Goal: Task Accomplishment & Management: Manage account settings

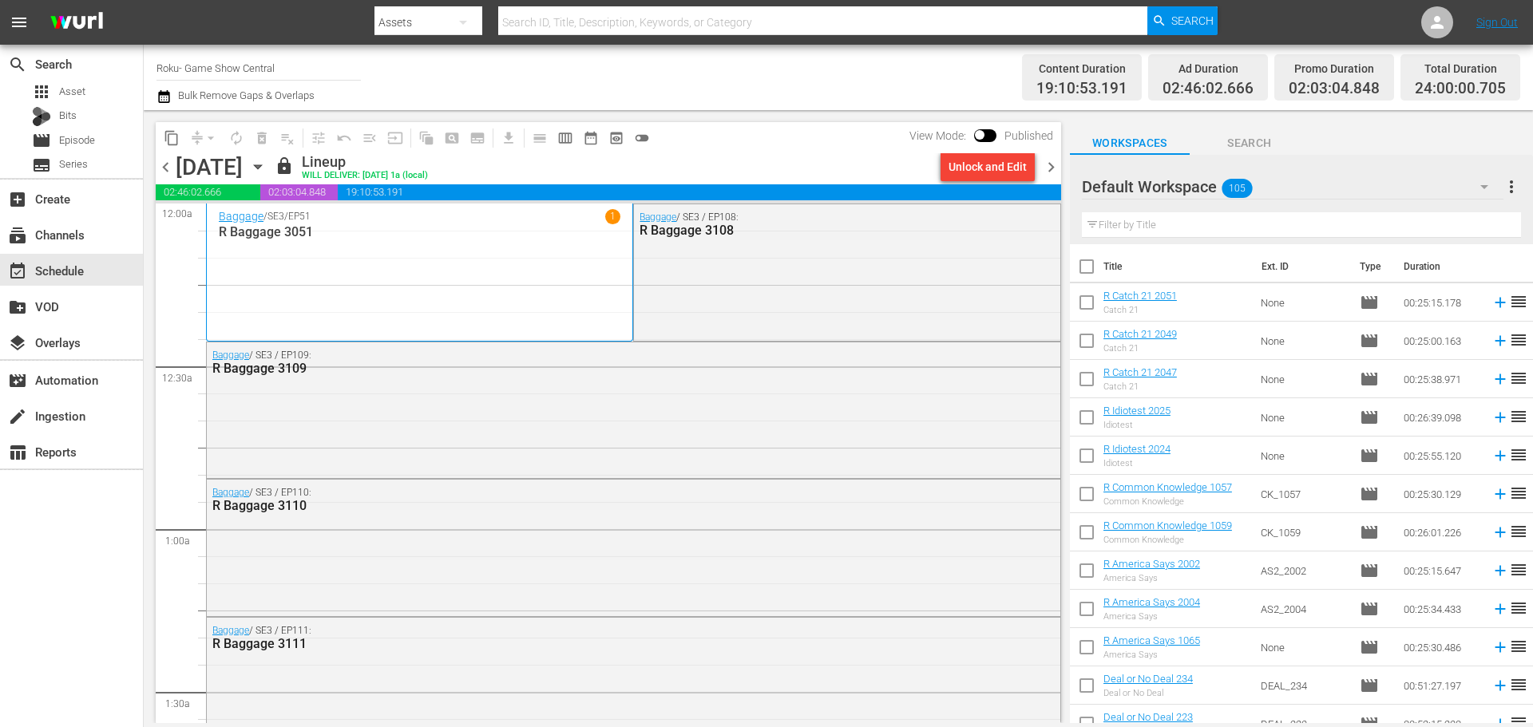
click at [267, 161] on icon "button" at bounding box center [258, 167] width 18 height 18
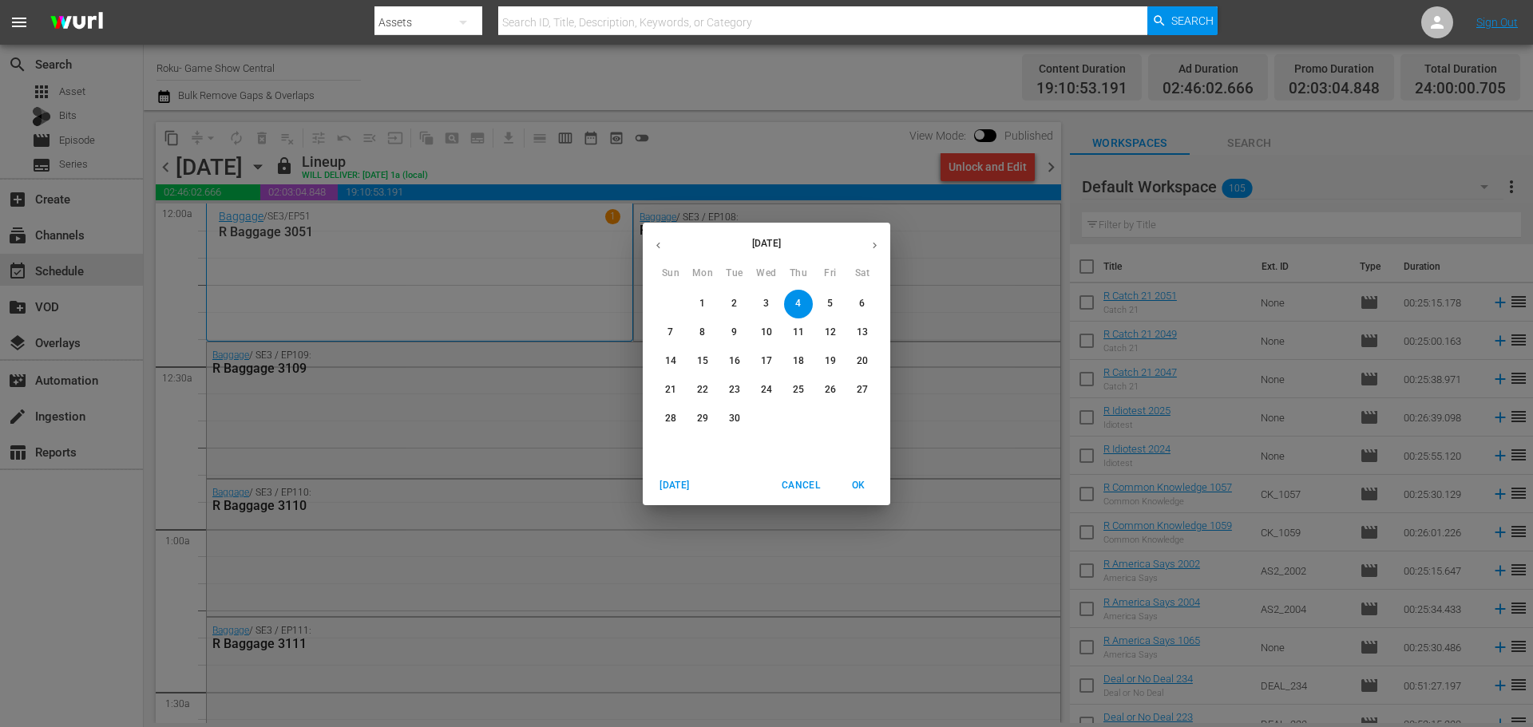
click at [668, 252] on button "button" at bounding box center [658, 245] width 31 height 31
click at [834, 418] on p "29" at bounding box center [830, 419] width 11 height 14
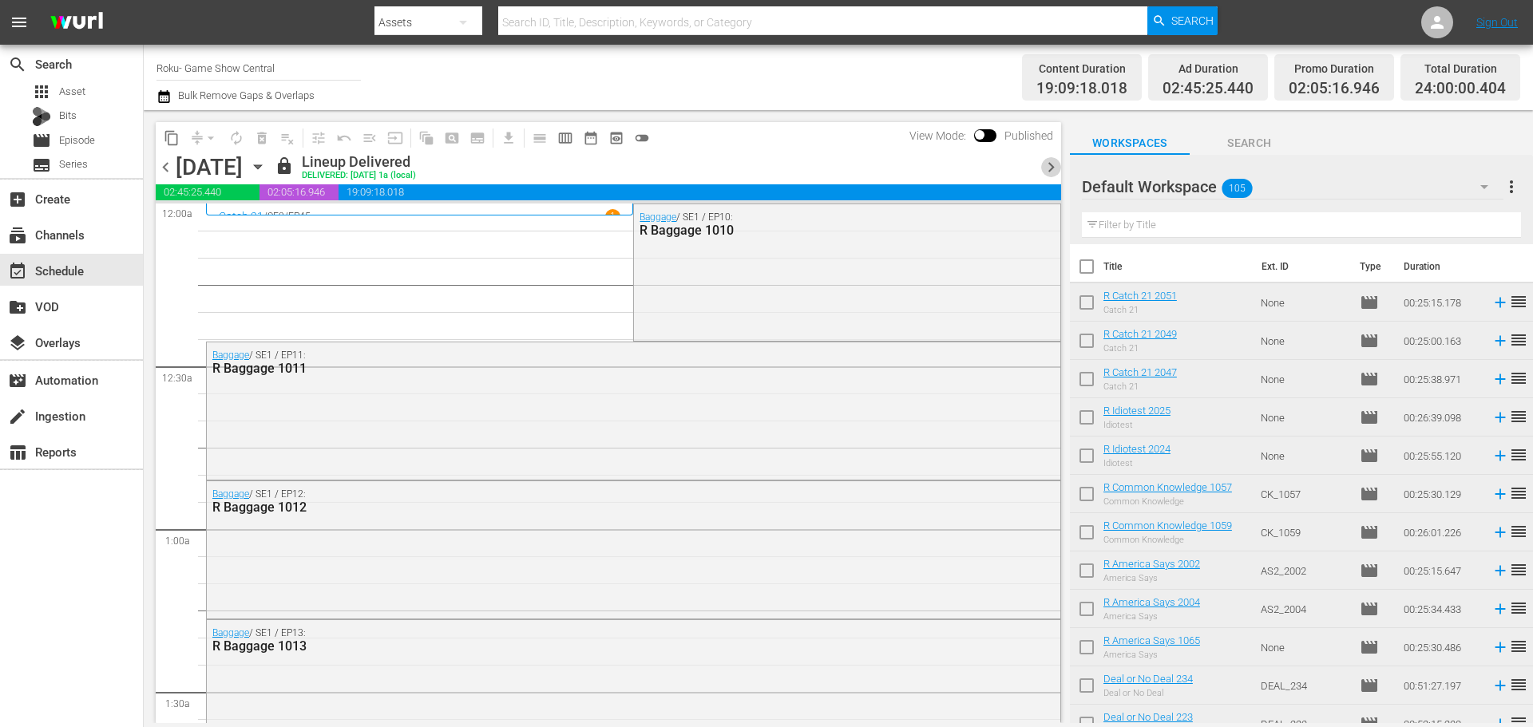
click at [1049, 163] on span "chevron_right" at bounding box center [1051, 167] width 20 height 20
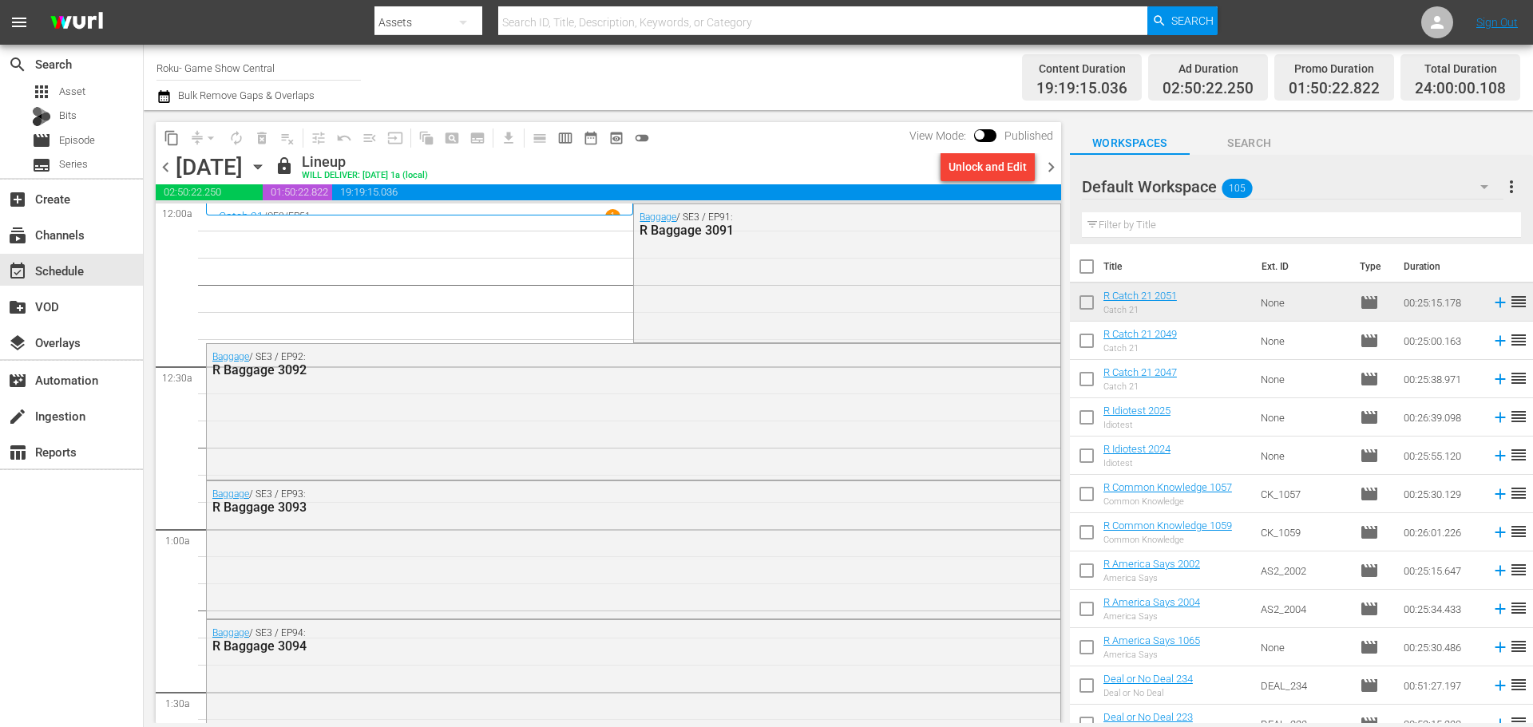
click at [987, 129] on div "View Mode: Published" at bounding box center [982, 135] width 160 height 27
click at [973, 163] on div "Unlock and Edit" at bounding box center [988, 167] width 78 height 29
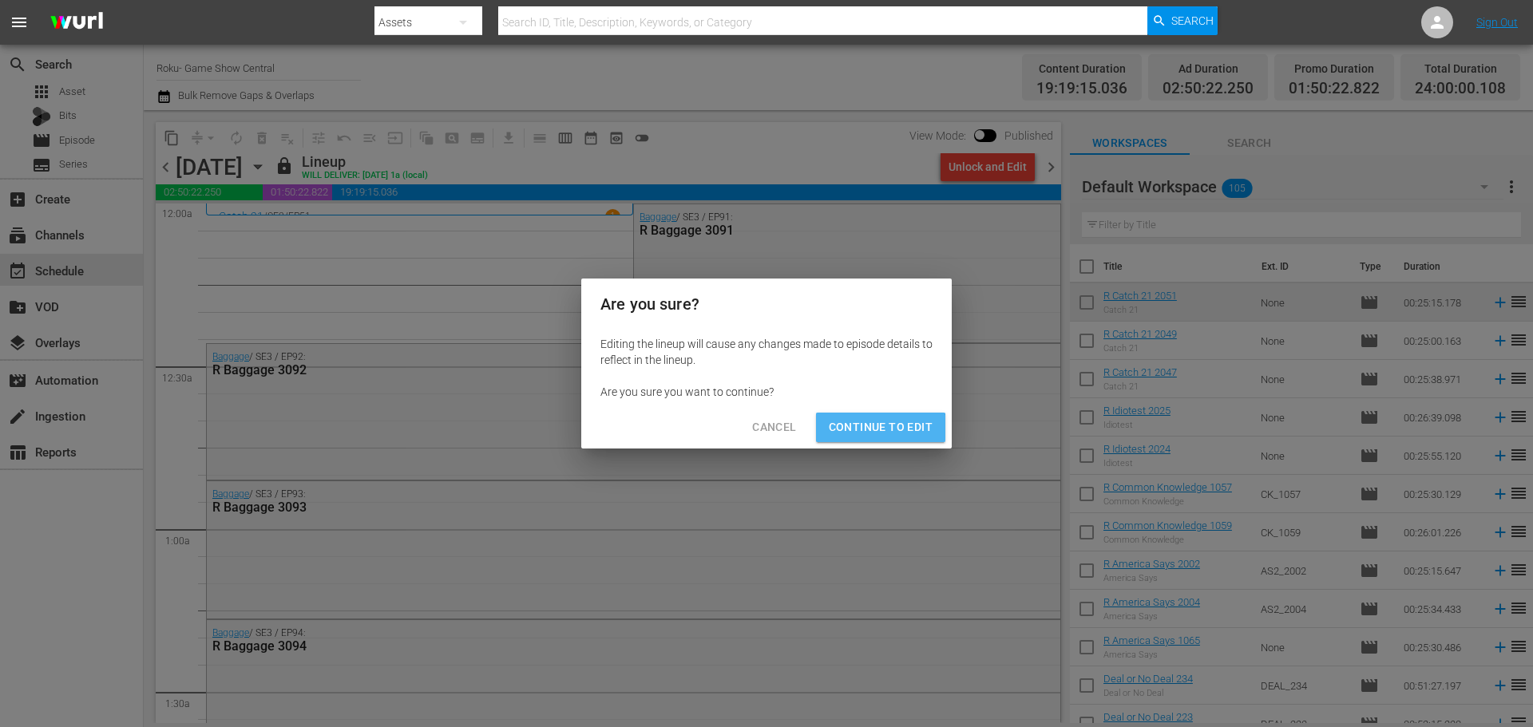
click at [868, 435] on span "Continue to Edit" at bounding box center [881, 428] width 104 height 20
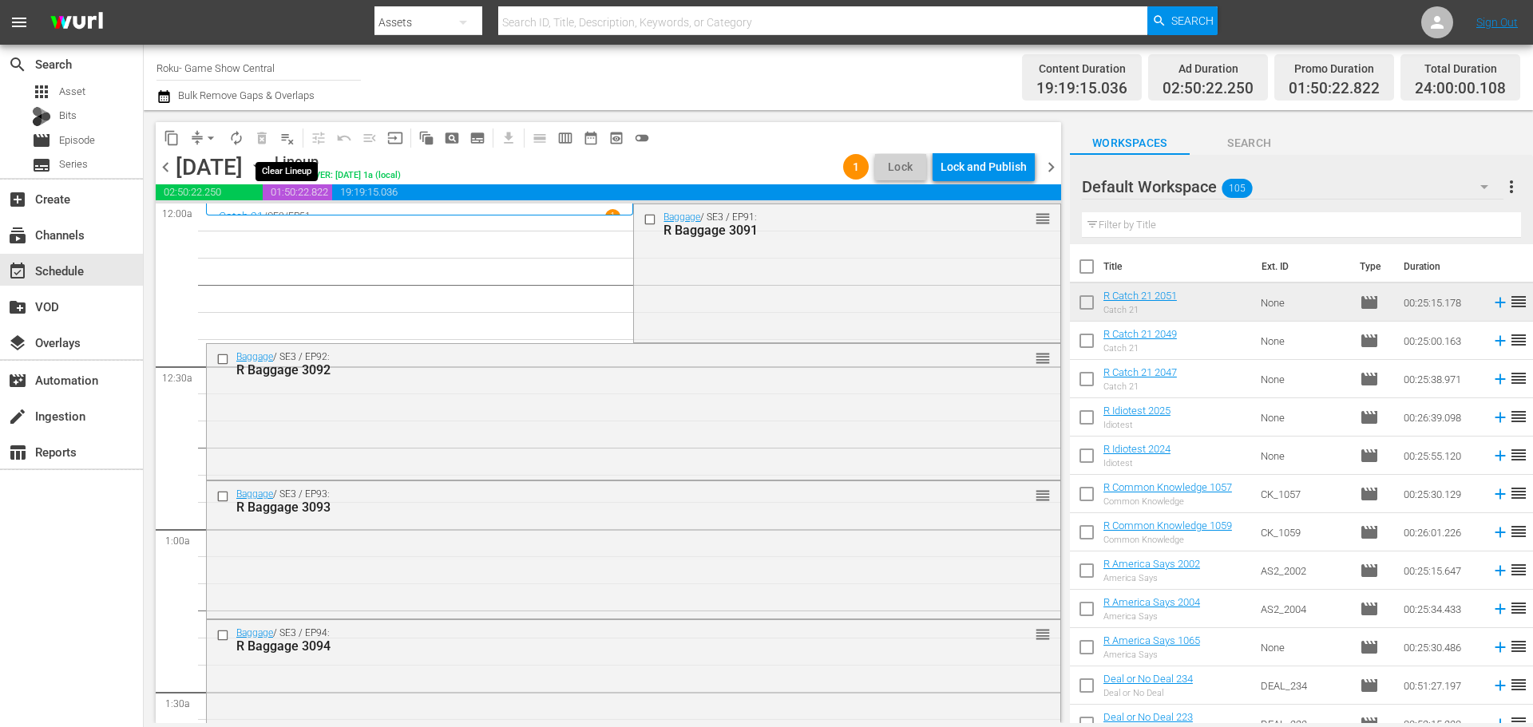
click at [287, 136] on span "playlist_remove_outlined" at bounding box center [287, 138] width 16 height 16
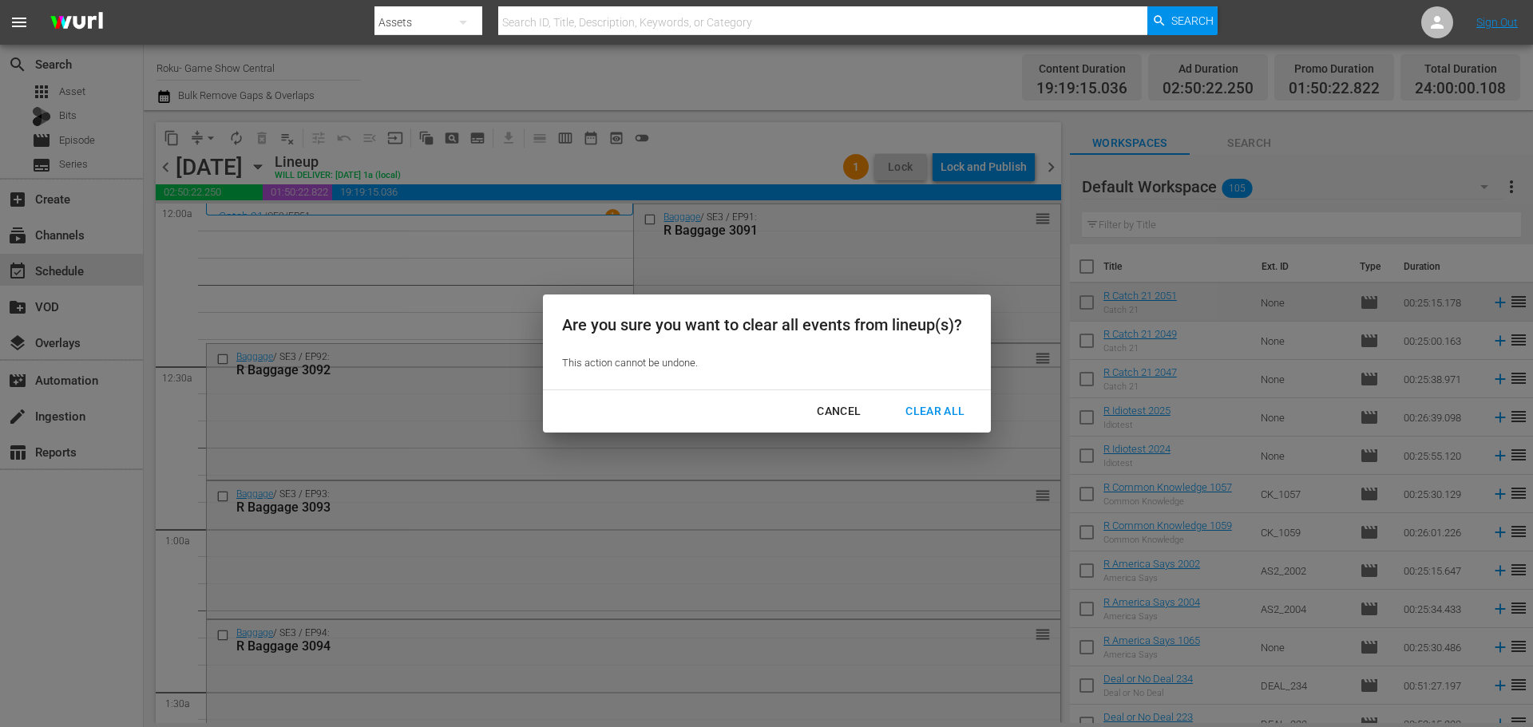
click at [913, 418] on div "Clear All" at bounding box center [935, 412] width 85 height 20
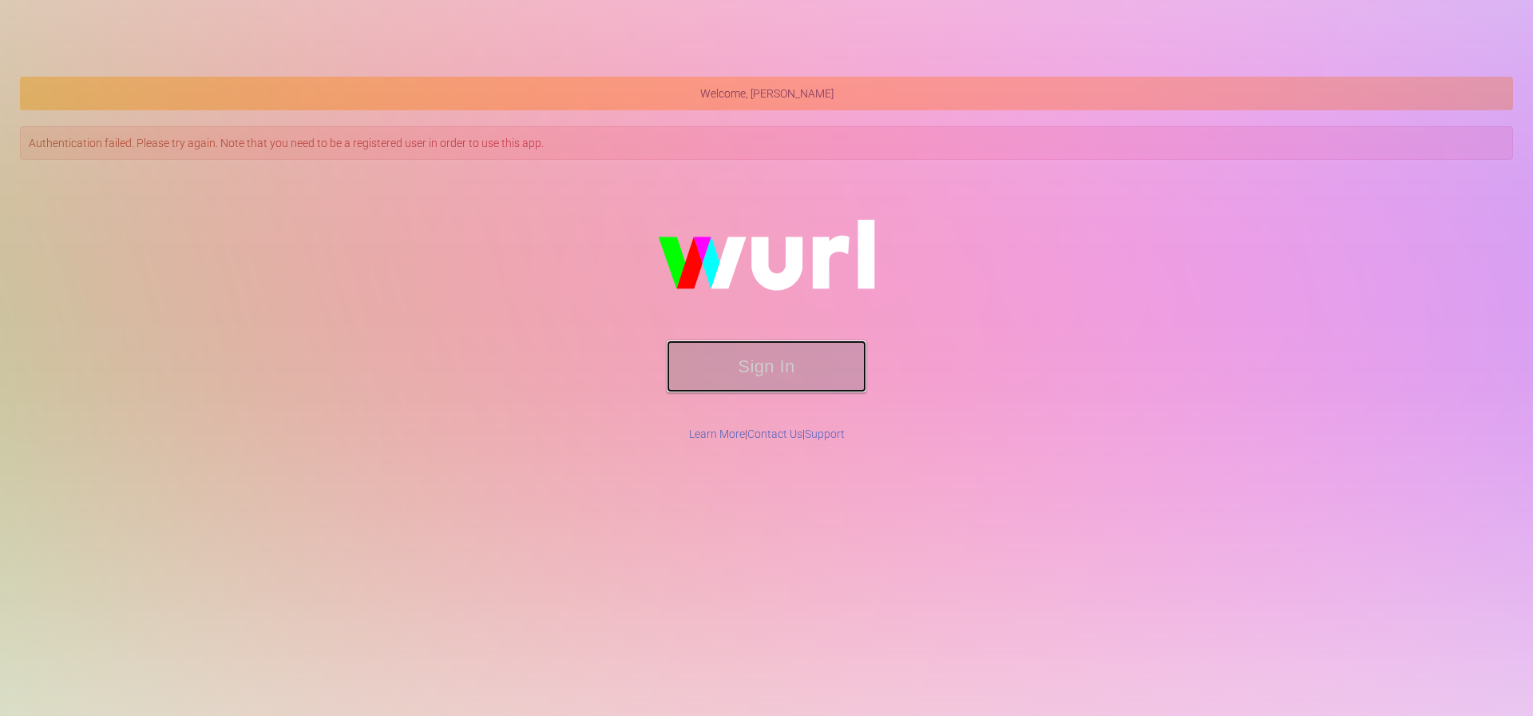
click at [795, 367] on button "Sign In" at bounding box center [767, 366] width 200 height 52
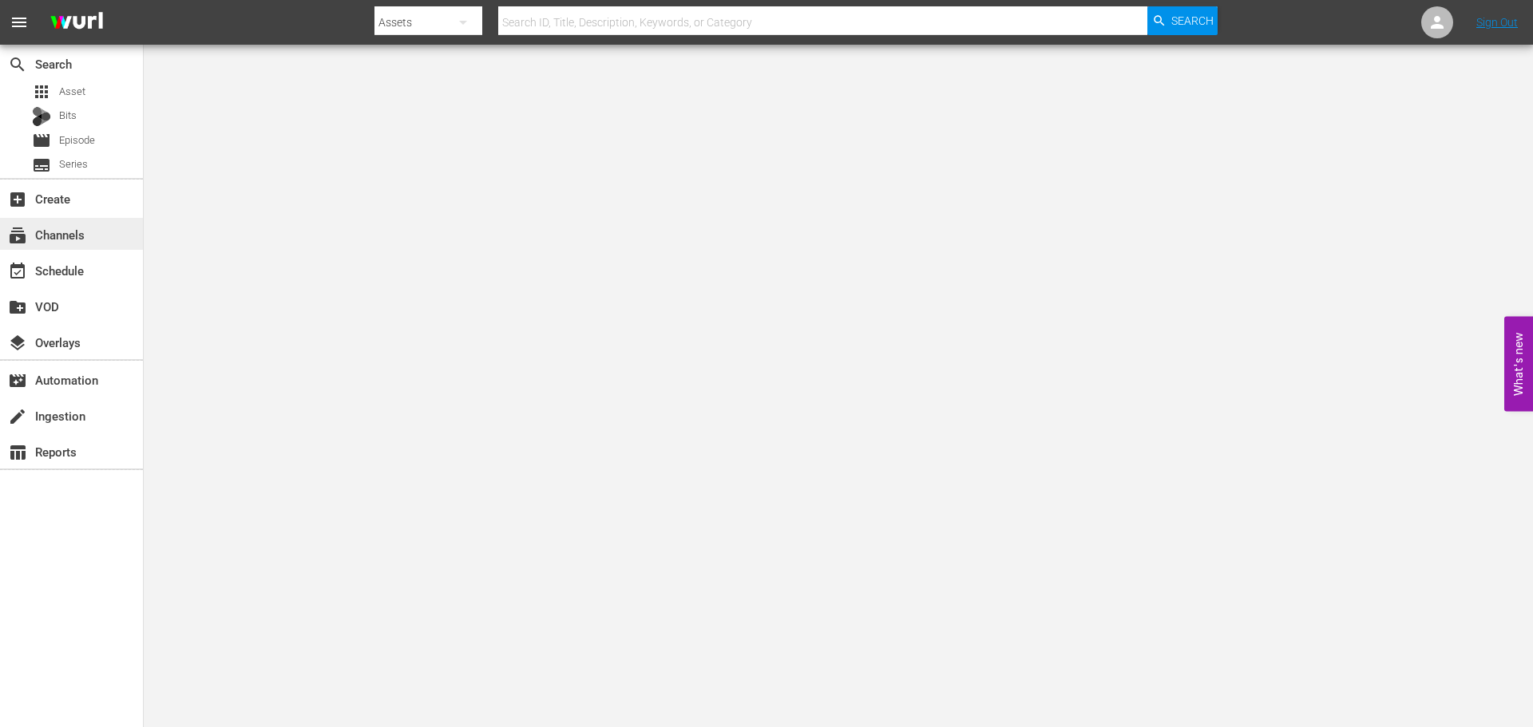
click at [42, 233] on div "subscriptions Channels" at bounding box center [44, 232] width 89 height 14
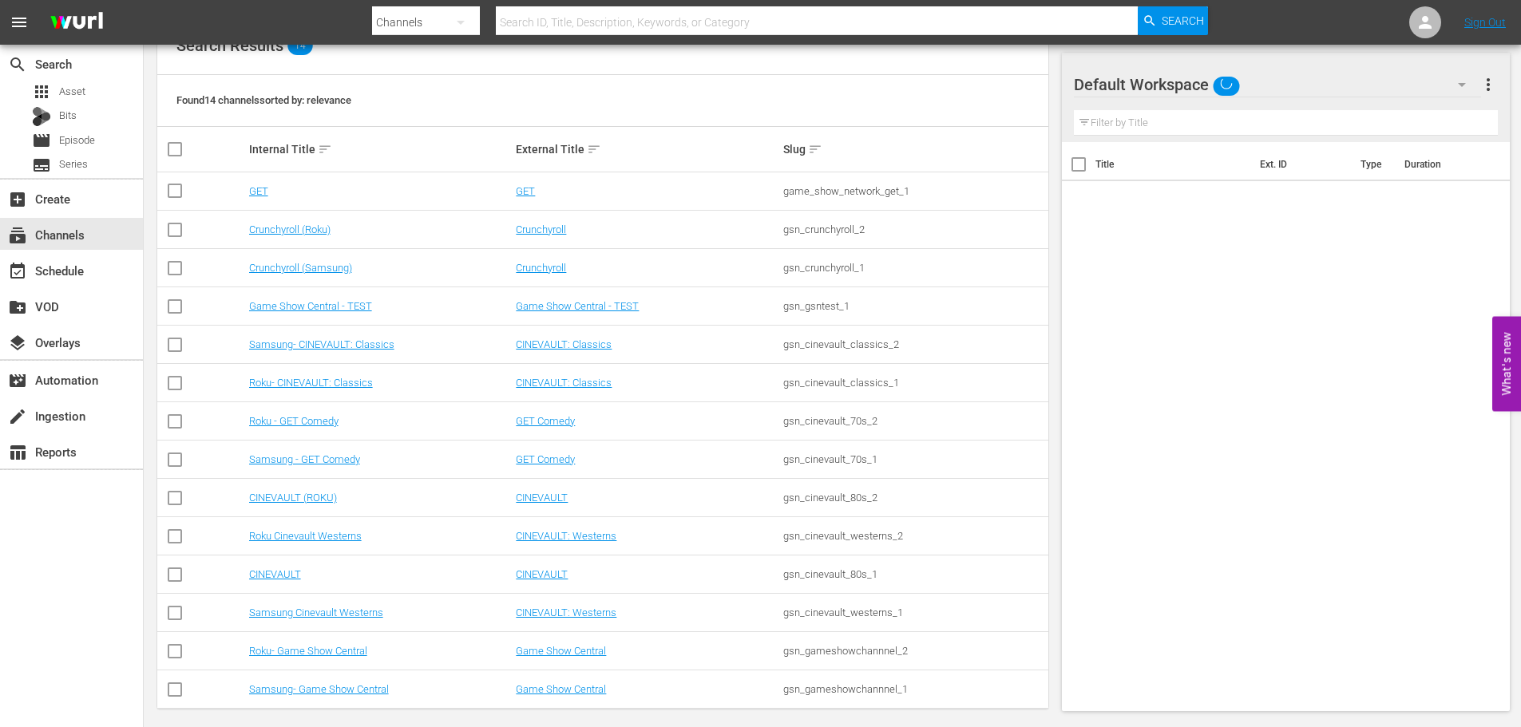
scroll to position [208, 0]
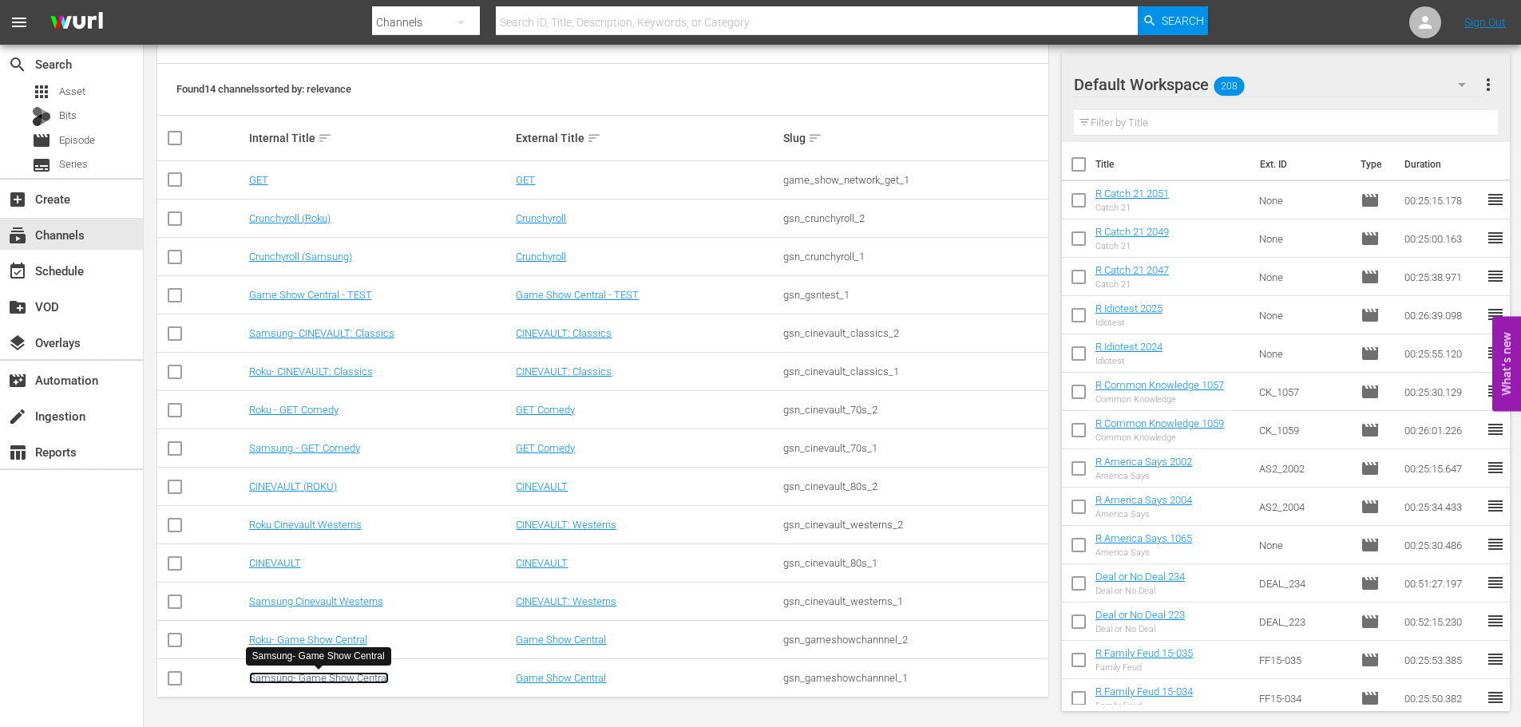
click at [284, 676] on link "Samsung- Game Show Central" at bounding box center [319, 678] width 140 height 12
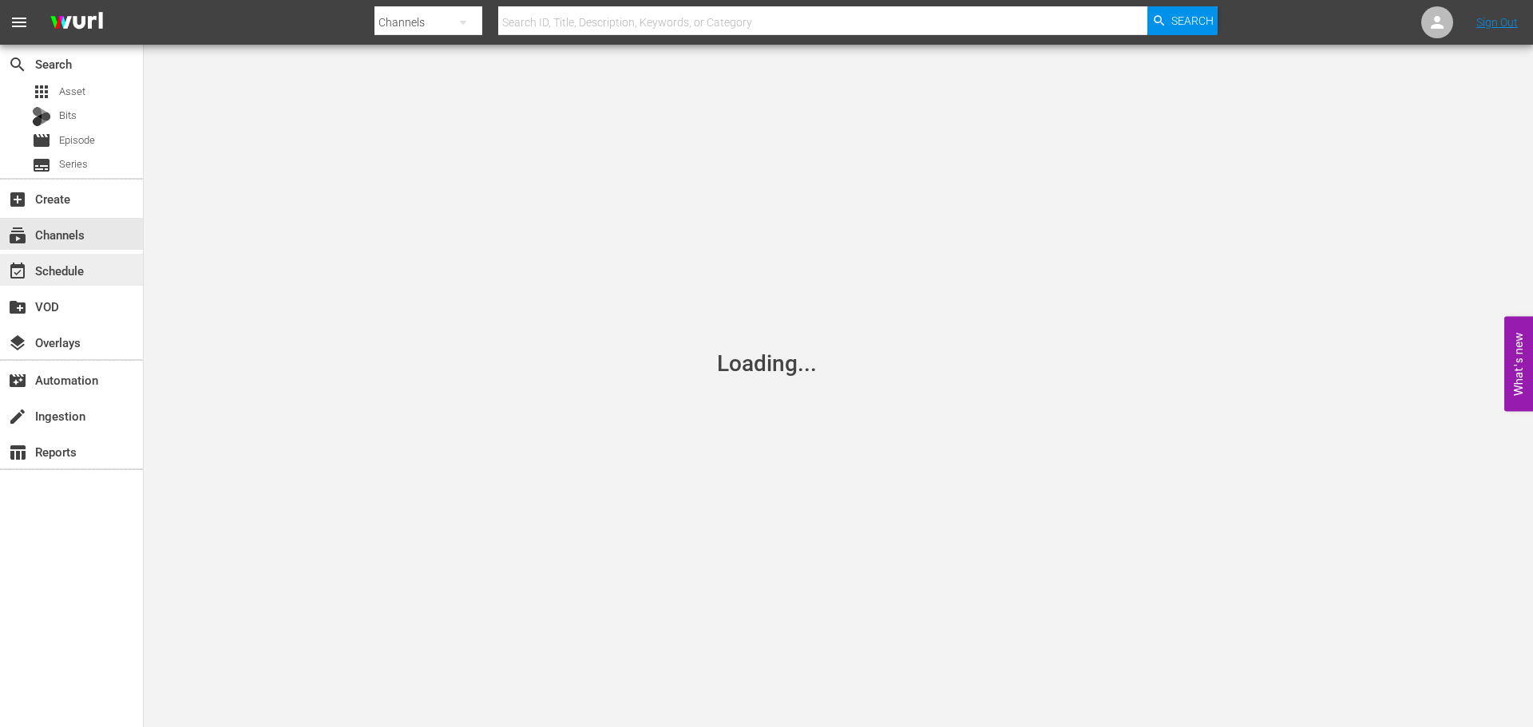
click at [57, 264] on div "event_available Schedule" at bounding box center [44, 268] width 89 height 14
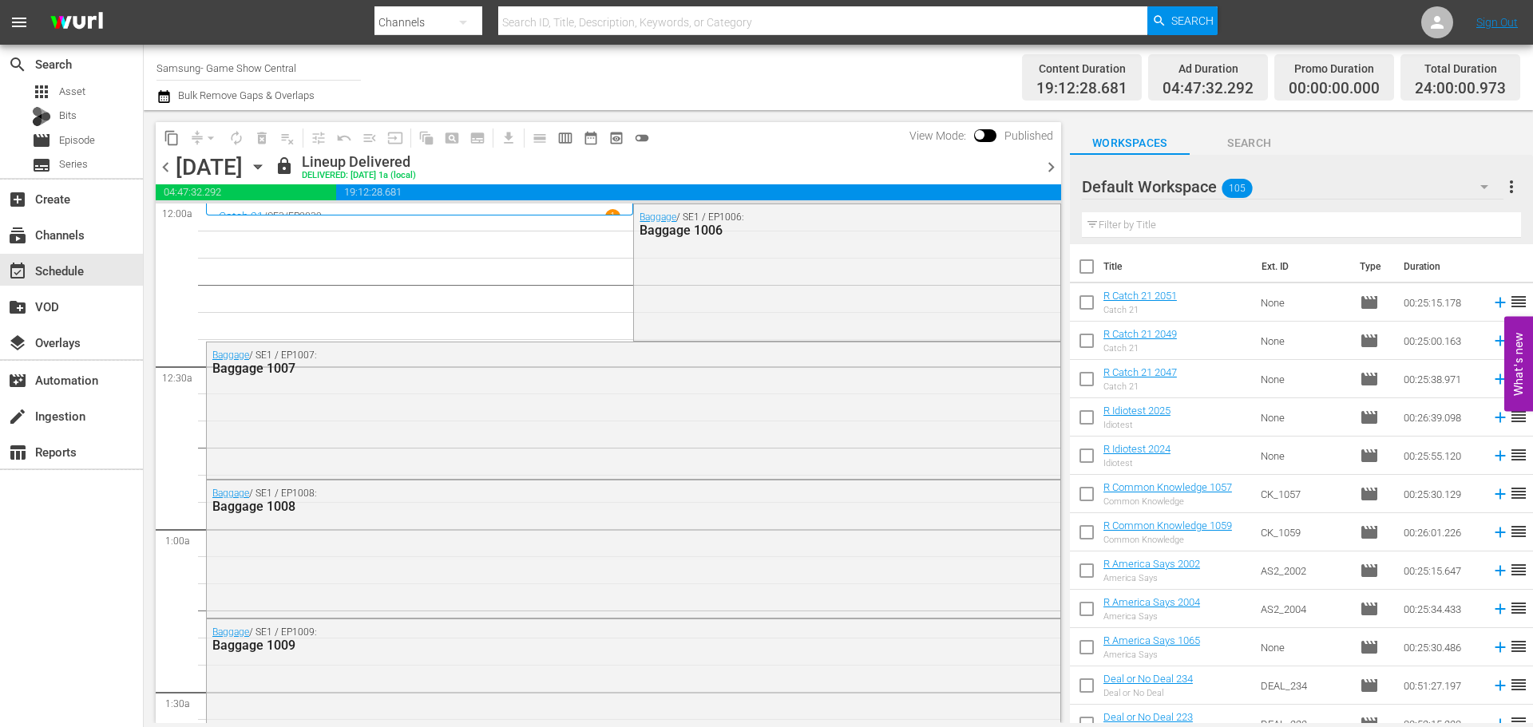
click at [267, 166] on icon "button" at bounding box center [258, 167] width 18 height 18
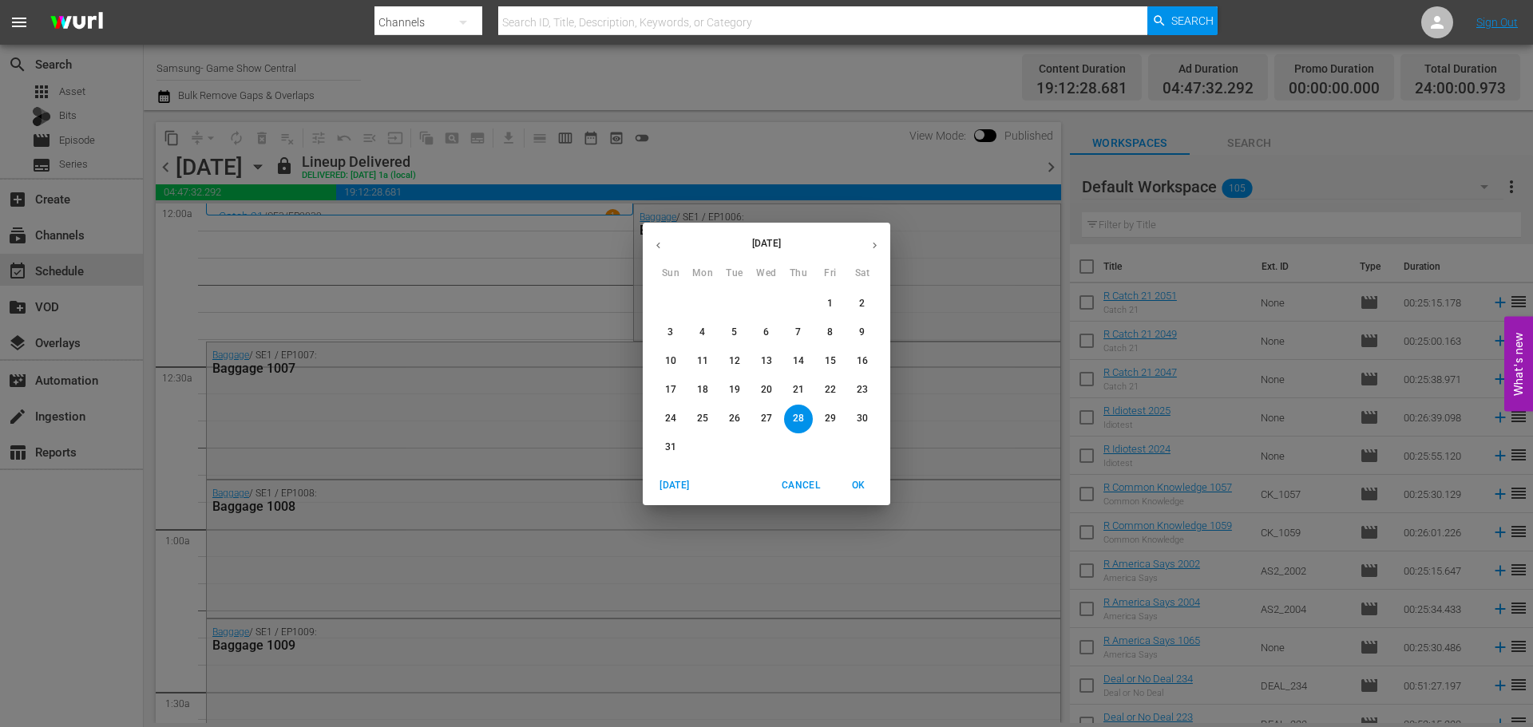
click at [825, 394] on p "22" at bounding box center [830, 390] width 11 height 14
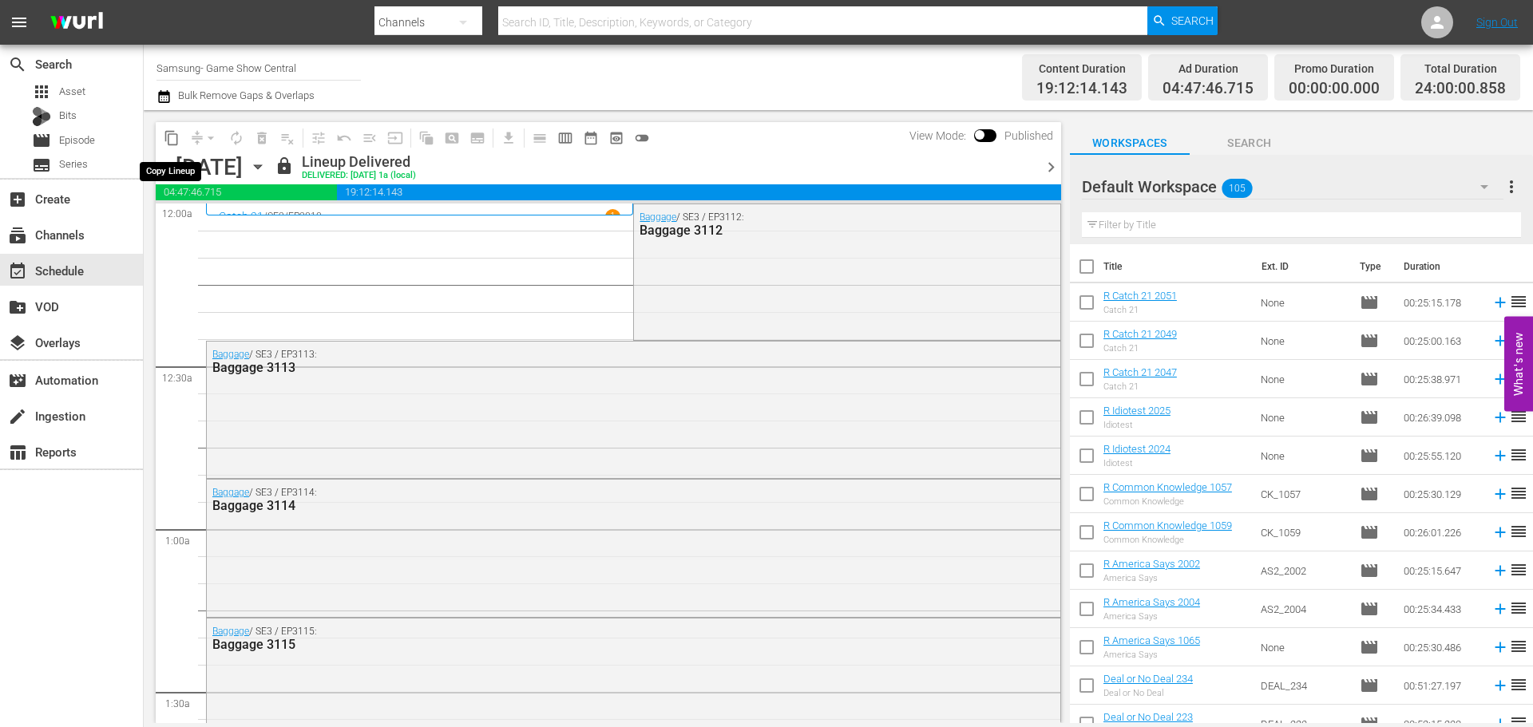
click at [165, 140] on span "content_copy" at bounding box center [172, 138] width 16 height 16
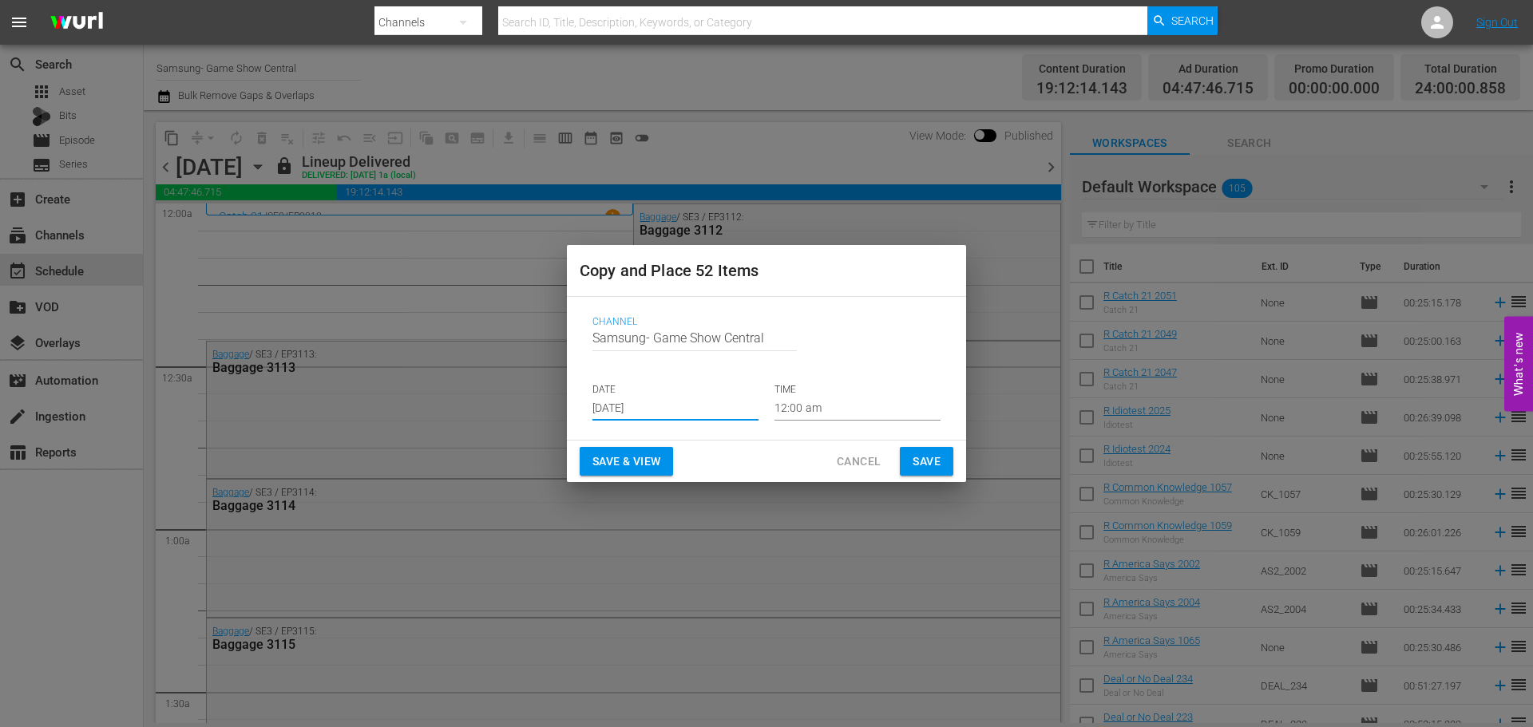
click at [663, 418] on input "Aug 30th 2025" at bounding box center [676, 409] width 166 height 24
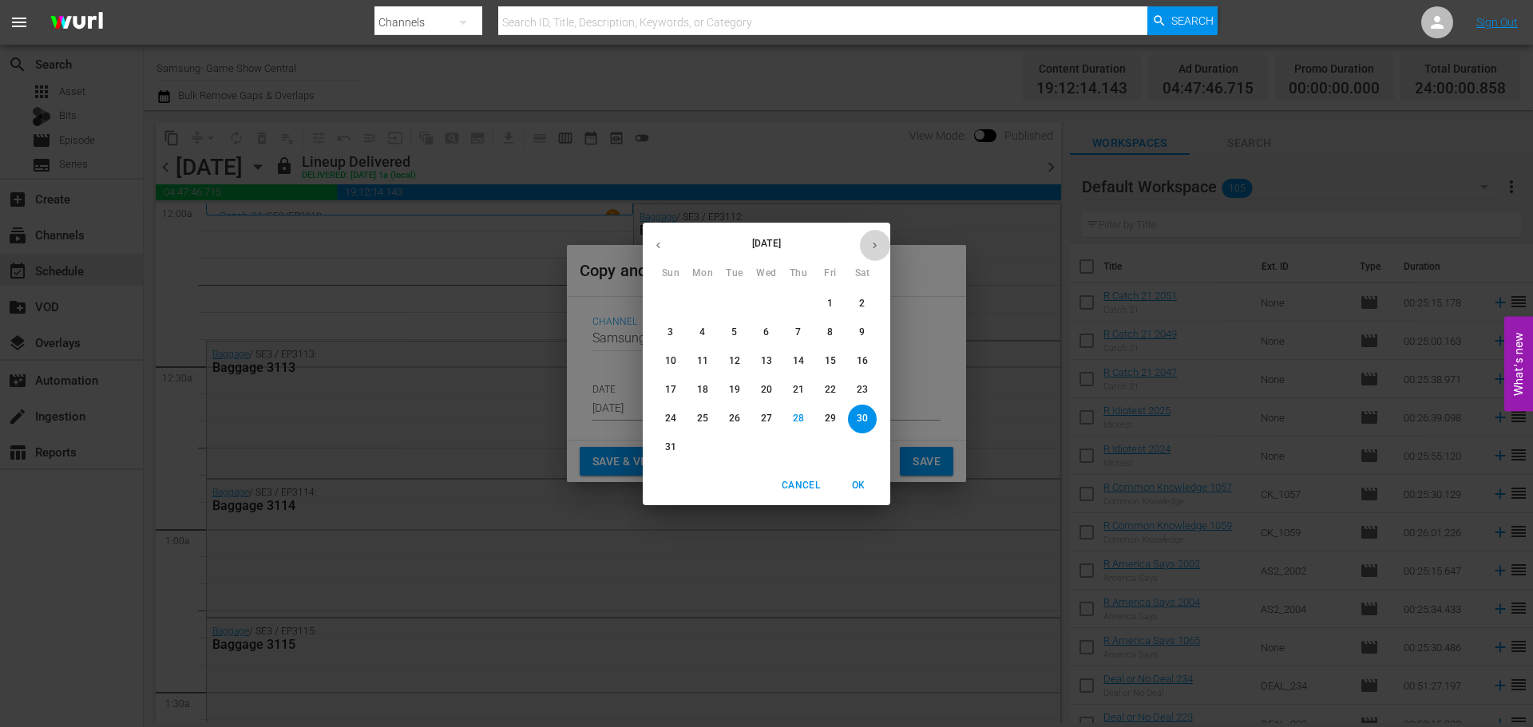
click at [870, 243] on icon "button" at bounding box center [875, 246] width 12 height 12
click at [819, 310] on span "5" at bounding box center [830, 304] width 29 height 14
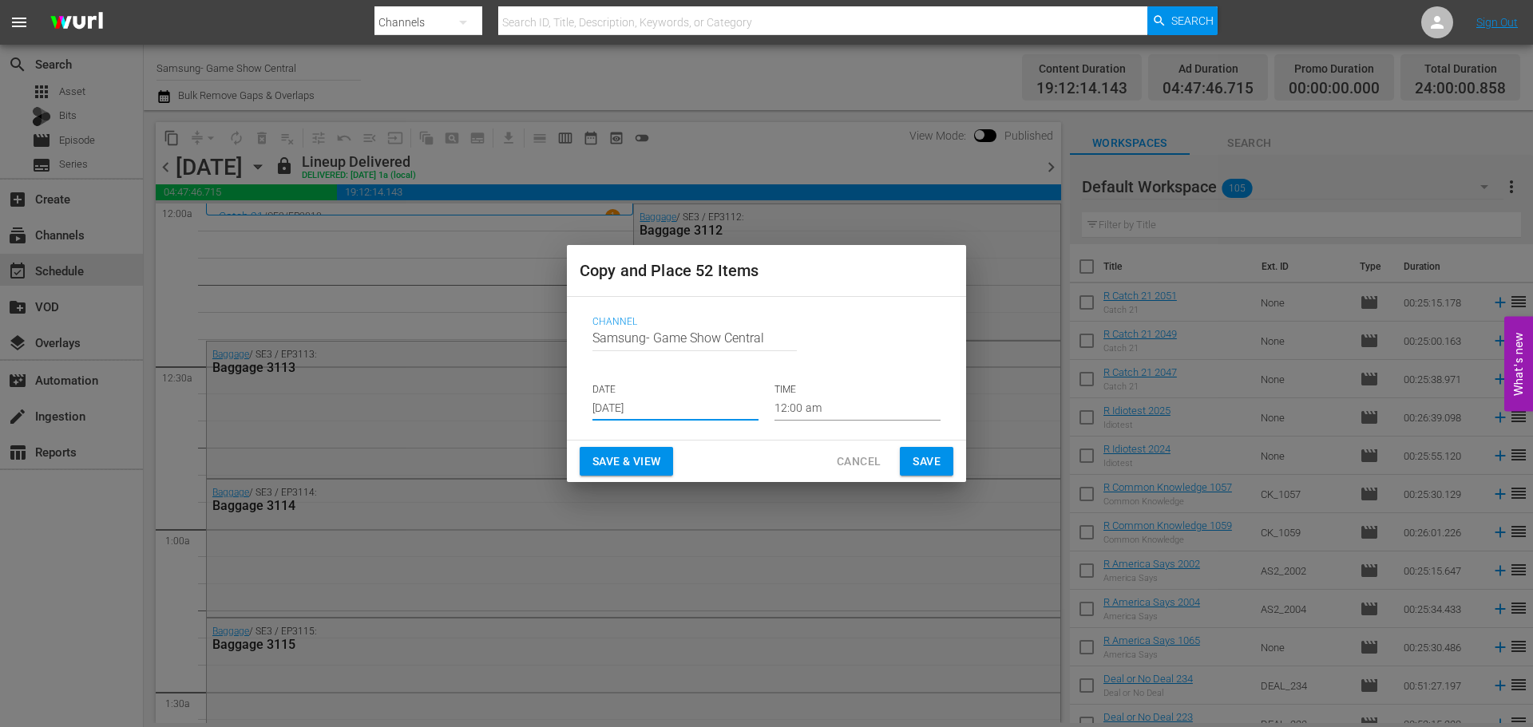
type input "Sep 5th 2025"
click at [932, 455] on span "Save" at bounding box center [927, 462] width 28 height 20
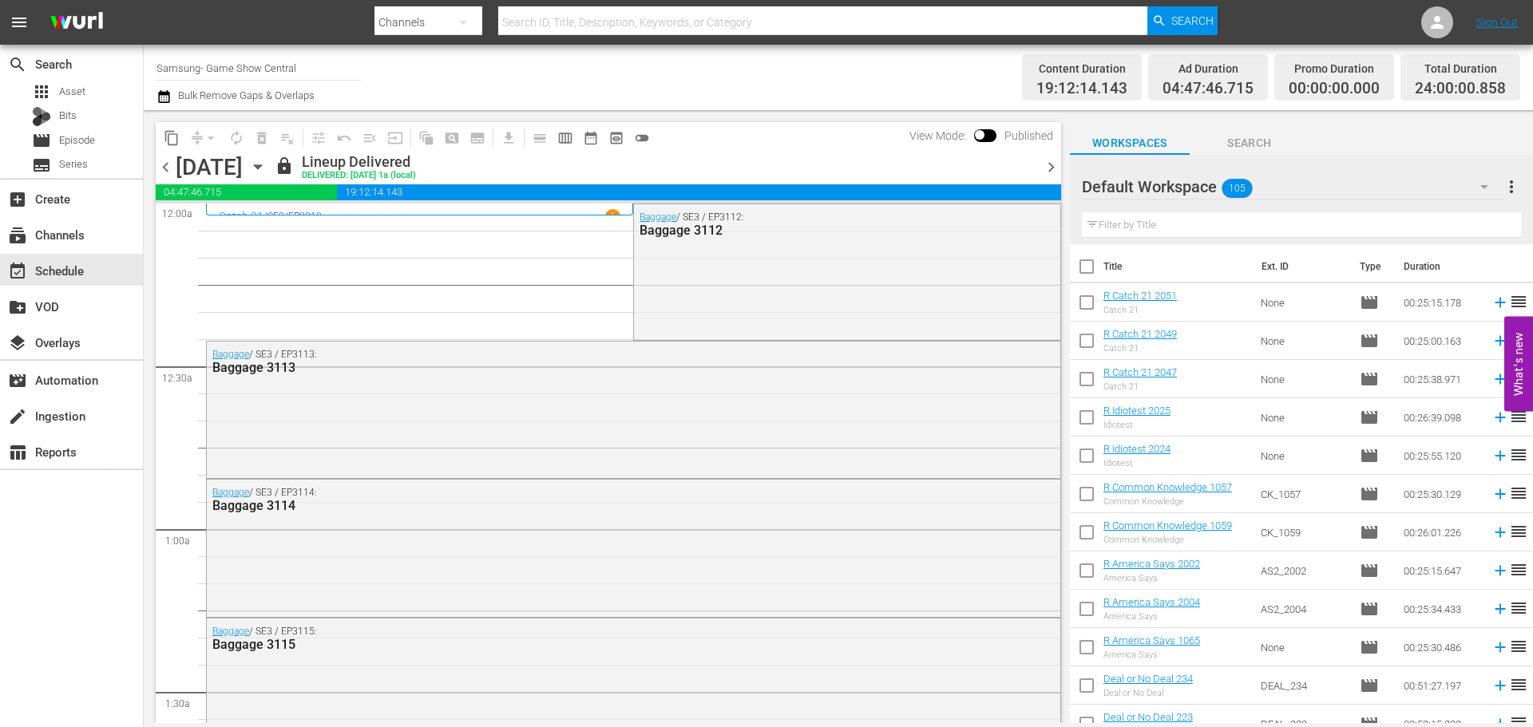
click at [267, 172] on icon "button" at bounding box center [258, 167] width 18 height 18
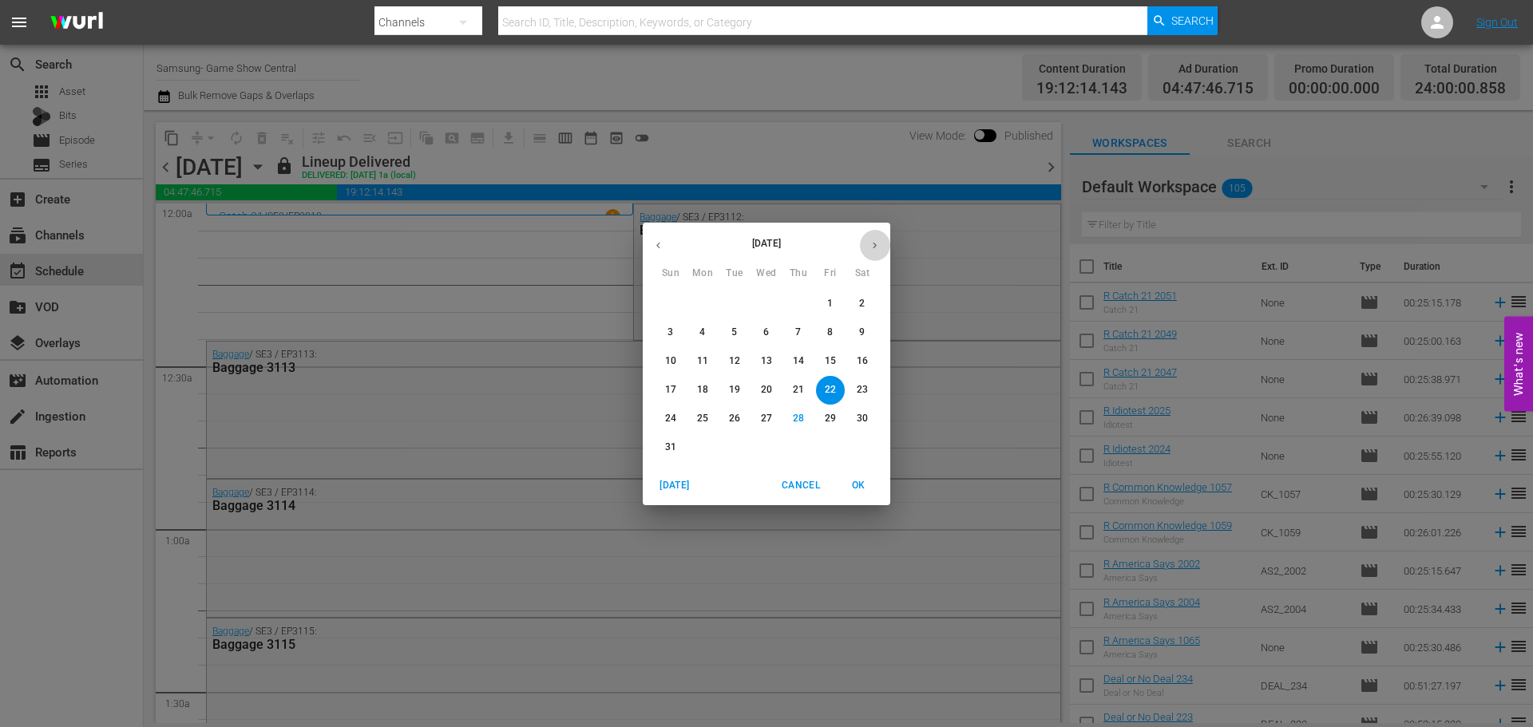
click at [882, 244] on button "button" at bounding box center [874, 245] width 31 height 31
click at [823, 303] on span "5" at bounding box center [830, 304] width 29 height 14
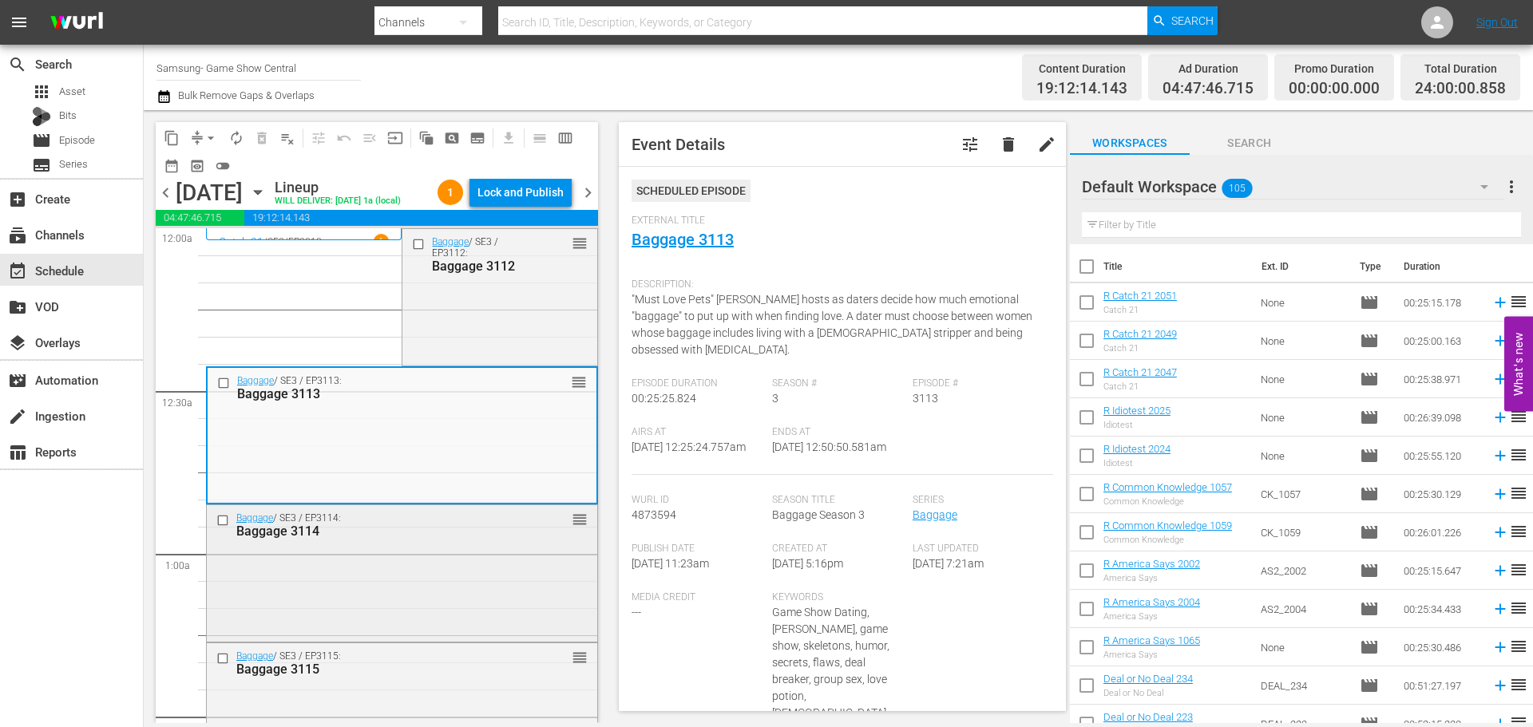
click at [227, 515] on input "checkbox" at bounding box center [224, 521] width 17 height 14
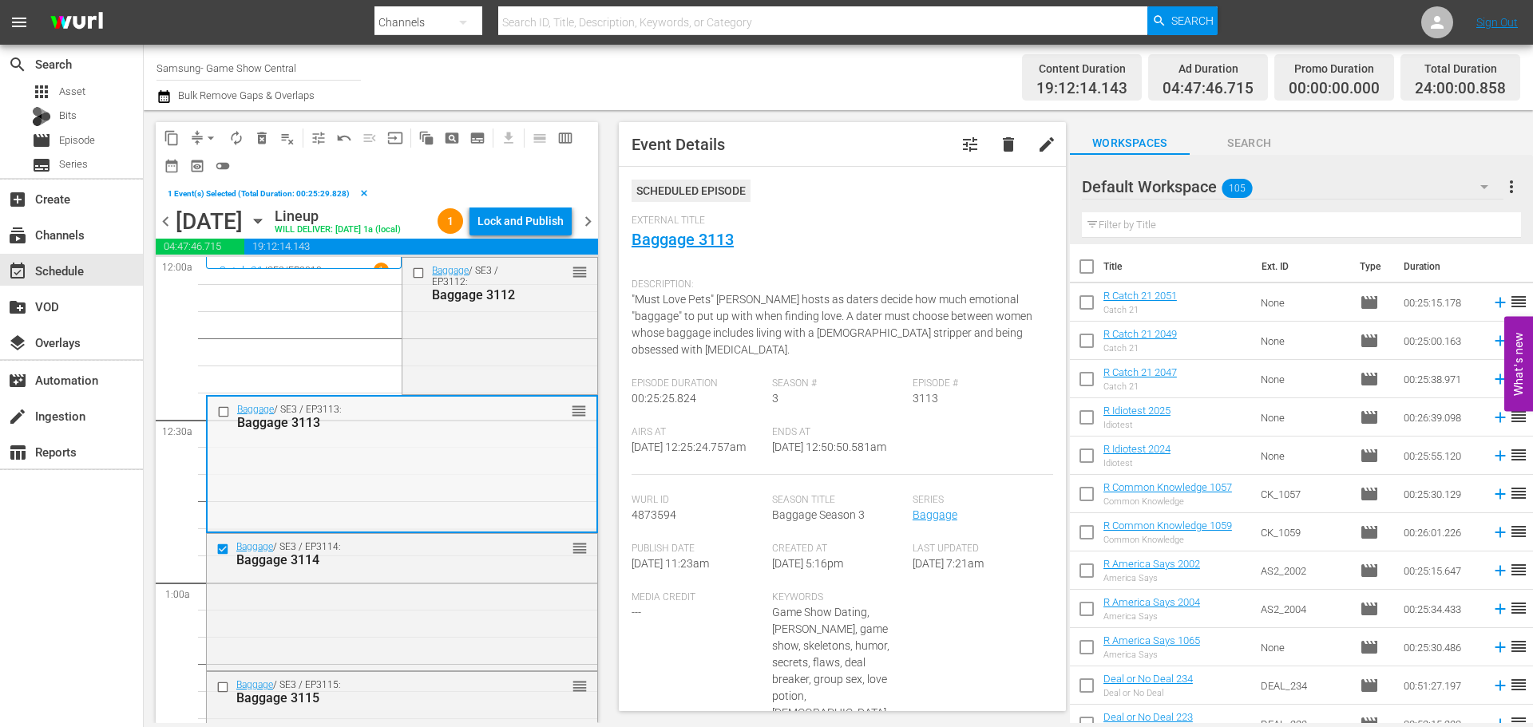
click at [215, 411] on div at bounding box center [225, 411] width 24 height 19
click at [412, 275] on input "checkbox" at bounding box center [420, 274] width 17 height 14
click at [222, 408] on input "checkbox" at bounding box center [225, 412] width 17 height 14
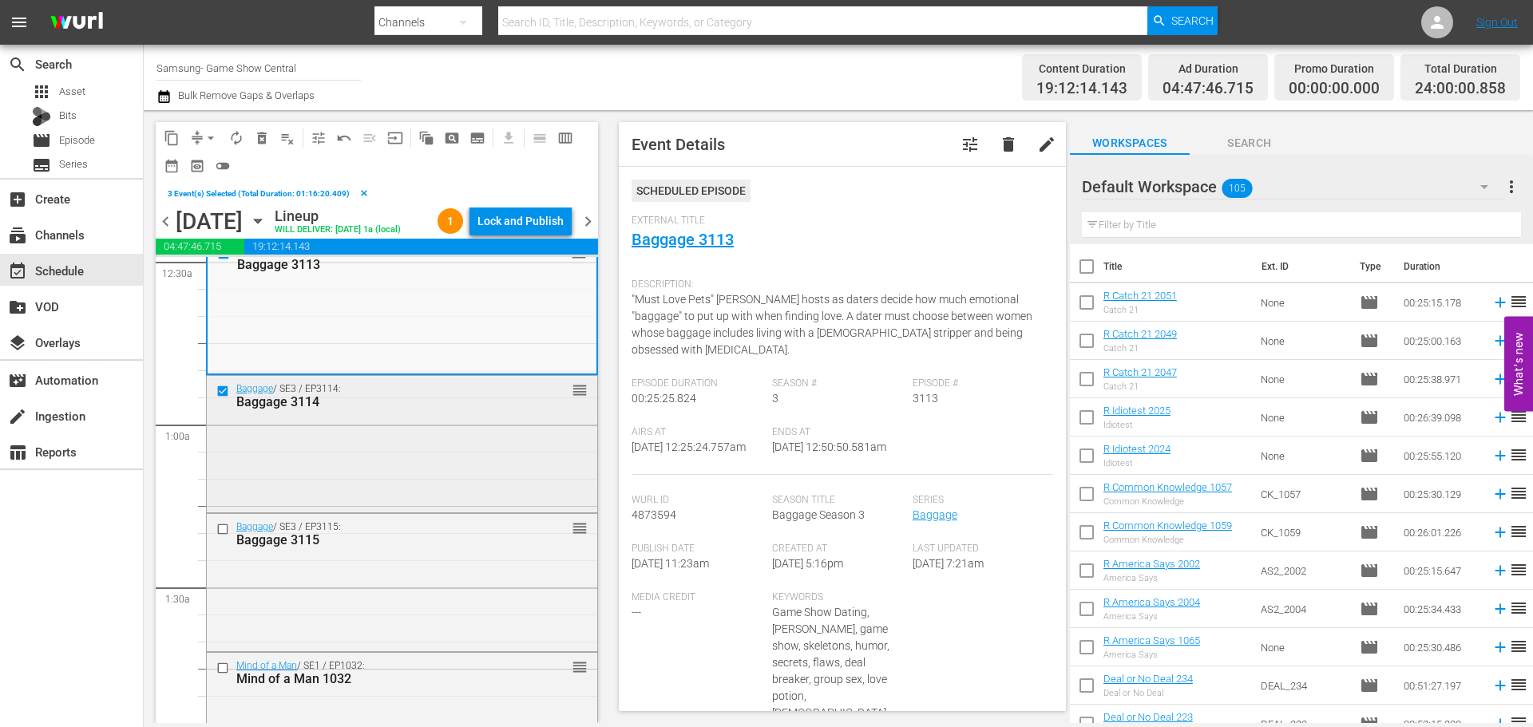
scroll to position [160, 0]
click at [222, 530] on input "checkbox" at bounding box center [224, 528] width 17 height 14
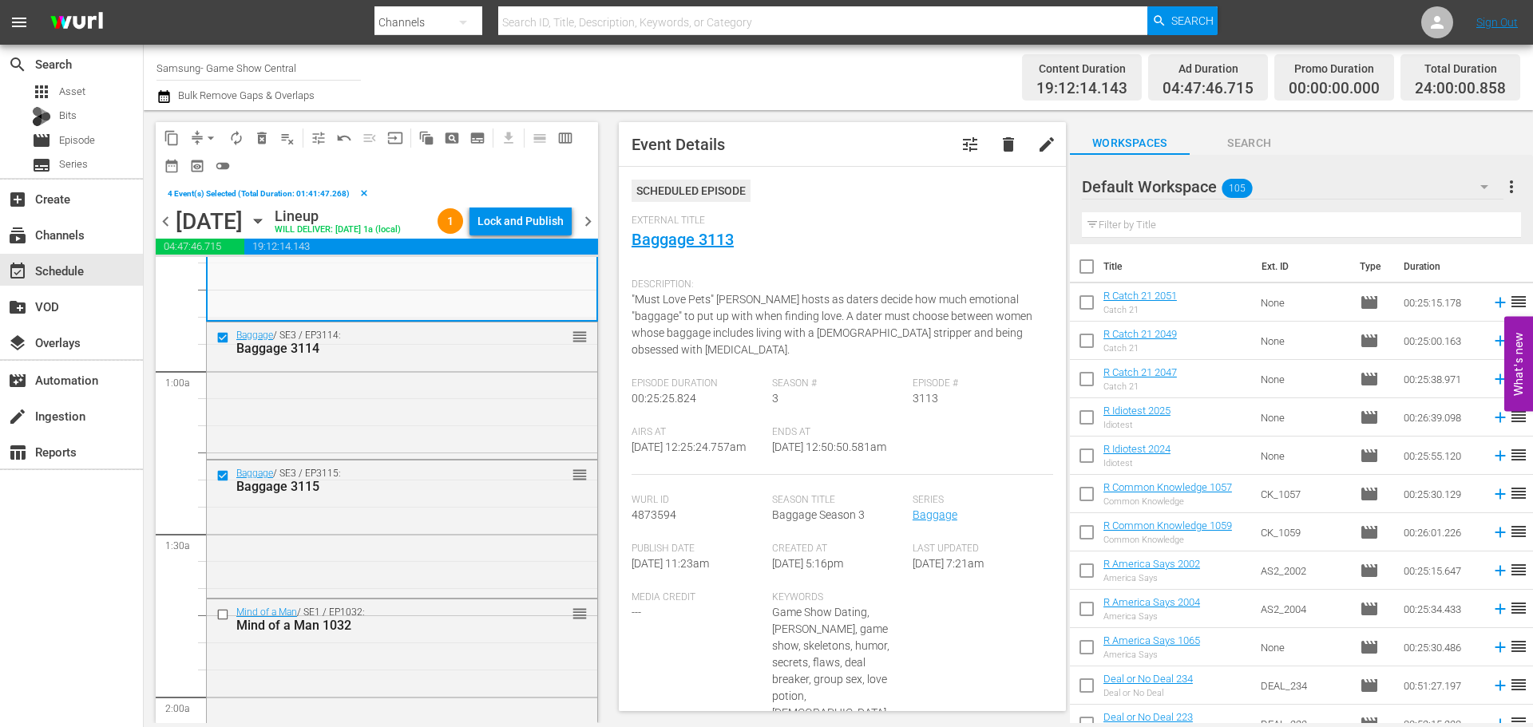
scroll to position [240, 0]
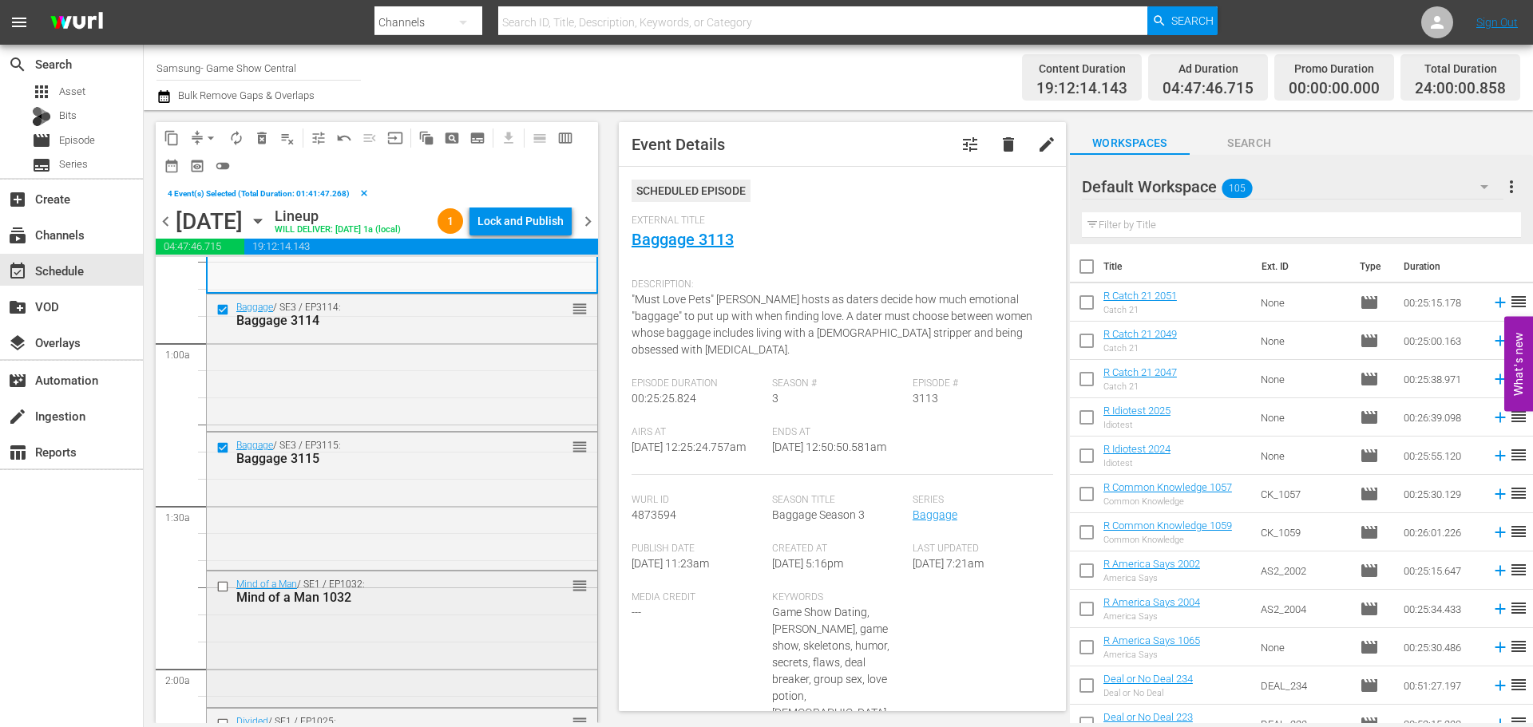
click at [220, 583] on input "checkbox" at bounding box center [224, 587] width 17 height 14
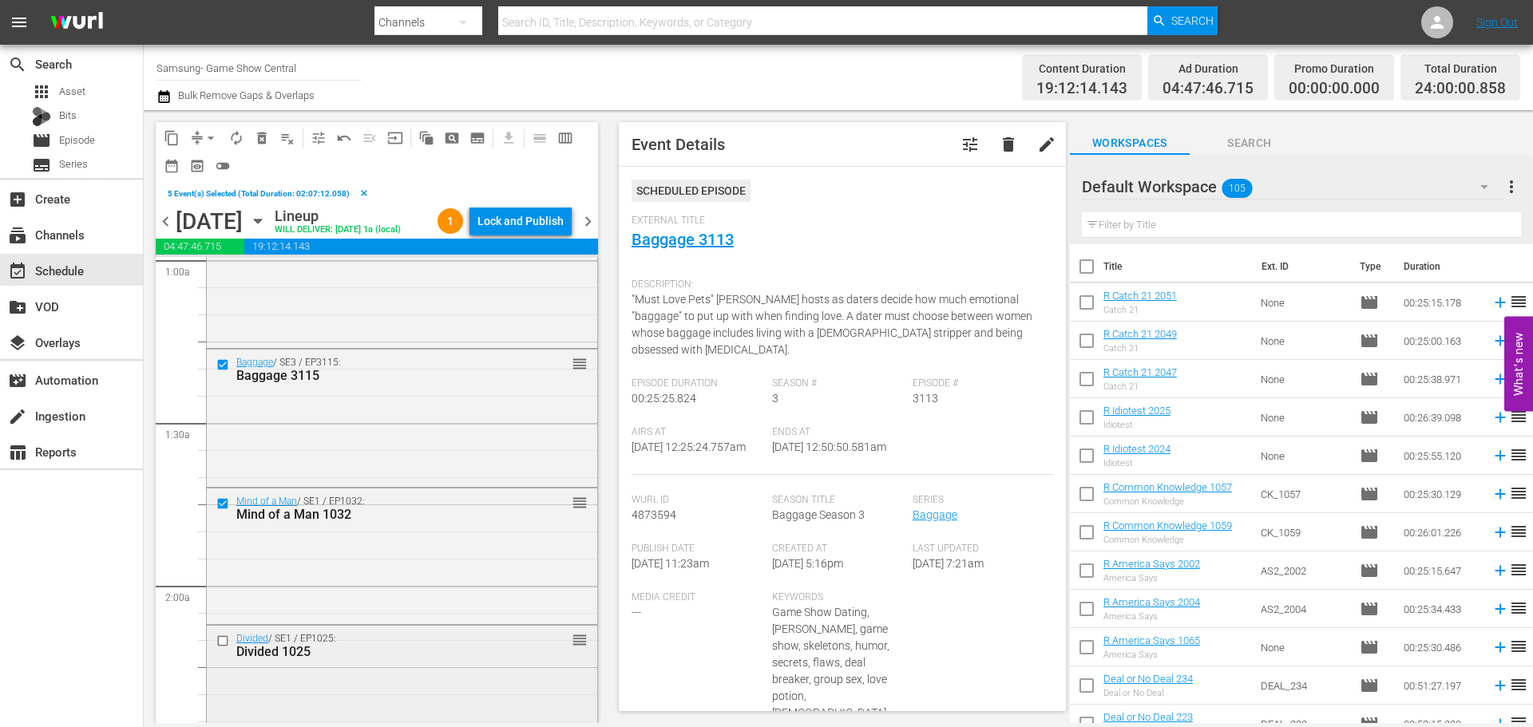
scroll to position [399, 0]
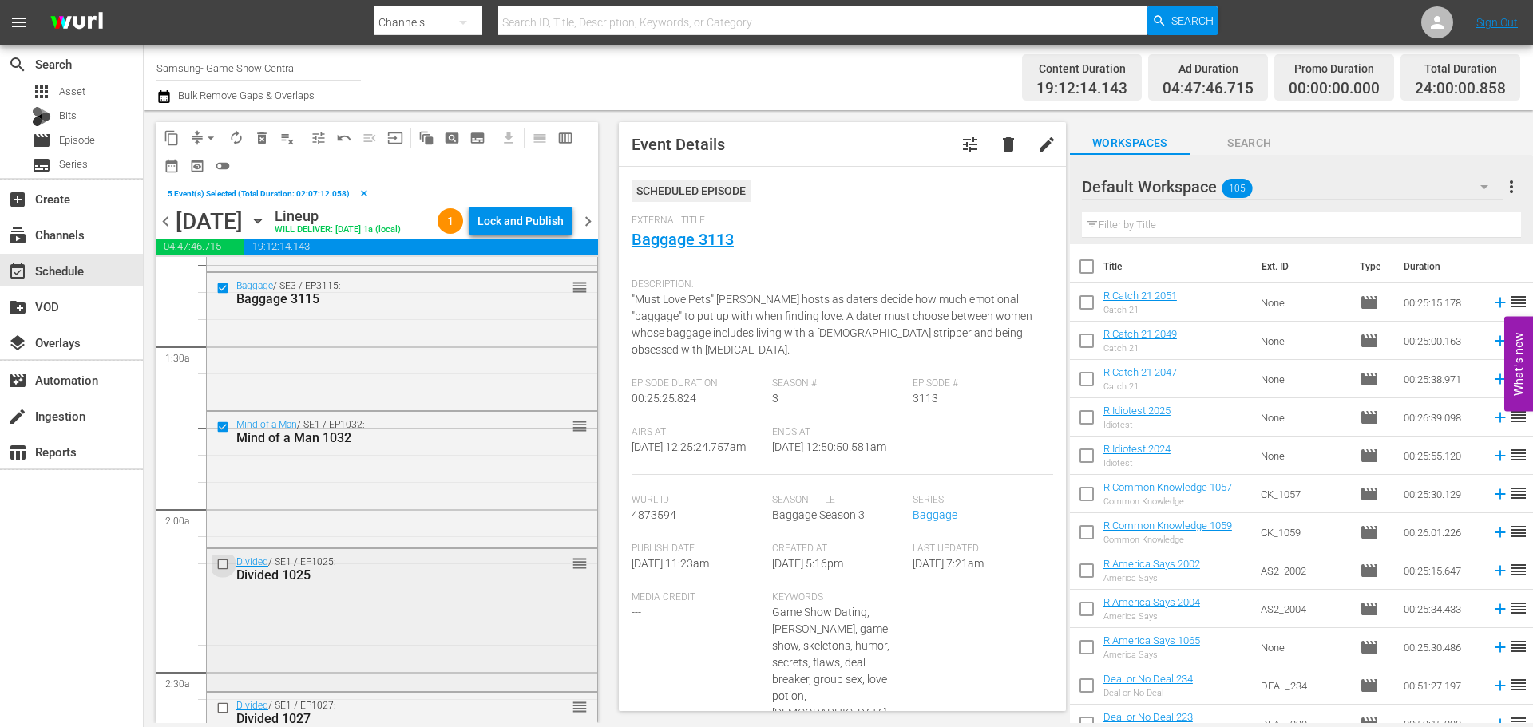
click at [223, 563] on input "checkbox" at bounding box center [224, 564] width 17 height 14
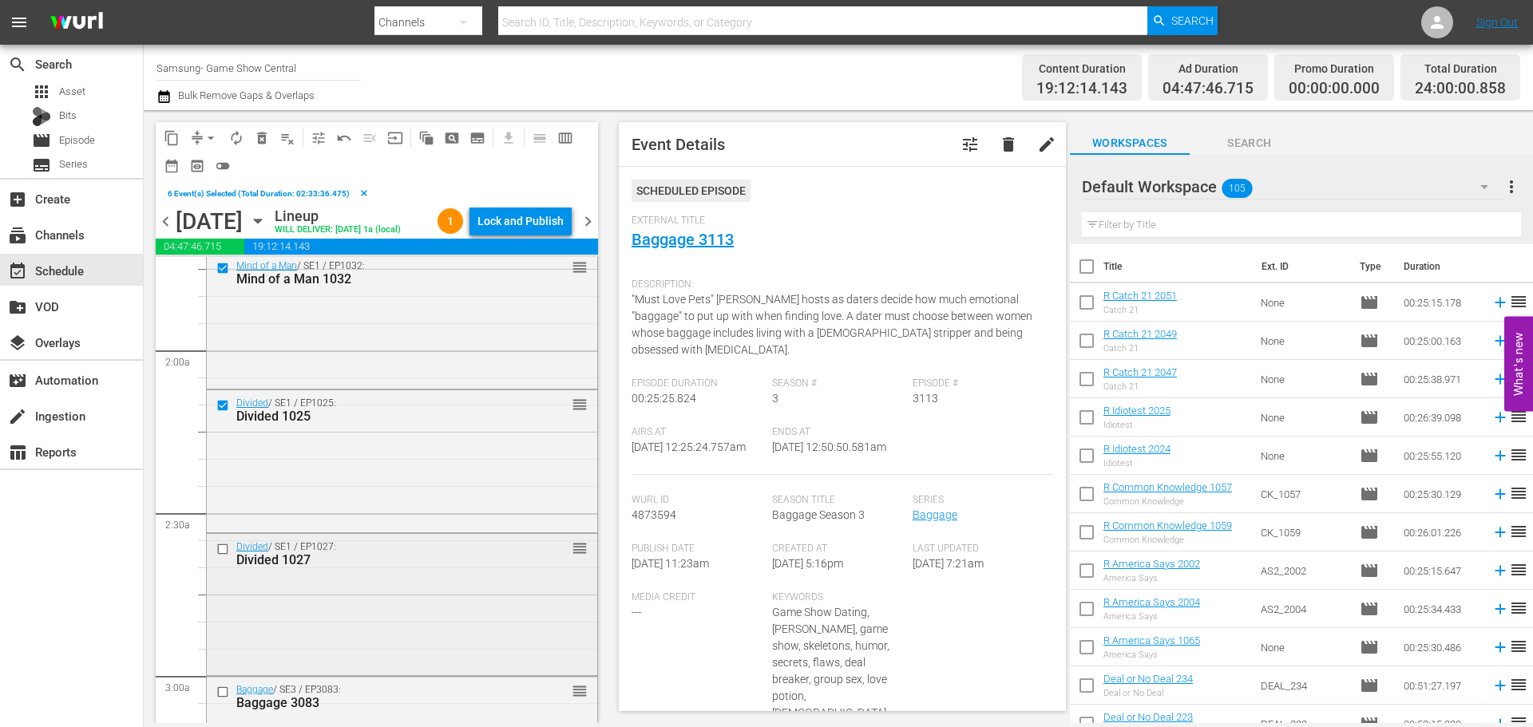
scroll to position [559, 0]
click at [224, 552] on input "checkbox" at bounding box center [224, 549] width 17 height 14
click at [175, 130] on span "content_copy" at bounding box center [172, 138] width 16 height 16
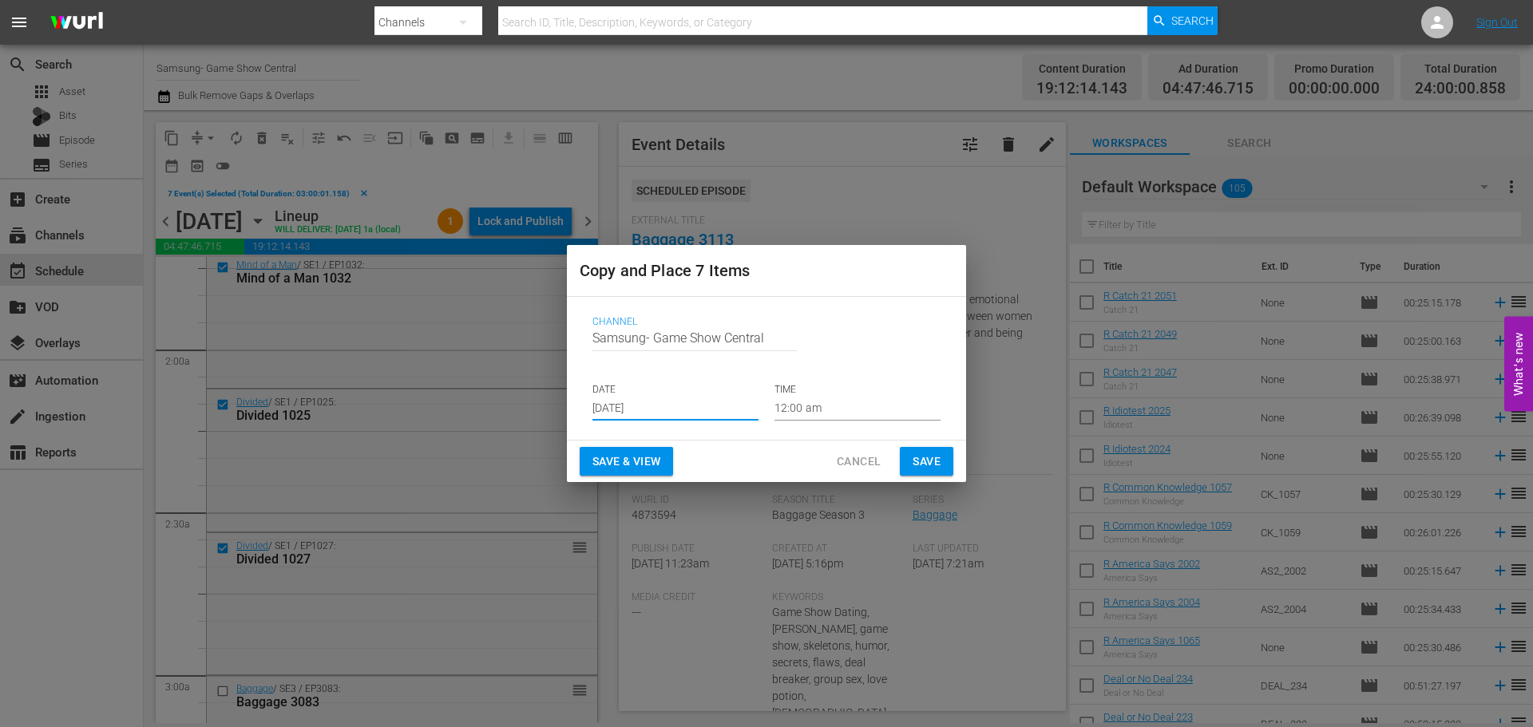
click at [706, 402] on input "Aug 30th 2025" at bounding box center [676, 409] width 166 height 24
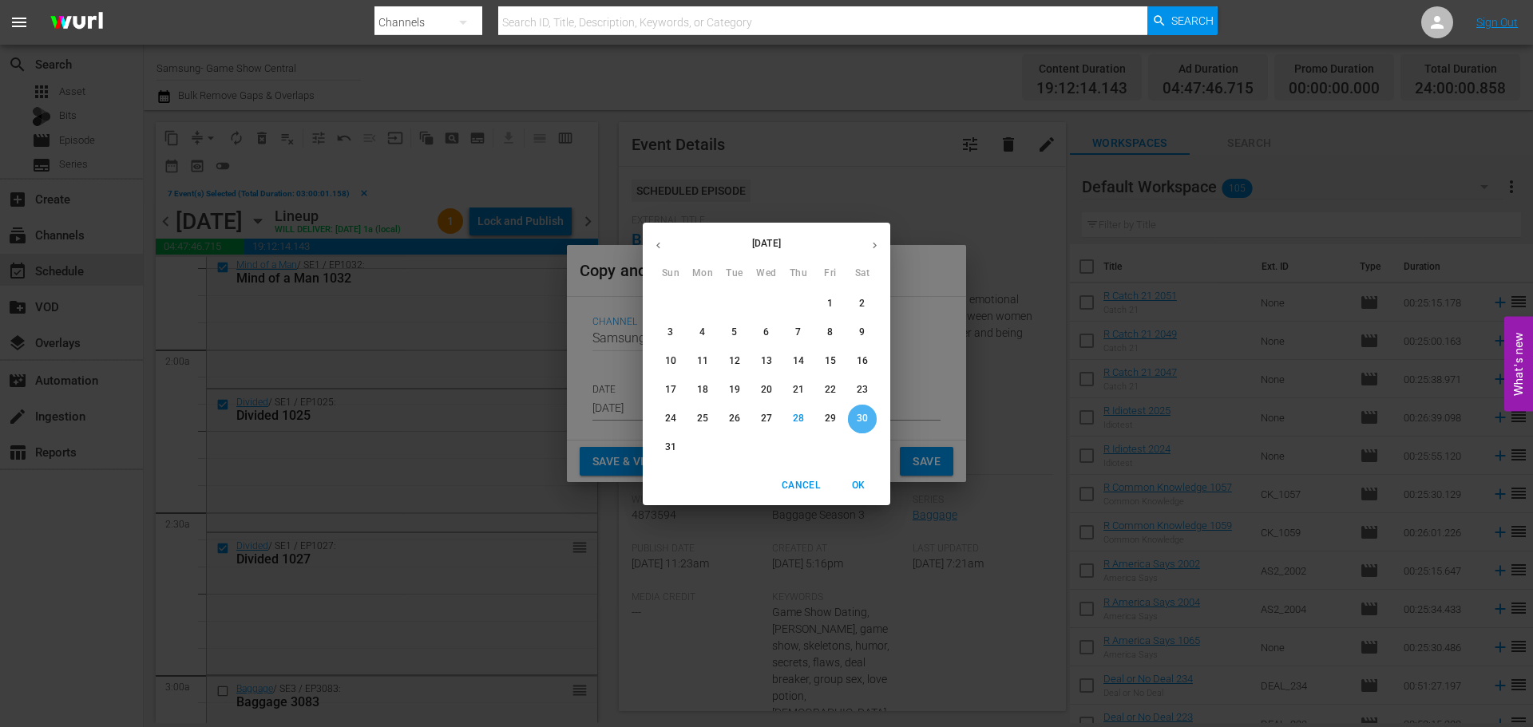
click at [855, 418] on span "30" at bounding box center [862, 419] width 29 height 14
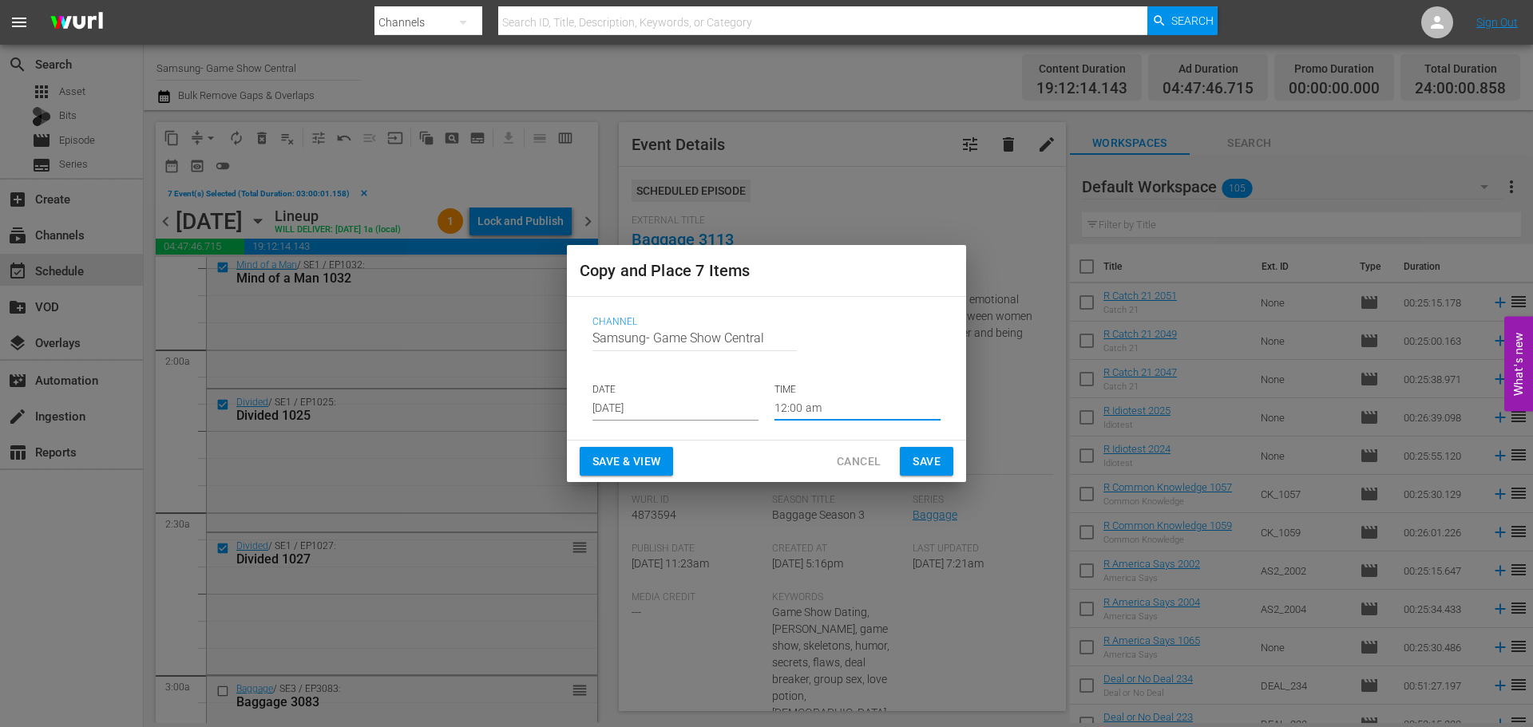
click at [858, 413] on input "12:00 am" at bounding box center [858, 409] width 166 height 24
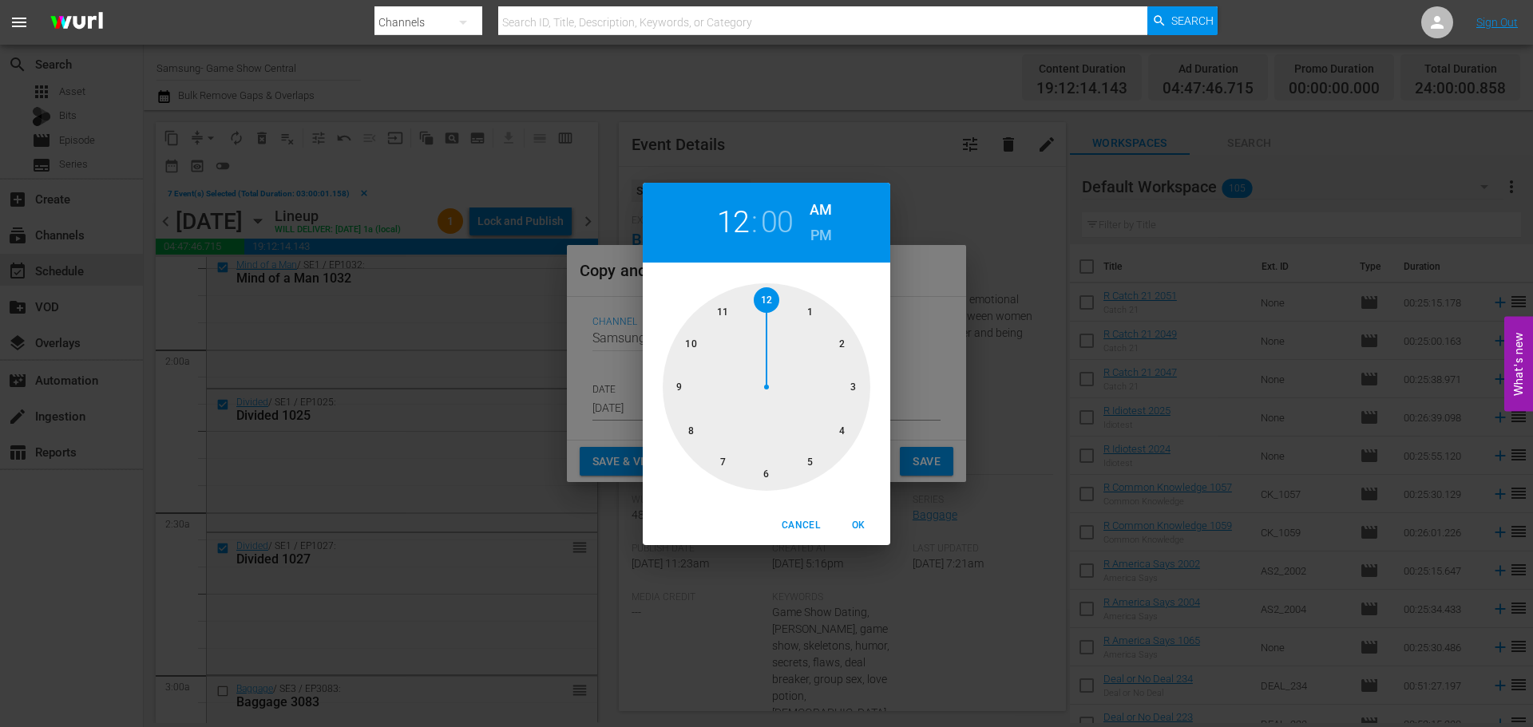
click at [843, 402] on div at bounding box center [767, 387] width 208 height 208
click at [859, 513] on button "OK" at bounding box center [858, 526] width 51 height 26
type input "03:00 am"
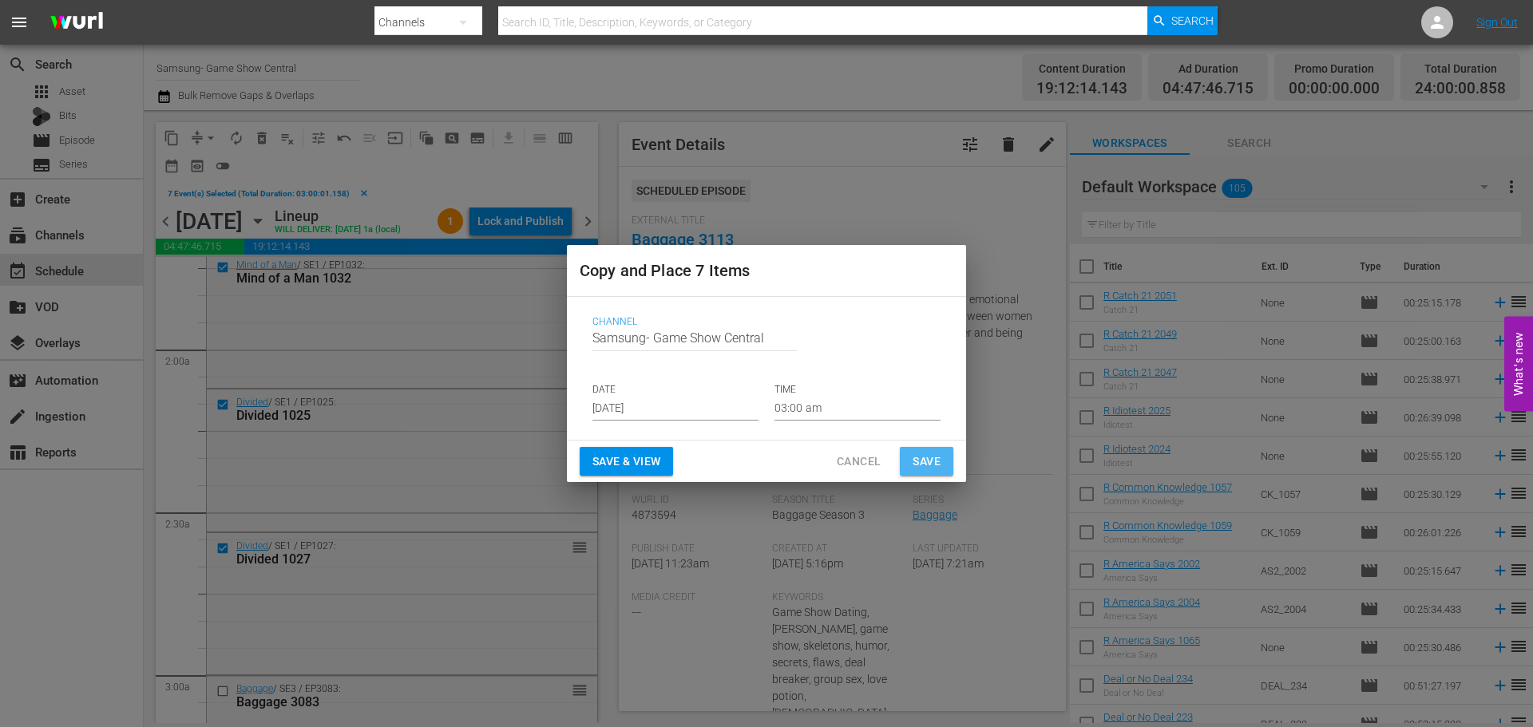
click at [916, 470] on span "Save" at bounding box center [927, 462] width 28 height 20
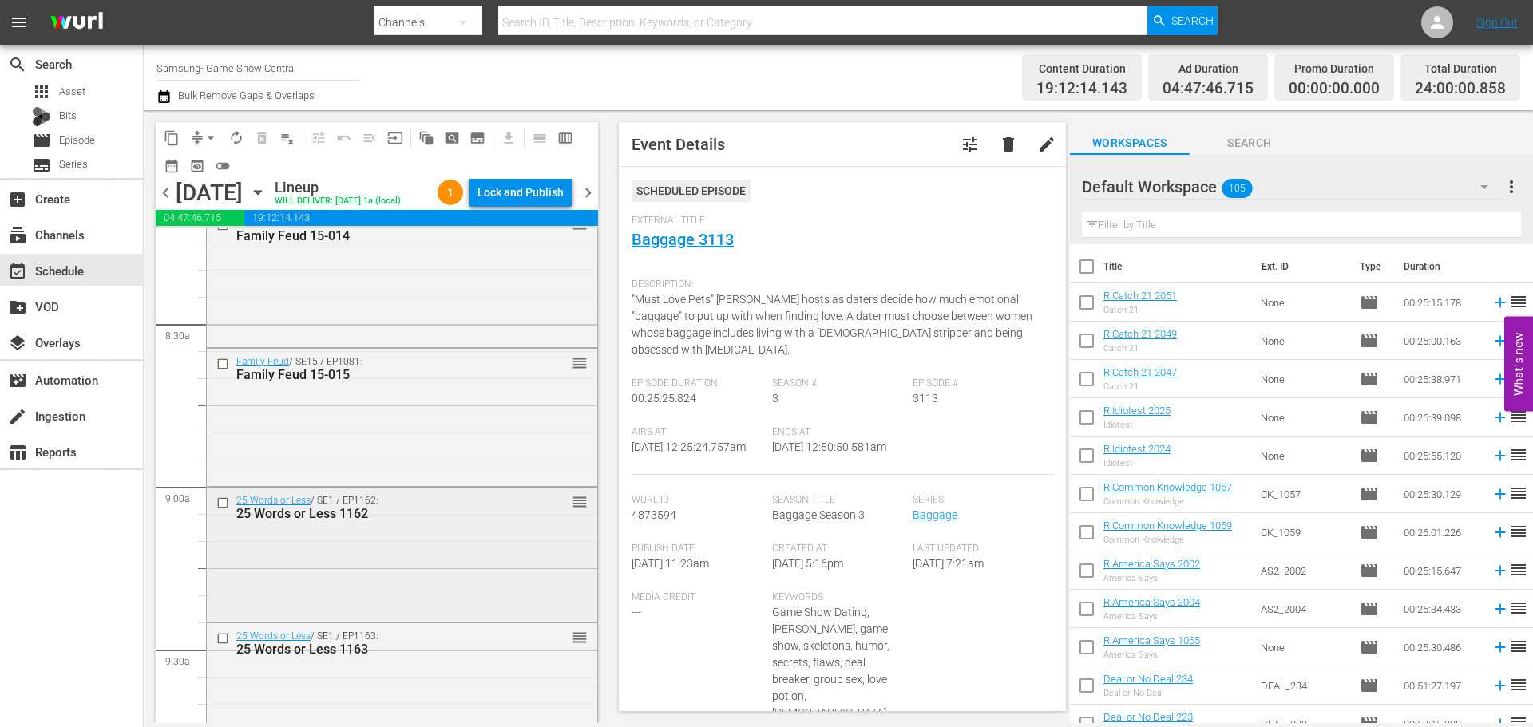
scroll to position [2715, 0]
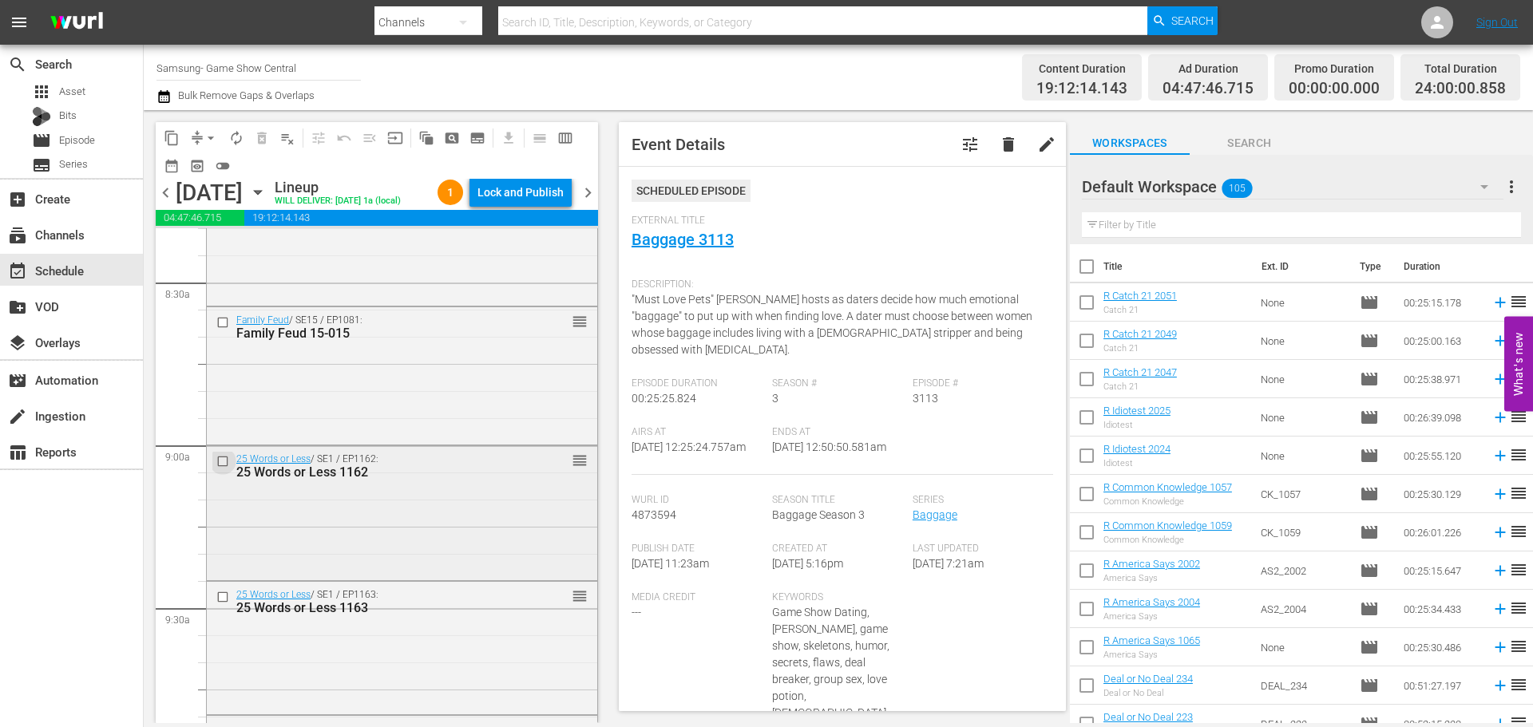
click at [224, 463] on input "checkbox" at bounding box center [224, 462] width 17 height 14
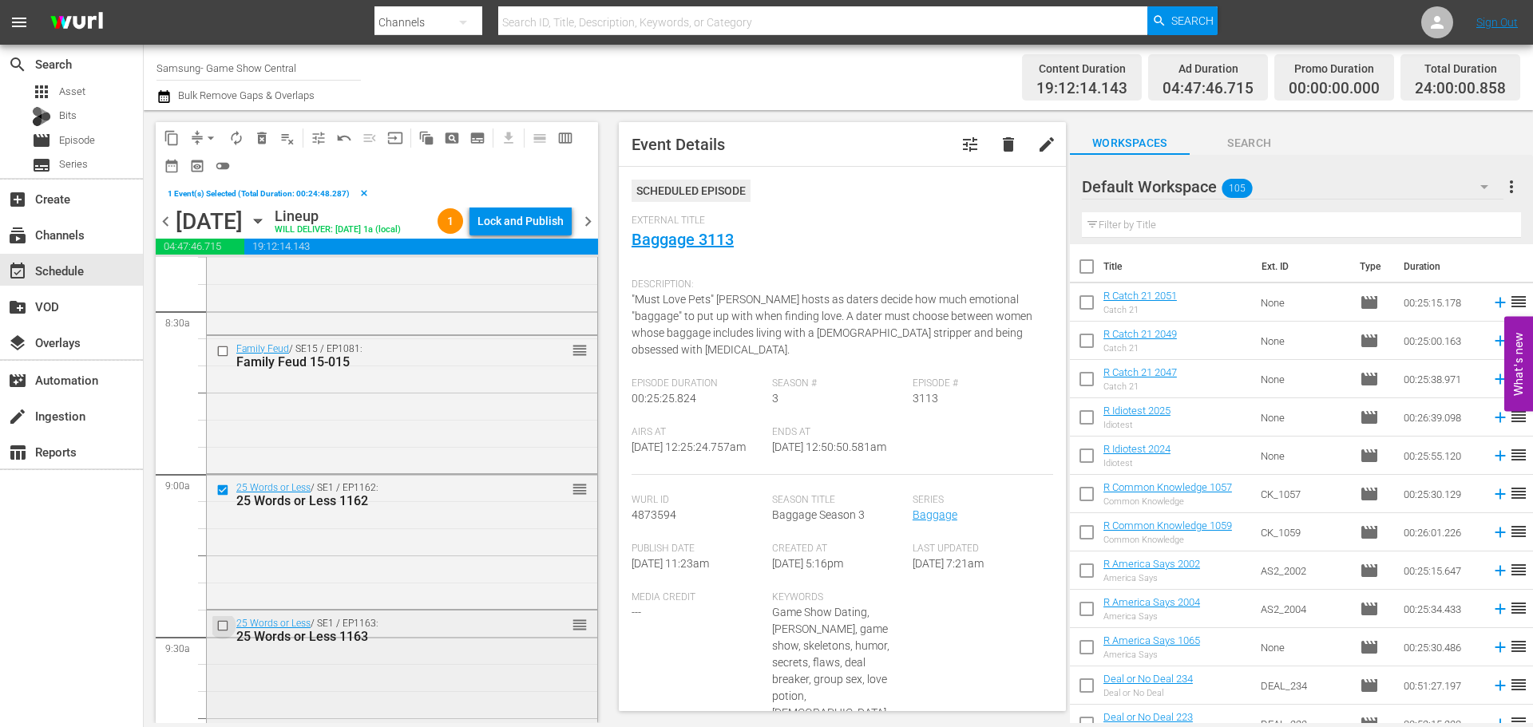
click at [226, 624] on input "checkbox" at bounding box center [224, 626] width 17 height 14
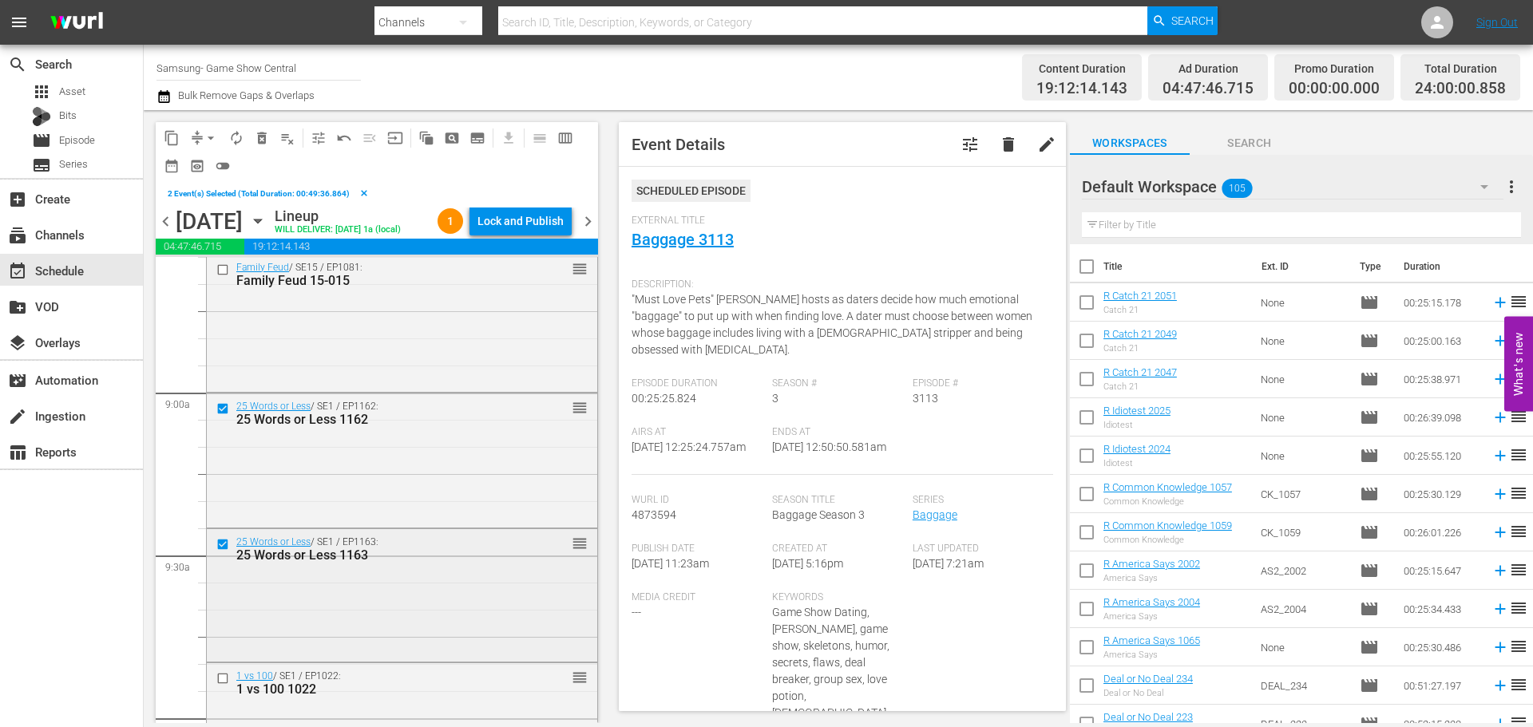
scroll to position [2875, 0]
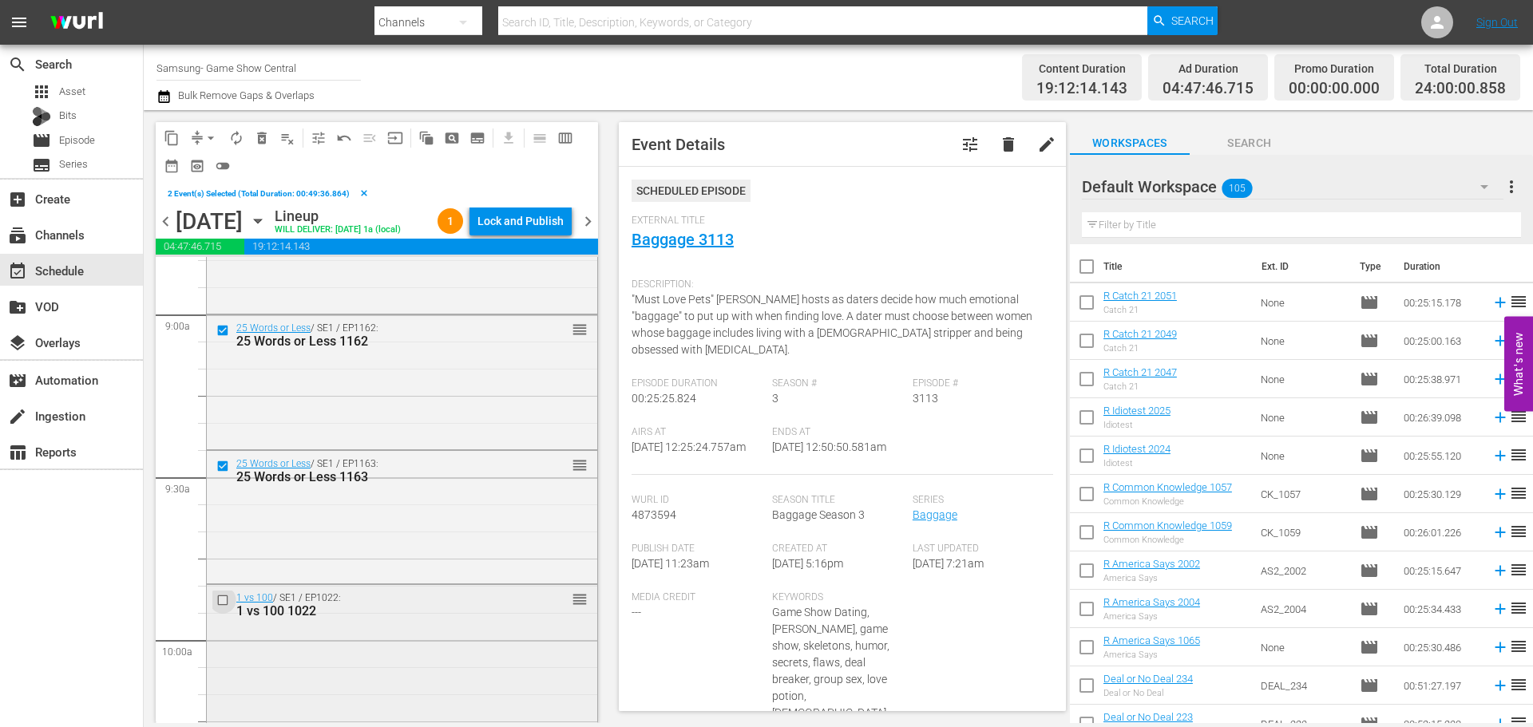
click at [227, 598] on input "checkbox" at bounding box center [224, 601] width 17 height 14
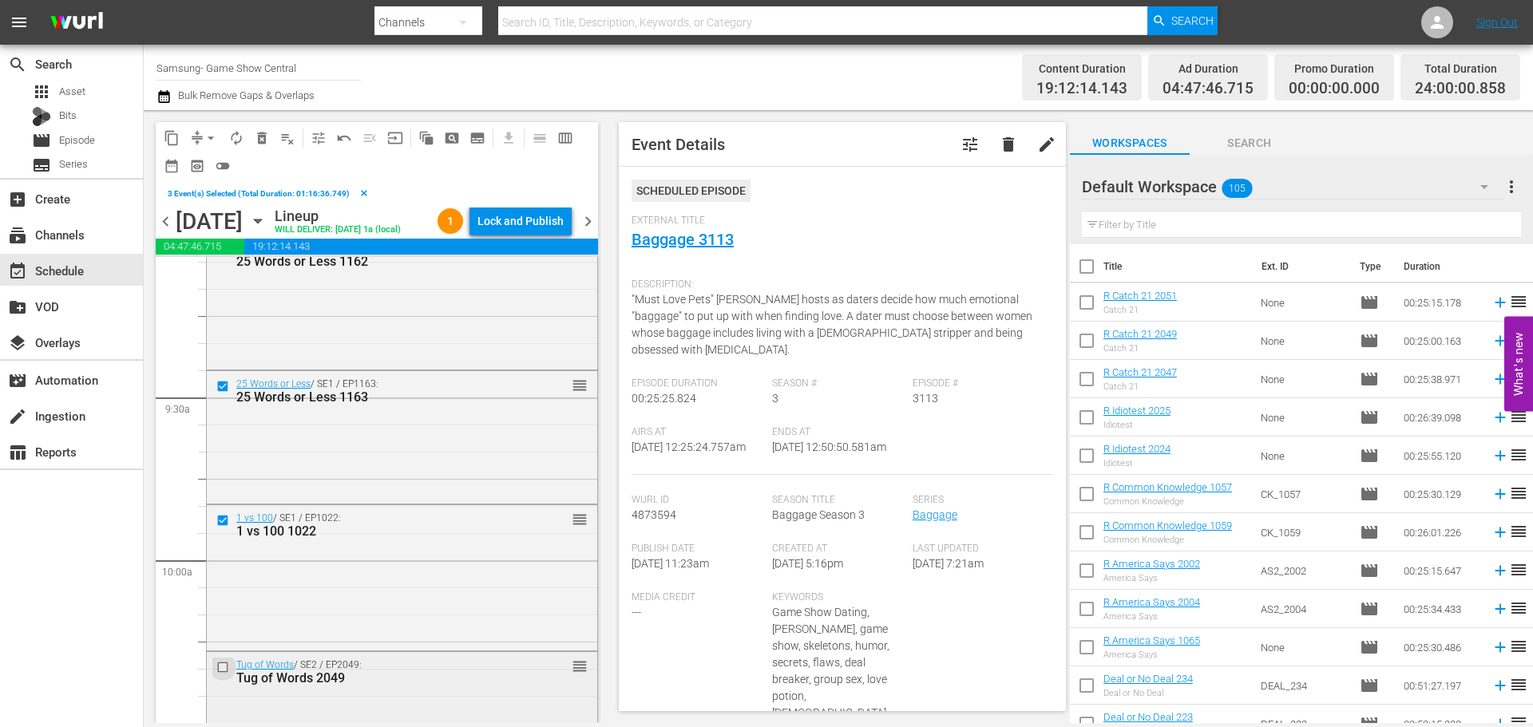
click at [219, 666] on input "checkbox" at bounding box center [224, 668] width 17 height 14
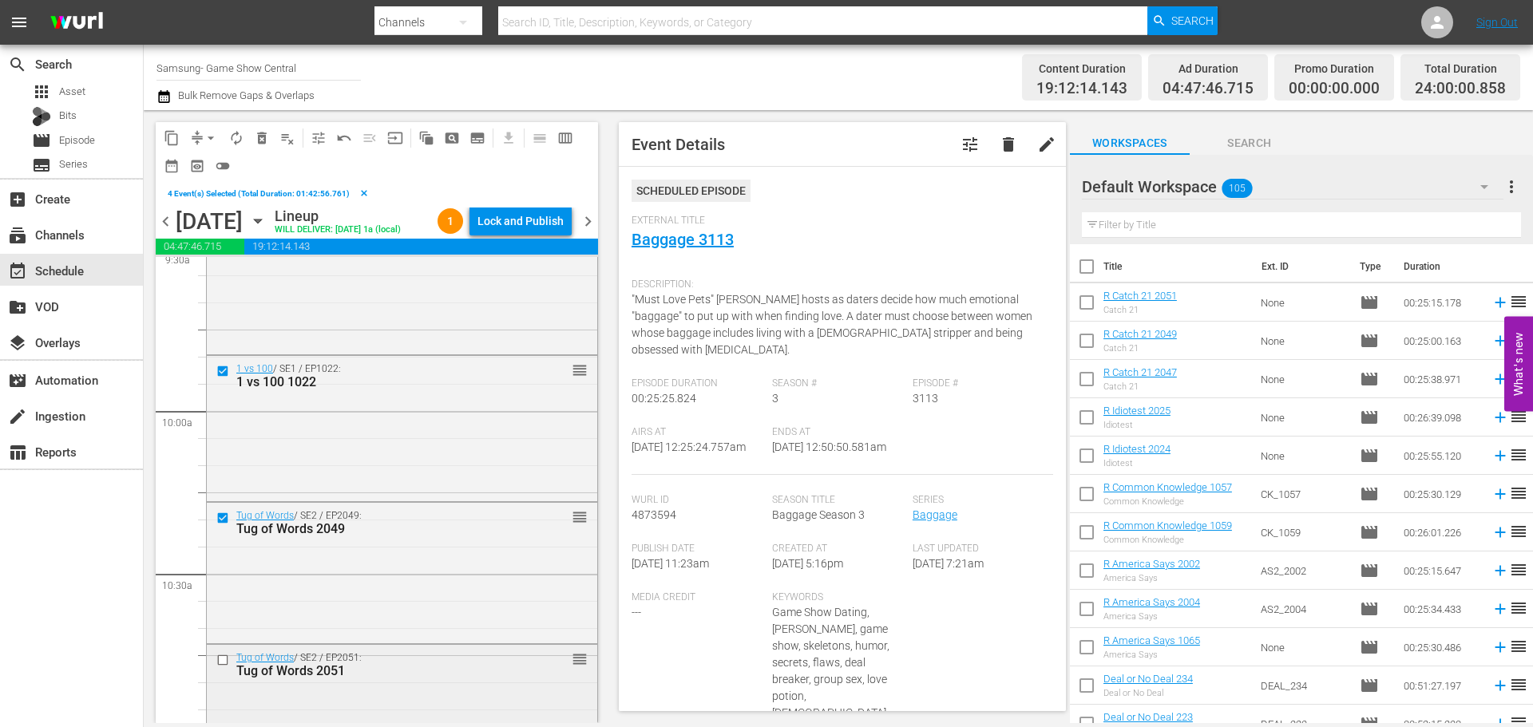
scroll to position [3114, 0]
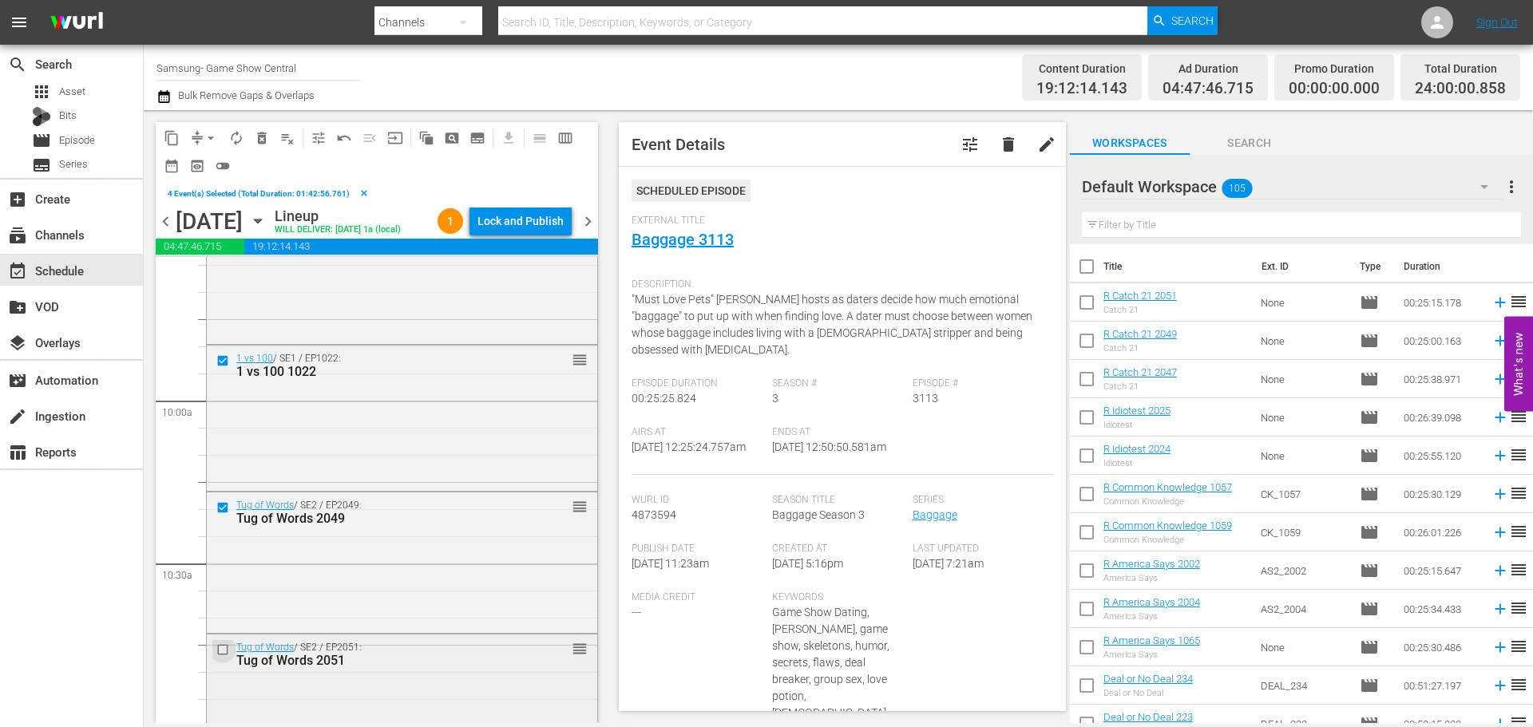
click at [219, 652] on input "checkbox" at bounding box center [224, 651] width 17 height 14
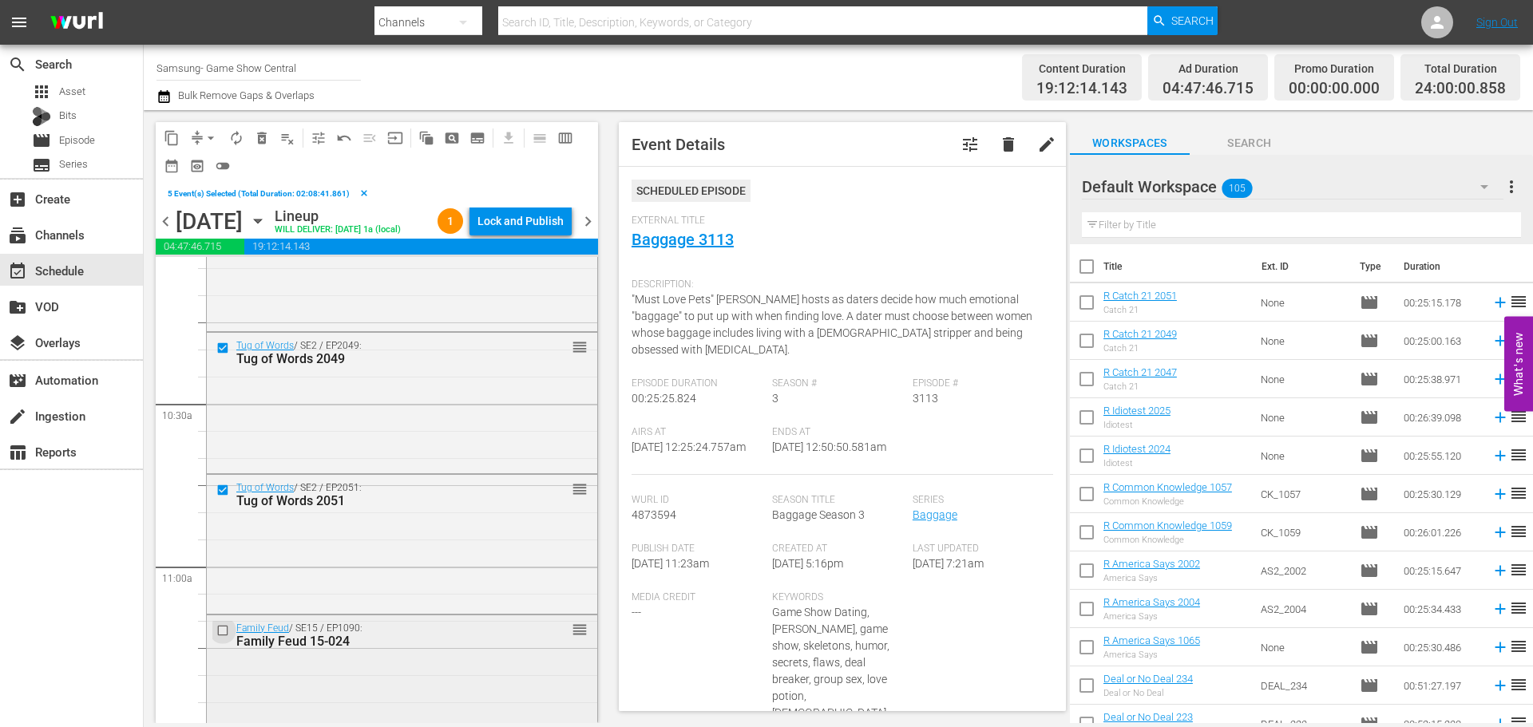
click at [220, 635] on input "checkbox" at bounding box center [224, 631] width 17 height 14
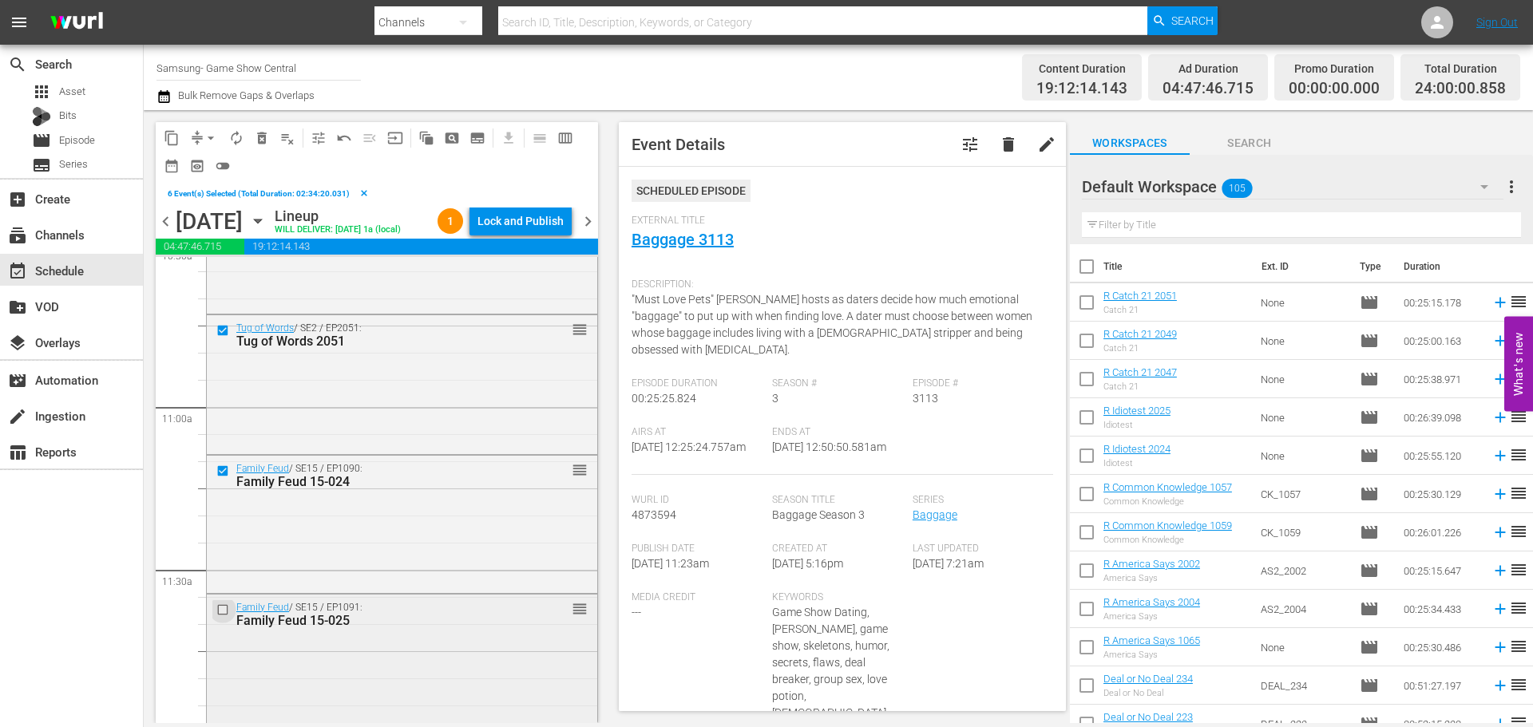
click at [221, 614] on input "checkbox" at bounding box center [224, 611] width 17 height 14
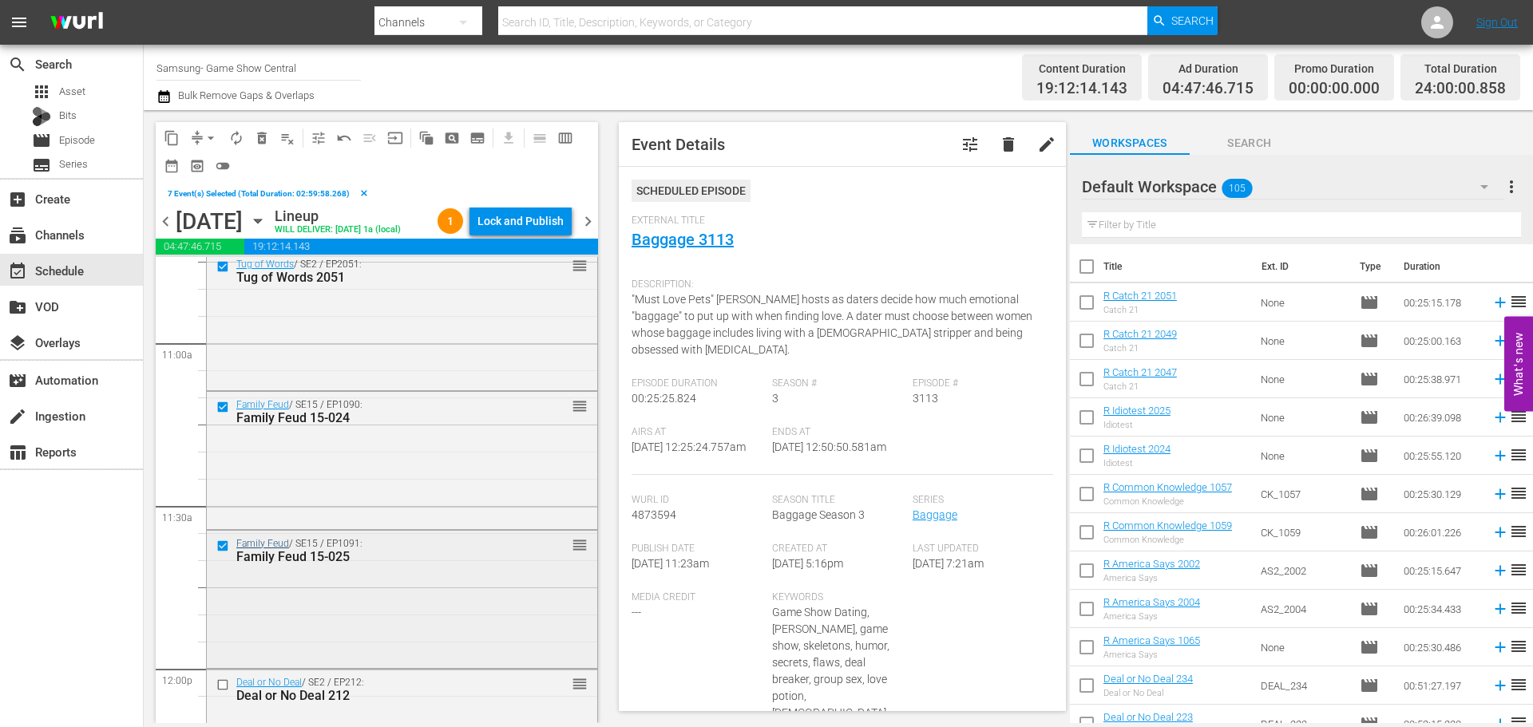
scroll to position [3594, 0]
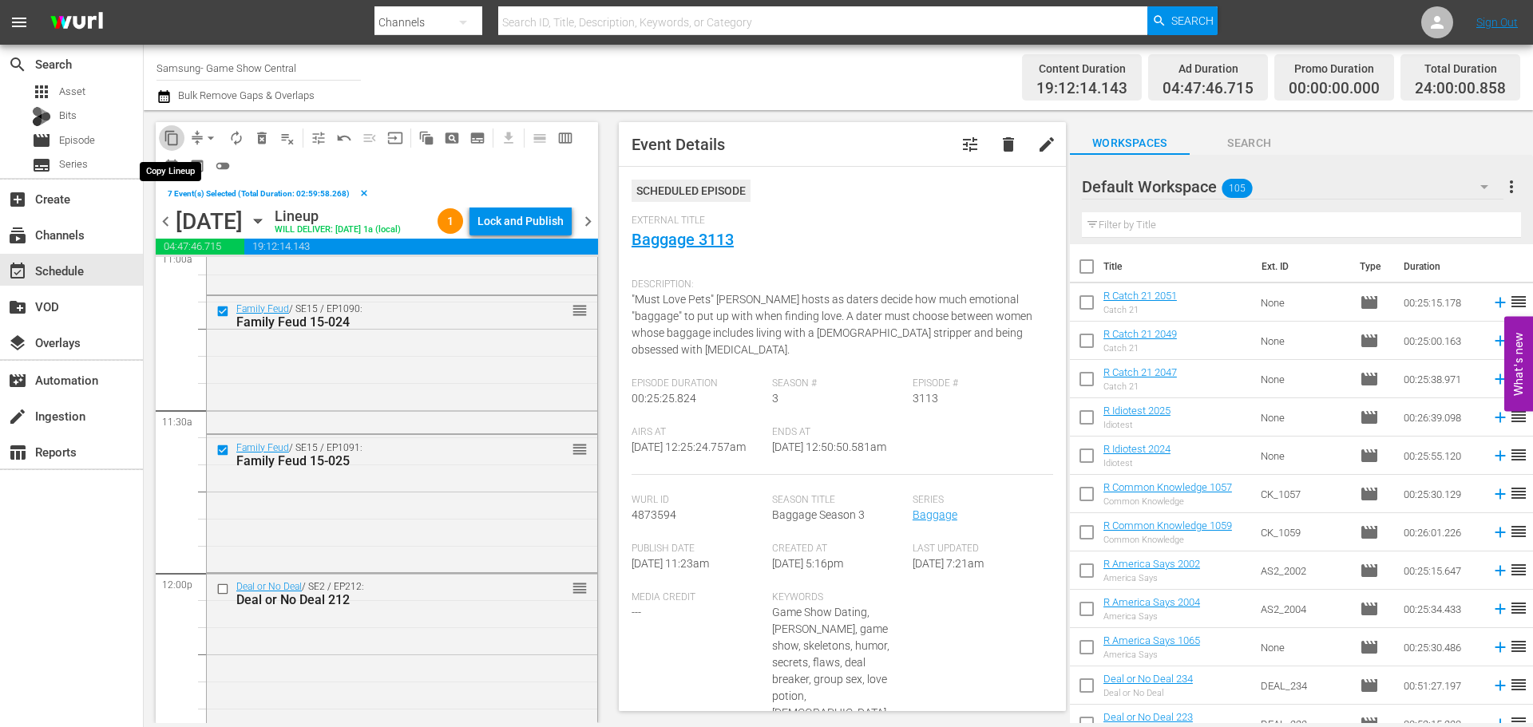
click at [165, 136] on span "content_copy" at bounding box center [172, 138] width 16 height 16
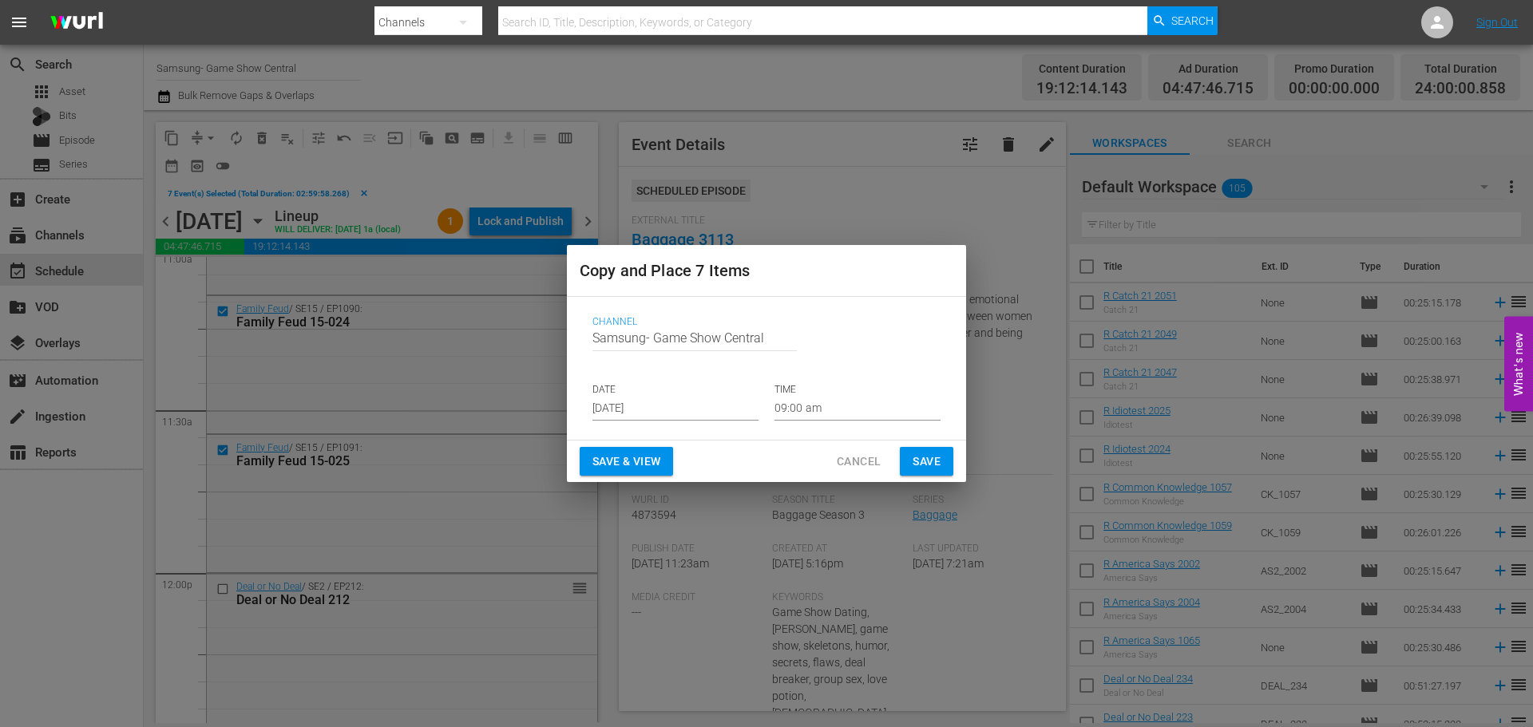
click at [680, 408] on input "Aug 30th 2025" at bounding box center [676, 409] width 166 height 24
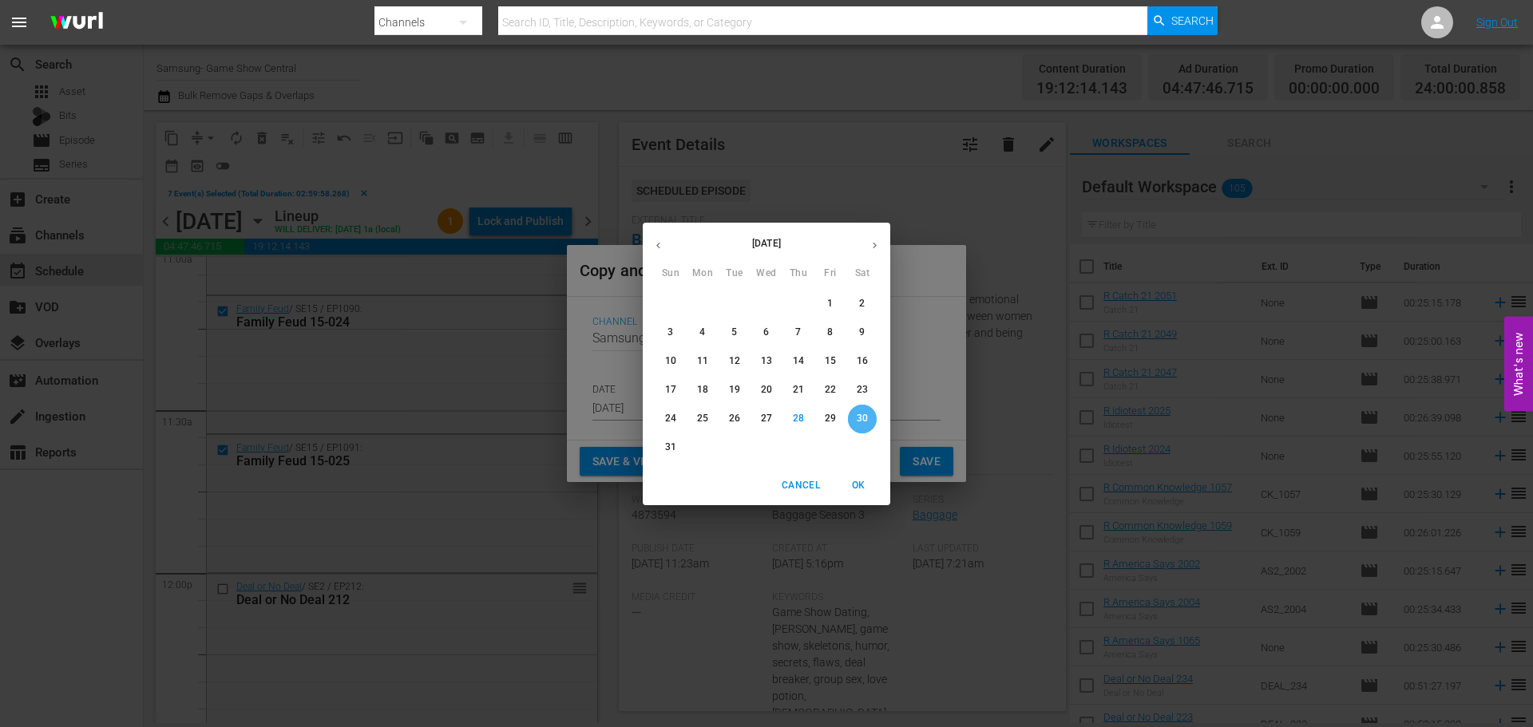
click at [864, 422] on p "30" at bounding box center [862, 419] width 11 height 14
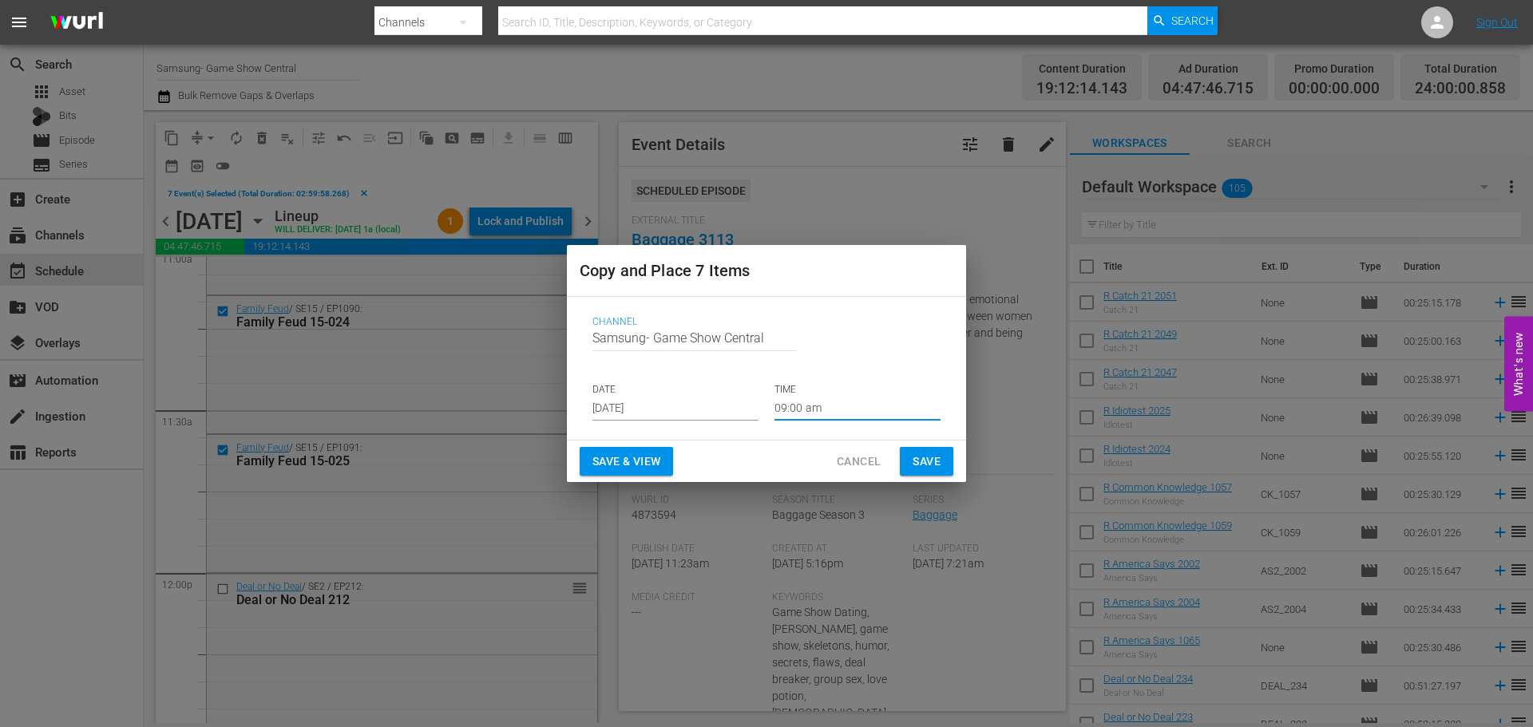
click at [788, 398] on input "09:00 am" at bounding box center [858, 409] width 166 height 24
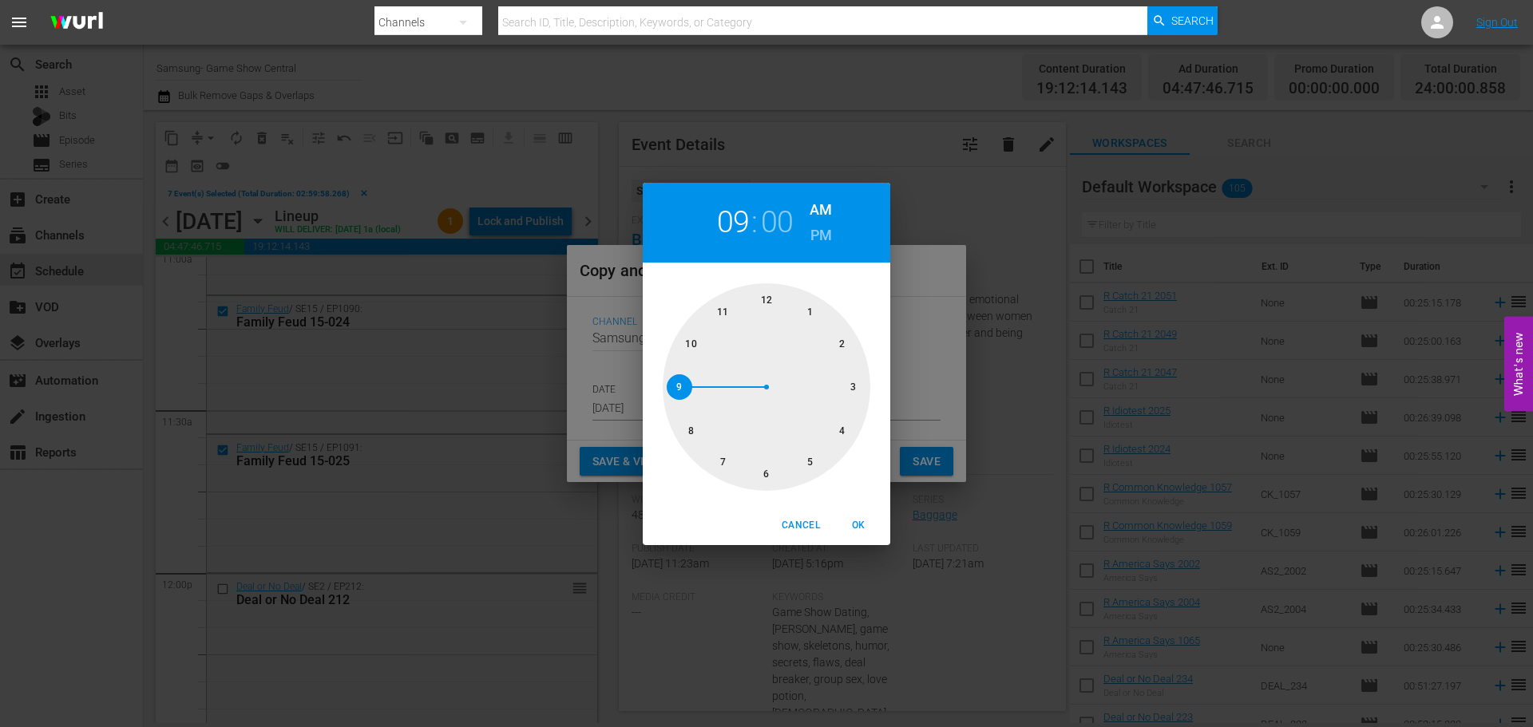
click at [779, 466] on div at bounding box center [767, 387] width 208 height 208
click at [864, 524] on span "OK" at bounding box center [858, 525] width 38 height 17
type input "06:00 am"
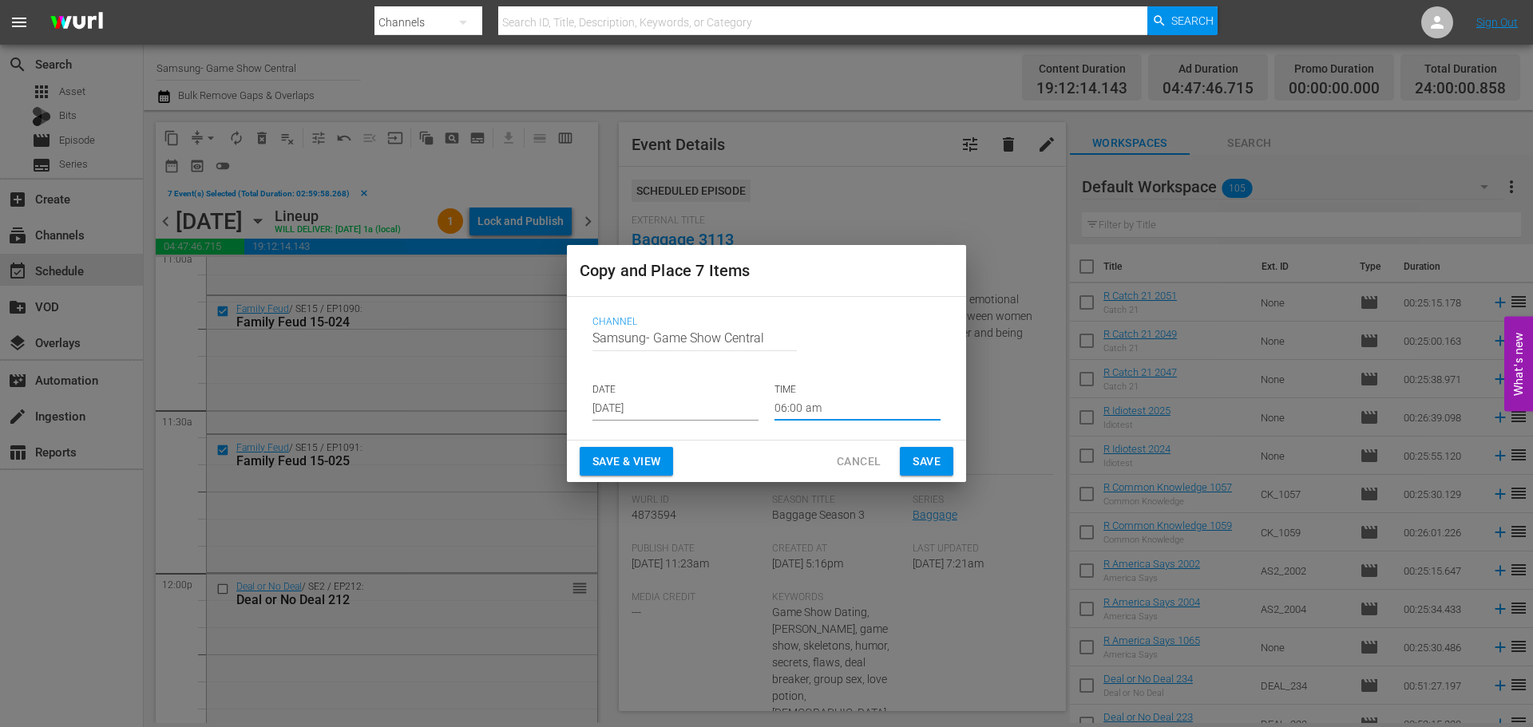
click at [905, 463] on button "Save" at bounding box center [927, 462] width 54 height 30
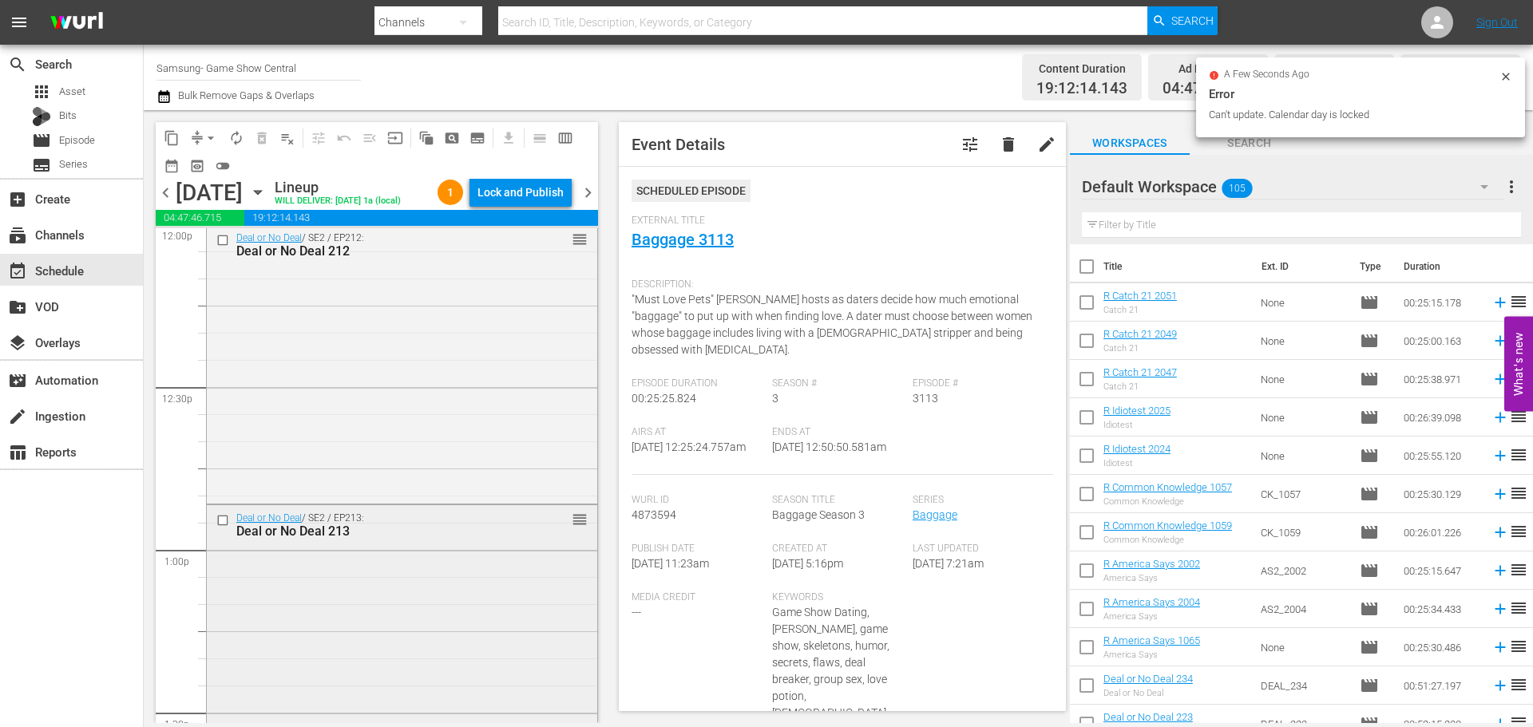
scroll to position [3913, 0]
click at [267, 198] on icon "button" at bounding box center [258, 193] width 18 height 18
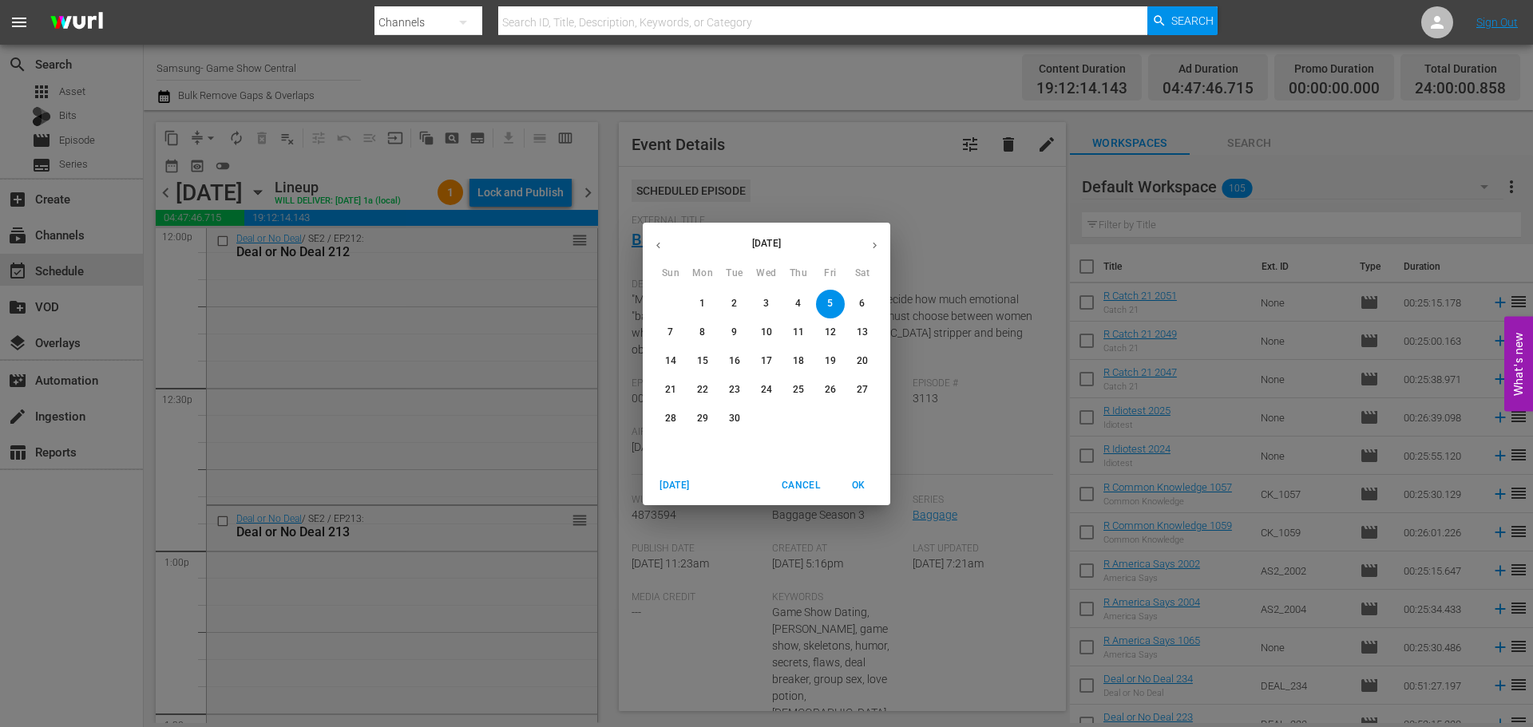
click at [656, 247] on icon "button" at bounding box center [658, 246] width 12 height 12
click at [862, 423] on p "30" at bounding box center [862, 419] width 11 height 14
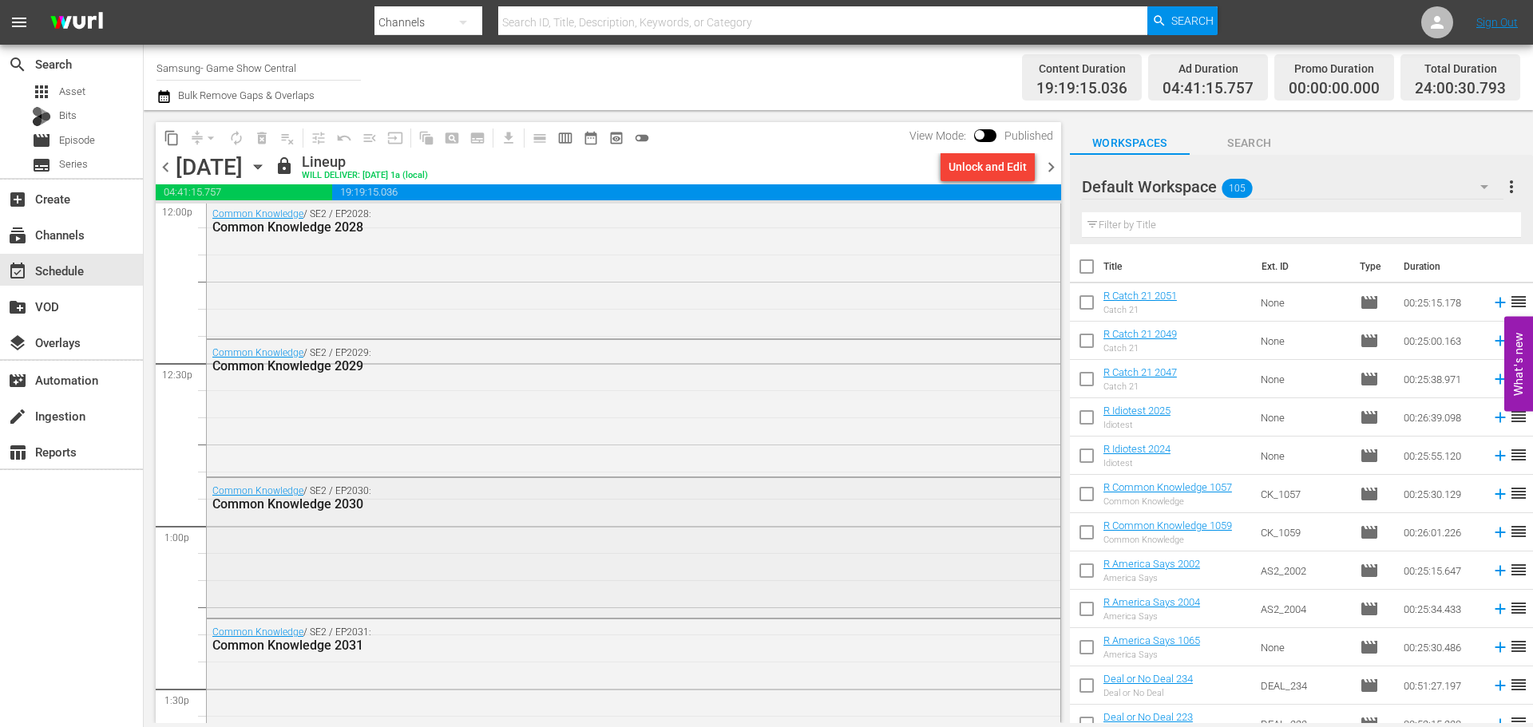
click at [450, 517] on div "Common Knowledge / SE2 / EP2030: Common Knowledge 2030" at bounding box center [634, 497] width 854 height 39
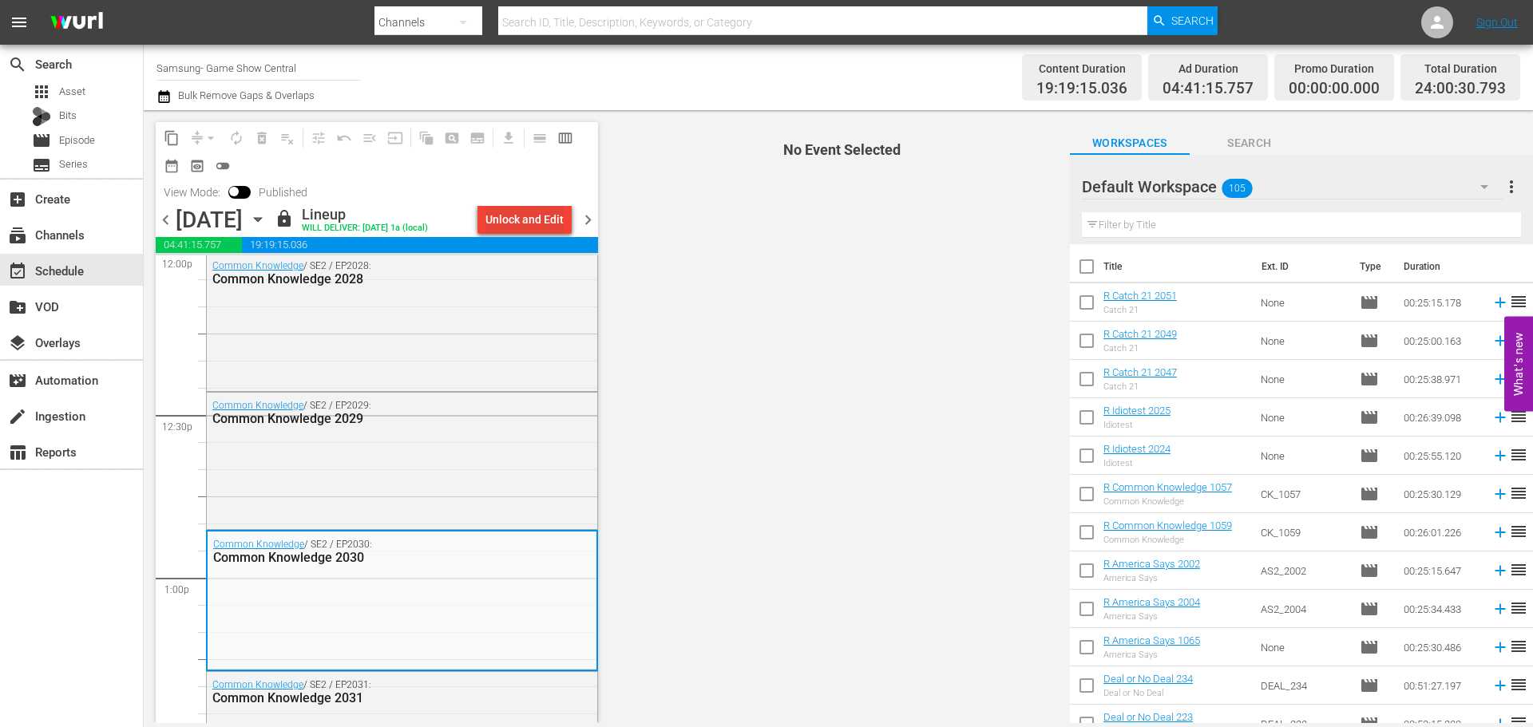
click at [550, 223] on div "Unlock and Edit" at bounding box center [525, 219] width 78 height 29
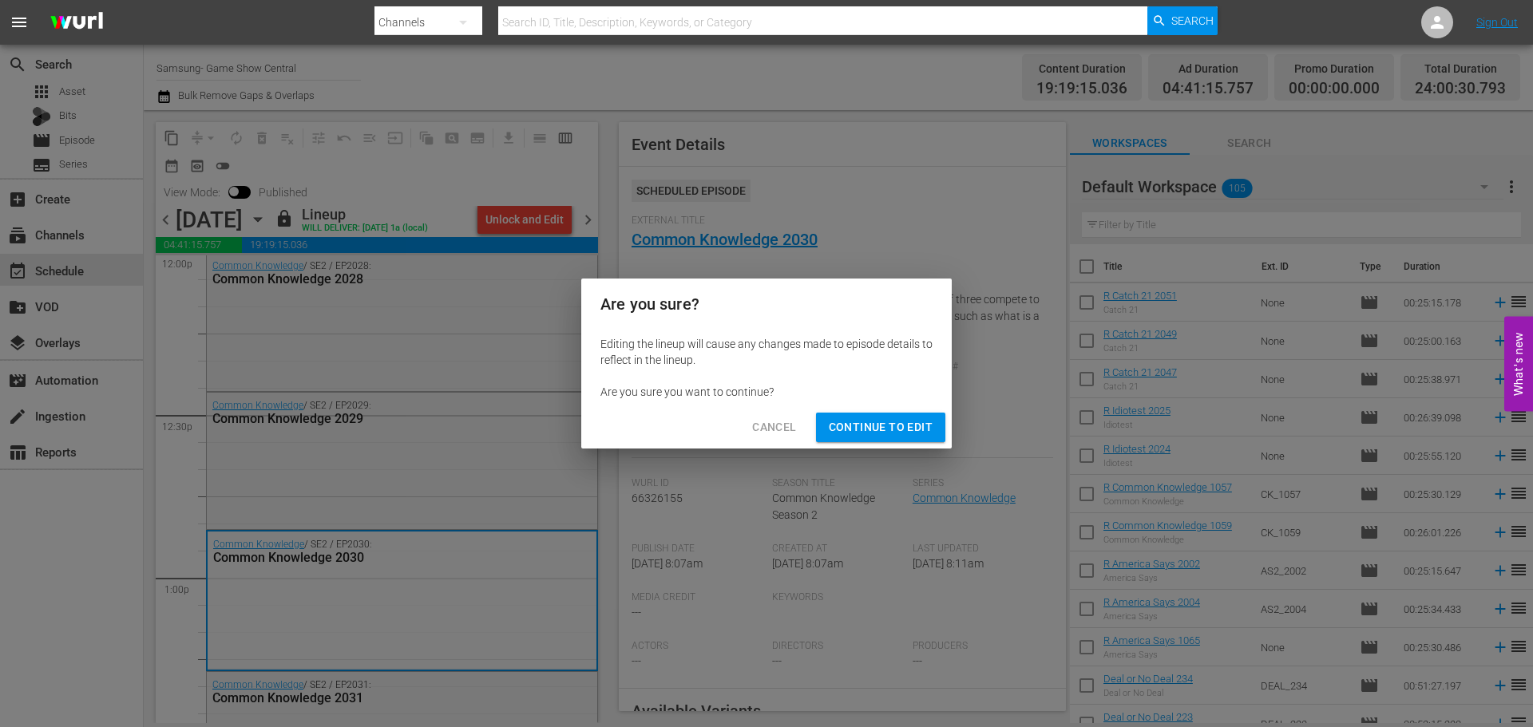
click at [914, 423] on span "Continue to Edit" at bounding box center [881, 428] width 104 height 20
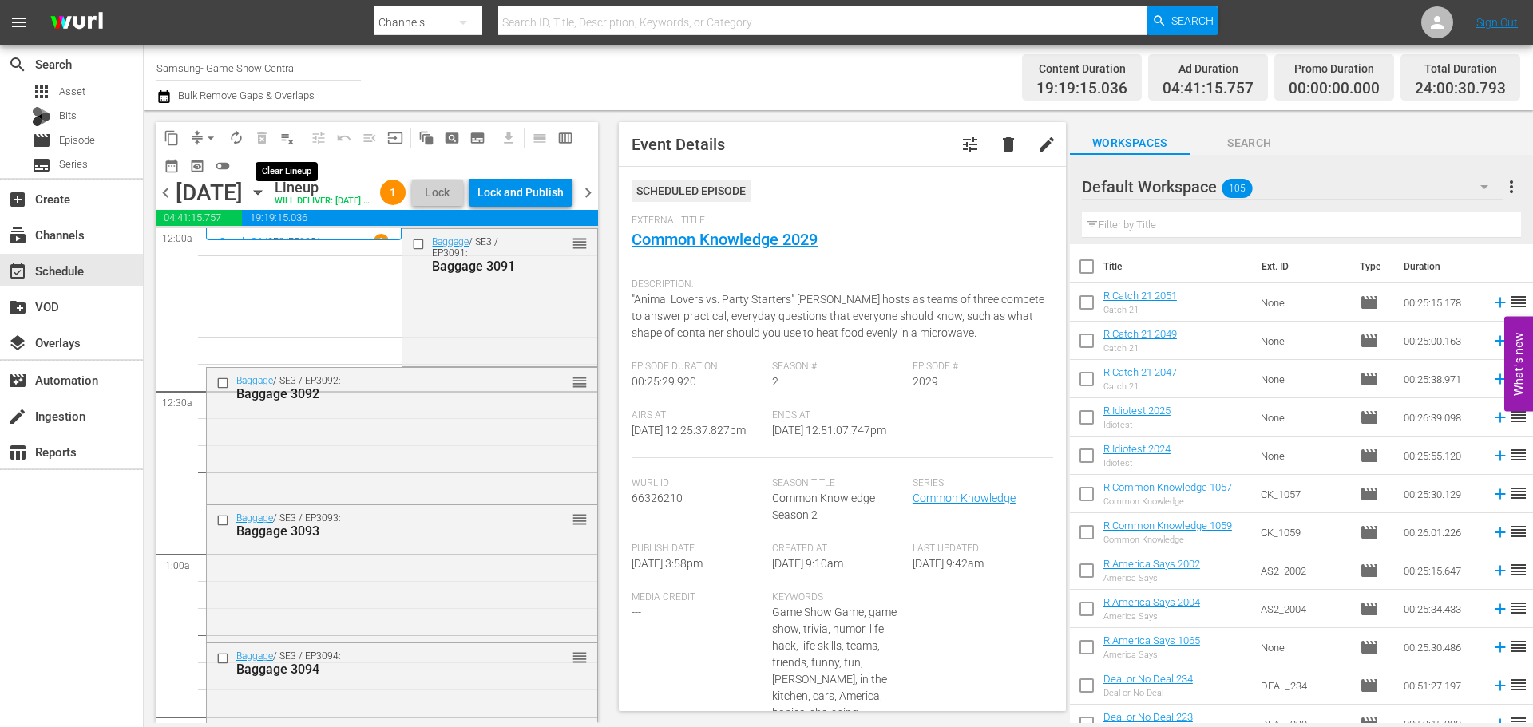
click at [295, 133] on span "playlist_remove_outlined" at bounding box center [287, 138] width 16 height 16
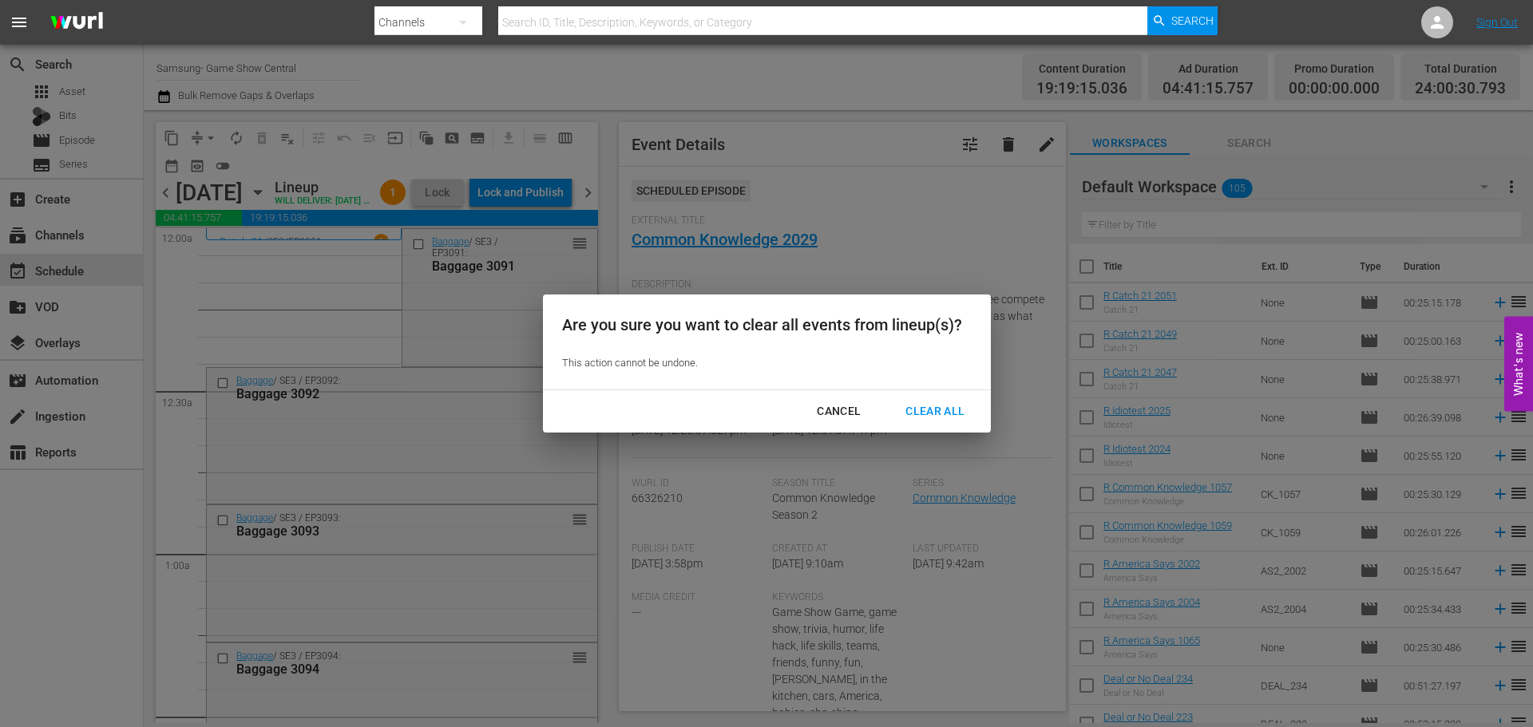
drag, startPoint x: 961, startPoint y: 407, endPoint x: 966, endPoint y: 417, distance: 11.1
click at [962, 410] on div "Clear All" at bounding box center [935, 412] width 85 height 20
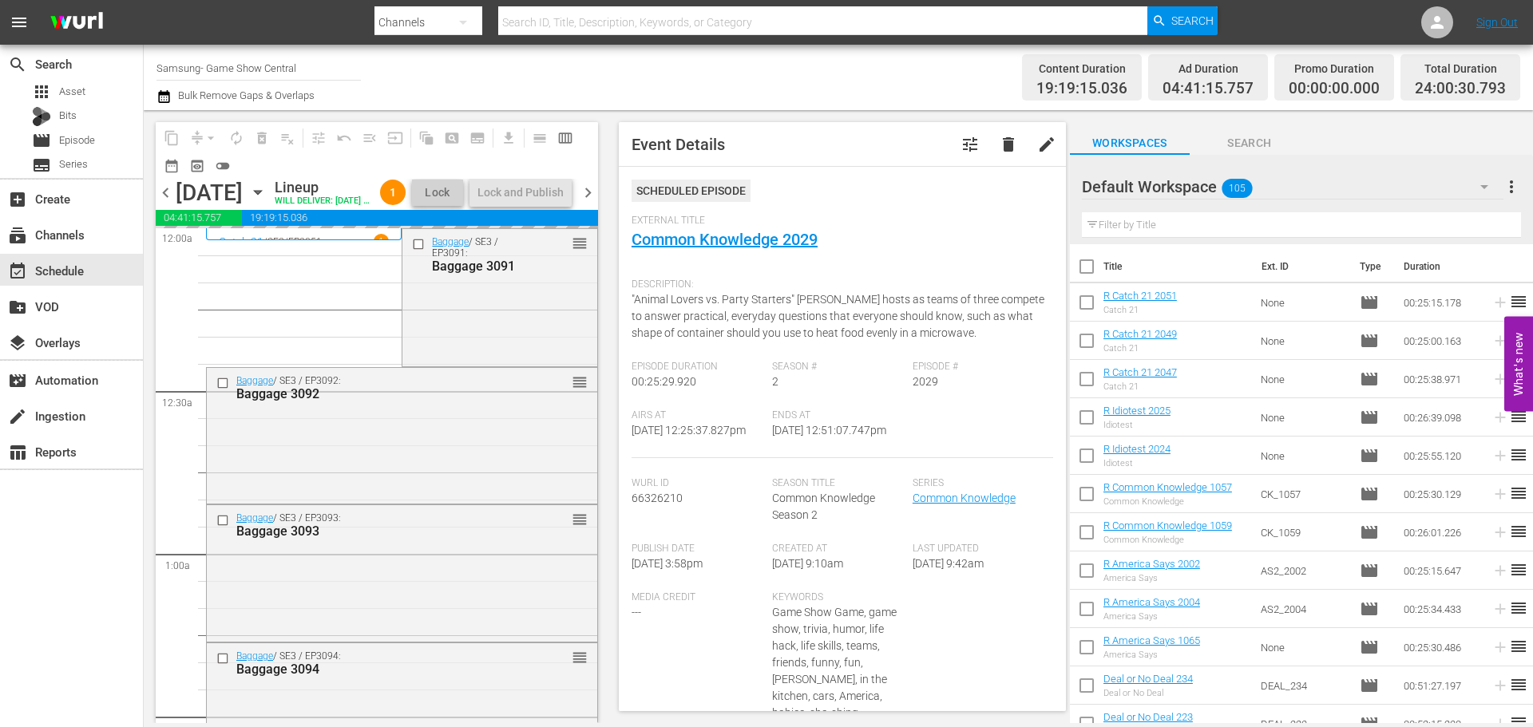
click at [271, 206] on div "Saturday, August 30th August 30th" at bounding box center [223, 193] width 95 height 26
click at [267, 201] on icon "button" at bounding box center [258, 193] width 18 height 18
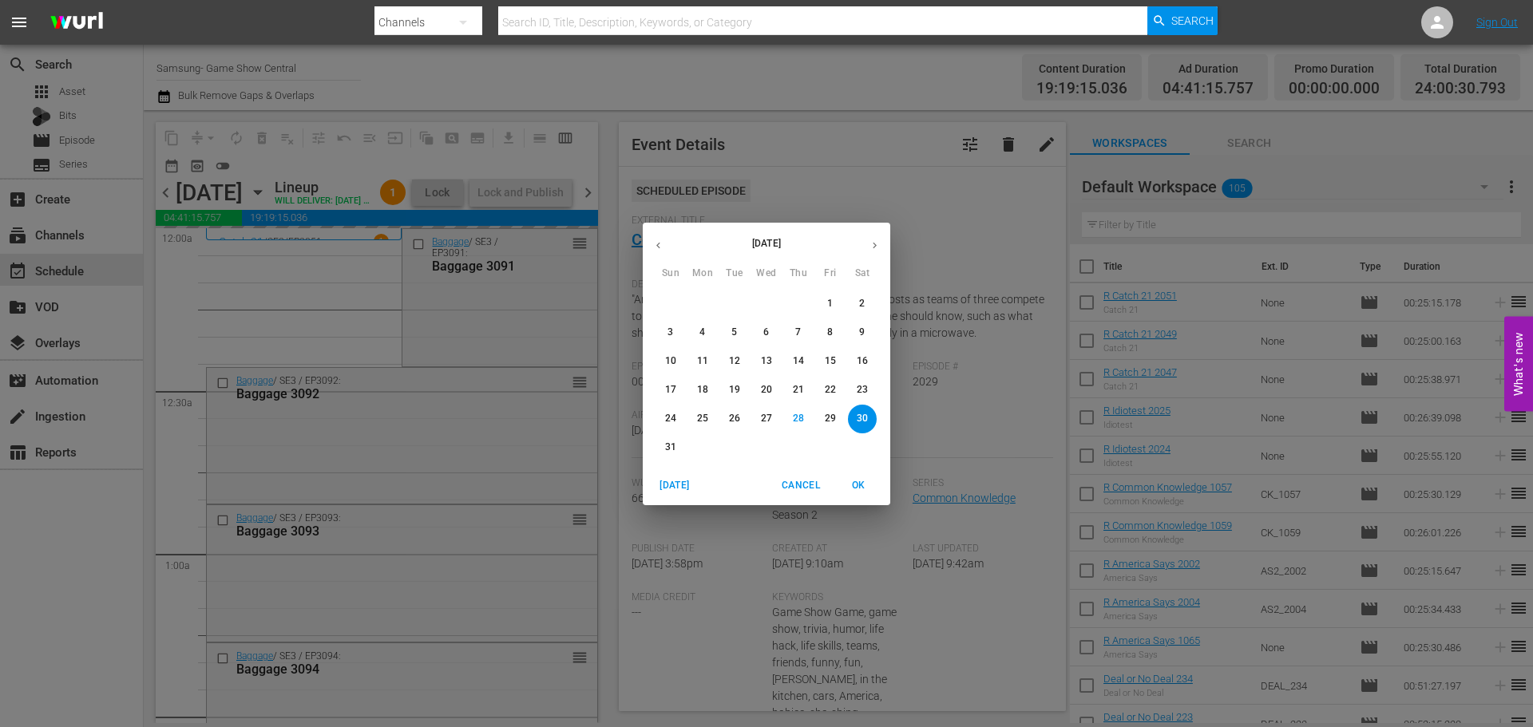
click at [872, 246] on icon "button" at bounding box center [875, 246] width 12 height 12
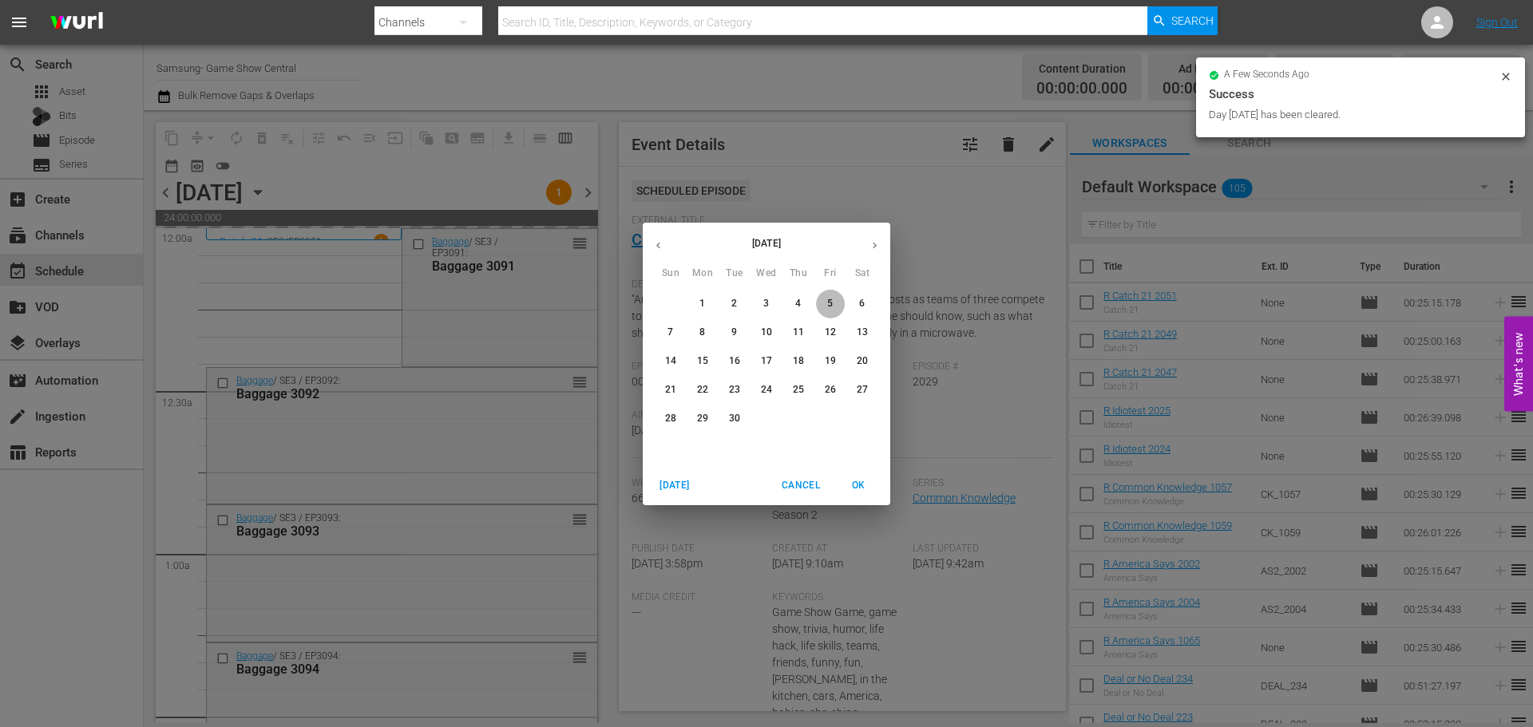
click at [835, 307] on span "5" at bounding box center [830, 304] width 29 height 14
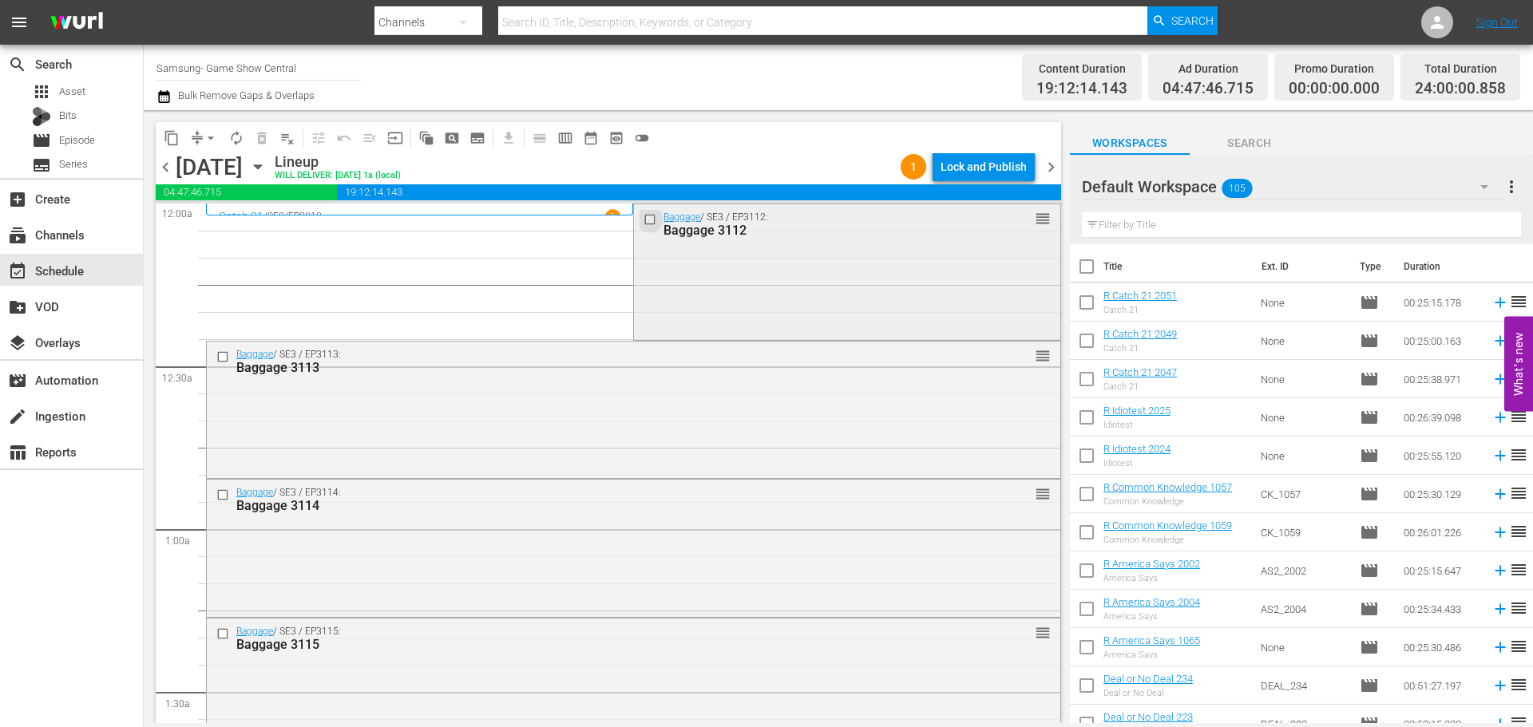
click at [644, 214] on input "checkbox" at bounding box center [652, 219] width 17 height 14
click at [224, 361] on input "checkbox" at bounding box center [224, 358] width 17 height 14
click at [221, 490] on input "checkbox" at bounding box center [224, 496] width 17 height 14
click at [217, 638] on input "checkbox" at bounding box center [224, 634] width 17 height 14
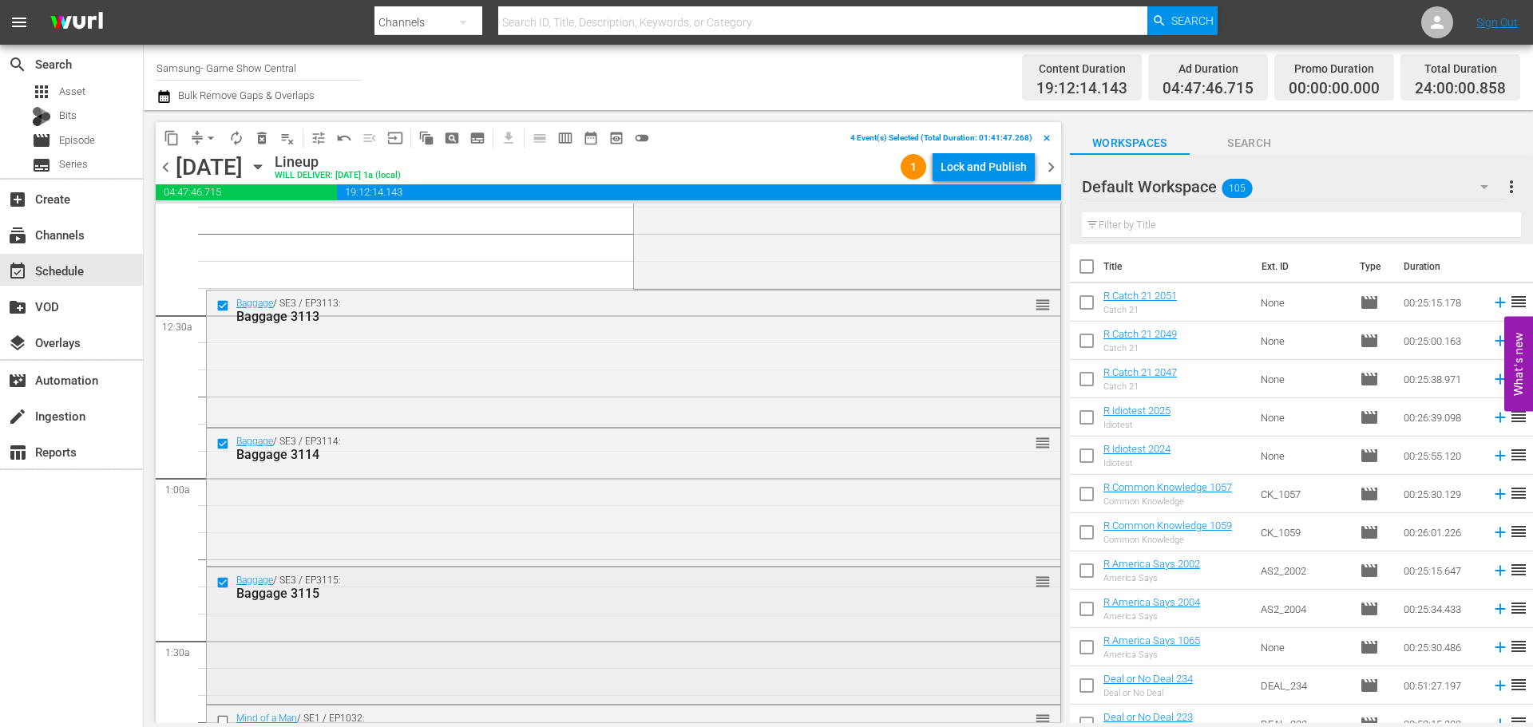
scroll to position [80, 0]
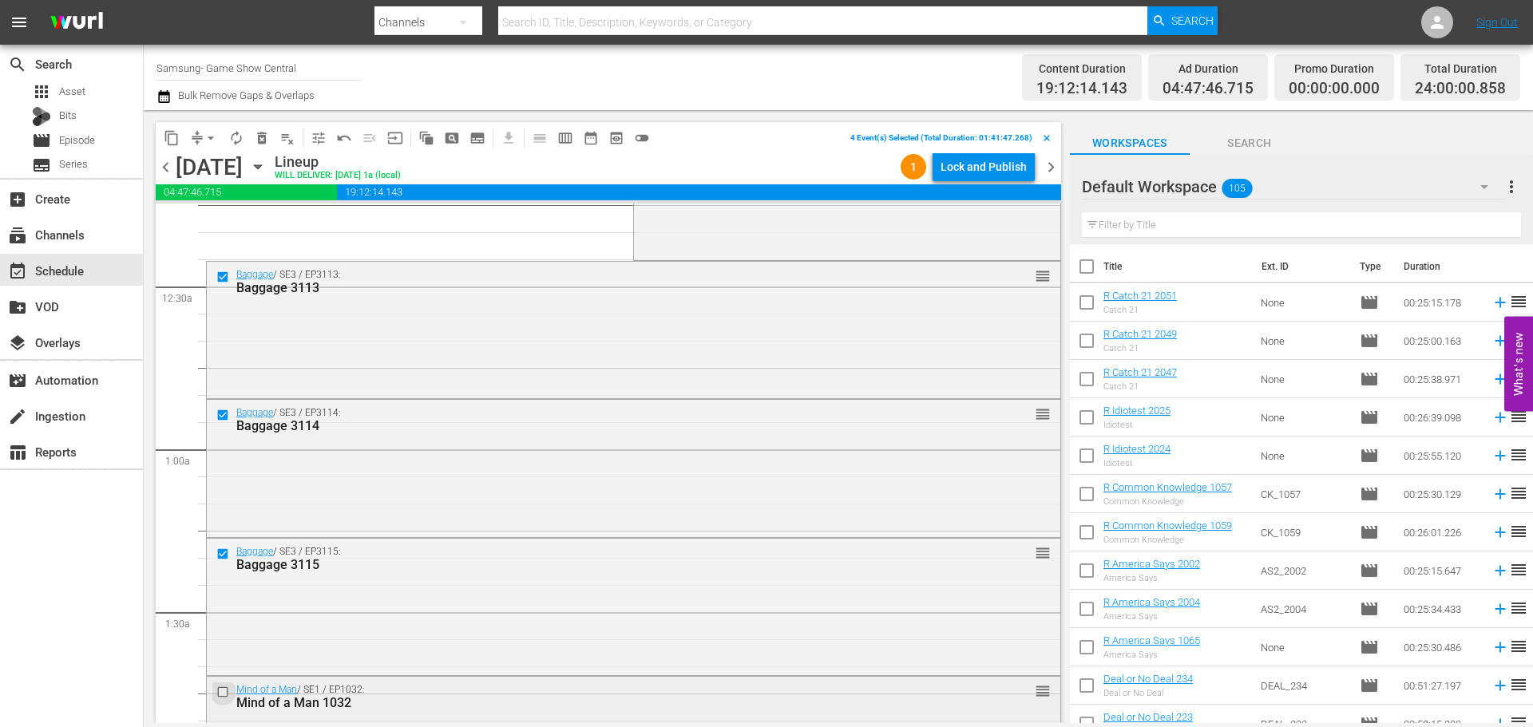
click at [220, 696] on input "checkbox" at bounding box center [224, 692] width 17 height 14
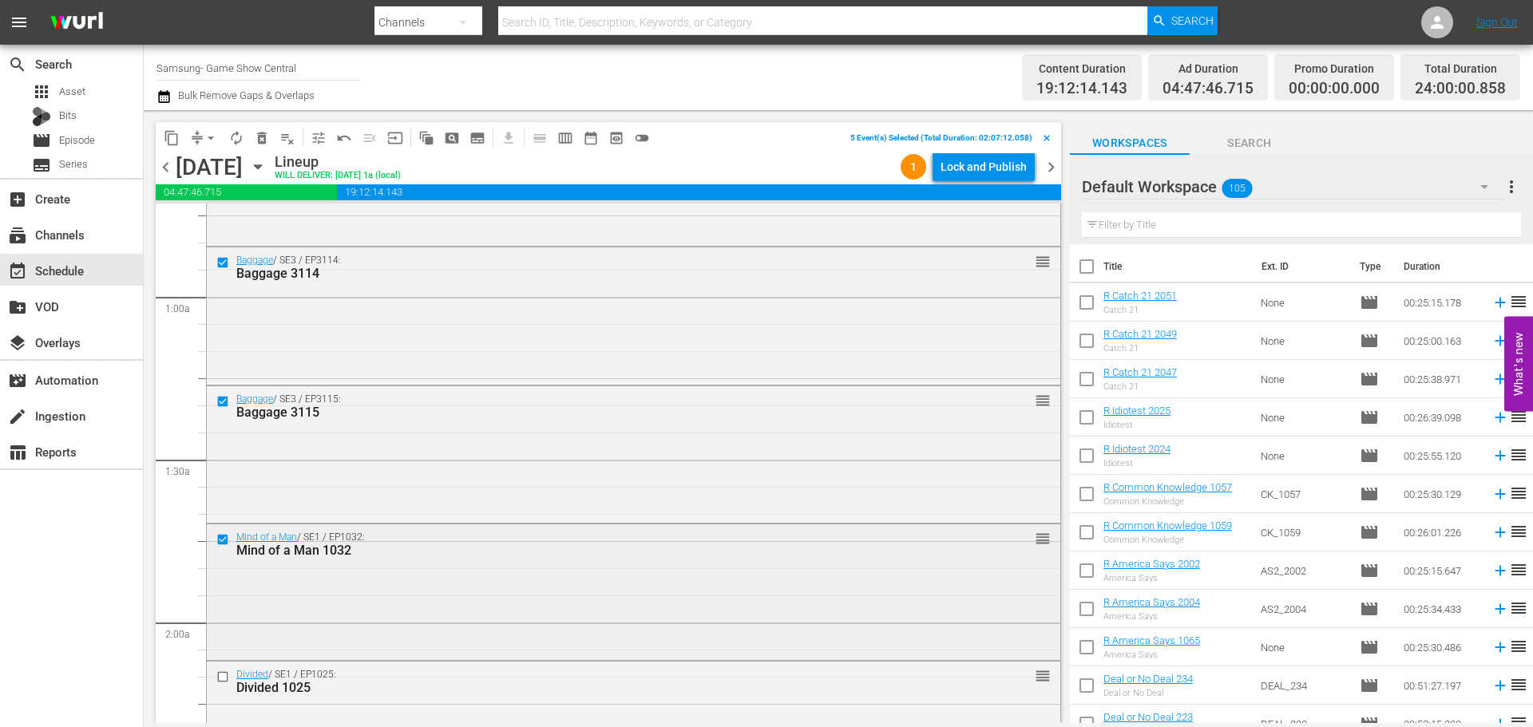
scroll to position [240, 0]
click at [213, 679] on div at bounding box center [224, 669] width 24 height 19
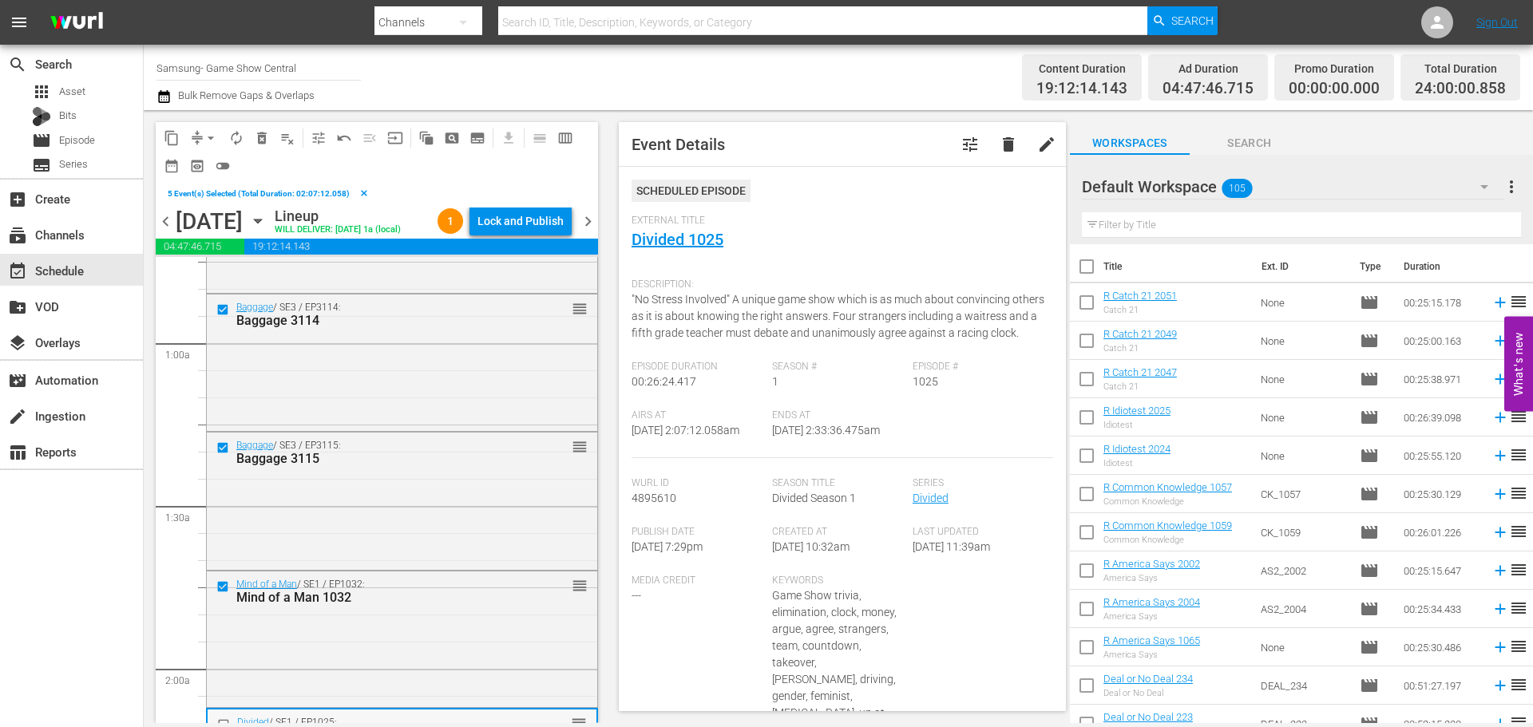
scroll to position [399, 0]
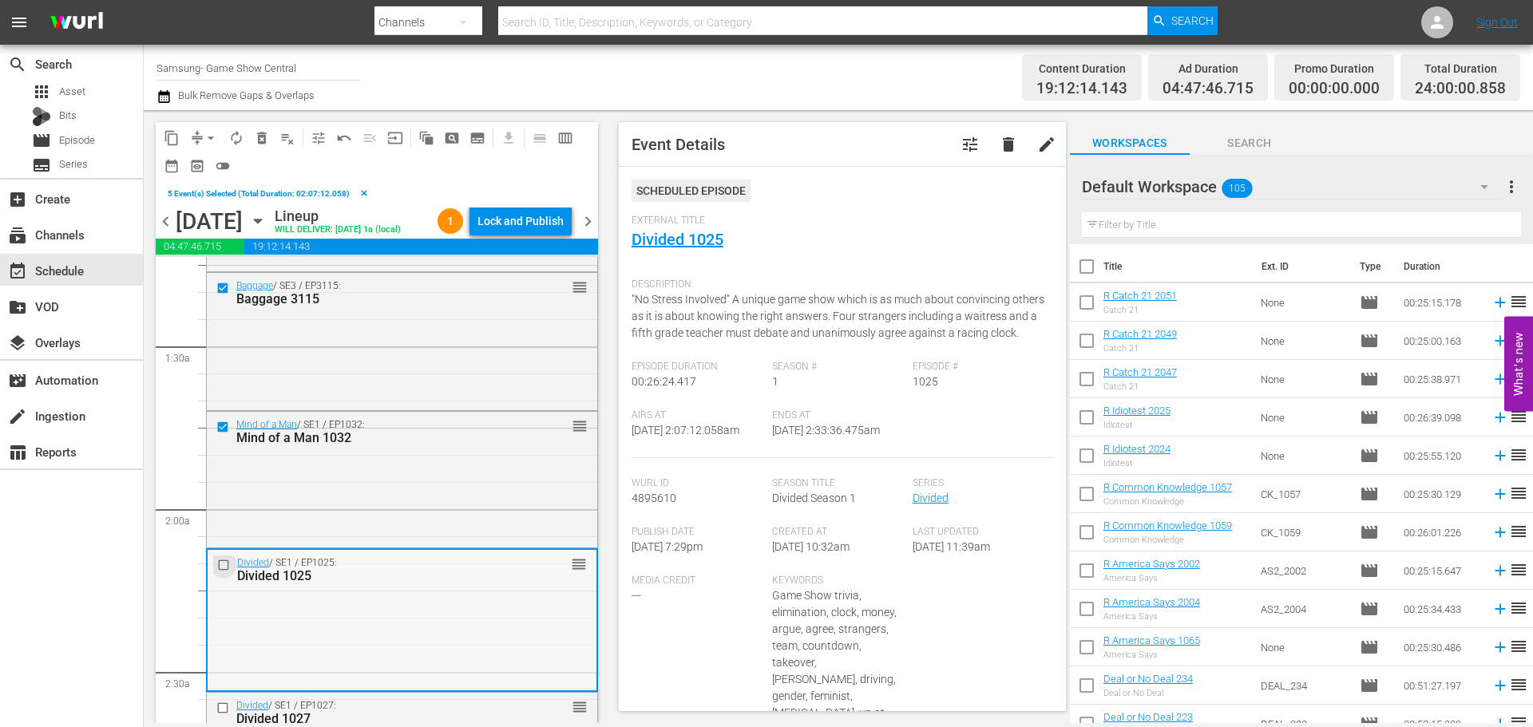
click at [219, 565] on input "checkbox" at bounding box center [225, 565] width 17 height 14
click at [223, 708] on input "checkbox" at bounding box center [224, 709] width 17 height 14
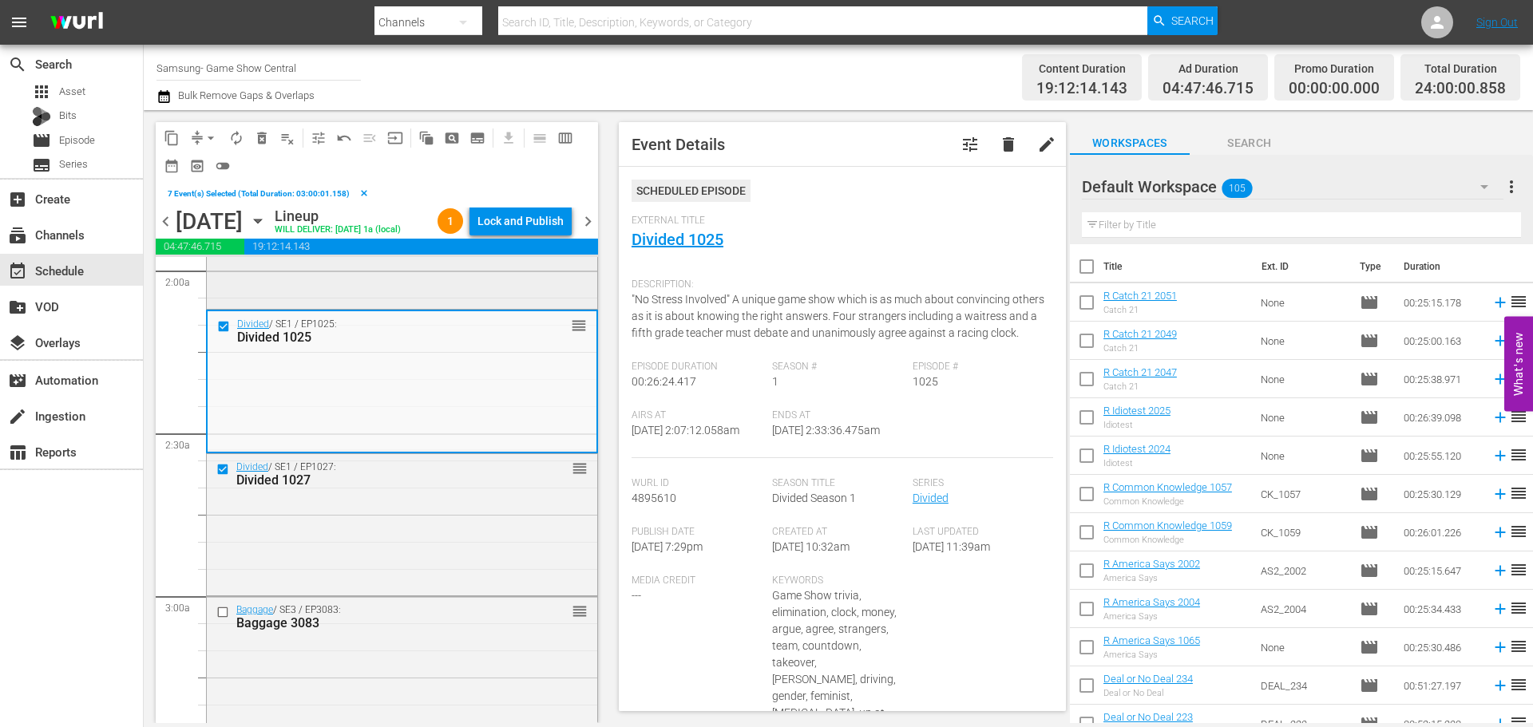
scroll to position [639, 0]
click at [168, 141] on span "content_copy" at bounding box center [172, 138] width 16 height 16
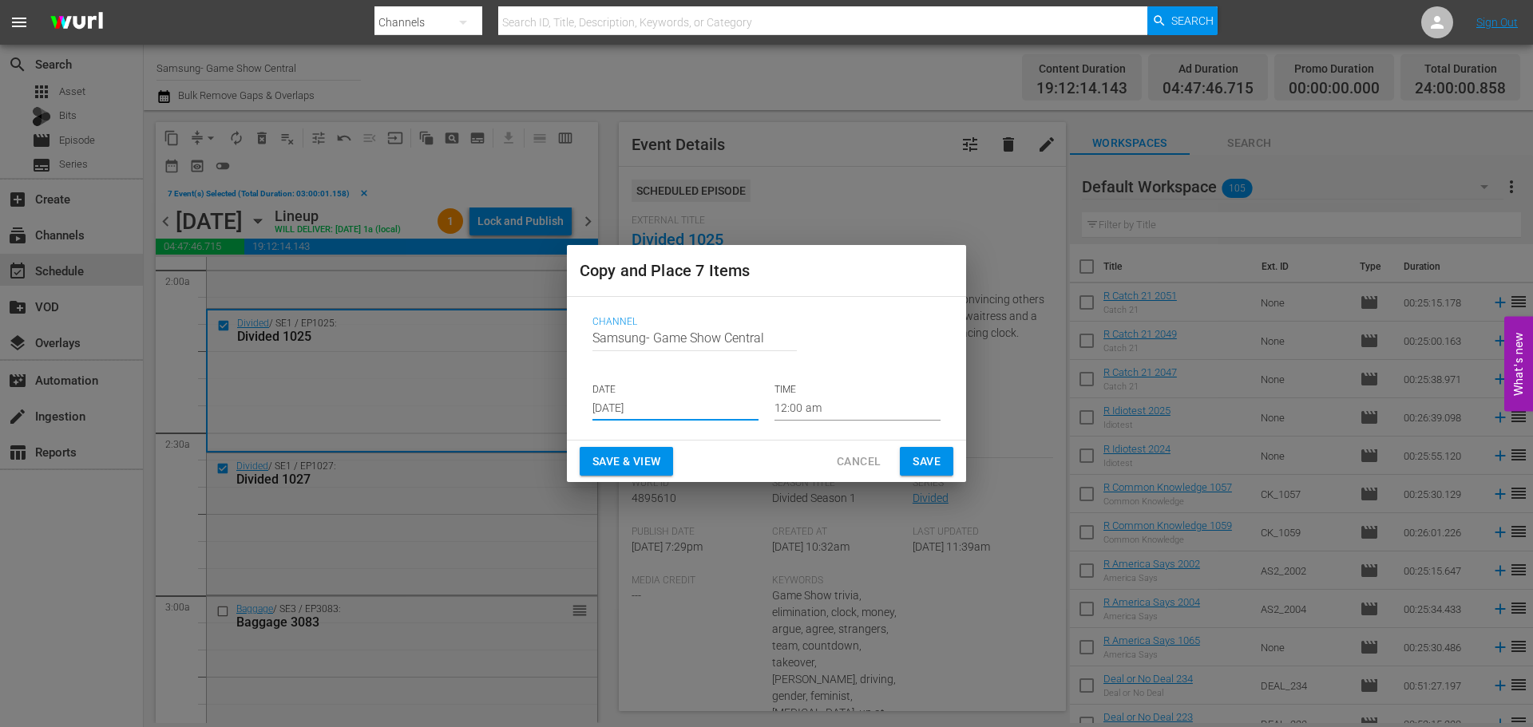
click at [707, 420] on input "Aug 30th 2025" at bounding box center [676, 409] width 166 height 24
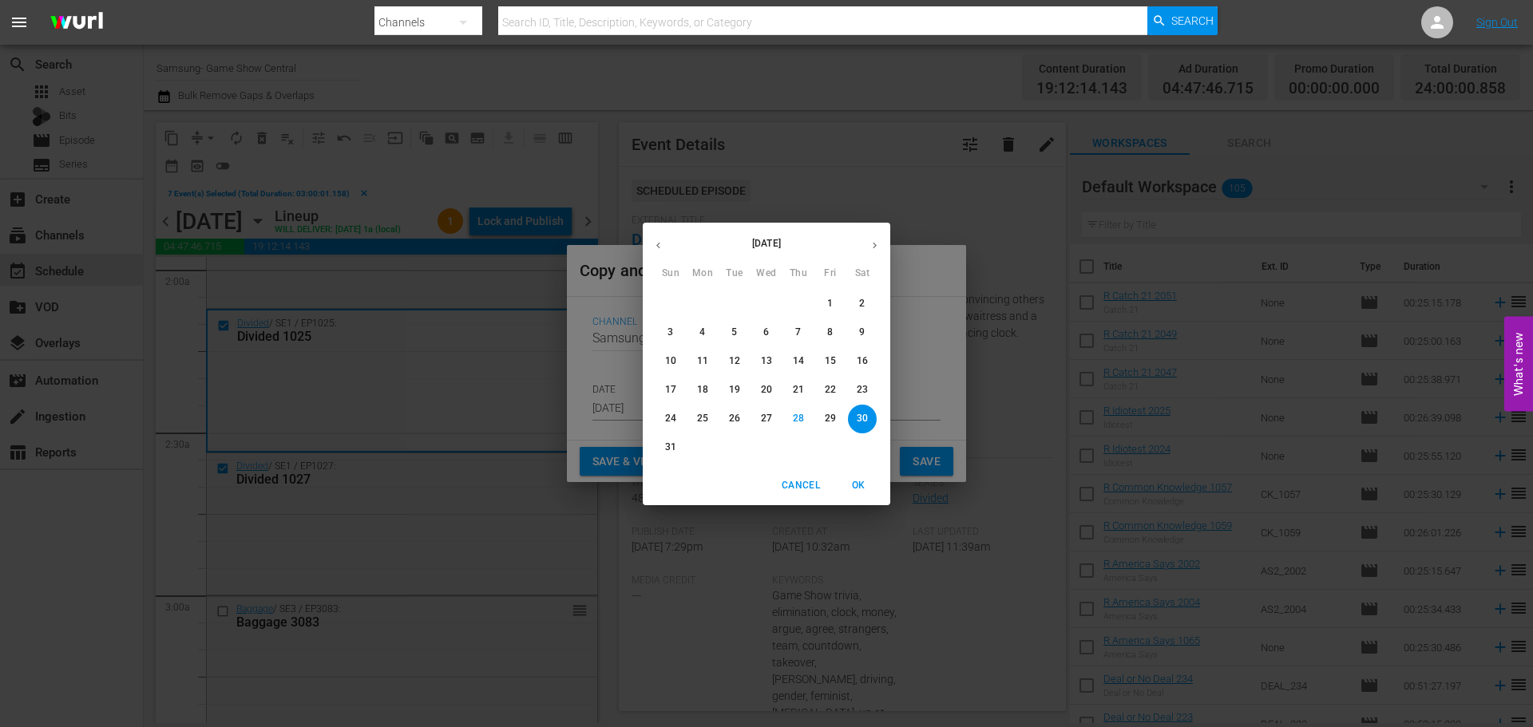
click at [856, 427] on button "30" at bounding box center [862, 419] width 29 height 29
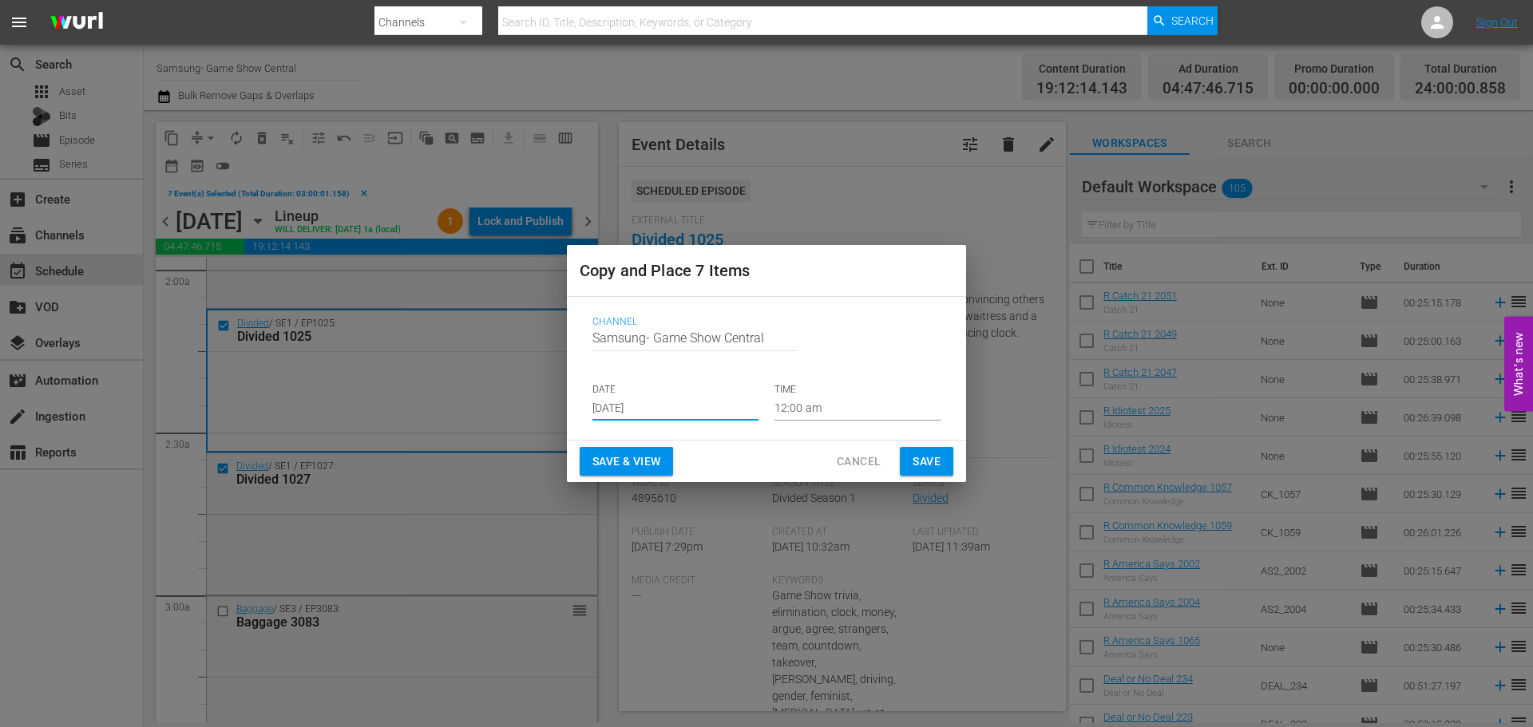
click at [862, 390] on p "TIME" at bounding box center [858, 390] width 166 height 14
click at [860, 394] on p "TIME" at bounding box center [858, 390] width 166 height 14
click at [848, 399] on input "12:00 am" at bounding box center [858, 409] width 166 height 24
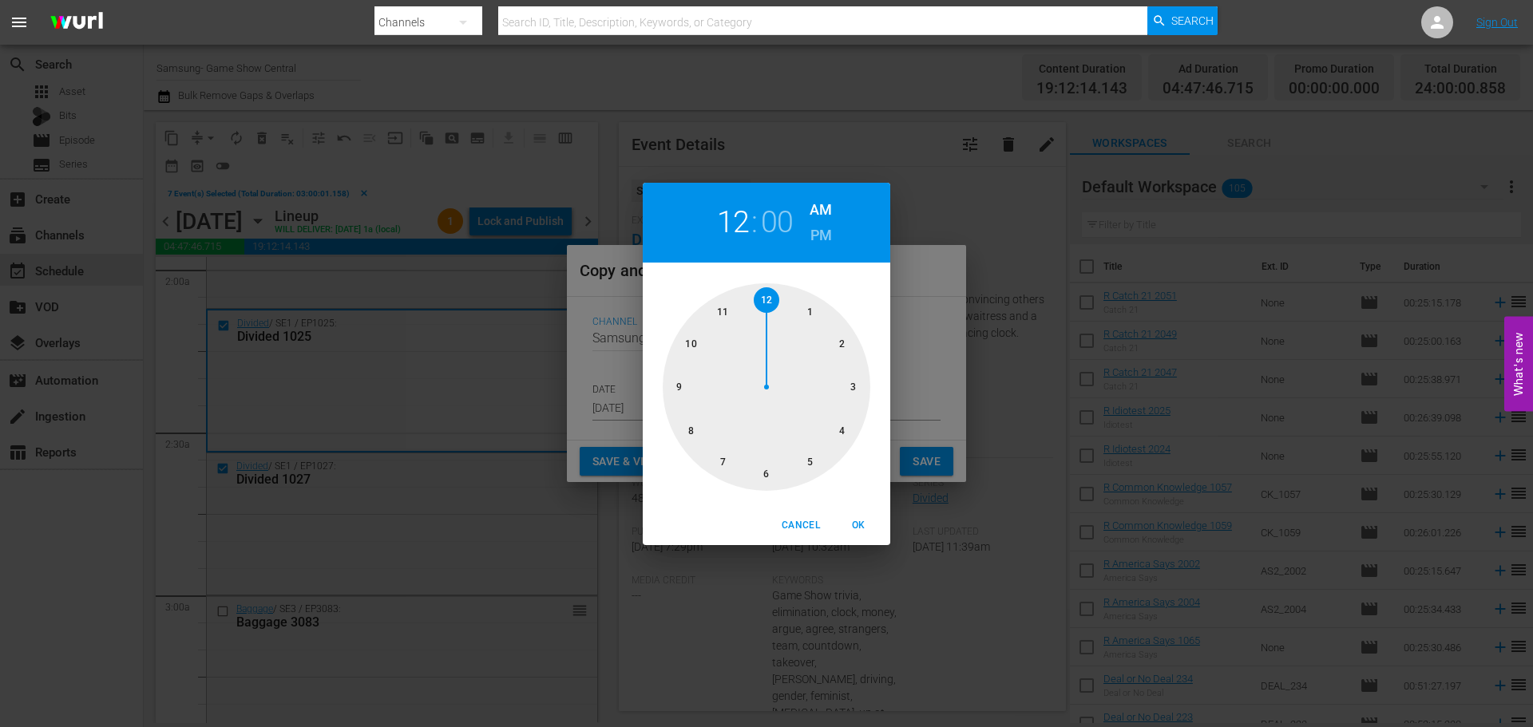
click at [842, 403] on div at bounding box center [767, 387] width 208 height 208
click at [872, 518] on span "OK" at bounding box center [858, 525] width 38 height 17
type input "03:00 am"
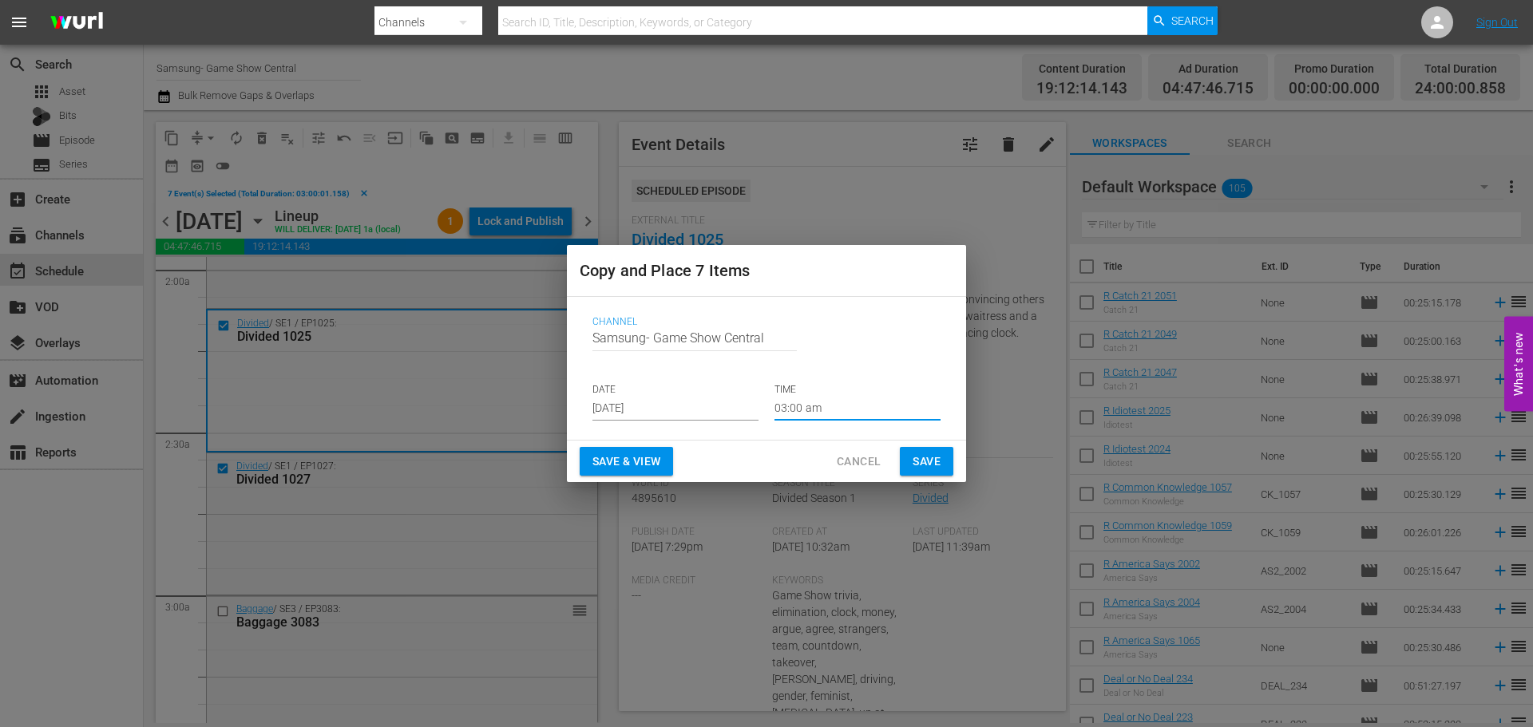
click at [910, 458] on button "Save" at bounding box center [927, 462] width 54 height 30
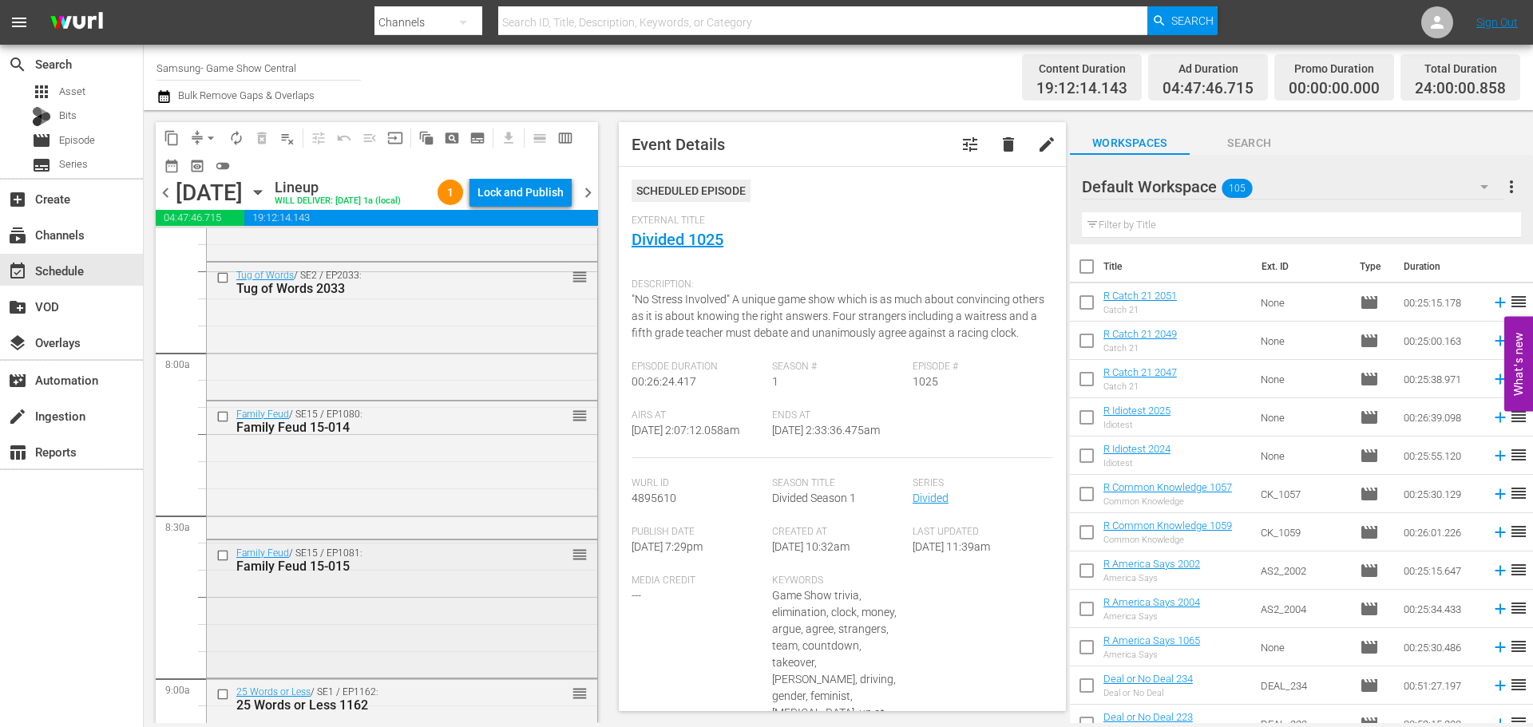
scroll to position [2555, 0]
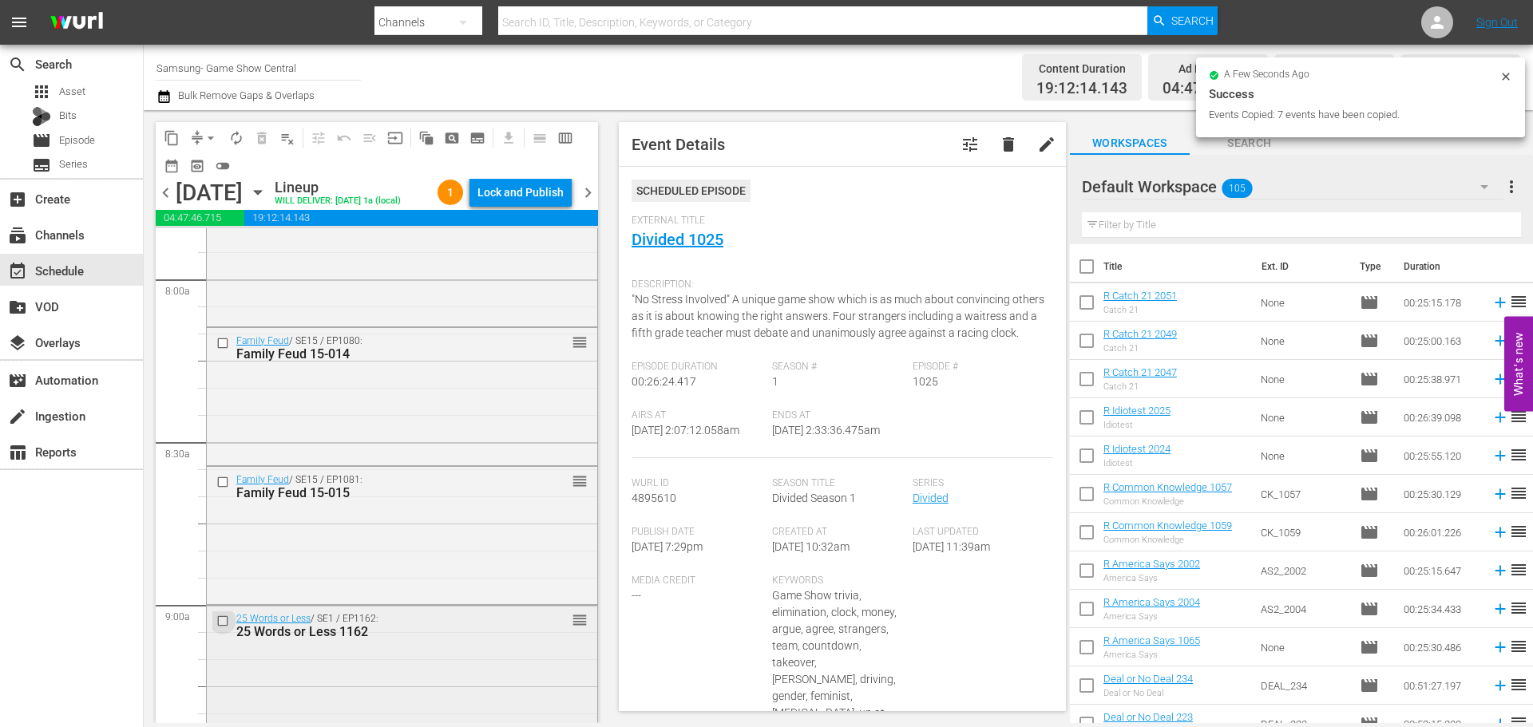
click at [222, 620] on input "checkbox" at bounding box center [224, 622] width 17 height 14
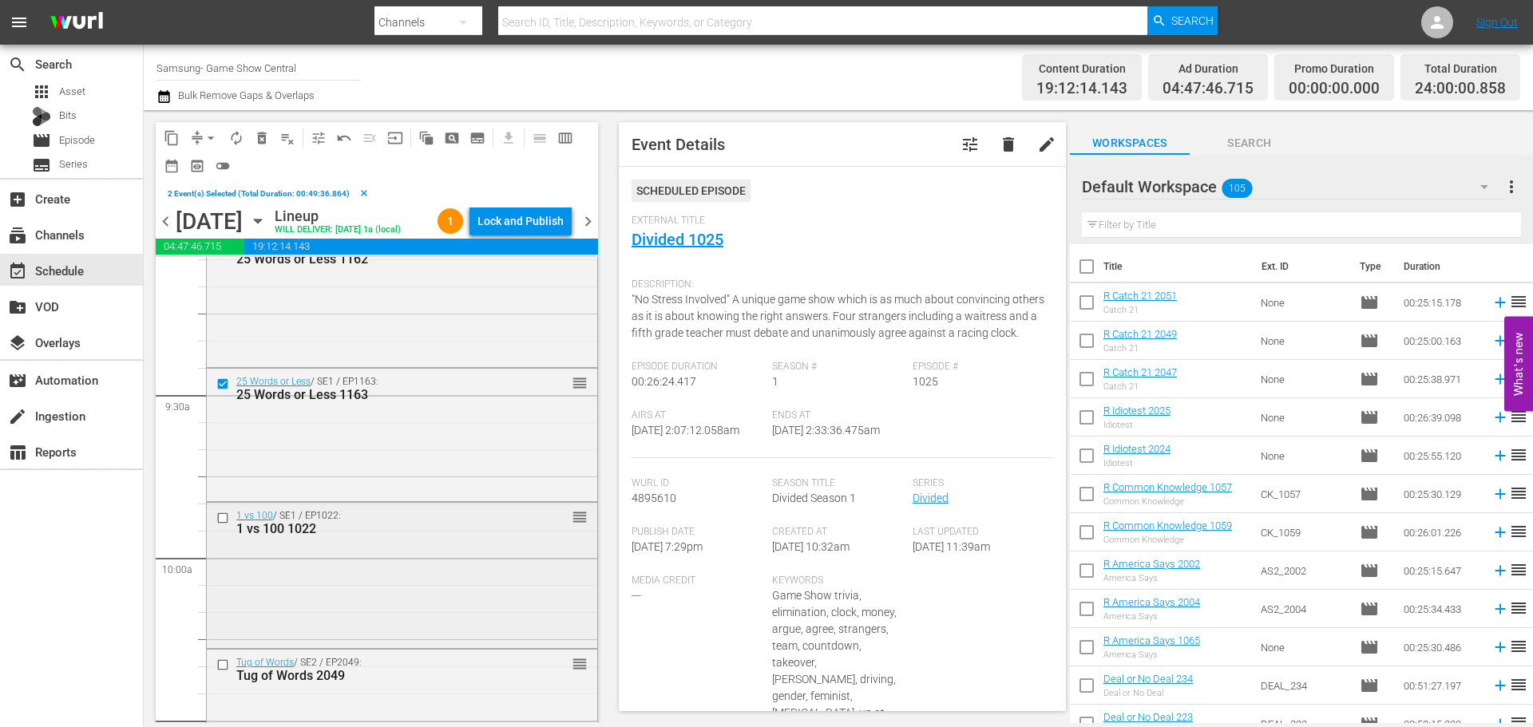
scroll to position [3035, 0]
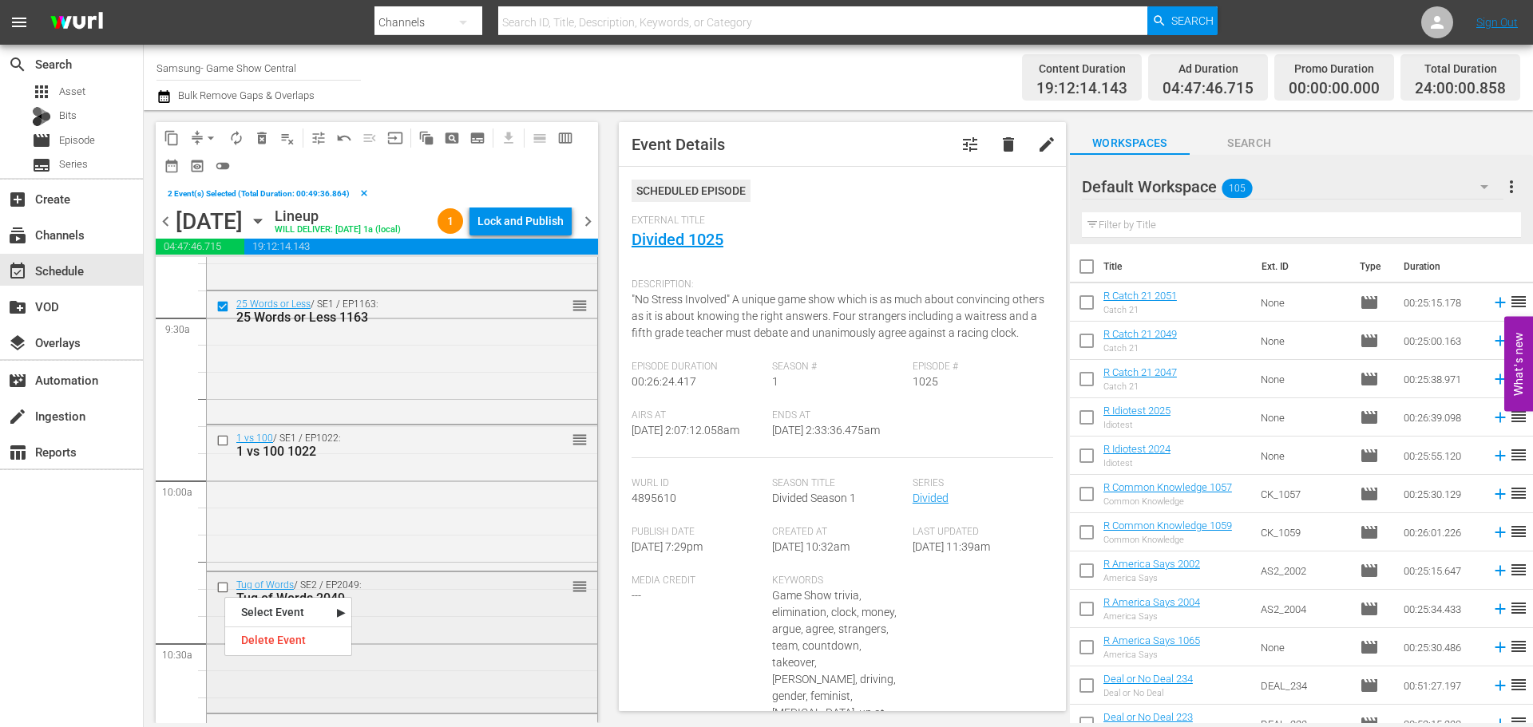
click at [226, 585] on input "checkbox" at bounding box center [224, 588] width 17 height 14
click at [231, 442] on input "checkbox" at bounding box center [224, 441] width 17 height 14
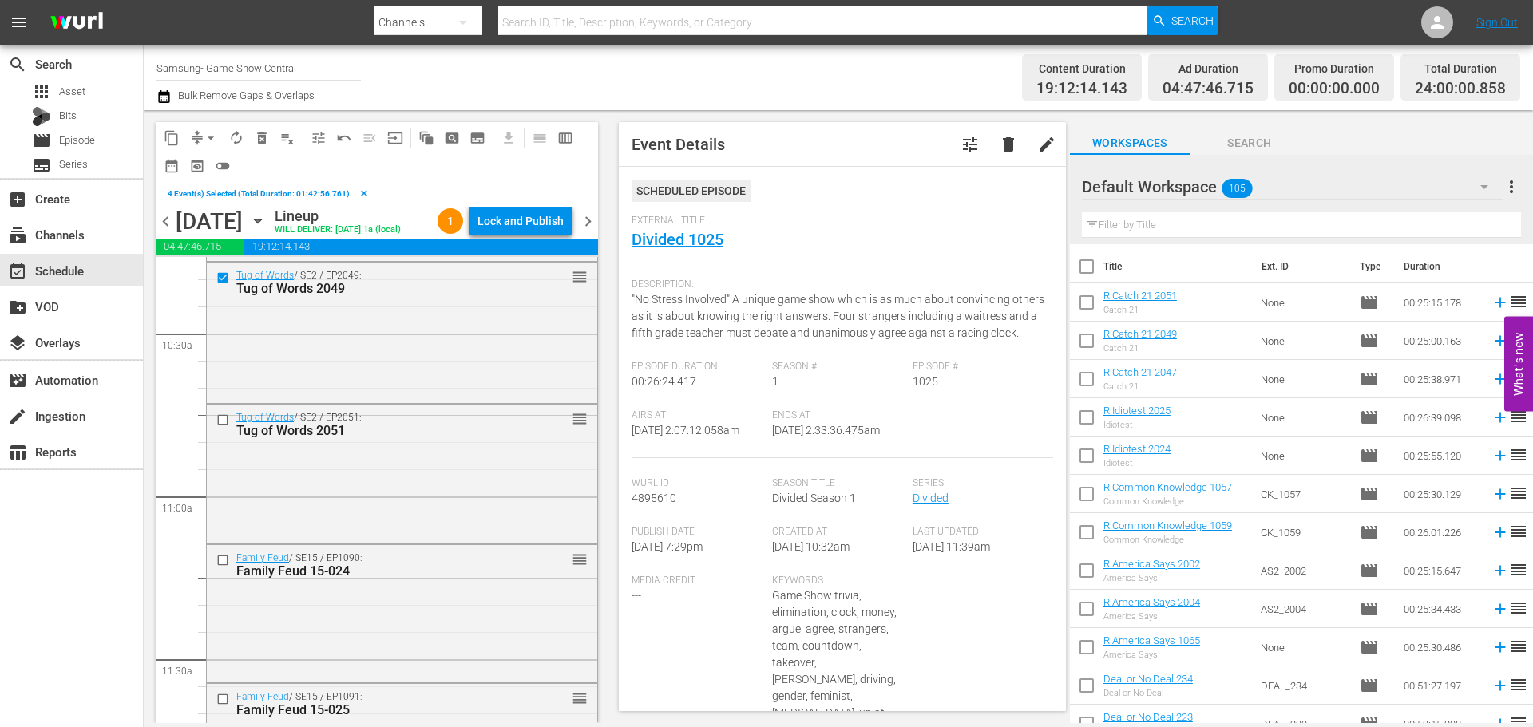
scroll to position [3354, 0]
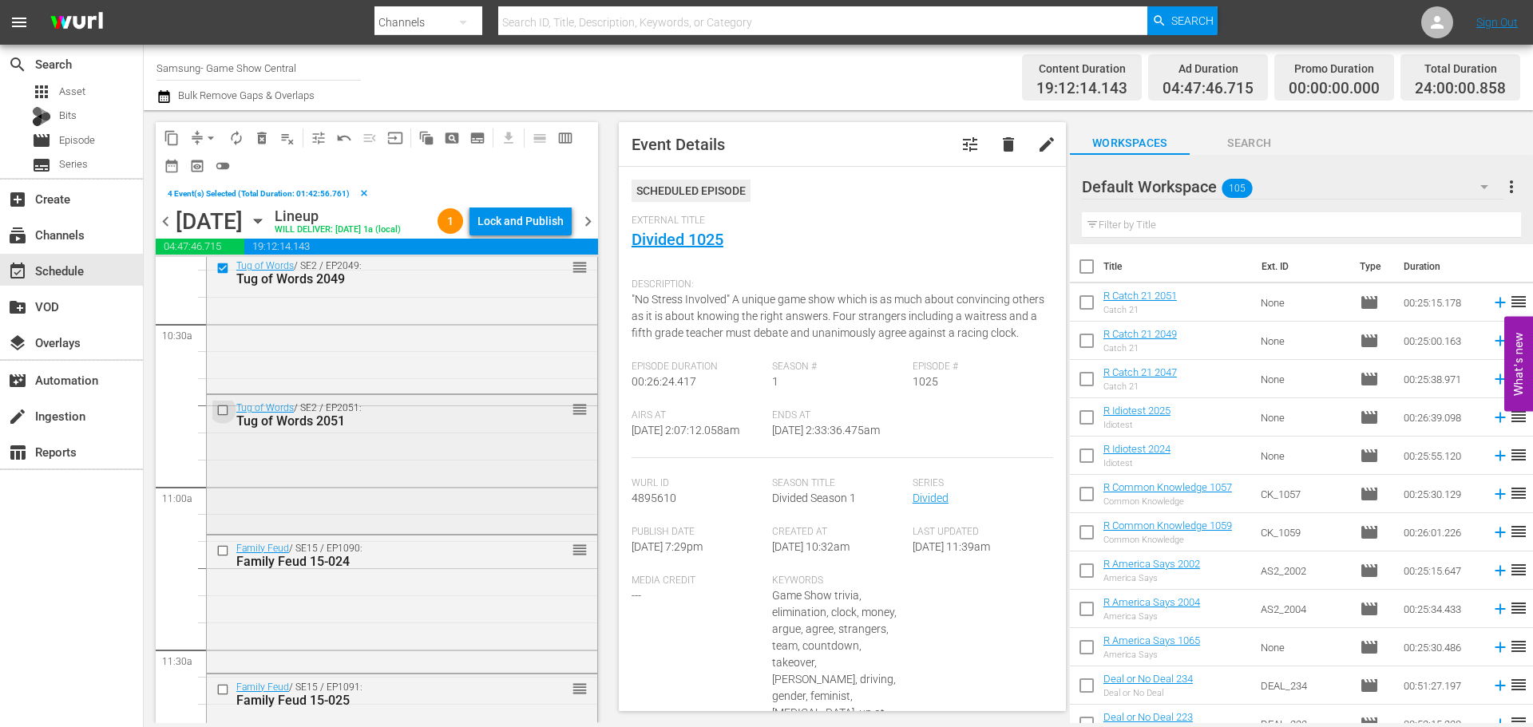
click at [224, 410] on input "checkbox" at bounding box center [224, 411] width 17 height 14
click at [228, 552] on input "checkbox" at bounding box center [224, 551] width 17 height 14
click at [224, 687] on input "checkbox" at bounding box center [224, 691] width 17 height 14
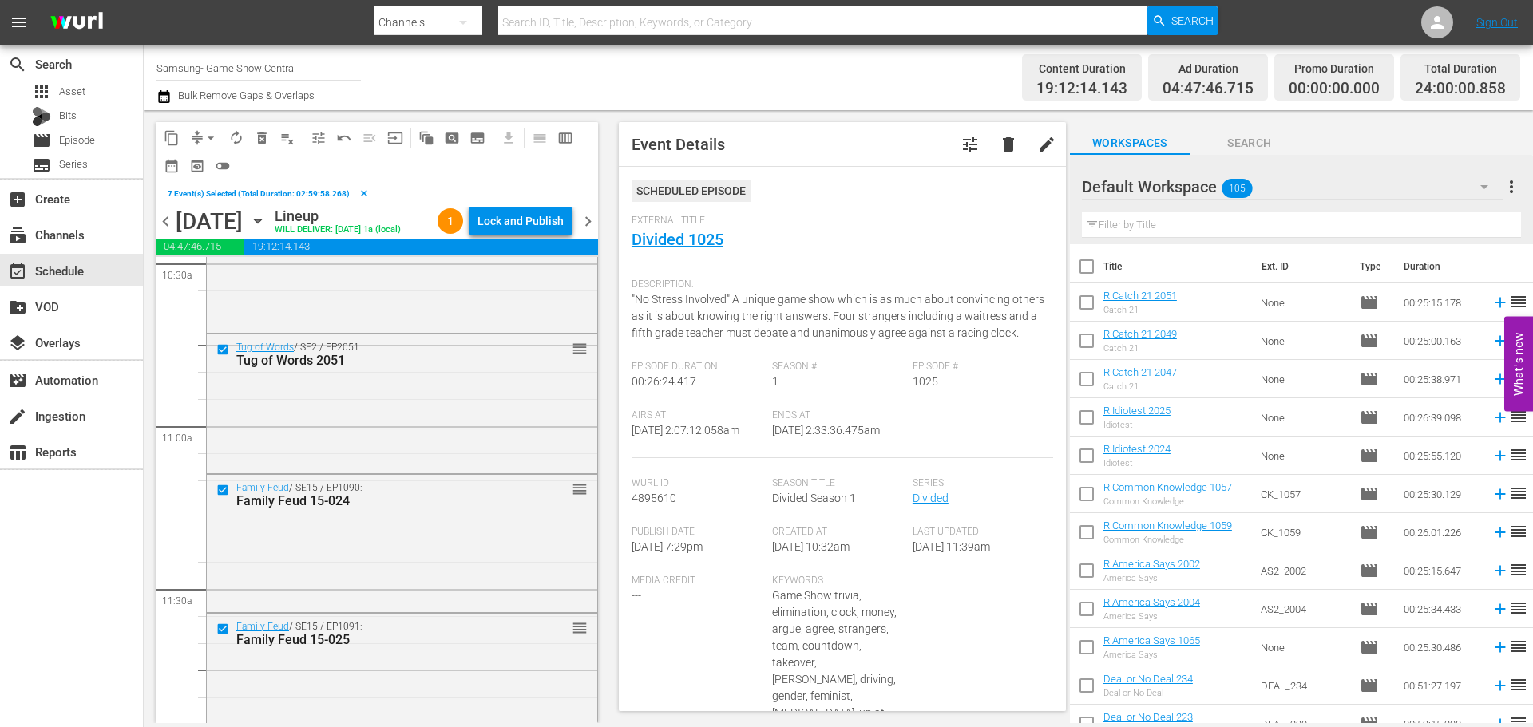
scroll to position [3514, 0]
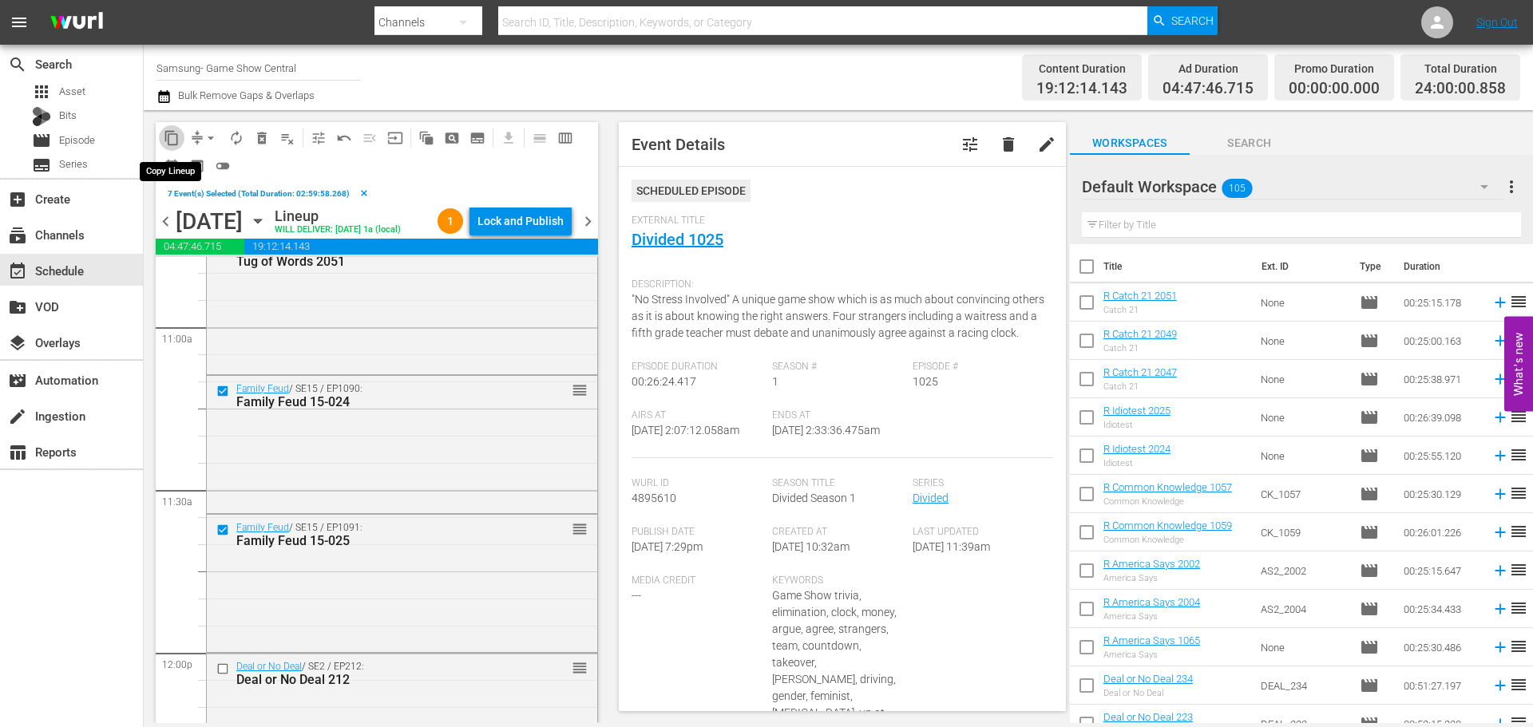
click at [168, 129] on button "content_copy" at bounding box center [172, 138] width 26 height 26
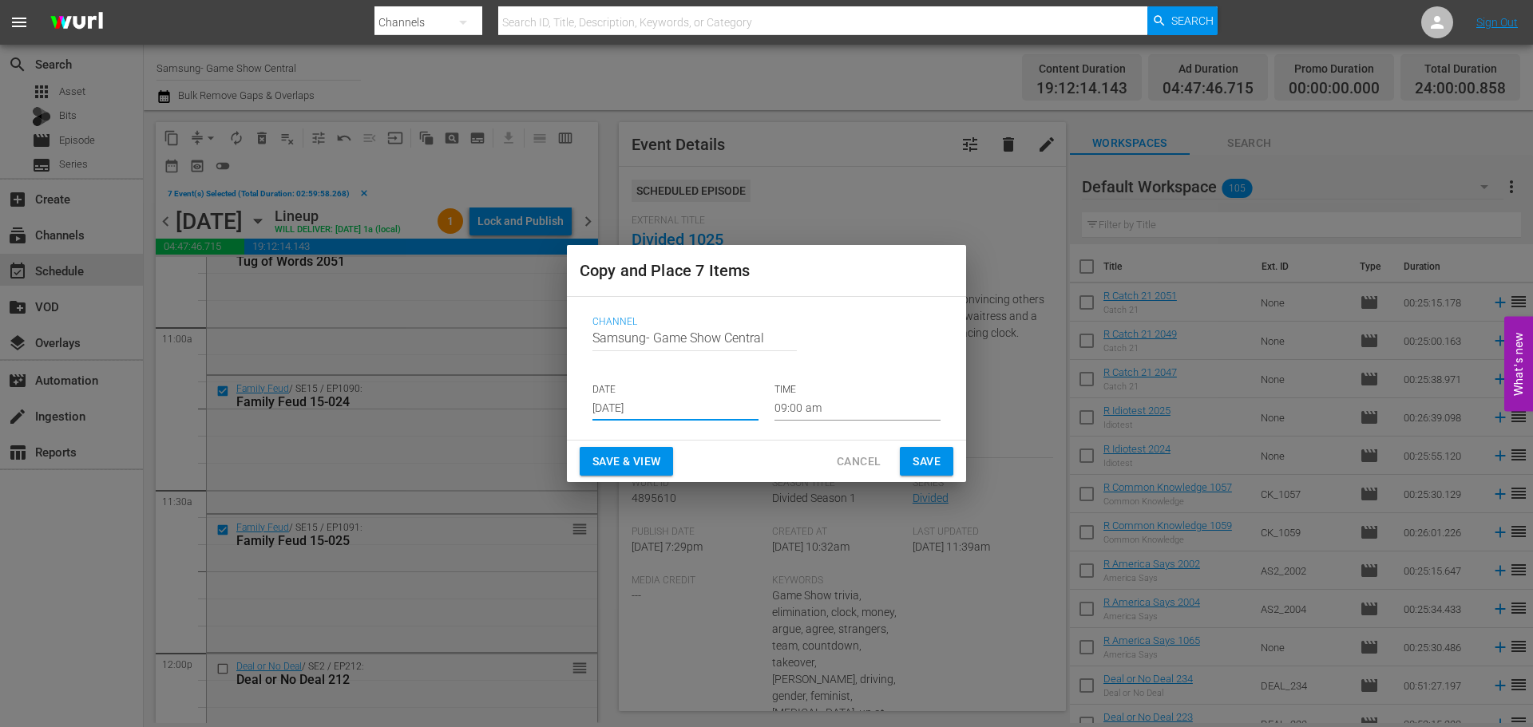
click at [689, 397] on input "Aug 30th 2025" at bounding box center [676, 409] width 166 height 24
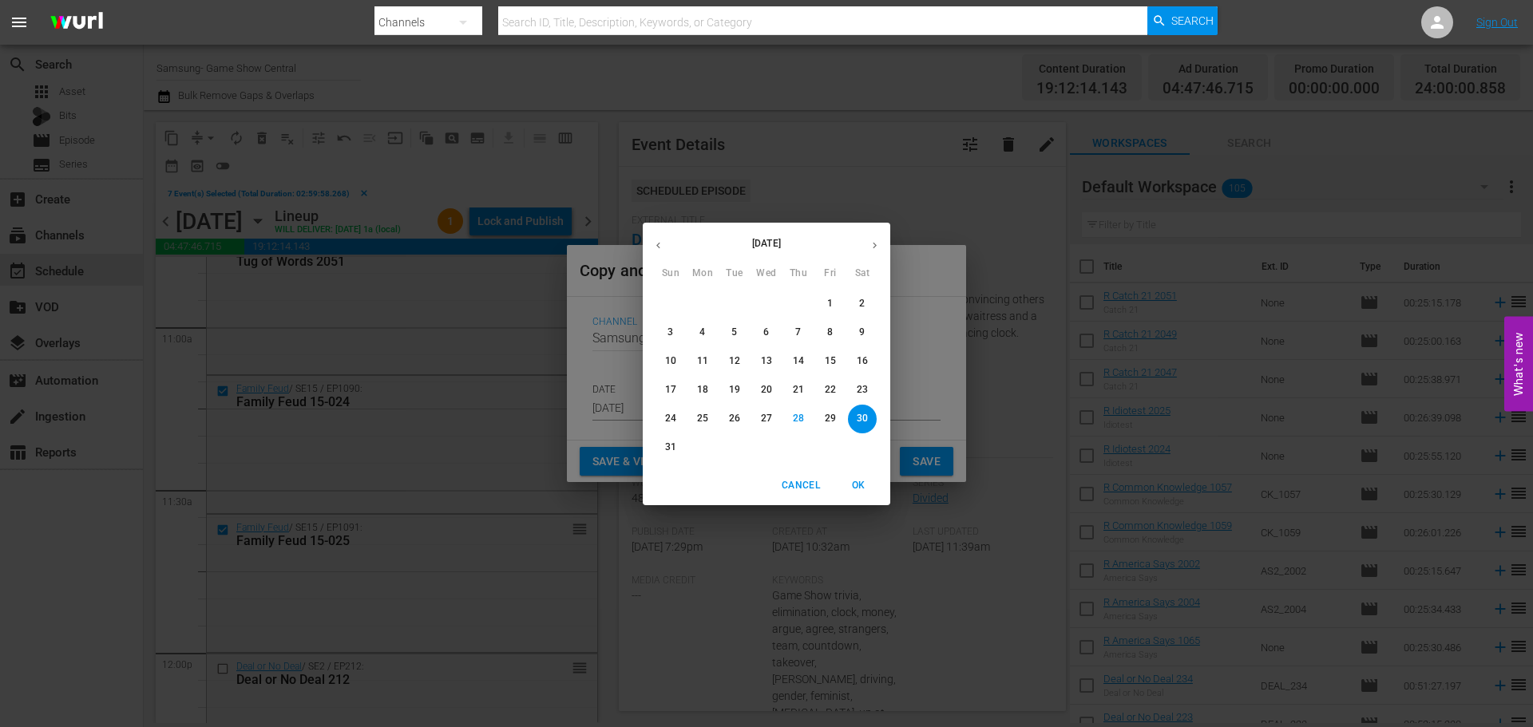
click at [870, 419] on span "30" at bounding box center [862, 419] width 29 height 14
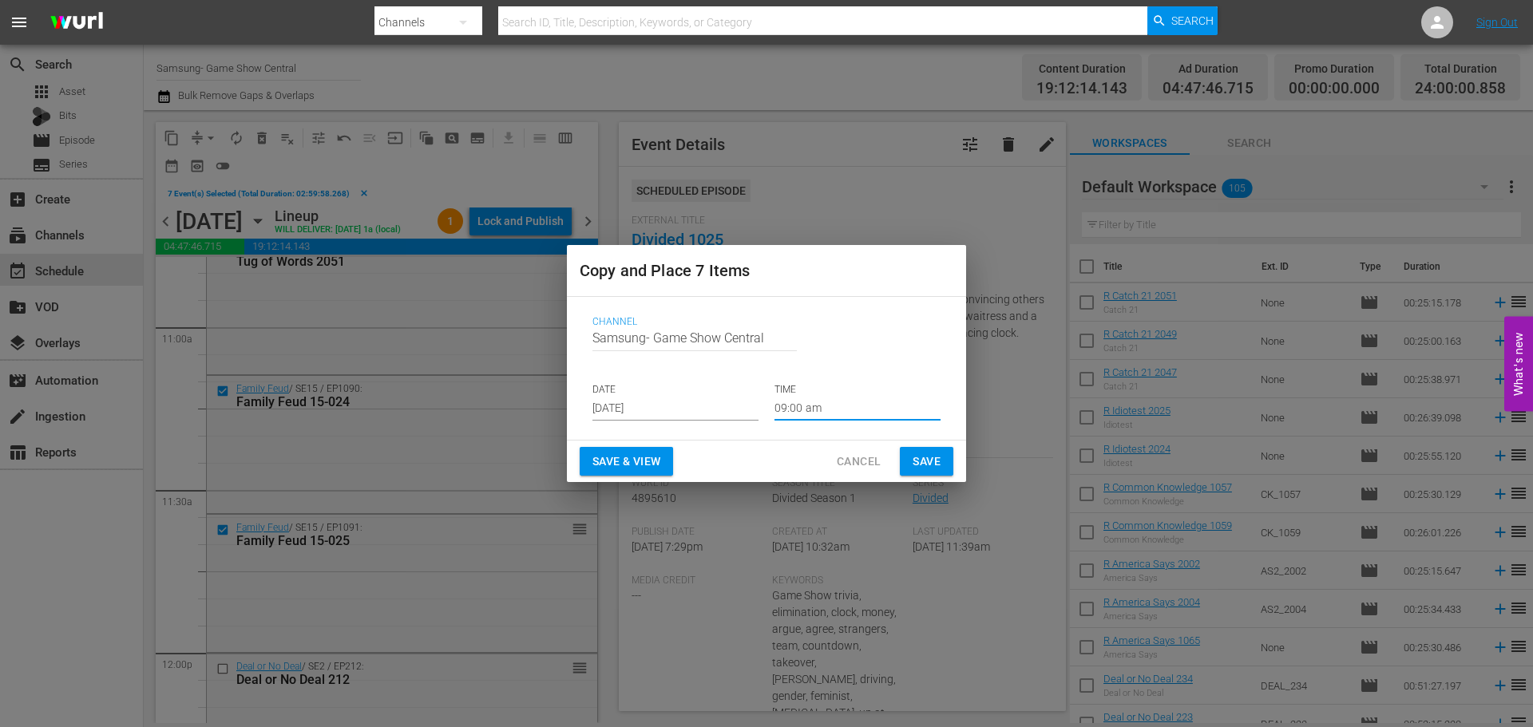
click at [845, 410] on input "09:00 am" at bounding box center [858, 409] width 166 height 24
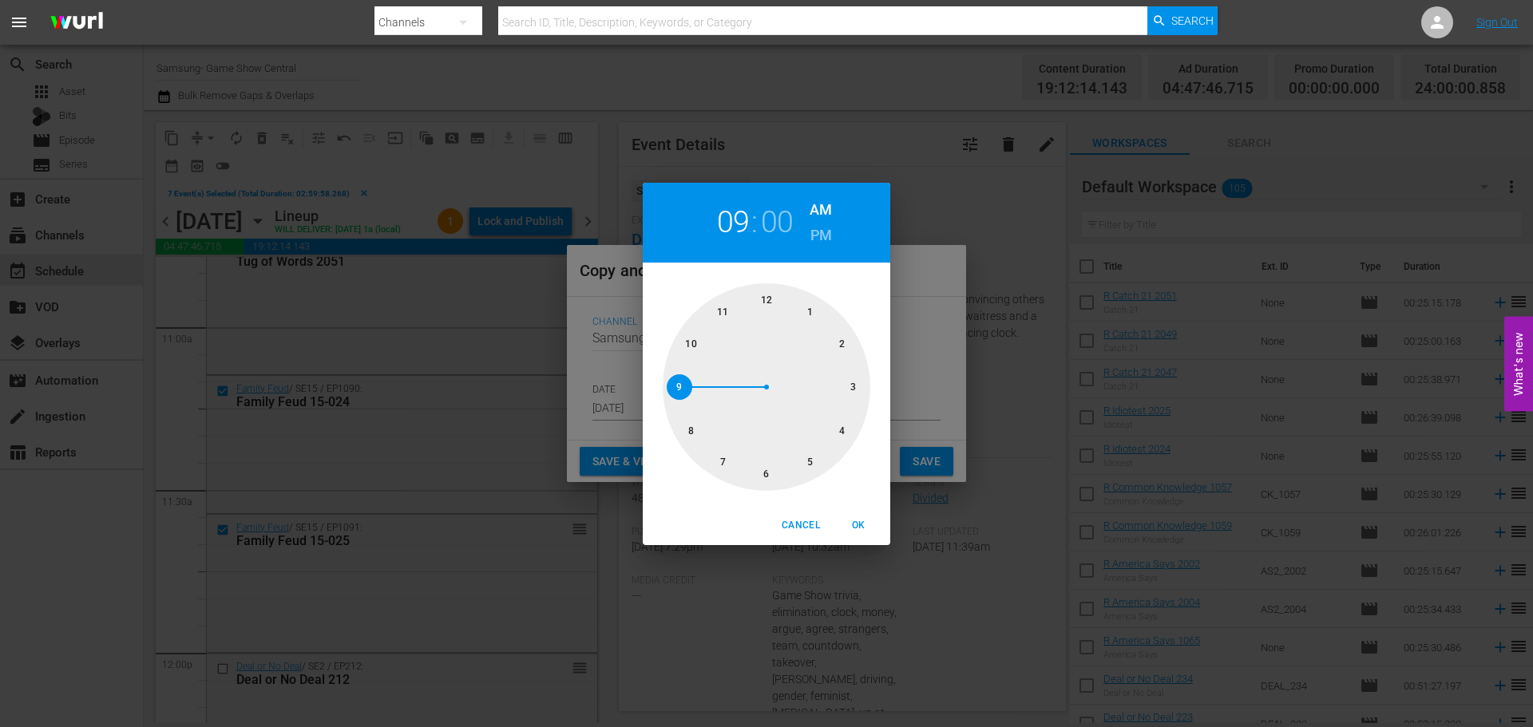
click at [764, 470] on div at bounding box center [767, 387] width 208 height 208
click at [862, 523] on span "OK" at bounding box center [858, 525] width 38 height 17
type input "06:00 am"
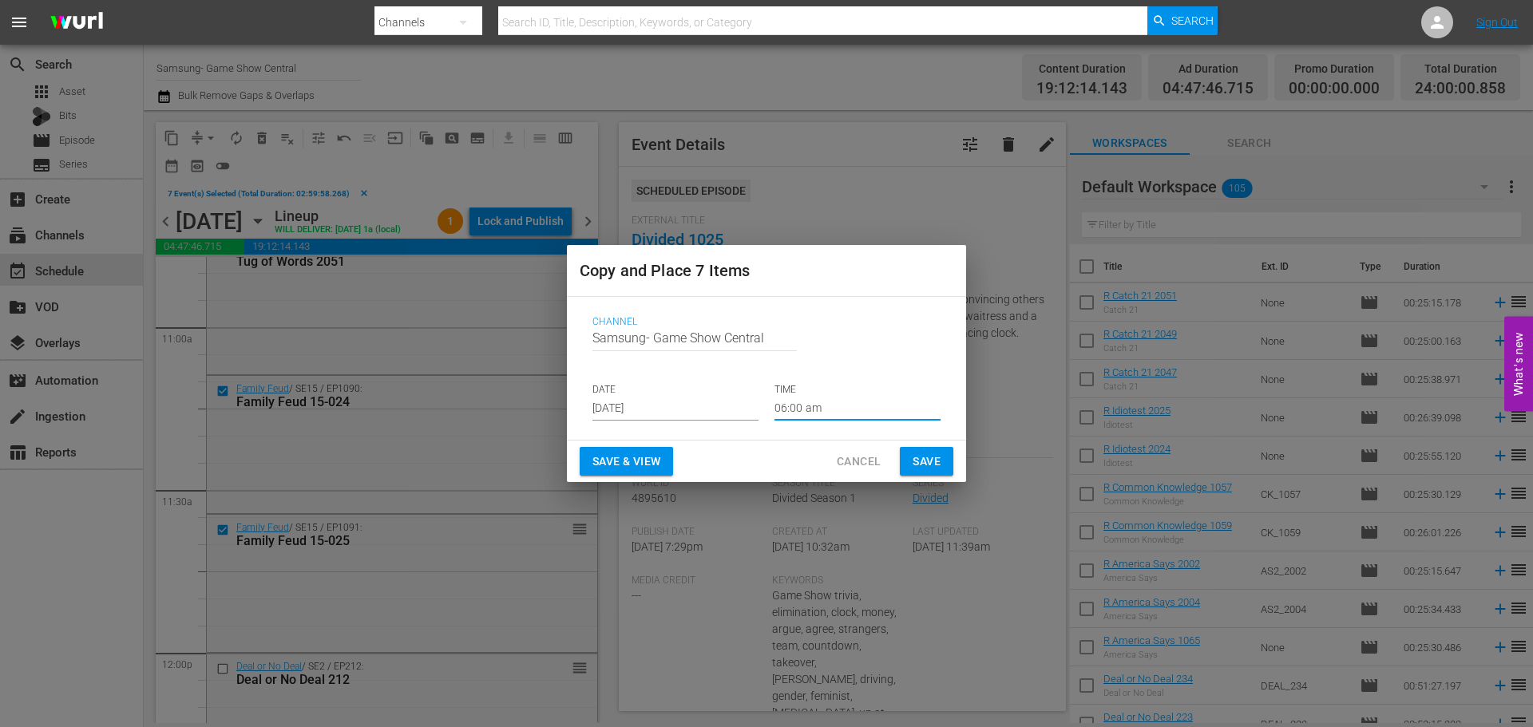
click at [907, 450] on button "Save" at bounding box center [927, 462] width 54 height 30
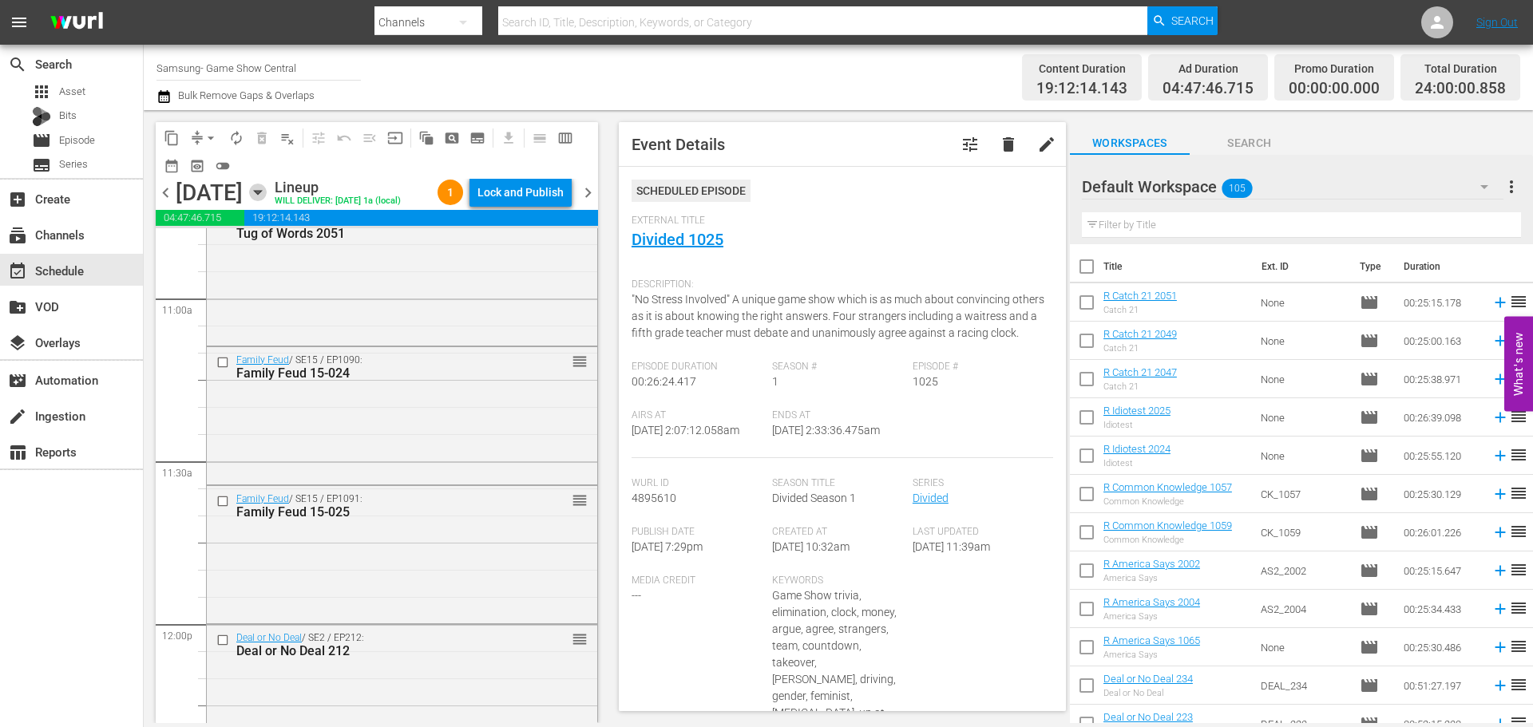
click at [261, 193] on icon "button" at bounding box center [257, 193] width 7 height 4
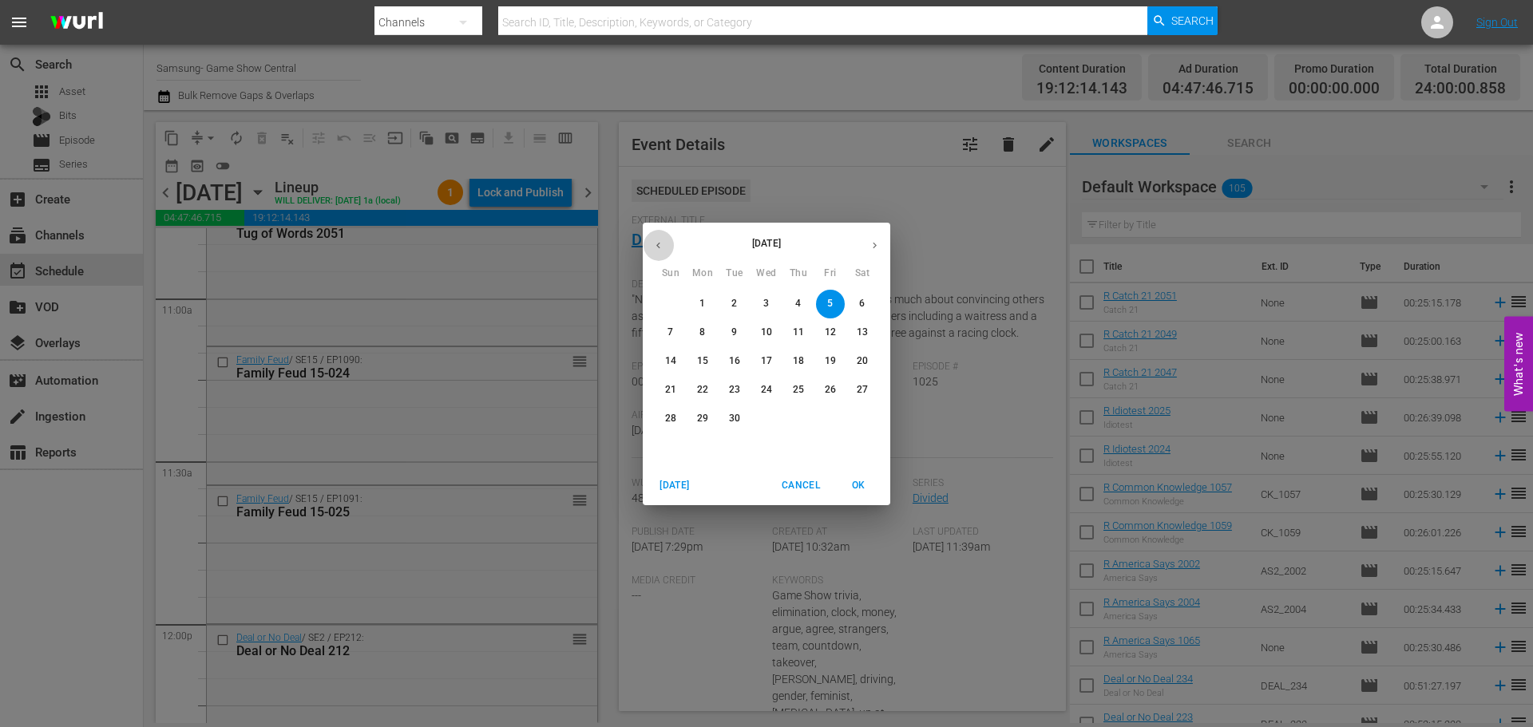
click at [660, 240] on icon "button" at bounding box center [658, 246] width 12 height 12
click at [682, 425] on span "24" at bounding box center [670, 419] width 29 height 14
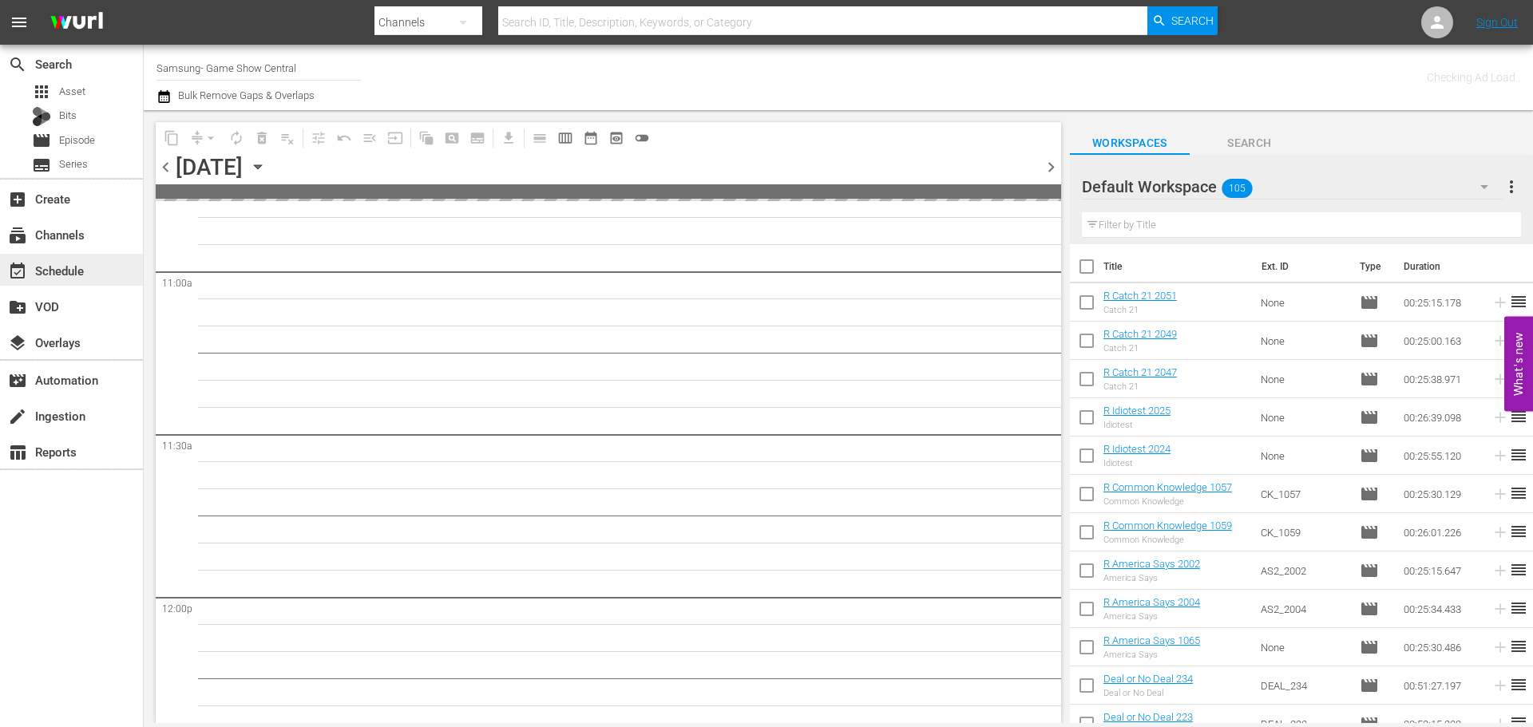
scroll to position [3894, 0]
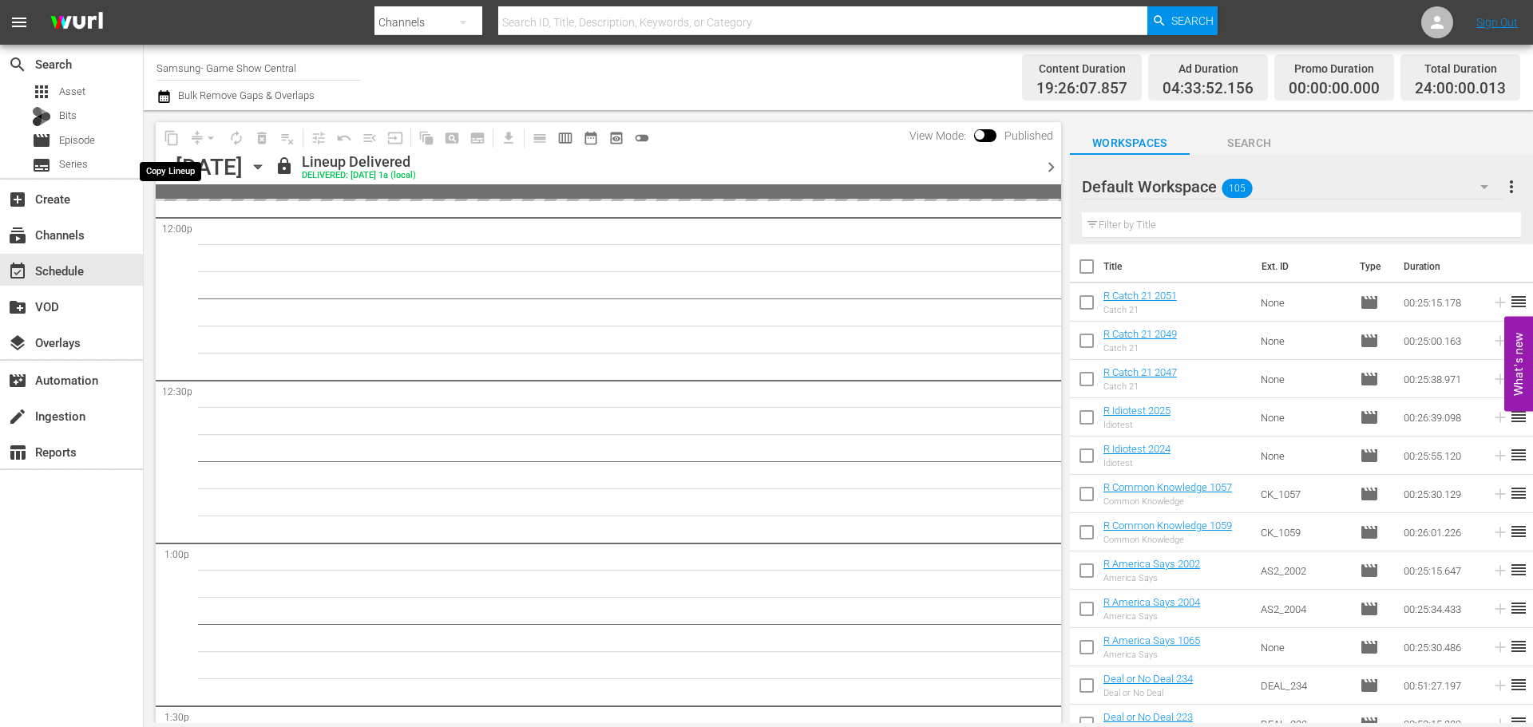
click at [174, 138] on span "content_copy" at bounding box center [172, 138] width 26 height 26
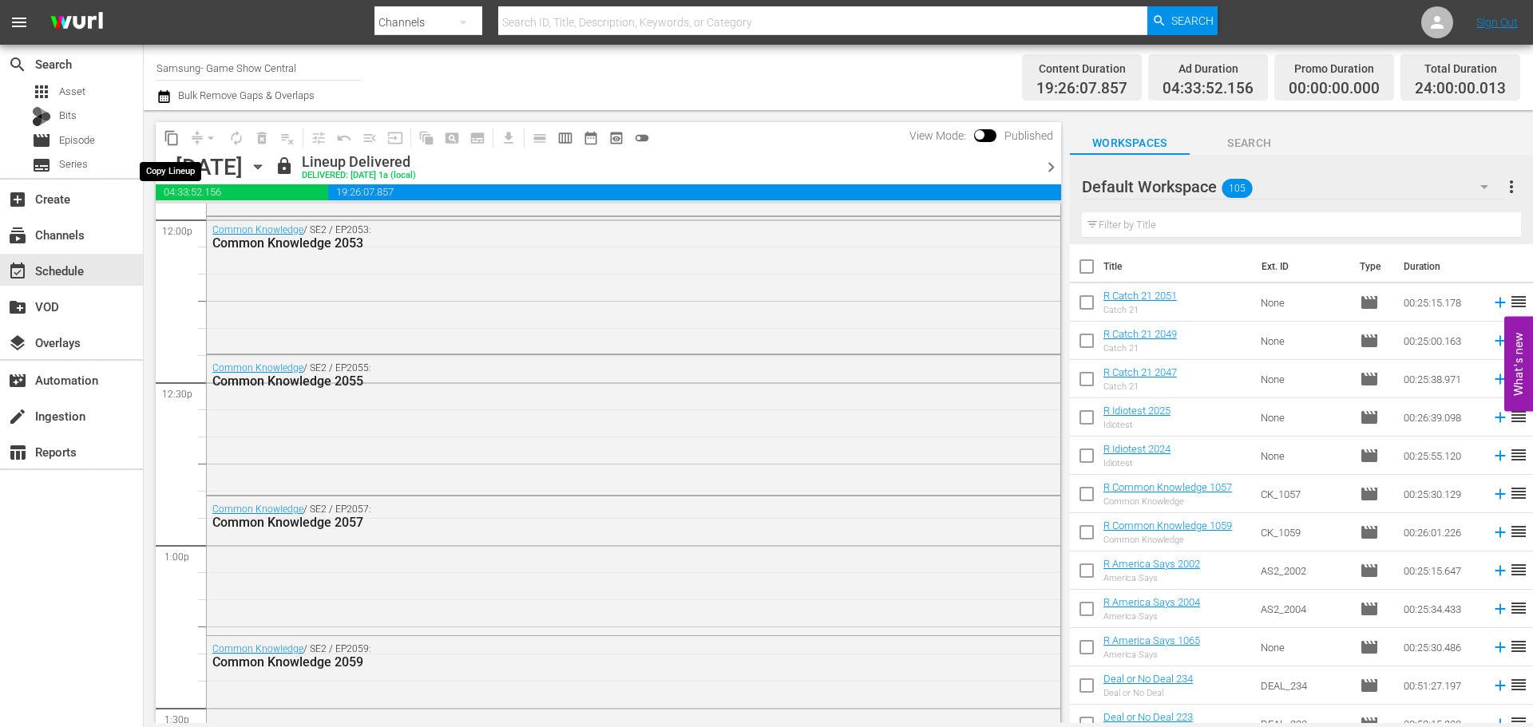
scroll to position [3432, 0]
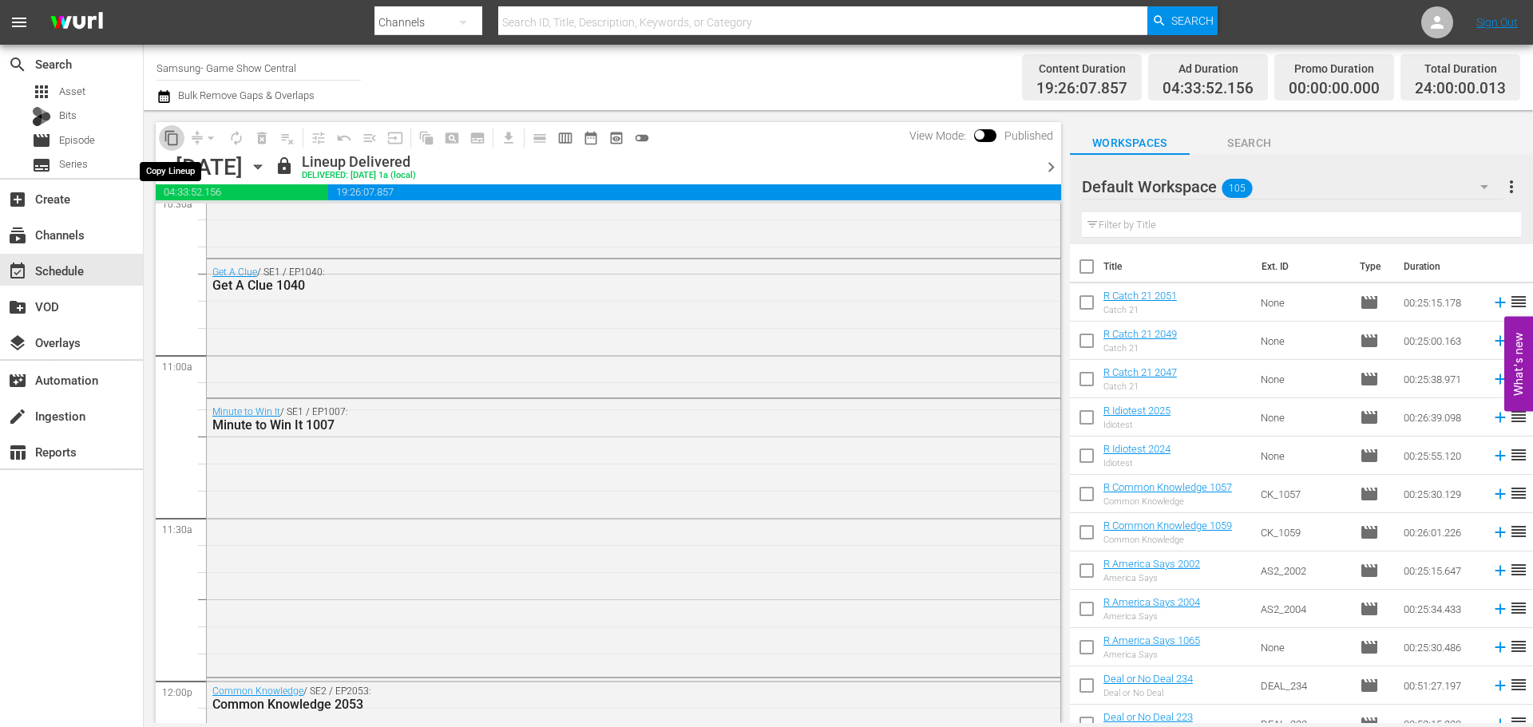
click at [174, 138] on span "content_copy" at bounding box center [172, 138] width 16 height 16
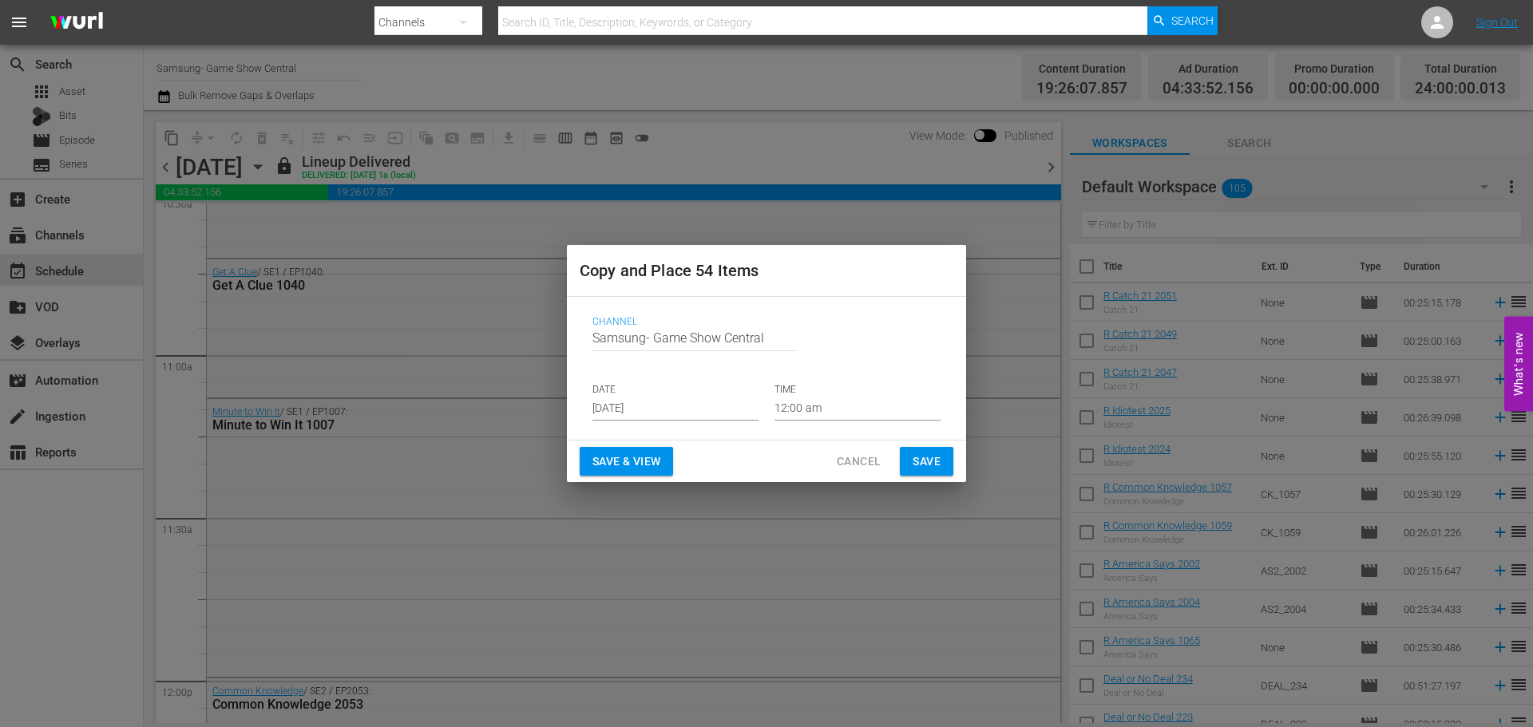
click at [703, 417] on input "Aug 30th 2025" at bounding box center [676, 409] width 166 height 24
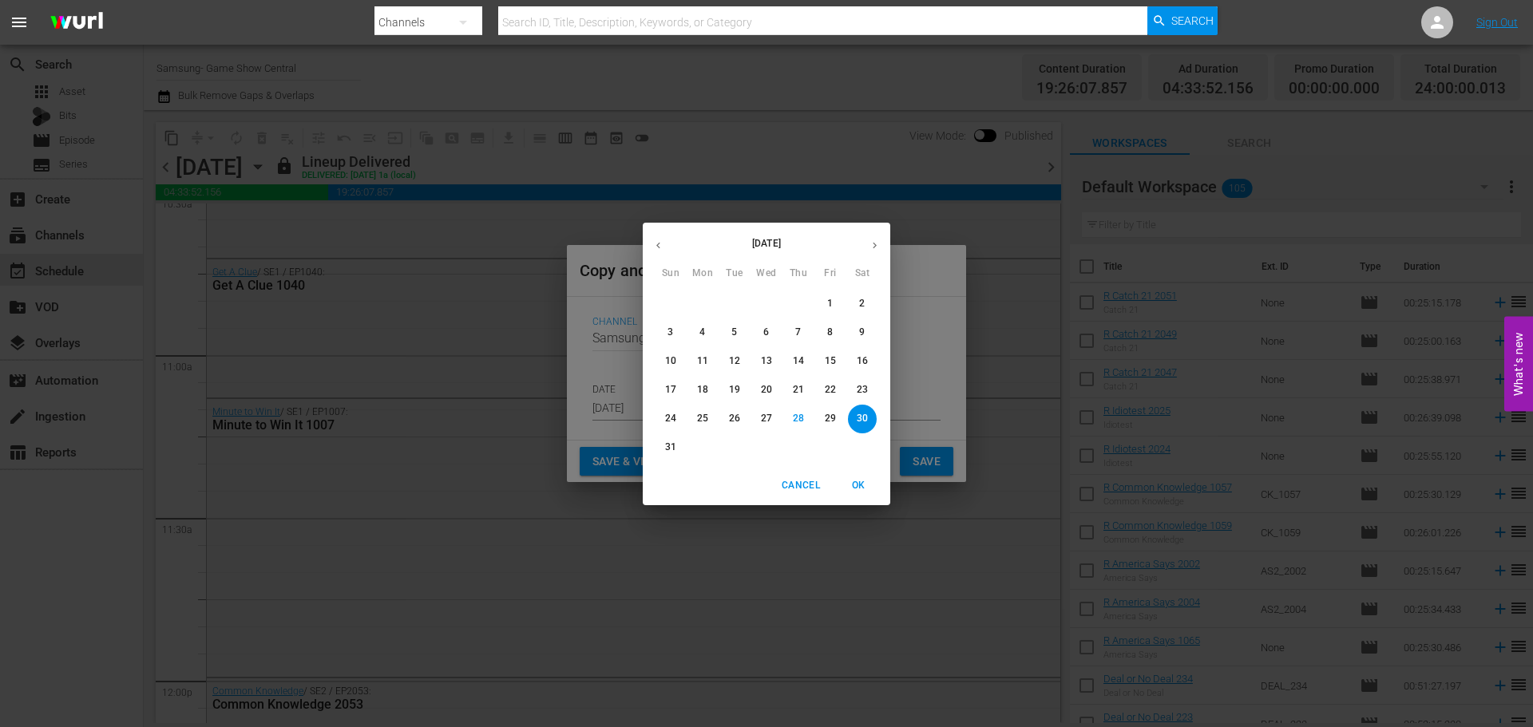
click at [870, 248] on icon "button" at bounding box center [875, 246] width 12 height 12
click at [683, 331] on span "7" at bounding box center [670, 333] width 29 height 14
type input "Sep 7th 2025"
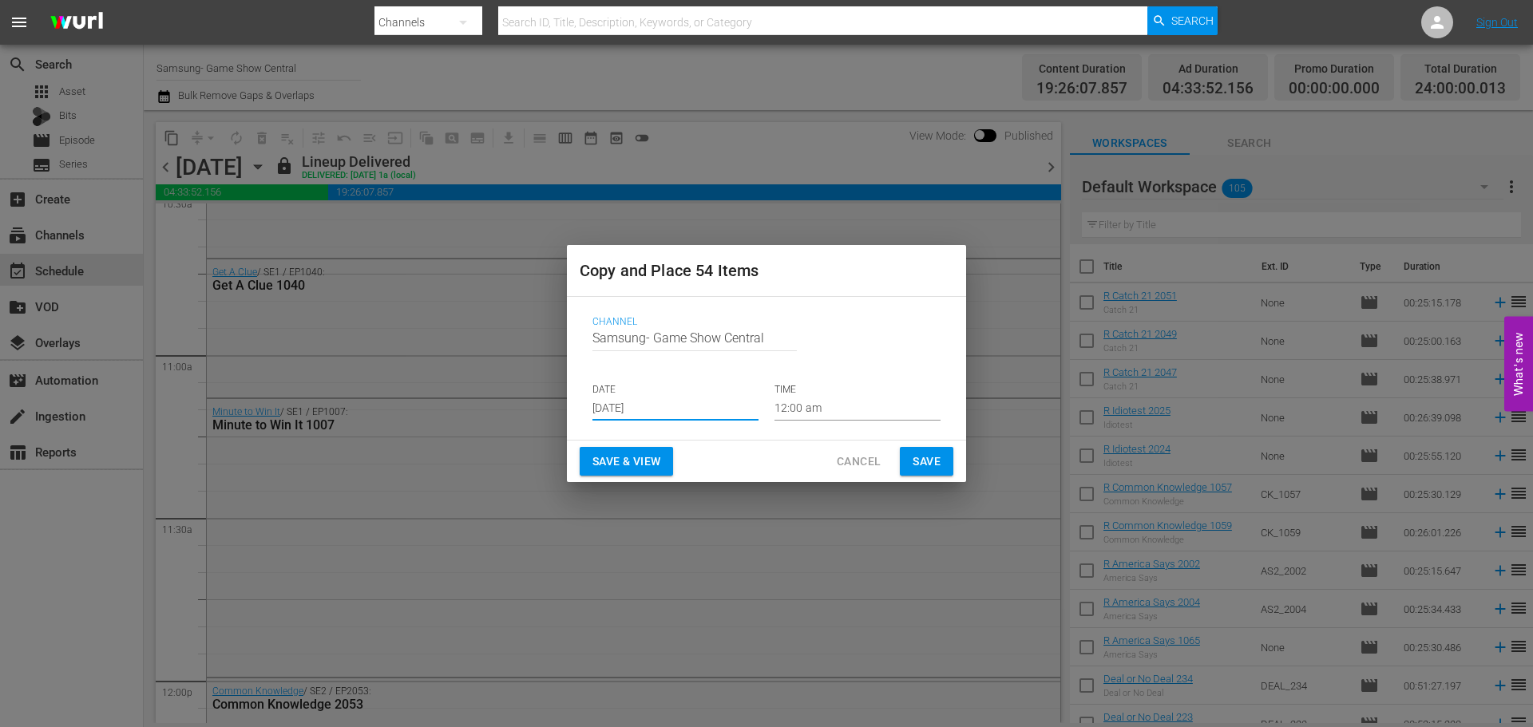
click at [930, 465] on span "Save" at bounding box center [927, 462] width 28 height 20
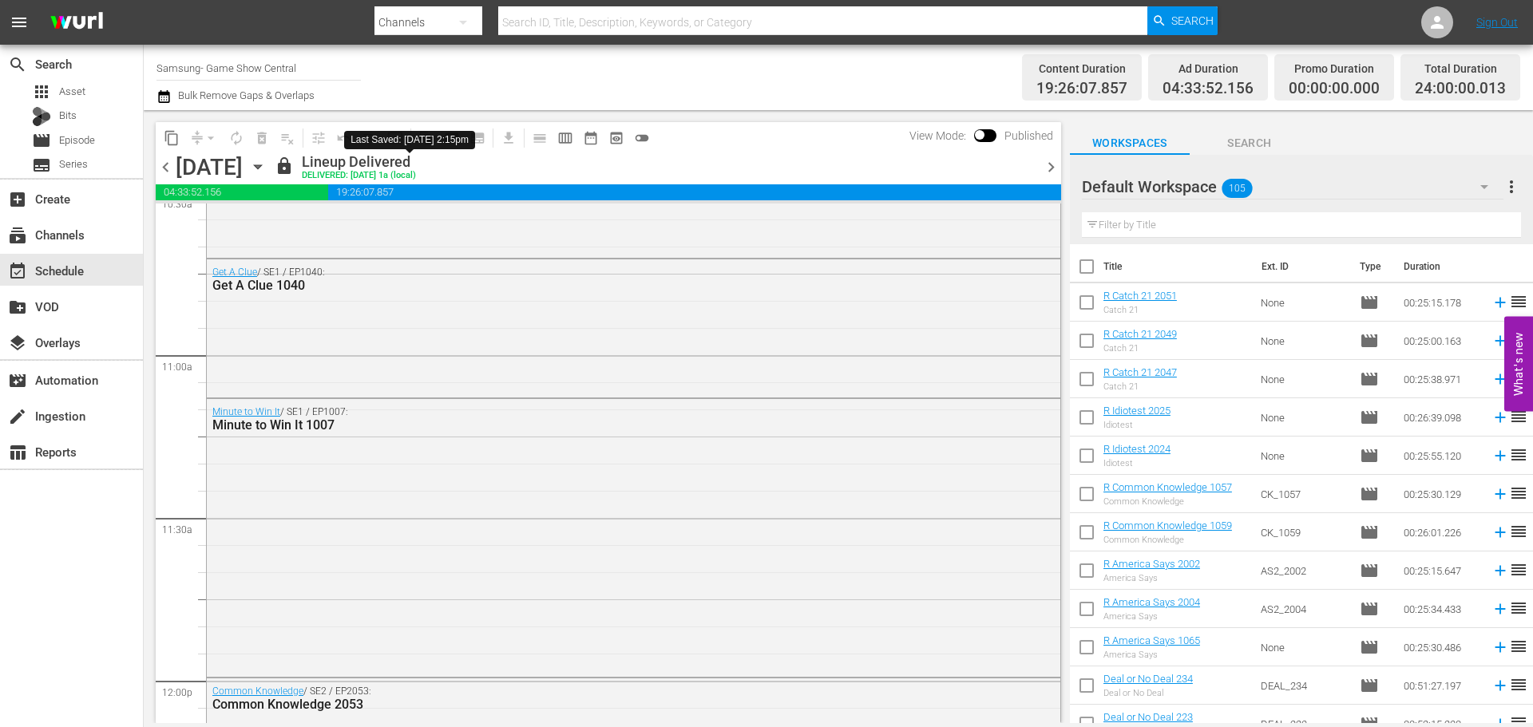
click at [267, 161] on icon "button" at bounding box center [258, 167] width 18 height 18
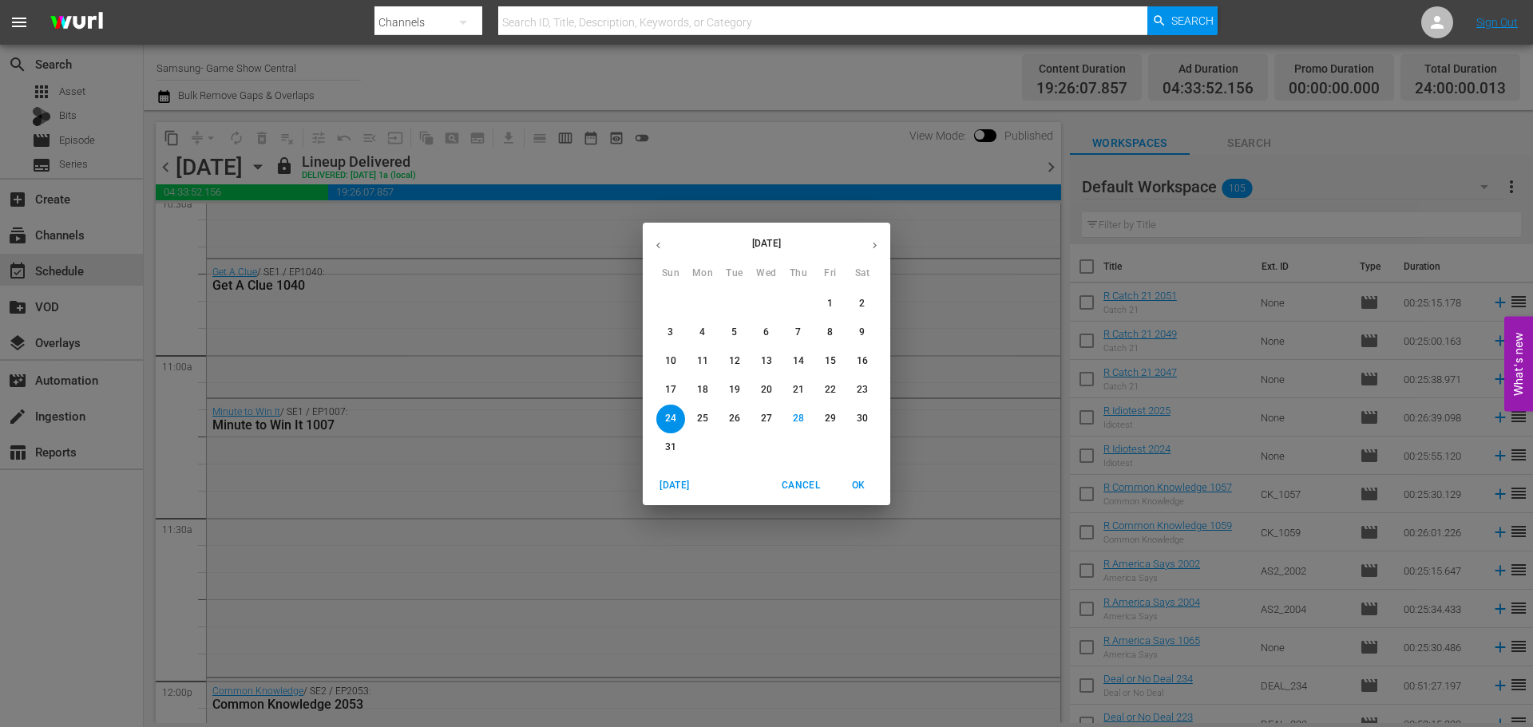
click at [868, 244] on button "button" at bounding box center [874, 245] width 31 height 31
click at [674, 332] on span "7" at bounding box center [670, 333] width 29 height 14
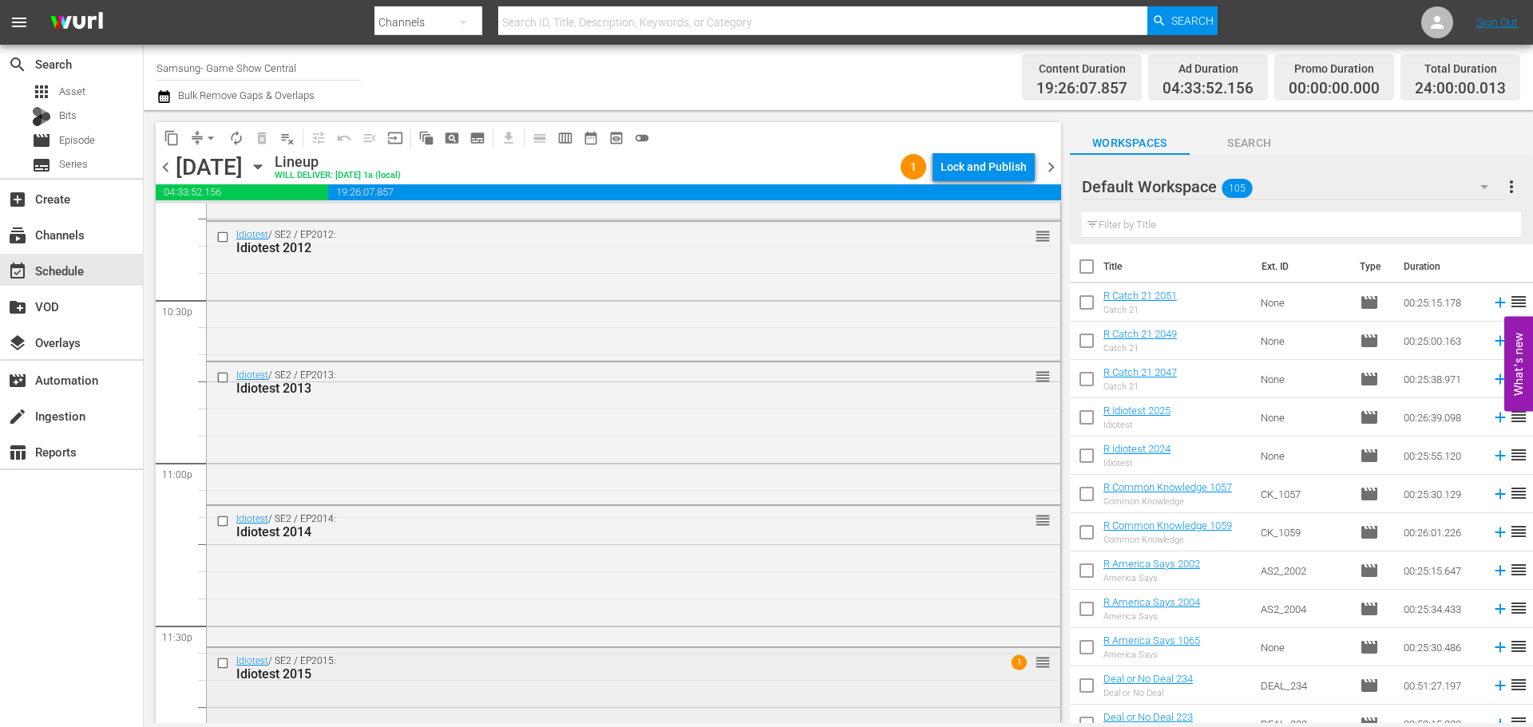
scroll to position [7300, 0]
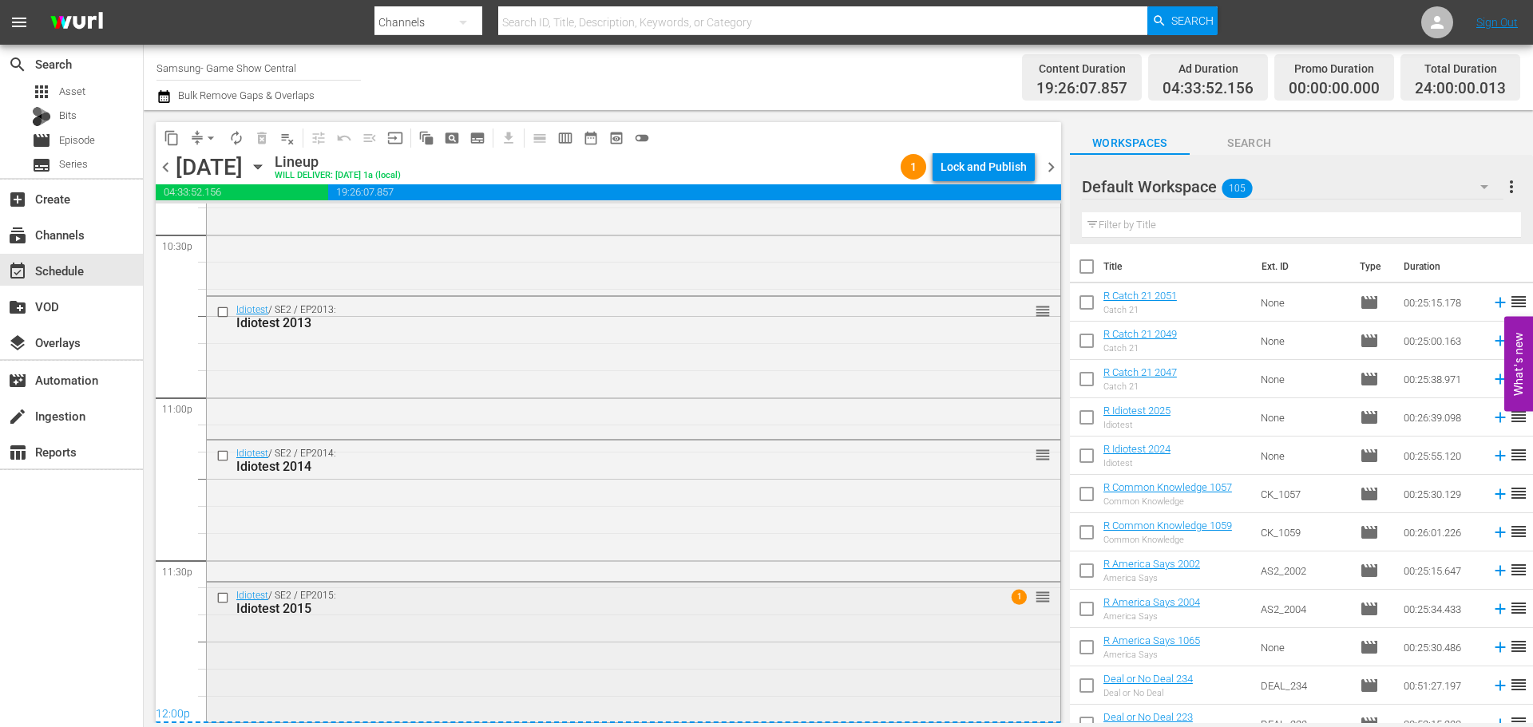
click at [227, 605] on input "checkbox" at bounding box center [224, 599] width 17 height 14
click at [221, 462] on input "checkbox" at bounding box center [224, 457] width 17 height 14
click at [226, 313] on input "checkbox" at bounding box center [224, 313] width 17 height 14
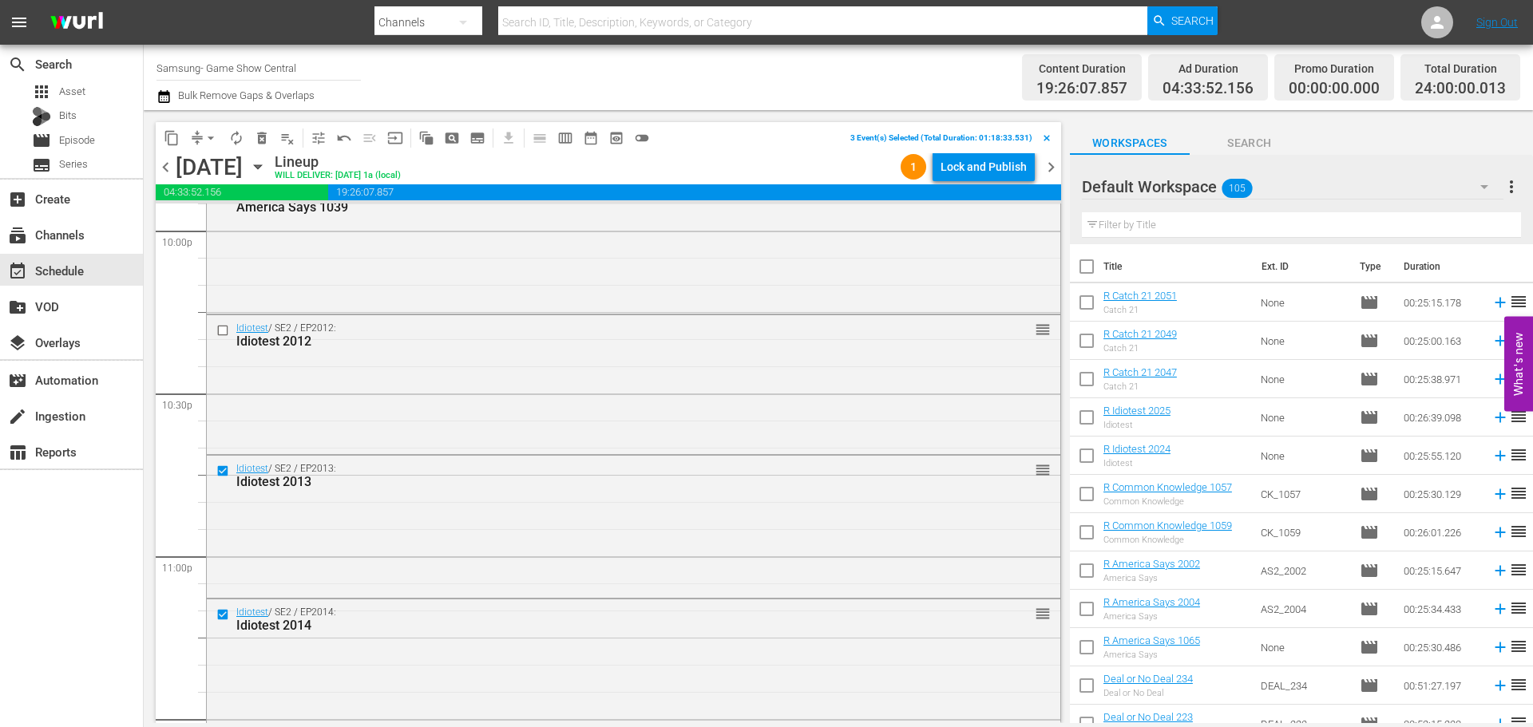
scroll to position [7140, 0]
click at [219, 330] on input "checkbox" at bounding box center [224, 331] width 17 height 14
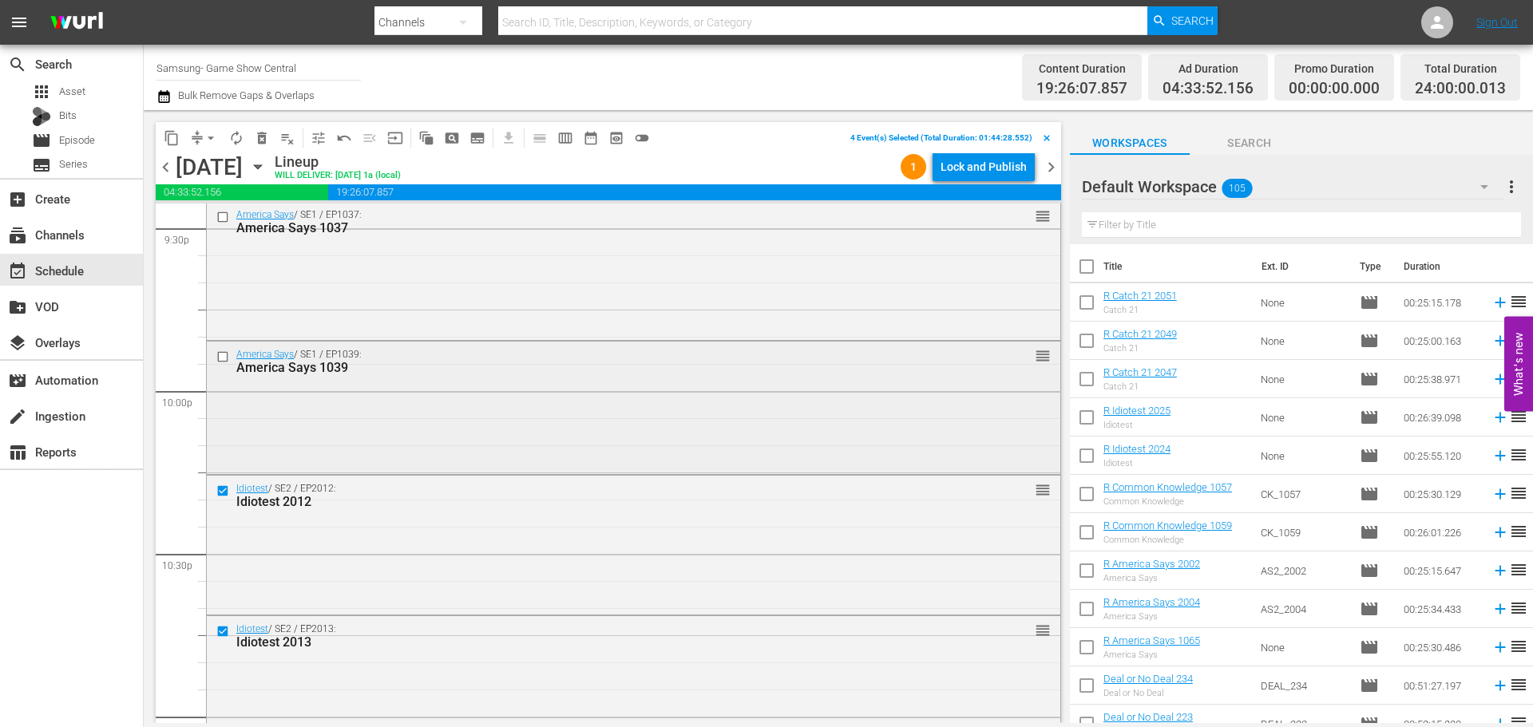
click at [220, 356] on input "checkbox" at bounding box center [224, 358] width 17 height 14
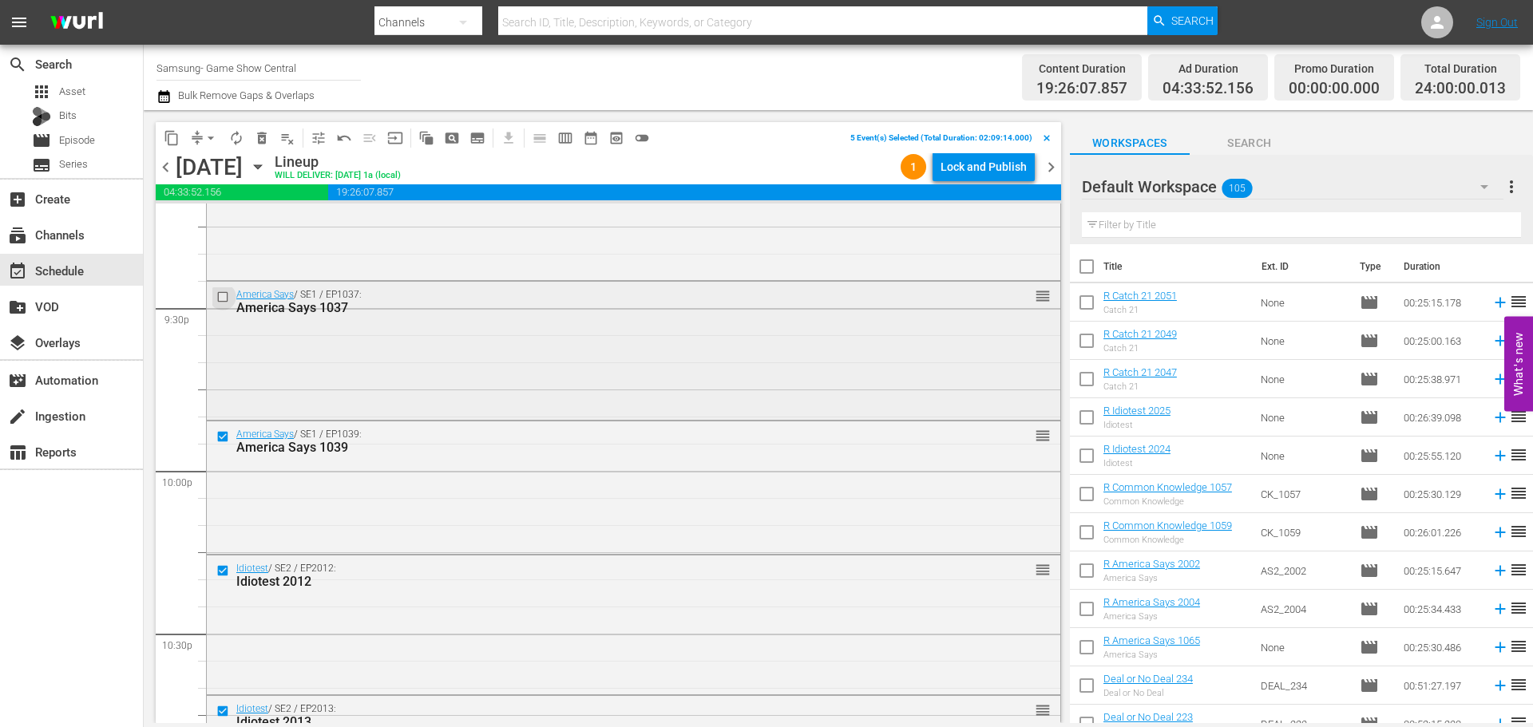
click at [223, 295] on input "checkbox" at bounding box center [224, 298] width 17 height 14
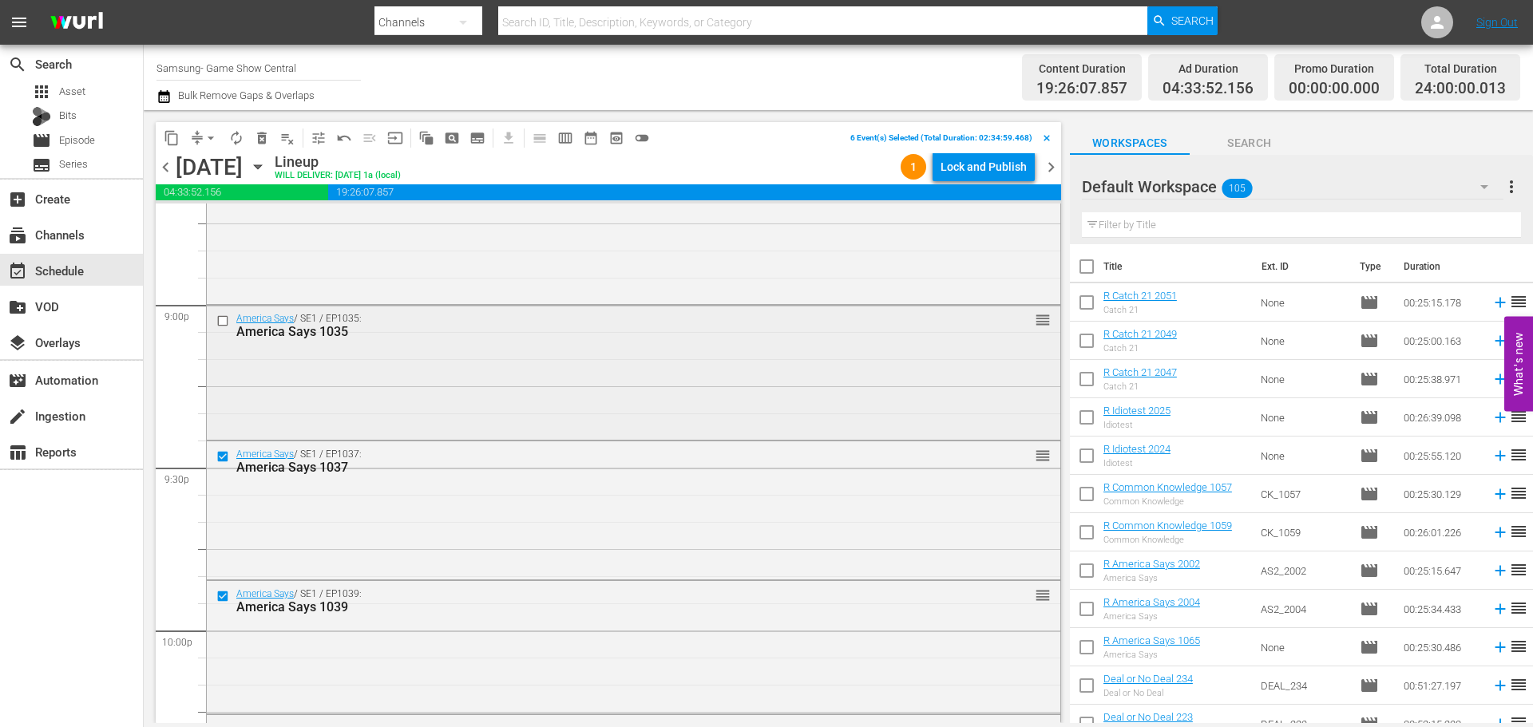
click at [216, 319] on div at bounding box center [224, 320] width 24 height 19
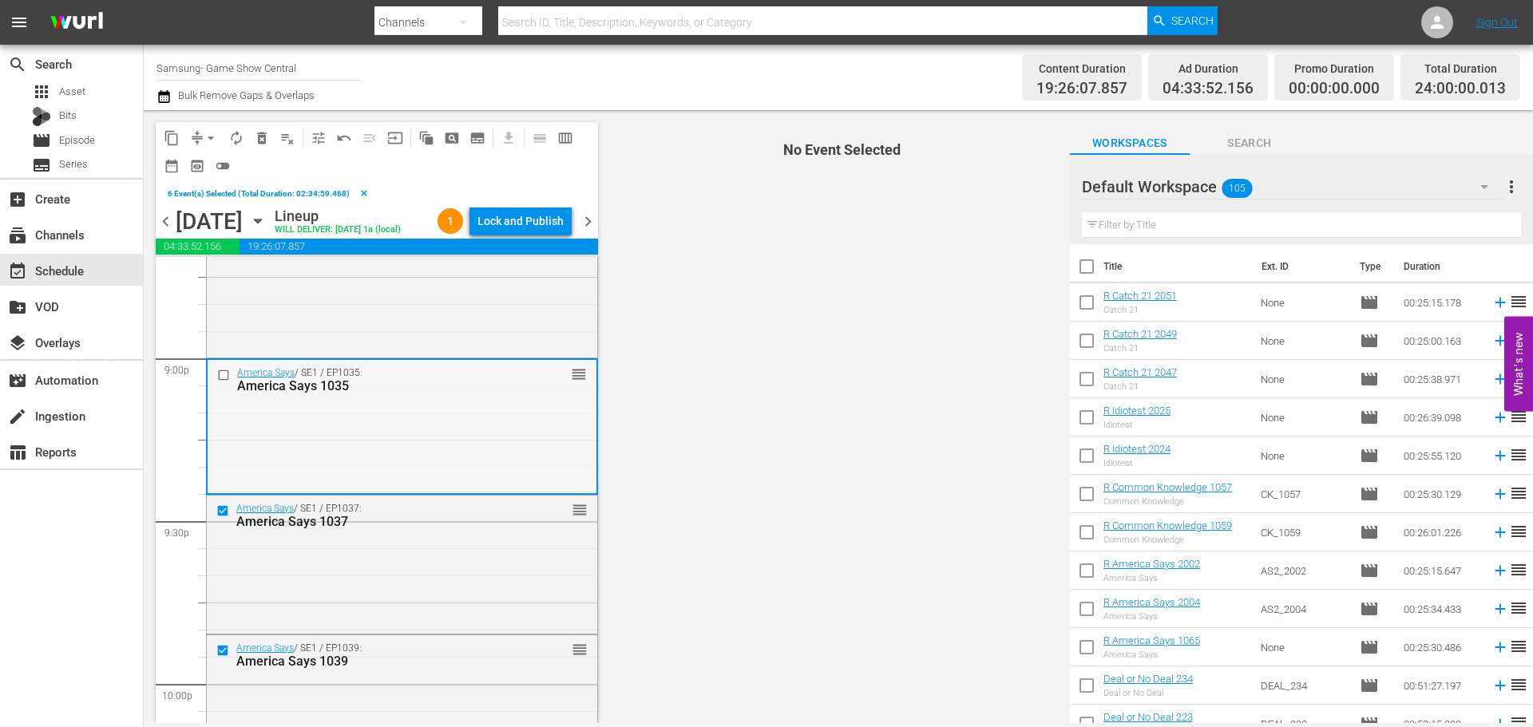
click at [222, 383] on input "checkbox" at bounding box center [225, 376] width 17 height 14
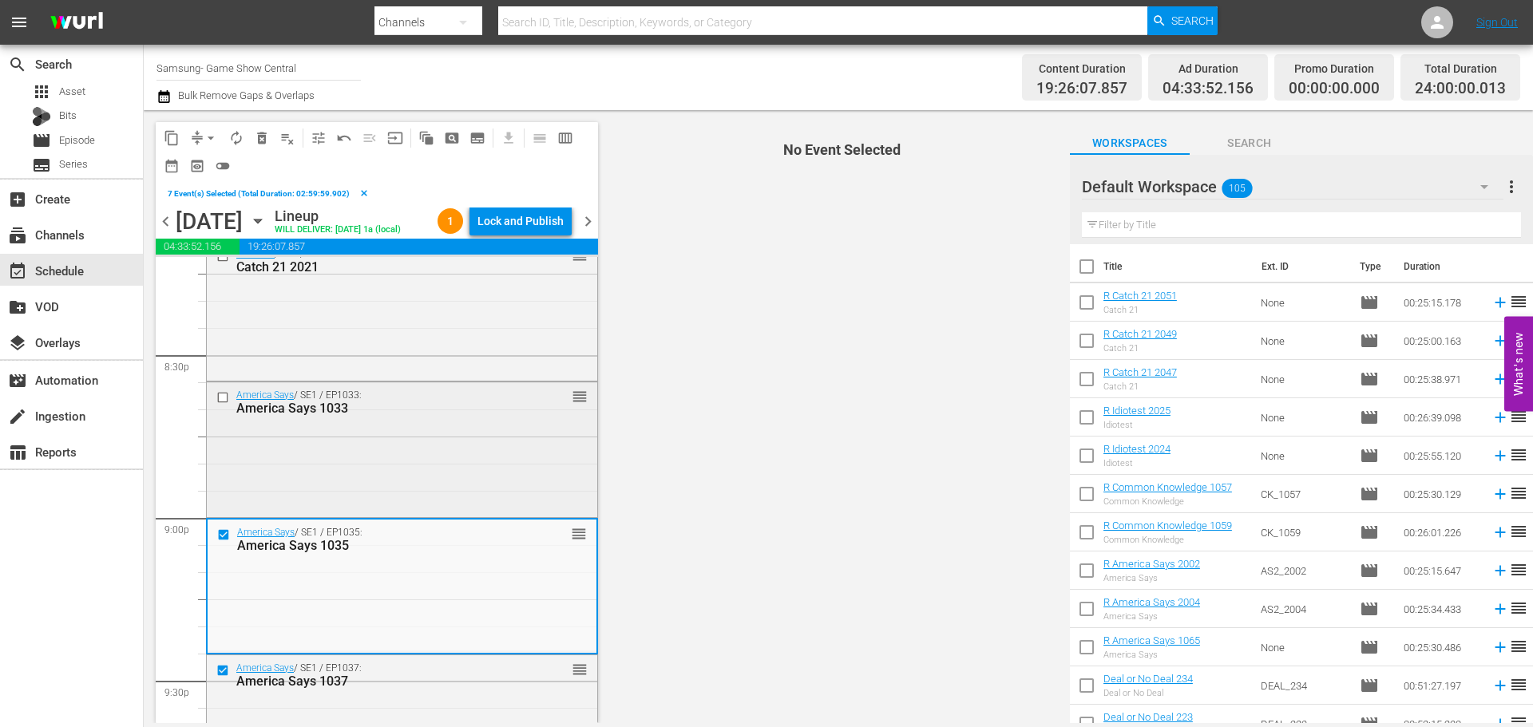
click at [227, 404] on input "checkbox" at bounding box center [224, 397] width 17 height 14
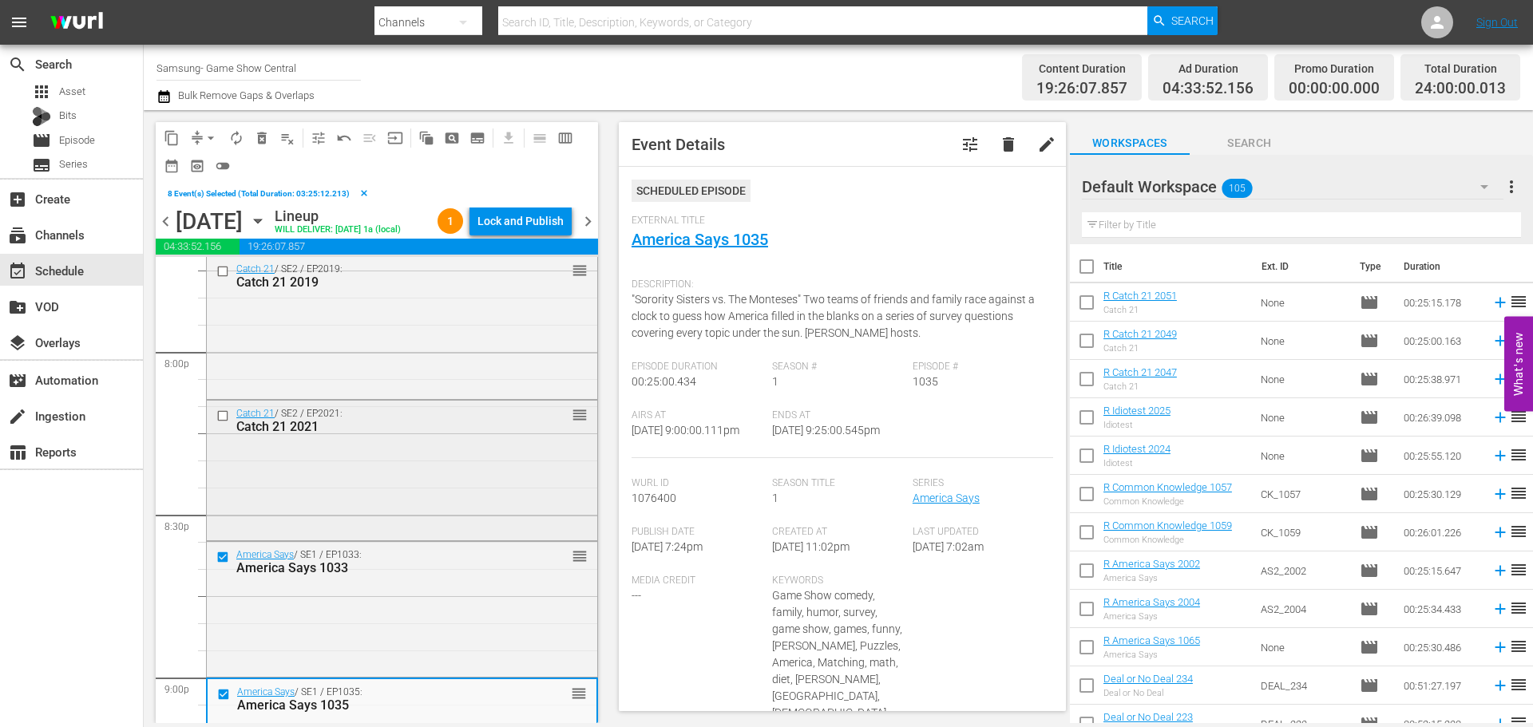
click at [224, 426] on div at bounding box center [224, 415] width 24 height 19
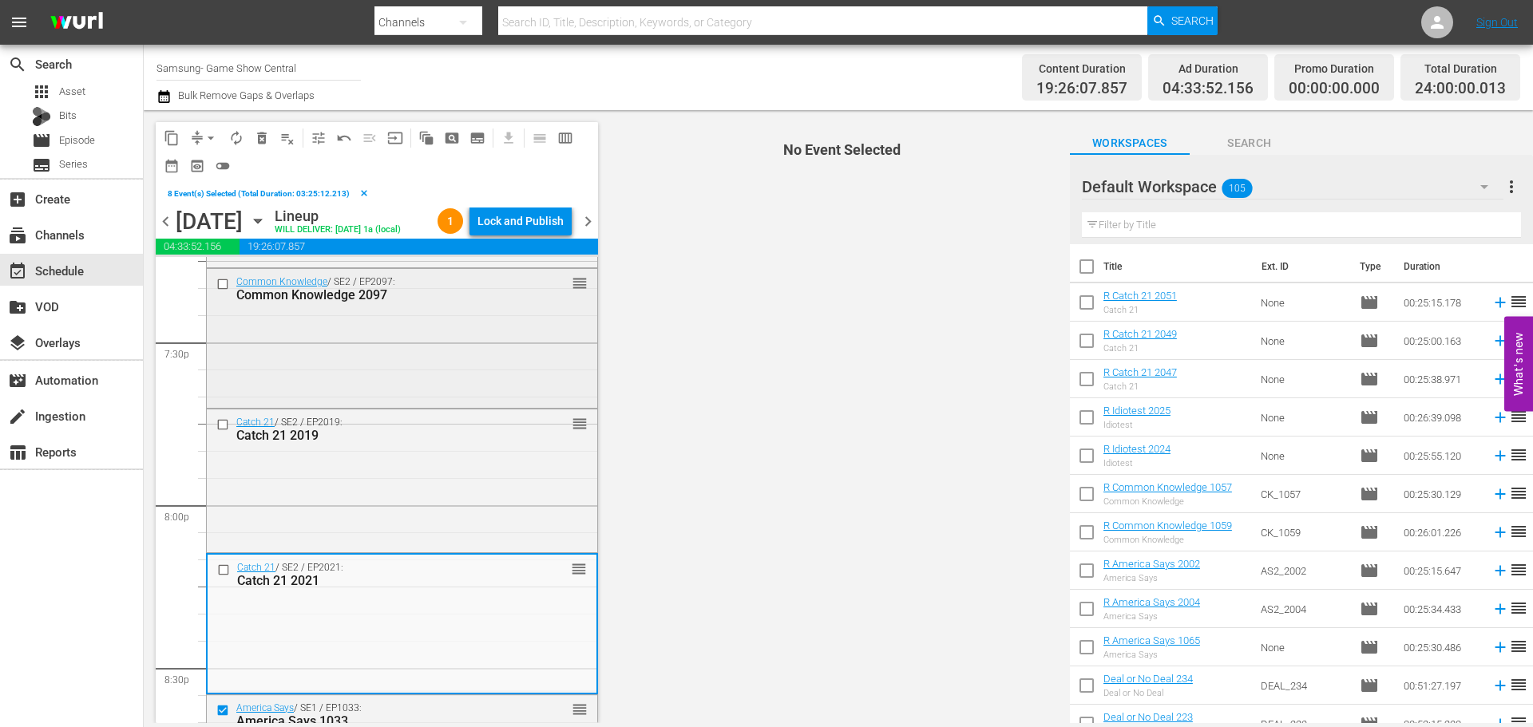
scroll to position [6261, 0]
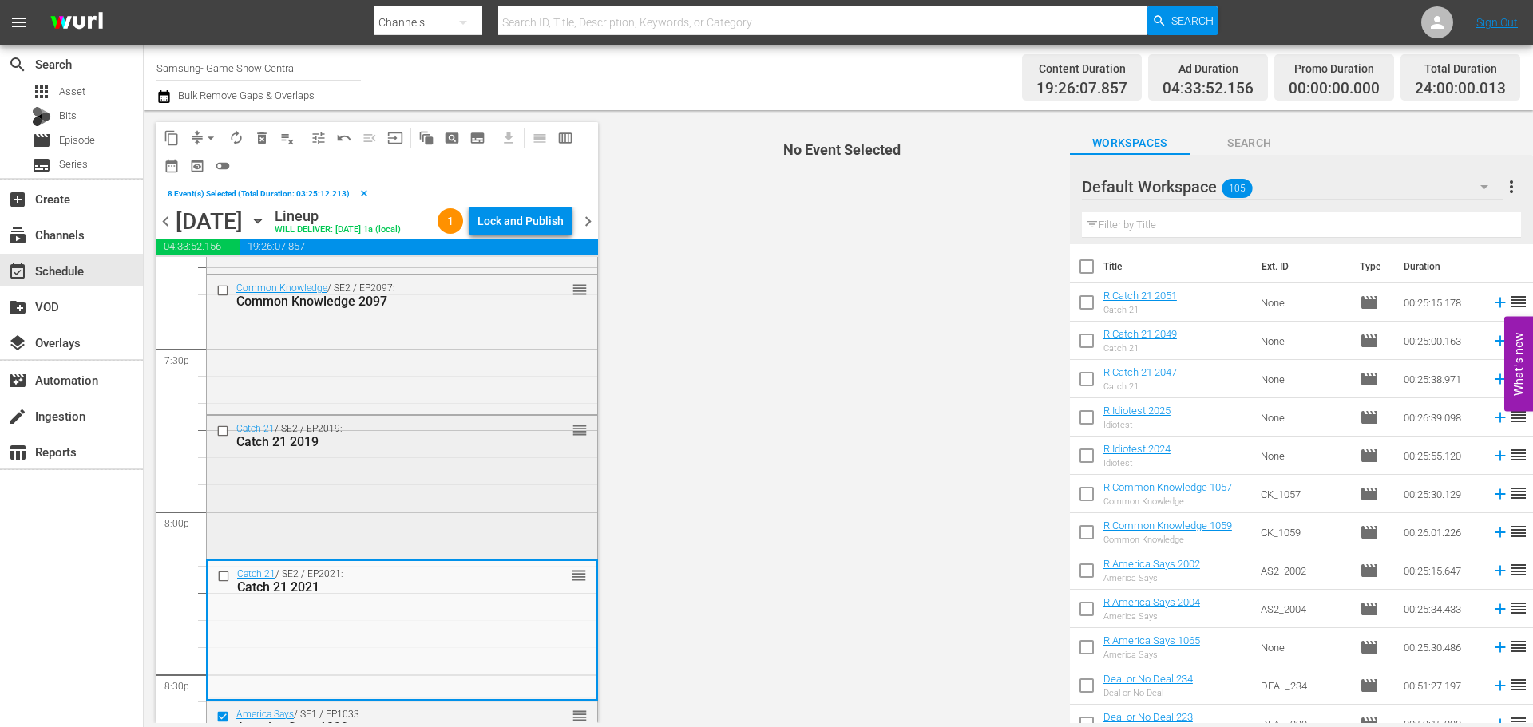
click at [221, 438] on input "checkbox" at bounding box center [224, 432] width 17 height 14
click at [224, 583] on input "checkbox" at bounding box center [225, 576] width 17 height 14
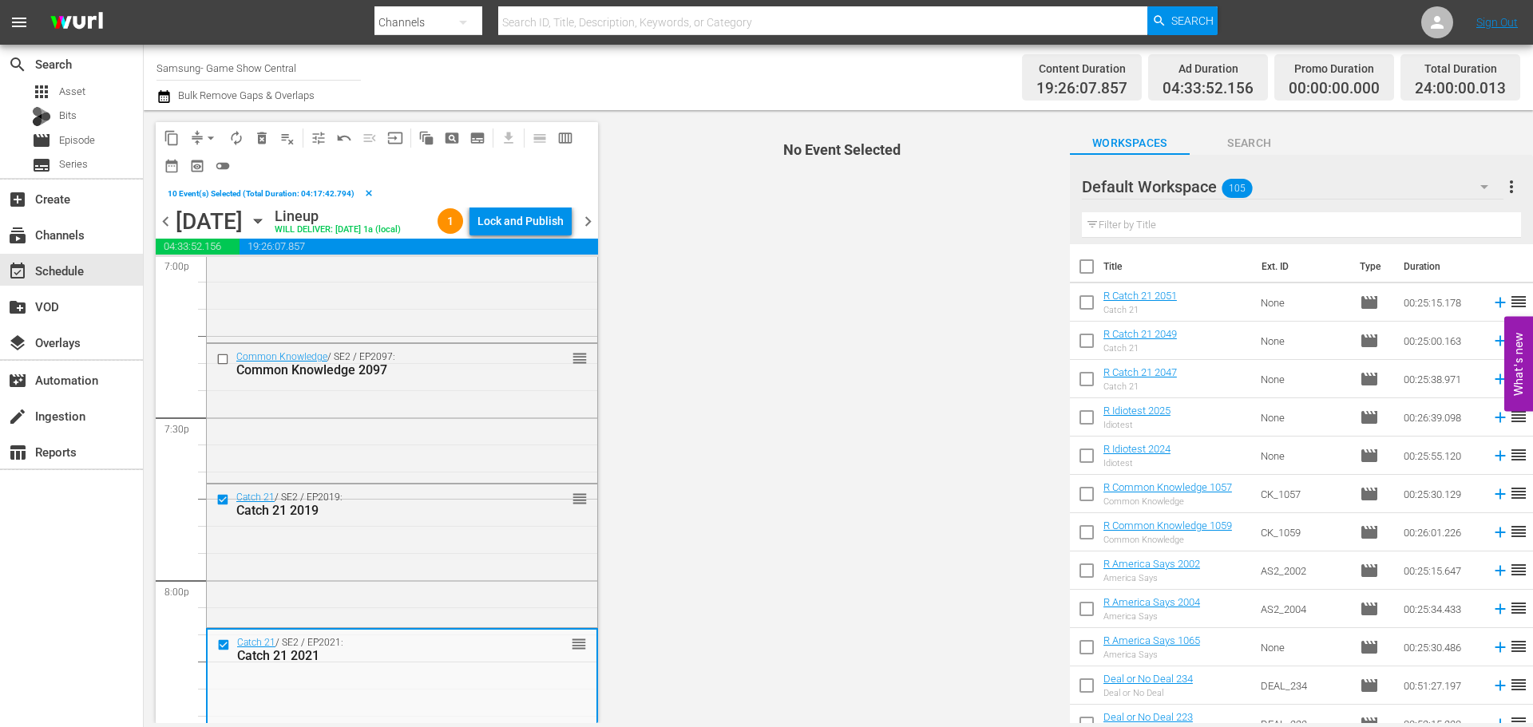
scroll to position [6102, 0]
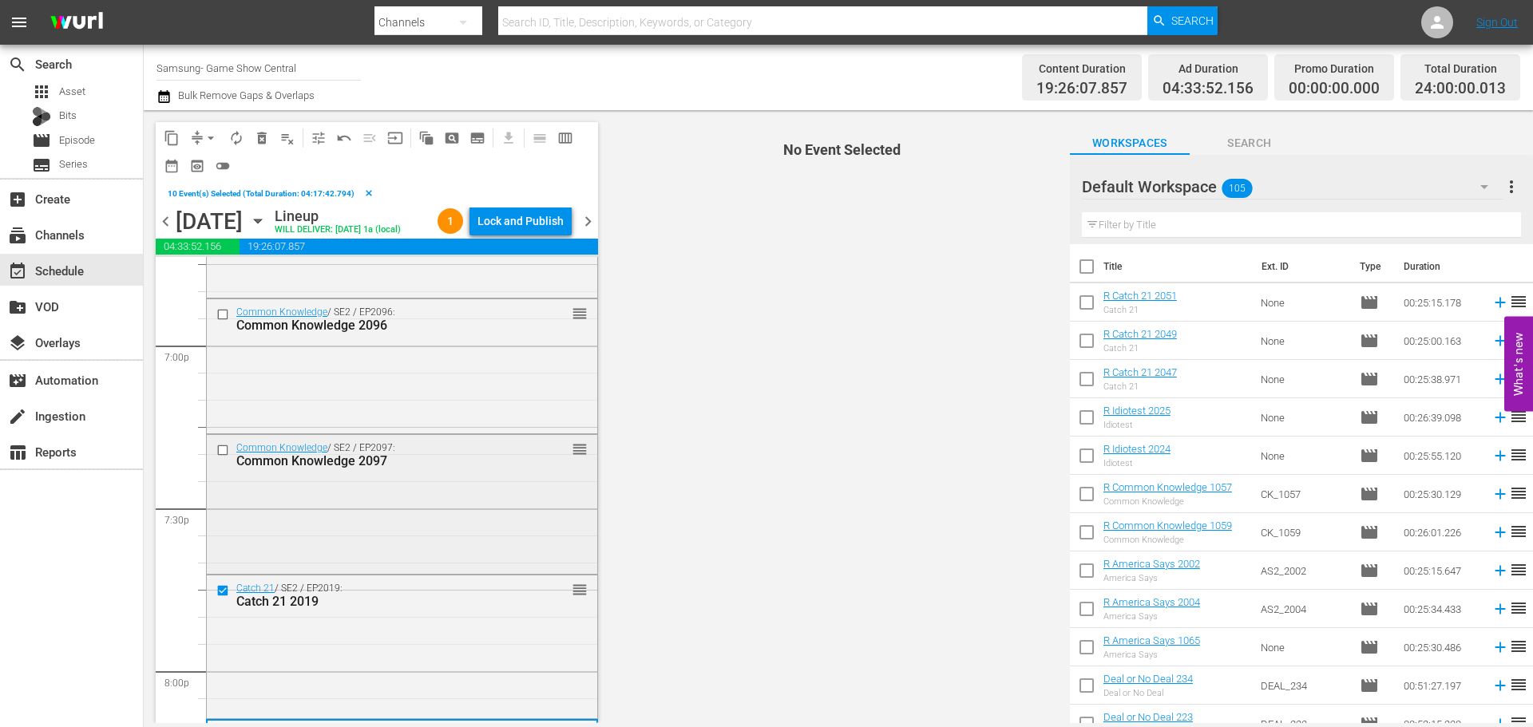
click at [229, 458] on input "checkbox" at bounding box center [224, 451] width 17 height 14
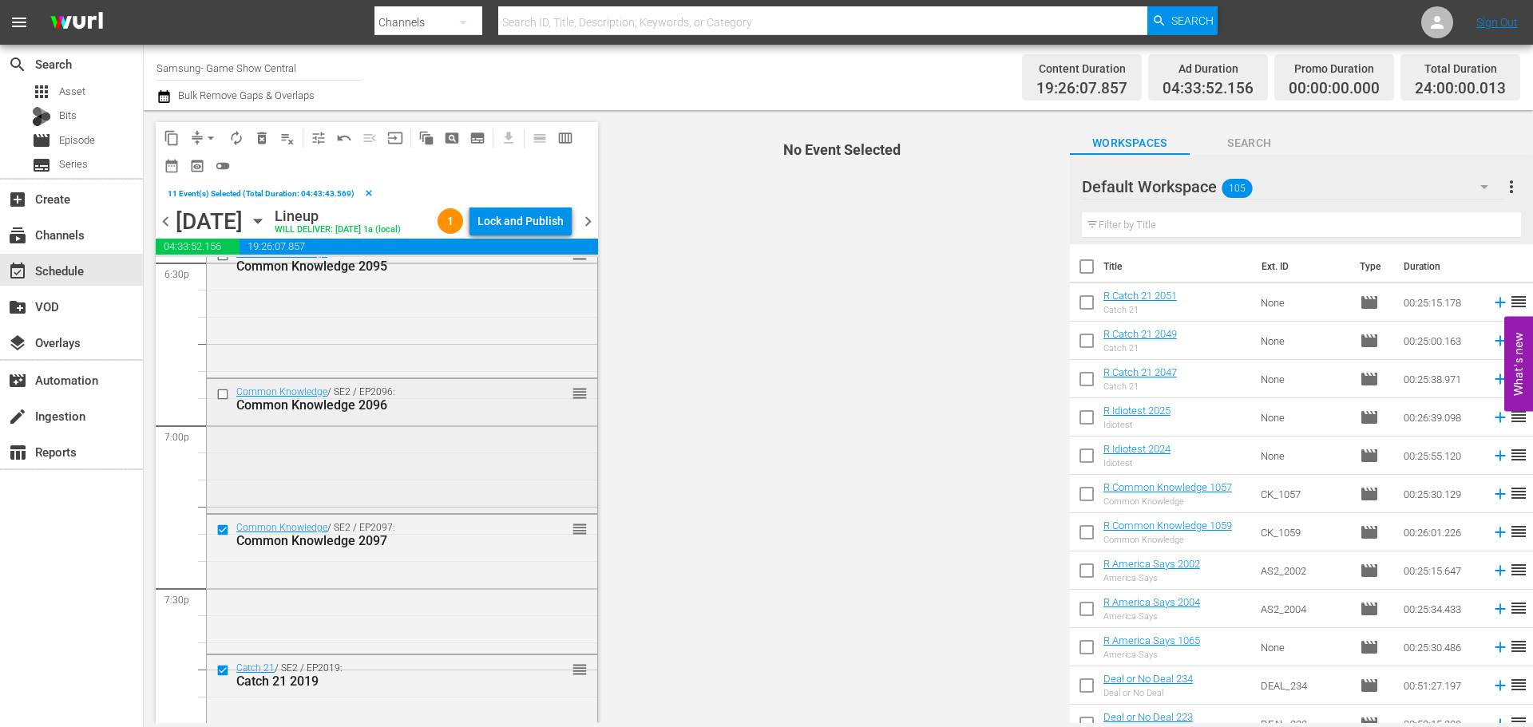
click at [226, 404] on div at bounding box center [224, 394] width 24 height 19
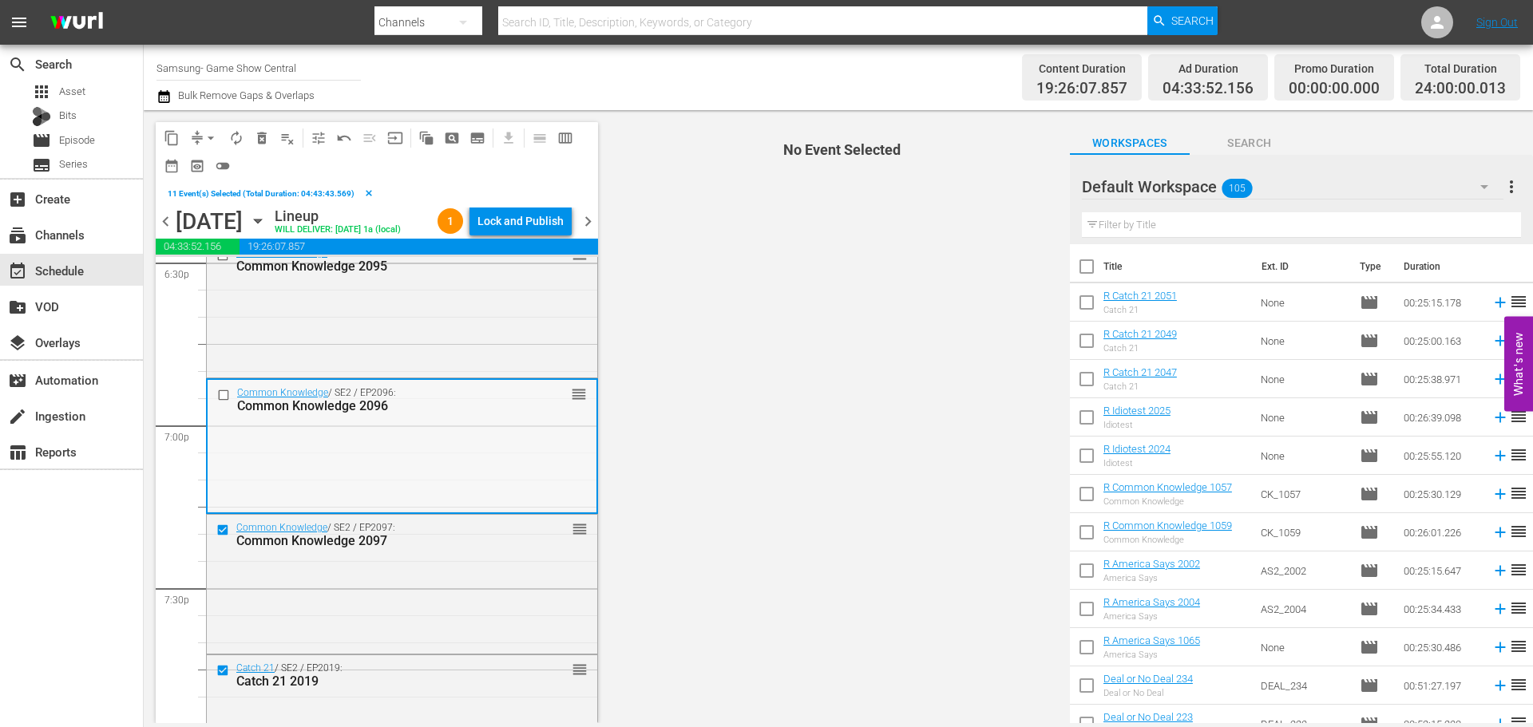
click at [220, 402] on input "checkbox" at bounding box center [225, 395] width 17 height 14
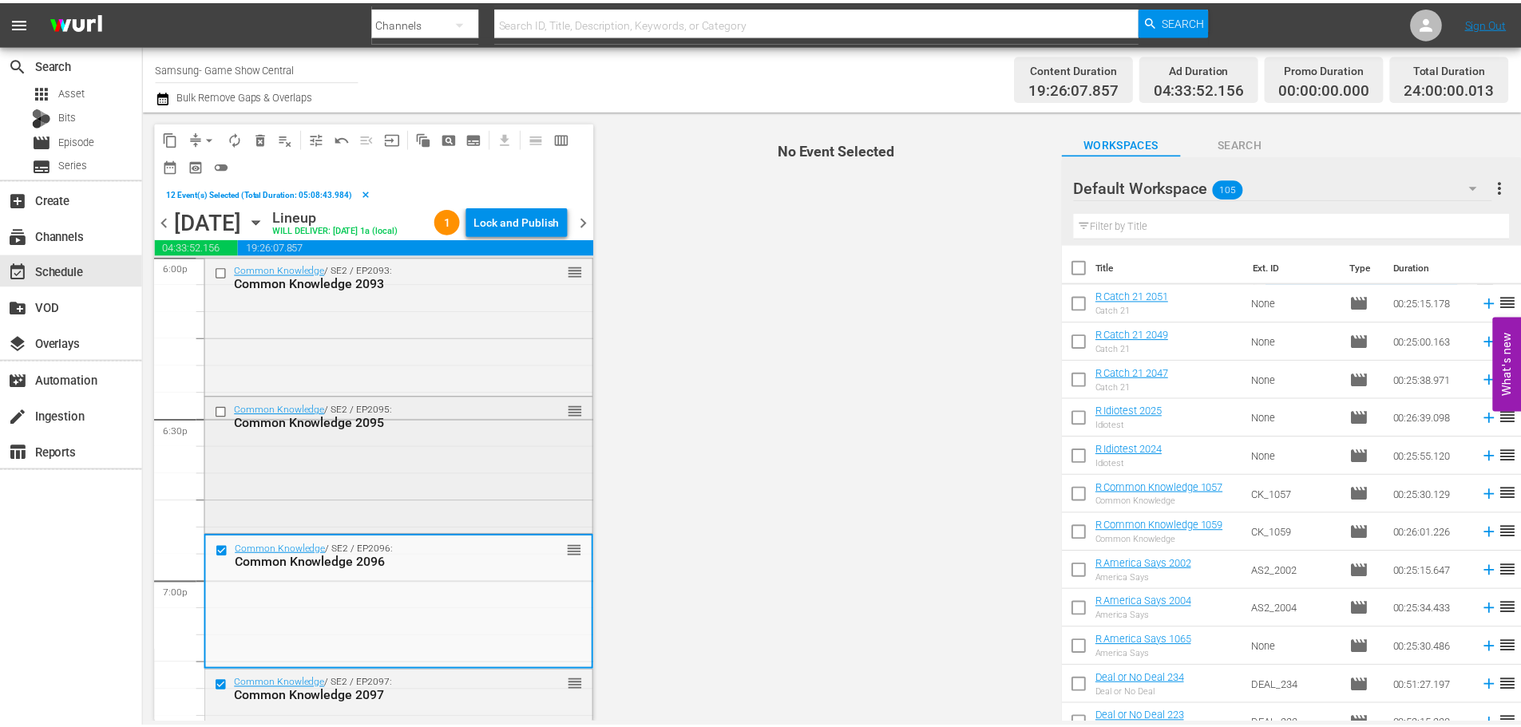
scroll to position [5862, 0]
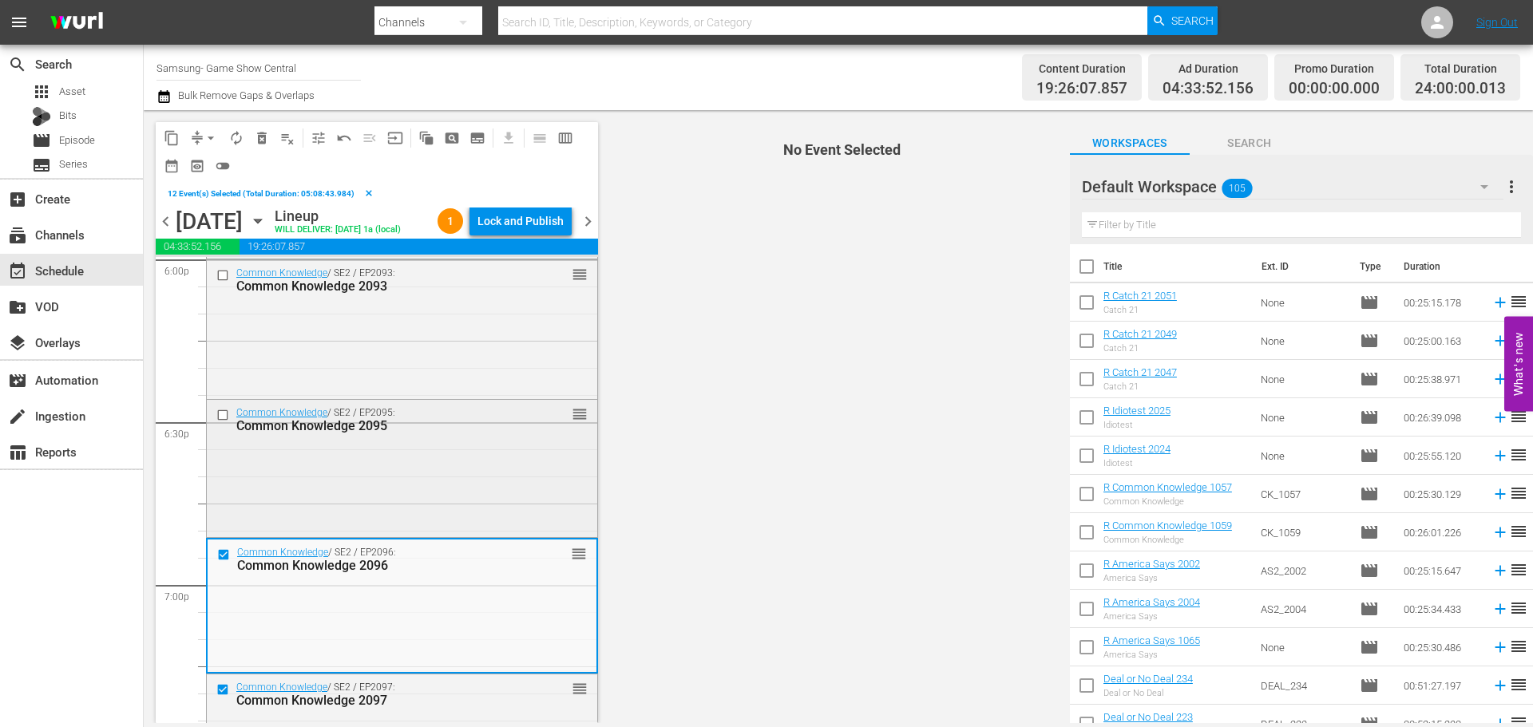
click at [217, 425] on div at bounding box center [224, 415] width 24 height 19
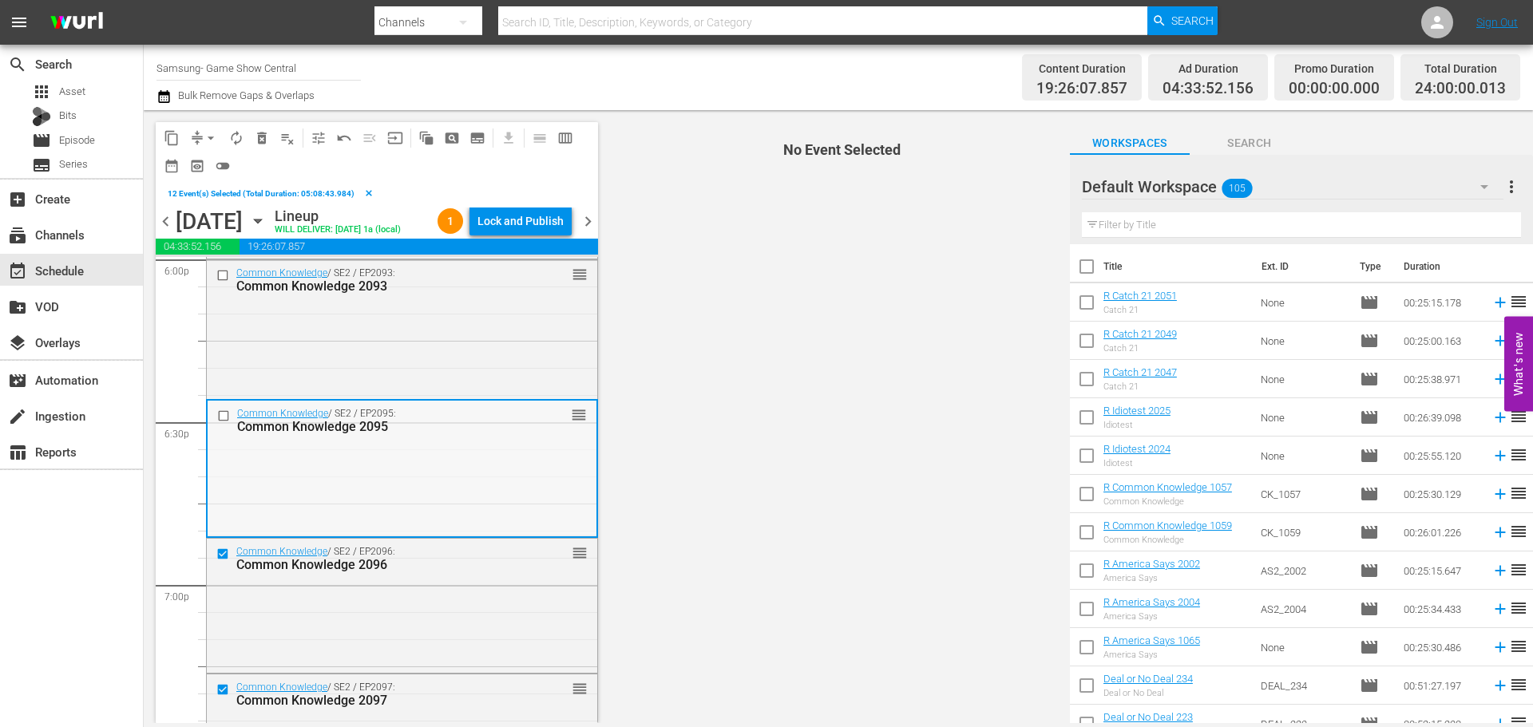
click at [226, 423] on input "checkbox" at bounding box center [225, 417] width 17 height 14
click at [175, 142] on span "content_copy" at bounding box center [172, 138] width 16 height 16
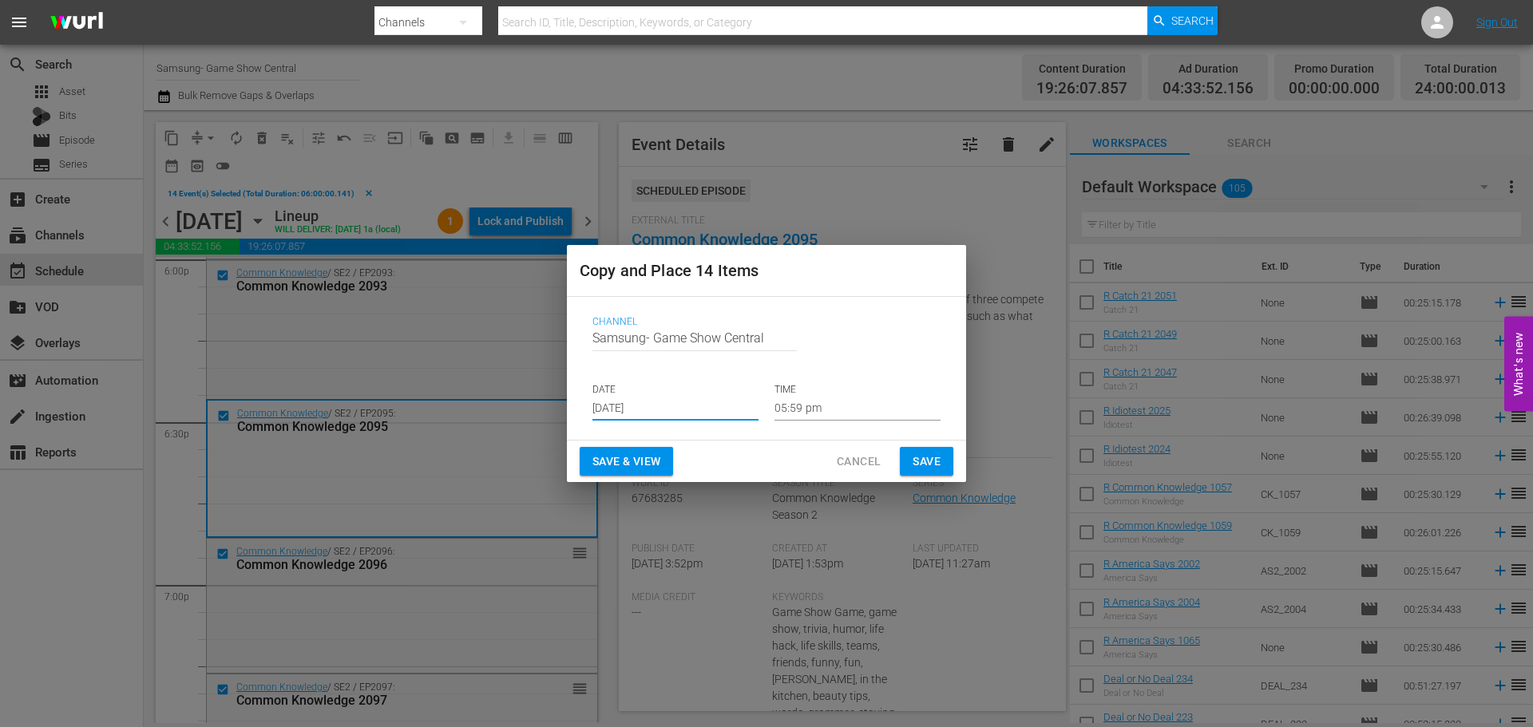
click at [692, 415] on input "Aug 30th 2025" at bounding box center [676, 409] width 166 height 24
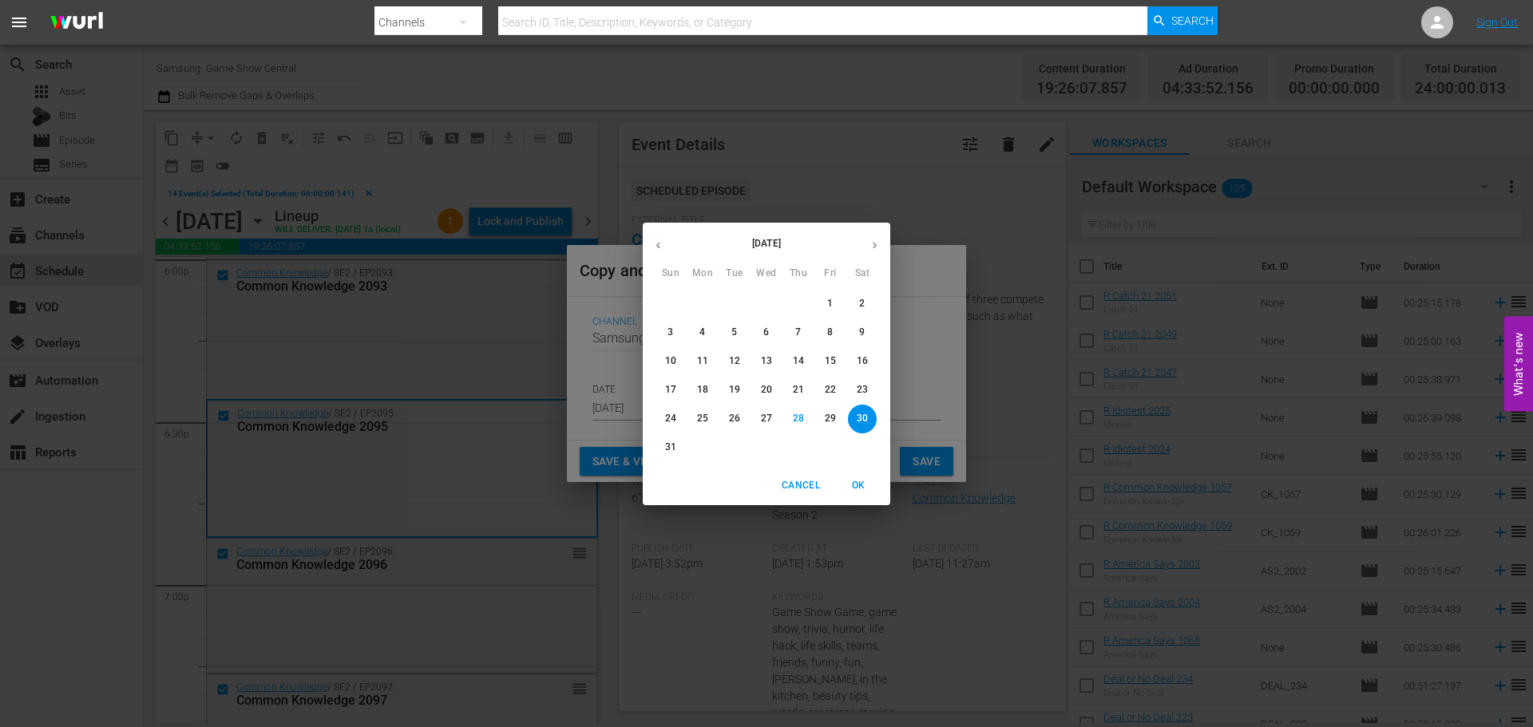
click at [853, 421] on span "30" at bounding box center [862, 419] width 29 height 14
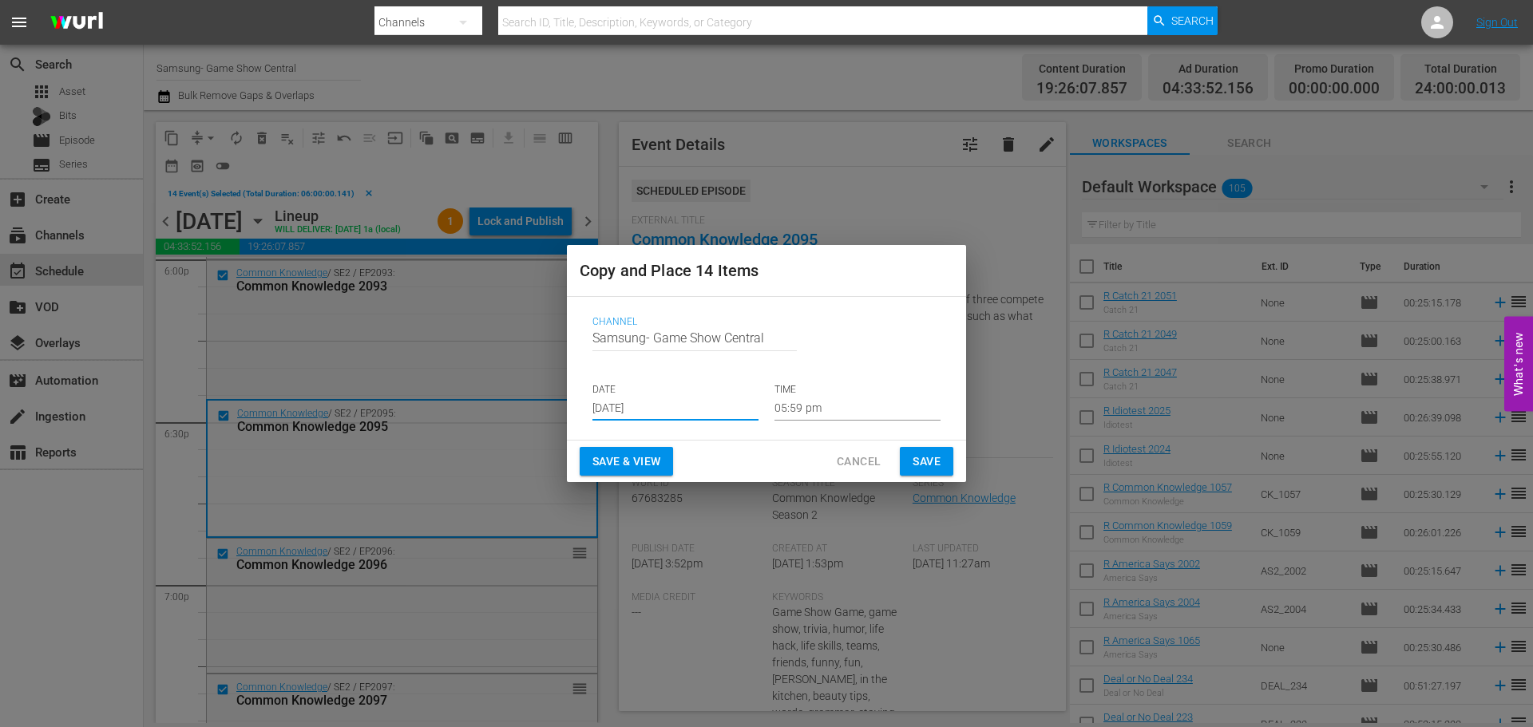
click at [857, 415] on input "05:59 pm" at bounding box center [858, 409] width 166 height 24
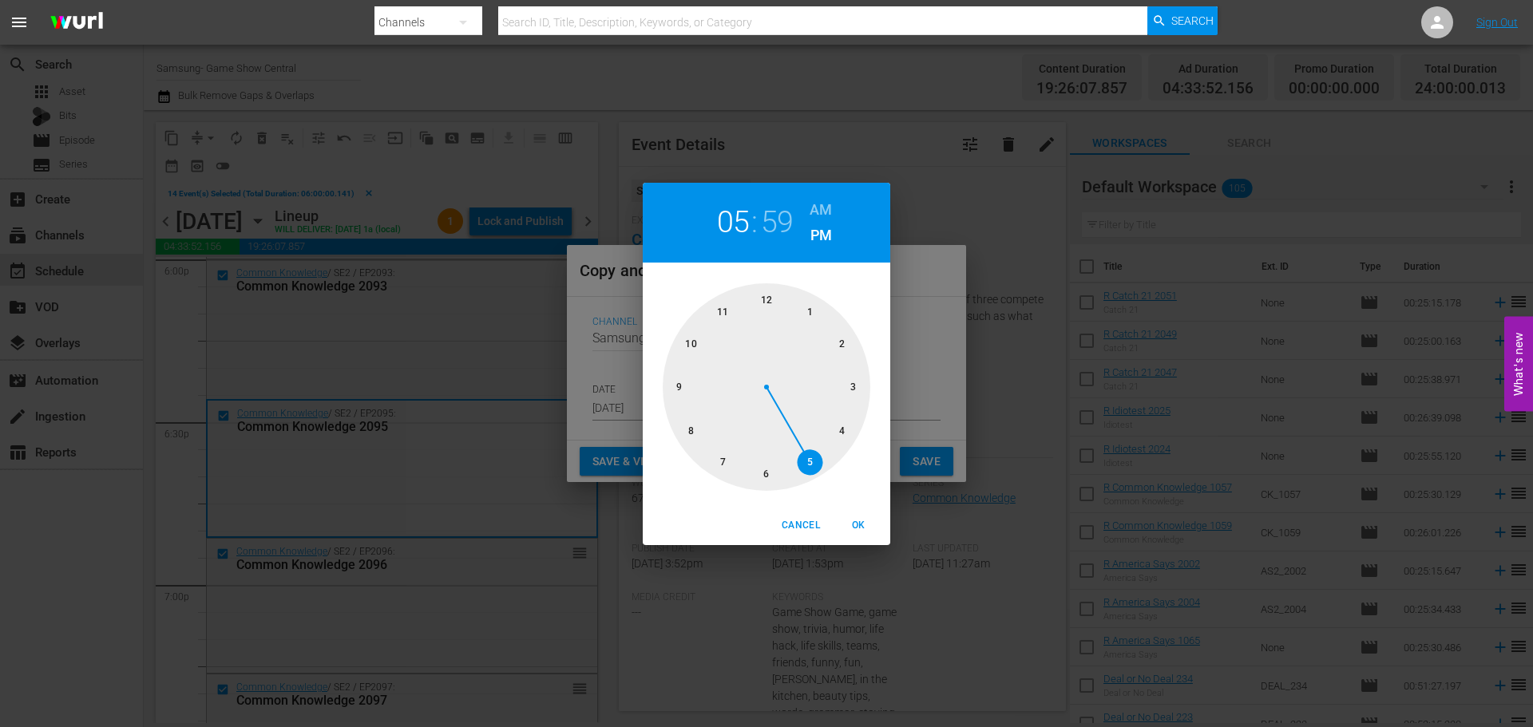
click at [755, 304] on div at bounding box center [767, 387] width 208 height 208
click at [757, 303] on div at bounding box center [767, 387] width 208 height 208
click at [866, 524] on span "OK" at bounding box center [858, 525] width 38 height 17
type input "12:00 pm"
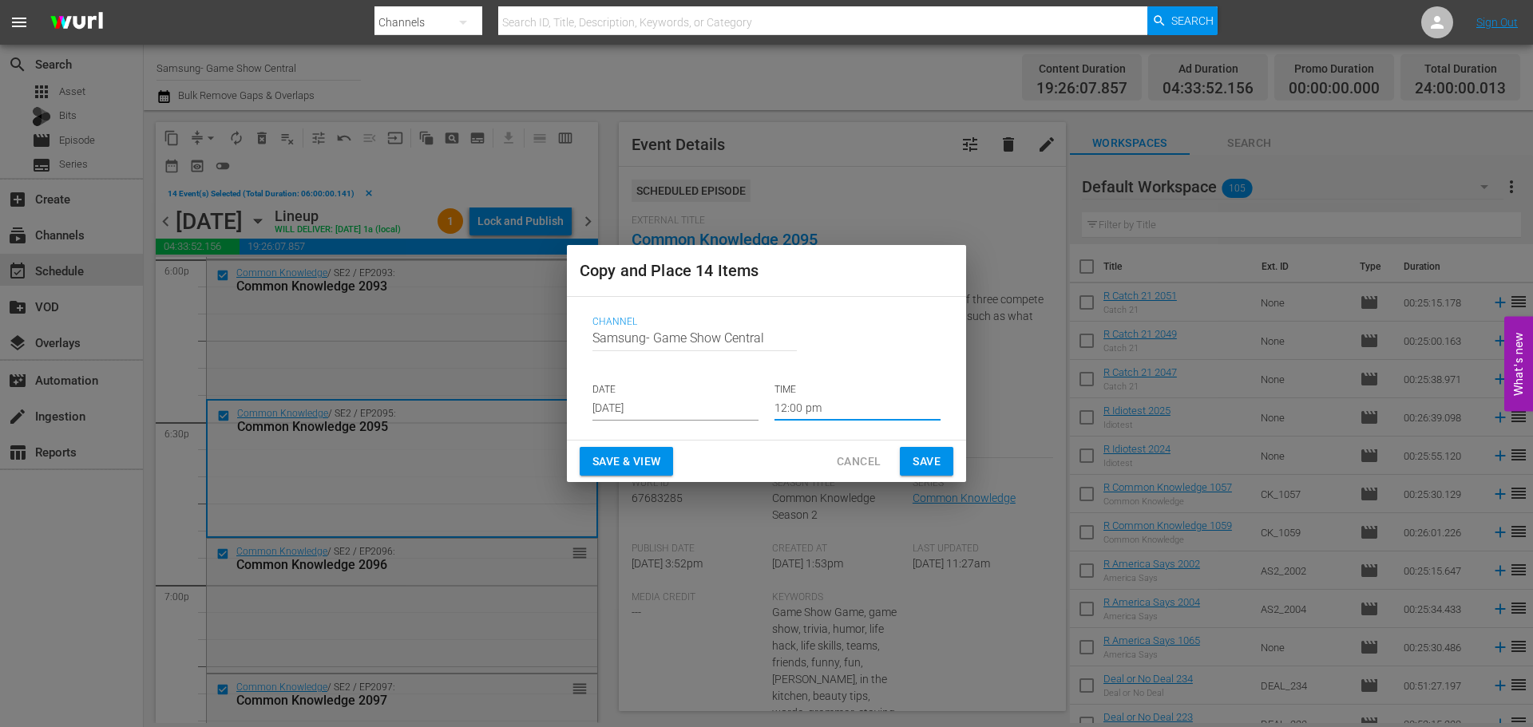
click at [914, 458] on span "Save" at bounding box center [927, 462] width 28 height 20
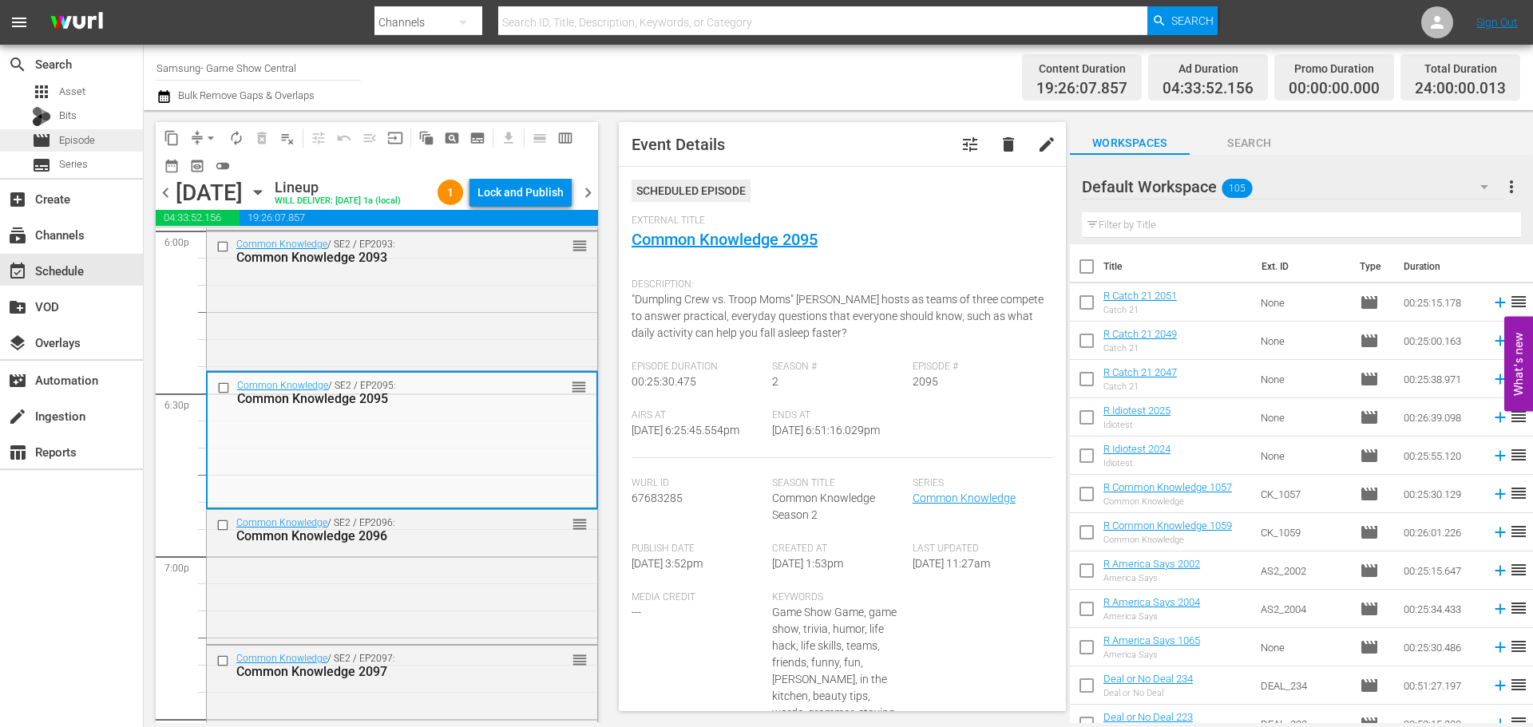
click at [78, 147] on span "Episode" at bounding box center [77, 141] width 36 height 16
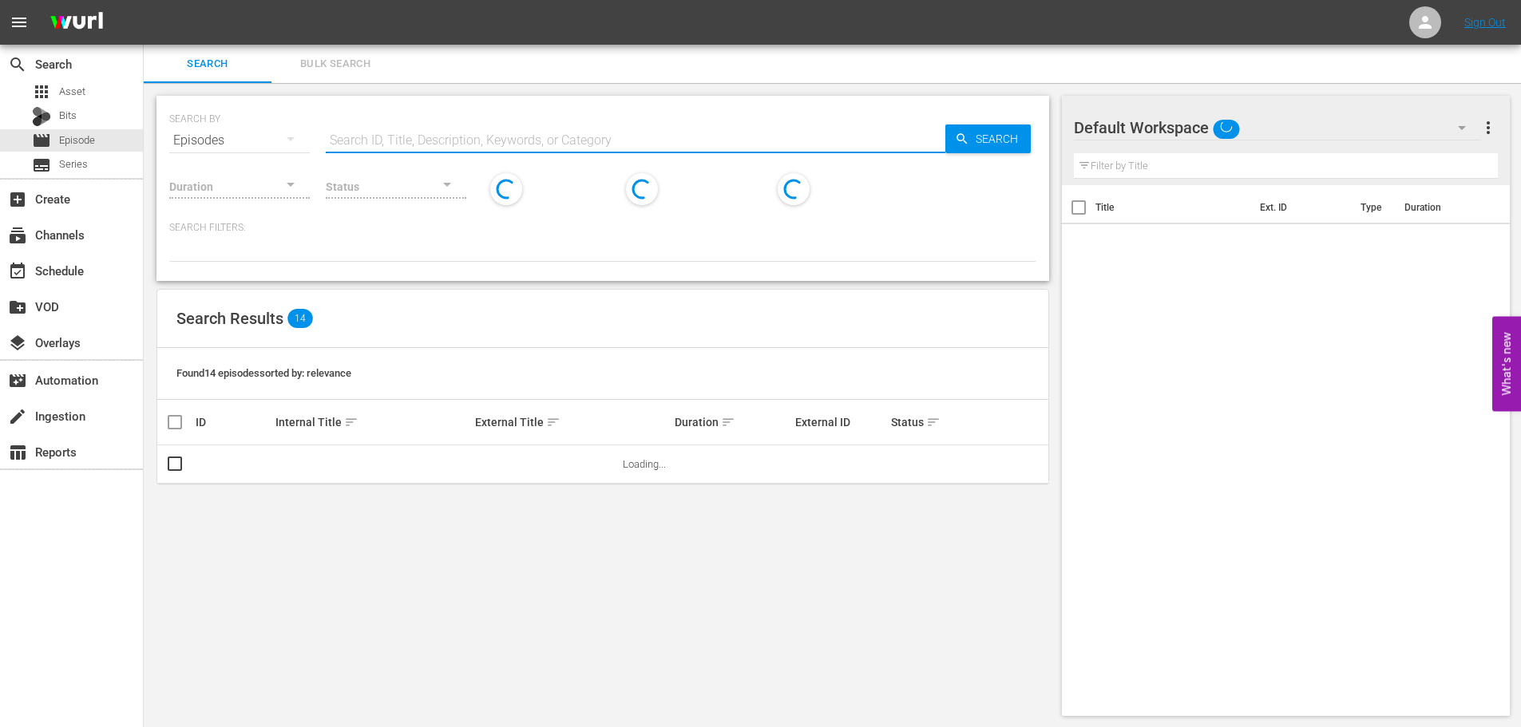
click at [533, 146] on input "text" at bounding box center [636, 140] width 620 height 38
click at [563, 141] on input "bagg" at bounding box center [636, 140] width 620 height 38
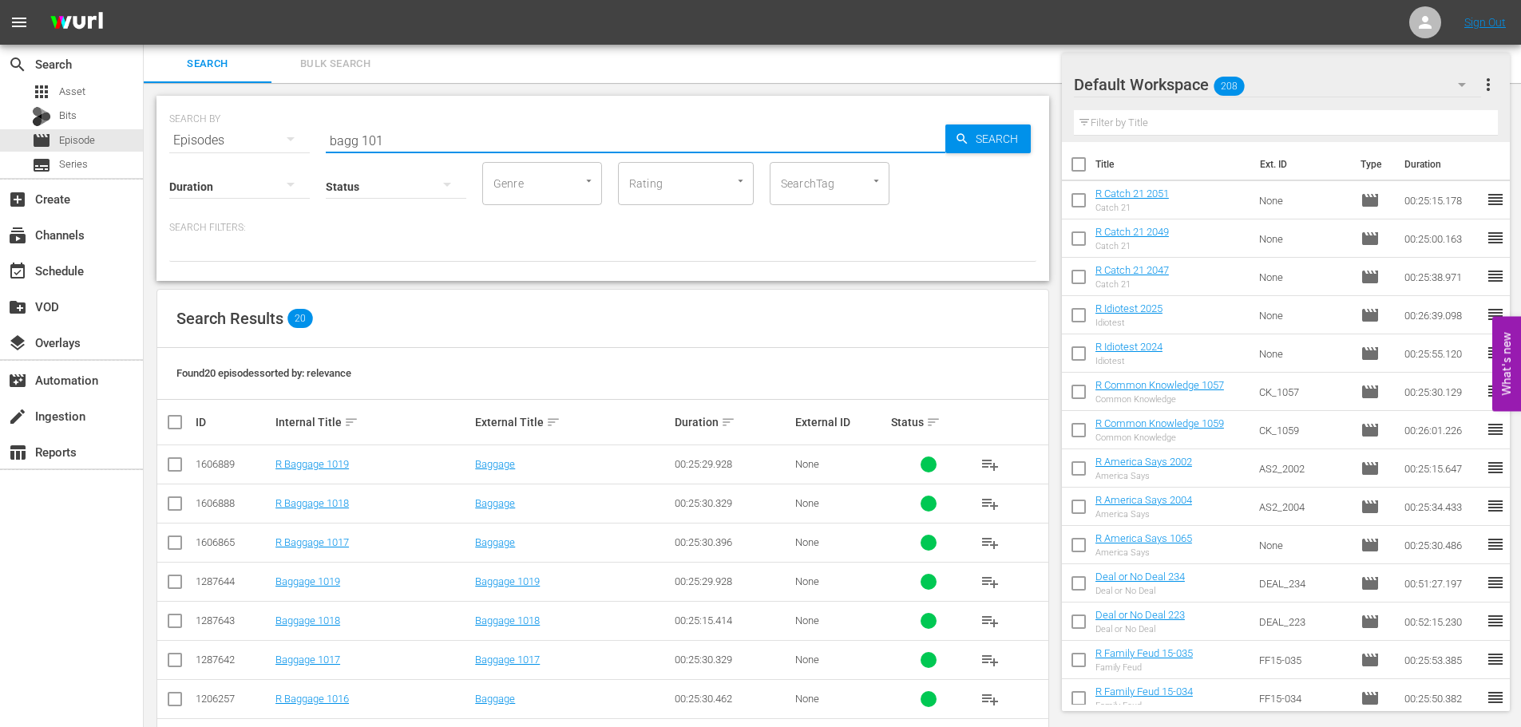
scroll to position [530, 0]
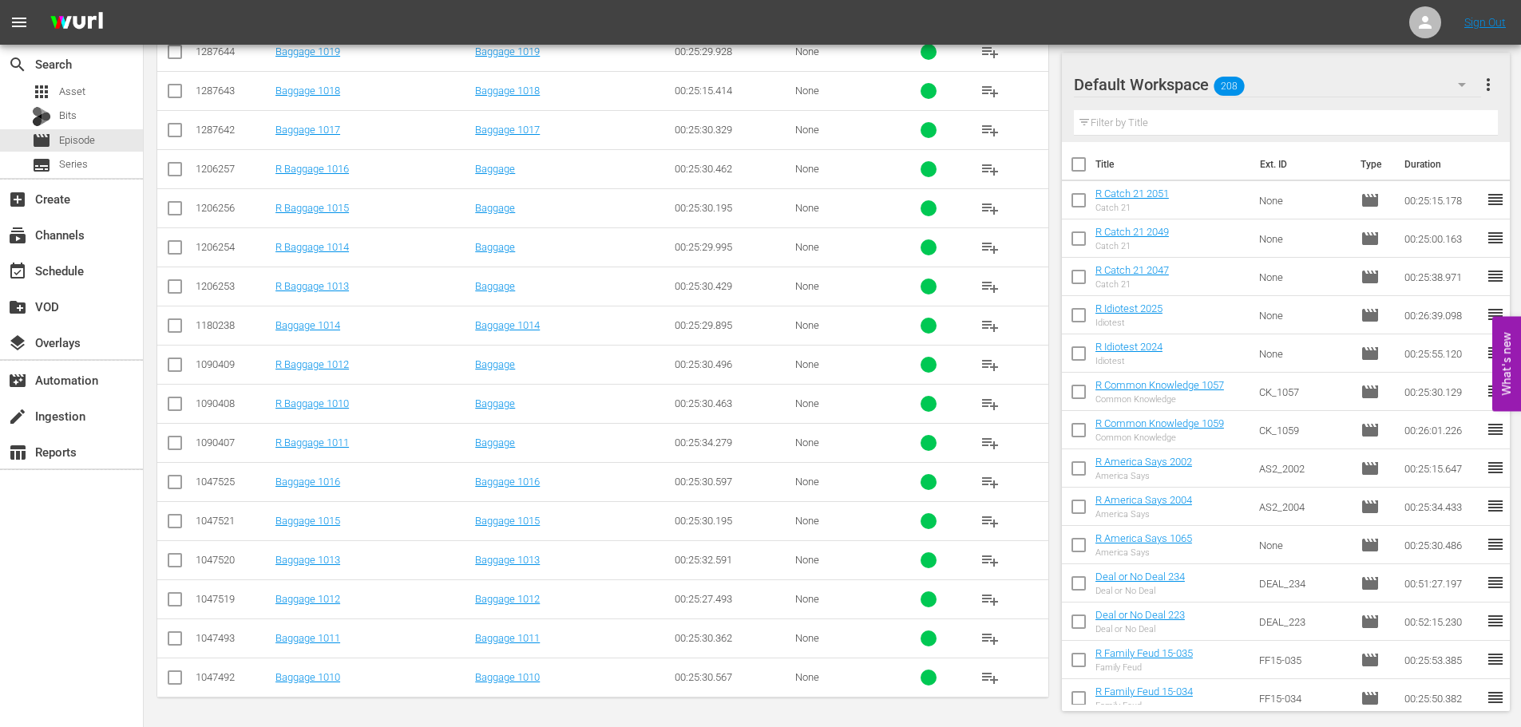
type input "bagg 101"
click at [168, 525] on input "checkbox" at bounding box center [174, 524] width 19 height 19
checkbox input "true"
click at [175, 490] on input "checkbox" at bounding box center [174, 485] width 19 height 19
checkbox input "true"
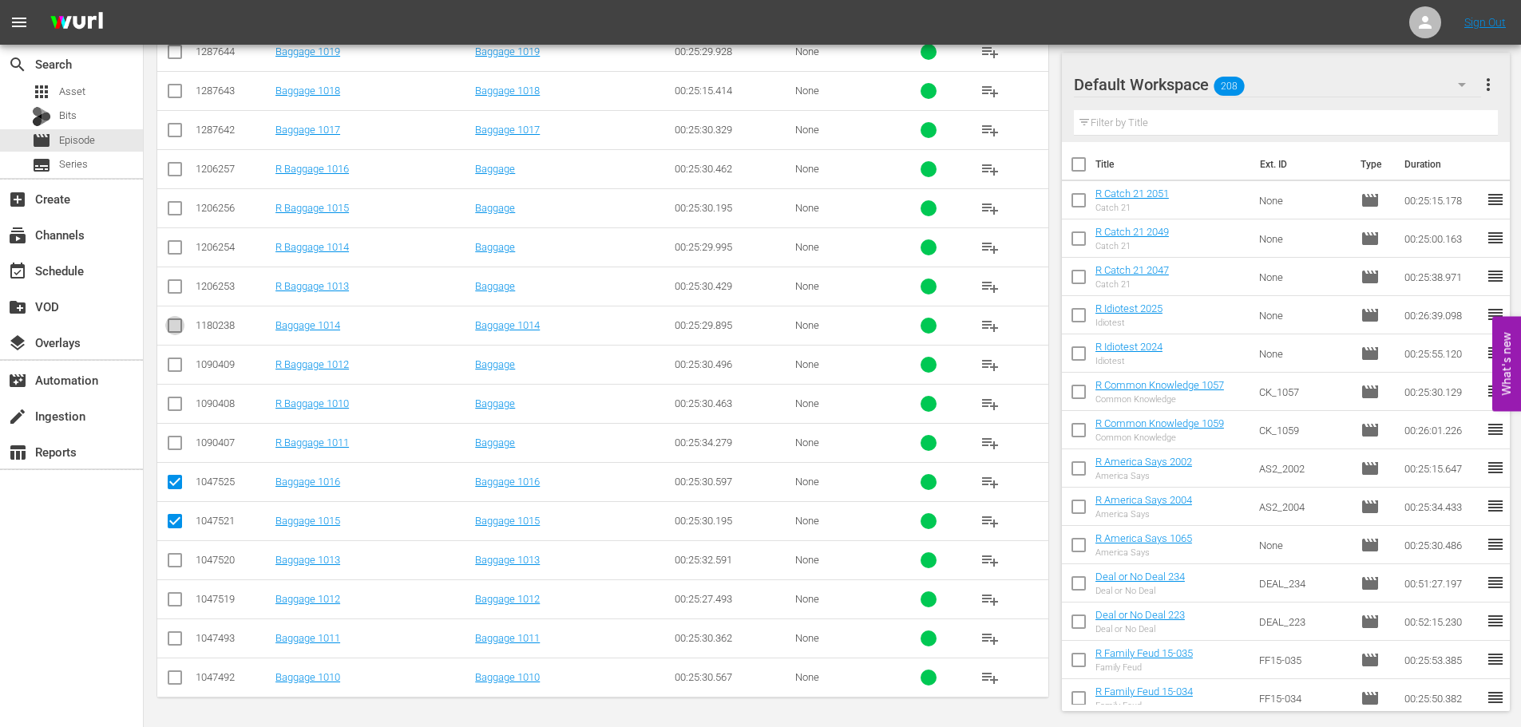
click at [179, 331] on input "checkbox" at bounding box center [174, 328] width 19 height 19
checkbox input "true"
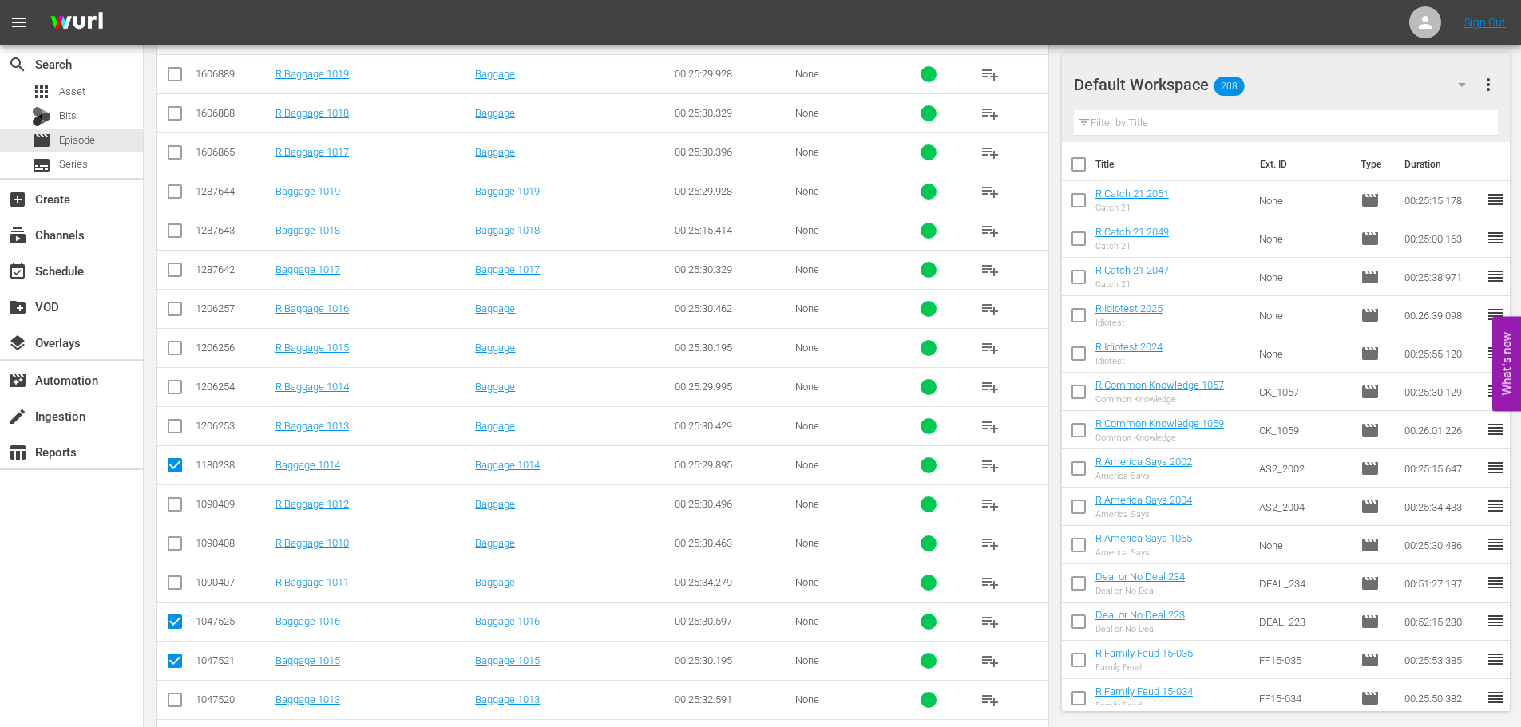
scroll to position [291, 0]
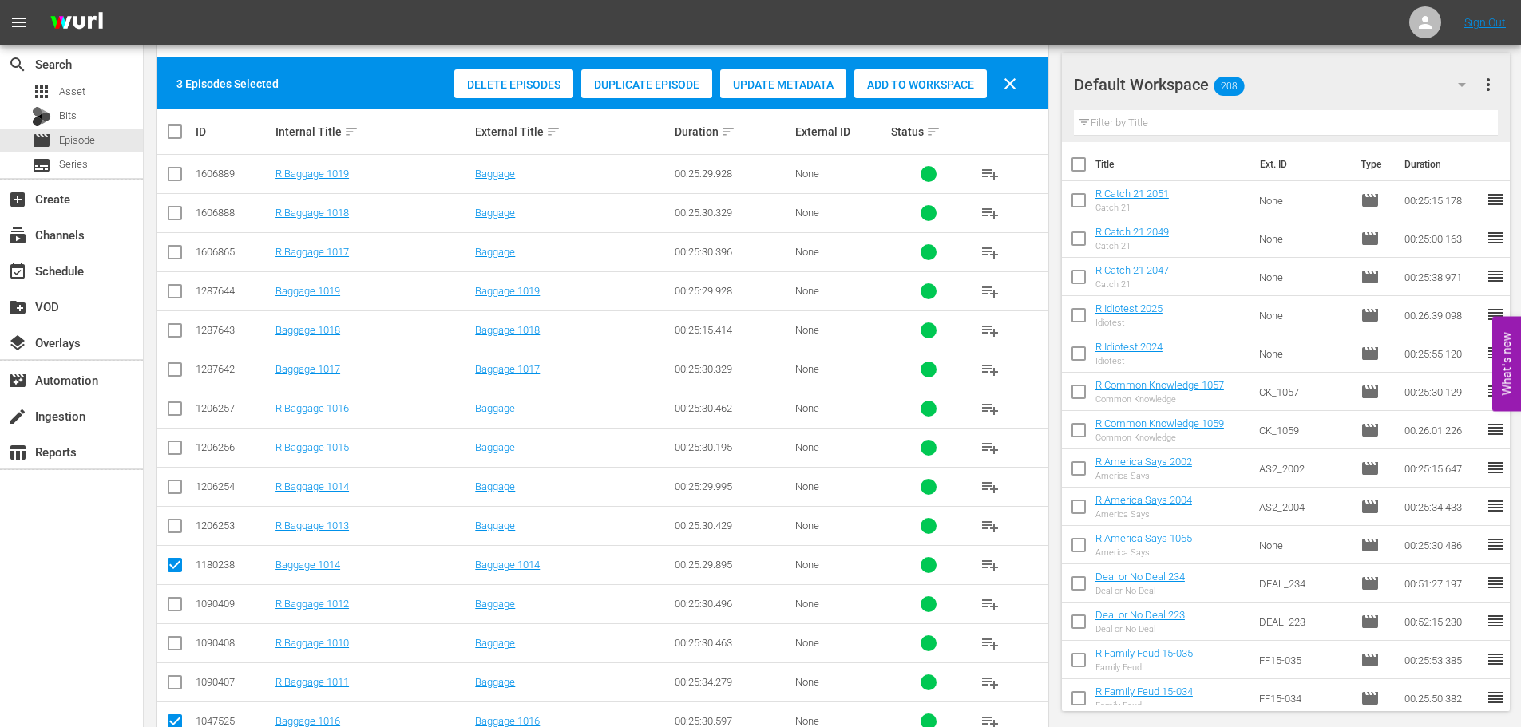
click at [180, 380] on input "checkbox" at bounding box center [174, 372] width 19 height 19
checkbox input "true"
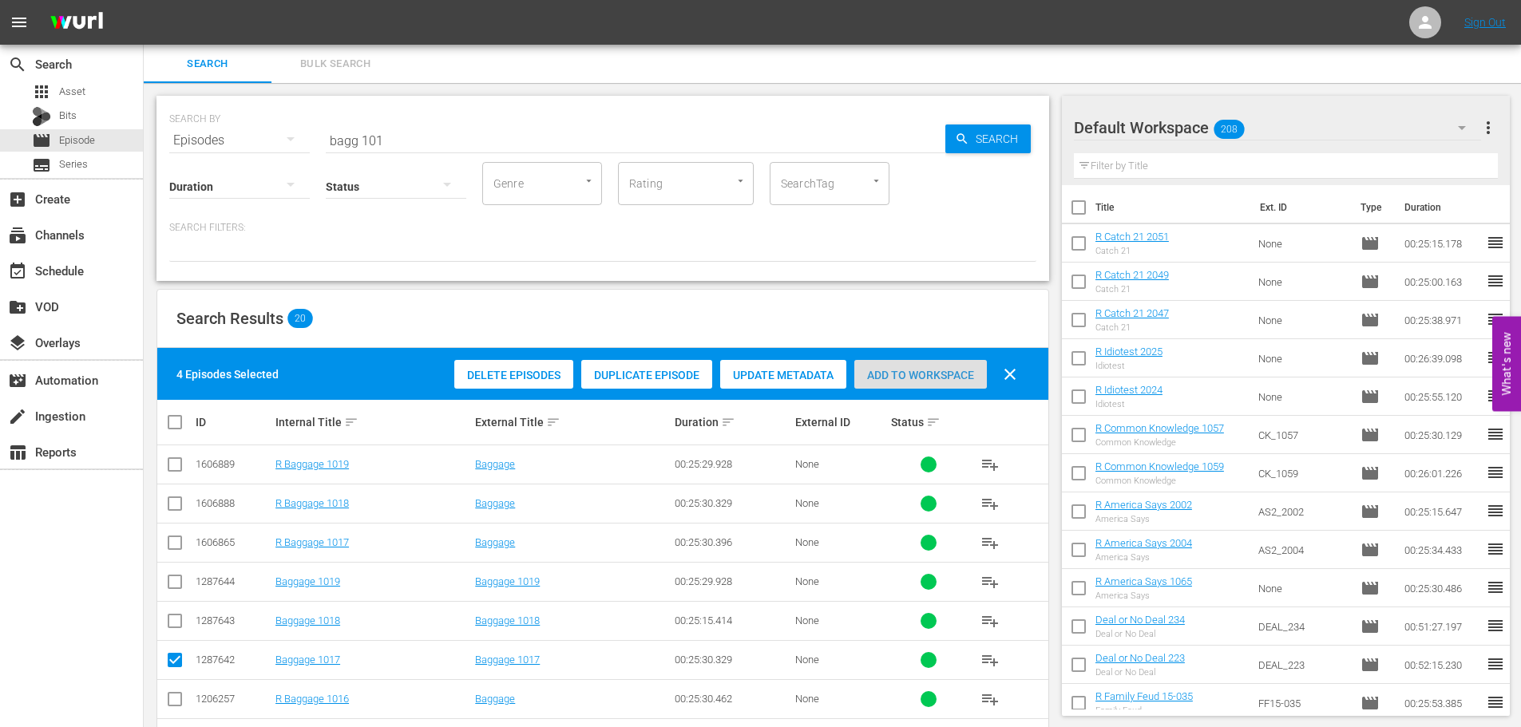
click at [936, 369] on span "Add to Workspace" at bounding box center [920, 375] width 133 height 13
drag, startPoint x: 396, startPoint y: 137, endPoint x: 29, endPoint y: 130, distance: 367.4
click at [144, 0] on div "search Search apps Asset Bits movie Episode subtitles Series add_box Create sub…" at bounding box center [833, 0] width 1378 height 0
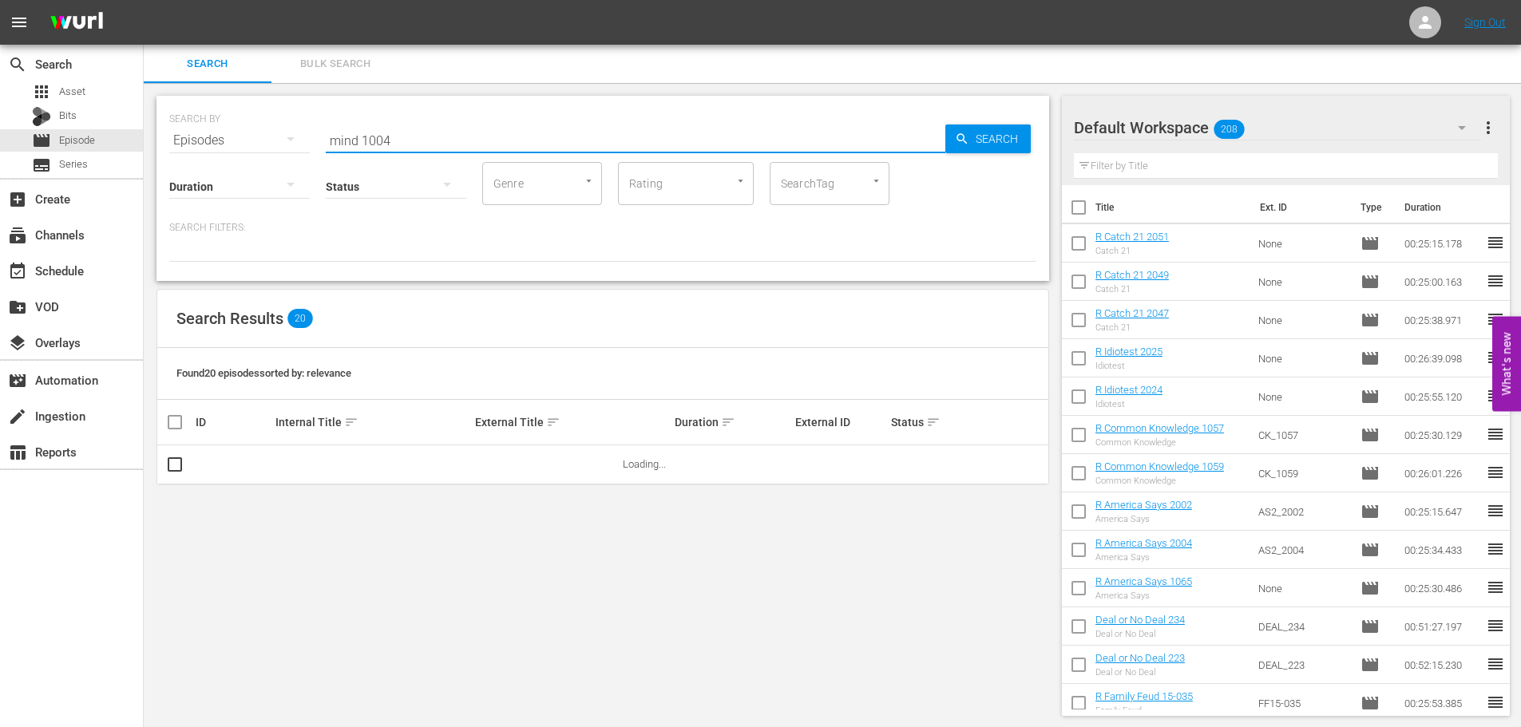
type input "mind 1004"
click at [165, 504] on div "SEARCH BY Search By Episodes Search ID, Title, Description, Keywords, or Catego…" at bounding box center [603, 406] width 918 height 646
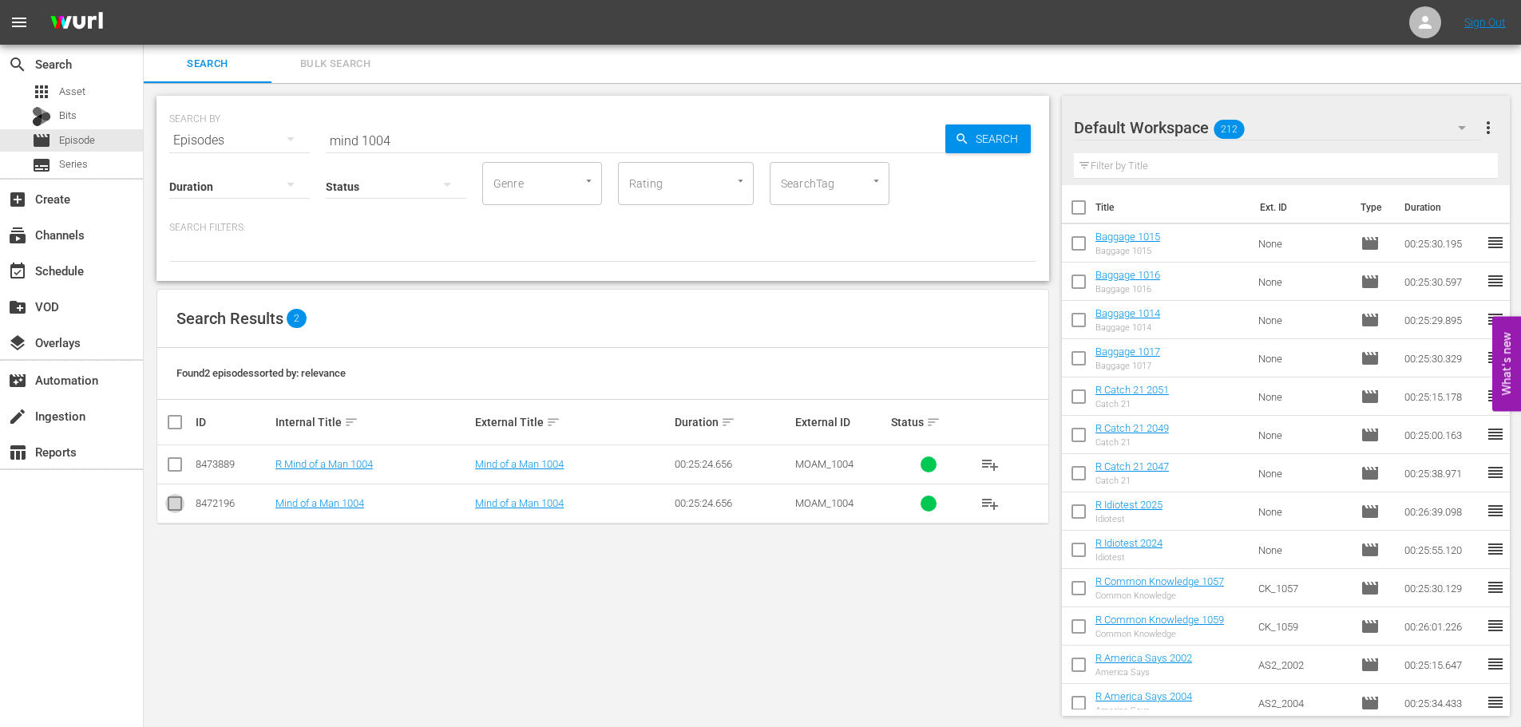
click at [171, 498] on input "checkbox" at bounding box center [174, 507] width 19 height 19
checkbox input "true"
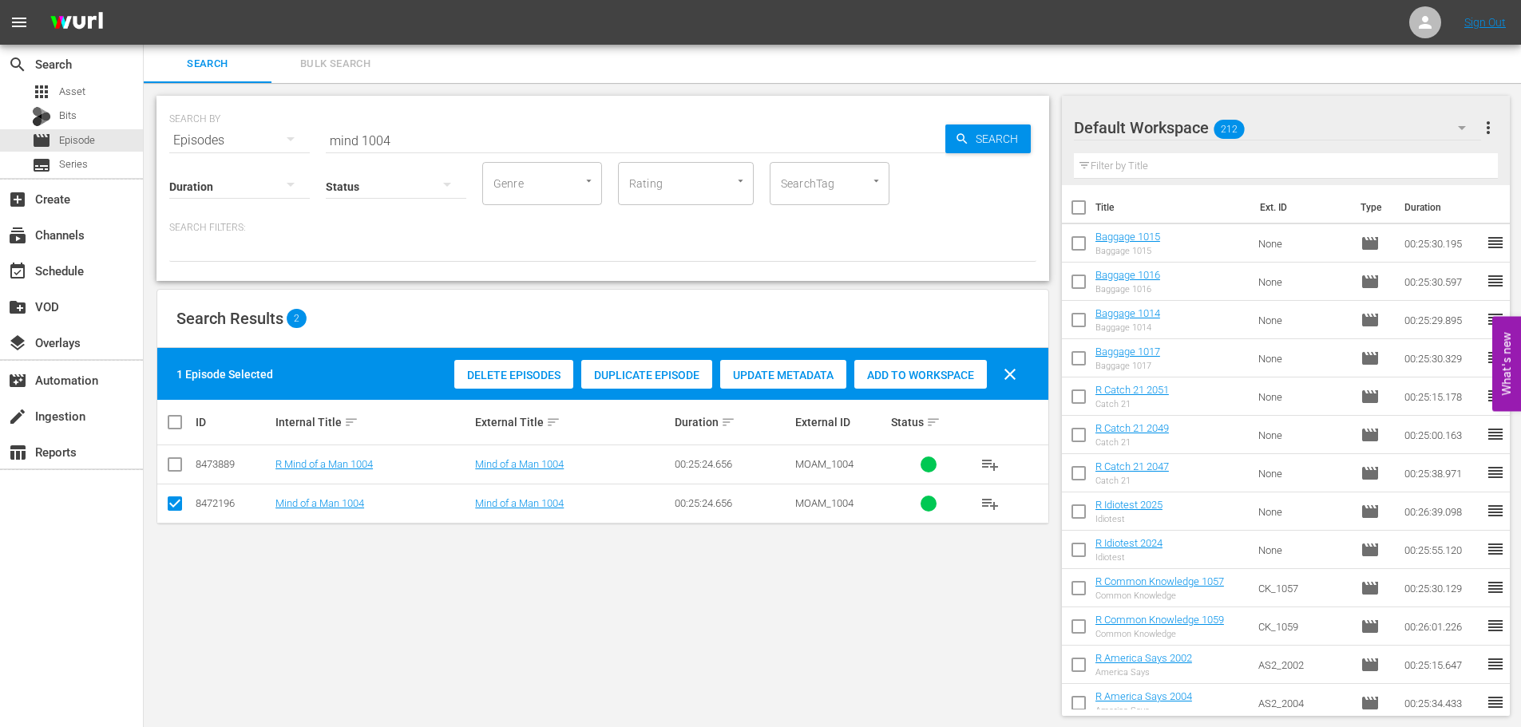
drag, startPoint x: 893, startPoint y: 369, endPoint x: 851, endPoint y: 327, distance: 58.7
click at [889, 369] on span "Add to Workspace" at bounding box center [920, 375] width 133 height 13
drag, startPoint x: 513, startPoint y: 133, endPoint x: 0, endPoint y: 107, distance: 513.3
click at [144, 0] on div "search Search apps Asset Bits movie Episode subtitles Series add_box Create sub…" at bounding box center [833, 0] width 1378 height 0
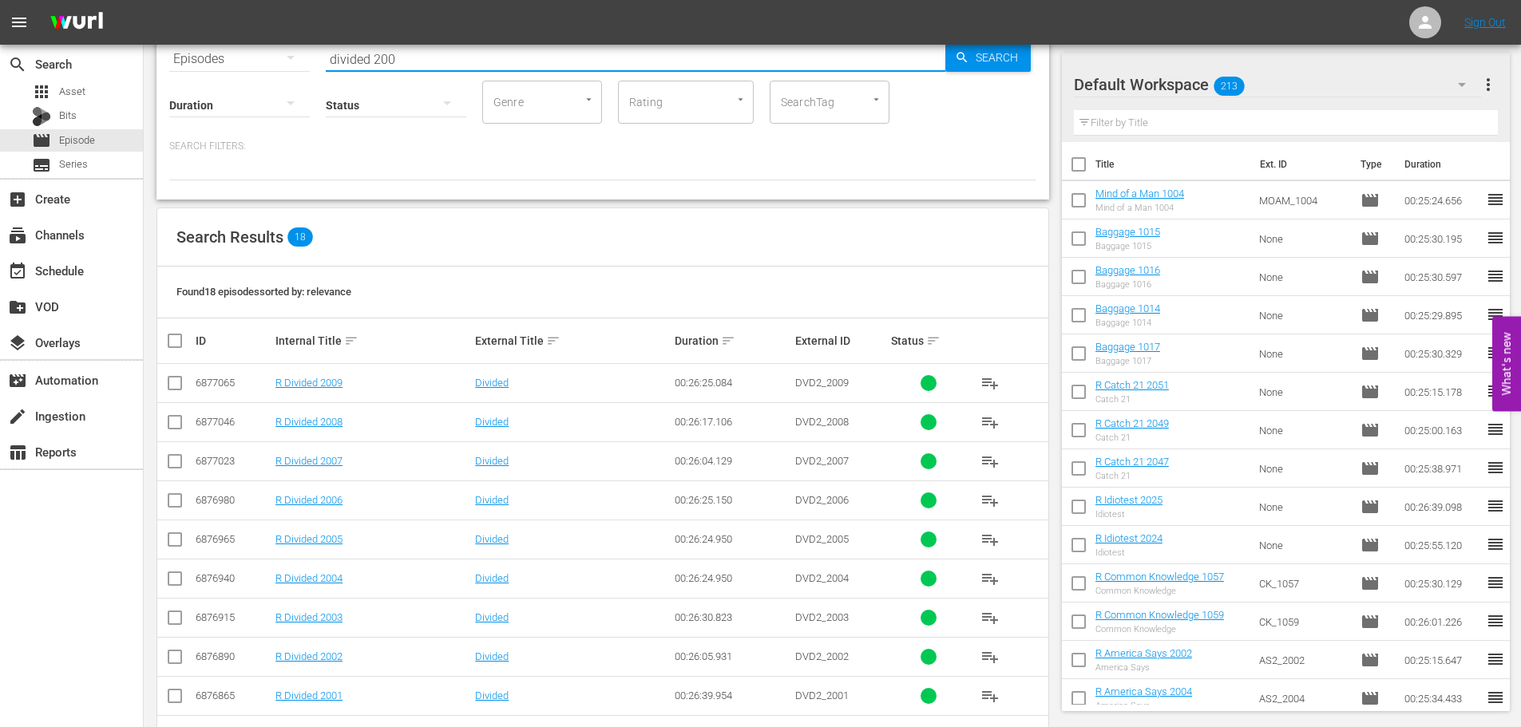
scroll to position [452, 0]
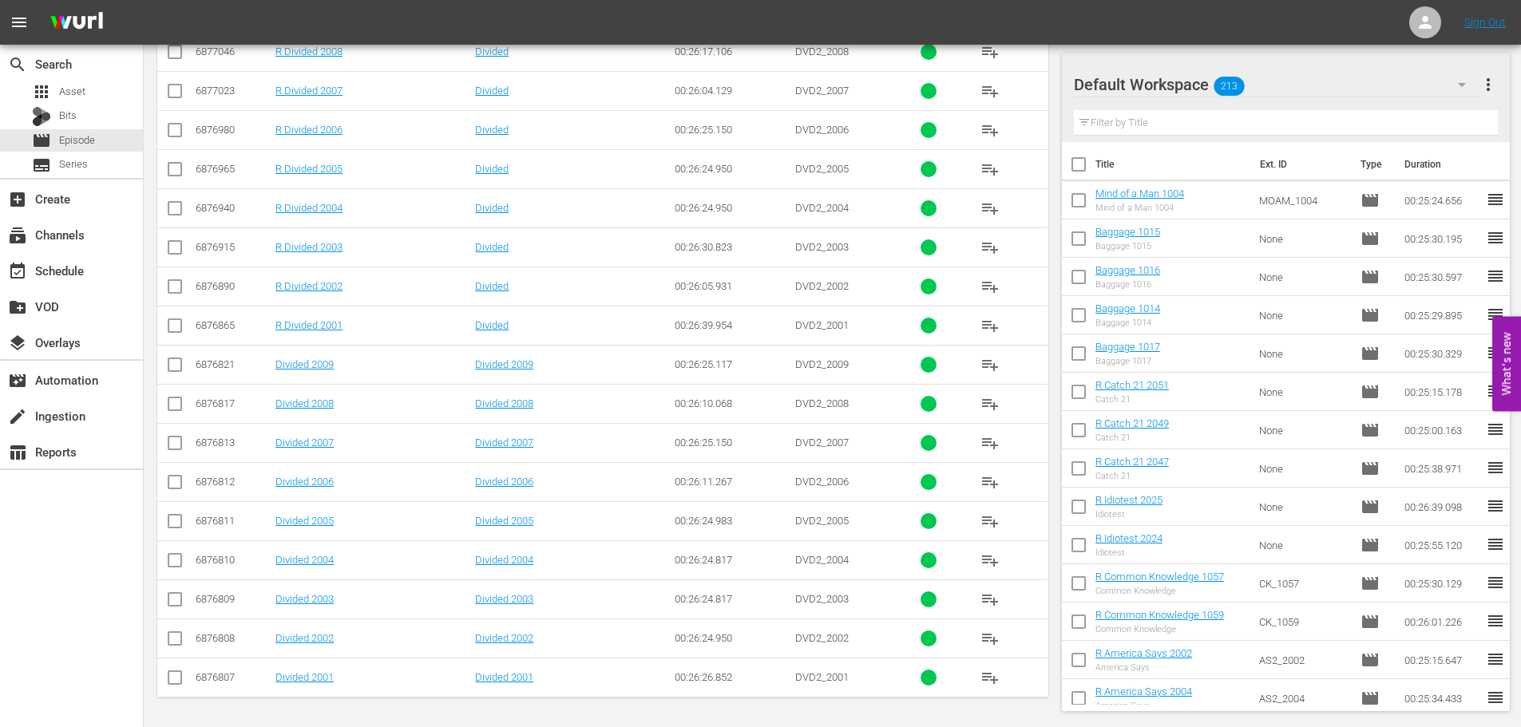
type input "divided 200"
click at [176, 403] on input "checkbox" at bounding box center [174, 407] width 19 height 19
checkbox input "true"
click at [178, 374] on input "checkbox" at bounding box center [174, 368] width 19 height 19
checkbox input "true"
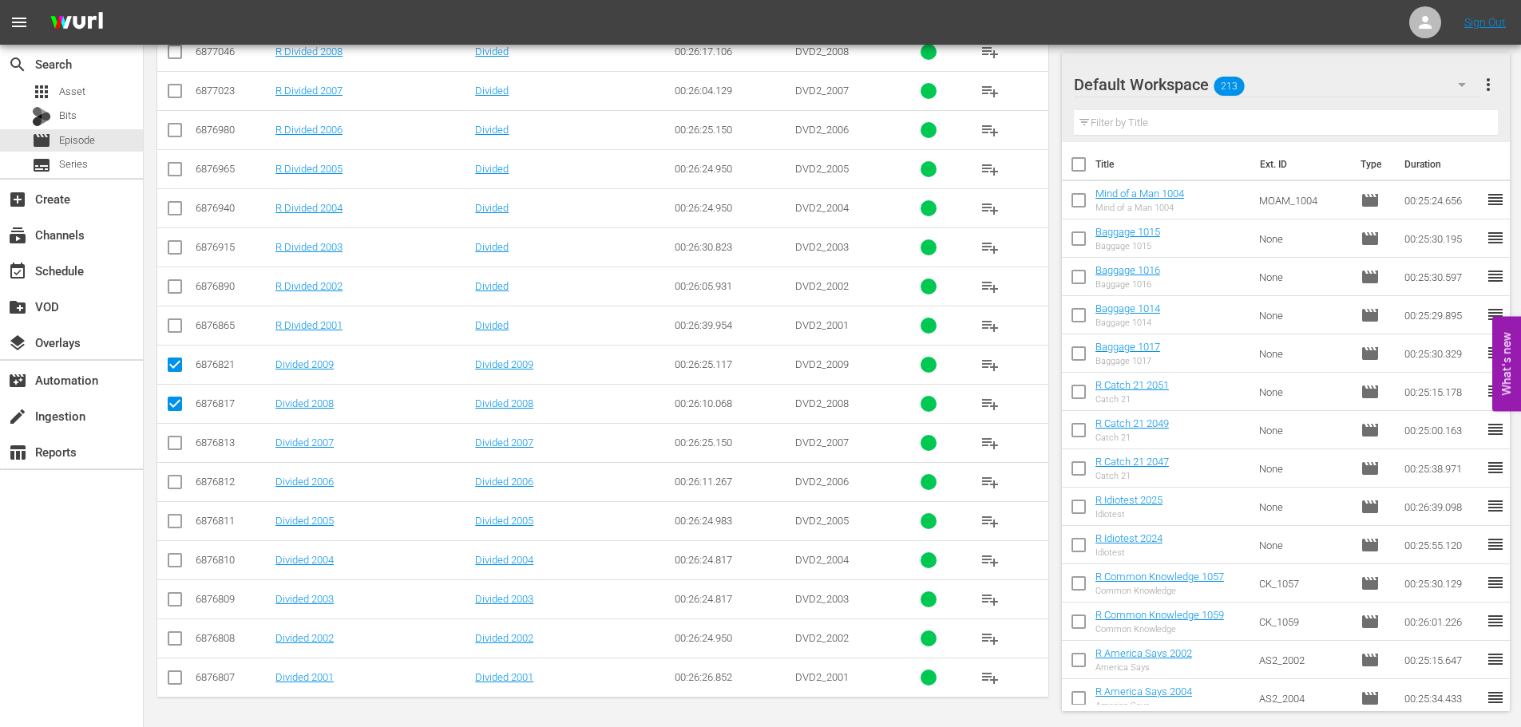
scroll to position [0, 0]
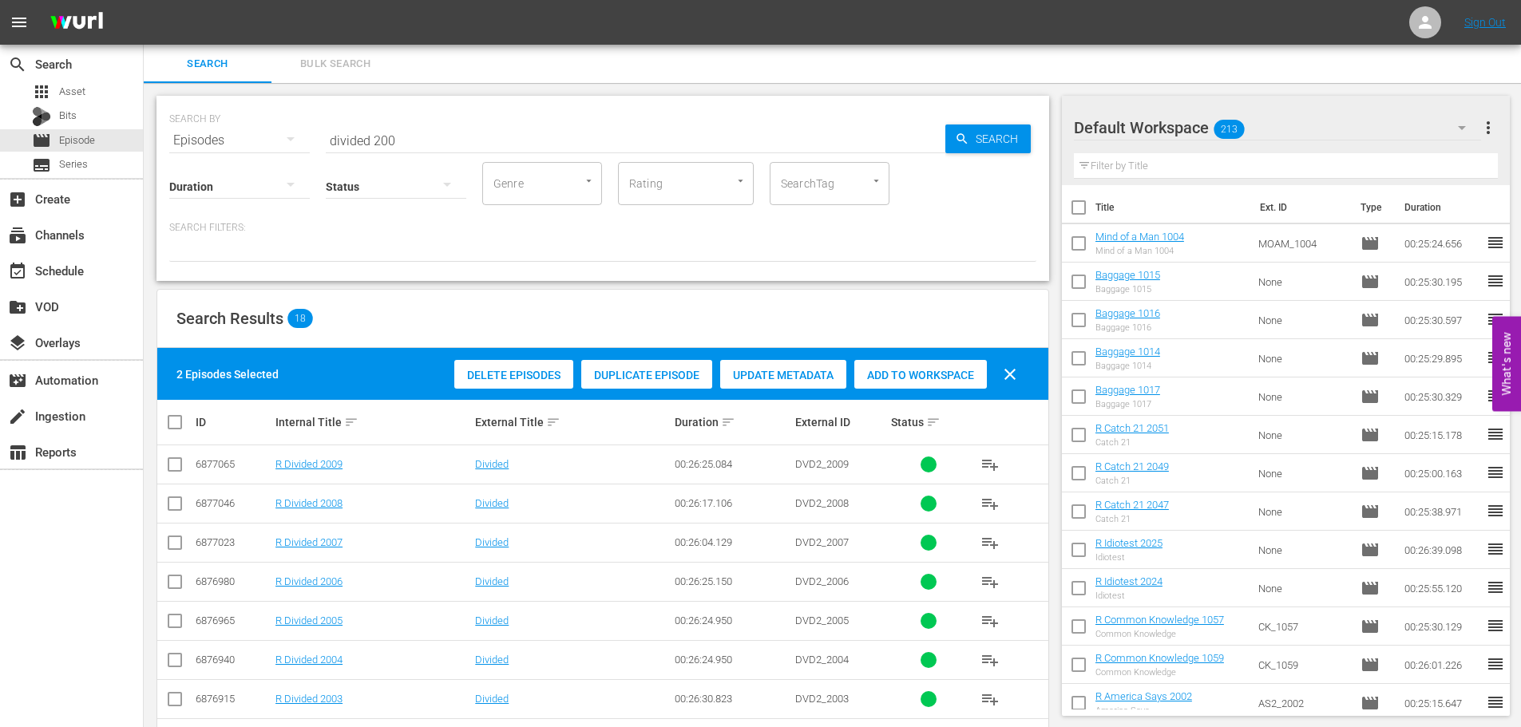
click at [906, 375] on span "Add to Workspace" at bounding box center [920, 375] width 133 height 13
drag, startPoint x: 438, startPoint y: 133, endPoint x: 74, endPoint y: 127, distance: 363.4
click at [144, 0] on div "search Search apps Asset Bits movie Episode subtitles Series add_box Create sub…" at bounding box center [833, 0] width 1378 height 0
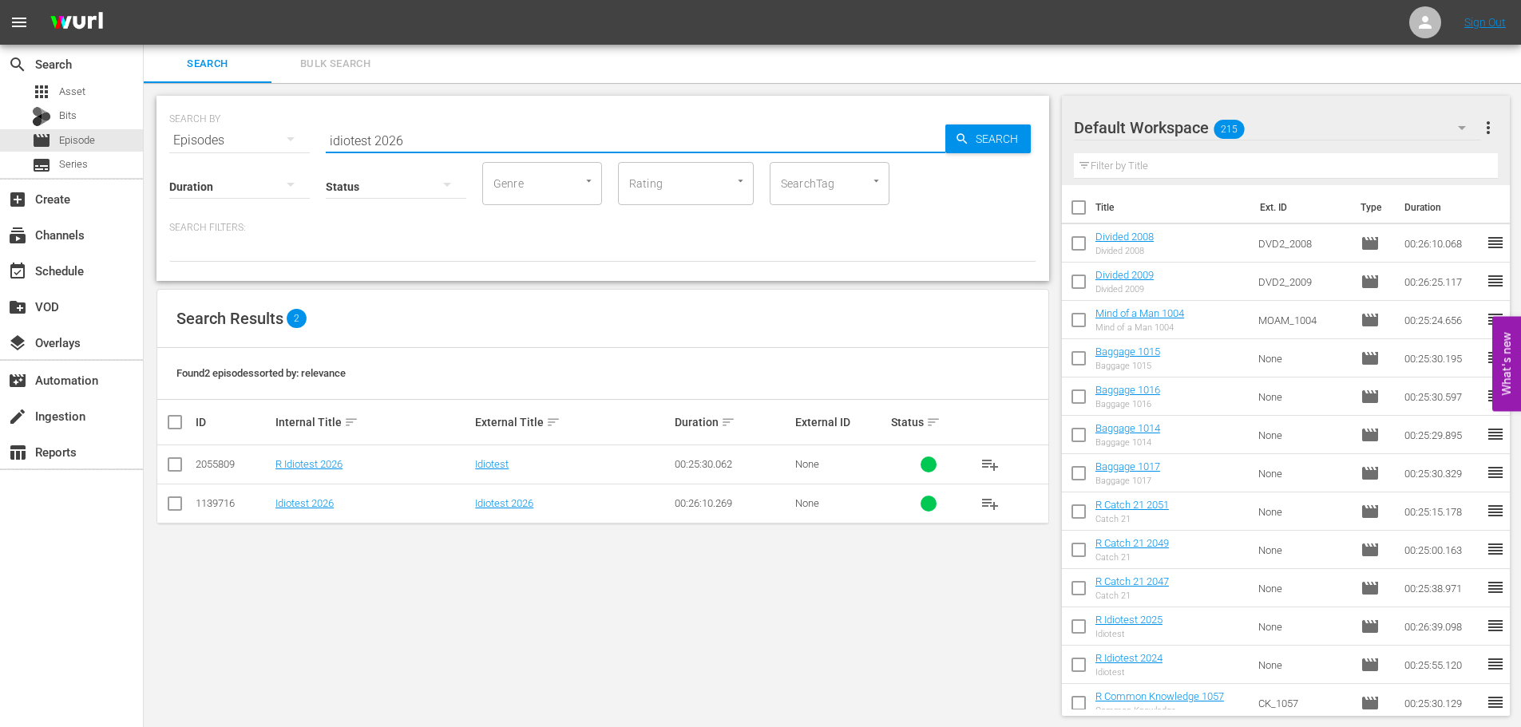
type input "idiotest 2026"
click at [178, 507] on input "checkbox" at bounding box center [174, 507] width 19 height 19
checkbox input "true"
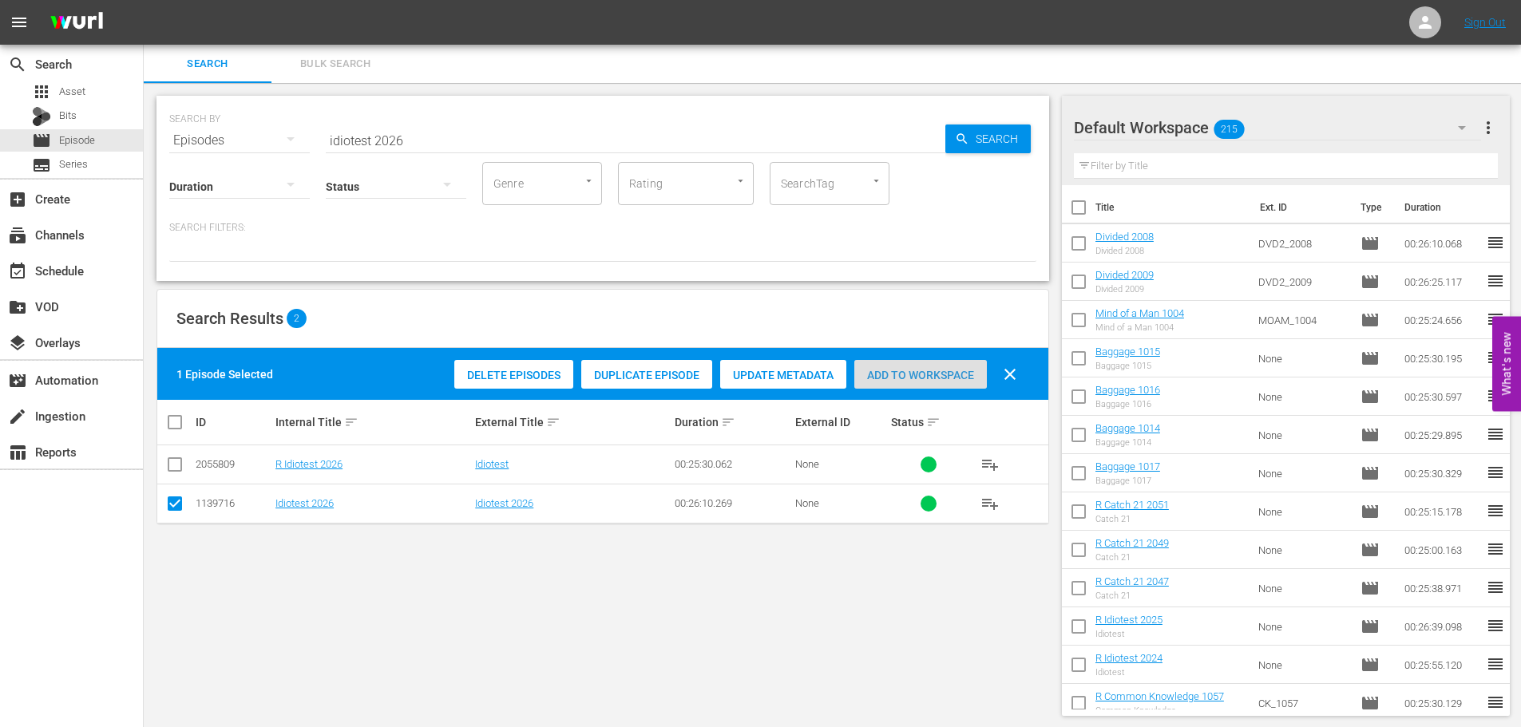
click at [918, 370] on span "Add to Workspace" at bounding box center [920, 375] width 133 height 13
click at [928, 366] on div "Add to Workspace" at bounding box center [920, 375] width 133 height 30
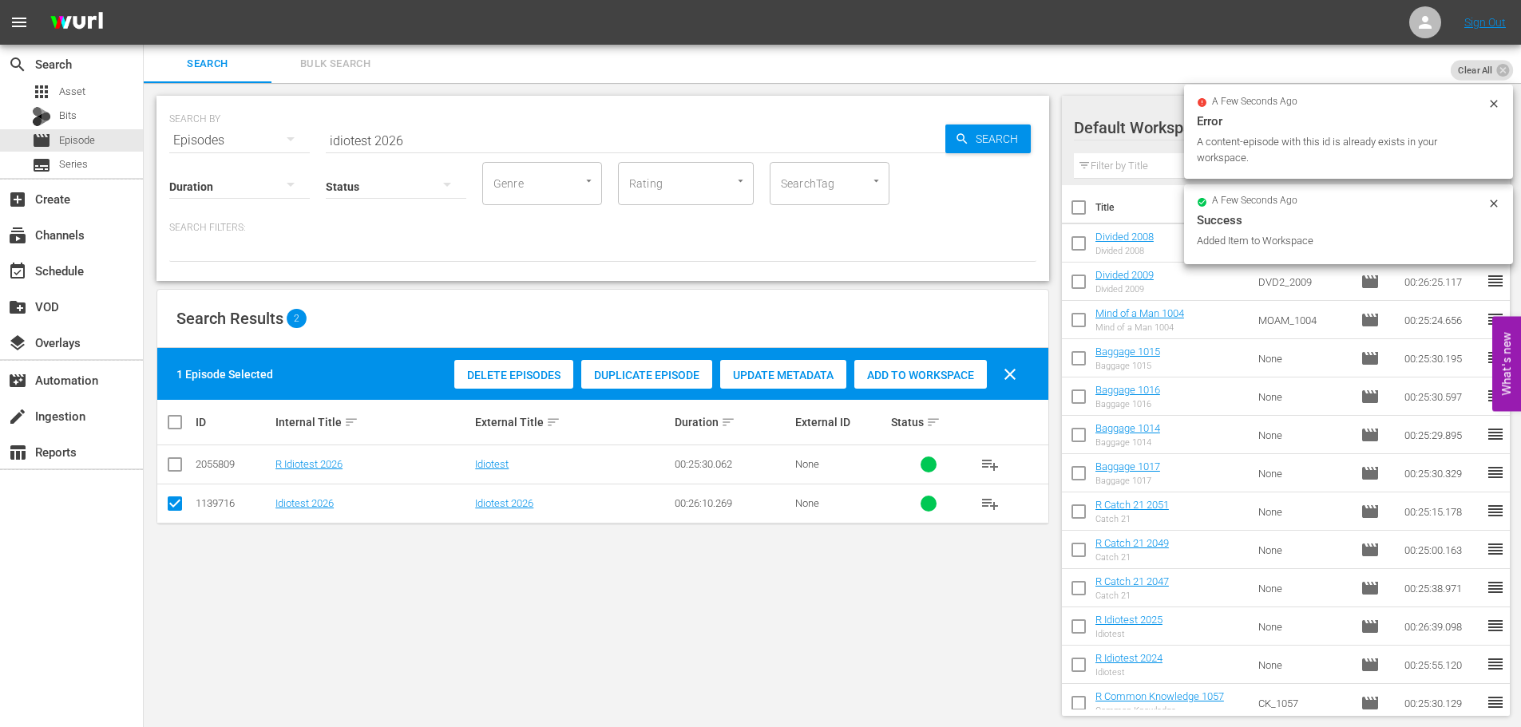
click at [454, 150] on div "Status" at bounding box center [396, 176] width 141 height 57
drag, startPoint x: 446, startPoint y: 143, endPoint x: 224, endPoint y: 133, distance: 222.2
click at [224, 133] on div "SEARCH BY Search By Episodes Search ID, Title, Description, Keywords, or Catego…" at bounding box center [602, 130] width 867 height 57
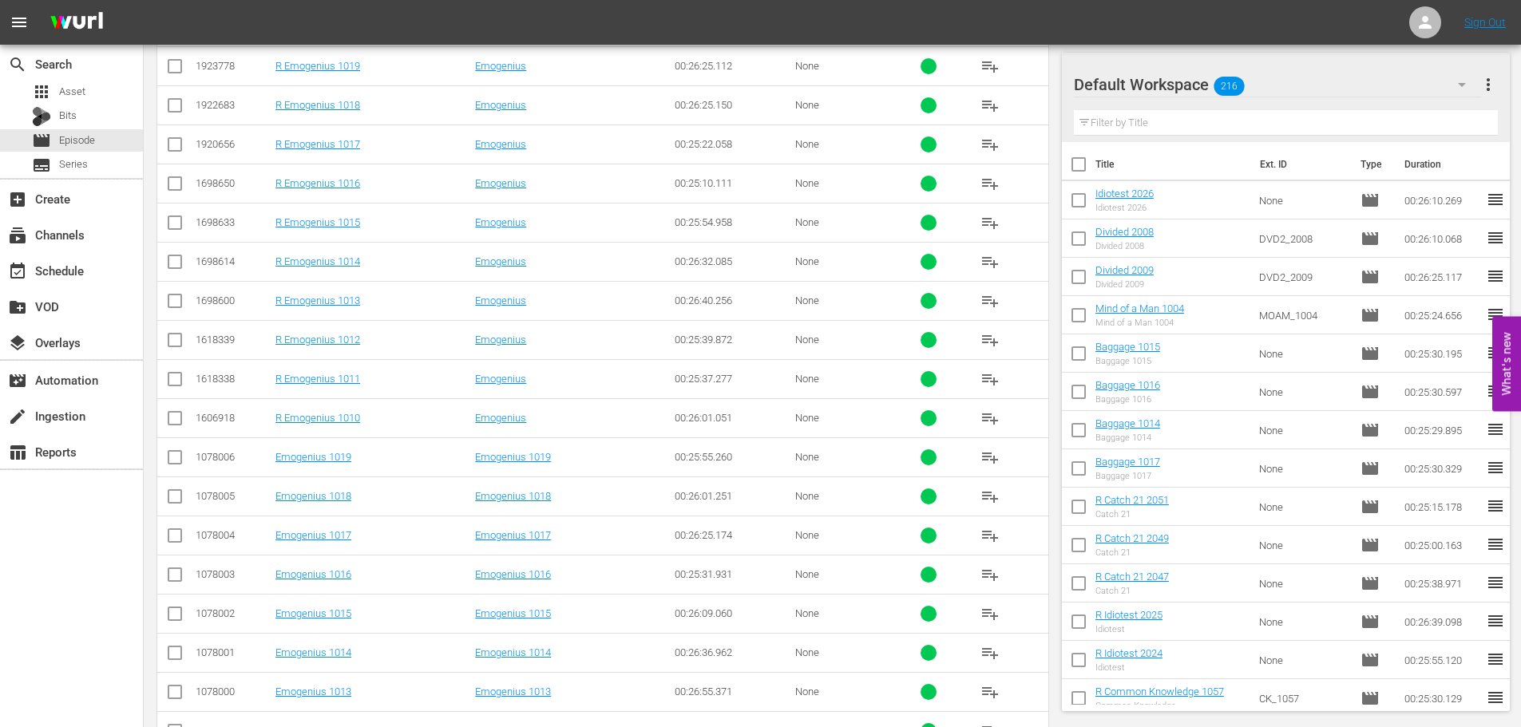
scroll to position [399, 0]
type input "emogenius 101"
click at [165, 496] on input "checkbox" at bounding box center [174, 499] width 19 height 19
checkbox input "true"
click at [170, 541] on input "checkbox" at bounding box center [174, 538] width 19 height 19
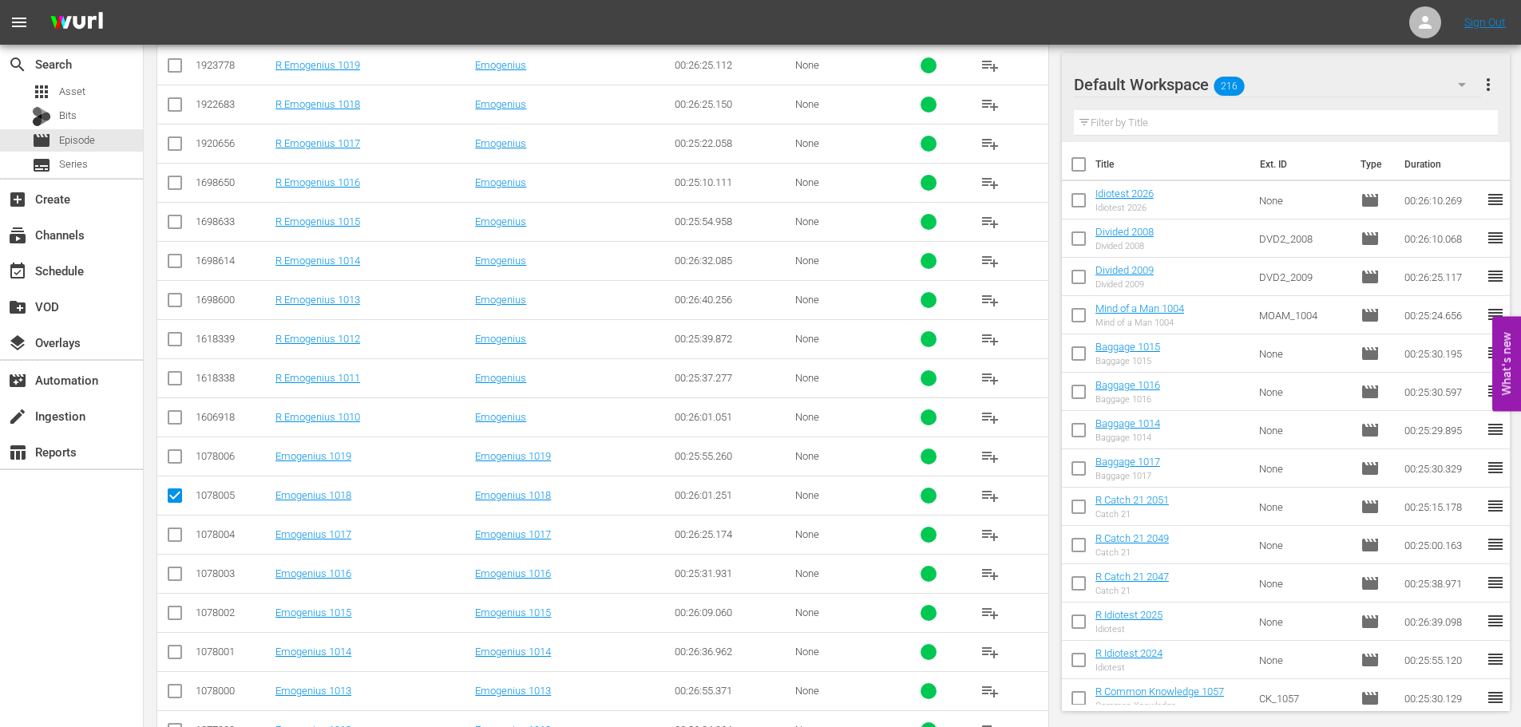
checkbox input "true"
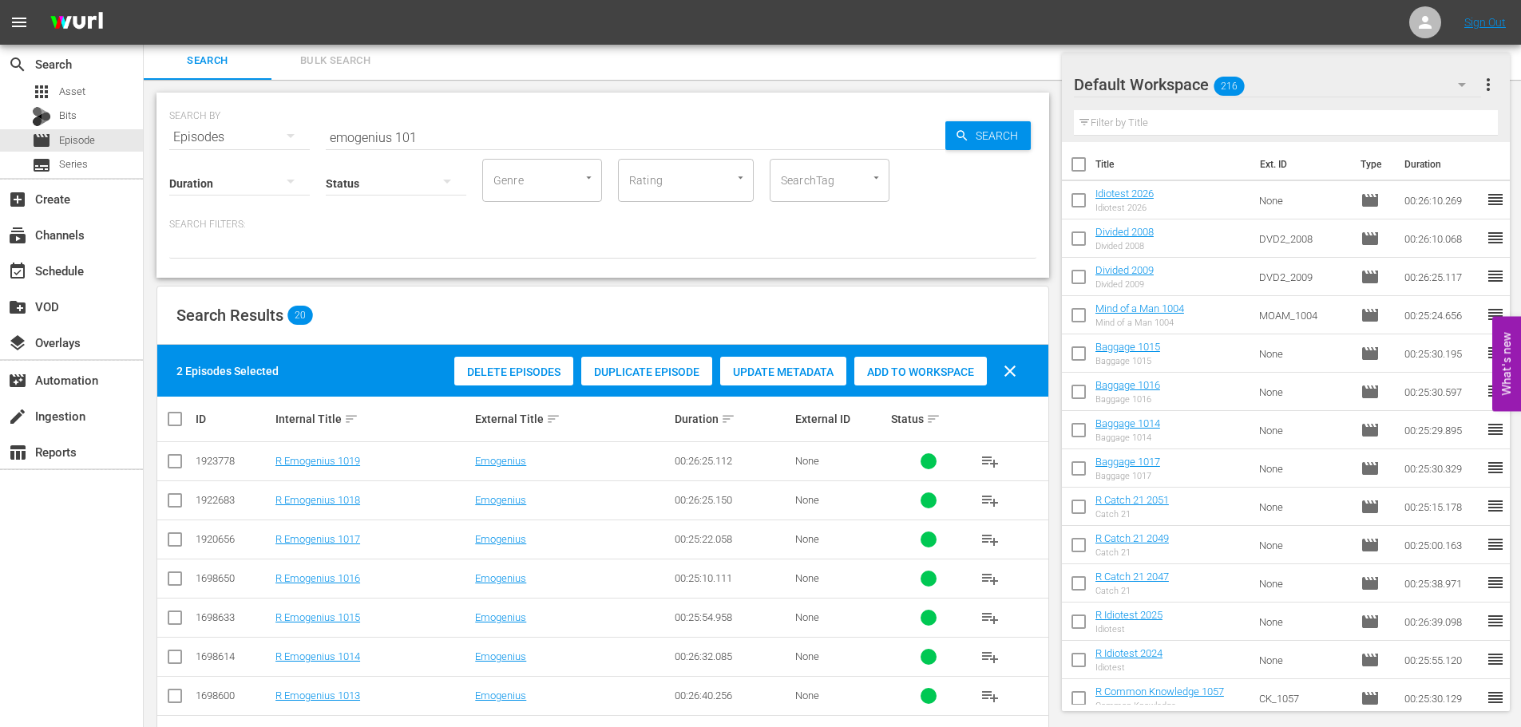
scroll to position [0, 0]
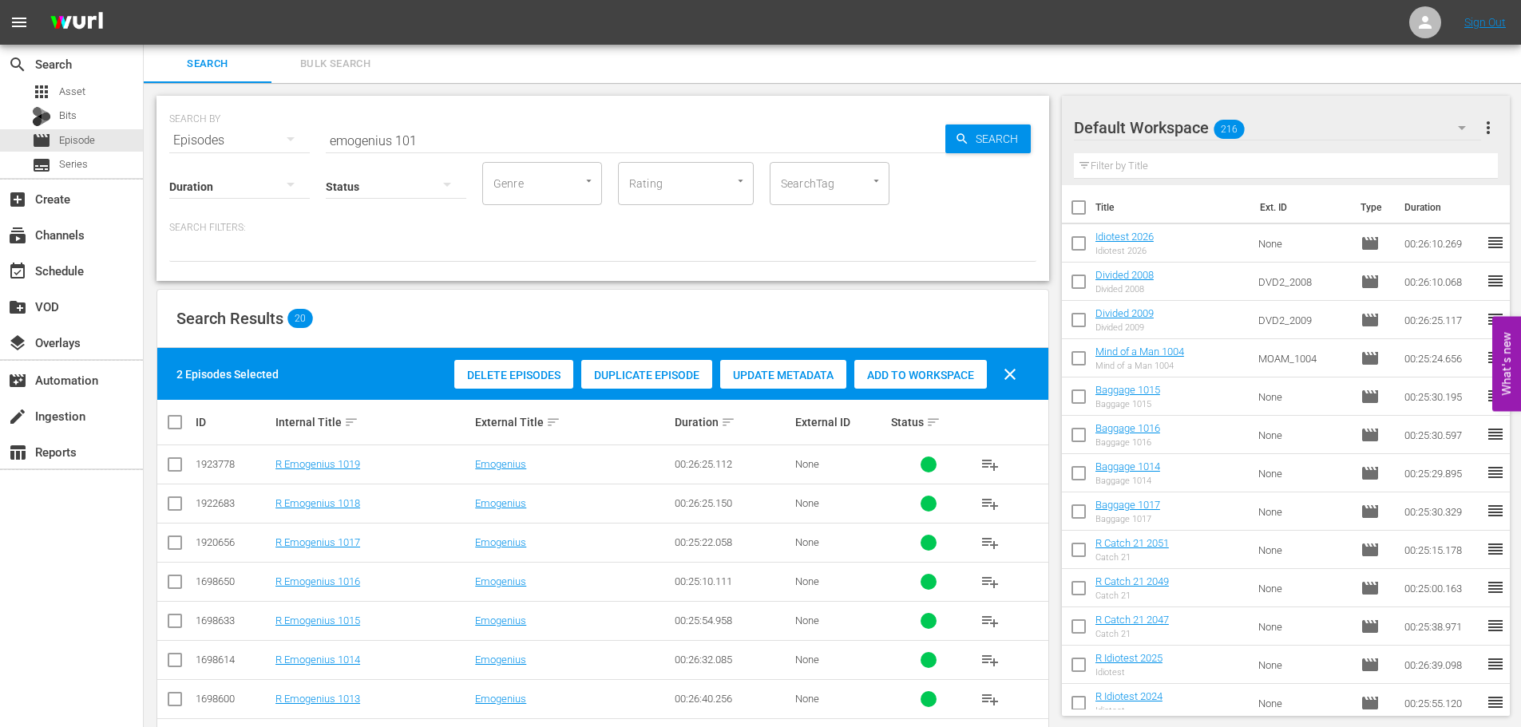
click at [947, 364] on div "Add to Workspace" at bounding box center [920, 375] width 133 height 30
click at [450, 149] on div "Status" at bounding box center [396, 176] width 141 height 57
drag, startPoint x: 455, startPoint y: 141, endPoint x: 333, endPoint y: 144, distance: 122.2
click at [333, 144] on input "emogenius 101" at bounding box center [636, 140] width 620 height 38
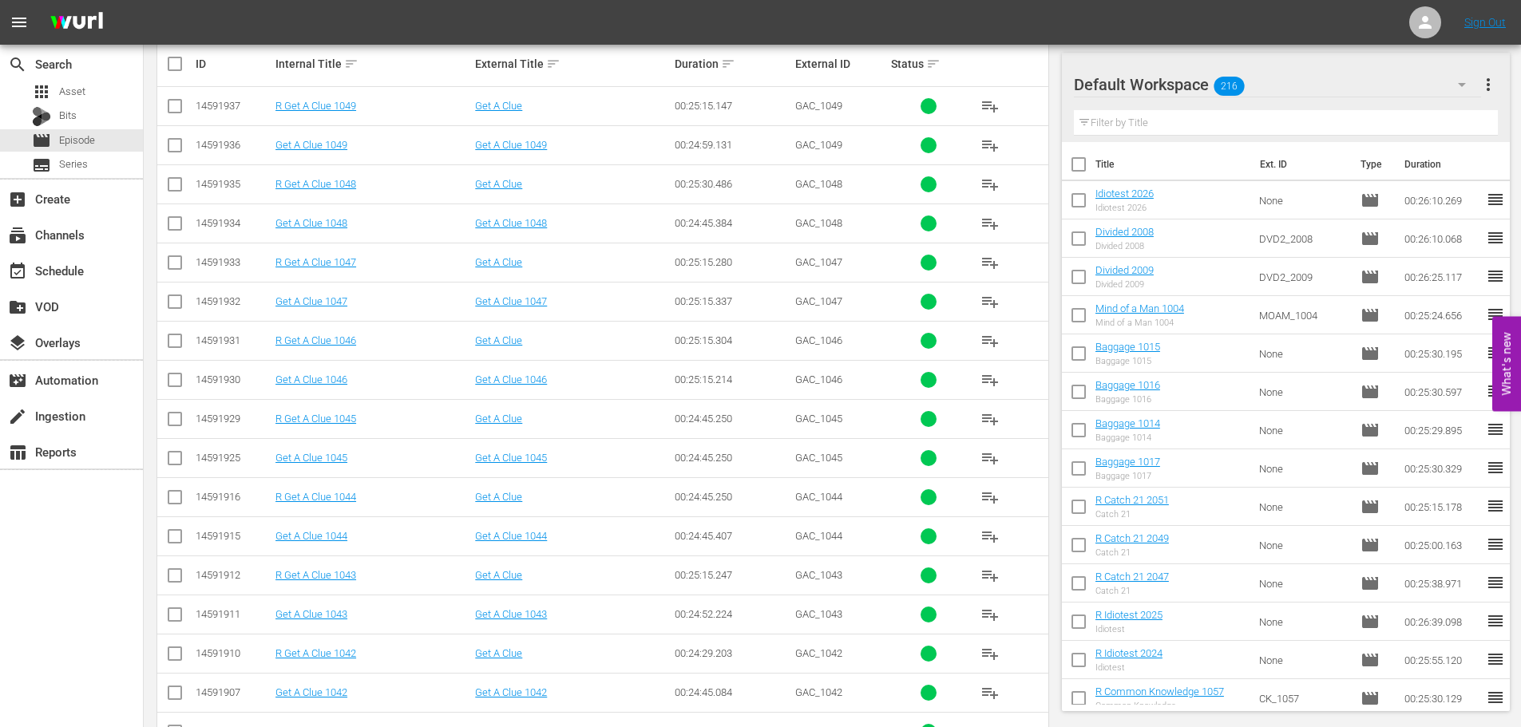
scroll to position [530, 0]
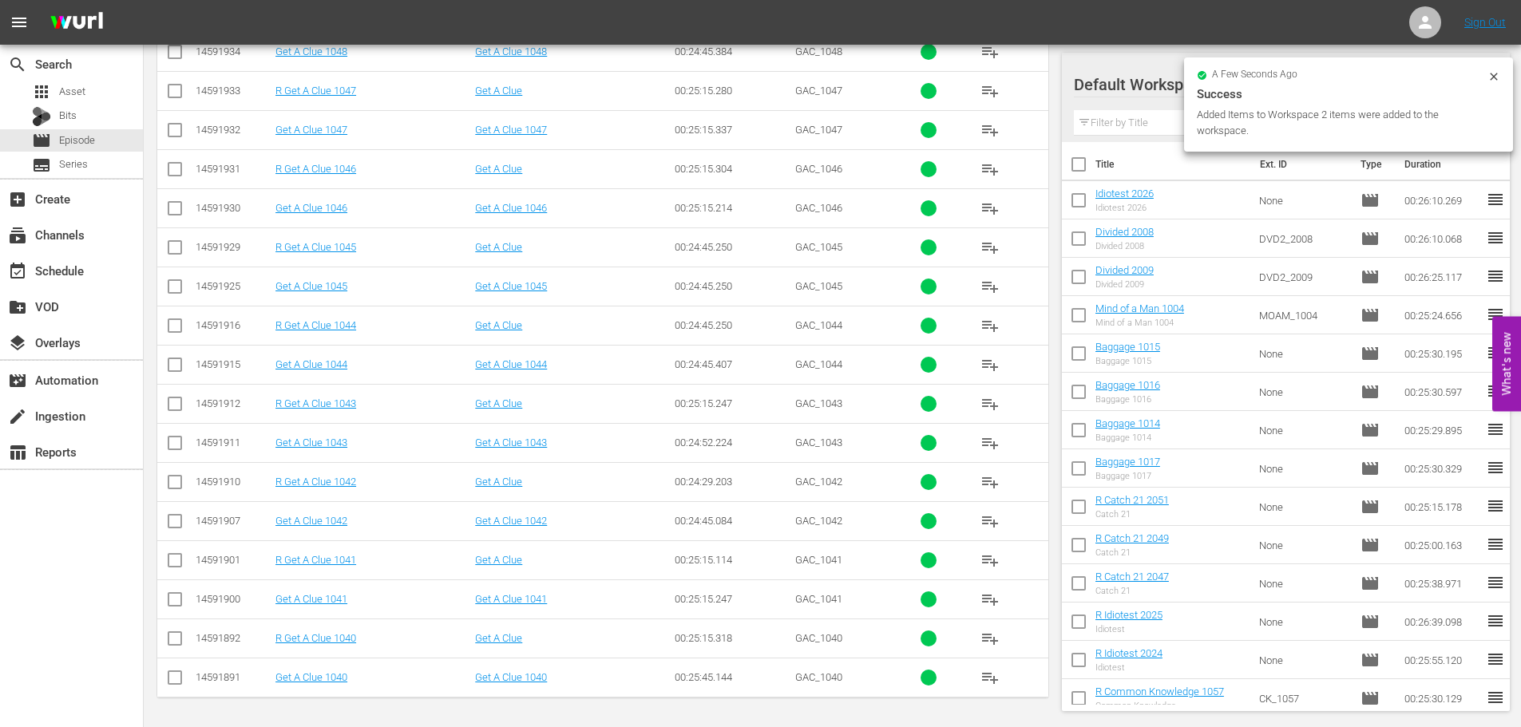
type input "get a clue 104"
click at [173, 533] on input "checkbox" at bounding box center [174, 524] width 19 height 19
checkbox input "true"
click at [169, 373] on input "checkbox" at bounding box center [174, 368] width 19 height 19
checkbox input "true"
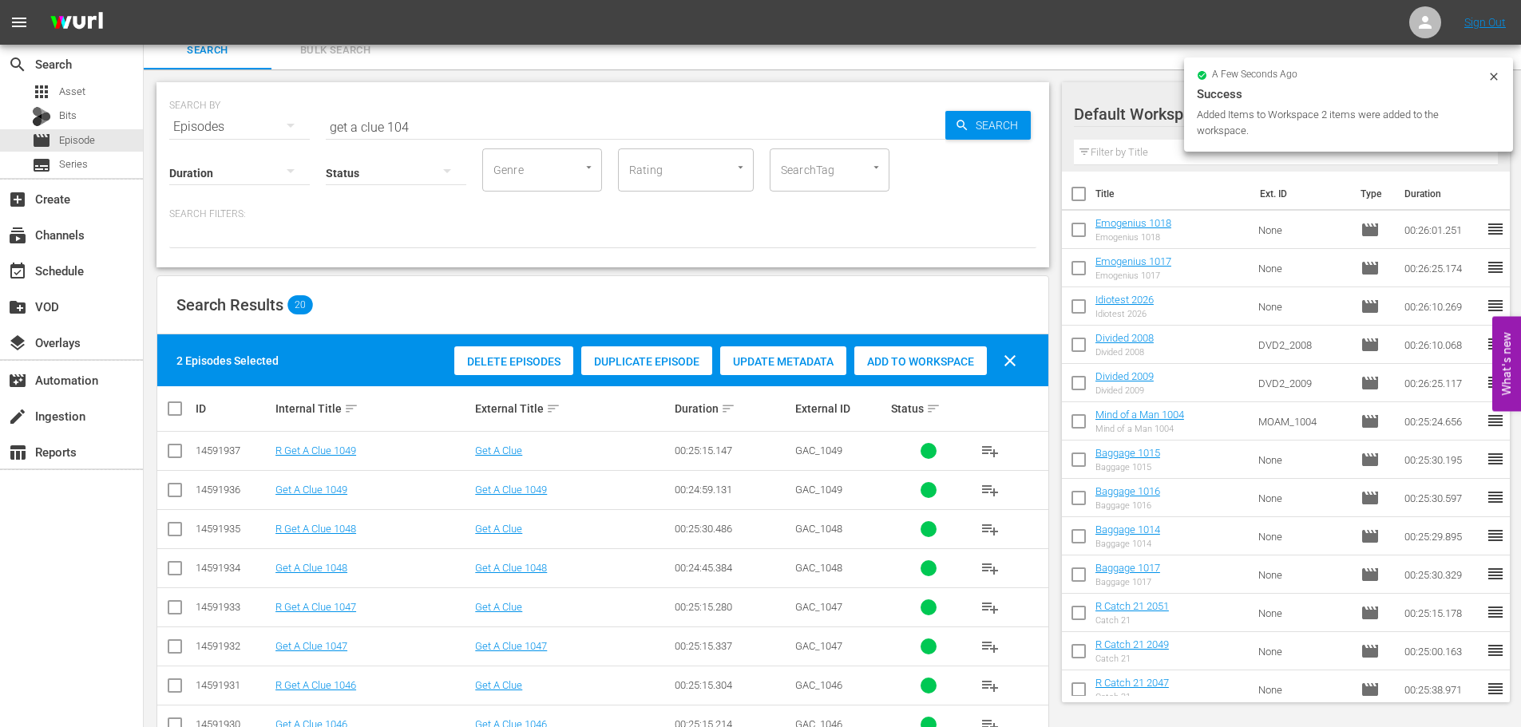
scroll to position [0, 0]
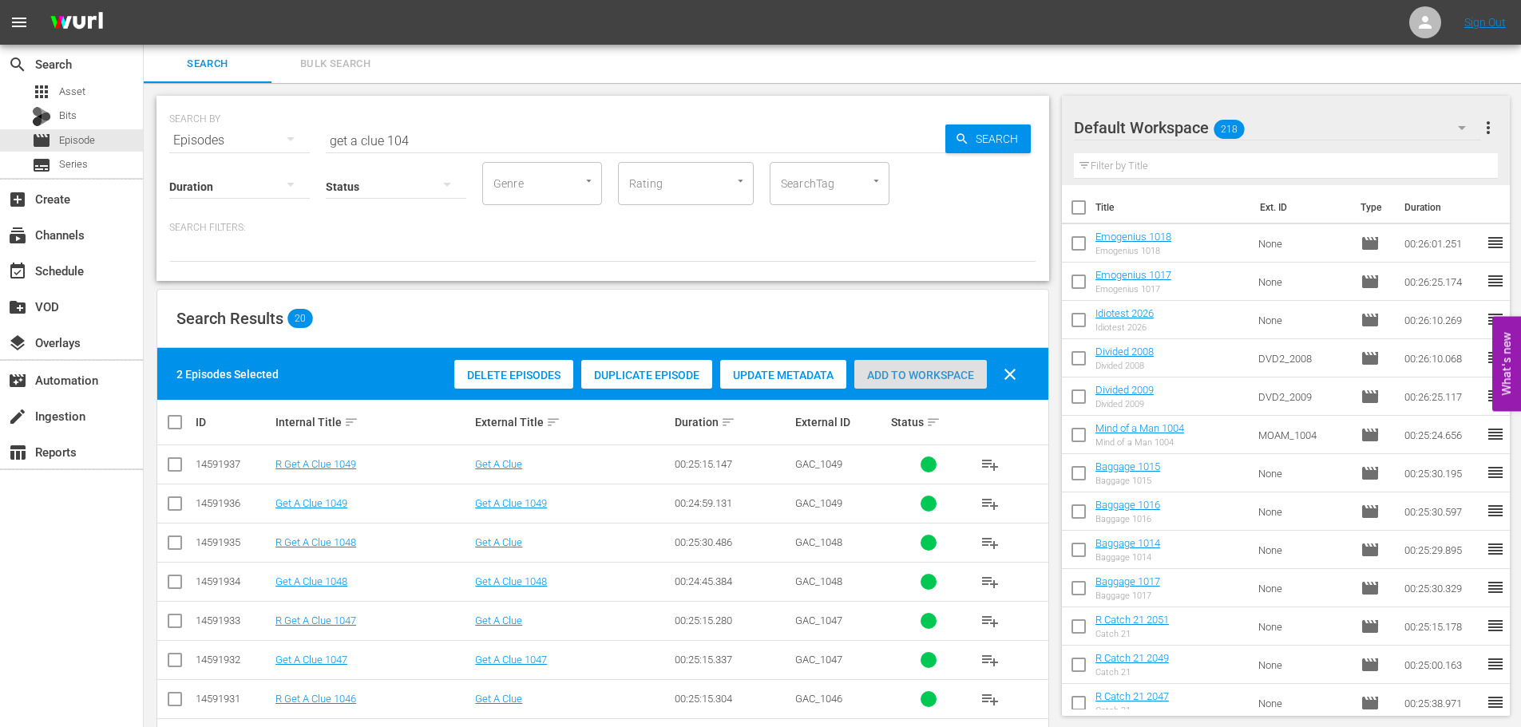
click at [899, 373] on span "Add to Workspace" at bounding box center [920, 375] width 133 height 13
drag, startPoint x: 465, startPoint y: 148, endPoint x: 165, endPoint y: 140, distance: 299.6
click at [165, 140] on div "SEARCH BY Search By Episodes Search ID, Title, Description, Keywords, or Catego…" at bounding box center [603, 188] width 893 height 185
click at [401, 116] on div "SEARCH BY Search By Episodes Search ID, Title, Description, Keywords, or Catego…" at bounding box center [602, 130] width 867 height 57
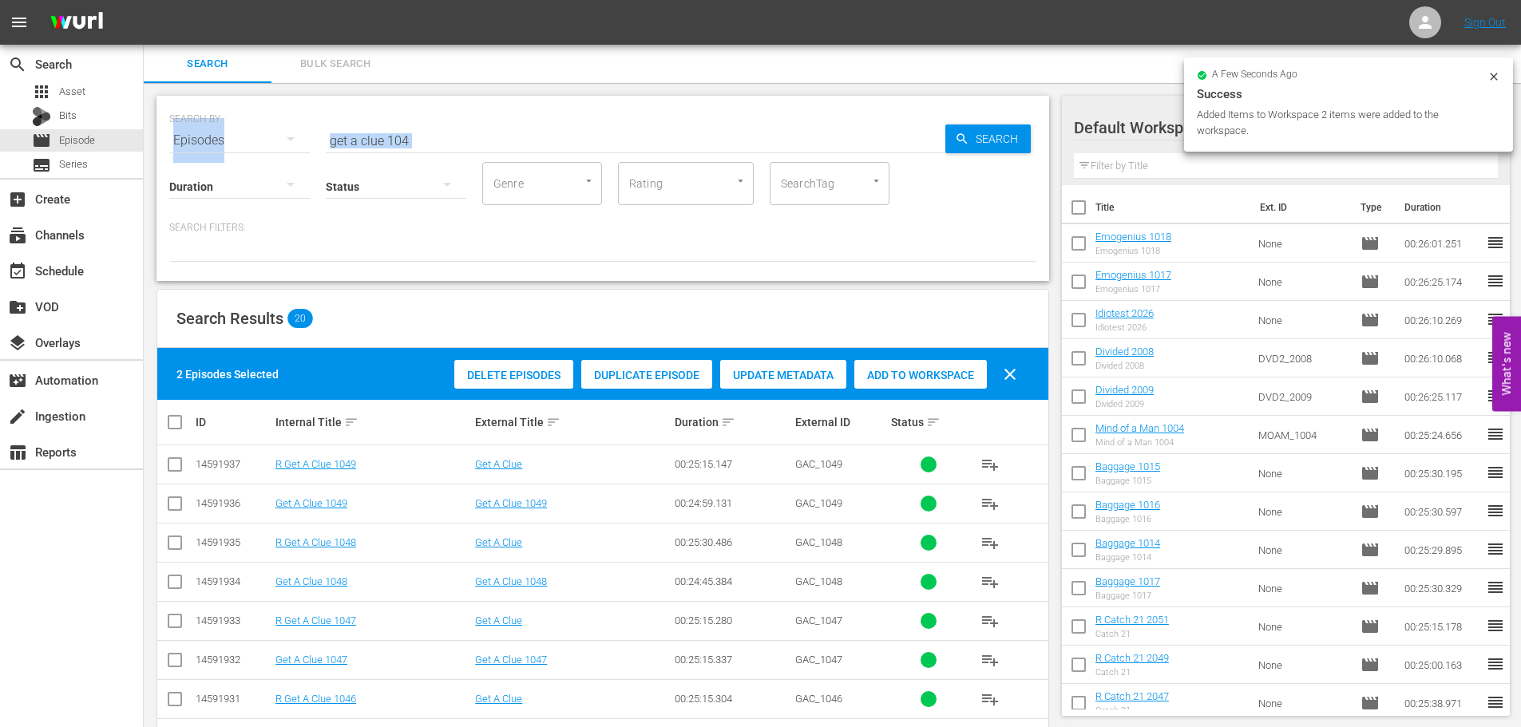
click at [443, 135] on input "get a clue 104" at bounding box center [636, 140] width 620 height 38
drag, startPoint x: 443, startPoint y: 135, endPoint x: 283, endPoint y: 157, distance: 162.0
click at [283, 157] on div "SEARCH BY Search By Episodes Search ID, Title, Description, Keywords, or Catego…" at bounding box center [603, 188] width 893 height 185
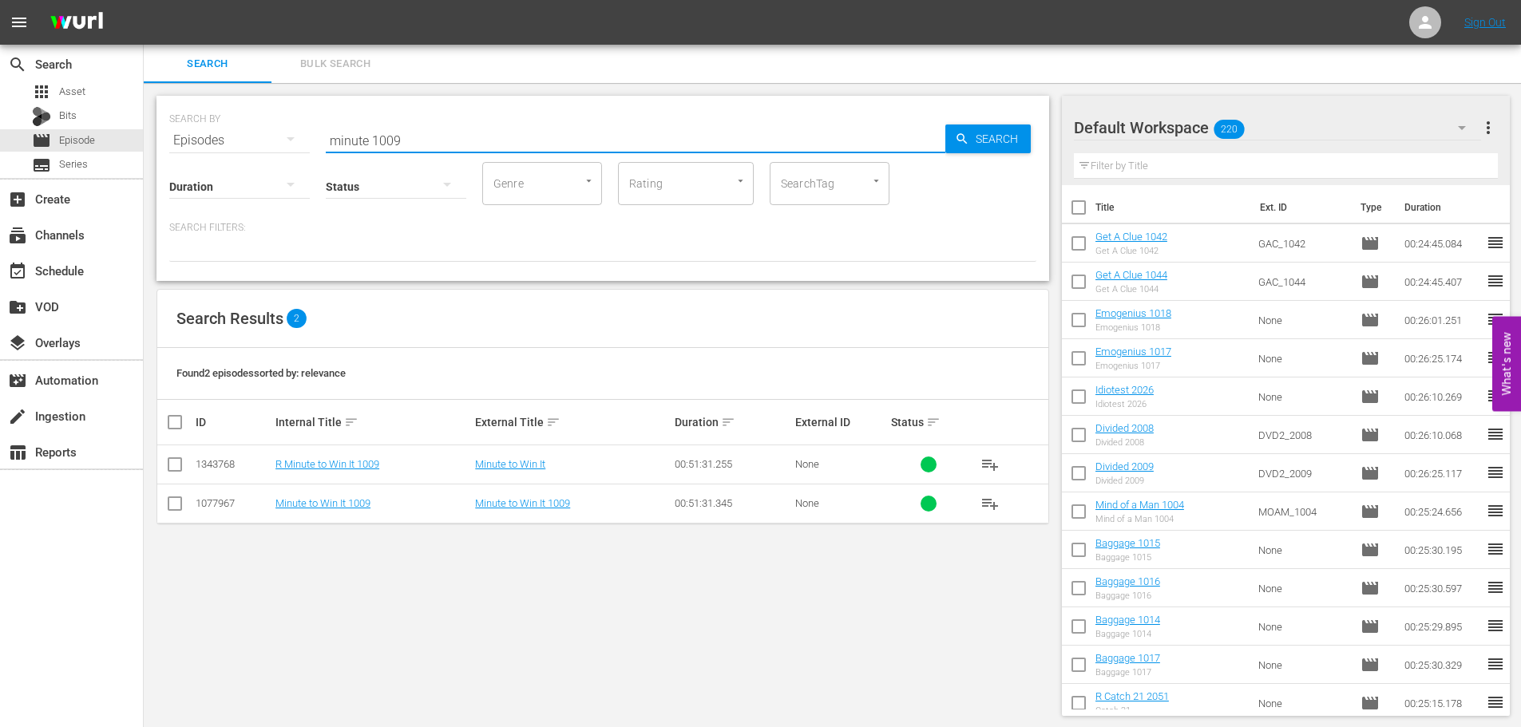
type input "minute 1009"
click at [175, 504] on input "checkbox" at bounding box center [174, 507] width 19 height 19
checkbox input "true"
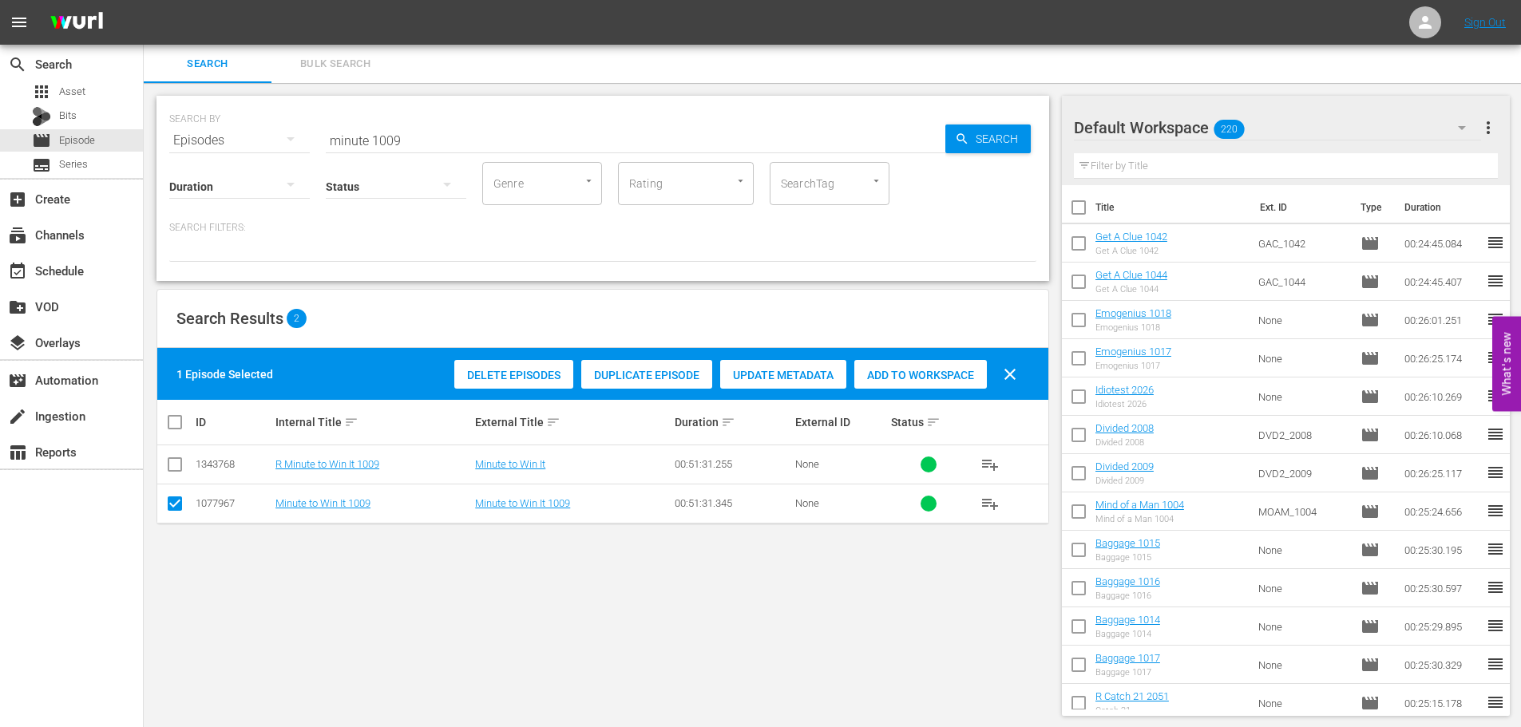
click at [955, 367] on div "Add to Workspace" at bounding box center [920, 375] width 133 height 30
drag, startPoint x: 452, startPoint y: 131, endPoint x: 0, endPoint y: 175, distance: 454.1
click at [144, 0] on div "search Search apps Asset Bits movie Episode subtitles Series add_box Create sub…" at bounding box center [833, 0] width 1378 height 0
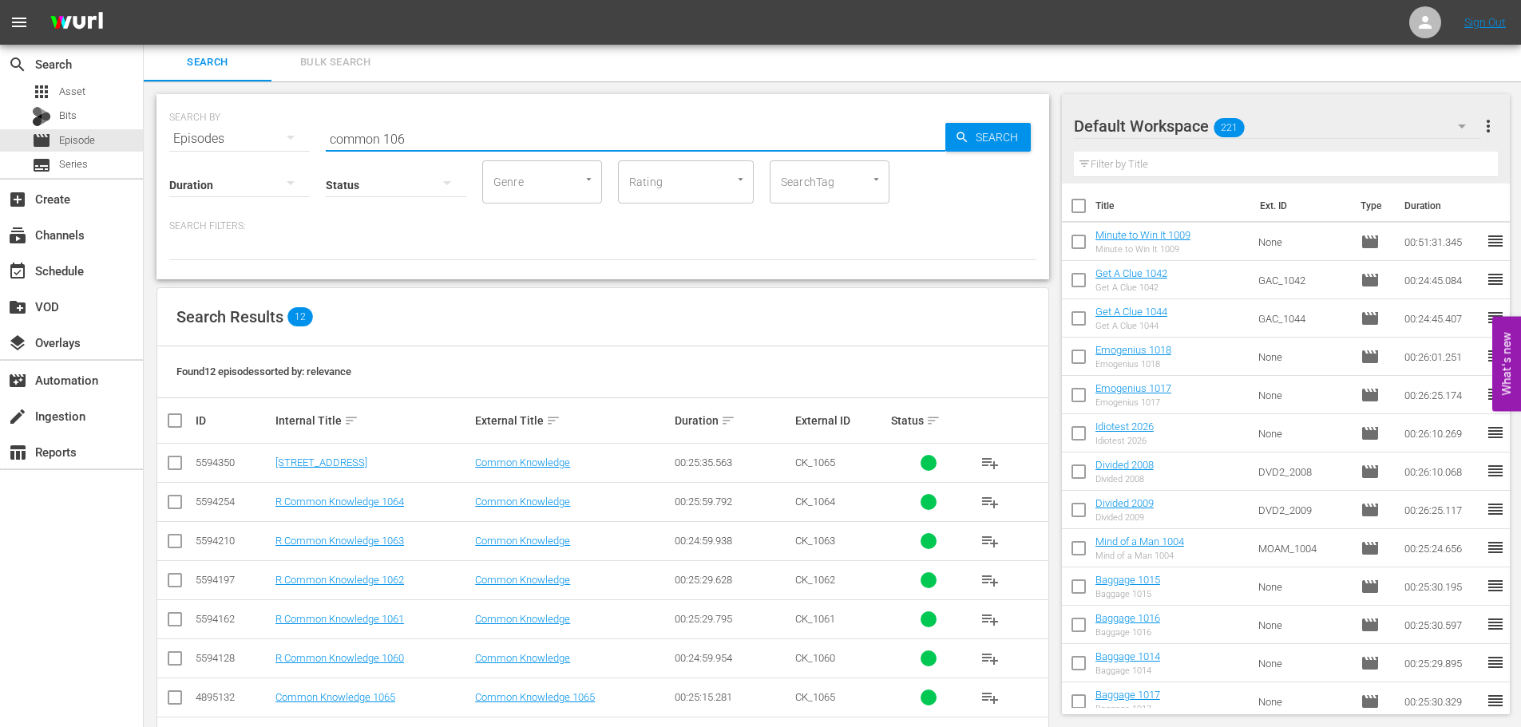
scroll to position [217, 0]
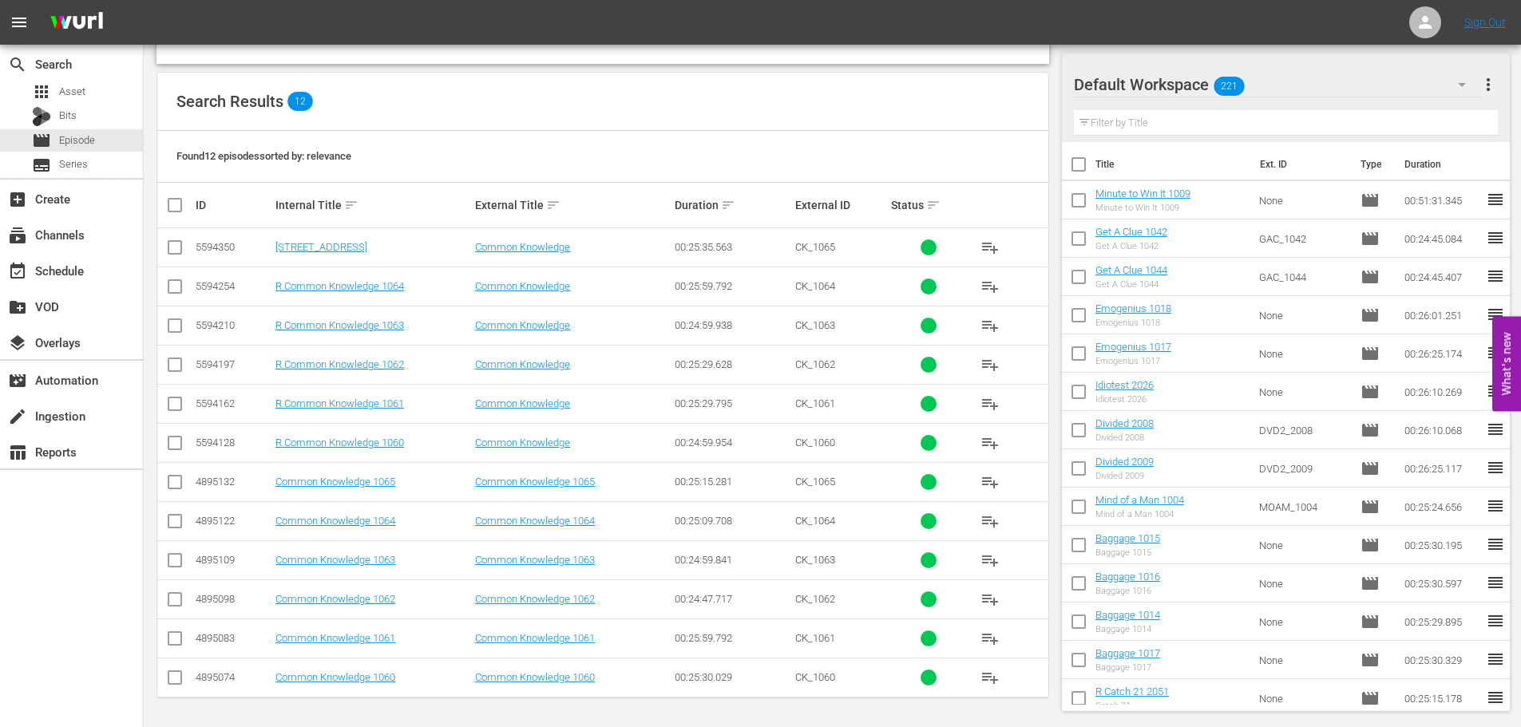
type input "common 106"
drag, startPoint x: 184, startPoint y: 646, endPoint x: 185, endPoint y: 538, distance: 107.8
click at [182, 646] on input "checkbox" at bounding box center [174, 641] width 19 height 19
checkbox input "true"
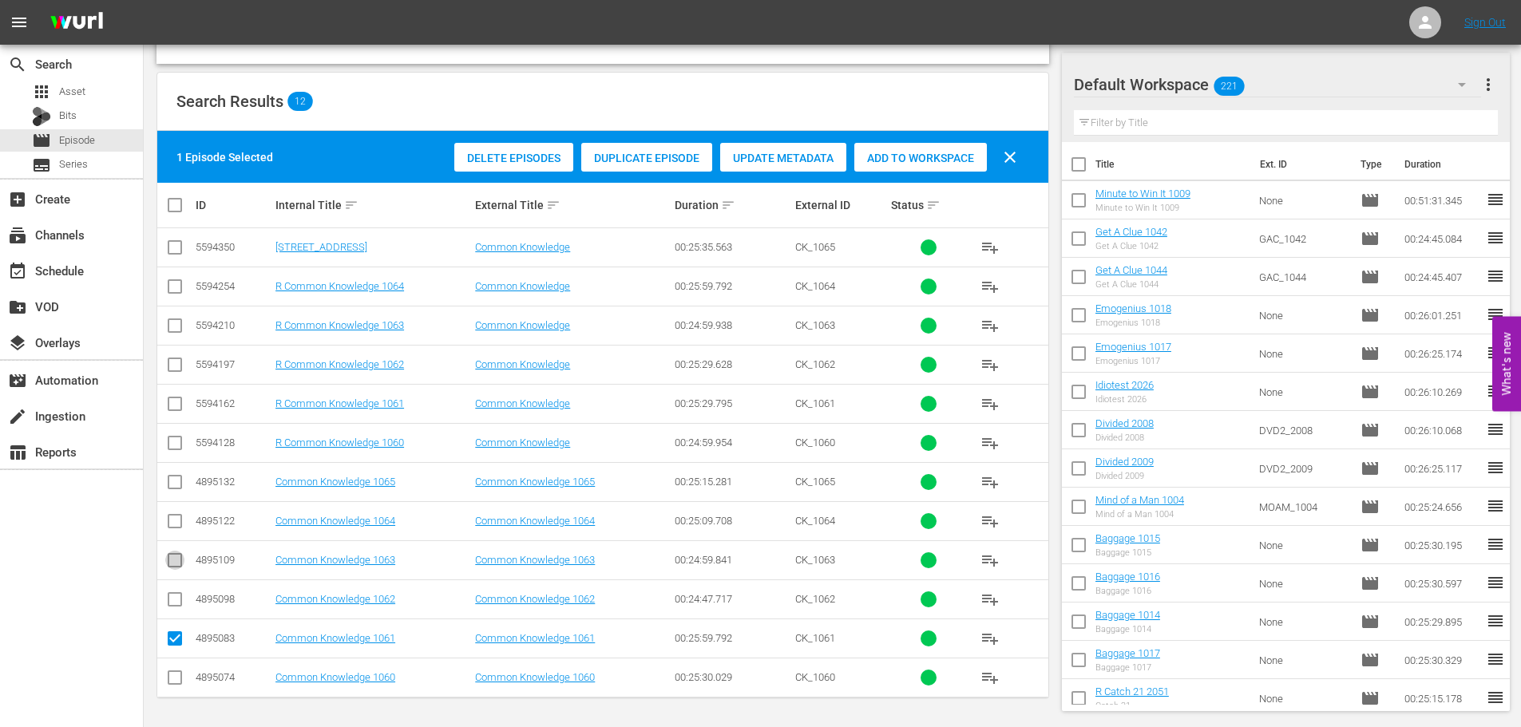
click at [180, 555] on input "checkbox" at bounding box center [174, 563] width 19 height 19
checkbox input "true"
click at [172, 477] on input "checkbox" at bounding box center [174, 485] width 19 height 19
checkbox input "true"
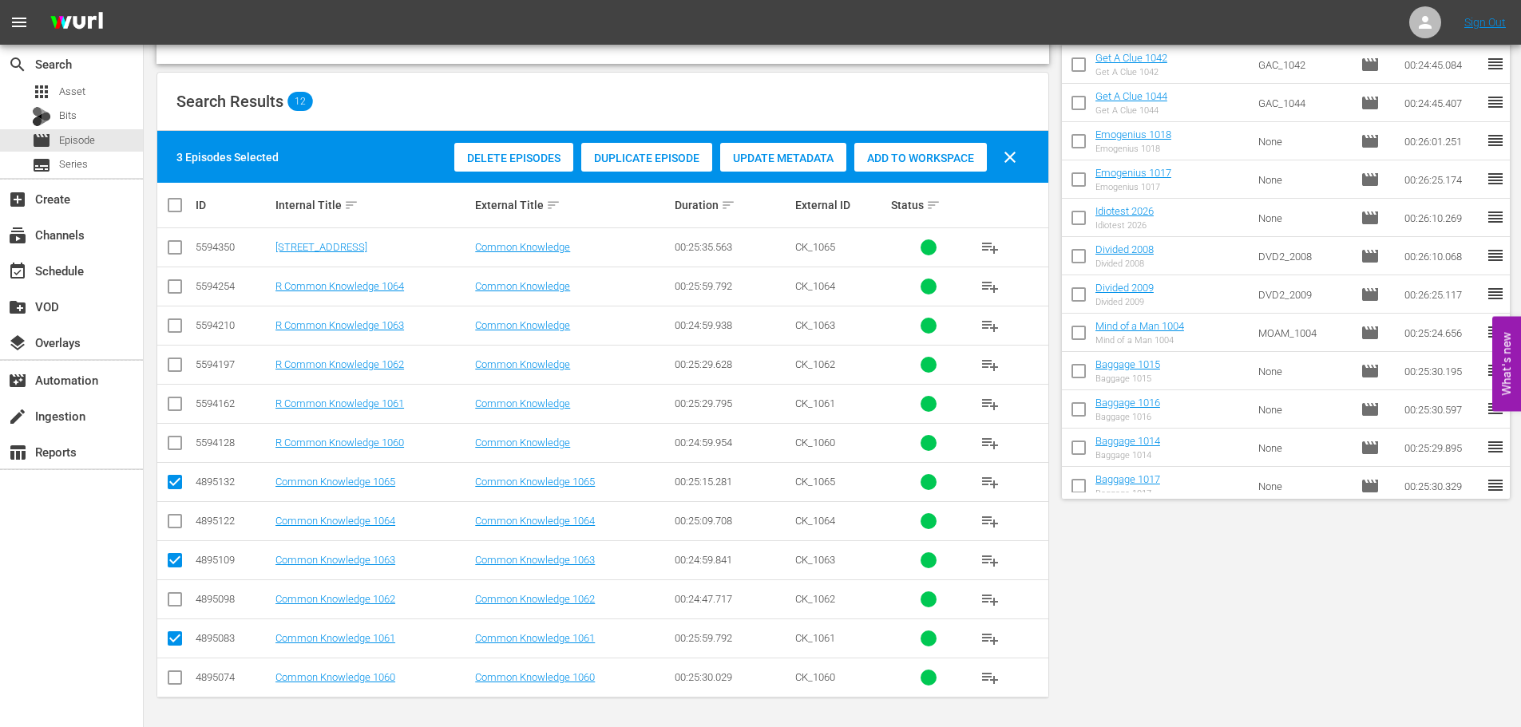
scroll to position [0, 0]
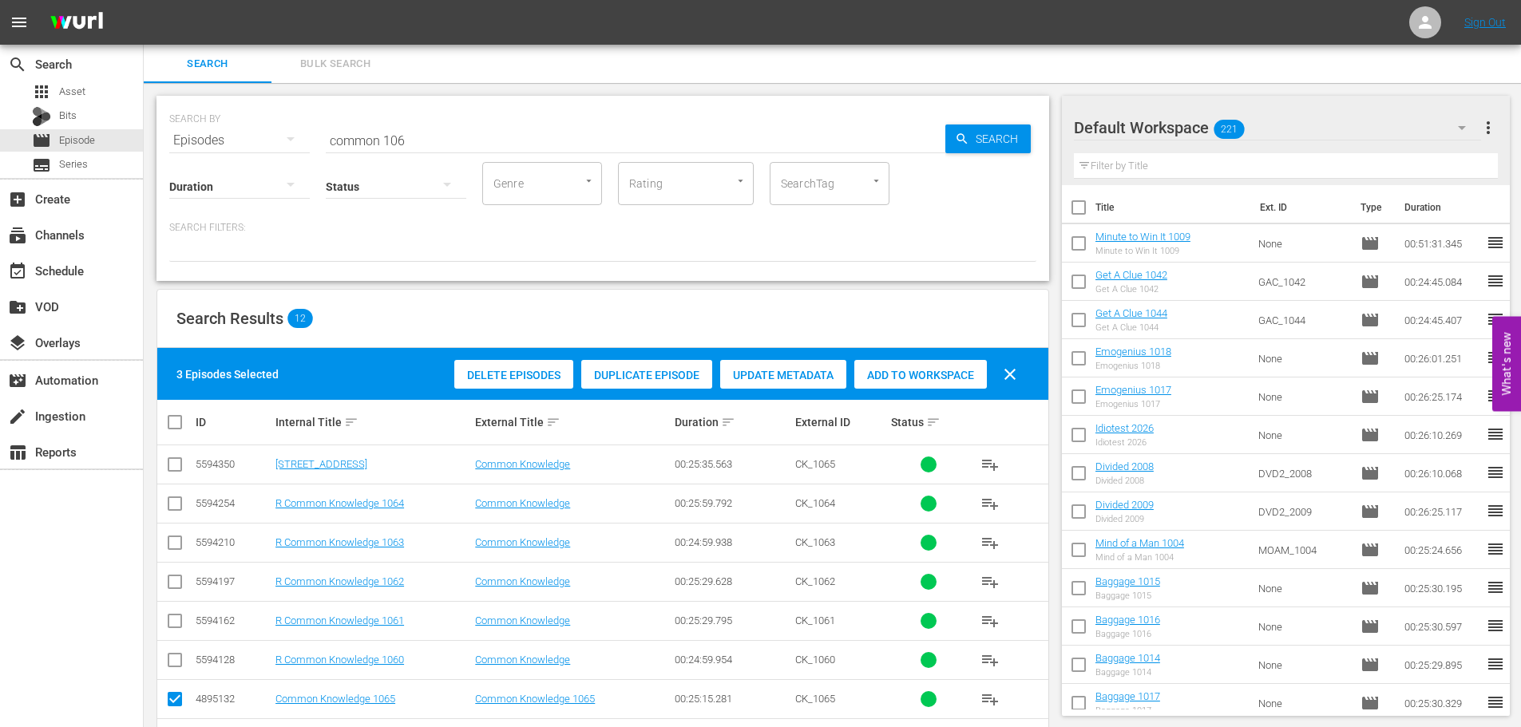
click at [906, 371] on span "Add to Workspace" at bounding box center [920, 375] width 133 height 13
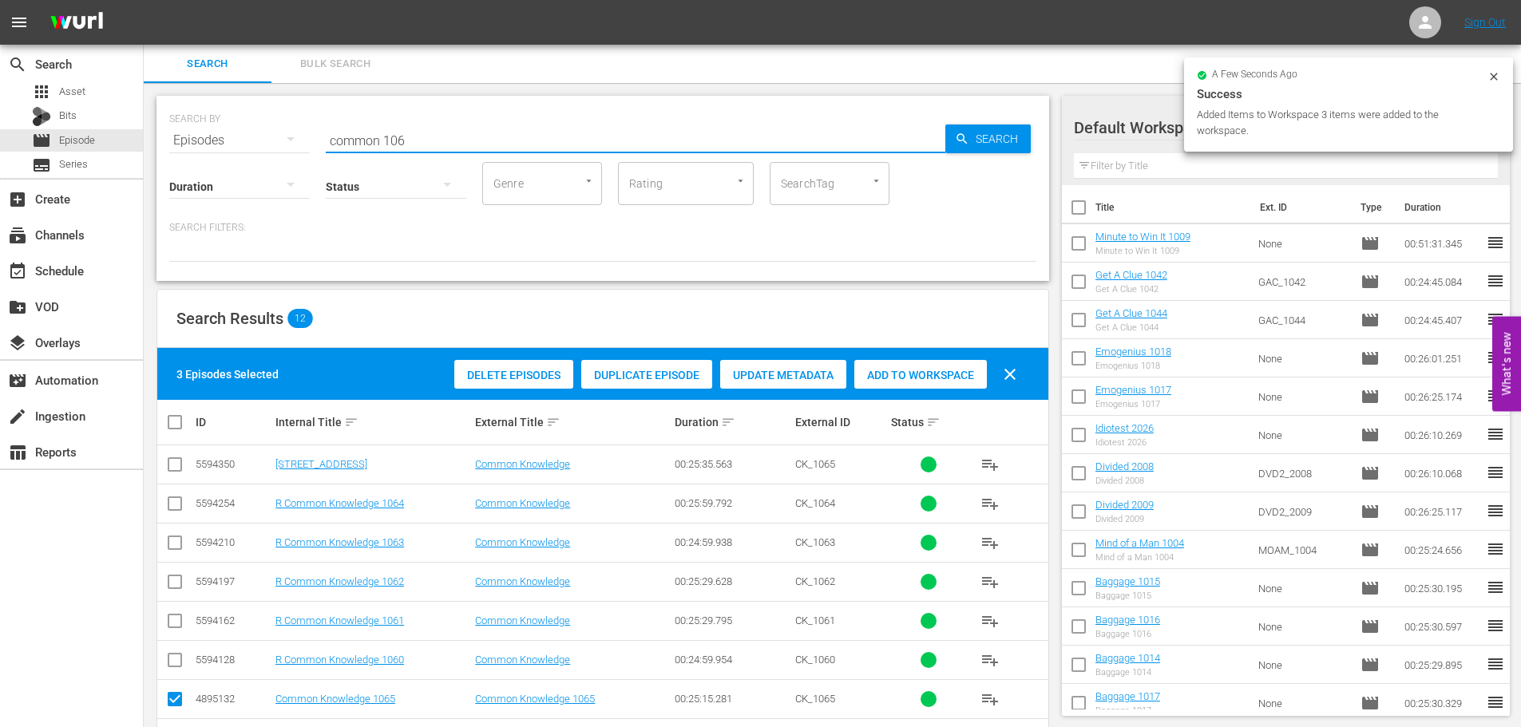
click at [511, 135] on input "common 106" at bounding box center [636, 140] width 620 height 38
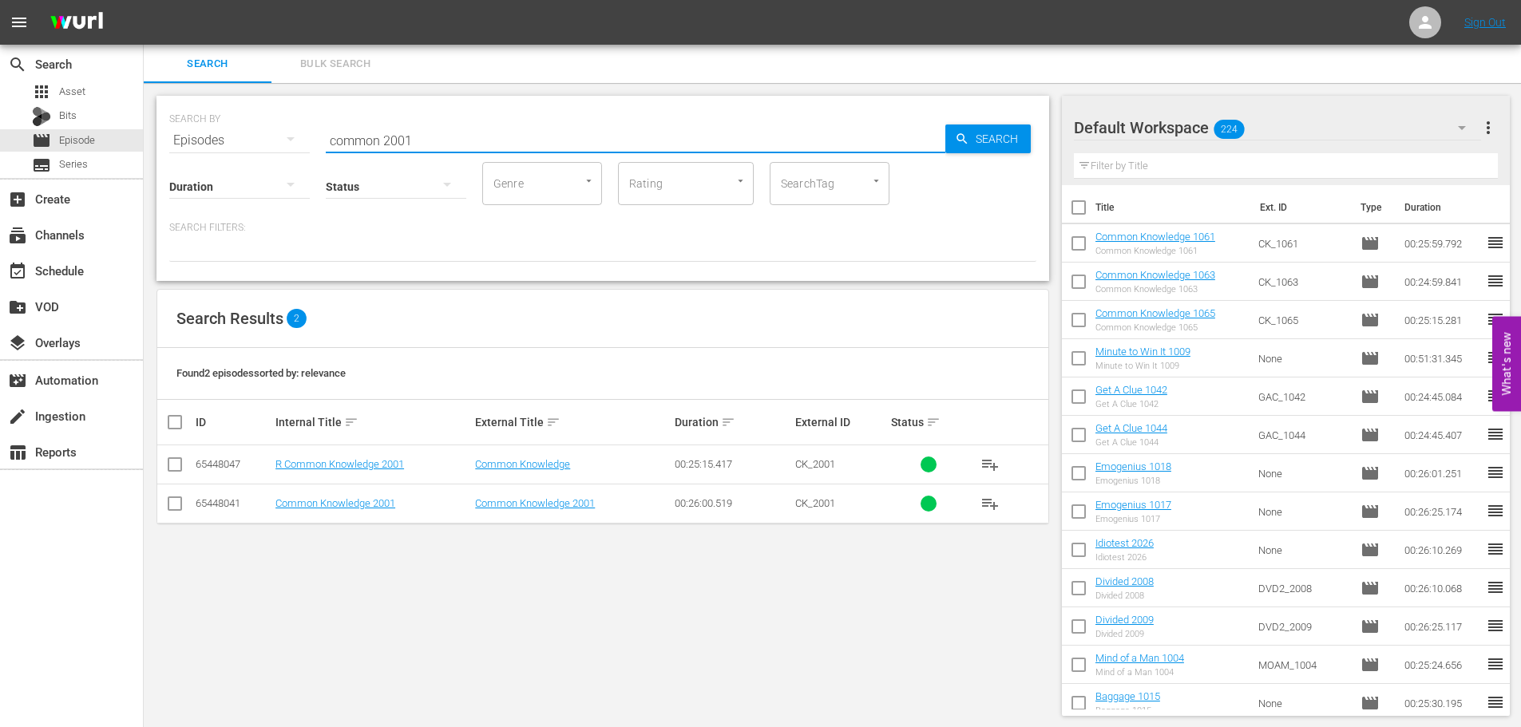
type input "common 2001"
click at [172, 510] on input "checkbox" at bounding box center [174, 507] width 19 height 19
checkbox input "true"
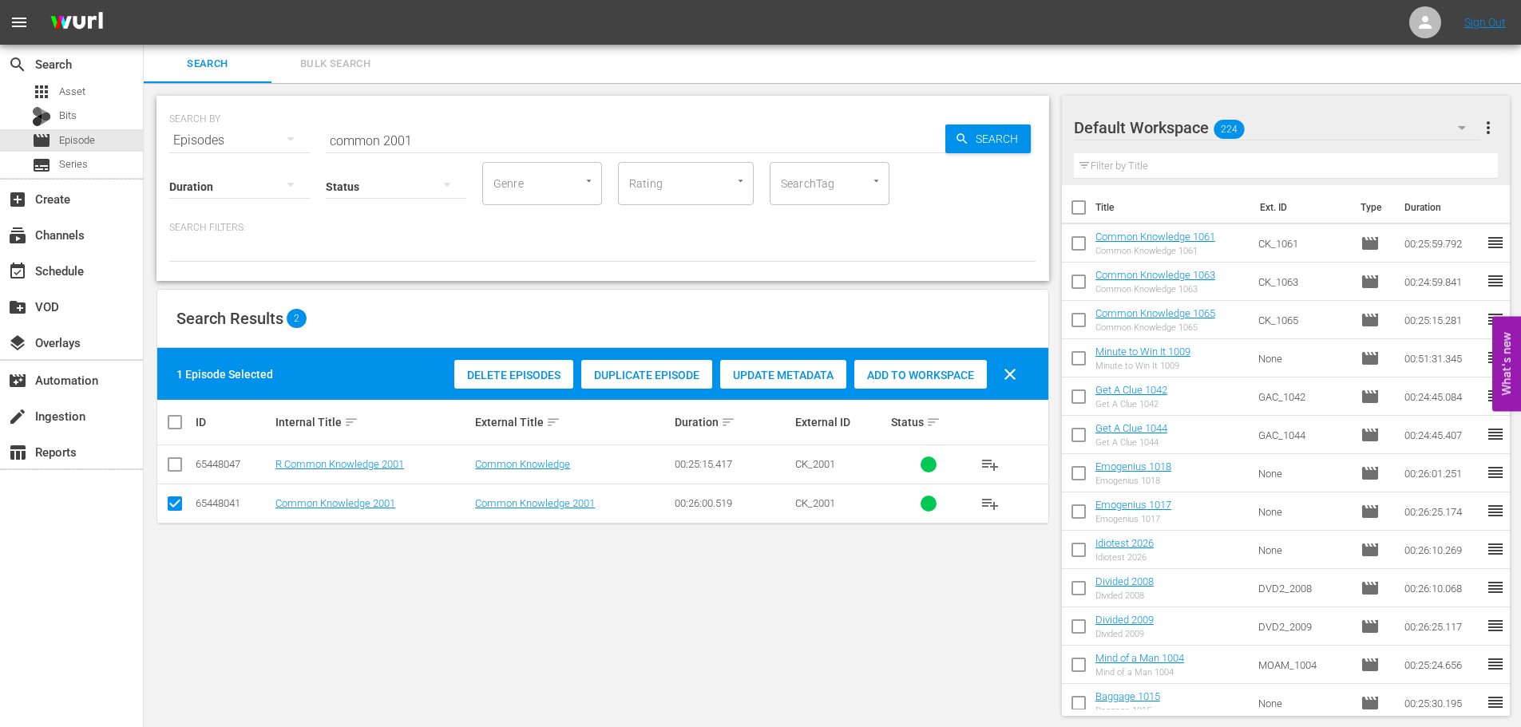
click at [927, 377] on span "Add to Workspace" at bounding box center [920, 375] width 133 height 13
drag, startPoint x: 446, startPoint y: 136, endPoint x: 202, endPoint y: 140, distance: 243.6
click at [202, 140] on div "SEARCH BY Search By Episodes Search ID, Title, Description, Keywords, or Catego…" at bounding box center [602, 130] width 867 height 57
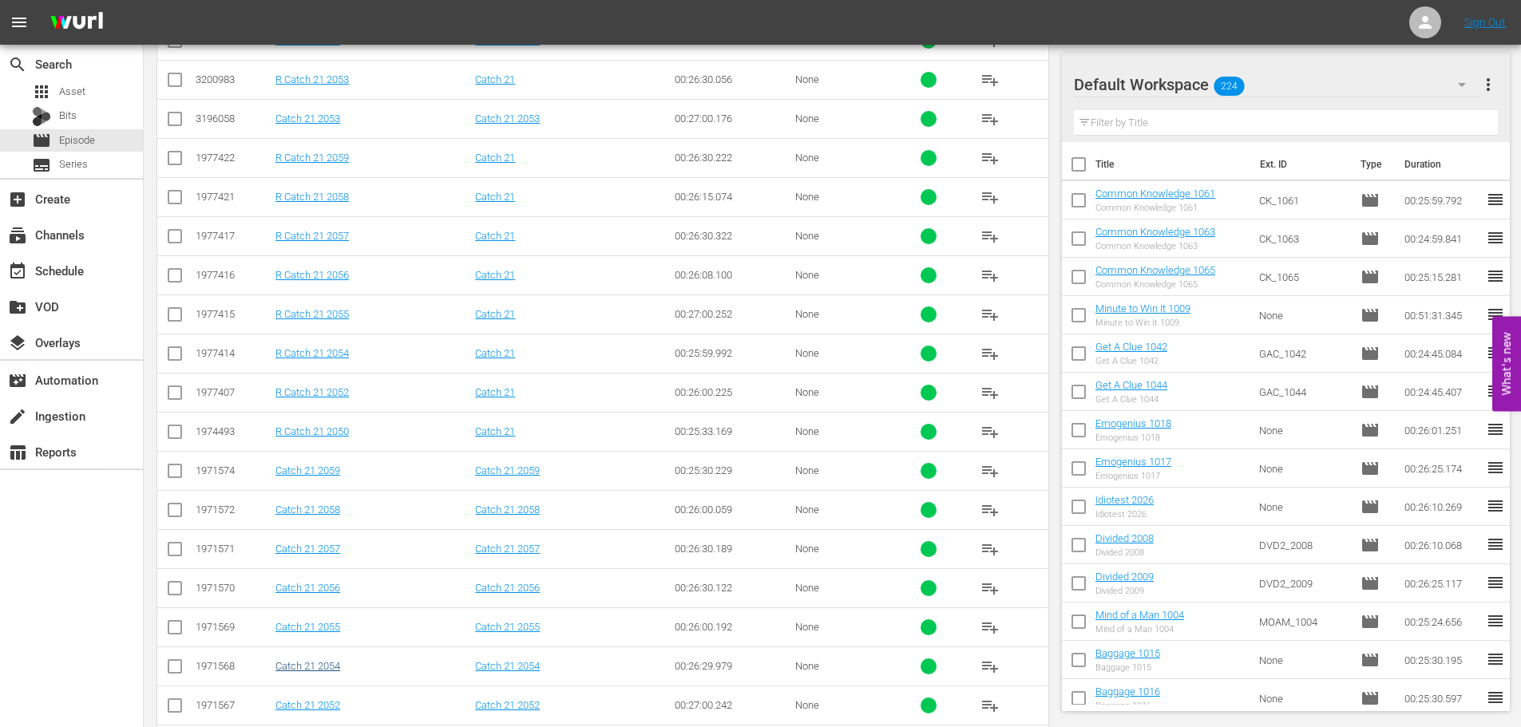
scroll to position [530, 0]
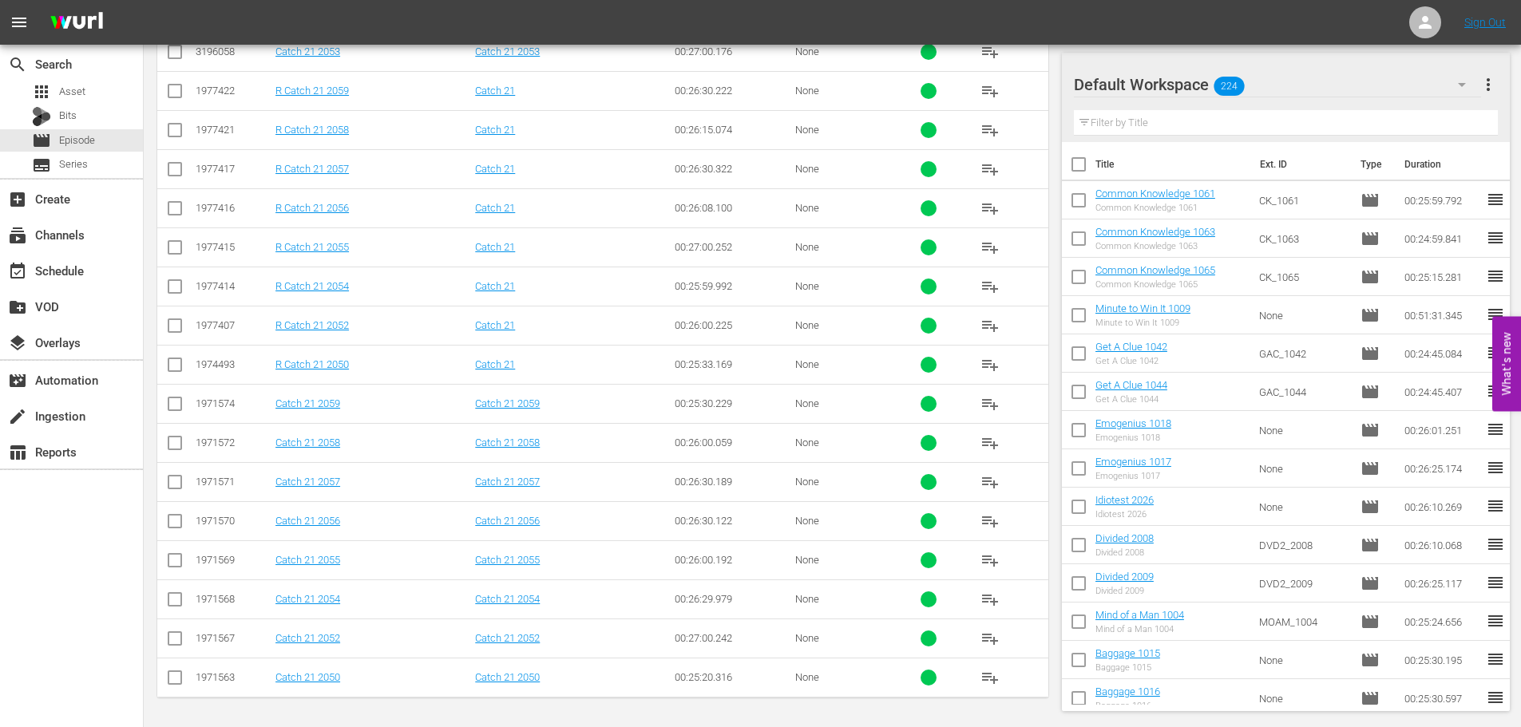
type input "catch 21 205"
click at [172, 561] on input "checkbox" at bounding box center [174, 563] width 19 height 19
checkbox input "true"
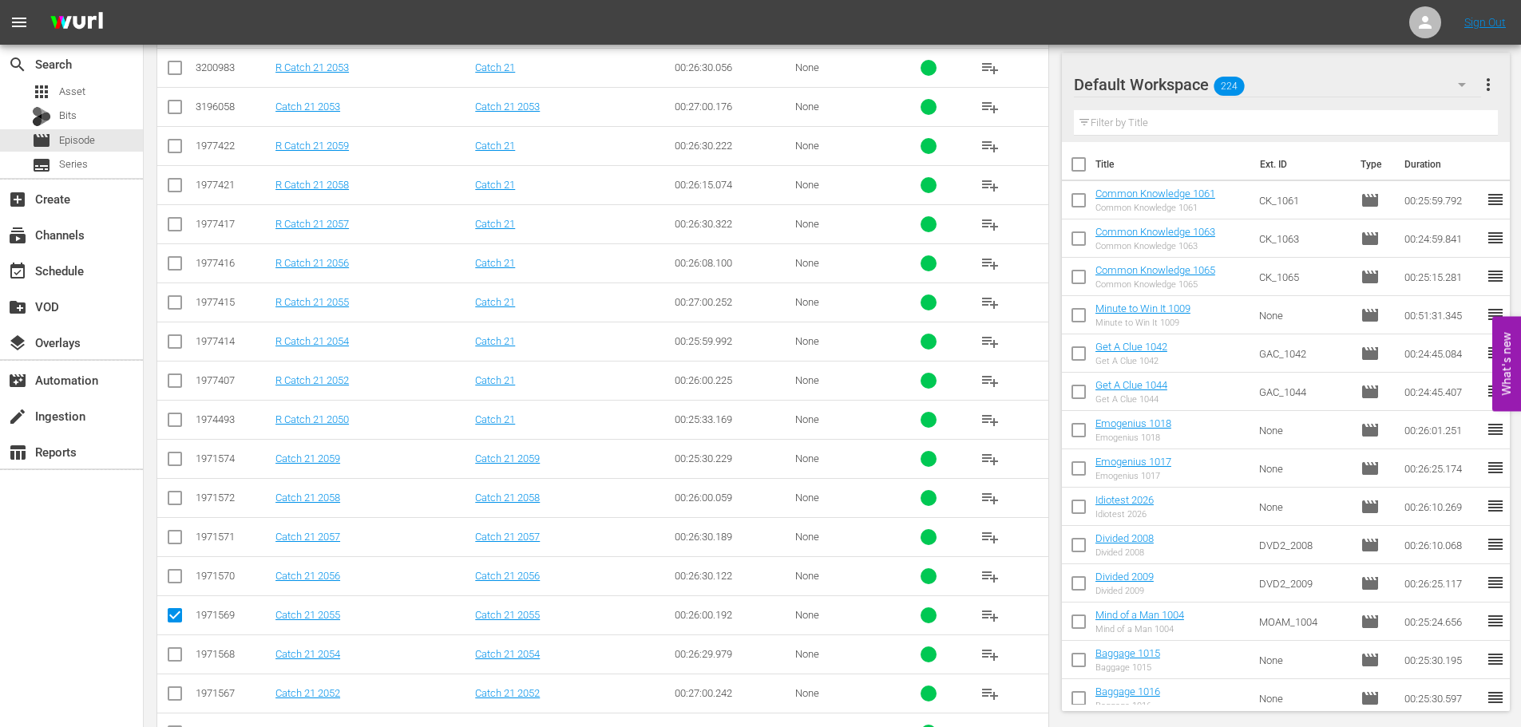
scroll to position [131, 0]
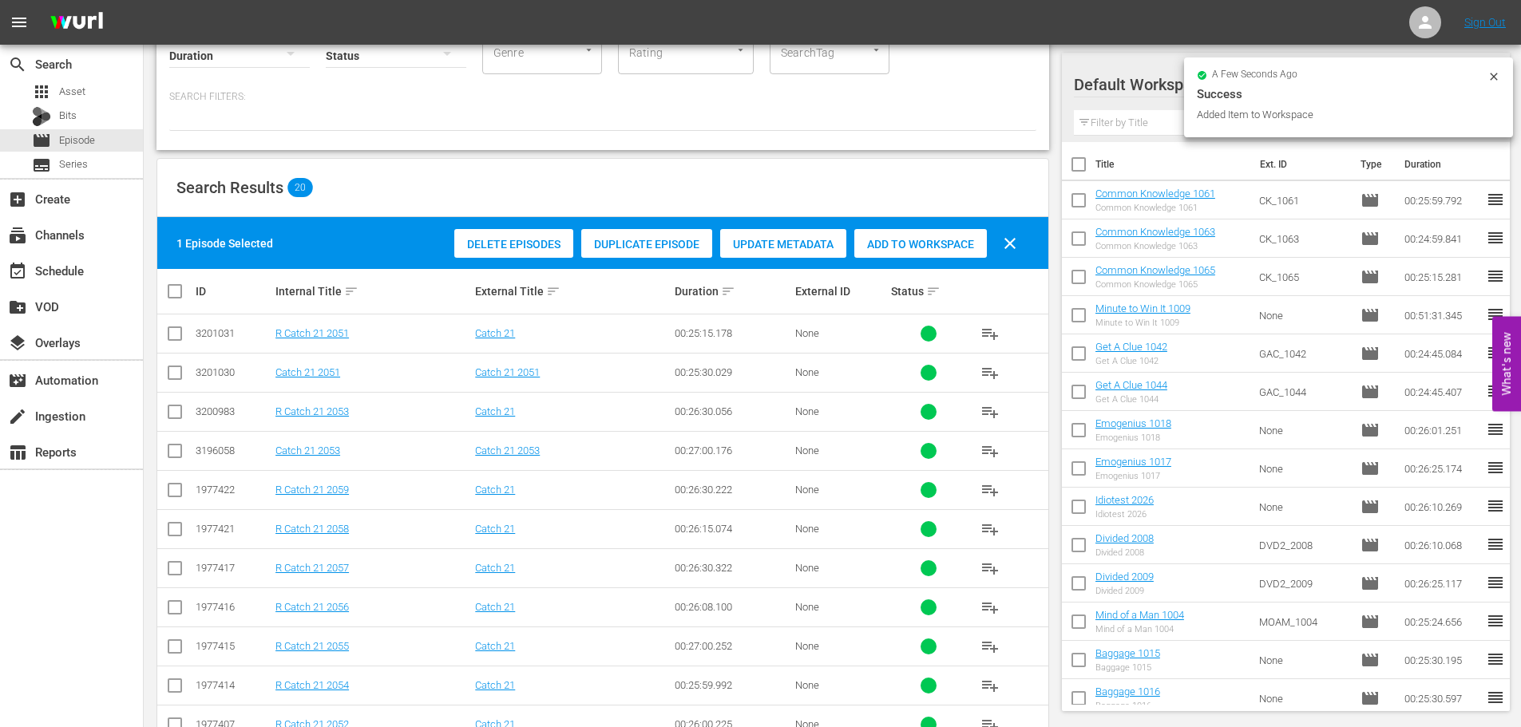
click at [180, 454] on input "checkbox" at bounding box center [174, 454] width 19 height 19
checkbox input "true"
click at [902, 248] on span "Add to Workspace" at bounding box center [920, 244] width 133 height 13
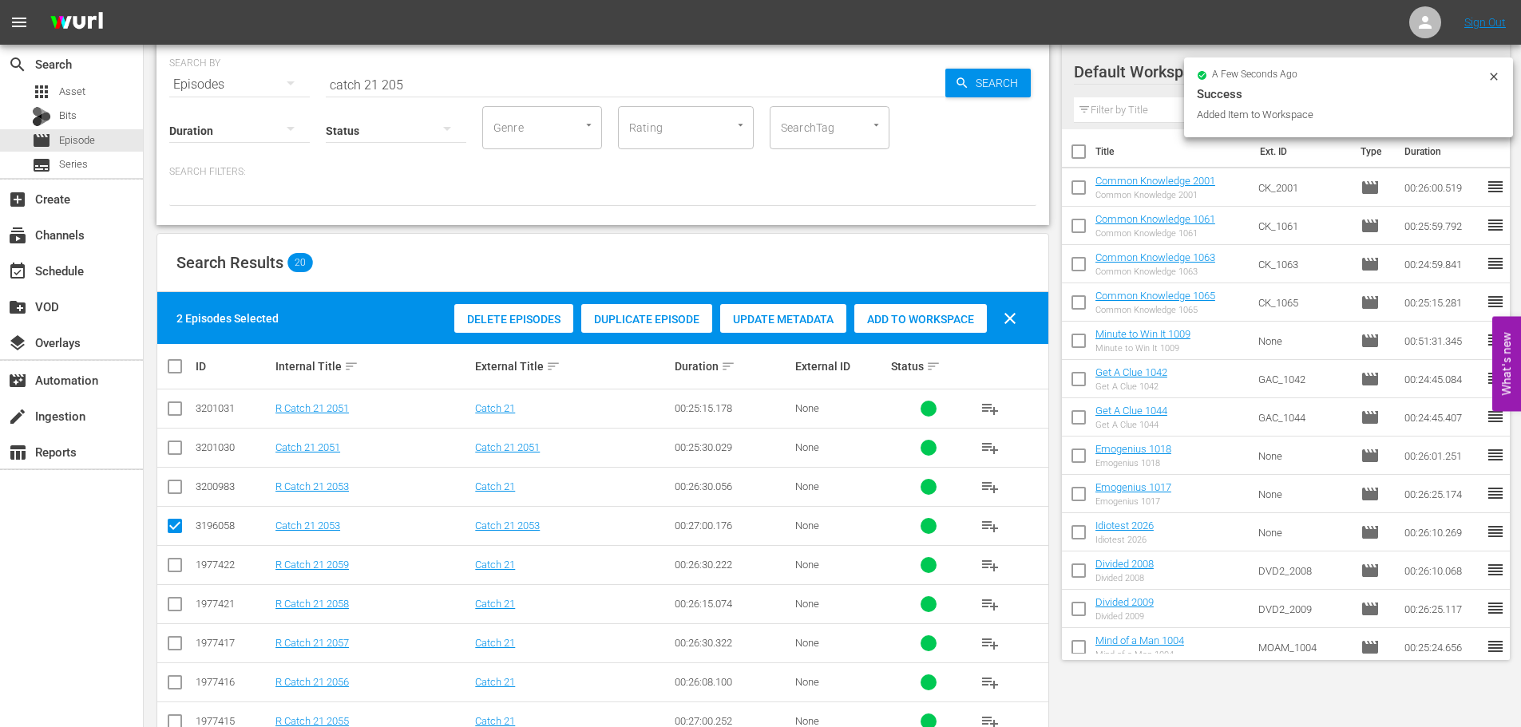
scroll to position [0, 0]
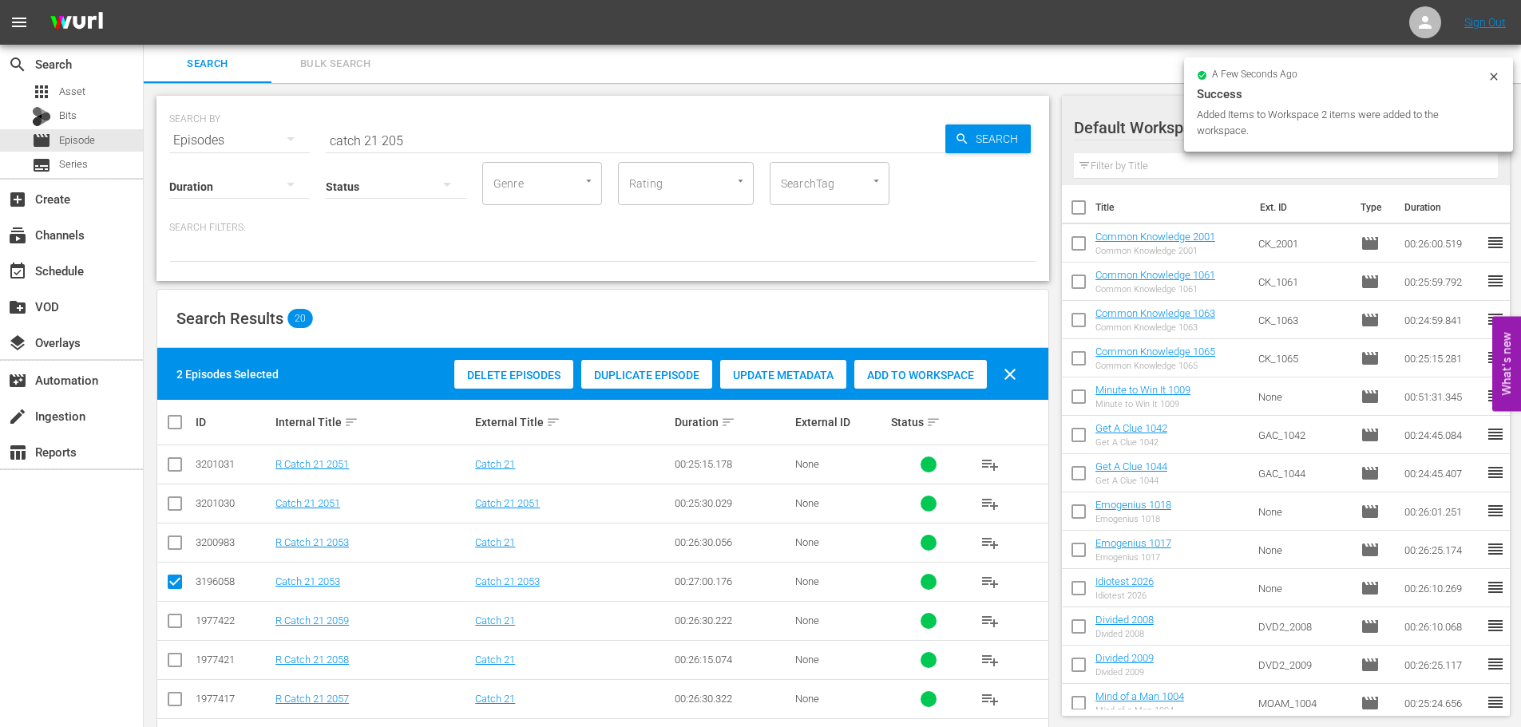
drag, startPoint x: 466, startPoint y: 109, endPoint x: 450, endPoint y: 135, distance: 29.7
click at [457, 121] on div "SEARCH BY Search By Episodes Search ID, Title, Description, Keywords, or Catego…" at bounding box center [602, 130] width 867 height 57
drag, startPoint x: 450, startPoint y: 140, endPoint x: 164, endPoint y: 148, distance: 286.8
click at [164, 148] on div "SEARCH BY Search By Episodes Search ID, Title, Description, Keywords, or Catego…" at bounding box center [603, 188] width 893 height 185
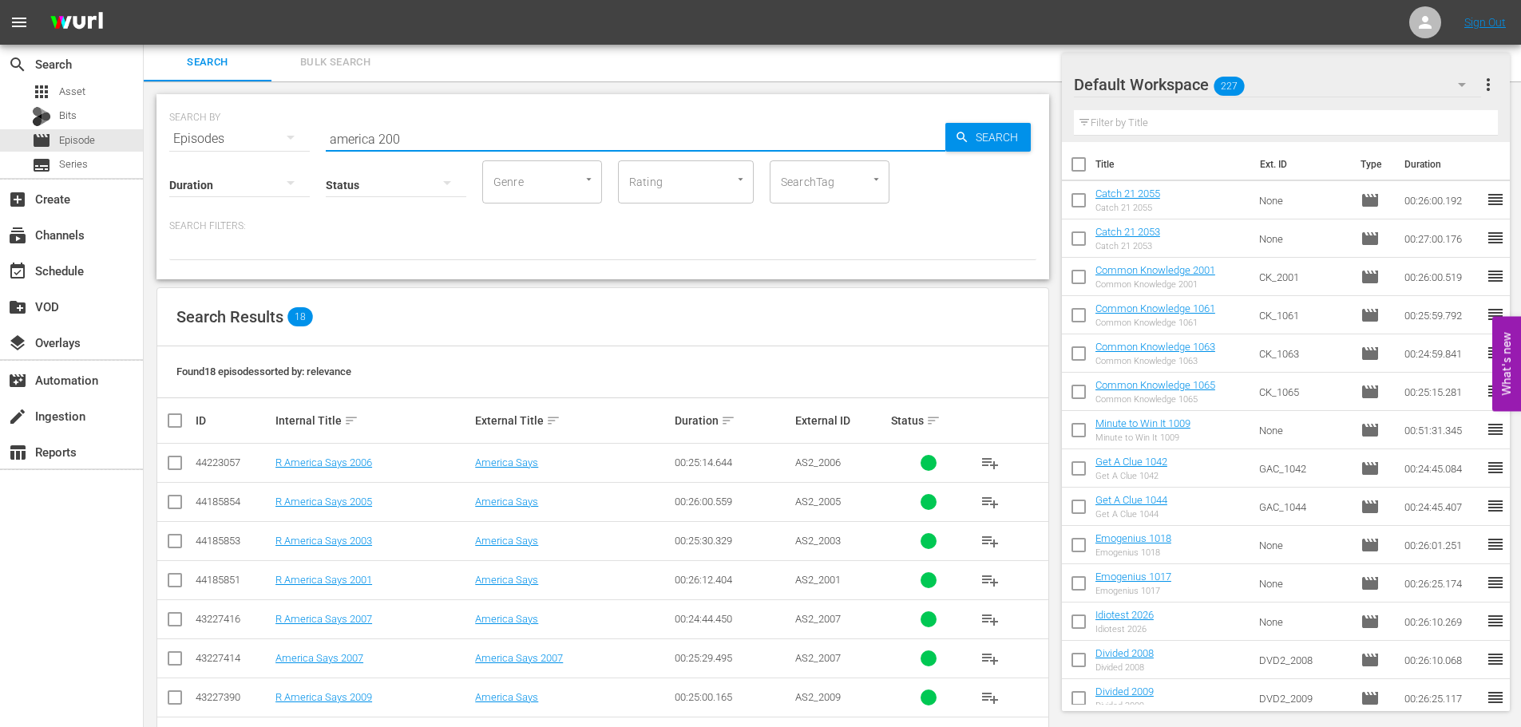
scroll to position [452, 0]
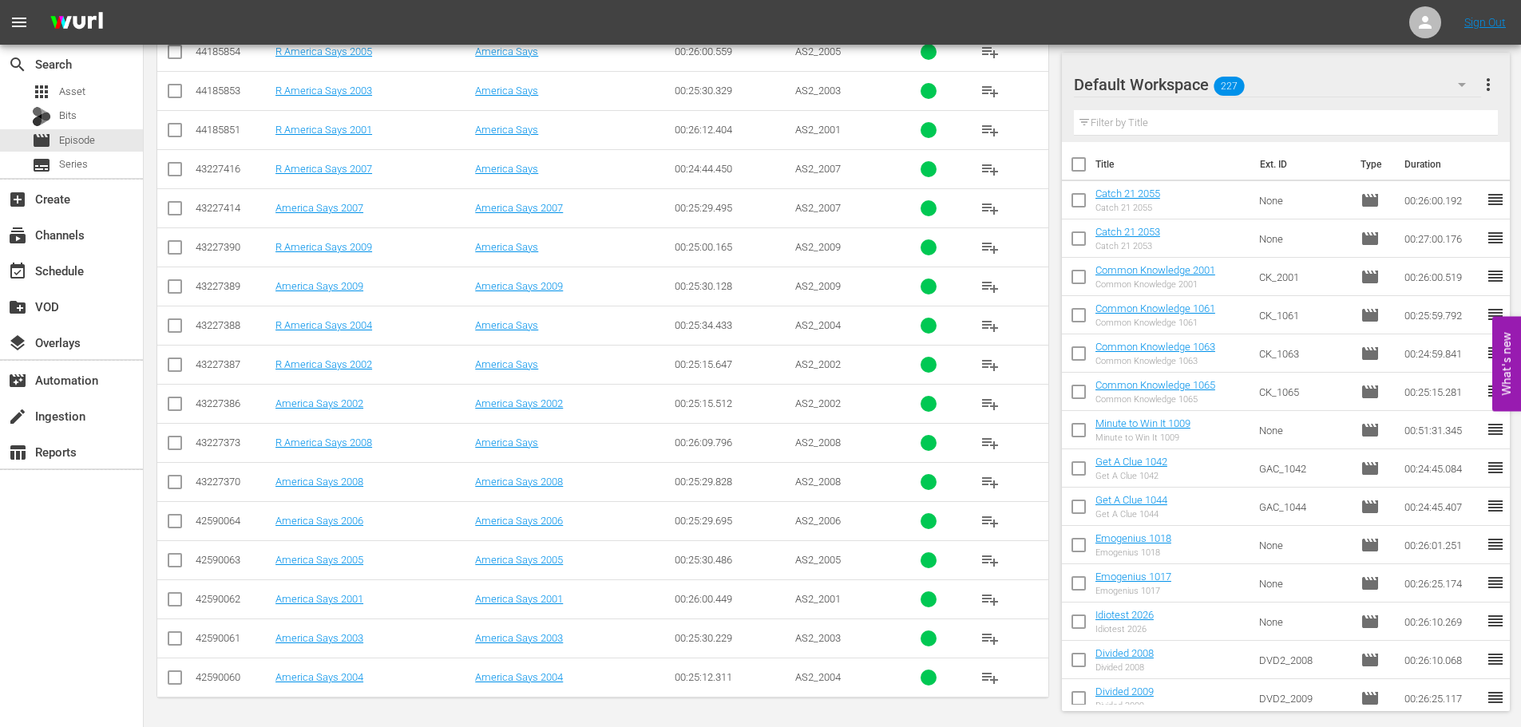
type input "america 200"
click at [176, 525] on input "checkbox" at bounding box center [174, 524] width 19 height 19
checkbox input "true"
click at [180, 491] on input "checkbox" at bounding box center [174, 485] width 19 height 19
checkbox input "true"
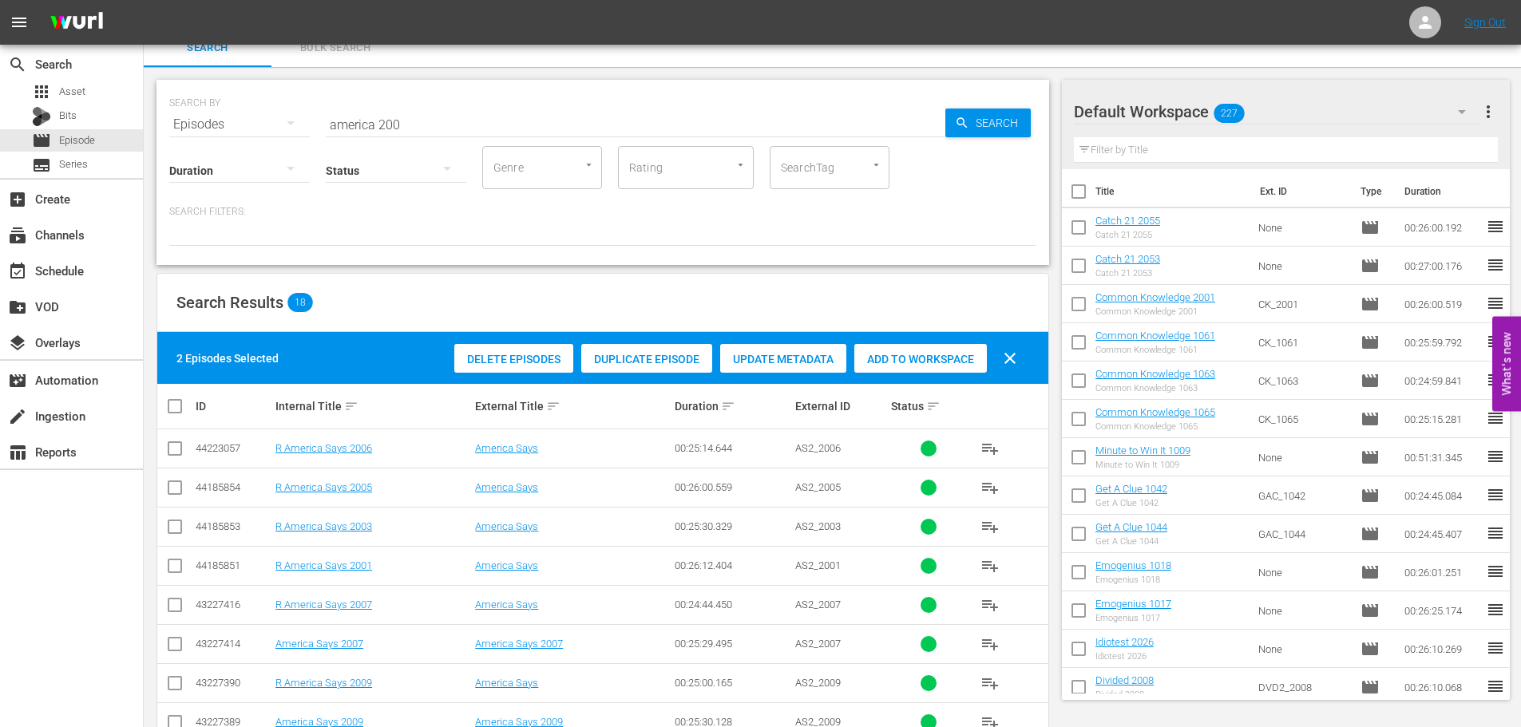
scroll to position [0, 0]
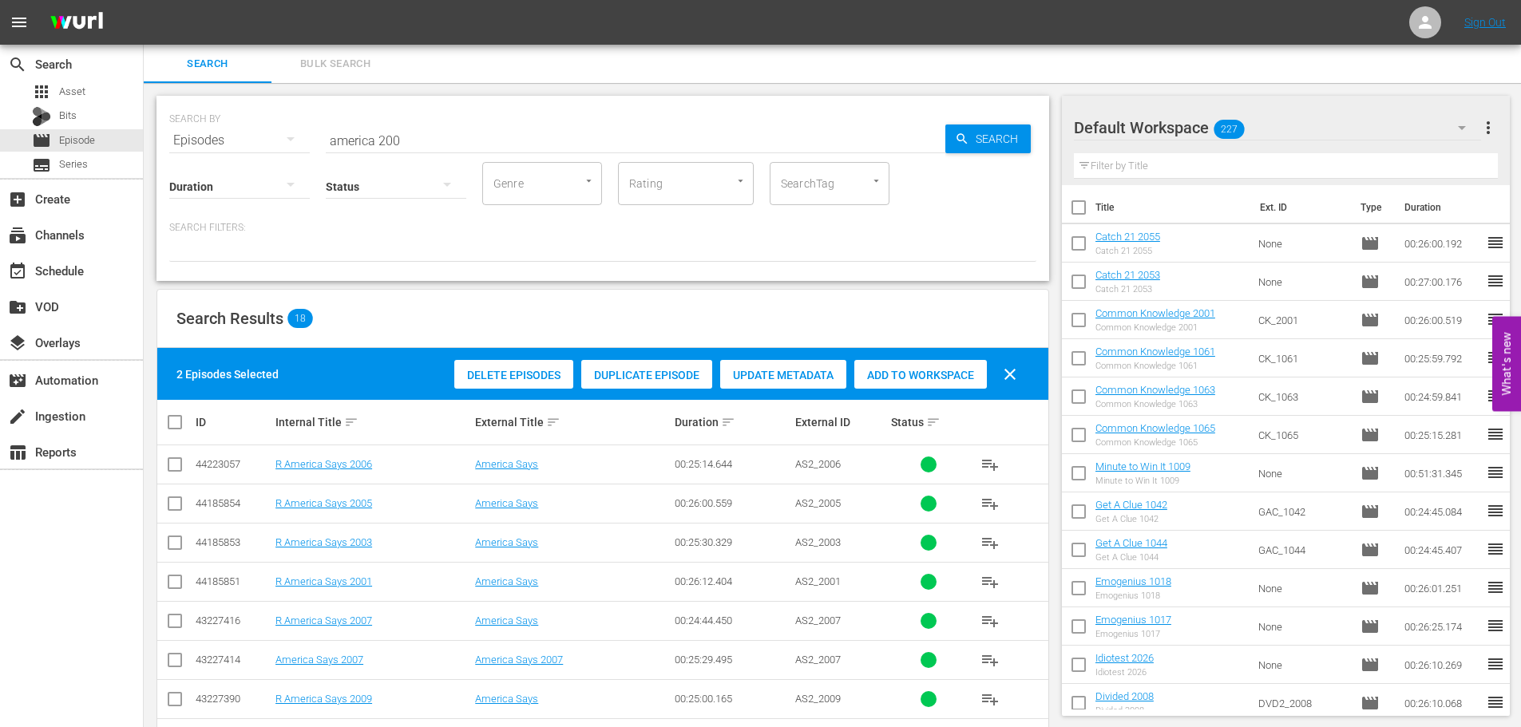
click at [924, 357] on div "Delete Episodes Duplicate Episode Update Metadata Add to Workspace clear" at bounding box center [739, 374] width 579 height 38
click at [918, 363] on div "Add to Workspace" at bounding box center [920, 375] width 133 height 30
click at [474, 139] on input "america 200" at bounding box center [636, 140] width 620 height 38
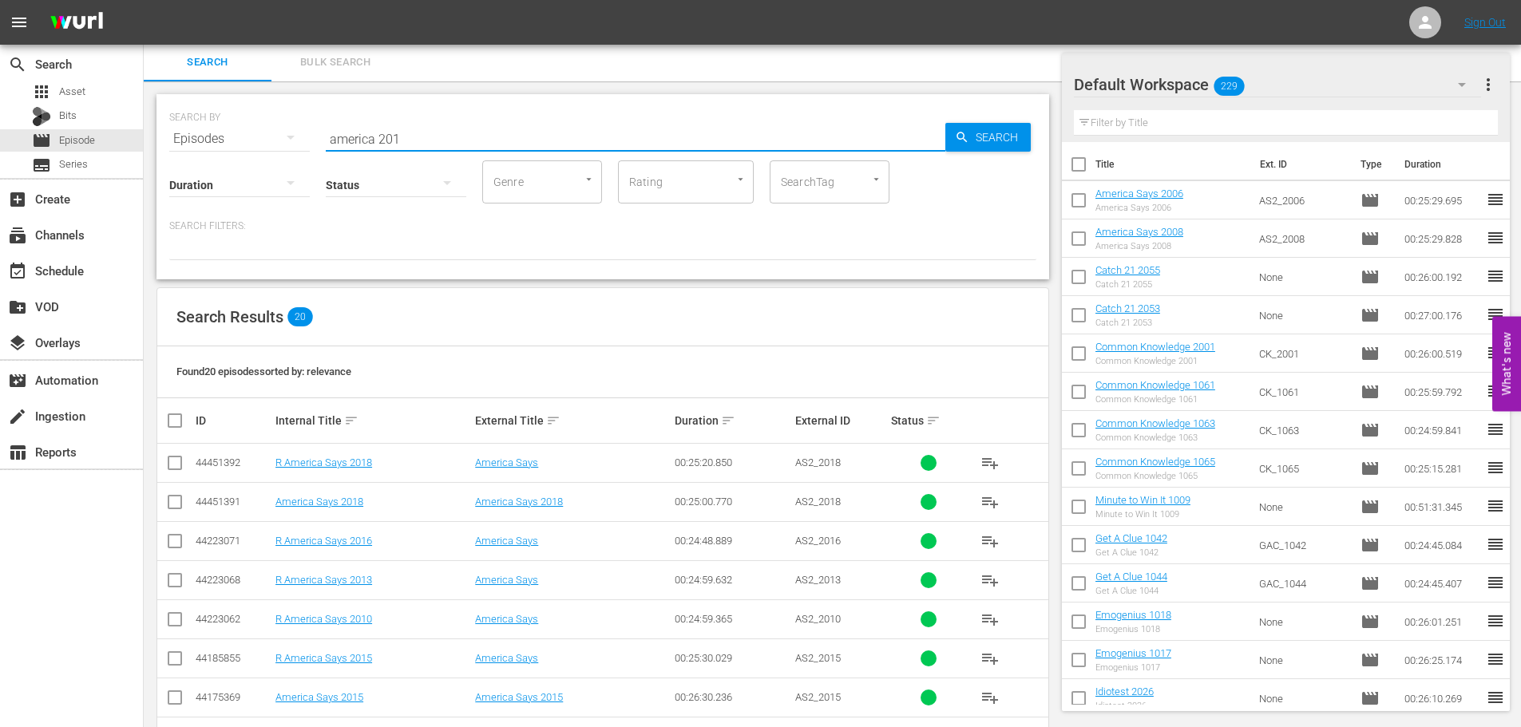
scroll to position [530, 0]
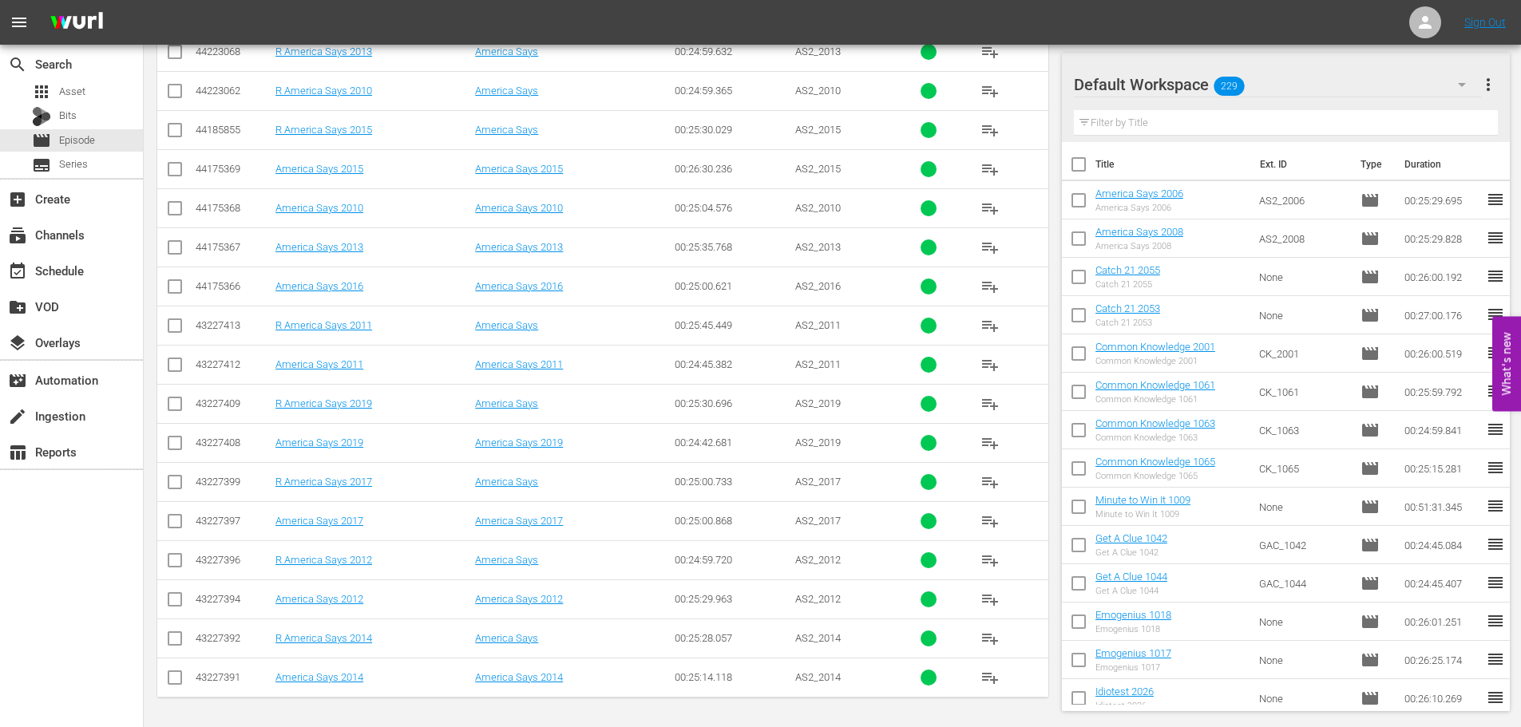
type input "america 201"
click at [169, 608] on input "checkbox" at bounding box center [174, 602] width 19 height 19
checkbox input "true"
click at [180, 202] on input "checkbox" at bounding box center [174, 211] width 19 height 19
checkbox input "true"
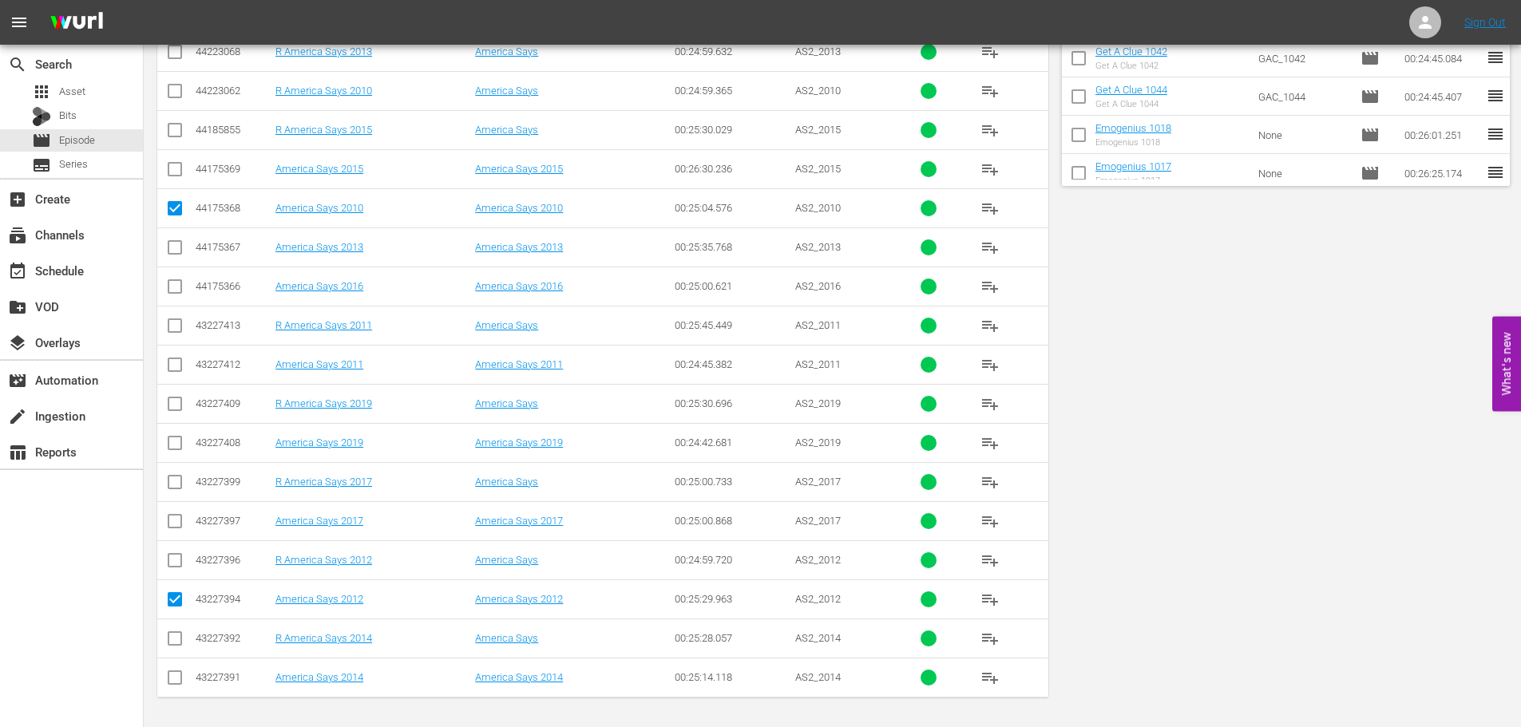
scroll to position [0, 0]
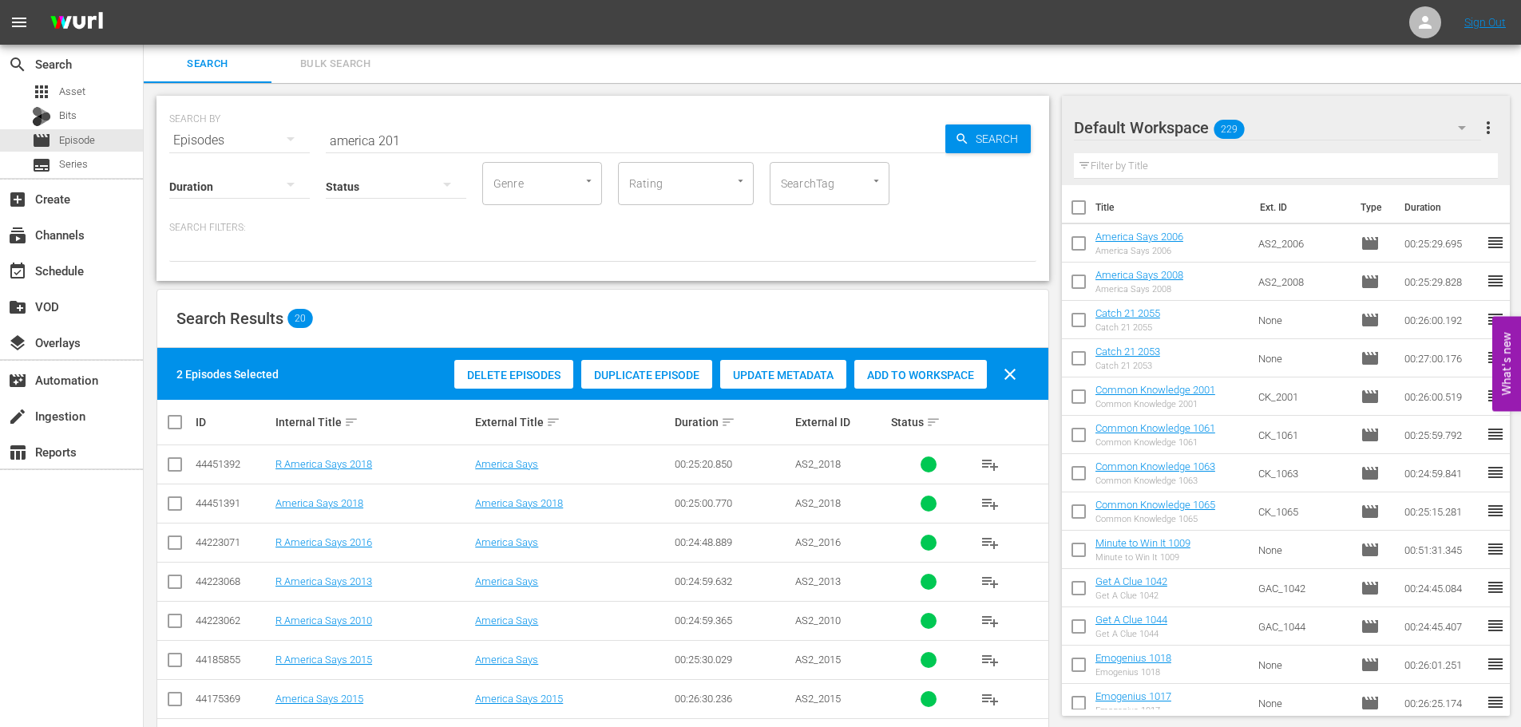
click at [913, 374] on span "Add to Workspace" at bounding box center [920, 375] width 133 height 13
click at [430, 153] on div "Status" at bounding box center [396, 176] width 141 height 57
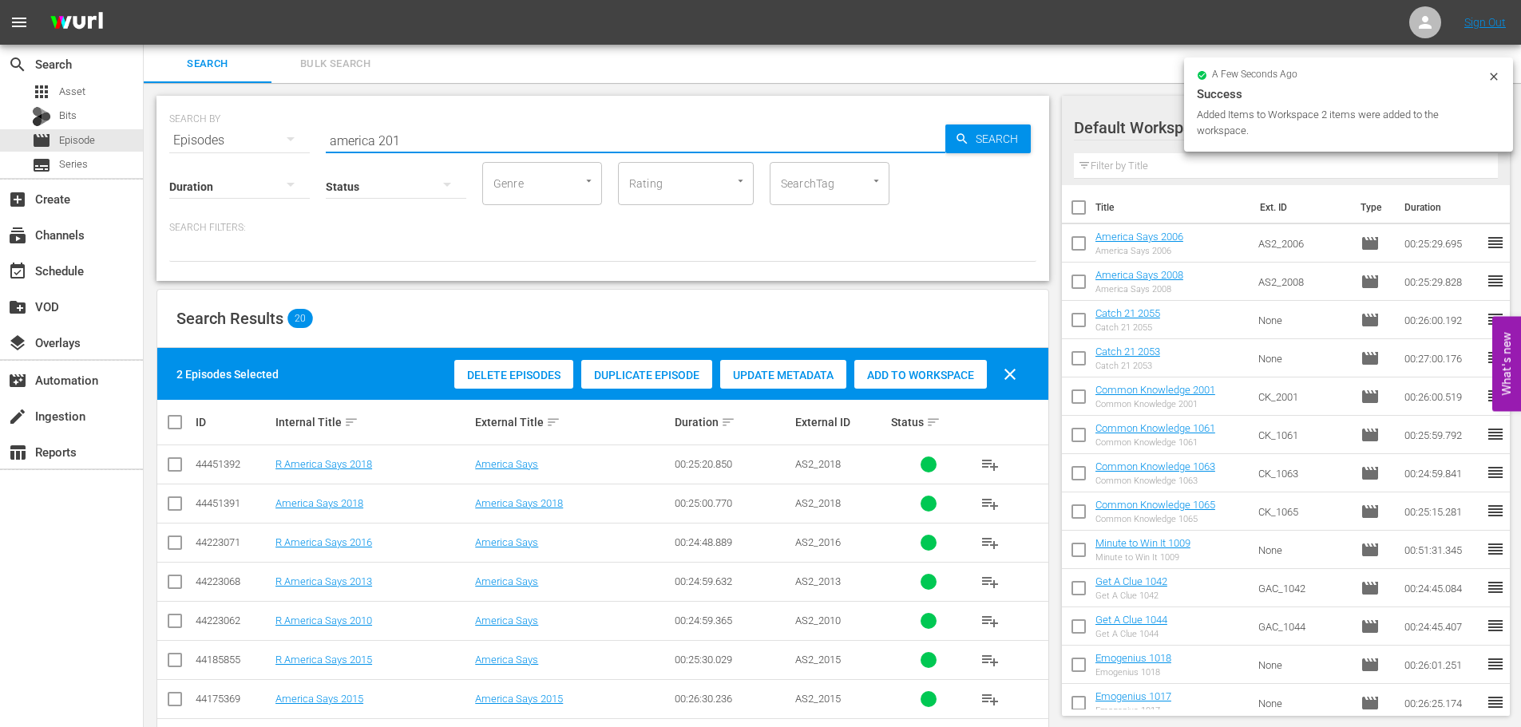
drag, startPoint x: 435, startPoint y: 144, endPoint x: 295, endPoint y: 152, distance: 140.8
click at [295, 152] on div "SEARCH BY Search By Episodes Search ID, Title, Description, Keywords, or Catego…" at bounding box center [603, 188] width 893 height 185
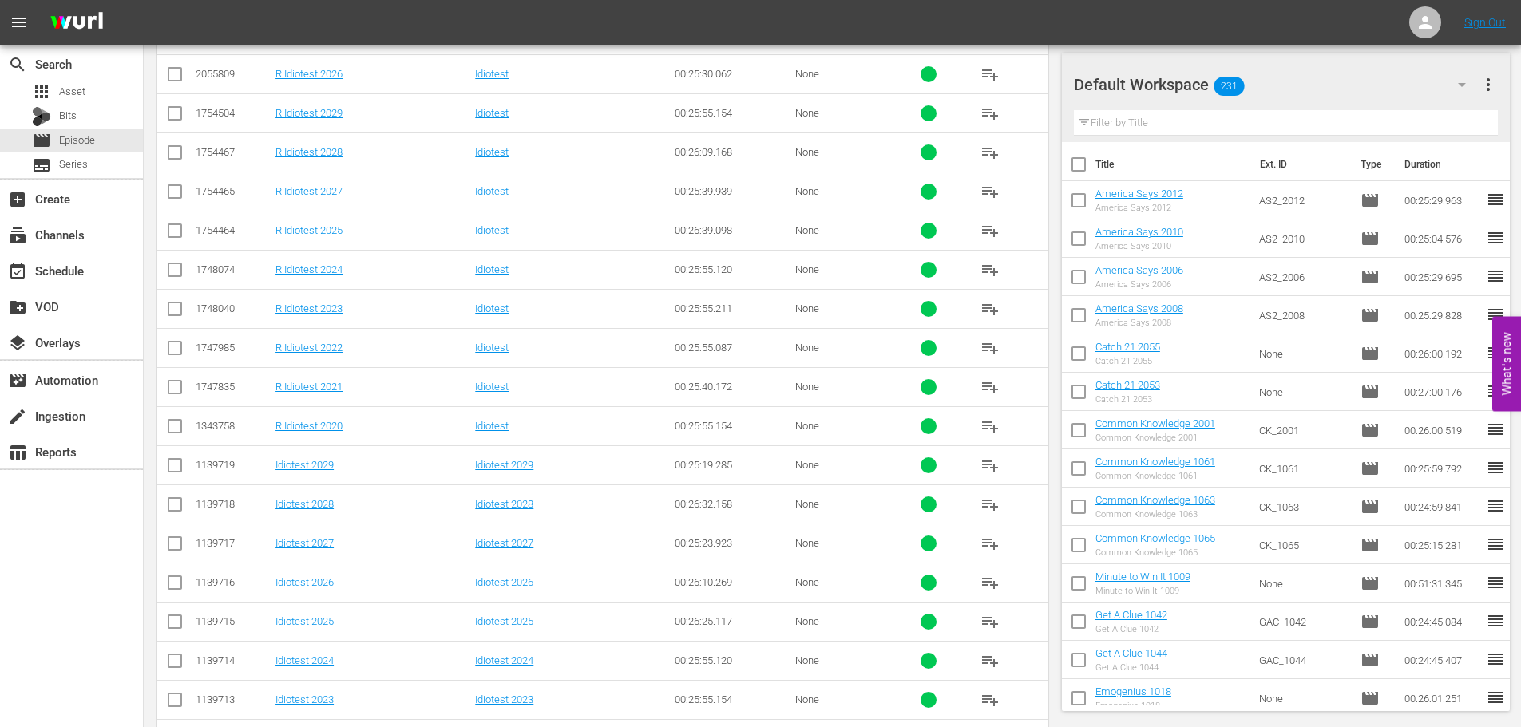
scroll to position [530, 0]
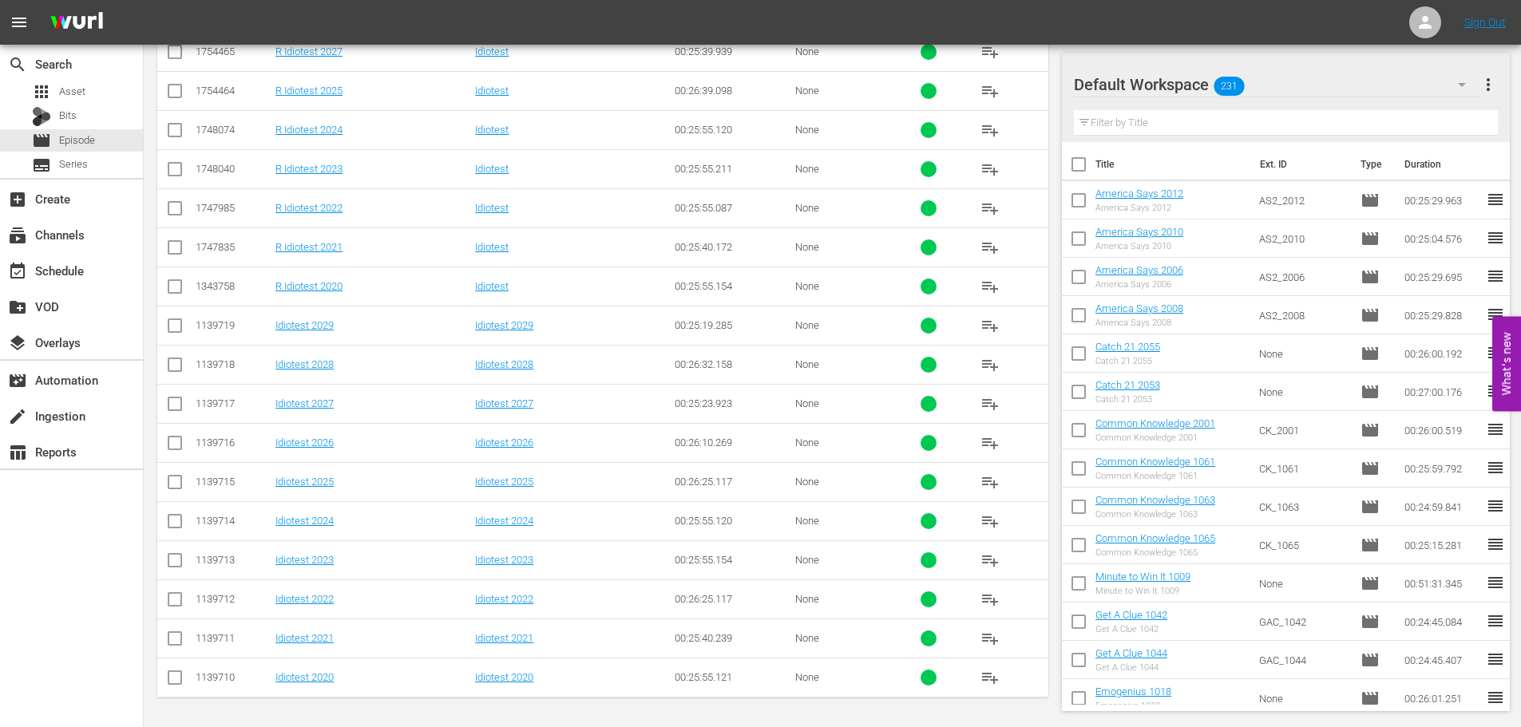
type input "idiotest 202"
click at [177, 370] on input "checkbox" at bounding box center [174, 368] width 19 height 19
checkbox input "true"
click at [170, 316] on icon at bounding box center [174, 325] width 19 height 19
click at [173, 323] on input "checkbox" at bounding box center [174, 328] width 19 height 19
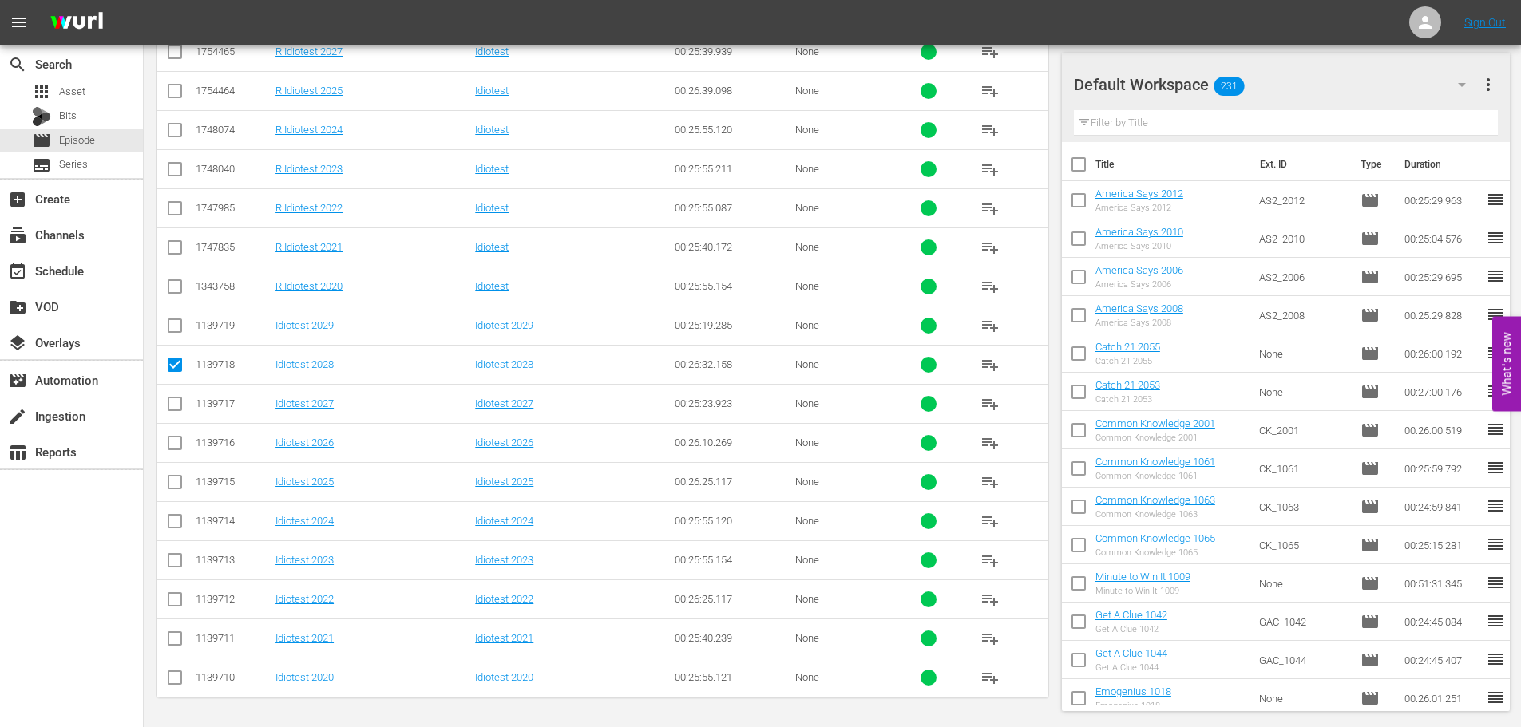
checkbox input "true"
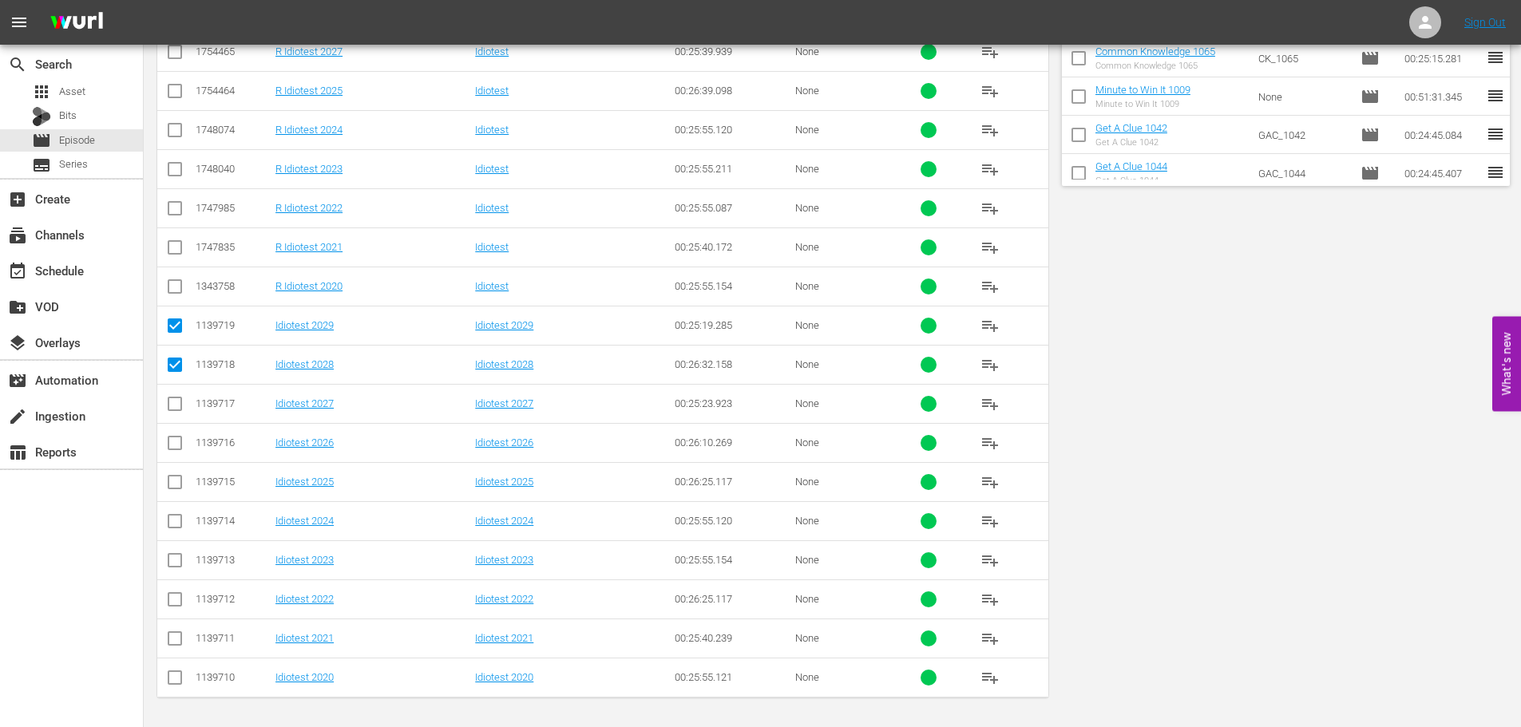
scroll to position [0, 0]
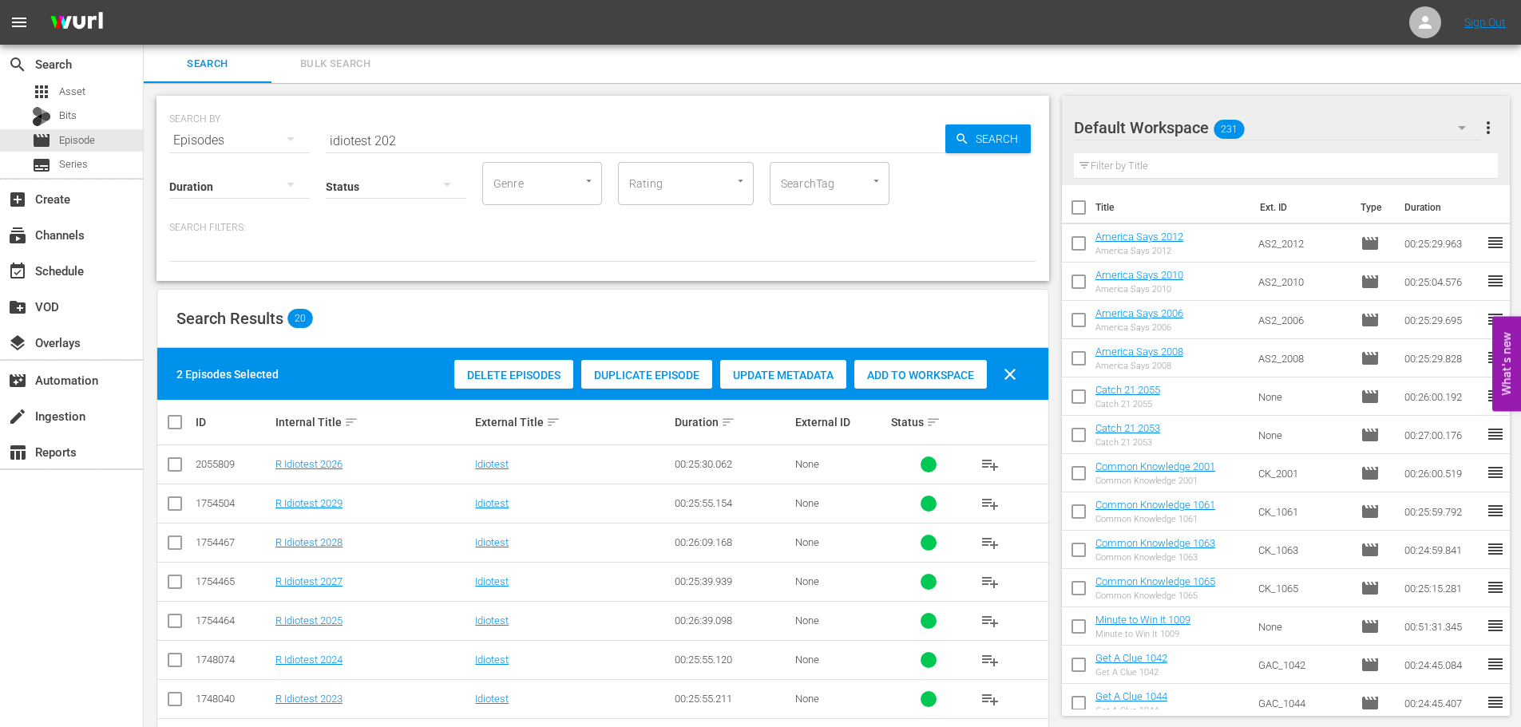
click at [935, 363] on div "Add to Workspace" at bounding box center [920, 375] width 133 height 30
click at [440, 125] on input "idiotest 202" at bounding box center [636, 140] width 620 height 38
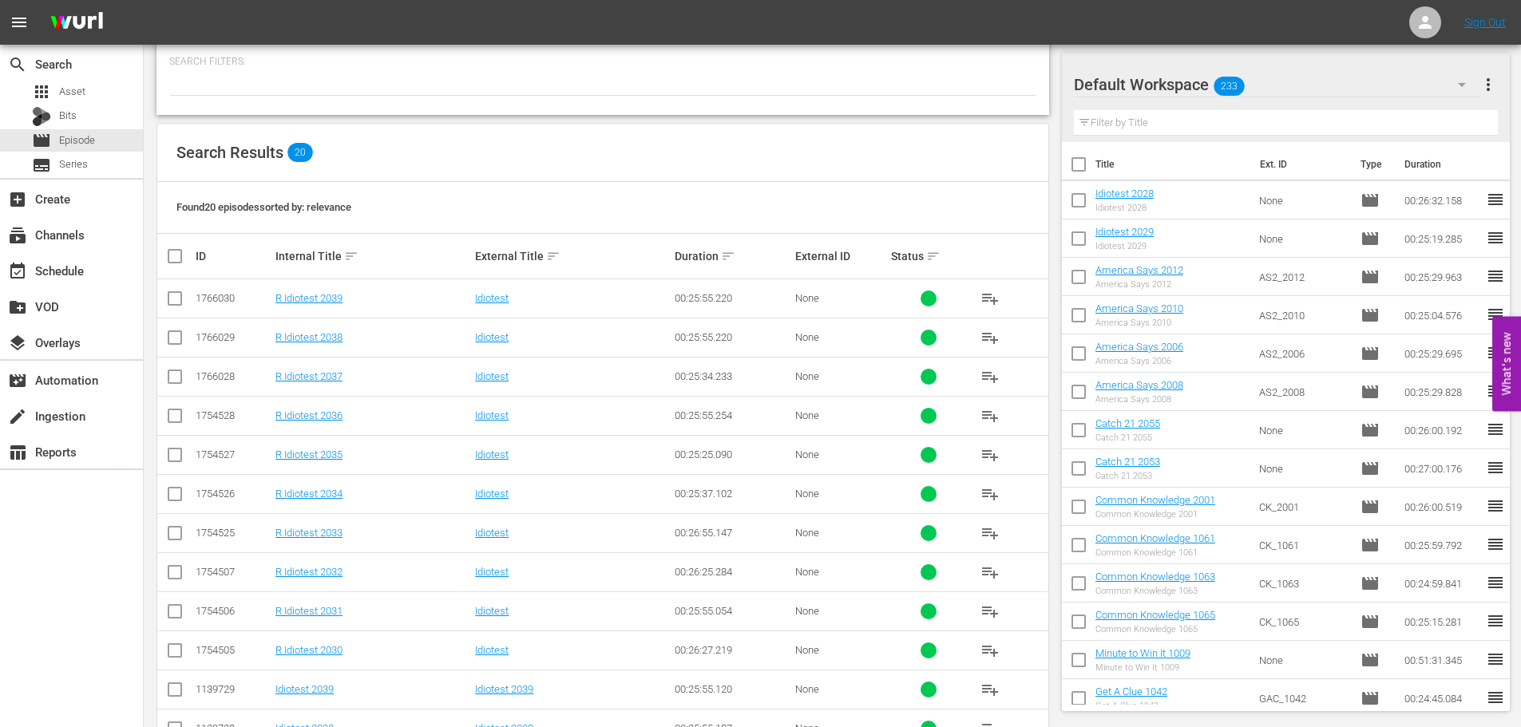
scroll to position [530, 0]
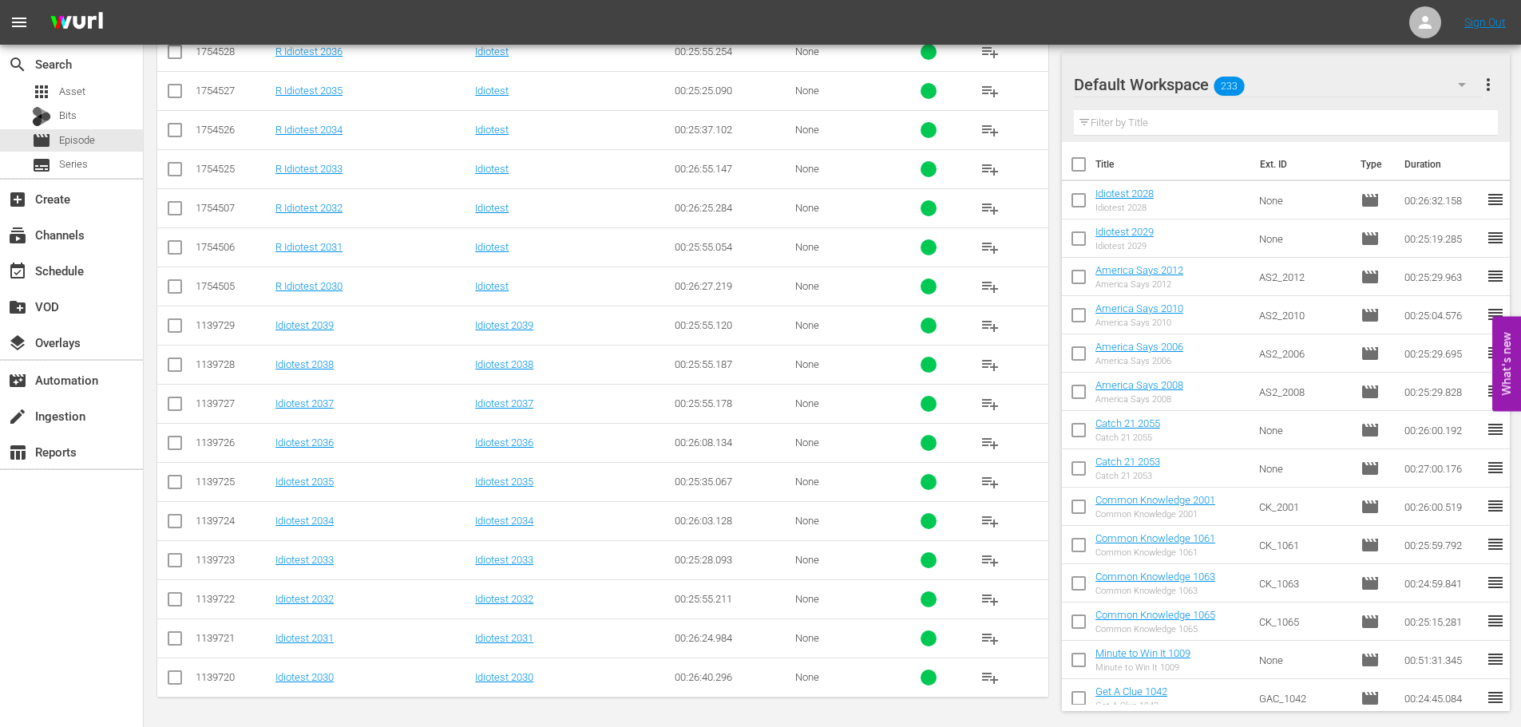
type input "idiotest 203"
click at [175, 643] on input "checkbox" at bounding box center [174, 641] width 19 height 19
checkbox input "true"
click at [179, 683] on input "checkbox" at bounding box center [174, 681] width 19 height 19
checkbox input "true"
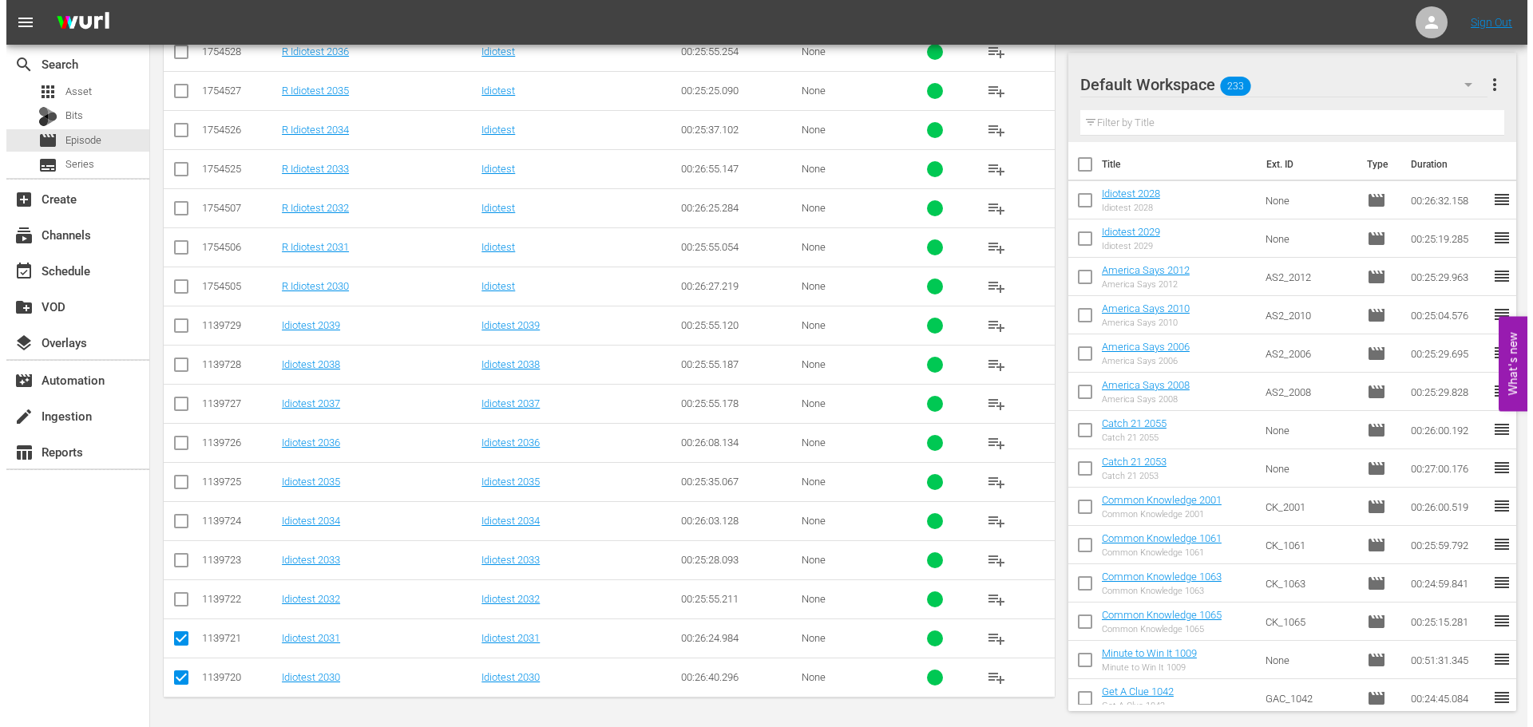
scroll to position [0, 0]
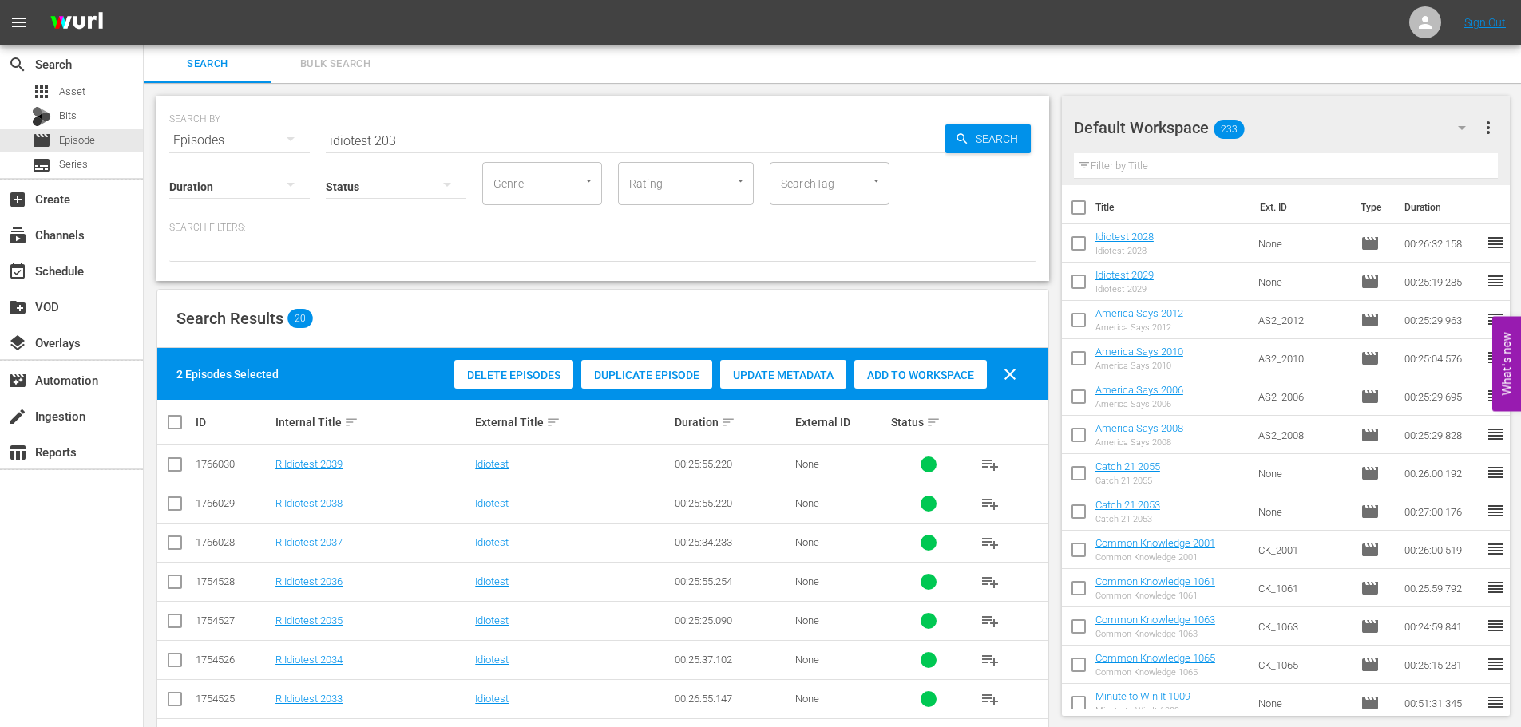
click at [935, 370] on span "Add to Workspace" at bounding box center [920, 375] width 133 height 13
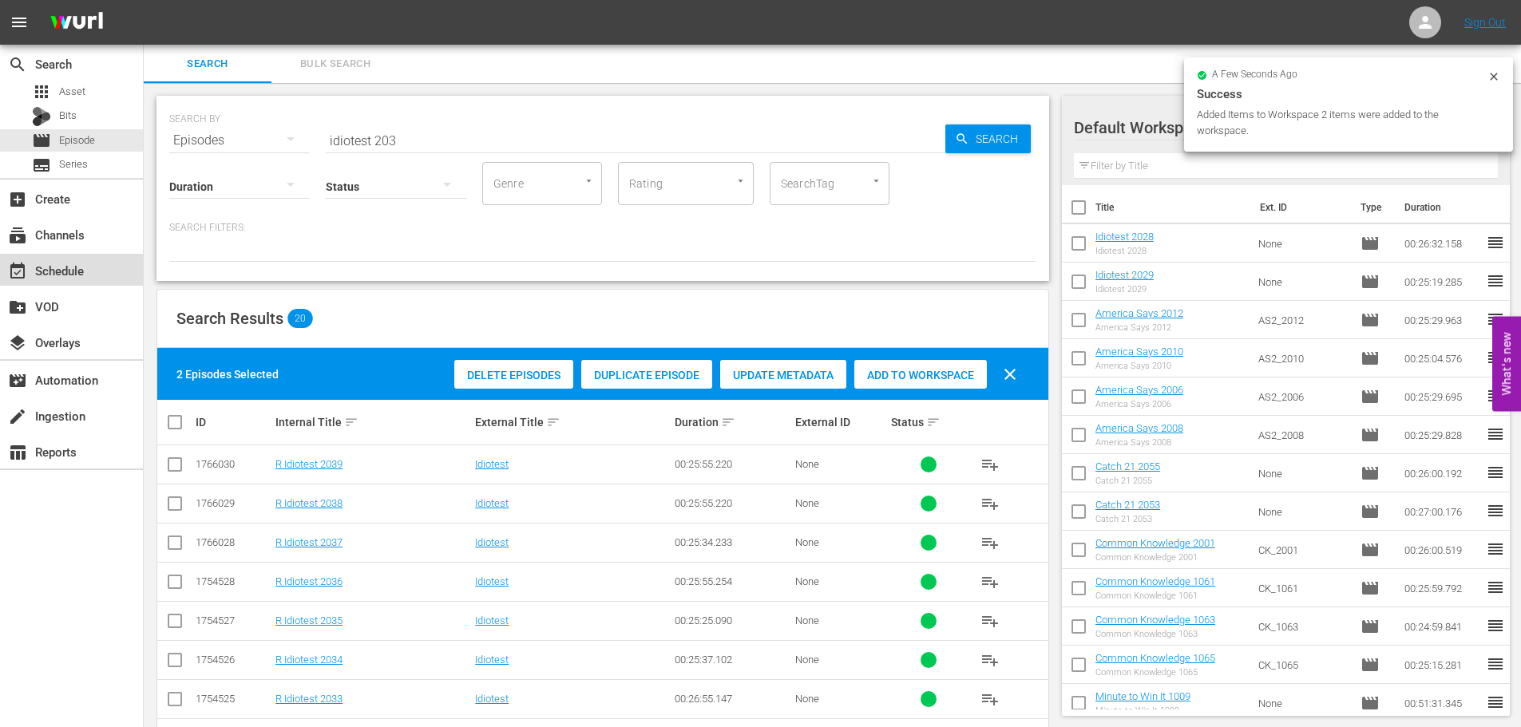
click at [45, 284] on div "event_available Schedule" at bounding box center [71, 270] width 143 height 32
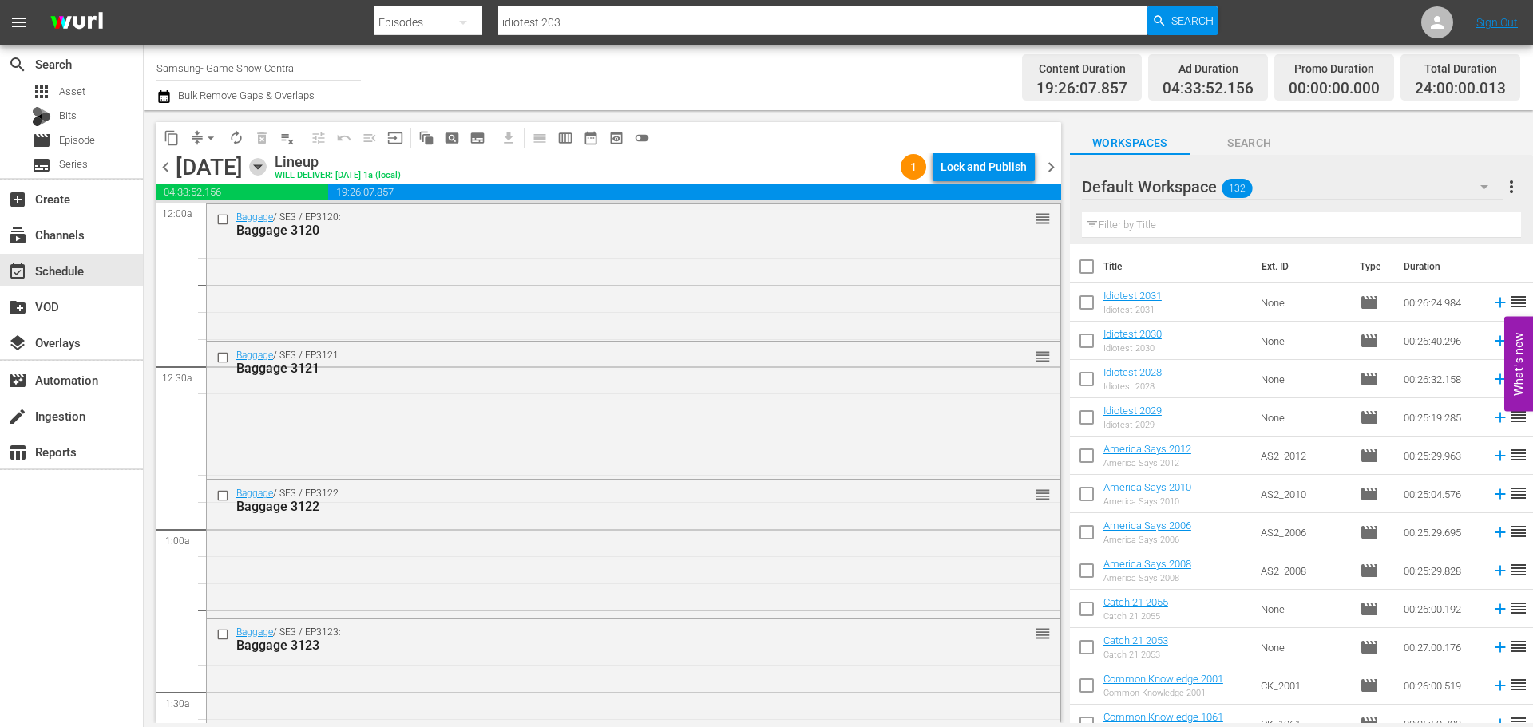
click at [267, 163] on icon "button" at bounding box center [258, 167] width 18 height 18
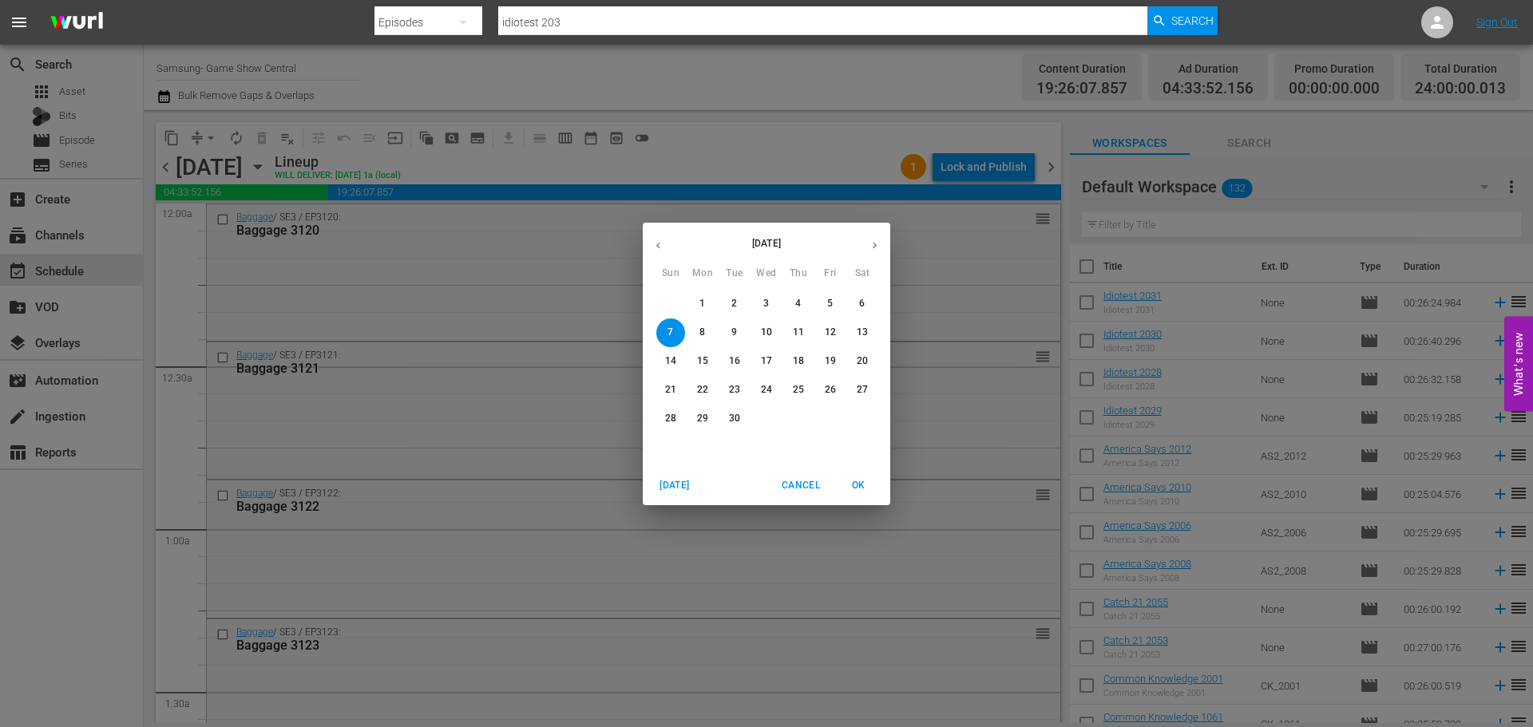
click at [662, 261] on div "September 2025 Sun Mon Tue Wed Thu Fri Sat" at bounding box center [767, 254] width 248 height 54
click at [660, 249] on icon "button" at bounding box center [658, 246] width 12 height 12
click at [873, 422] on span "30" at bounding box center [862, 419] width 29 height 14
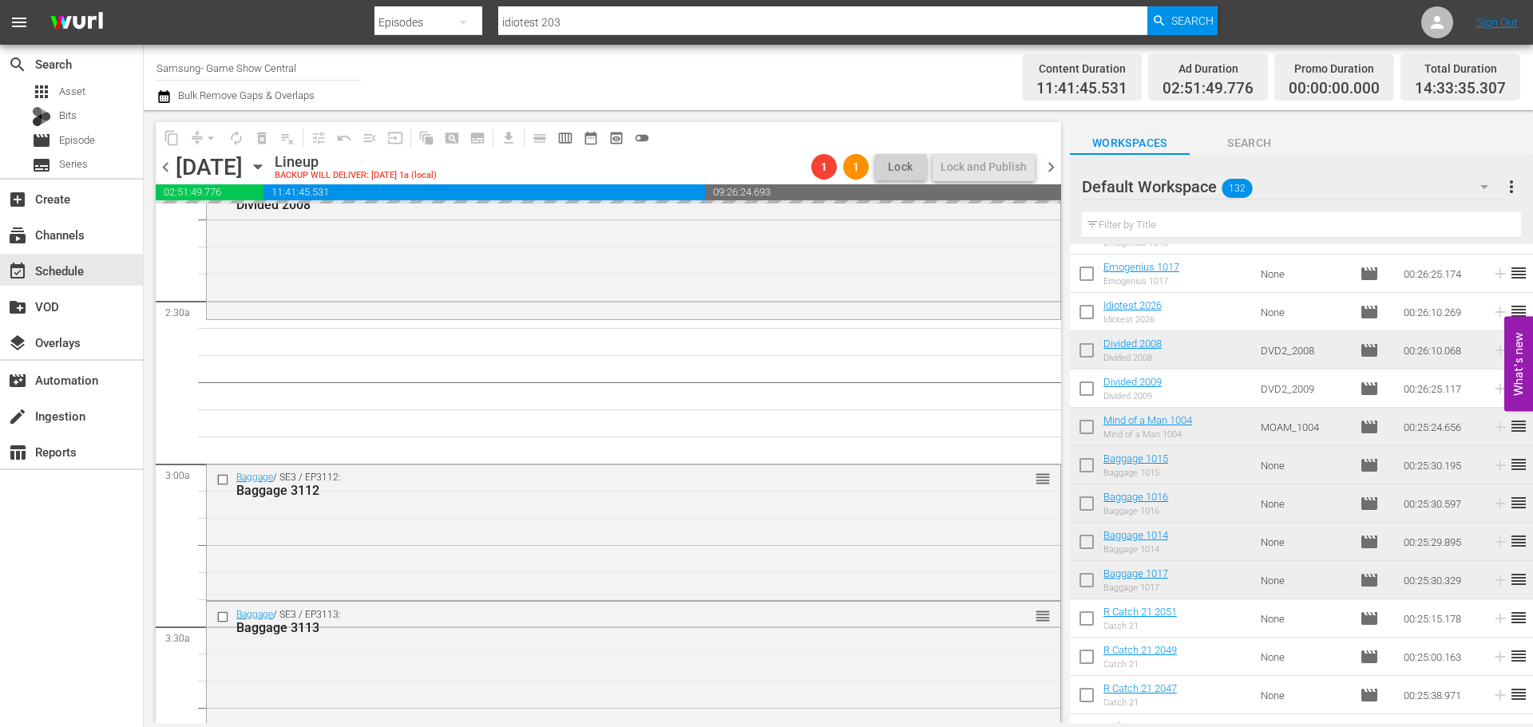
scroll to position [719, 0]
click at [541, 523] on div "Baggage / SE3 / EP3112: Baggage 3112 reorder" at bounding box center [634, 529] width 854 height 133
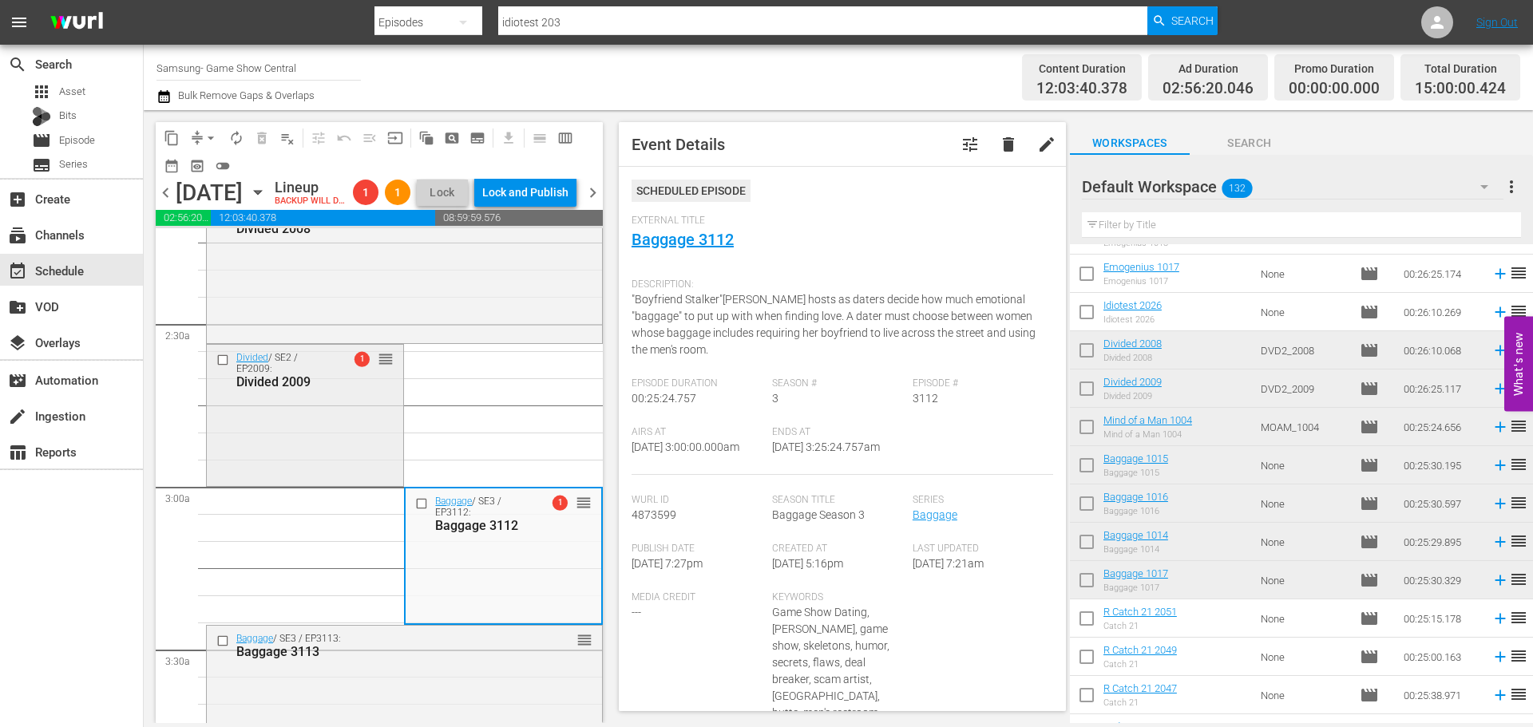
click at [293, 454] on div "Divided / SE2 / EP2009: Divided 2009 1 reorder" at bounding box center [305, 414] width 196 height 139
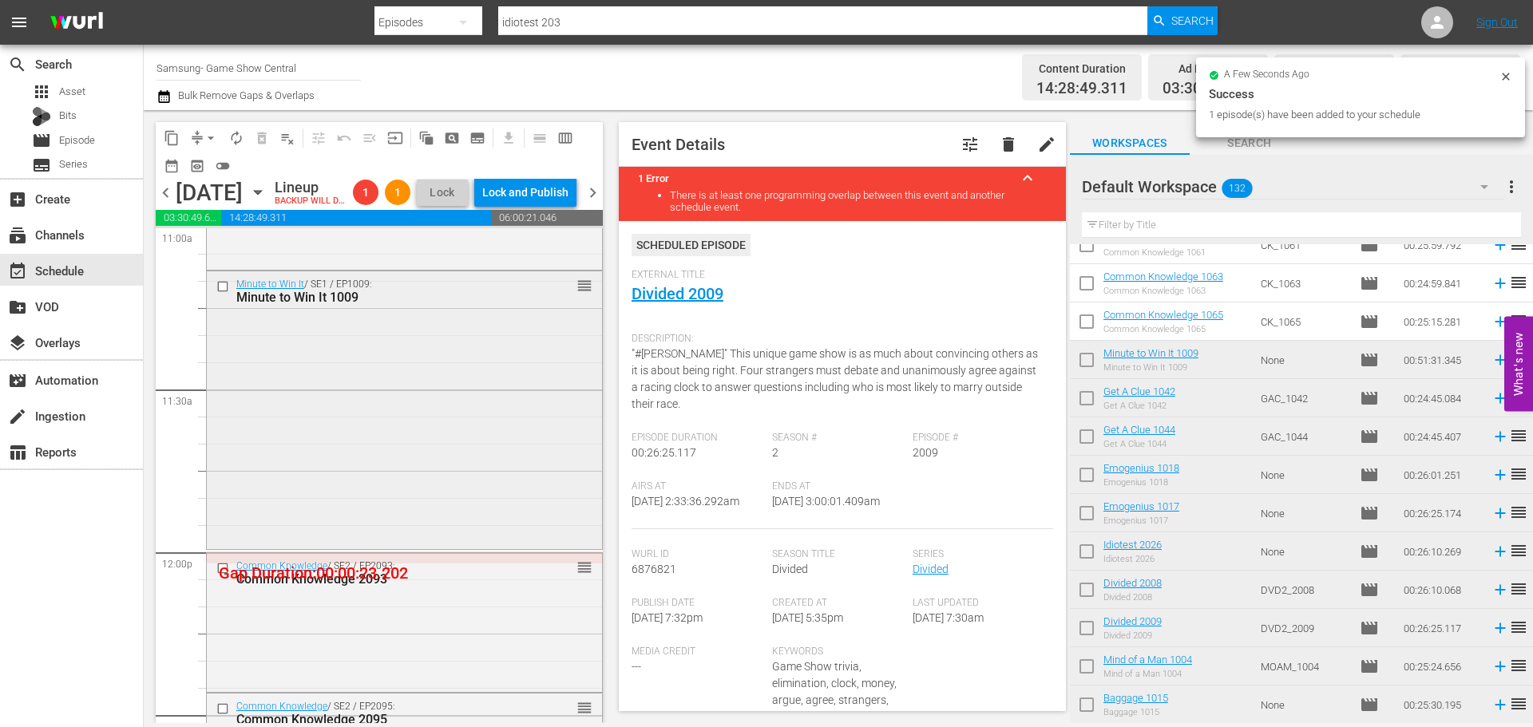
scroll to position [3594, 0]
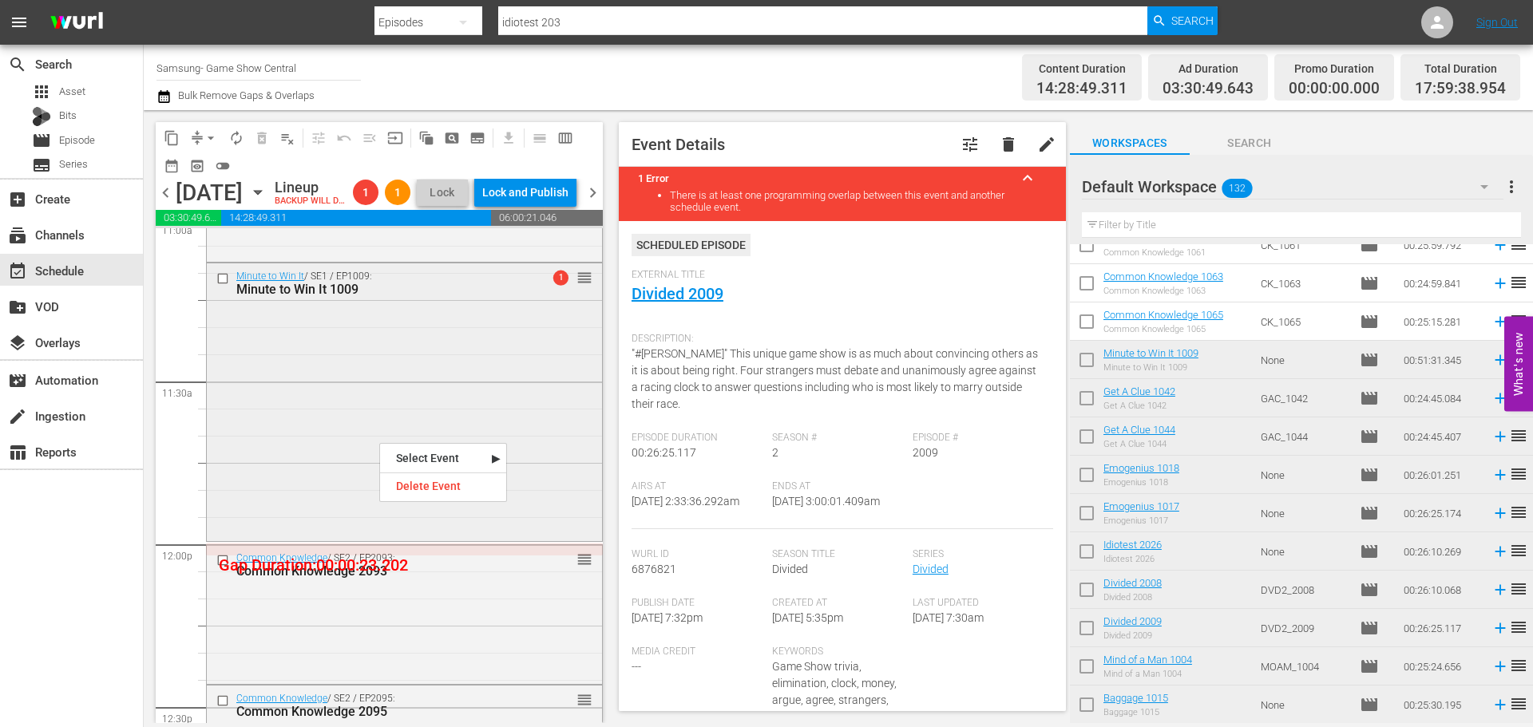
click at [349, 428] on div "Minute to Win It / SE1 / EP1009: Minute to Win It 1009 1 reorder" at bounding box center [404, 401] width 395 height 275
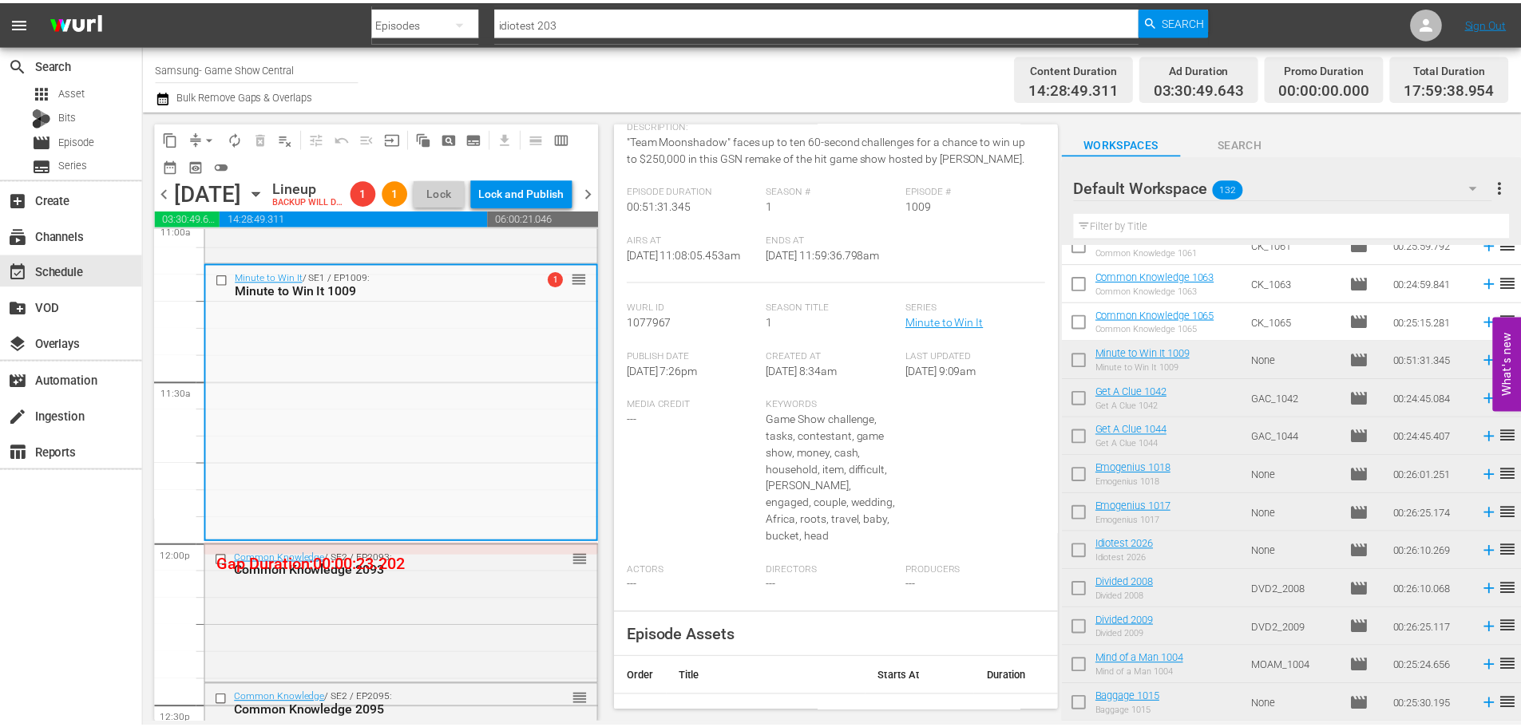
scroll to position [0, 0]
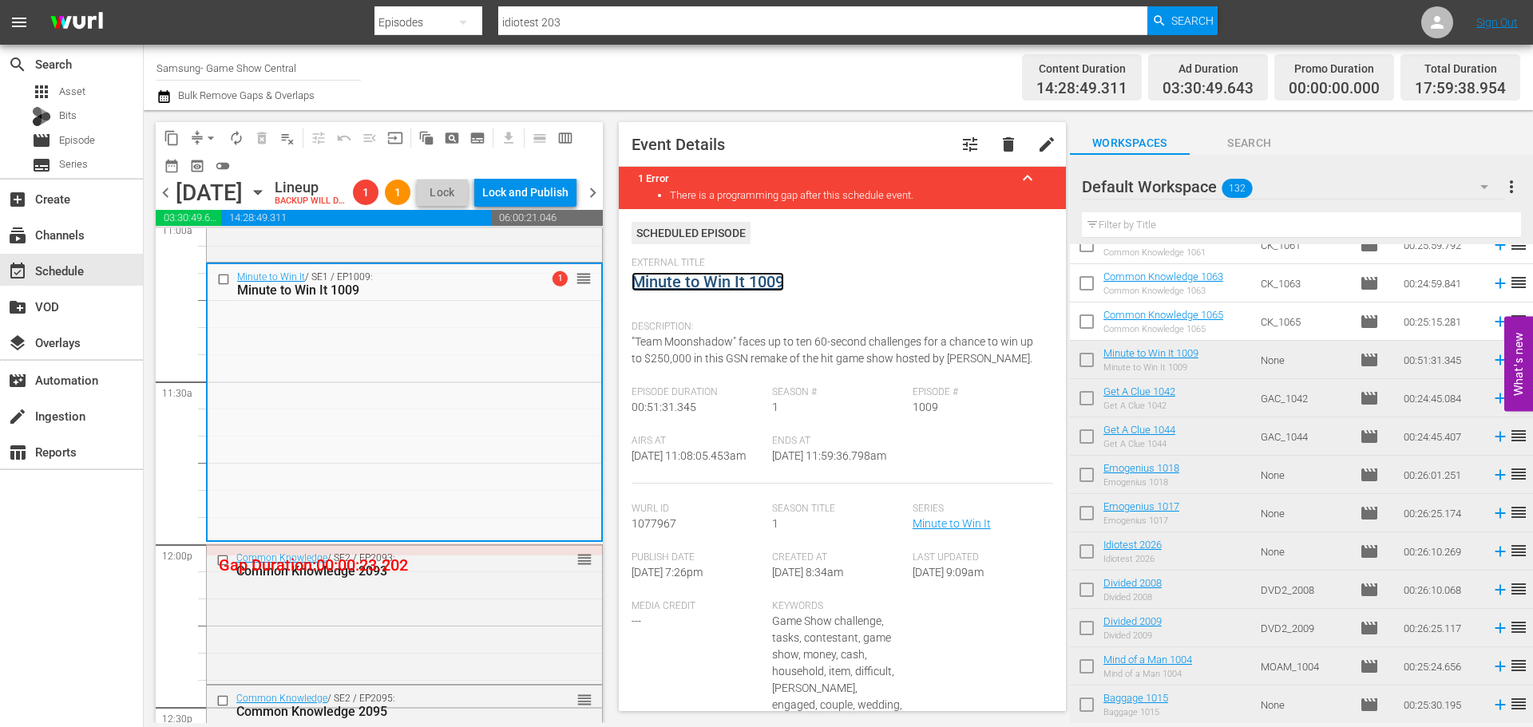
click at [722, 283] on link "Minute to Win It 1009" at bounding box center [708, 281] width 153 height 19
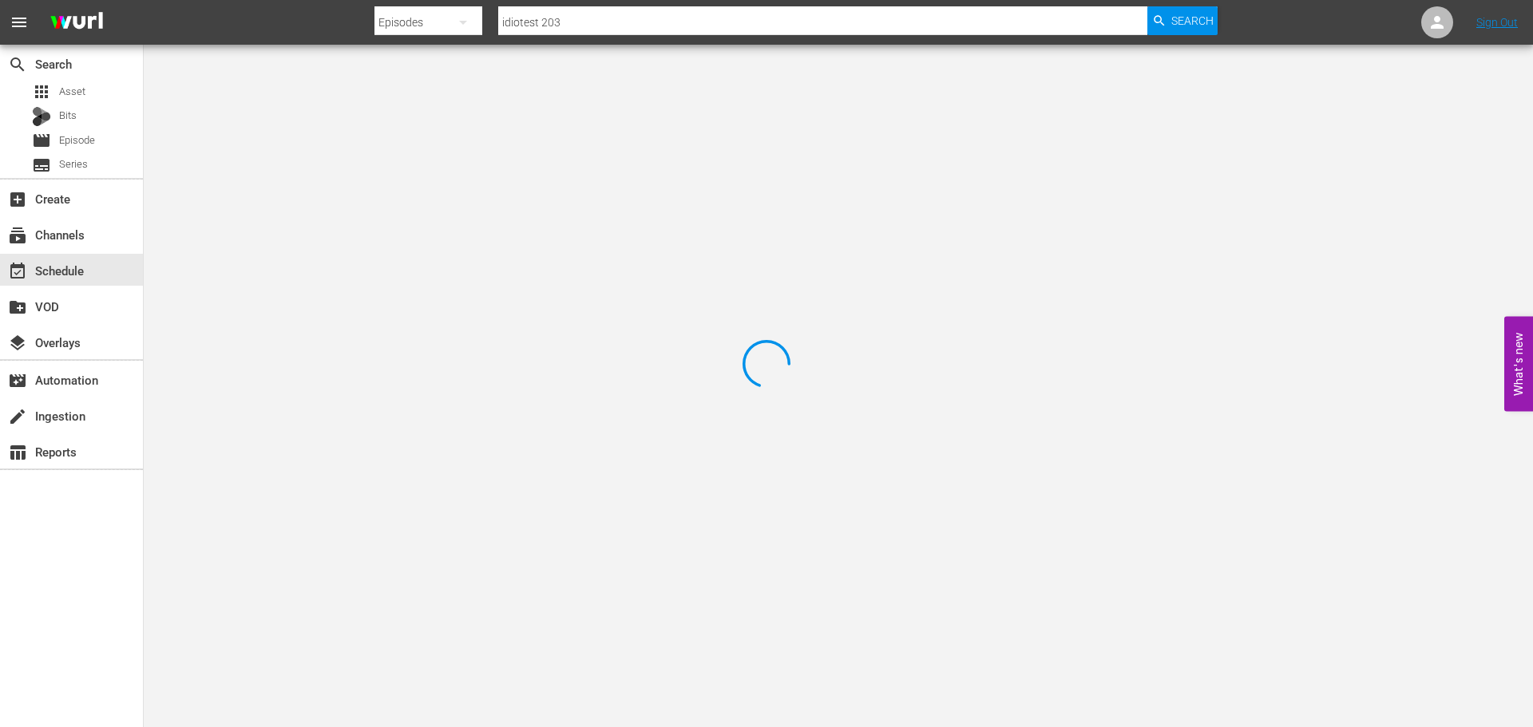
click at [361, 119] on div at bounding box center [766, 363] width 1533 height 727
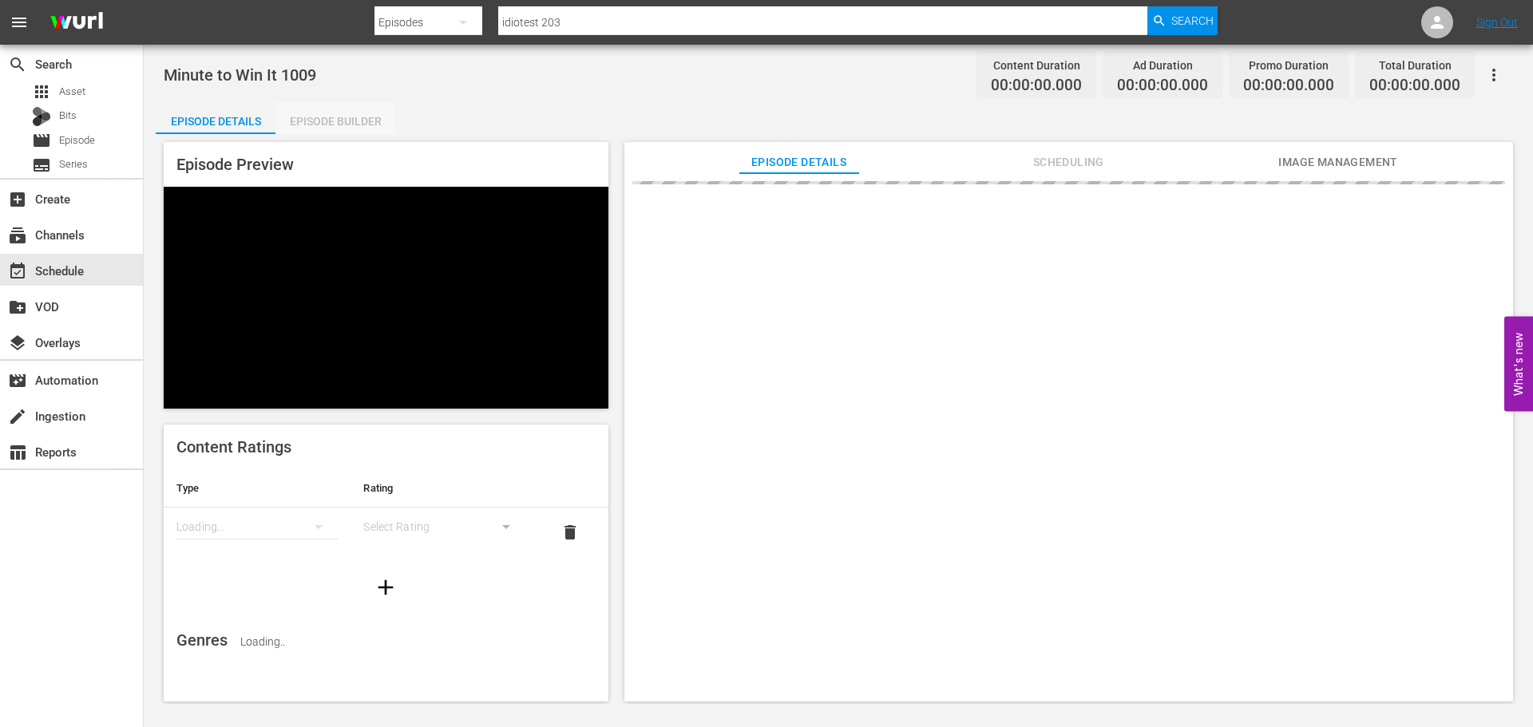
click at [337, 123] on div "Episode Builder" at bounding box center [336, 121] width 120 height 38
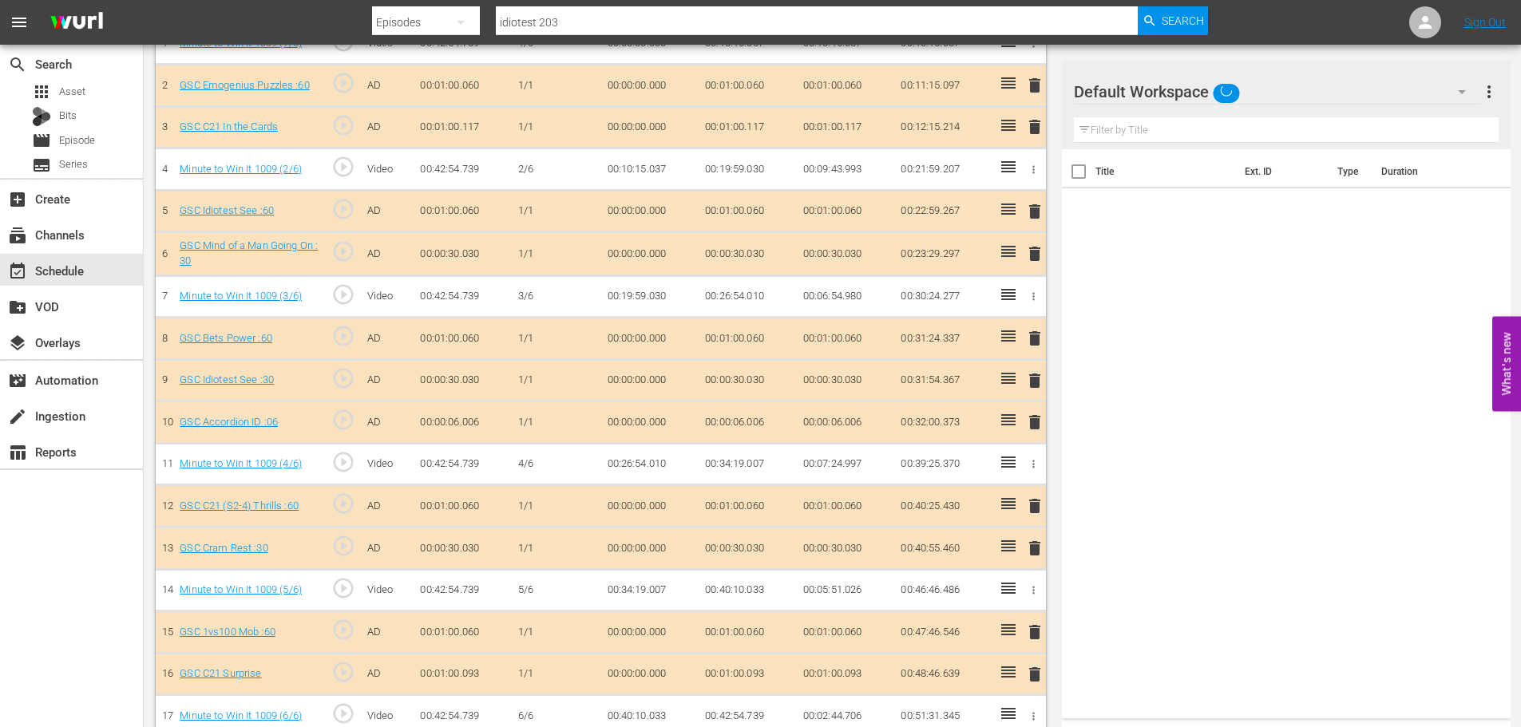
scroll to position [553, 0]
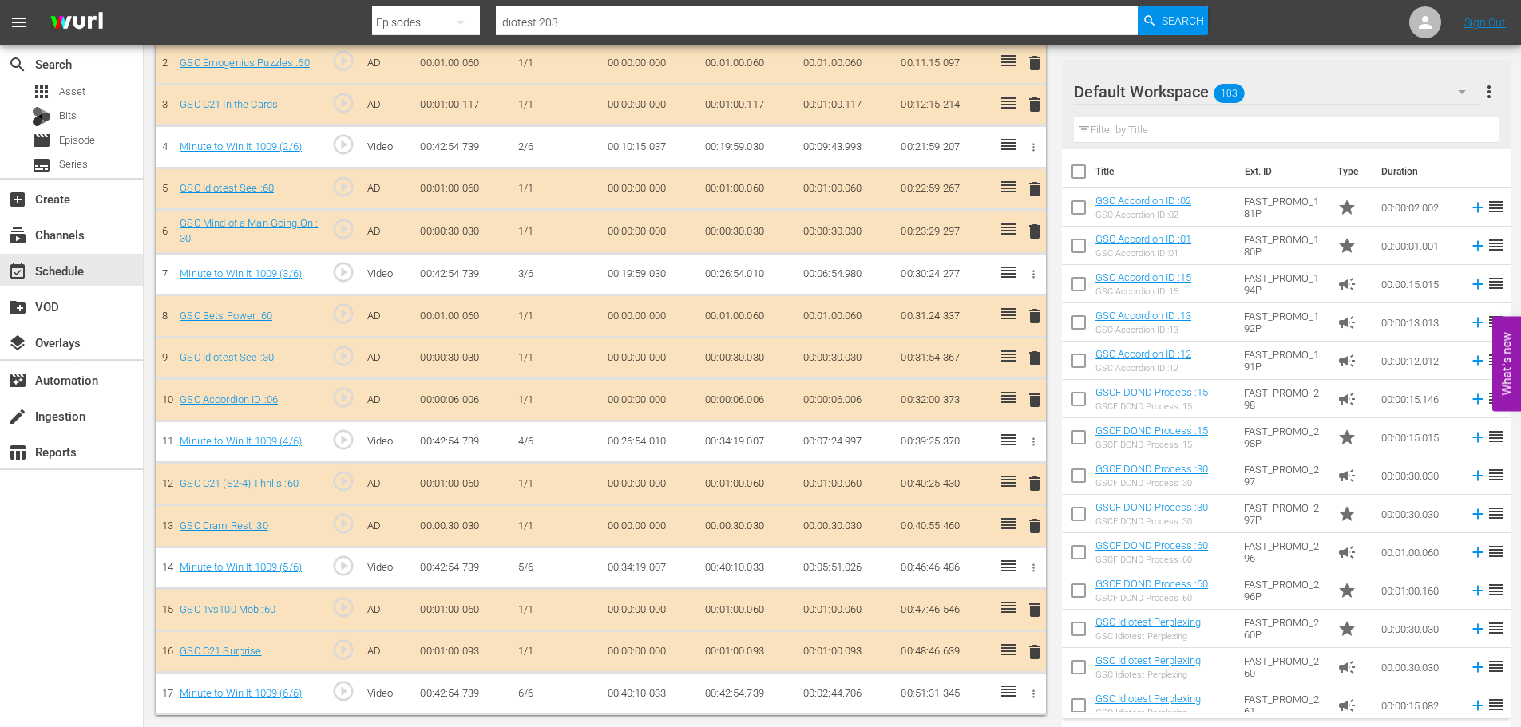
click at [1037, 403] on span "delete" at bounding box center [1034, 399] width 19 height 19
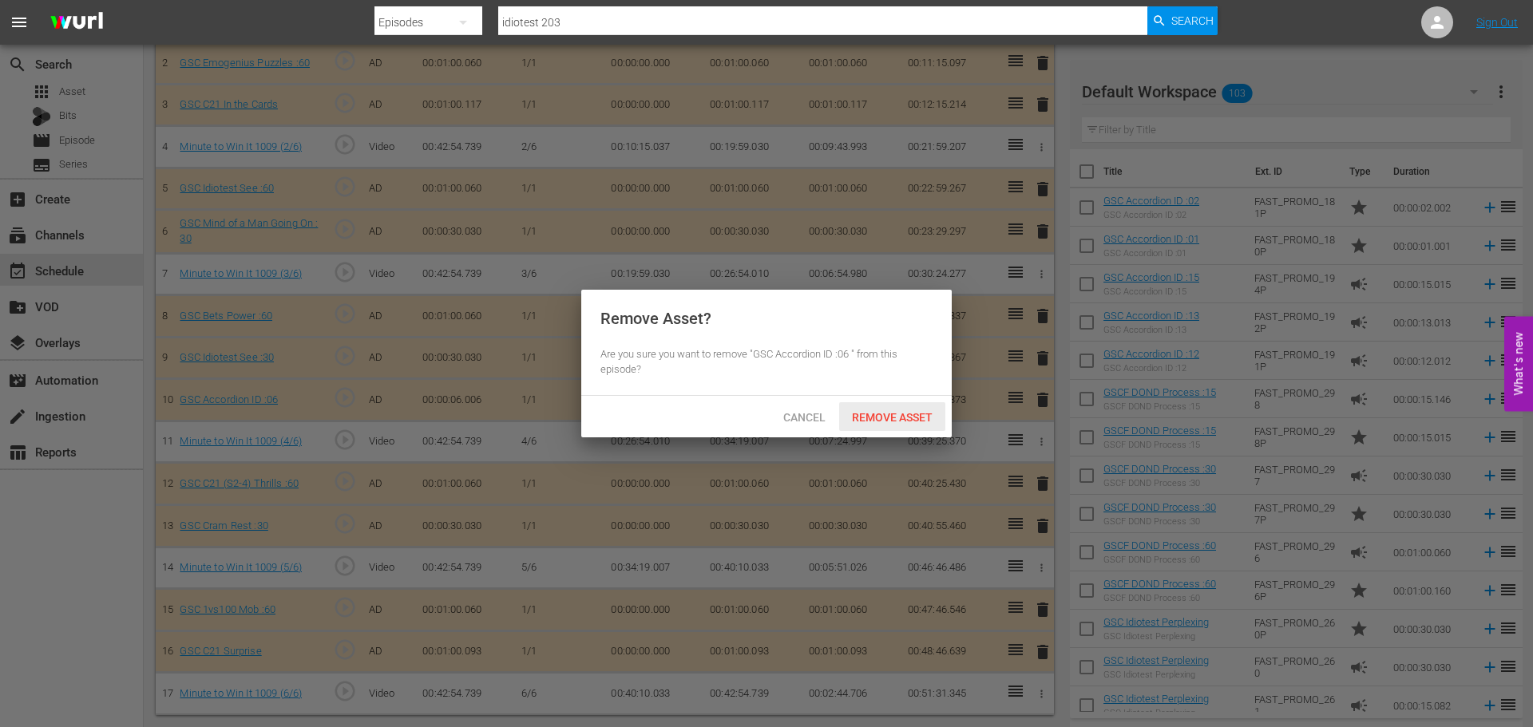
click at [858, 422] on div "Remove Asset" at bounding box center [892, 417] width 106 height 30
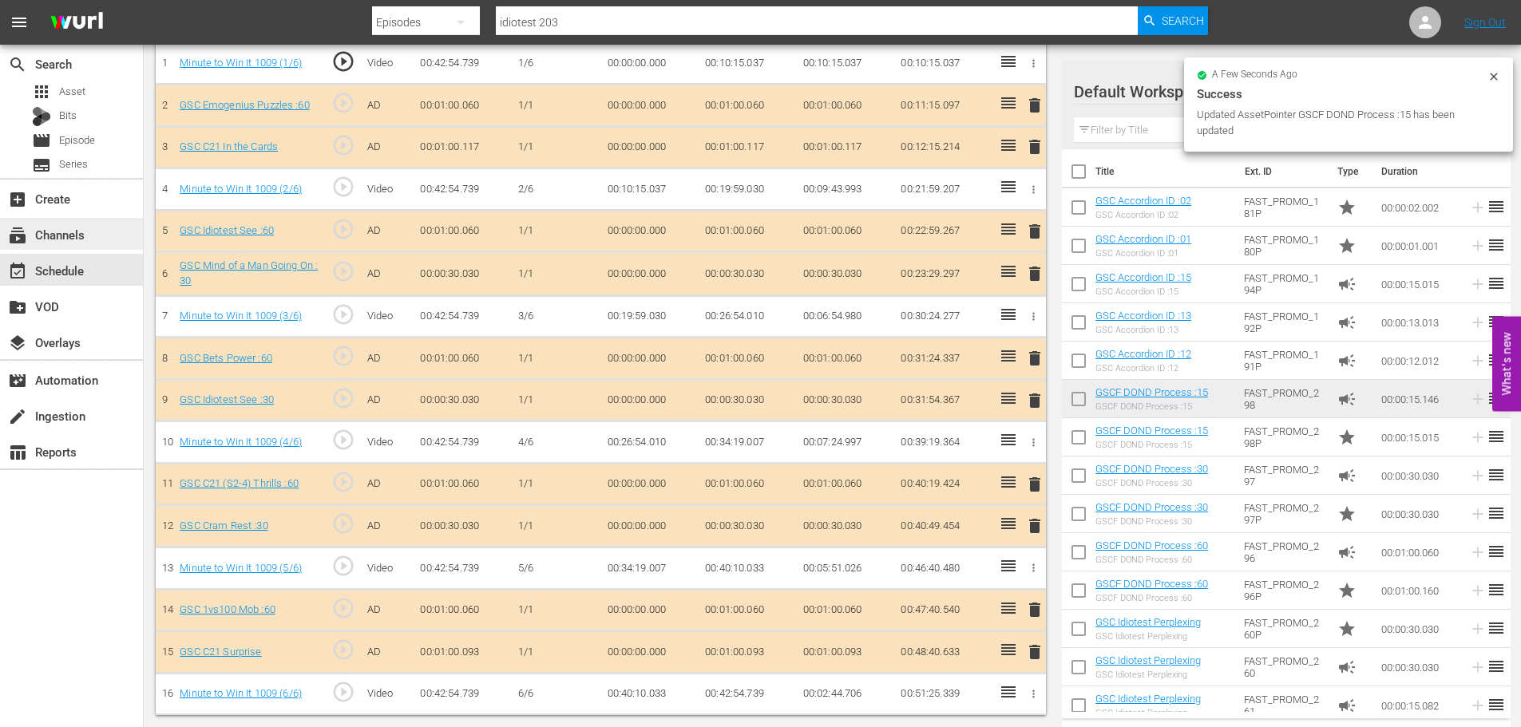
scroll to position [556, 0]
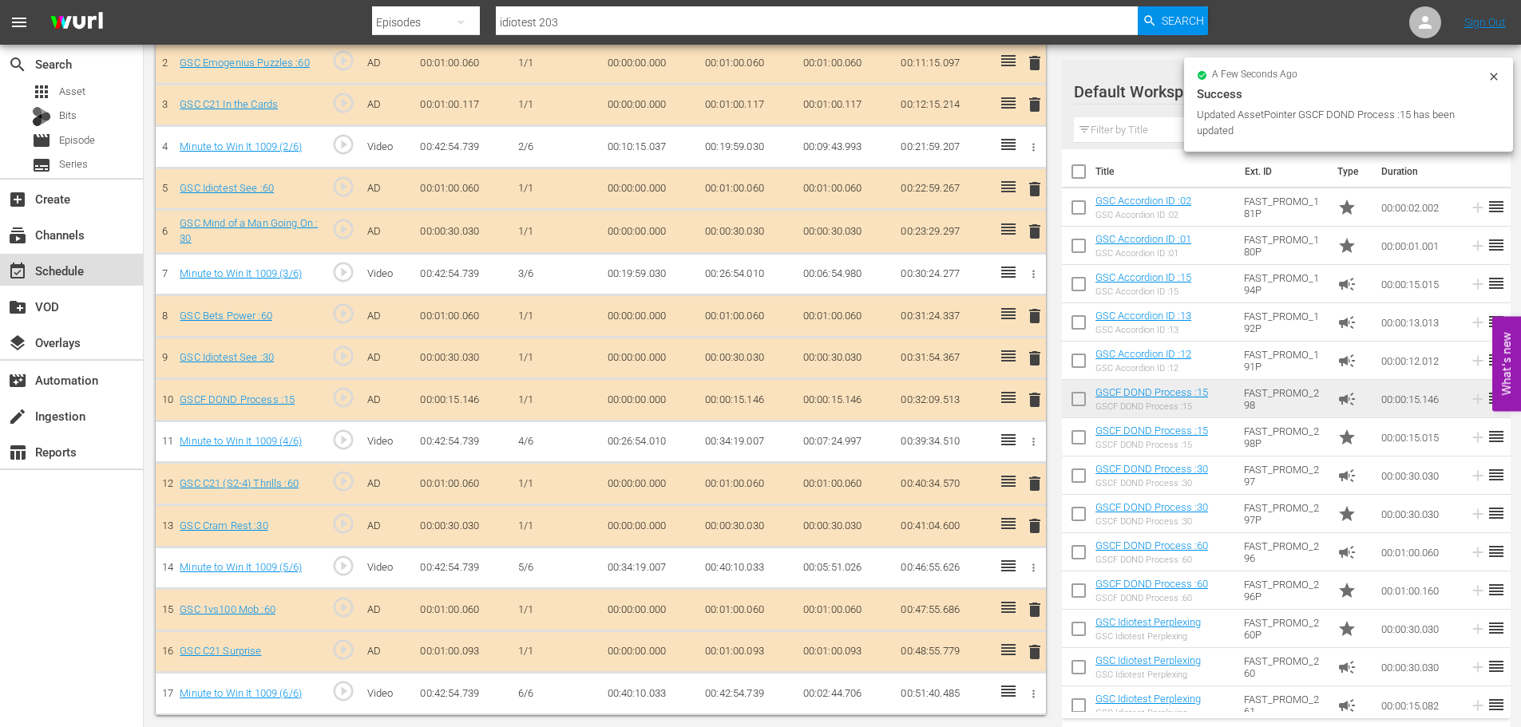
click at [89, 270] on div "event_available Schedule" at bounding box center [44, 268] width 89 height 14
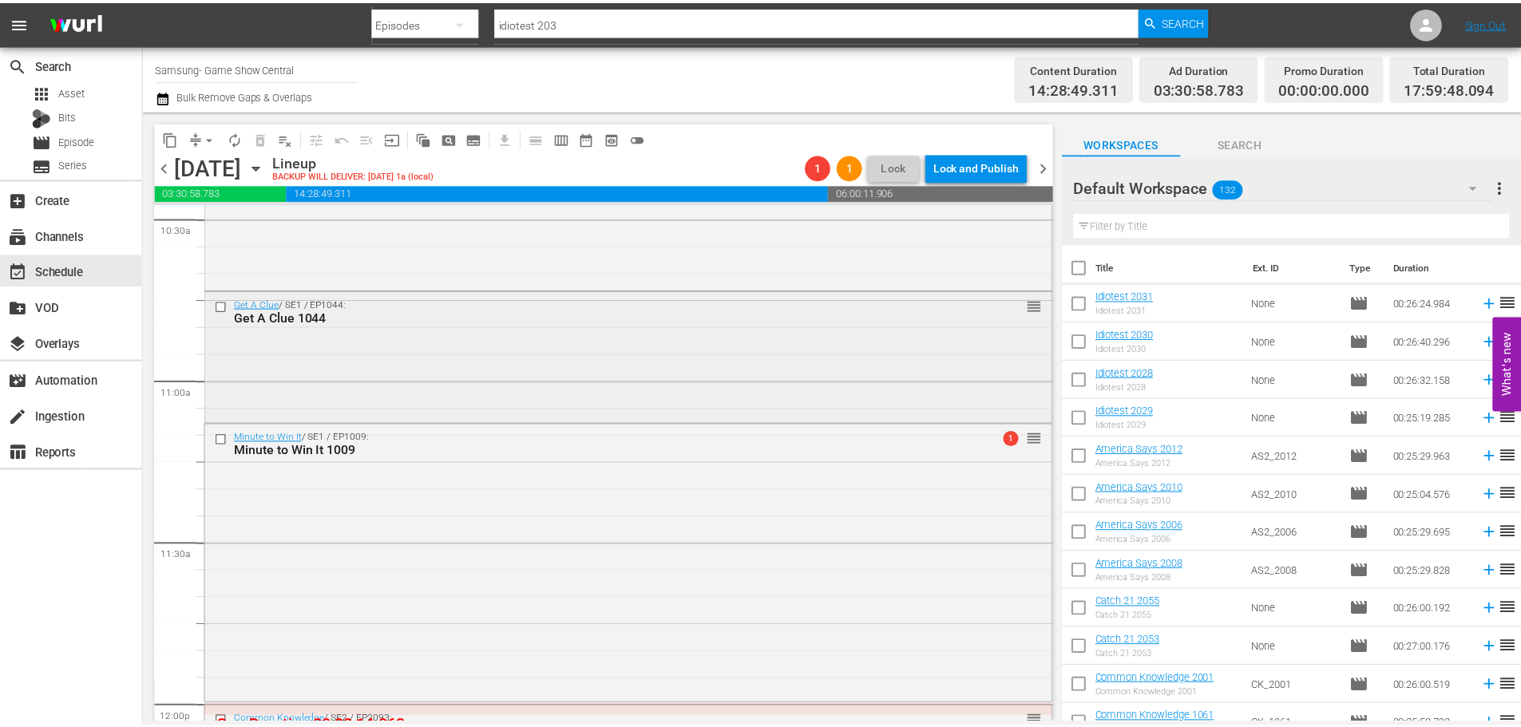
scroll to position [3379, 0]
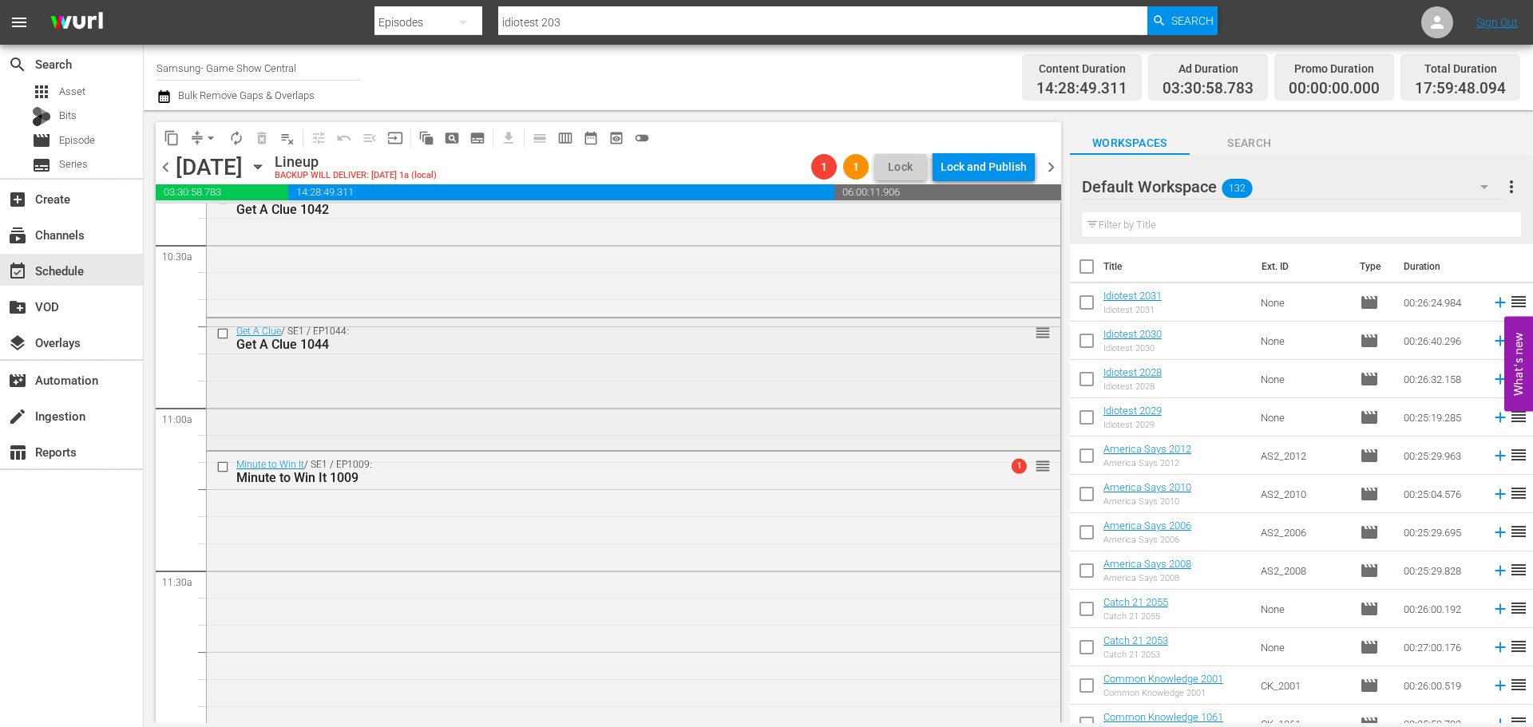
click at [309, 368] on div "Get A Clue / SE1 / EP1044: Get A Clue 1044 reorder" at bounding box center [634, 383] width 854 height 129
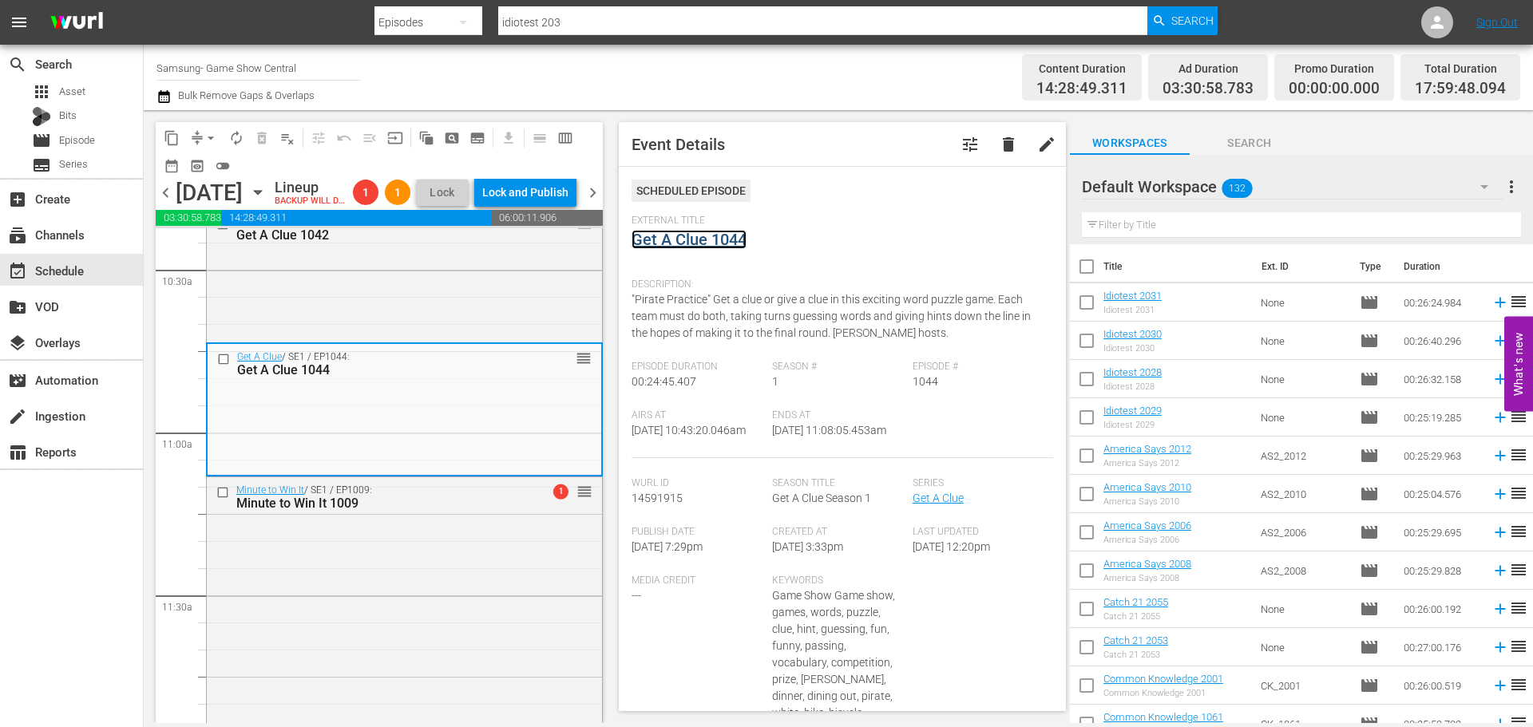
click at [659, 247] on link "Get A Clue 1044" at bounding box center [689, 239] width 115 height 19
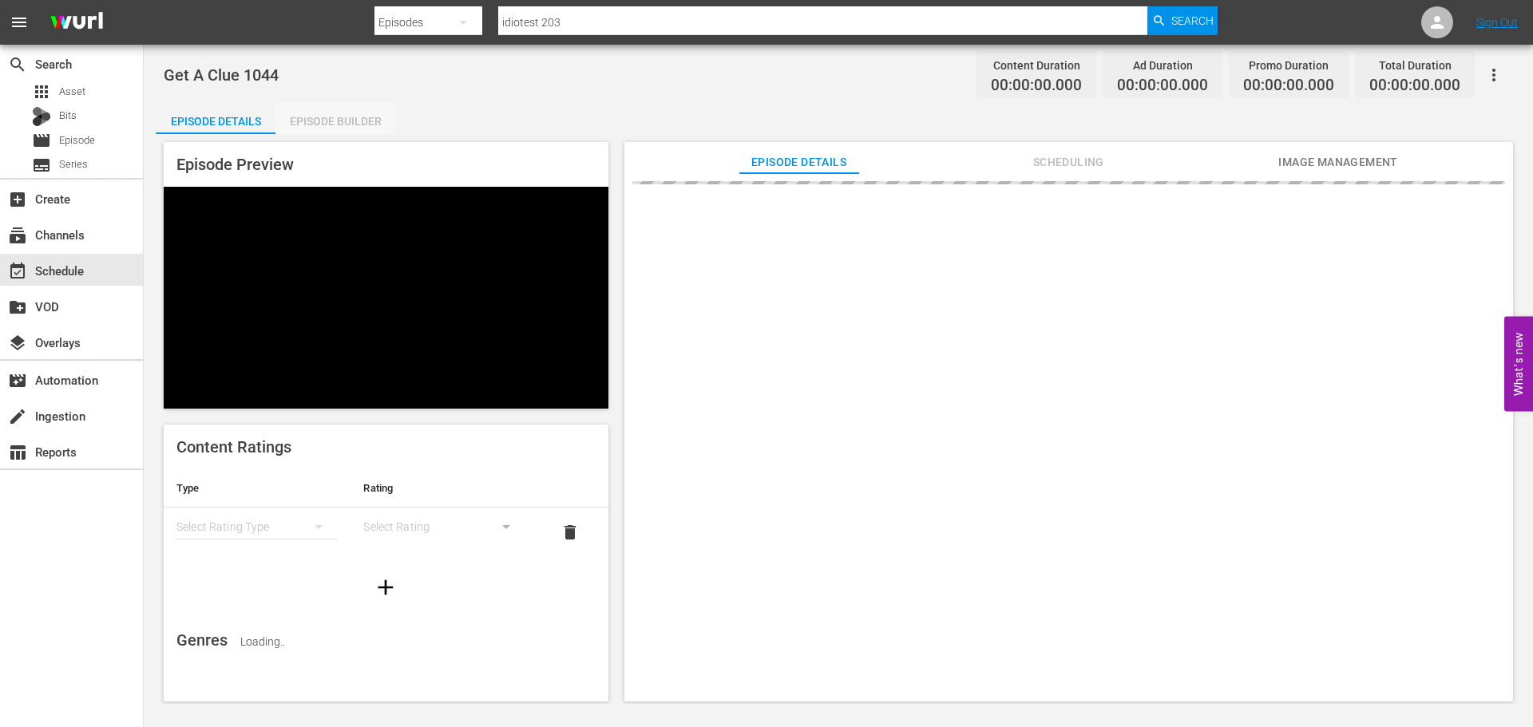
click at [339, 111] on div "Episode Builder" at bounding box center [336, 121] width 120 height 38
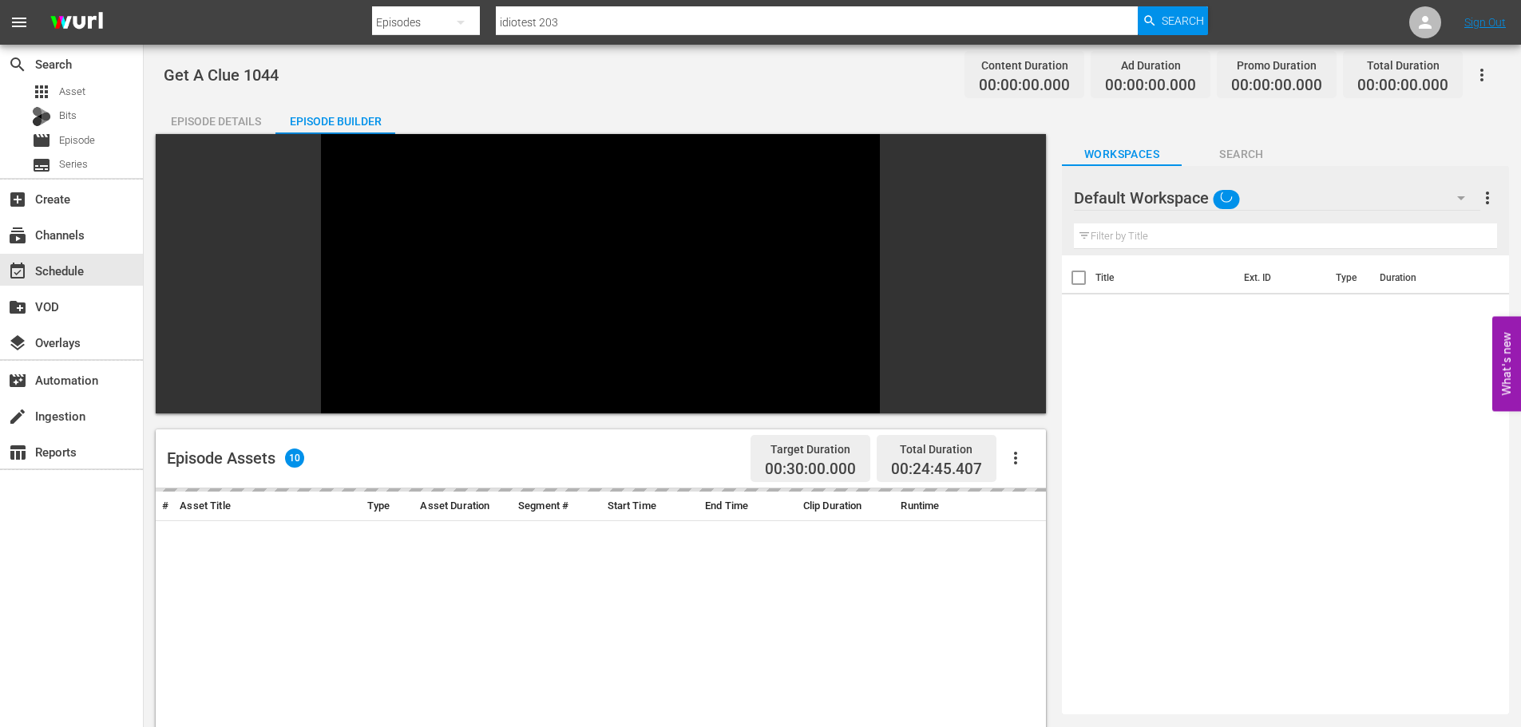
click at [1103, 232] on input "text" at bounding box center [1285, 237] width 423 height 26
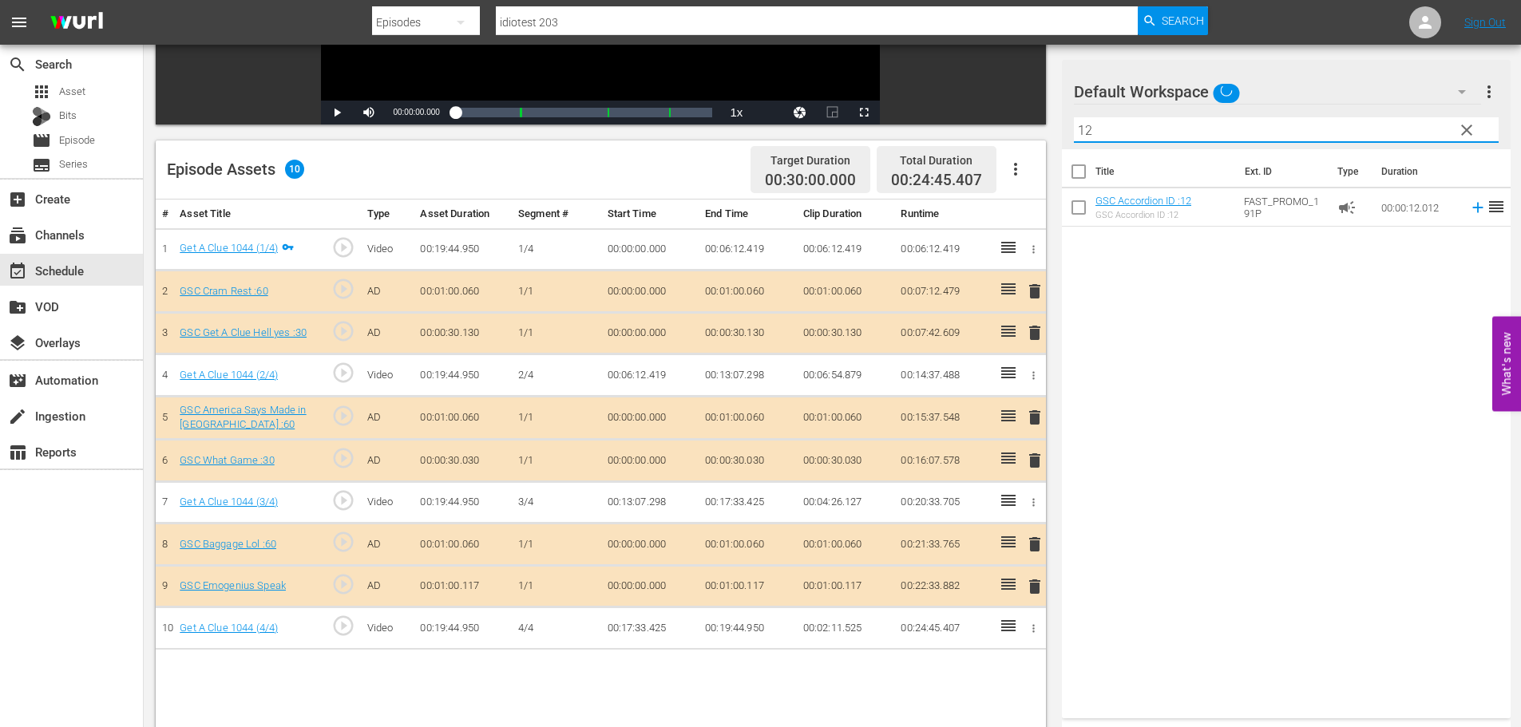
scroll to position [416, 0]
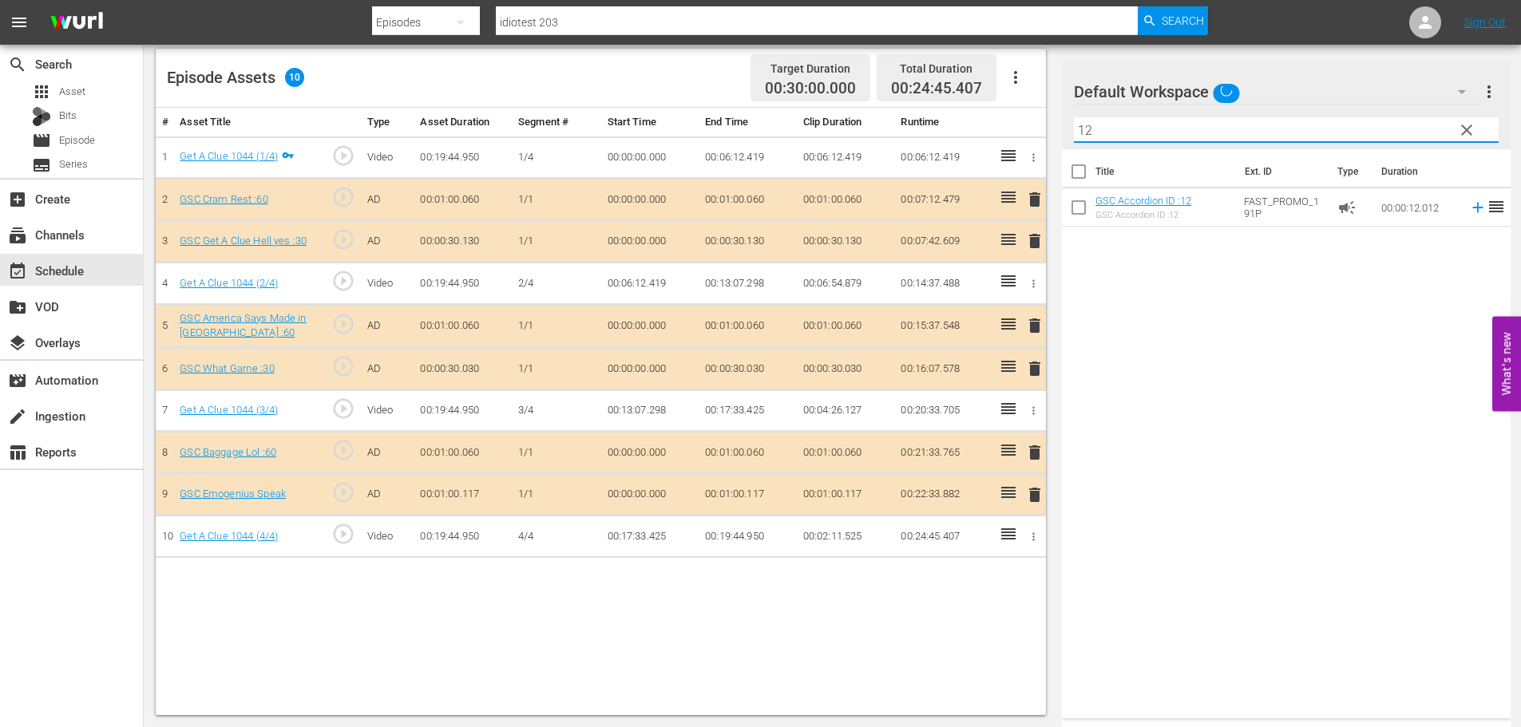
type input "12"
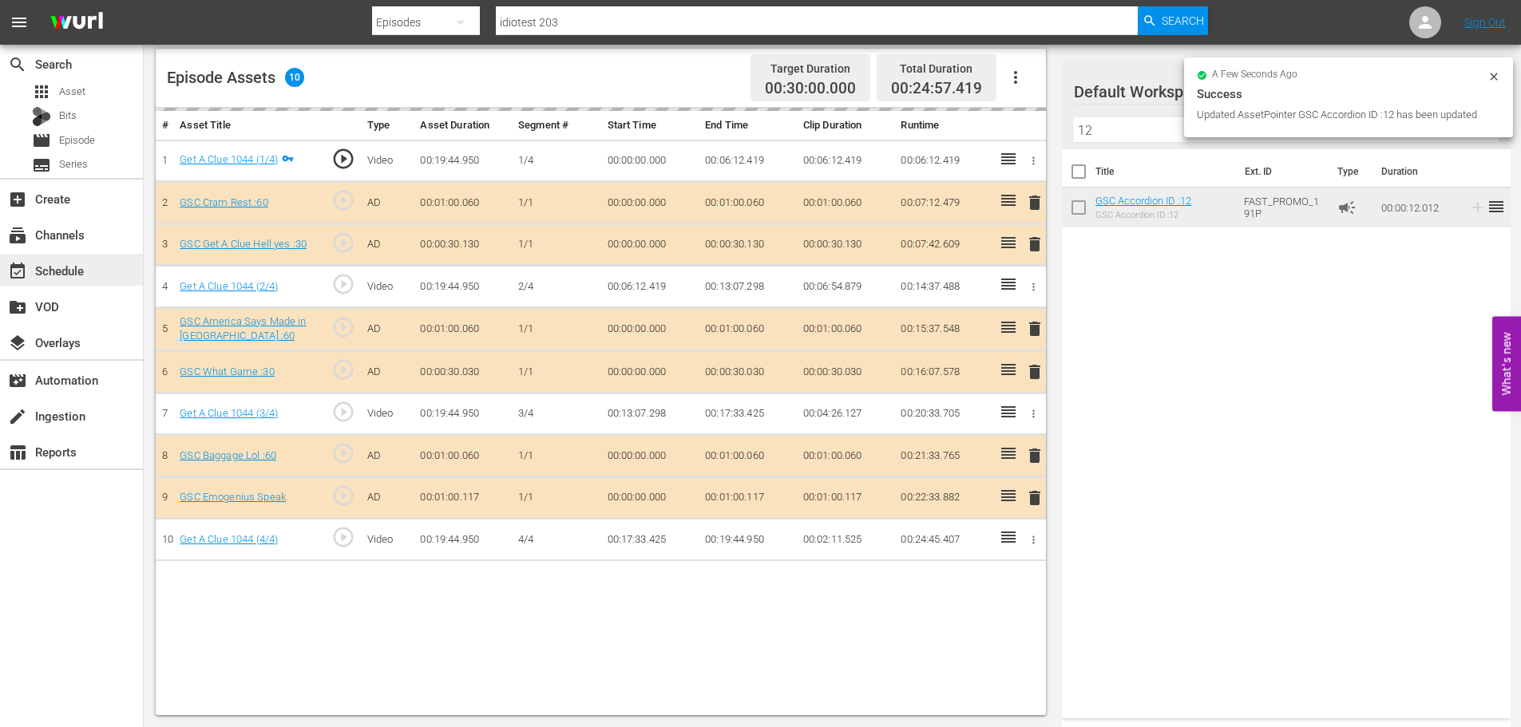
click at [73, 276] on div "event_available Schedule" at bounding box center [44, 268] width 89 height 14
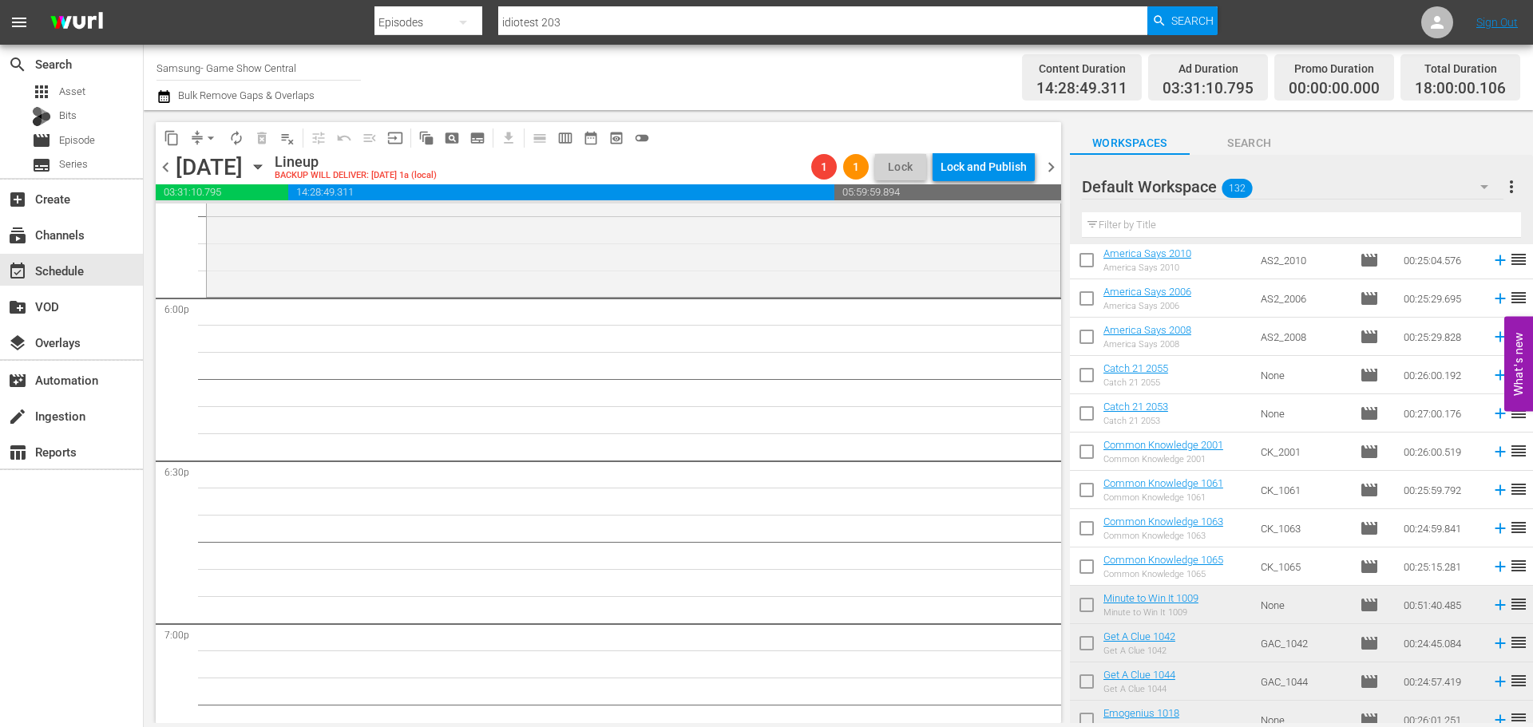
scroll to position [240, 0]
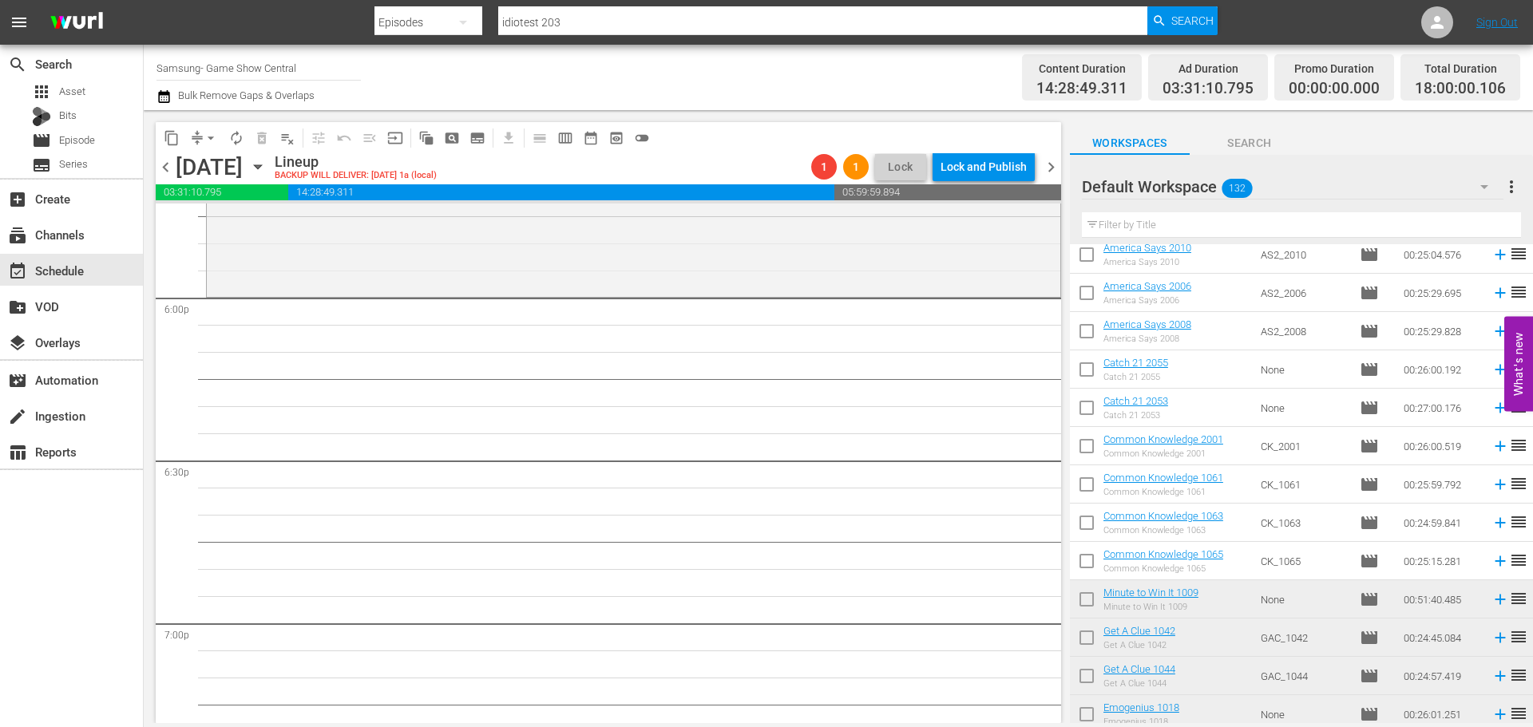
drag, startPoint x: 864, startPoint y: 428, endPoint x: 890, endPoint y: 445, distance: 30.6
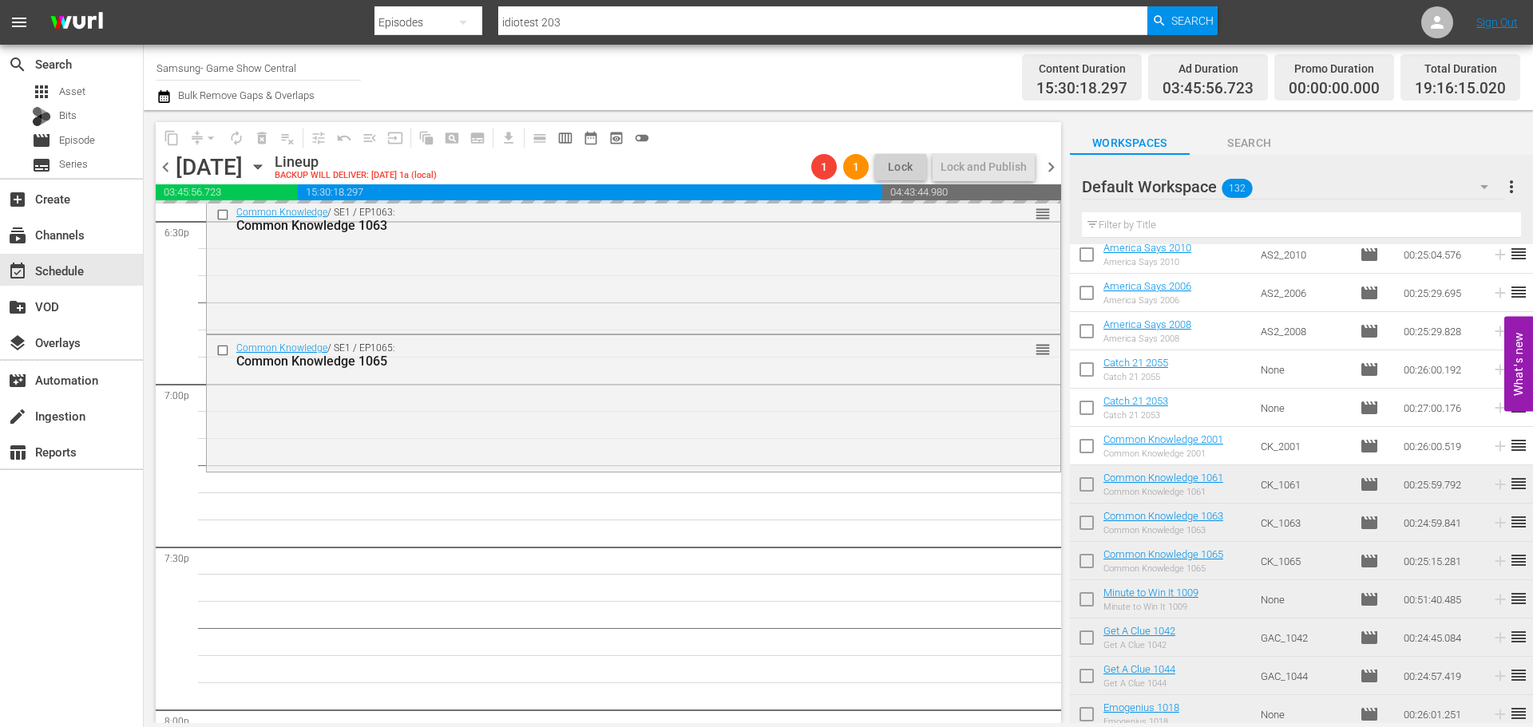
scroll to position [6090, 0]
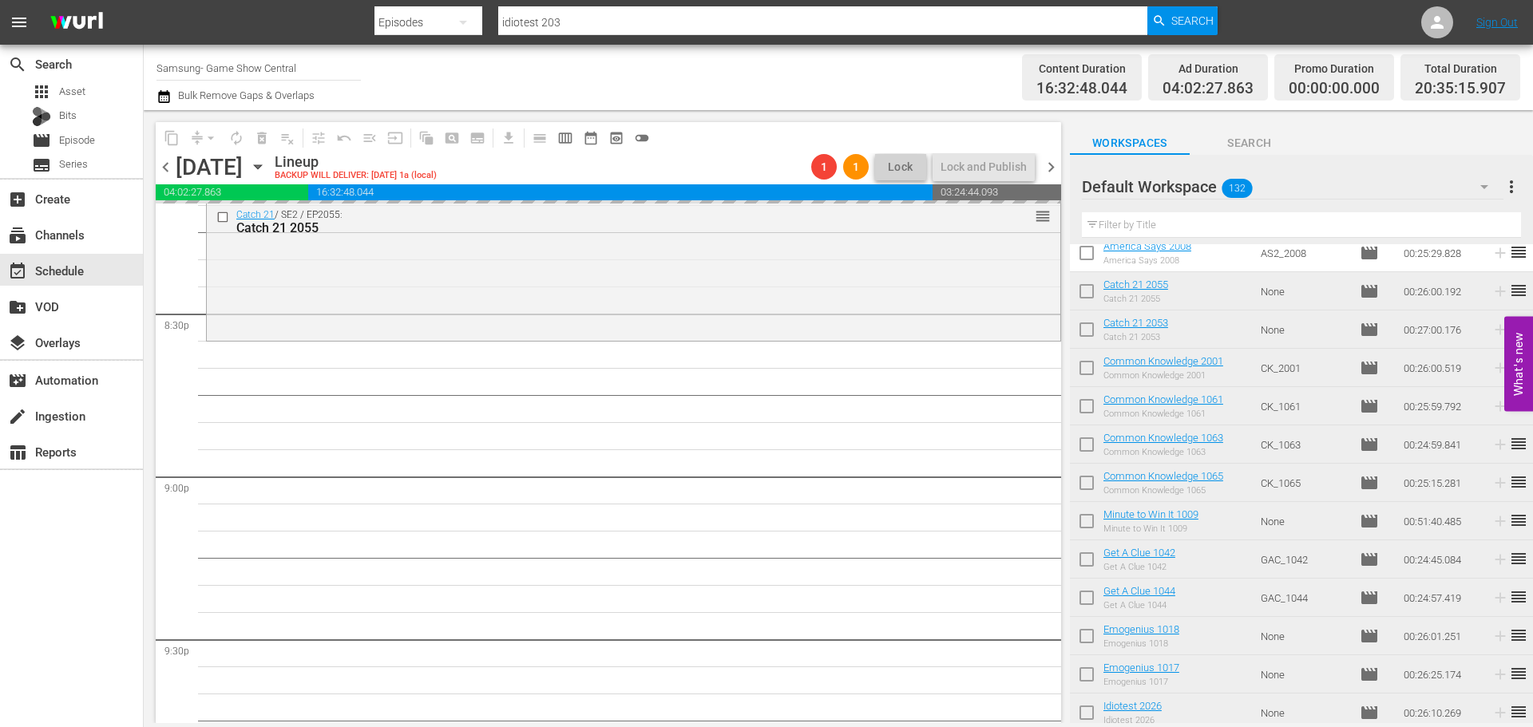
scroll to position [319, 0]
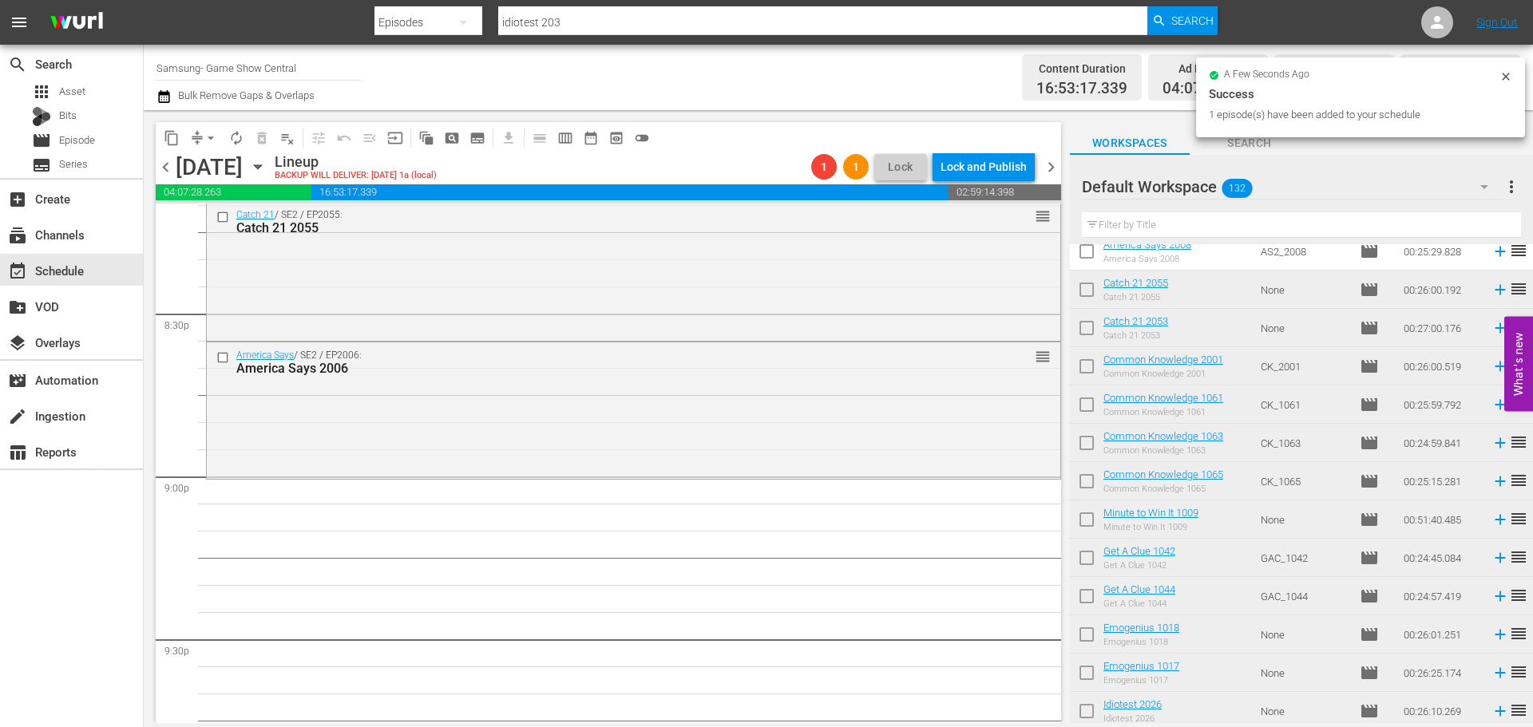
drag, startPoint x: 1214, startPoint y: 449, endPoint x: 340, endPoint y: 422, distance: 874.0
click at [342, 425] on div "America Says / SE2 / EP2006: America Says 2006 reorder" at bounding box center [634, 409] width 854 height 133
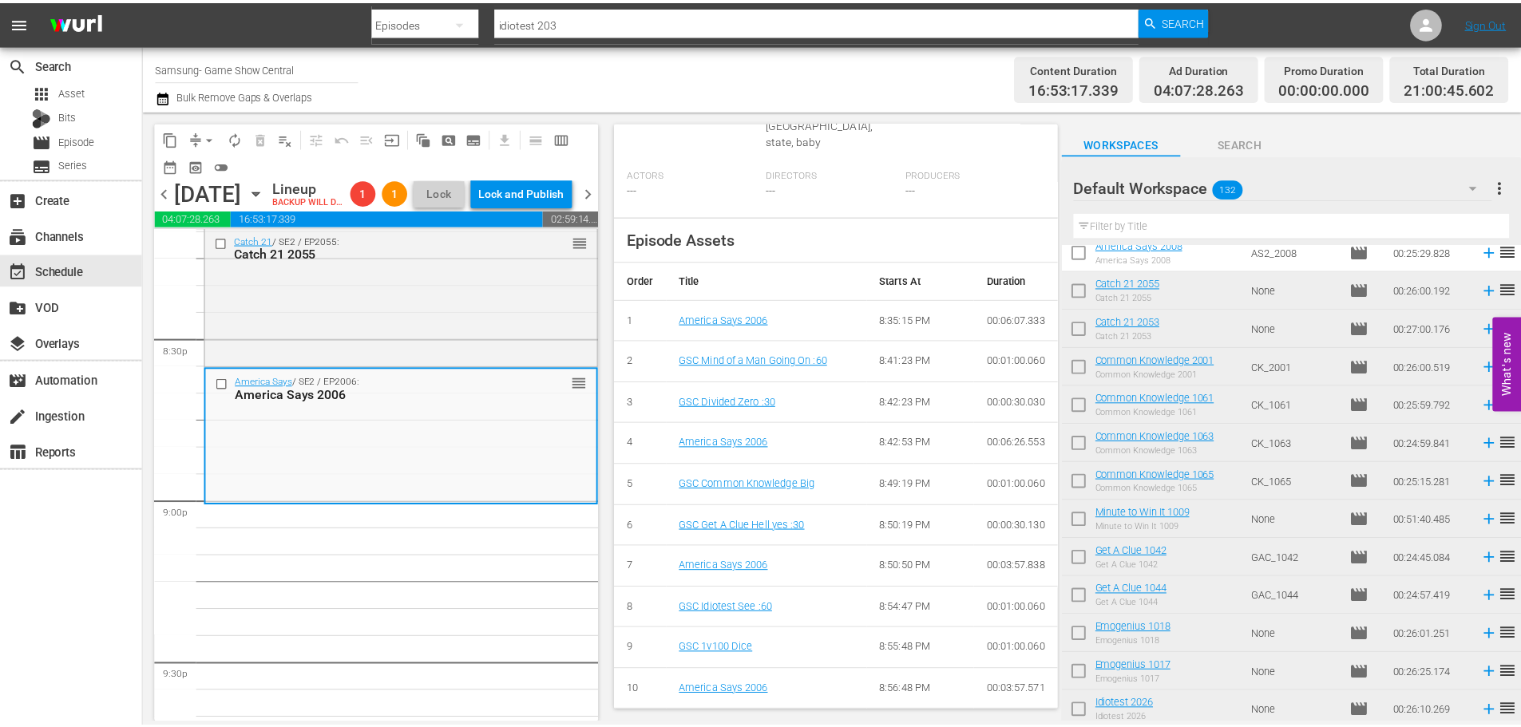
scroll to position [0, 0]
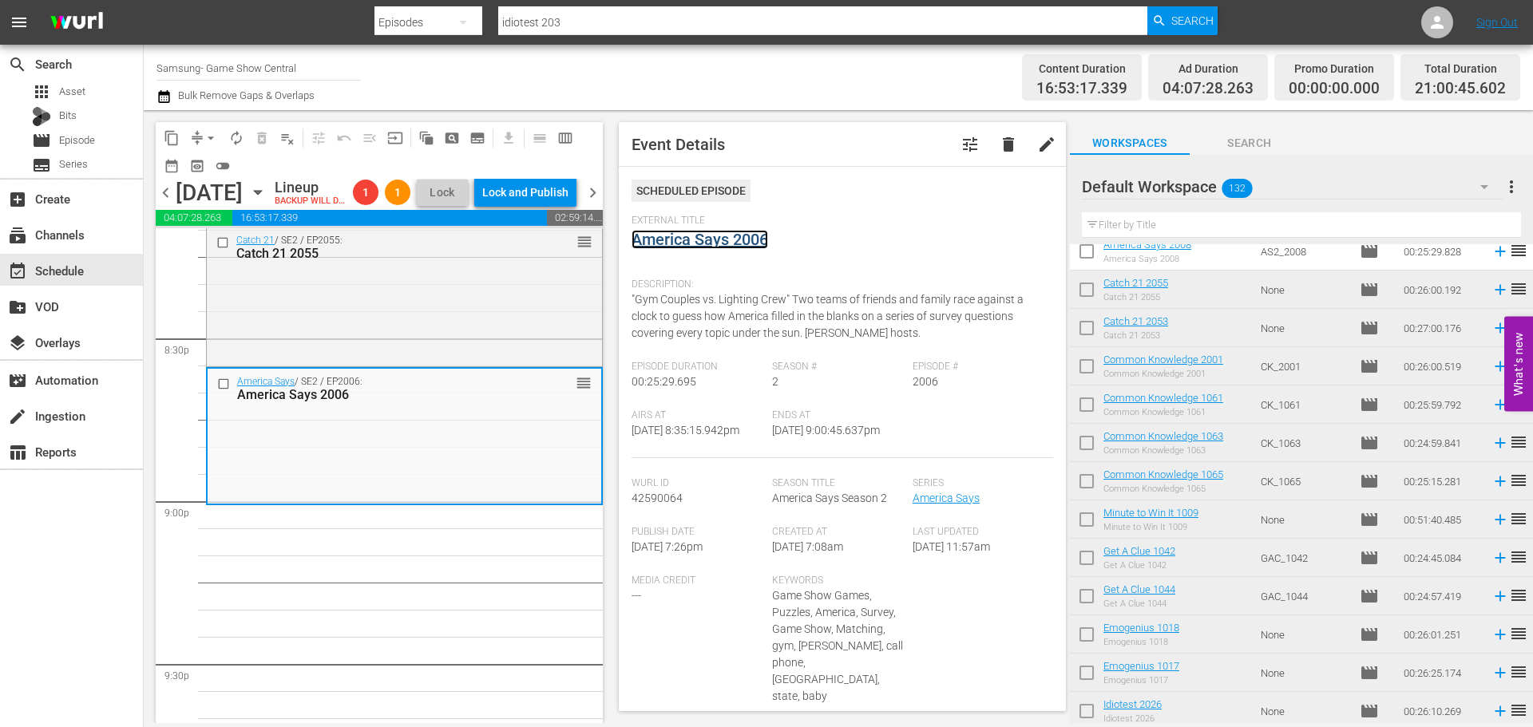
click at [700, 248] on link "America Says 2006" at bounding box center [700, 239] width 137 height 19
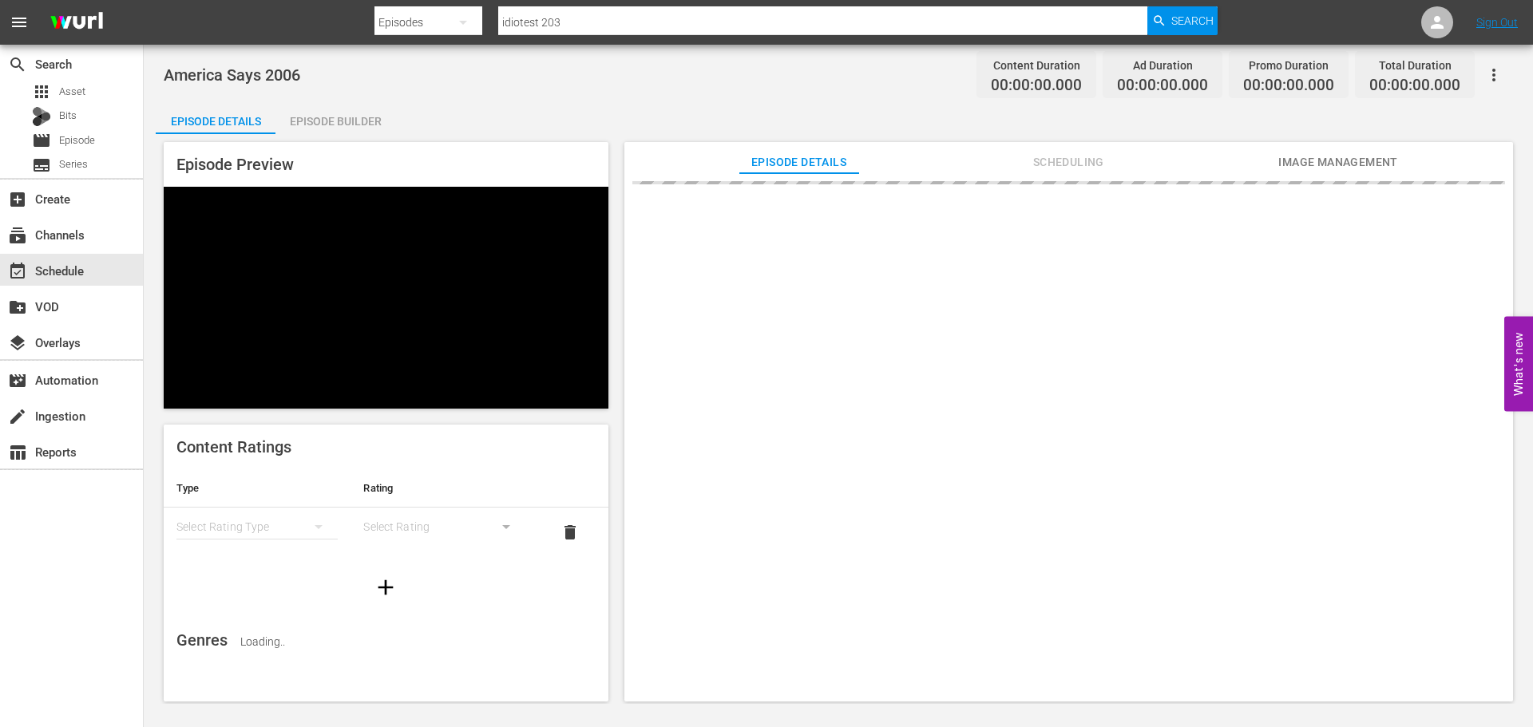
click at [406, 113] on div "Episode Details Episode Builder Episode Preview Content Ratings Type Rating Sel…" at bounding box center [839, 408] width 1366 height 612
click at [340, 111] on div "Episode Builder" at bounding box center [336, 121] width 120 height 38
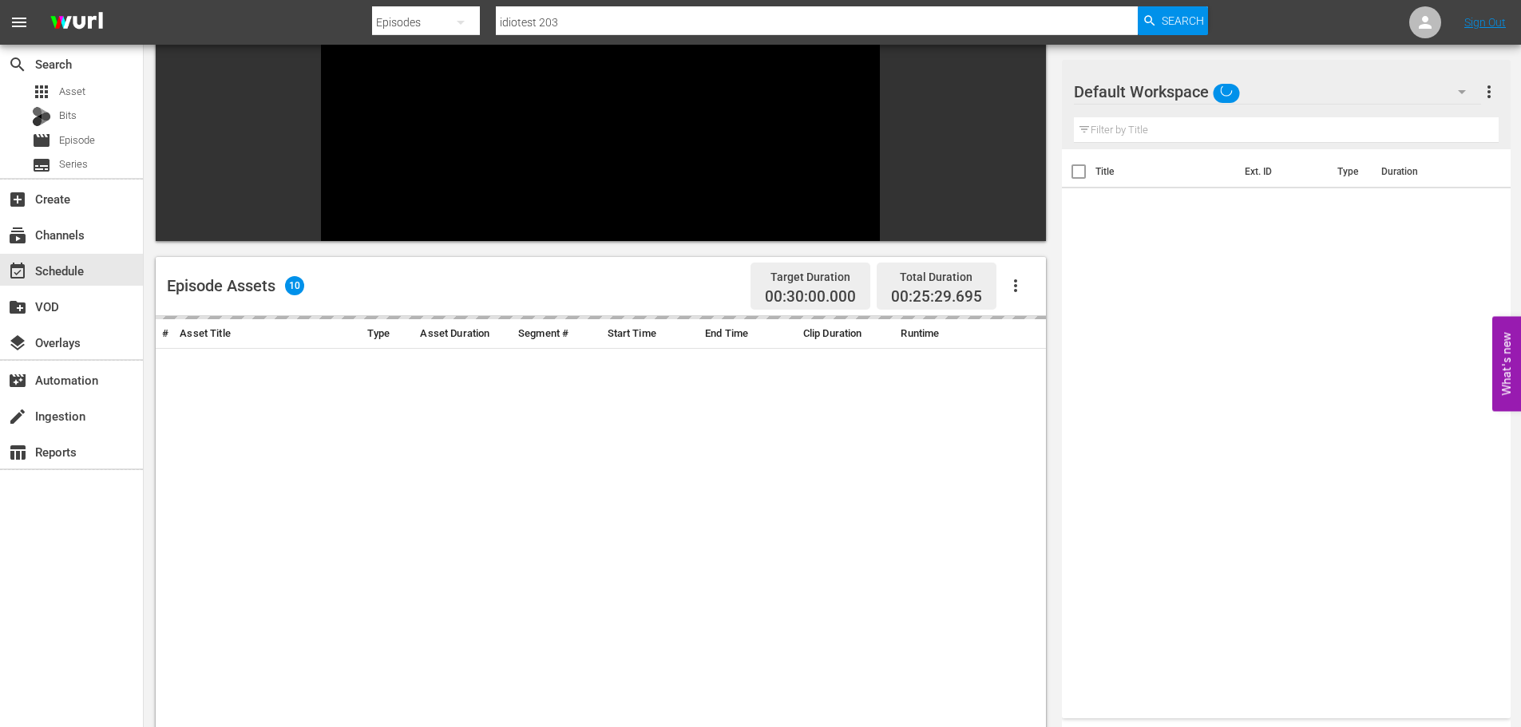
scroll to position [221, 0]
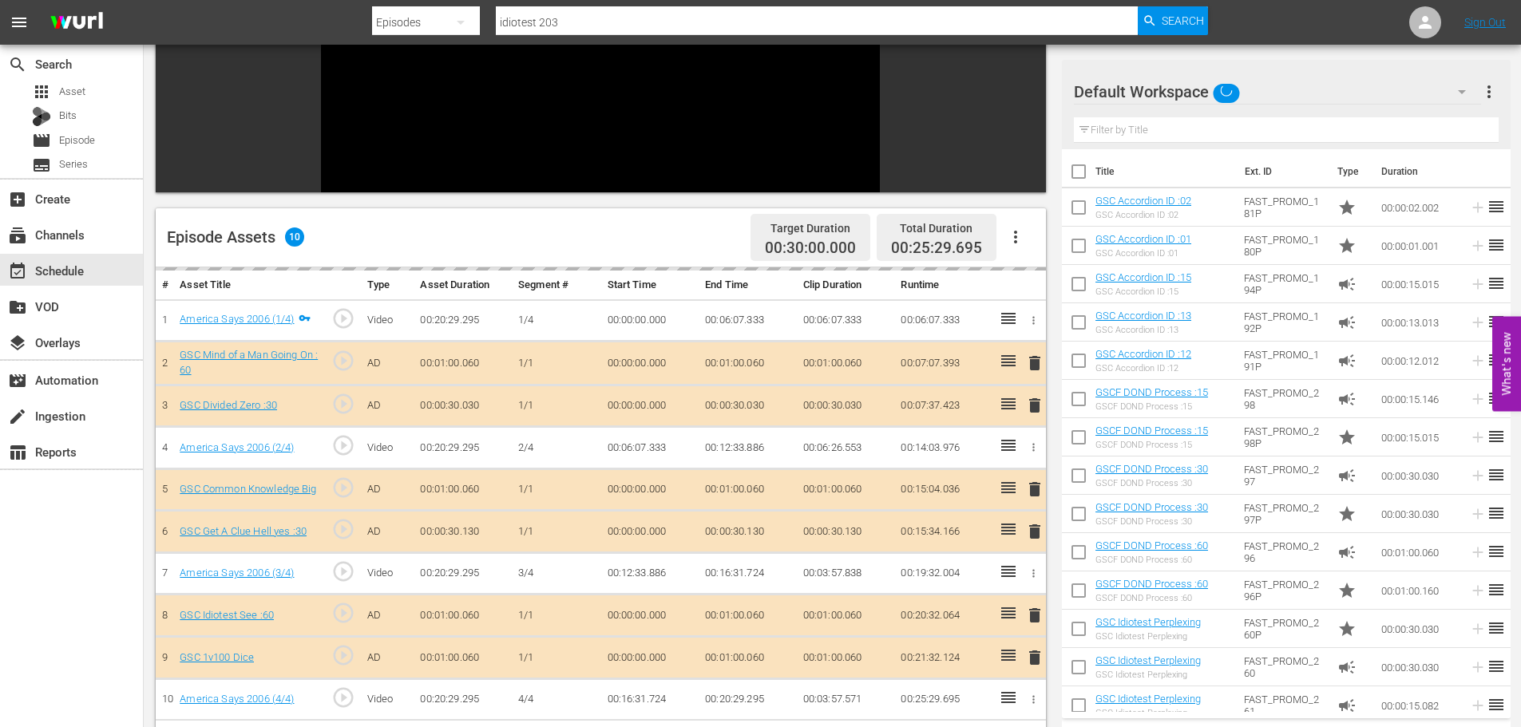
click at [1031, 646] on div "delete" at bounding box center [1032, 657] width 14 height 23
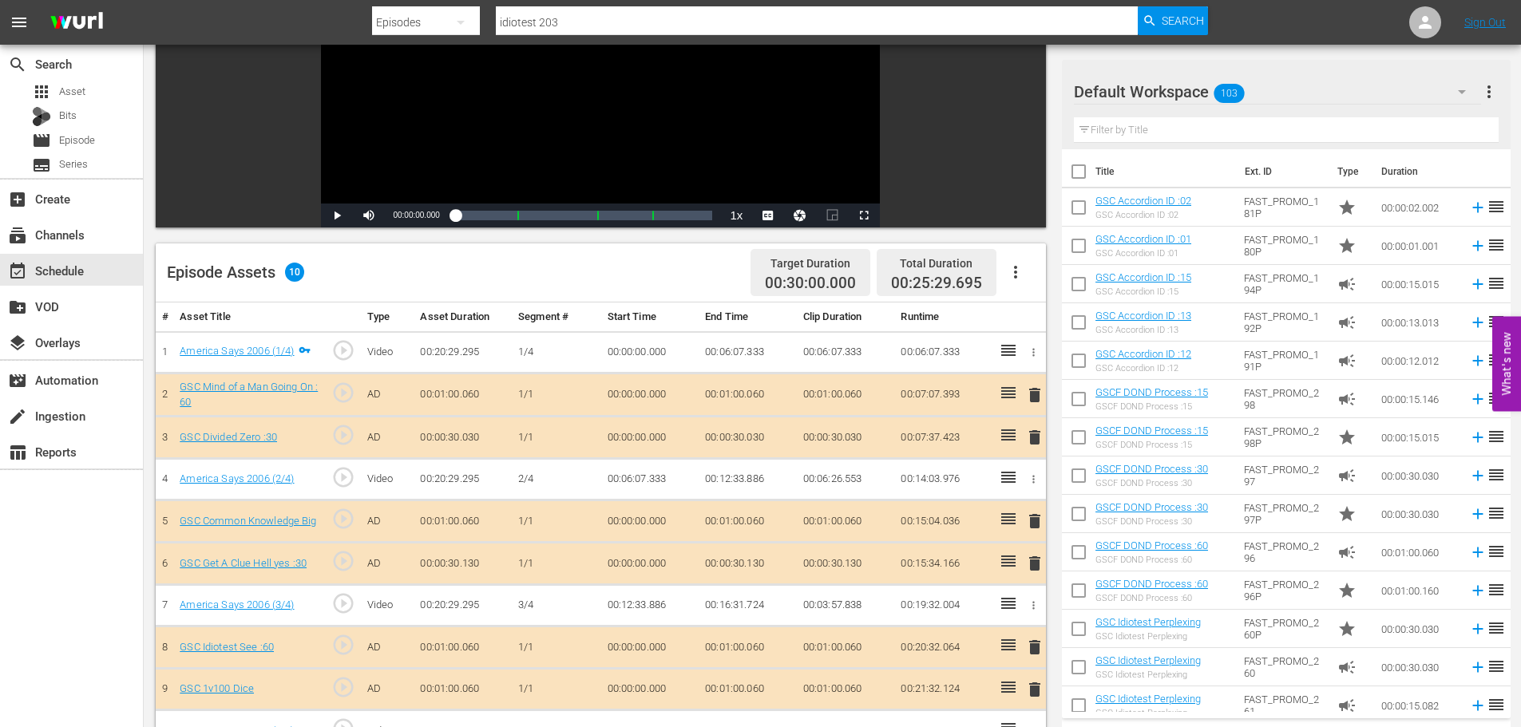
click at [1037, 687] on span "delete" at bounding box center [1034, 689] width 19 height 19
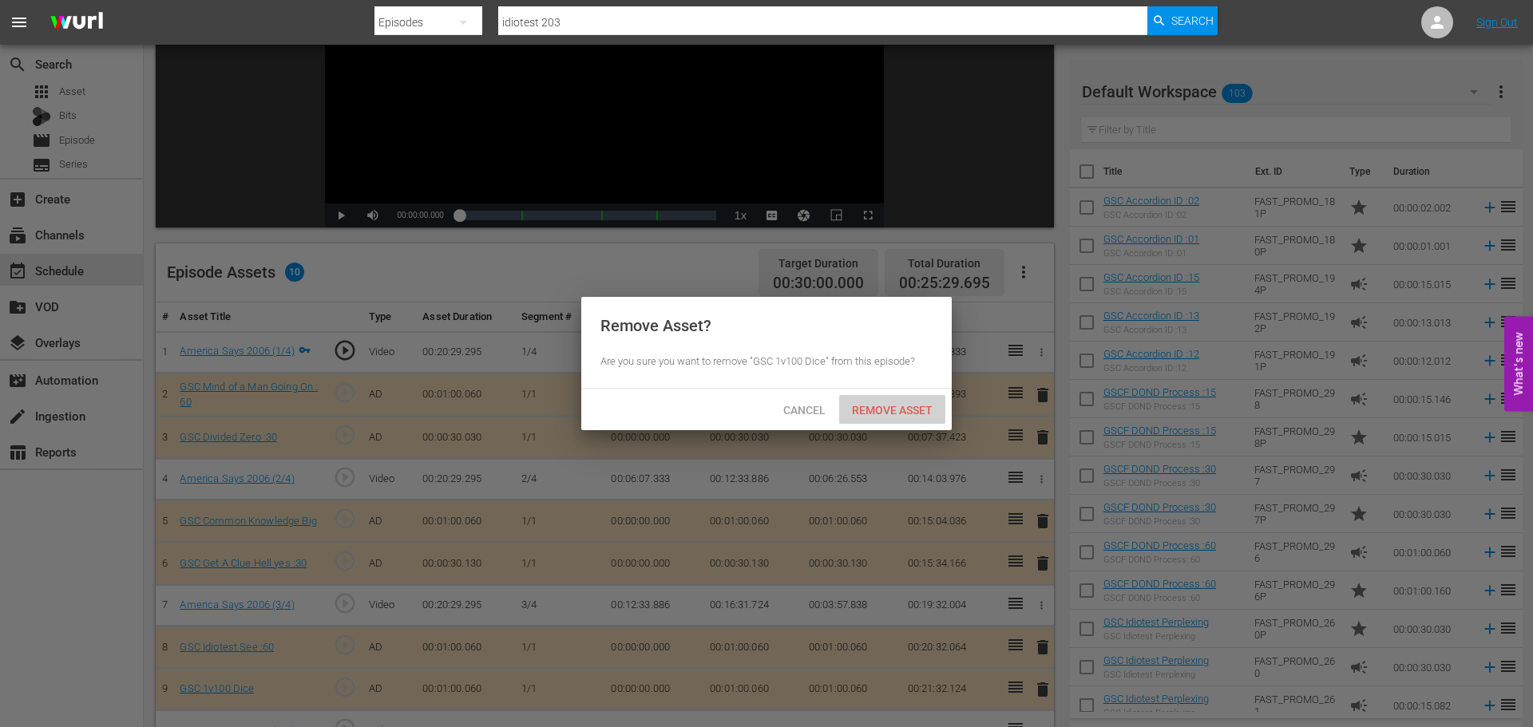
click at [900, 417] on div "Remove Asset" at bounding box center [892, 410] width 106 height 30
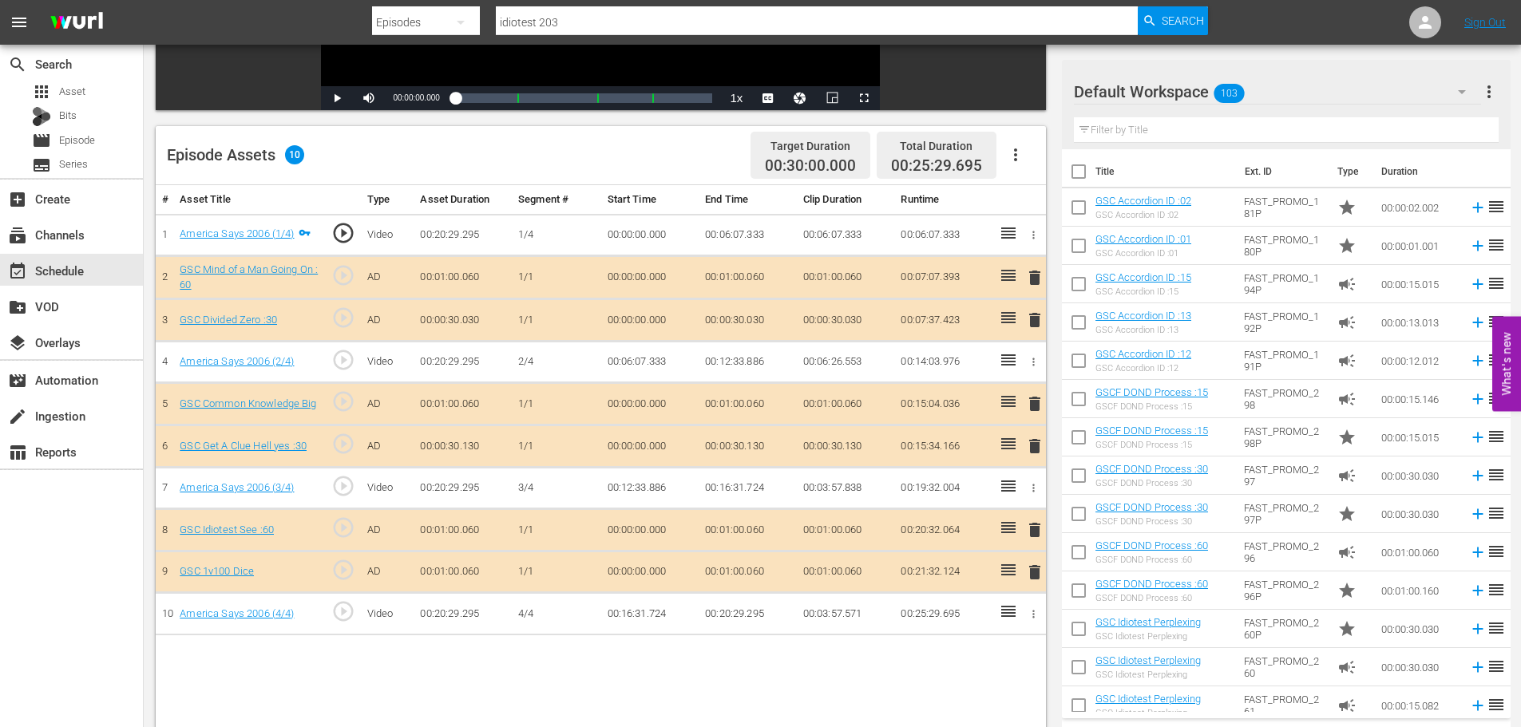
scroll to position [416, 0]
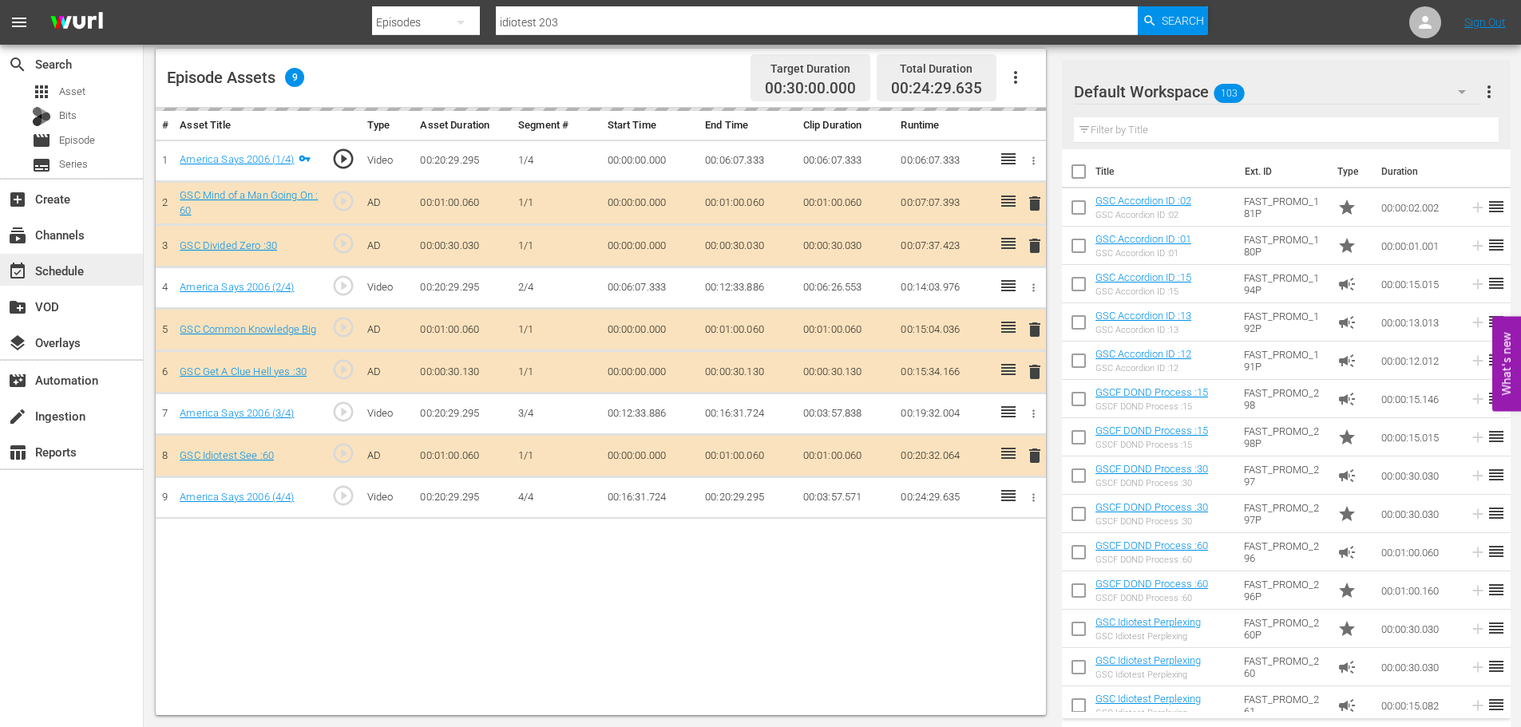
click at [113, 272] on div "event_available Schedule" at bounding box center [71, 270] width 143 height 32
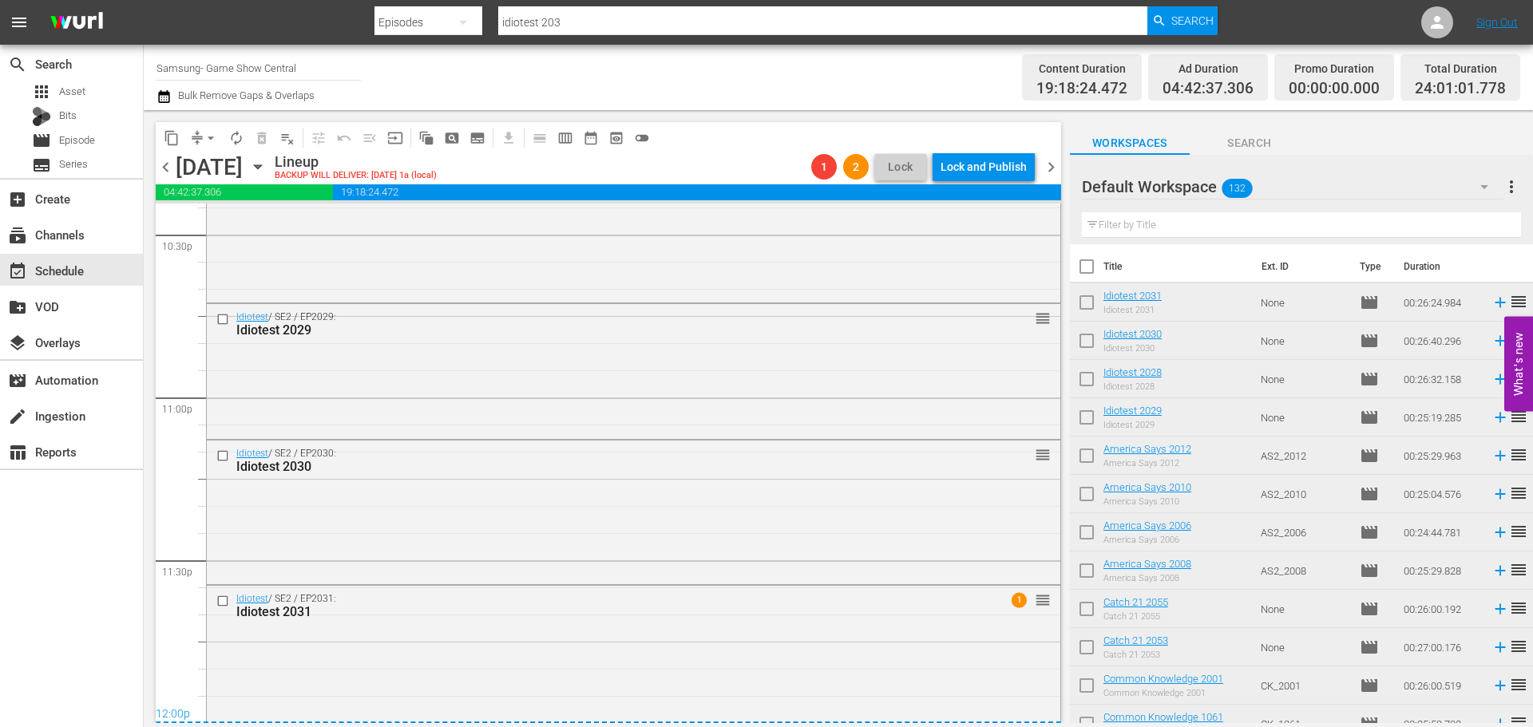
scroll to position [7304, 0]
click at [527, 594] on div "Idiotest / SE2 / EP2031: Idiotest 2031" at bounding box center [603, 602] width 735 height 26
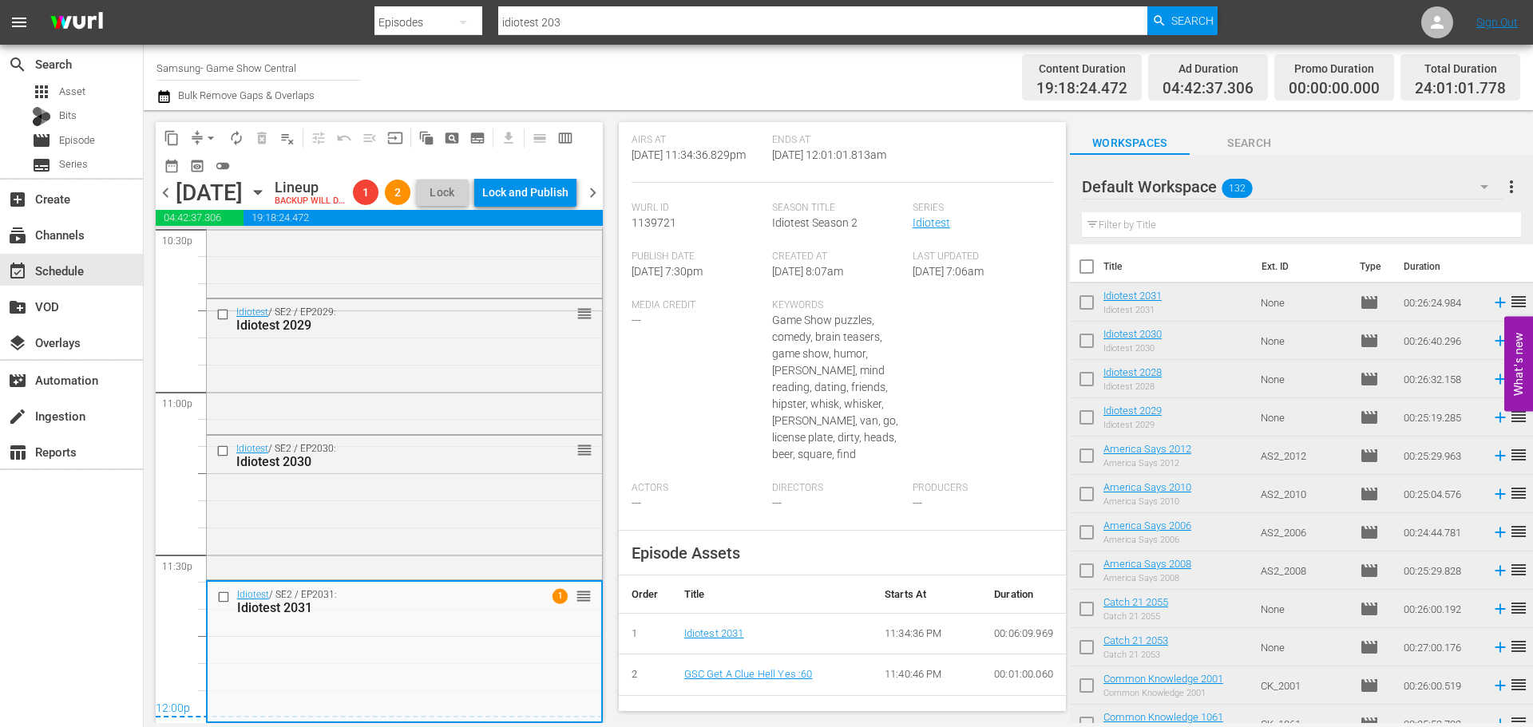
scroll to position [10, 0]
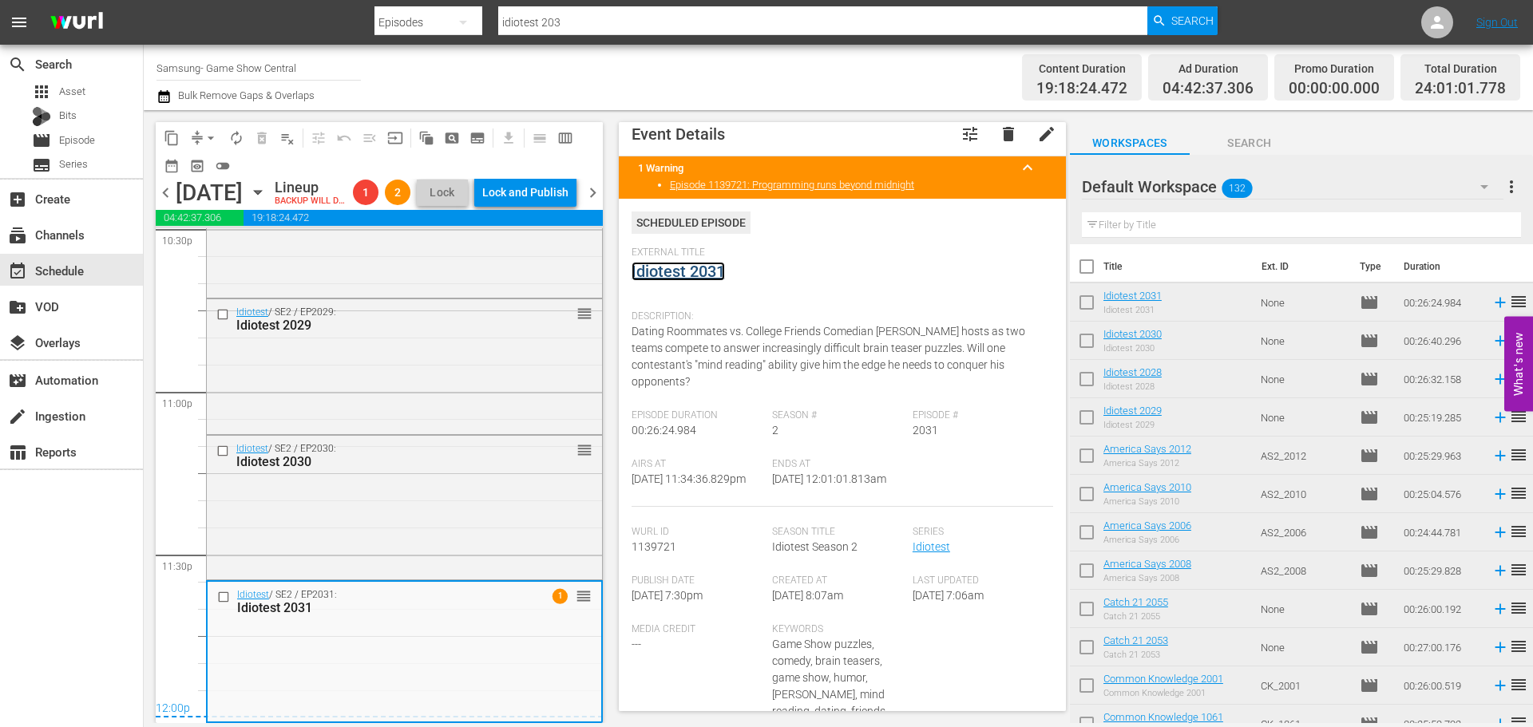
click at [695, 271] on link "Idiotest 2031" at bounding box center [678, 271] width 93 height 19
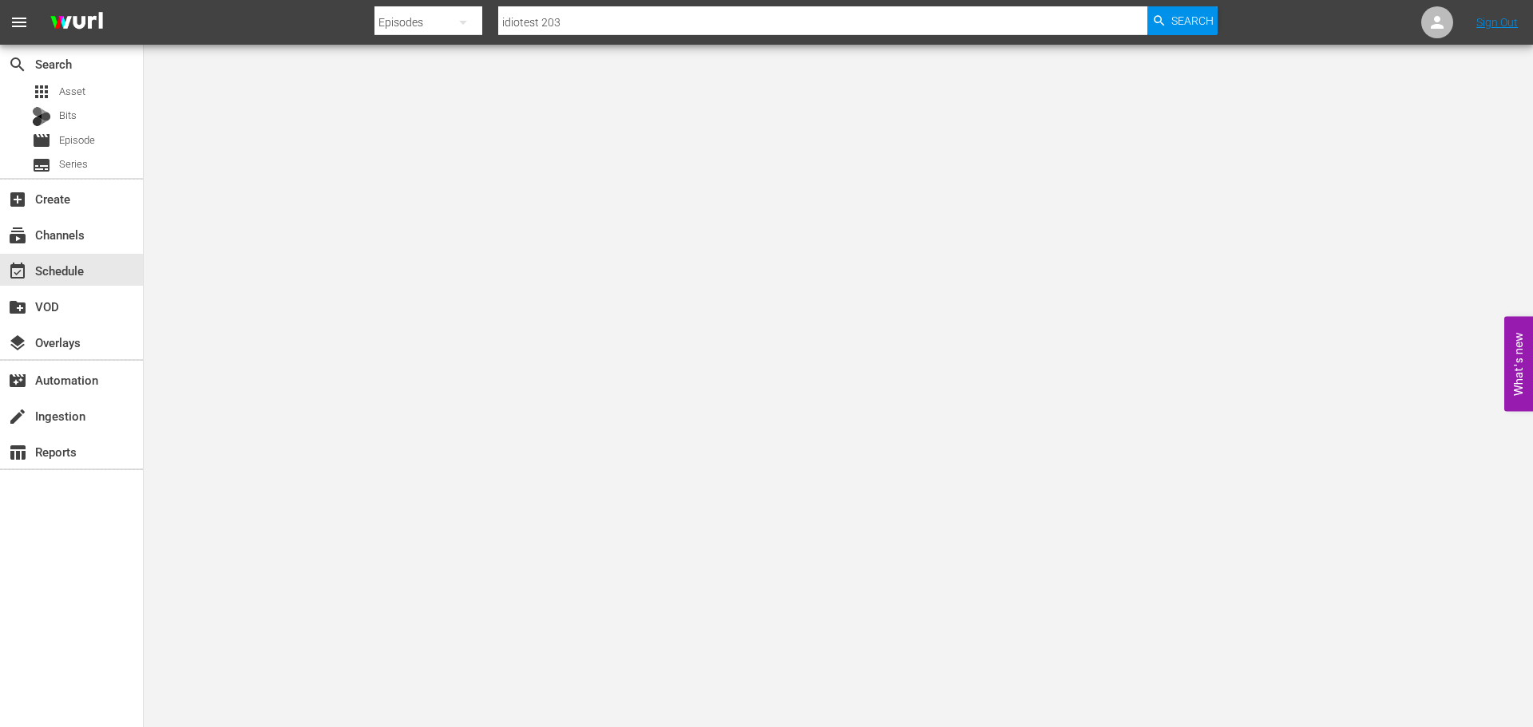
click at [363, 112] on div at bounding box center [766, 363] width 1533 height 727
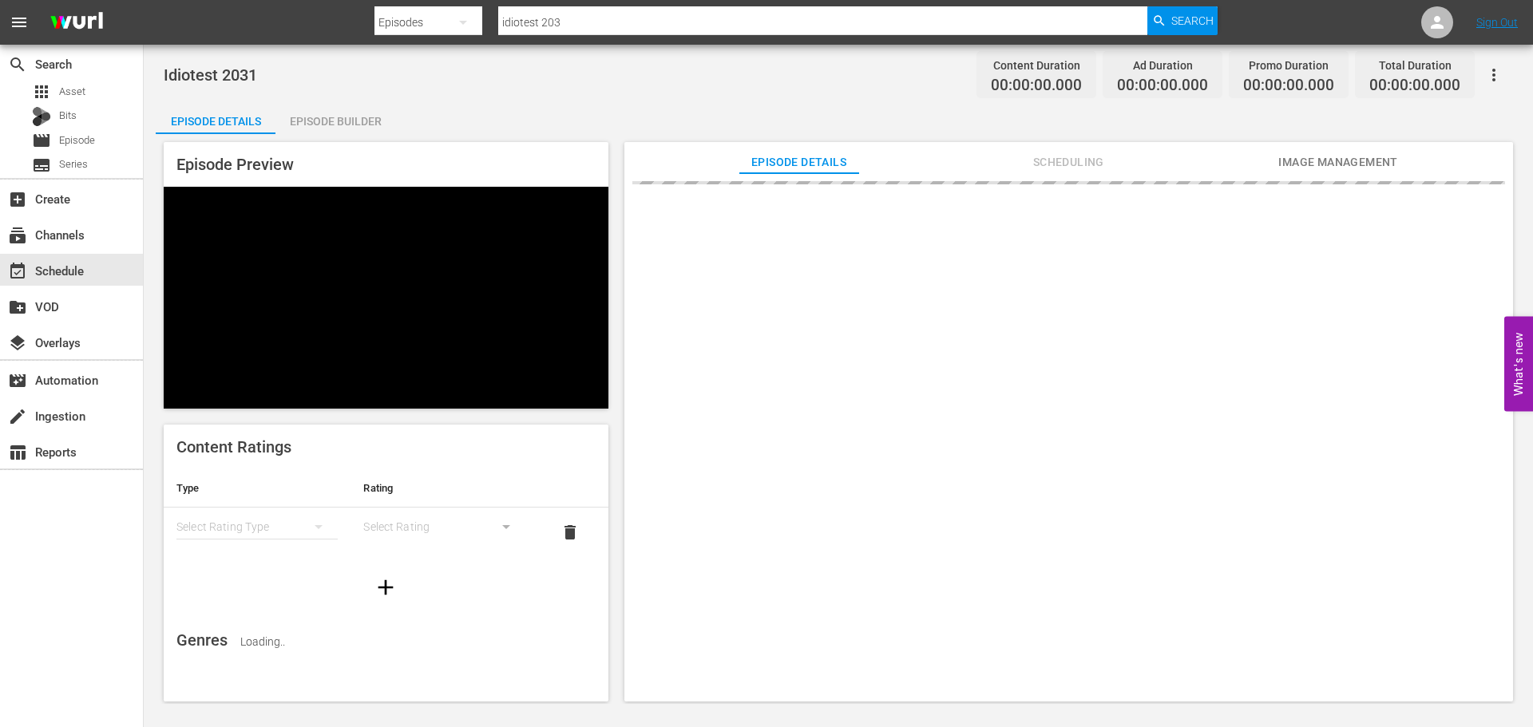
click at [357, 104] on div "Episode Builder" at bounding box center [336, 121] width 120 height 38
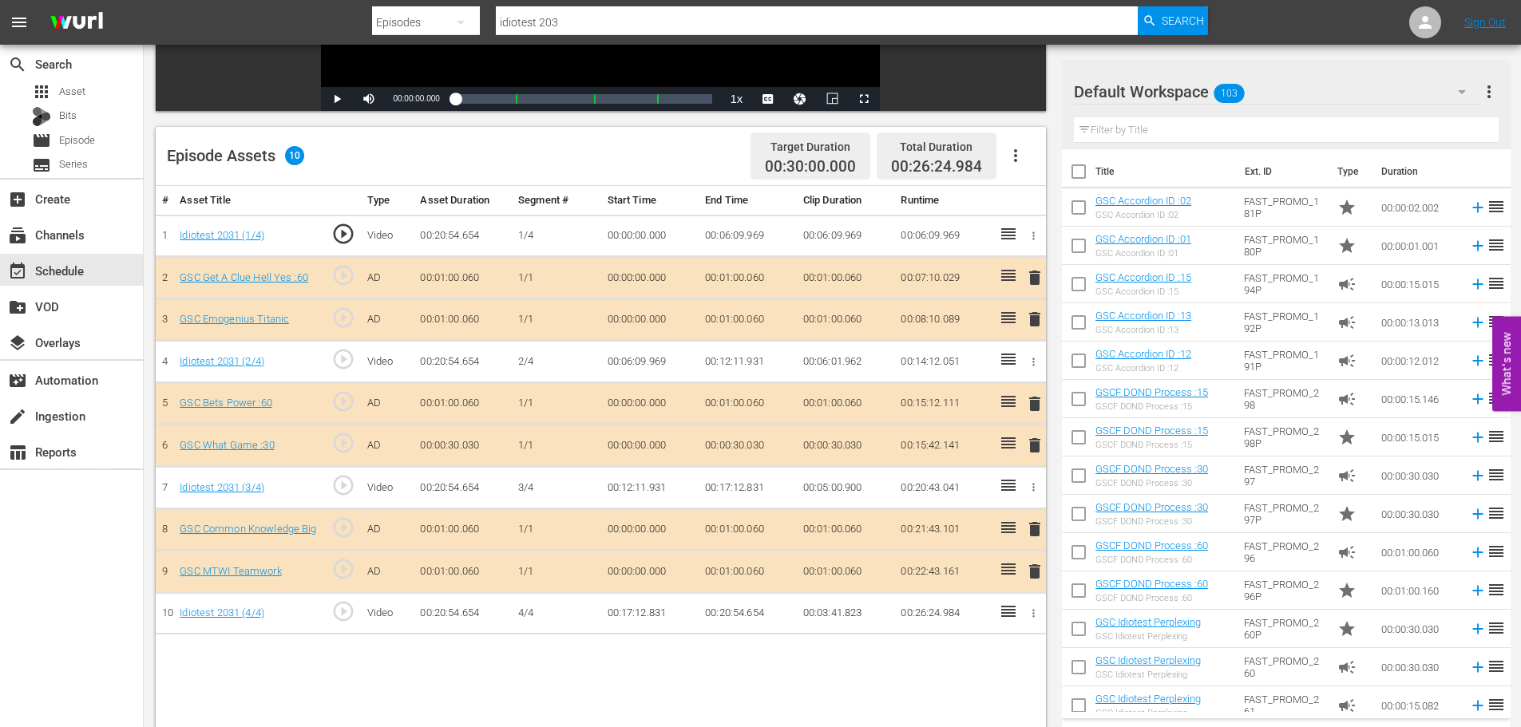
scroll to position [416, 0]
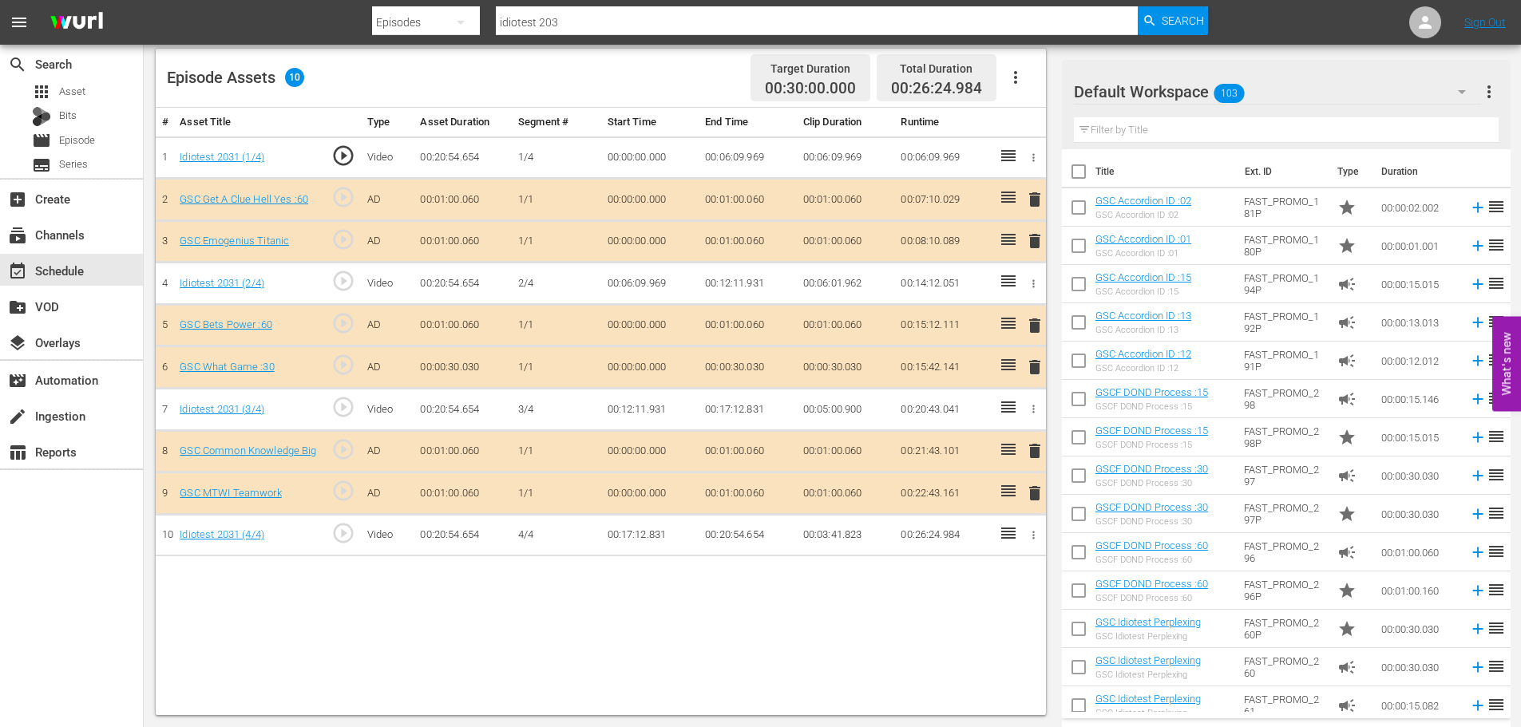
click at [1025, 494] on td "delete" at bounding box center [1032, 494] width 26 height 42
click at [1033, 496] on span "delete" at bounding box center [1034, 493] width 19 height 19
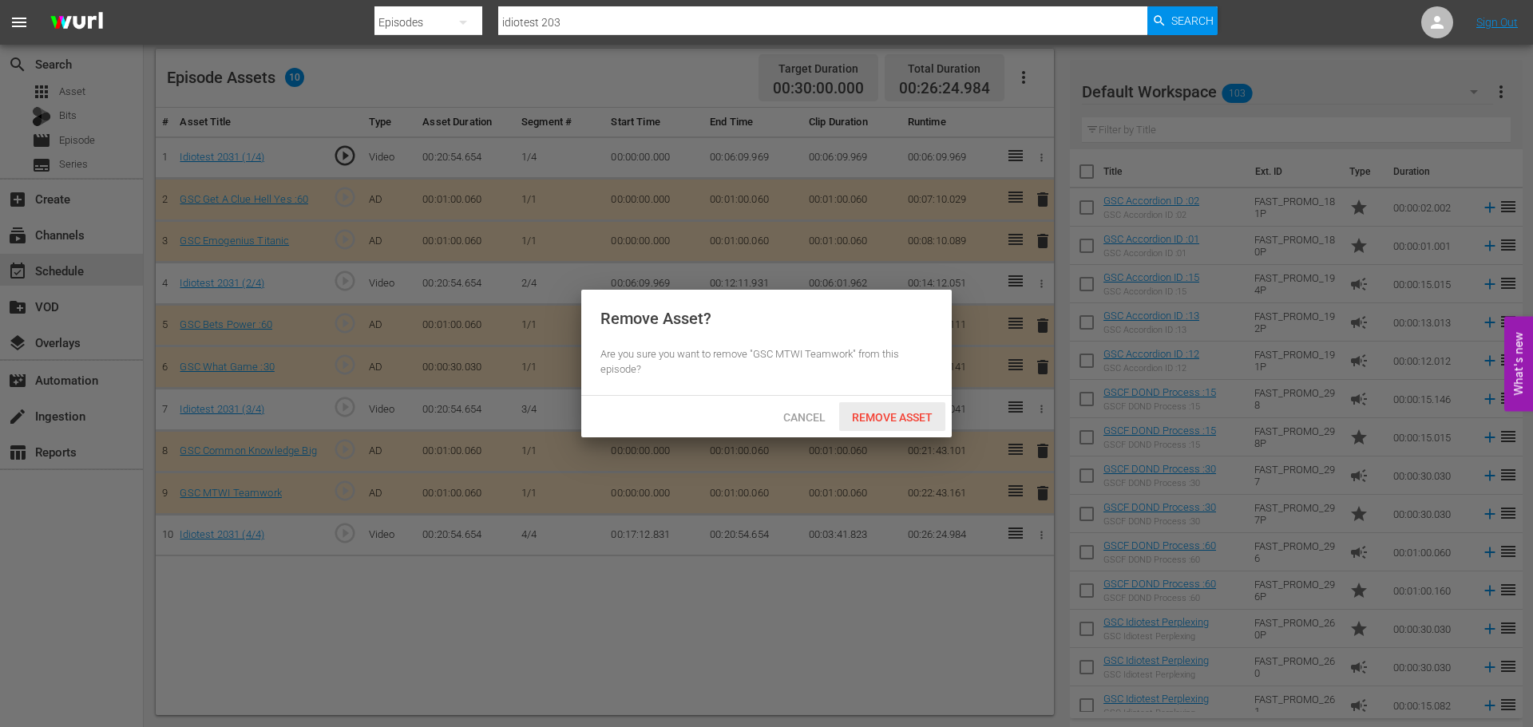
click at [879, 414] on span "Remove Asset" at bounding box center [892, 417] width 106 height 13
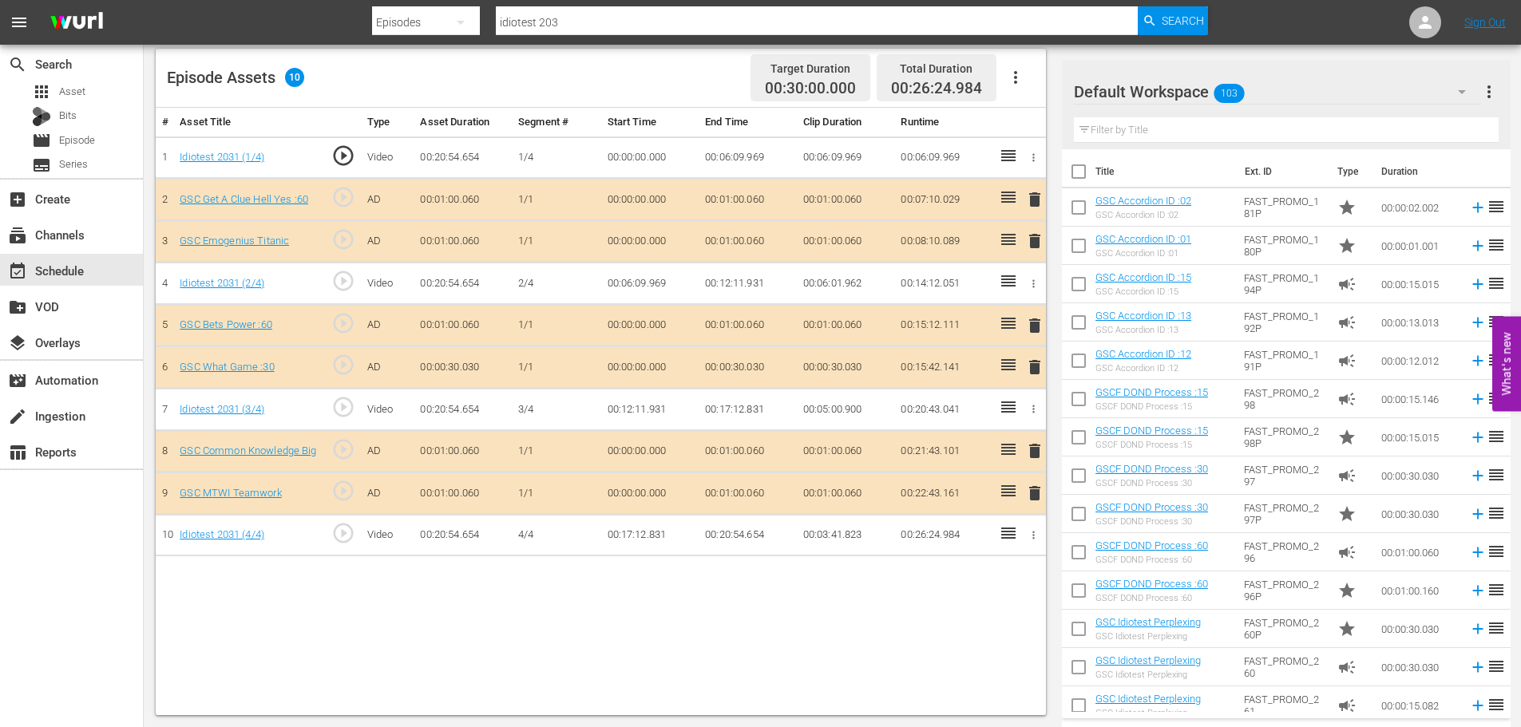
click at [1038, 245] on span "delete" at bounding box center [1034, 241] width 19 height 19
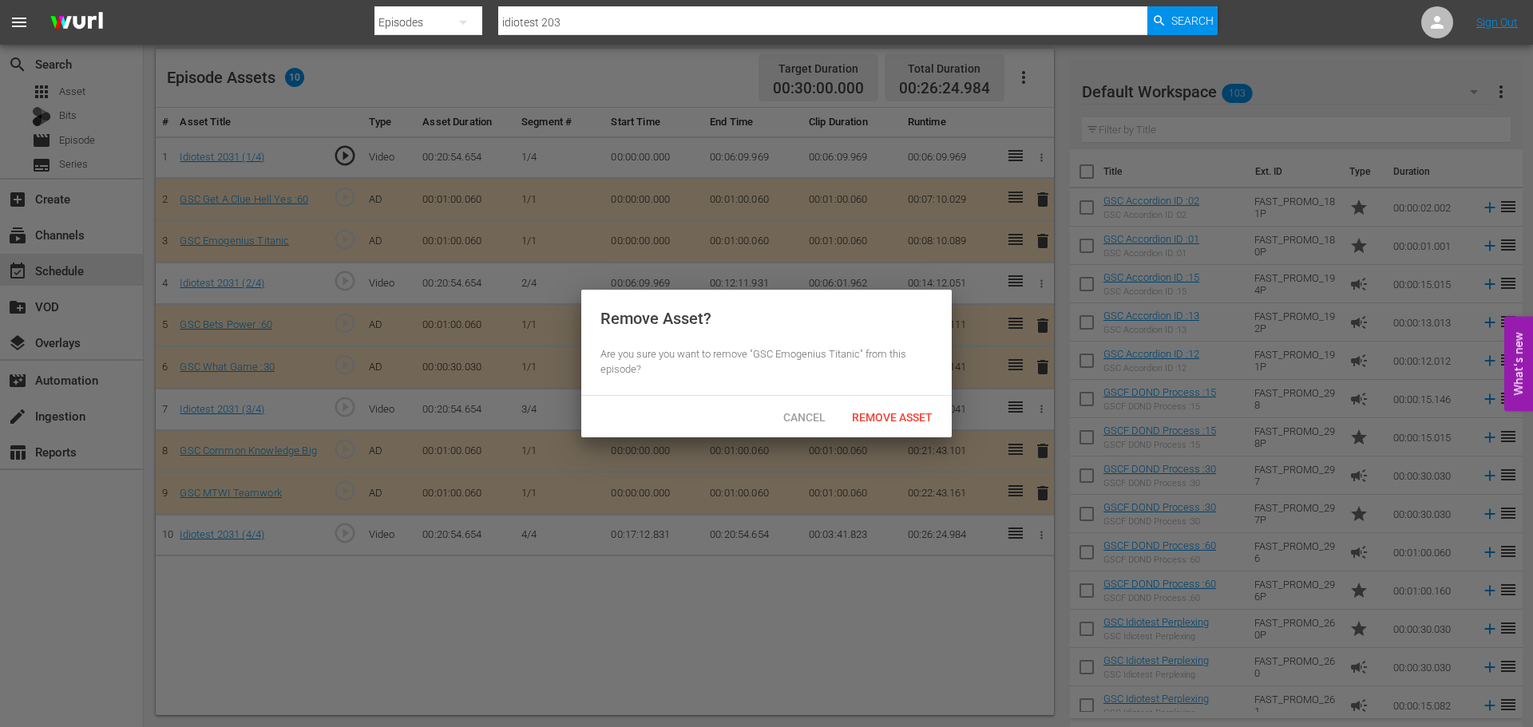
click at [910, 414] on span "Remove Asset" at bounding box center [892, 417] width 106 height 13
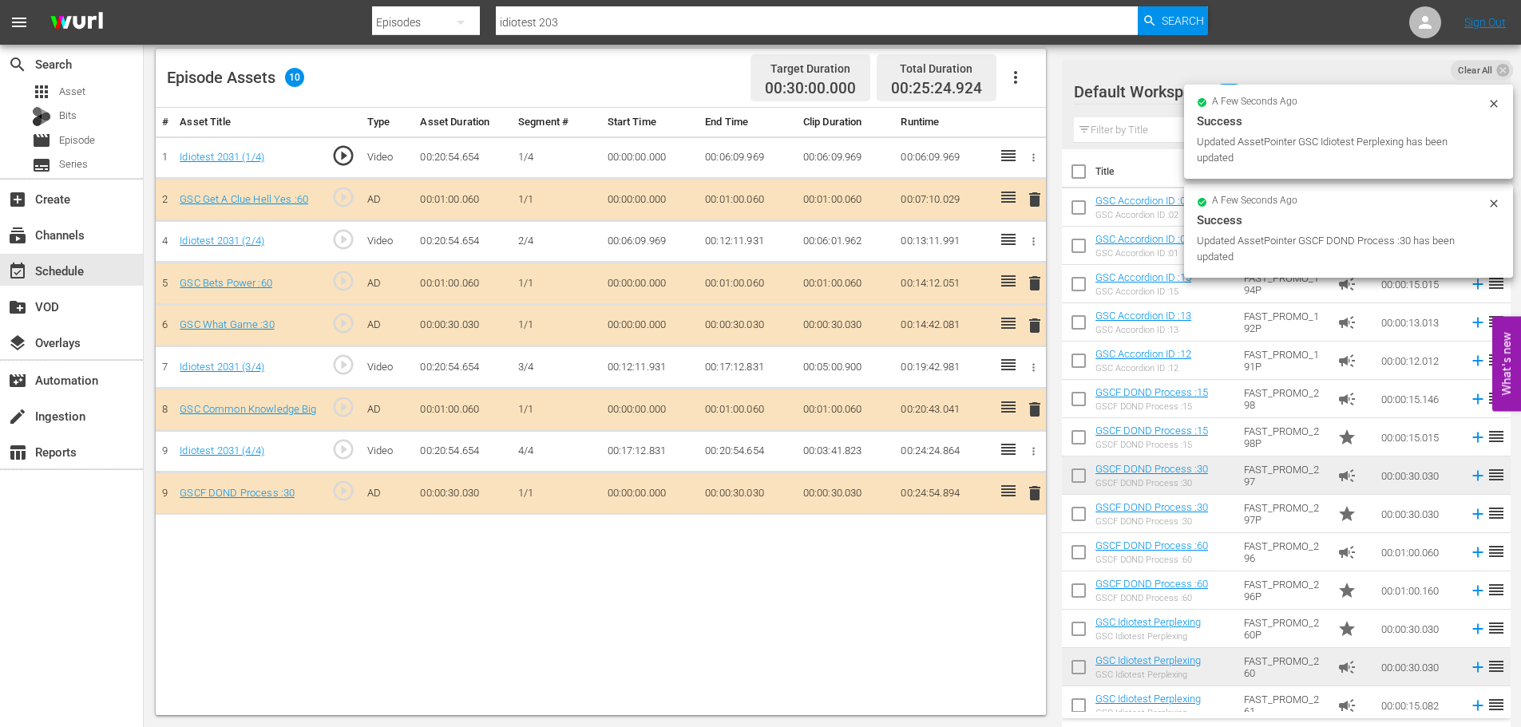
click at [1018, 499] on td at bounding box center [1006, 494] width 26 height 42
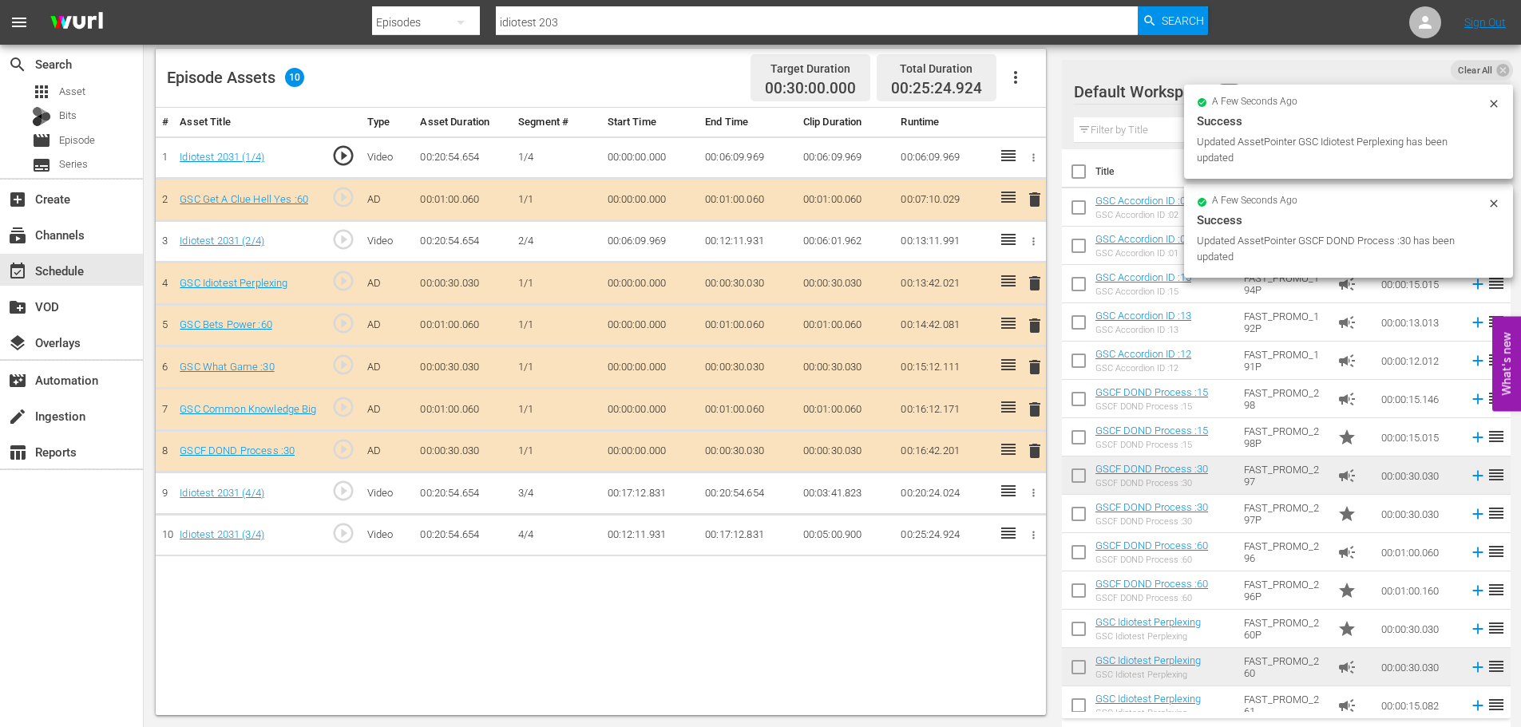
click at [1005, 487] on icon at bounding box center [1008, 491] width 14 height 11
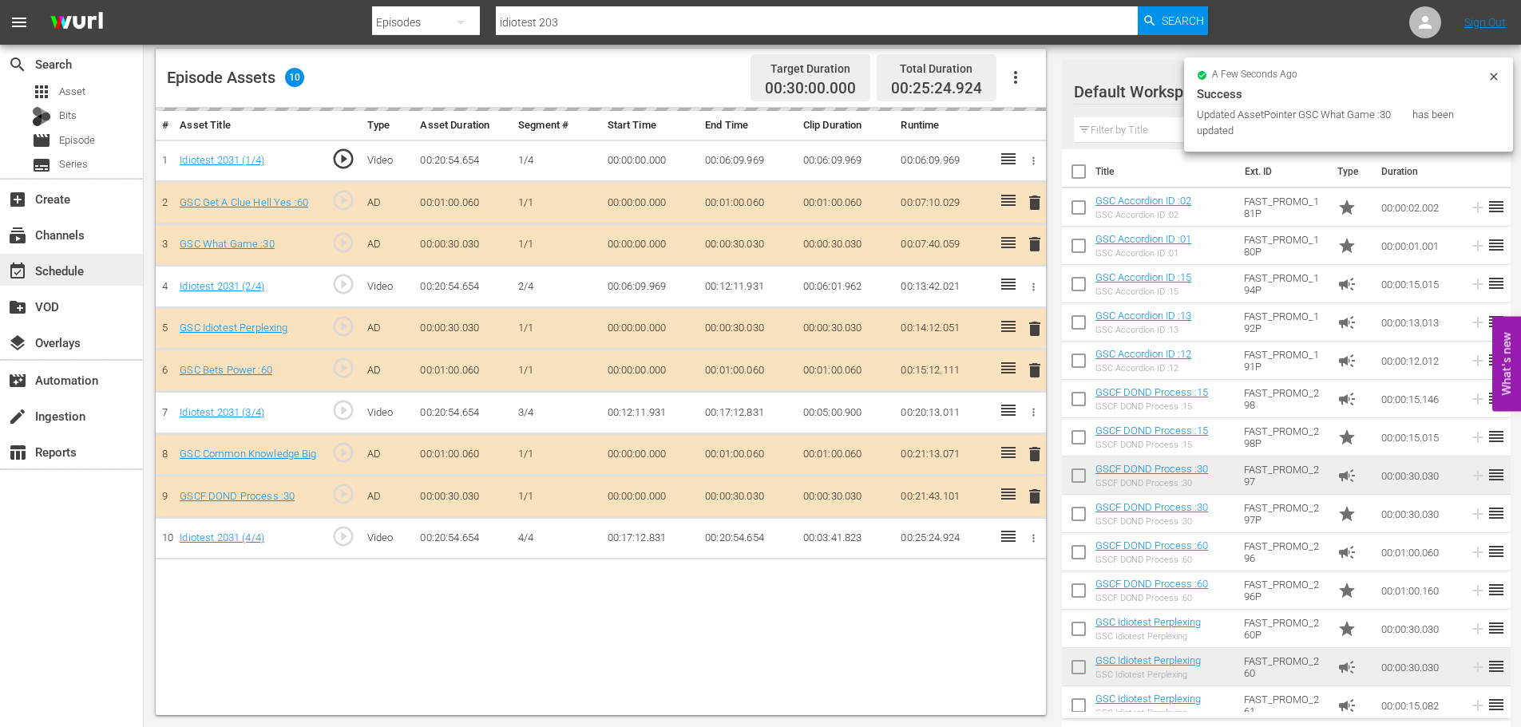
click at [61, 265] on div "event_available Schedule" at bounding box center [44, 268] width 89 height 14
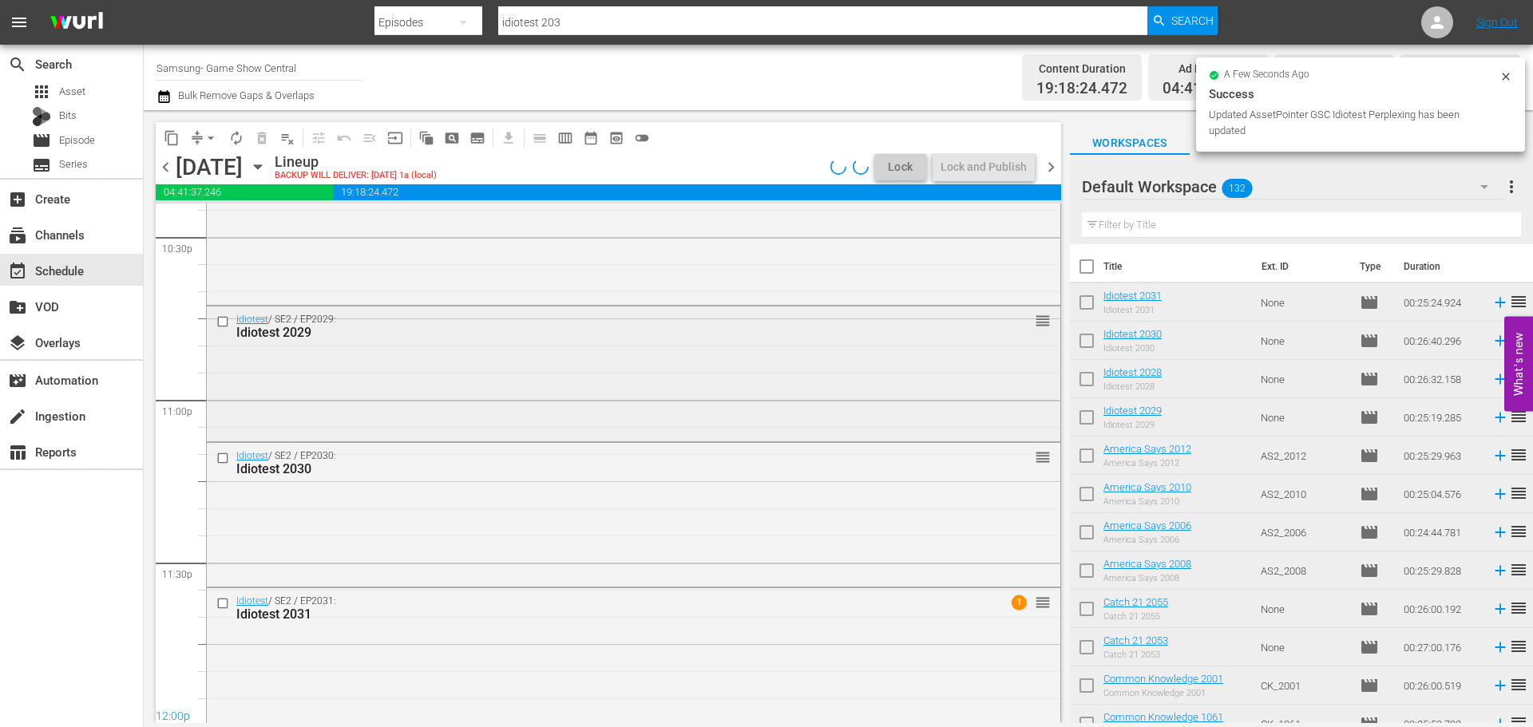
scroll to position [7300, 0]
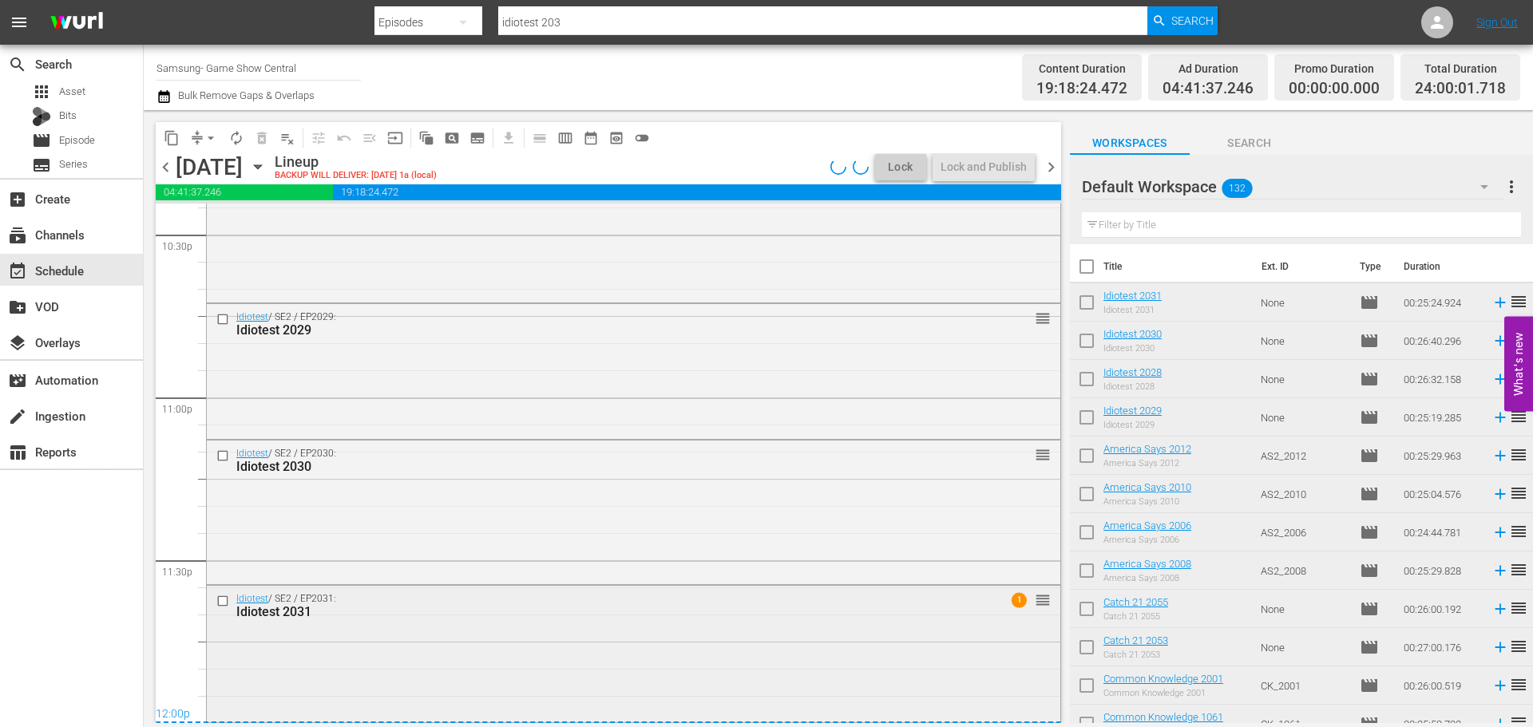
click at [741, 654] on div "Idiotest / SE2 / EP2031: Idiotest 2031 1 reorder" at bounding box center [634, 652] width 854 height 133
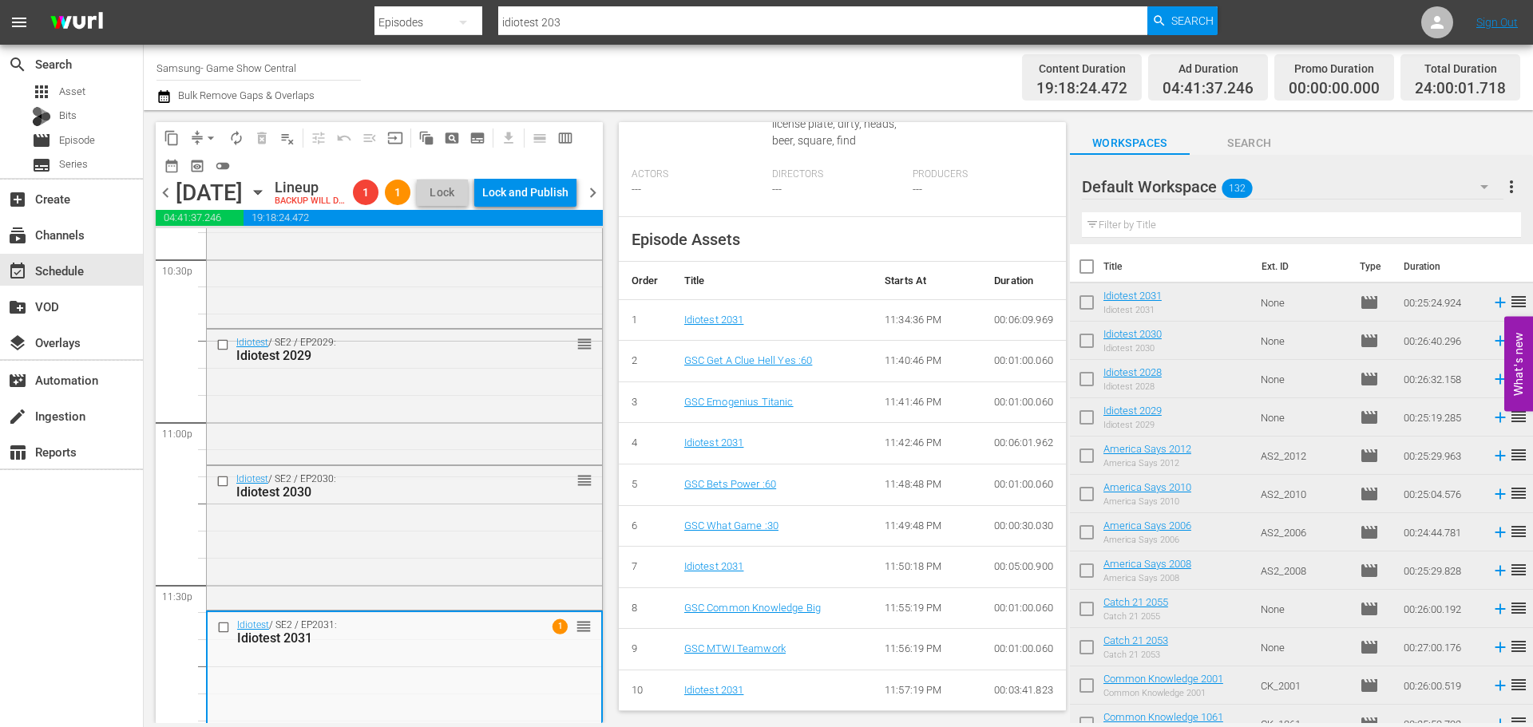
scroll to position [649, 0]
click at [240, 577] on div "Idiotest / SE2 / EP2030: Idiotest 2030 reorder" at bounding box center [404, 536] width 395 height 140
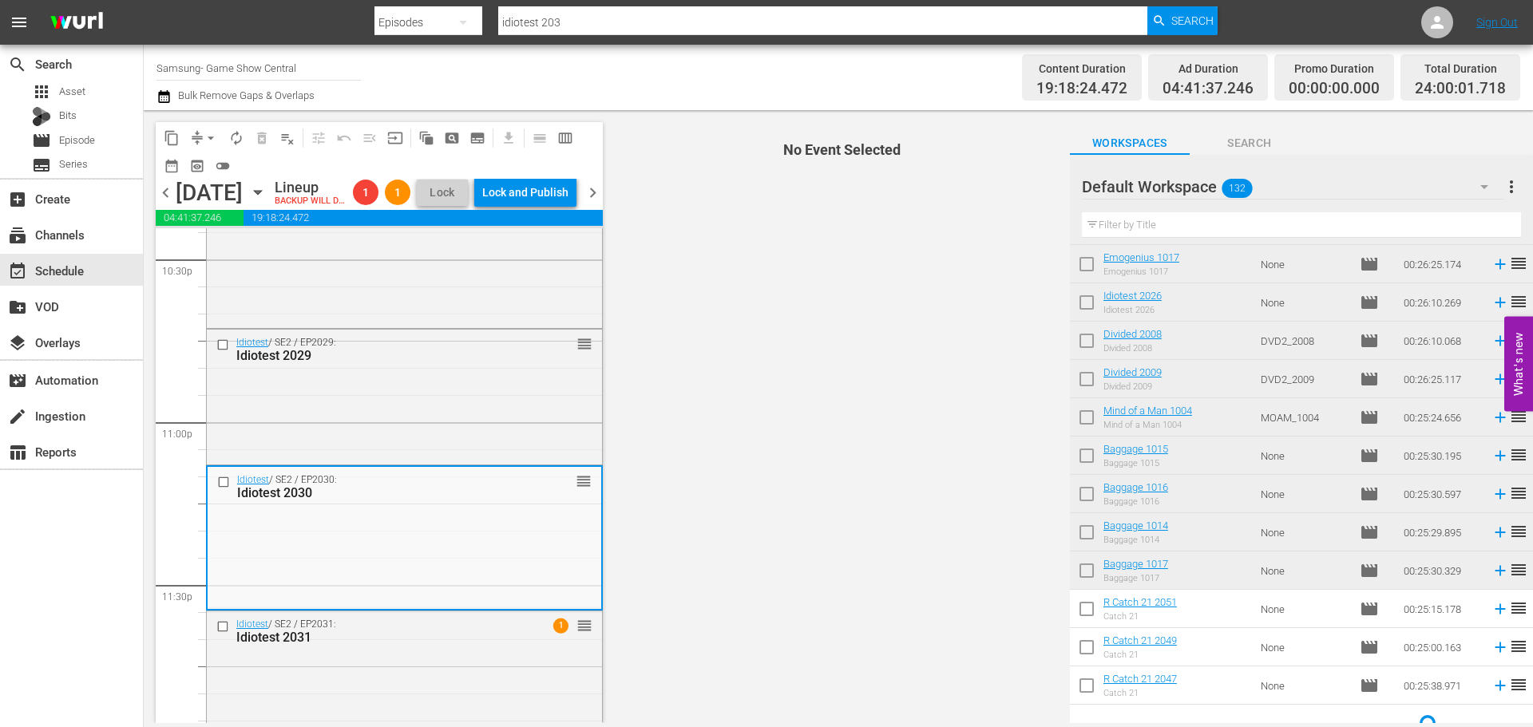
scroll to position [746, 0]
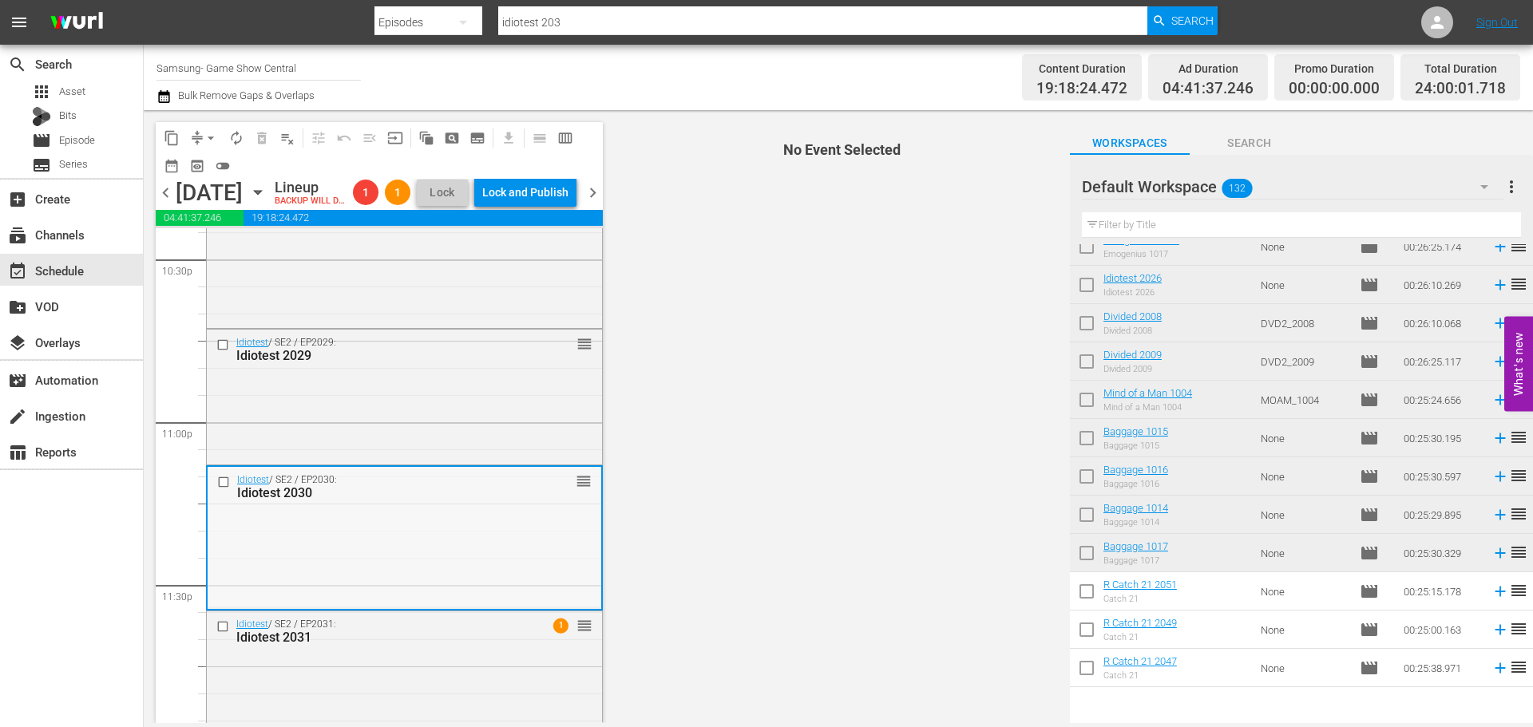
click at [427, 607] on div "Idiotest / SE2 / EP2030: Idiotest 2030 reorder" at bounding box center [405, 537] width 394 height 140
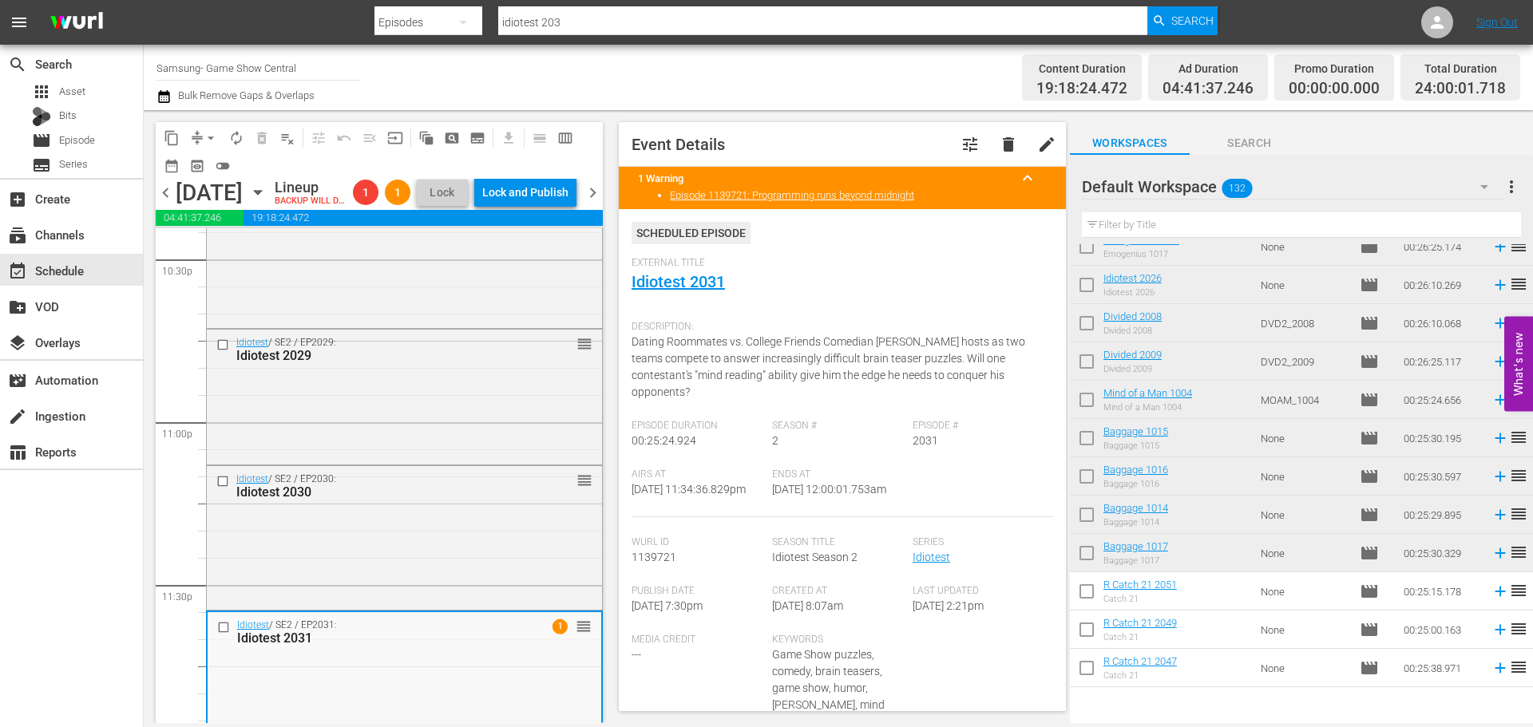
click at [284, 533] on div "Idiotest / SE2 / EP2030: Idiotest 2030 reorder" at bounding box center [404, 536] width 395 height 140
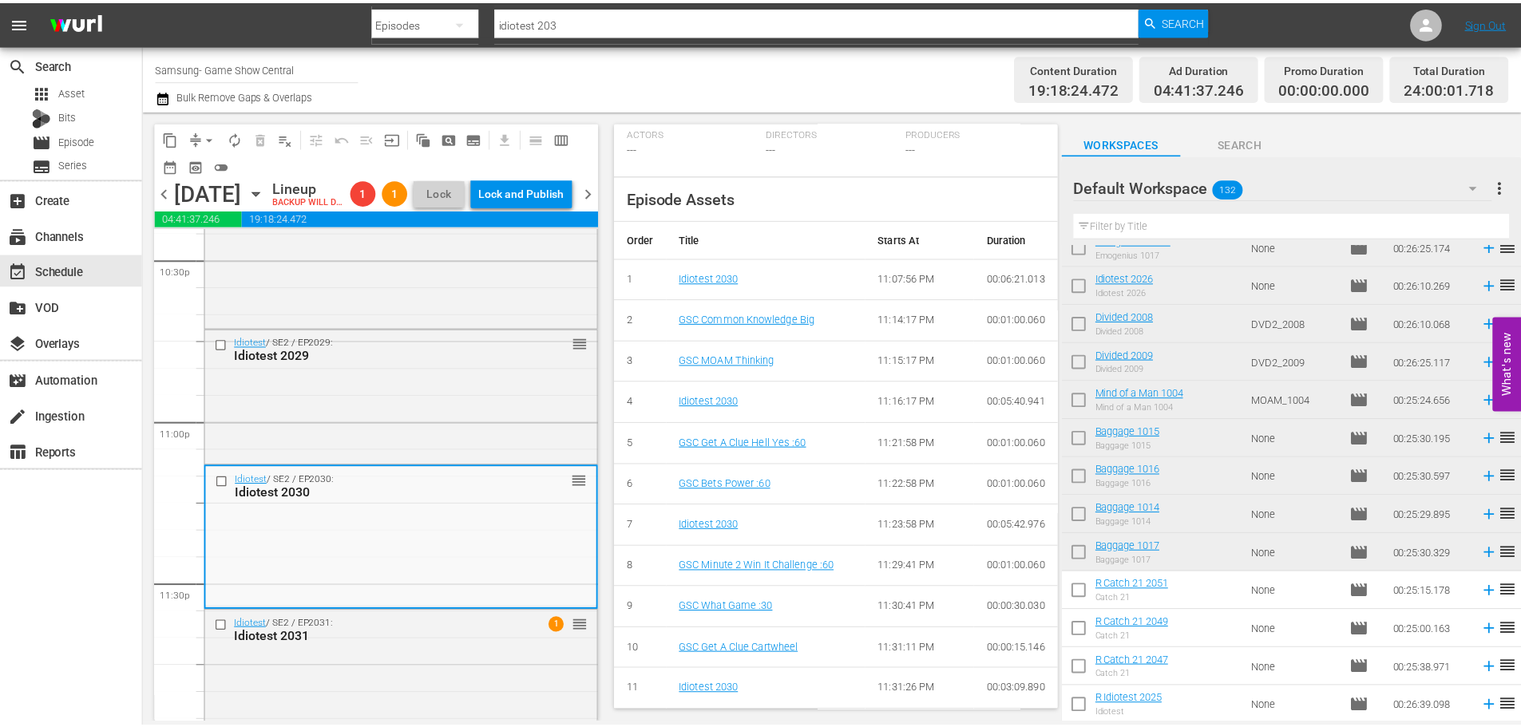
scroll to position [0, 0]
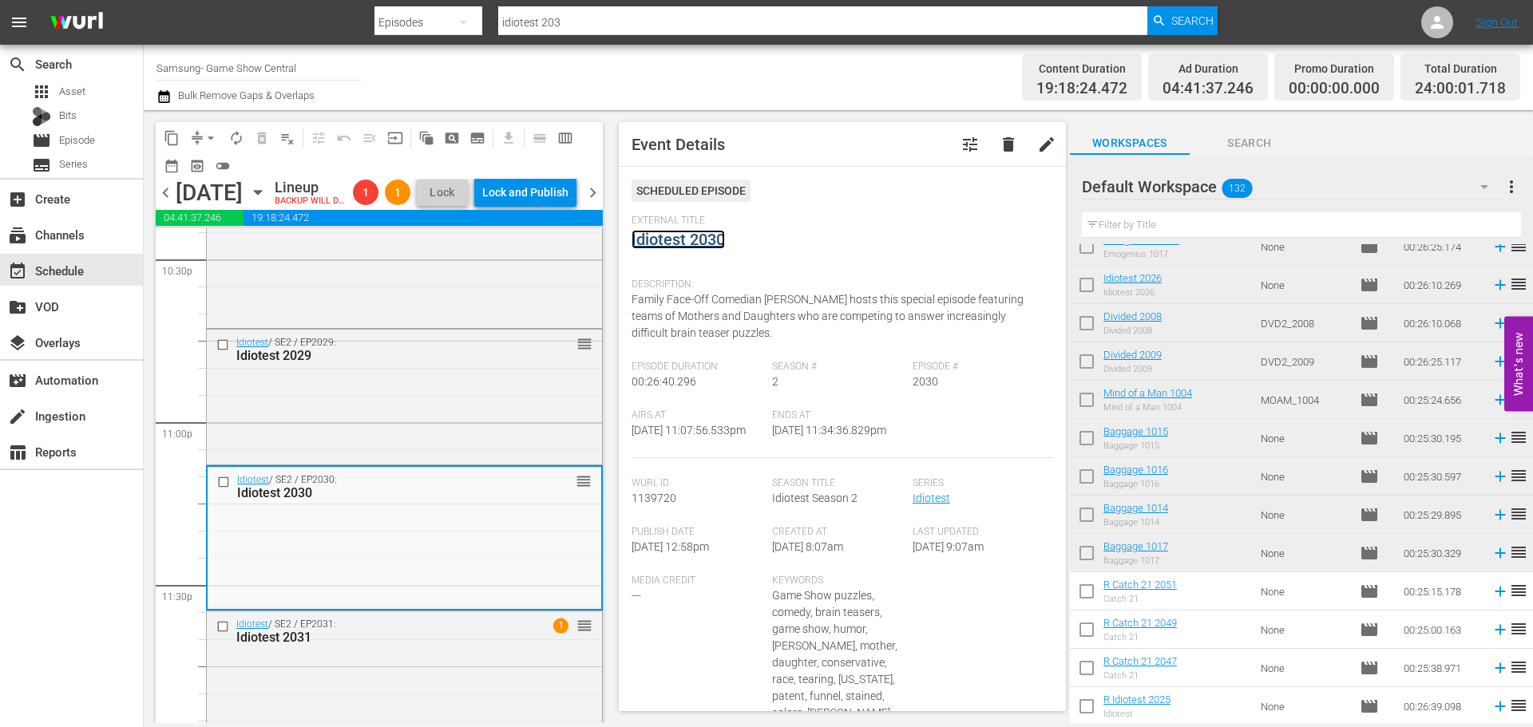
click at [700, 243] on link "Idiotest 2030" at bounding box center [678, 239] width 93 height 19
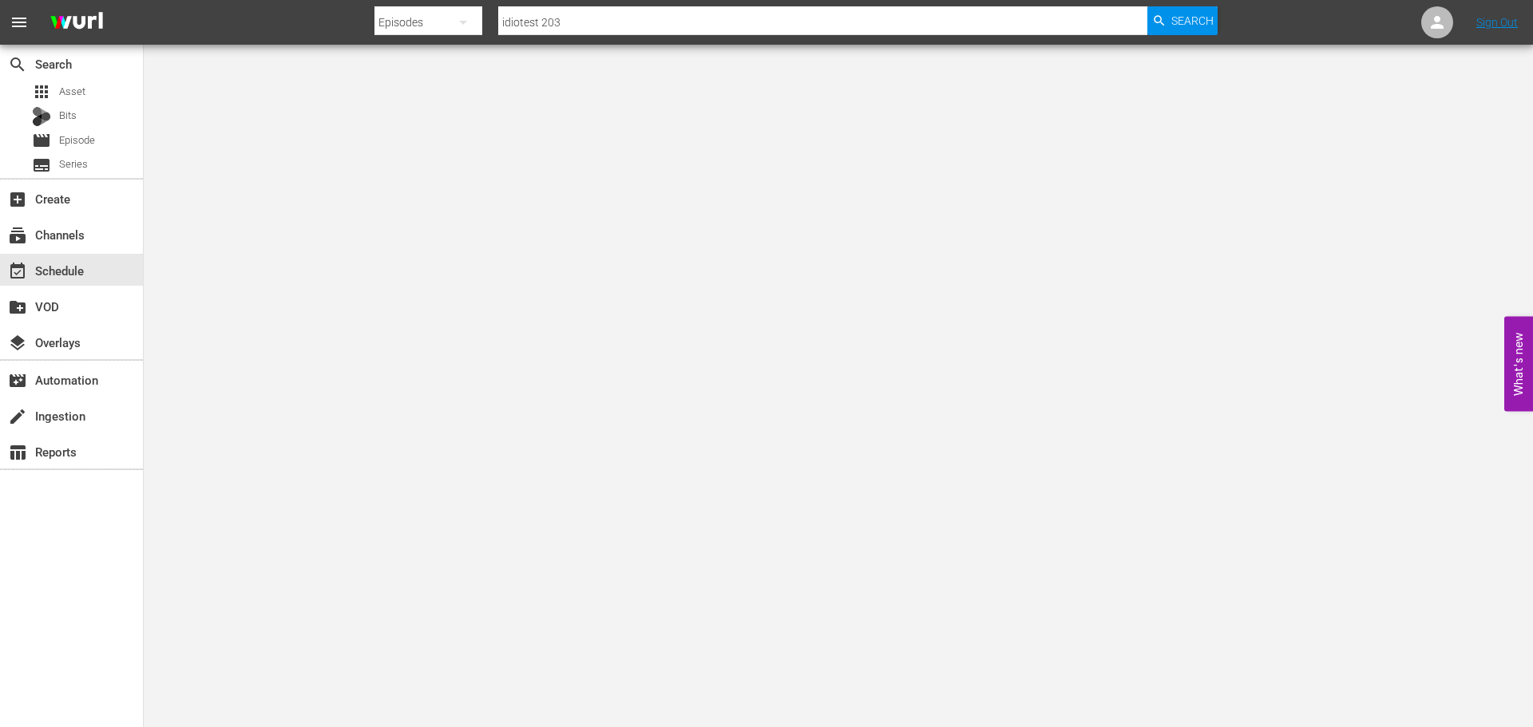
click at [299, 131] on div at bounding box center [766, 363] width 1533 height 727
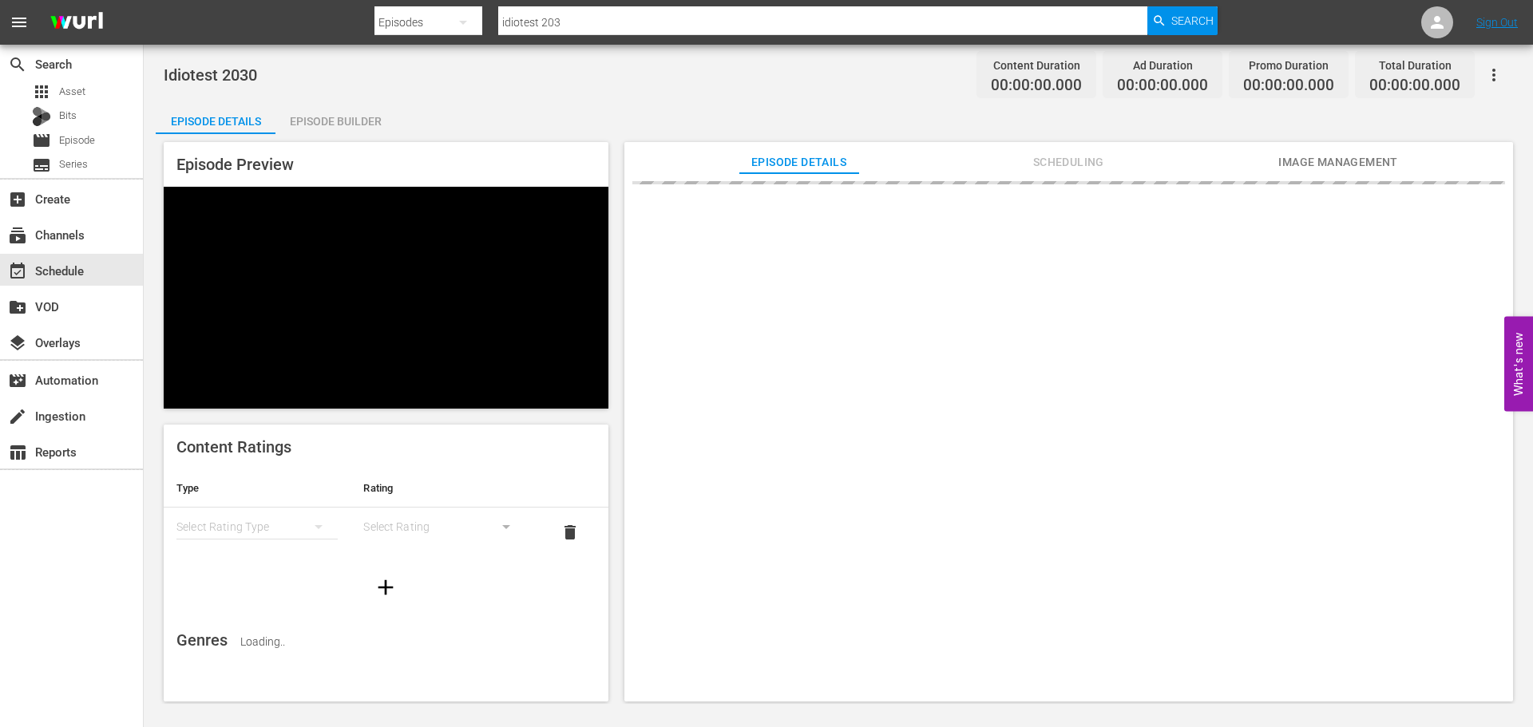
click at [321, 129] on div "Episode Builder" at bounding box center [336, 121] width 120 height 38
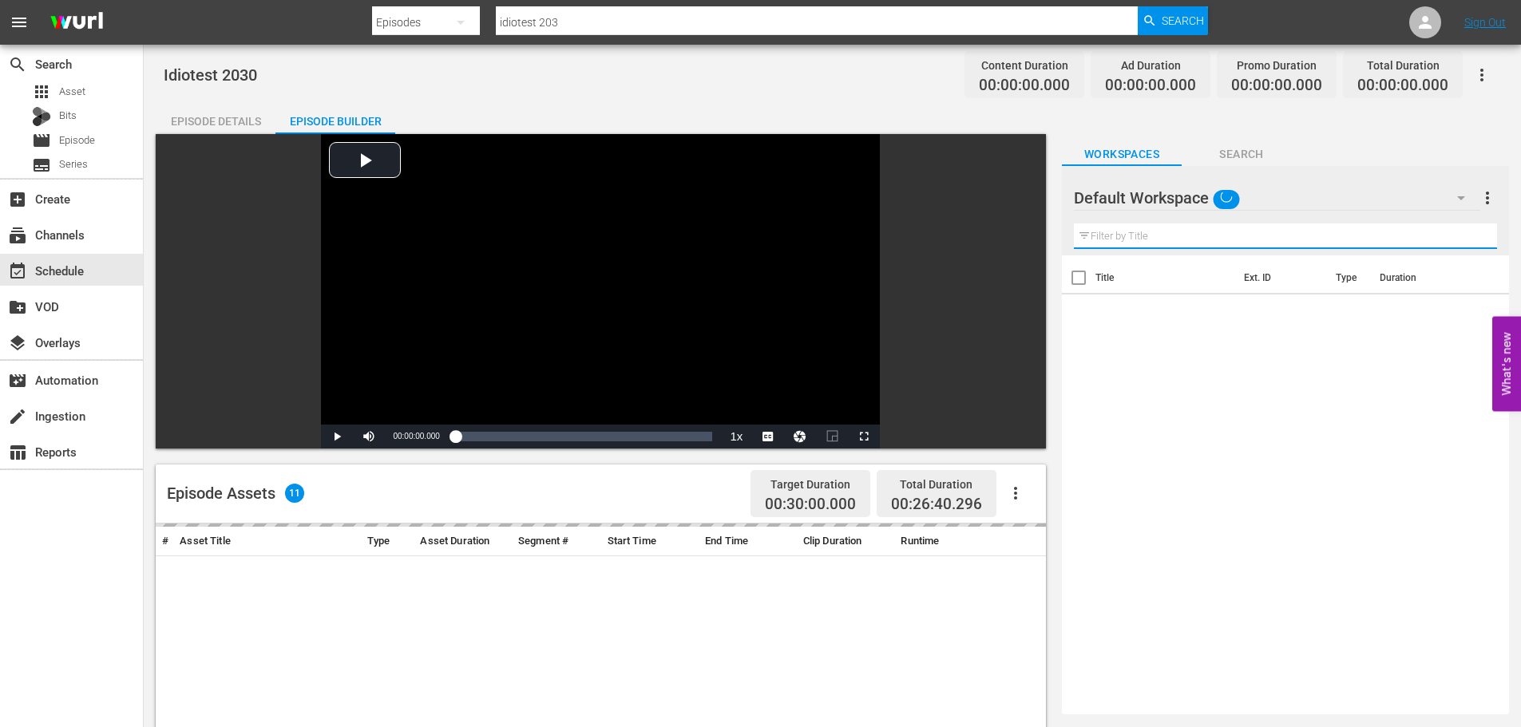
click at [1235, 241] on input "text" at bounding box center [1285, 237] width 423 height 26
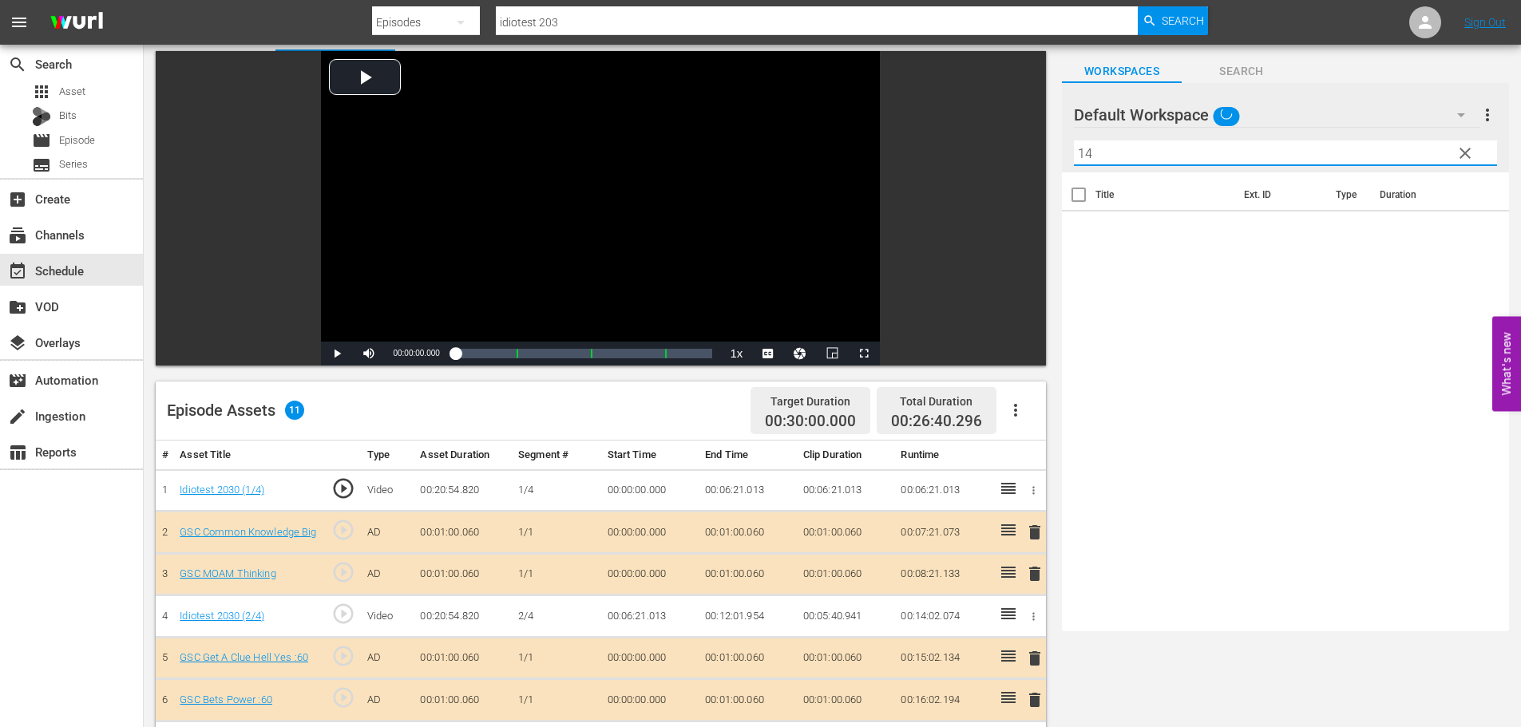
scroll to position [416, 0]
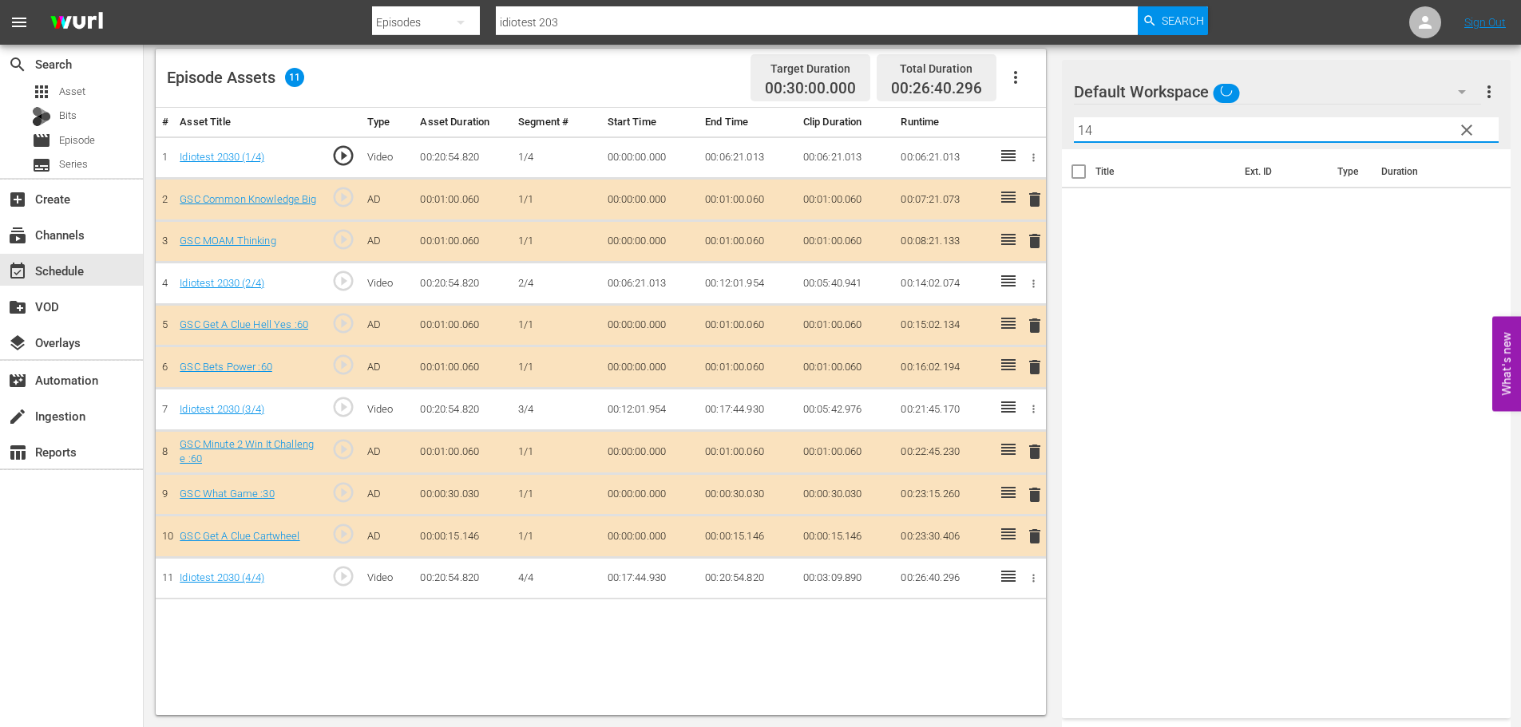
type input "14"
click at [1042, 535] on span "delete" at bounding box center [1034, 536] width 19 height 19
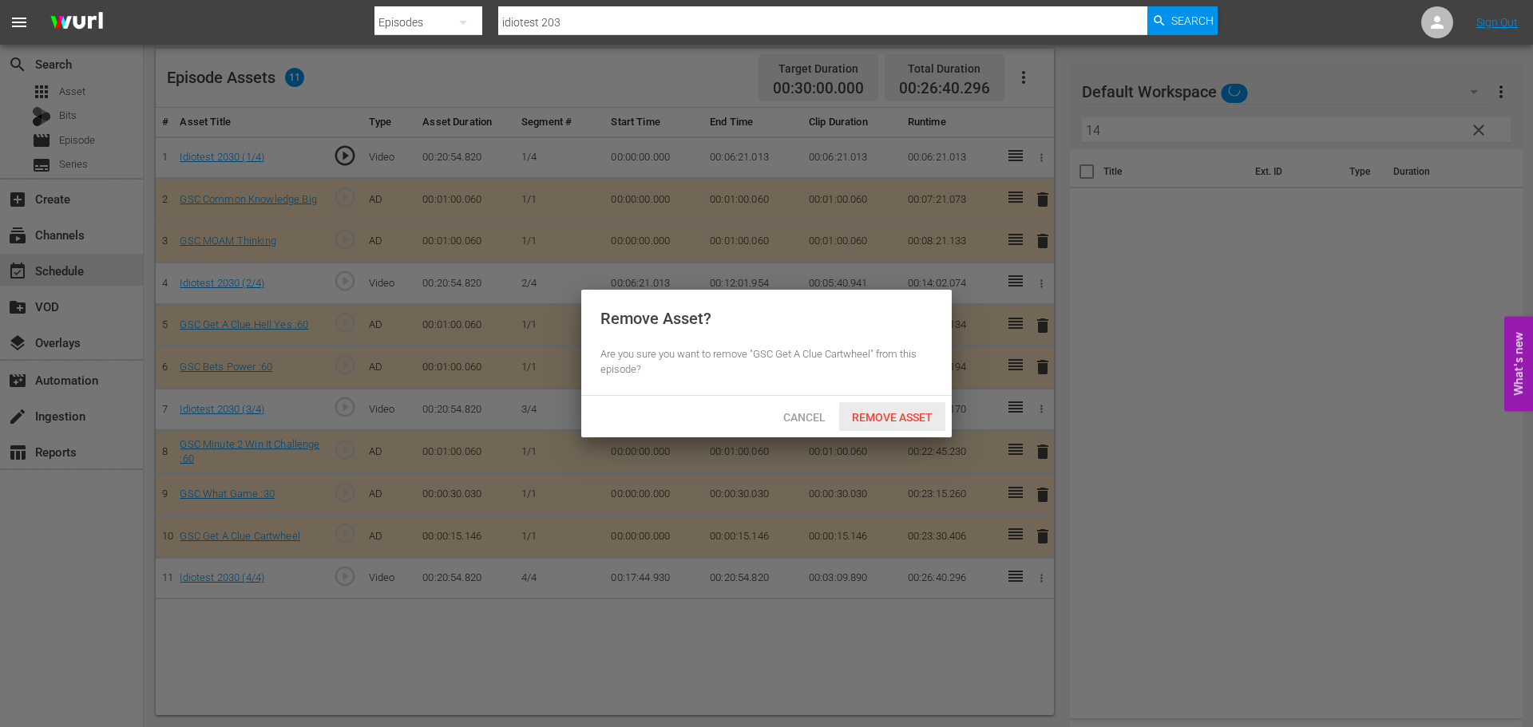
click at [882, 429] on div "Remove Asset" at bounding box center [892, 417] width 106 height 30
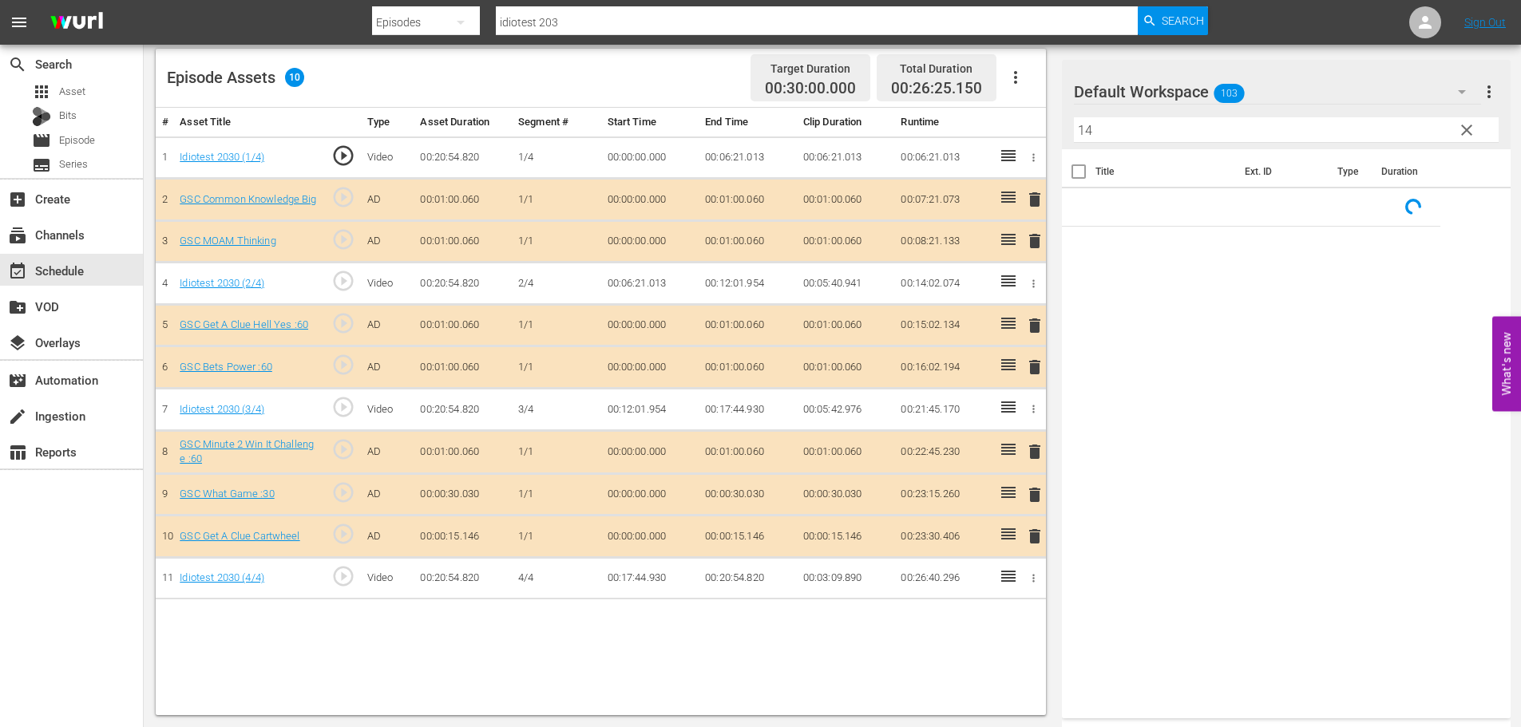
click at [1038, 537] on span "delete" at bounding box center [1034, 536] width 19 height 19
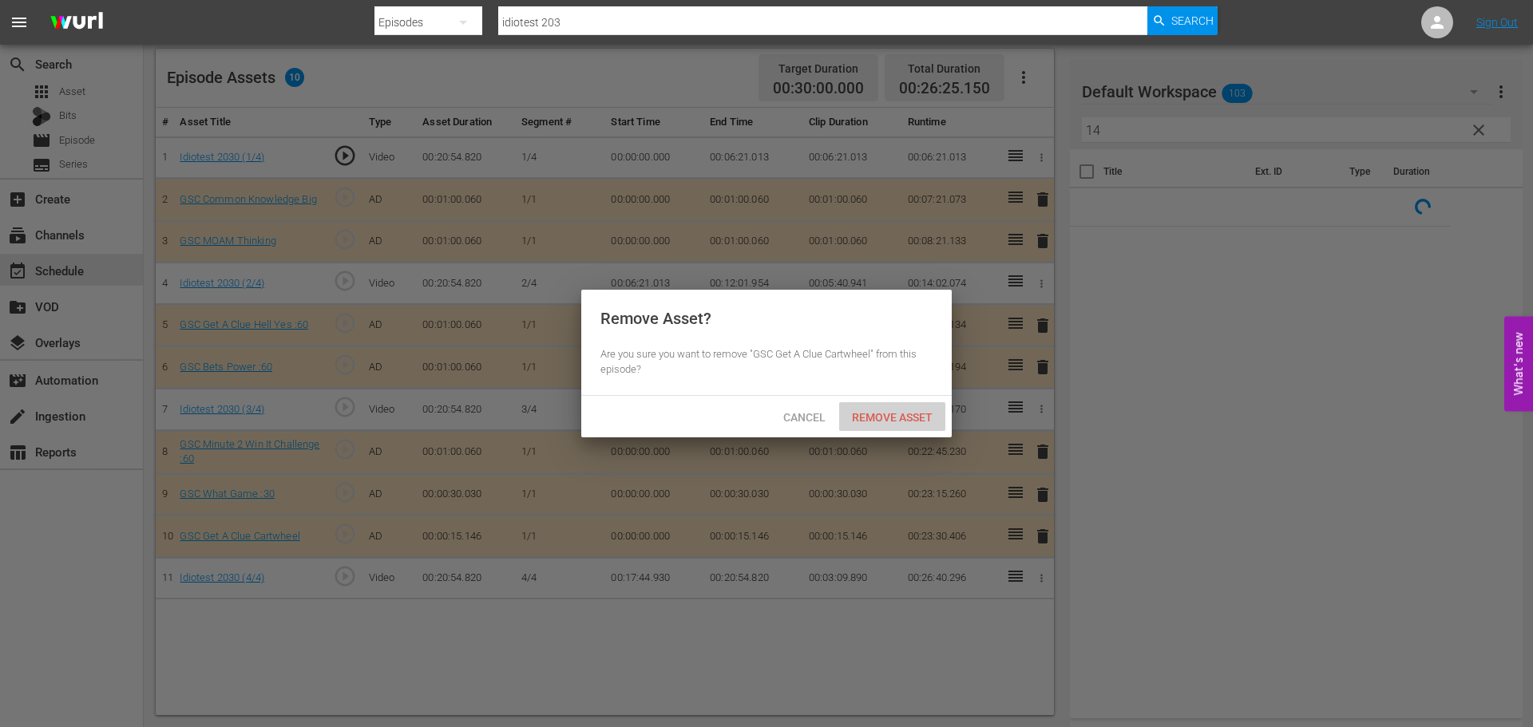
click at [901, 411] on span "Remove Asset" at bounding box center [892, 417] width 106 height 13
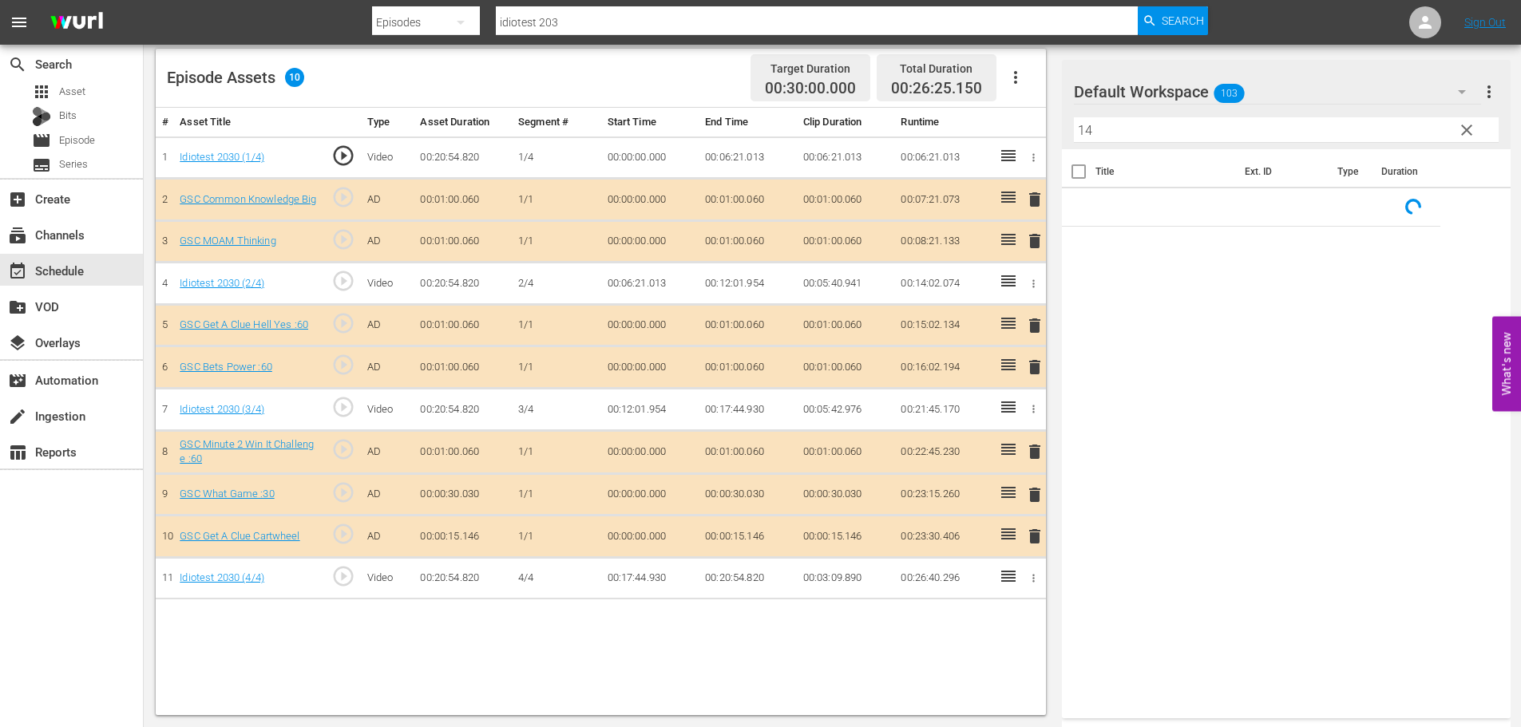
click at [1455, 141] on button "clear" at bounding box center [1466, 130] width 26 height 26
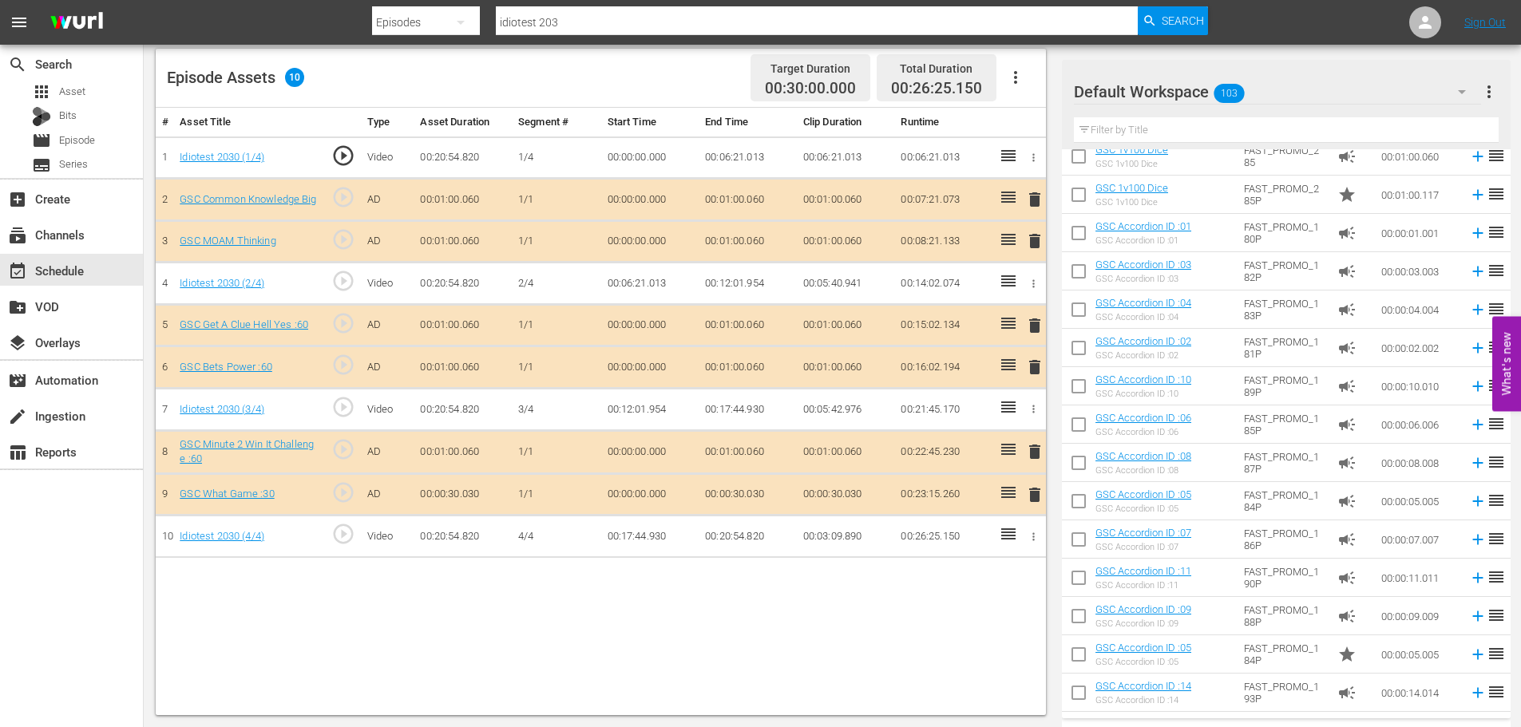
scroll to position [3124, 0]
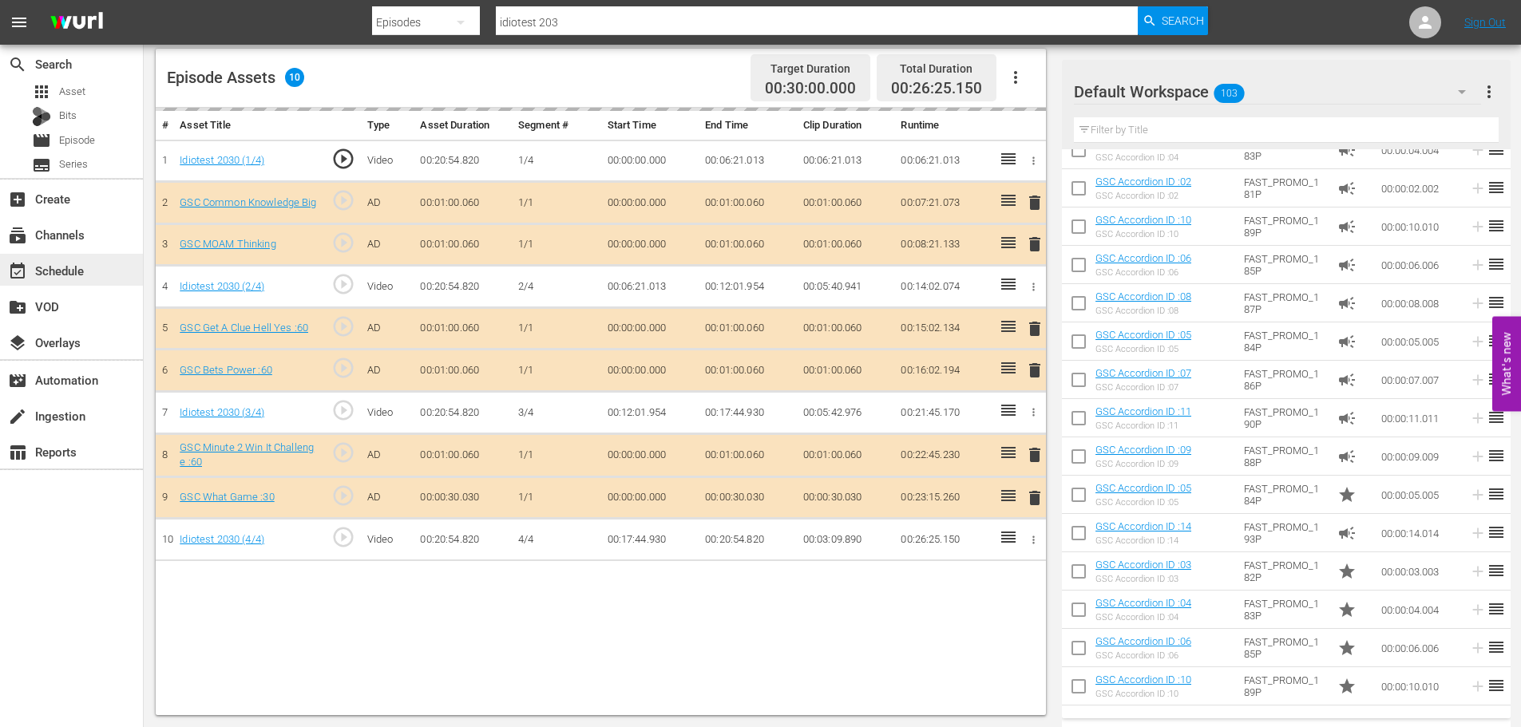
click at [64, 264] on div "event_available Schedule" at bounding box center [44, 268] width 89 height 14
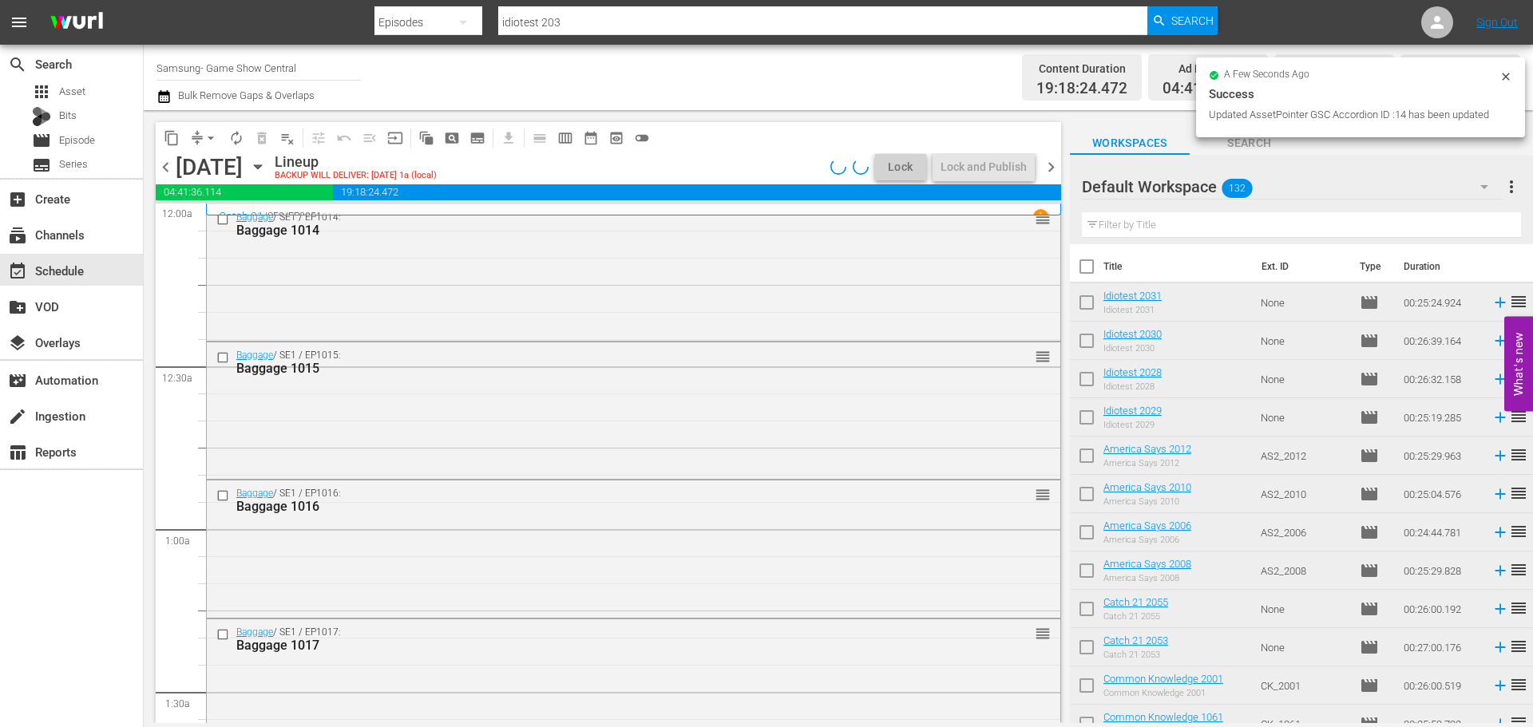
click at [205, 155] on div "[DATE]" at bounding box center [209, 167] width 67 height 26
click at [205, 149] on button "arrow_drop_down" at bounding box center [211, 138] width 26 height 26
click at [217, 182] on li "Align to Midnight" at bounding box center [212, 170] width 168 height 26
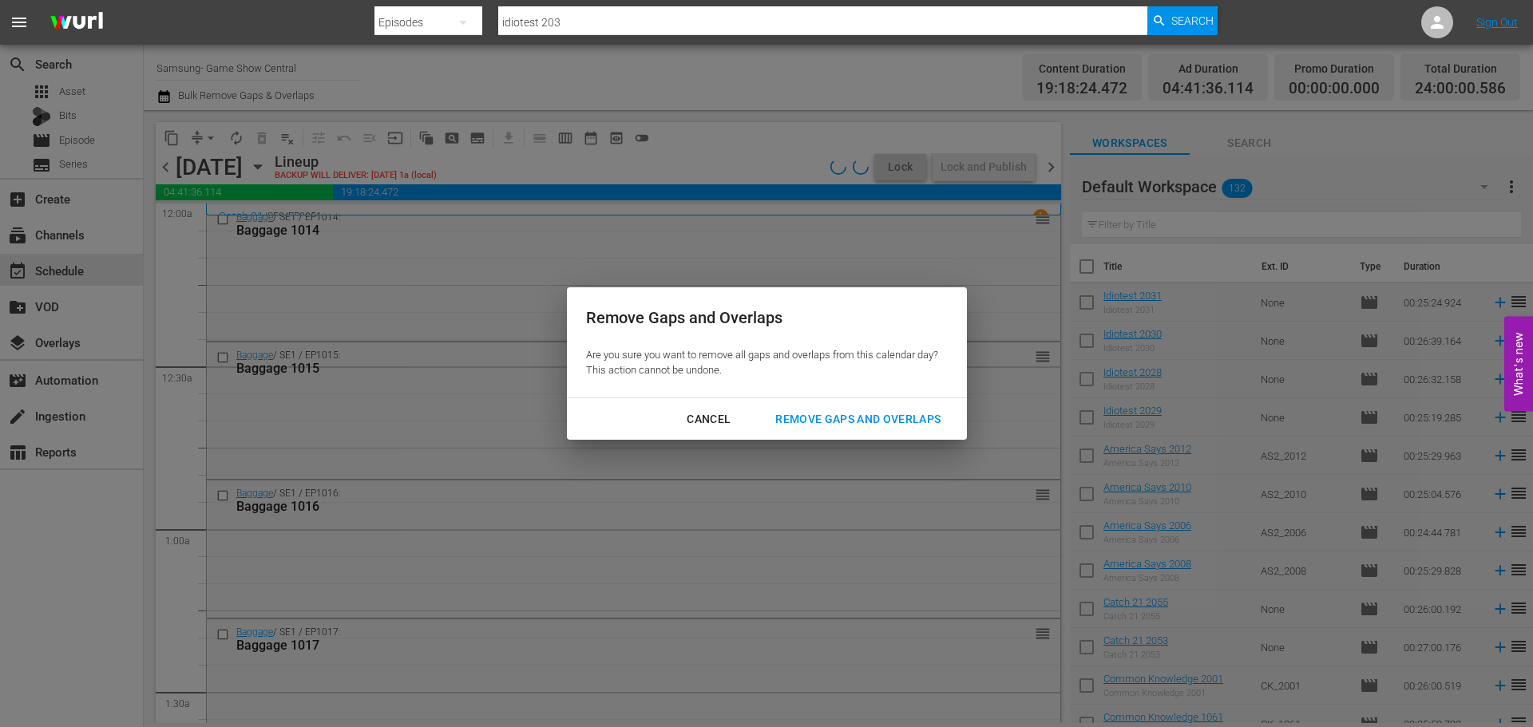
click at [799, 410] on div "Remove Gaps and Overlaps" at bounding box center [858, 420] width 191 height 20
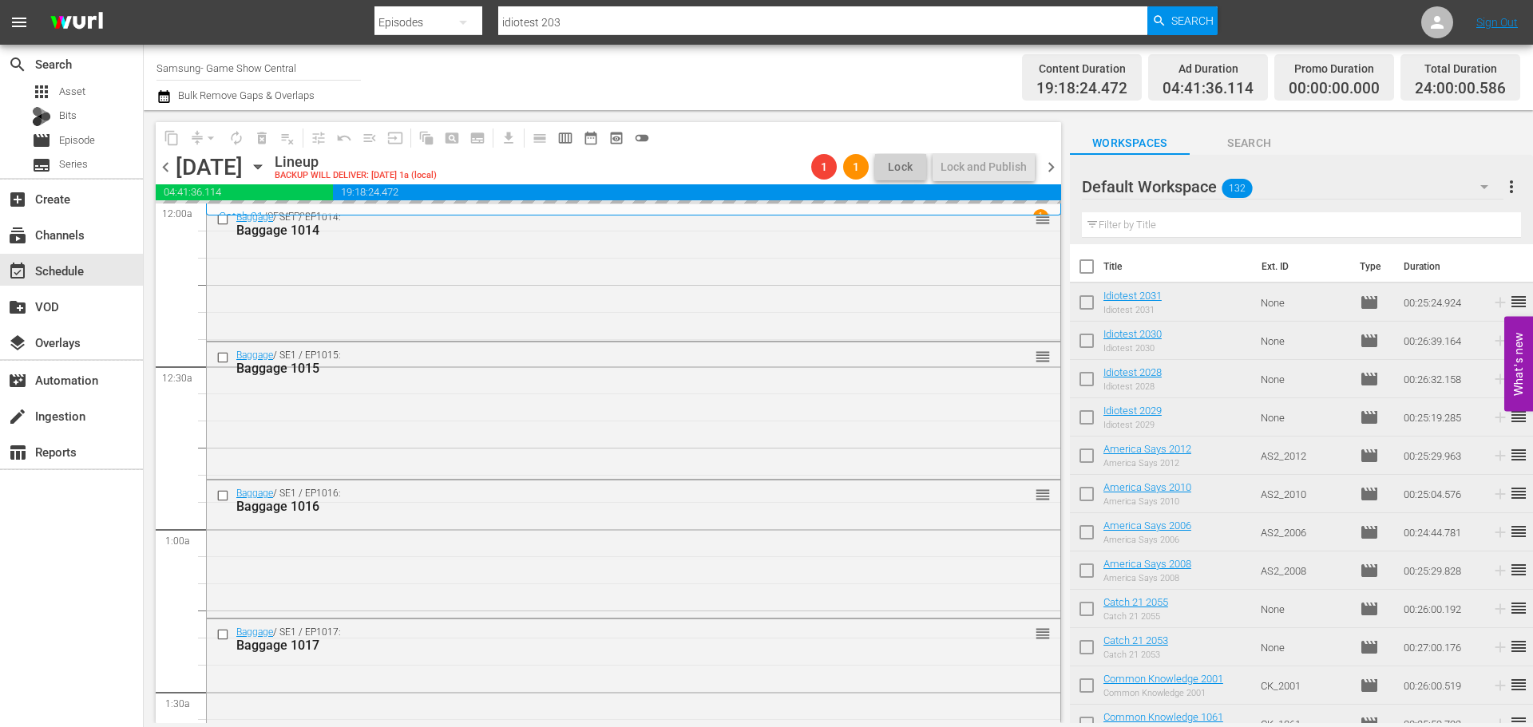
click at [802, 420] on div "Remove Gaps and Overlaps" at bounding box center [858, 420] width 191 height 20
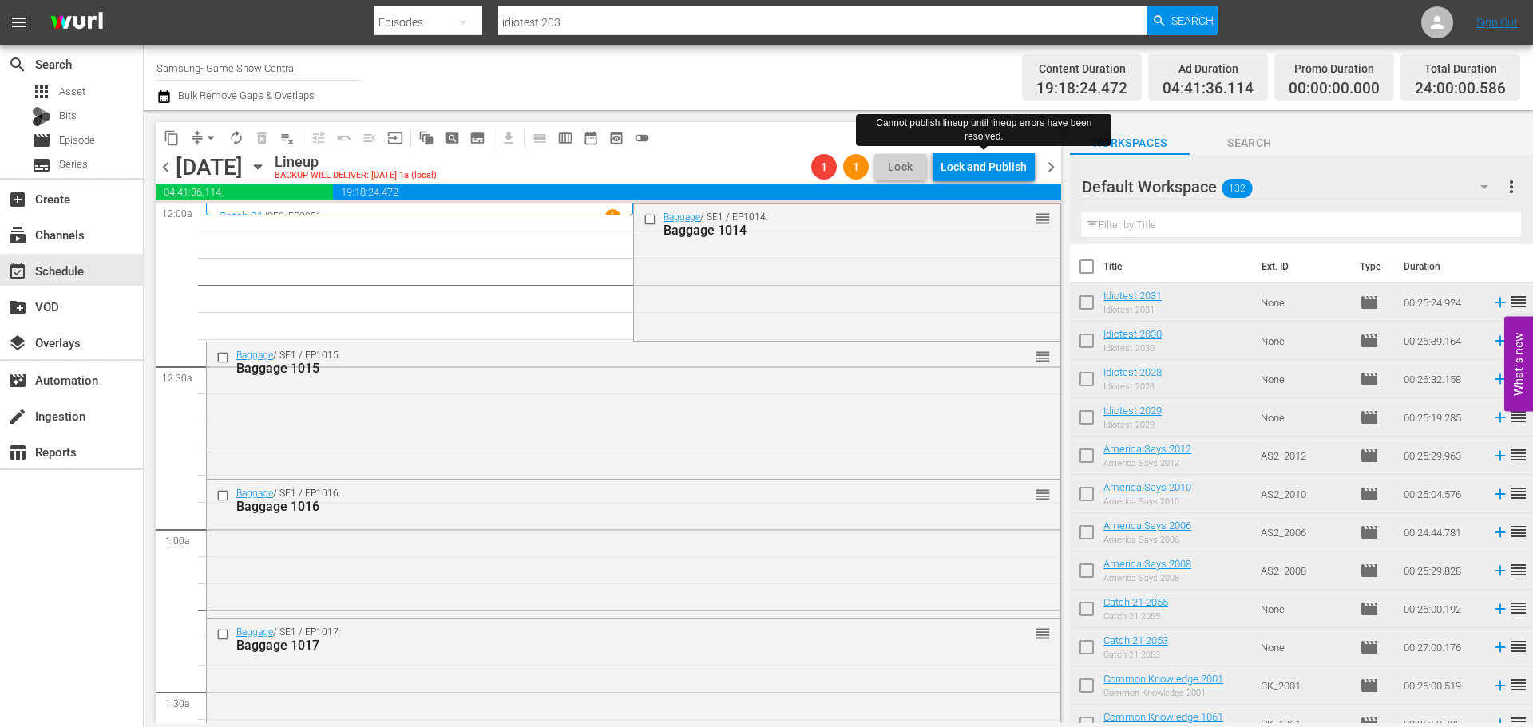
click at [972, 164] on div "Lock and Publish" at bounding box center [984, 167] width 86 height 29
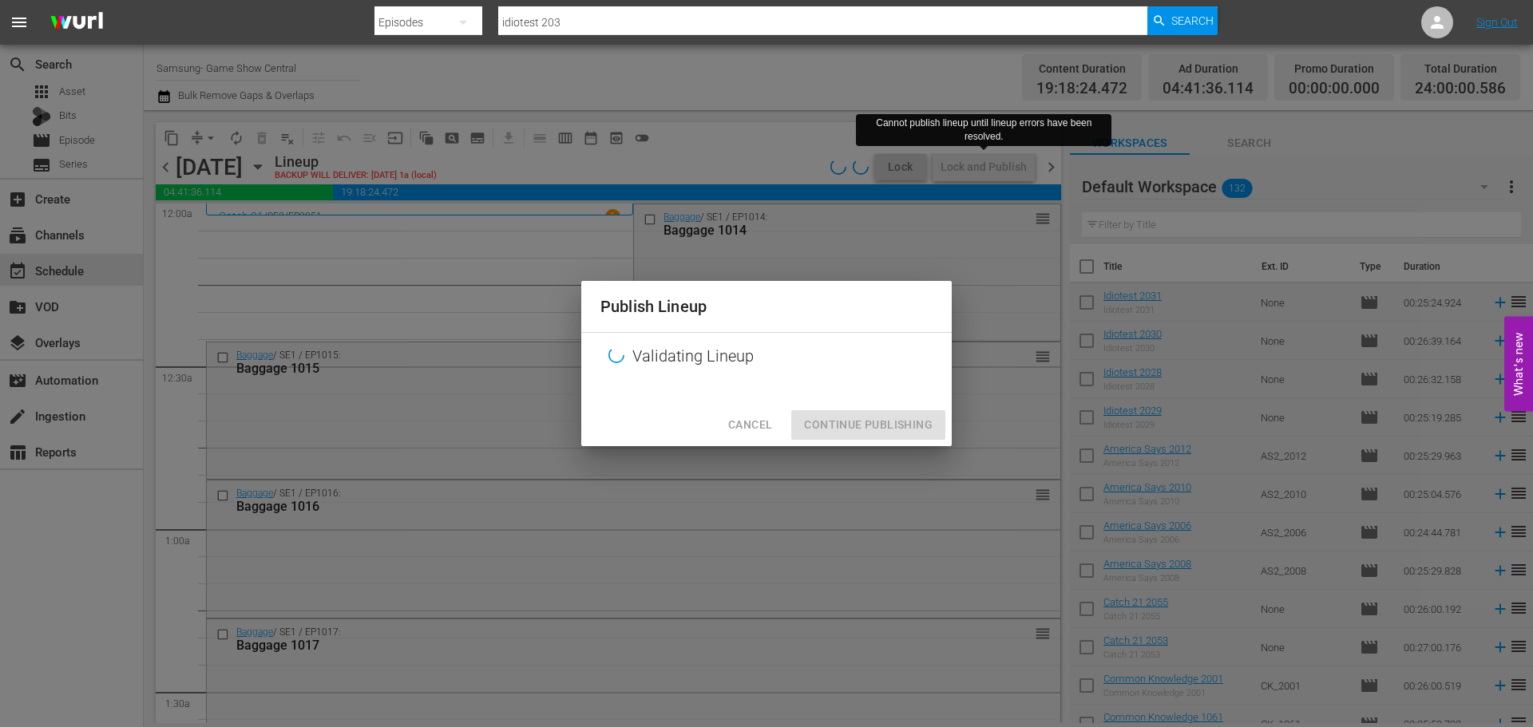
click at [747, 432] on span "Cancel" at bounding box center [750, 425] width 44 height 20
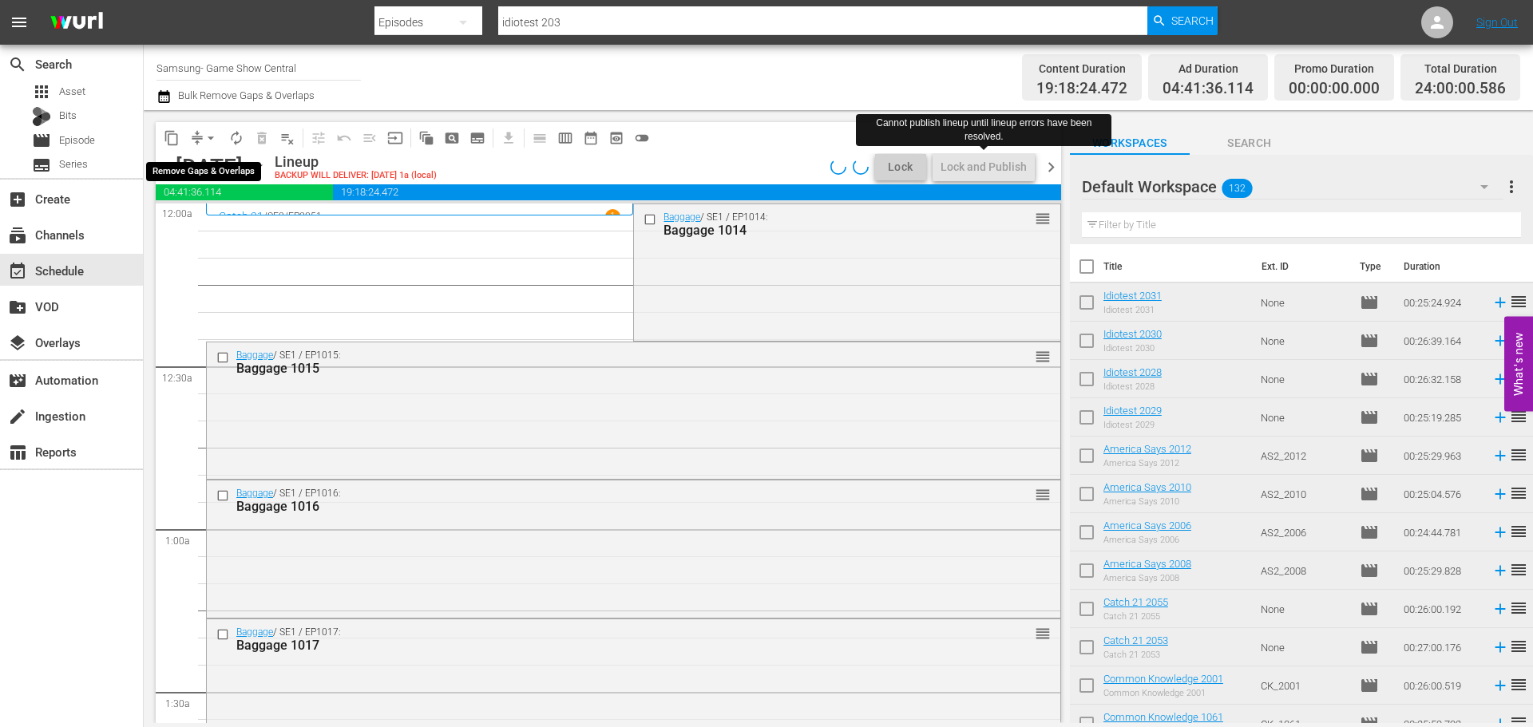
click at [215, 141] on span "arrow_drop_down" at bounding box center [211, 138] width 16 height 16
click at [216, 161] on li "Align to Midnight" at bounding box center [212, 170] width 168 height 26
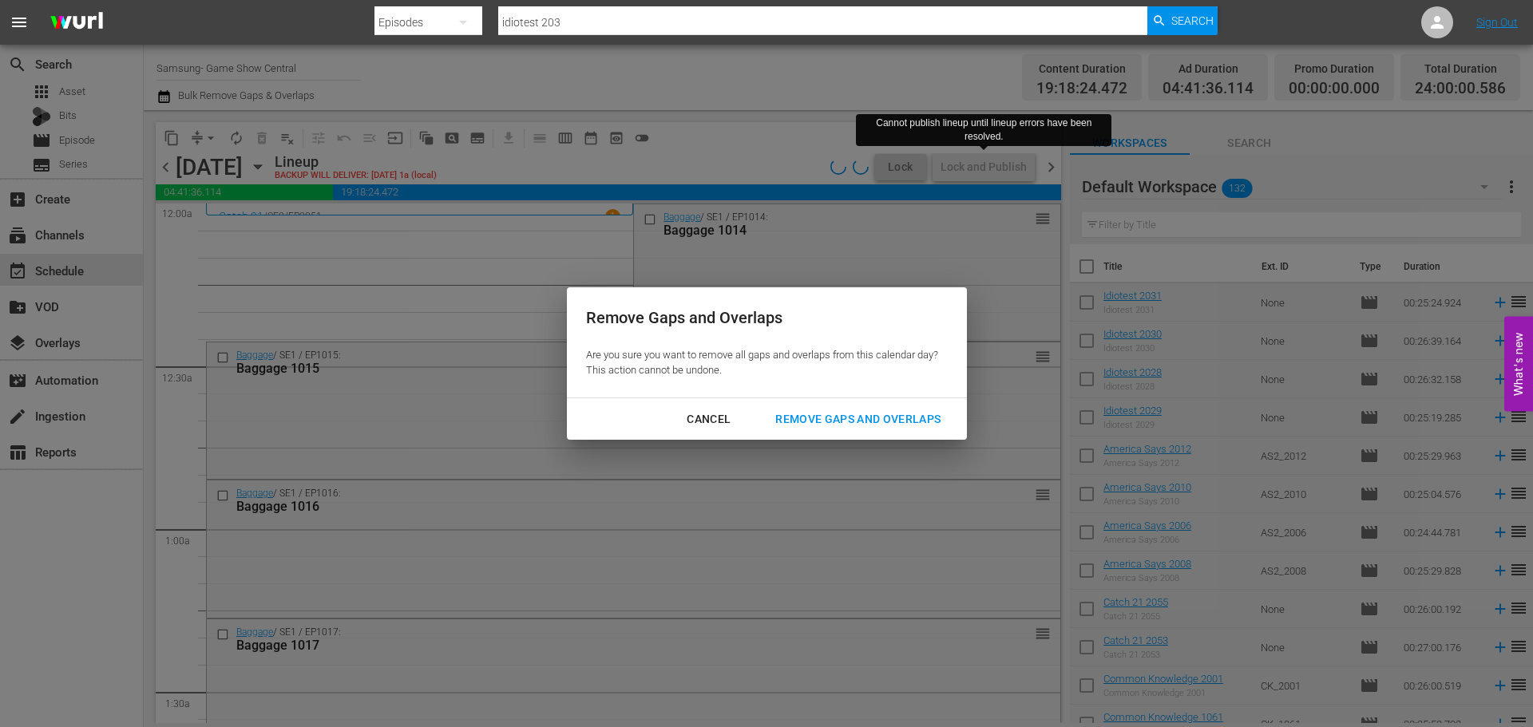
click at [820, 418] on div "Remove Gaps and Overlaps" at bounding box center [858, 420] width 191 height 20
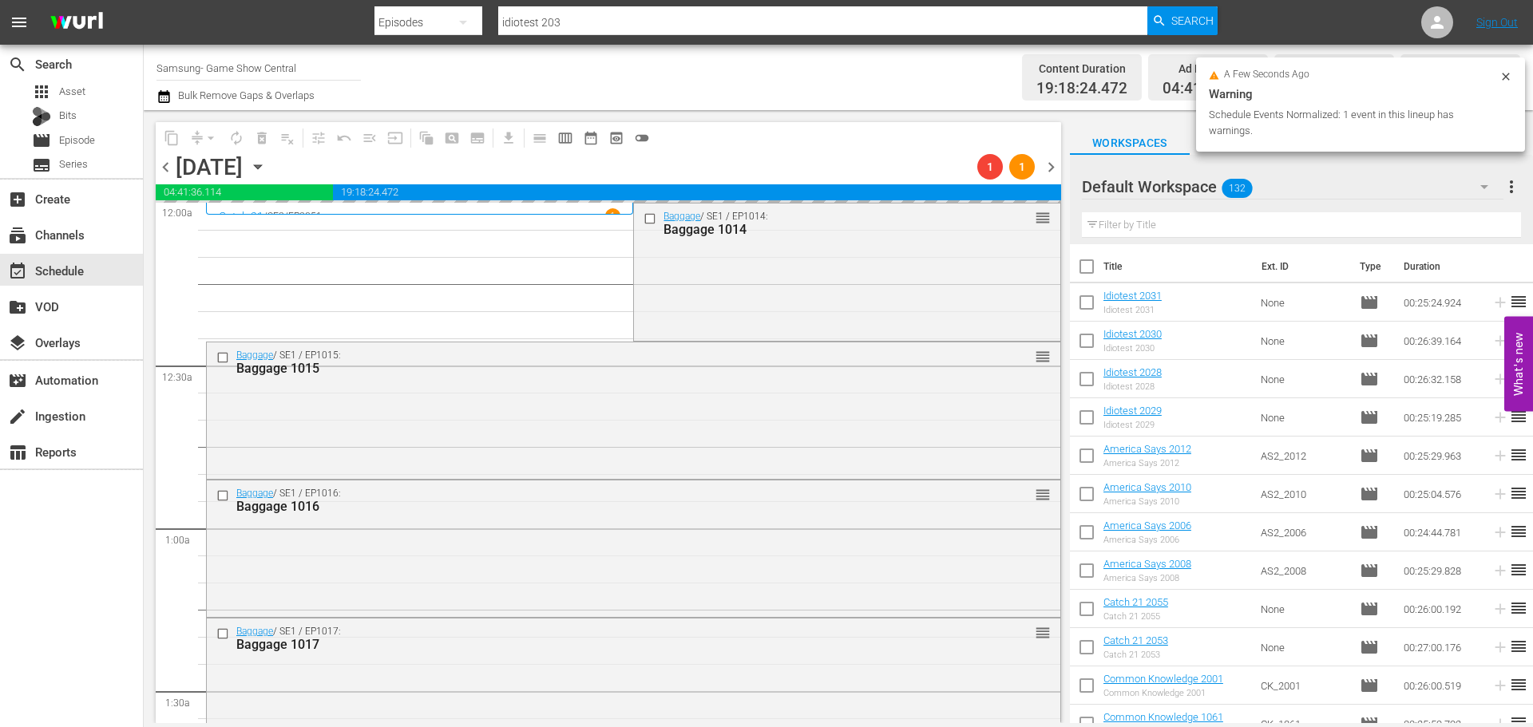
click at [743, 137] on div "content_copy compress arrow_drop_down autorenew_outlined delete_forever_outline…" at bounding box center [609, 137] width 906 height 31
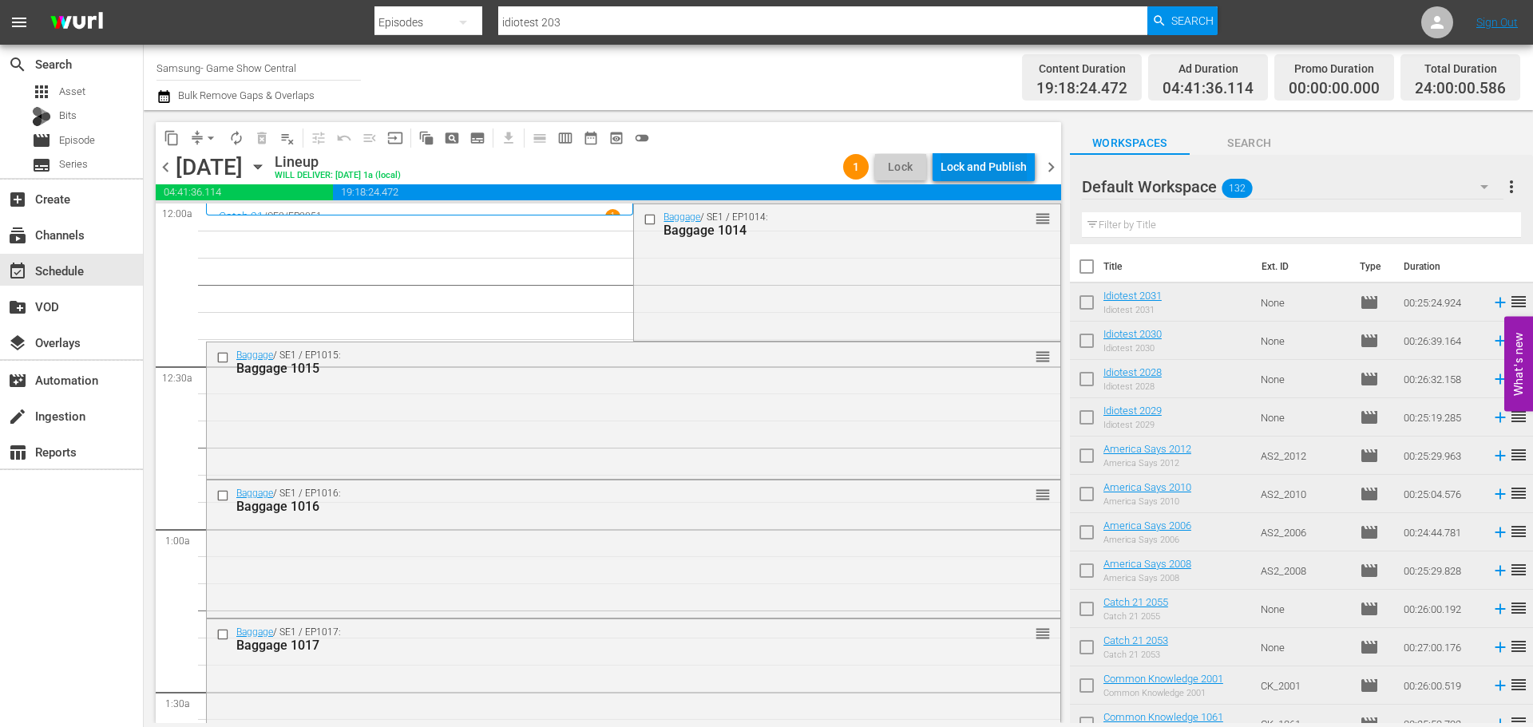
click at [1006, 167] on div "Lock and Publish" at bounding box center [984, 167] width 86 height 29
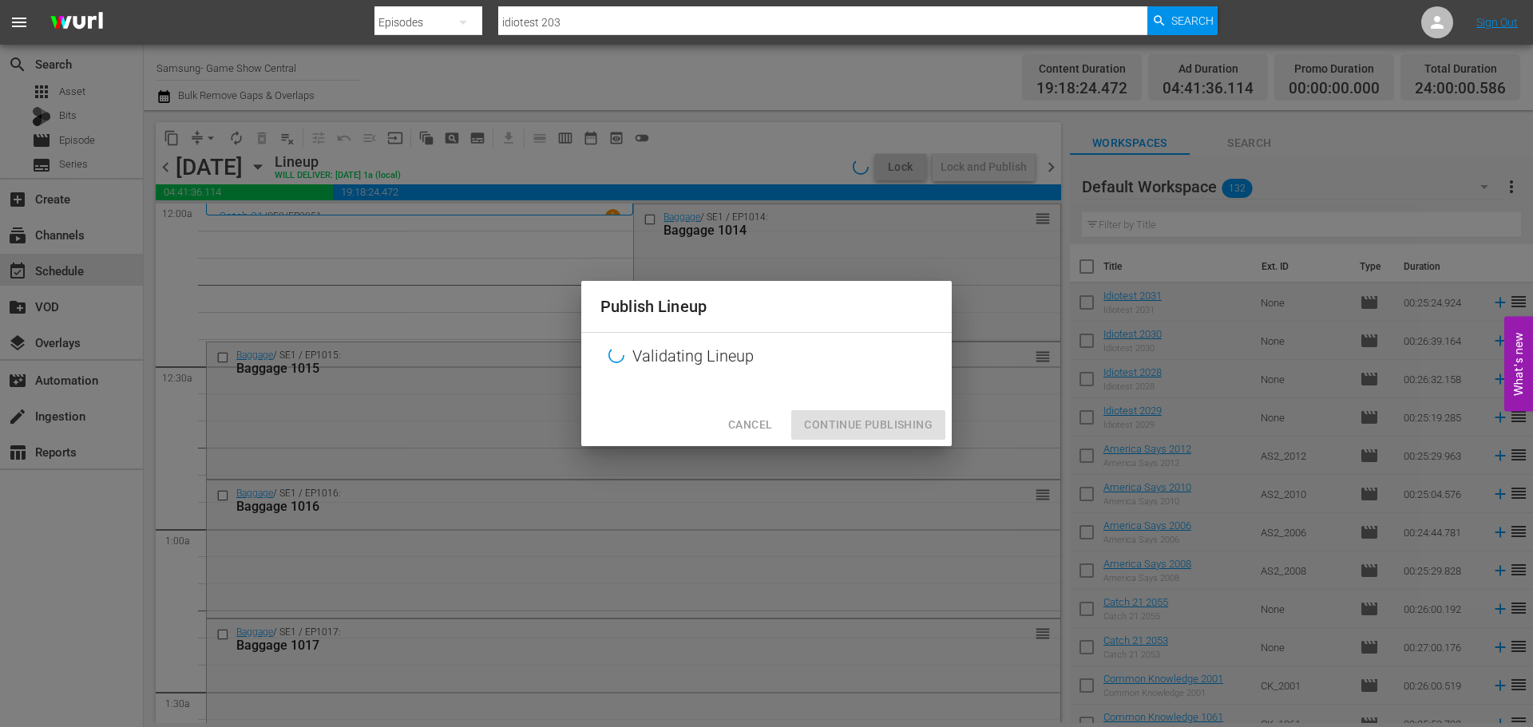
click at [884, 406] on div "Cancel Continue Publishing" at bounding box center [766, 425] width 371 height 42
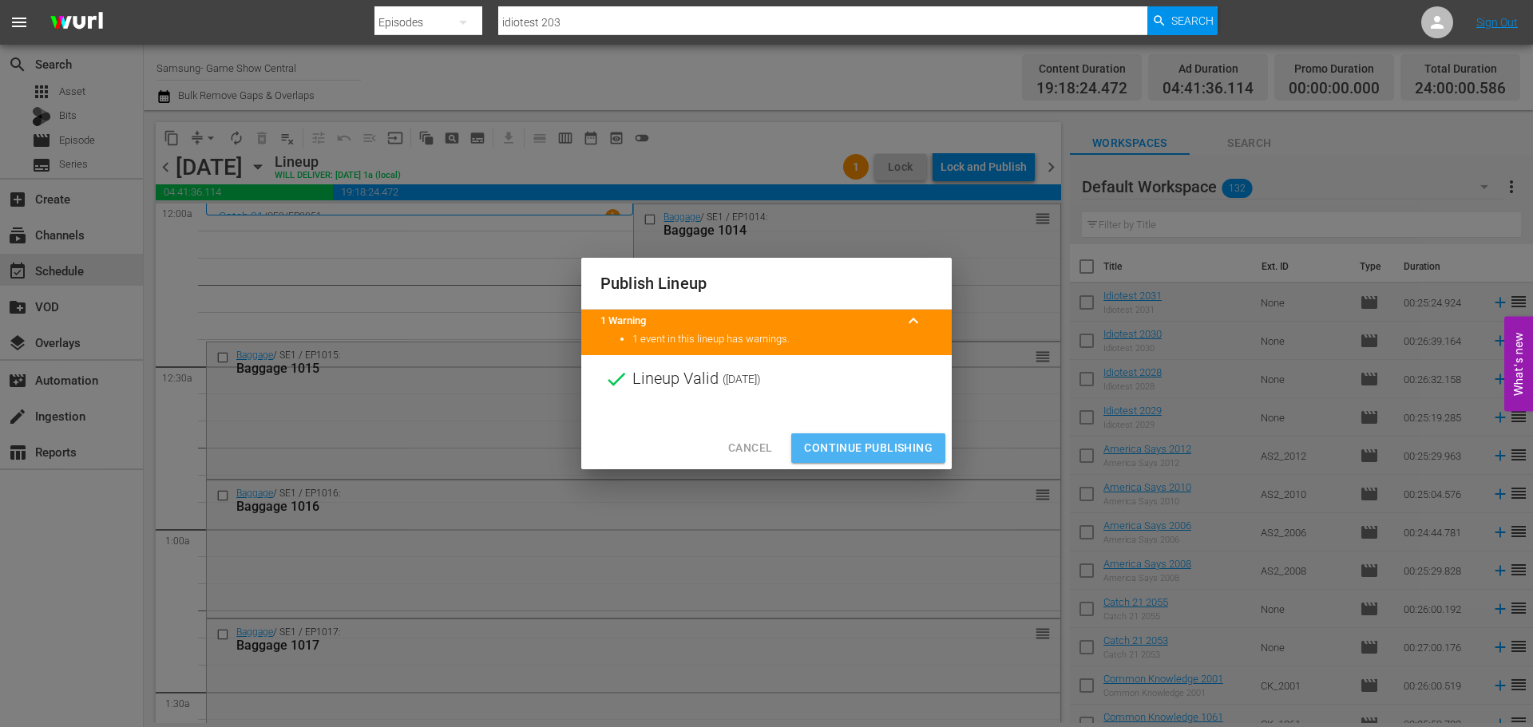
click at [874, 446] on span "Continue Publishing" at bounding box center [868, 448] width 129 height 20
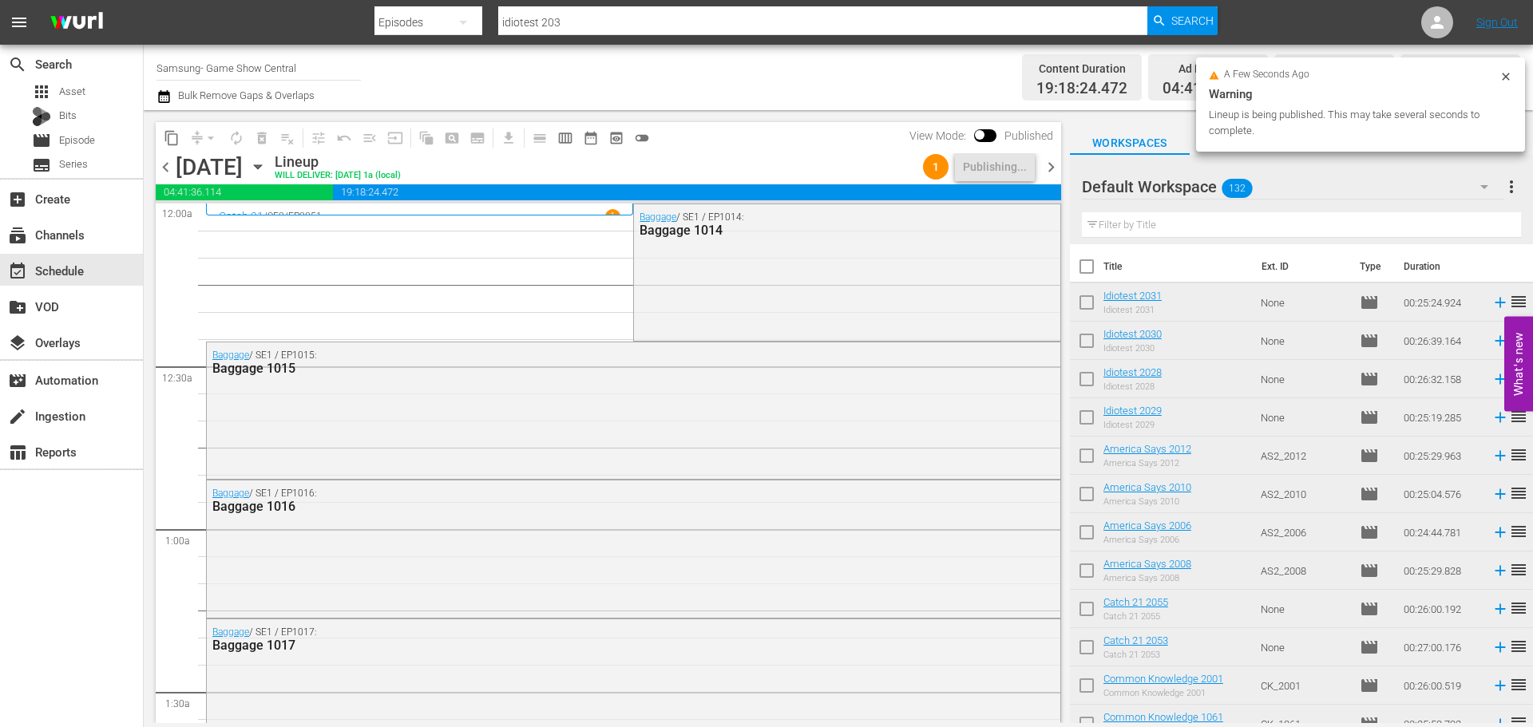
click at [267, 171] on icon "button" at bounding box center [258, 167] width 18 height 18
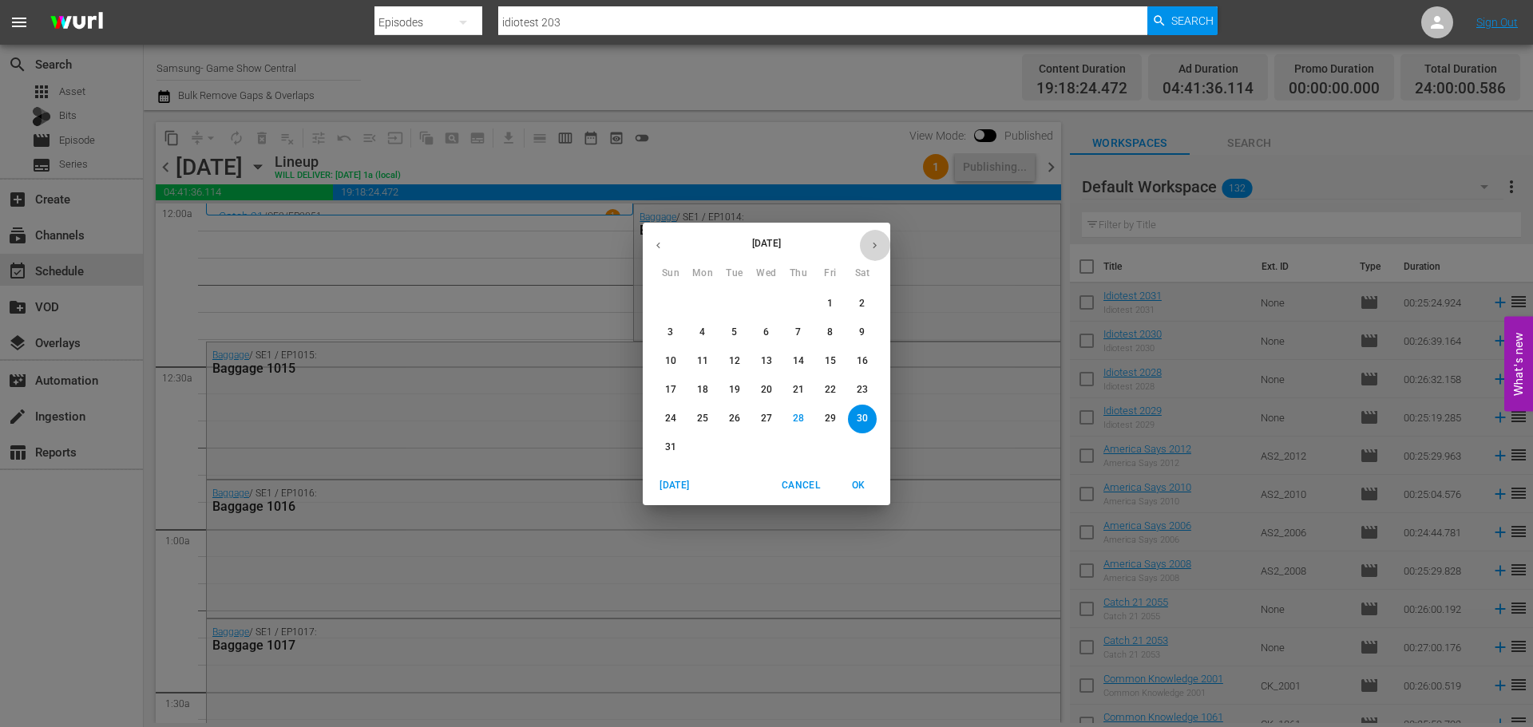
click at [870, 255] on button "button" at bounding box center [874, 245] width 31 height 31
click at [830, 295] on button "5" at bounding box center [830, 304] width 29 height 29
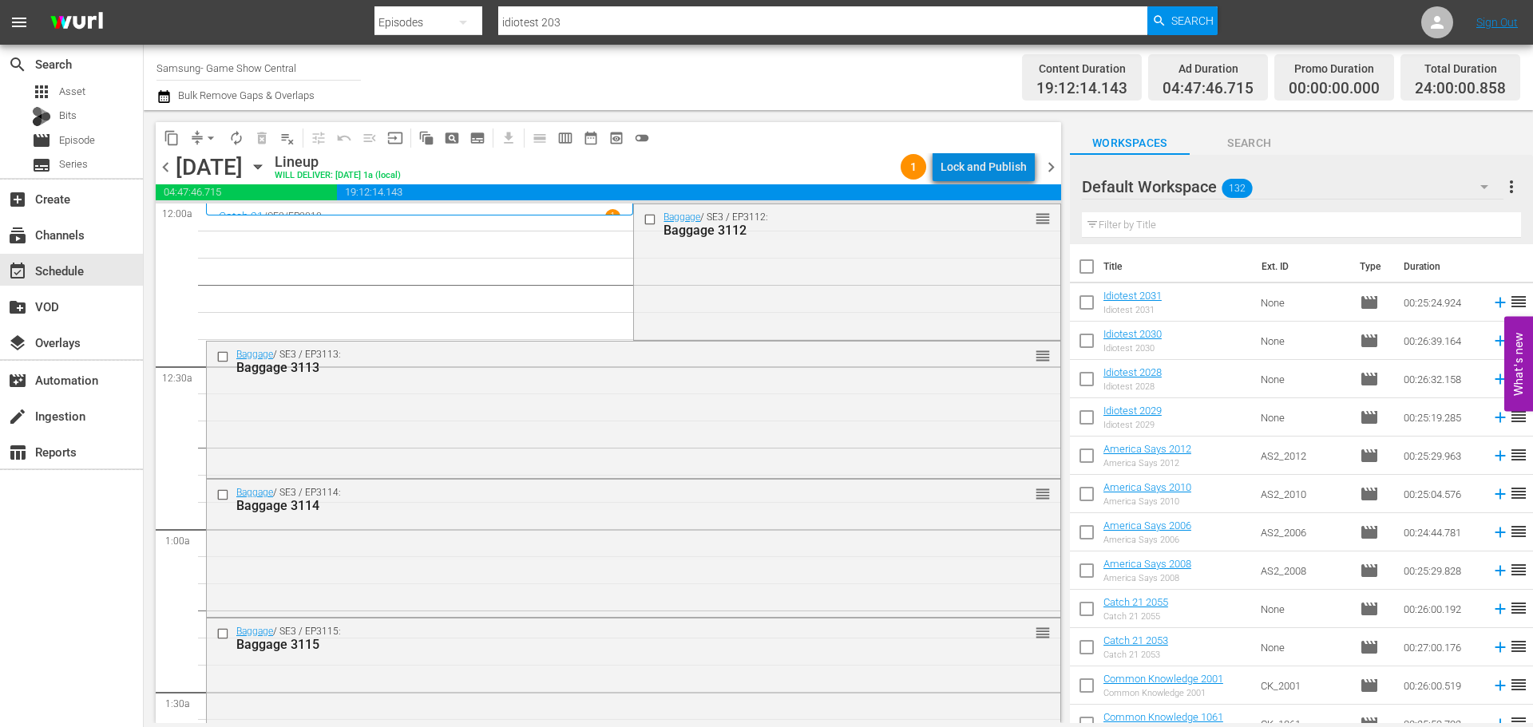
click at [993, 163] on div "Lock and Publish" at bounding box center [984, 167] width 86 height 29
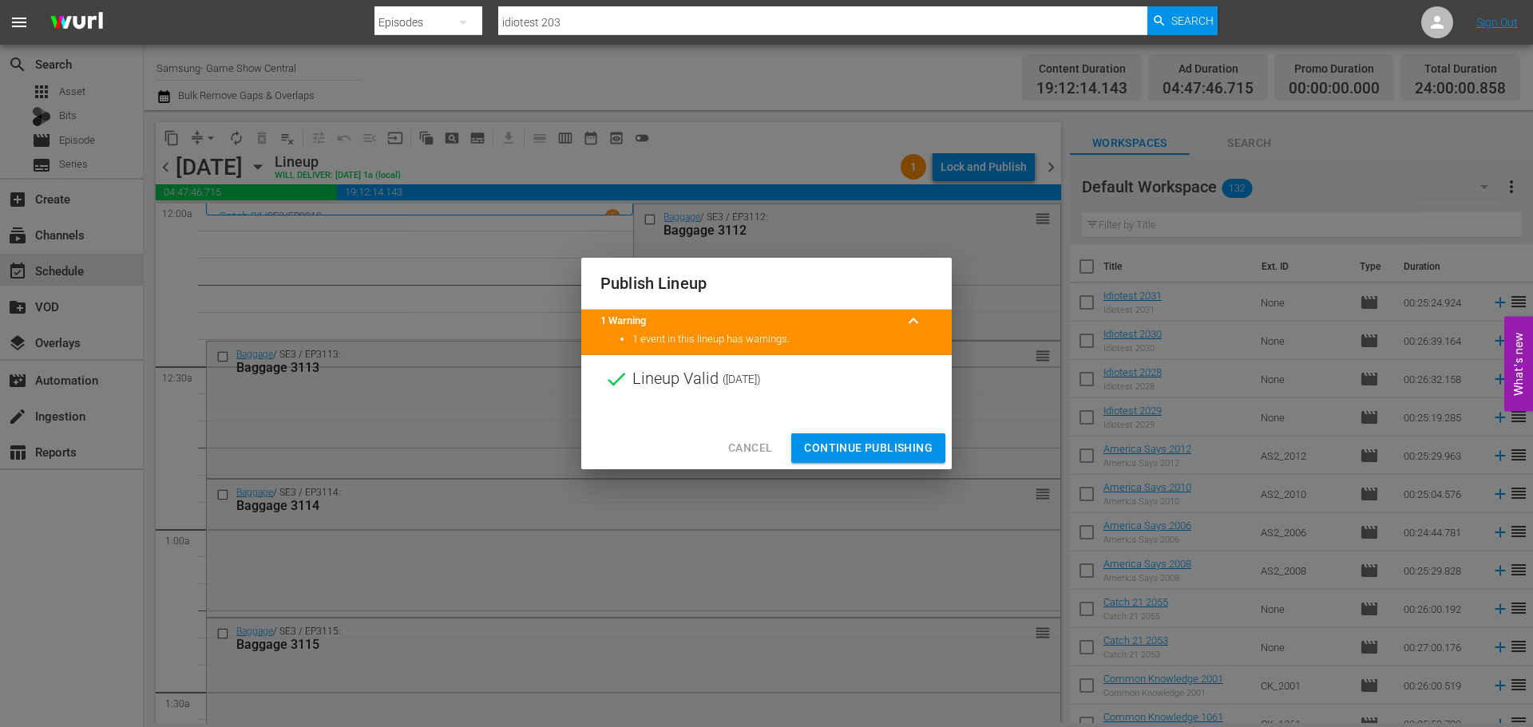
click at [878, 445] on span "Continue Publishing" at bounding box center [868, 448] width 129 height 20
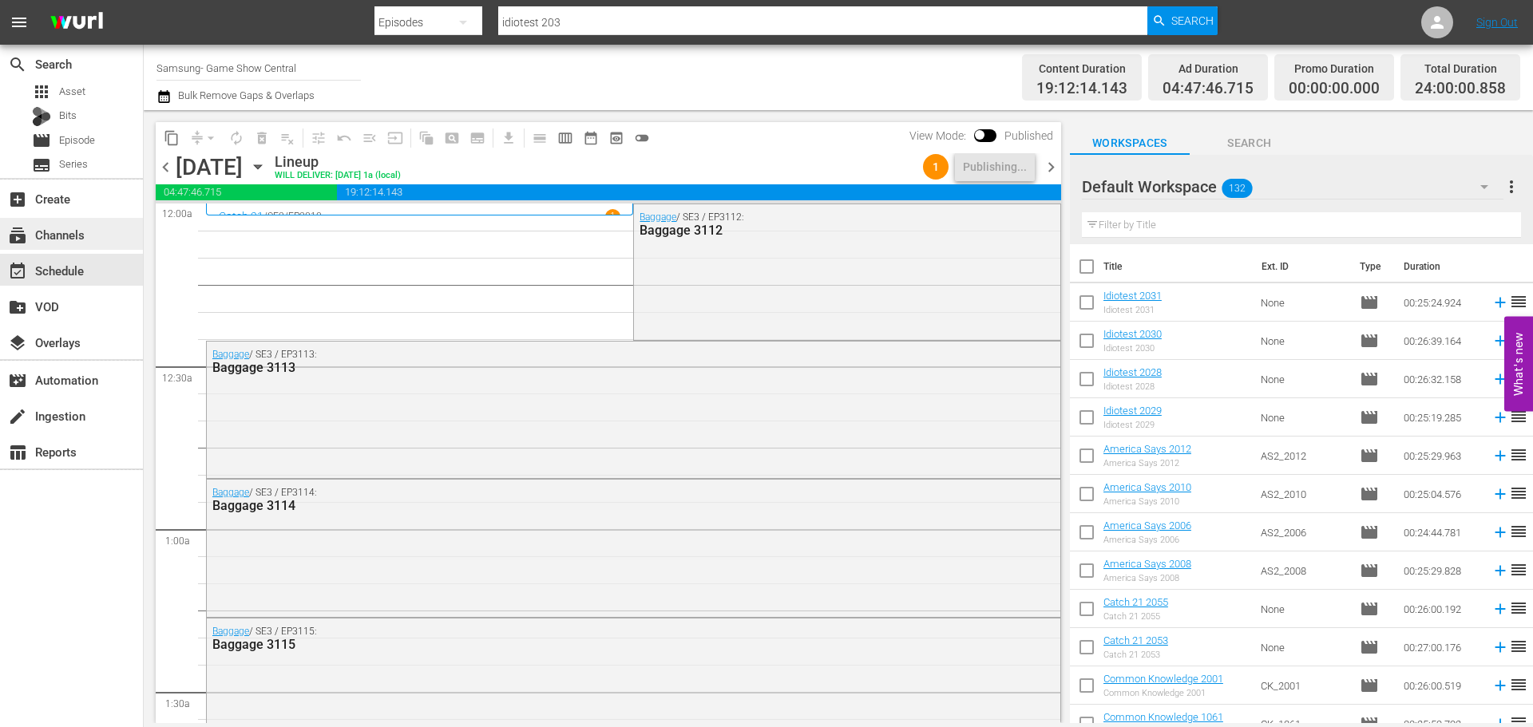
click at [116, 229] on div "subscriptions Channels" at bounding box center [71, 234] width 143 height 32
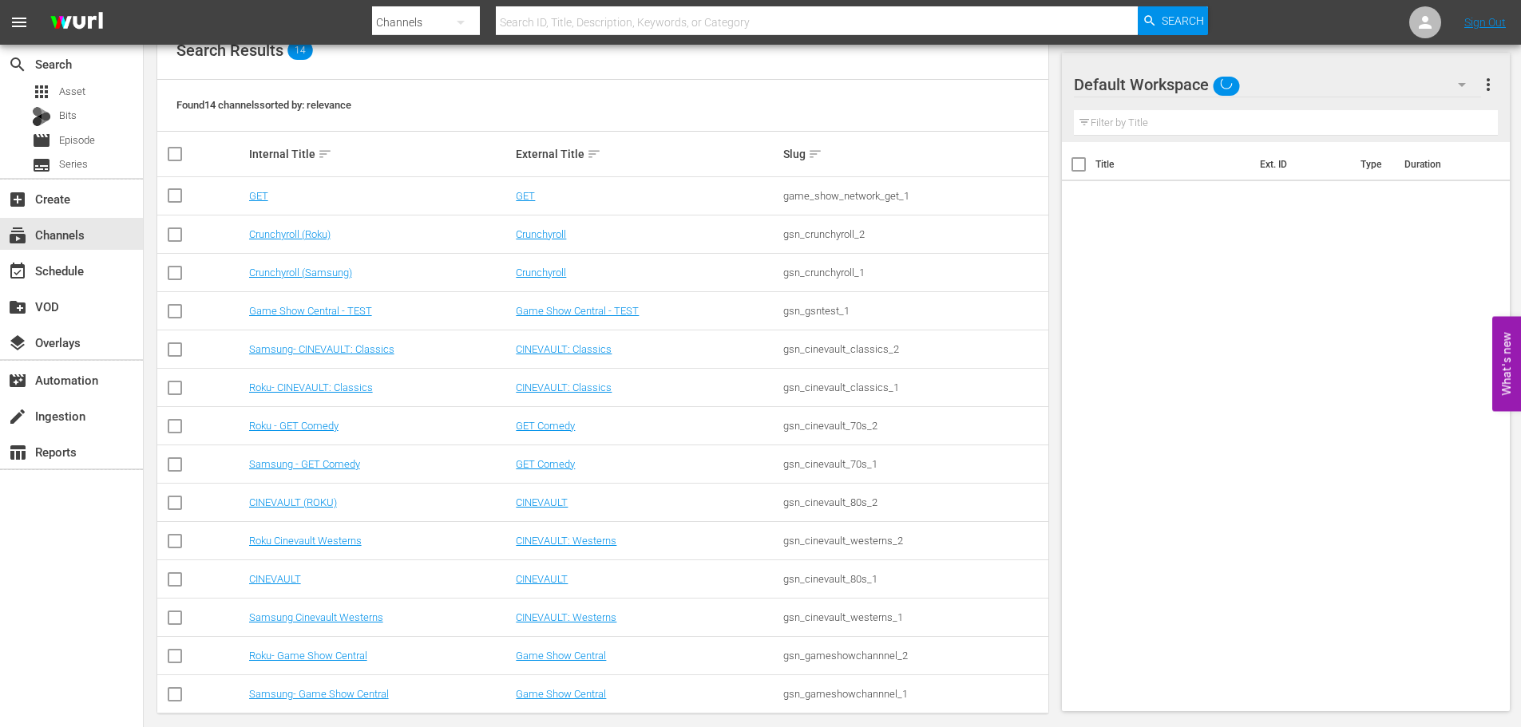
scroll to position [200, 0]
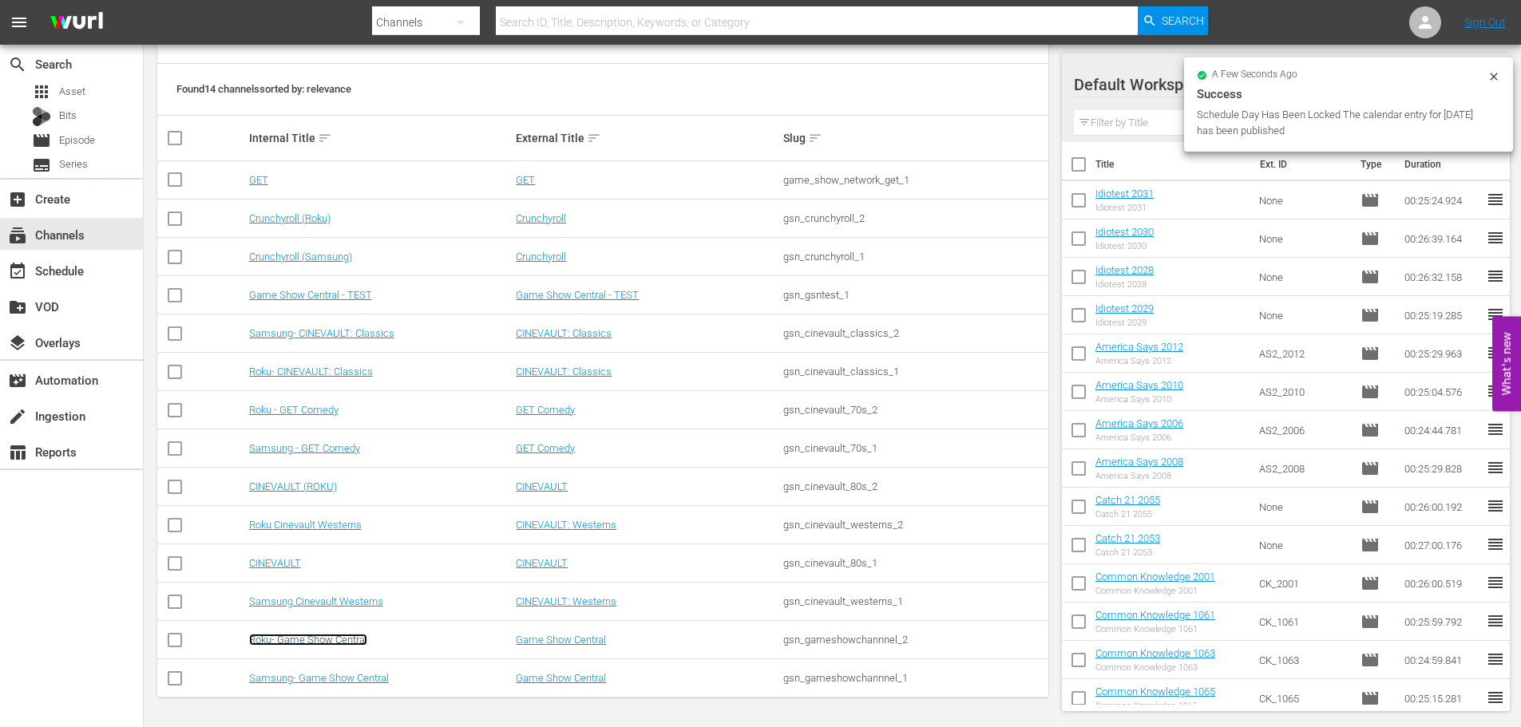
click at [347, 642] on link "Roku- Game Show Central" at bounding box center [308, 640] width 118 height 12
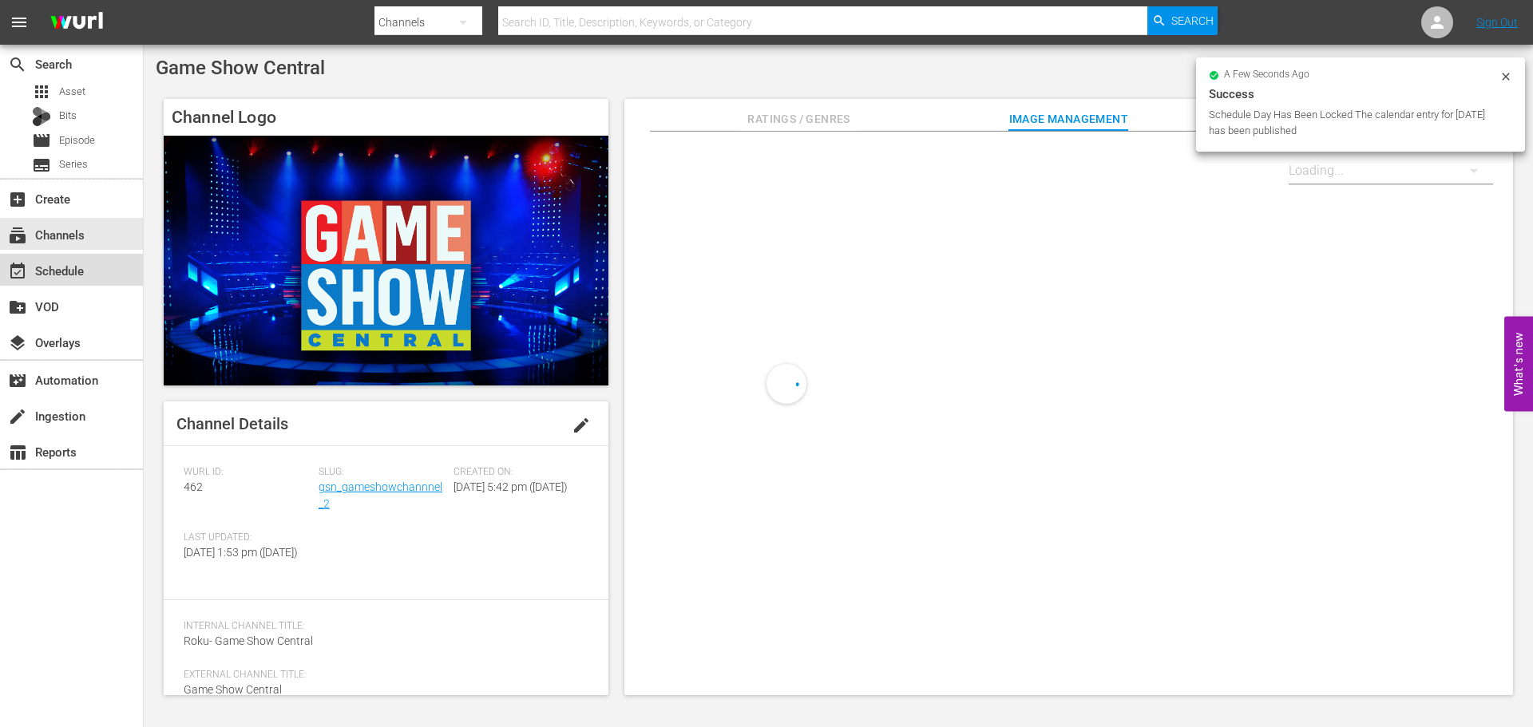
click at [34, 259] on div "event_available Schedule" at bounding box center [71, 270] width 143 height 32
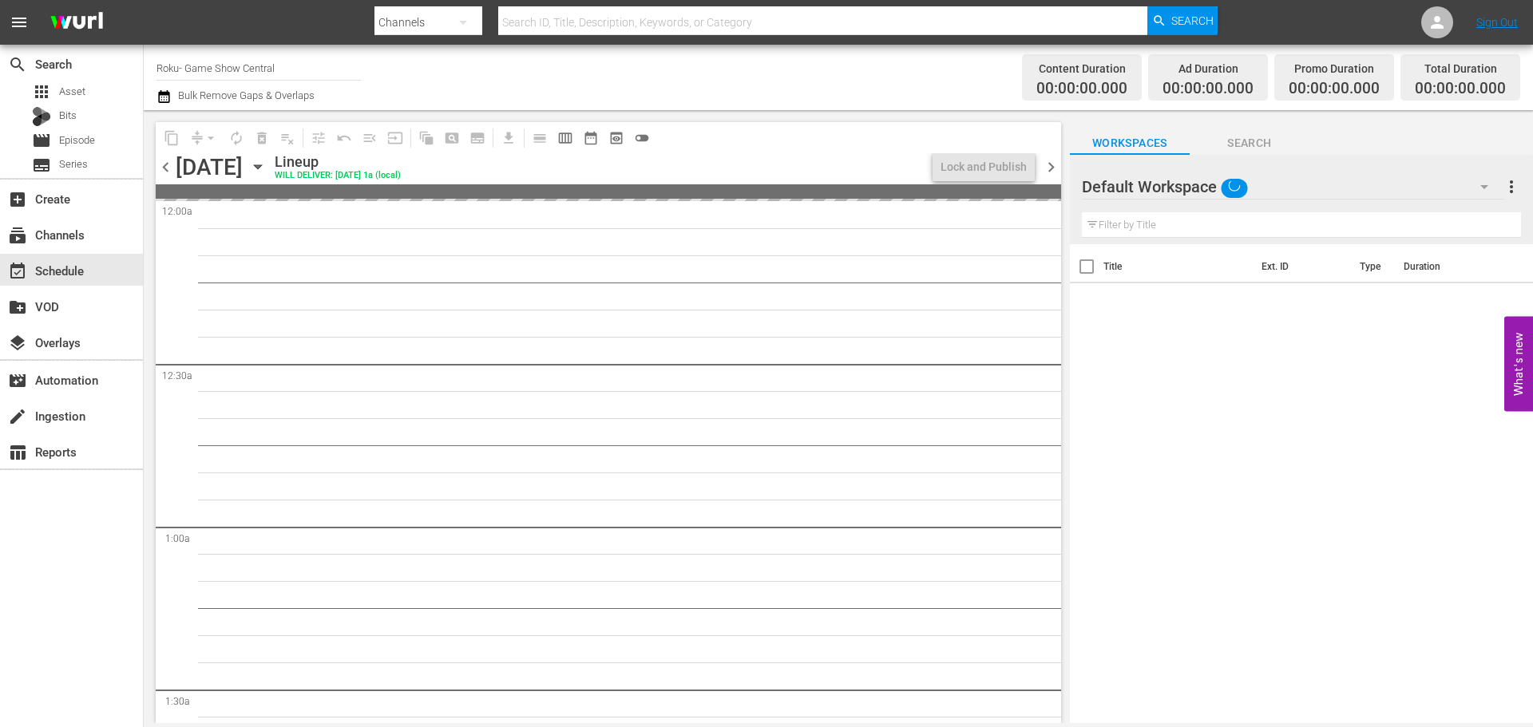
click at [267, 165] on icon "button" at bounding box center [258, 167] width 18 height 18
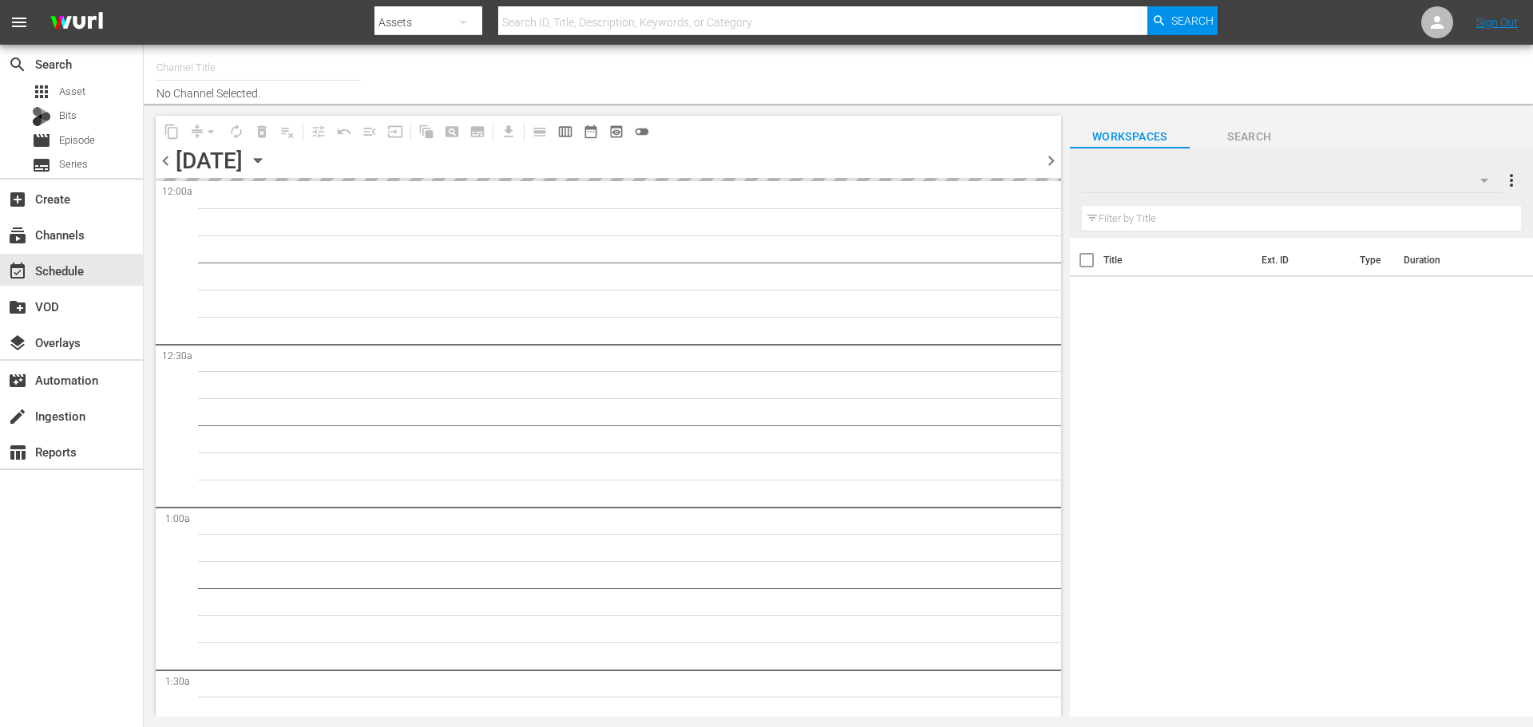
type input "Roku- Game Show Central (462)"
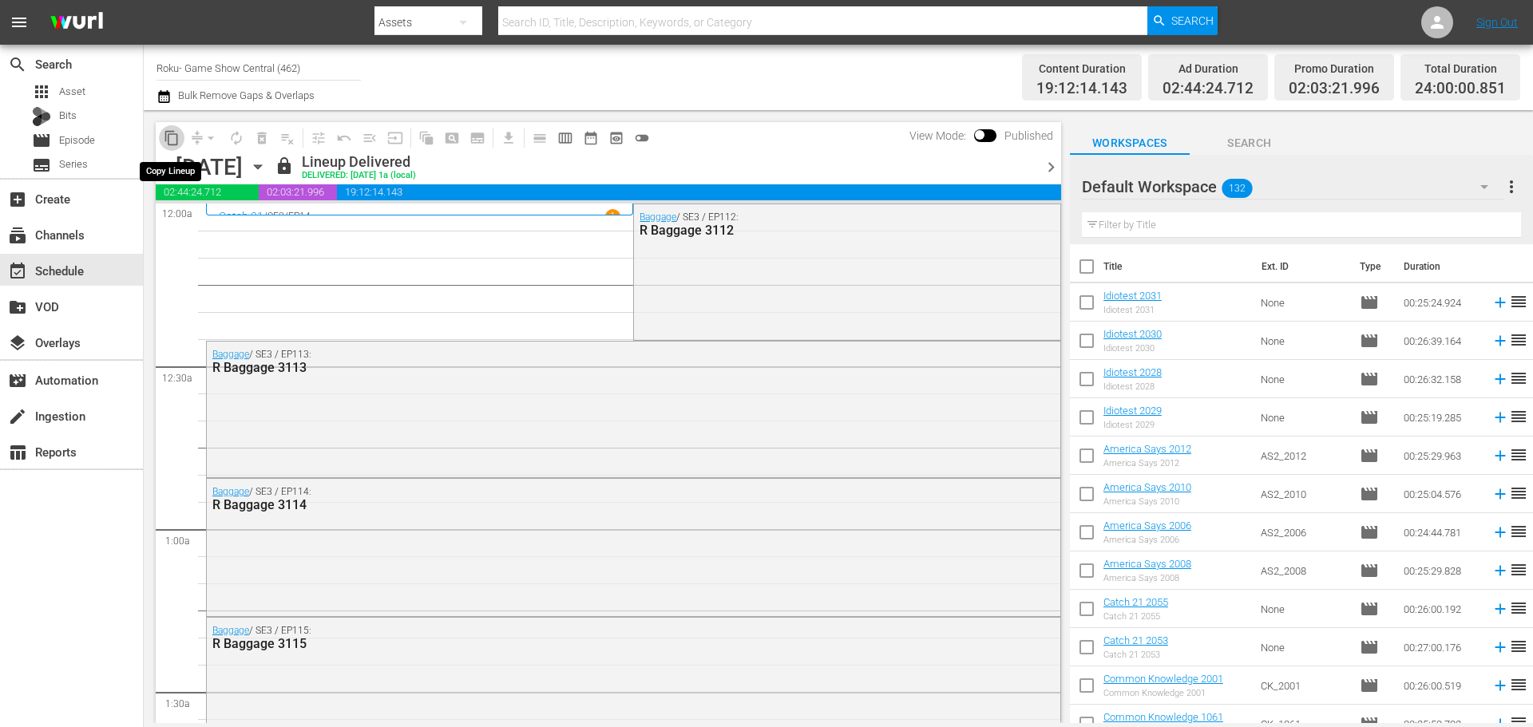
click at [168, 145] on span "content_copy" at bounding box center [172, 138] width 16 height 16
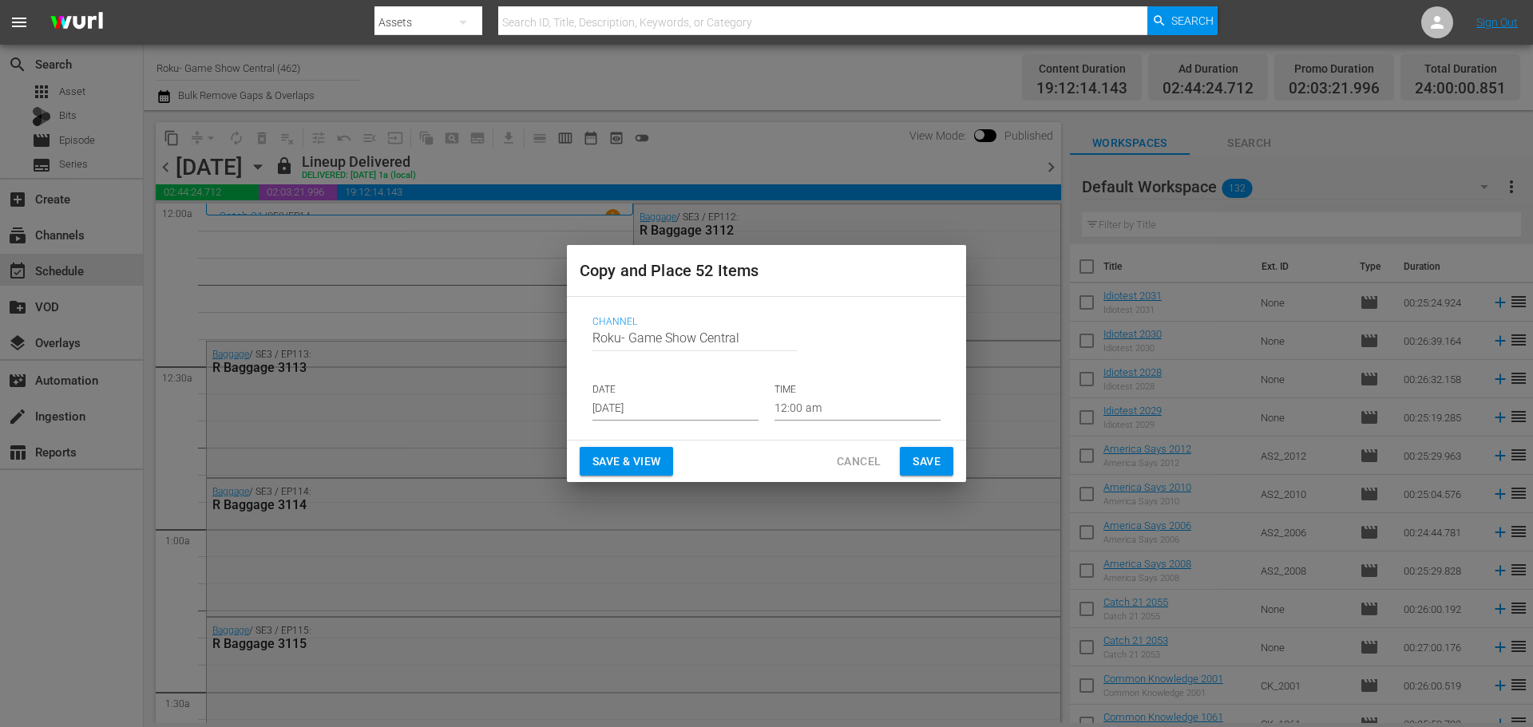
click at [684, 408] on input "Aug 30th 2025" at bounding box center [676, 409] width 166 height 24
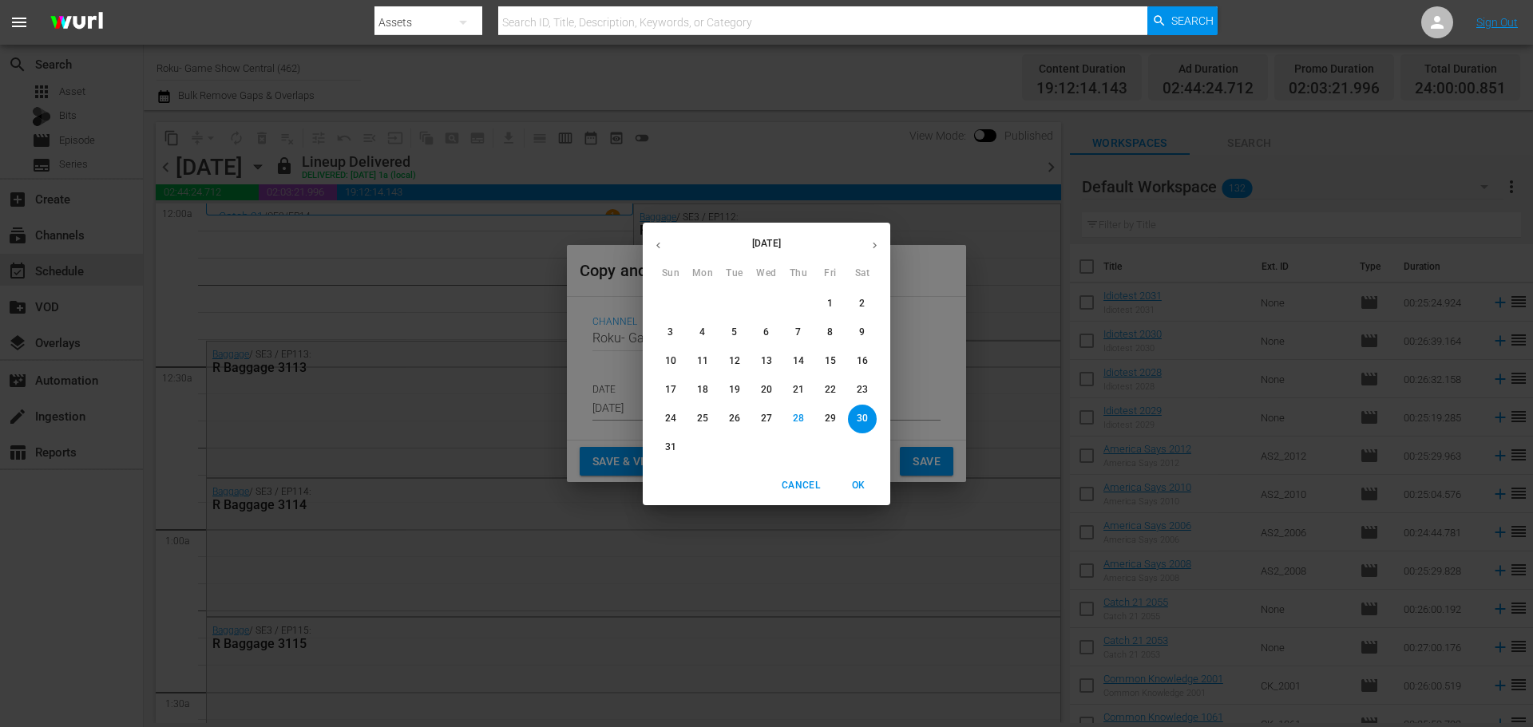
click at [871, 256] on button "button" at bounding box center [874, 245] width 31 height 31
click at [827, 304] on span "5" at bounding box center [830, 304] width 29 height 14
type input "Sep 5th 2025"
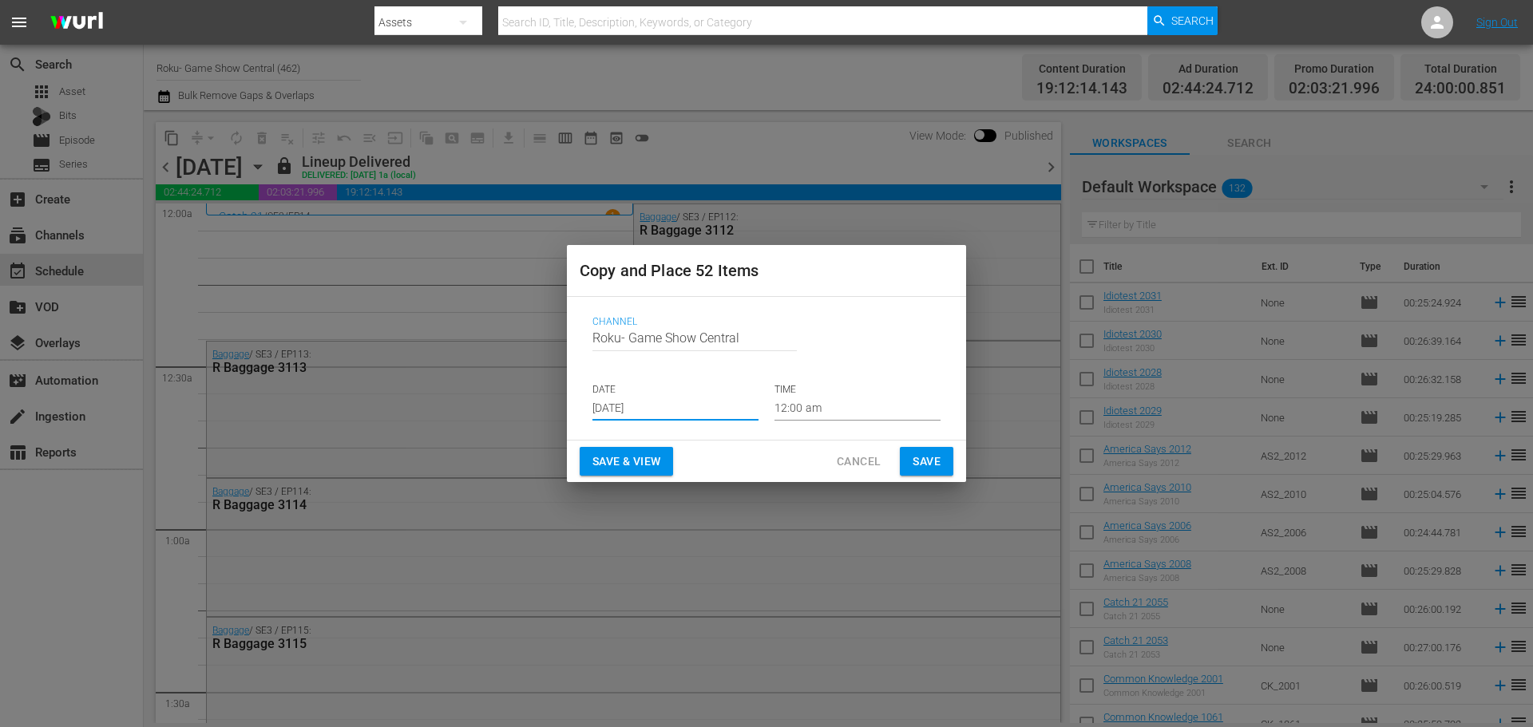
click at [927, 474] on button "Save" at bounding box center [927, 462] width 54 height 30
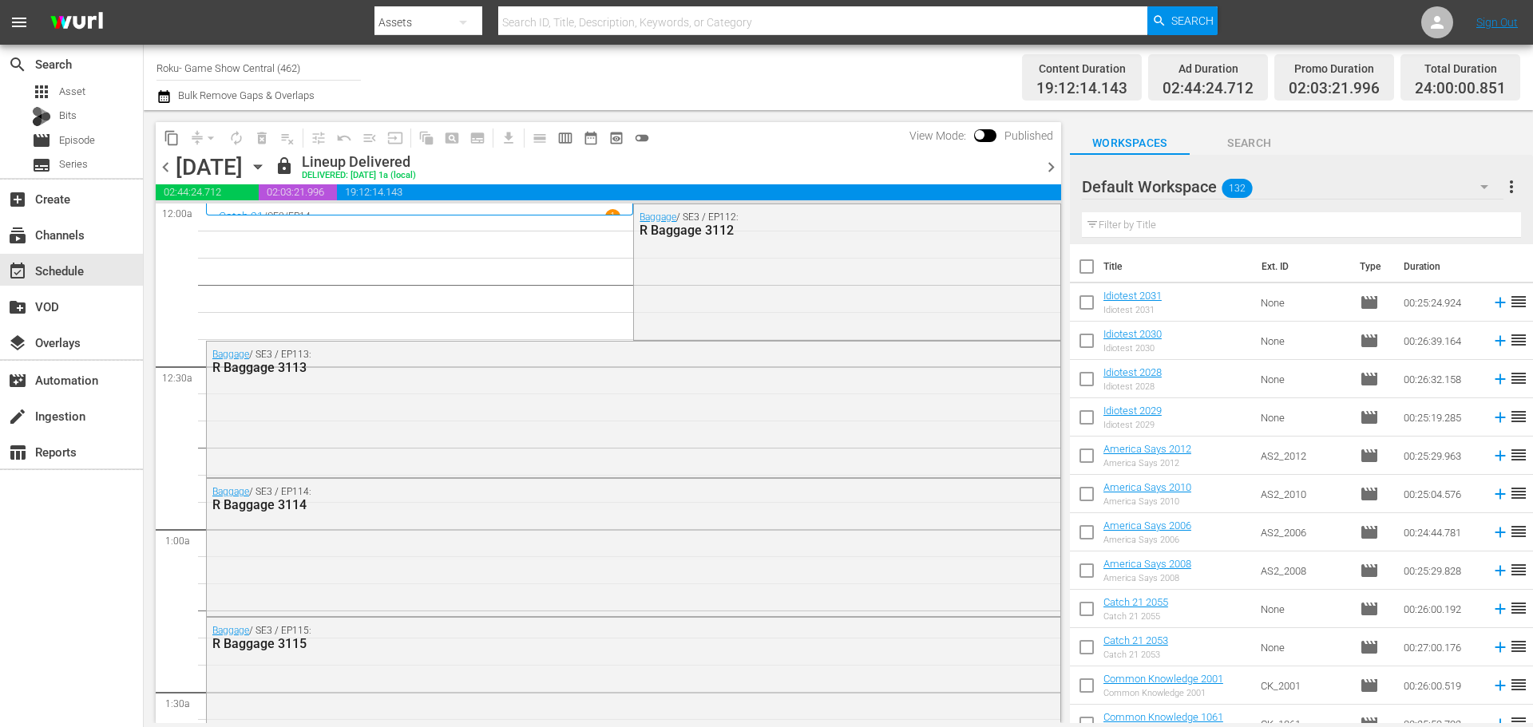
click at [927, 472] on div "Baggage / SE3 / EP113: R Baggage 3113" at bounding box center [634, 408] width 854 height 133
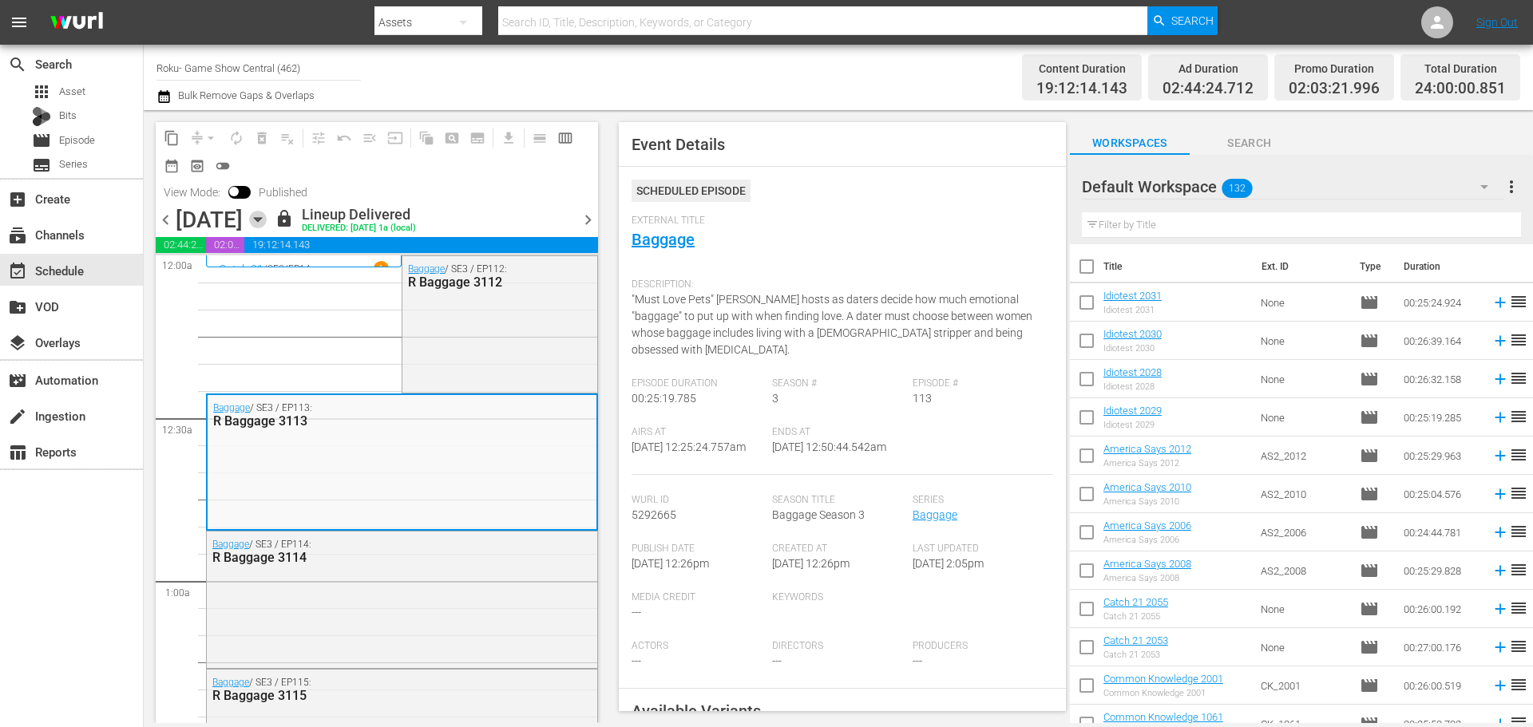
click at [267, 221] on icon "button" at bounding box center [258, 220] width 18 height 18
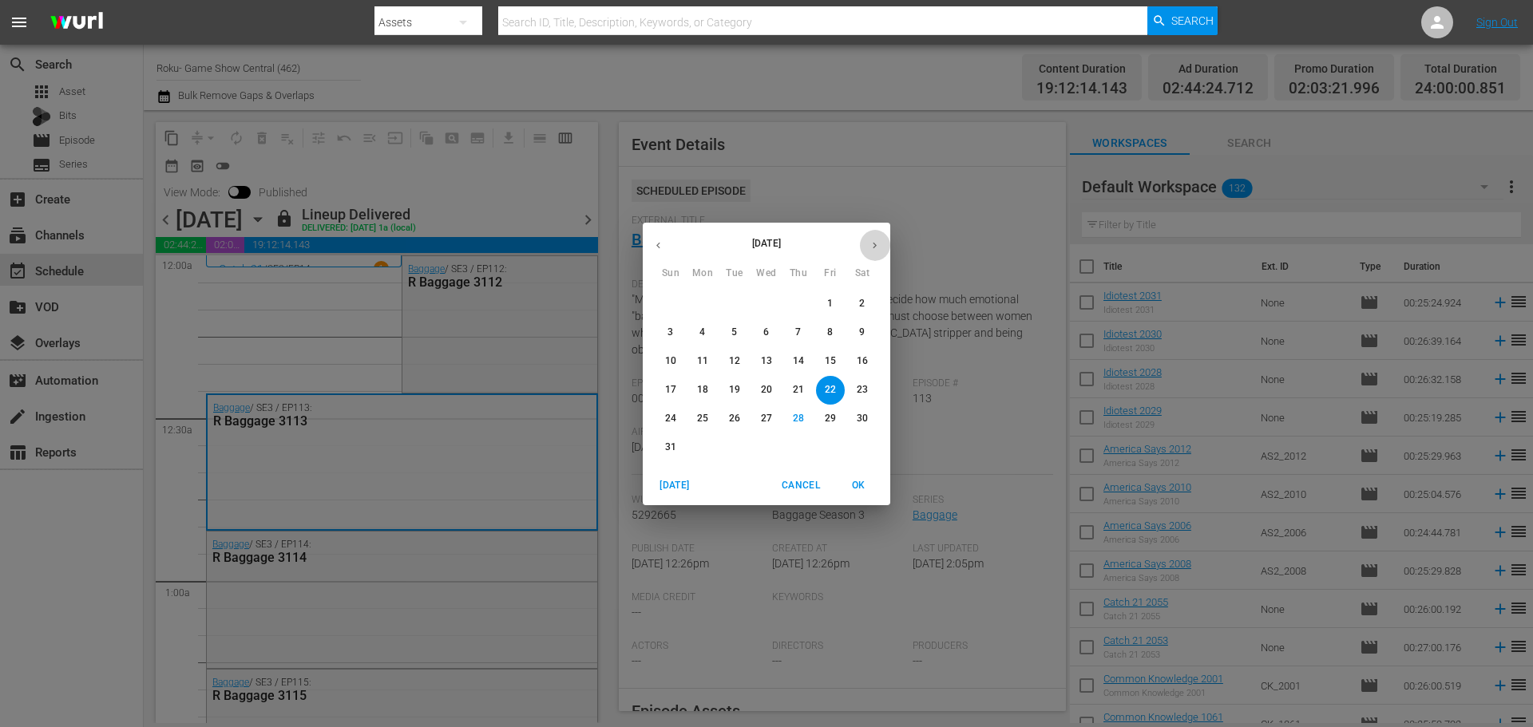
drag, startPoint x: 874, startPoint y: 247, endPoint x: 826, endPoint y: 274, distance: 55.8
click at [874, 247] on icon "button" at bounding box center [875, 246] width 12 height 12
click at [823, 302] on span "5" at bounding box center [830, 304] width 29 height 14
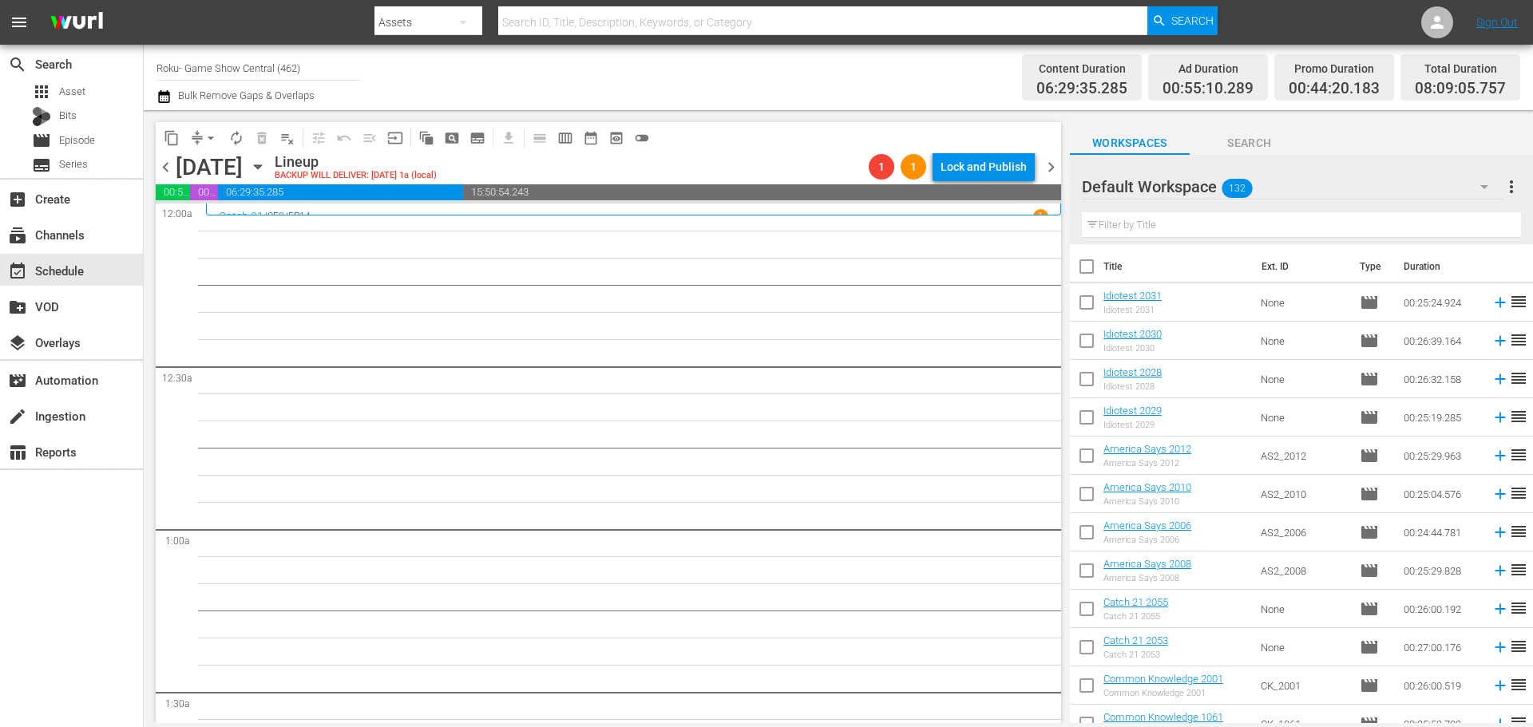
click at [271, 154] on div "Friday, September 5th September 5th" at bounding box center [223, 167] width 95 height 26
click at [788, 129] on div "content_copy compress arrow_drop_down autorenew_outlined delete_forever_outline…" at bounding box center [609, 137] width 906 height 31
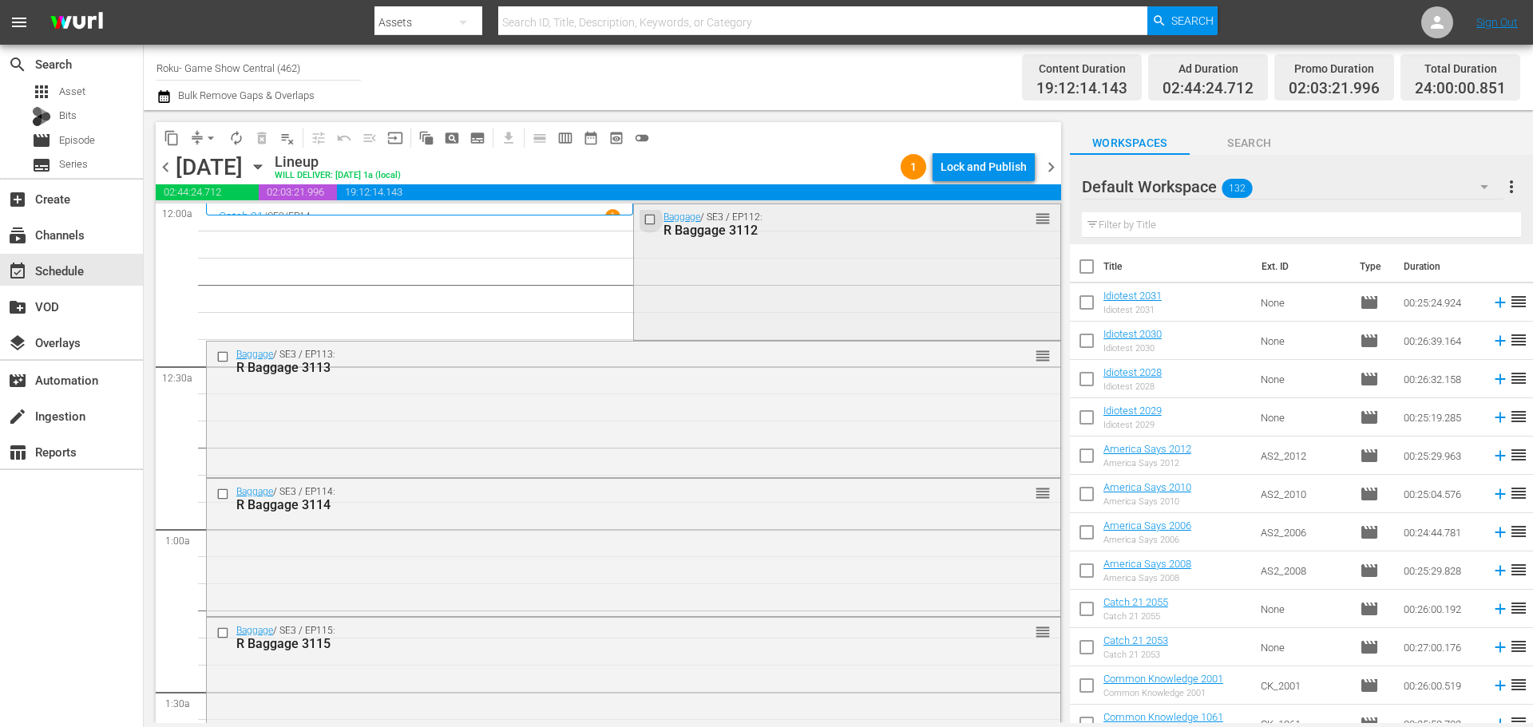
click at [644, 220] on input "checkbox" at bounding box center [652, 219] width 17 height 14
click at [222, 358] on input "checkbox" at bounding box center [224, 358] width 17 height 14
click at [223, 494] on input "checkbox" at bounding box center [224, 495] width 17 height 14
click at [227, 632] on input "checkbox" at bounding box center [224, 633] width 17 height 14
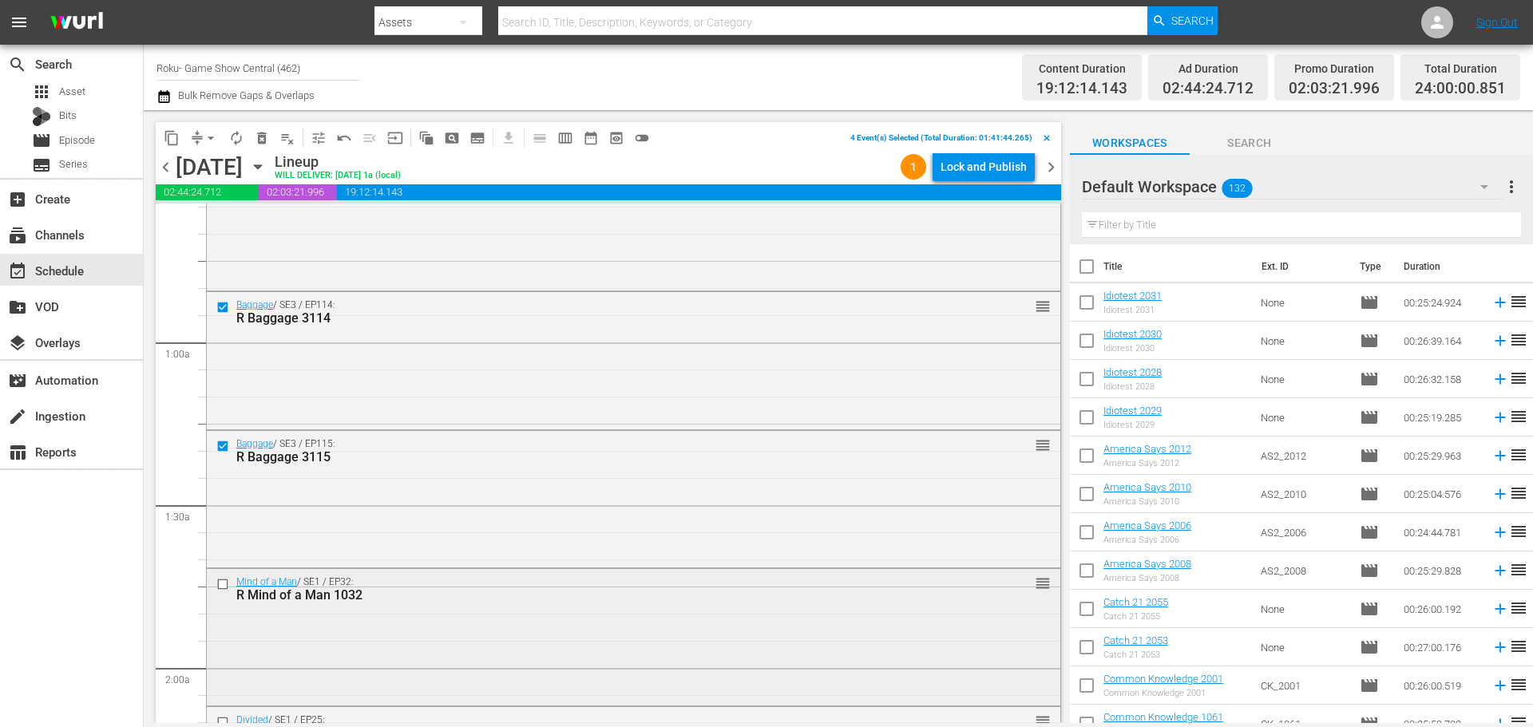
scroll to position [240, 0]
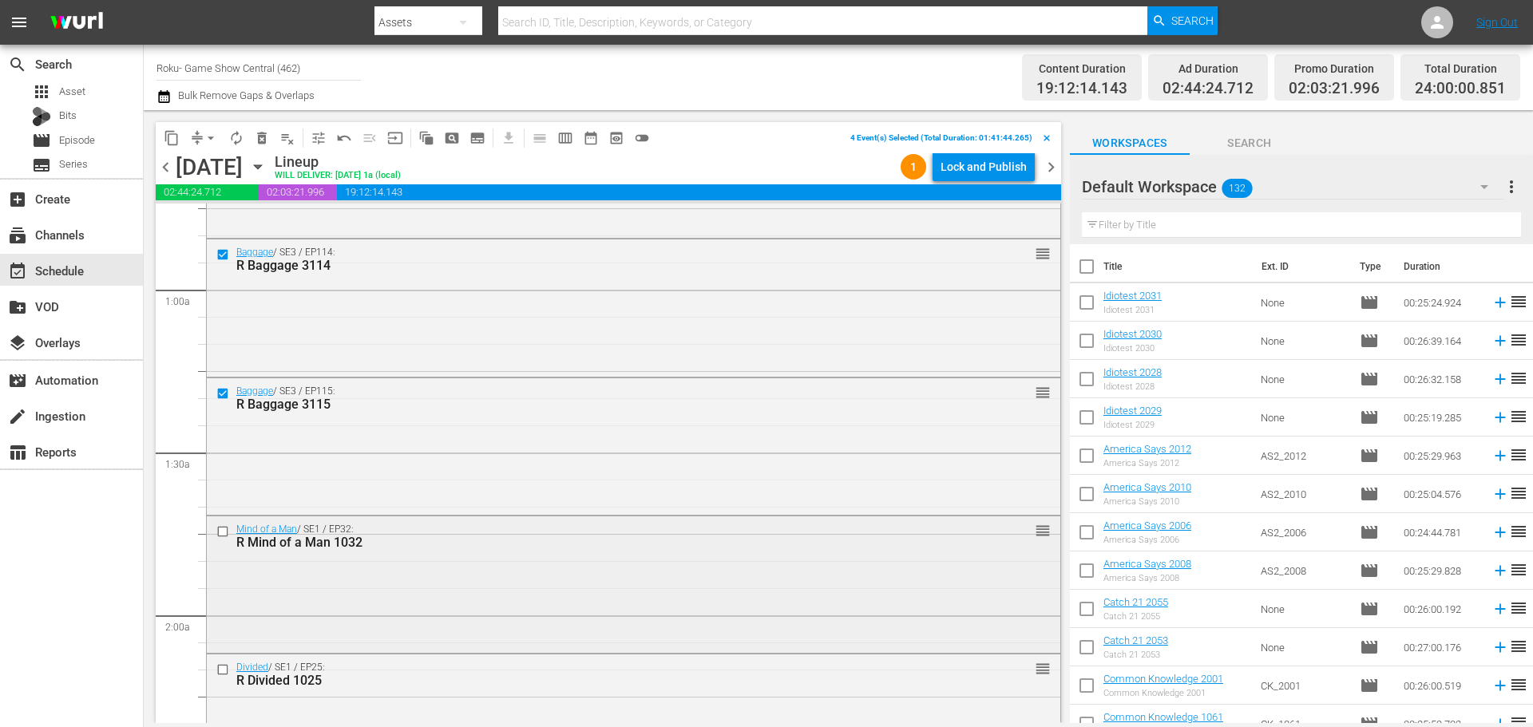
click at [218, 529] on input "checkbox" at bounding box center [224, 532] width 17 height 14
click at [224, 671] on input "checkbox" at bounding box center [224, 671] width 17 height 14
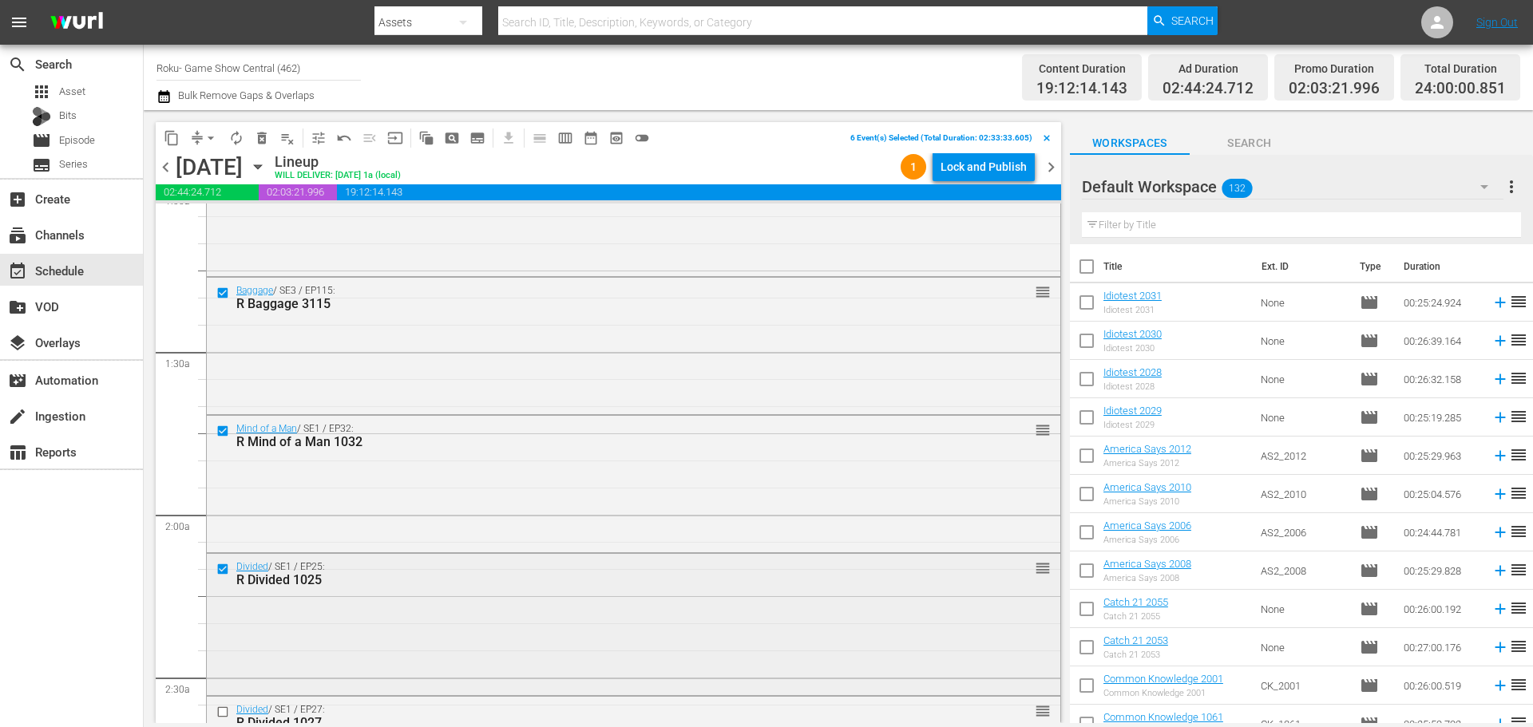
scroll to position [399, 0]
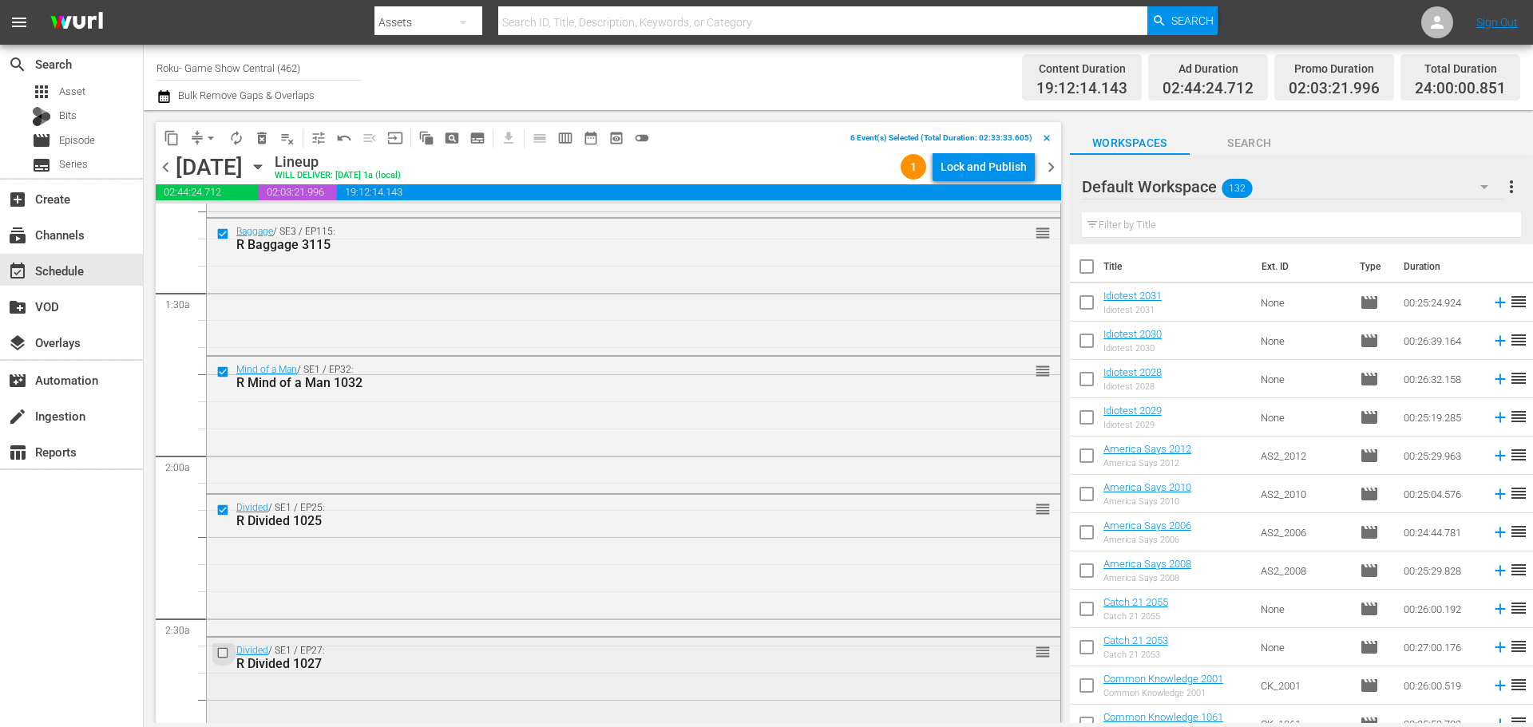
click at [221, 653] on input "checkbox" at bounding box center [224, 654] width 17 height 14
click at [173, 133] on span "content_copy" at bounding box center [172, 138] width 16 height 16
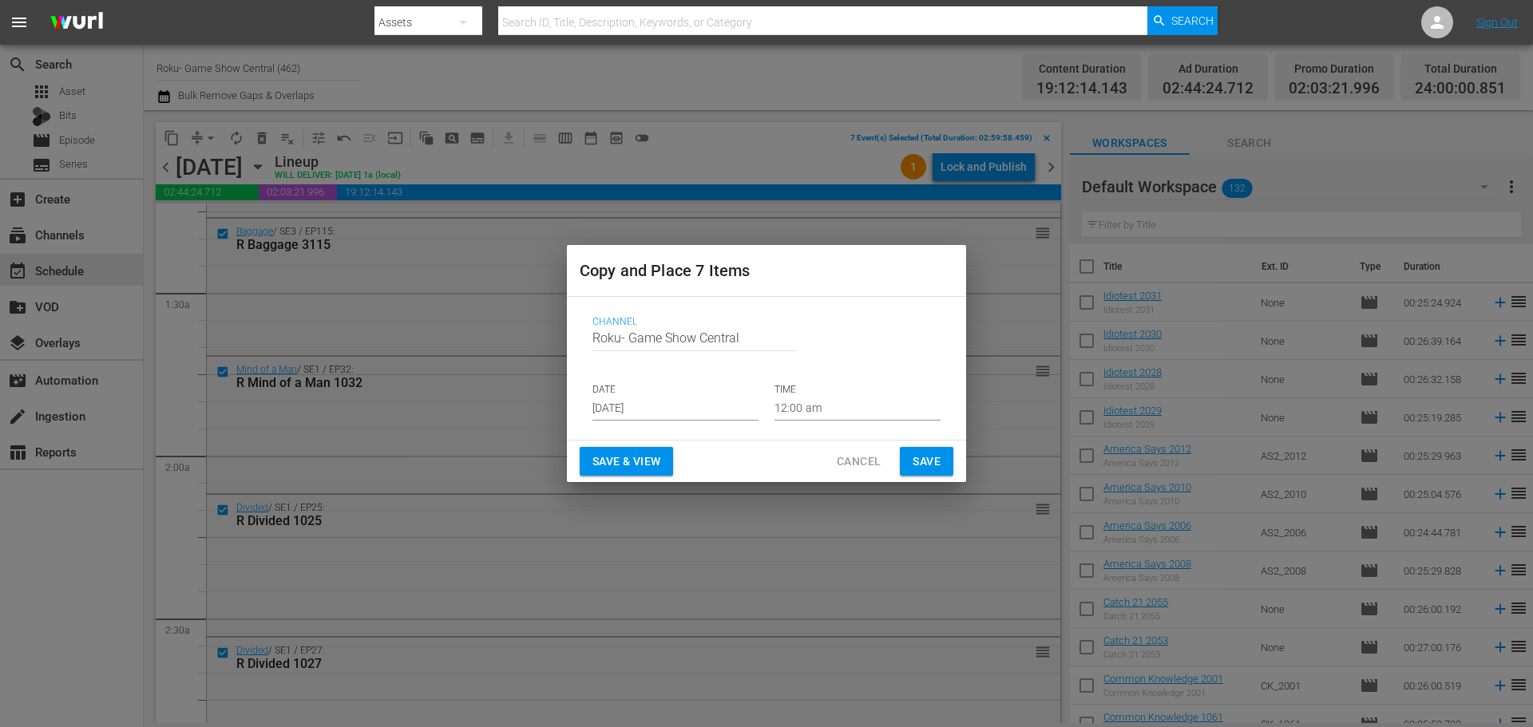
click at [696, 418] on input "Aug 30th 2025" at bounding box center [676, 409] width 166 height 24
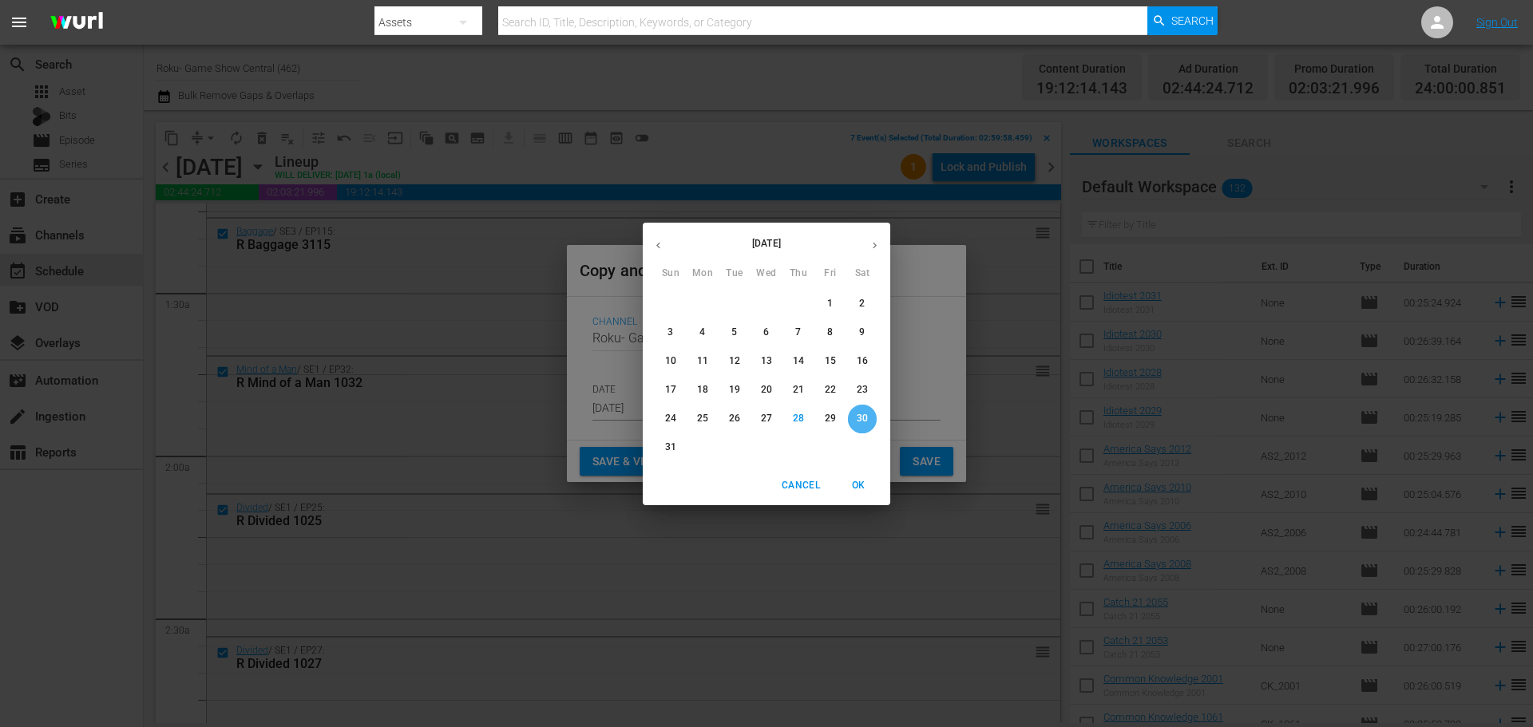
click at [872, 414] on span "30" at bounding box center [862, 419] width 29 height 14
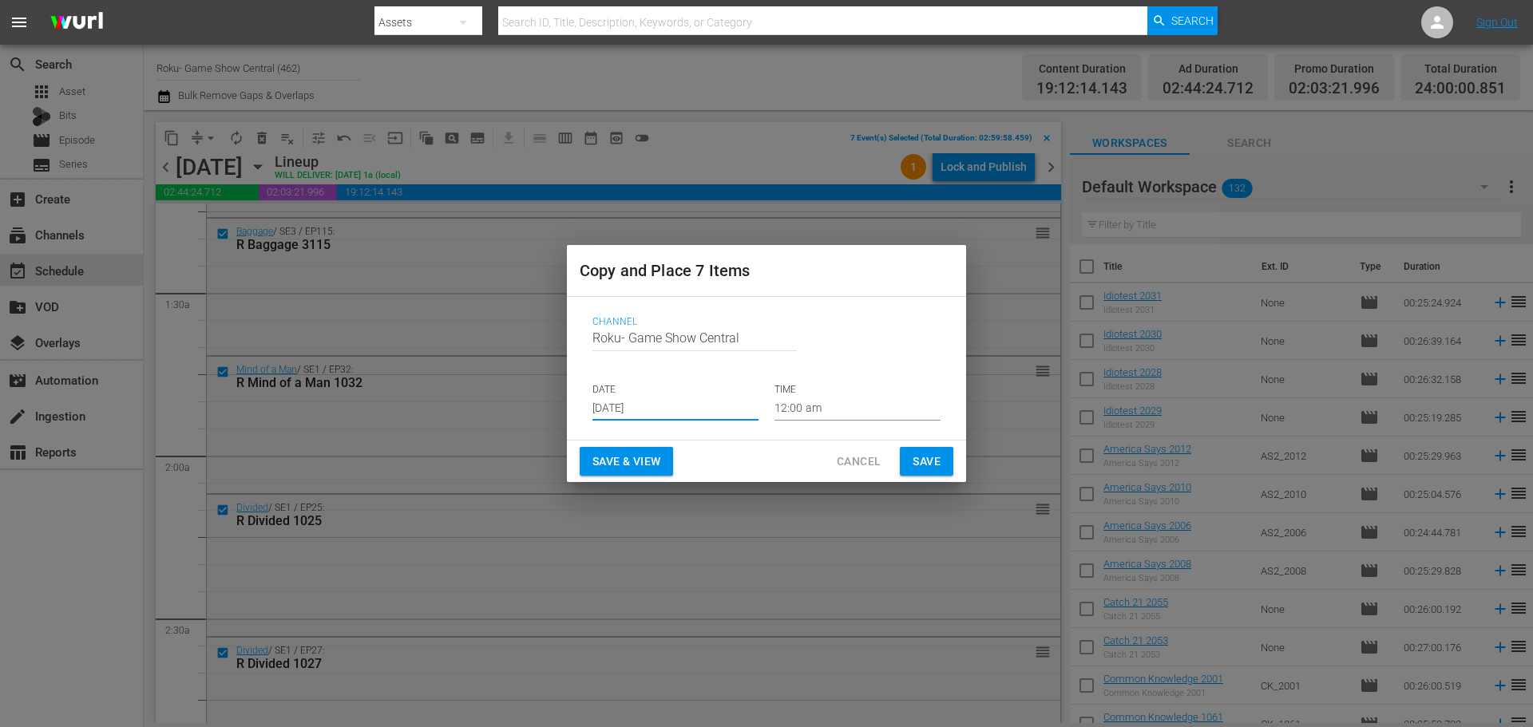
click at [854, 409] on input "12:00 am" at bounding box center [858, 409] width 166 height 24
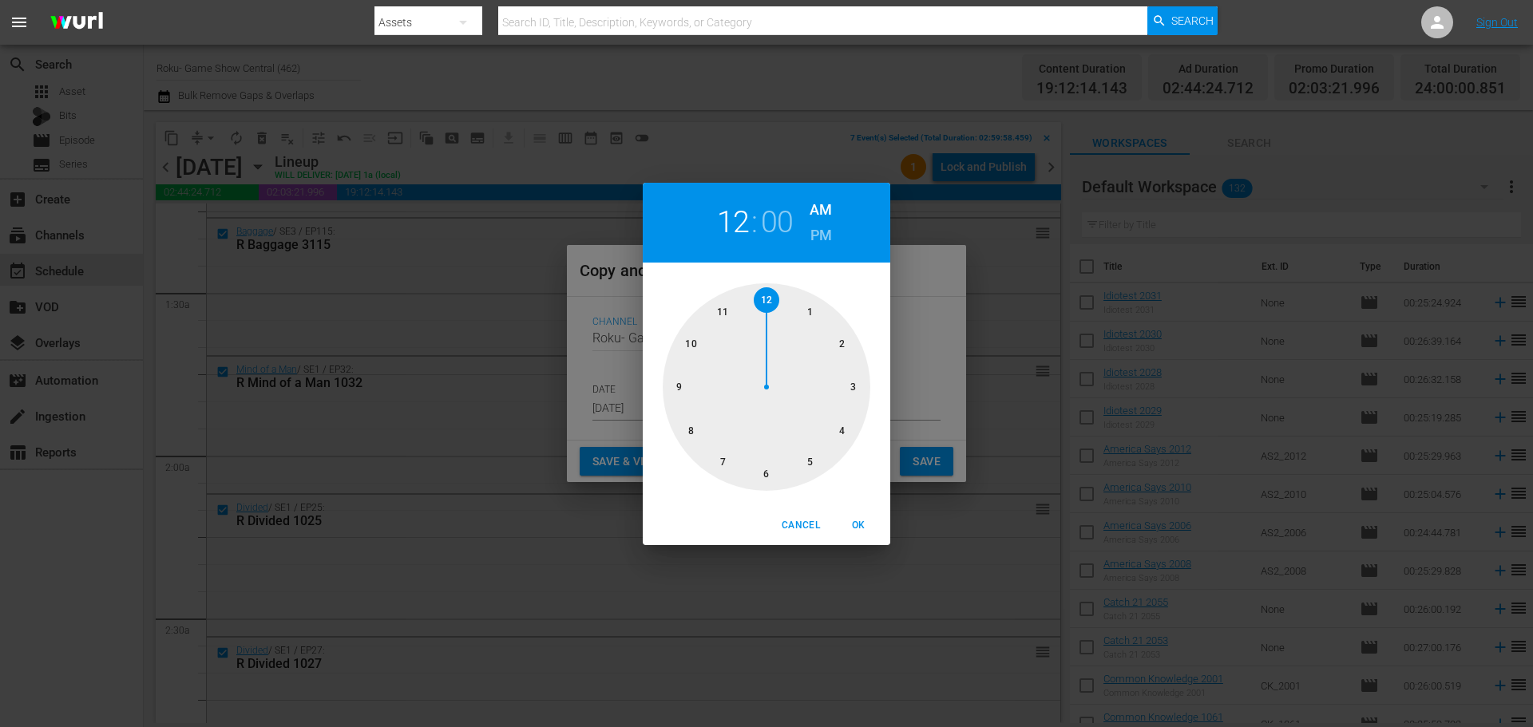
click at [859, 375] on div at bounding box center [767, 387] width 208 height 208
click at [861, 524] on span "OK" at bounding box center [858, 525] width 38 height 17
type input "03:00 am"
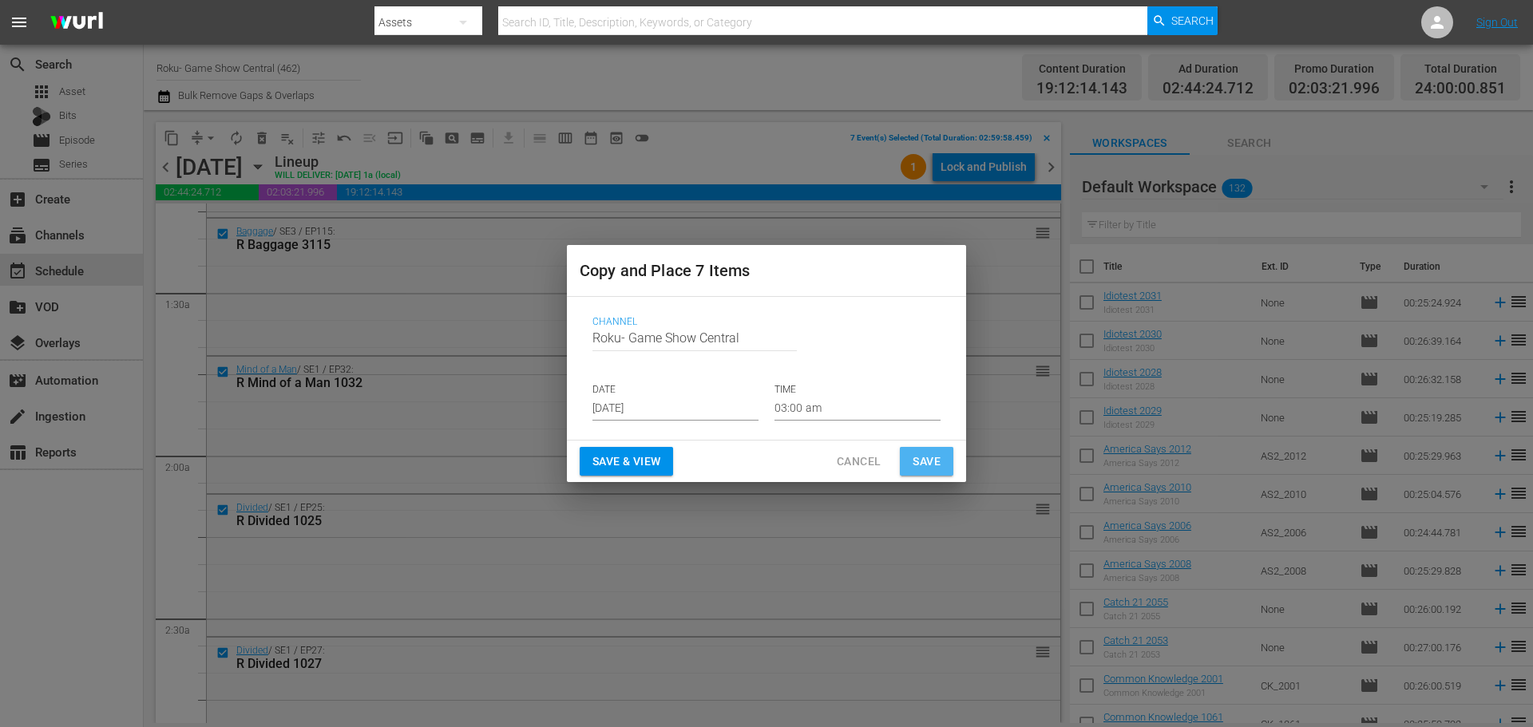
click at [930, 458] on span "Save" at bounding box center [927, 462] width 28 height 20
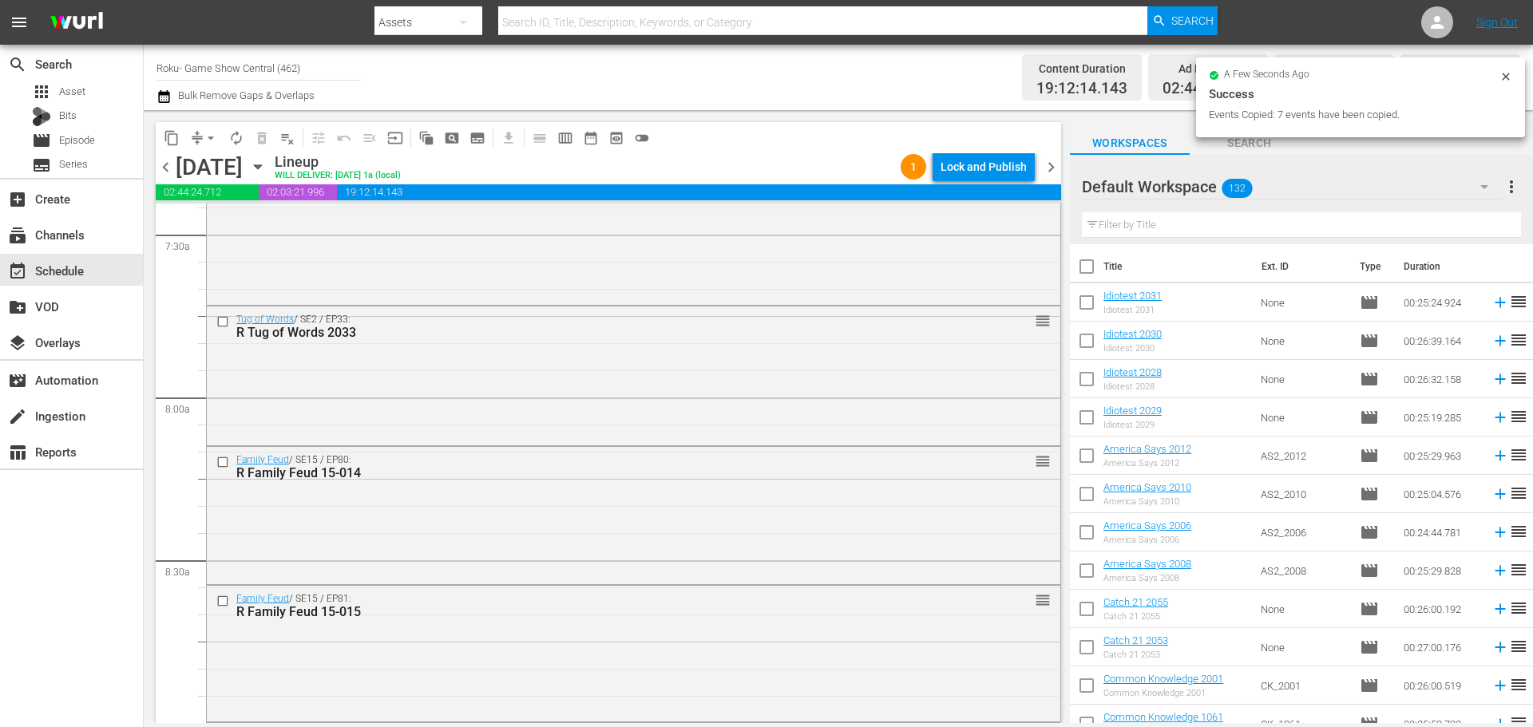
scroll to position [2715, 0]
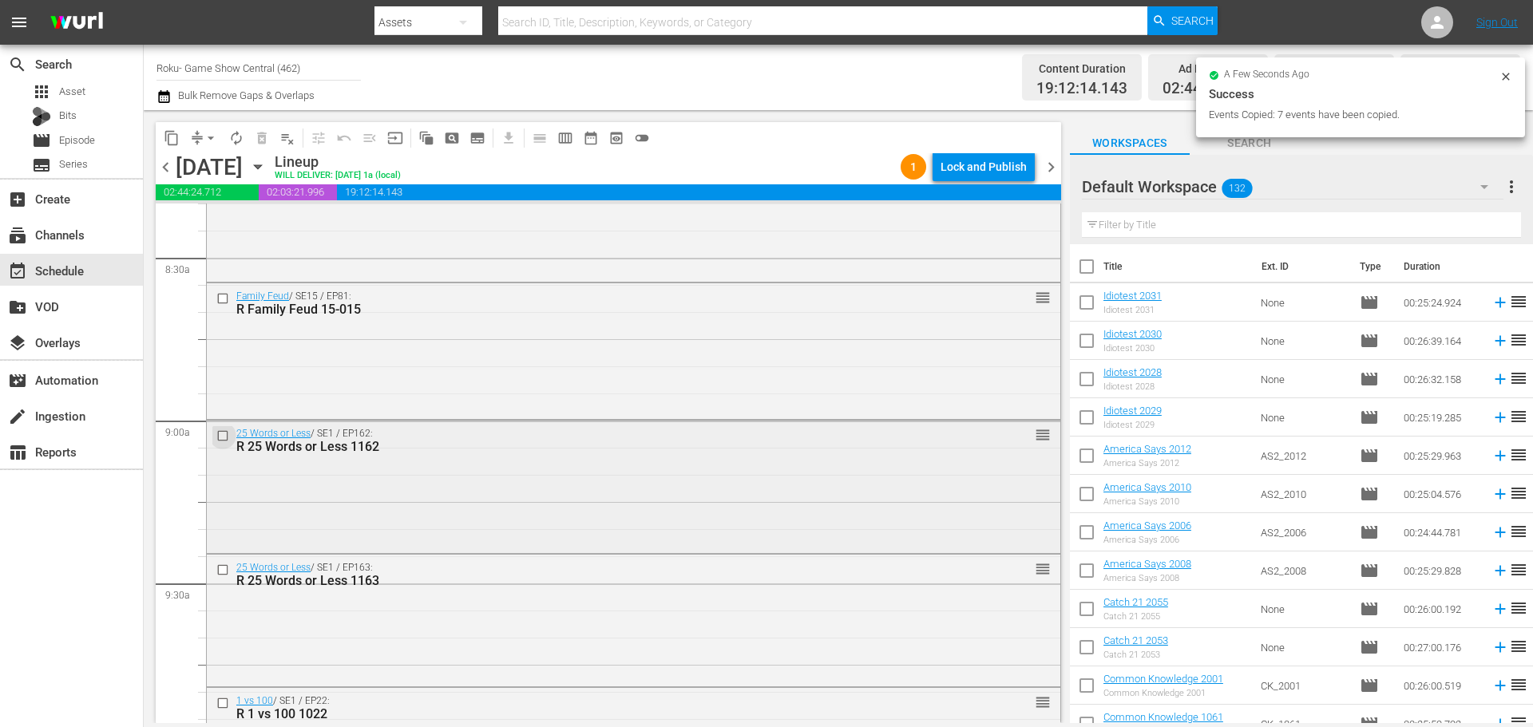
click at [220, 438] on input "checkbox" at bounding box center [224, 436] width 17 height 14
drag, startPoint x: 252, startPoint y: 706, endPoint x: 222, endPoint y: 575, distance: 134.4
click at [222, 575] on input "checkbox" at bounding box center [224, 571] width 17 height 14
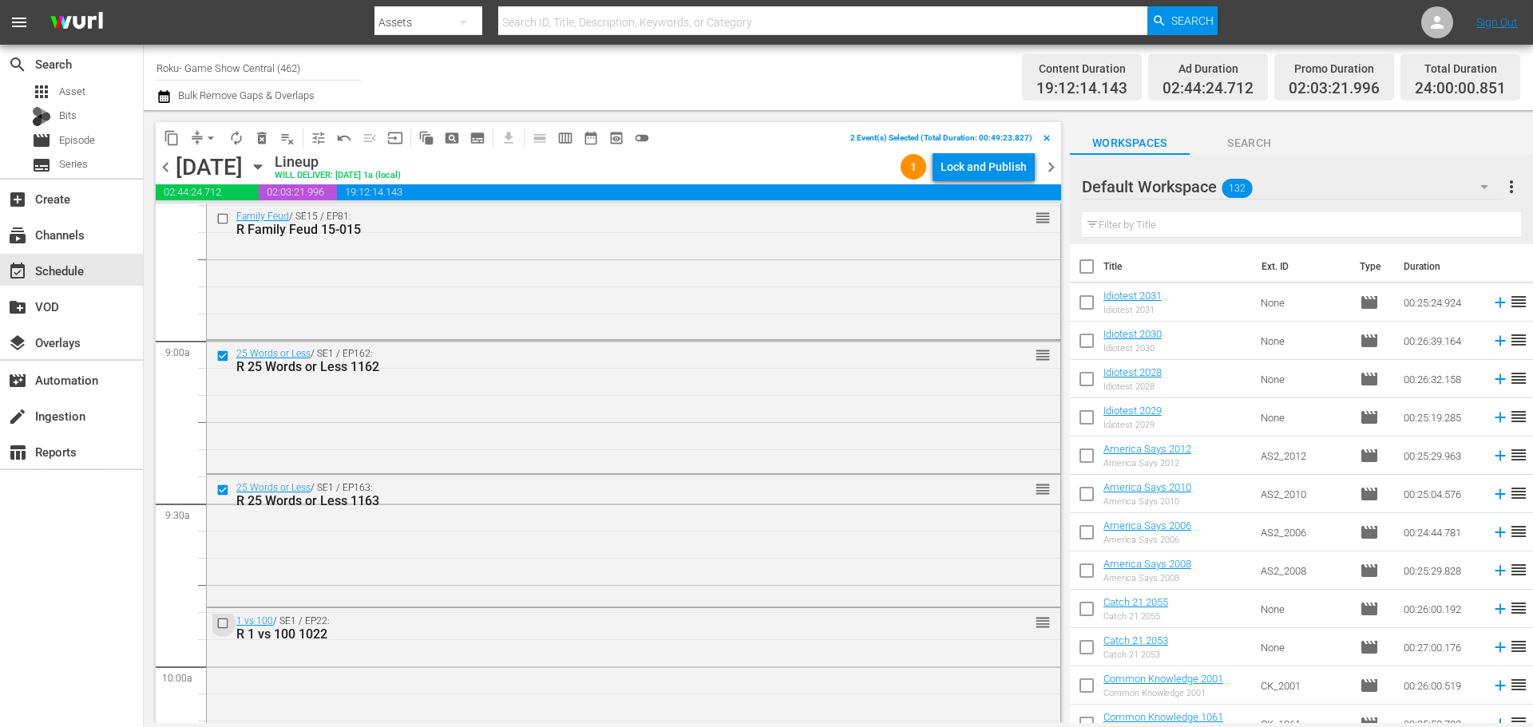
click at [218, 623] on input "checkbox" at bounding box center [224, 624] width 17 height 14
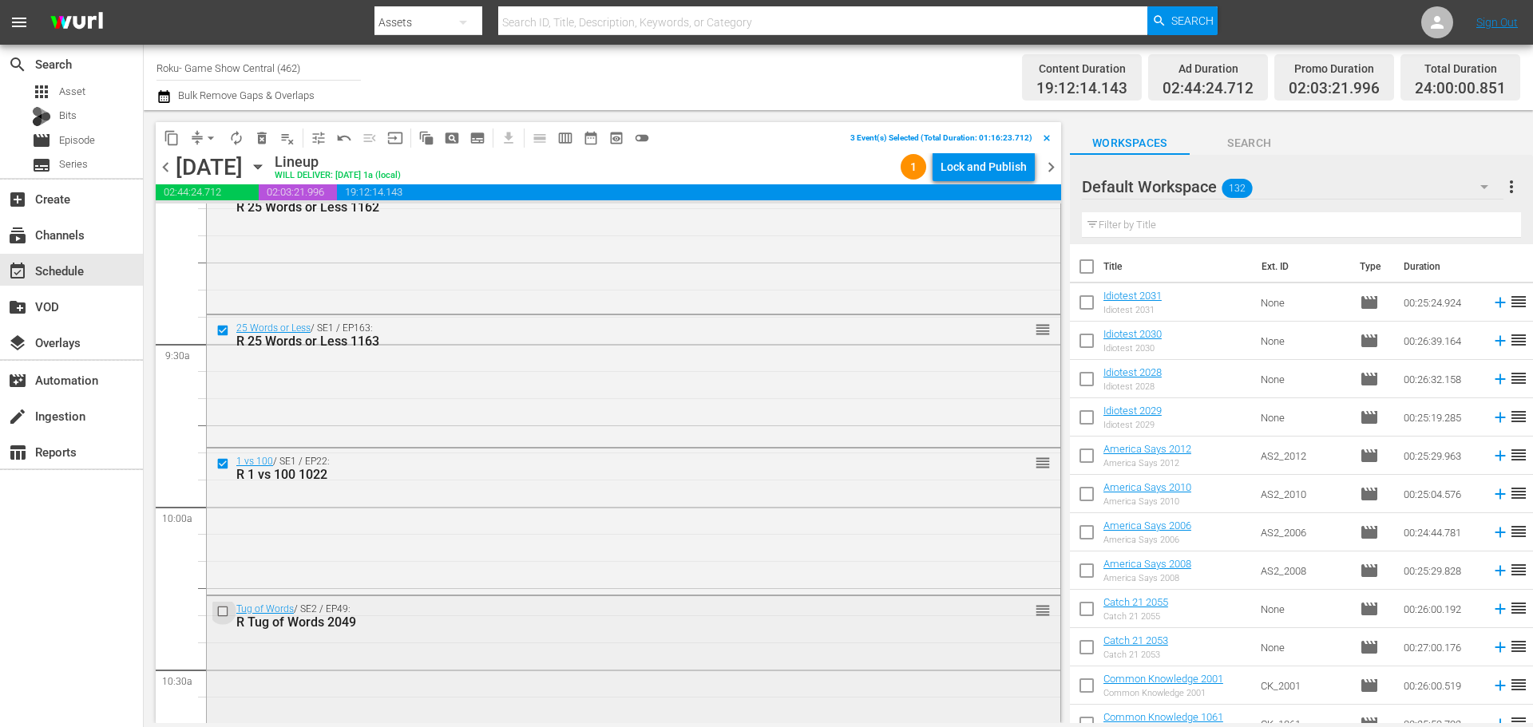
click at [224, 616] on input "checkbox" at bounding box center [224, 612] width 17 height 14
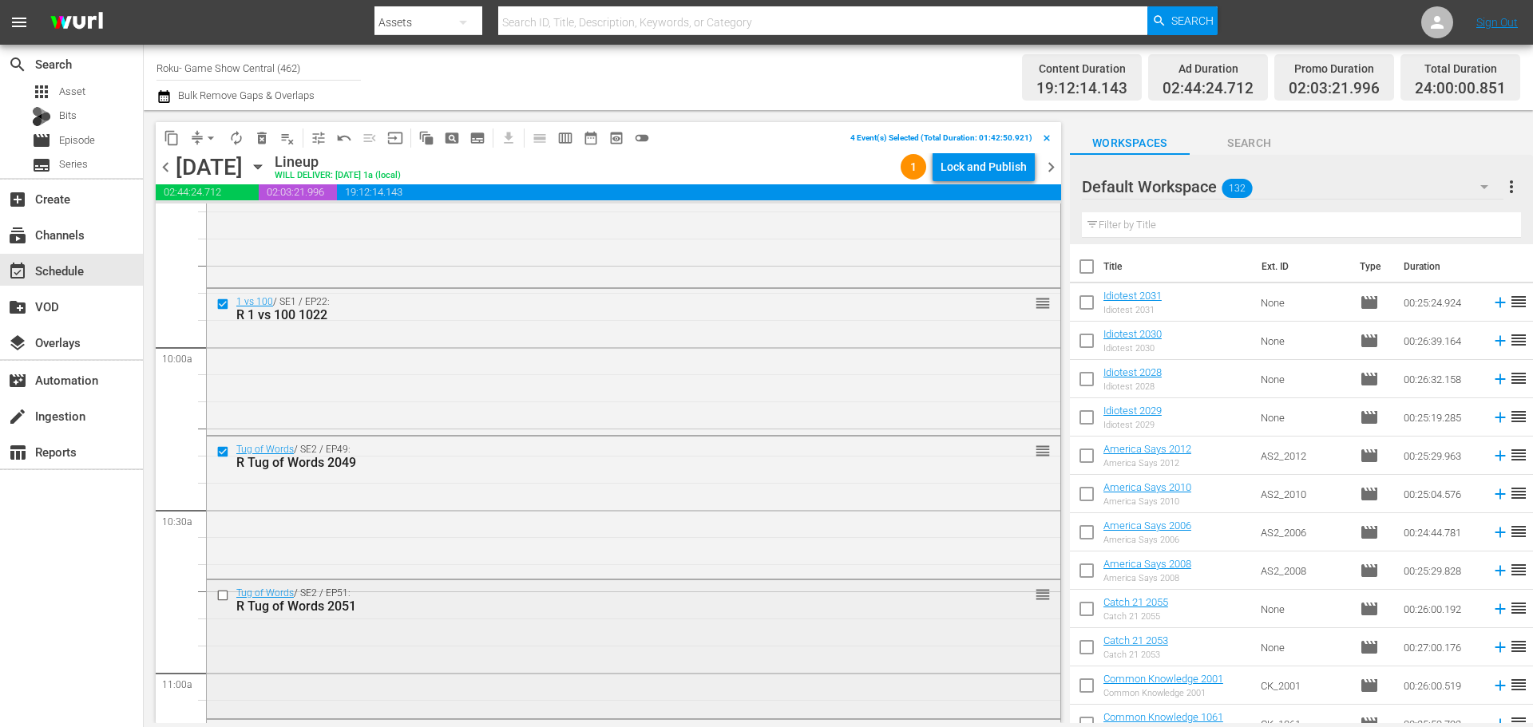
click at [225, 602] on input "checkbox" at bounding box center [224, 596] width 17 height 14
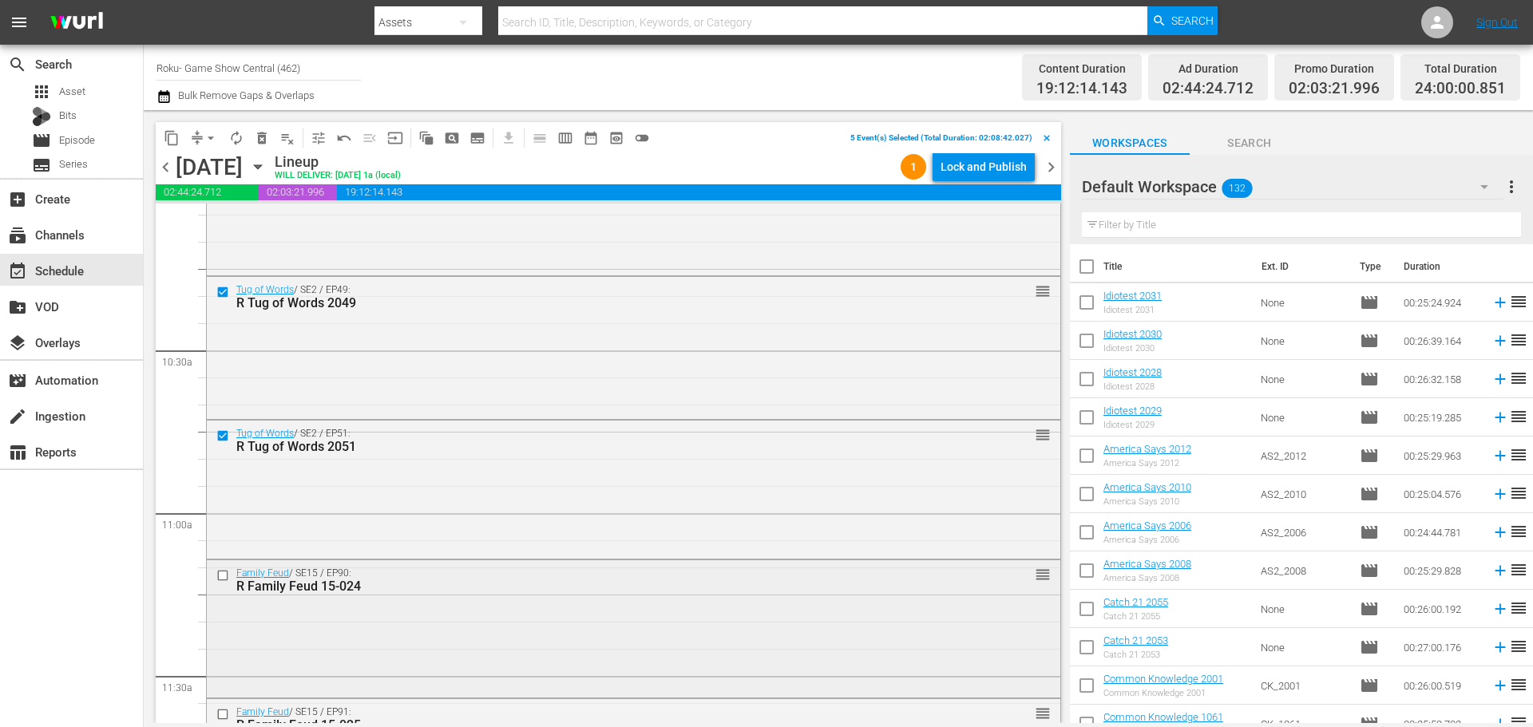
click at [218, 575] on input "checkbox" at bounding box center [224, 576] width 17 height 14
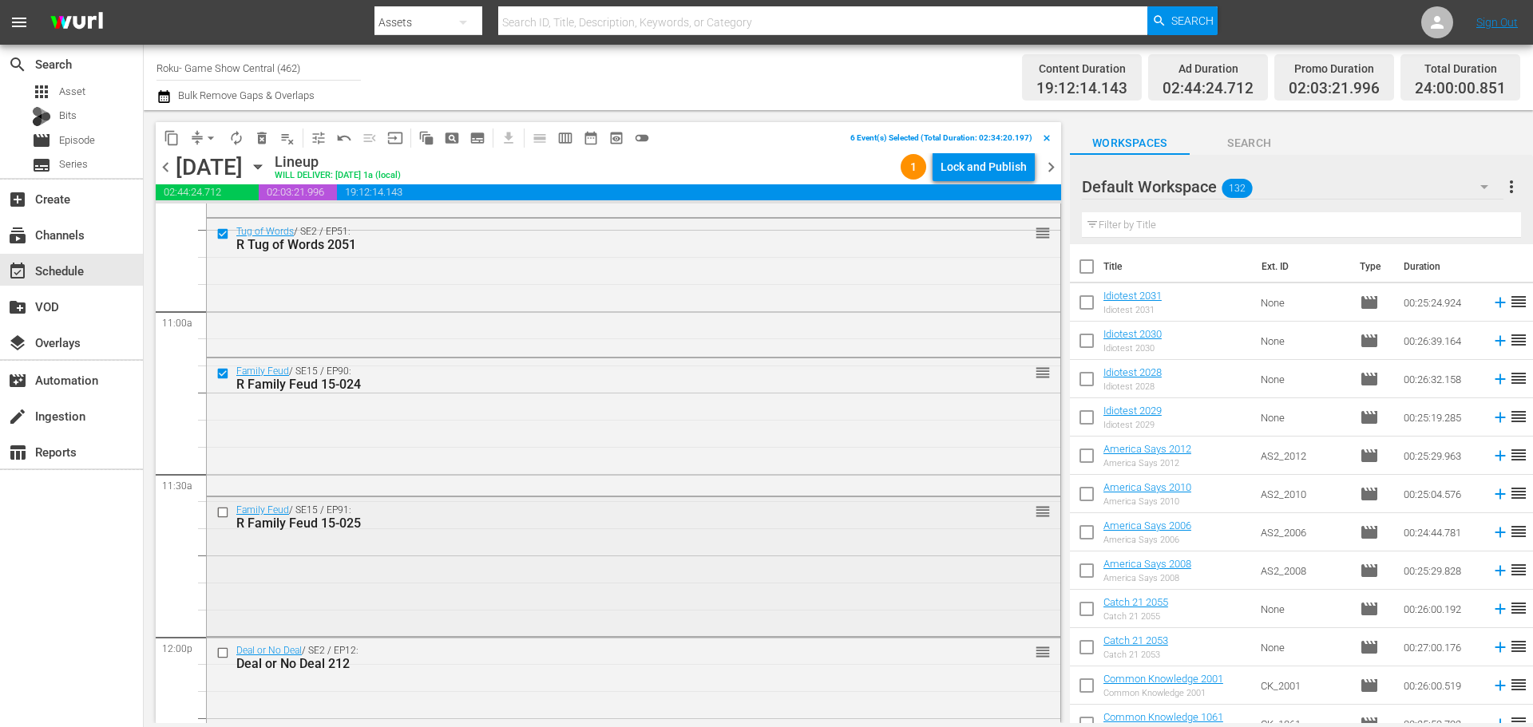
scroll to position [3514, 0]
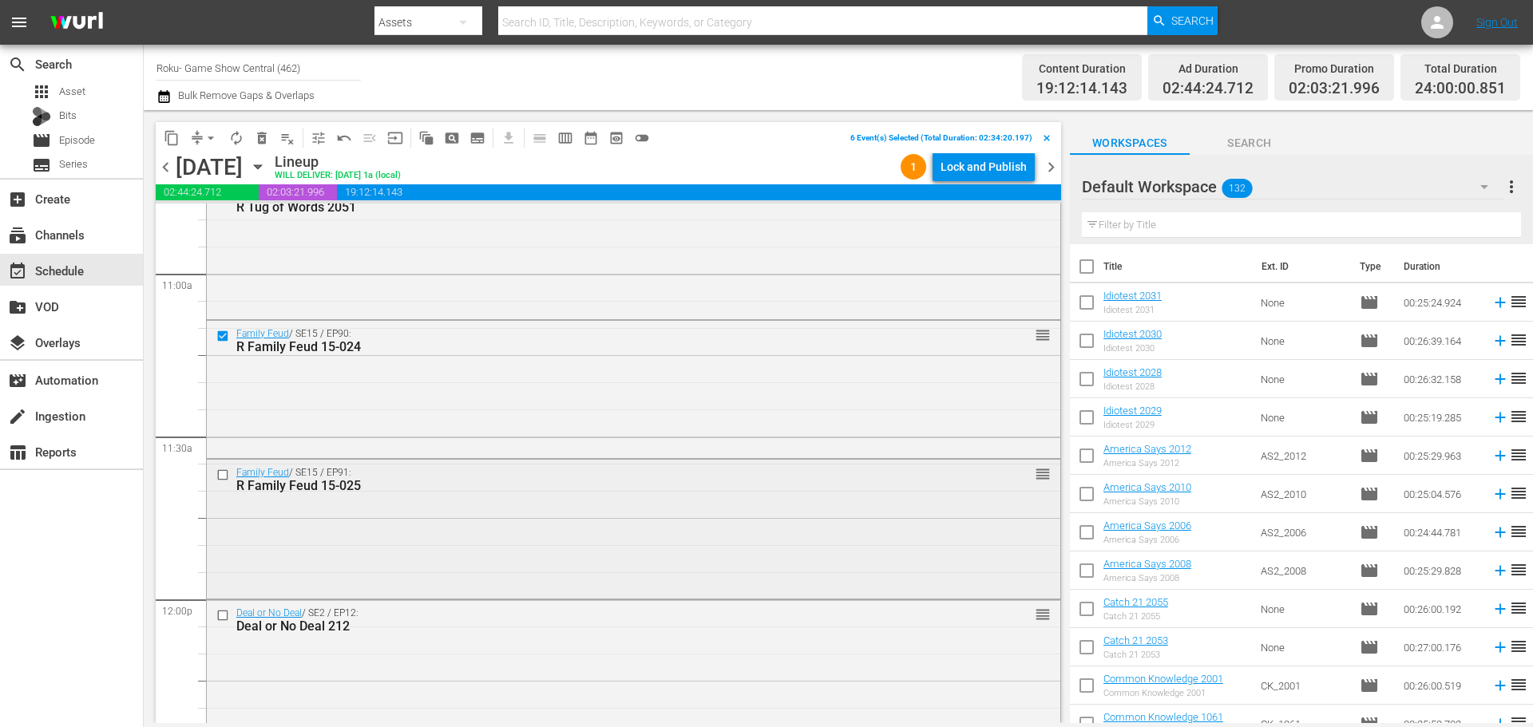
click at [226, 478] on input "checkbox" at bounding box center [224, 476] width 17 height 14
click at [166, 142] on span "content_copy" at bounding box center [172, 138] width 16 height 16
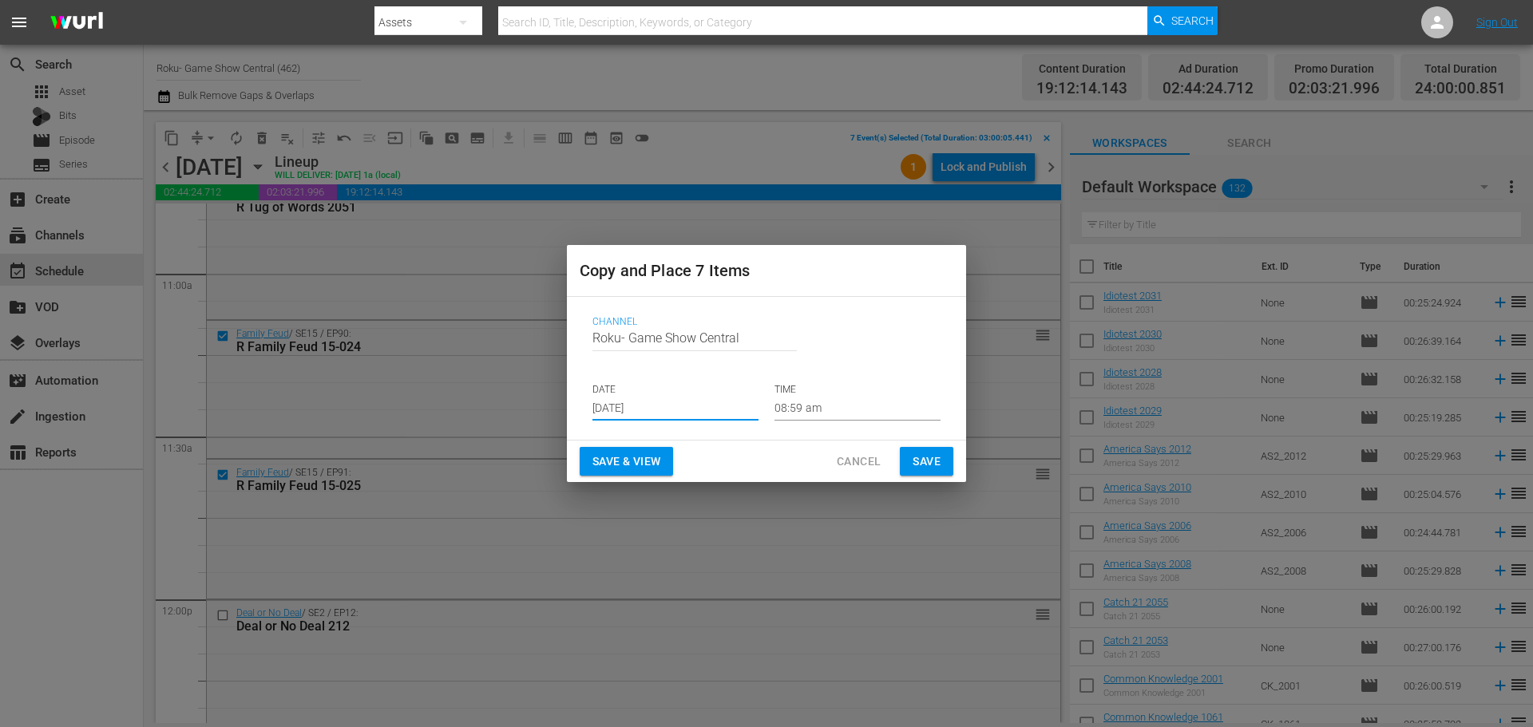
click at [624, 418] on input "Aug 30th 2025" at bounding box center [676, 409] width 166 height 24
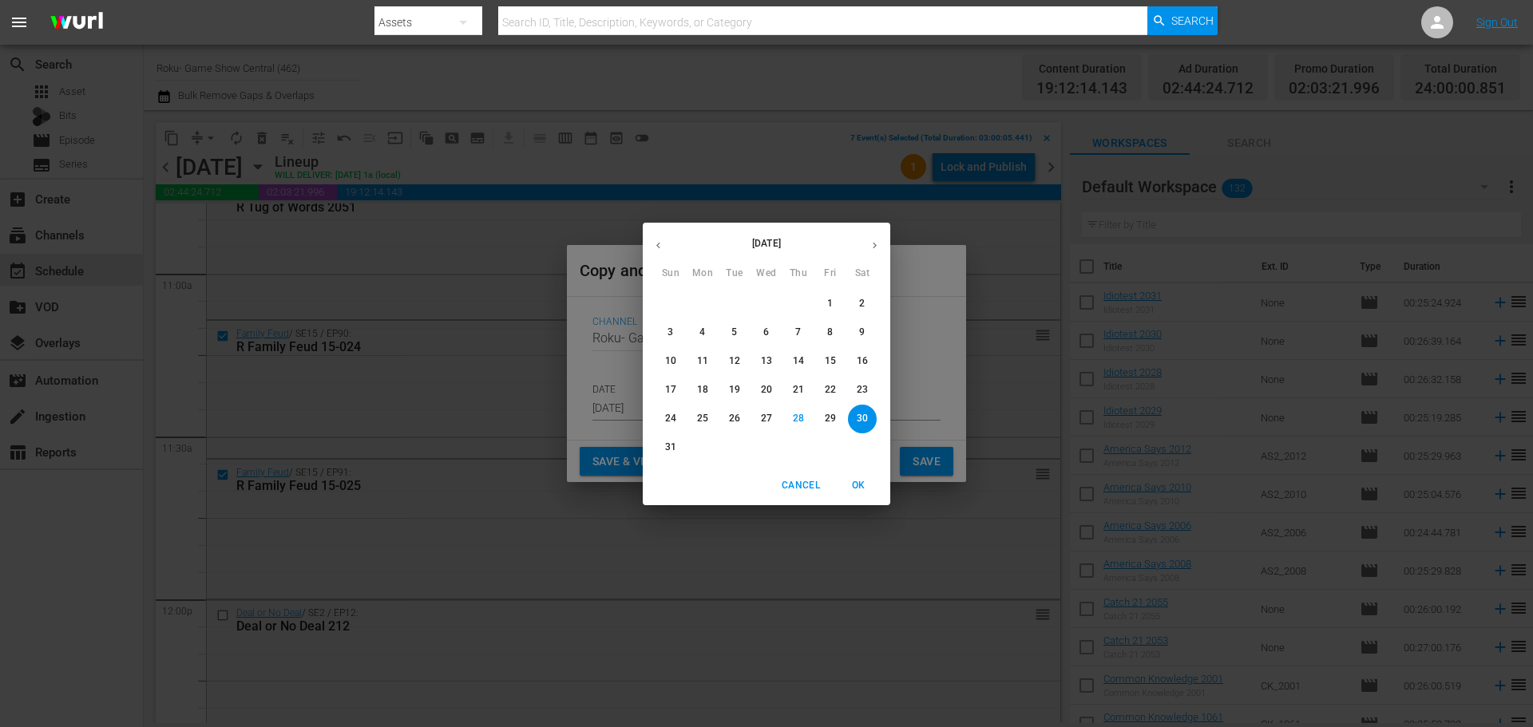
click at [865, 418] on p "30" at bounding box center [862, 419] width 11 height 14
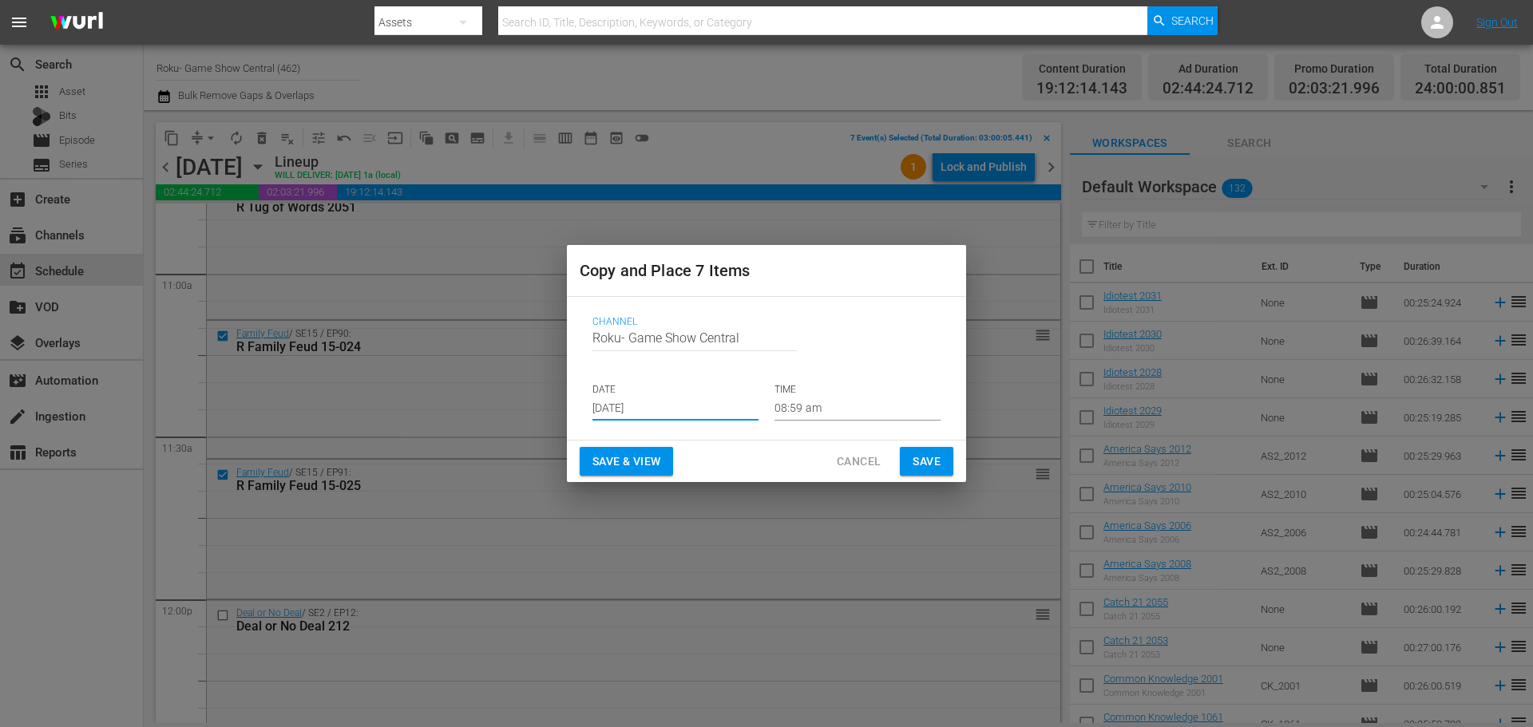
click at [828, 406] on input "08:59 am" at bounding box center [858, 409] width 166 height 24
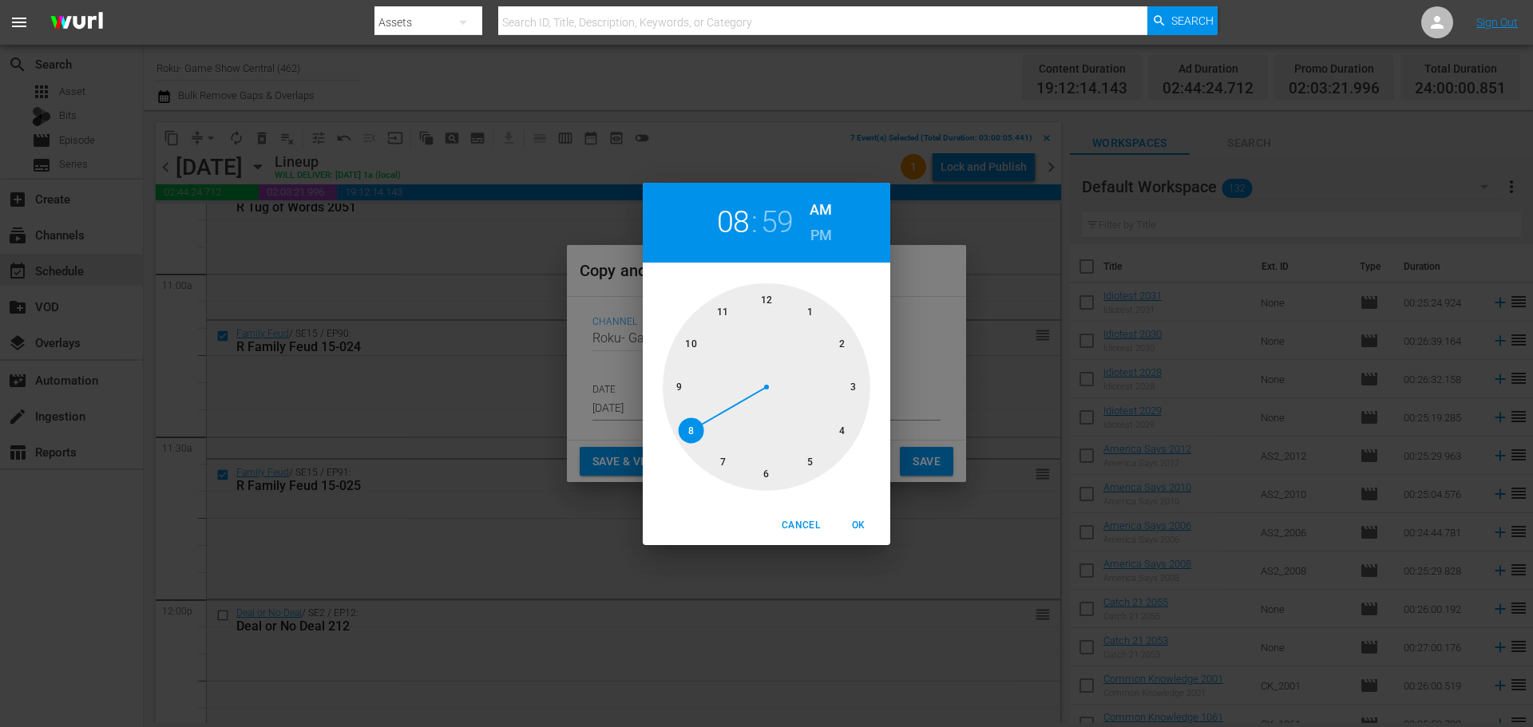
drag, startPoint x: 771, startPoint y: 466, endPoint x: 778, endPoint y: 399, distance: 67.5
click at [771, 470] on div at bounding box center [767, 387] width 208 height 208
click at [772, 335] on div at bounding box center [767, 387] width 208 height 208
click at [871, 516] on button "OK" at bounding box center [858, 526] width 51 height 26
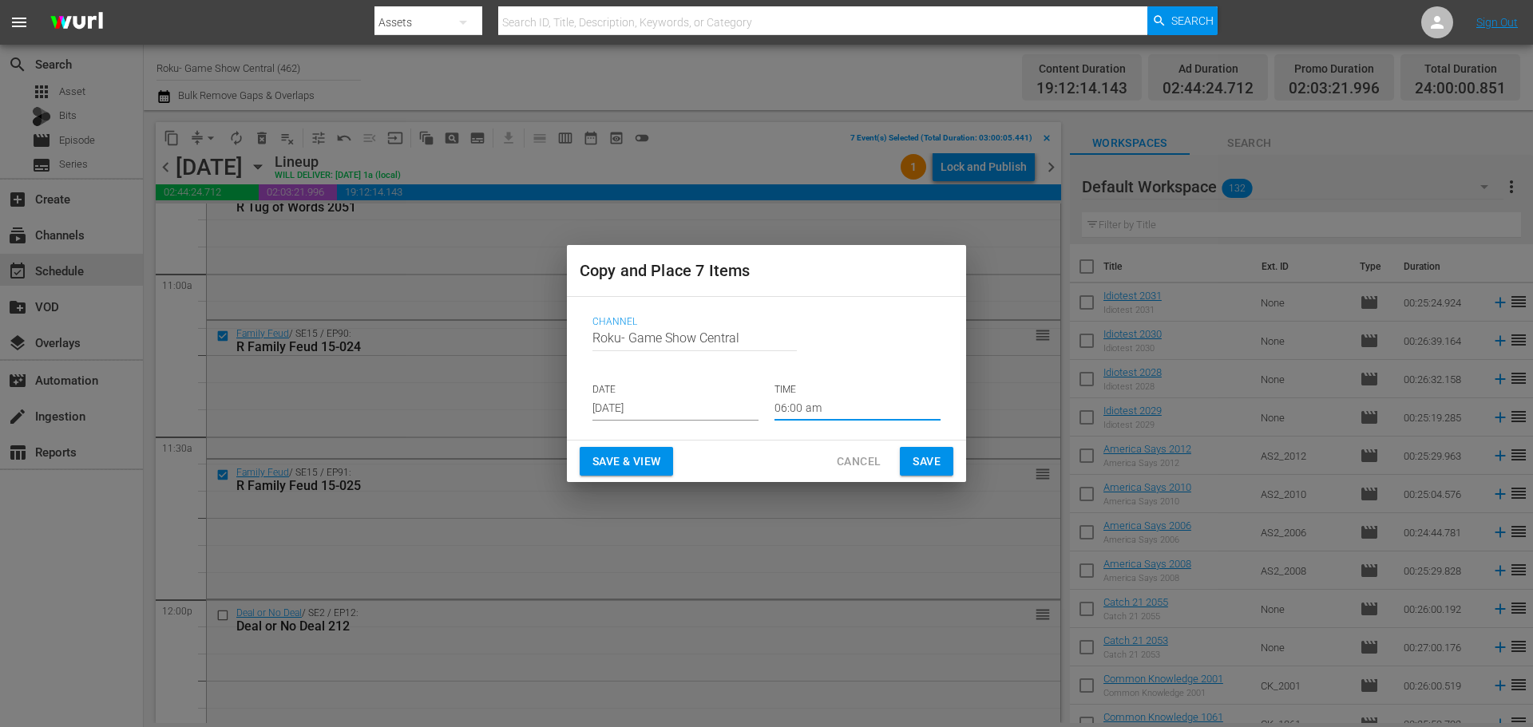
type input "06:00 am"
click at [938, 454] on span "Save" at bounding box center [927, 462] width 28 height 20
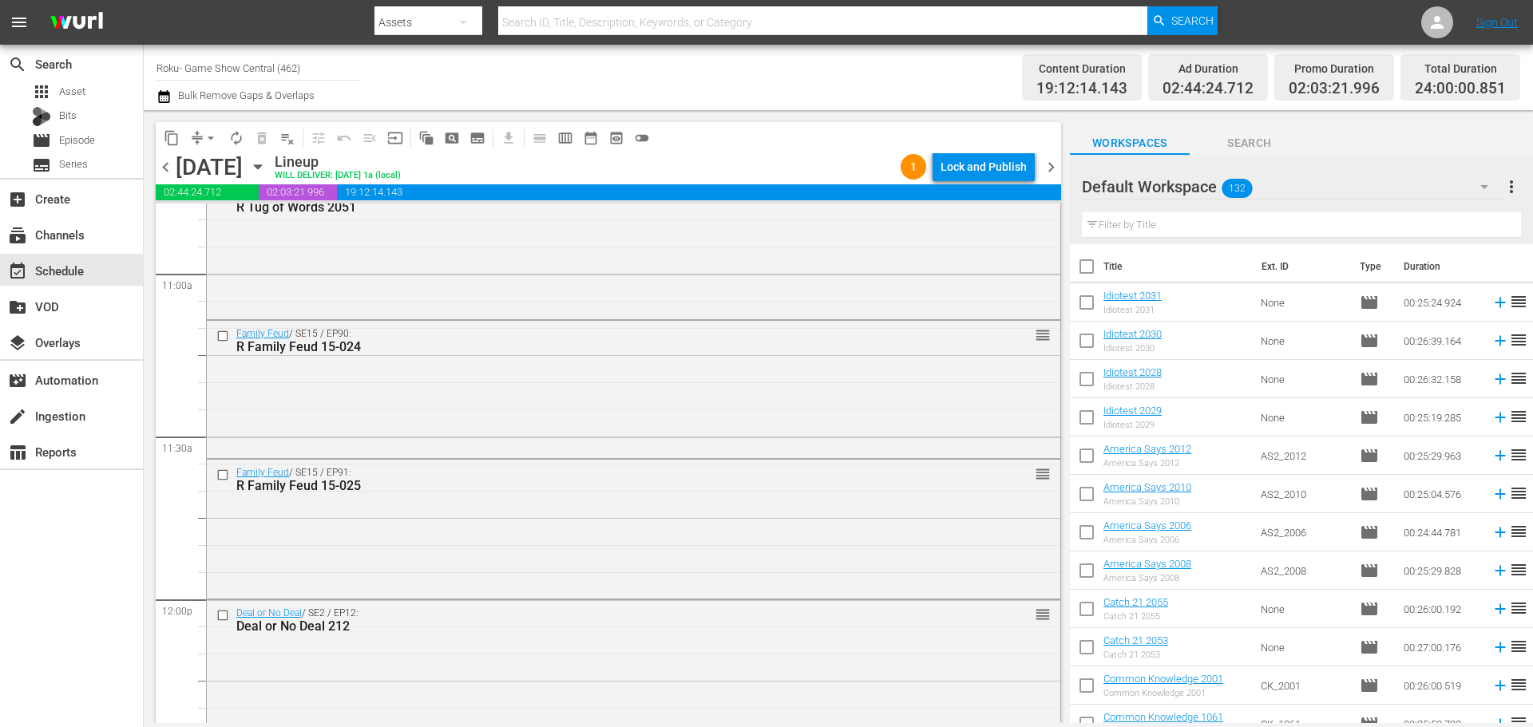
click at [271, 176] on div "Friday, September 5th September 5th" at bounding box center [223, 167] width 95 height 26
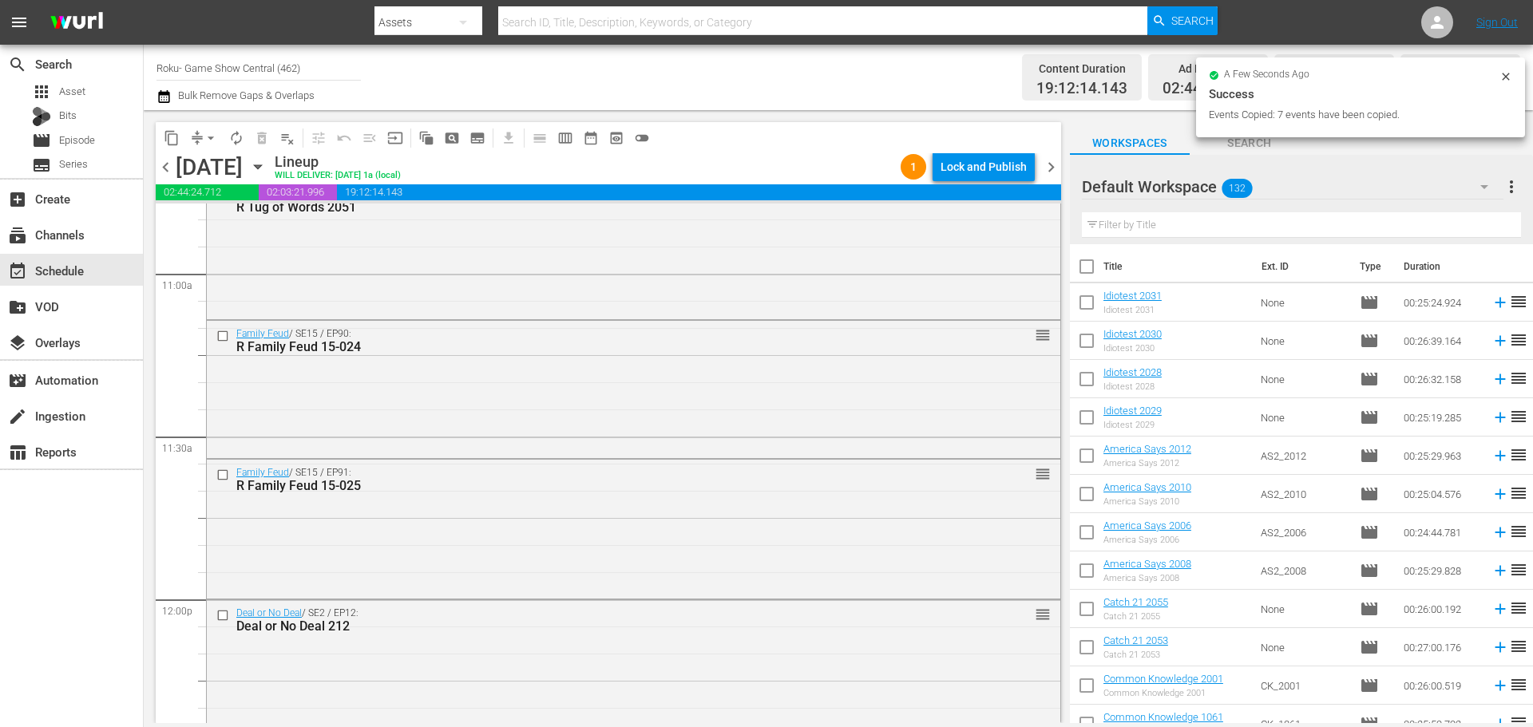
click at [267, 168] on icon "button" at bounding box center [258, 167] width 18 height 18
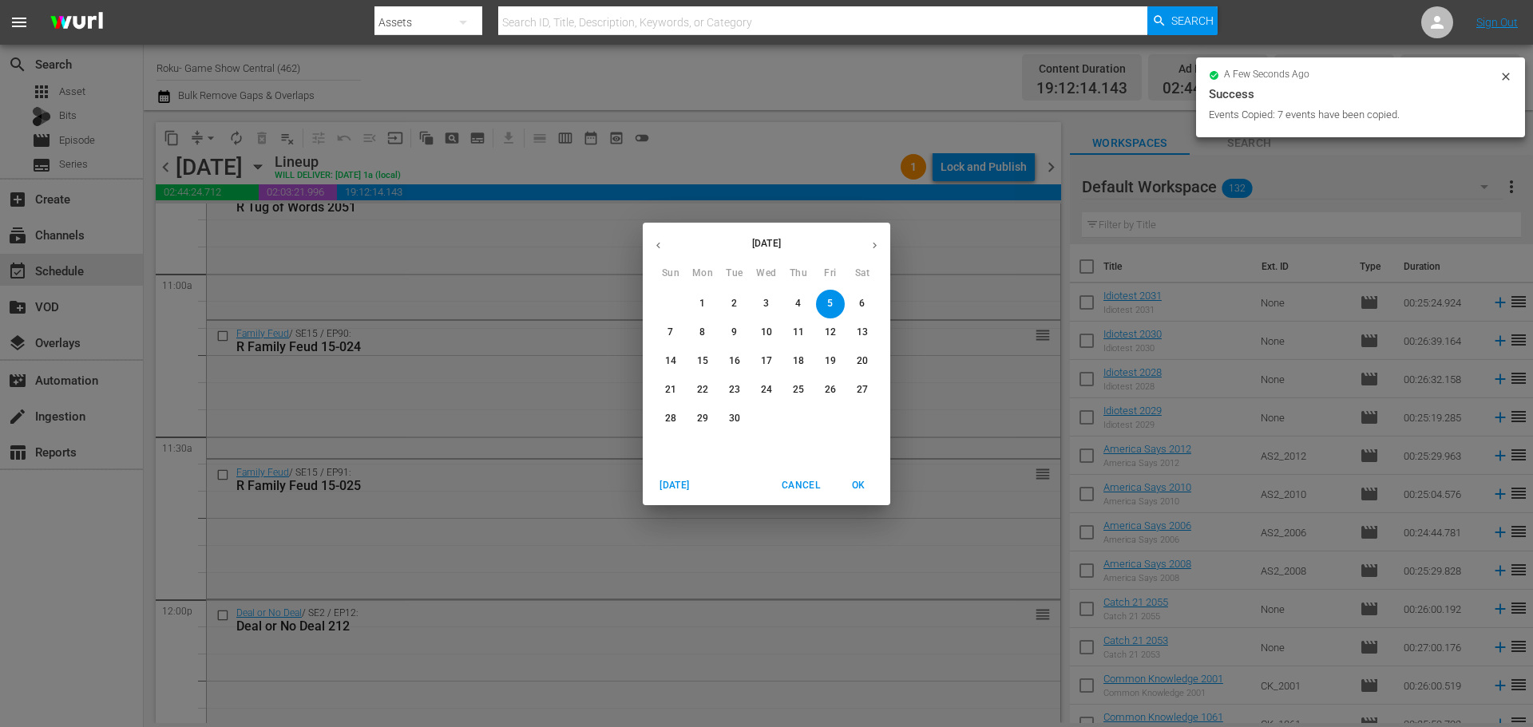
click at [401, 168] on div "September 2025 Sun Mon Tue Wed Thu Fri Sat 31 1 2 3 4 5 6 7 8 9 10 11 12 13 14 …" at bounding box center [766, 363] width 1533 height 727
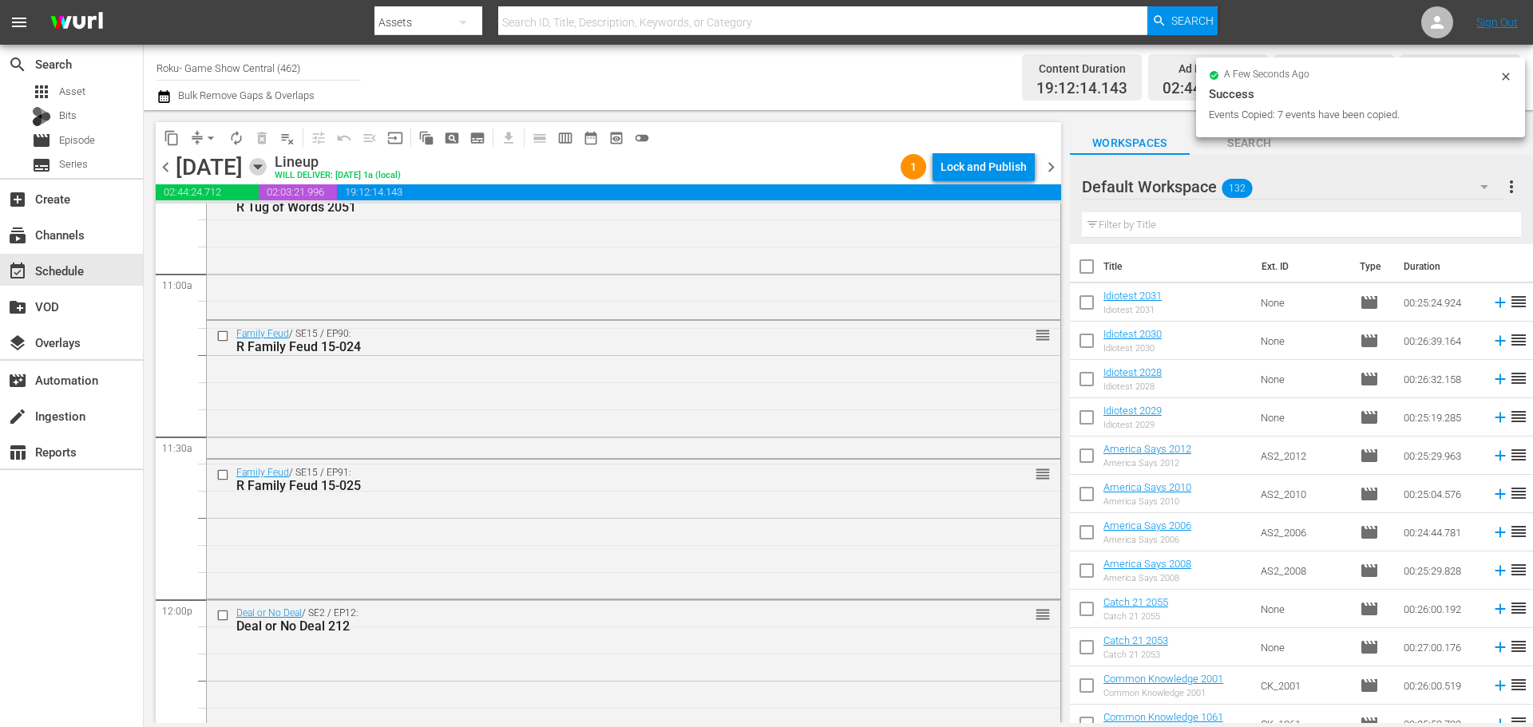
click at [267, 168] on icon "button" at bounding box center [258, 167] width 18 height 18
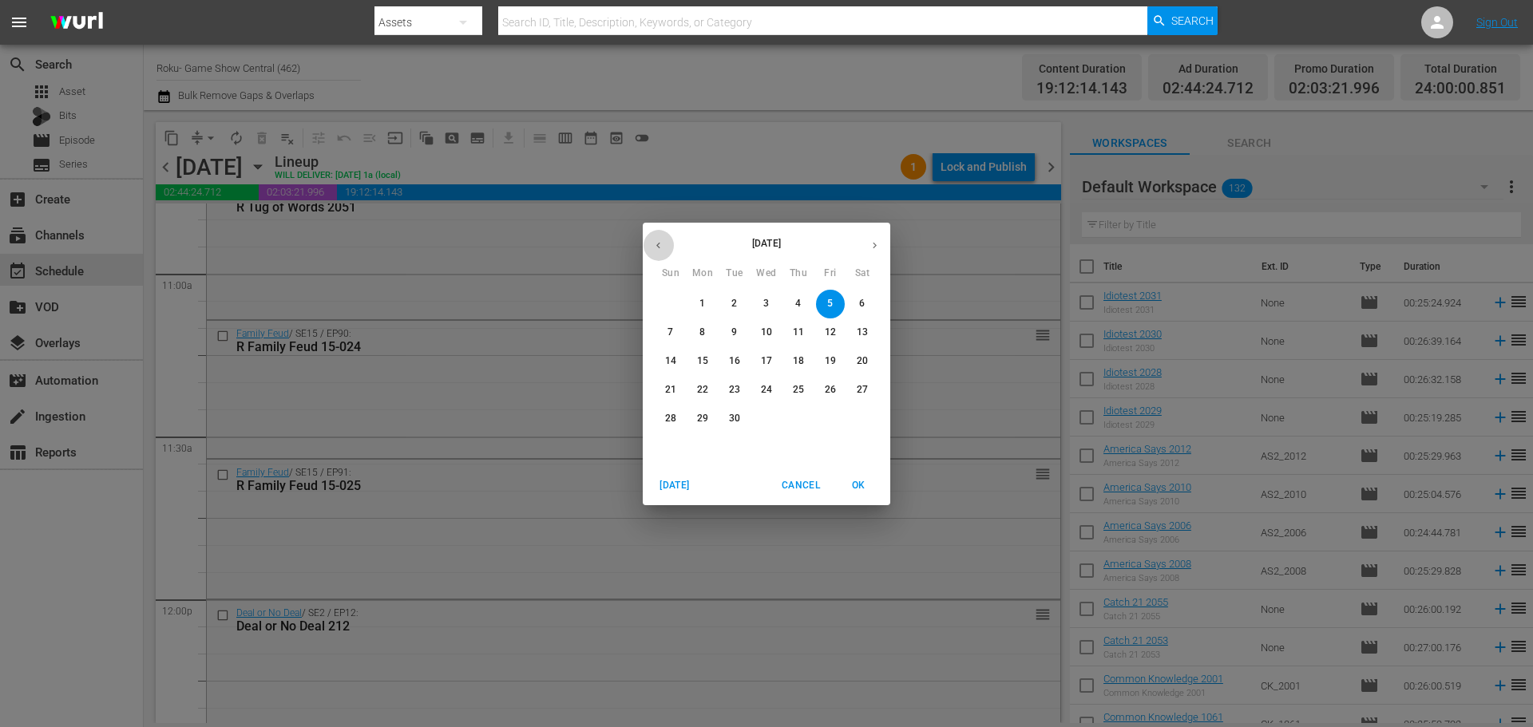
click at [649, 241] on button "button" at bounding box center [658, 245] width 31 height 31
click at [664, 417] on span "24" at bounding box center [670, 419] width 29 height 14
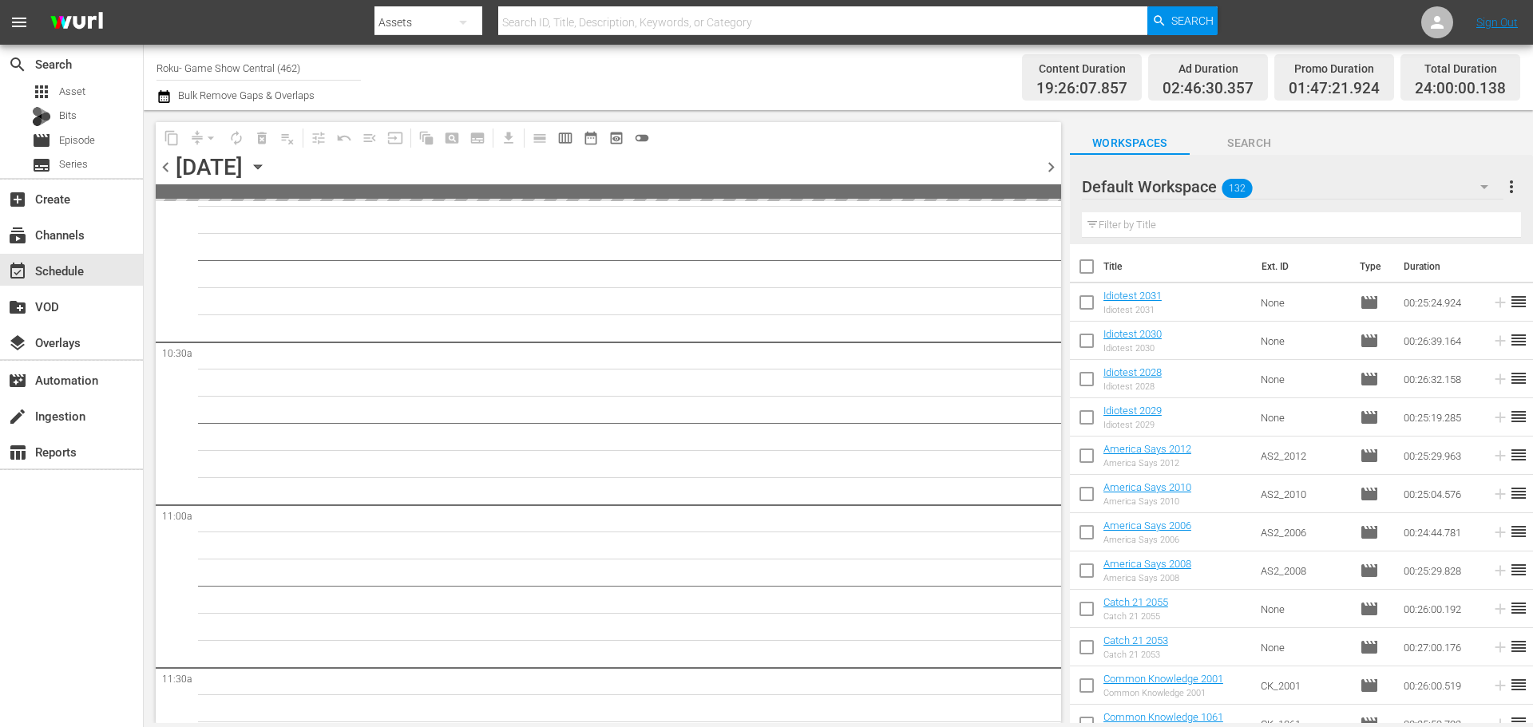
scroll to position [2562, 0]
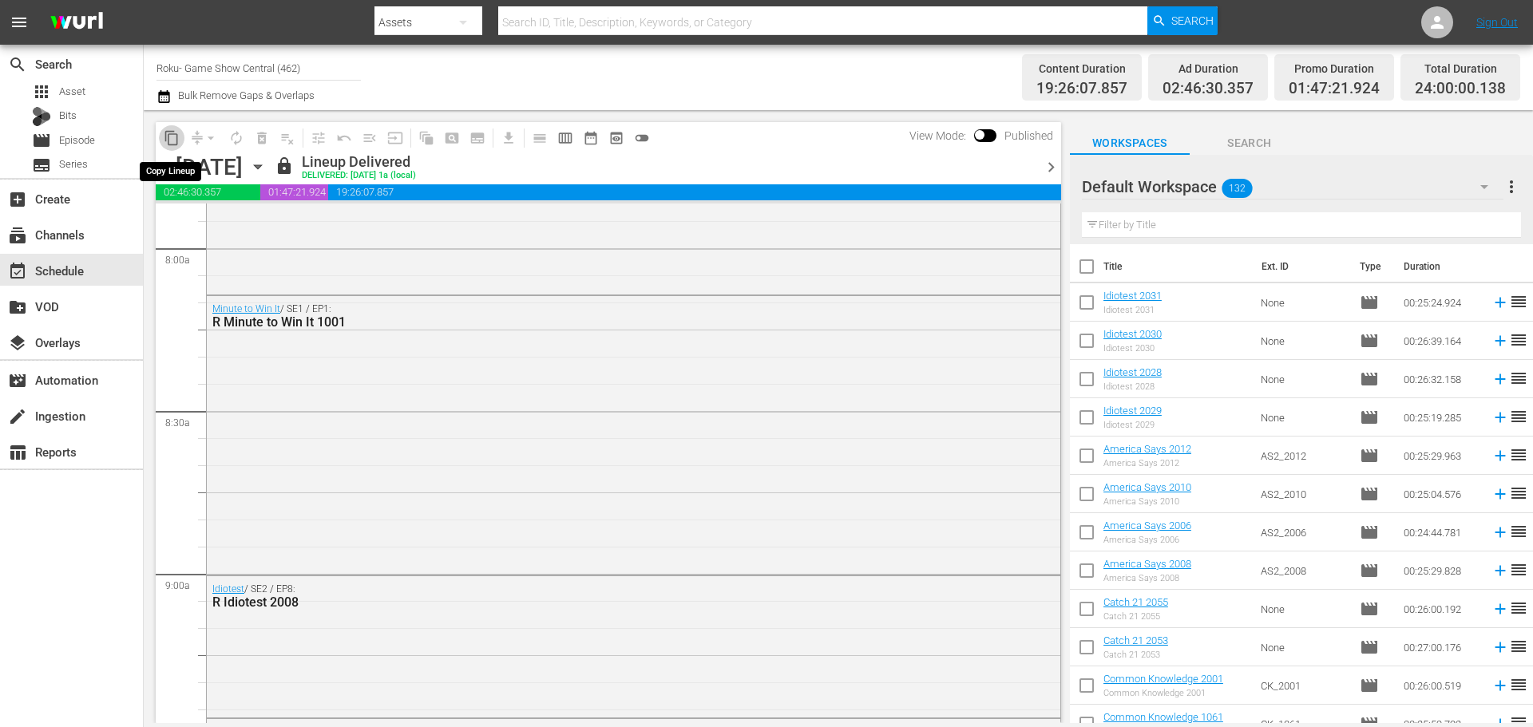
click at [165, 135] on span "content_copy" at bounding box center [172, 138] width 16 height 16
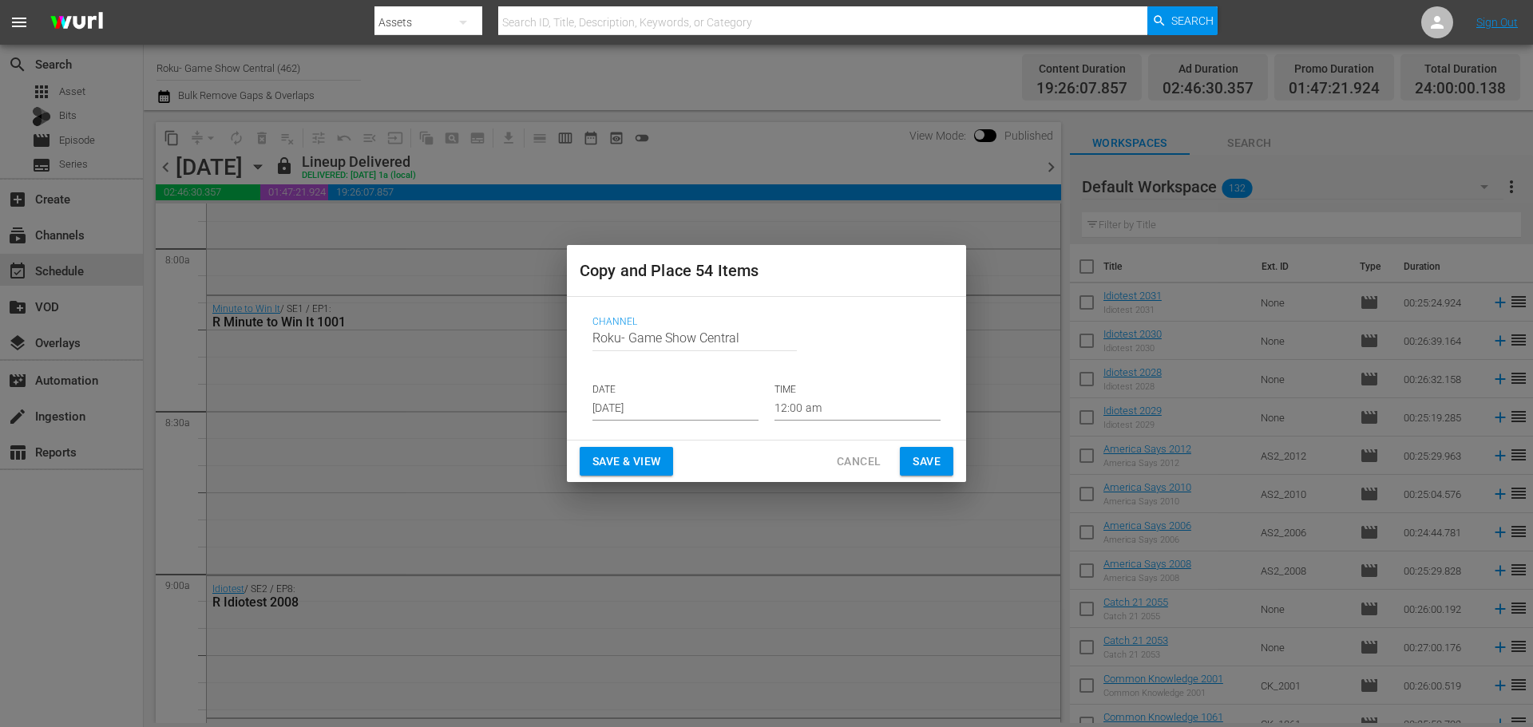
click at [621, 426] on div "Channel Channel Title Roku- Game Show Central DATE Aug 30th 2025 TIME 12:00 am" at bounding box center [767, 368] width 374 height 130
click at [630, 406] on input "Aug 30th 2025" at bounding box center [676, 409] width 166 height 24
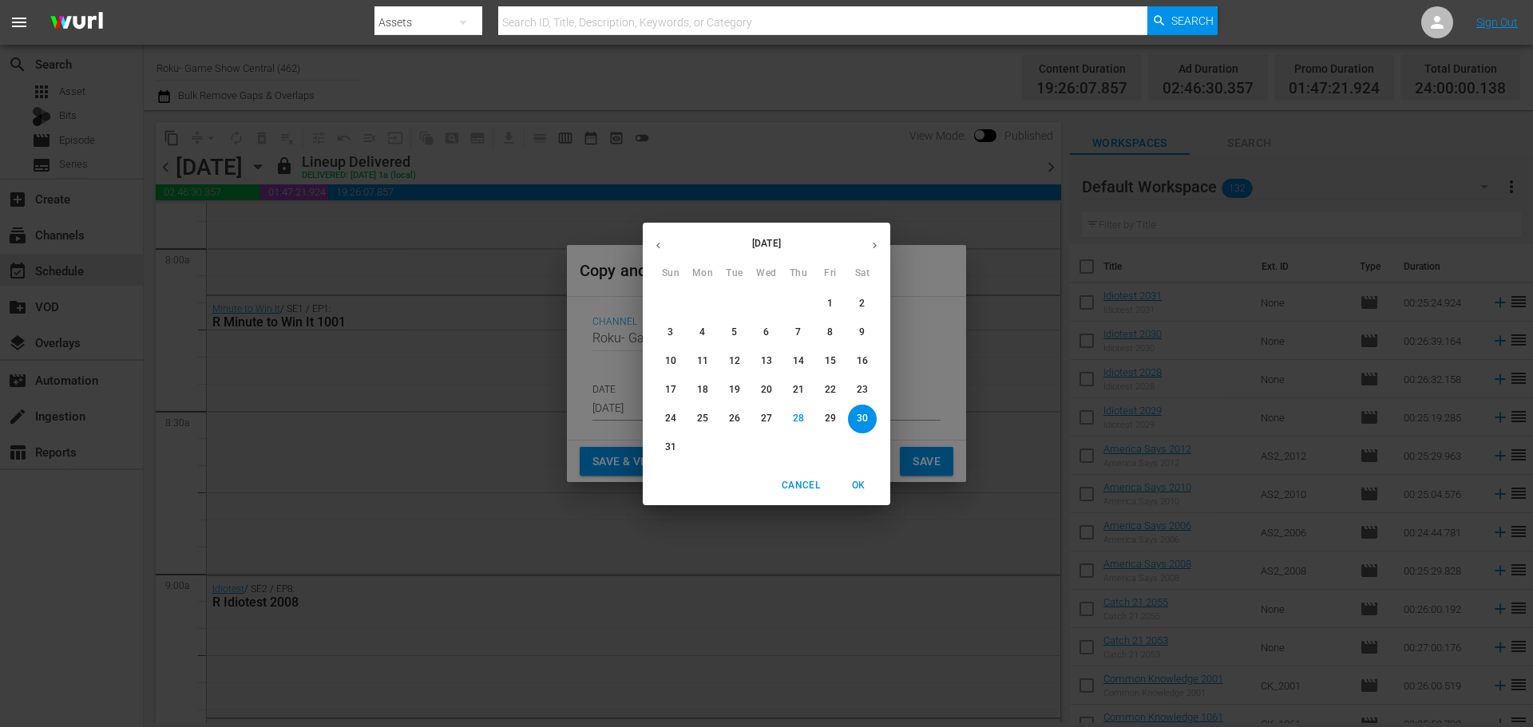
click at [878, 237] on button "button" at bounding box center [874, 245] width 31 height 31
click at [681, 339] on span "7" at bounding box center [670, 333] width 29 height 14
type input "Sep 7th 2025"
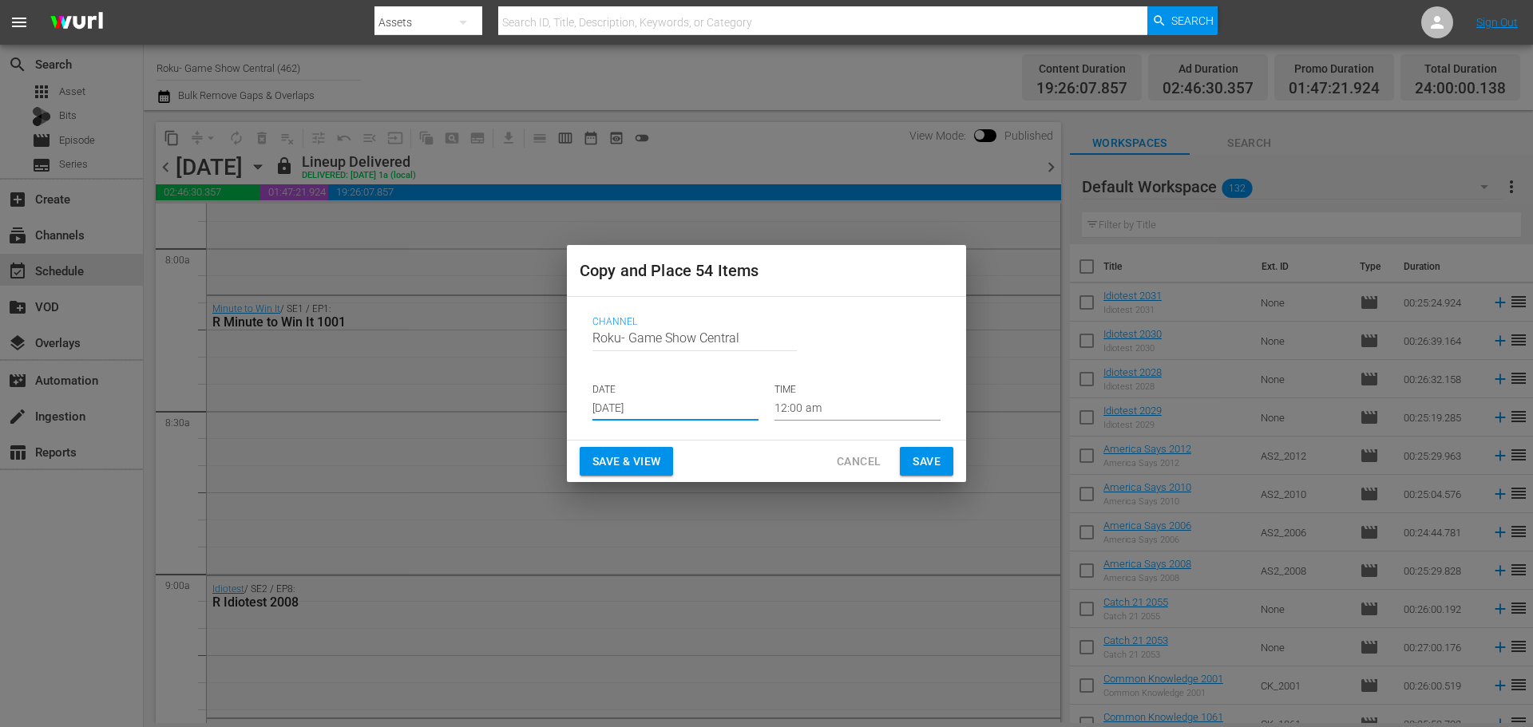
click at [949, 467] on button "Save" at bounding box center [927, 462] width 54 height 30
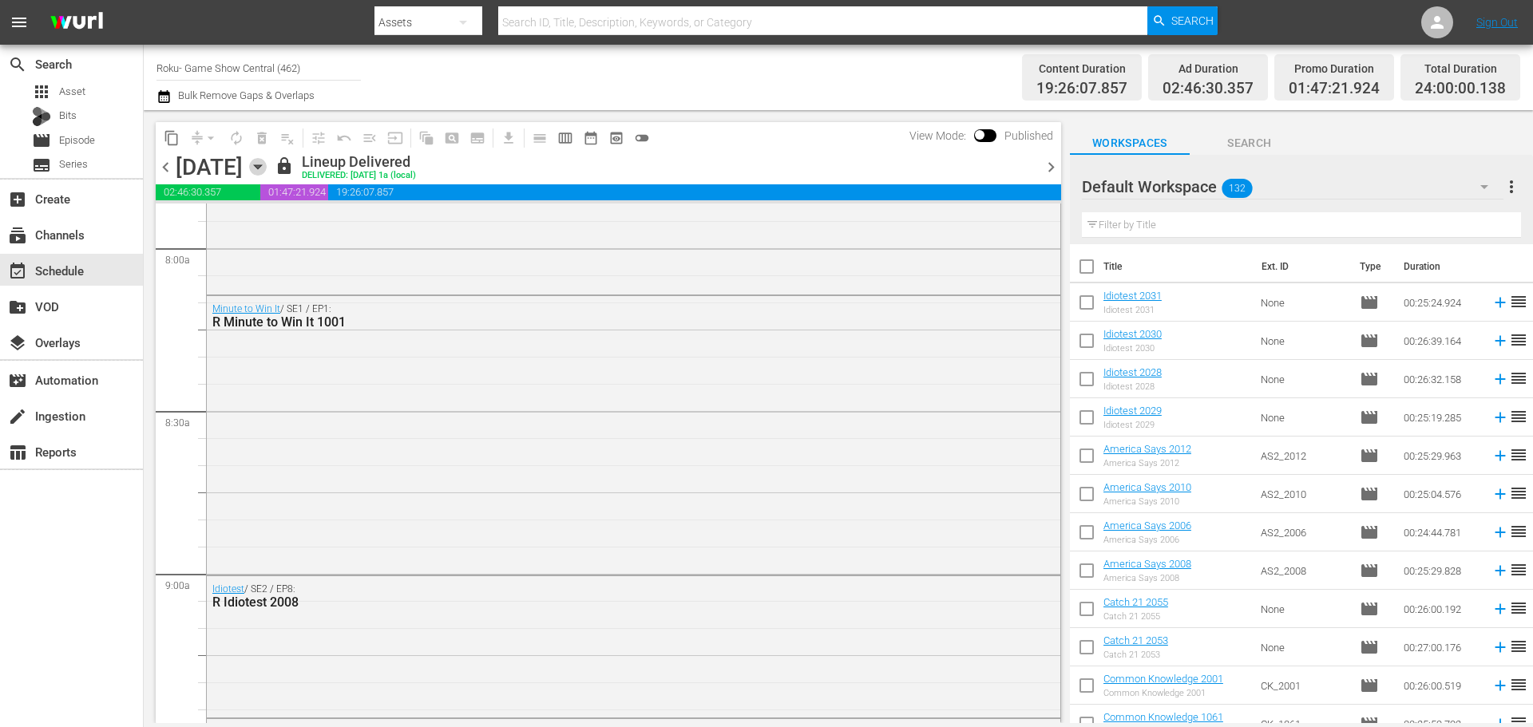
click at [267, 170] on icon "button" at bounding box center [258, 167] width 18 height 18
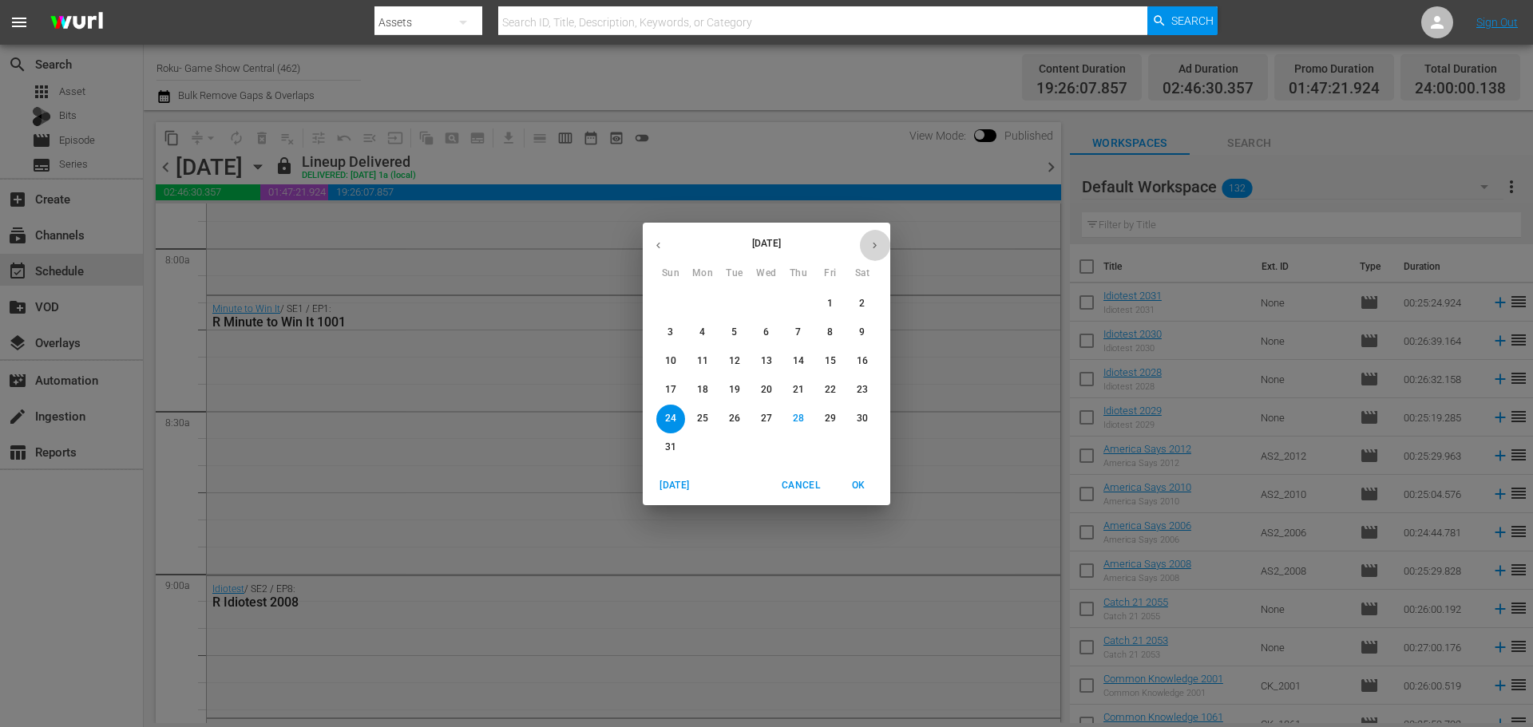
click at [882, 245] on button "button" at bounding box center [874, 245] width 31 height 31
click at [668, 323] on button "7" at bounding box center [670, 333] width 29 height 29
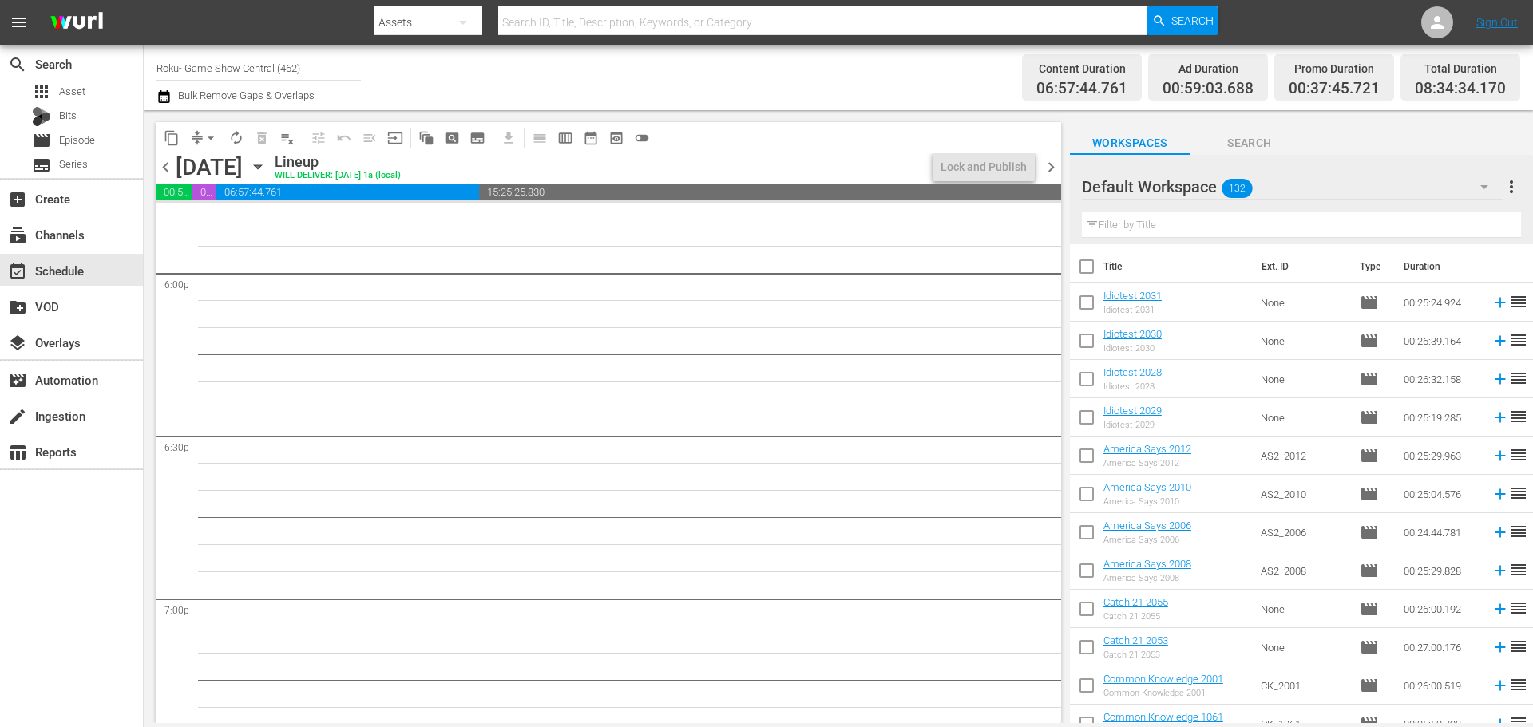
scroll to position [5705, 0]
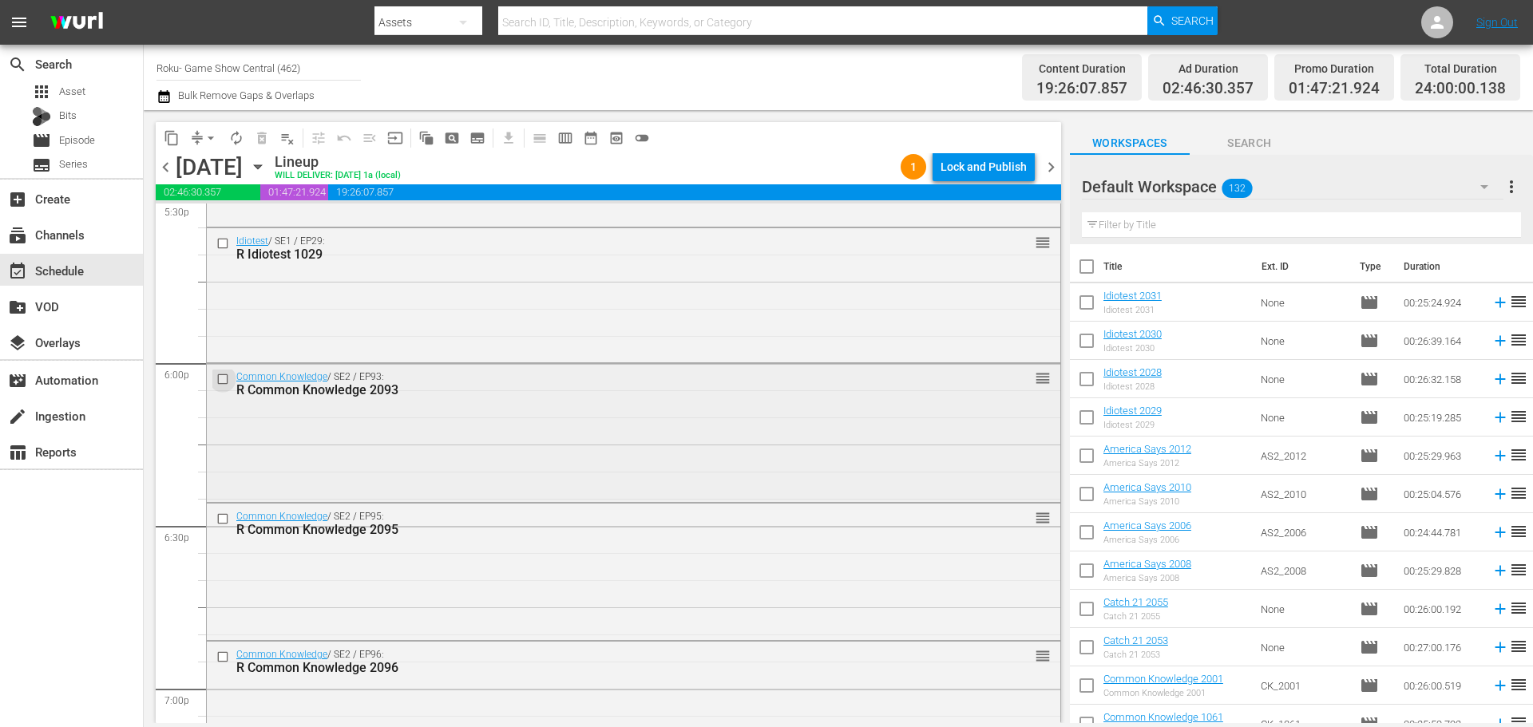
click at [226, 382] on input "checkbox" at bounding box center [224, 379] width 17 height 14
click at [217, 524] on input "checkbox" at bounding box center [224, 519] width 17 height 14
click at [212, 652] on div at bounding box center [224, 657] width 24 height 19
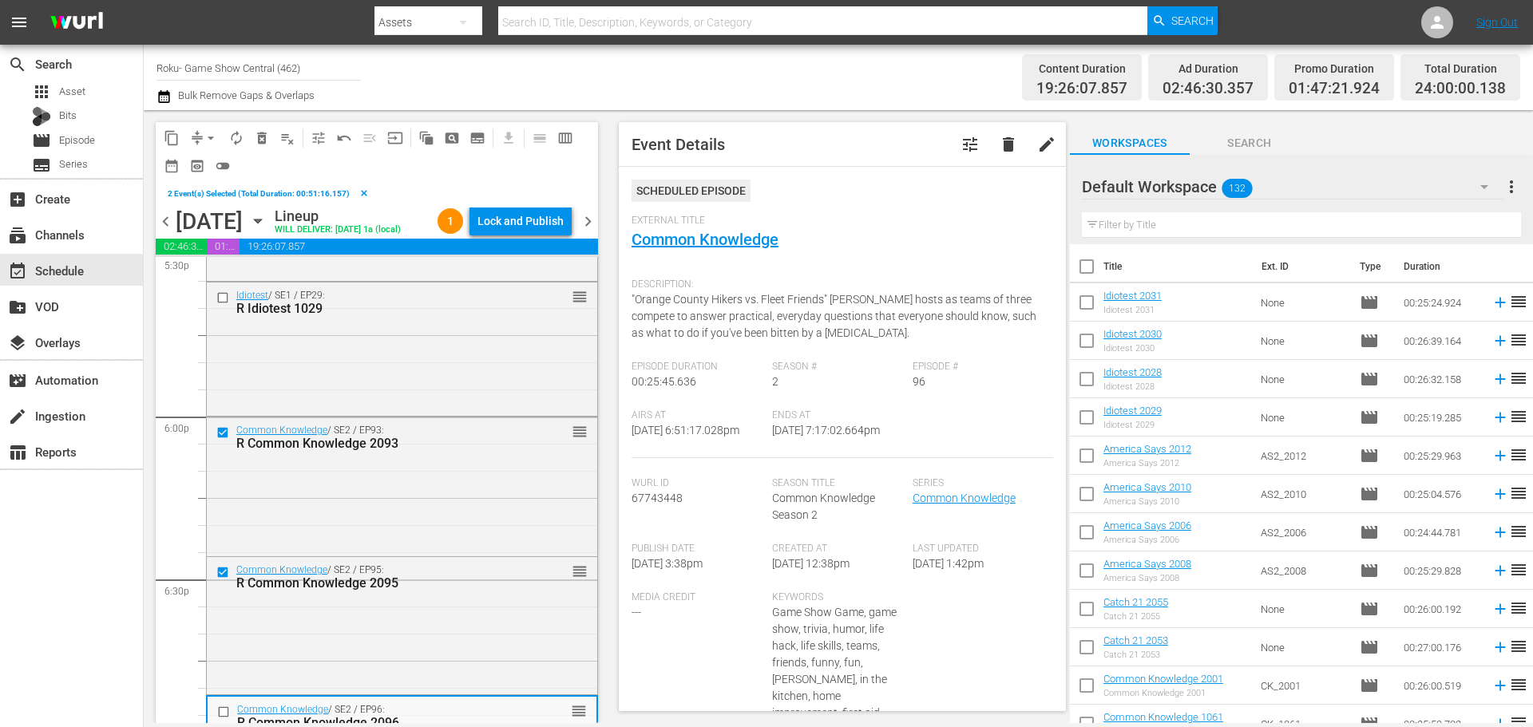
scroll to position [5785, 0]
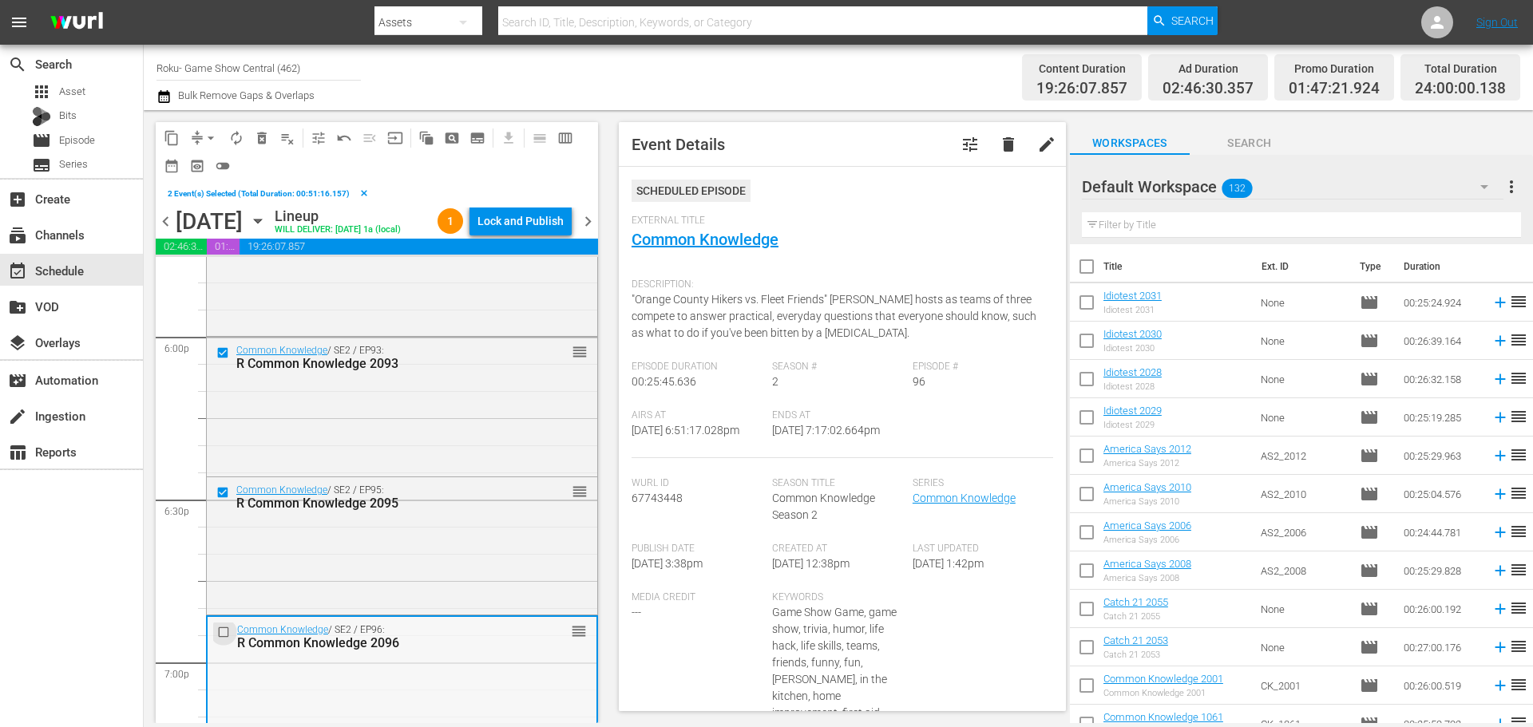
click at [222, 639] on input "checkbox" at bounding box center [225, 632] width 17 height 14
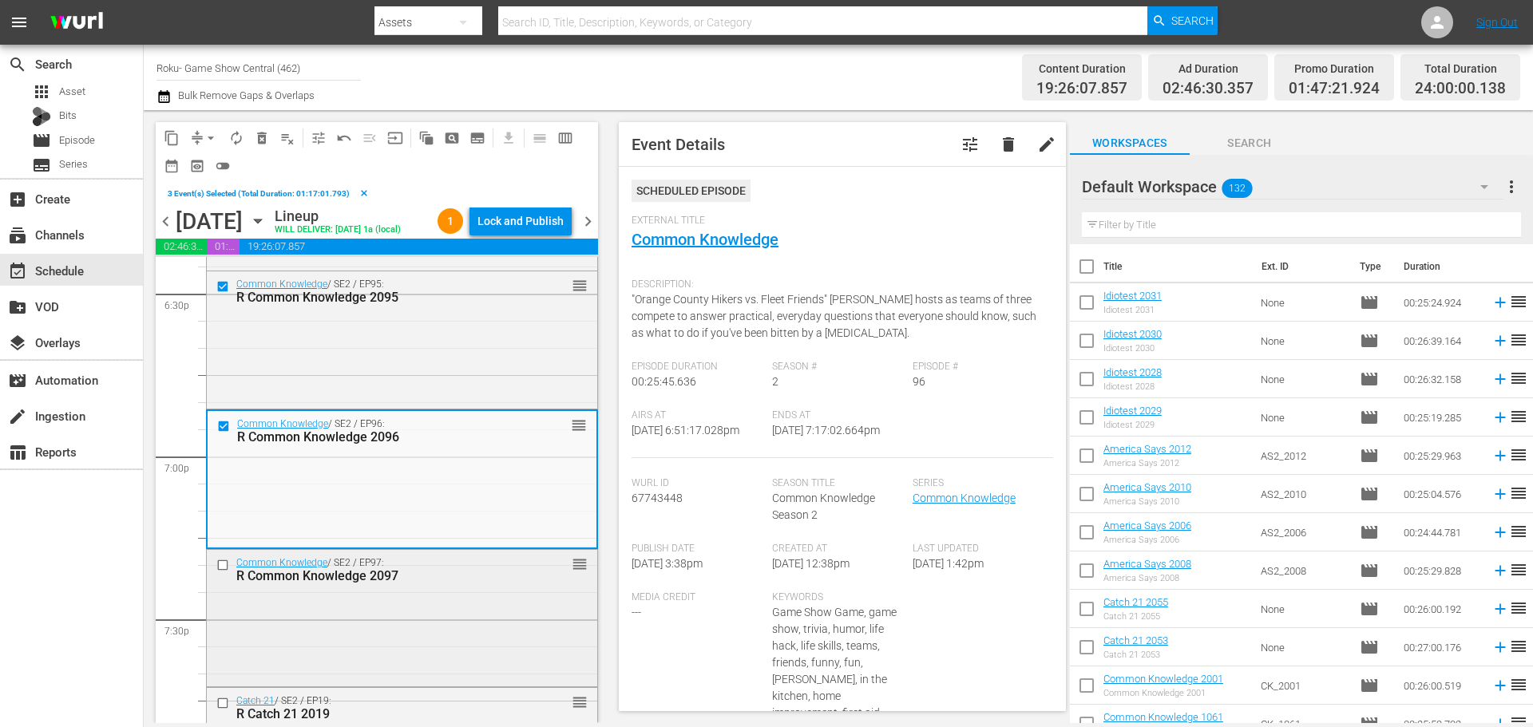
scroll to position [6024, 0]
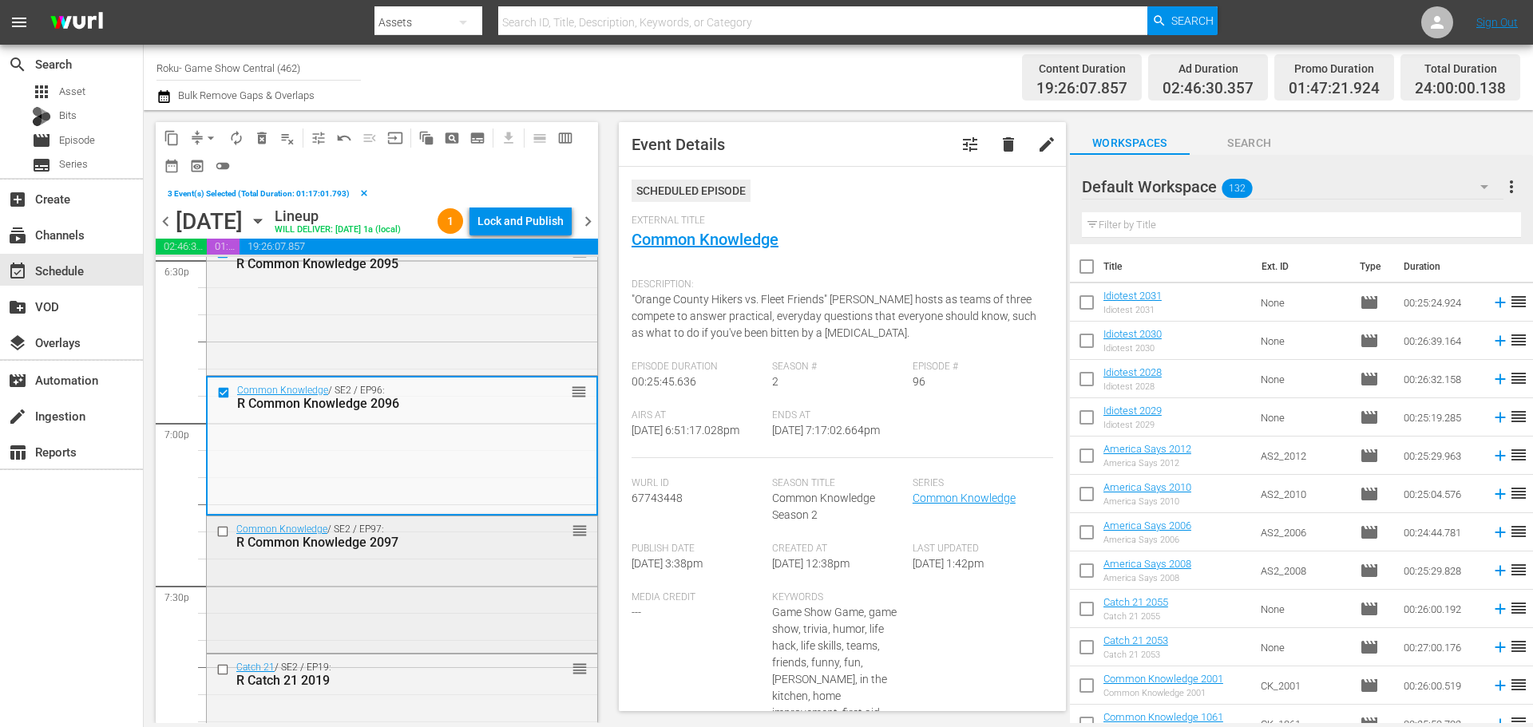
click at [221, 539] on input "checkbox" at bounding box center [224, 532] width 17 height 14
click at [232, 688] on div "Catch 21 / SE2 / EP19: R Catch 21 2019" at bounding box center [364, 674] width 305 height 28
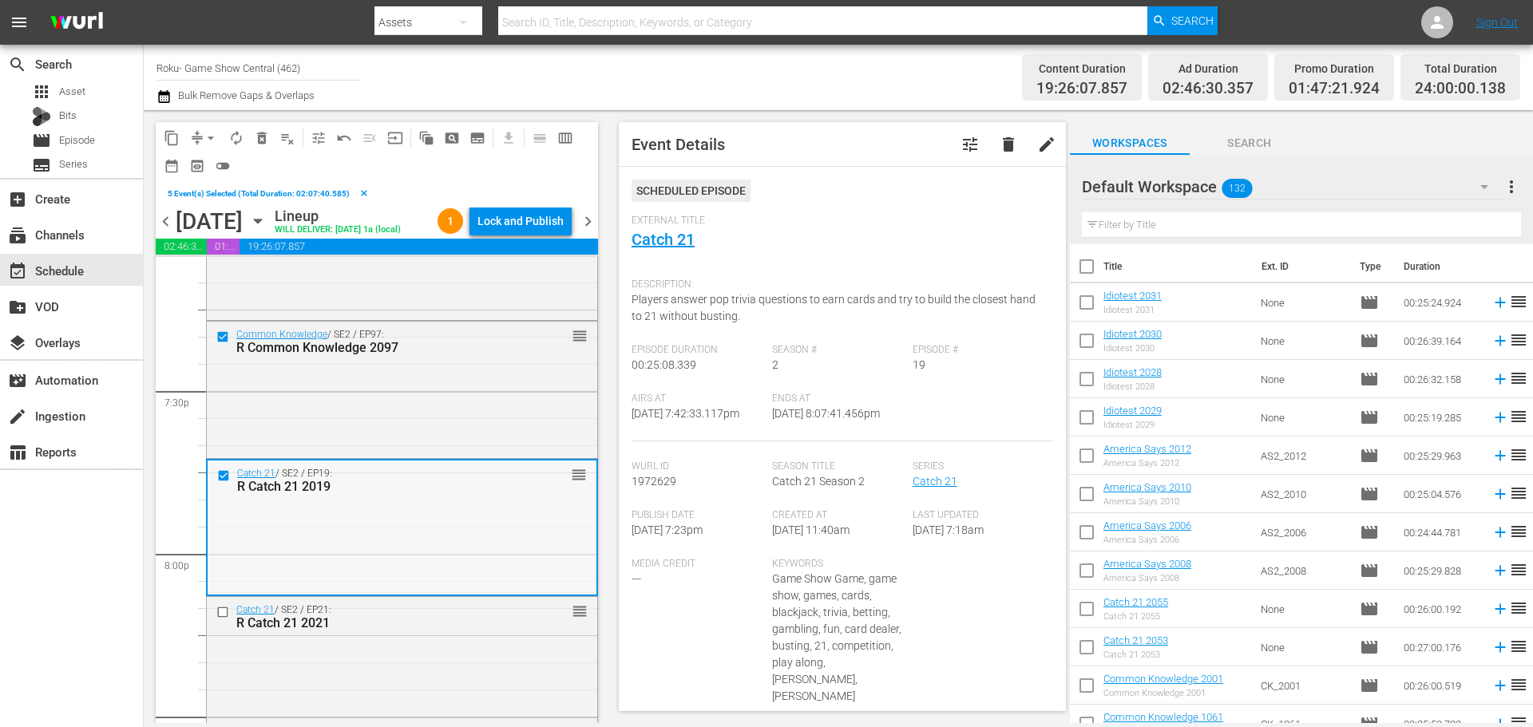
scroll to position [6344, 0]
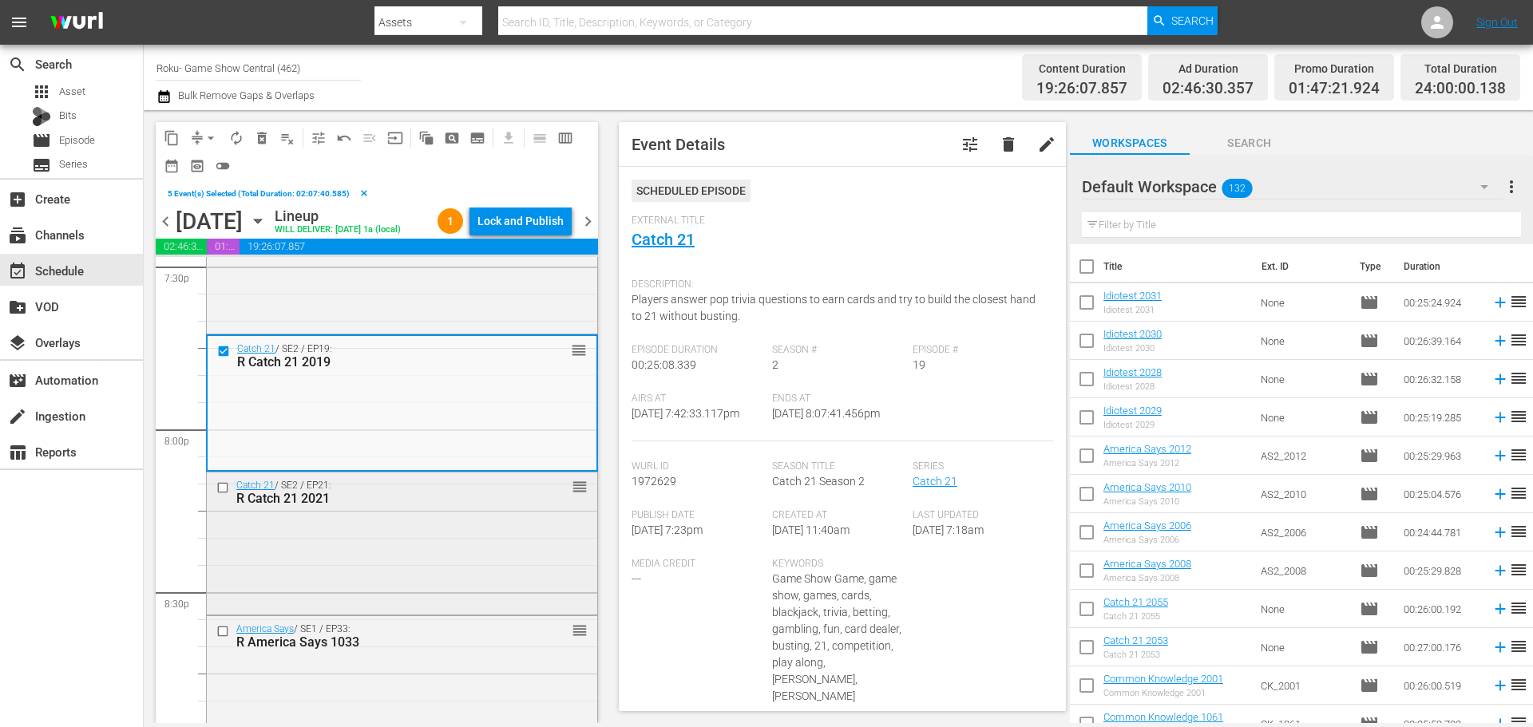
click at [224, 494] on input "checkbox" at bounding box center [224, 488] width 17 height 14
click at [225, 639] on input "checkbox" at bounding box center [224, 632] width 17 height 14
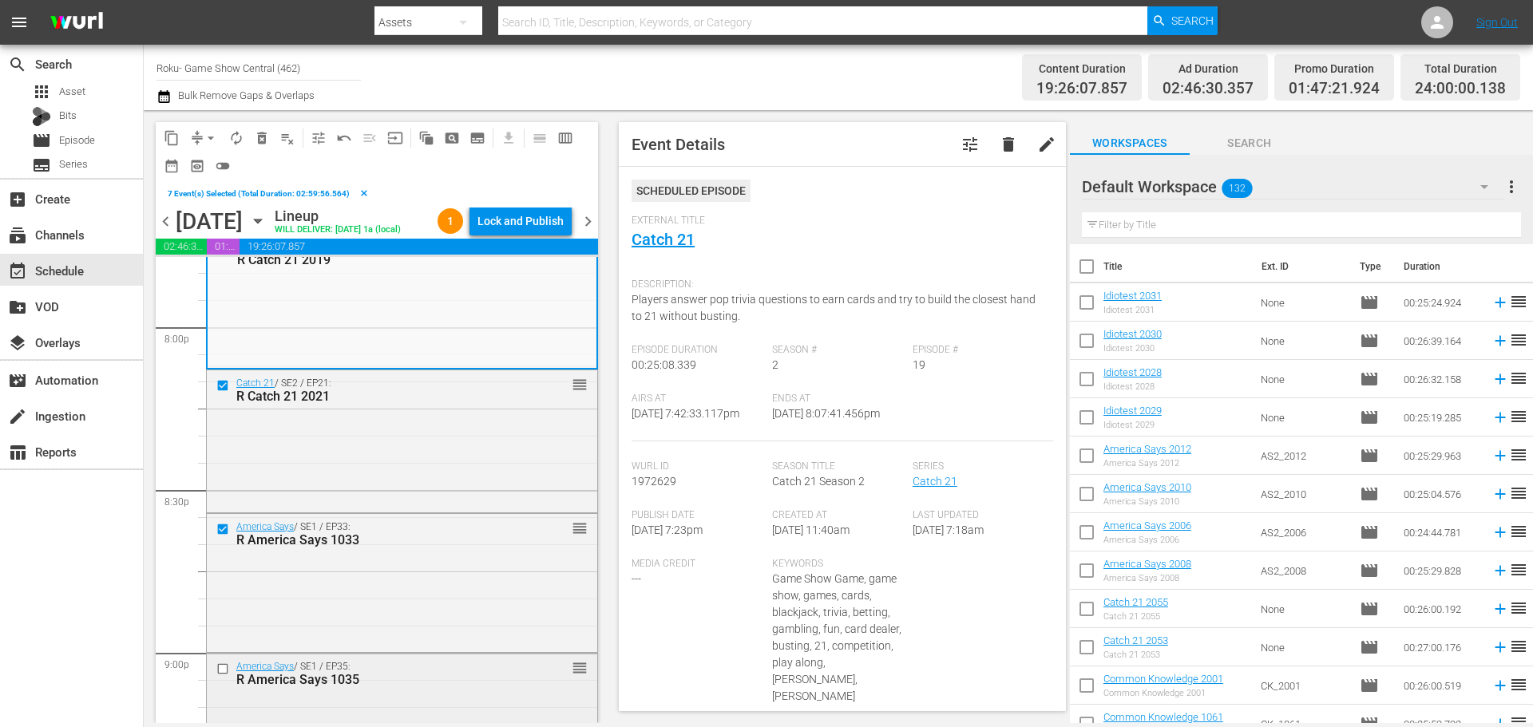
scroll to position [6583, 0]
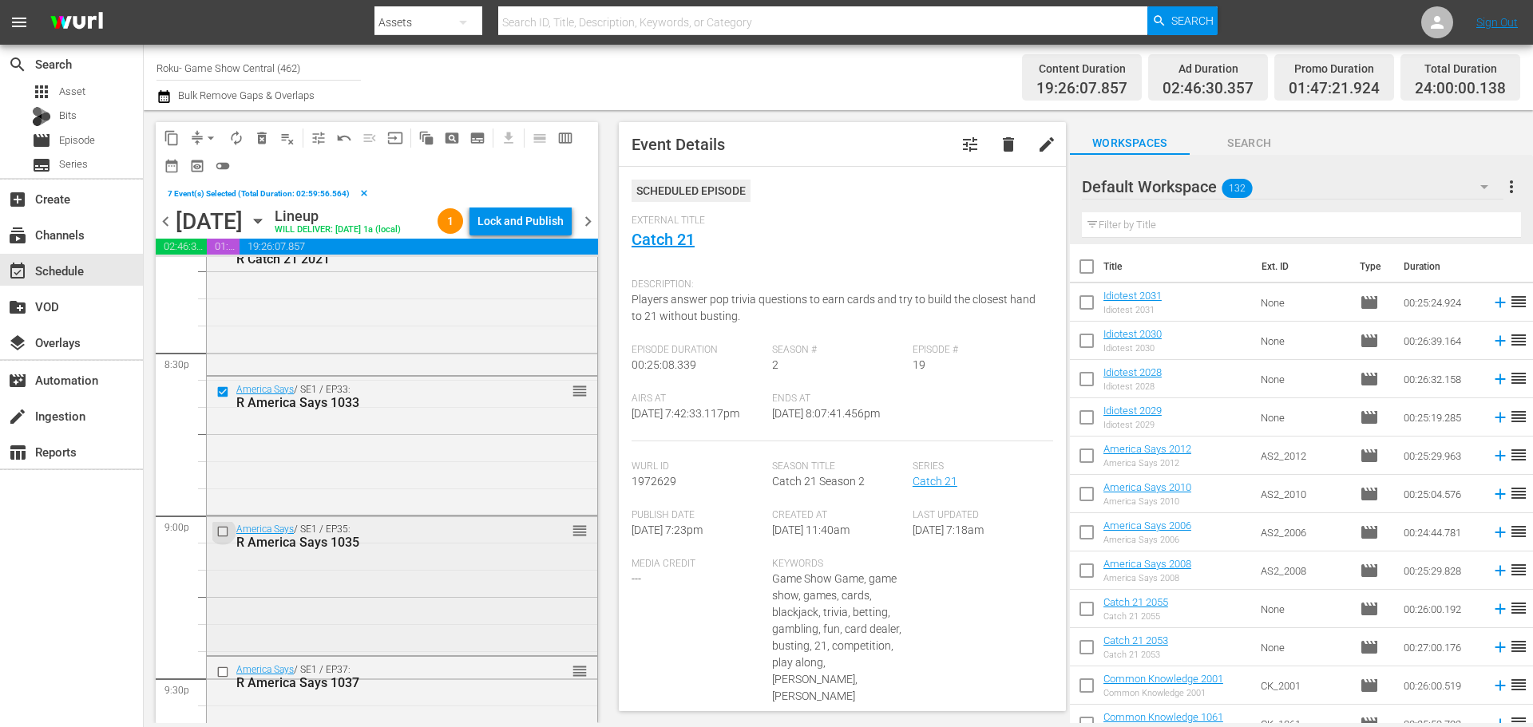
click at [222, 539] on input "checkbox" at bounding box center [224, 532] width 17 height 14
click at [222, 680] on input "checkbox" at bounding box center [224, 673] width 17 height 14
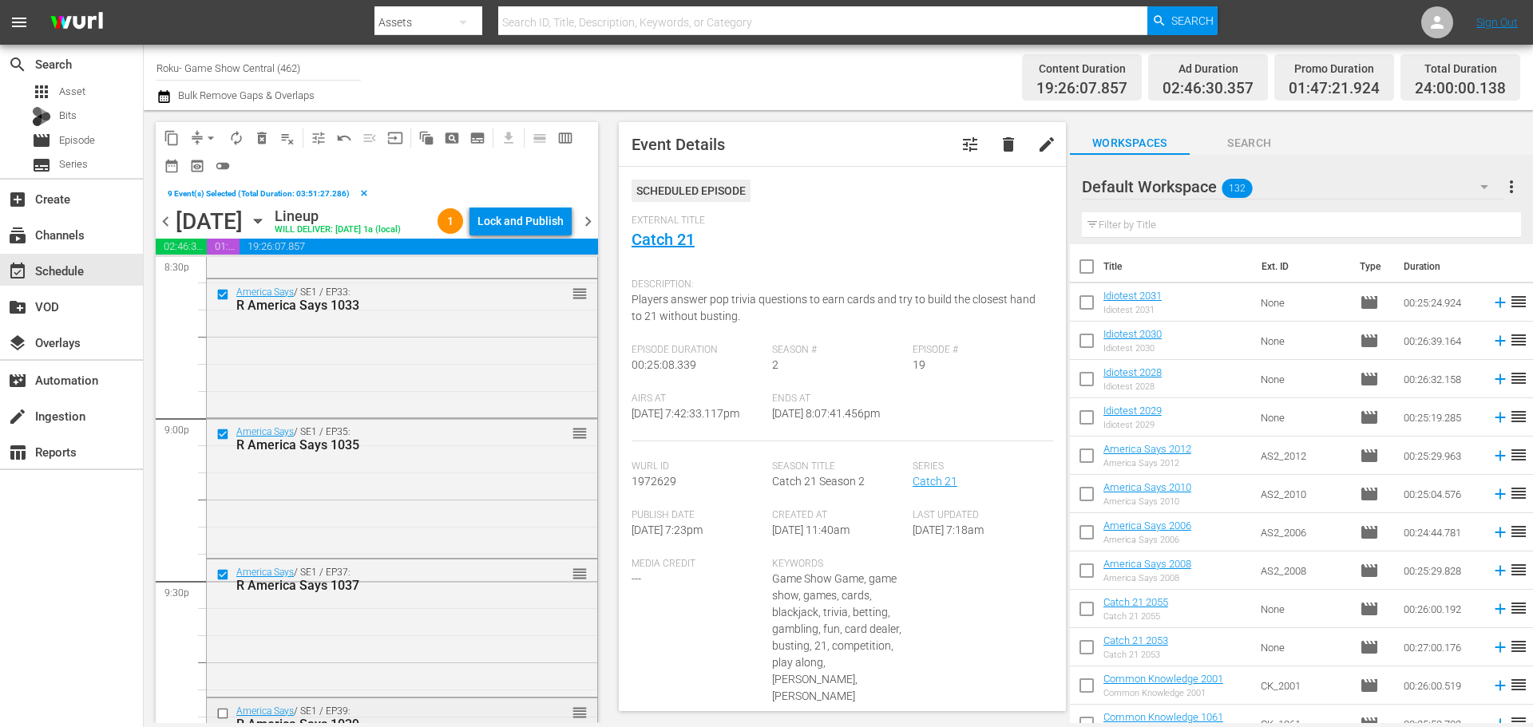
scroll to position [6743, 0]
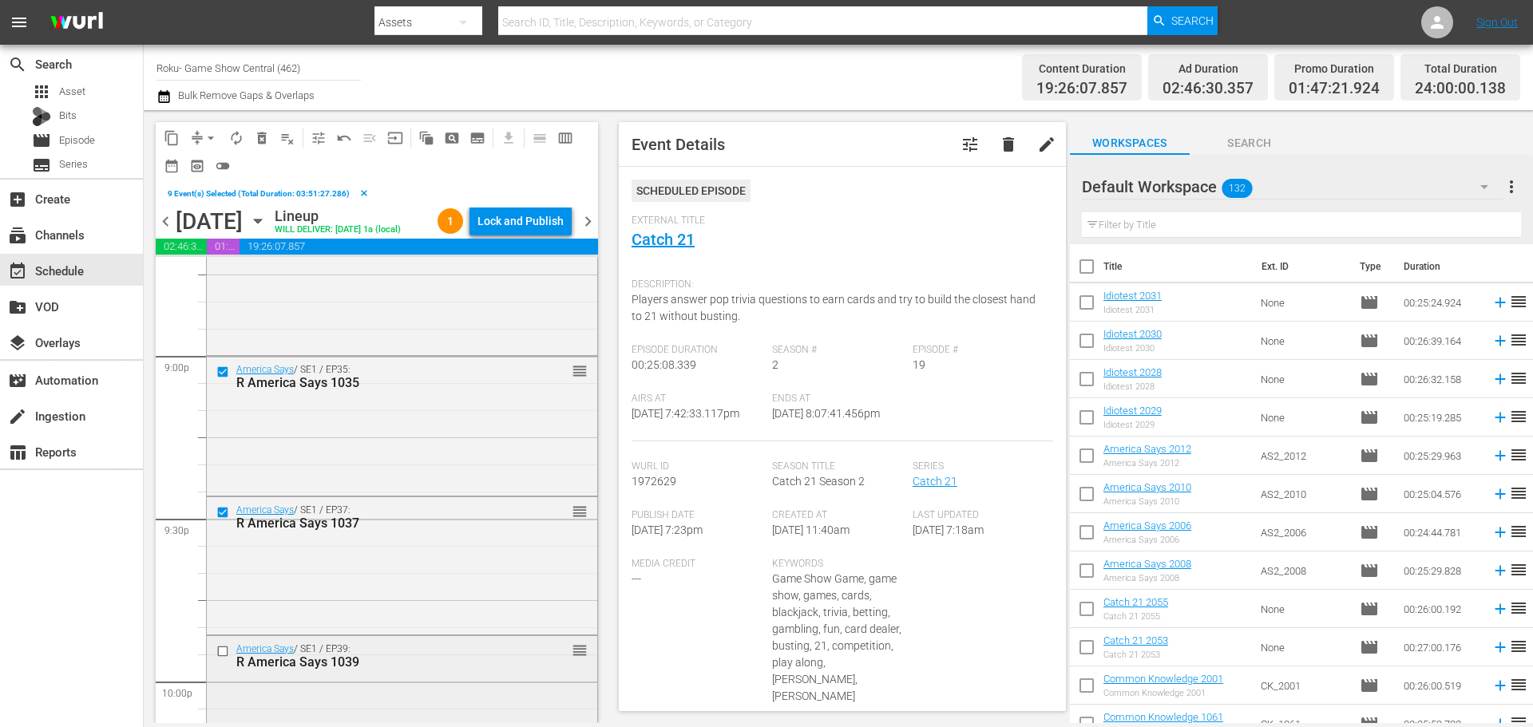
click at [227, 658] on input "checkbox" at bounding box center [224, 651] width 17 height 14
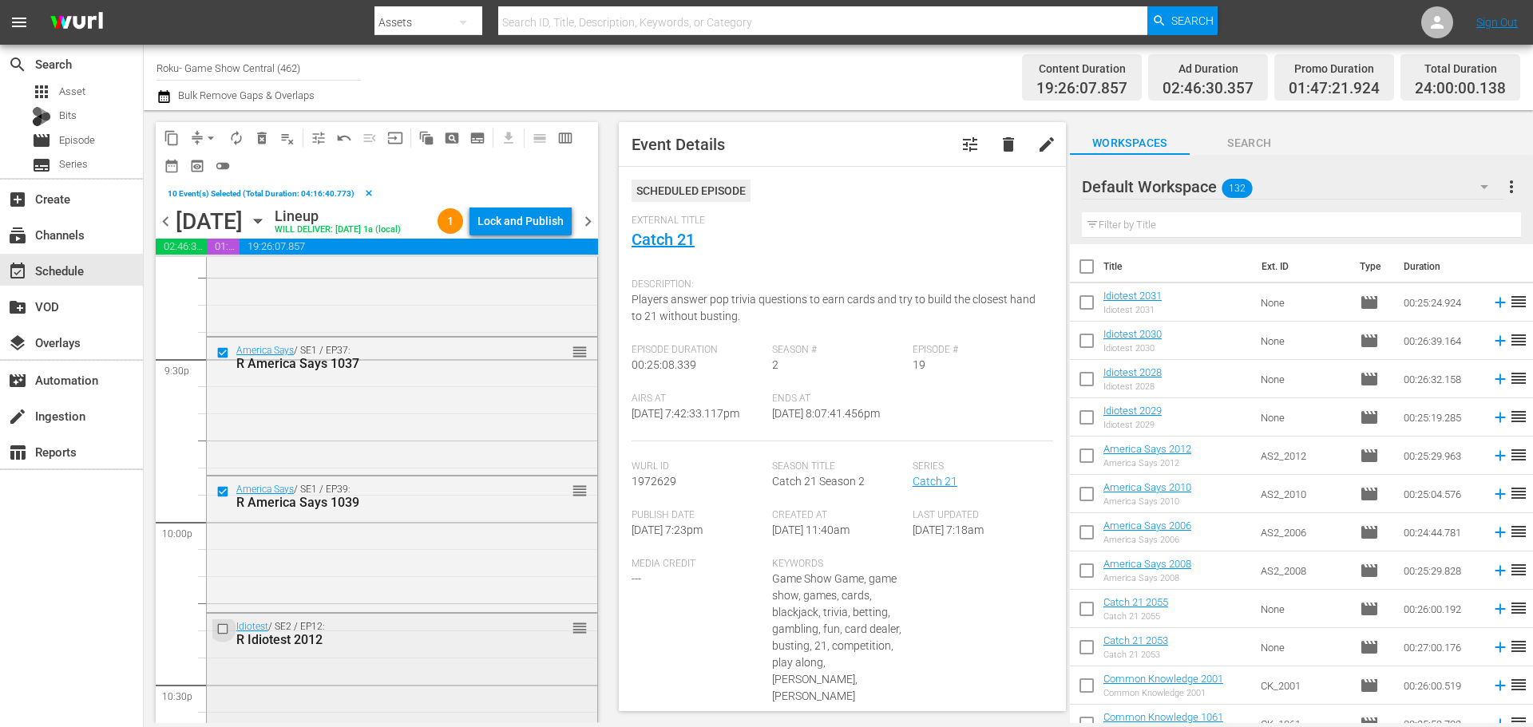
click at [226, 636] on input "checkbox" at bounding box center [224, 630] width 17 height 14
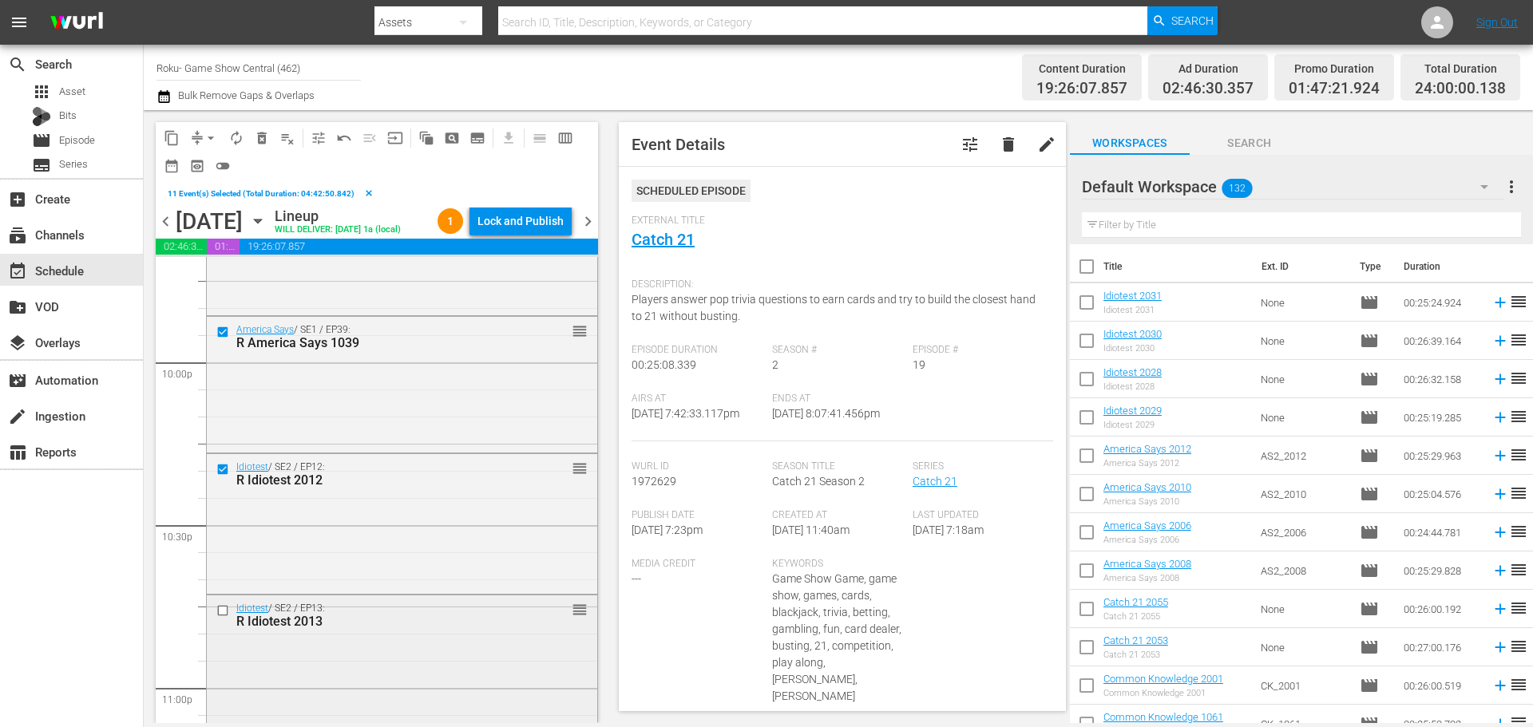
click at [216, 618] on input "checkbox" at bounding box center [224, 612] width 17 height 14
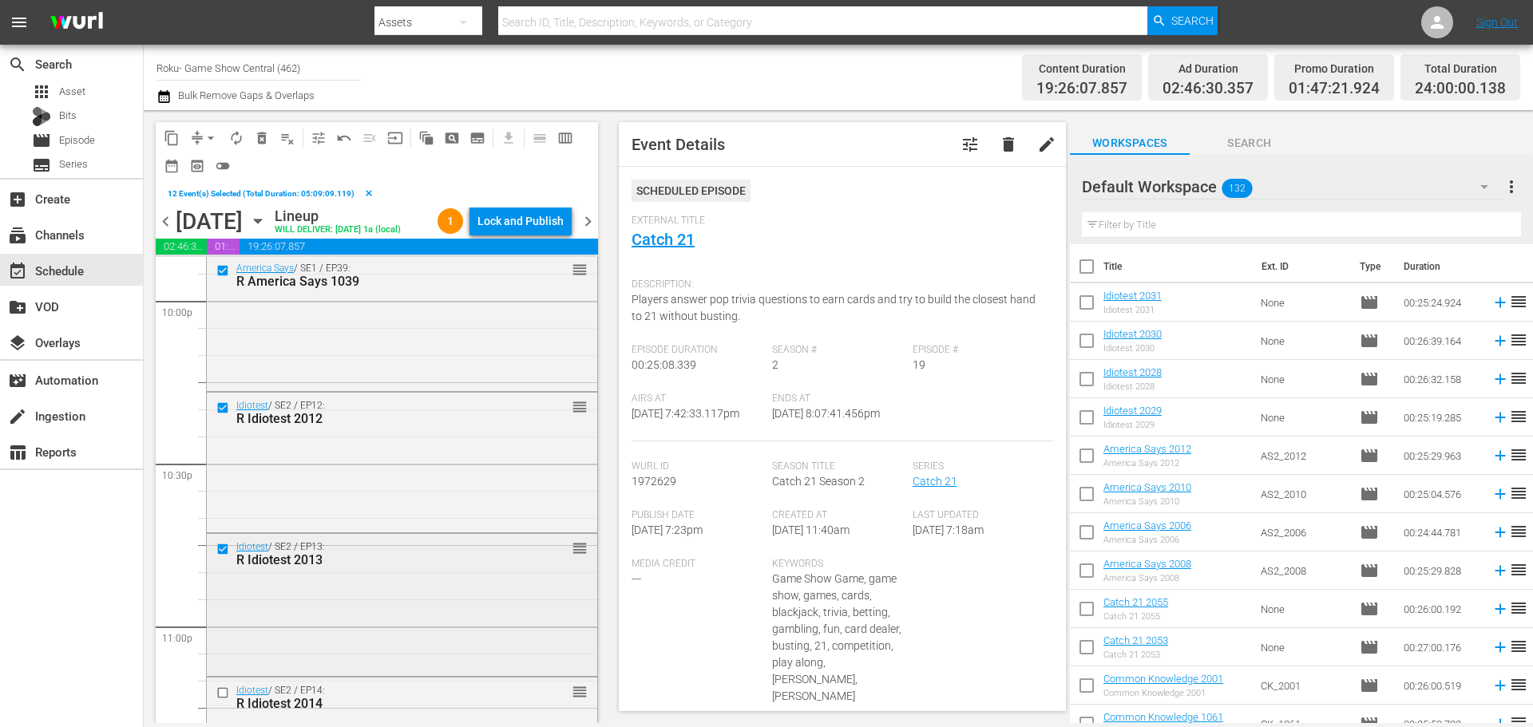
scroll to position [7222, 0]
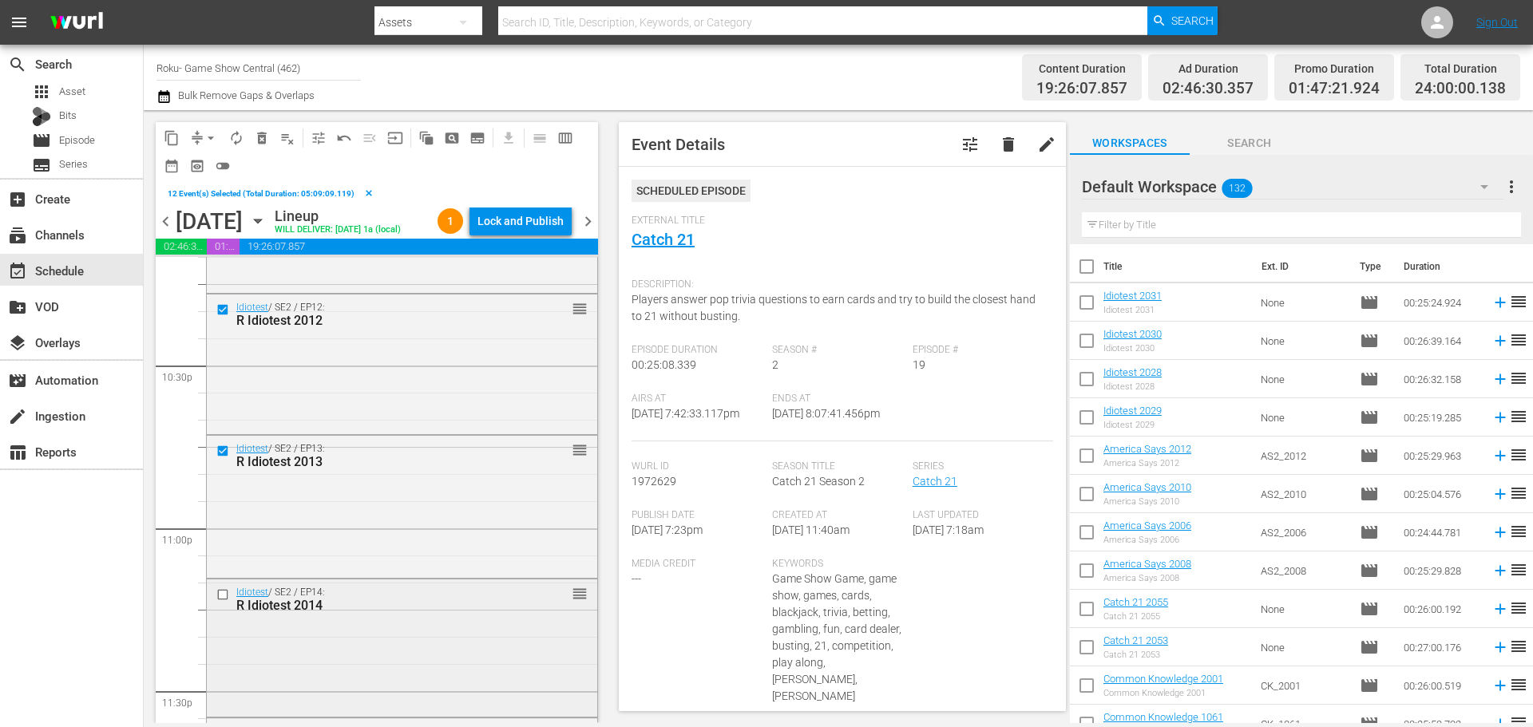
click at [221, 601] on input "checkbox" at bounding box center [224, 595] width 17 height 14
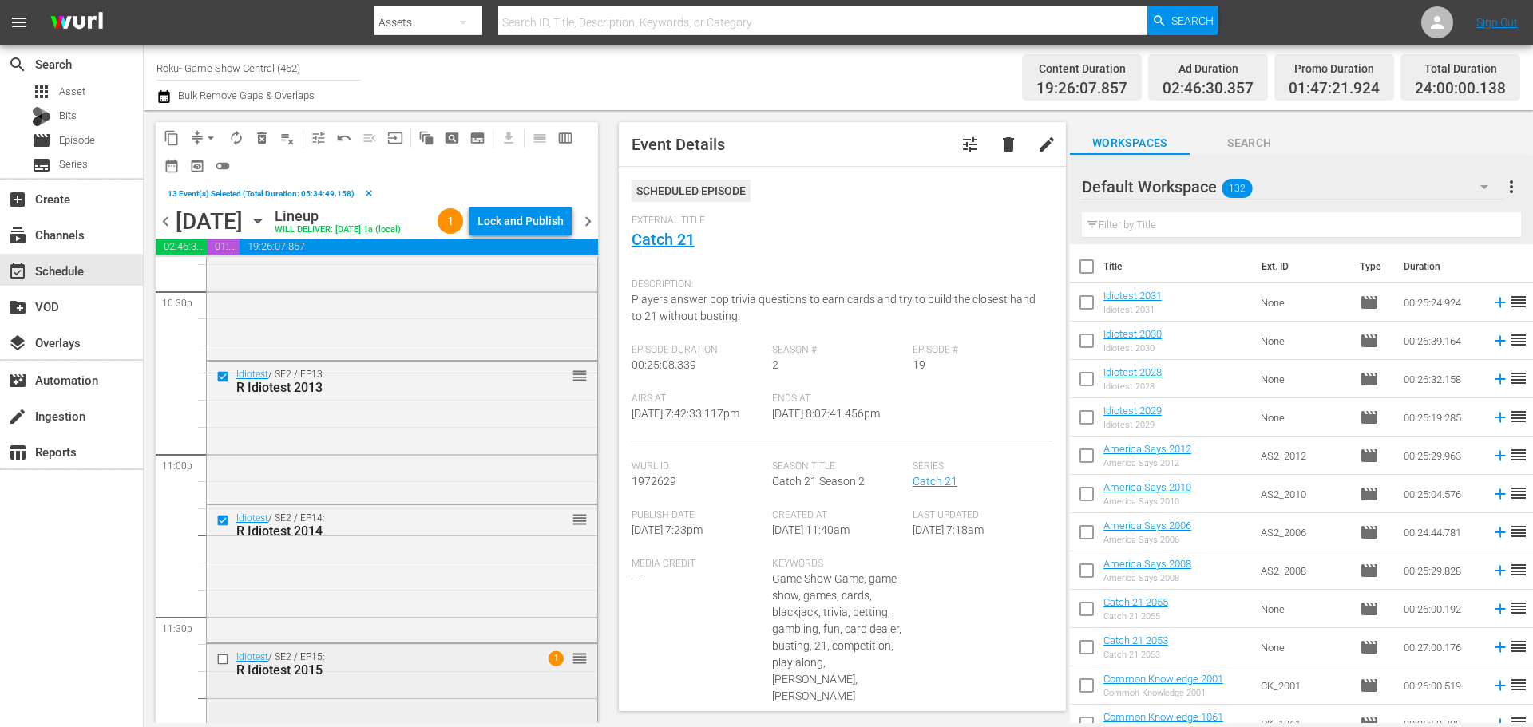
scroll to position [7380, 0]
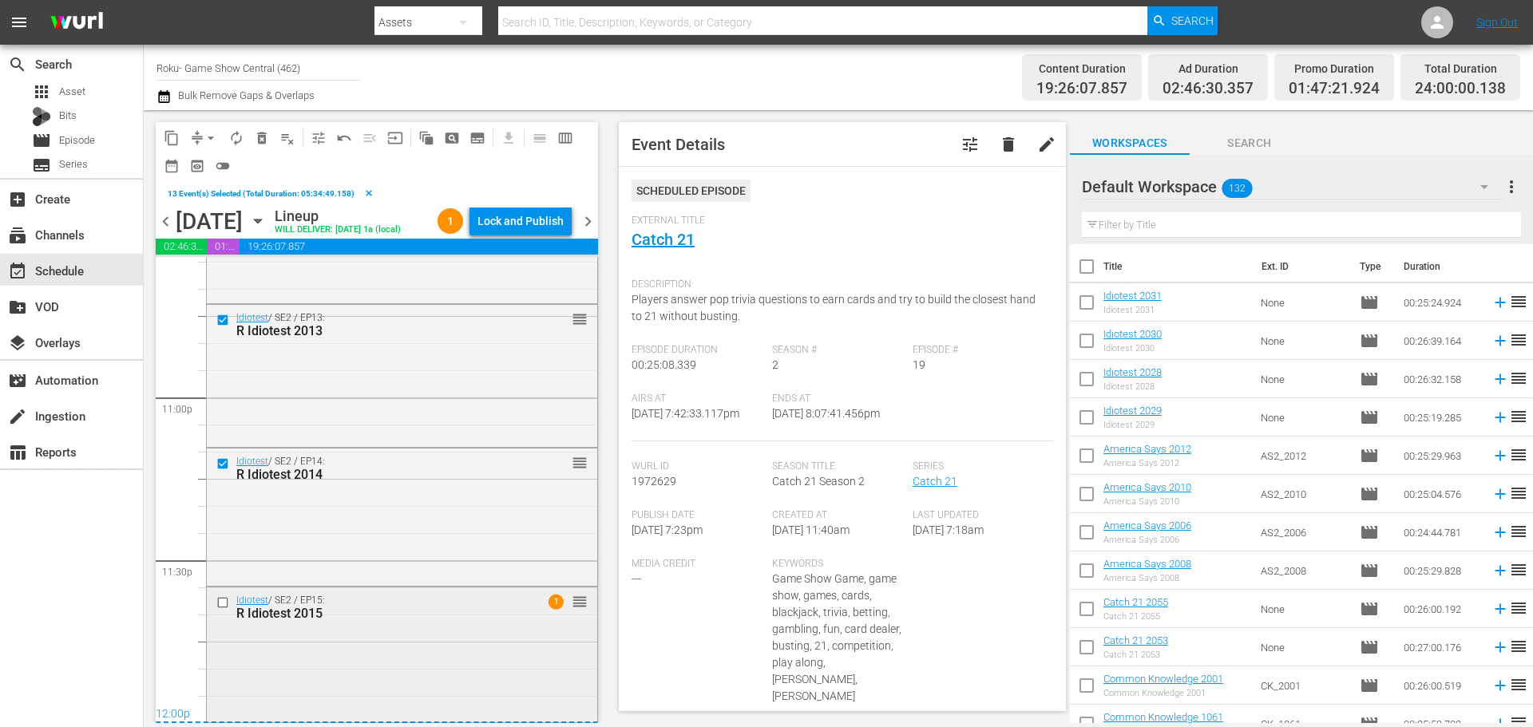
click at [228, 594] on div at bounding box center [224, 602] width 24 height 19
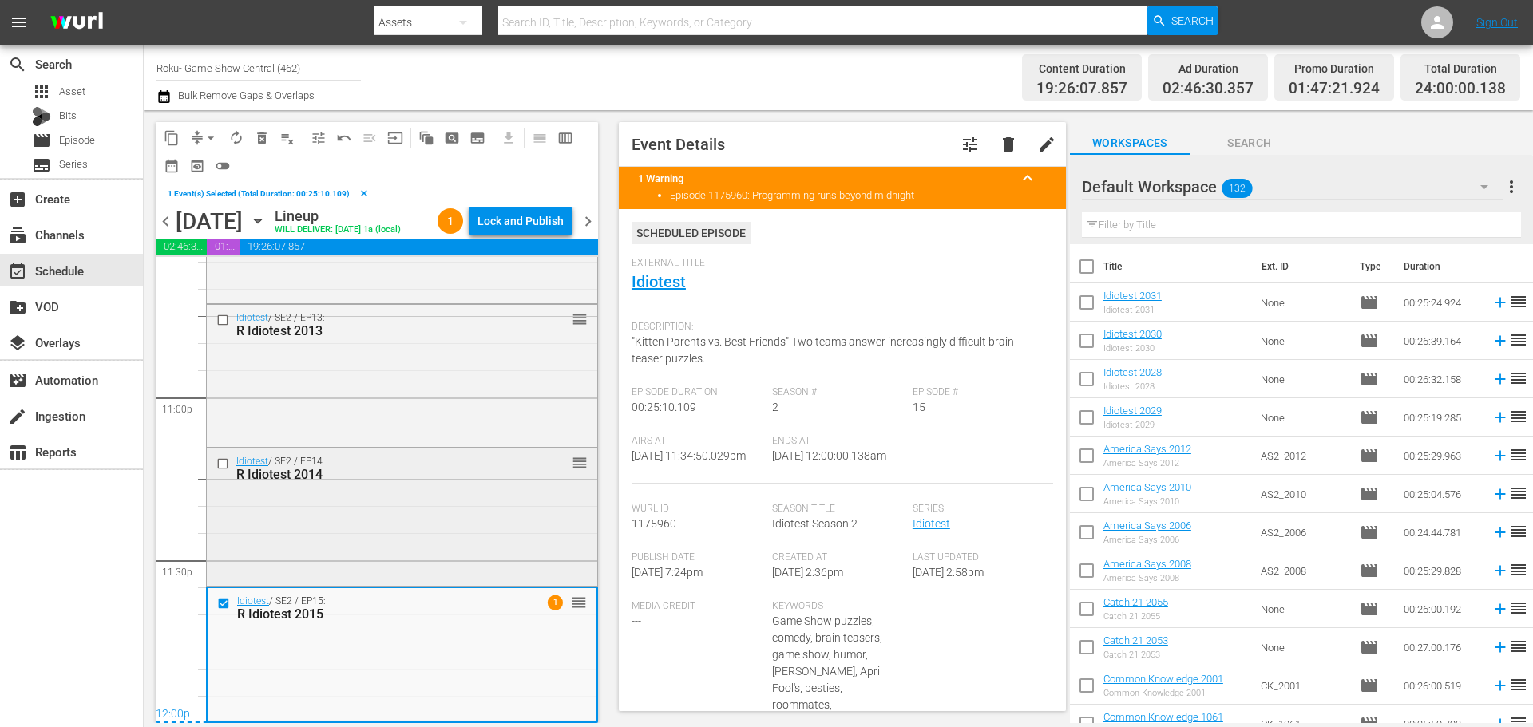
click at [222, 462] on input "checkbox" at bounding box center [224, 464] width 17 height 14
click at [232, 321] on input "checkbox" at bounding box center [224, 321] width 17 height 14
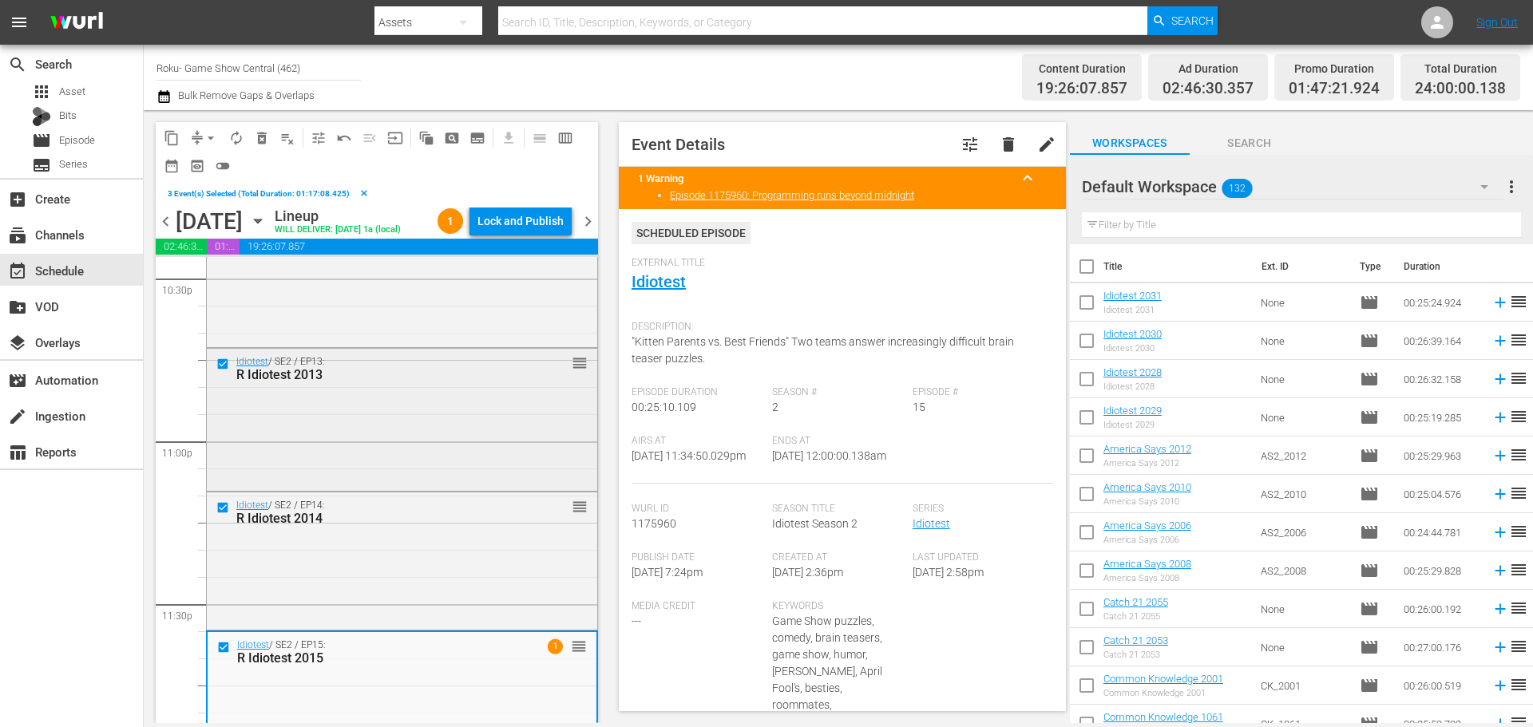
scroll to position [7221, 0]
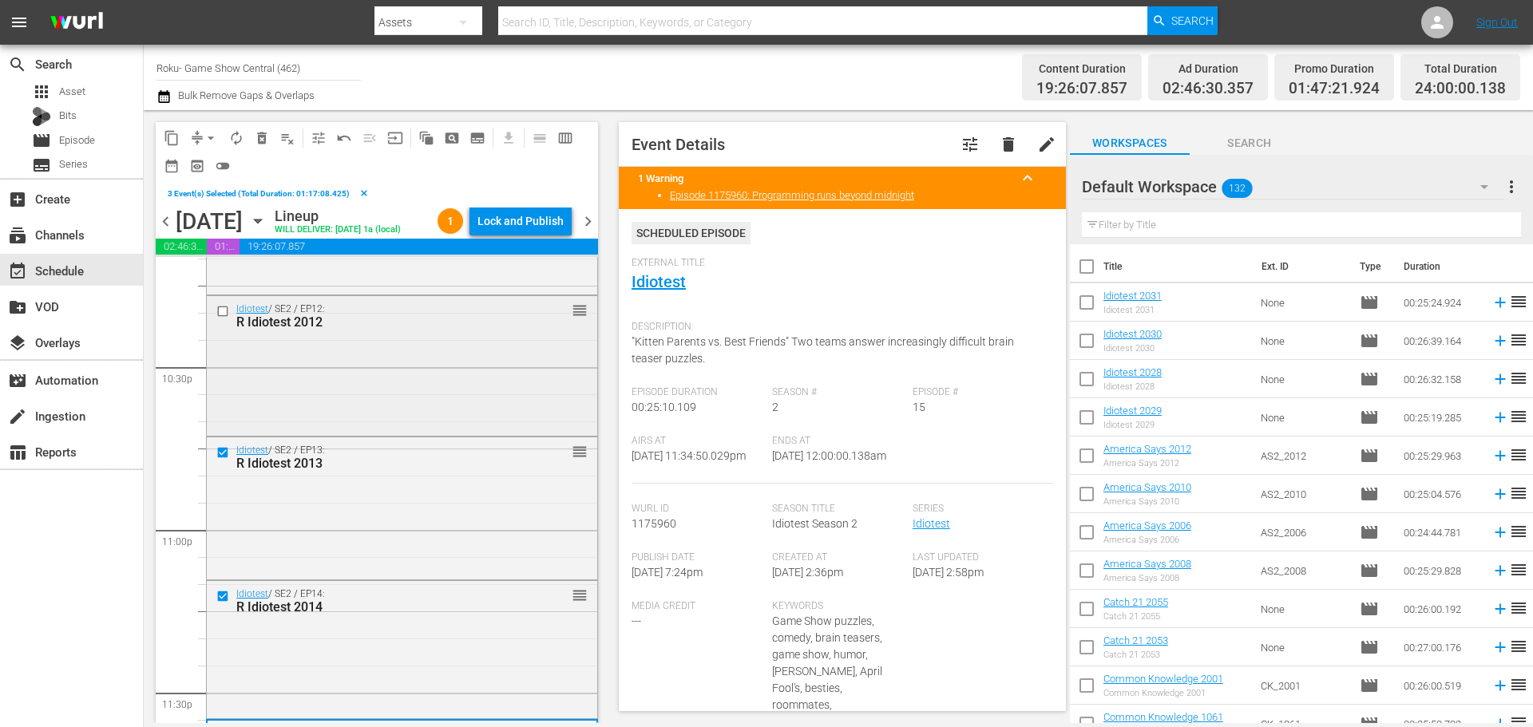
click at [234, 321] on div at bounding box center [224, 311] width 24 height 19
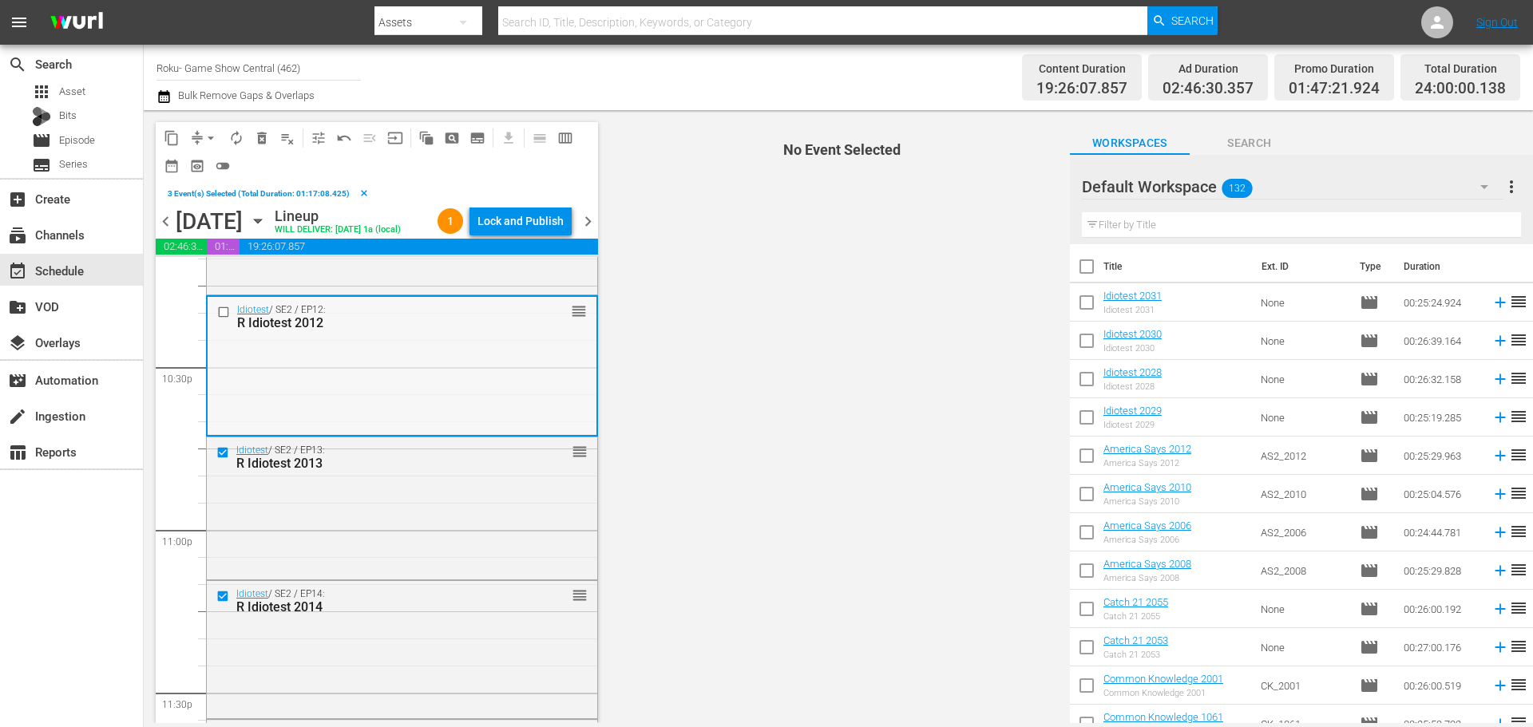
click at [226, 319] on input "checkbox" at bounding box center [225, 313] width 17 height 14
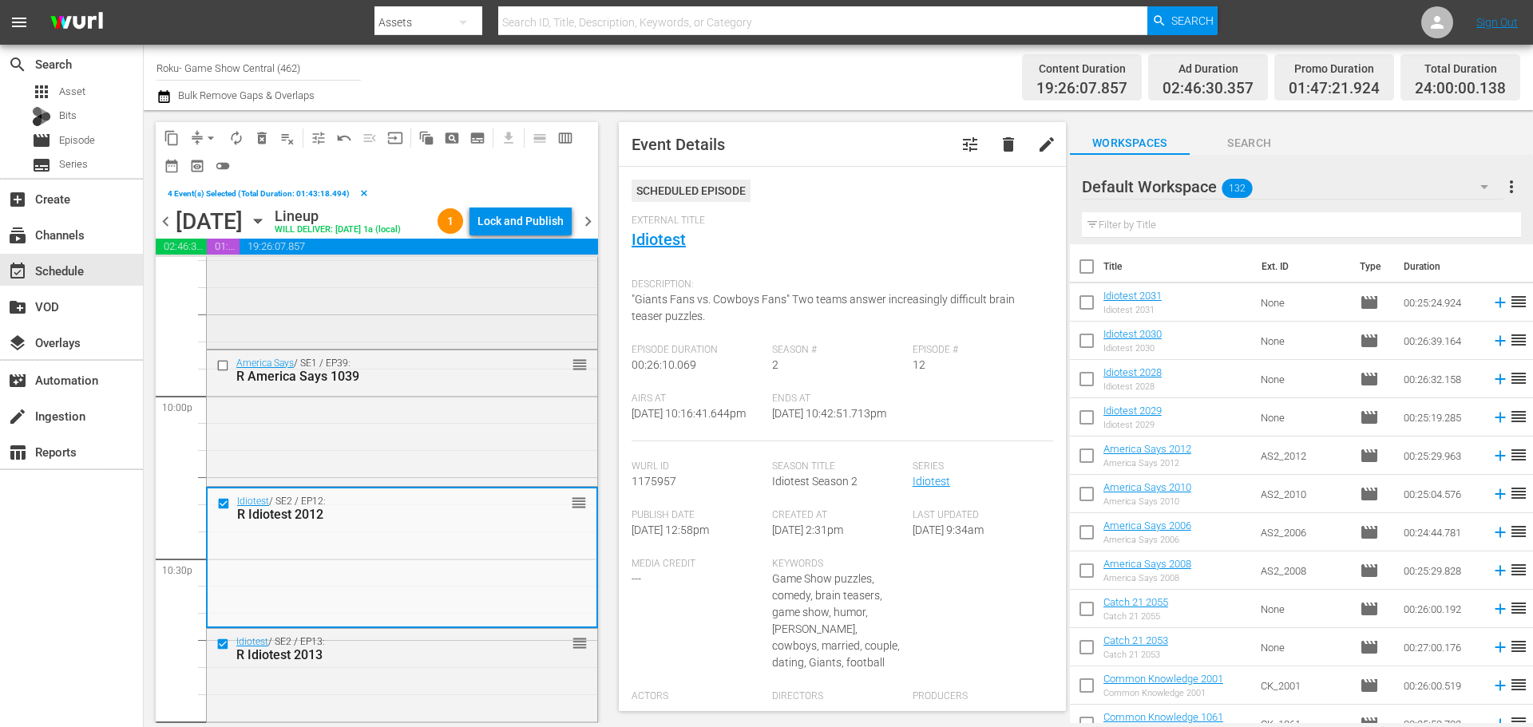
scroll to position [6981, 0]
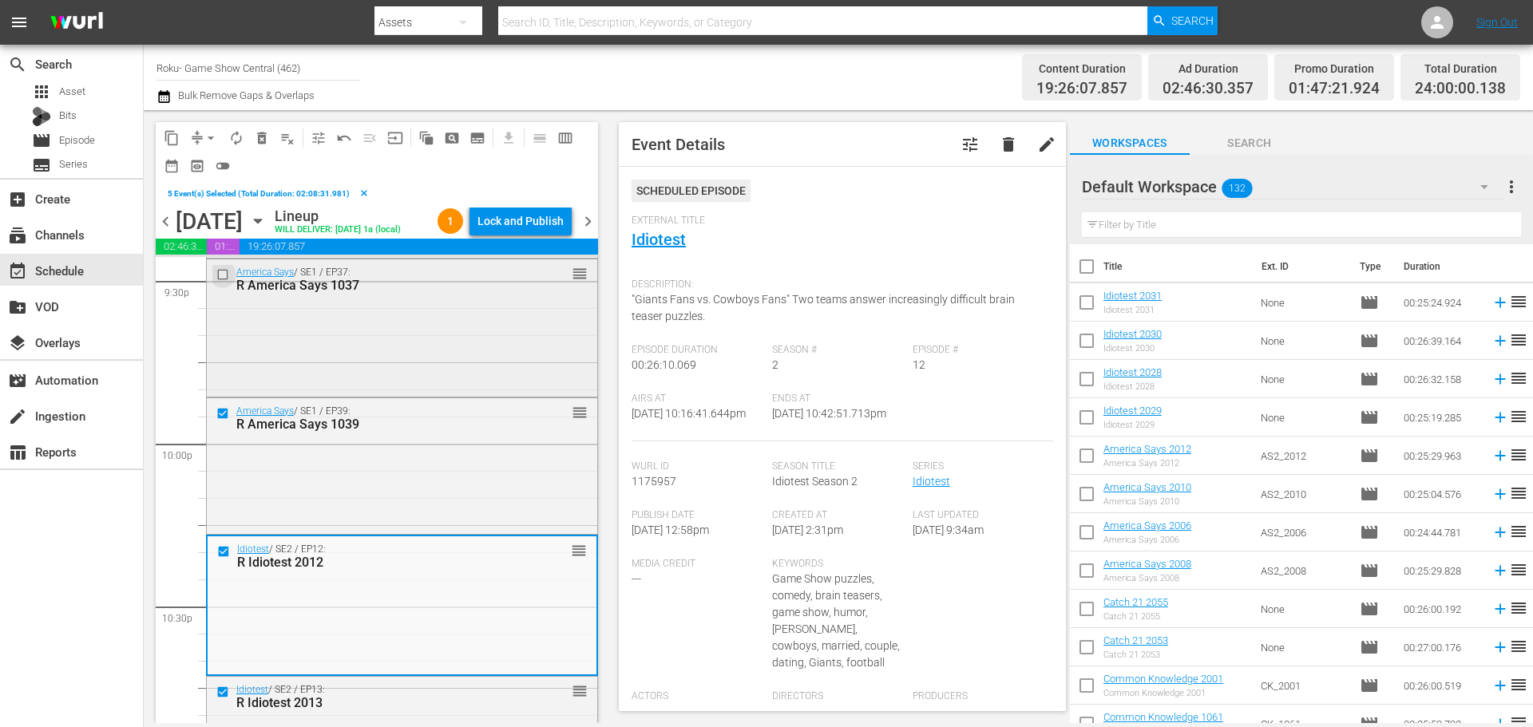
click at [225, 282] on input "checkbox" at bounding box center [224, 275] width 17 height 14
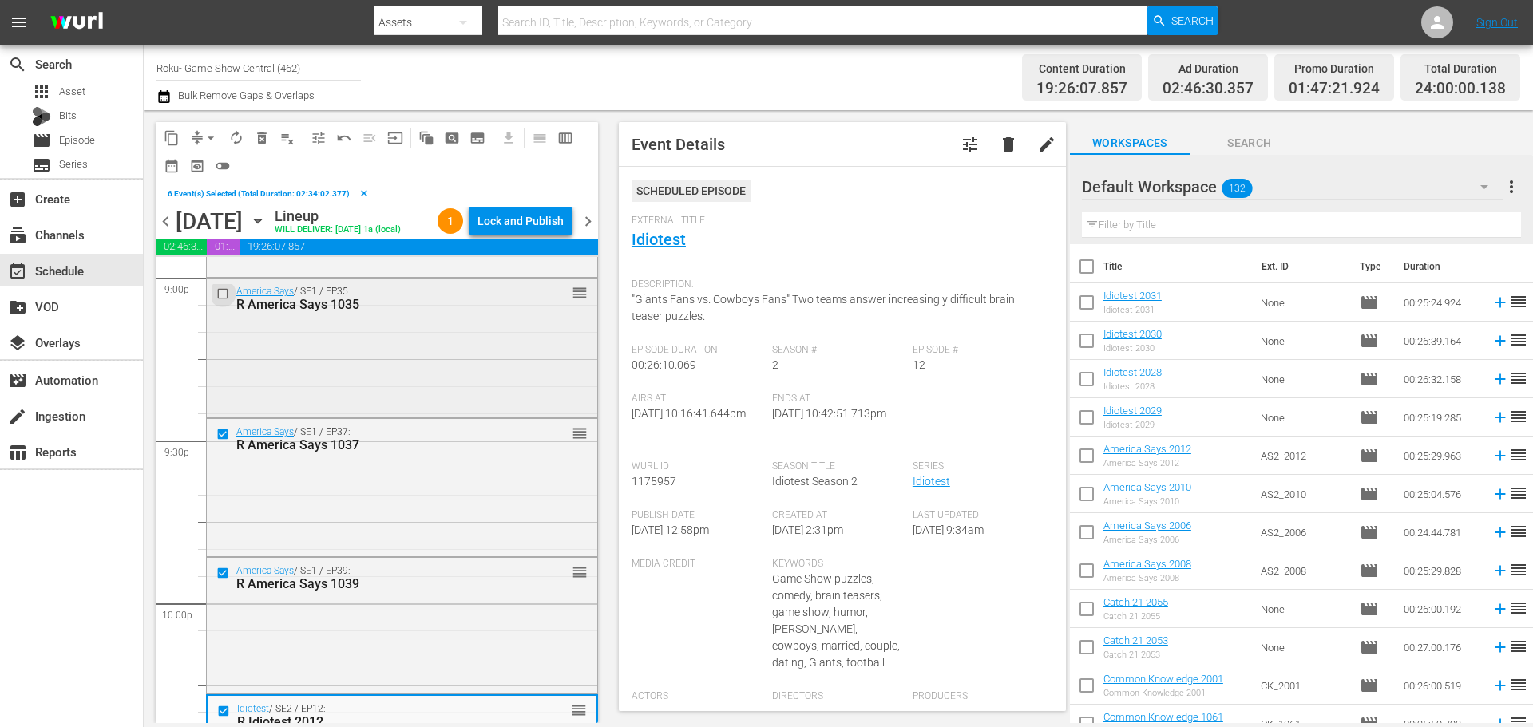
click at [221, 301] on input "checkbox" at bounding box center [224, 294] width 17 height 14
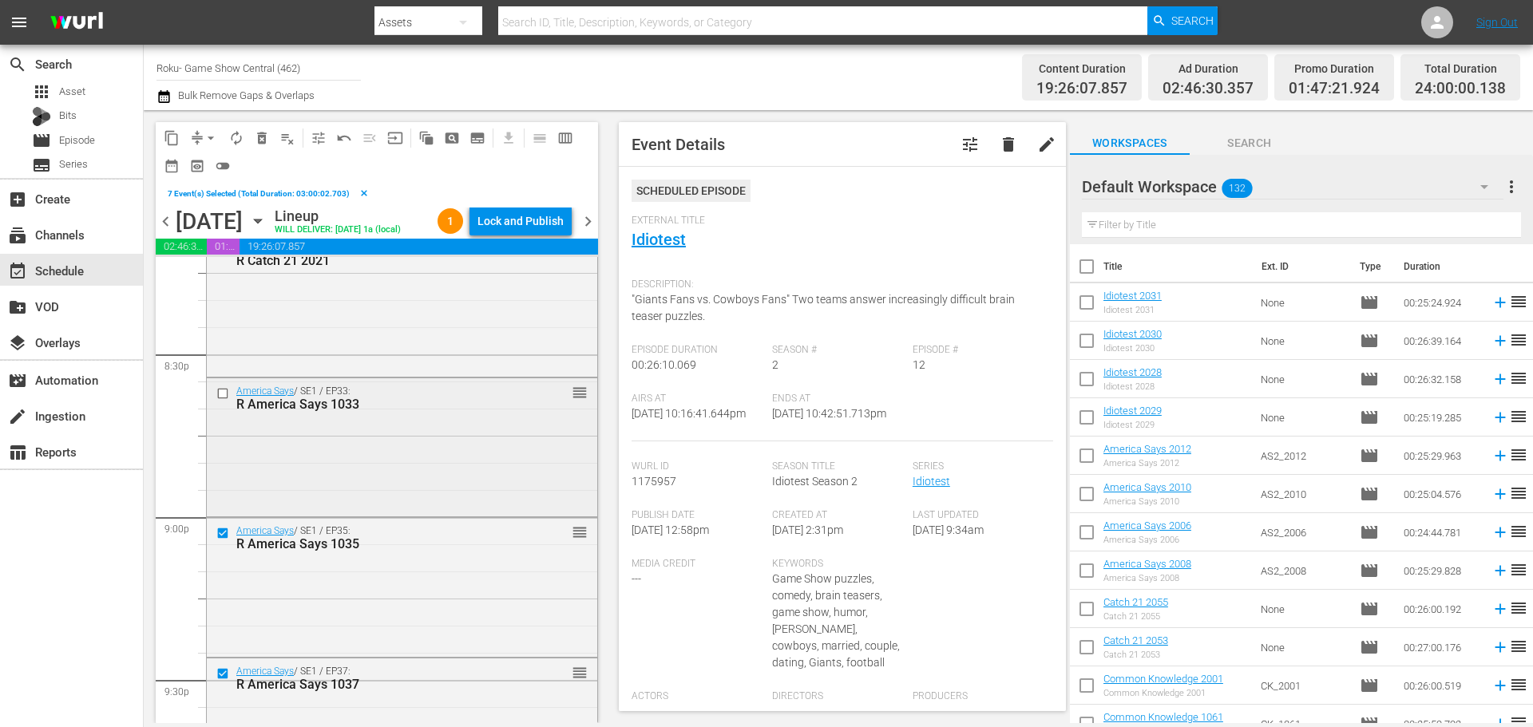
click at [229, 401] on input "checkbox" at bounding box center [224, 394] width 17 height 14
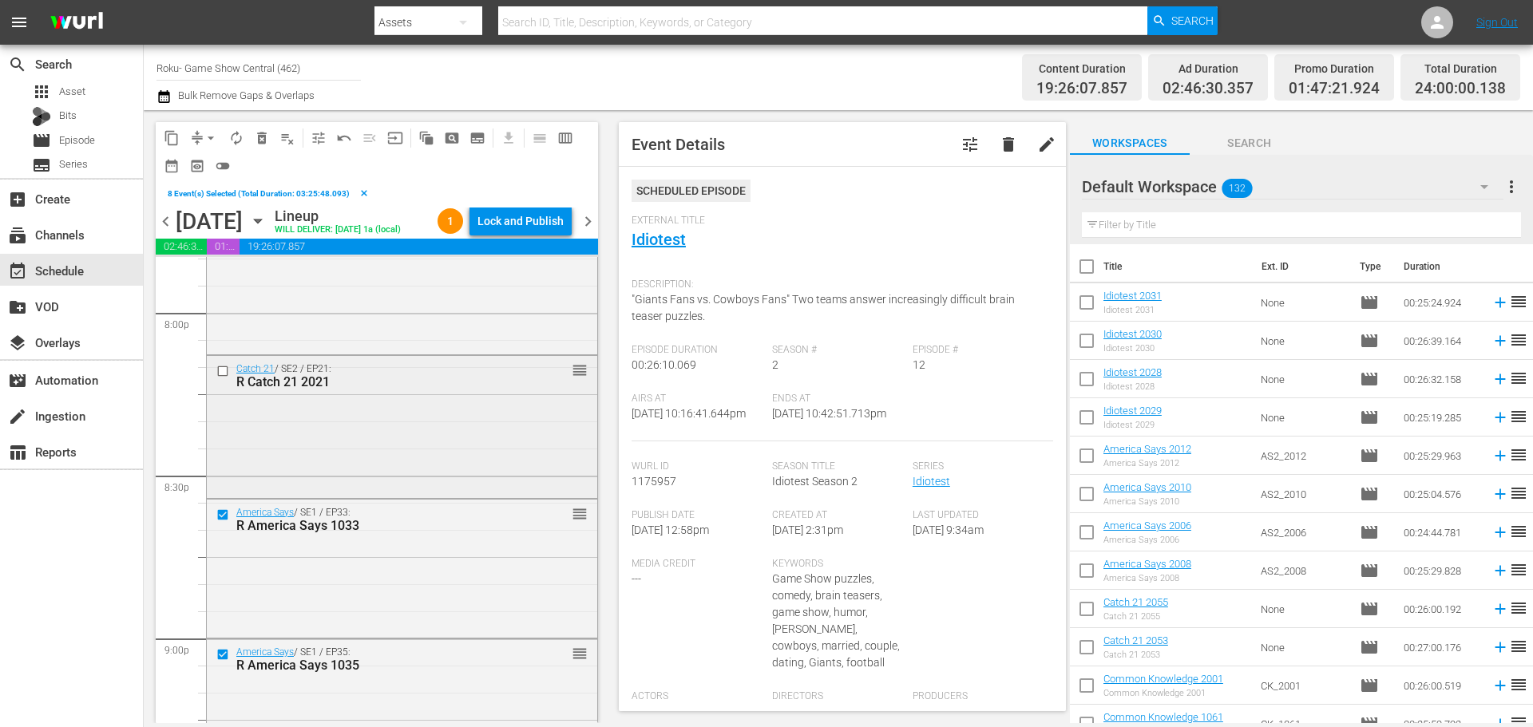
scroll to position [6422, 0]
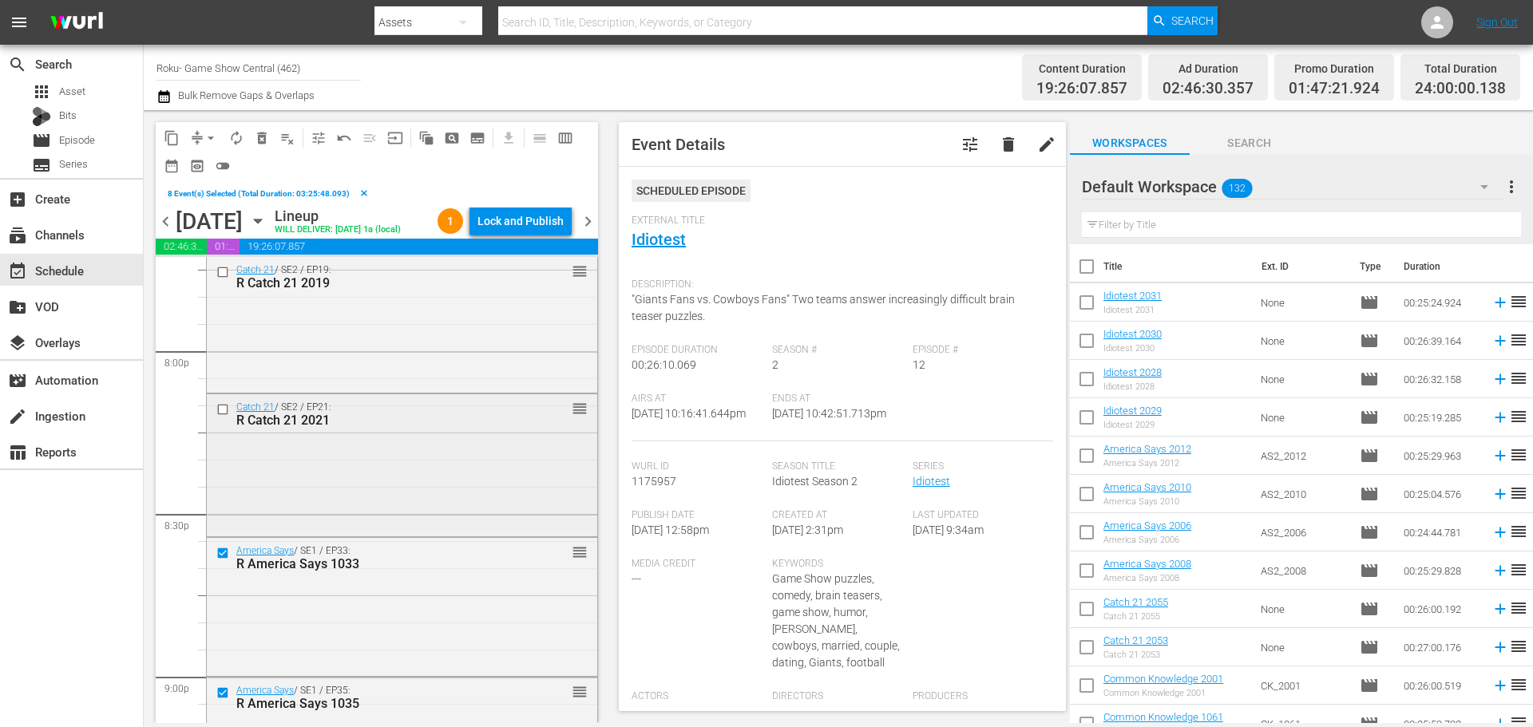
click at [227, 416] on input "checkbox" at bounding box center [224, 409] width 17 height 14
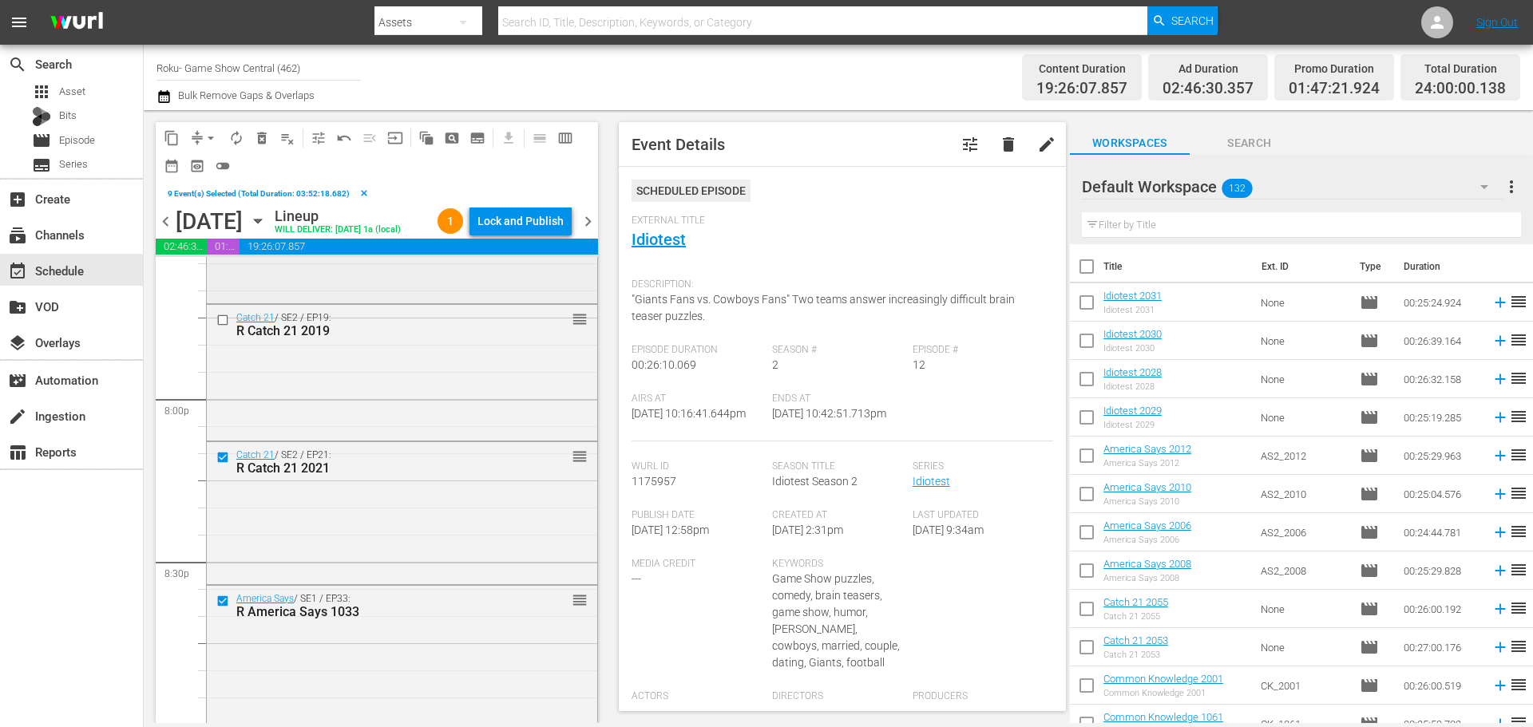
scroll to position [6182, 0]
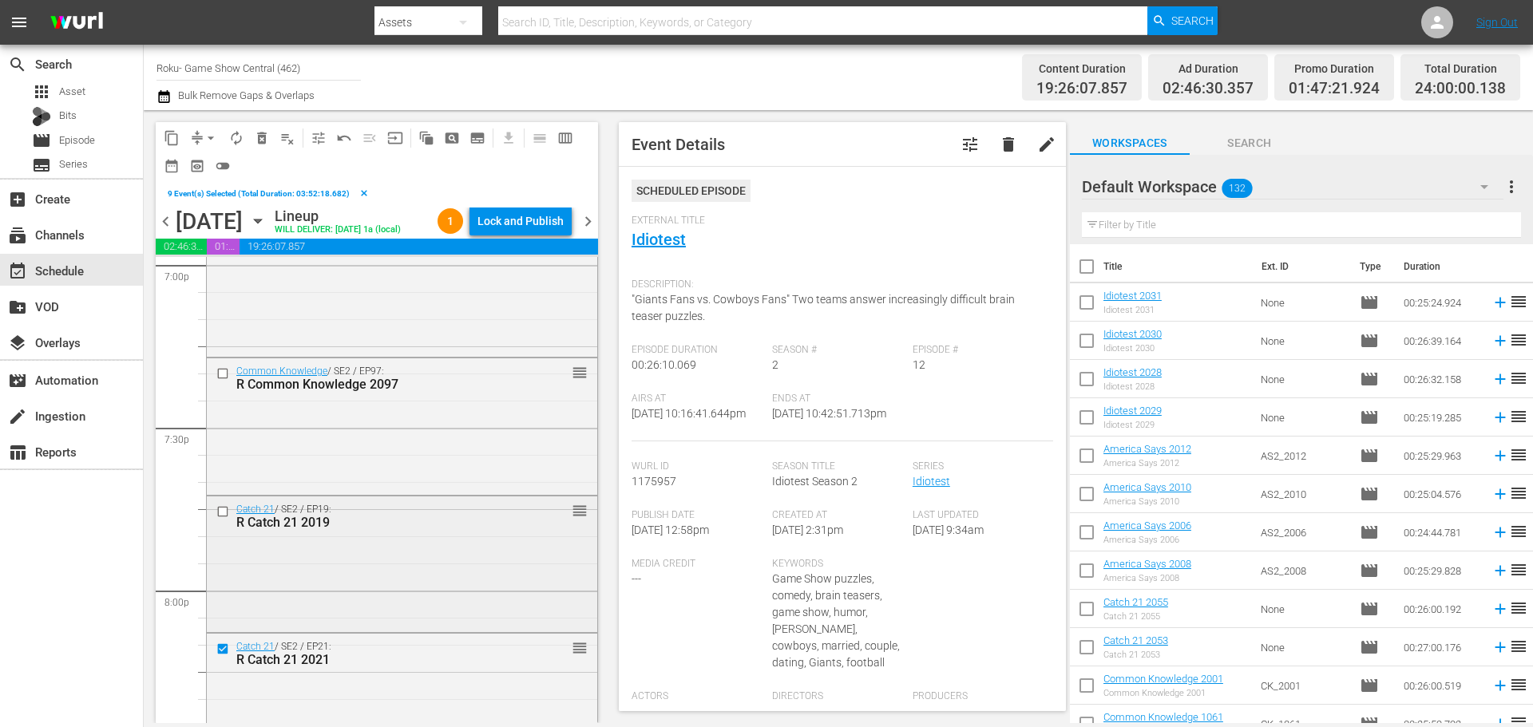
click at [223, 519] on input "checkbox" at bounding box center [224, 512] width 17 height 14
click at [224, 381] on input "checkbox" at bounding box center [224, 374] width 17 height 14
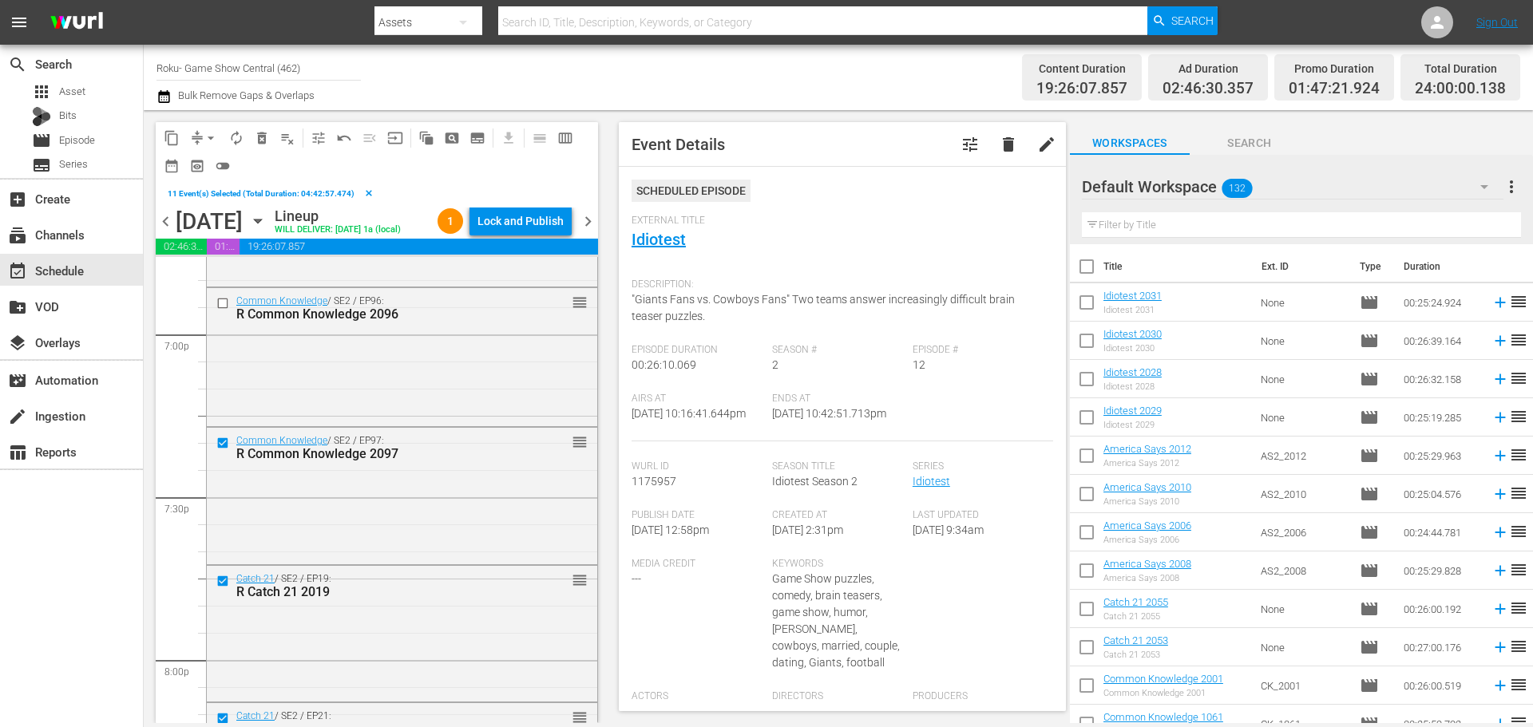
scroll to position [6023, 0]
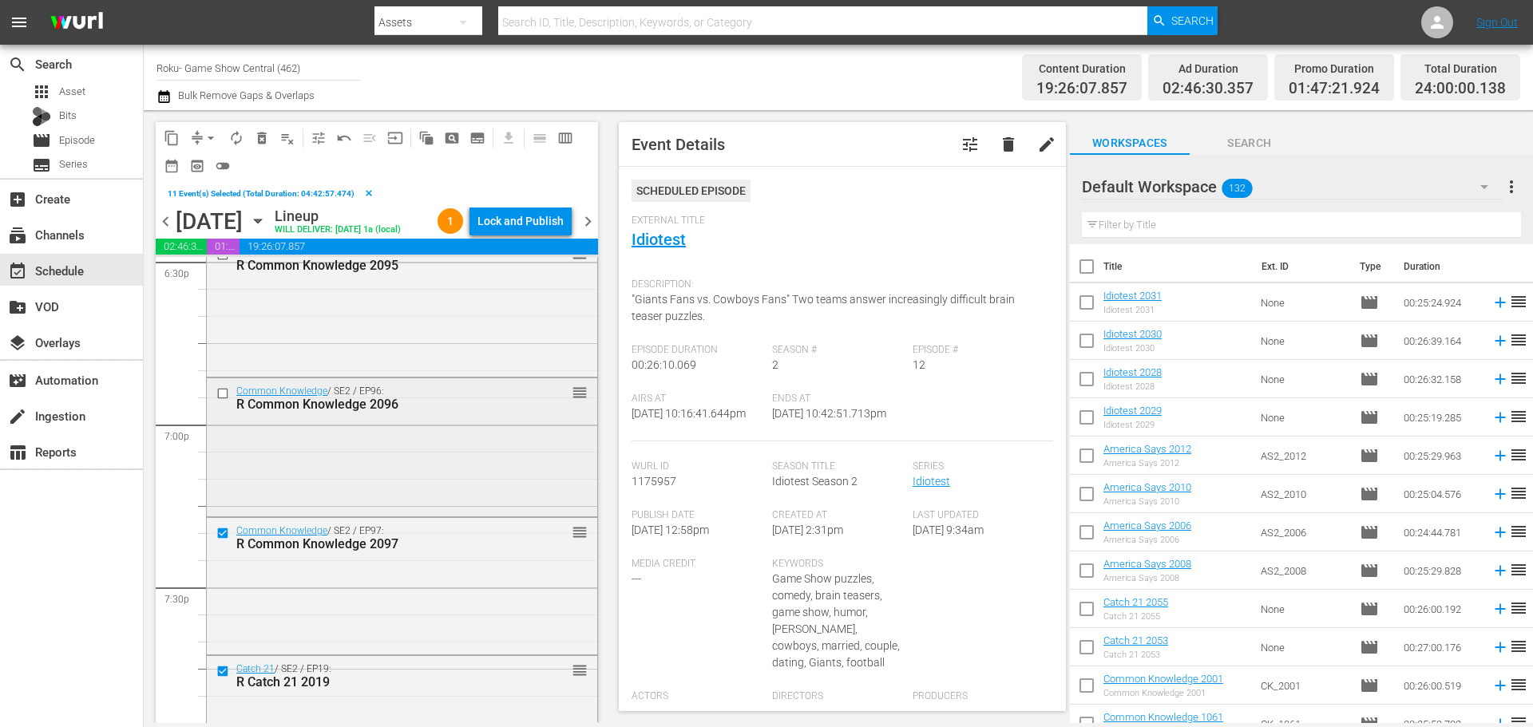
click at [228, 400] on input "checkbox" at bounding box center [224, 394] width 17 height 14
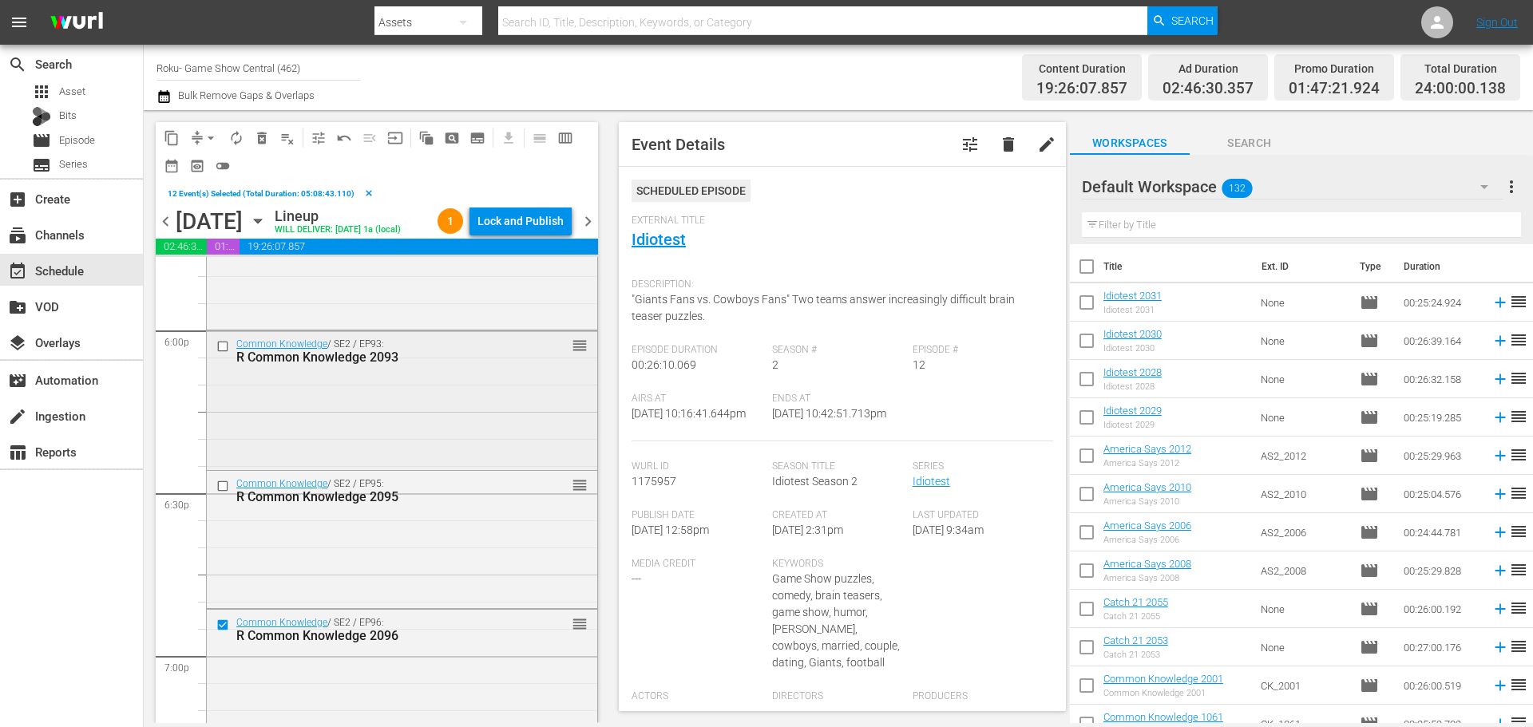
scroll to position [5783, 0]
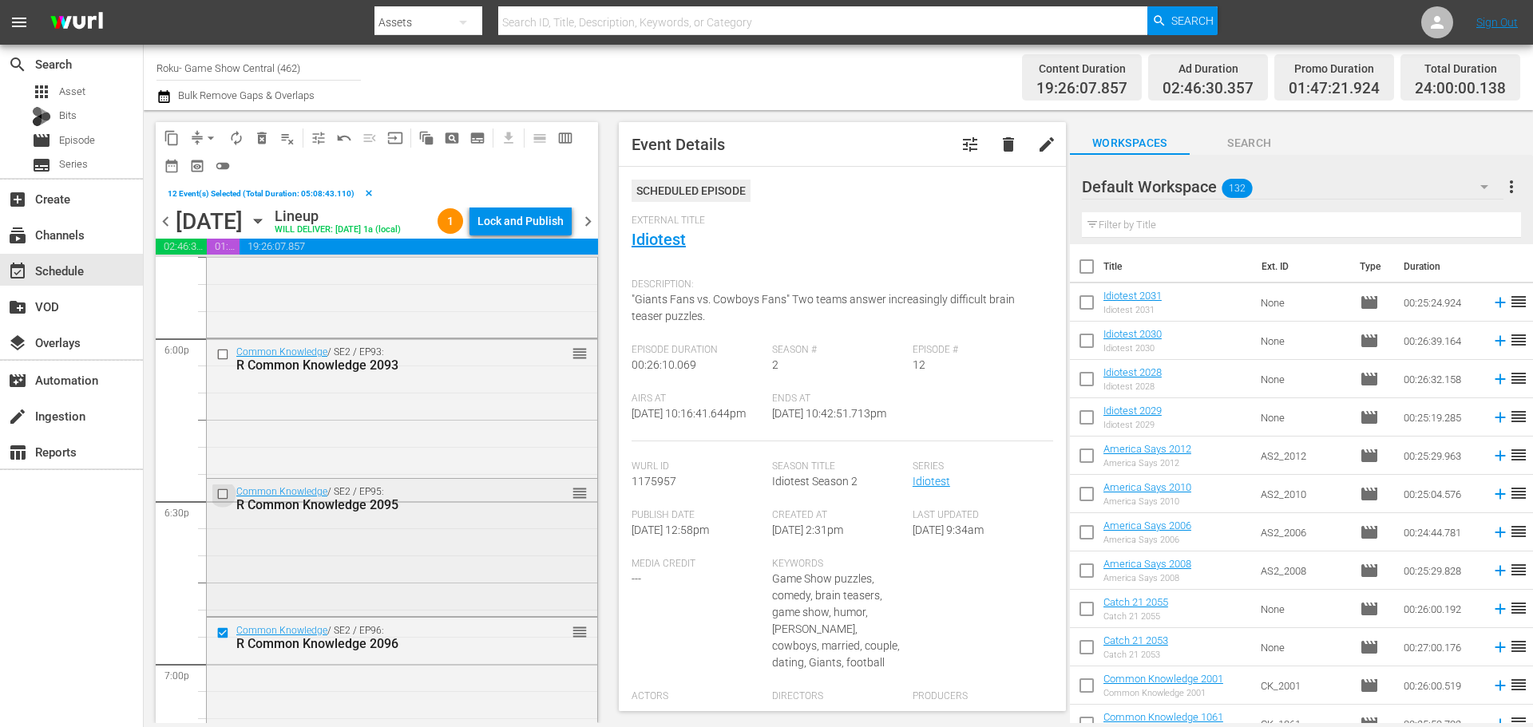
click at [220, 501] on input "checkbox" at bounding box center [224, 495] width 17 height 14
click at [216, 362] on input "checkbox" at bounding box center [224, 355] width 17 height 14
click at [178, 139] on span "content_copy" at bounding box center [172, 138] width 16 height 16
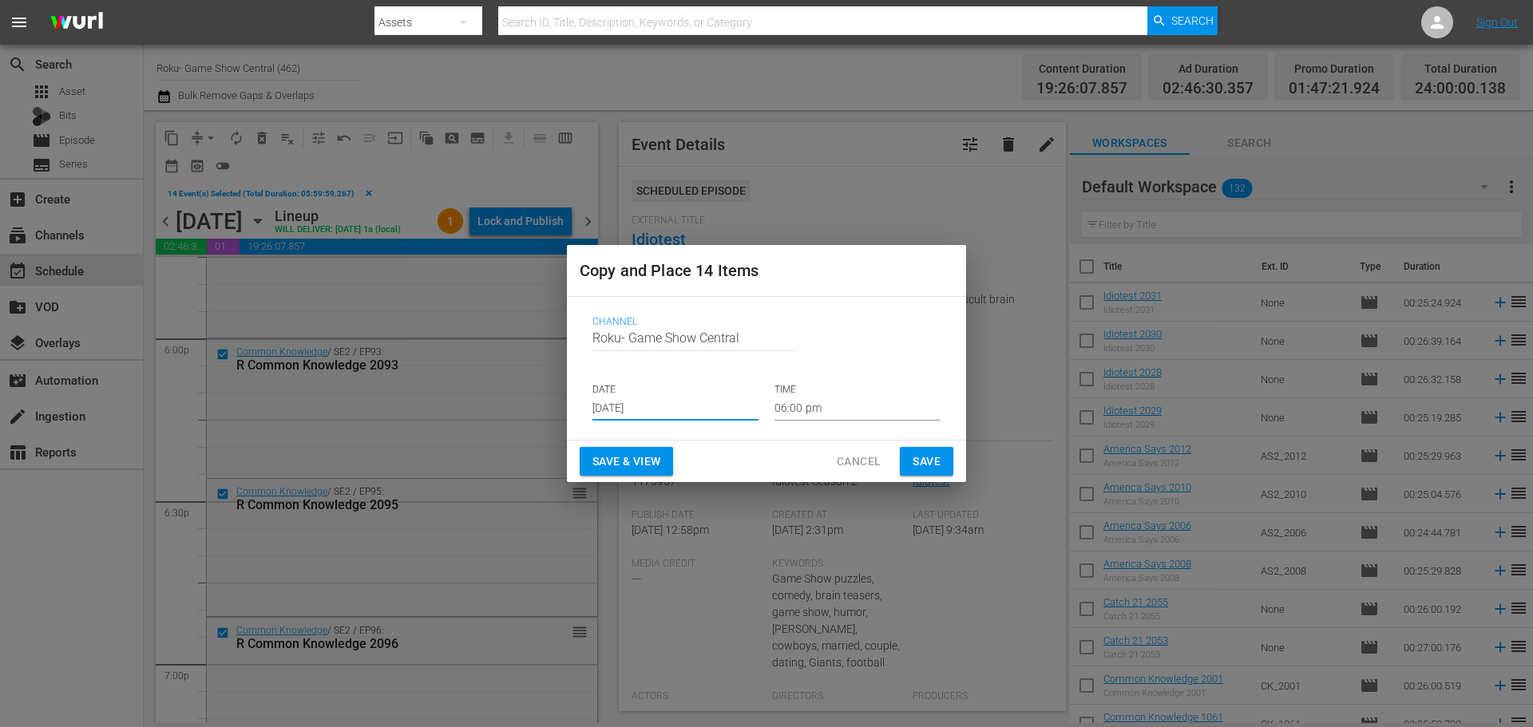
click at [620, 408] on input "Aug 30th 2025" at bounding box center [676, 409] width 166 height 24
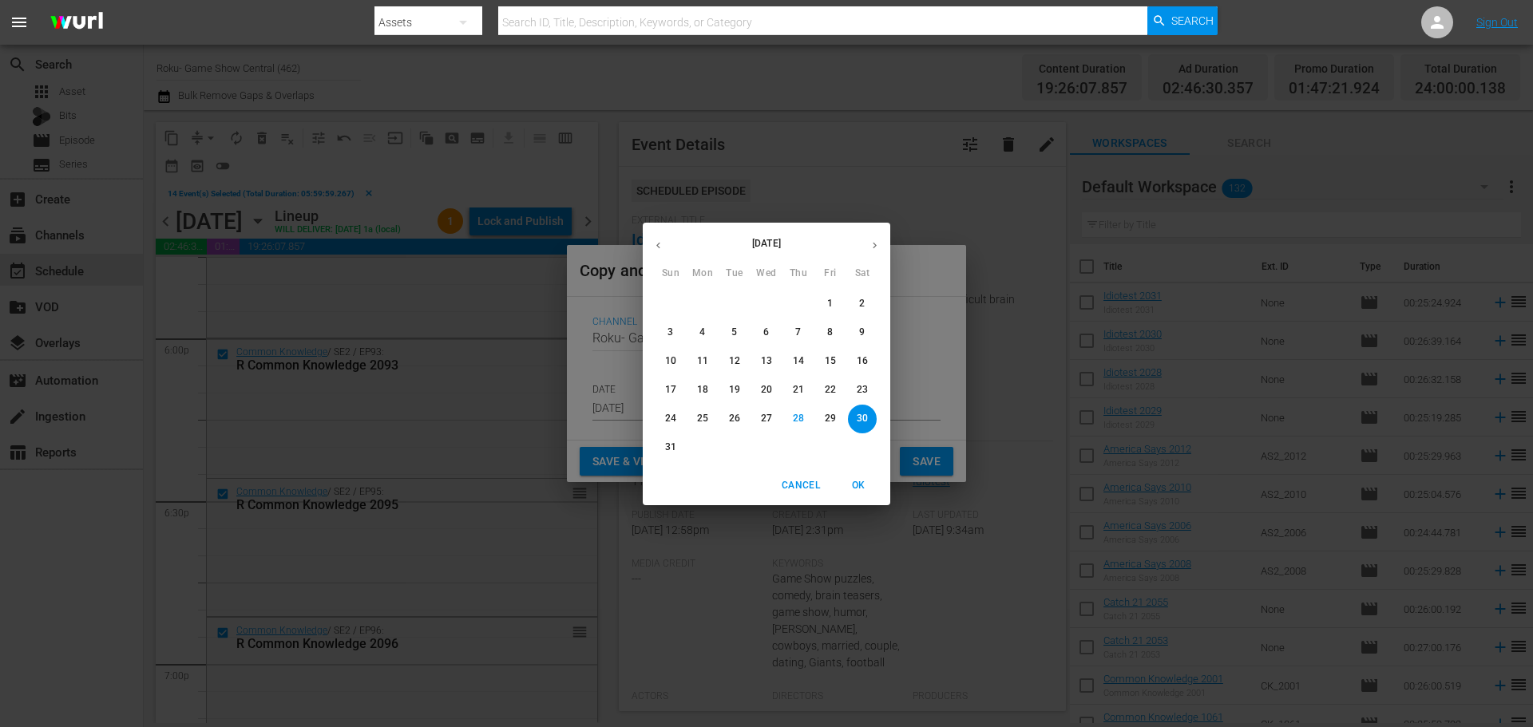
click at [862, 425] on p "30" at bounding box center [862, 419] width 11 height 14
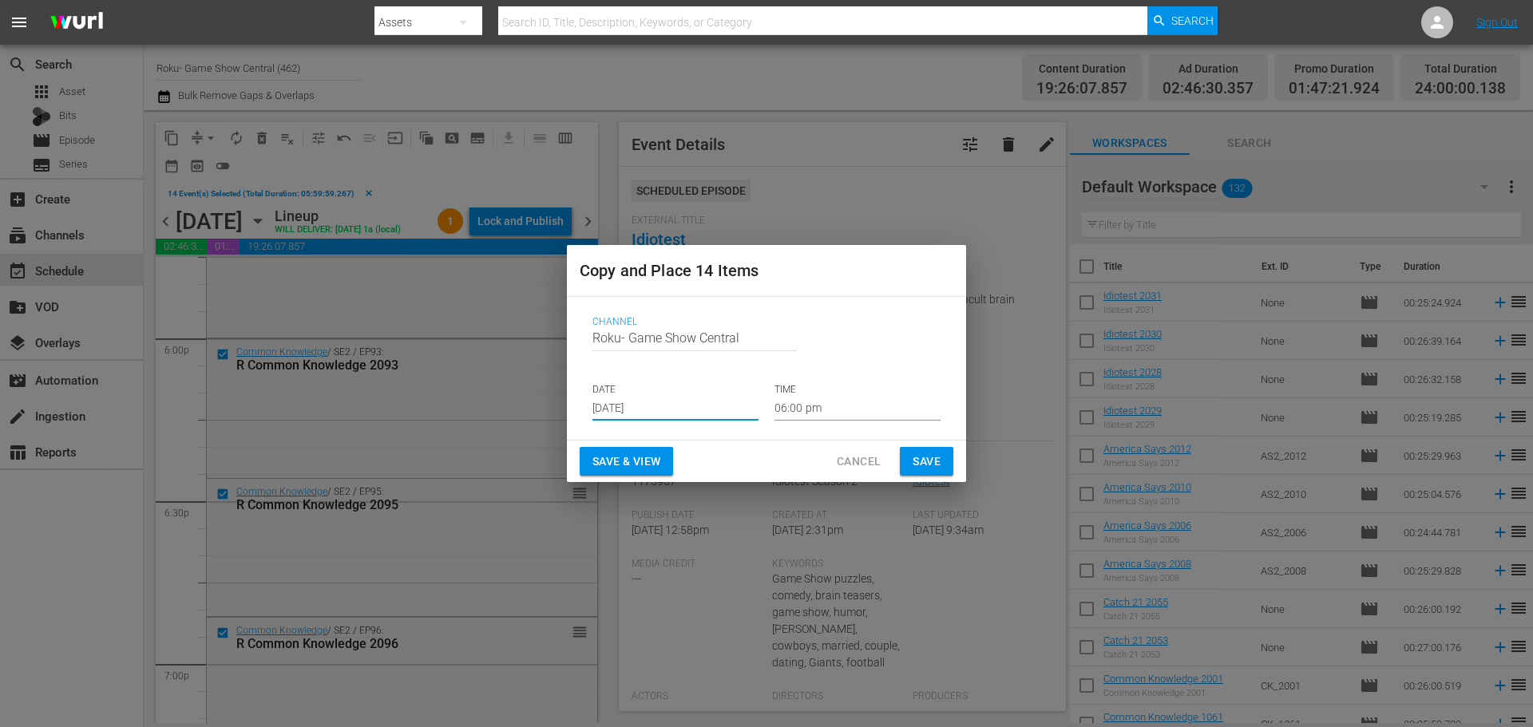
click at [854, 414] on input "06:00 pm" at bounding box center [858, 409] width 166 height 24
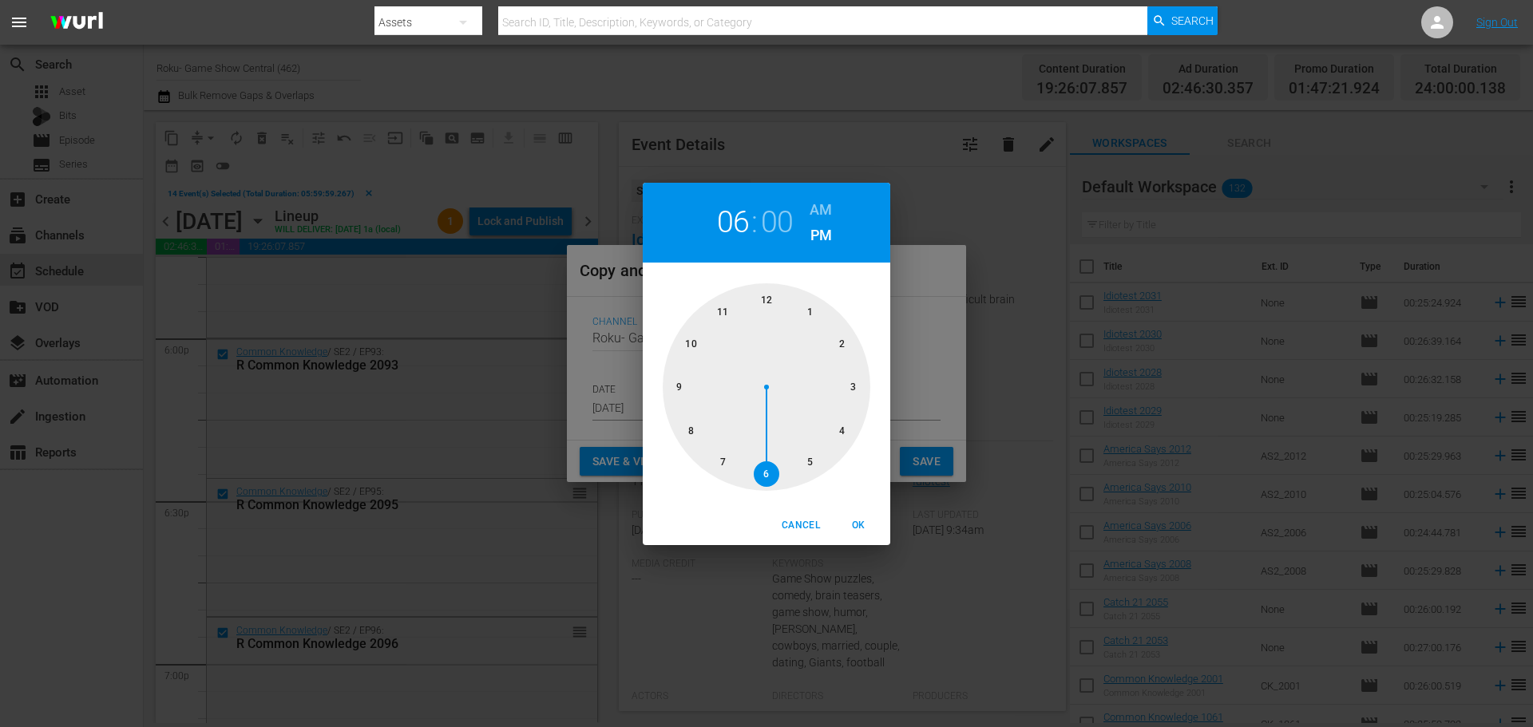
click at [763, 331] on div at bounding box center [767, 387] width 208 height 208
click at [858, 529] on span "OK" at bounding box center [858, 525] width 38 height 17
type input "12:00 pm"
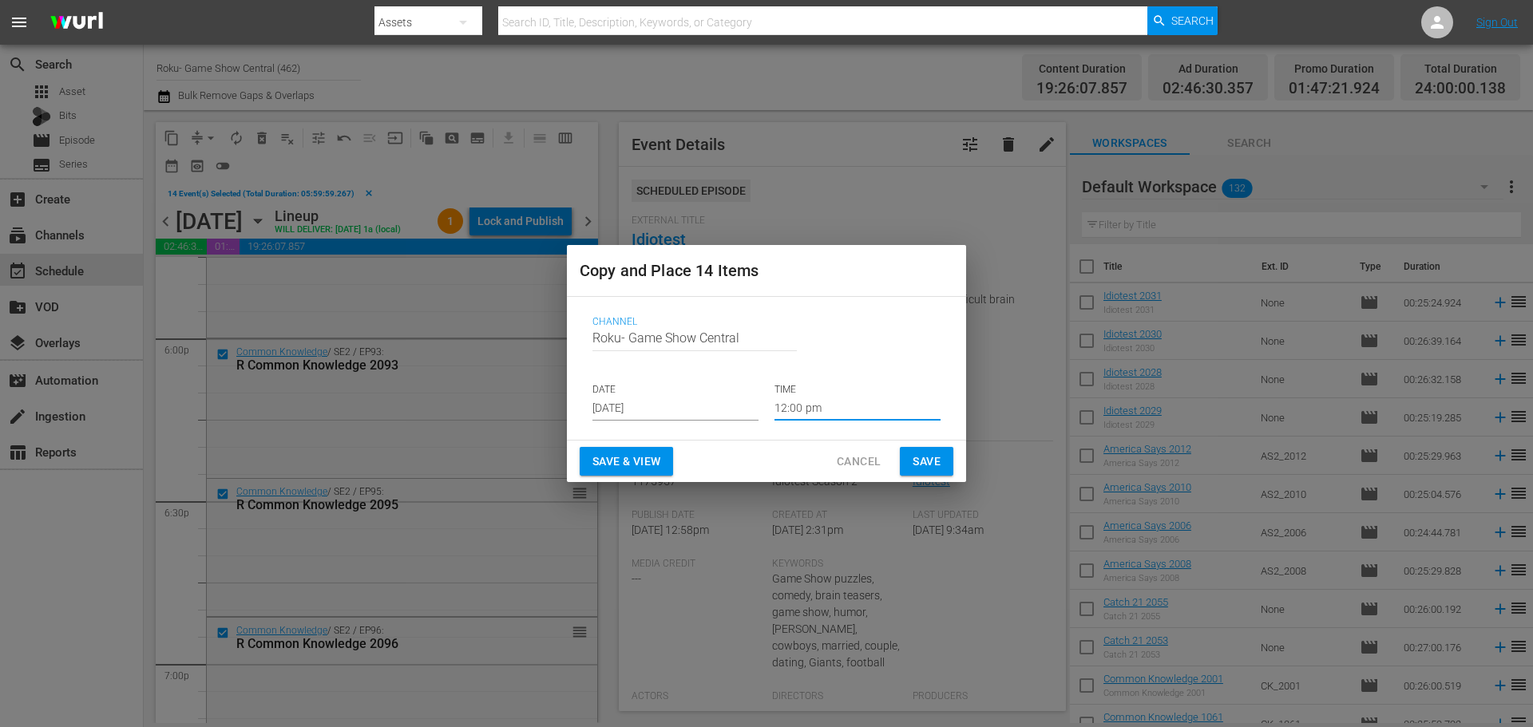
click at [941, 467] on button "Save" at bounding box center [927, 462] width 54 height 30
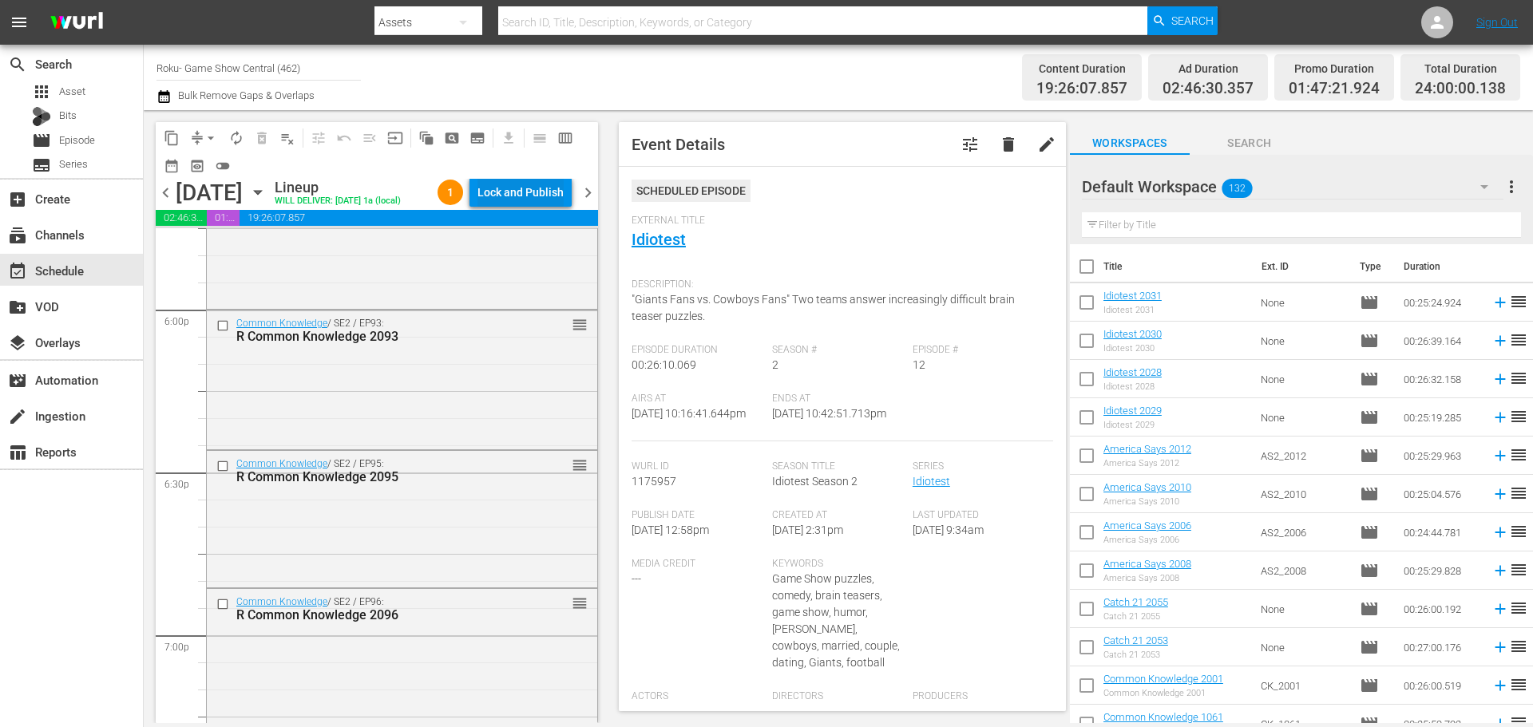
click at [525, 200] on div "Lock and Publish" at bounding box center [521, 192] width 86 height 29
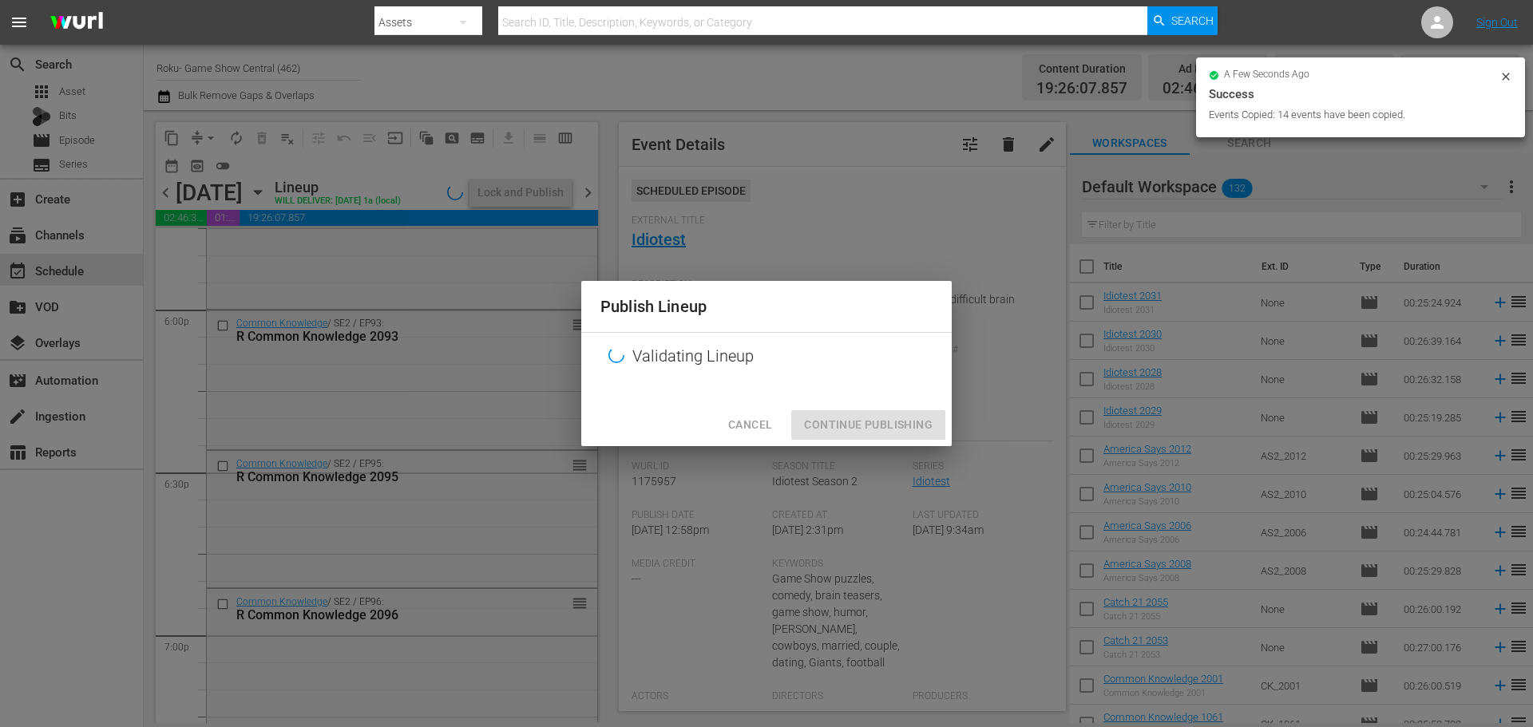
click at [849, 394] on div at bounding box center [766, 392] width 371 height 24
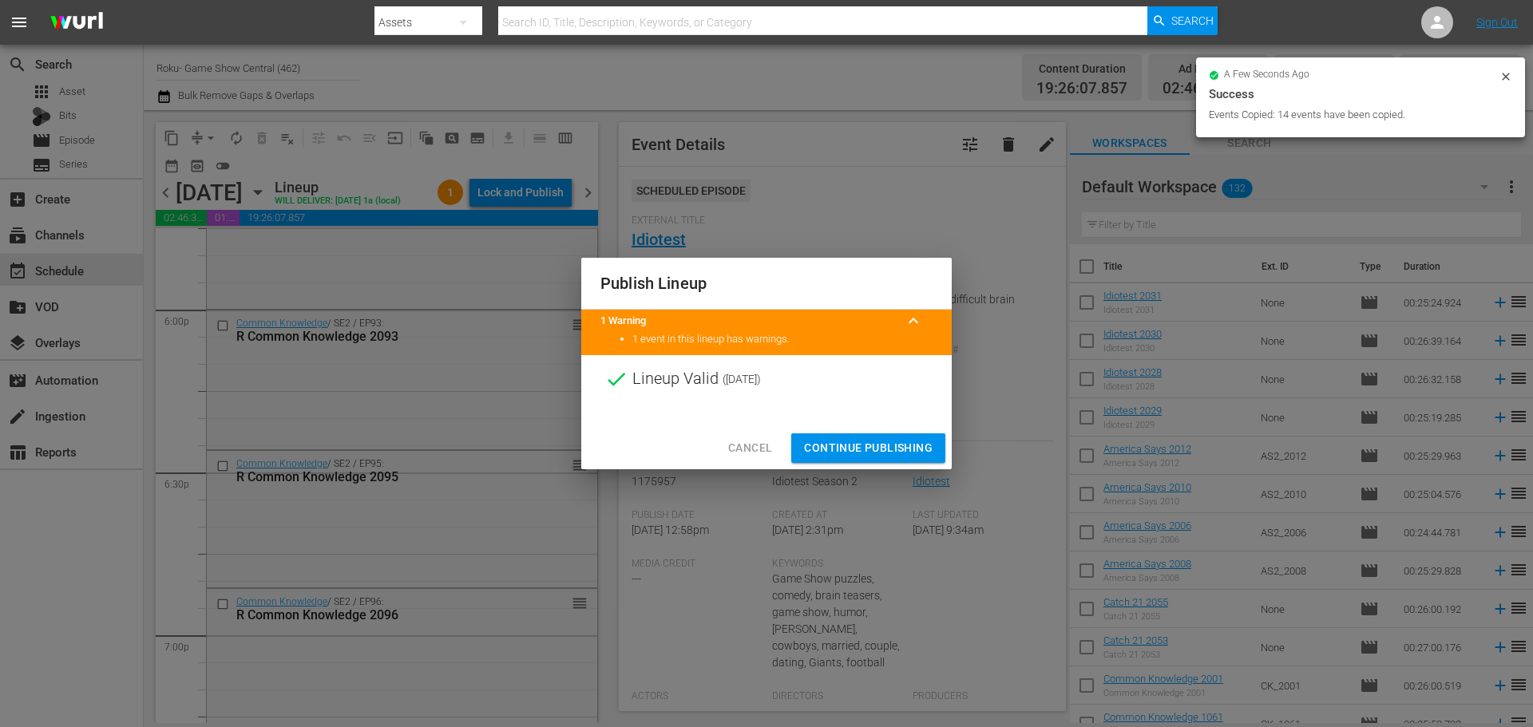
drag, startPoint x: 841, startPoint y: 440, endPoint x: 799, endPoint y: 413, distance: 49.6
click at [841, 442] on span "Continue Publishing" at bounding box center [868, 448] width 129 height 20
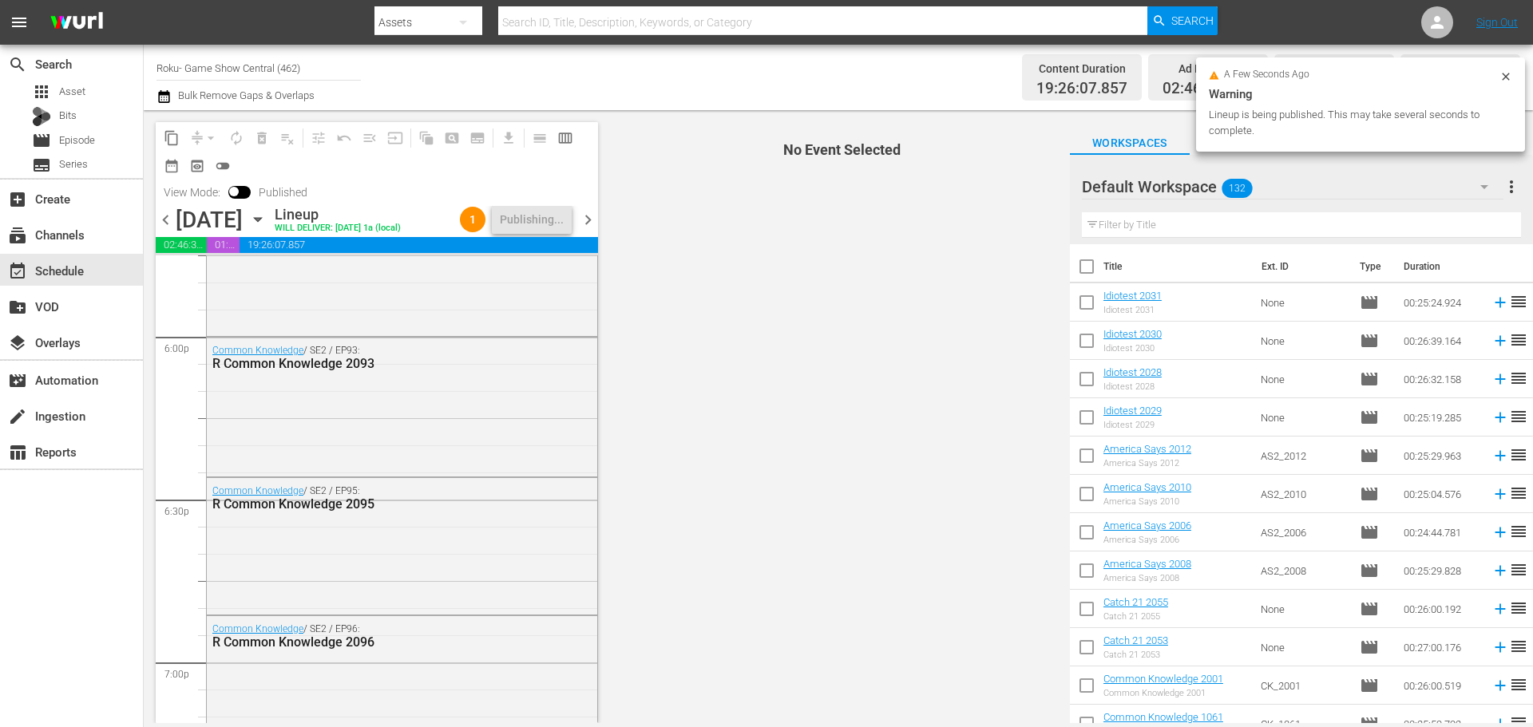
click at [267, 227] on icon "button" at bounding box center [258, 220] width 18 height 18
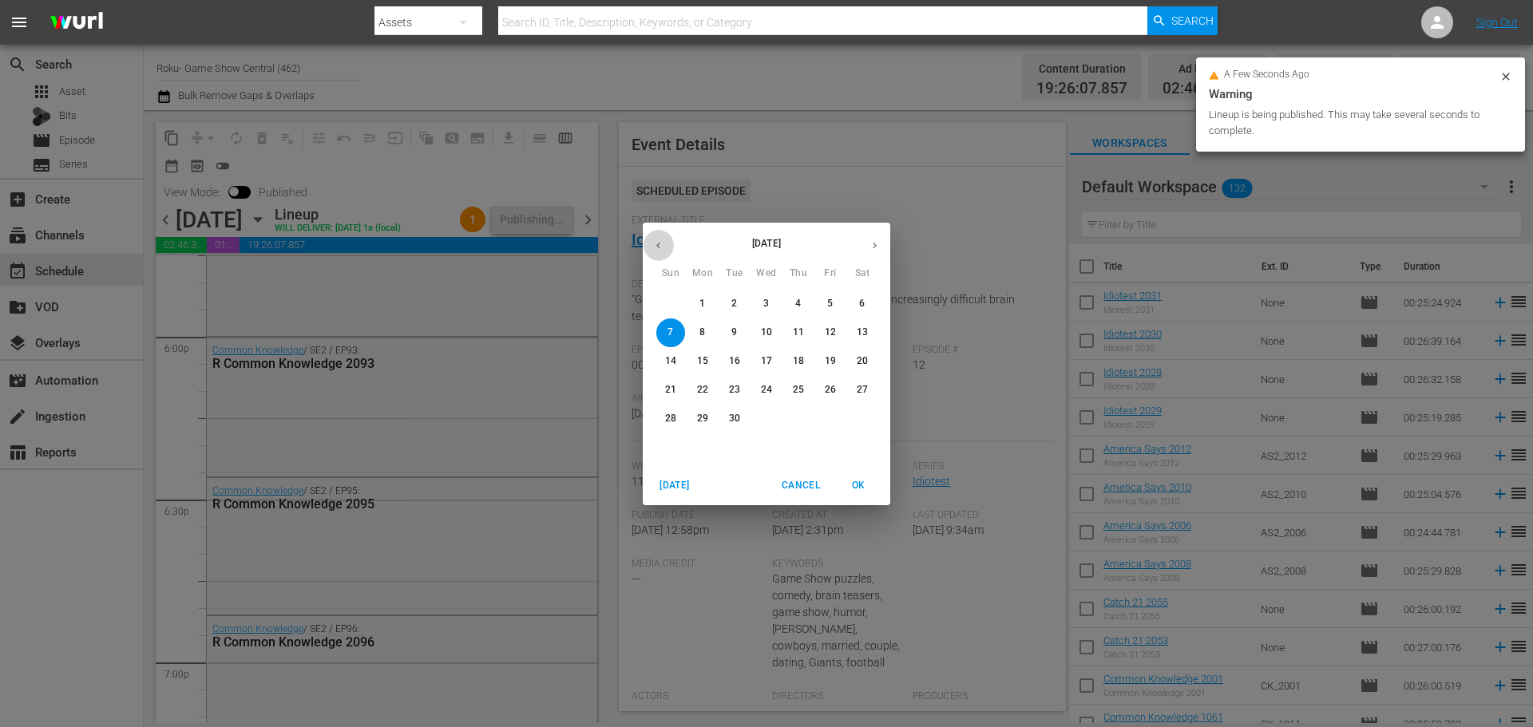
click at [656, 244] on icon "button" at bounding box center [658, 246] width 12 height 12
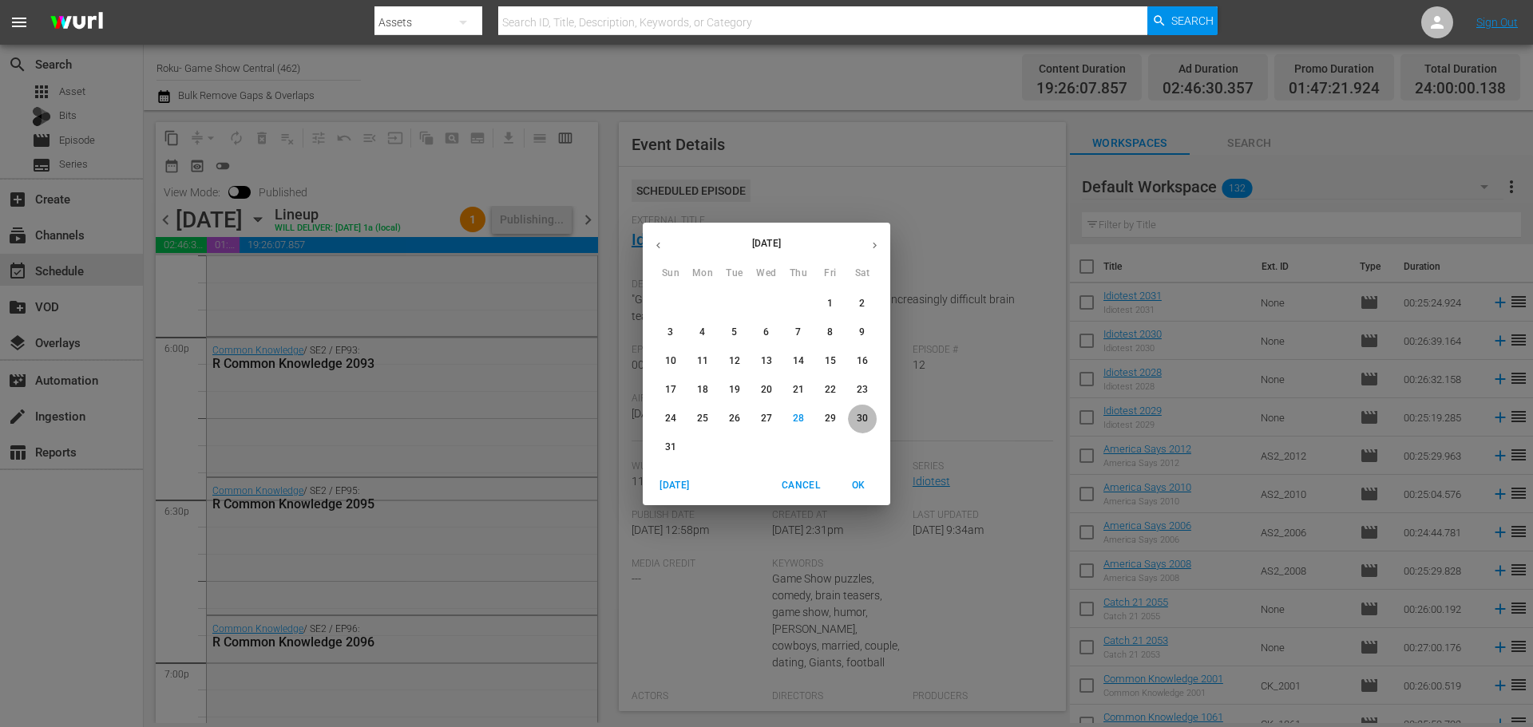
click at [858, 429] on button "30" at bounding box center [862, 419] width 29 height 29
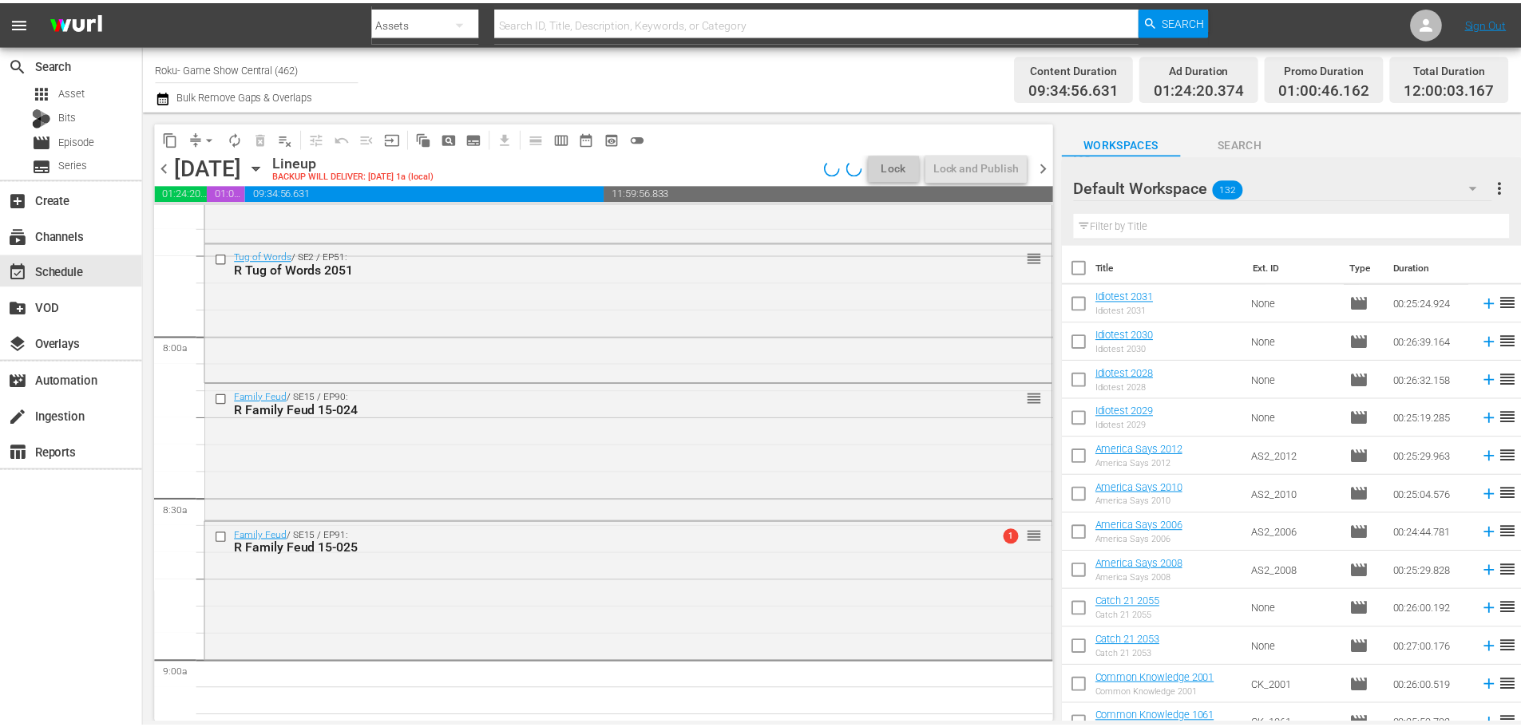
scroll to position [2275, 0]
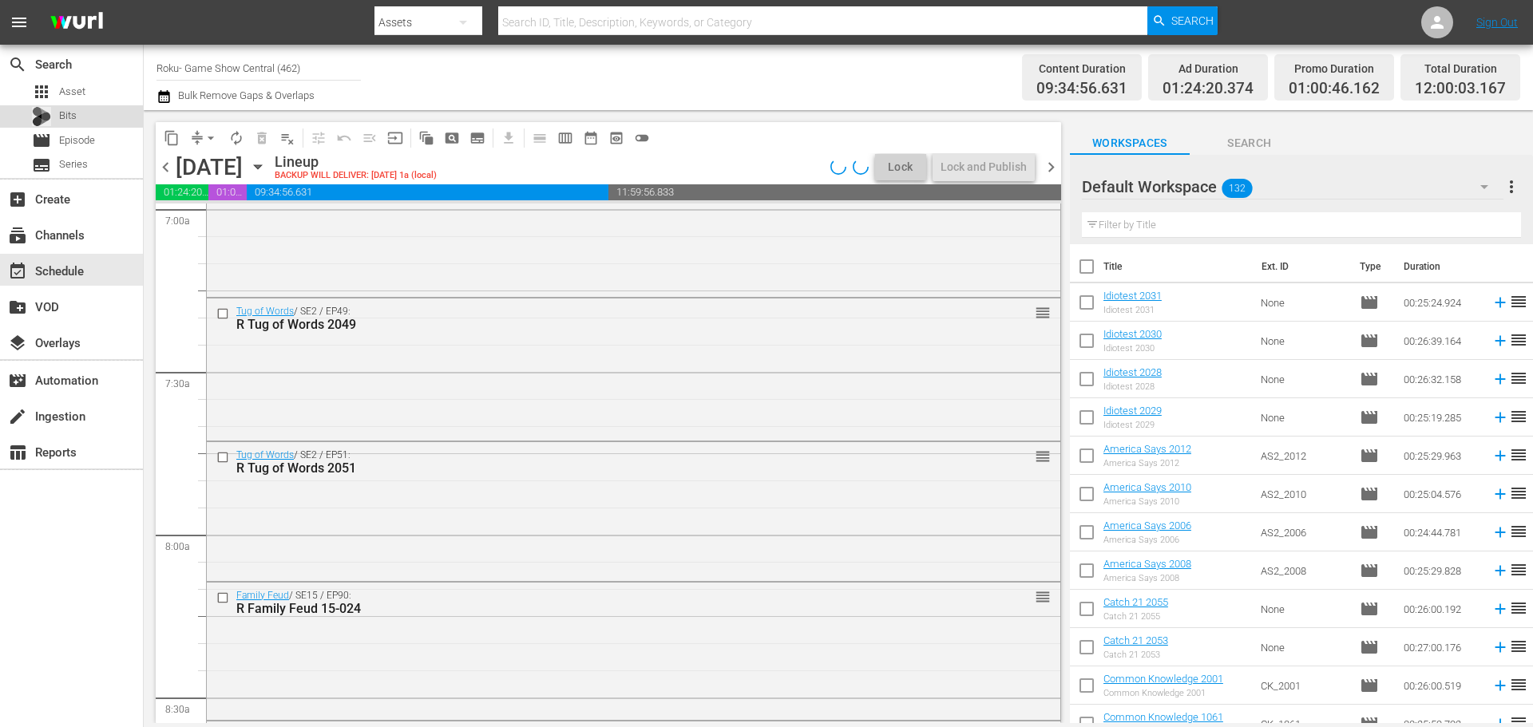
click at [65, 123] on span "Bits" at bounding box center [68, 116] width 18 height 16
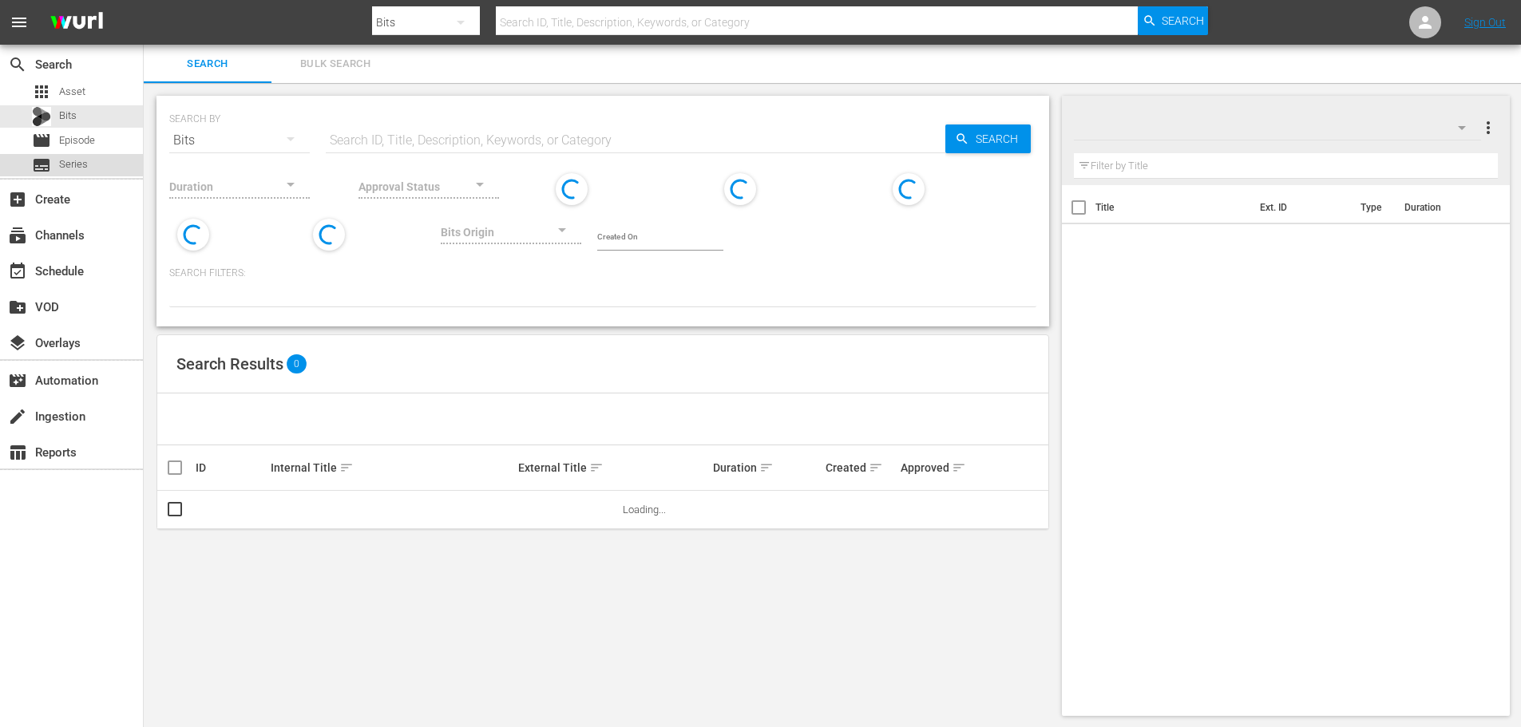
click at [78, 158] on span "Series" at bounding box center [73, 165] width 29 height 16
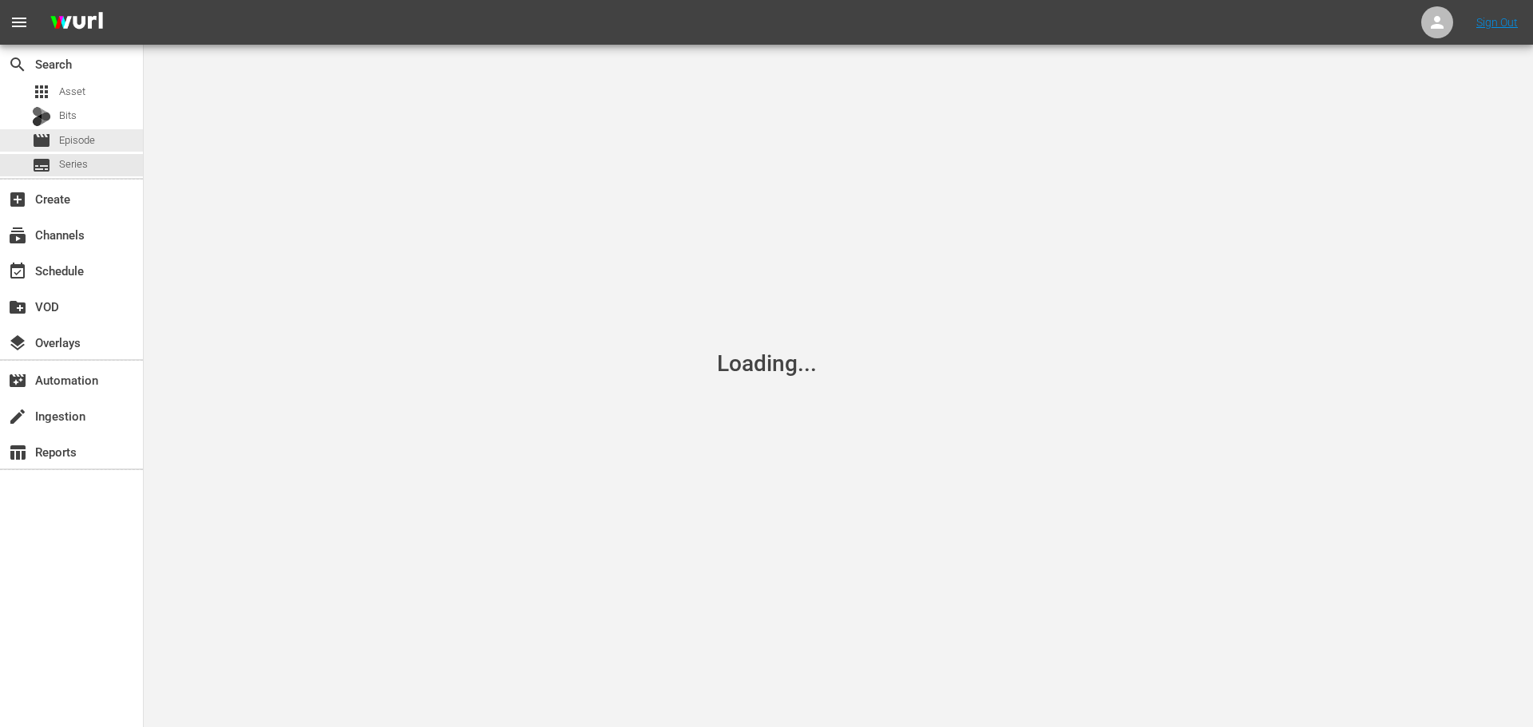
click at [84, 145] on span "Episode" at bounding box center [77, 141] width 36 height 16
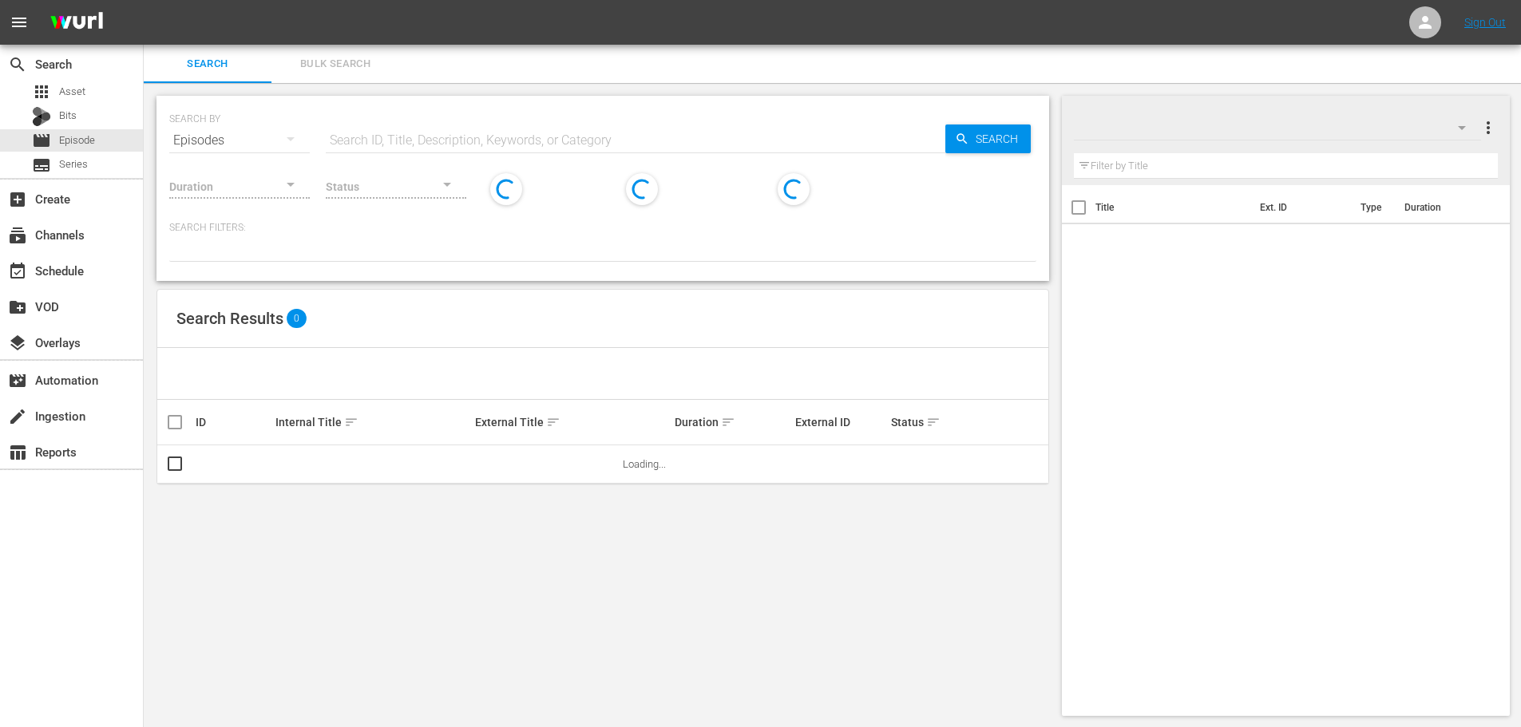
click at [380, 144] on input "text" at bounding box center [636, 140] width 620 height 38
drag, startPoint x: 472, startPoint y: 106, endPoint x: 476, endPoint y: 137, distance: 30.6
click at [472, 106] on div "SEARCH BY Search By Episodes Search ID, Title, Description, Keywords, or Catego…" at bounding box center [602, 130] width 867 height 57
click at [476, 138] on input "bagg" at bounding box center [636, 140] width 620 height 38
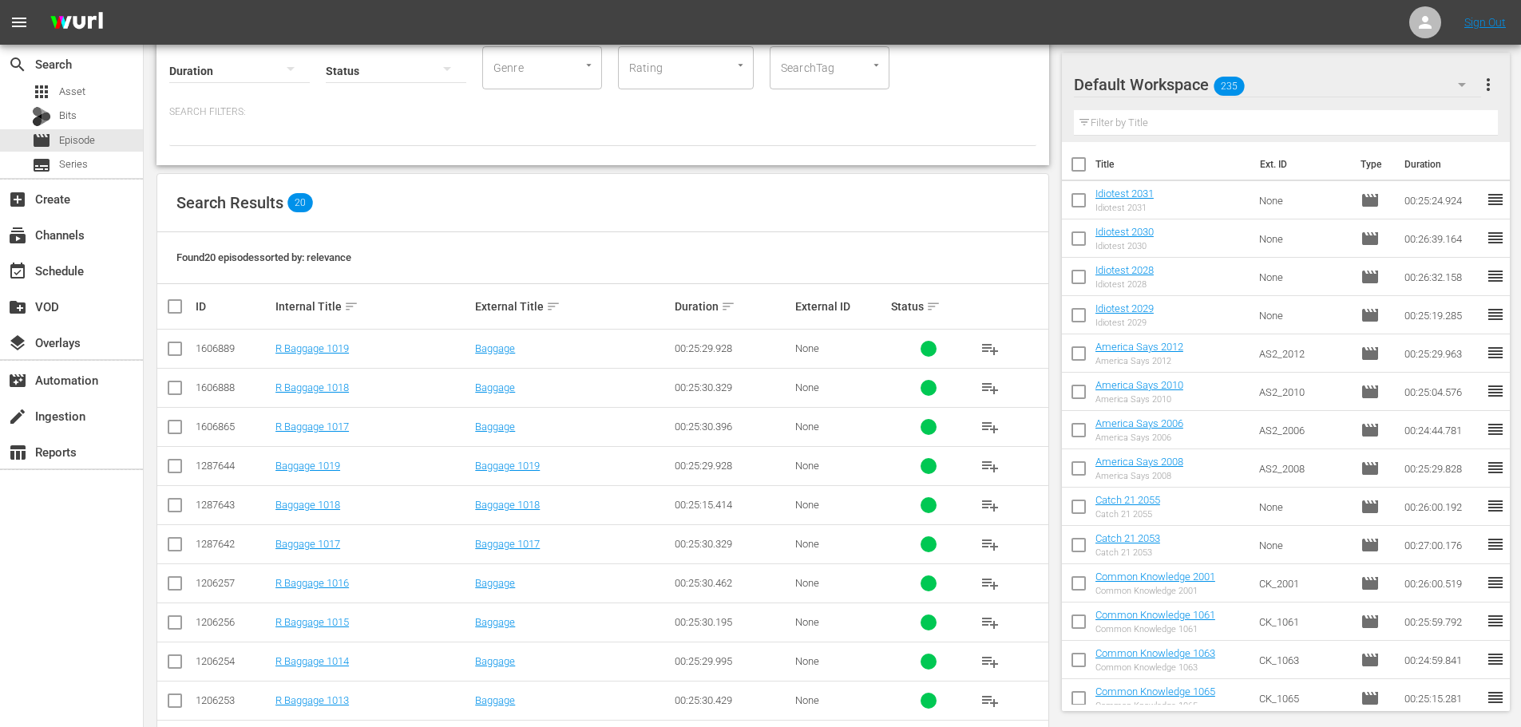
scroll to position [161, 0]
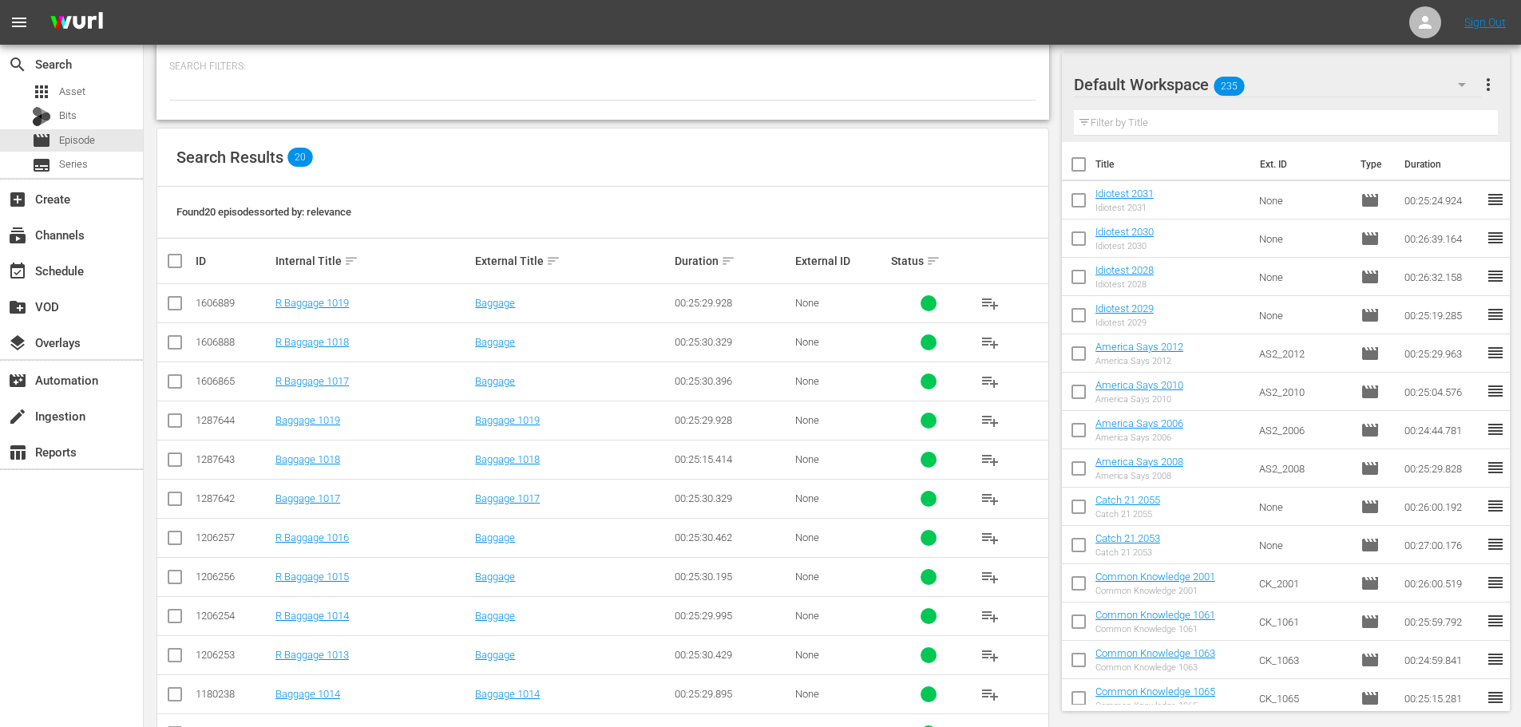
type input "bagg 101"
click at [180, 502] on input "checkbox" at bounding box center [174, 502] width 19 height 19
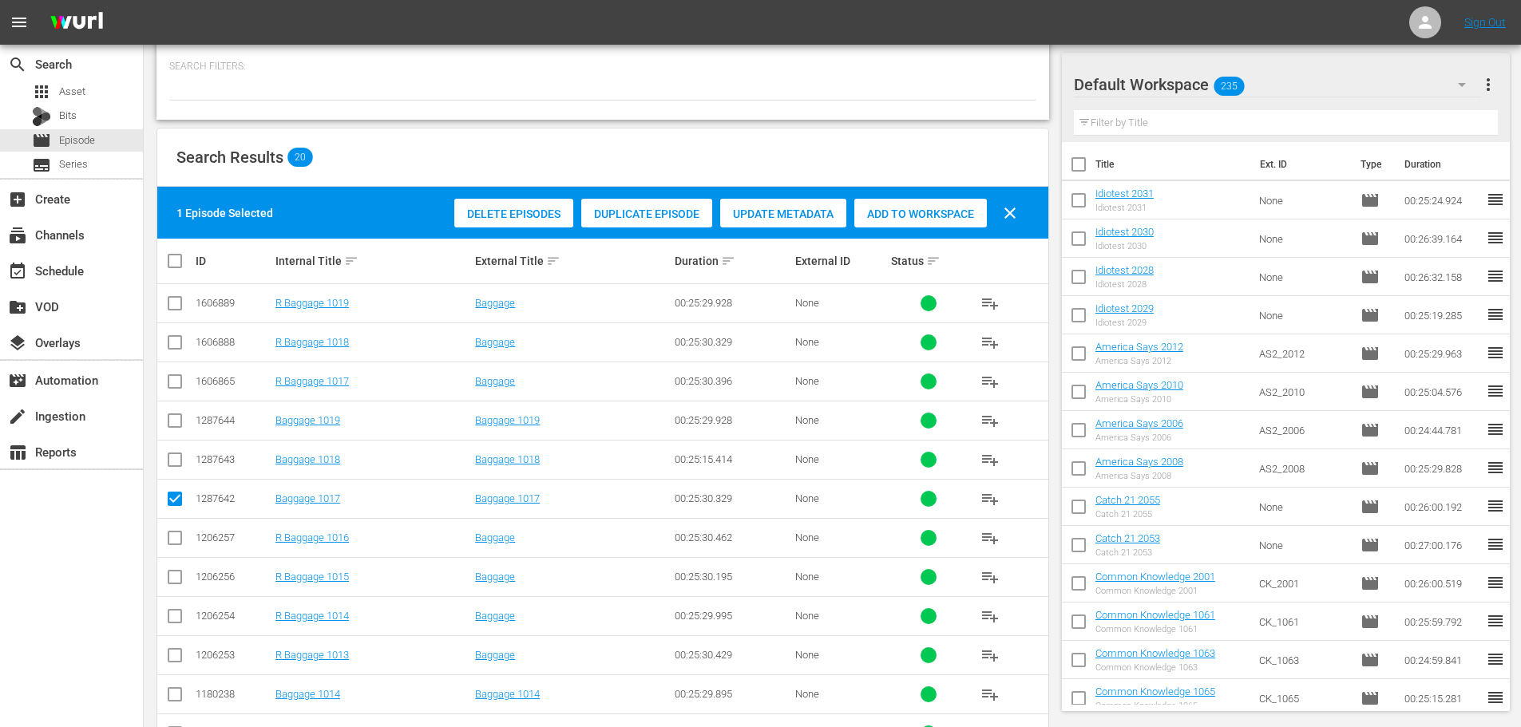
click at [180, 502] on input "checkbox" at bounding box center [174, 502] width 19 height 19
checkbox input "false"
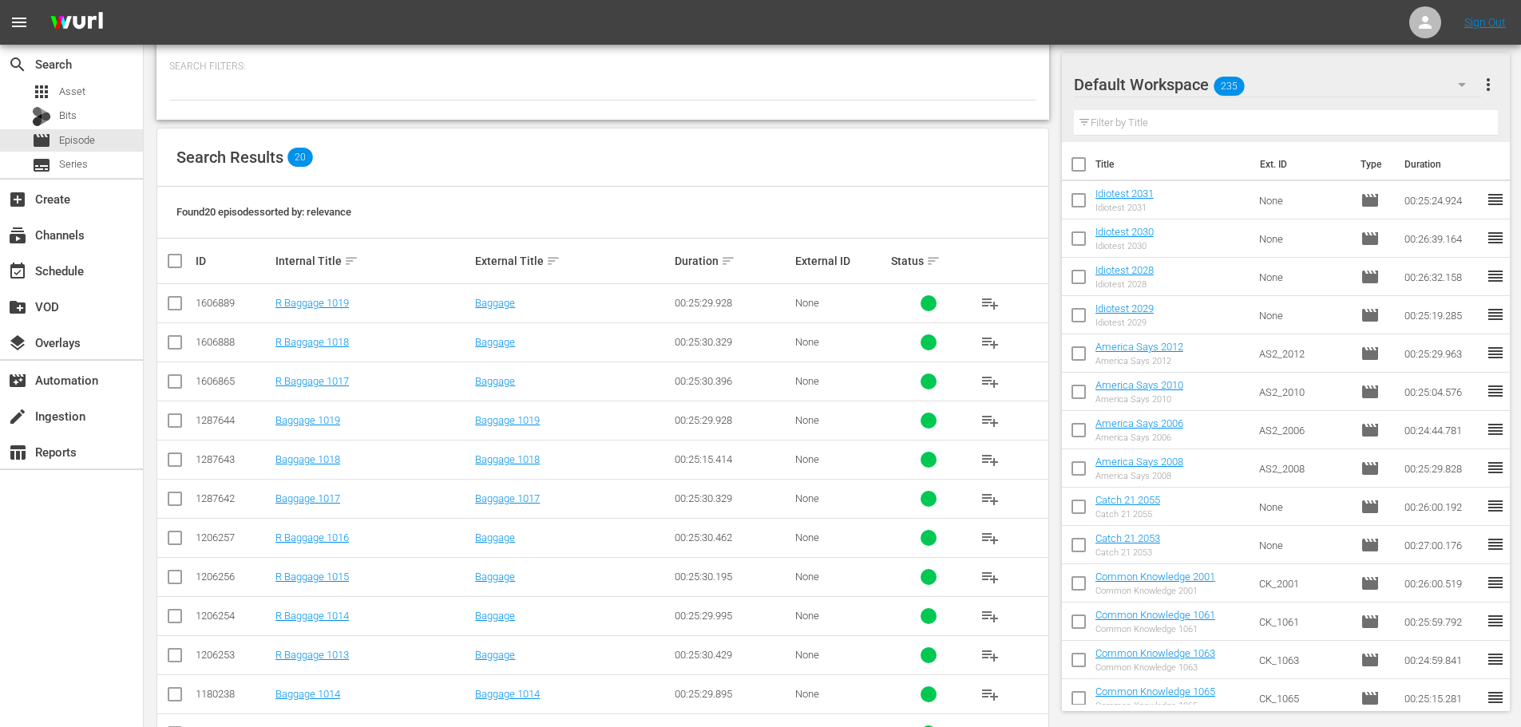
click at [174, 537] on input "checkbox" at bounding box center [174, 541] width 19 height 19
checkbox input "true"
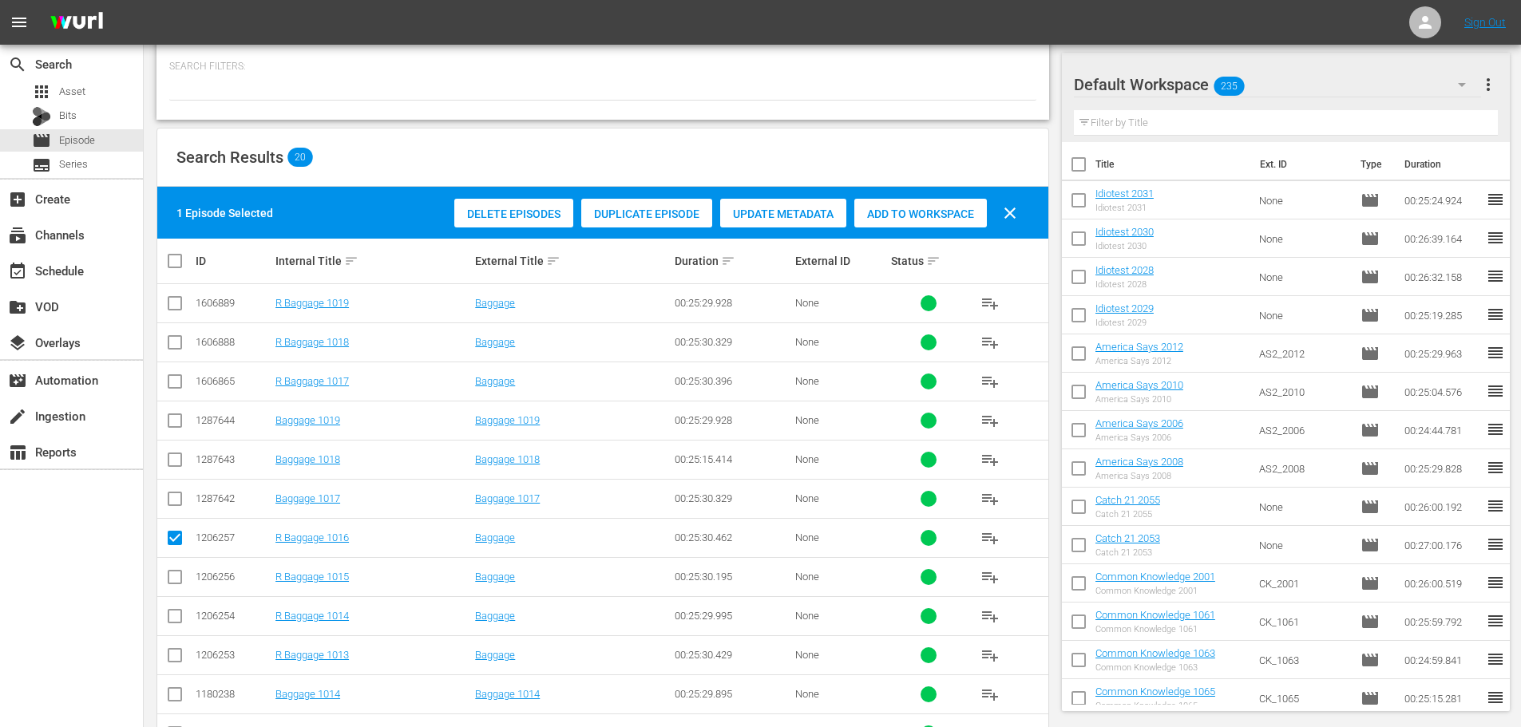
click at [176, 600] on td at bounding box center [175, 616] width 36 height 39
click at [175, 581] on input "checkbox" at bounding box center [174, 580] width 19 height 19
checkbox input "true"
drag, startPoint x: 179, startPoint y: 629, endPoint x: 177, endPoint y: 620, distance: 8.9
click at [180, 629] on td at bounding box center [175, 616] width 36 height 39
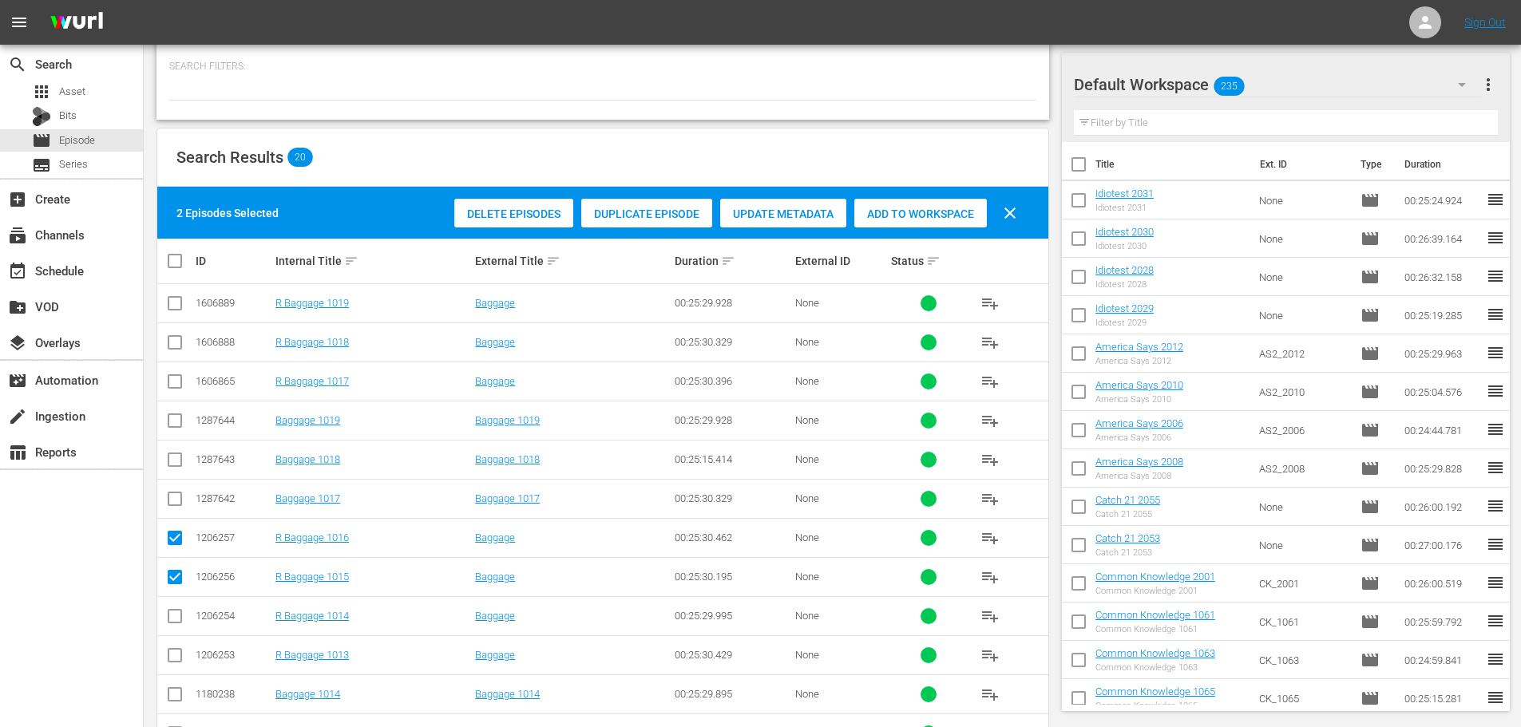
click at [176, 616] on input "checkbox" at bounding box center [174, 619] width 19 height 19
checkbox input "true"
click at [181, 379] on input "checkbox" at bounding box center [174, 384] width 19 height 19
checkbox input "true"
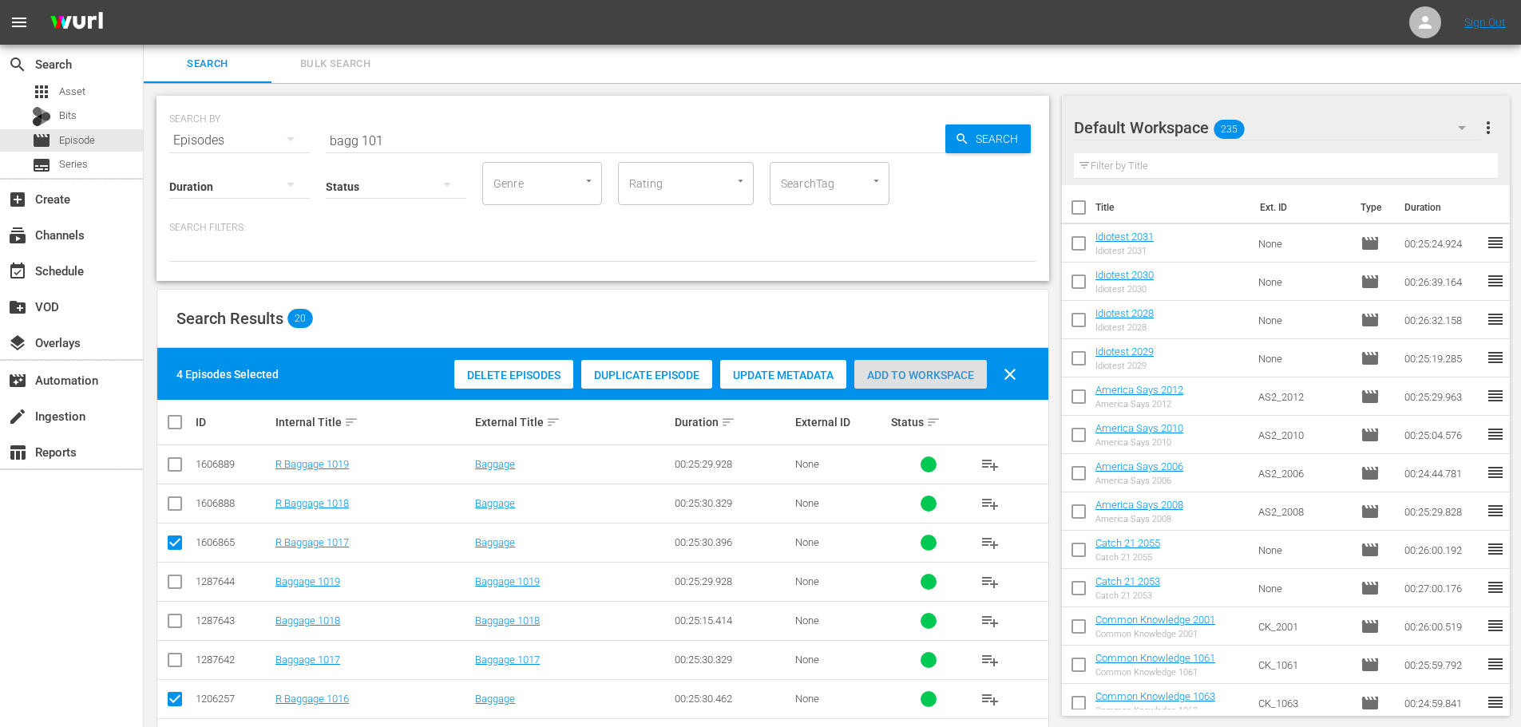
click at [916, 374] on span "Add to Workspace" at bounding box center [920, 375] width 133 height 13
drag, startPoint x: 436, startPoint y: 140, endPoint x: 65, endPoint y: 149, distance: 370.7
click at [144, 0] on div "search Search apps Asset Bits movie Episode subtitles Series add_box Create sub…" at bounding box center [833, 0] width 1378 height 0
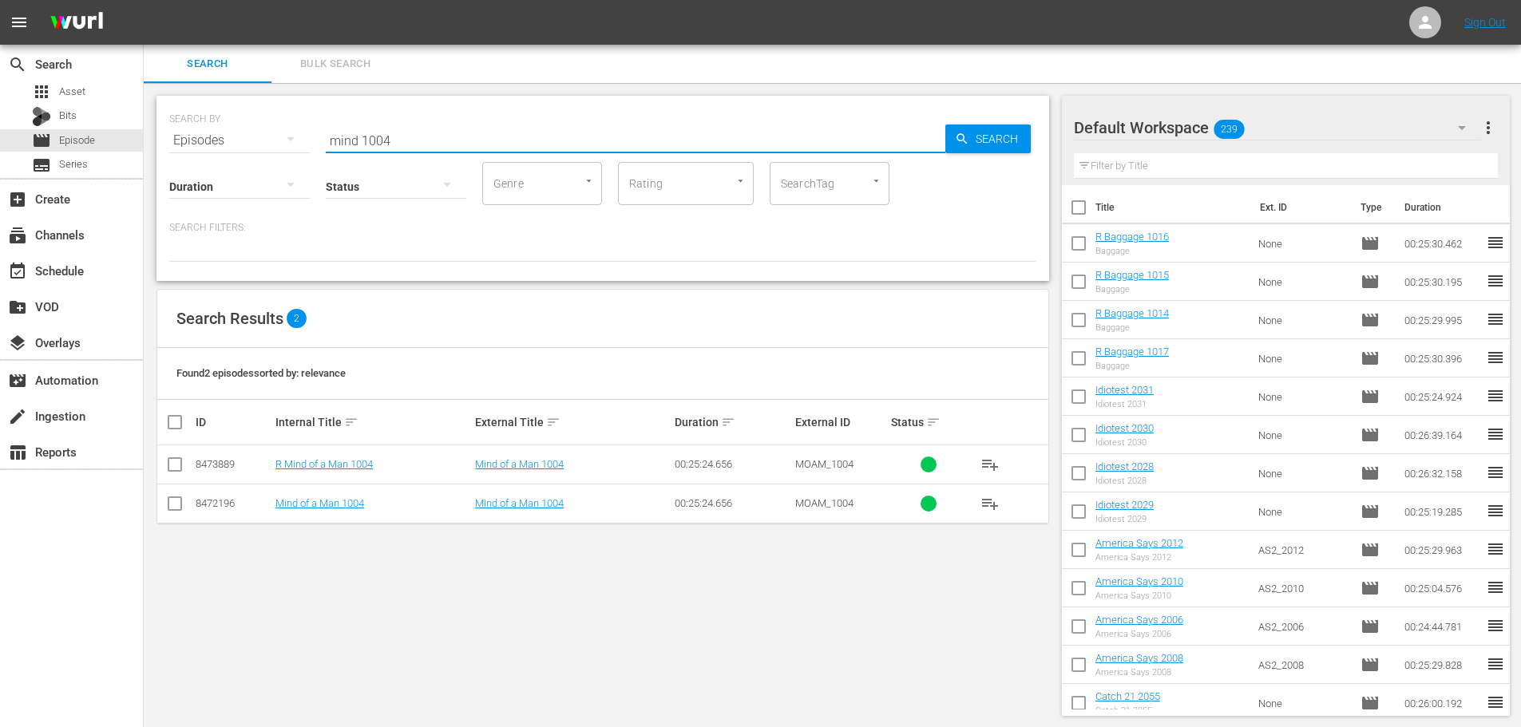
type input "mind 1004"
click at [168, 477] on input "checkbox" at bounding box center [174, 467] width 19 height 19
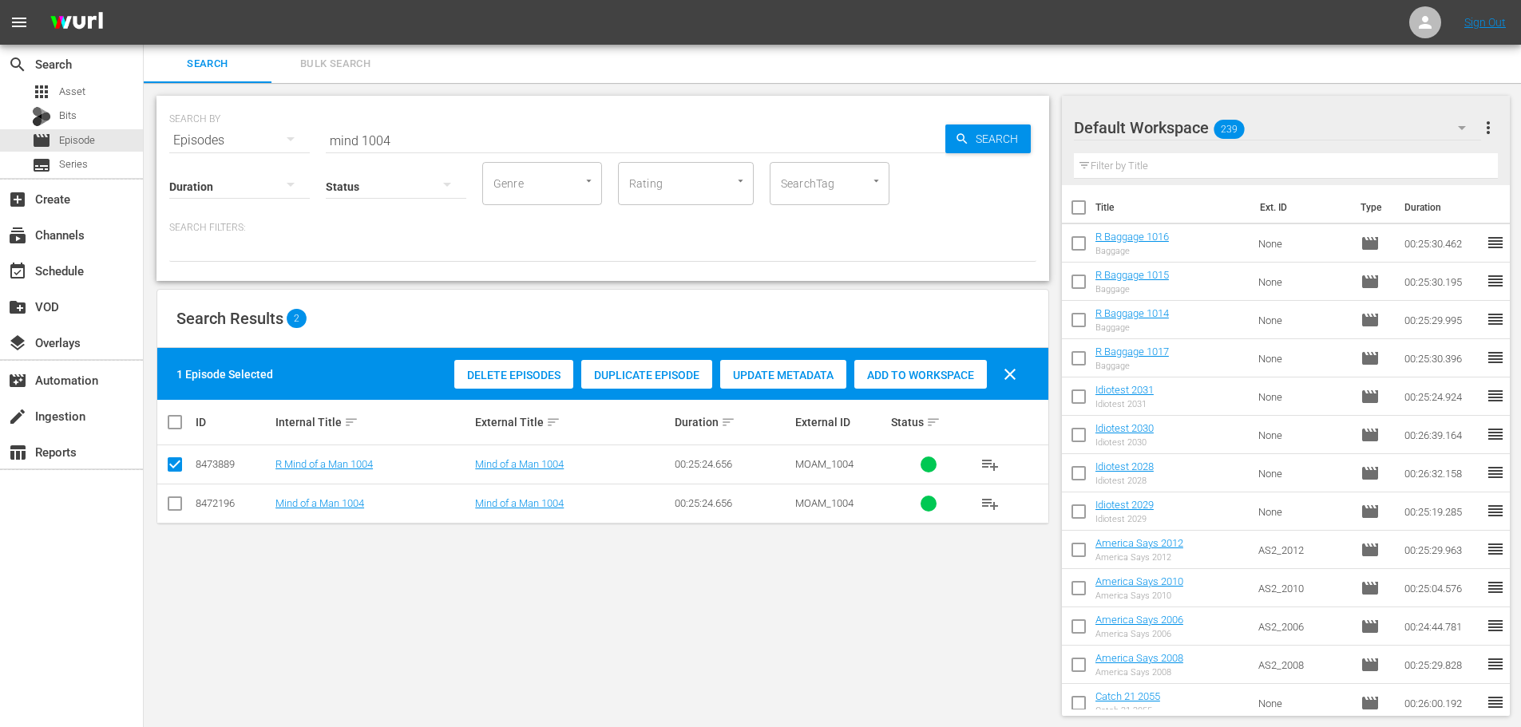
click at [1009, 362] on button "clear" at bounding box center [1010, 374] width 38 height 38
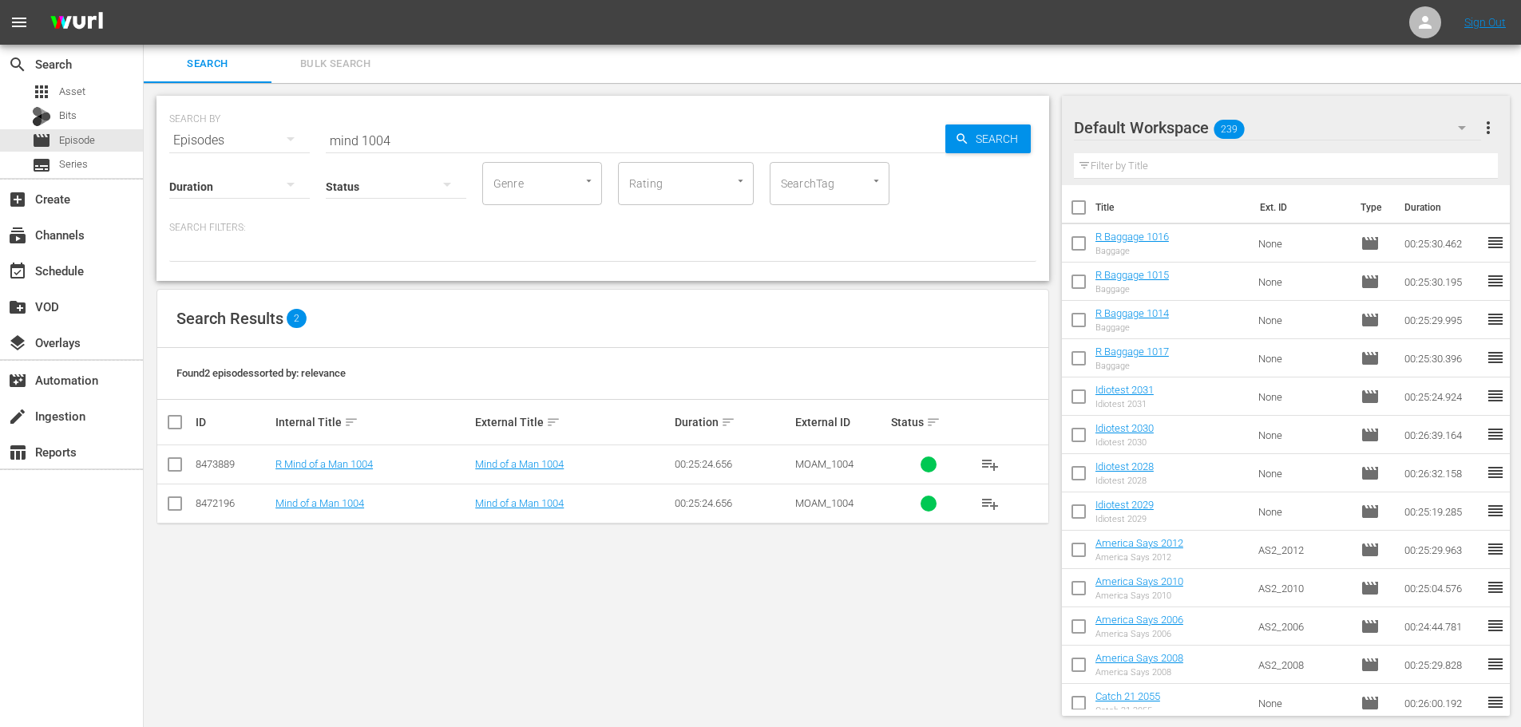
click at [172, 462] on input "checkbox" at bounding box center [174, 467] width 19 height 19
checkbox input "true"
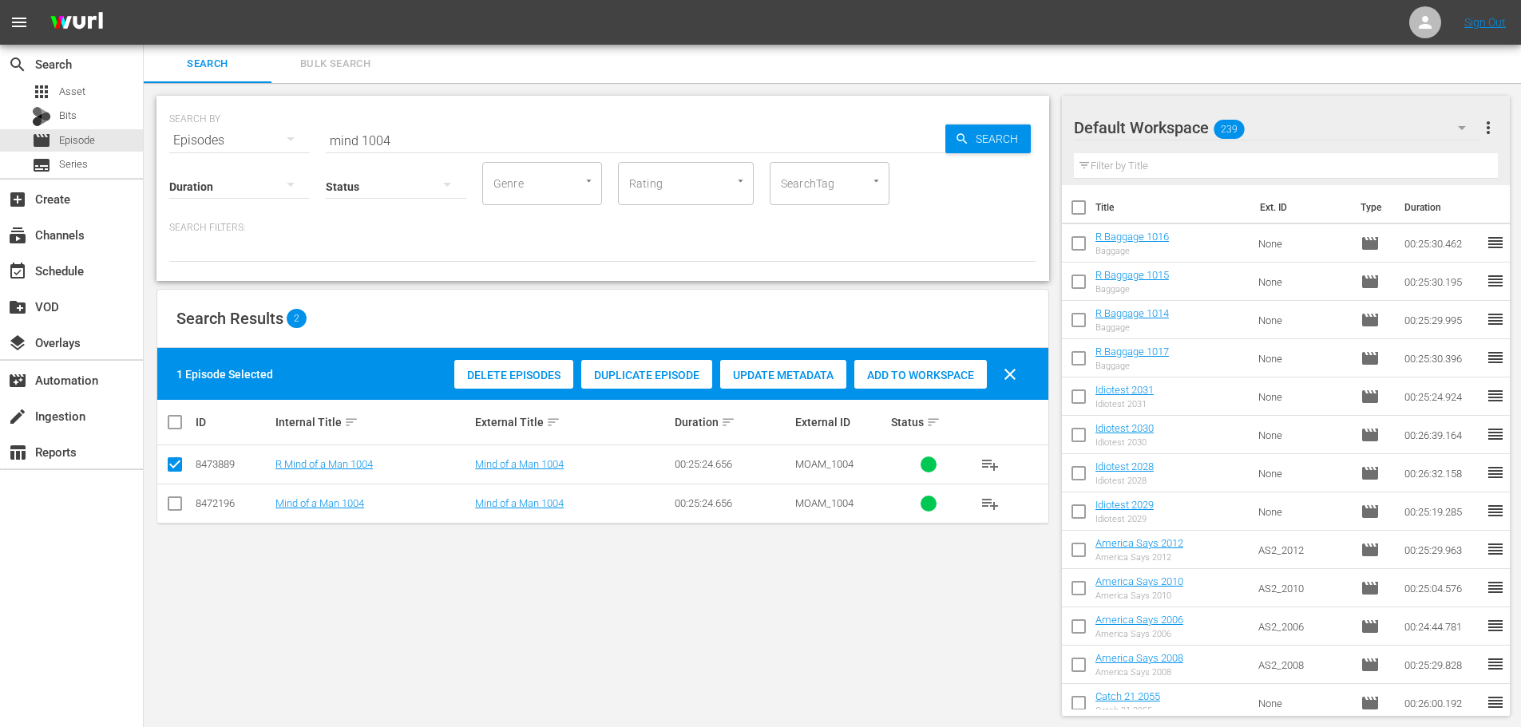
click at [908, 364] on div "Add to Workspace" at bounding box center [920, 375] width 133 height 30
drag, startPoint x: 398, startPoint y: 136, endPoint x: 50, endPoint y: 25, distance: 365.4
click at [144, 0] on div "search Search apps Asset Bits movie Episode subtitles Series add_box Create sub…" at bounding box center [833, 0] width 1378 height 0
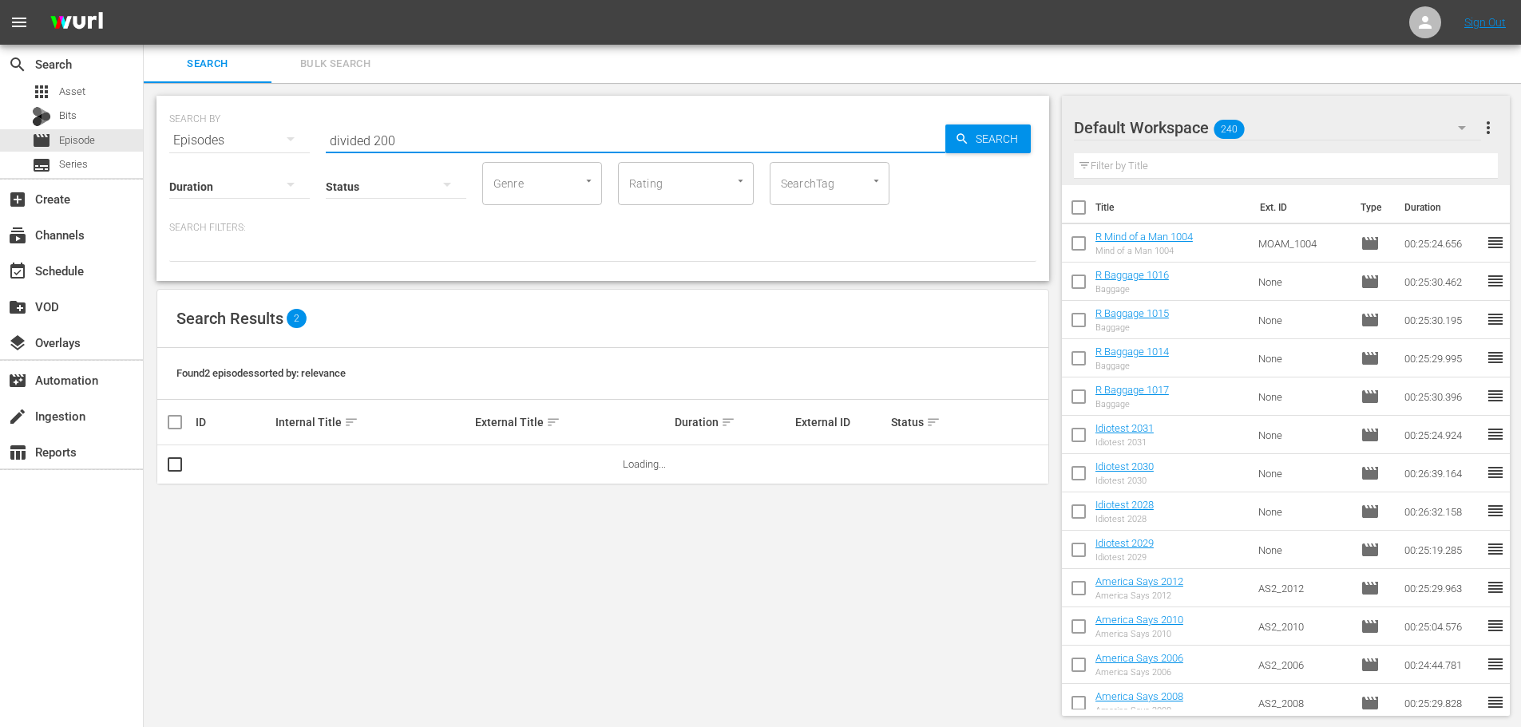
scroll to position [2, 0]
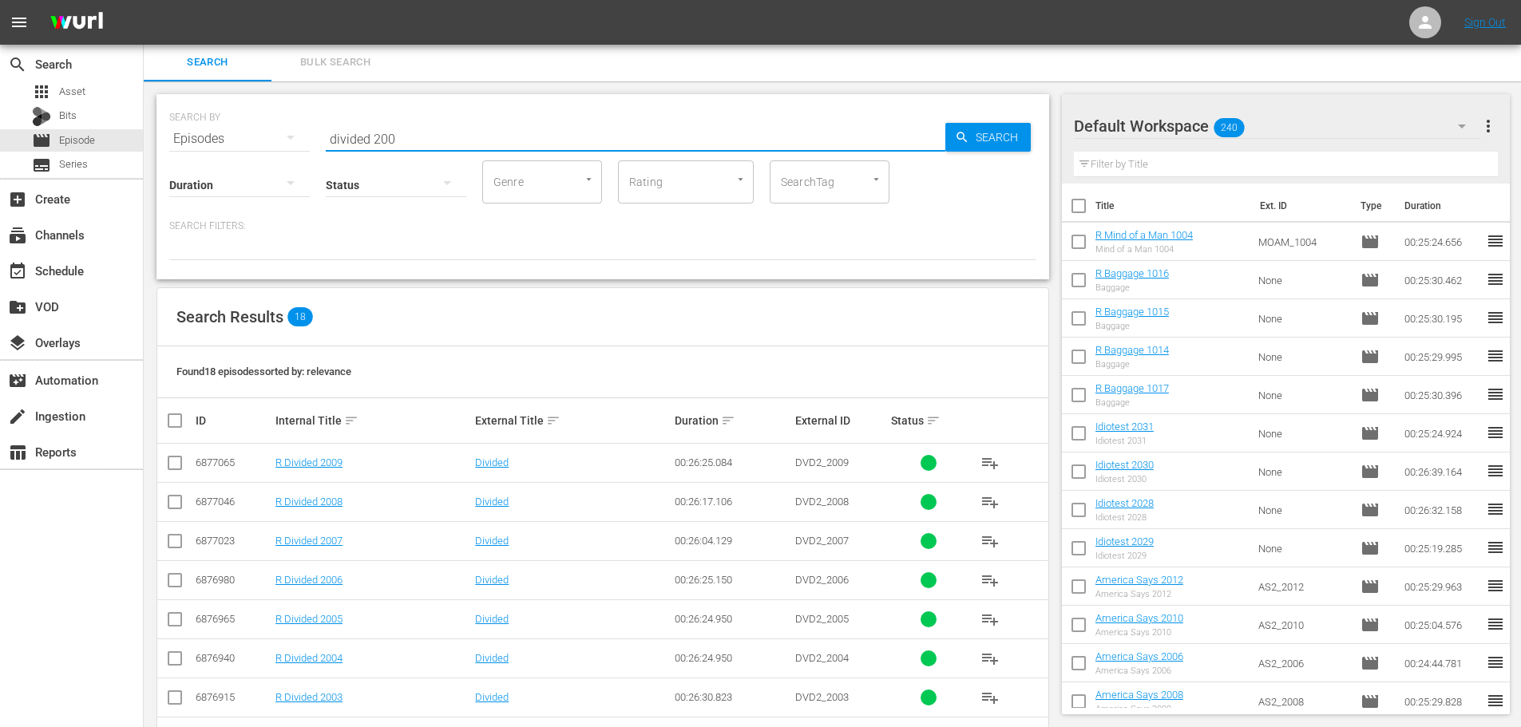
type input "divided 200"
click at [165, 465] on td at bounding box center [175, 463] width 36 height 39
click at [172, 465] on input "checkbox" at bounding box center [174, 466] width 19 height 19
checkbox input "true"
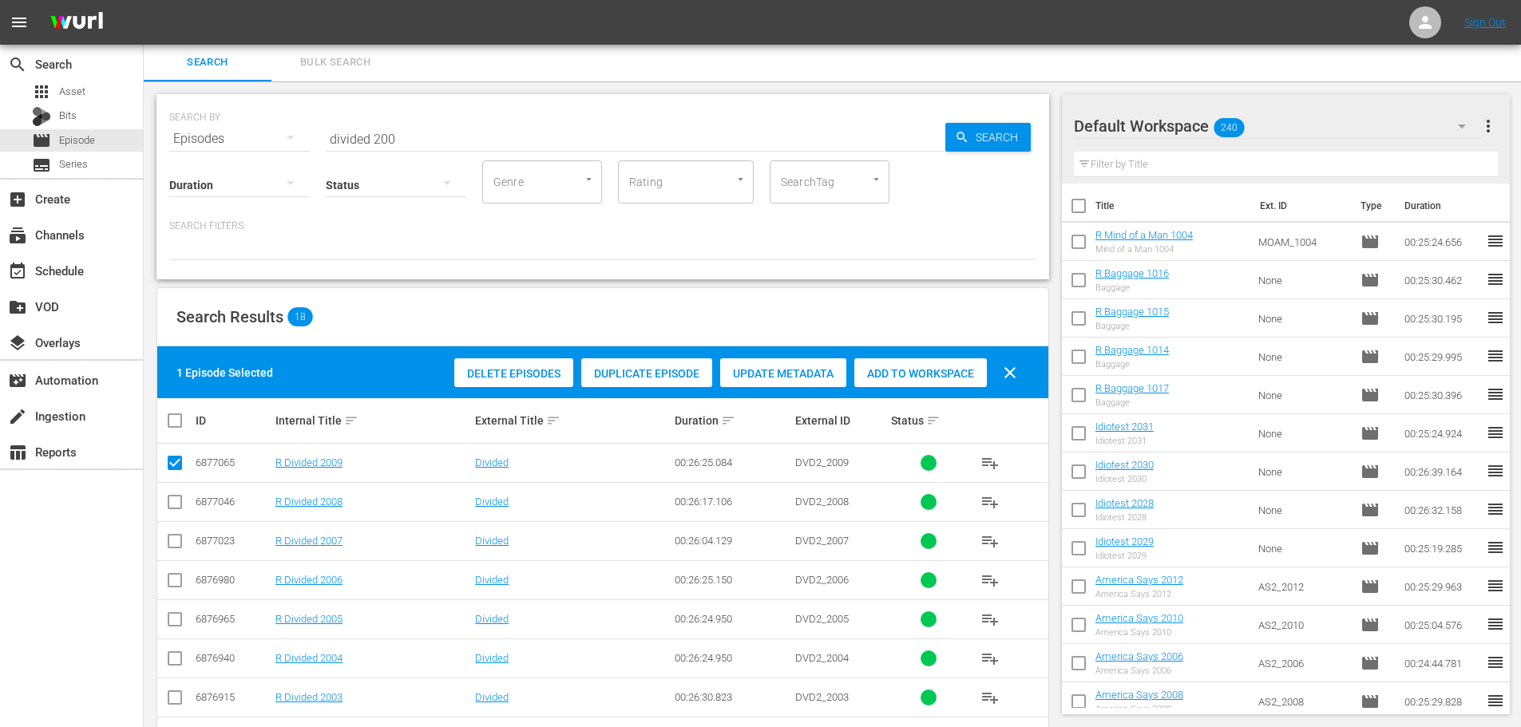
click at [169, 514] on input "checkbox" at bounding box center [174, 505] width 19 height 19
checkbox input "true"
click at [892, 363] on div "Add to Workspace" at bounding box center [920, 374] width 133 height 30
drag, startPoint x: 495, startPoint y: 145, endPoint x: 127, endPoint y: 122, distance: 368.9
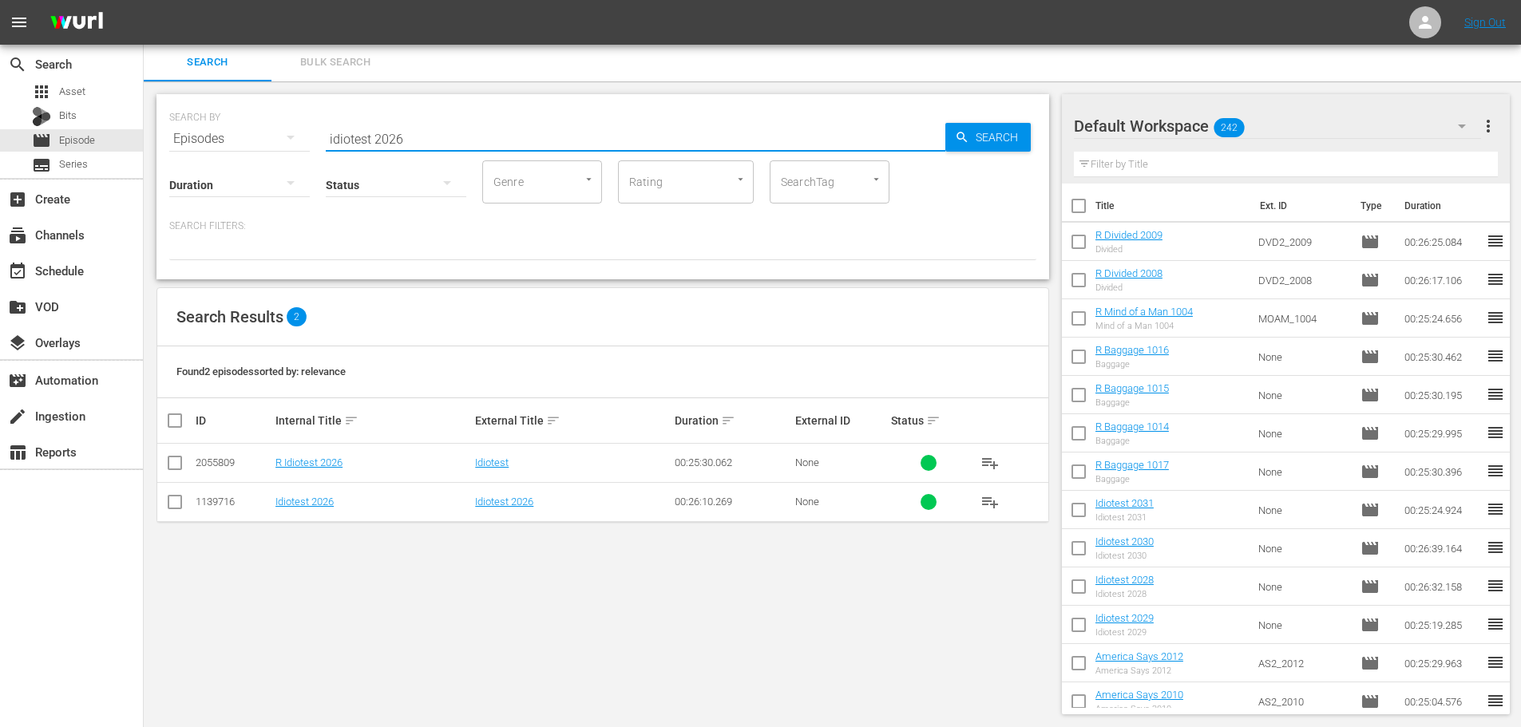
type input "idiotest 2026"
click at [181, 457] on input "checkbox" at bounding box center [174, 466] width 19 height 19
checkbox input "true"
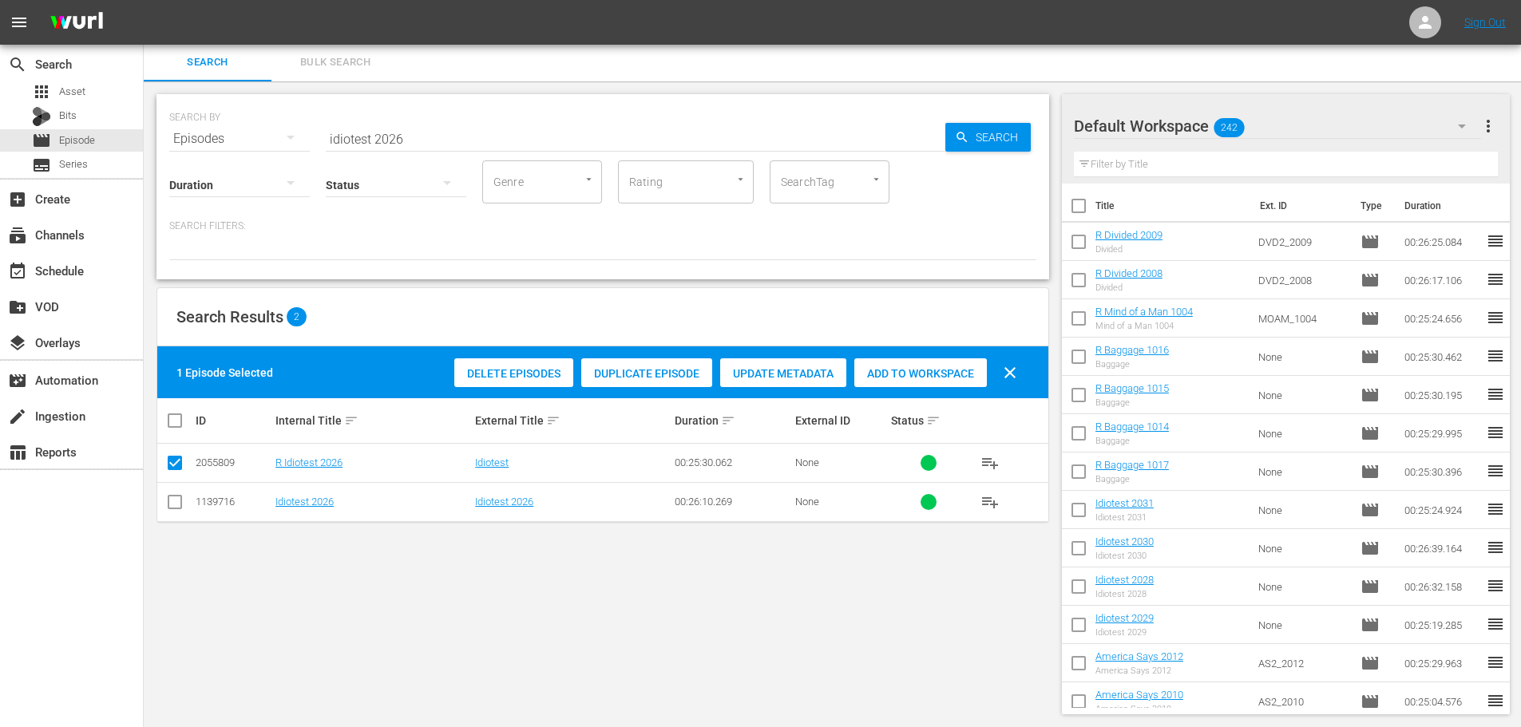
drag, startPoint x: 933, startPoint y: 379, endPoint x: 864, endPoint y: 283, distance: 117.9
click at [934, 379] on span "Add to Workspace" at bounding box center [920, 373] width 133 height 13
drag, startPoint x: 549, startPoint y: 141, endPoint x: 0, endPoint y: 149, distance: 549.5
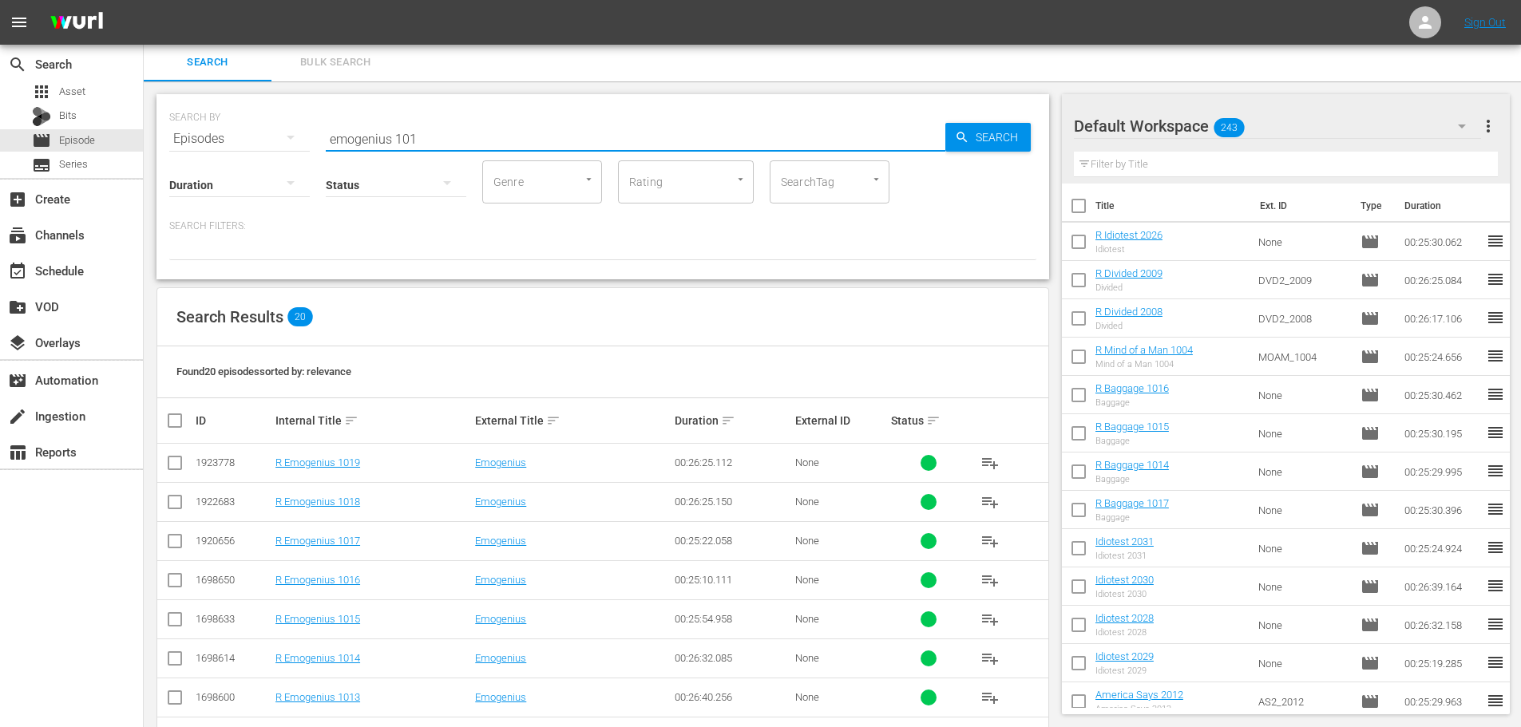
type input "emogenius 101"
drag, startPoint x: 173, startPoint y: 501, endPoint x: 173, endPoint y: 519, distance: 17.6
click at [173, 501] on input "checkbox" at bounding box center [174, 505] width 19 height 19
checkbox input "true"
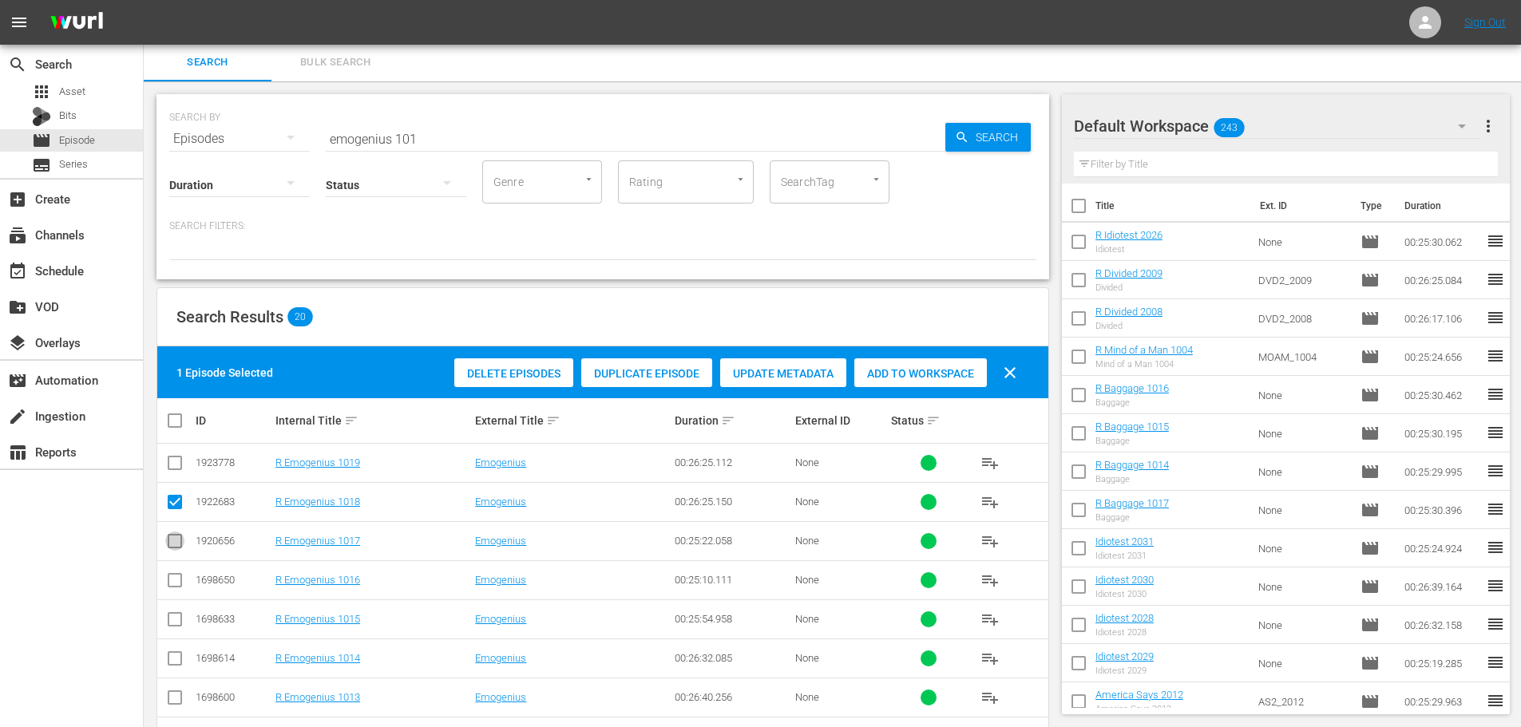
click at [176, 538] on input "checkbox" at bounding box center [174, 544] width 19 height 19
checkbox input "true"
drag, startPoint x: 887, startPoint y: 374, endPoint x: 428, endPoint y: 54, distance: 559.3
click at [886, 374] on span "Add to Workspace" at bounding box center [920, 373] width 133 height 13
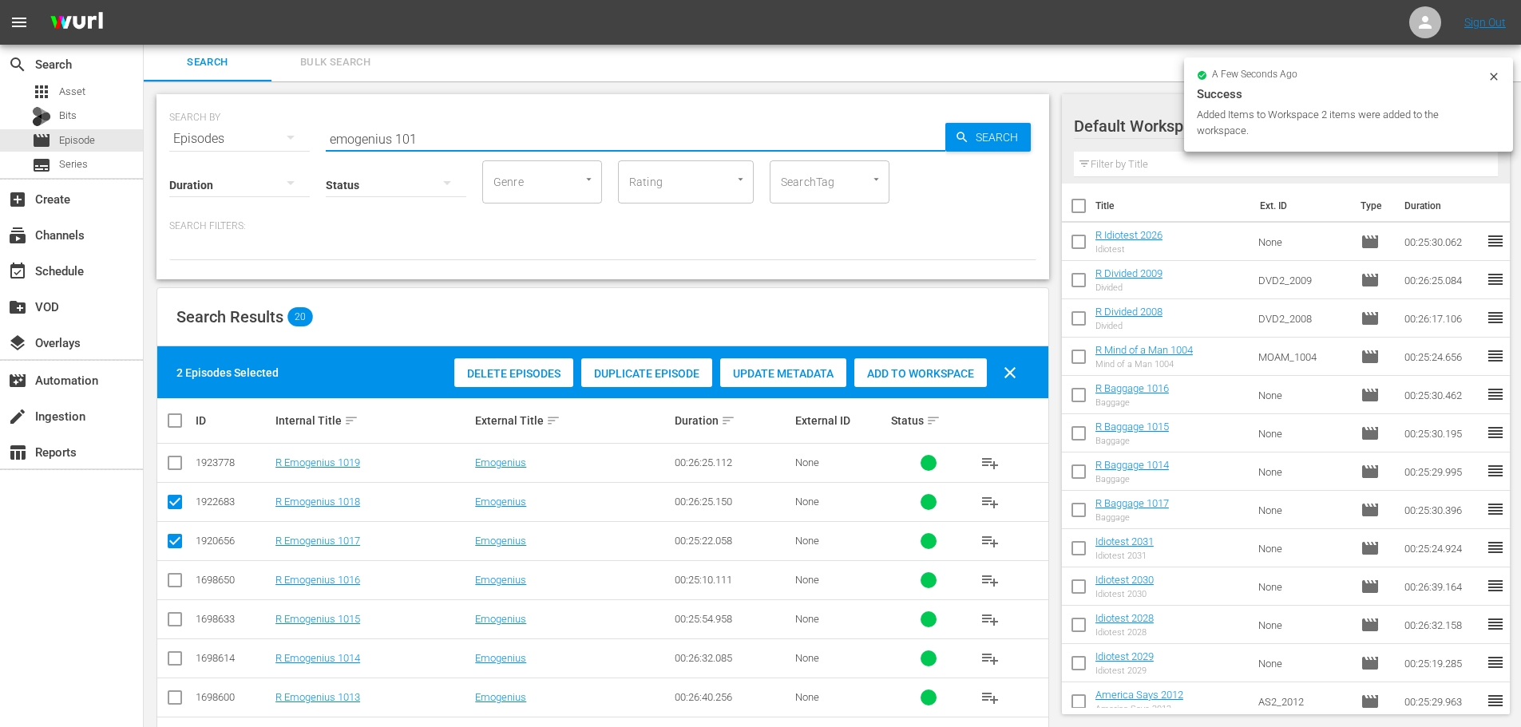
drag, startPoint x: 315, startPoint y: 126, endPoint x: 236, endPoint y: 126, distance: 78.3
click at [237, 126] on div "SEARCH BY Search By Episodes Search ID, Title, Description, Keywords, or Catego…" at bounding box center [602, 129] width 867 height 57
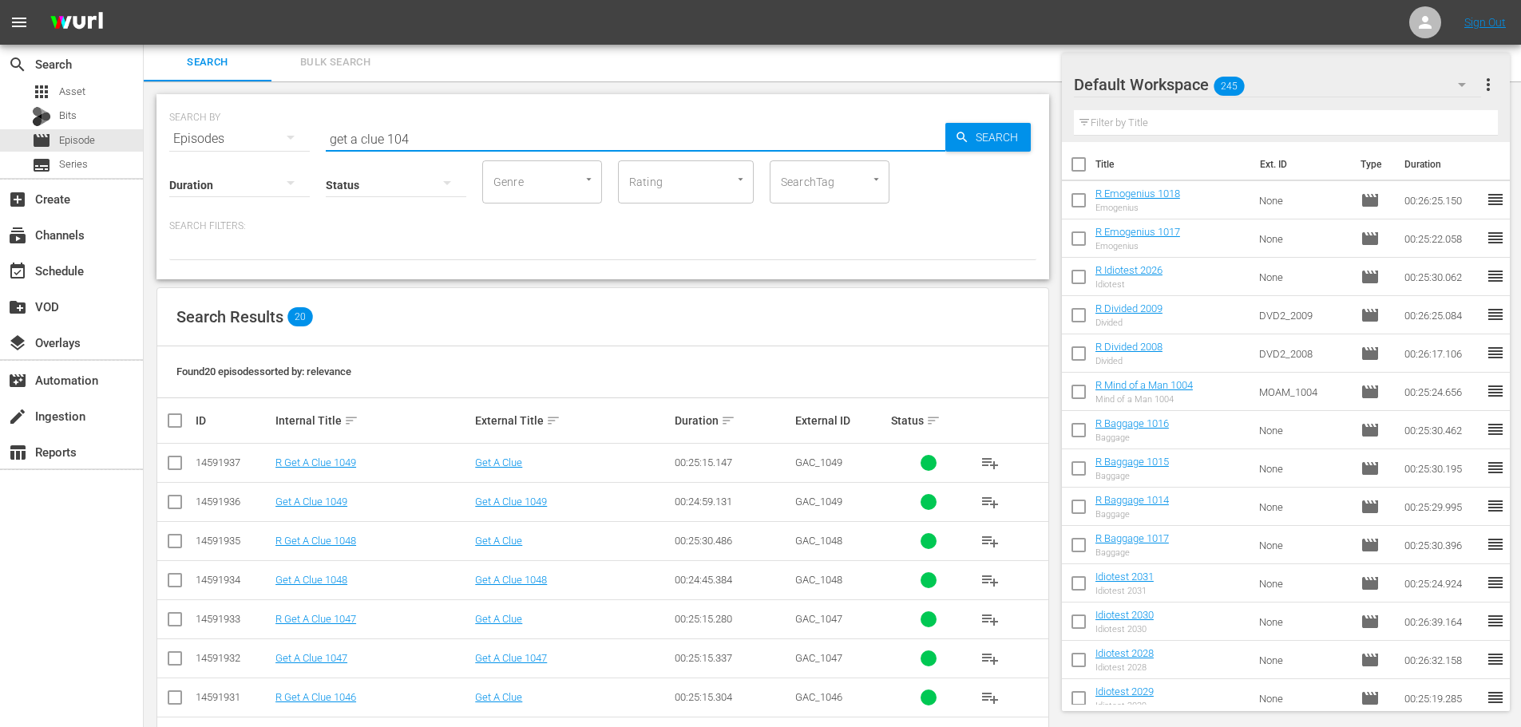
scroll to position [321, 0]
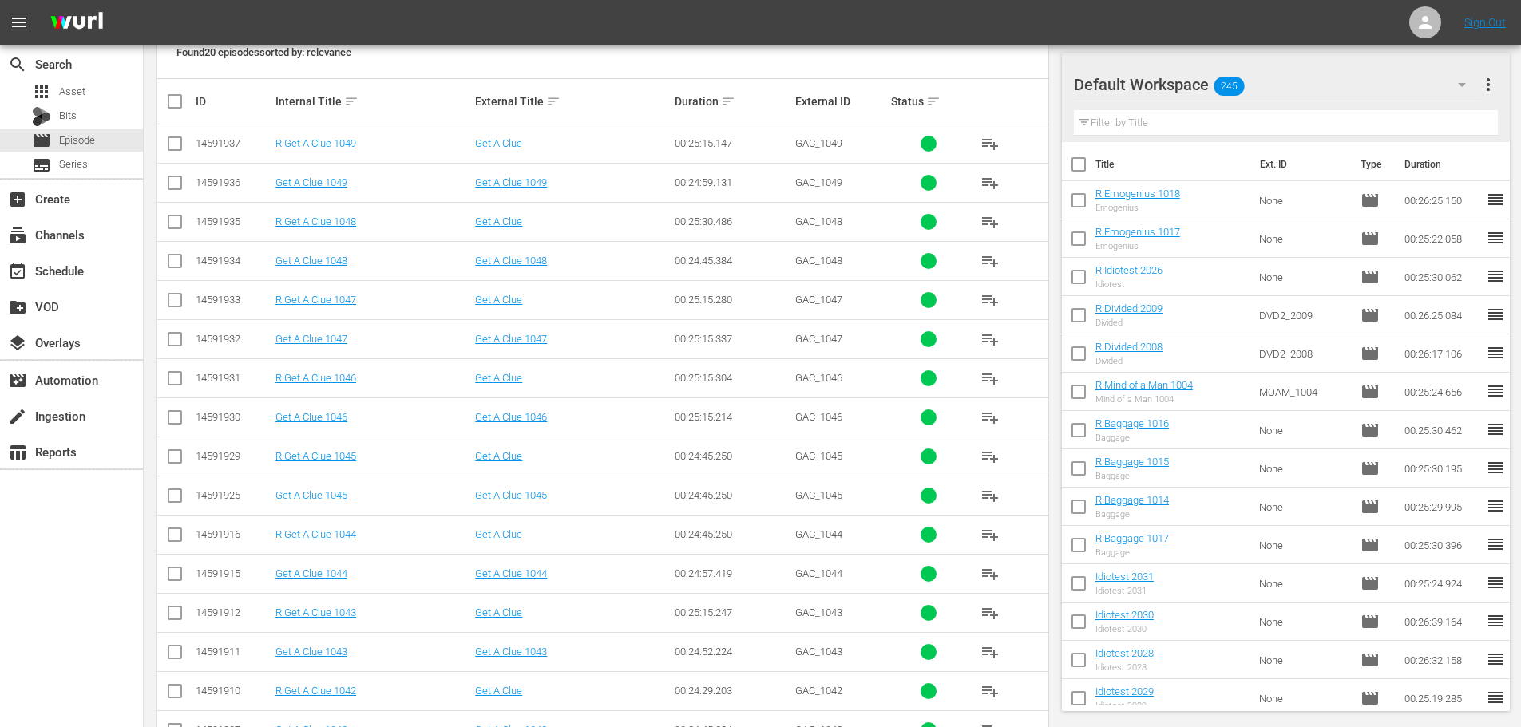
type input "get a clue 104"
click at [176, 537] on input "checkbox" at bounding box center [174, 538] width 19 height 19
checkbox input "true"
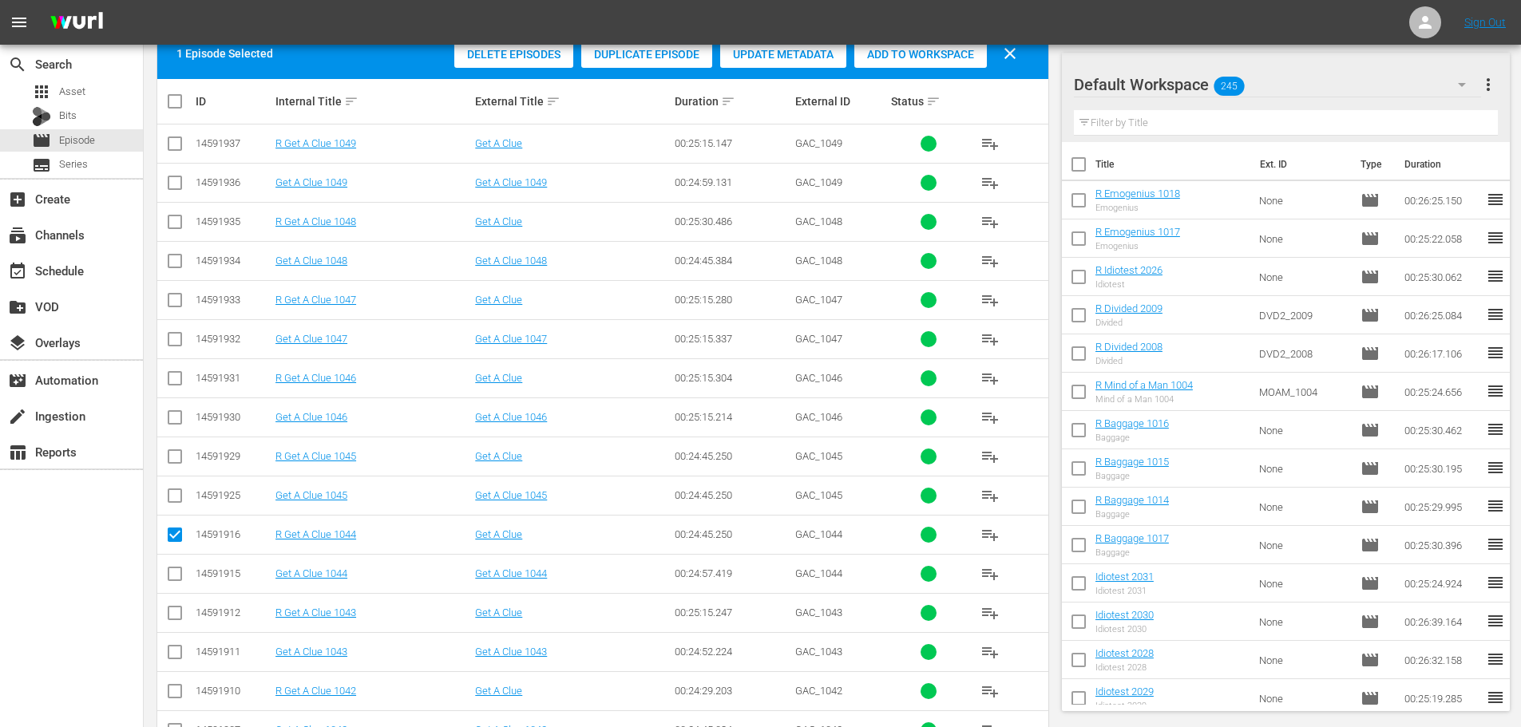
click at [176, 692] on input "checkbox" at bounding box center [174, 694] width 19 height 19
checkbox input "true"
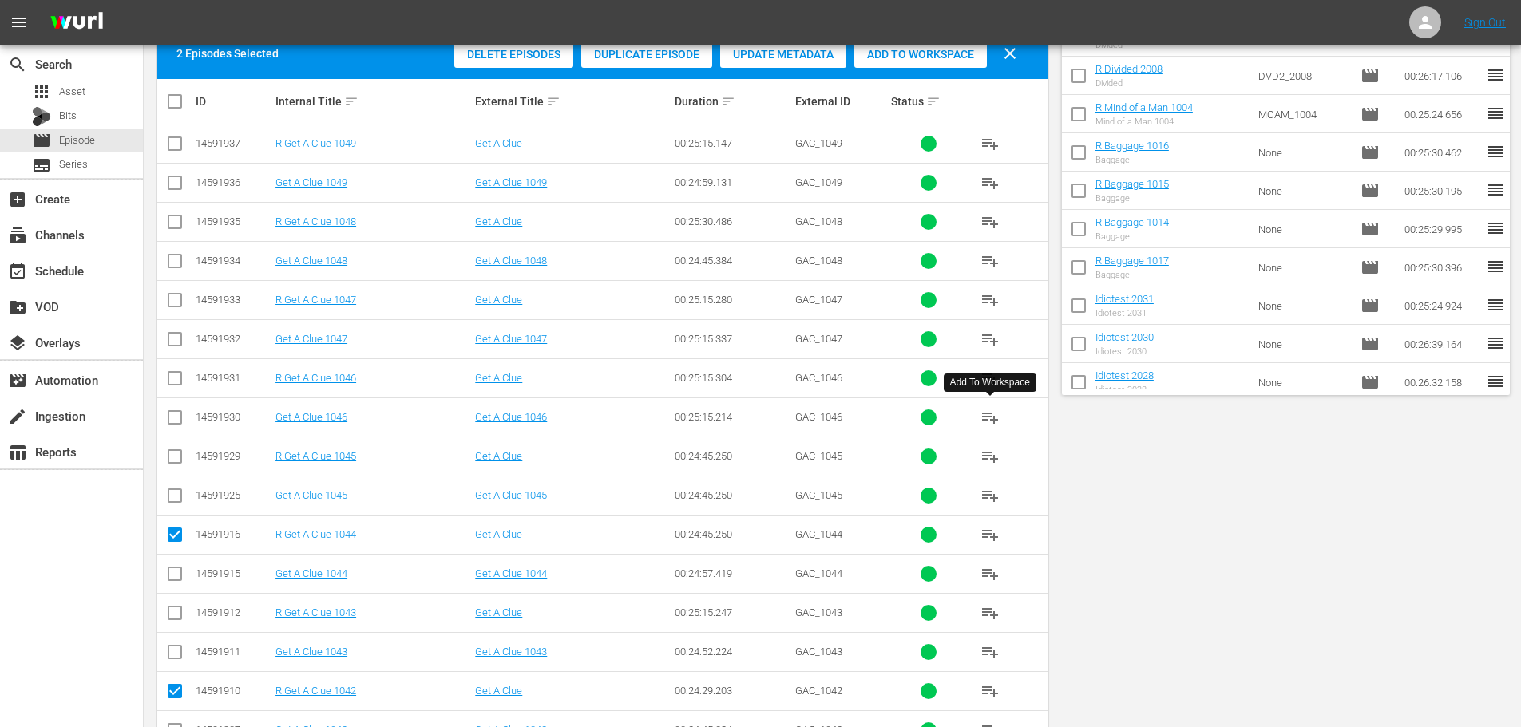
scroll to position [0, 0]
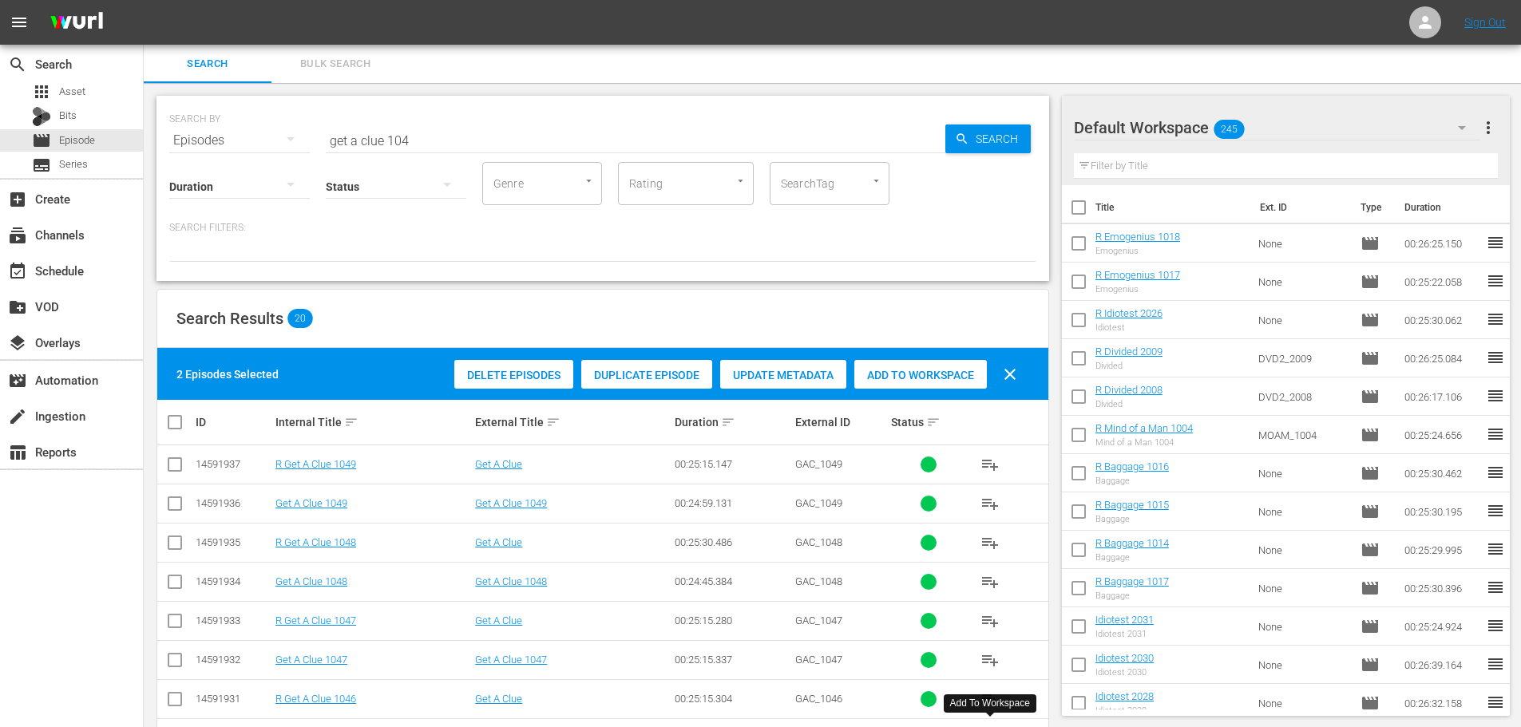
click at [899, 381] on span "Add to Workspace" at bounding box center [920, 375] width 133 height 13
drag, startPoint x: 446, startPoint y: 147, endPoint x: 189, endPoint y: 159, distance: 256.6
click at [219, 146] on div "SEARCH BY Search By Episodes Search ID, Title, Description, Keywords, or Catego…" at bounding box center [602, 130] width 867 height 57
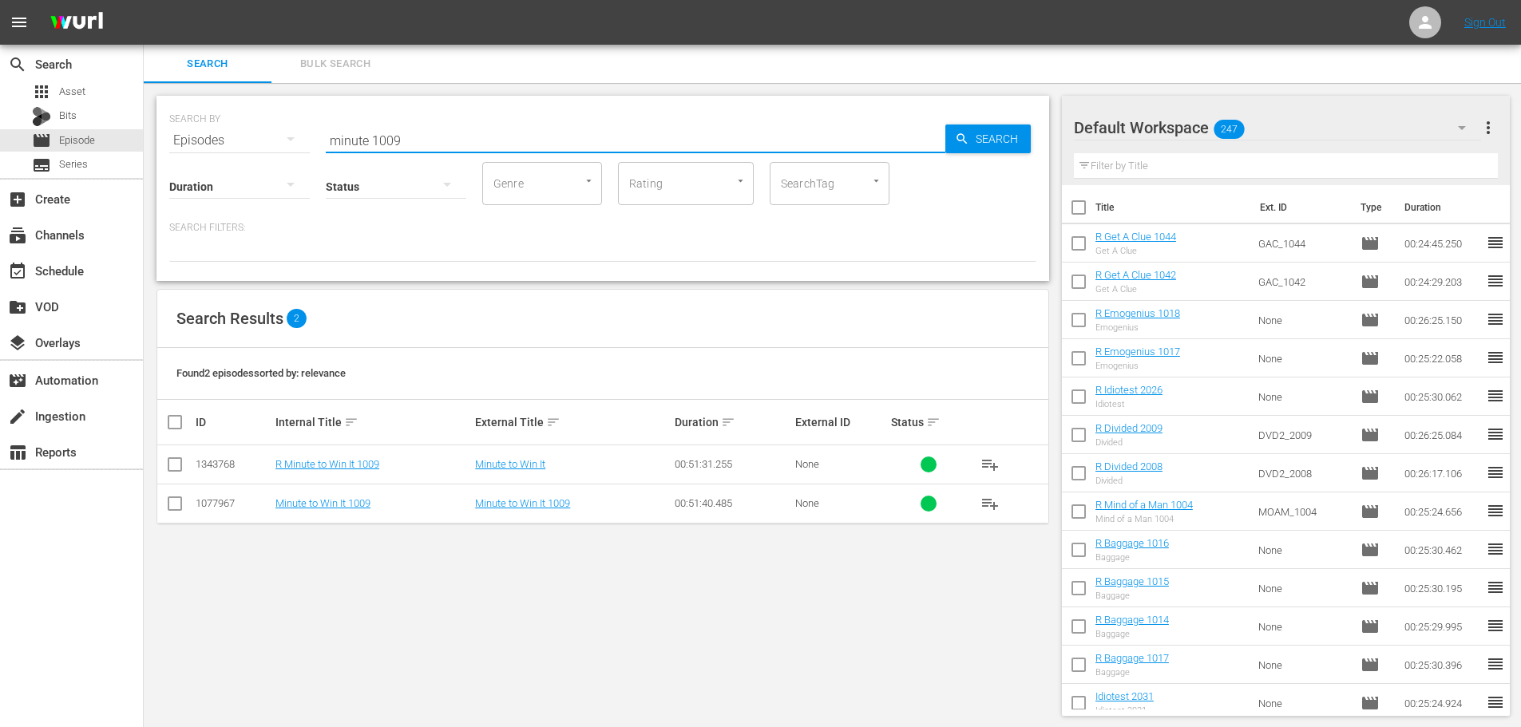
type input "minute 1009"
click at [175, 458] on input "checkbox" at bounding box center [174, 467] width 19 height 19
checkbox input "true"
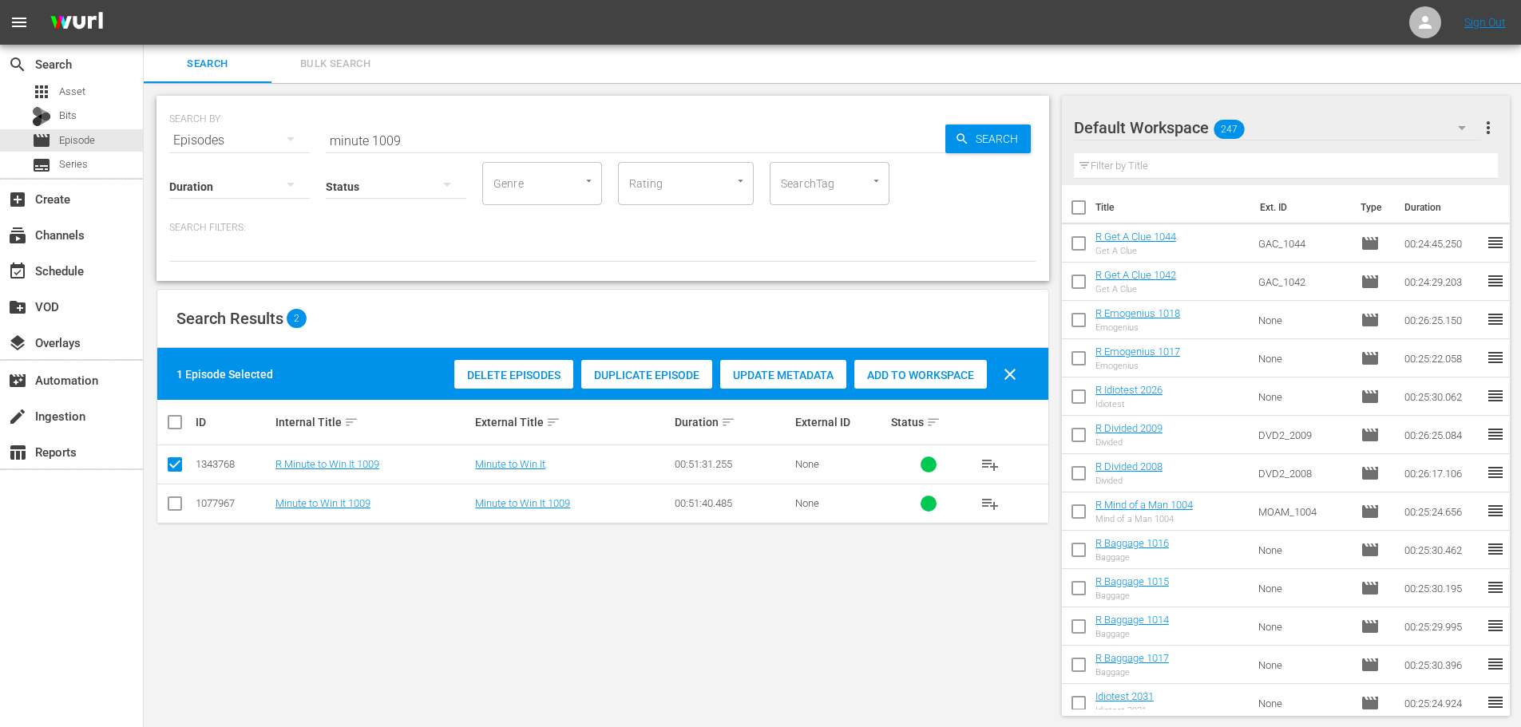
click at [911, 376] on span "Add to Workspace" at bounding box center [920, 375] width 133 height 13
drag, startPoint x: 428, startPoint y: 129, endPoint x: 0, endPoint y: 221, distance: 437.9
click at [144, 0] on div "search Search apps Asset Bits movie Episode subtitles Series add_box Create sub…" at bounding box center [833, 0] width 1378 height 0
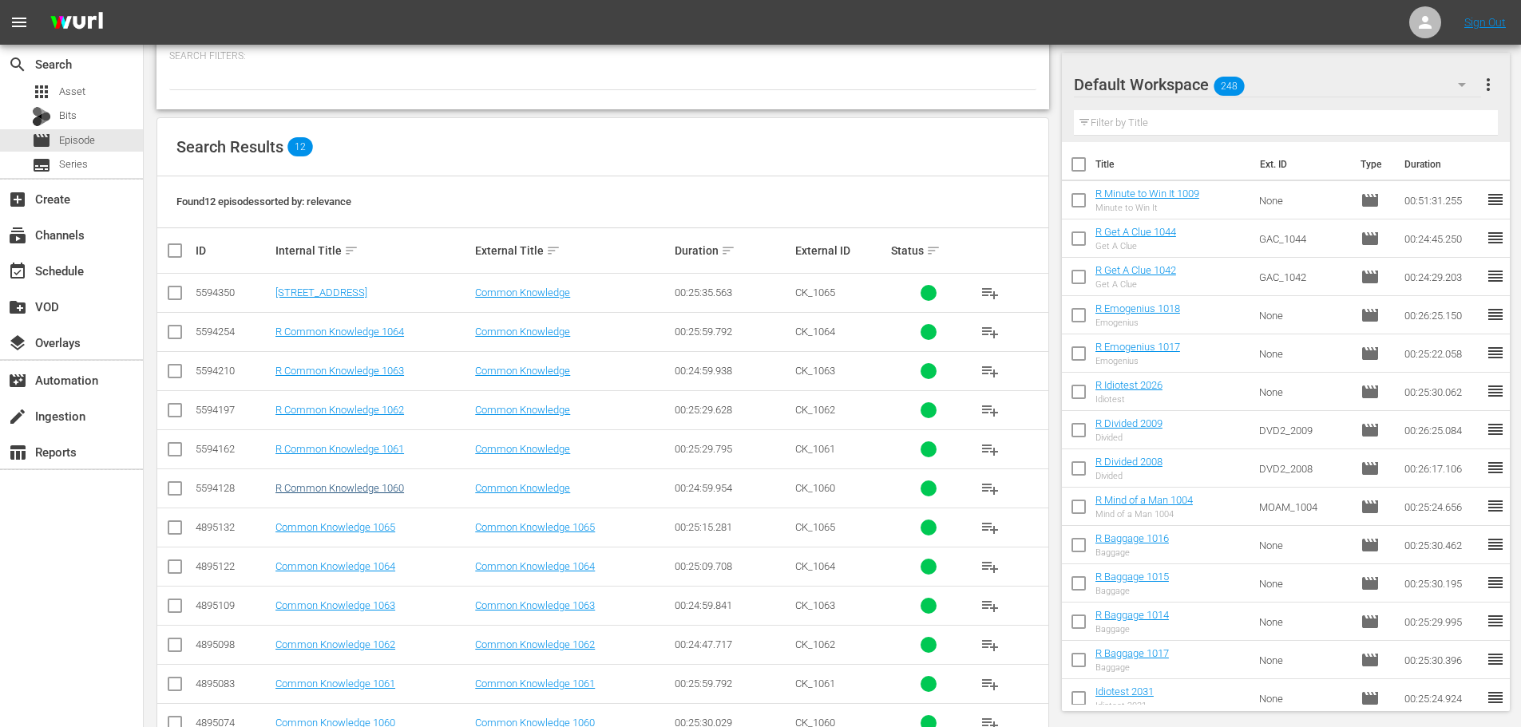
scroll to position [217, 0]
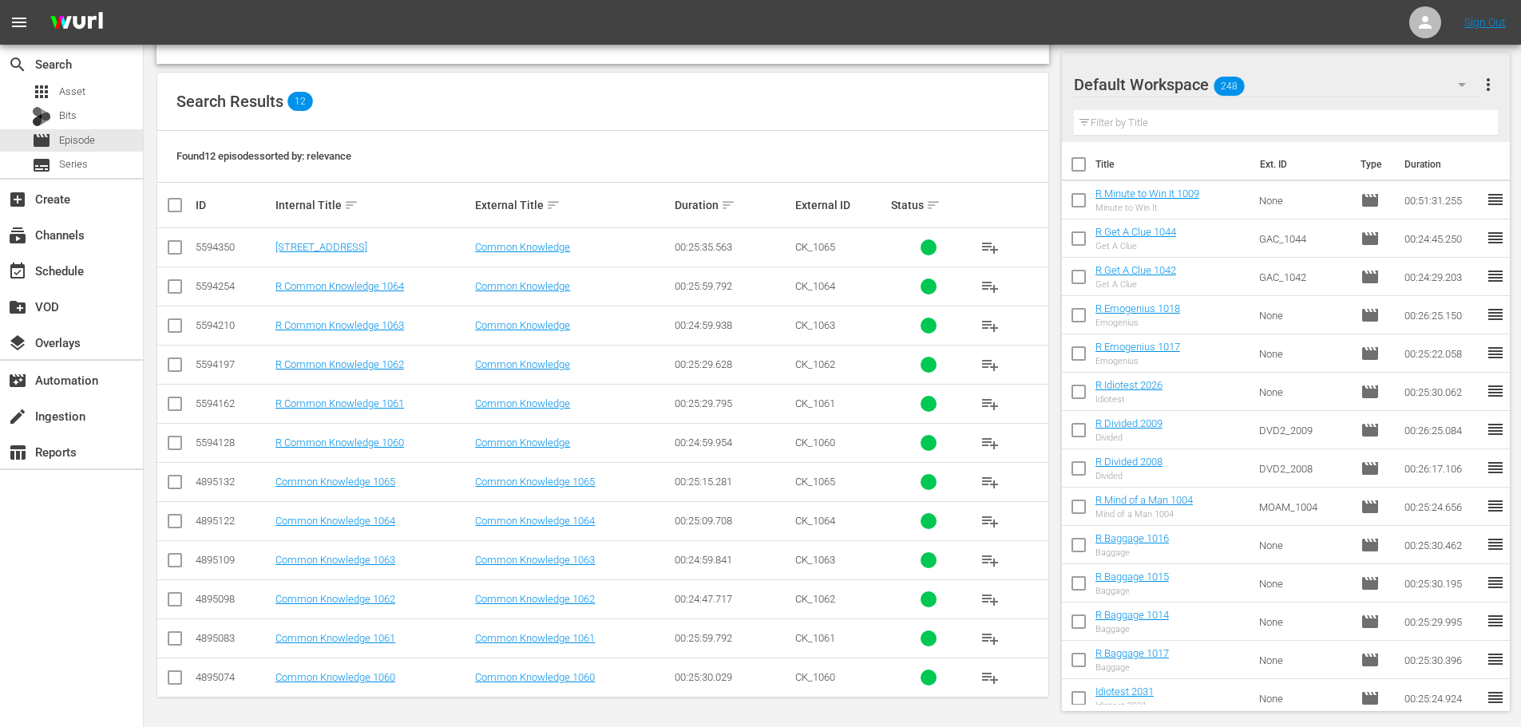
type input "common 106"
click at [174, 395] on icon at bounding box center [174, 403] width 19 height 19
click at [185, 315] on td at bounding box center [175, 325] width 36 height 39
click at [183, 319] on input "checkbox" at bounding box center [174, 328] width 19 height 19
checkbox input "true"
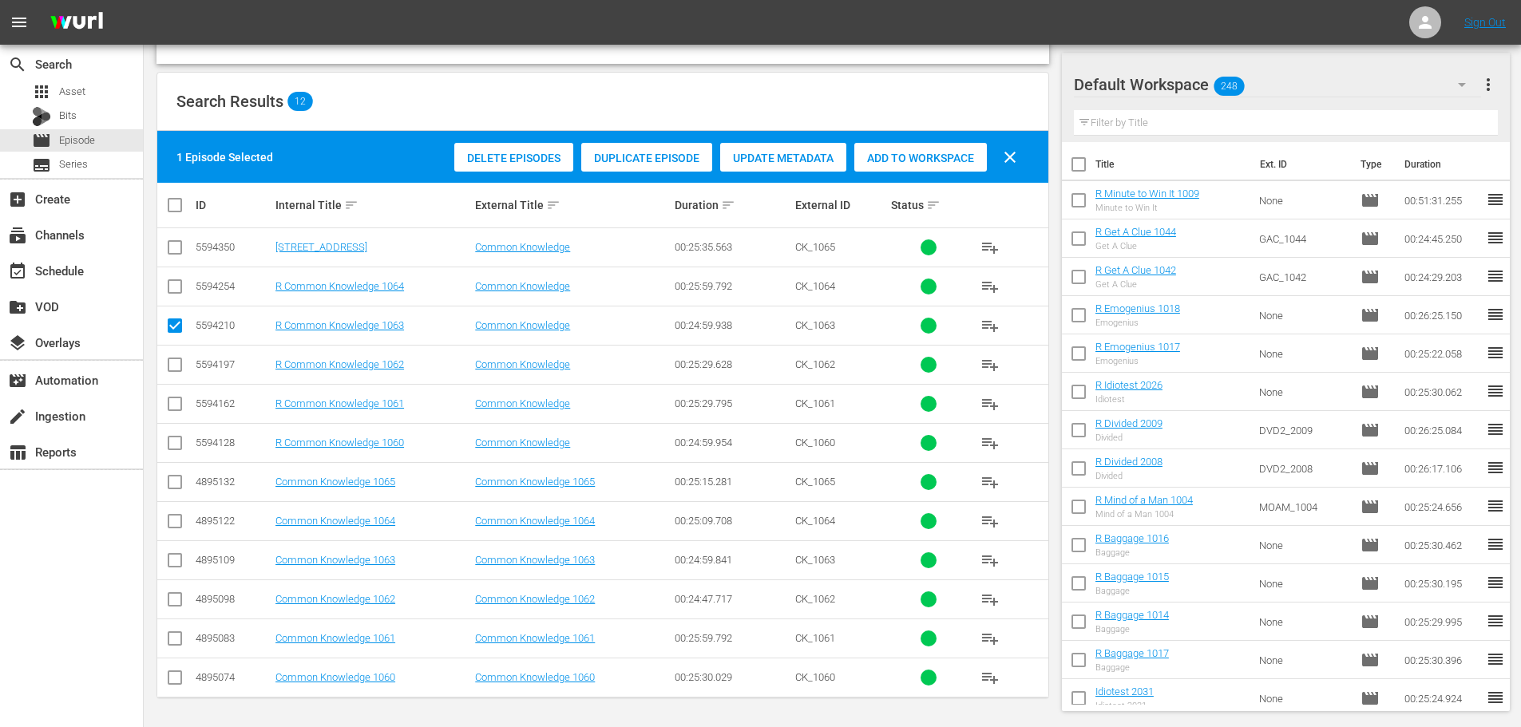
click at [167, 402] on input "checkbox" at bounding box center [174, 407] width 19 height 19
checkbox input "true"
click at [162, 252] on td at bounding box center [175, 247] width 36 height 39
click at [167, 251] on input "checkbox" at bounding box center [174, 250] width 19 height 19
checkbox input "true"
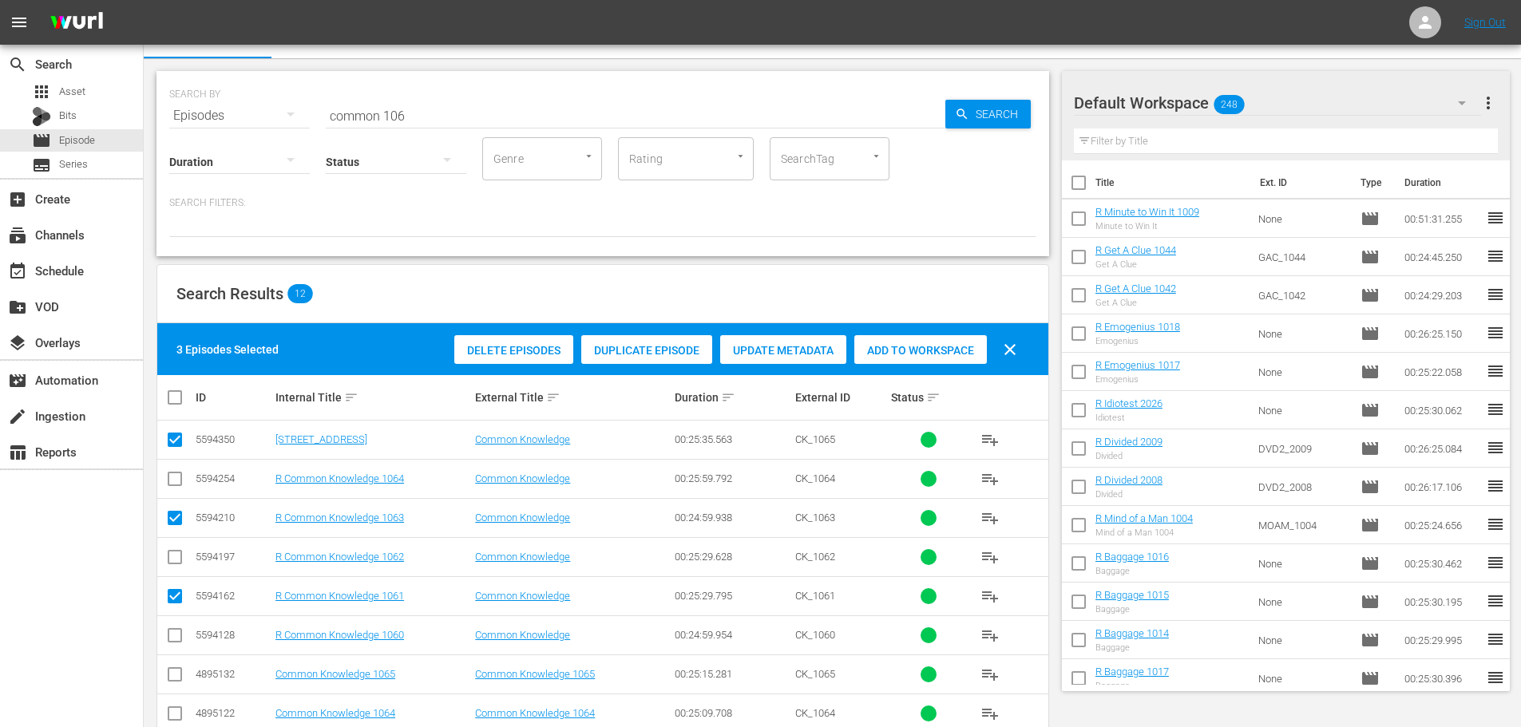
scroll to position [0, 0]
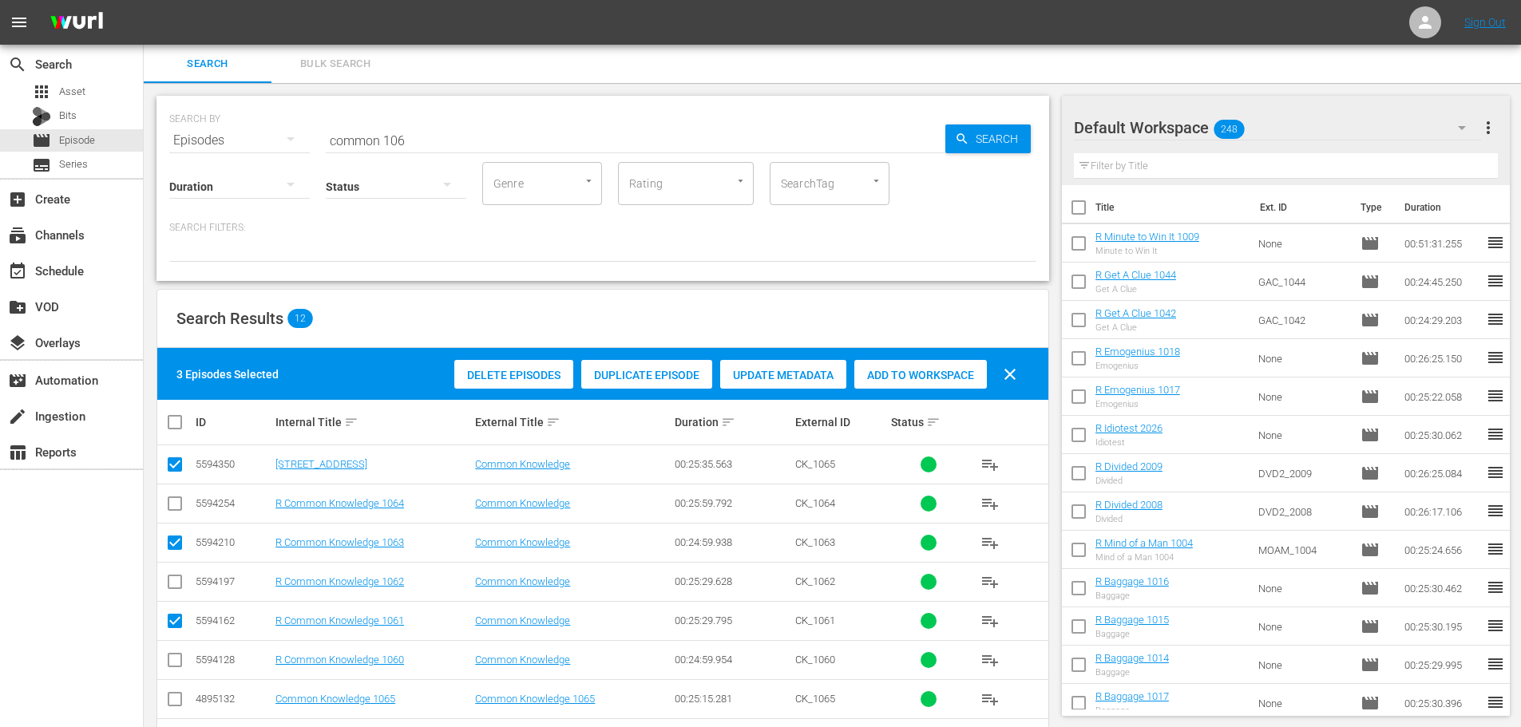
click at [897, 360] on div "Add to Workspace" at bounding box center [920, 375] width 133 height 30
click at [894, 371] on span "Add to Workspace" at bounding box center [920, 375] width 133 height 13
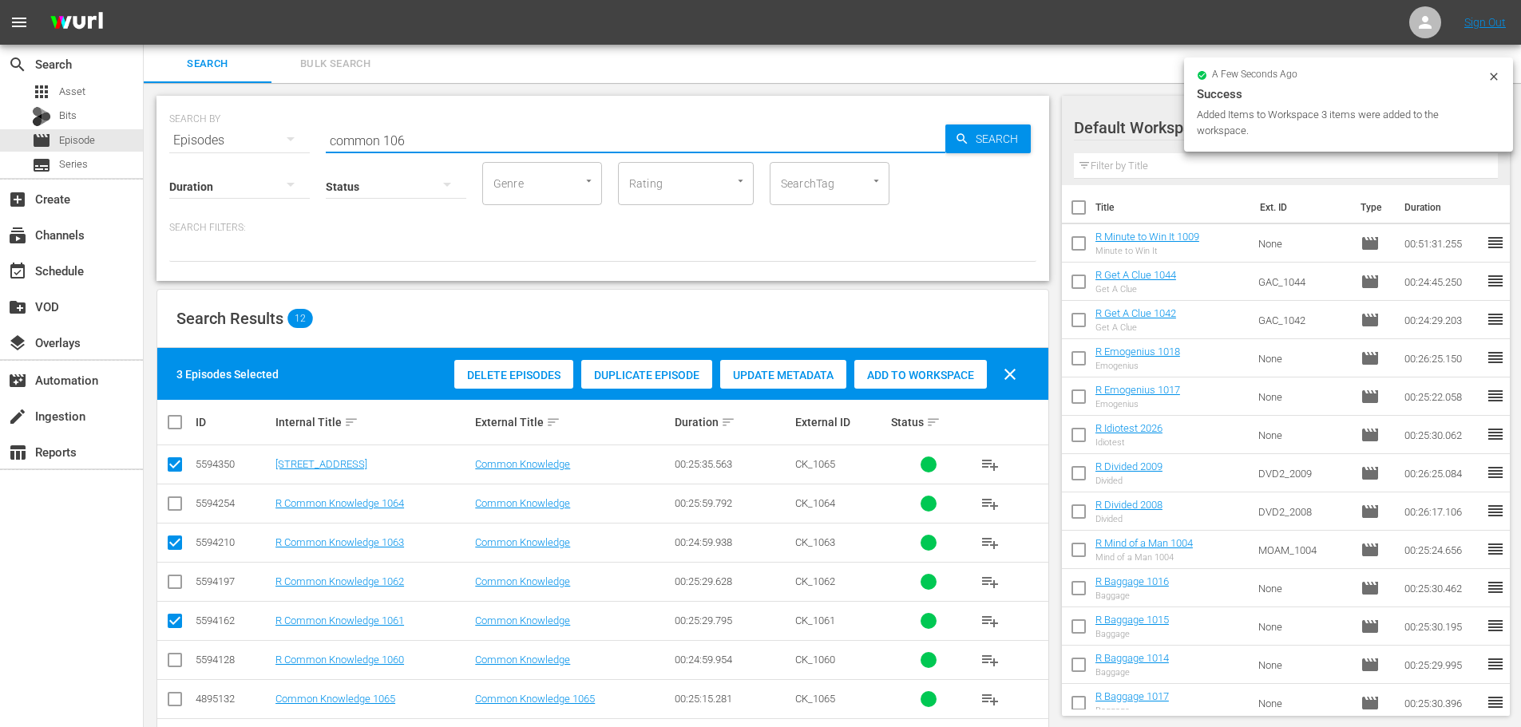
click at [410, 143] on input "common 106" at bounding box center [636, 140] width 620 height 38
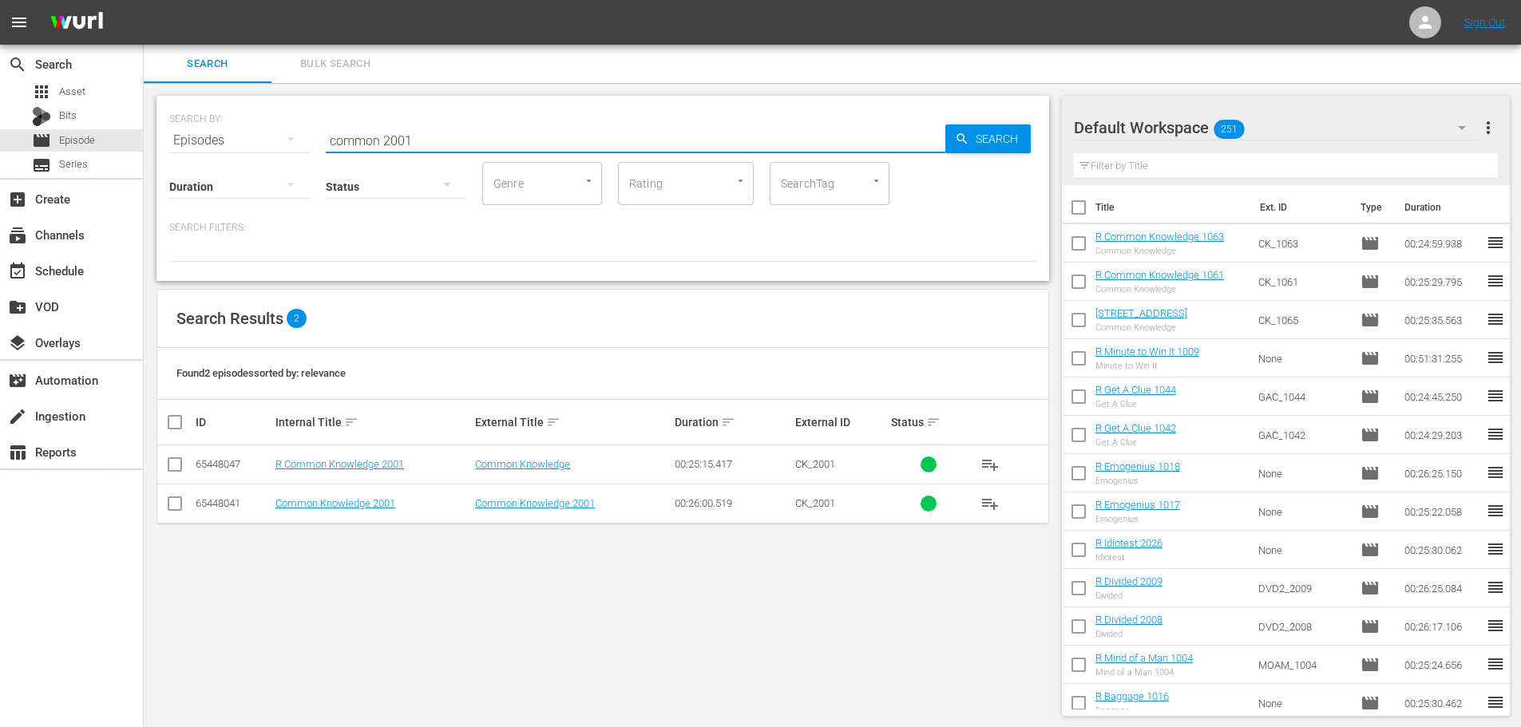
type input "common 2001"
click at [168, 460] on input "checkbox" at bounding box center [174, 467] width 19 height 19
checkbox input "true"
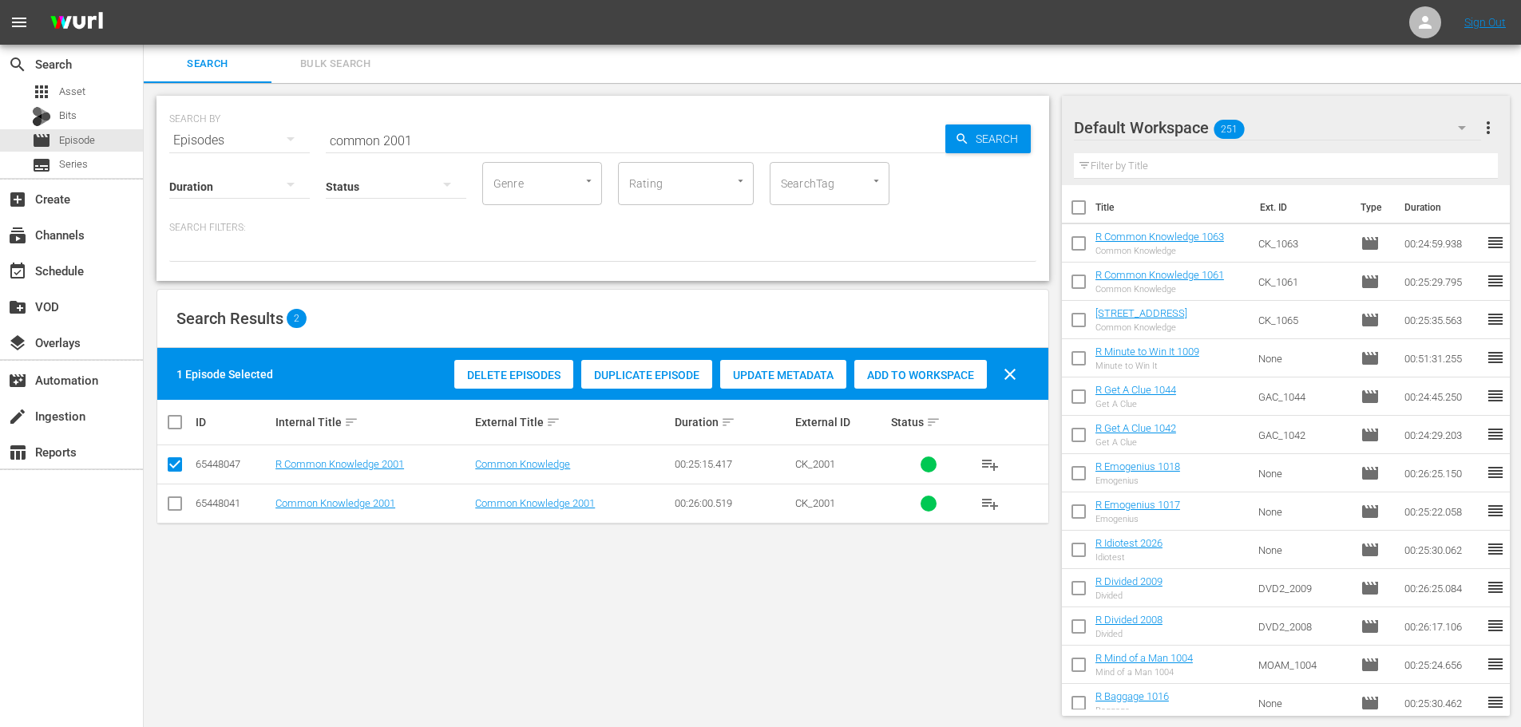
click at [897, 369] on span "Add to Workspace" at bounding box center [920, 375] width 133 height 13
drag, startPoint x: 581, startPoint y: 129, endPoint x: 179, endPoint y: 334, distance: 451.8
click at [144, 0] on div "search Search apps Asset Bits movie Episode subtitles Series add_box Create sub…" at bounding box center [833, 0] width 1378 height 0
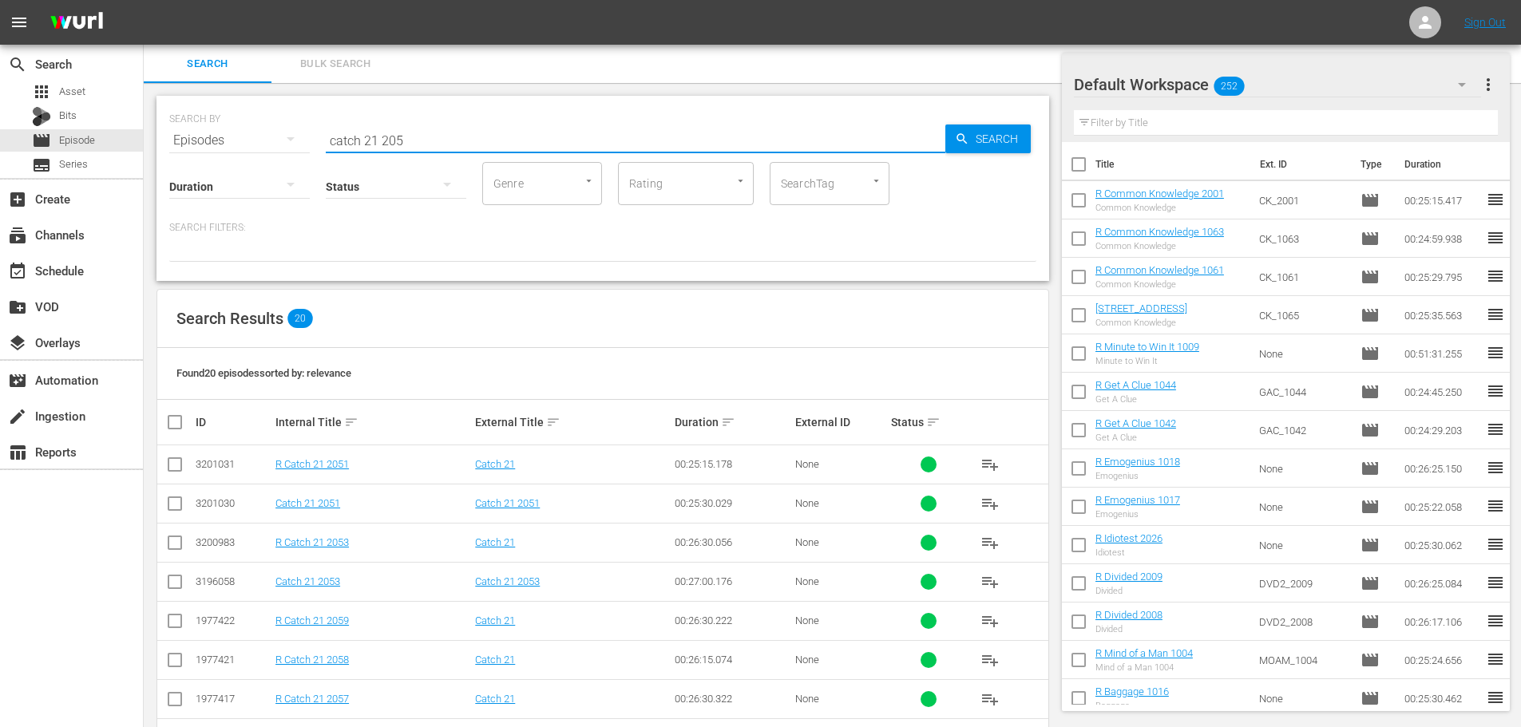
scroll to position [80, 0]
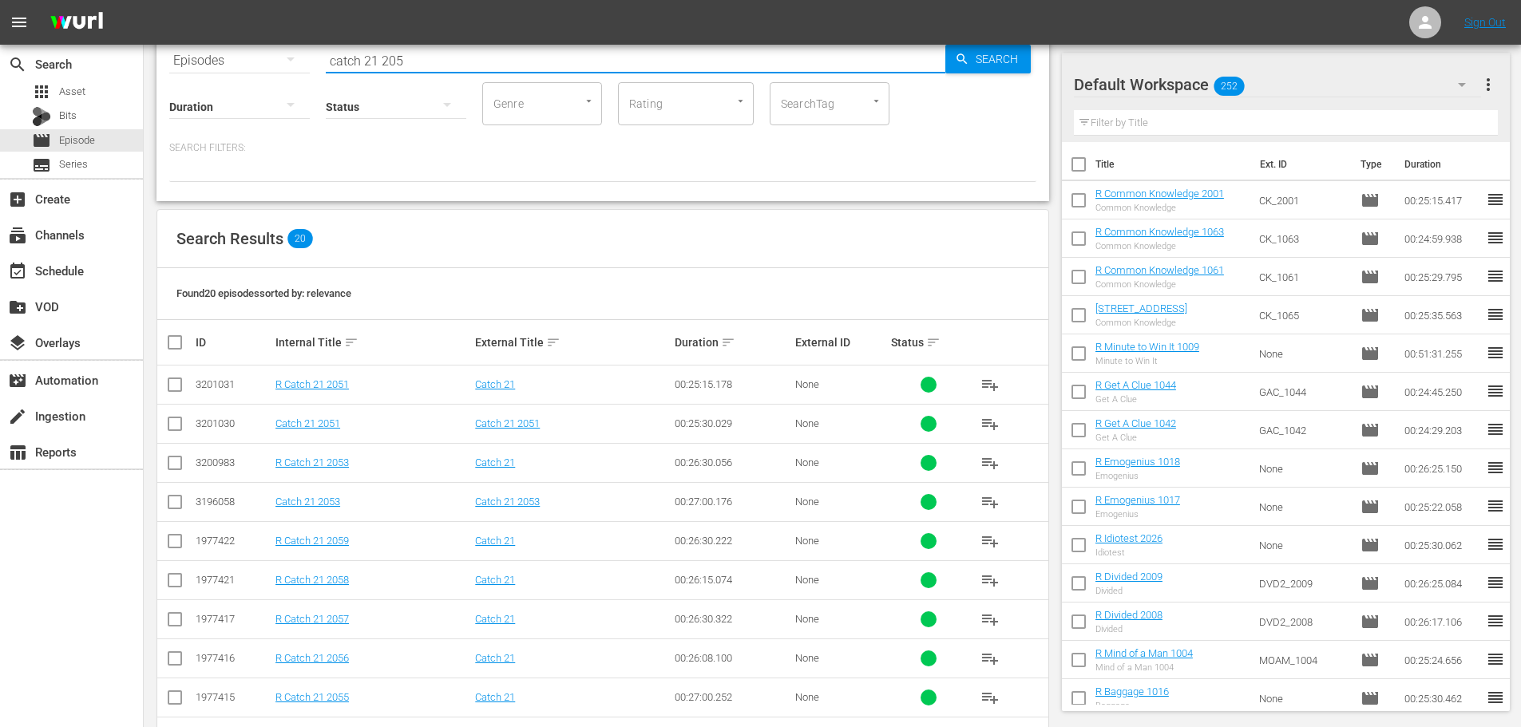
type input "catch 21 205"
click at [170, 466] on input "checkbox" at bounding box center [174, 466] width 19 height 19
checkbox input "true"
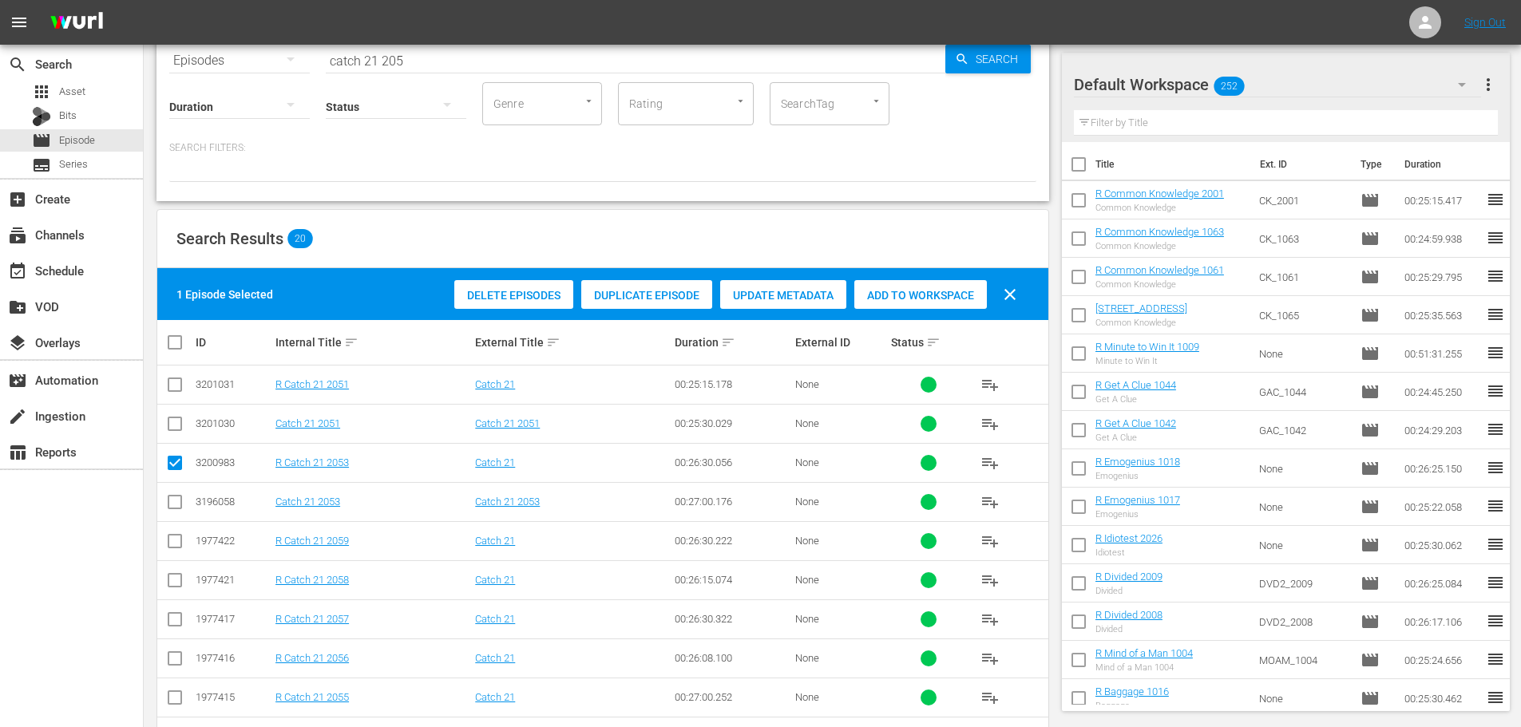
scroll to position [240, 0]
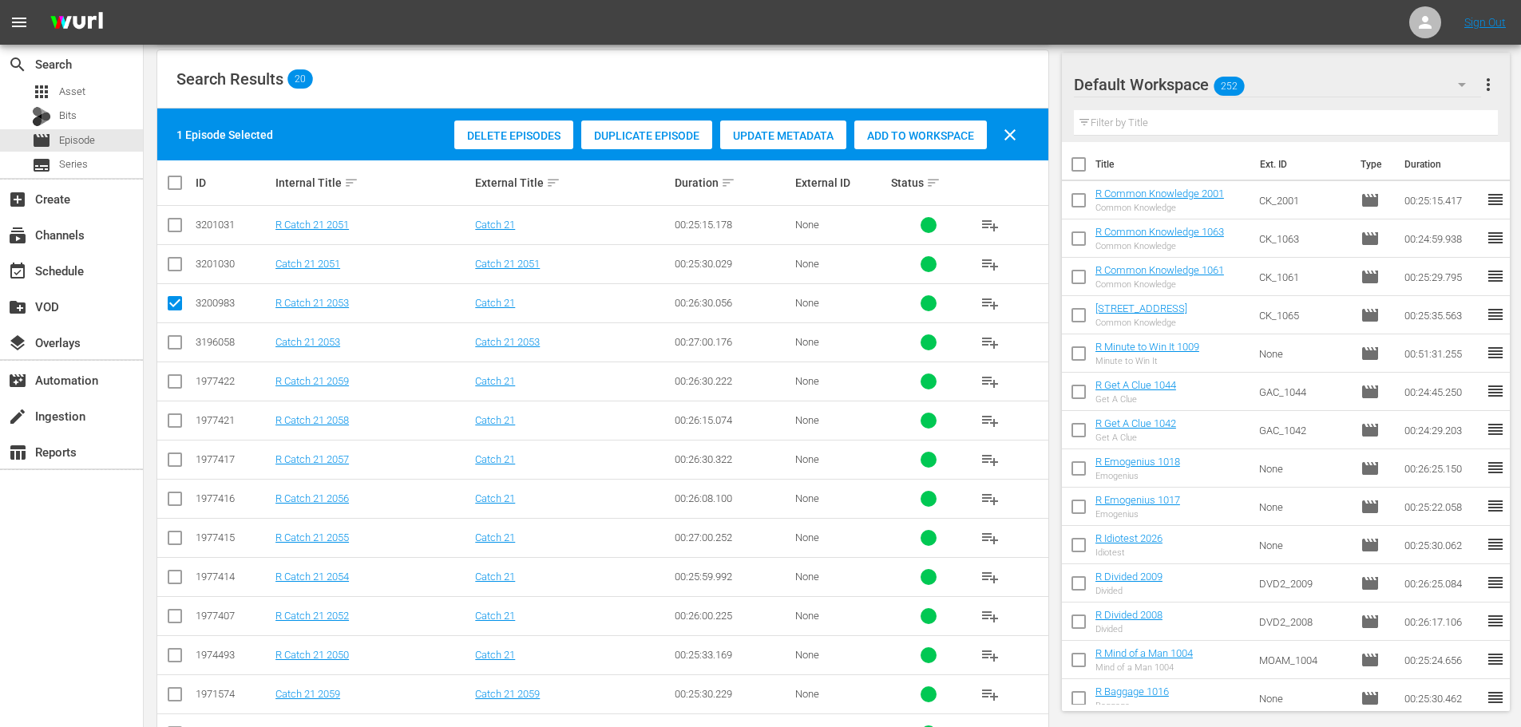
click at [185, 529] on td at bounding box center [175, 537] width 36 height 39
click at [176, 548] on input "checkbox" at bounding box center [174, 541] width 19 height 19
checkbox input "true"
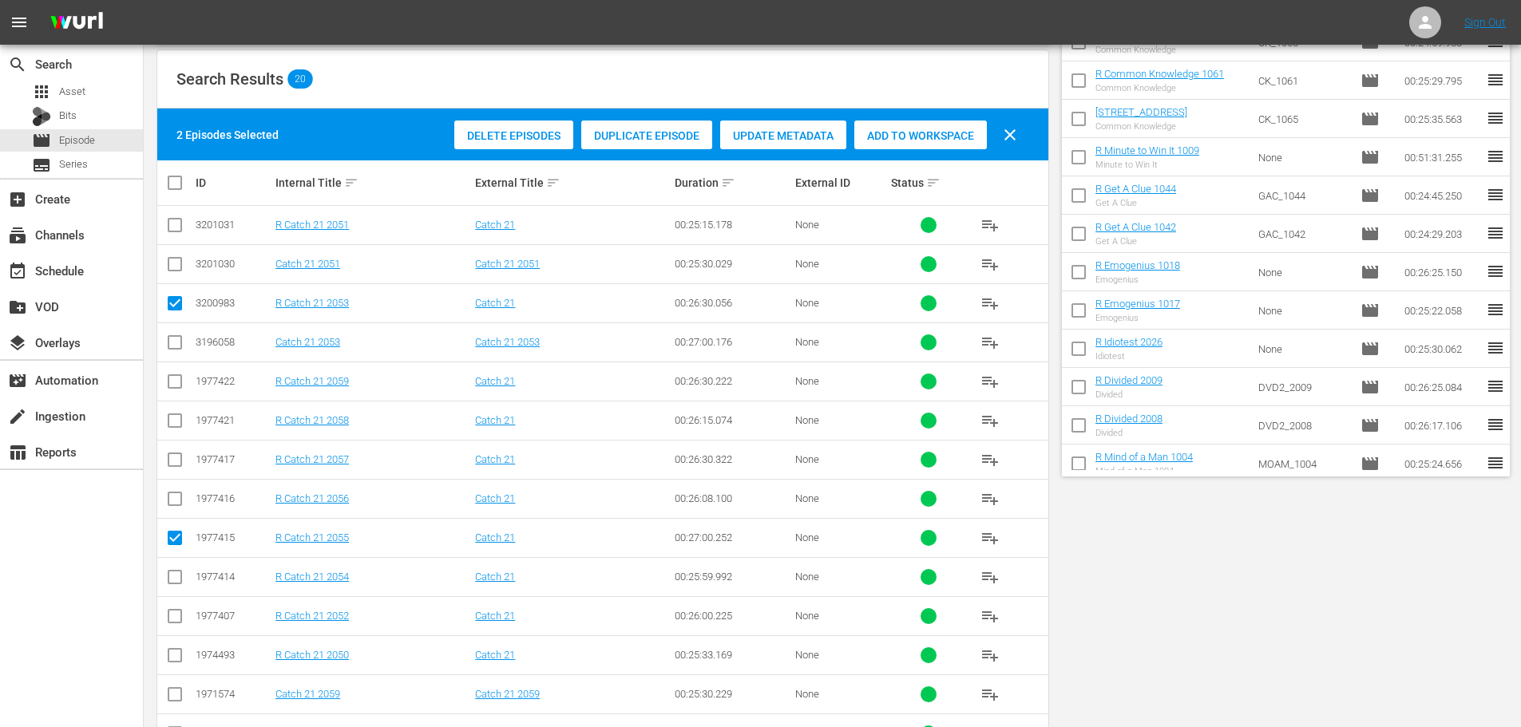
scroll to position [0, 0]
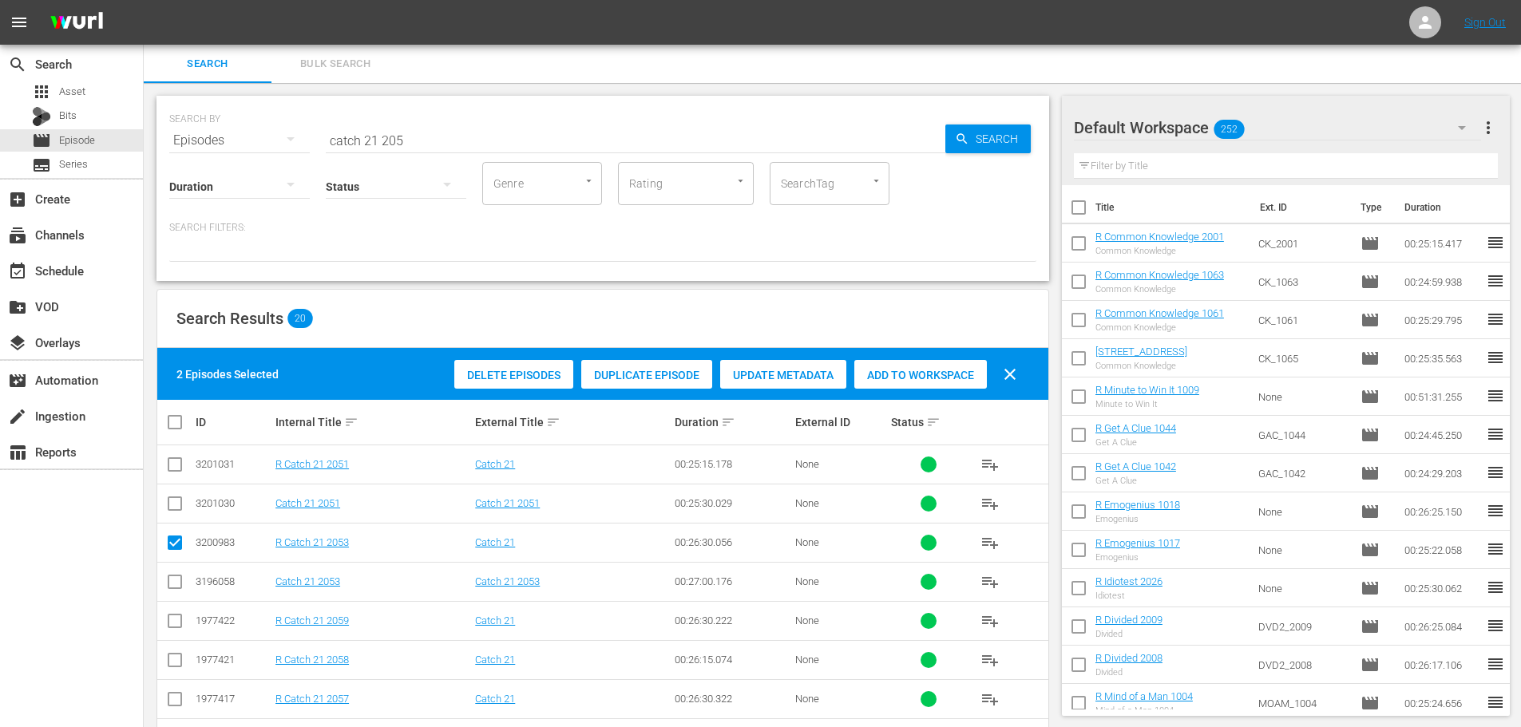
click at [953, 364] on div "Add to Workspace" at bounding box center [920, 375] width 133 height 30
drag, startPoint x: 452, startPoint y: 126, endPoint x: 85, endPoint y: 139, distance: 367.6
click at [144, 0] on div "search Search apps Asset Bits movie Episode subtitles Series add_box Create sub…" at bounding box center [833, 0] width 1378 height 0
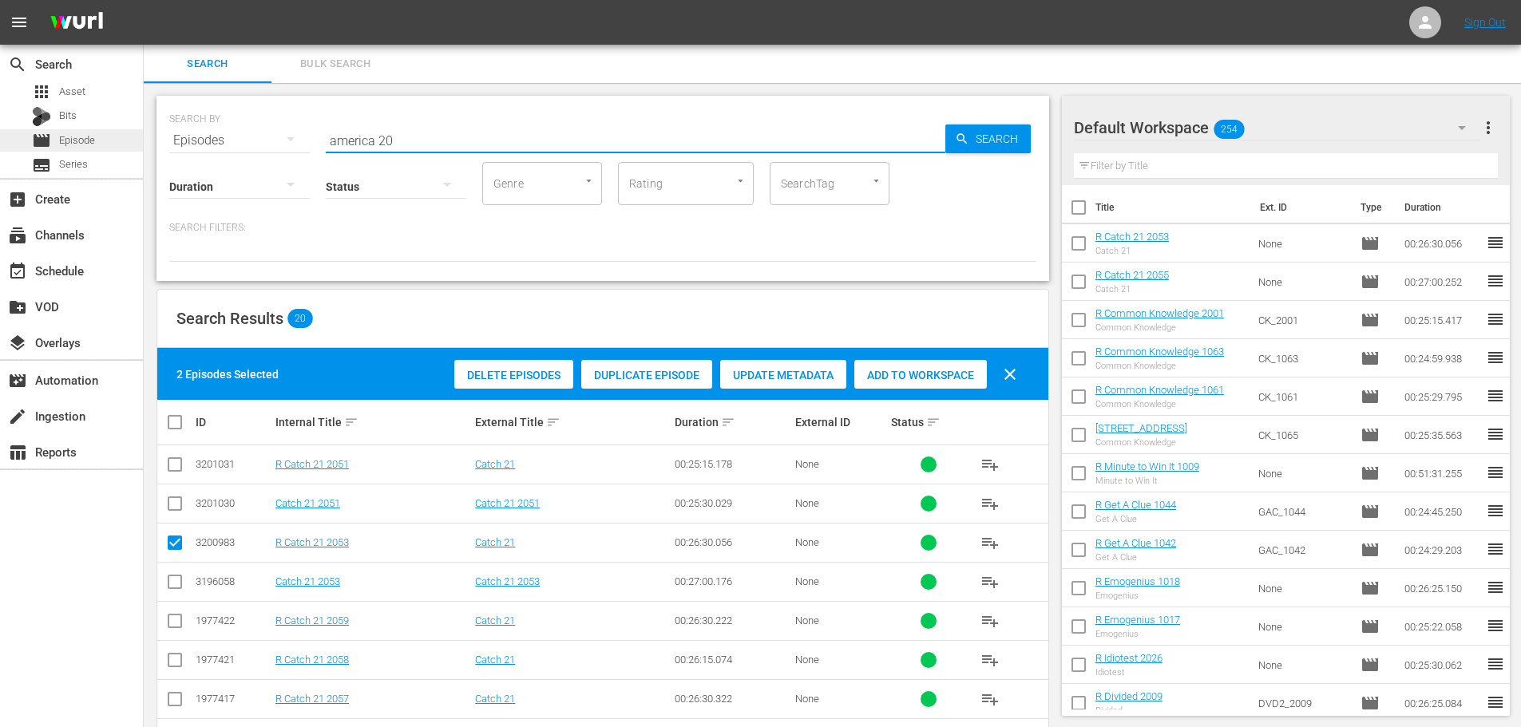
type input "america 200"
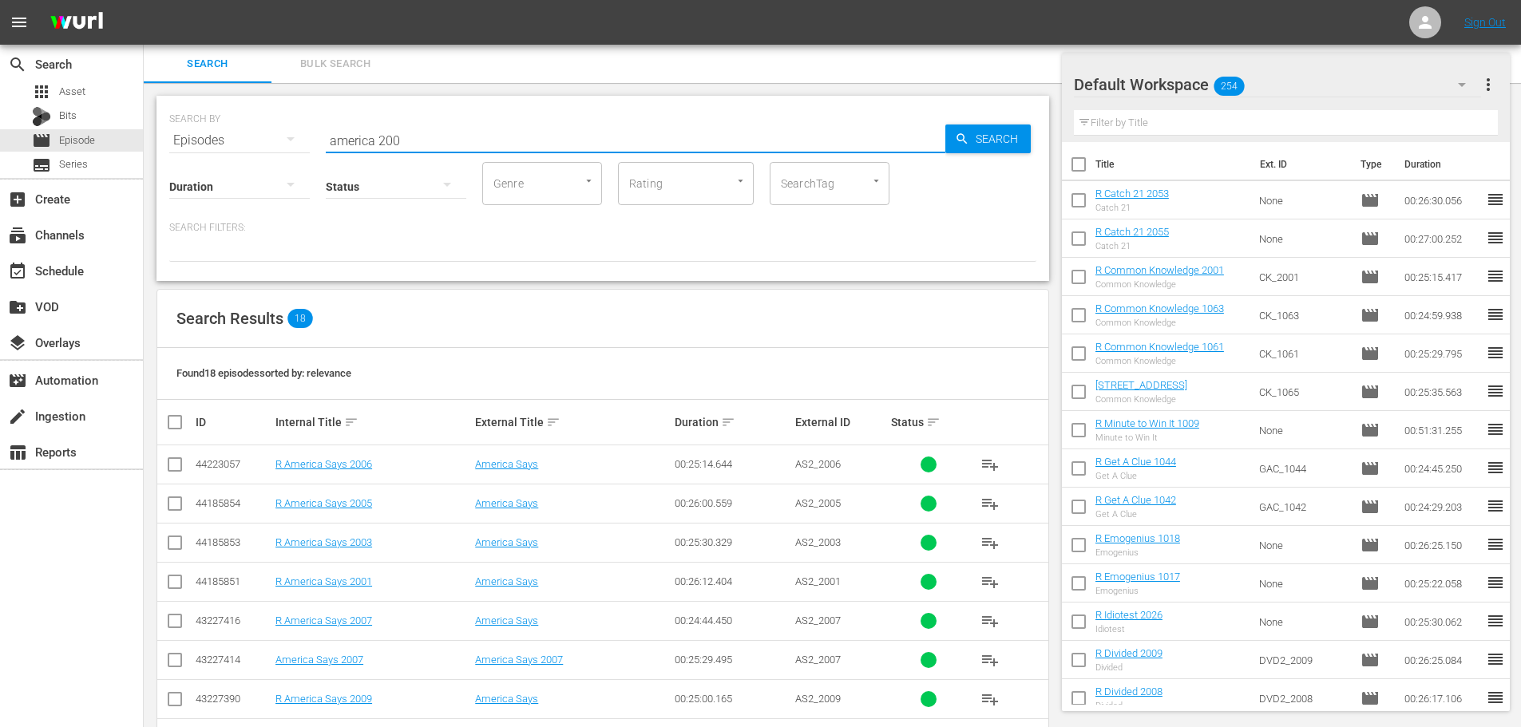
scroll to position [452, 0]
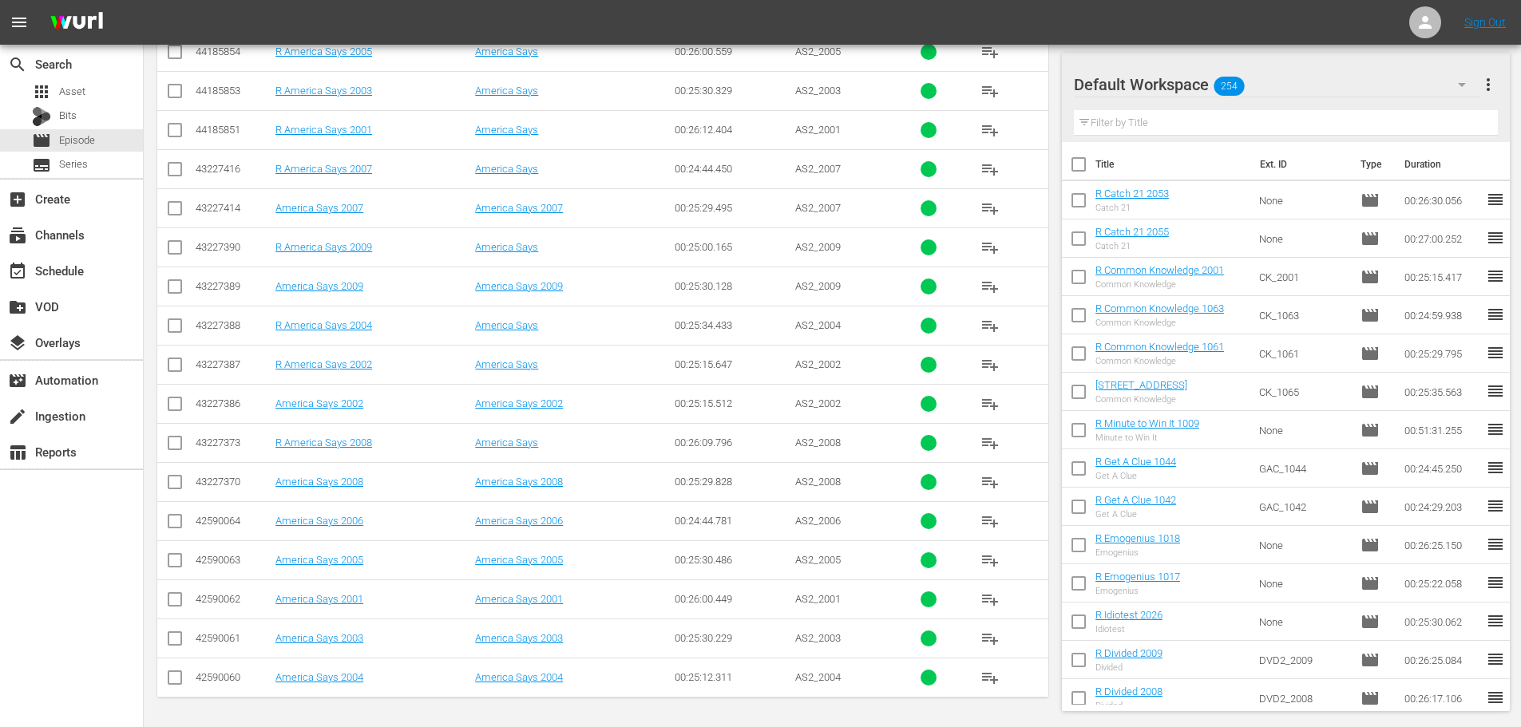
type input "america 200"
click at [179, 451] on input "checkbox" at bounding box center [174, 446] width 19 height 19
checkbox input "true"
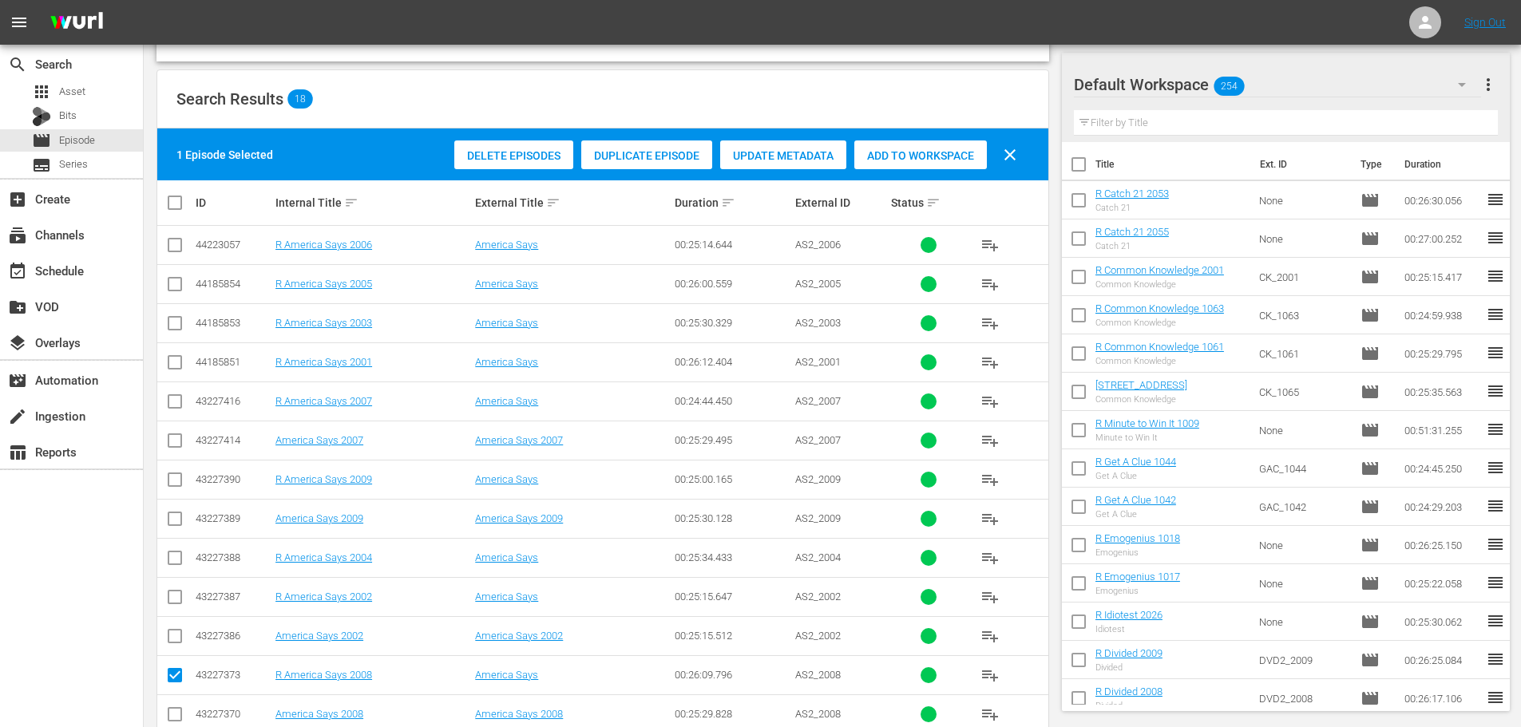
scroll to position [212, 0]
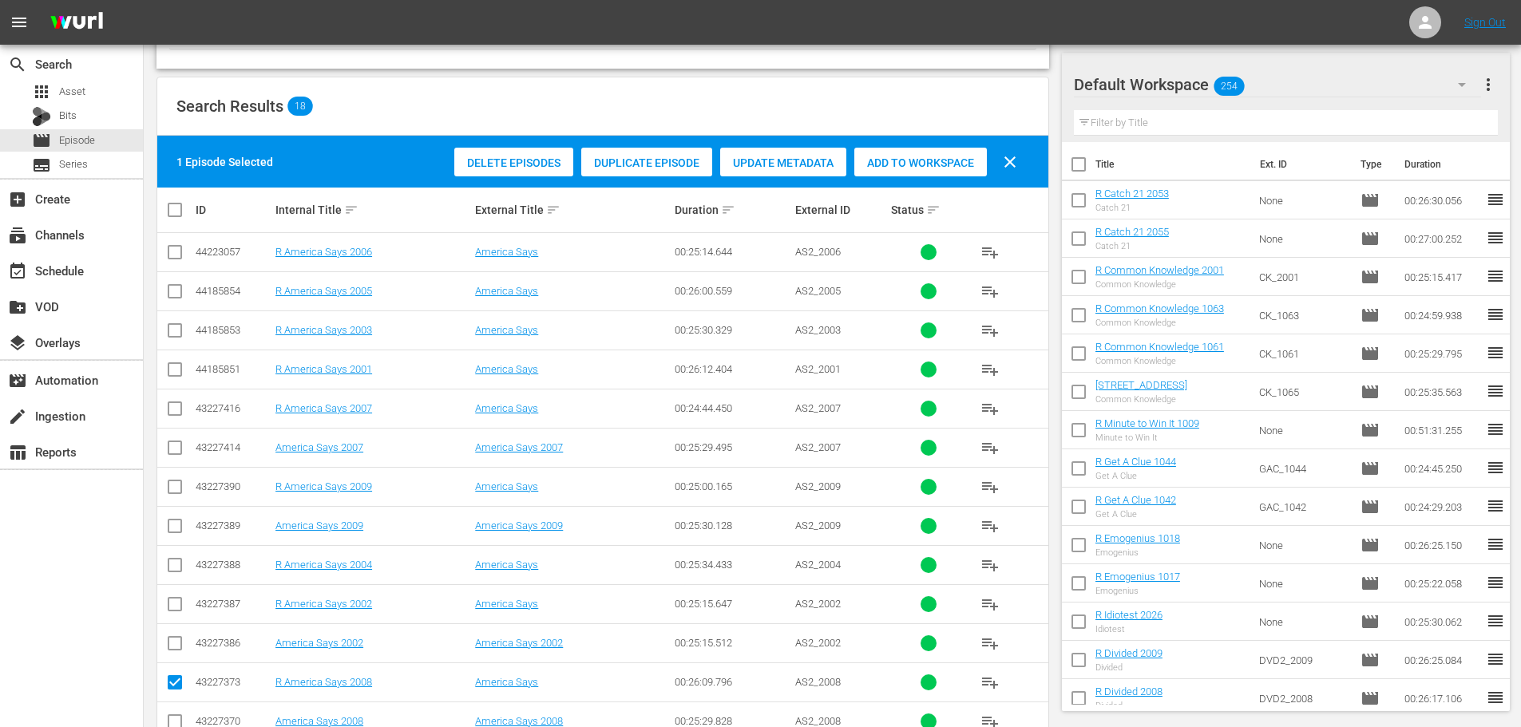
click at [165, 252] on td at bounding box center [175, 252] width 36 height 39
click at [170, 251] on input "checkbox" at bounding box center [174, 255] width 19 height 19
checkbox input "true"
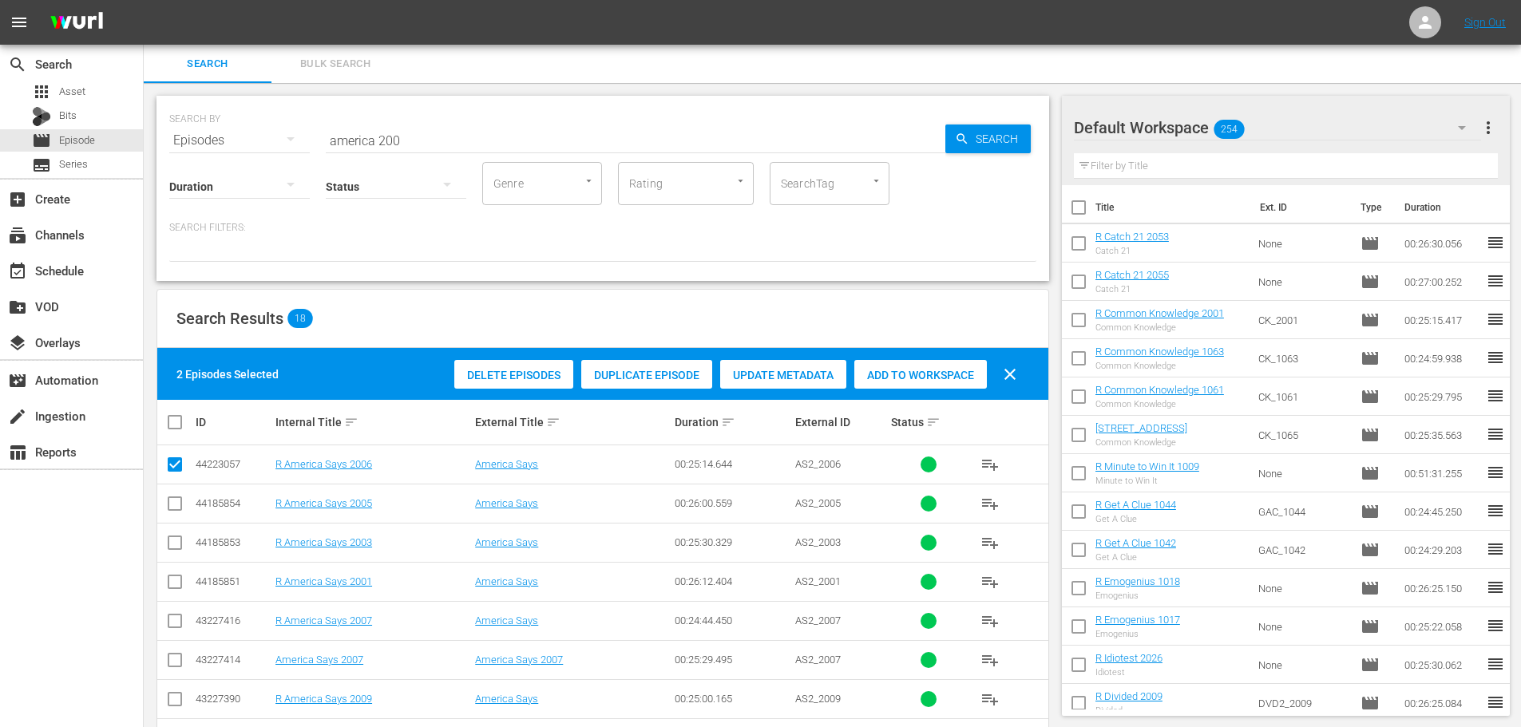
click at [890, 367] on div "Add to Workspace" at bounding box center [920, 375] width 133 height 30
click at [623, 128] on input "america 200" at bounding box center [636, 140] width 620 height 38
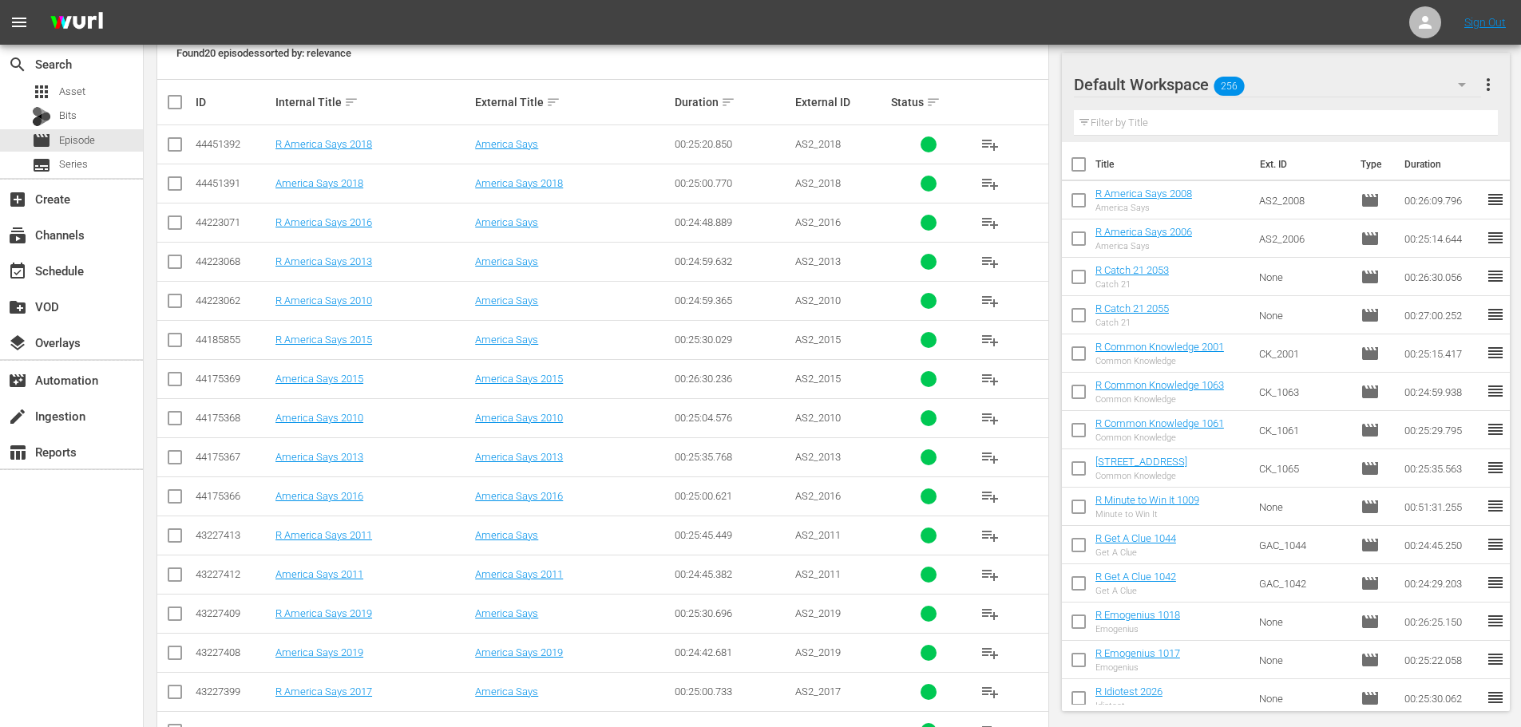
scroll to position [399, 0]
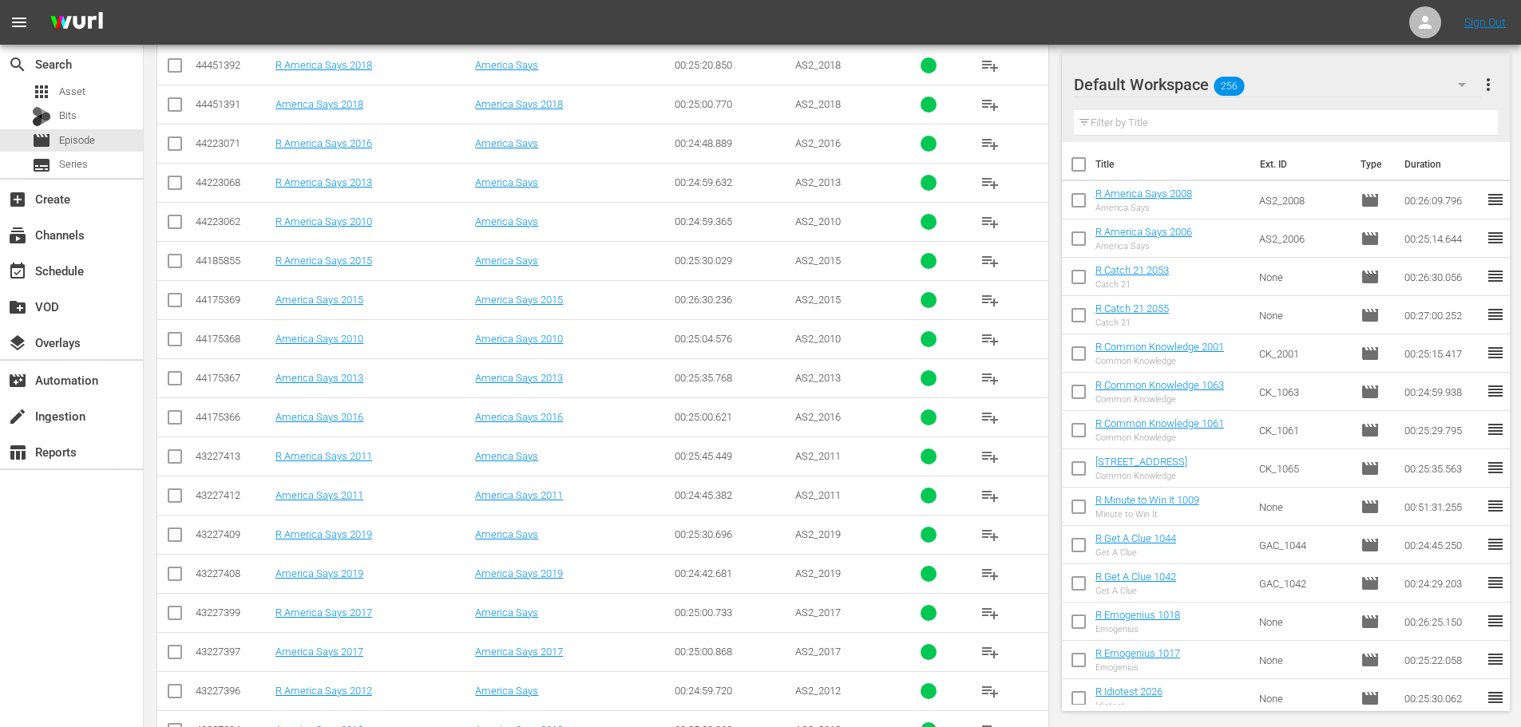
type input "america 201"
click at [177, 686] on input "checkbox" at bounding box center [174, 694] width 19 height 19
checkbox input "true"
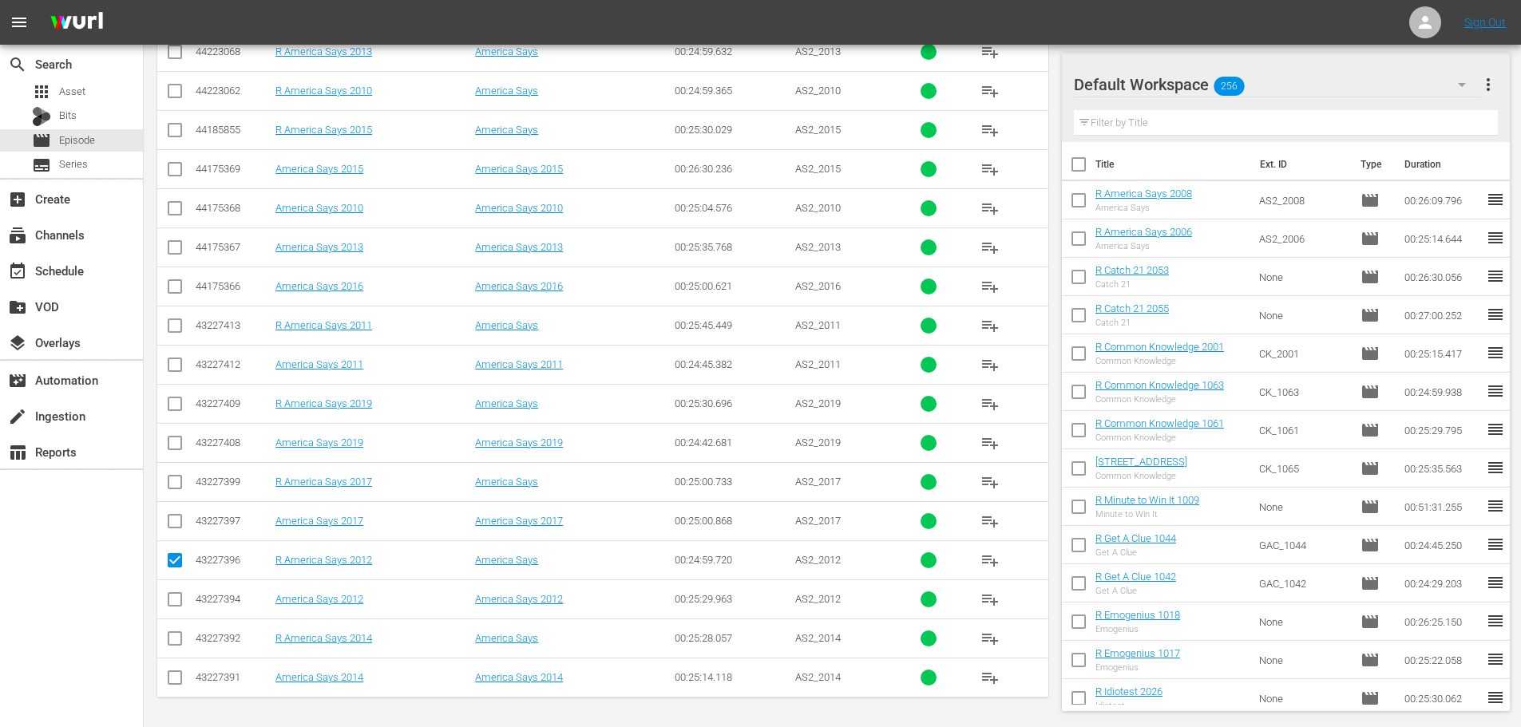
scroll to position [51, 0]
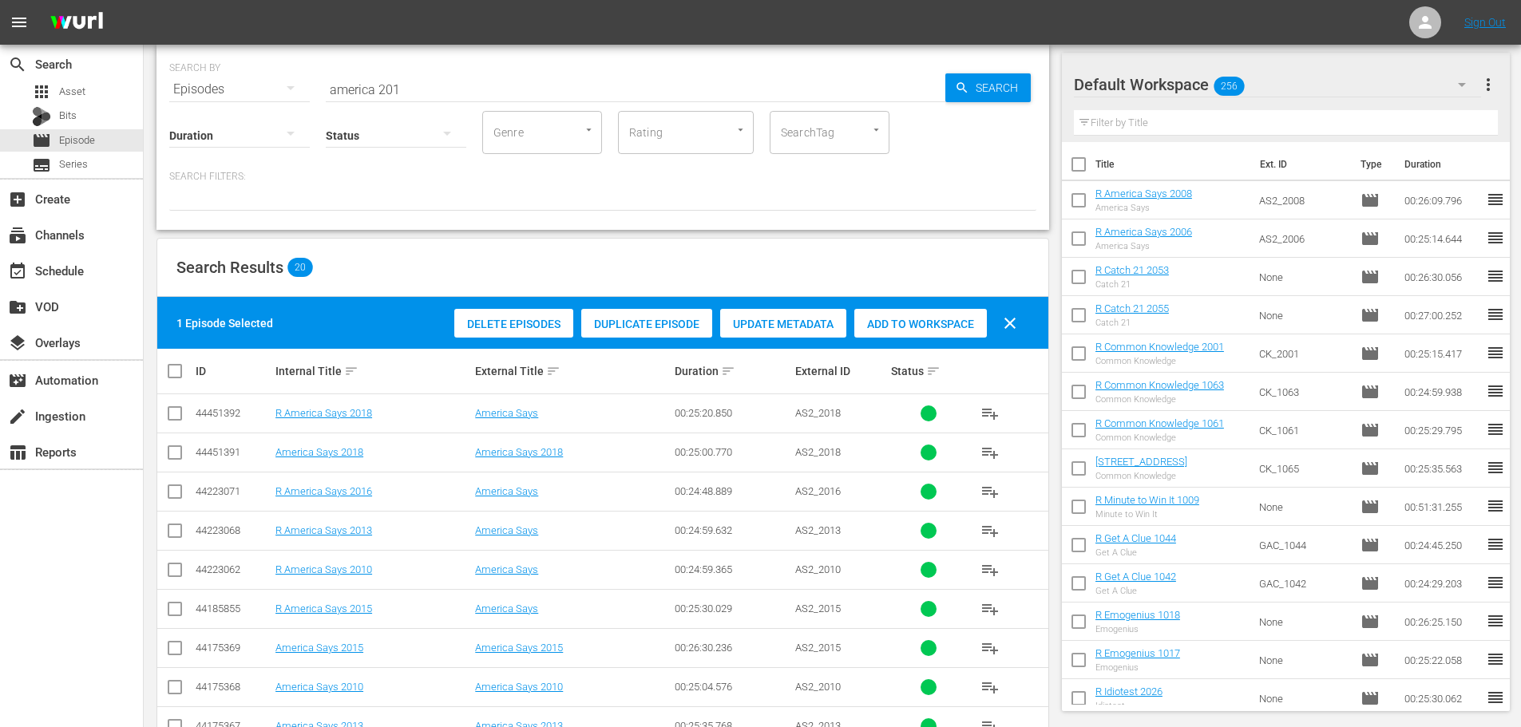
click at [172, 567] on input "checkbox" at bounding box center [174, 573] width 19 height 19
checkbox input "true"
click at [918, 320] on span "Add to Workspace" at bounding box center [920, 324] width 133 height 13
drag, startPoint x: 432, startPoint y: 73, endPoint x: 0, endPoint y: 82, distance: 432.1
click at [153, 77] on div "SEARCH BY Search By Episodes Search ID, Title, Description, Keywords, or Catego…" at bounding box center [603, 619] width 918 height 1175
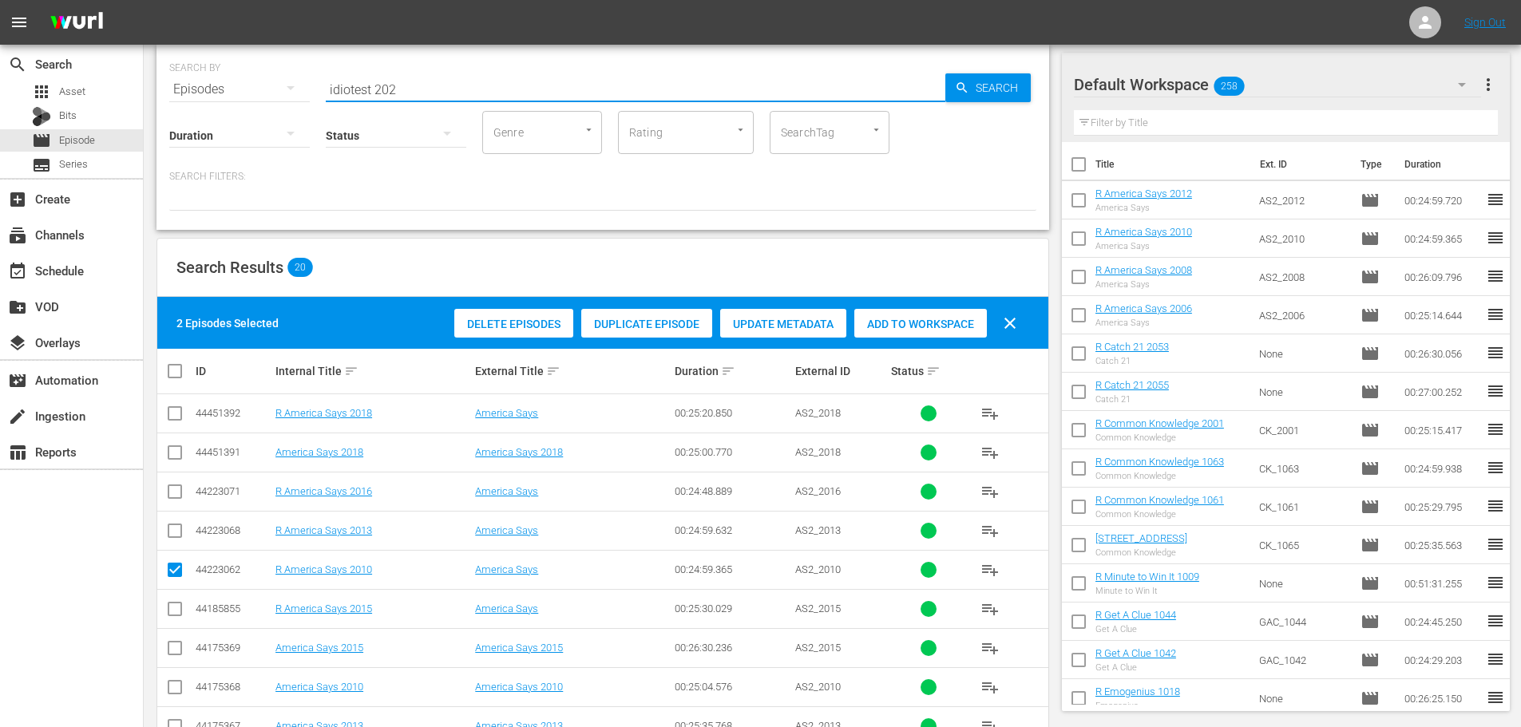
scroll to position [0, 0]
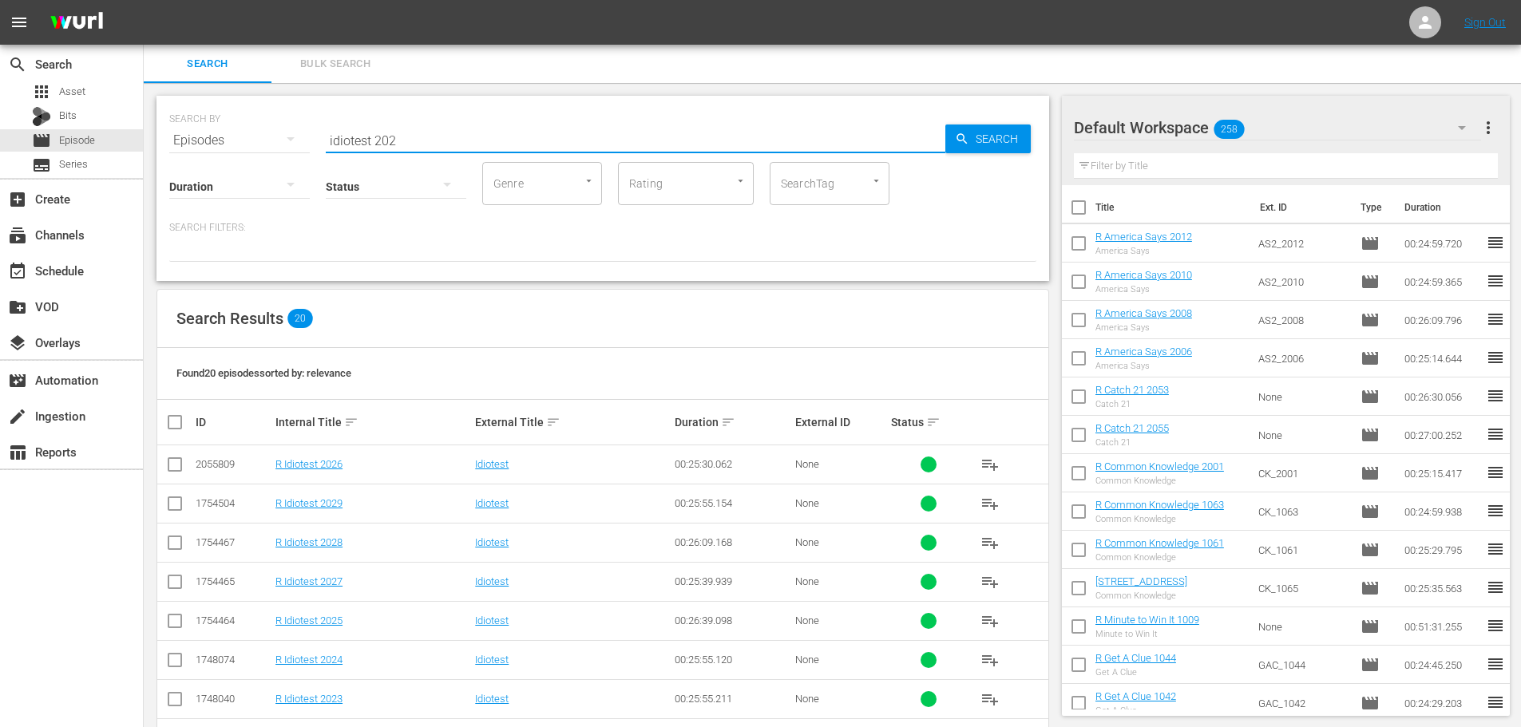
type input "idiotest 202"
click at [162, 506] on td at bounding box center [175, 503] width 36 height 39
click at [169, 507] on input "checkbox" at bounding box center [174, 507] width 19 height 19
checkbox input "true"
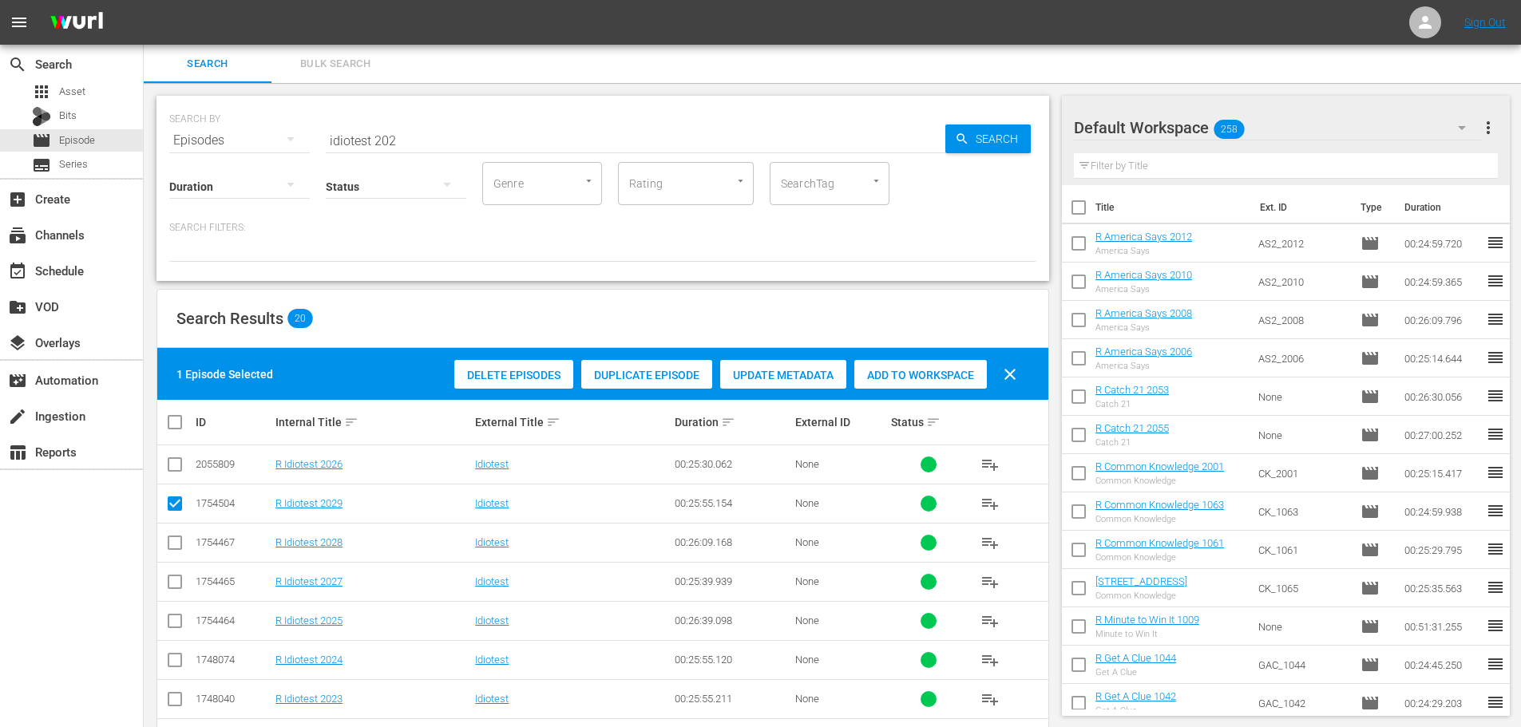
click at [171, 538] on input "checkbox" at bounding box center [174, 546] width 19 height 19
checkbox input "true"
drag, startPoint x: 915, startPoint y: 371, endPoint x: 908, endPoint y: 365, distance: 9.6
click at [911, 369] on span "Add to Workspace" at bounding box center [920, 375] width 133 height 13
click at [553, 137] on input "idiotest 202" at bounding box center [636, 140] width 620 height 38
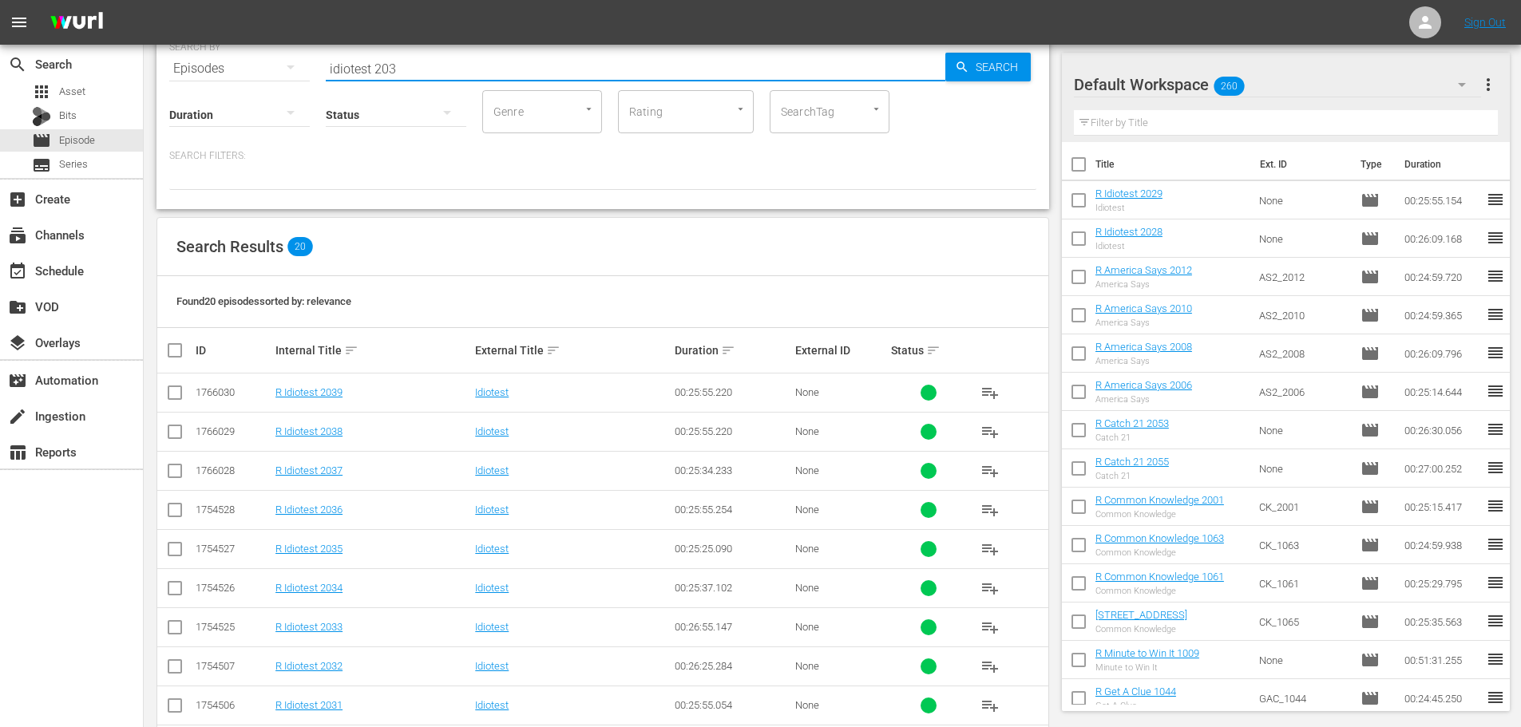
scroll to position [240, 0]
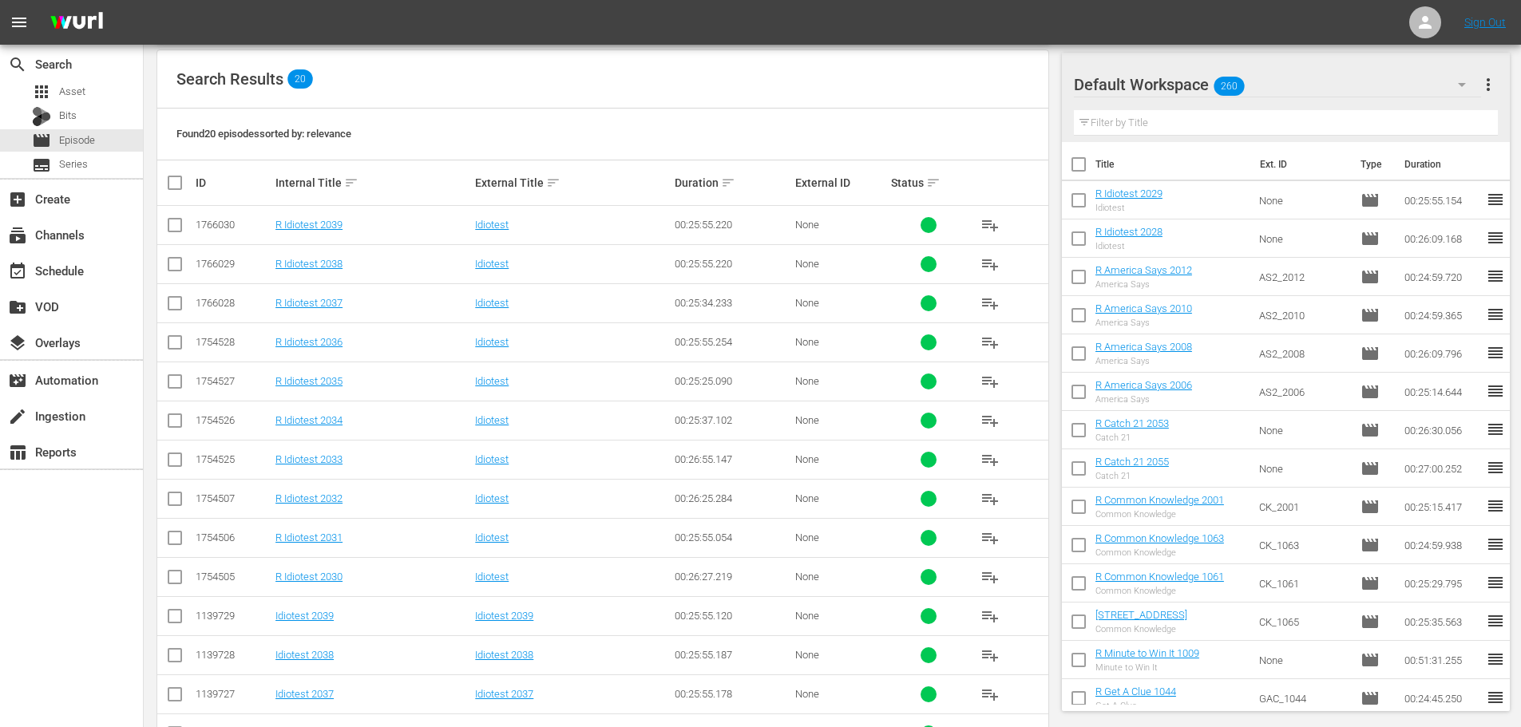
type input "idiotest 203"
click at [175, 552] on td at bounding box center [175, 537] width 36 height 39
click at [175, 545] on input "checkbox" at bounding box center [174, 541] width 19 height 19
checkbox input "true"
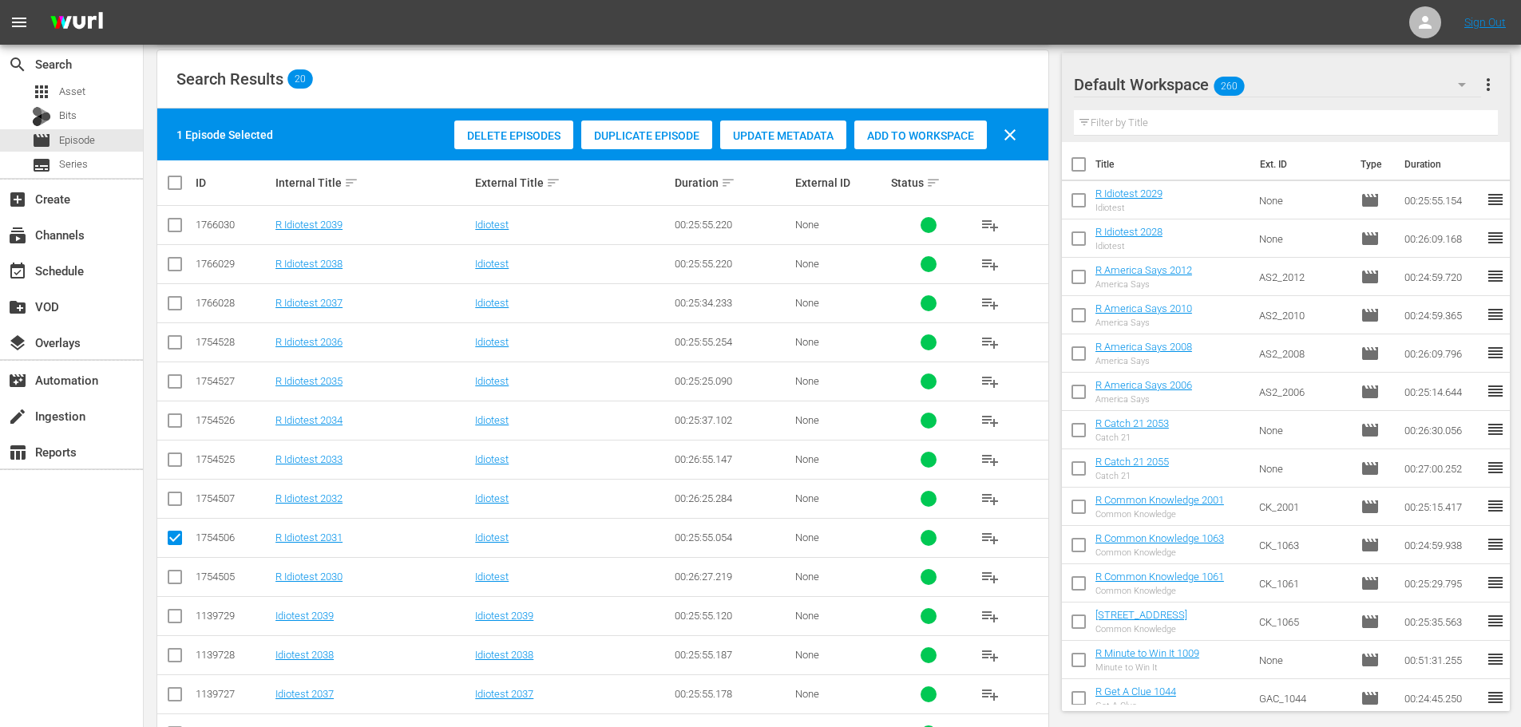
drag, startPoint x: 175, startPoint y: 560, endPoint x: 176, endPoint y: 568, distance: 8.0
click at [176, 566] on td at bounding box center [175, 576] width 36 height 39
click at [176, 571] on input "checkbox" at bounding box center [174, 580] width 19 height 19
checkbox input "true"
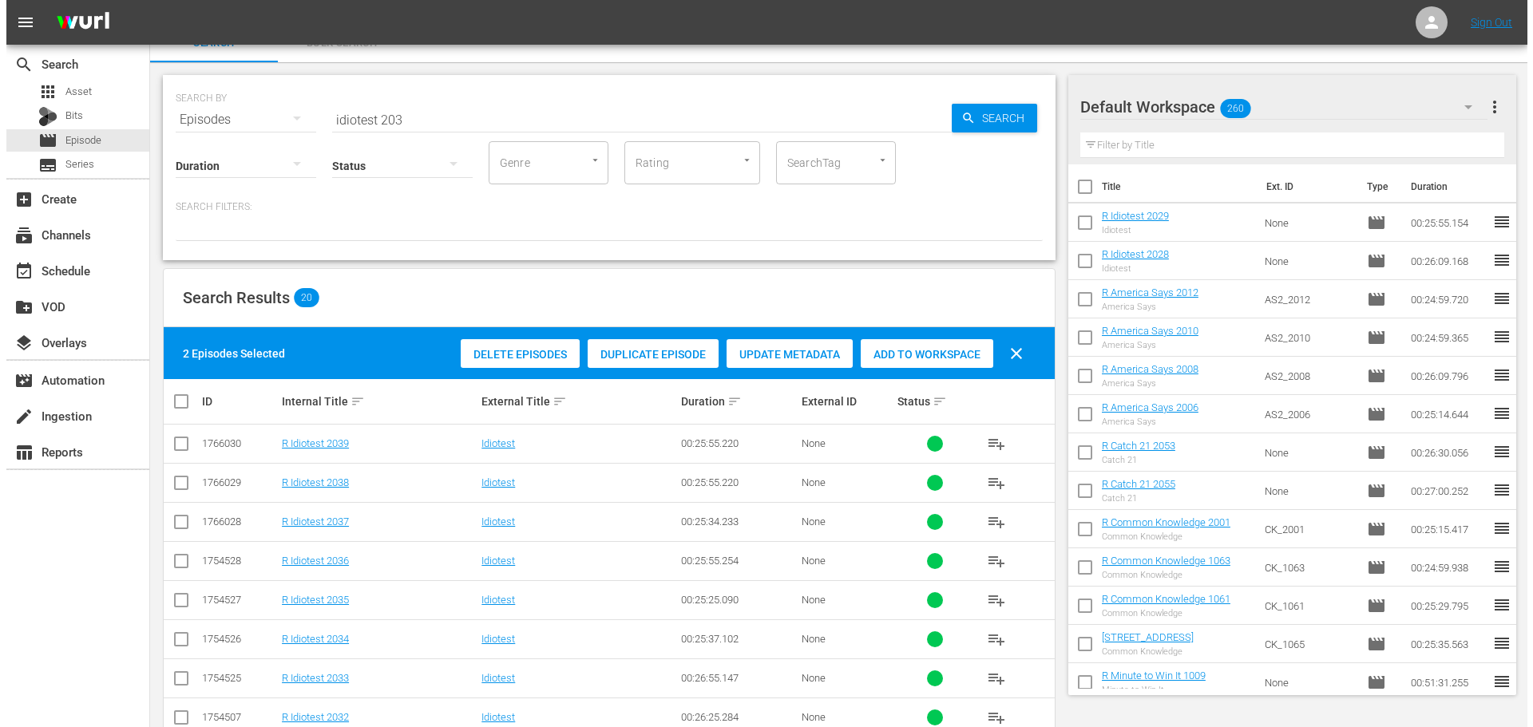
scroll to position [0, 0]
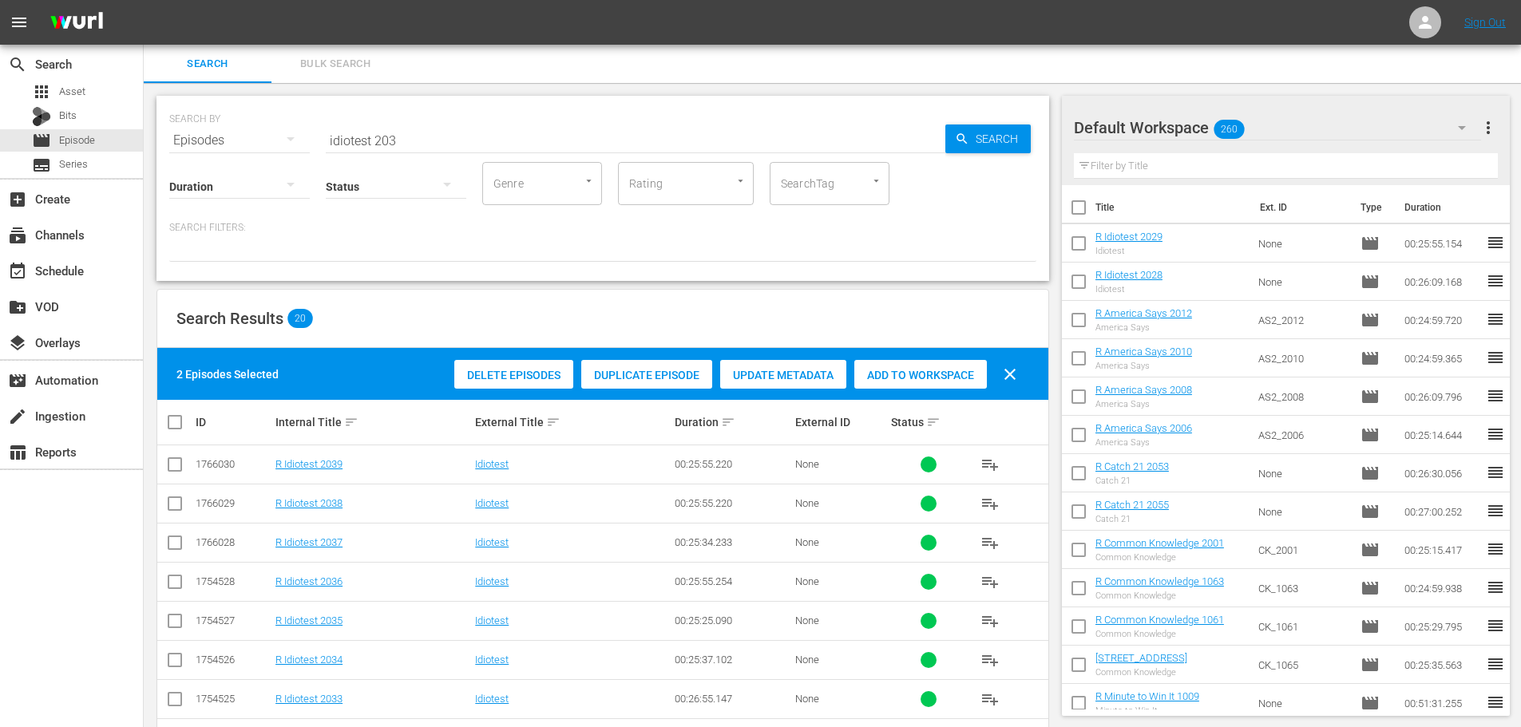
click at [818, 338] on div "Search Results 20" at bounding box center [602, 319] width 891 height 58
click at [902, 374] on span "Add to Workspace" at bounding box center [920, 375] width 133 height 13
click at [86, 264] on div "event_available Schedule" at bounding box center [44, 268] width 89 height 14
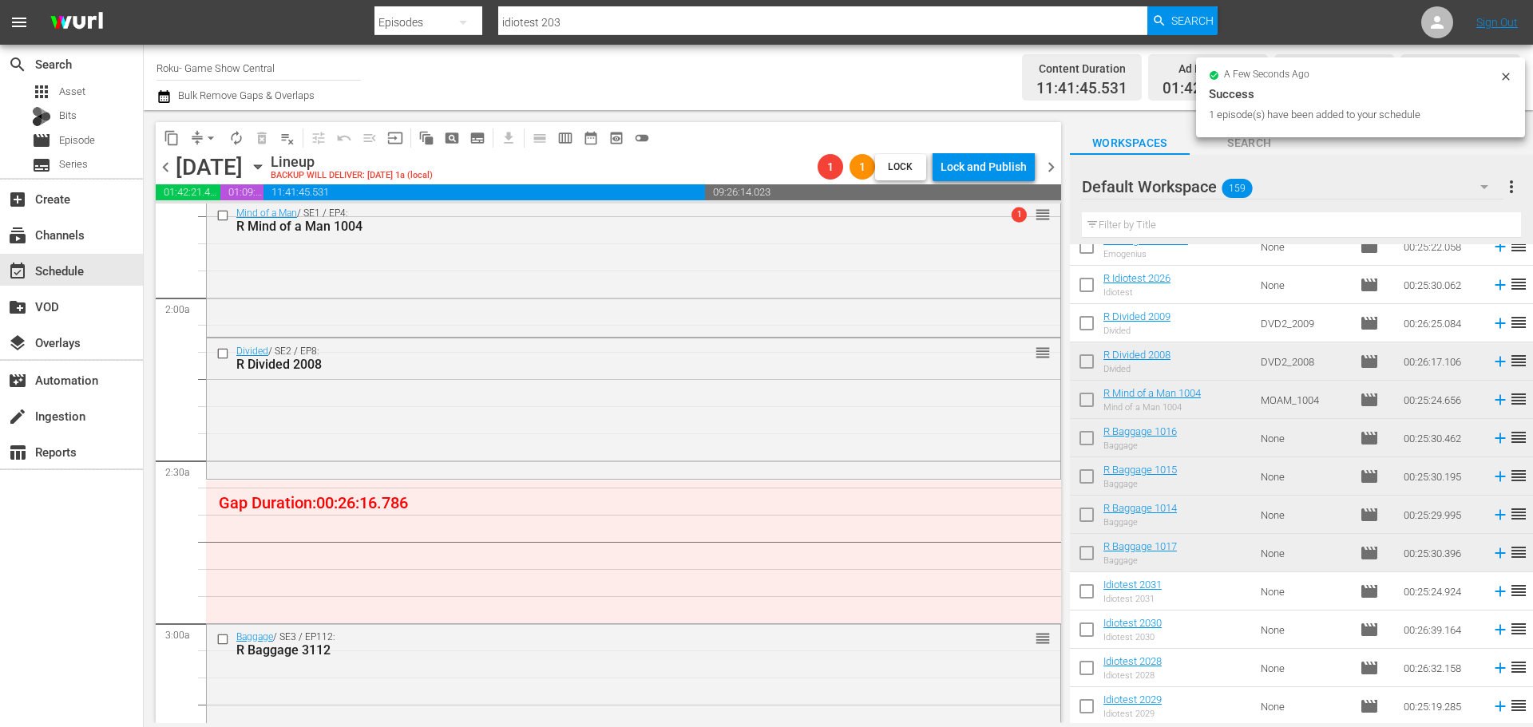
scroll to position [559, 0]
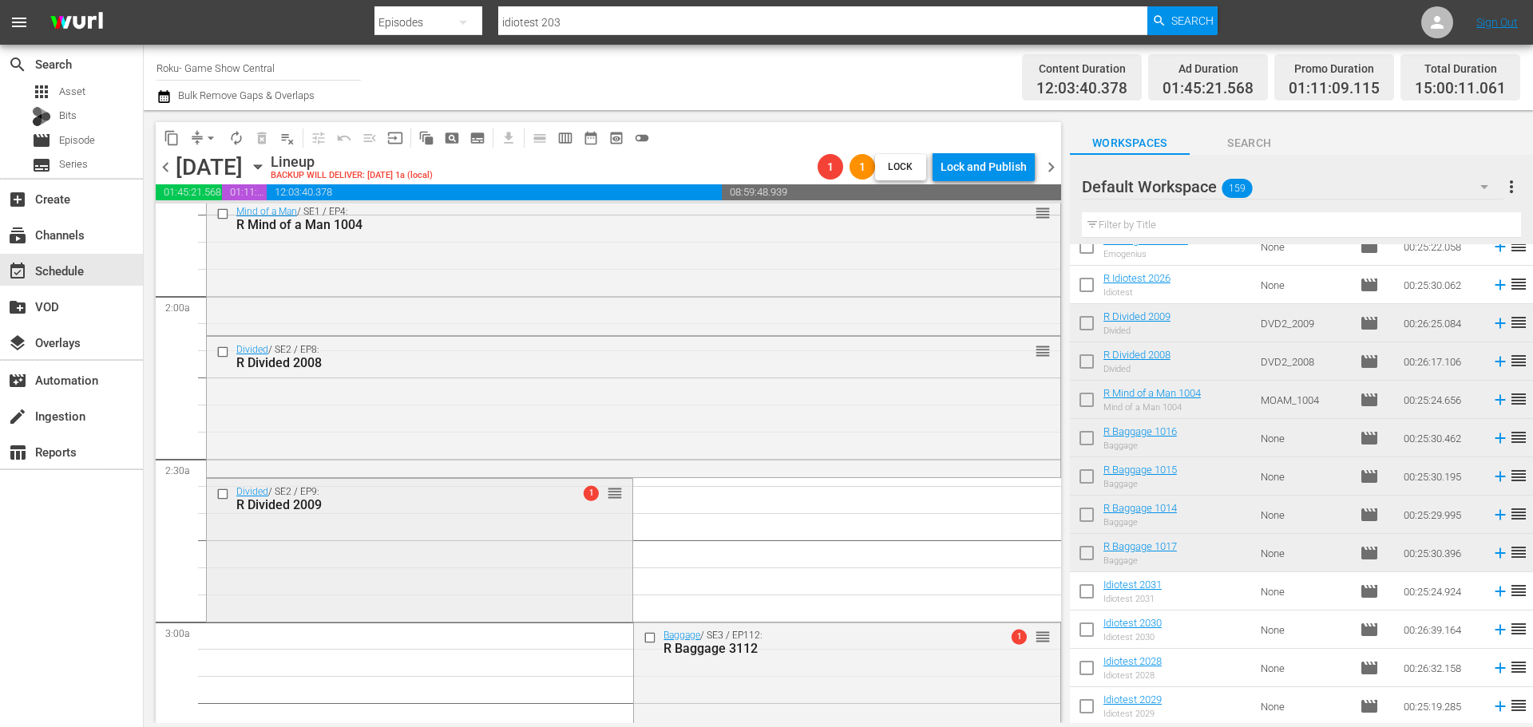
click at [458, 498] on div "R Divided 2009" at bounding box center [393, 505] width 315 height 15
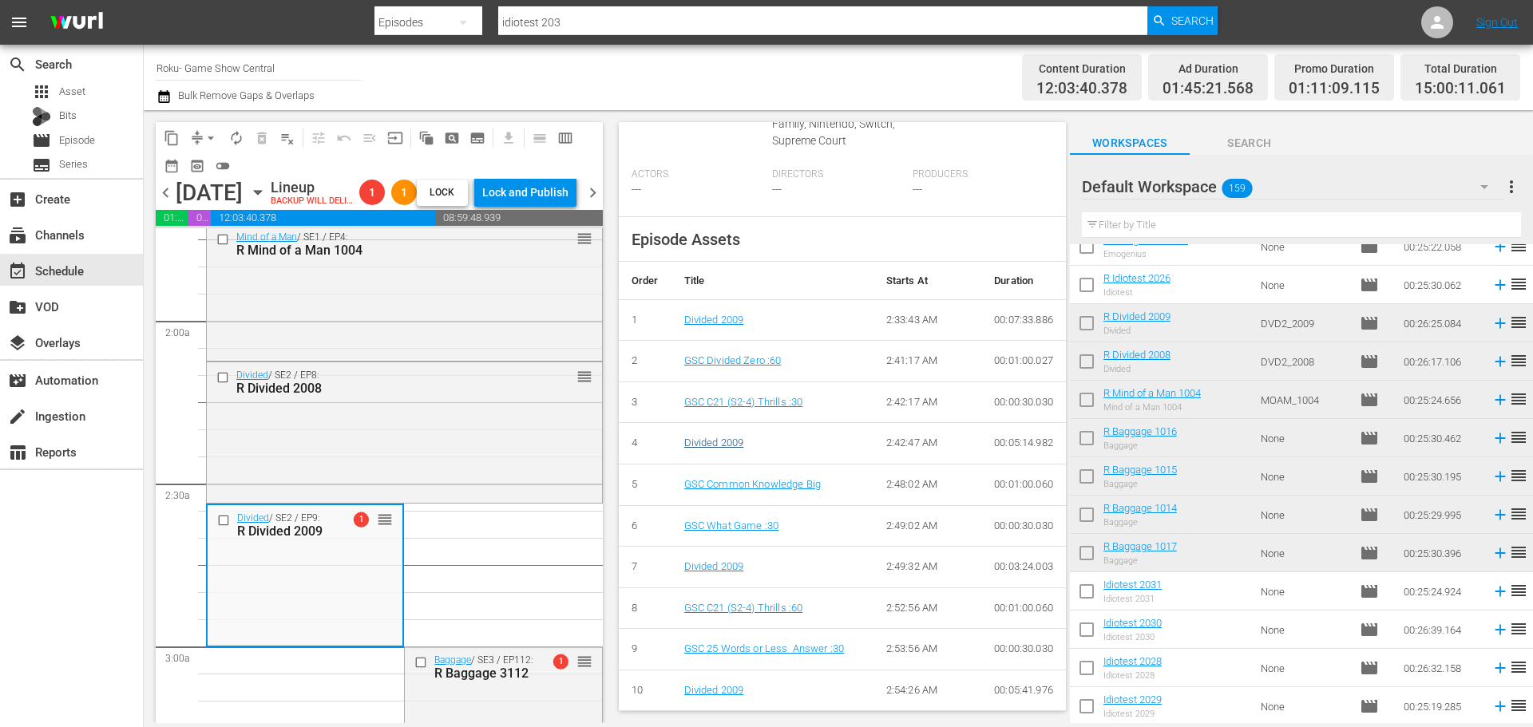
scroll to position [643, 0]
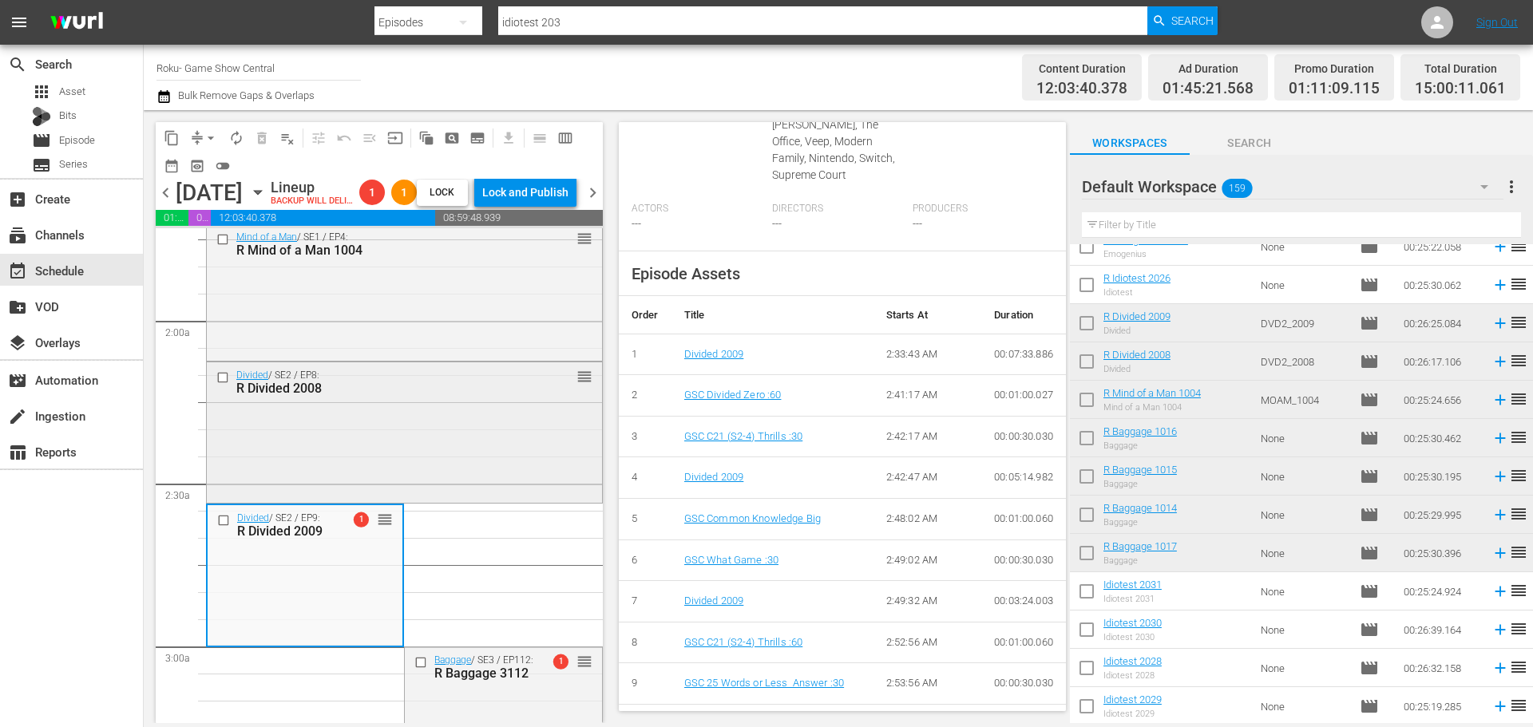
click at [543, 402] on div "Divided / SE2 / EP8: R Divided 2008 reorder" at bounding box center [404, 382] width 395 height 39
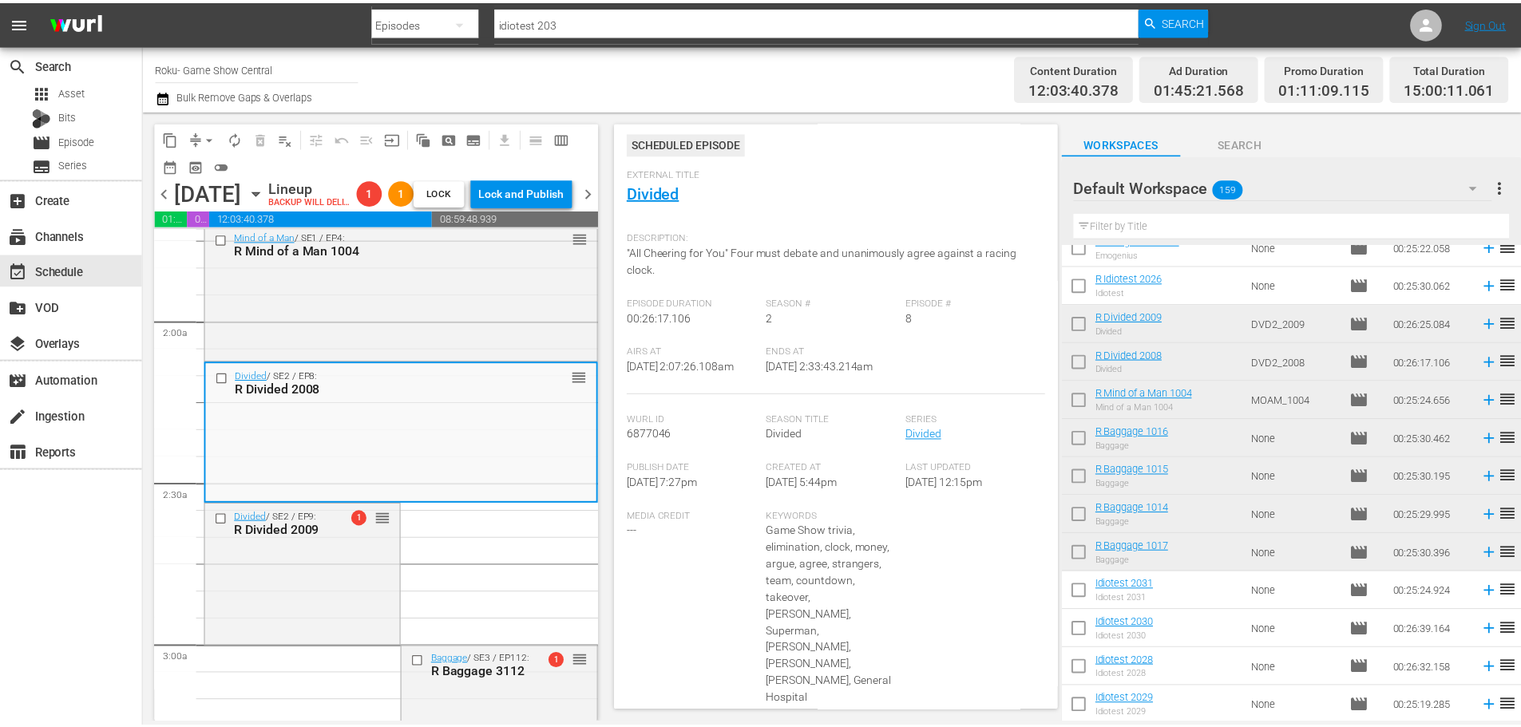
scroll to position [0, 0]
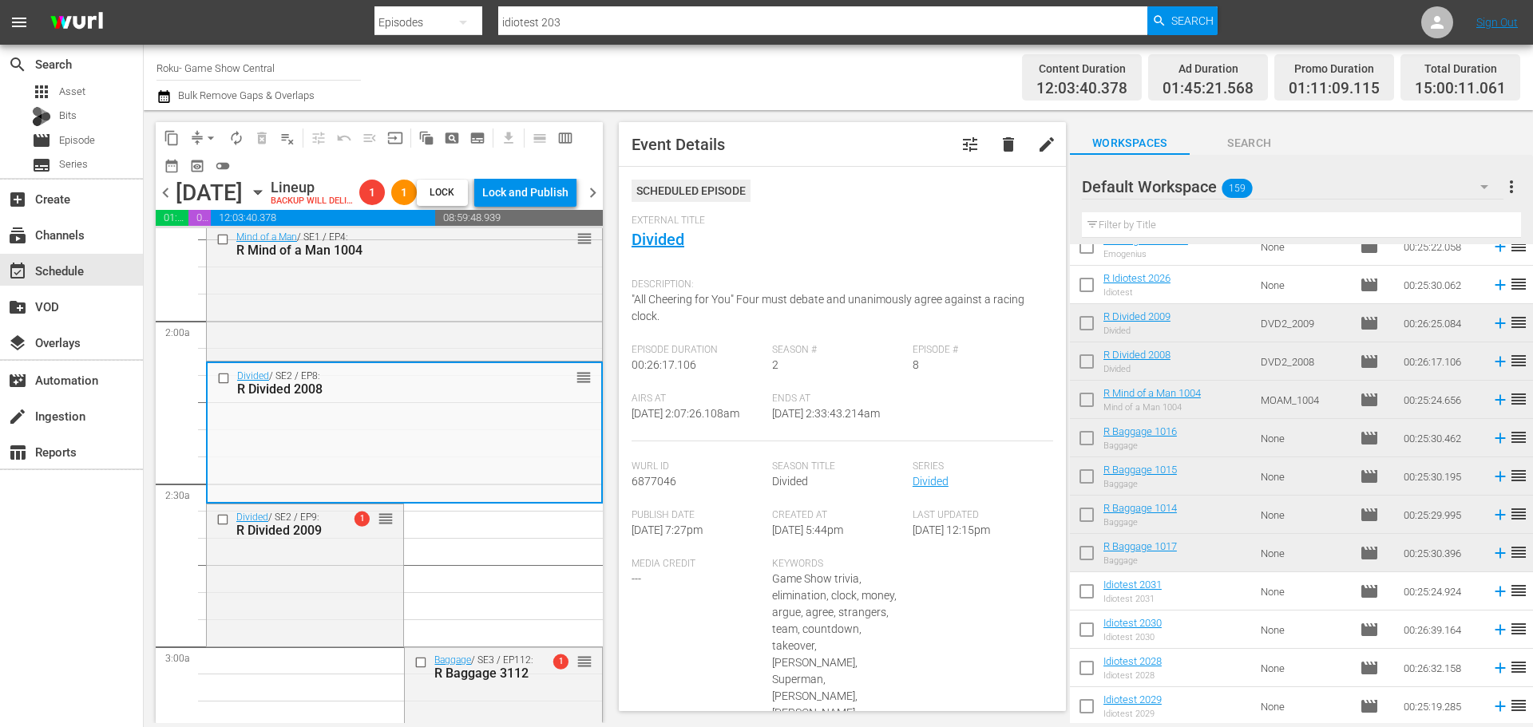
click at [630, 256] on div "Event Details tune delete edit Scheduled Episode External Title Divided Descrip…" at bounding box center [842, 416] width 447 height 589
click at [652, 238] on link "Divided" at bounding box center [658, 239] width 53 height 19
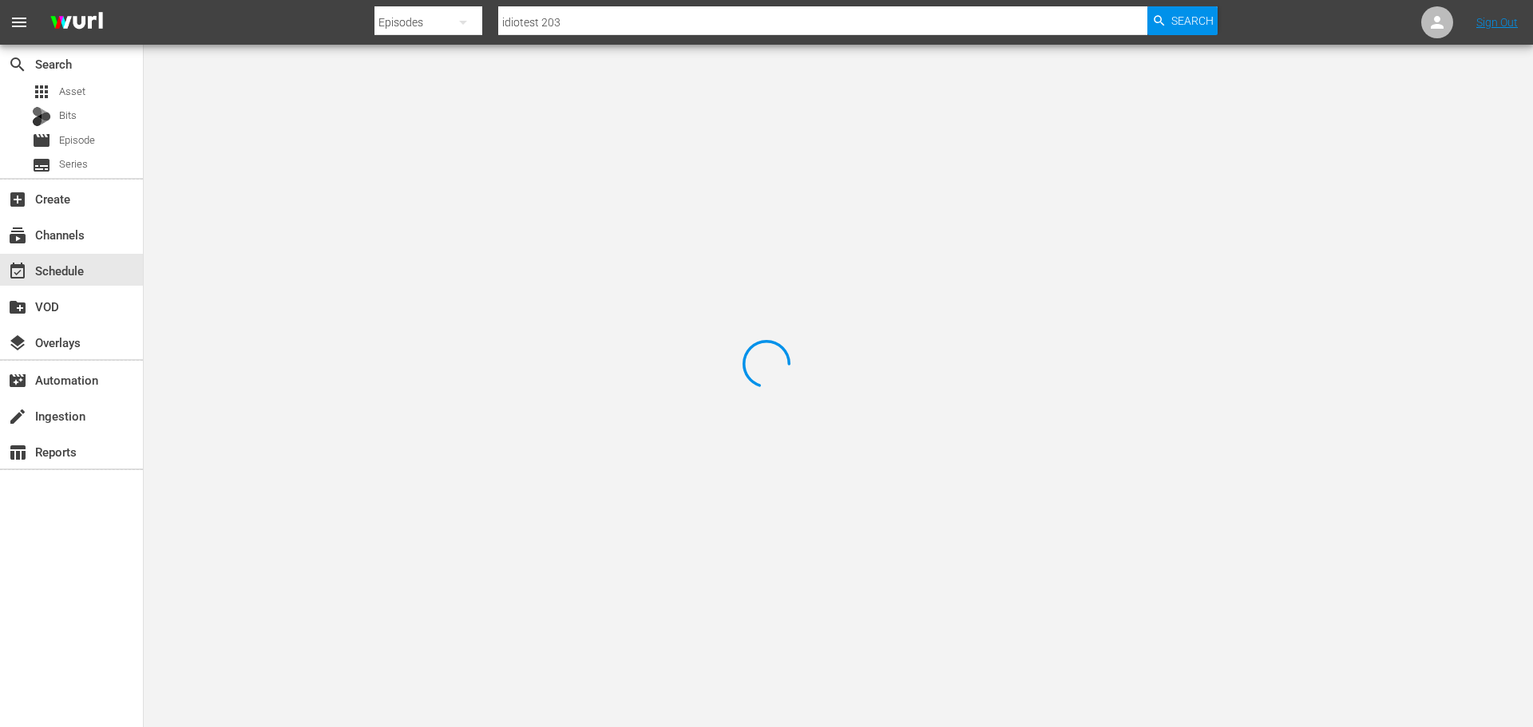
click at [370, 114] on div at bounding box center [766, 363] width 1533 height 727
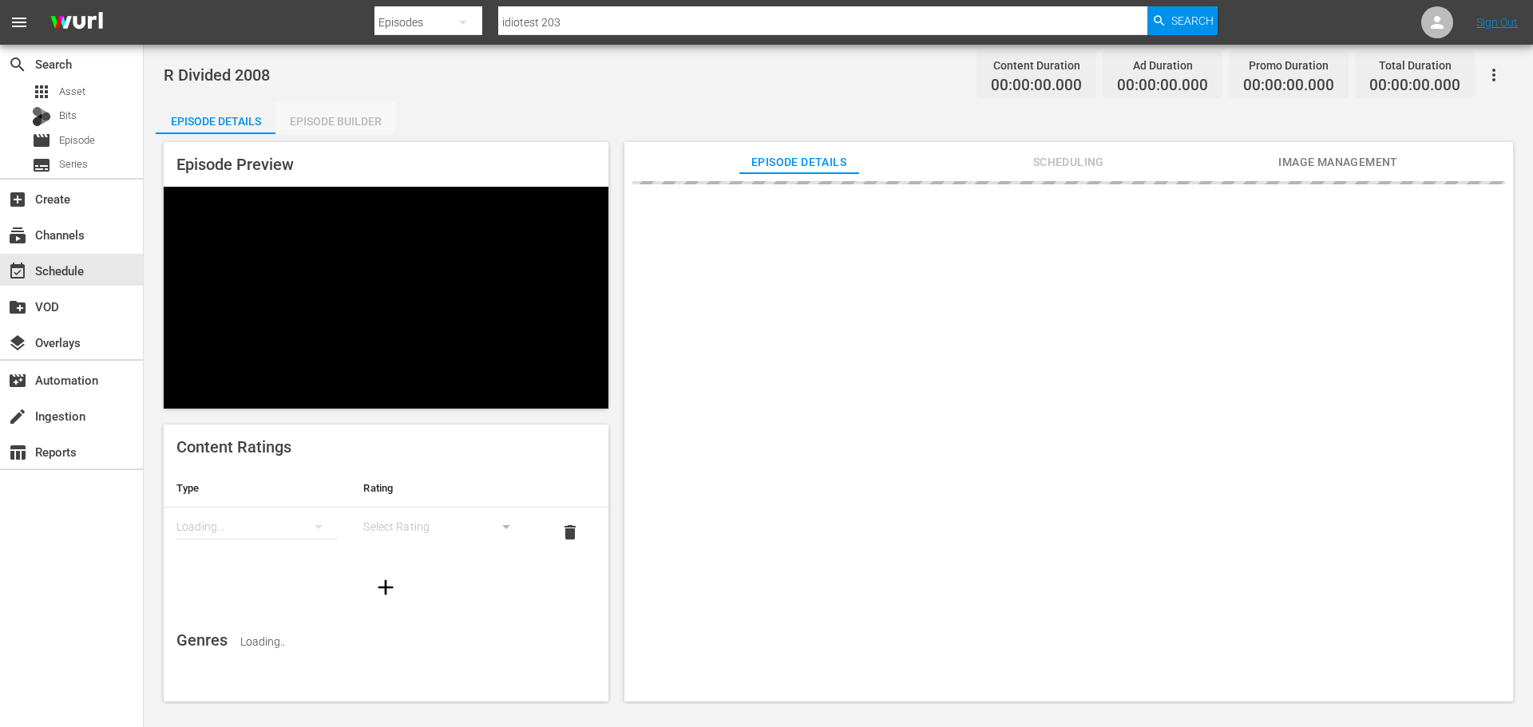
click at [319, 115] on div "Episode Builder" at bounding box center [336, 121] width 120 height 38
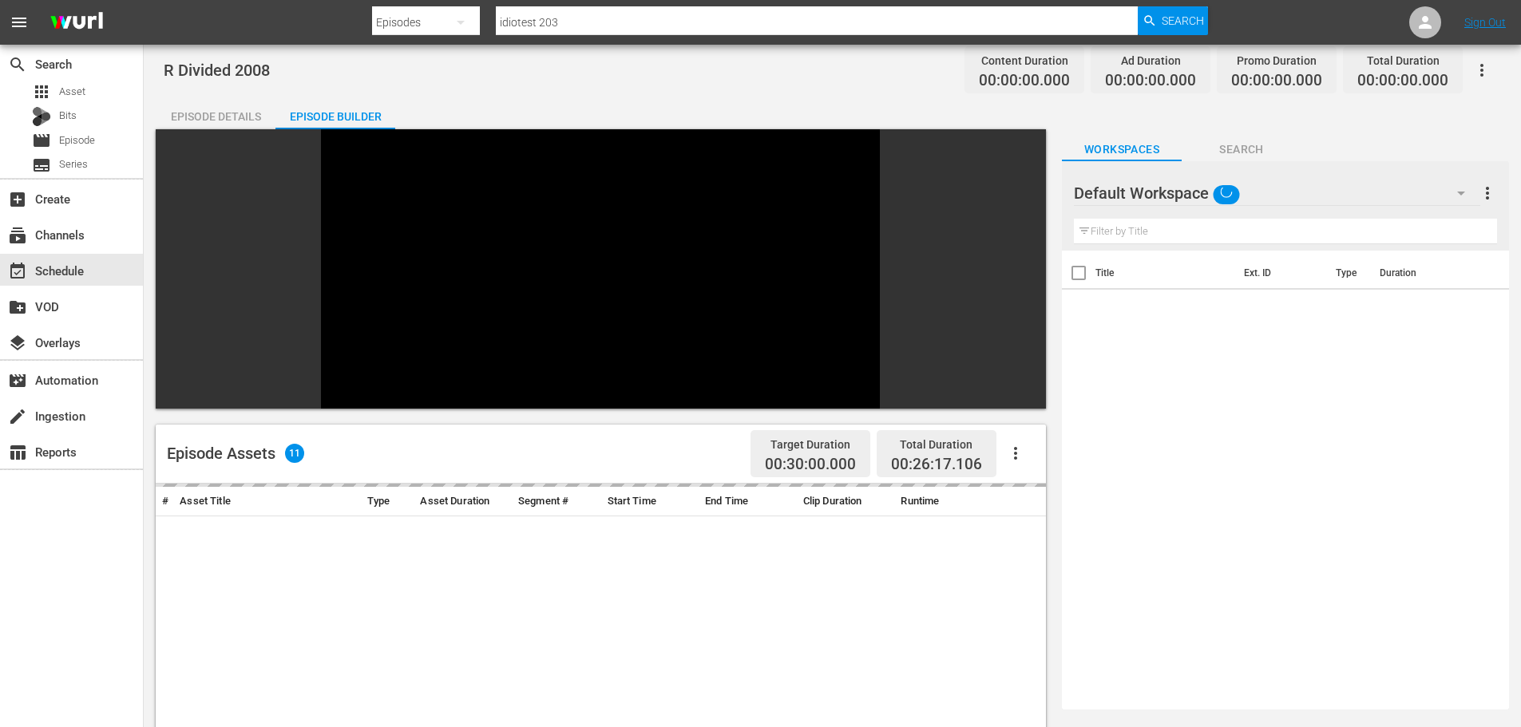
scroll to position [221, 0]
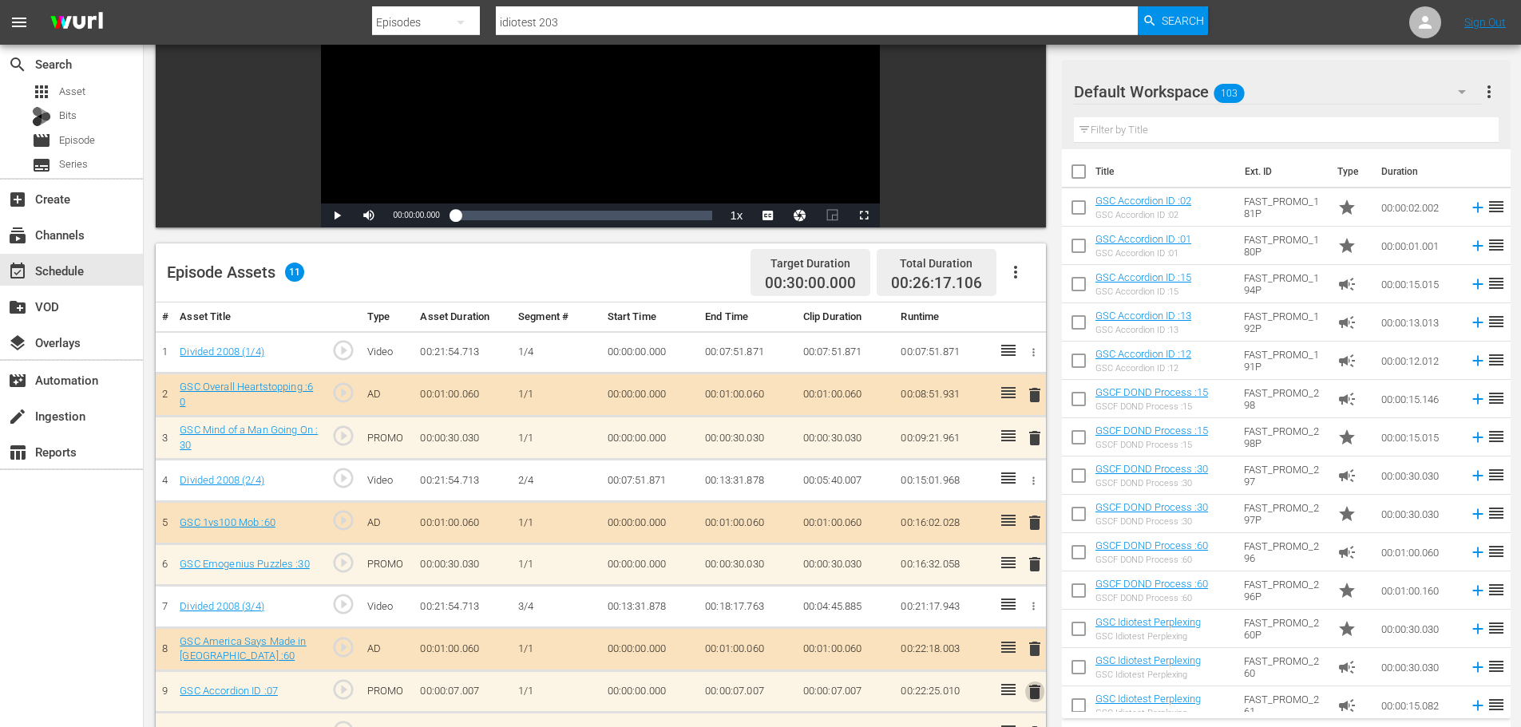
click at [1033, 691] on span "delete" at bounding box center [1034, 692] width 19 height 19
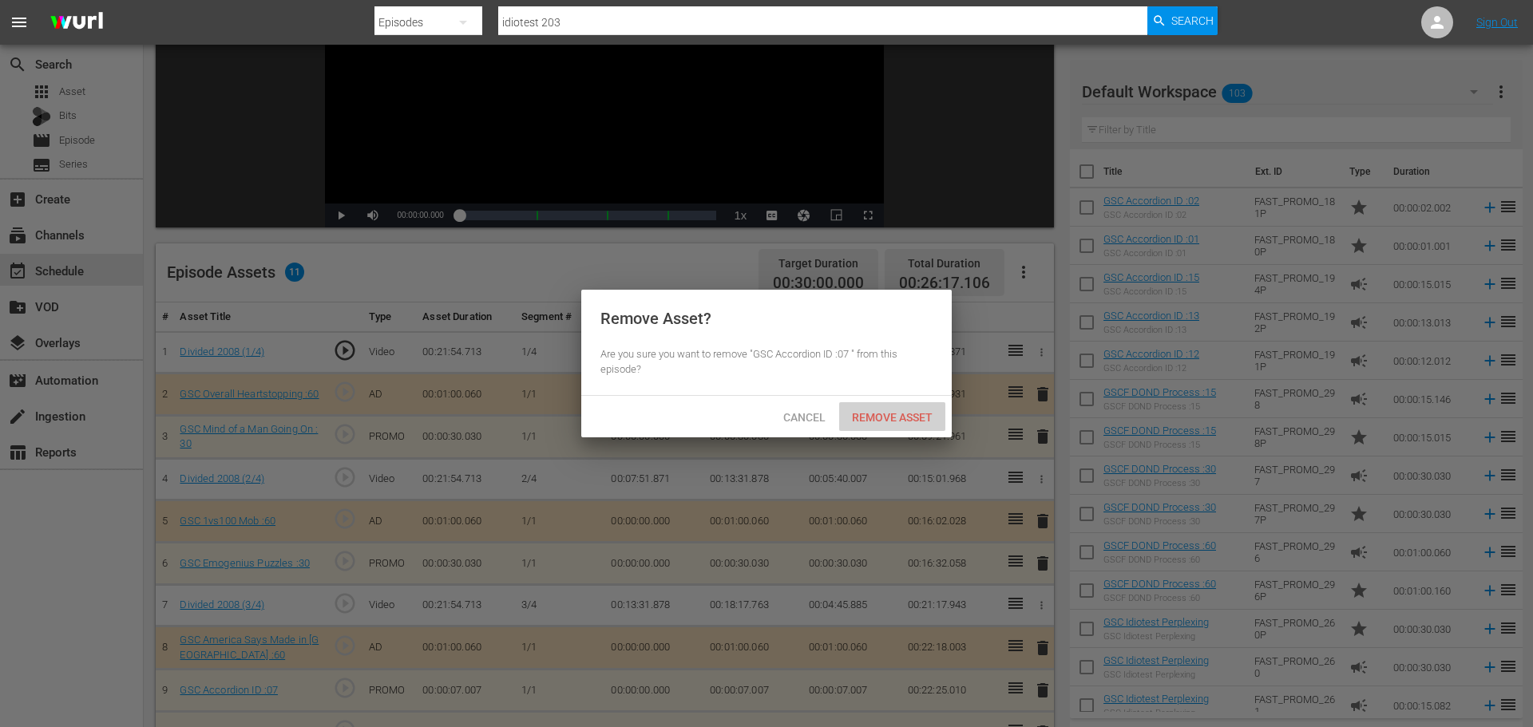
click at [890, 418] on span "Remove Asset" at bounding box center [892, 417] width 106 height 13
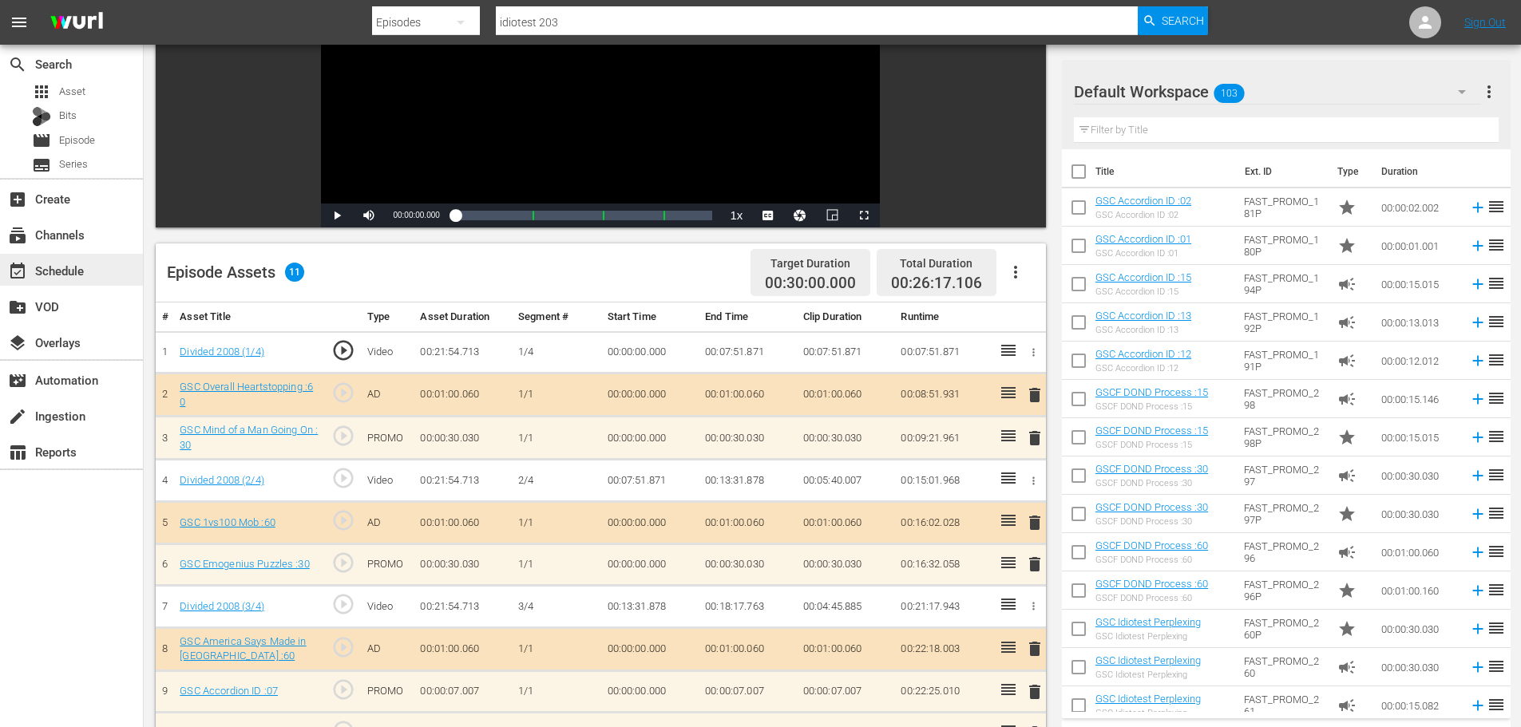
click at [56, 275] on div "event_available Schedule" at bounding box center [44, 268] width 89 height 14
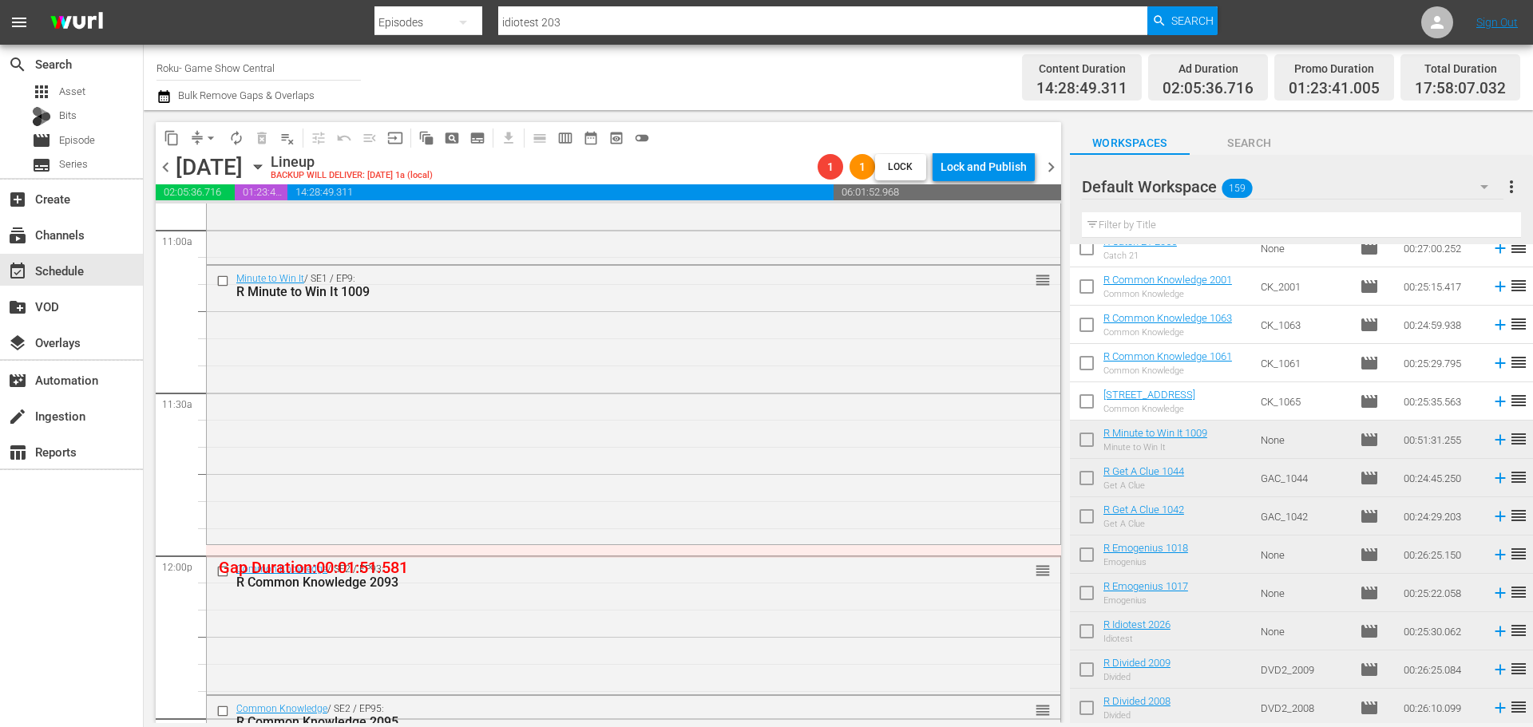
scroll to position [3562, 0]
click at [658, 410] on div "Minute to Win It / SE1 / EP9: R Minute to Win It 1009 reorder" at bounding box center [634, 399] width 854 height 275
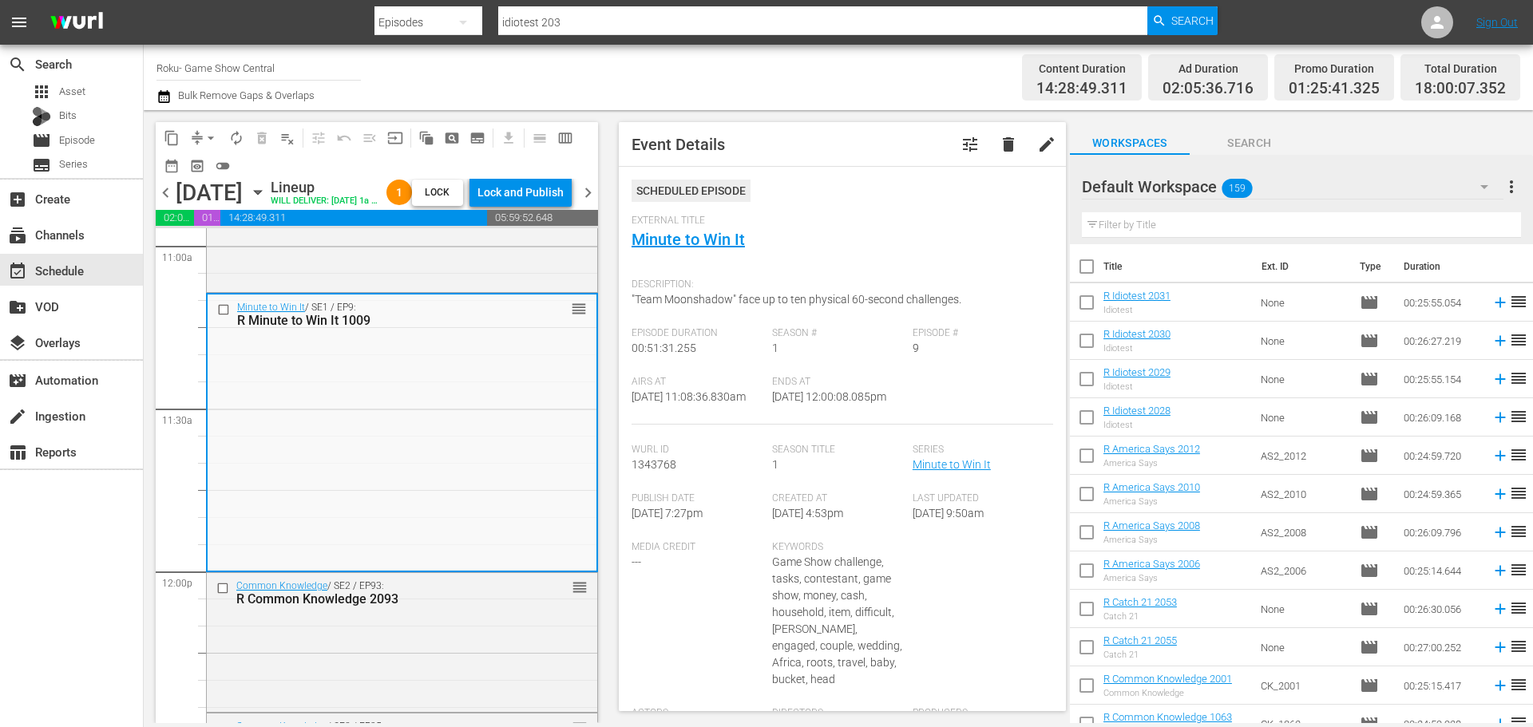
click at [703, 252] on div "External Title Minute to Win It" at bounding box center [843, 243] width 422 height 56
click at [703, 251] on div "External Title Minute to Win It" at bounding box center [843, 243] width 422 height 56
click at [701, 243] on link "Minute to Win It" at bounding box center [688, 239] width 113 height 19
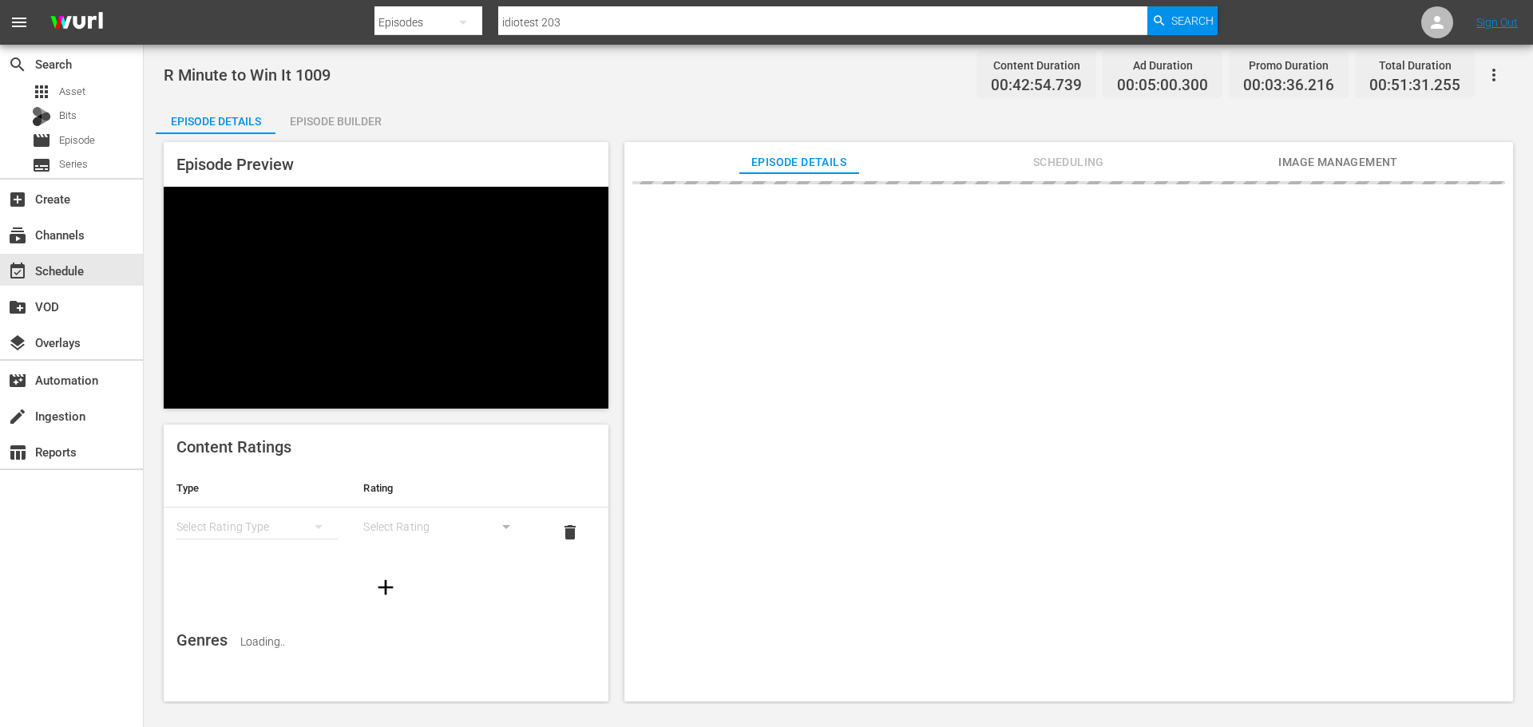
click at [347, 115] on div "Episode Builder" at bounding box center [336, 121] width 120 height 38
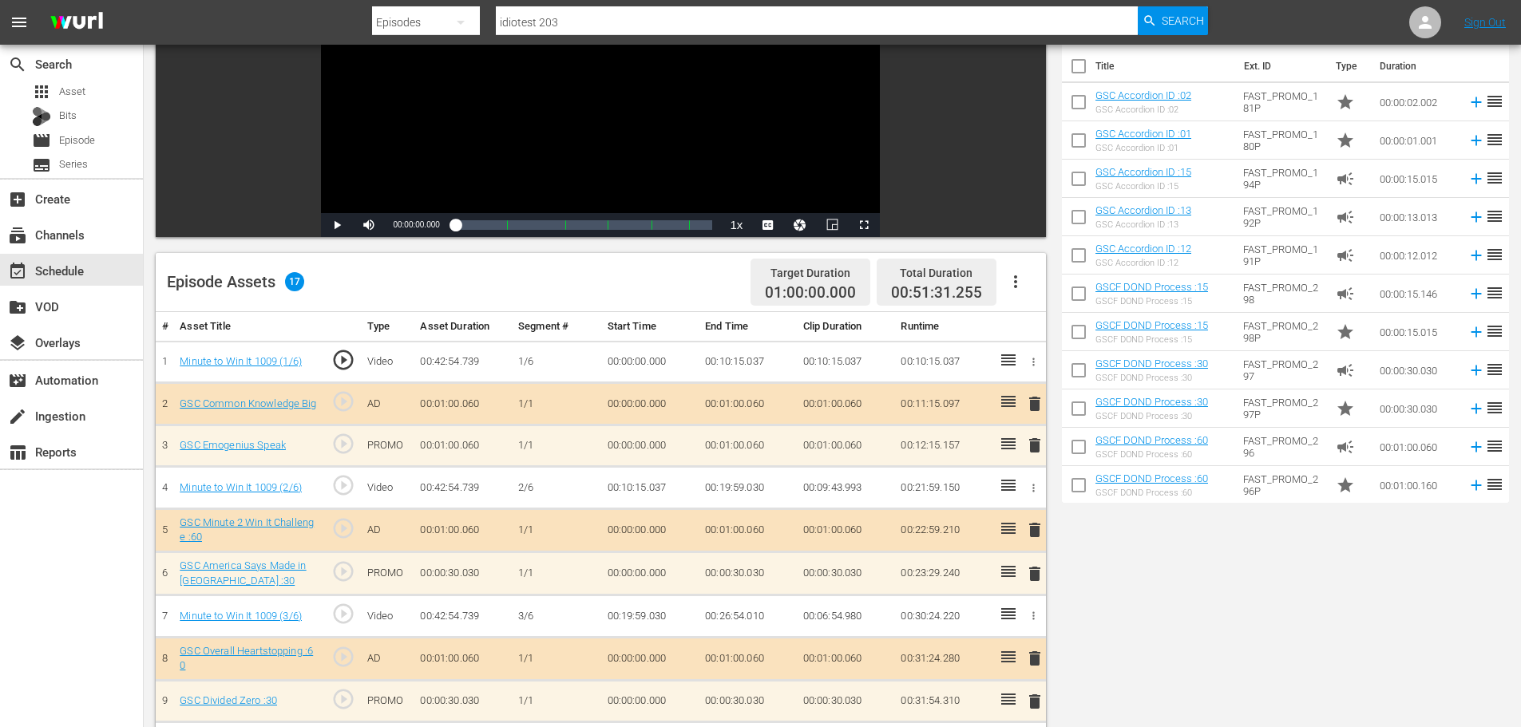
scroll to position [557, 0]
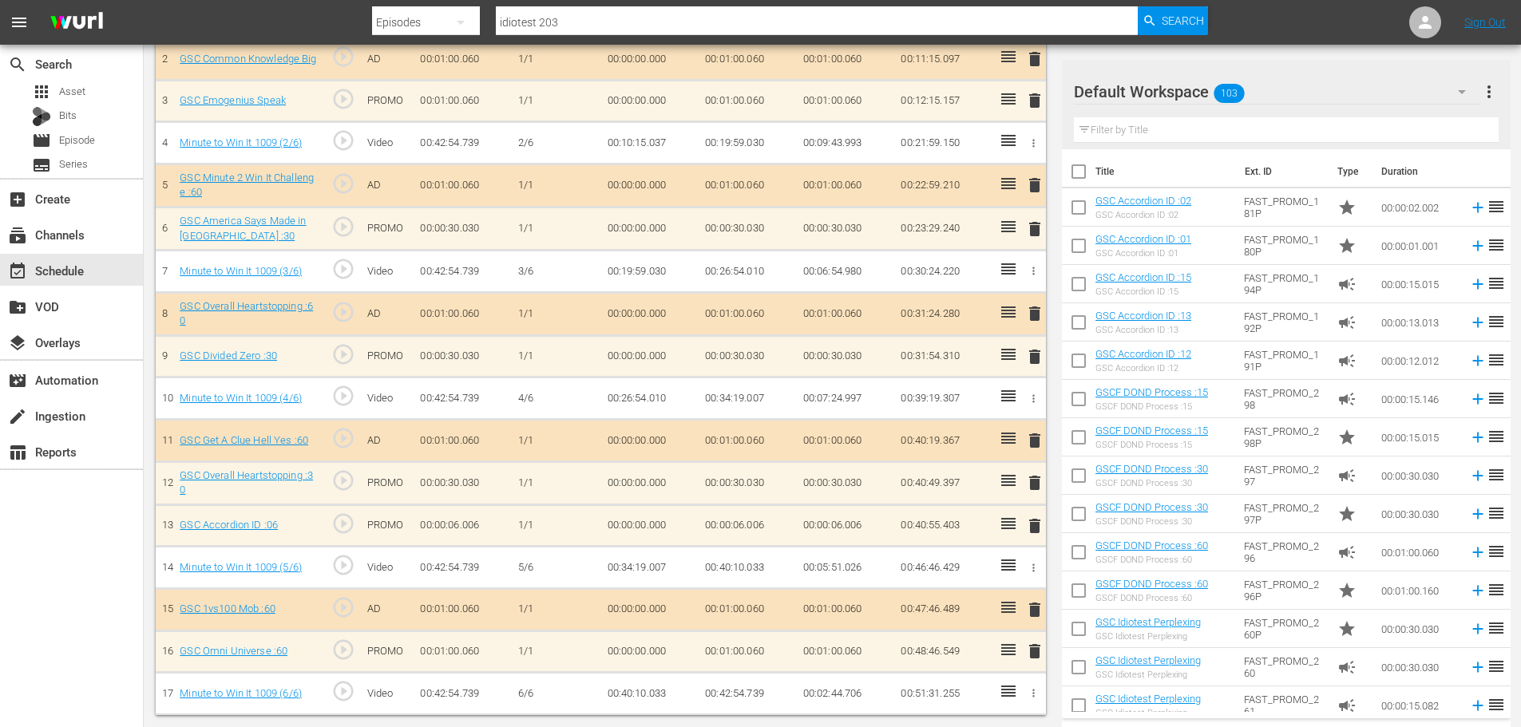
click at [1037, 525] on span "delete" at bounding box center [1034, 526] width 19 height 19
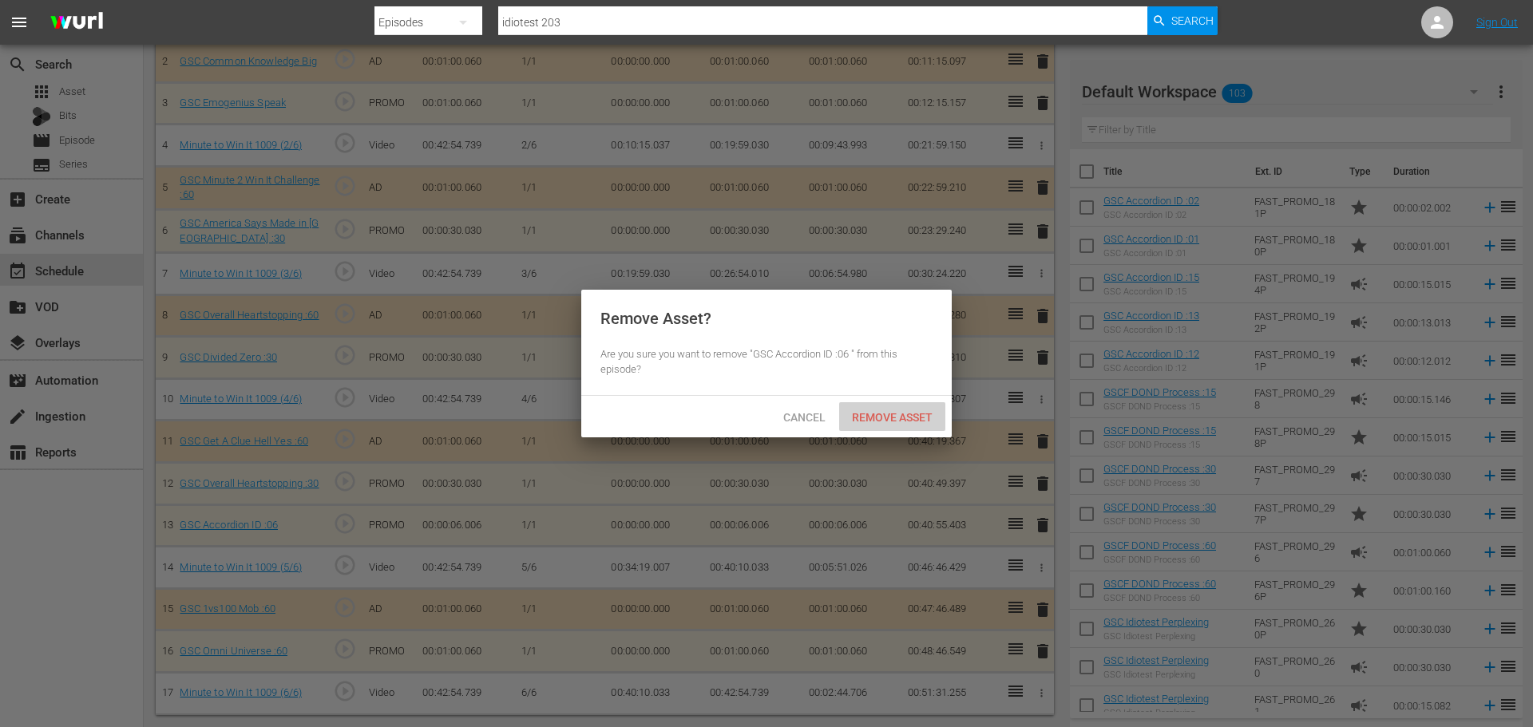
click at [880, 422] on span "Remove Asset" at bounding box center [892, 417] width 106 height 13
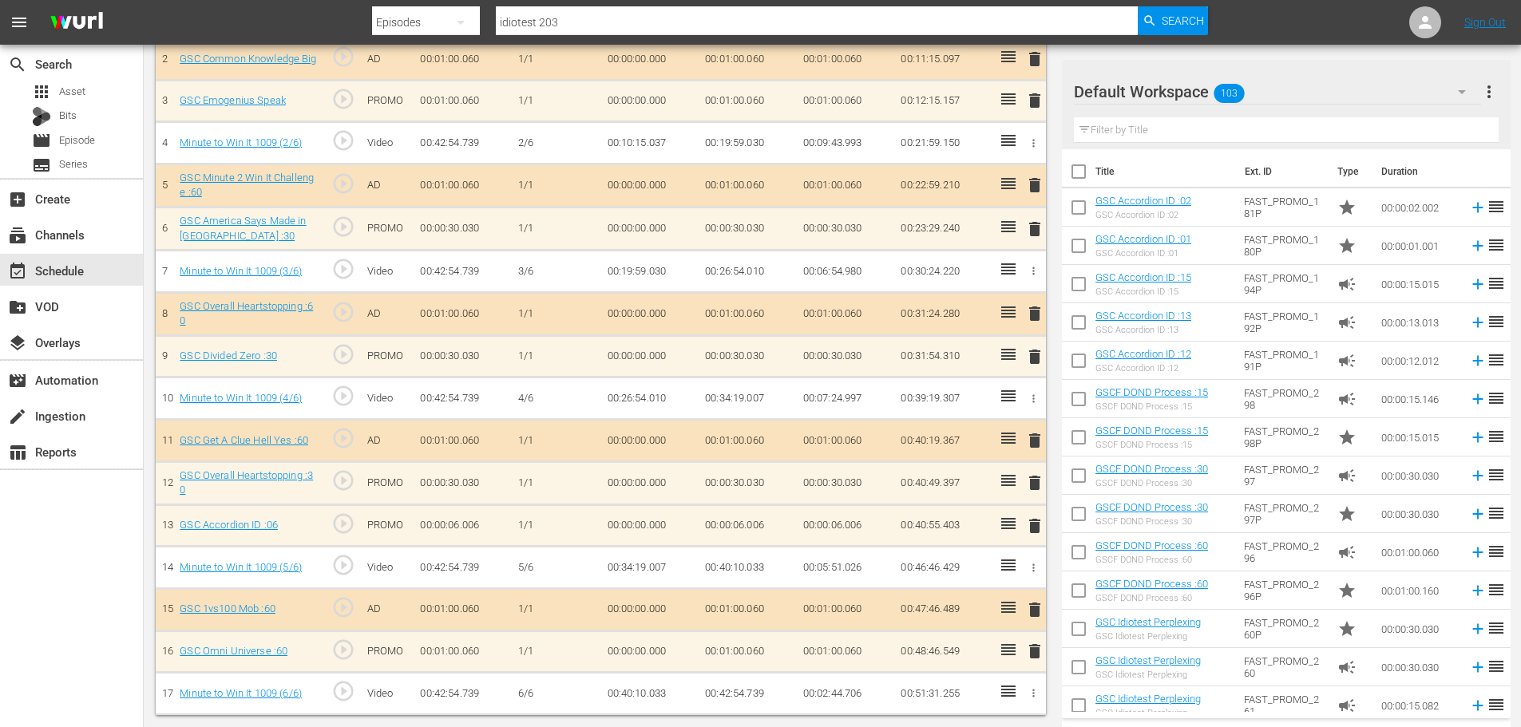
click at [82, 258] on div "event_available Schedule" at bounding box center [71, 270] width 143 height 32
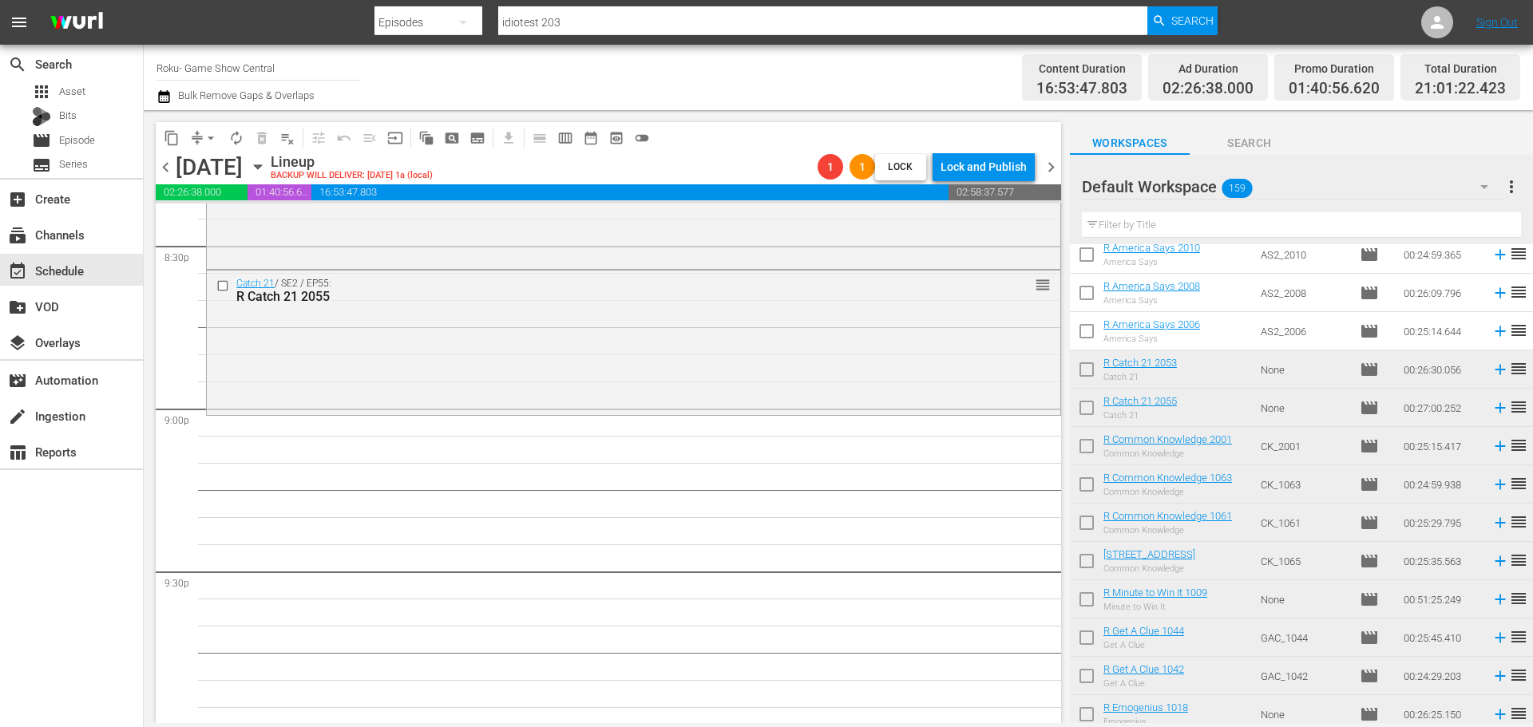
scroll to position [6638, 0]
click at [390, 299] on div "R Catch 21 2055" at bounding box center [603, 295] width 735 height 15
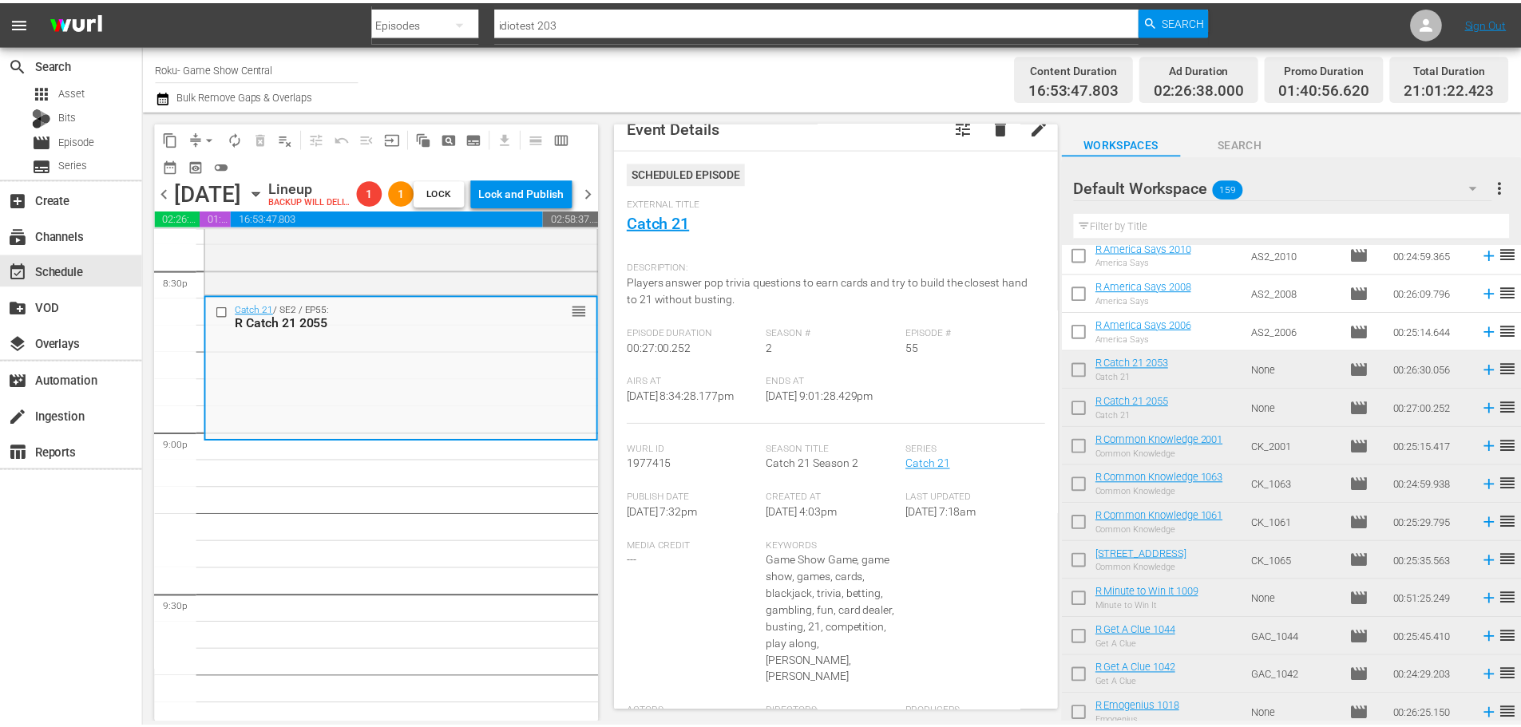
scroll to position [0, 0]
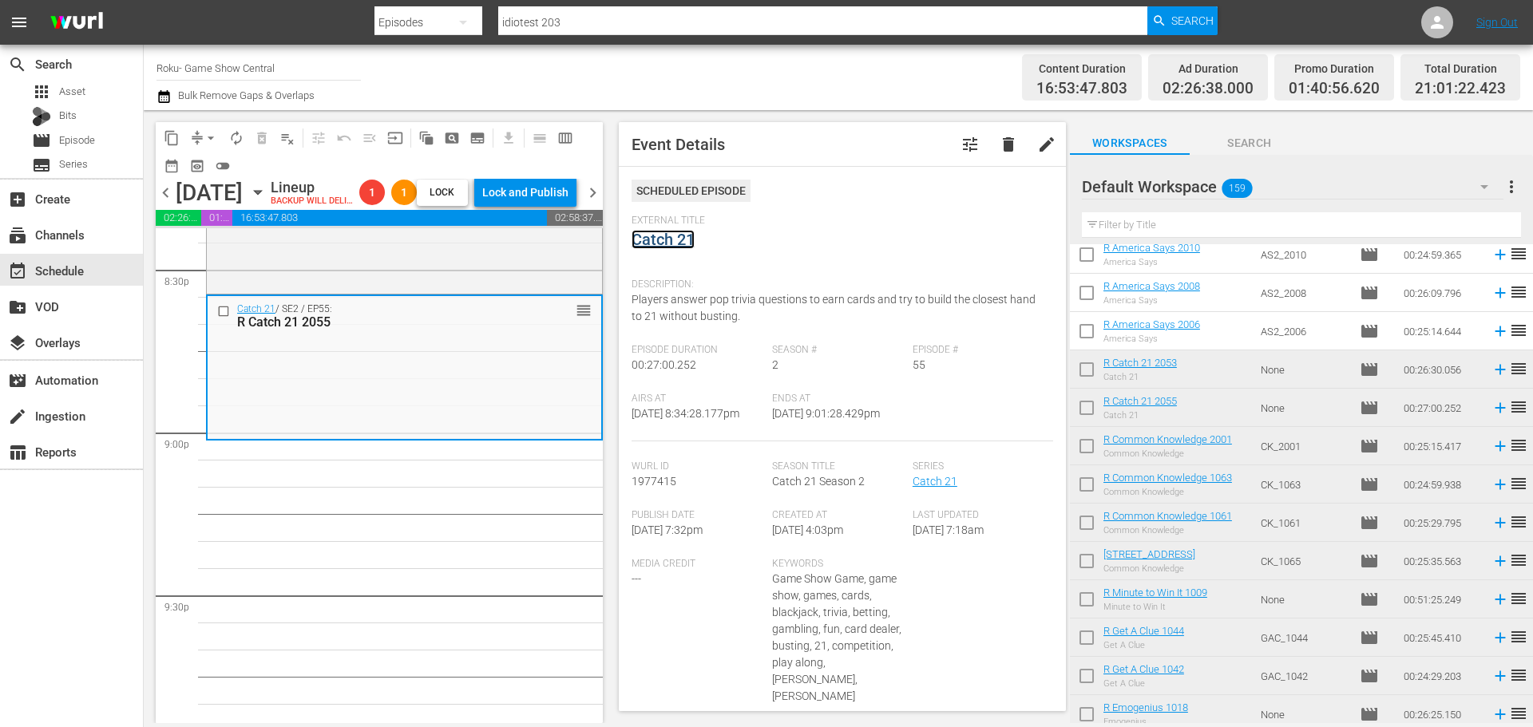
click at [655, 235] on link "Catch 21" at bounding box center [663, 239] width 63 height 19
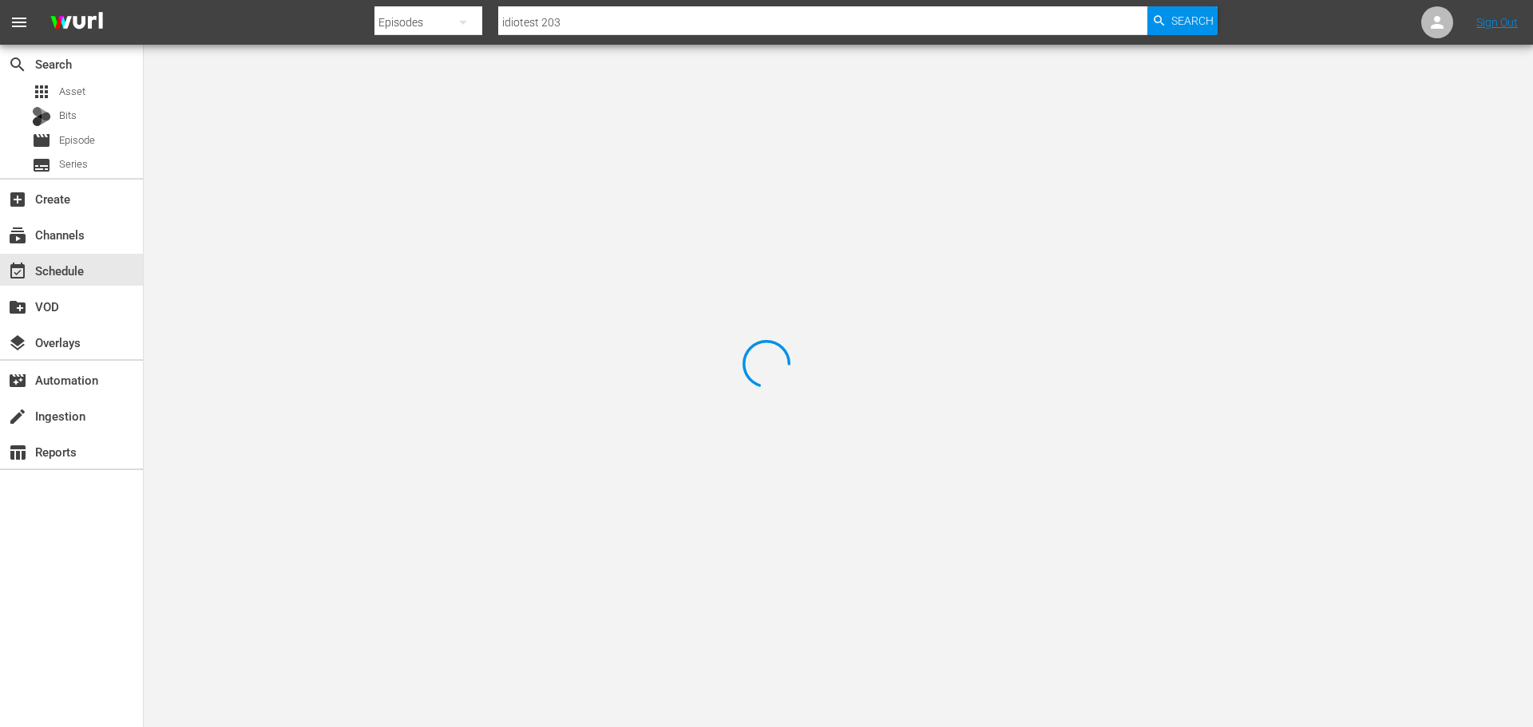
click at [353, 131] on div at bounding box center [766, 363] width 1533 height 727
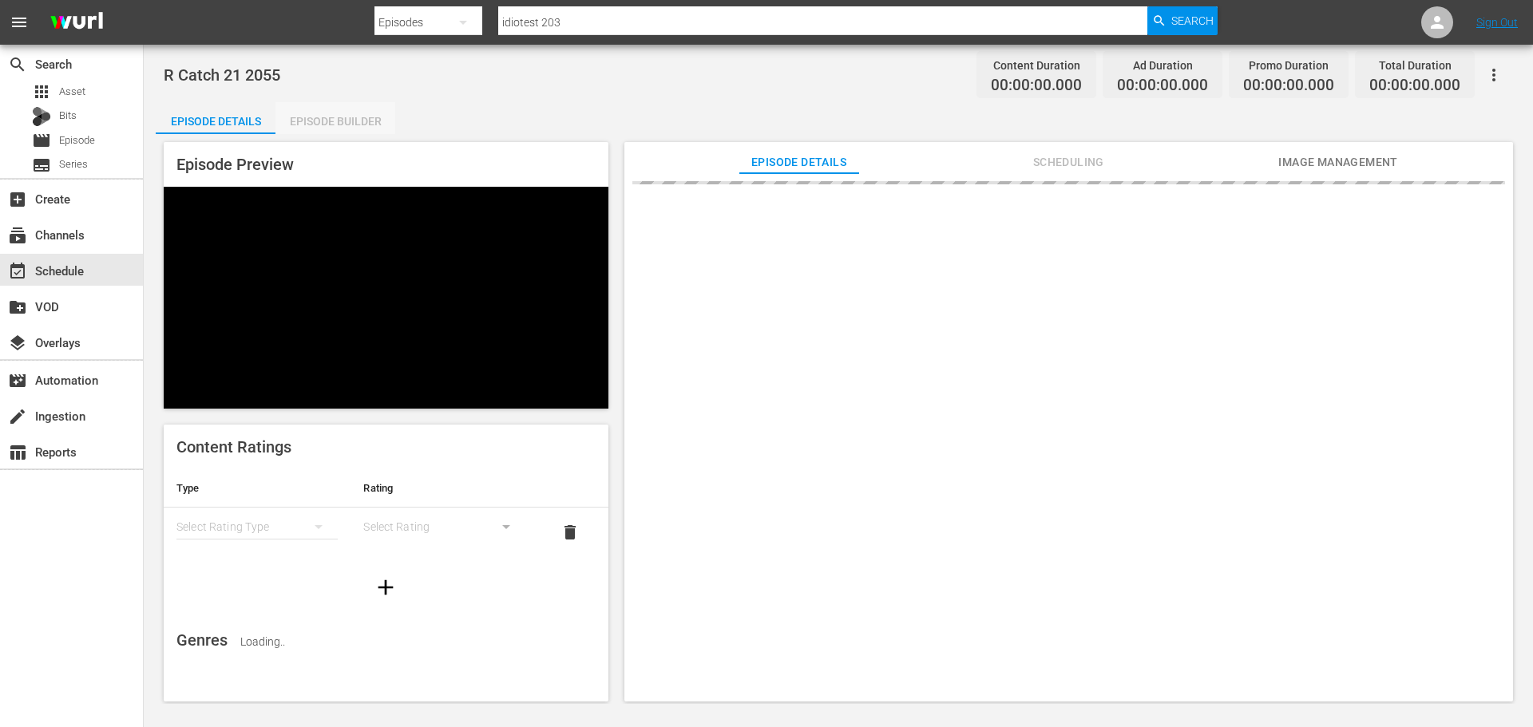
click at [367, 124] on div "Episode Builder" at bounding box center [336, 121] width 120 height 38
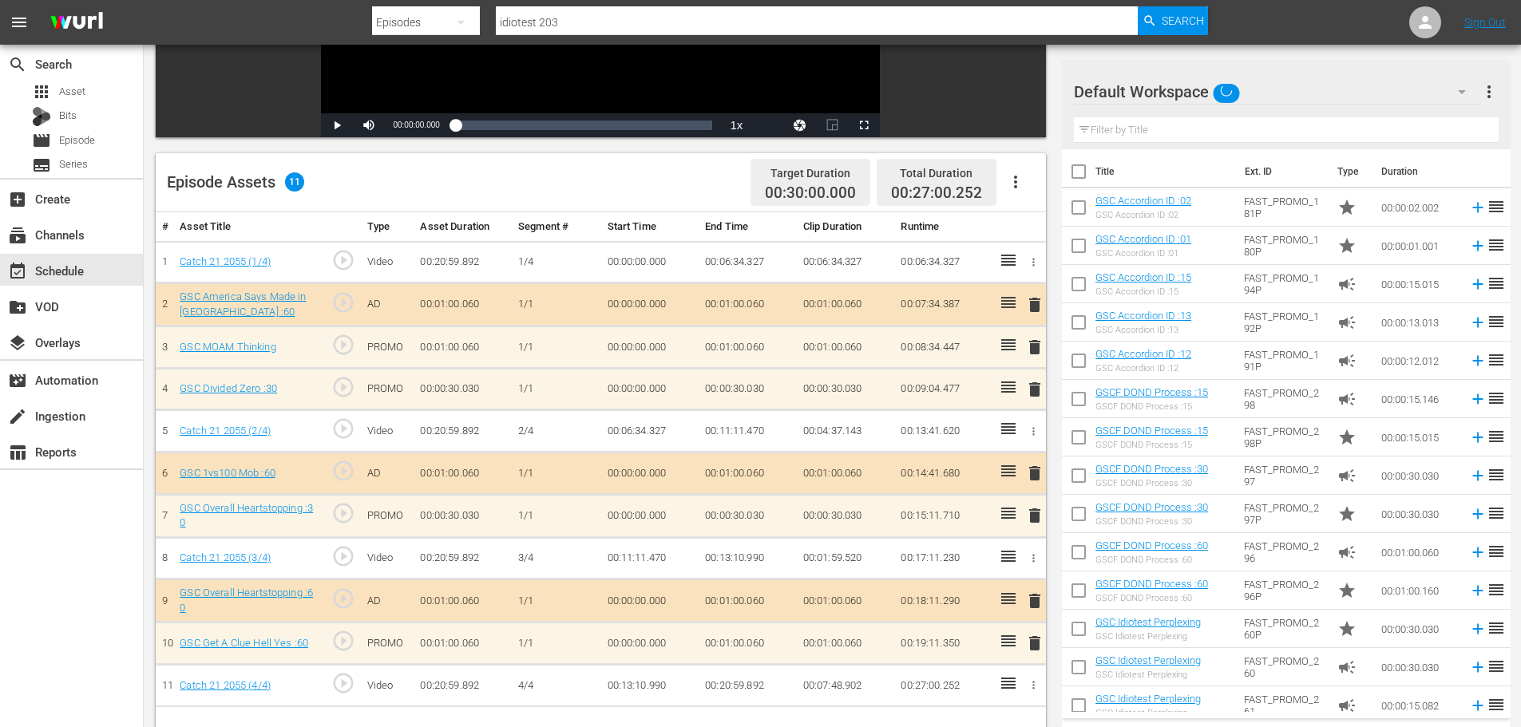
scroll to position [416, 0]
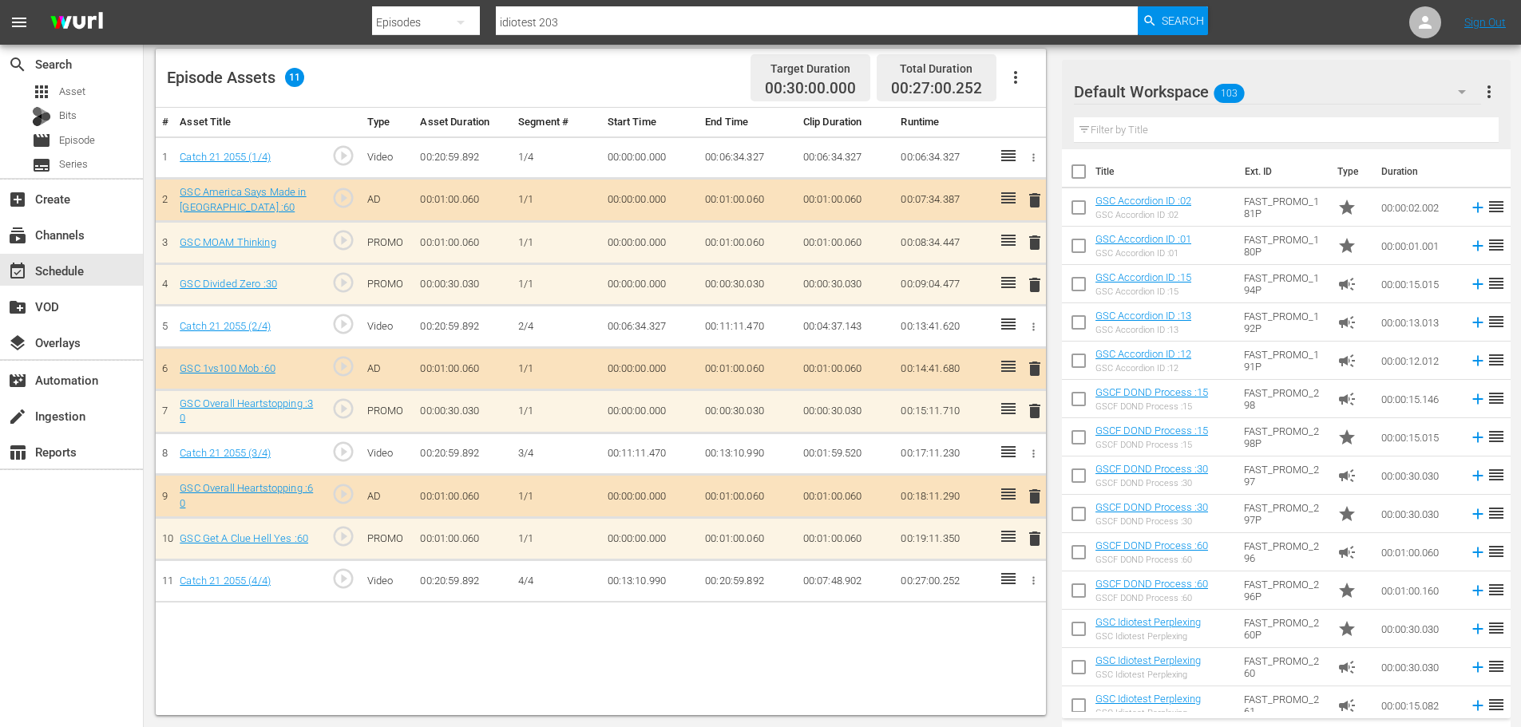
click at [1029, 248] on span "delete" at bounding box center [1034, 242] width 19 height 19
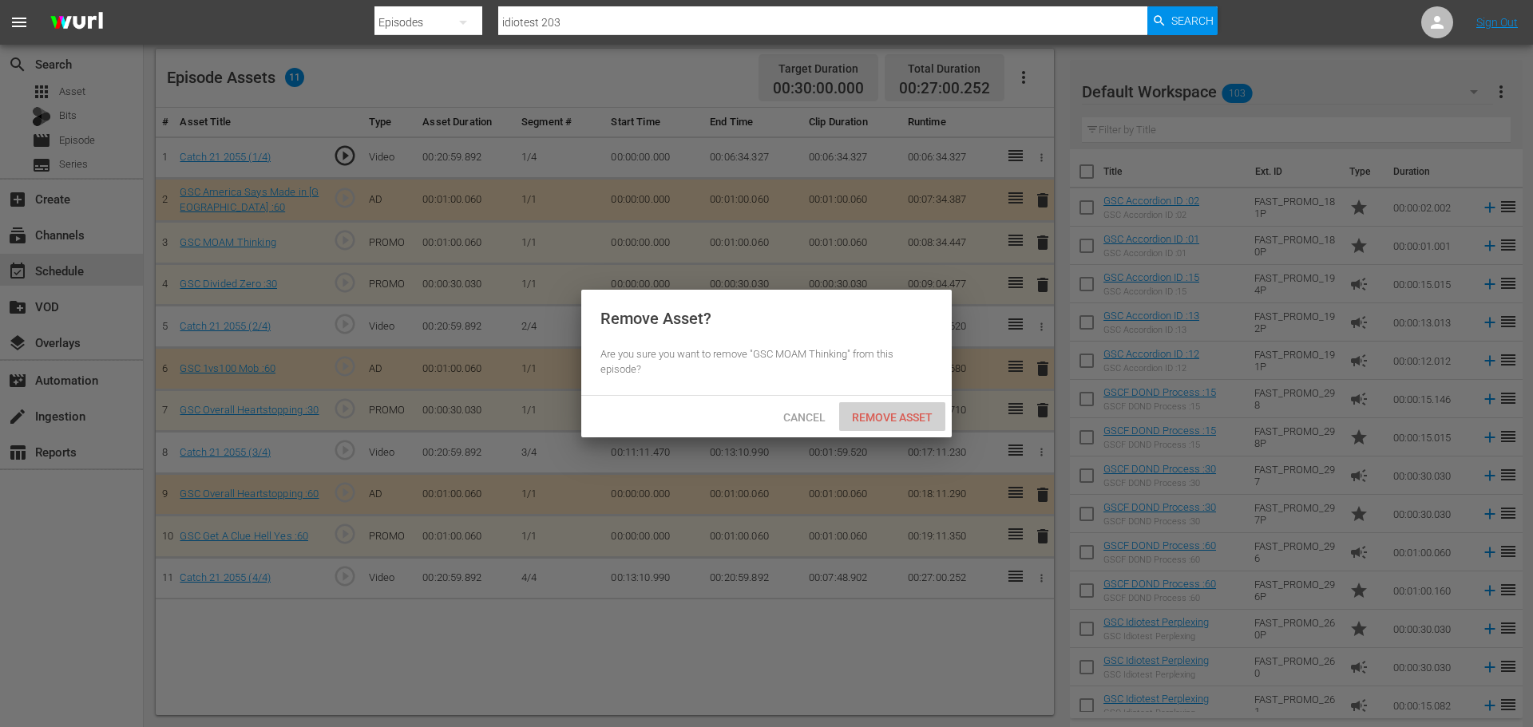
click at [908, 423] on div "Remove Asset" at bounding box center [892, 417] width 106 height 30
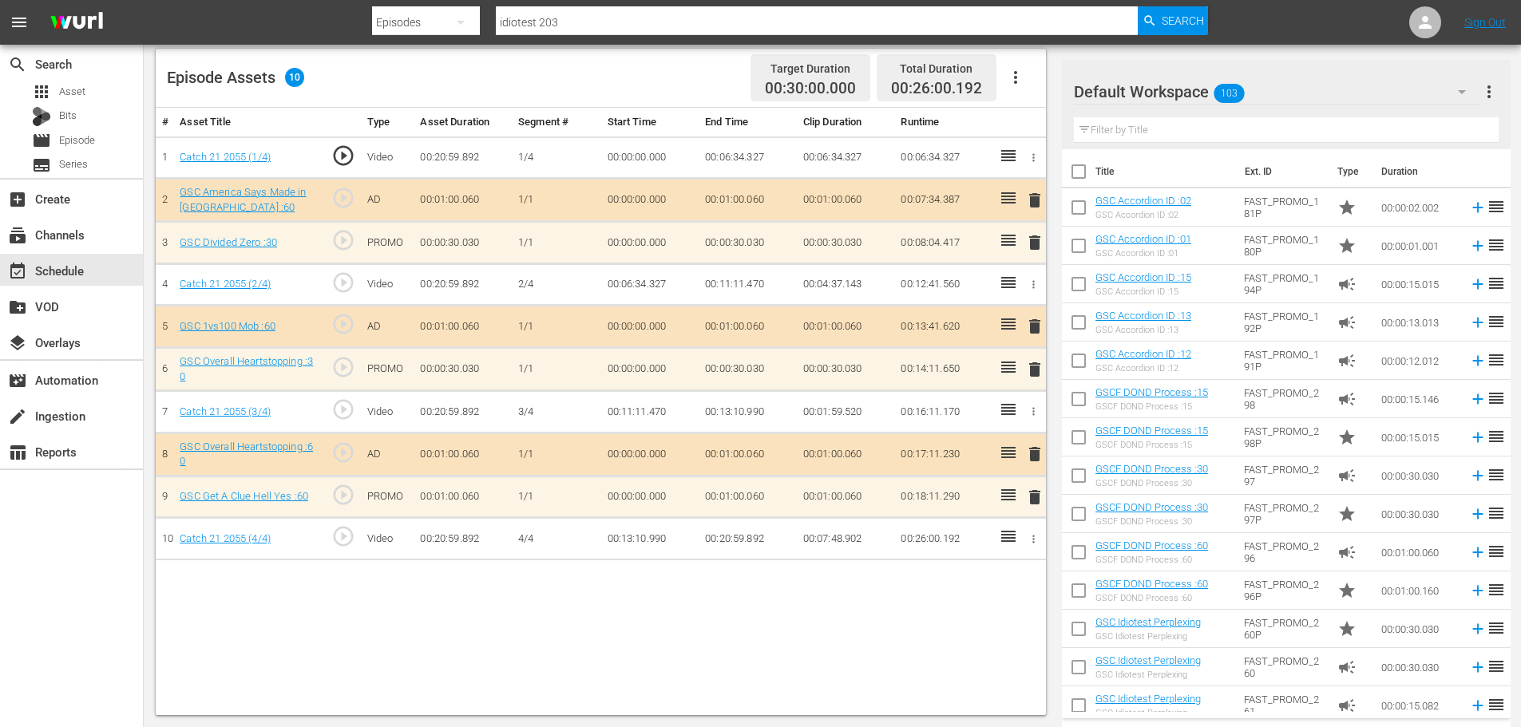
click at [1037, 246] on span "delete" at bounding box center [1034, 242] width 19 height 19
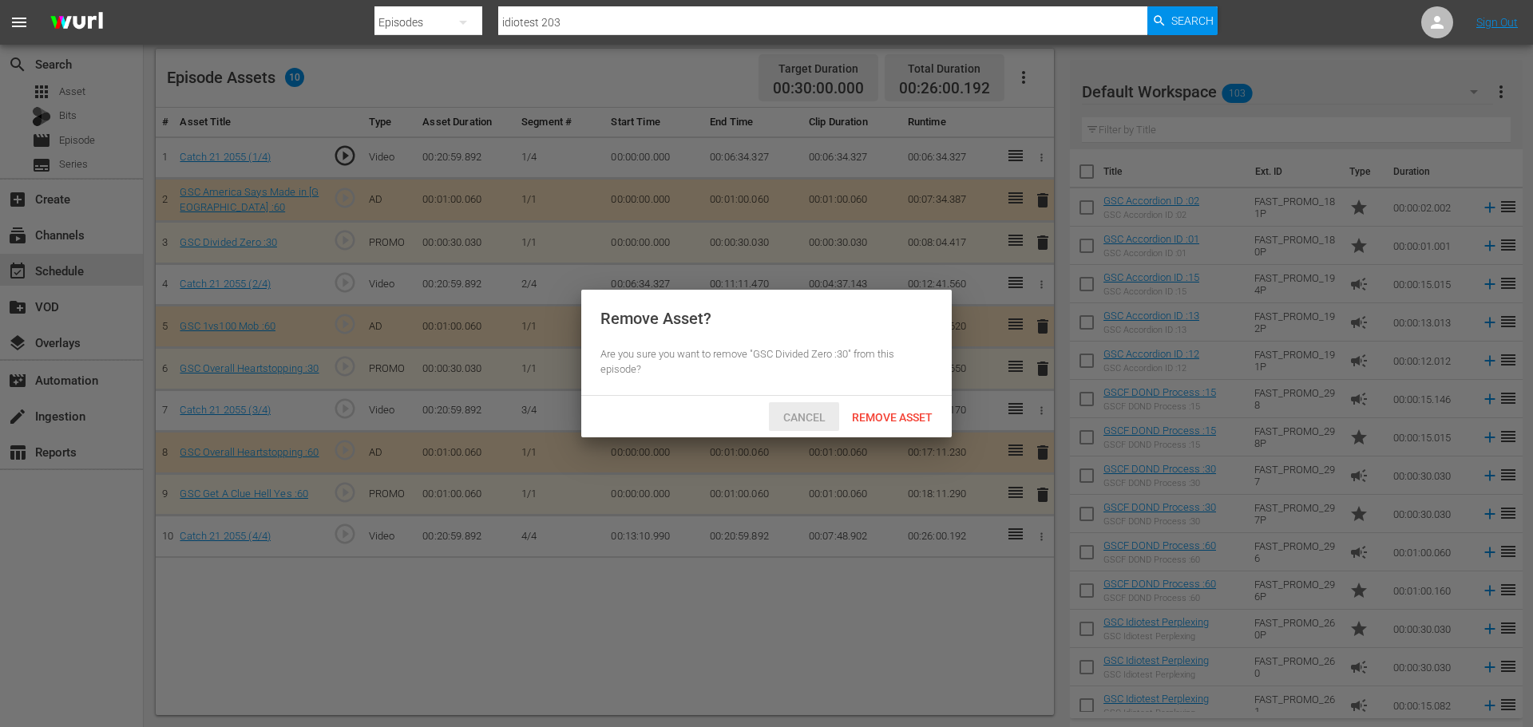
drag, startPoint x: 807, startPoint y: 427, endPoint x: 843, endPoint y: 431, distance: 36.9
click at [807, 427] on div "Cancel" at bounding box center [804, 417] width 70 height 30
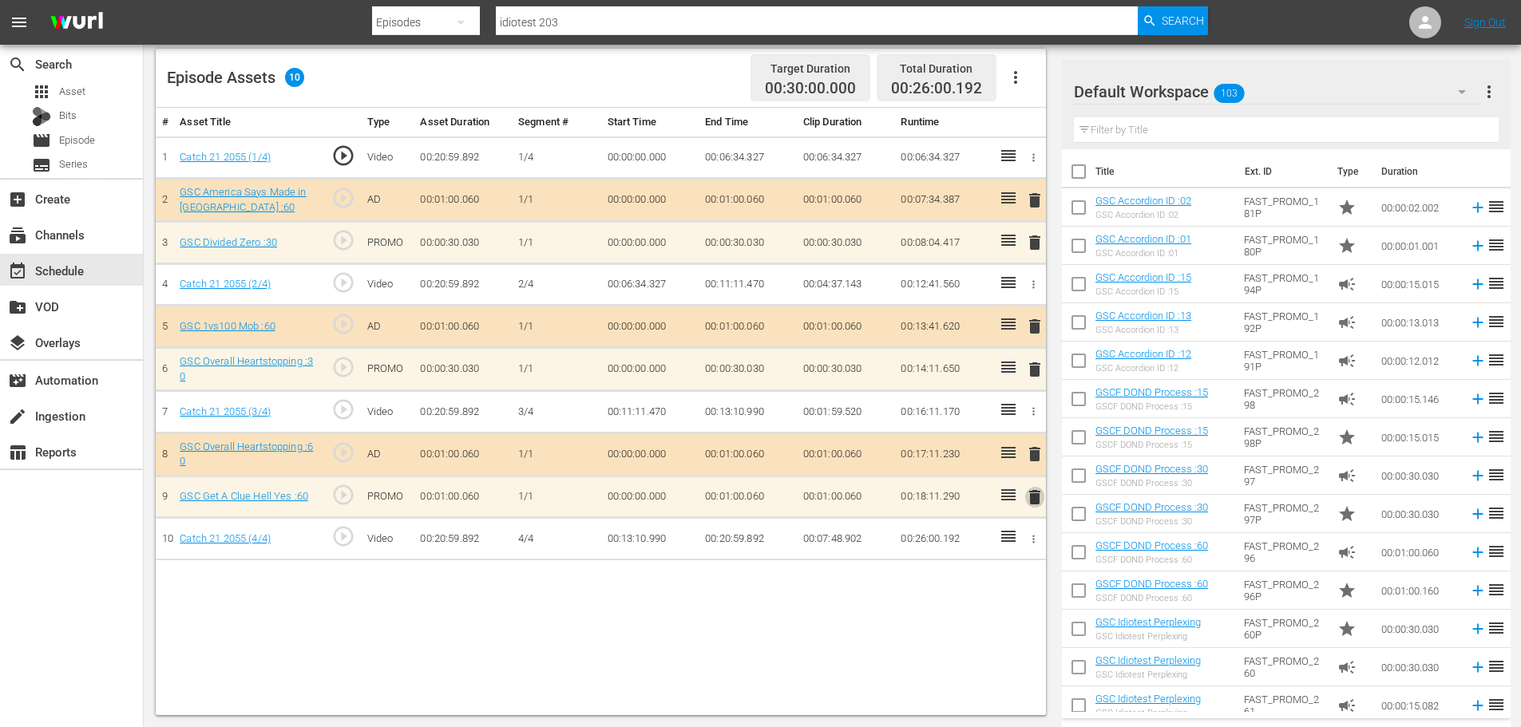
drag, startPoint x: 1029, startPoint y: 495, endPoint x: 965, endPoint y: 453, distance: 77.3
click at [1029, 495] on span "delete" at bounding box center [1034, 497] width 19 height 19
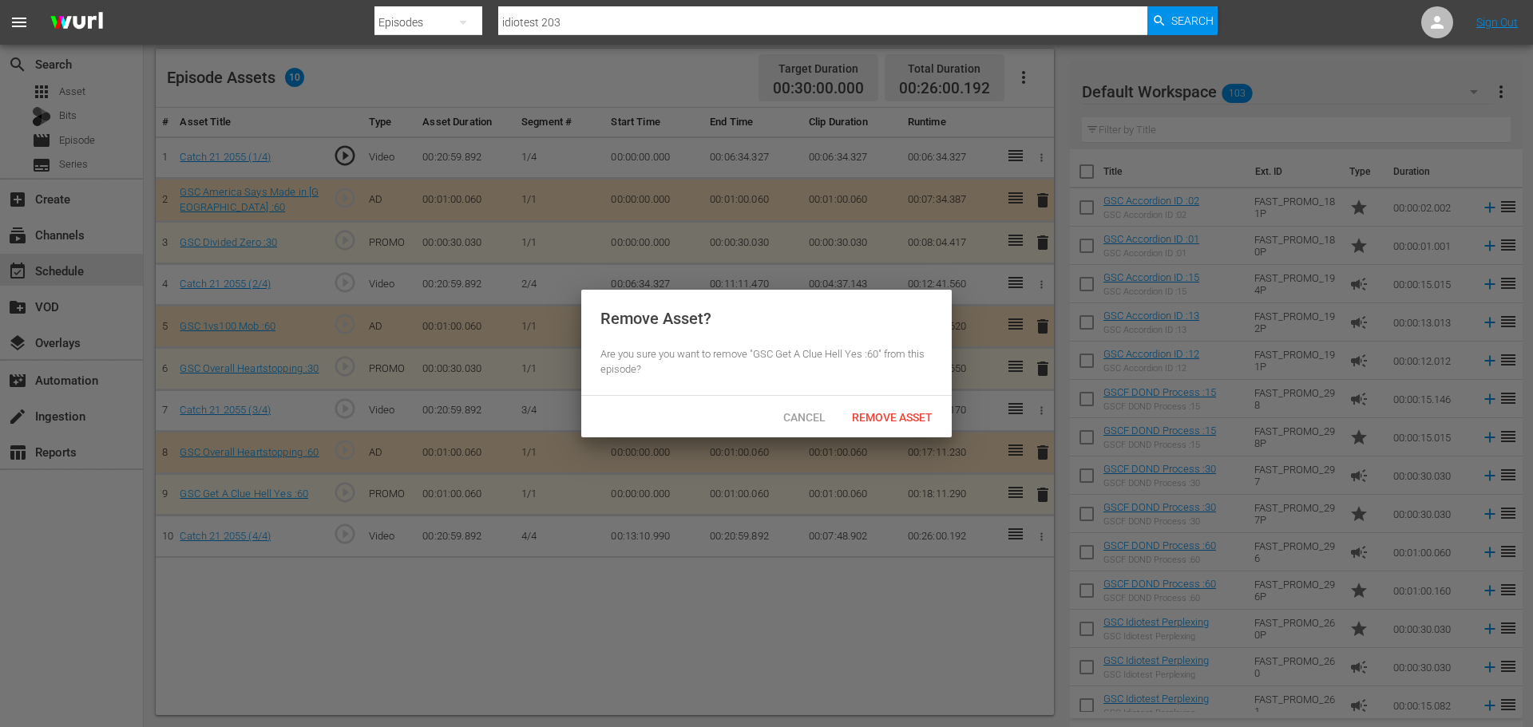
click at [946, 422] on div "Cancel Remove Asset" at bounding box center [766, 417] width 371 height 42
click at [898, 414] on span "Remove Asset" at bounding box center [892, 417] width 106 height 13
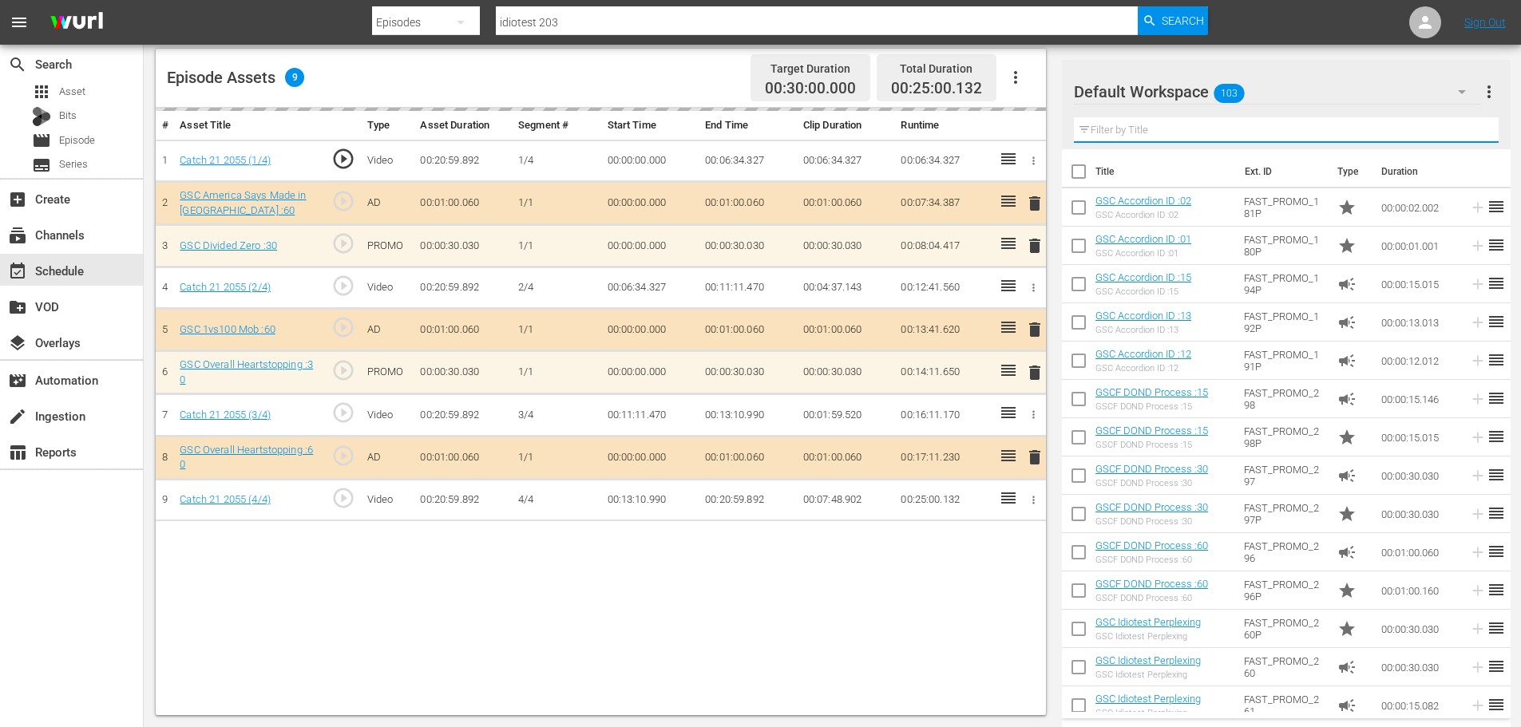
click at [1129, 136] on input "text" at bounding box center [1286, 130] width 425 height 26
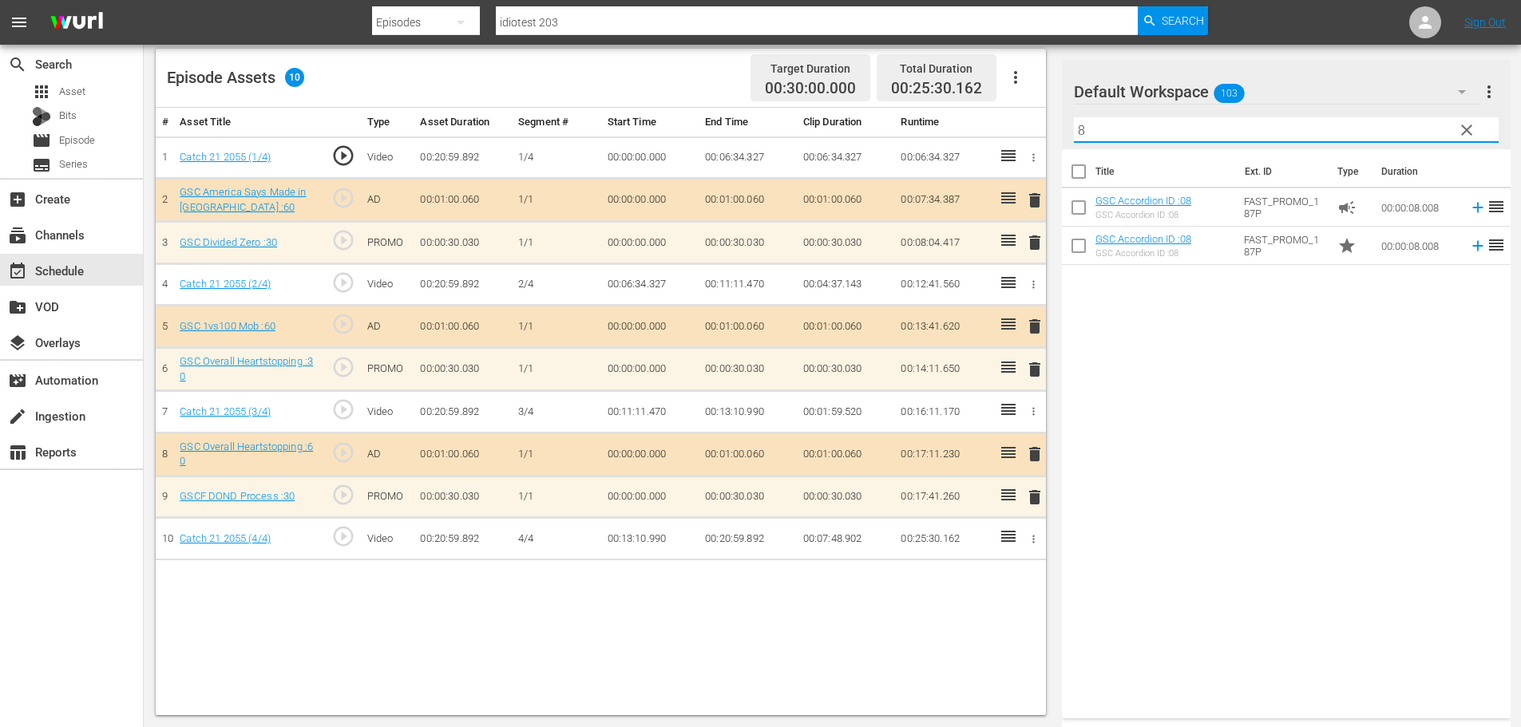
type input "8"
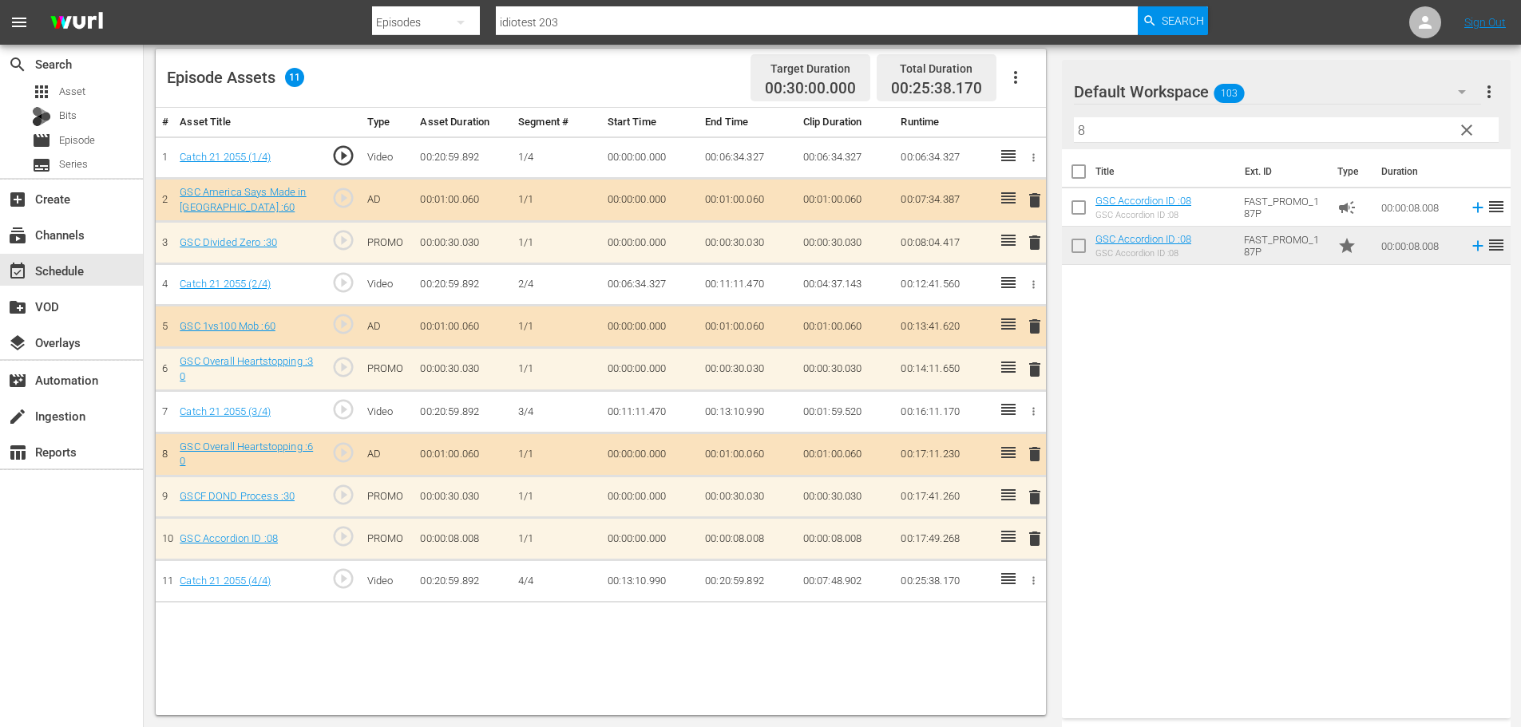
drag, startPoint x: 65, startPoint y: 272, endPoint x: 236, endPoint y: 6, distance: 315.4
click at [65, 272] on div "event_available Schedule" at bounding box center [44, 268] width 89 height 14
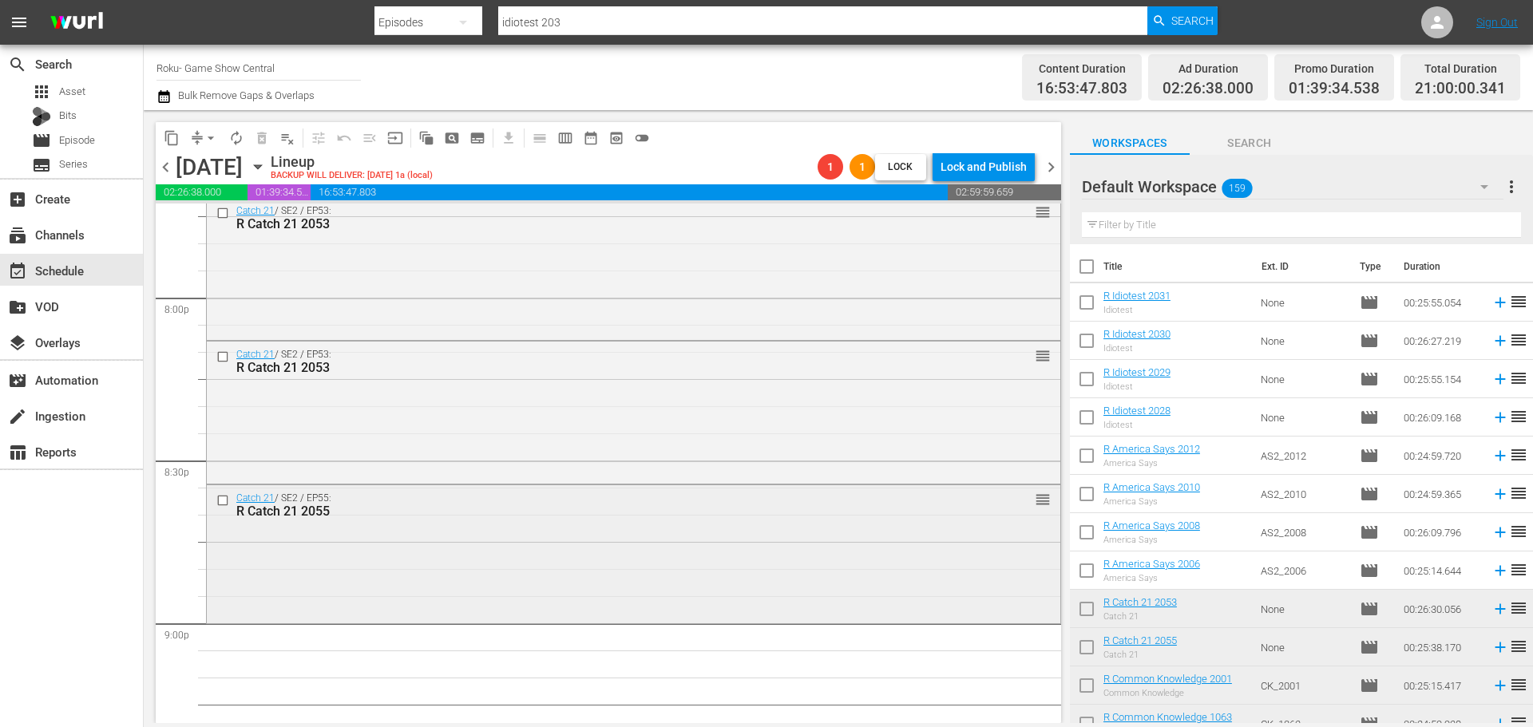
scroll to position [6421, 0]
click at [384, 565] on div "Catch 21 / SE2 / EP55: R Catch 21 2055 reorder" at bounding box center [634, 553] width 854 height 134
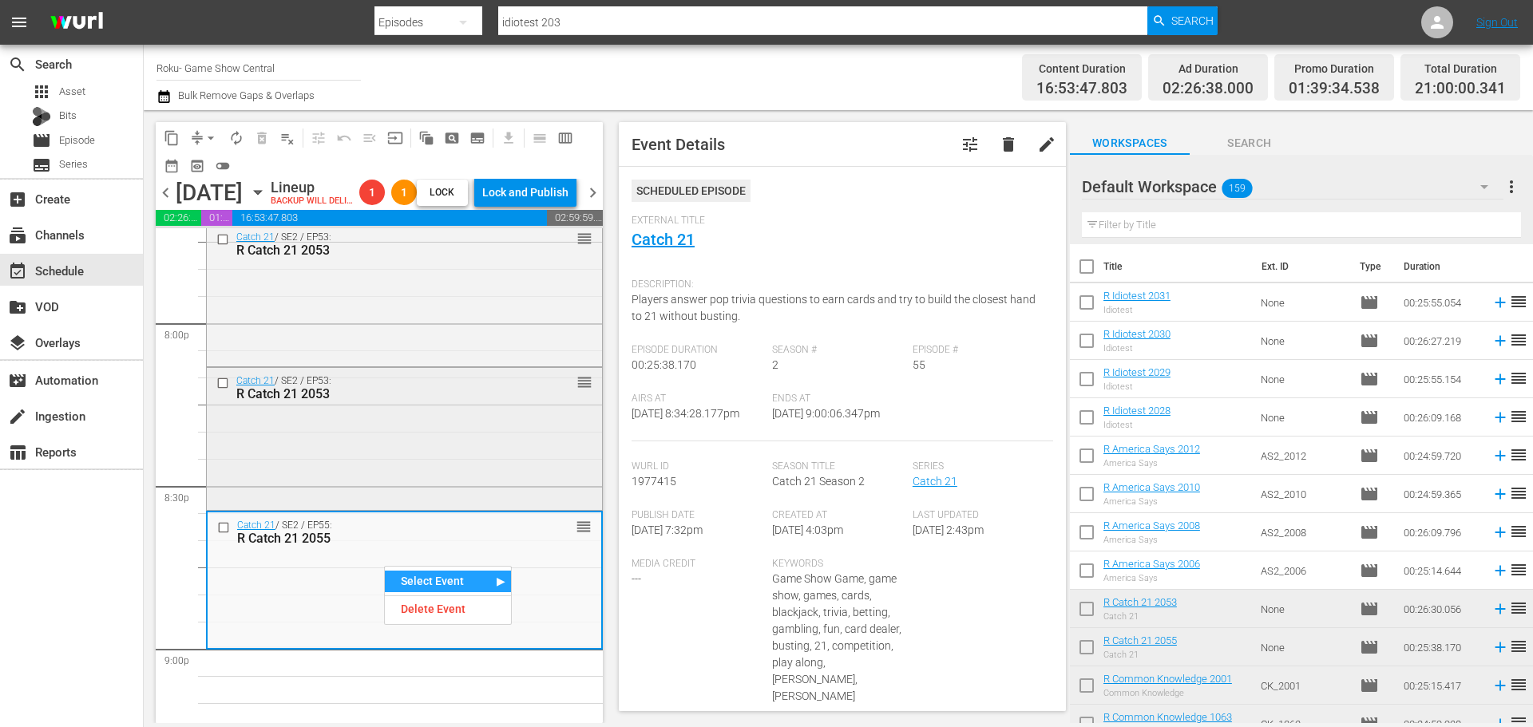
click at [378, 442] on div "Catch 21 / SE2 / EP53: R Catch 21 2053 reorder" at bounding box center [404, 437] width 395 height 139
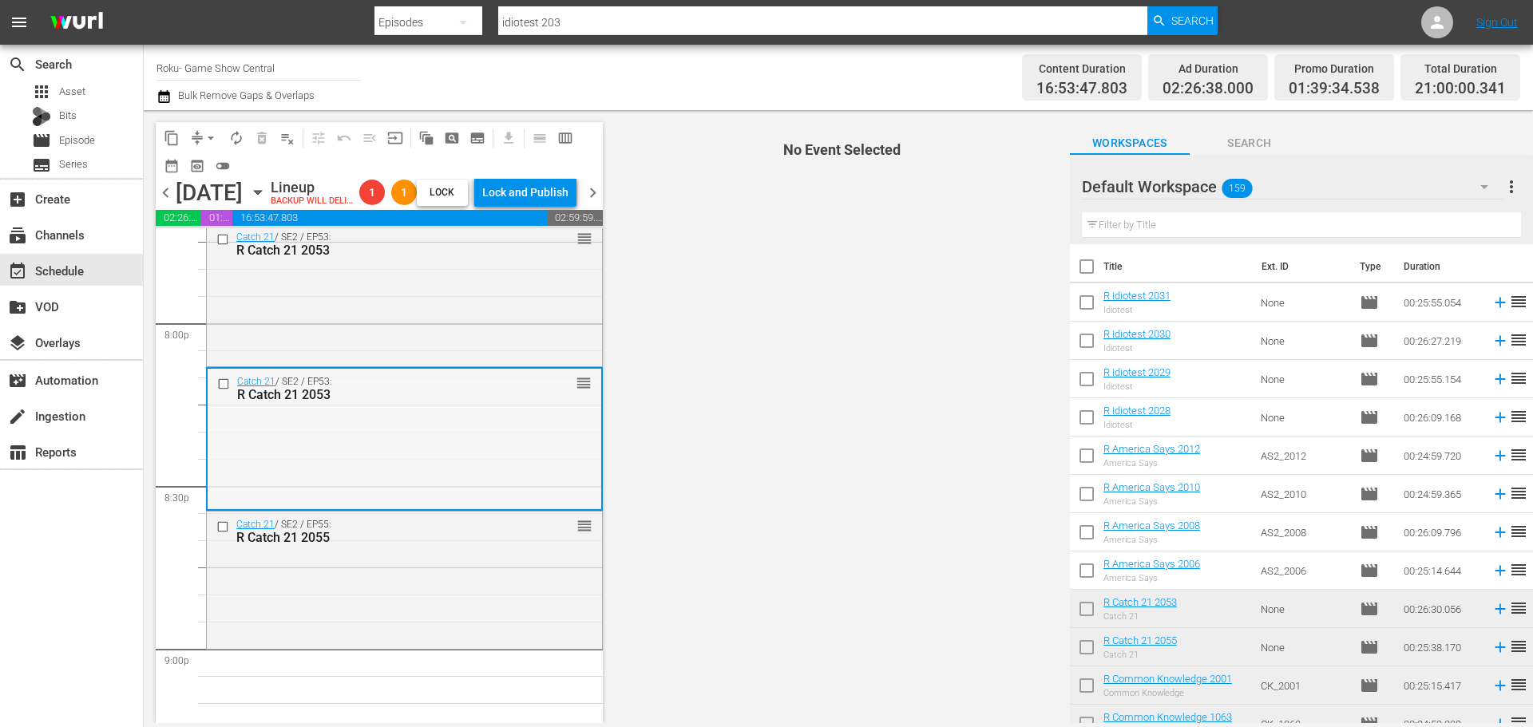
click at [368, 442] on div "Catch 21 / SE2 / EP53: R Catch 21 2053 reorder" at bounding box center [405, 438] width 394 height 139
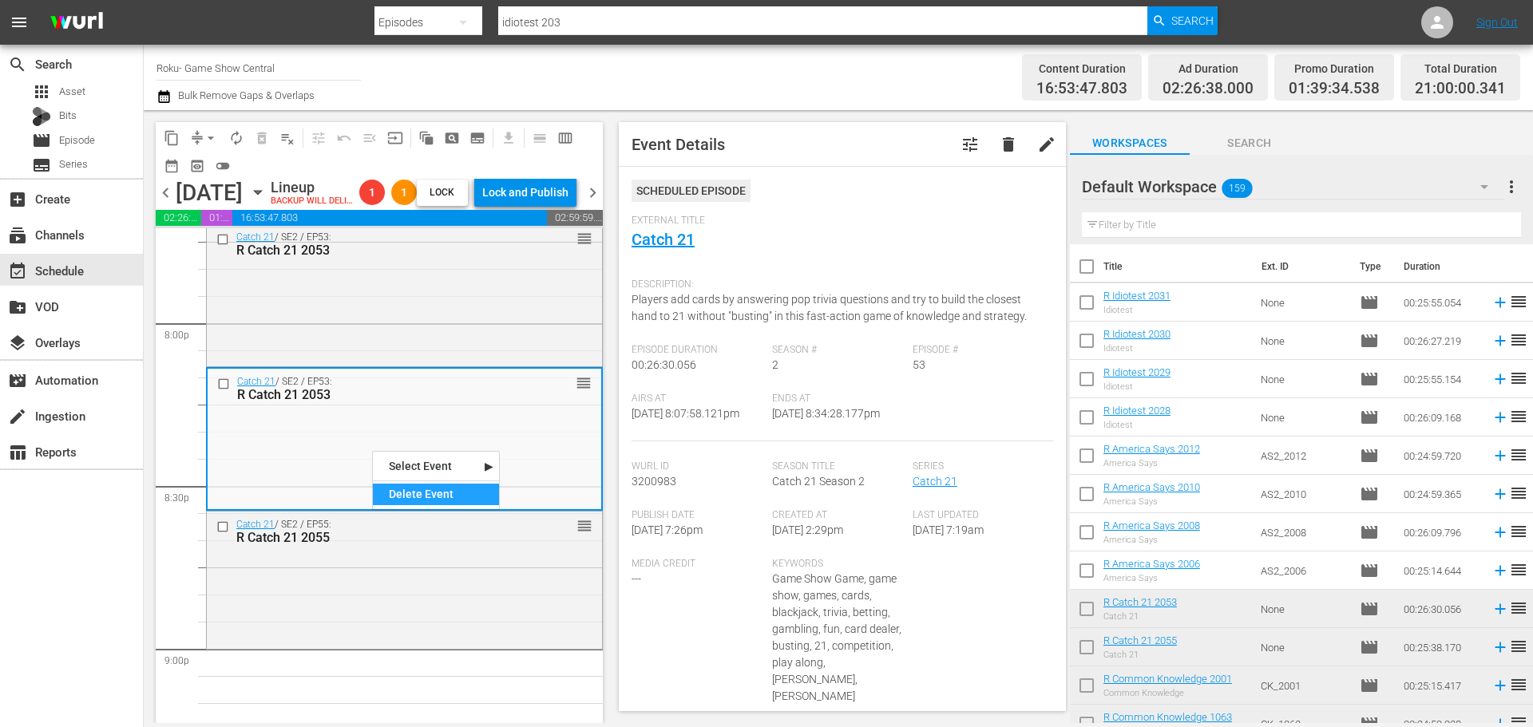
click at [428, 493] on div "Delete Event" at bounding box center [436, 495] width 126 height 22
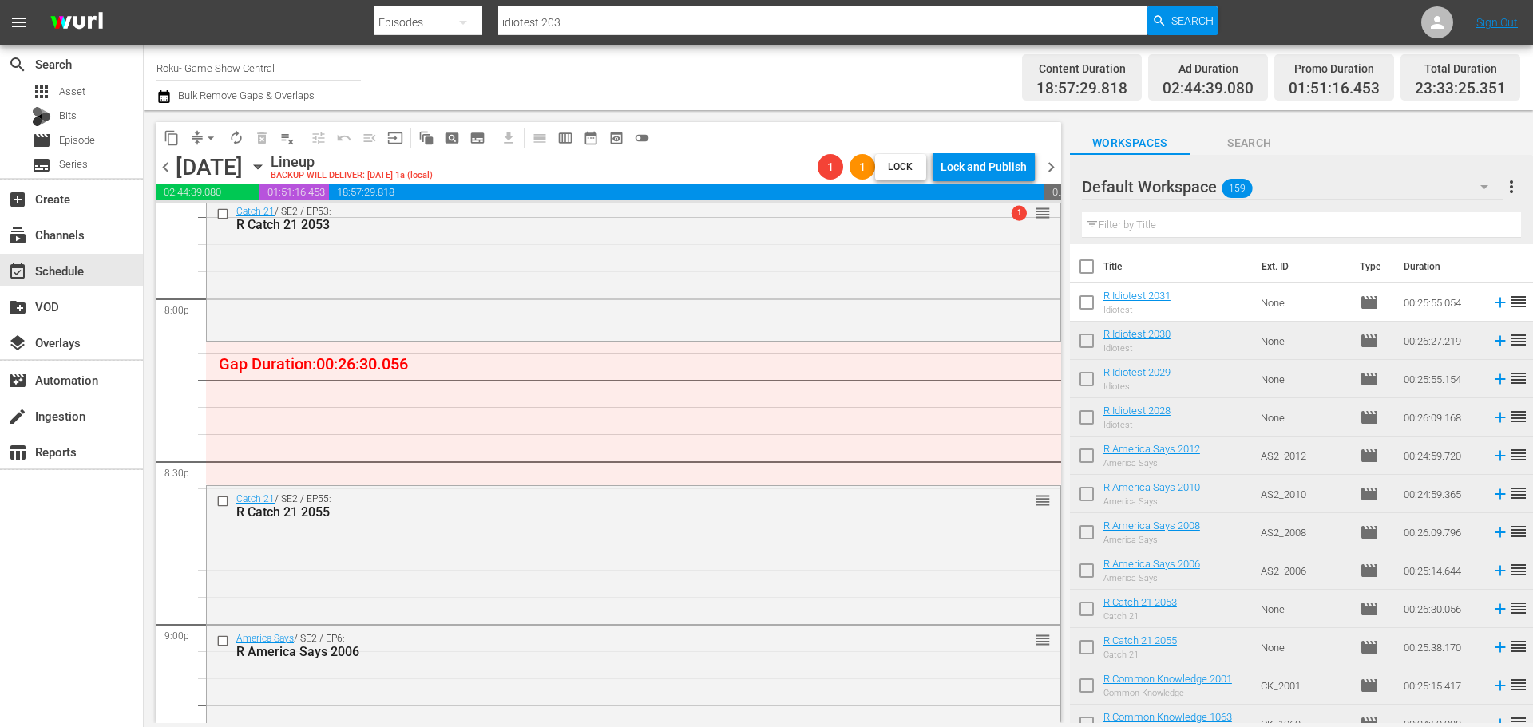
click at [209, 122] on div "content_copy compress arrow_drop_down autorenew_outlined delete_forever_outline…" at bounding box center [407, 137] width 502 height 31
click at [214, 149] on button "arrow_drop_down" at bounding box center [211, 138] width 26 height 26
drag, startPoint x: 214, startPoint y: 150, endPoint x: 216, endPoint y: 164, distance: 13.8
click at [216, 164] on ul "Align to Midnight Align to First Episode Align to End of Previous Day" at bounding box center [212, 197] width 168 height 92
click at [218, 165] on li "Align to Midnight" at bounding box center [212, 170] width 168 height 26
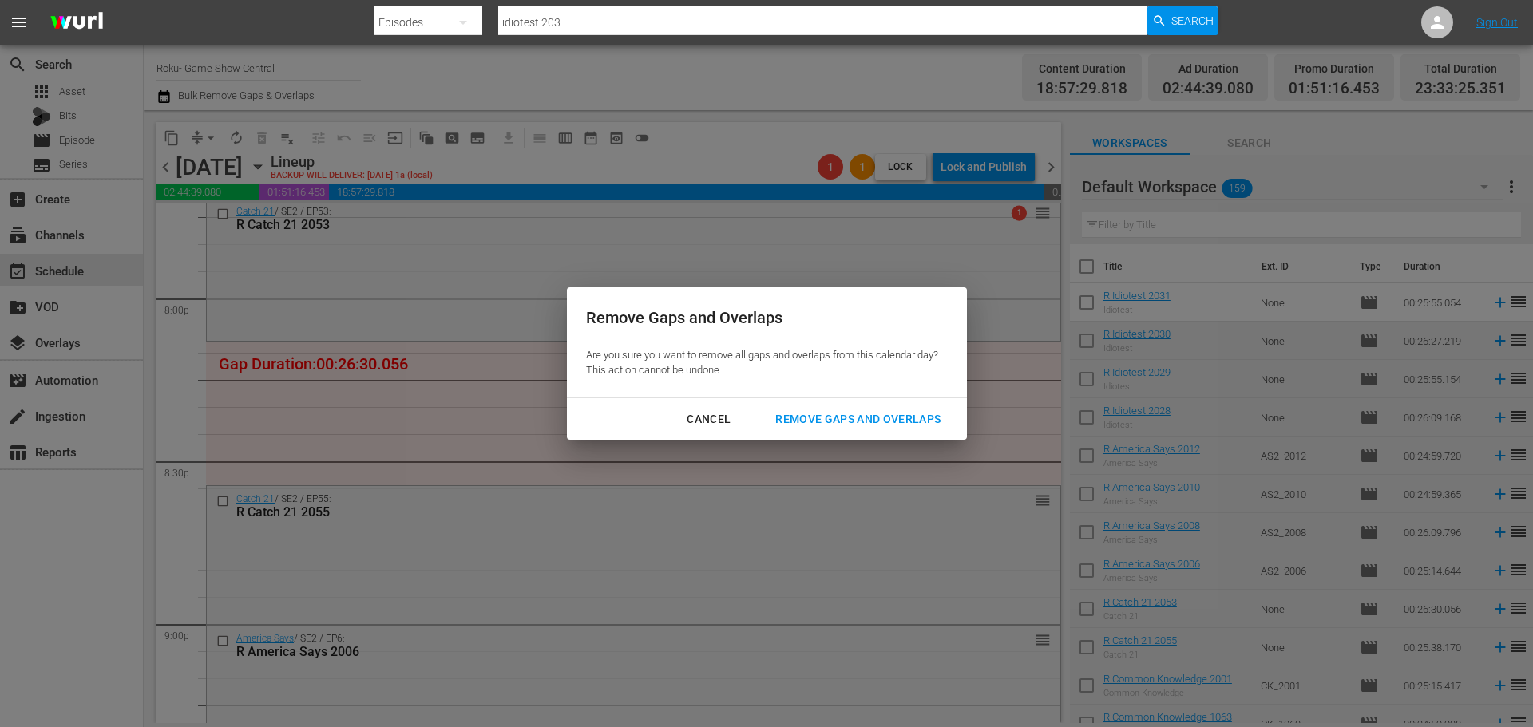
click at [815, 412] on div "Remove Gaps and Overlaps" at bounding box center [858, 420] width 191 height 20
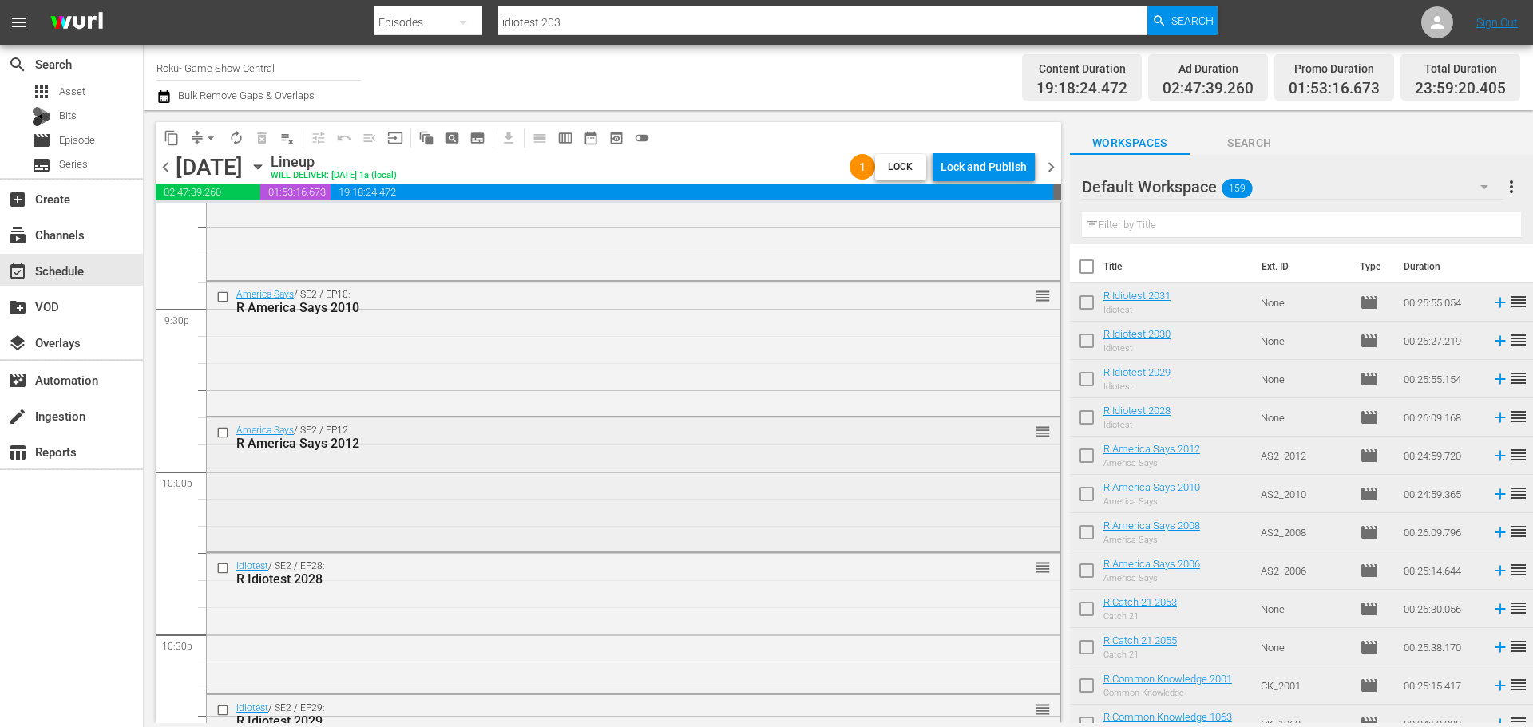
scroll to position [6660, 0]
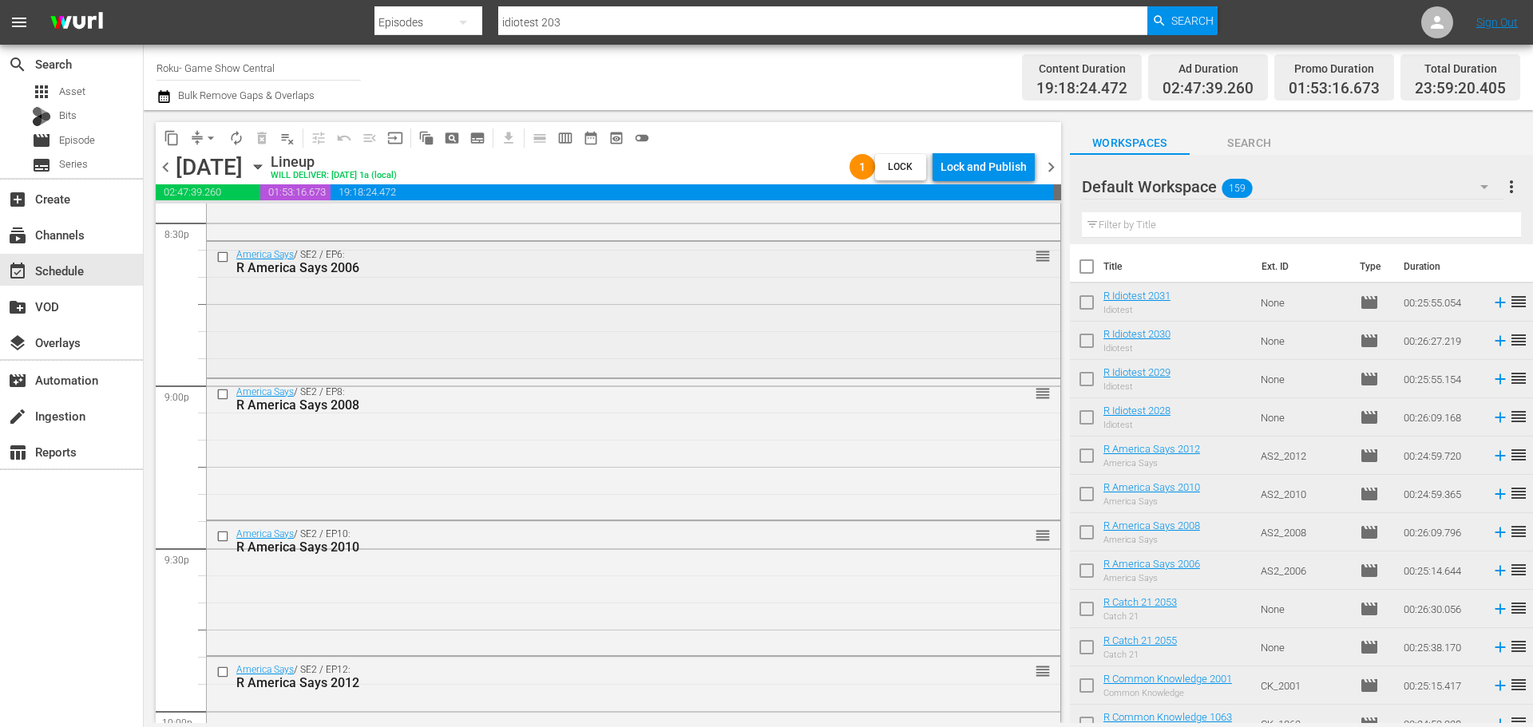
click at [410, 318] on div "America Says / SE2 / EP6: R America Says 2006 reorder" at bounding box center [634, 308] width 854 height 133
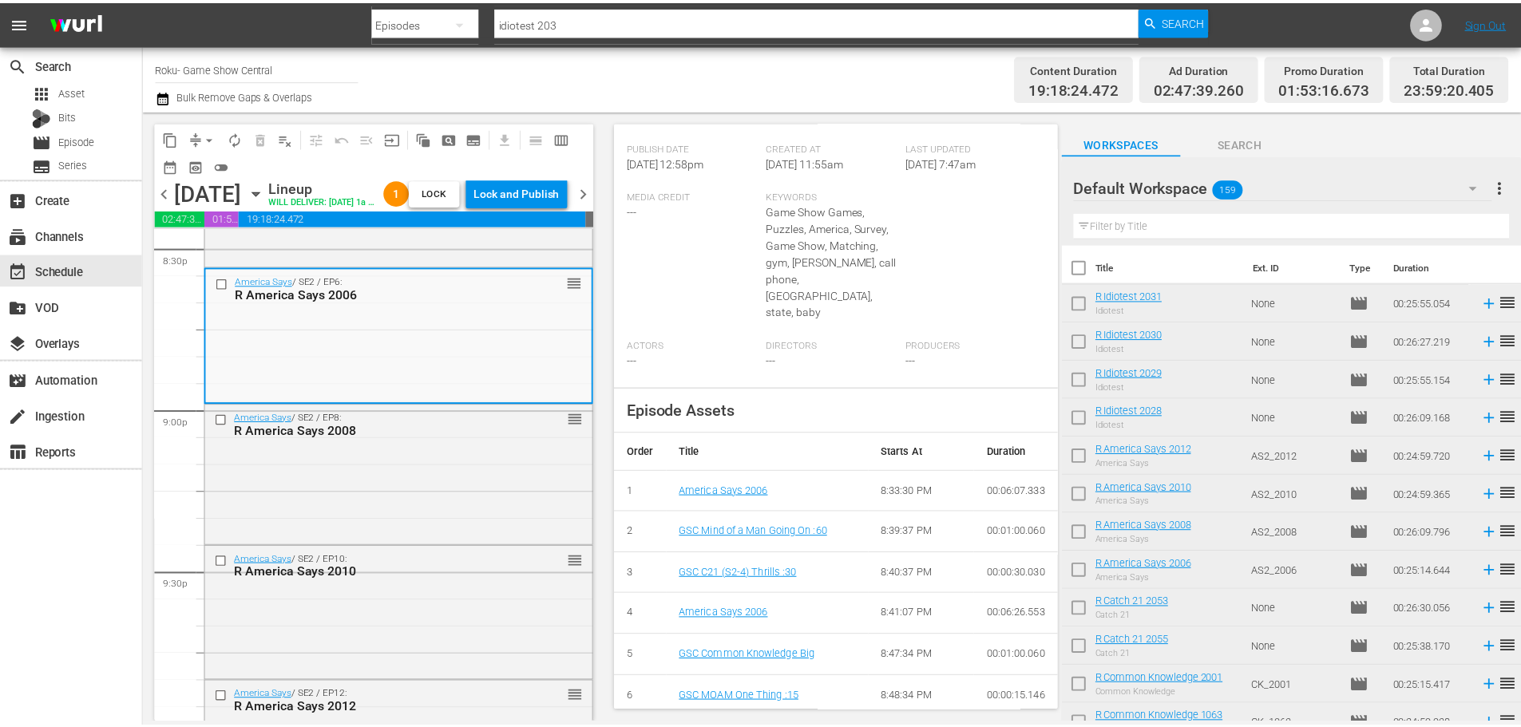
scroll to position [0, 0]
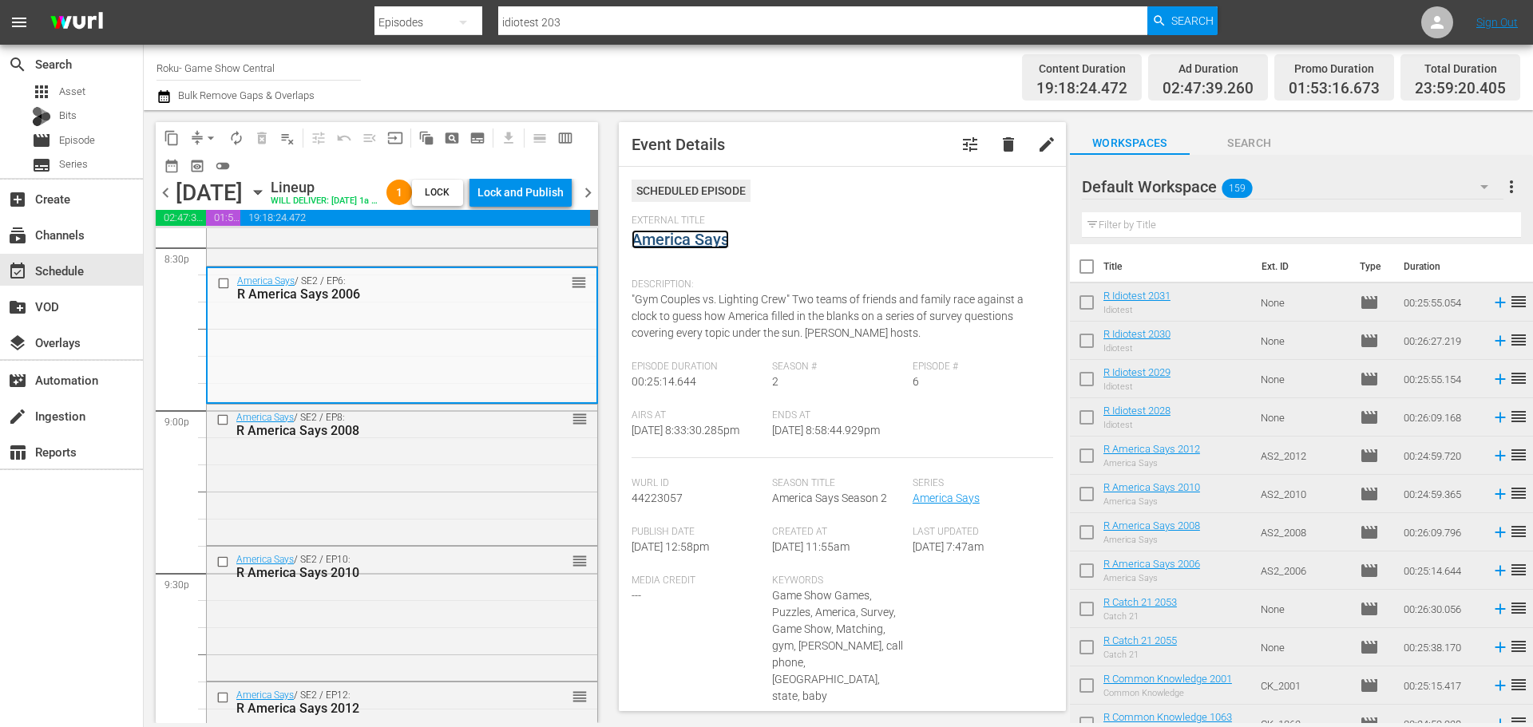
click at [678, 234] on link "America Says" at bounding box center [680, 239] width 97 height 19
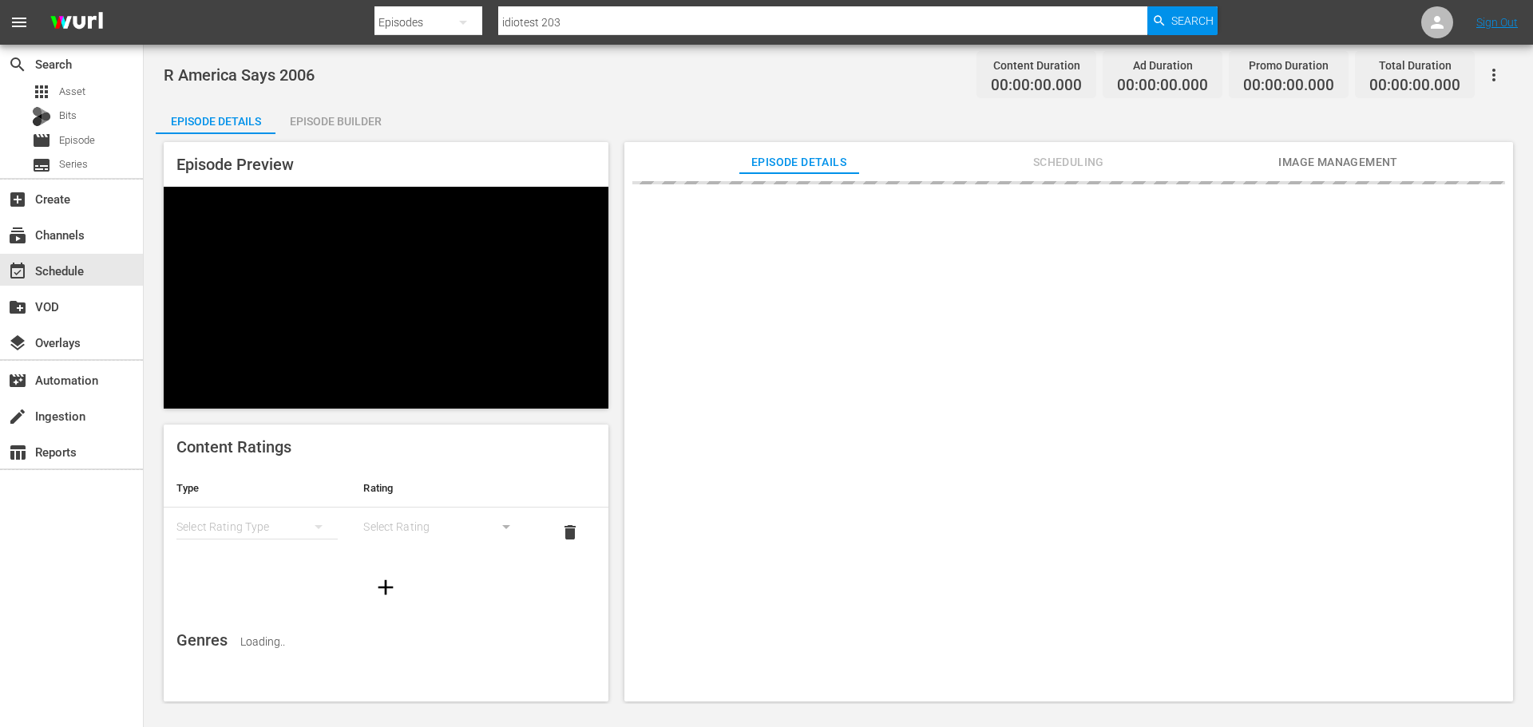
click at [348, 134] on div "Episode Preview Content Ratings Type Rating Select Rating Type Select Rating de…" at bounding box center [839, 424] width 1366 height 581
click at [348, 112] on div "Episode Builder" at bounding box center [336, 121] width 120 height 38
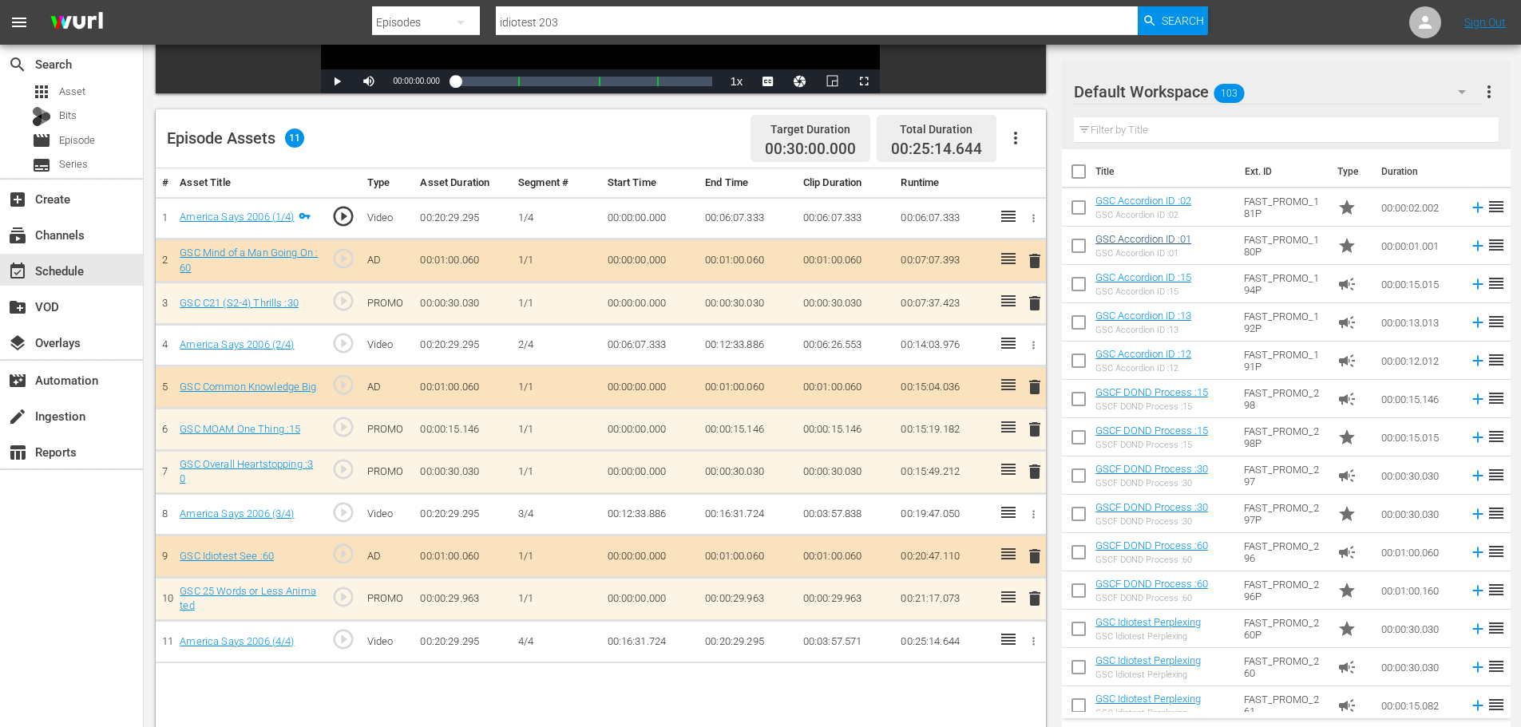
scroll to position [416, 0]
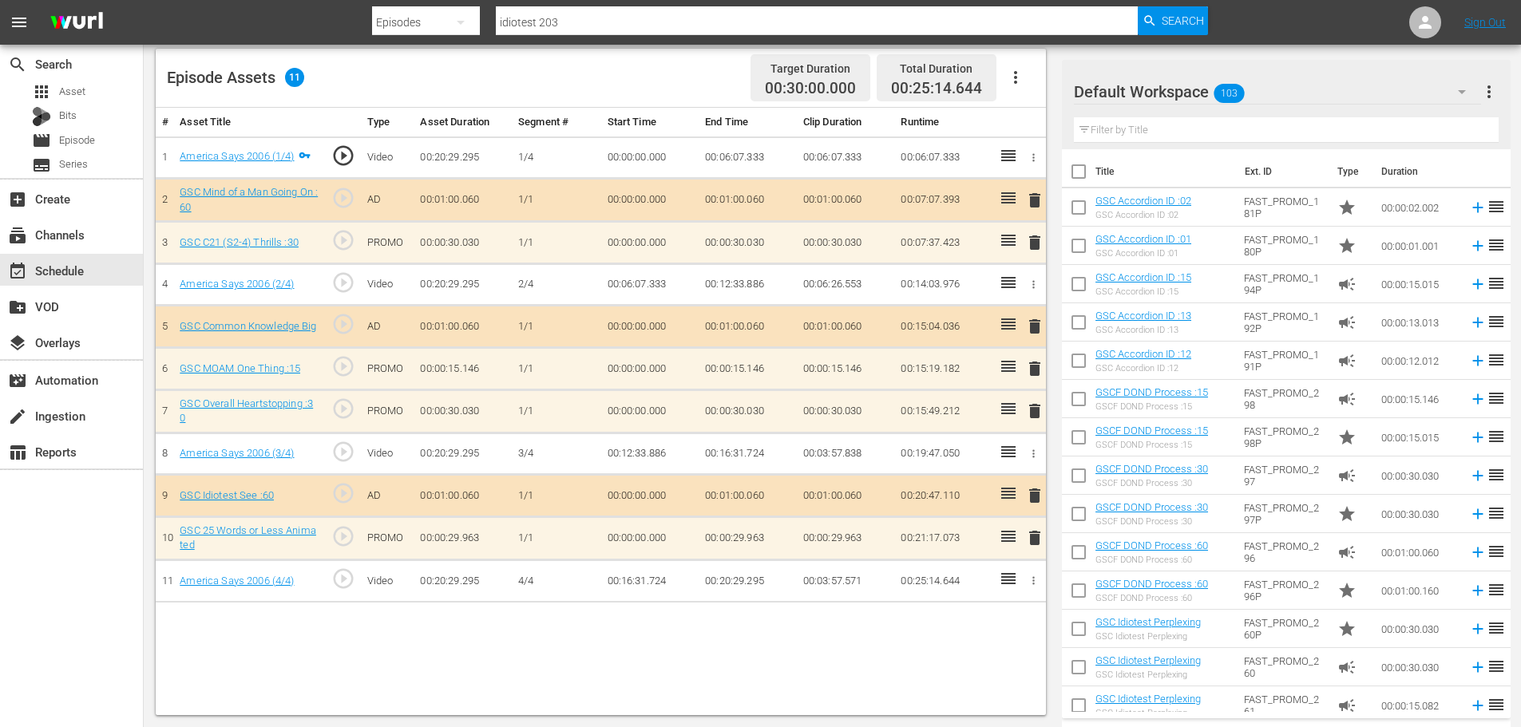
click at [1049, 426] on div "Video Player is loading. Play Video Play Mute Current Time 00:00:00.000 / Durat…" at bounding box center [605, 216] width 898 height 997
click at [1038, 414] on span "delete" at bounding box center [1034, 411] width 19 height 19
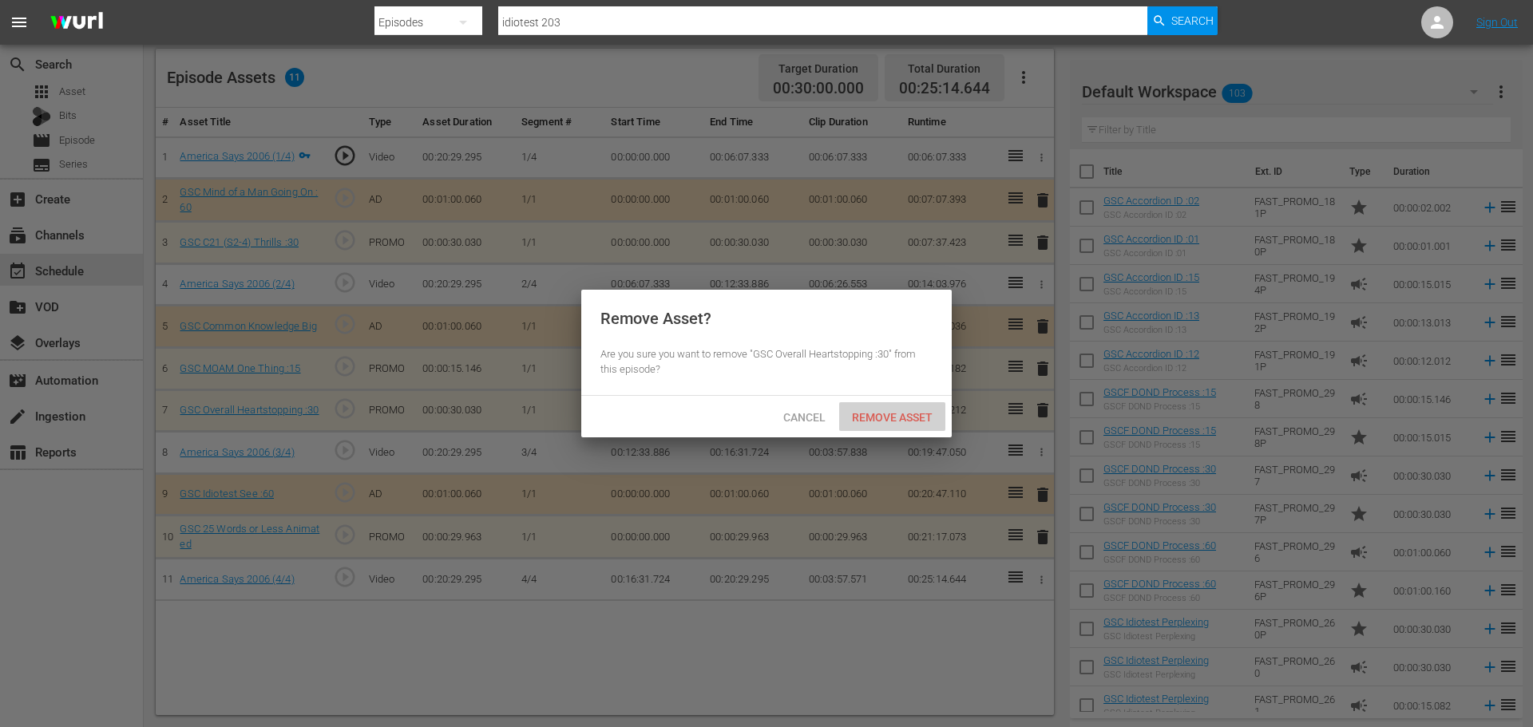
click at [896, 408] on div "Remove Asset" at bounding box center [892, 417] width 106 height 30
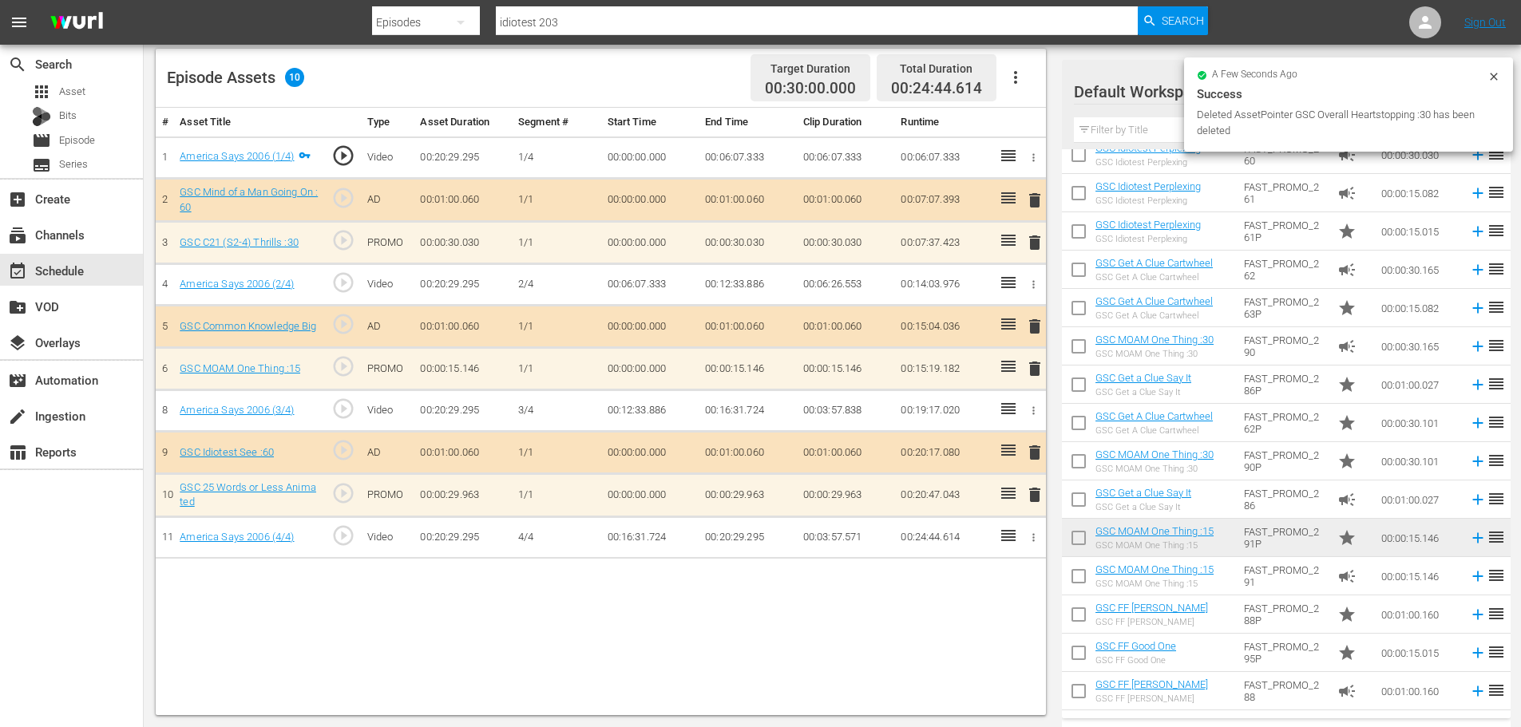
scroll to position [559, 0]
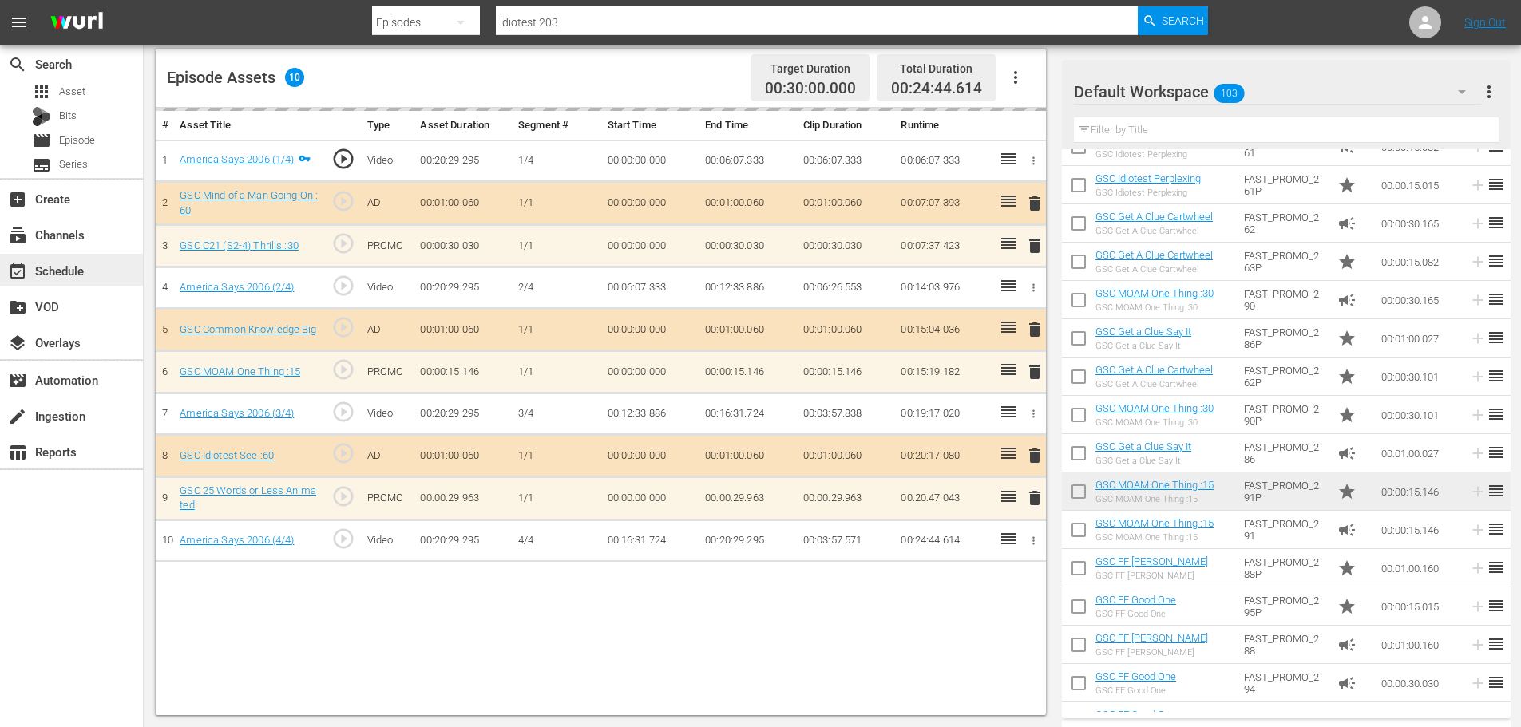
click at [97, 263] on div "event_available Schedule" at bounding box center [71, 270] width 143 height 32
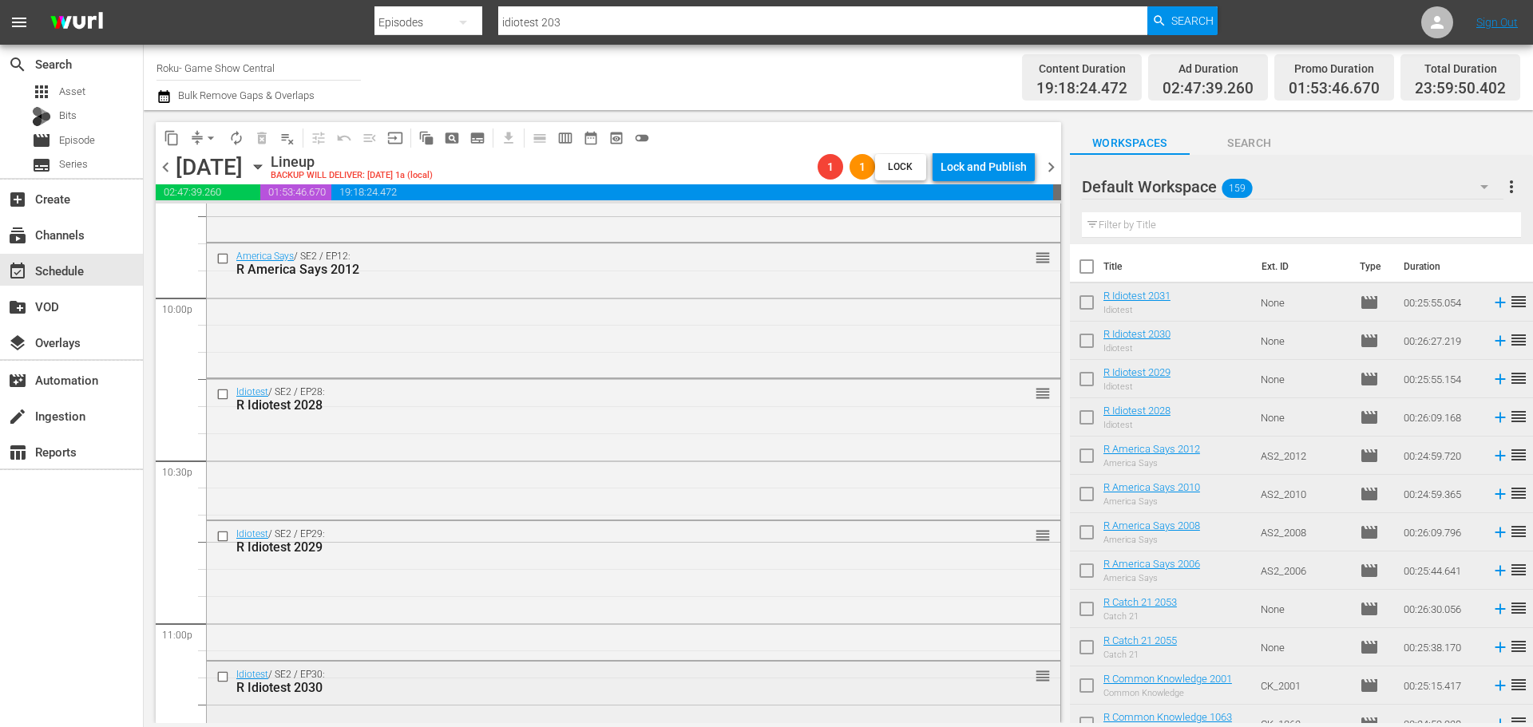
scroll to position [6741, 0]
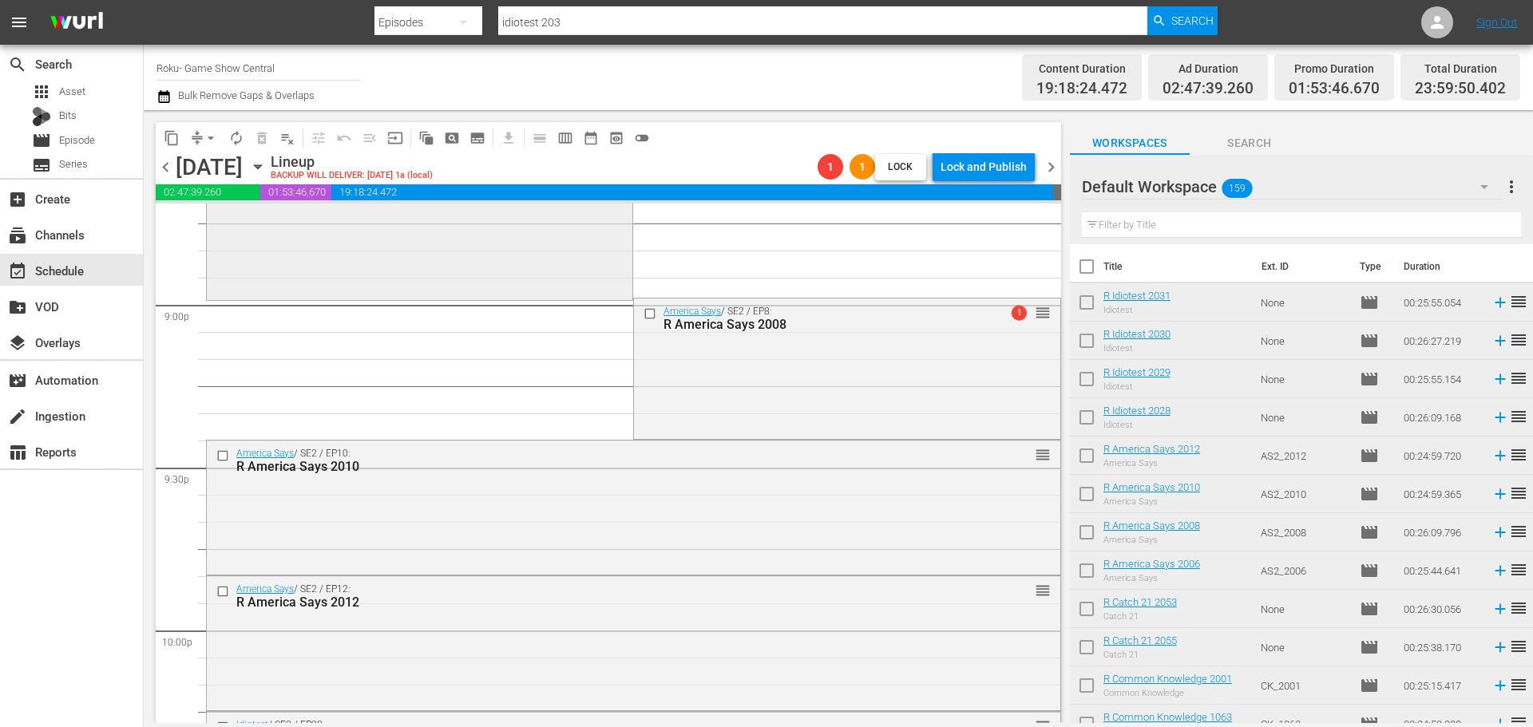
drag, startPoint x: 445, startPoint y: 211, endPoint x: 414, endPoint y: 223, distance: 33.4
click at [445, 212] on div "America Says / SE2 / EP6: R America Says 2006 1 reorder" at bounding box center [420, 228] width 426 height 135
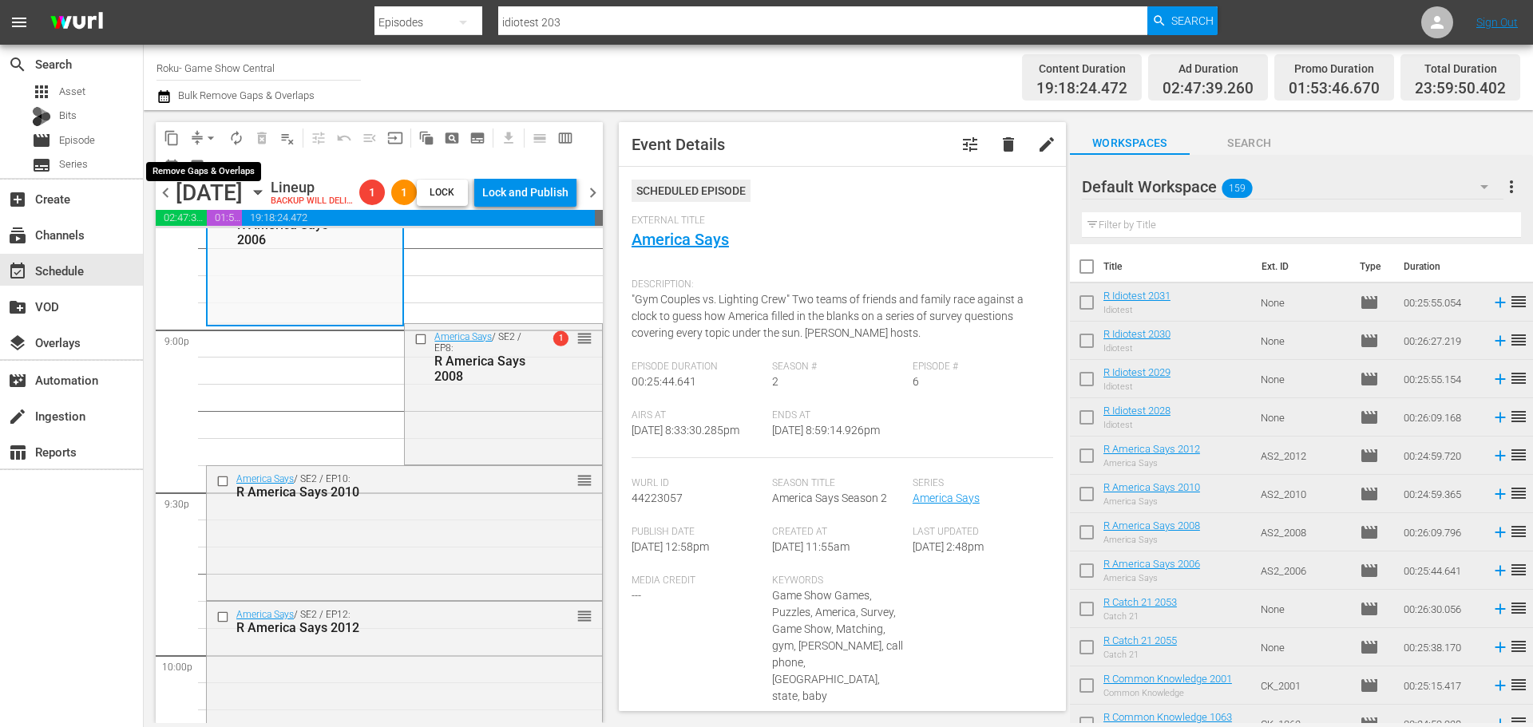
click at [209, 141] on span "arrow_drop_down" at bounding box center [211, 138] width 16 height 16
click at [209, 161] on li "Align to Midnight" at bounding box center [212, 170] width 168 height 26
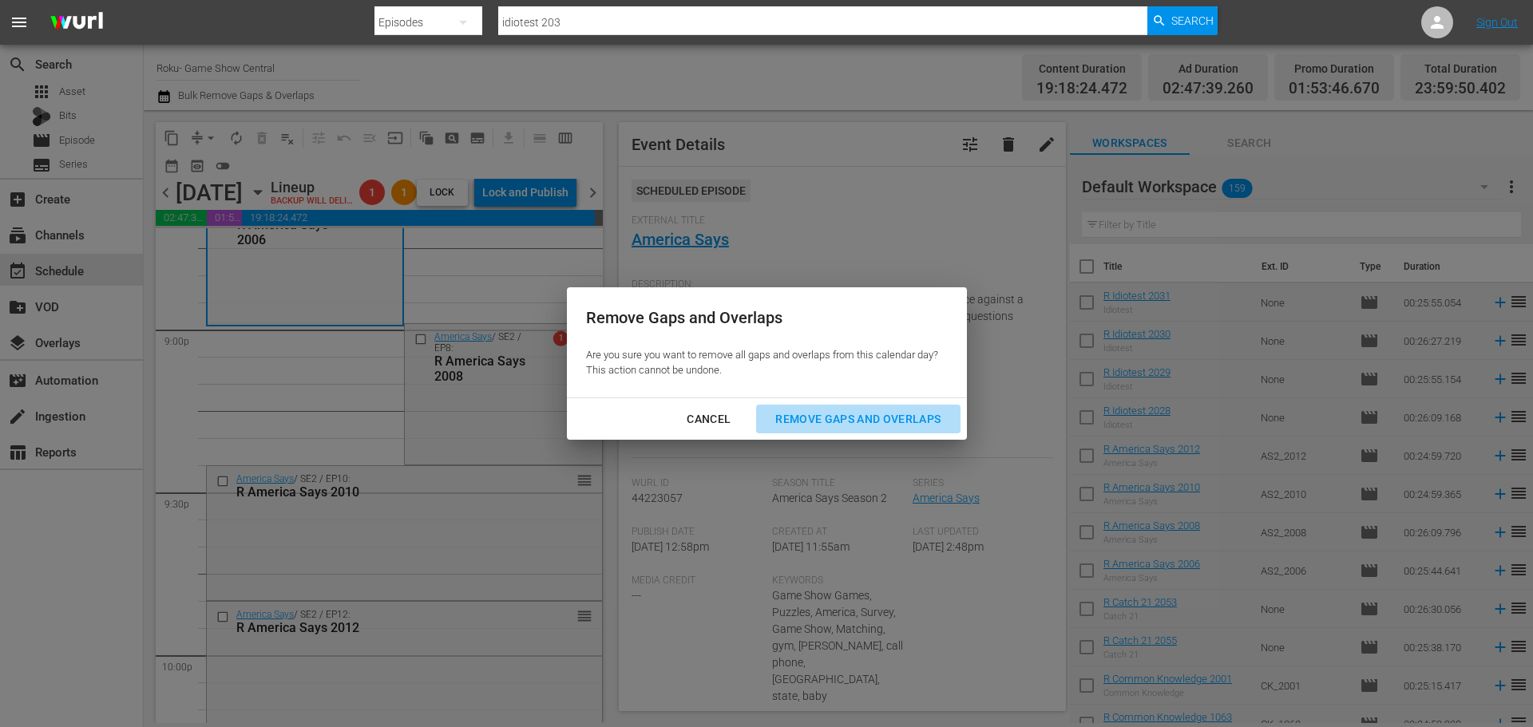
click at [820, 419] on div "Remove Gaps and Overlaps" at bounding box center [858, 420] width 191 height 20
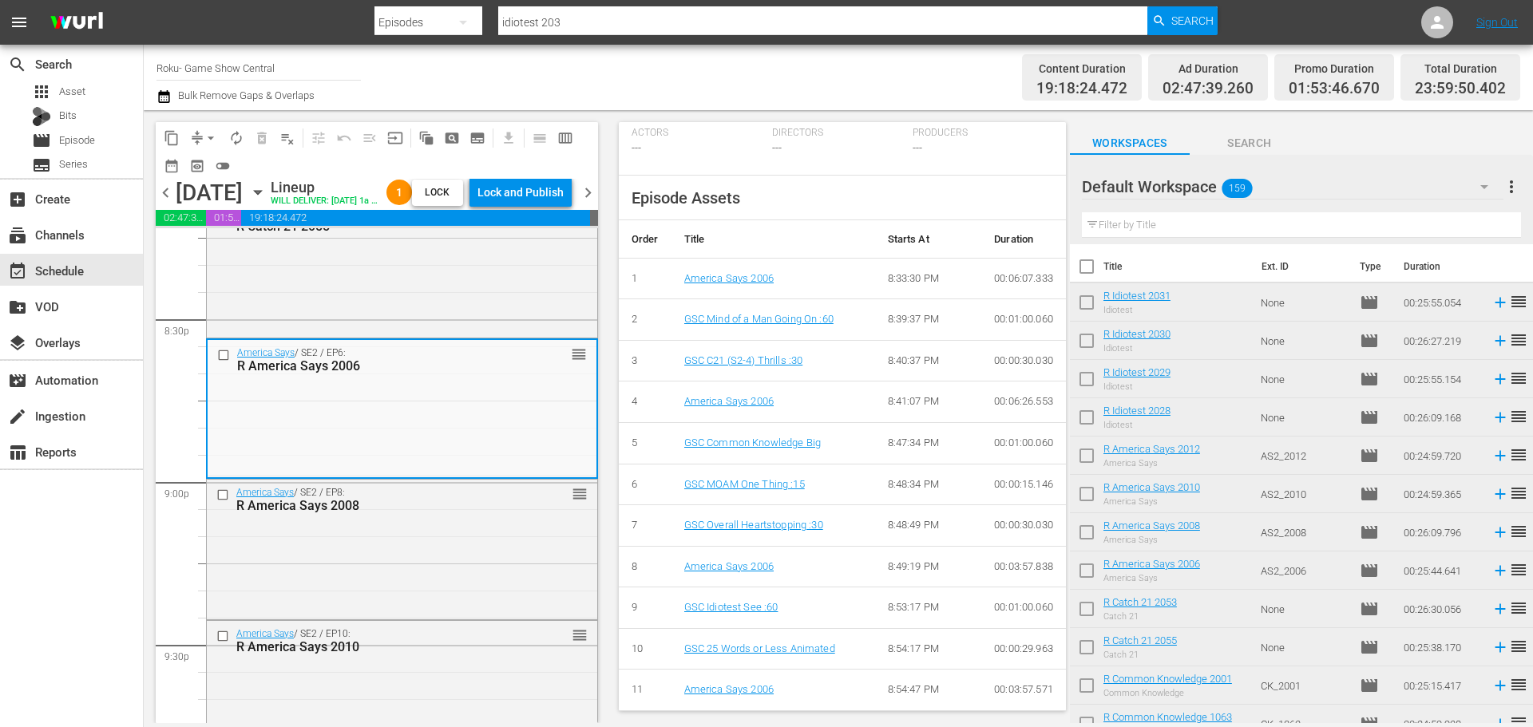
scroll to position [6341, 0]
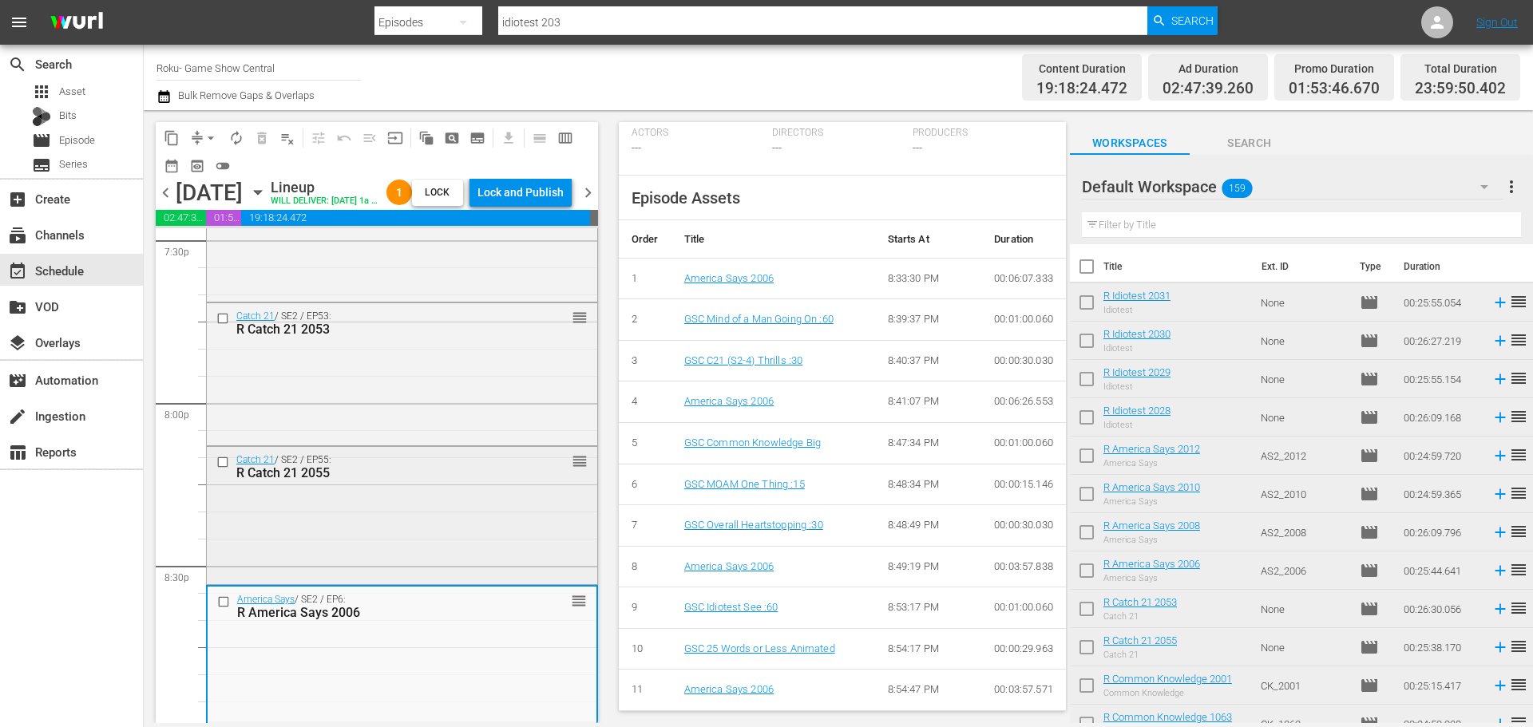
click at [350, 486] on div "Catch 21 / SE2 / EP55: R Catch 21 2055 reorder" at bounding box center [402, 466] width 390 height 39
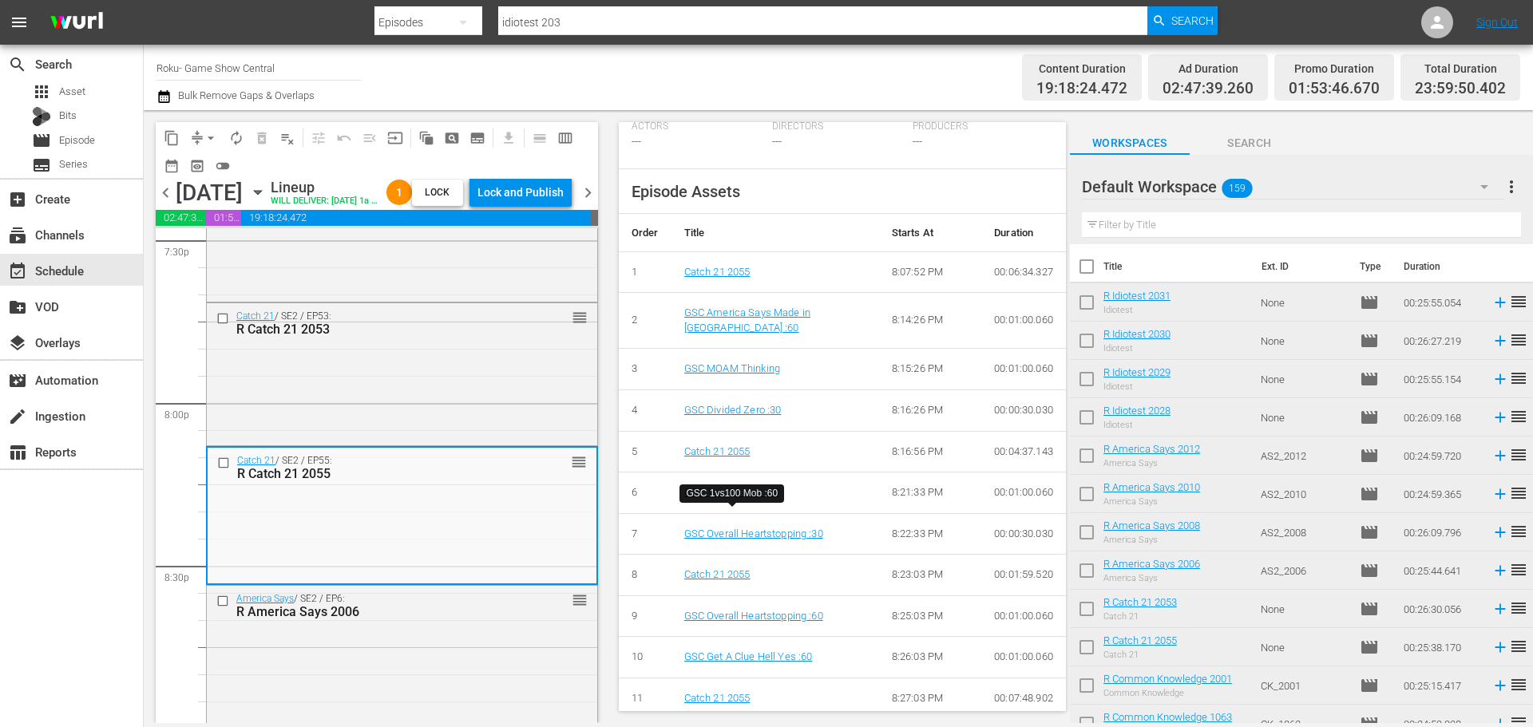
scroll to position [613, 0]
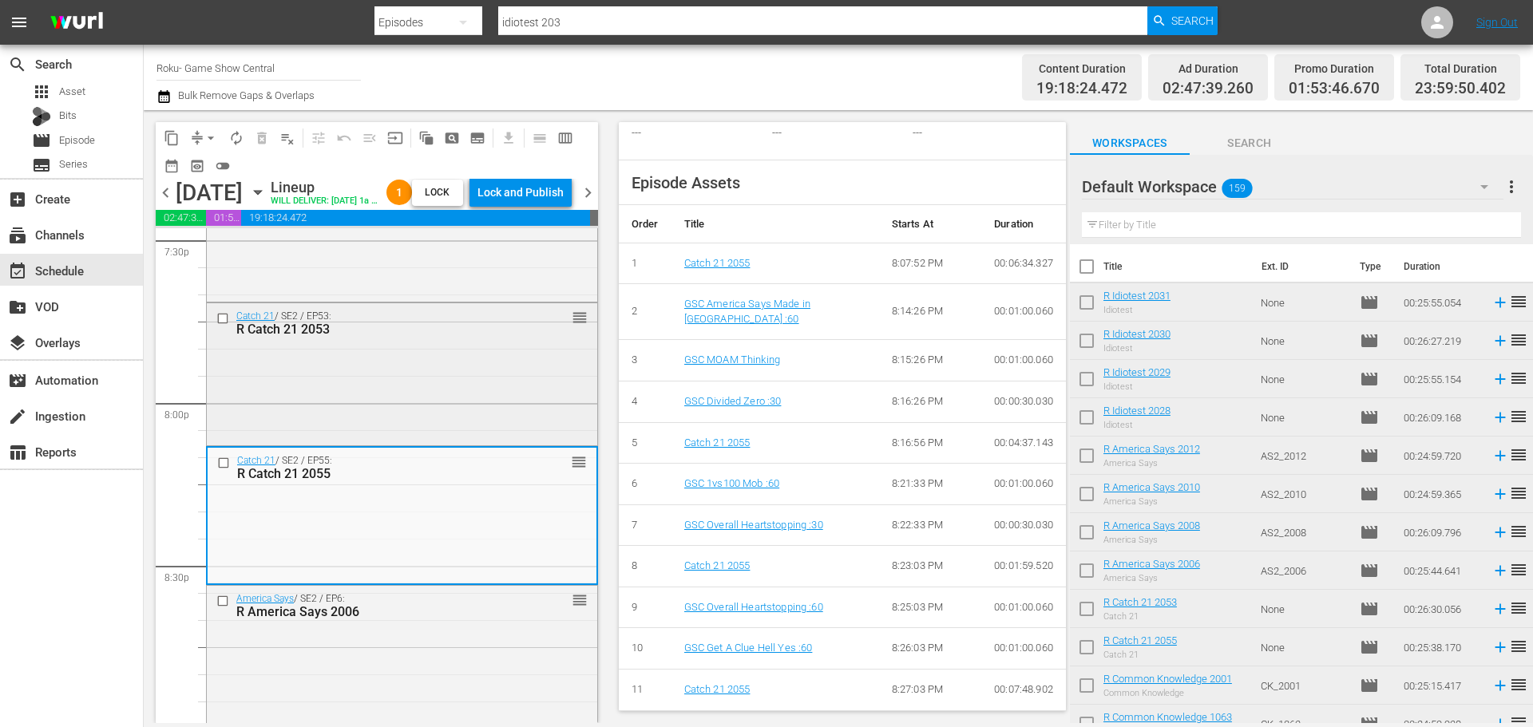
click at [460, 372] on div "Catch 21 / SE2 / EP53: R Catch 21 2053 reorder" at bounding box center [402, 372] width 390 height 139
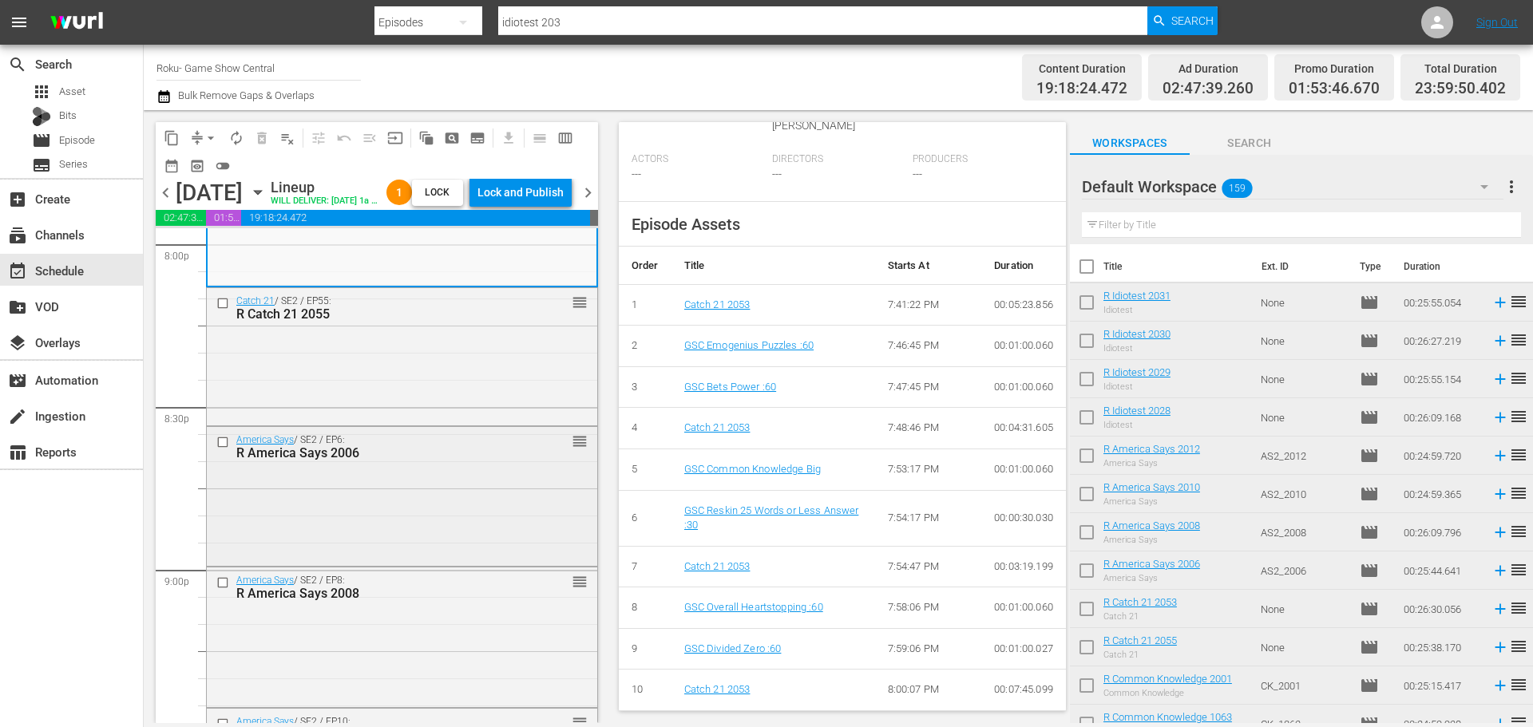
scroll to position [6501, 0]
click at [390, 536] on div "America Says / SE2 / EP6: R America Says 2006 reorder" at bounding box center [402, 493] width 390 height 135
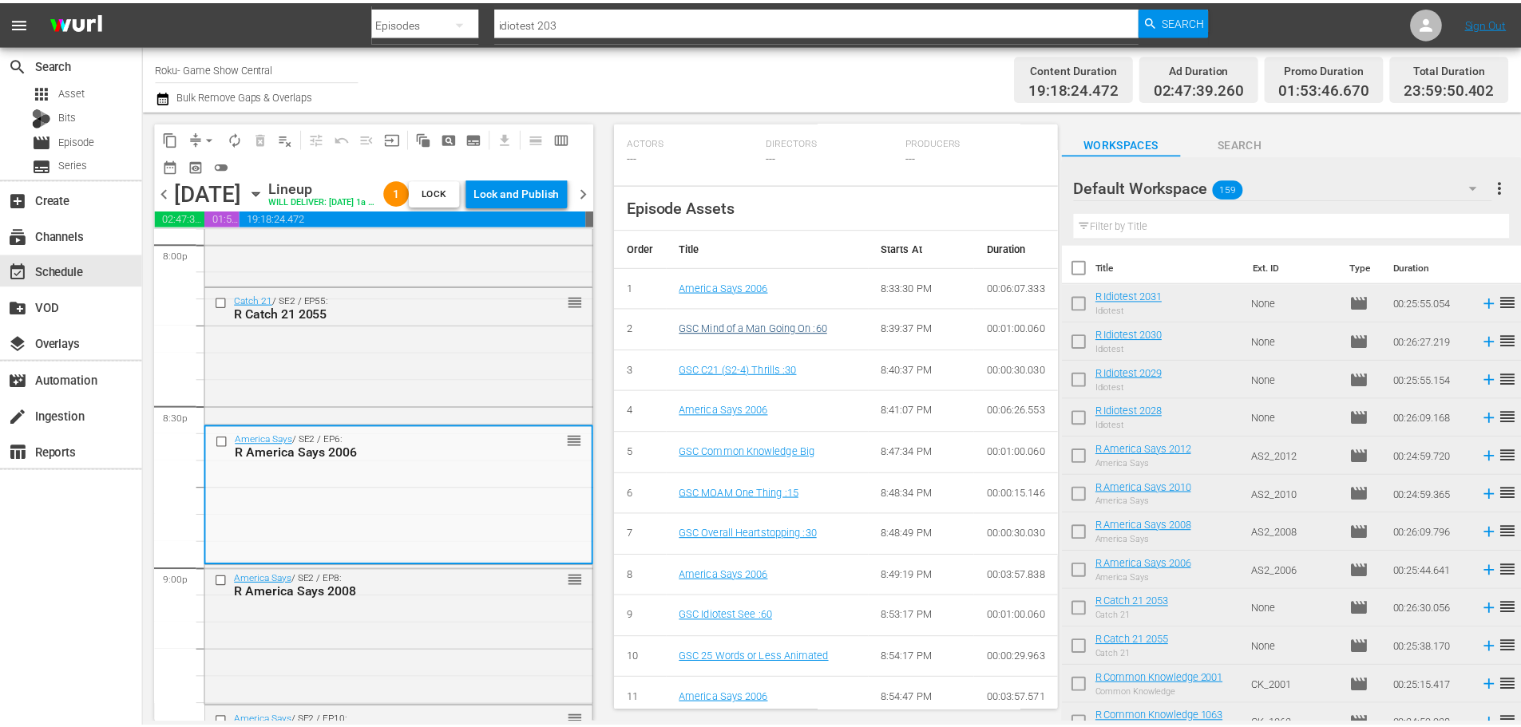
scroll to position [109, 0]
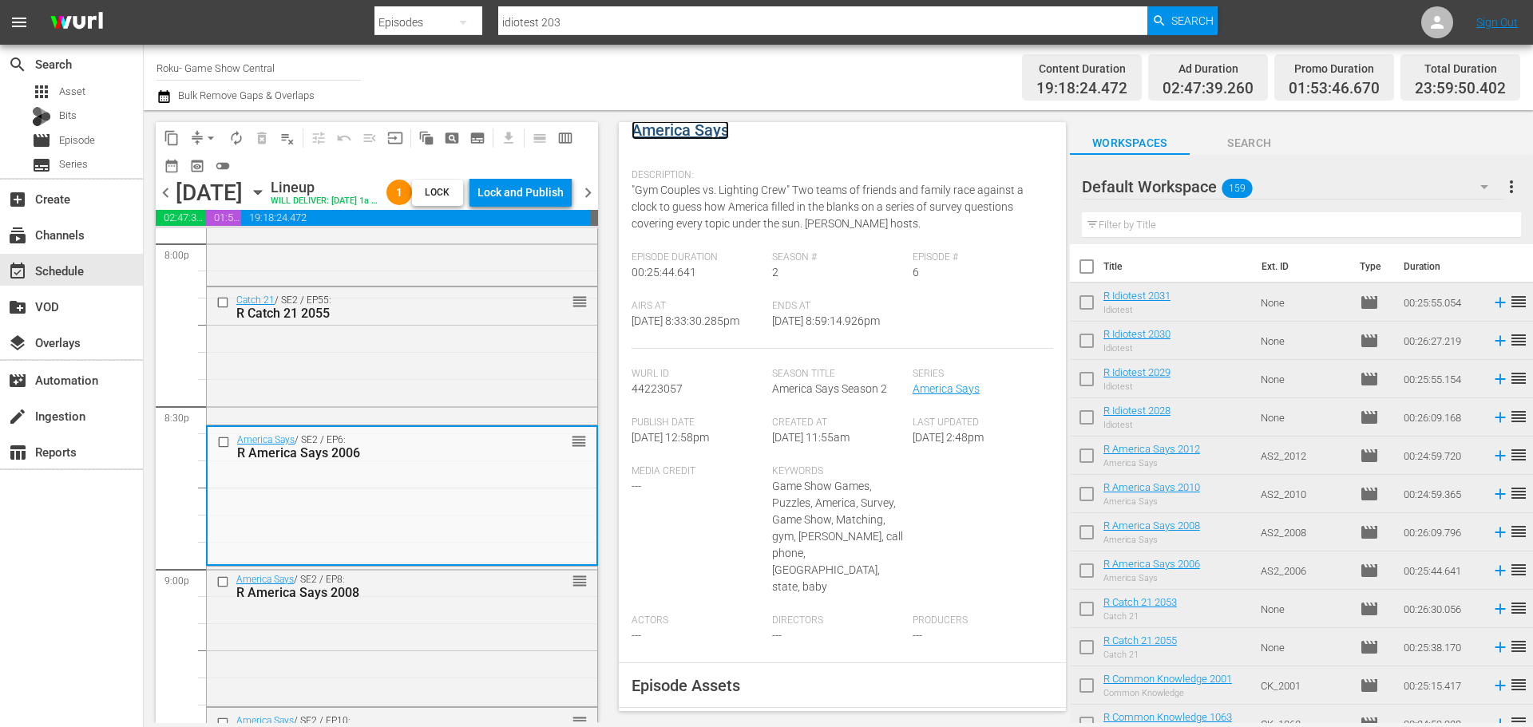
click at [681, 129] on link "America Says" at bounding box center [680, 130] width 97 height 19
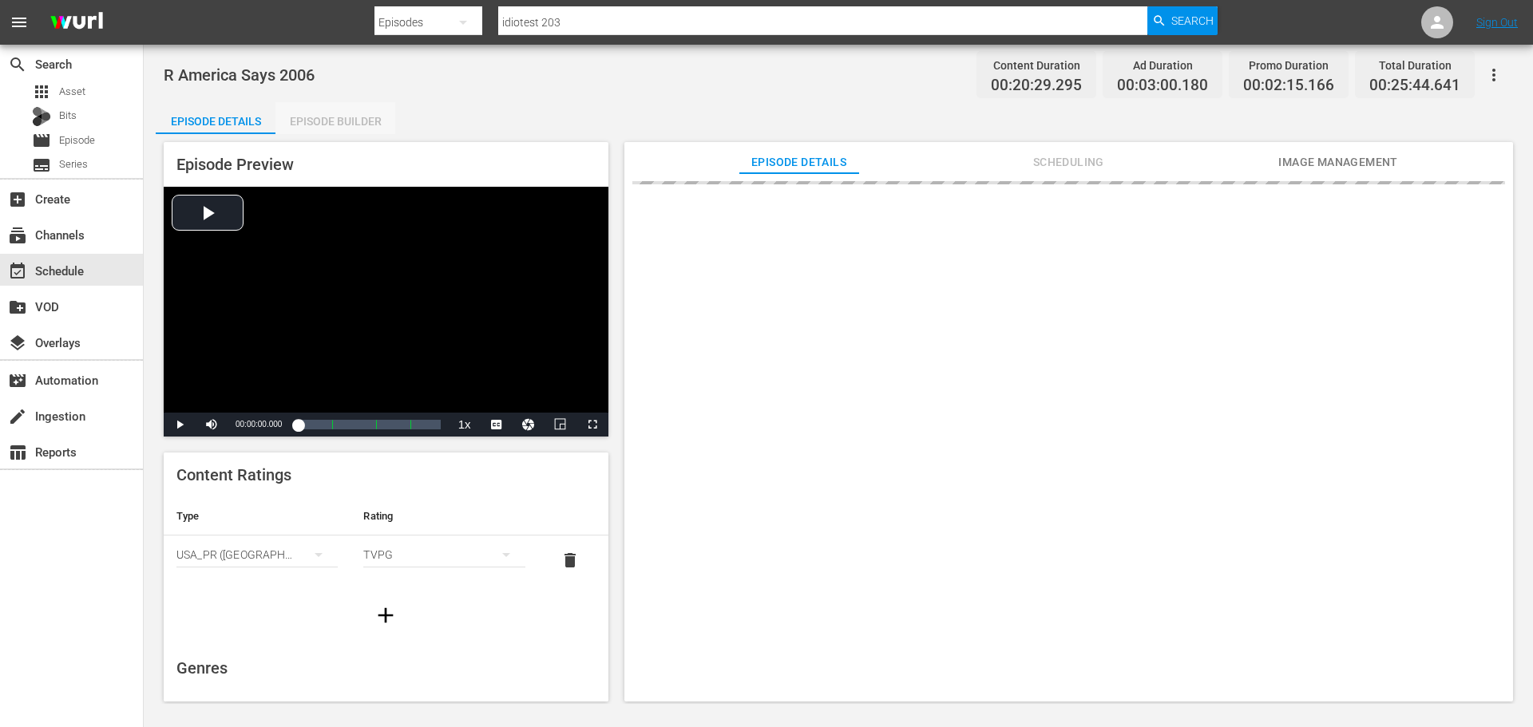
click at [342, 113] on div "Episode Builder" at bounding box center [336, 121] width 120 height 38
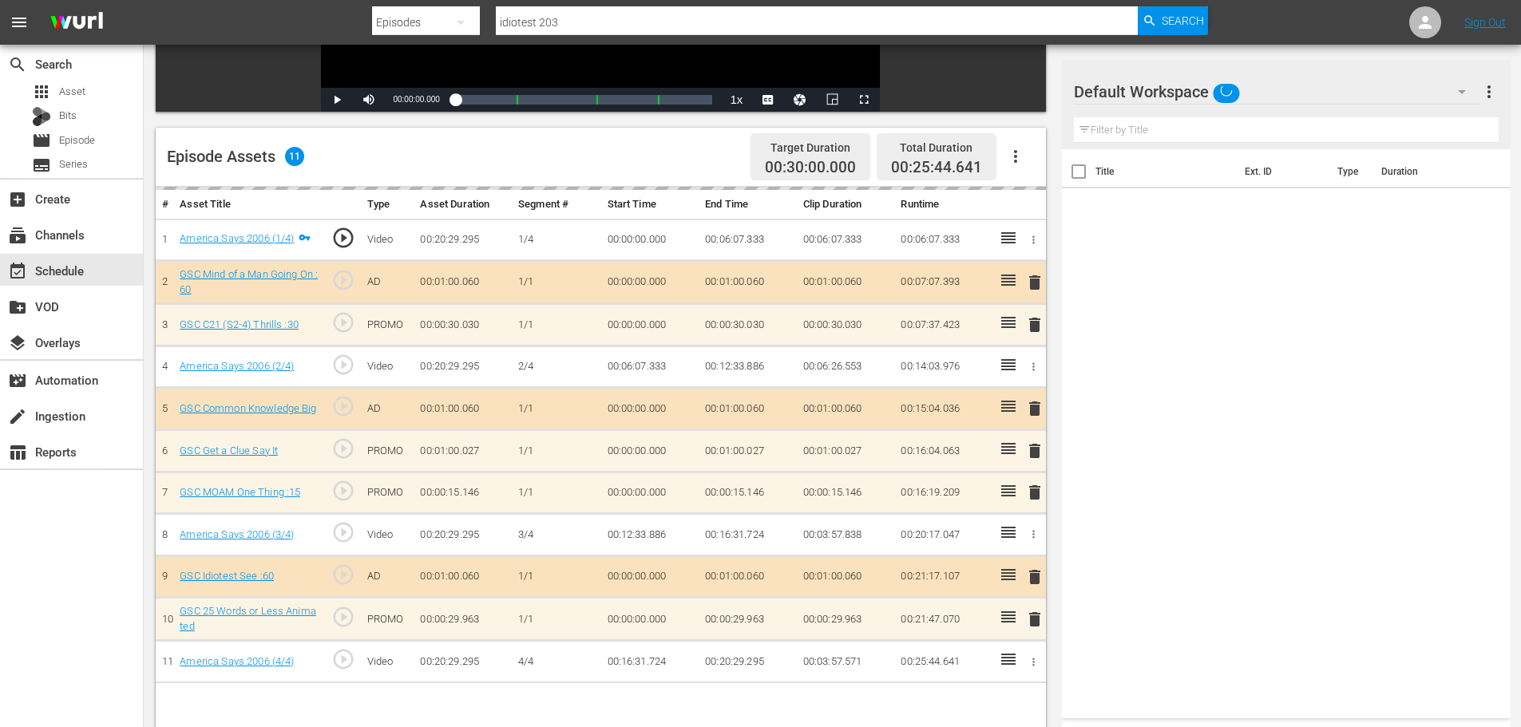
scroll to position [416, 0]
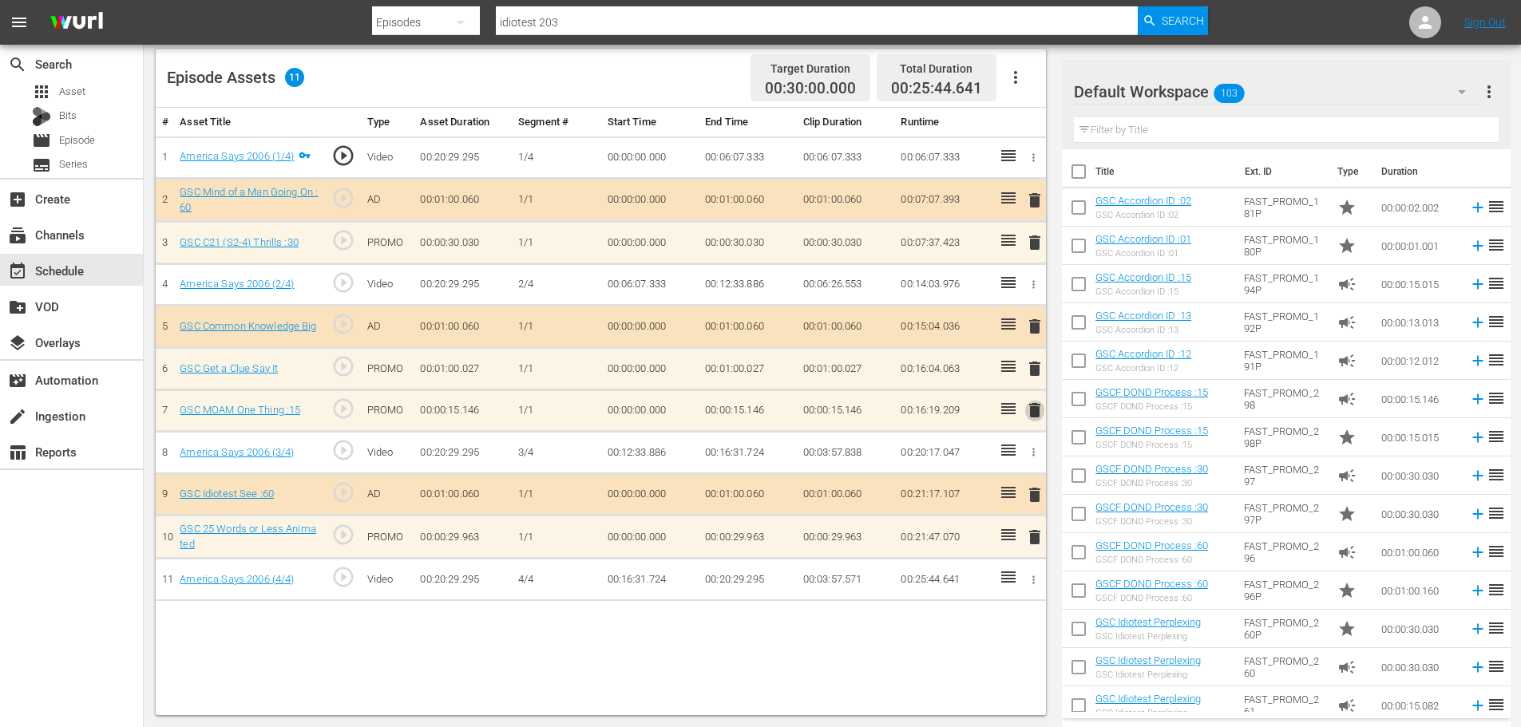
click at [1039, 413] on span "delete" at bounding box center [1034, 410] width 19 height 19
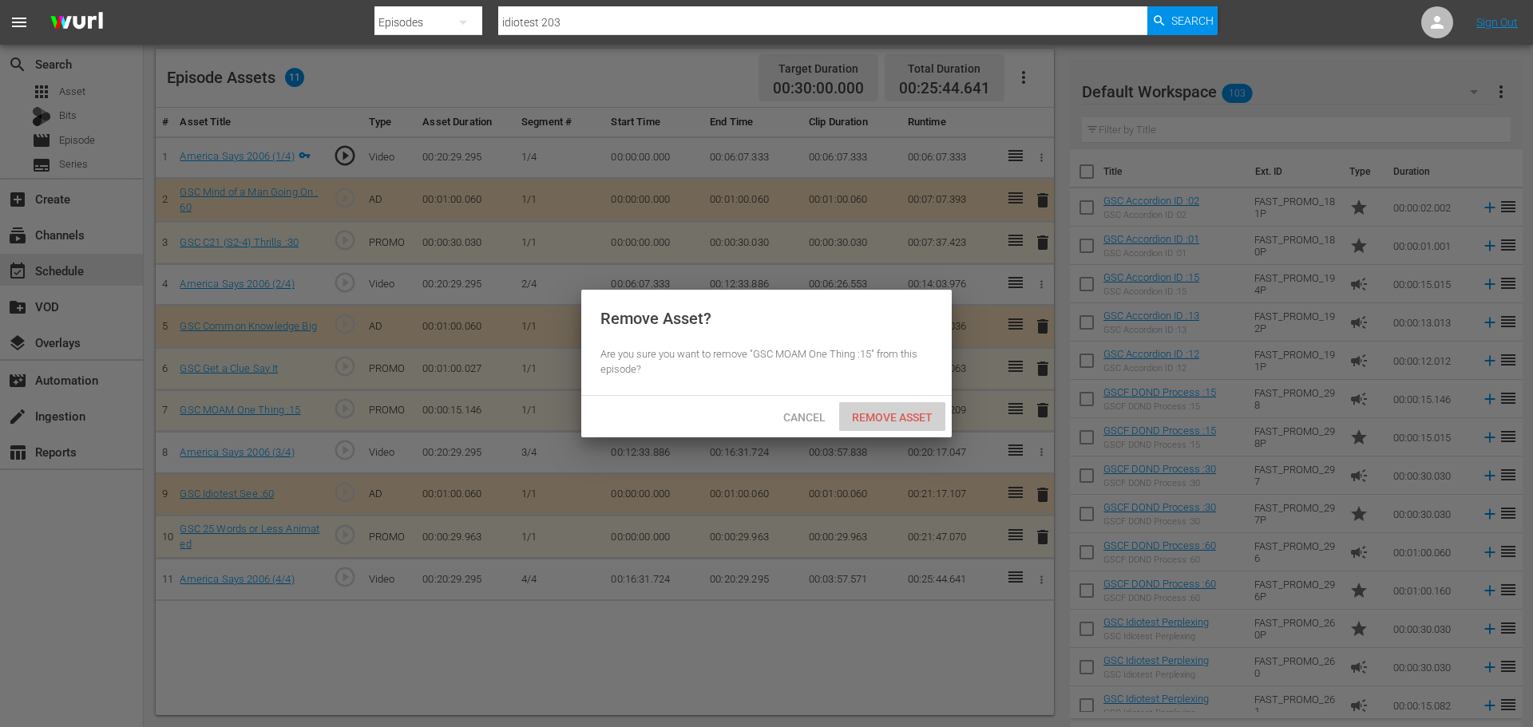
click at [918, 424] on div "Remove Asset" at bounding box center [892, 417] width 106 height 30
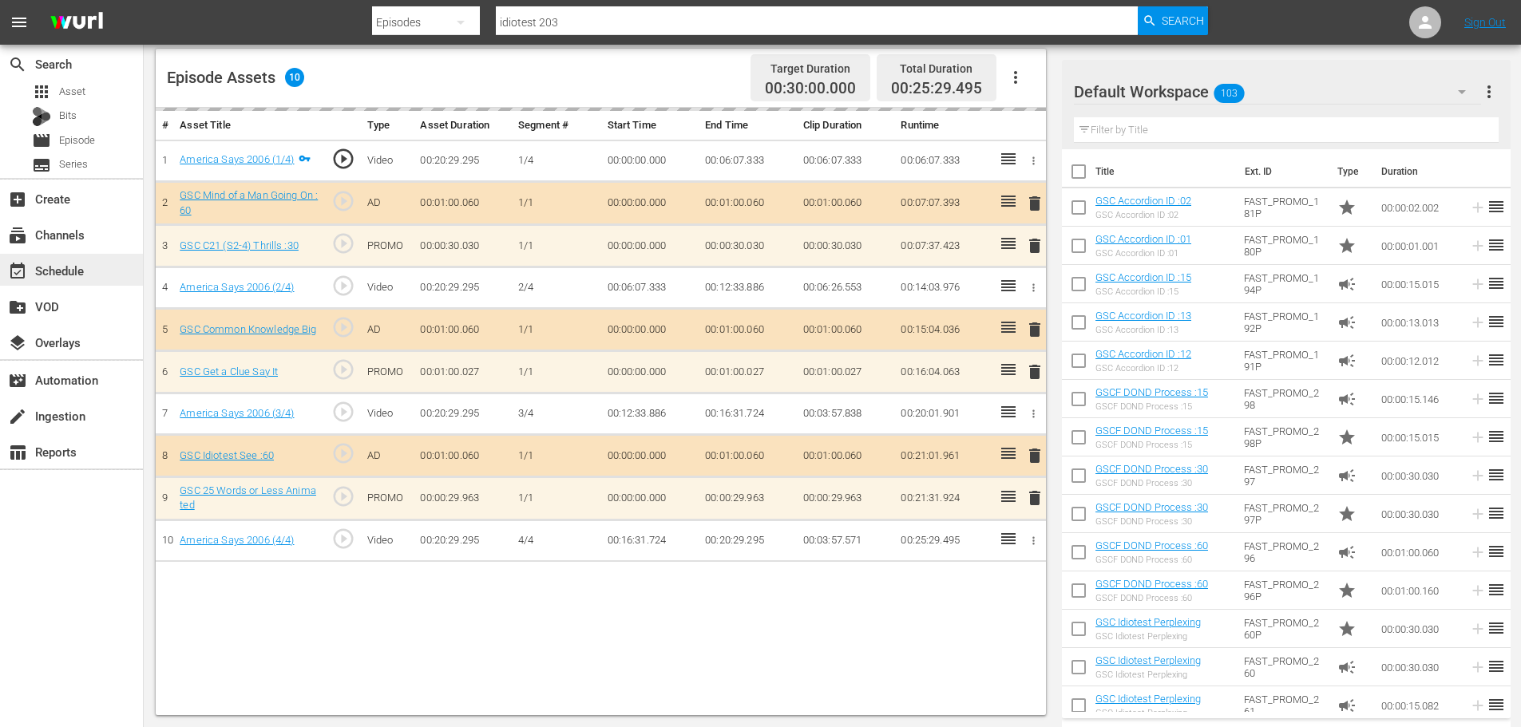
click at [135, 272] on div "event_available Schedule" at bounding box center [71, 270] width 143 height 32
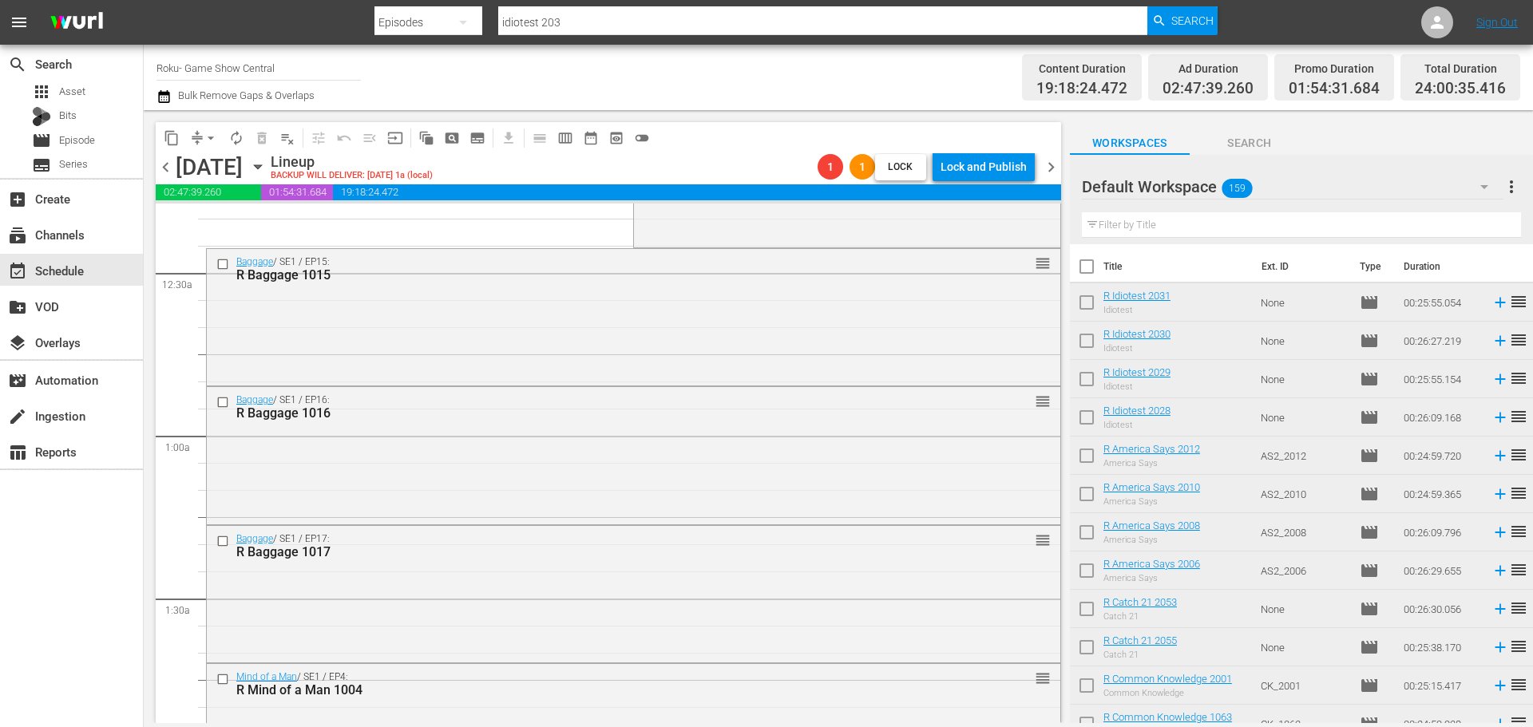
scroll to position [559, 0]
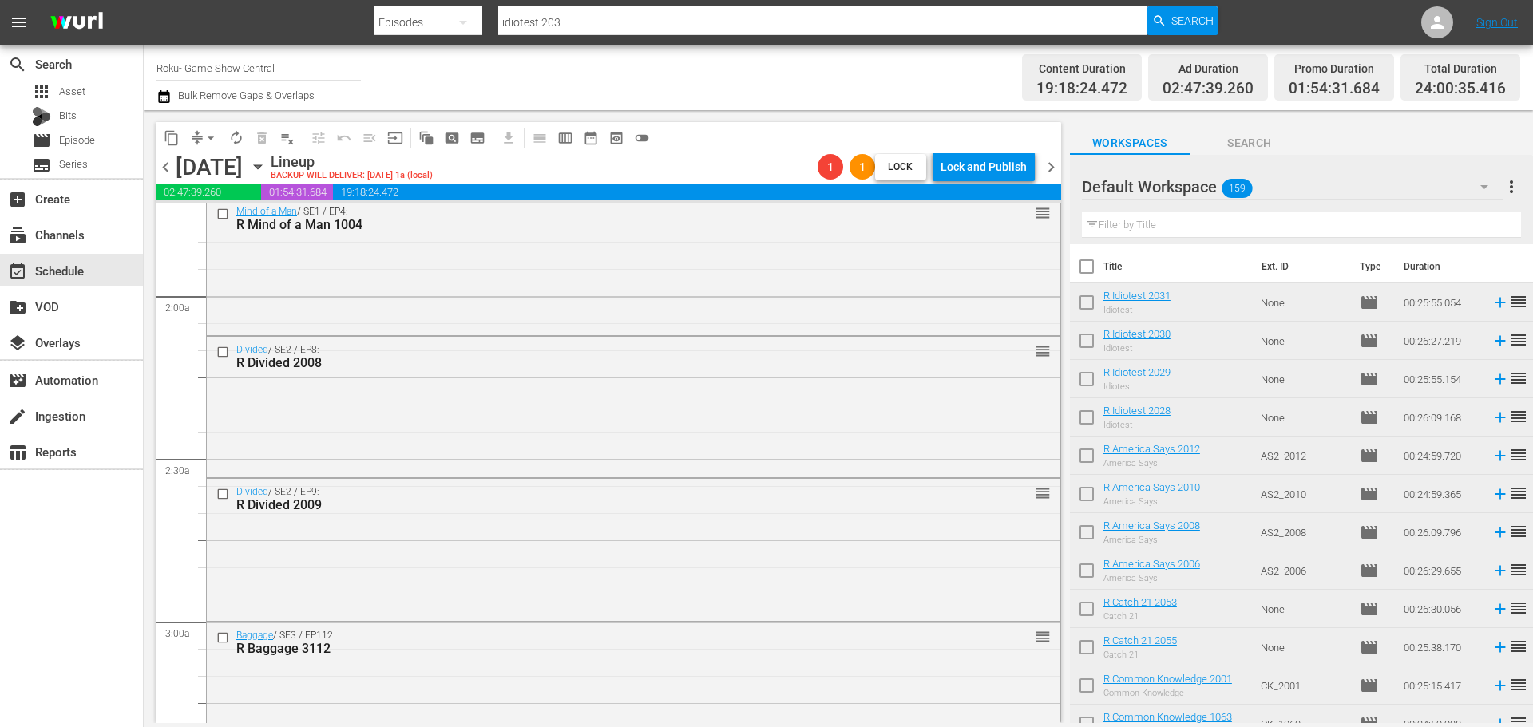
click at [1063, 262] on div "content_copy compress arrow_drop_down autorenew_outlined delete_forever_outline…" at bounding box center [605, 416] width 922 height 613
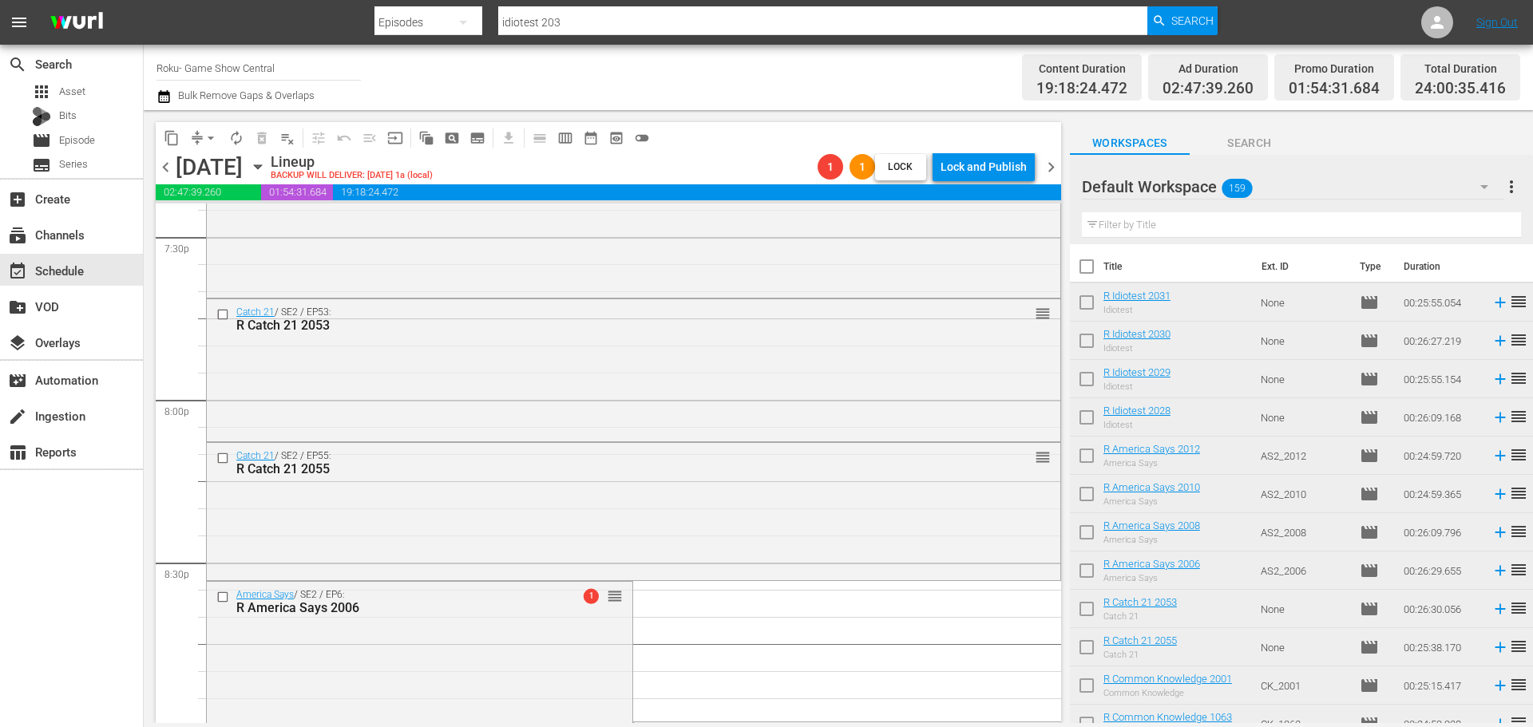
scroll to position [7300, 0]
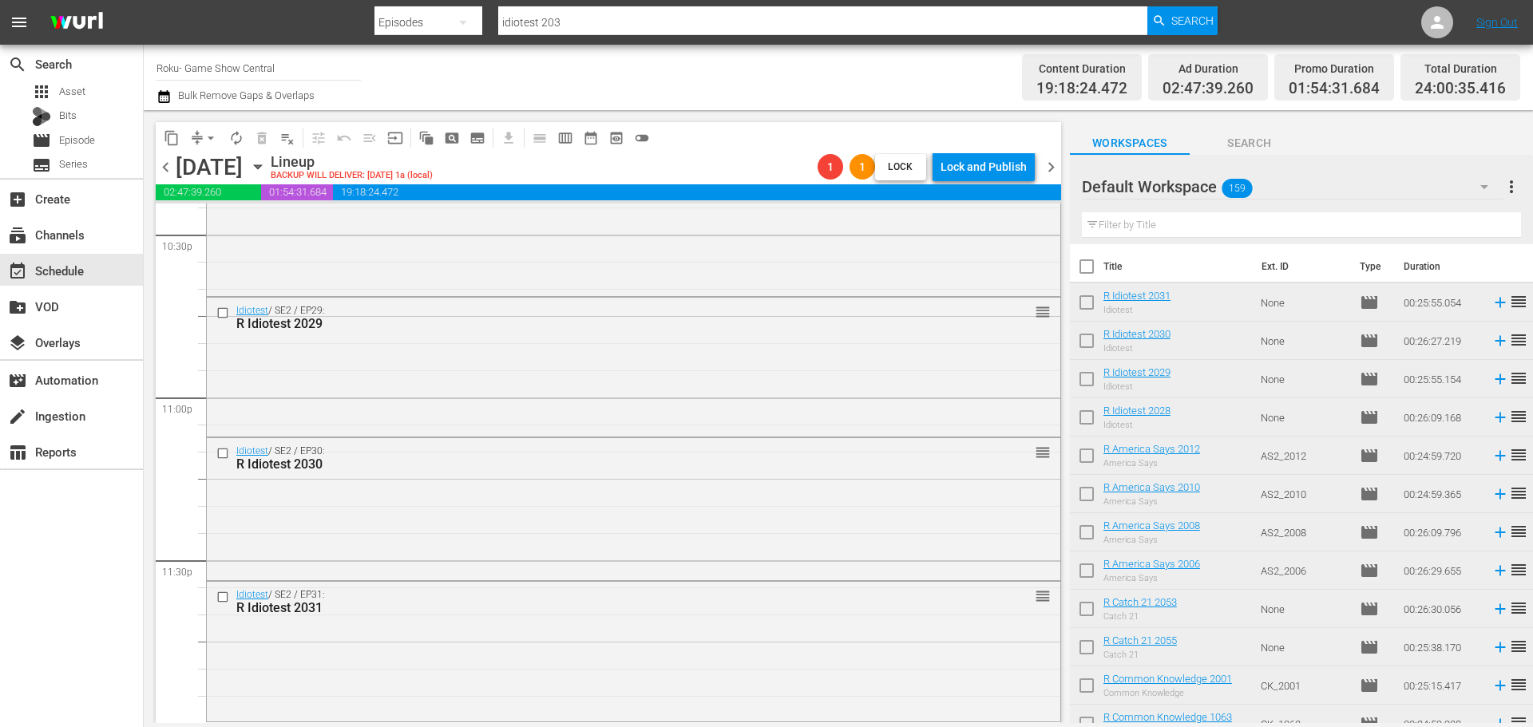
click at [204, 141] on span "arrow_drop_down" at bounding box center [211, 138] width 16 height 16
click at [224, 161] on li "Align to Midnight" at bounding box center [212, 170] width 168 height 26
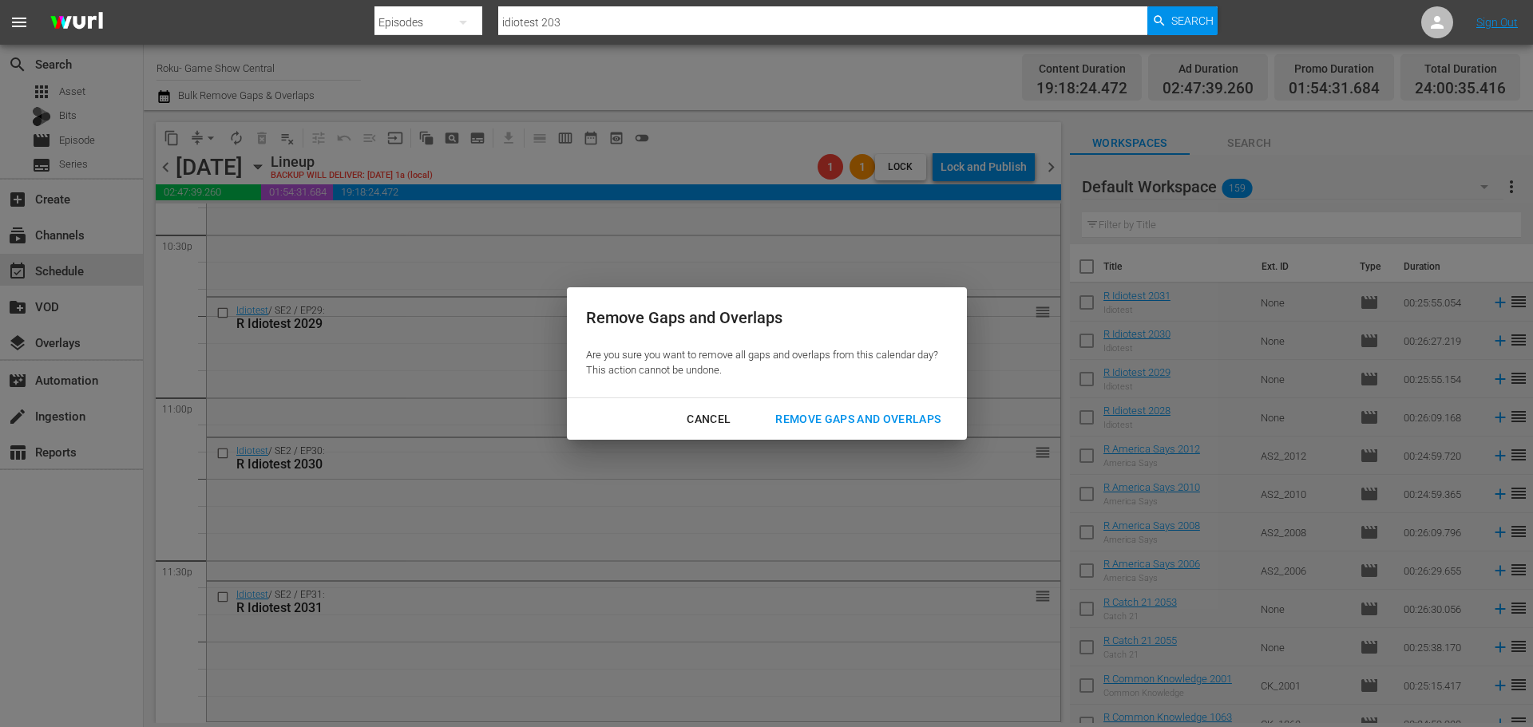
click at [827, 415] on div "Remove Gaps and Overlaps" at bounding box center [858, 420] width 191 height 20
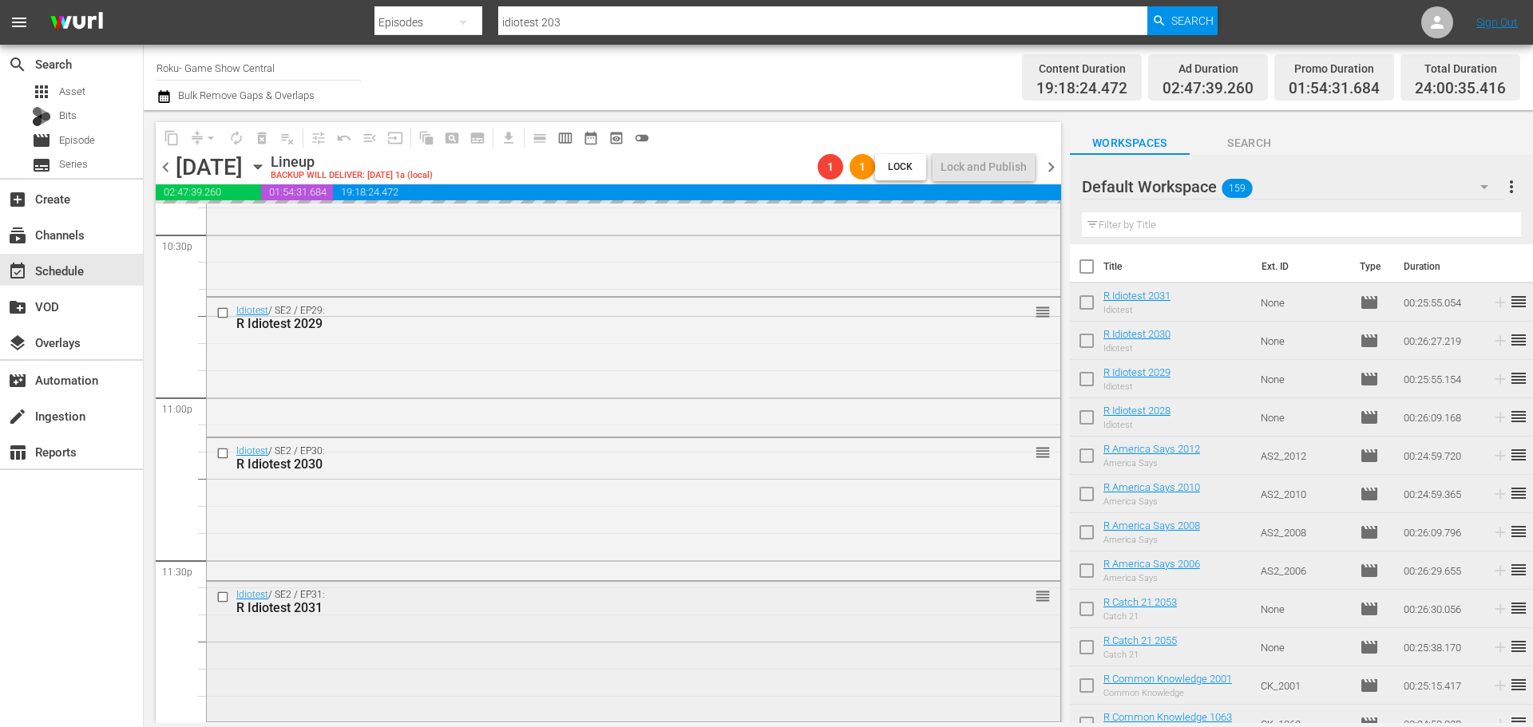
click at [320, 613] on div "R Idiotest 2031" at bounding box center [603, 608] width 735 height 15
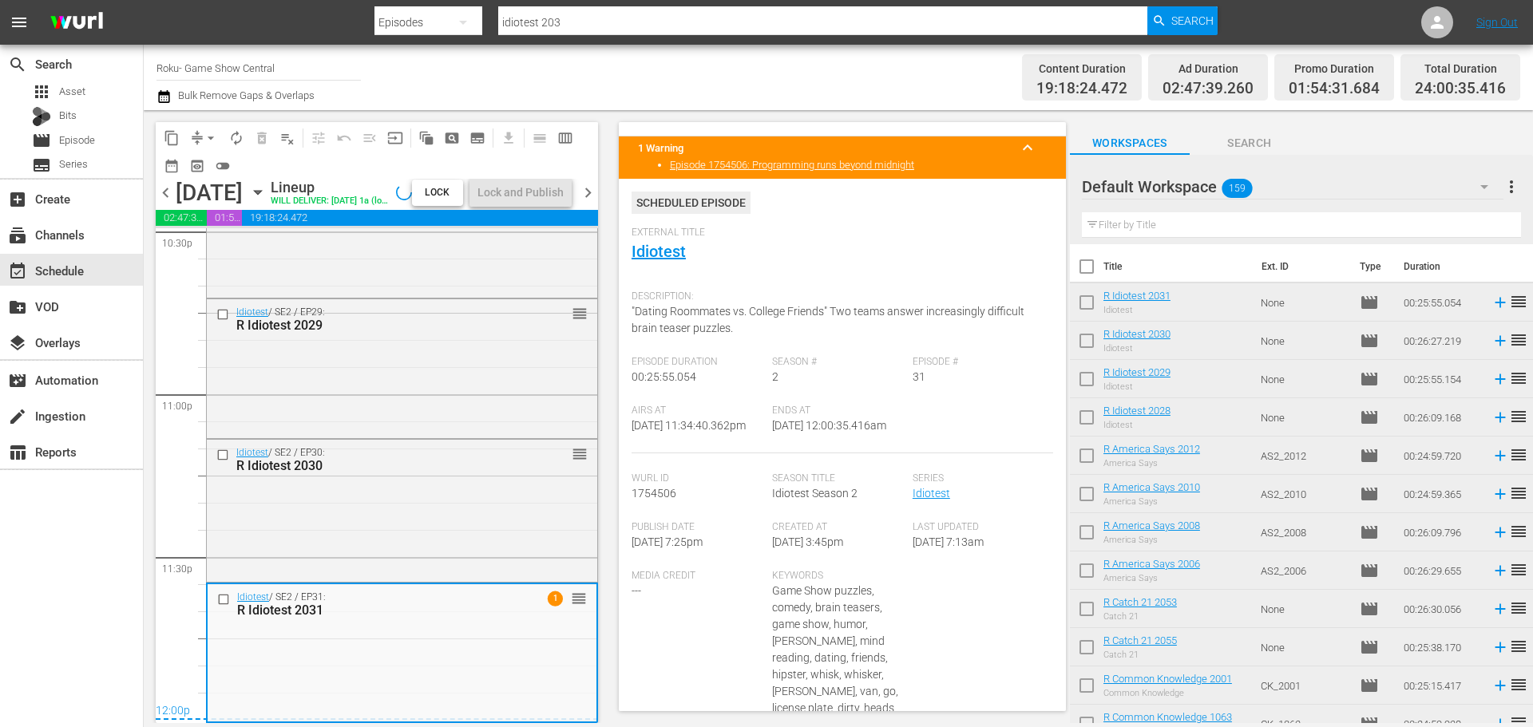
scroll to position [0, 0]
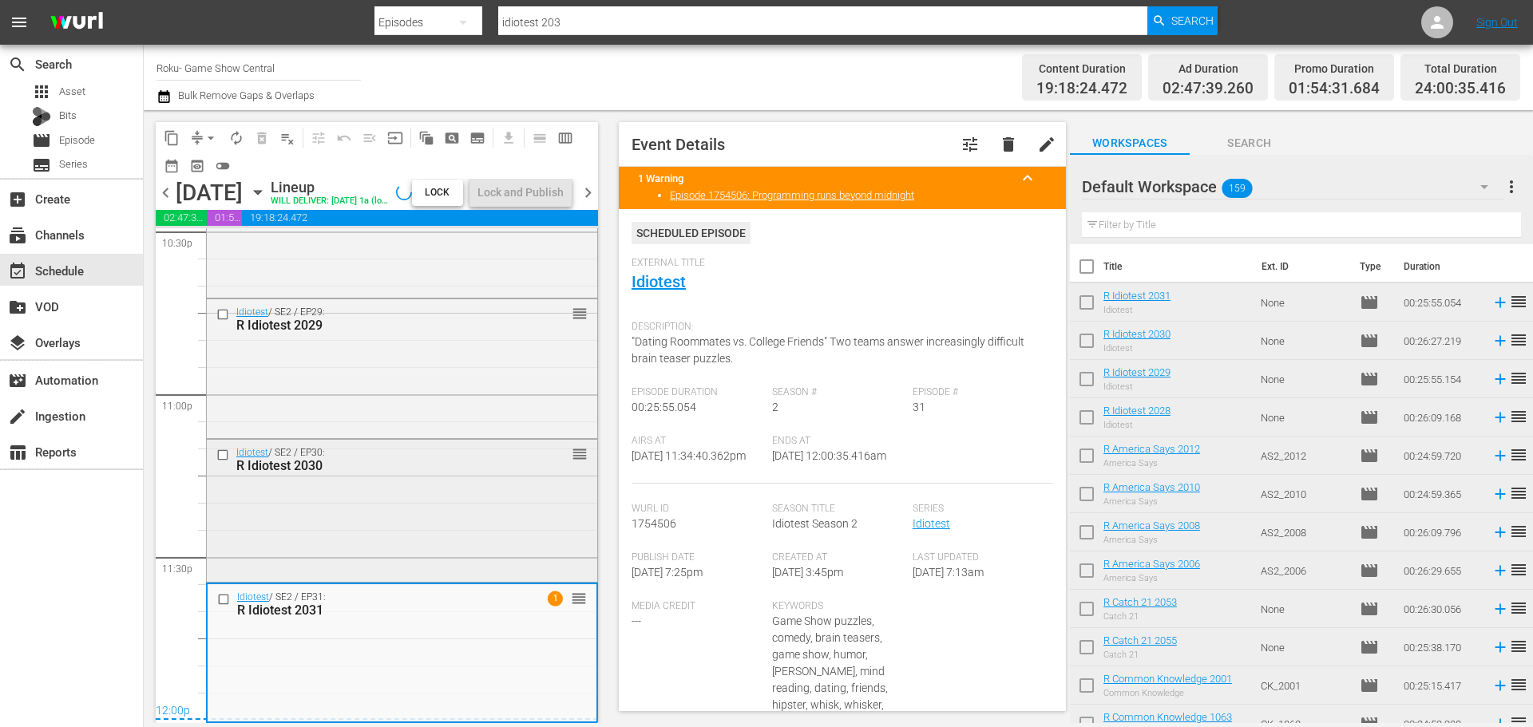
click at [411, 545] on div "Idiotest / SE2 / EP30: R Idiotest 2030 reorder" at bounding box center [402, 509] width 390 height 139
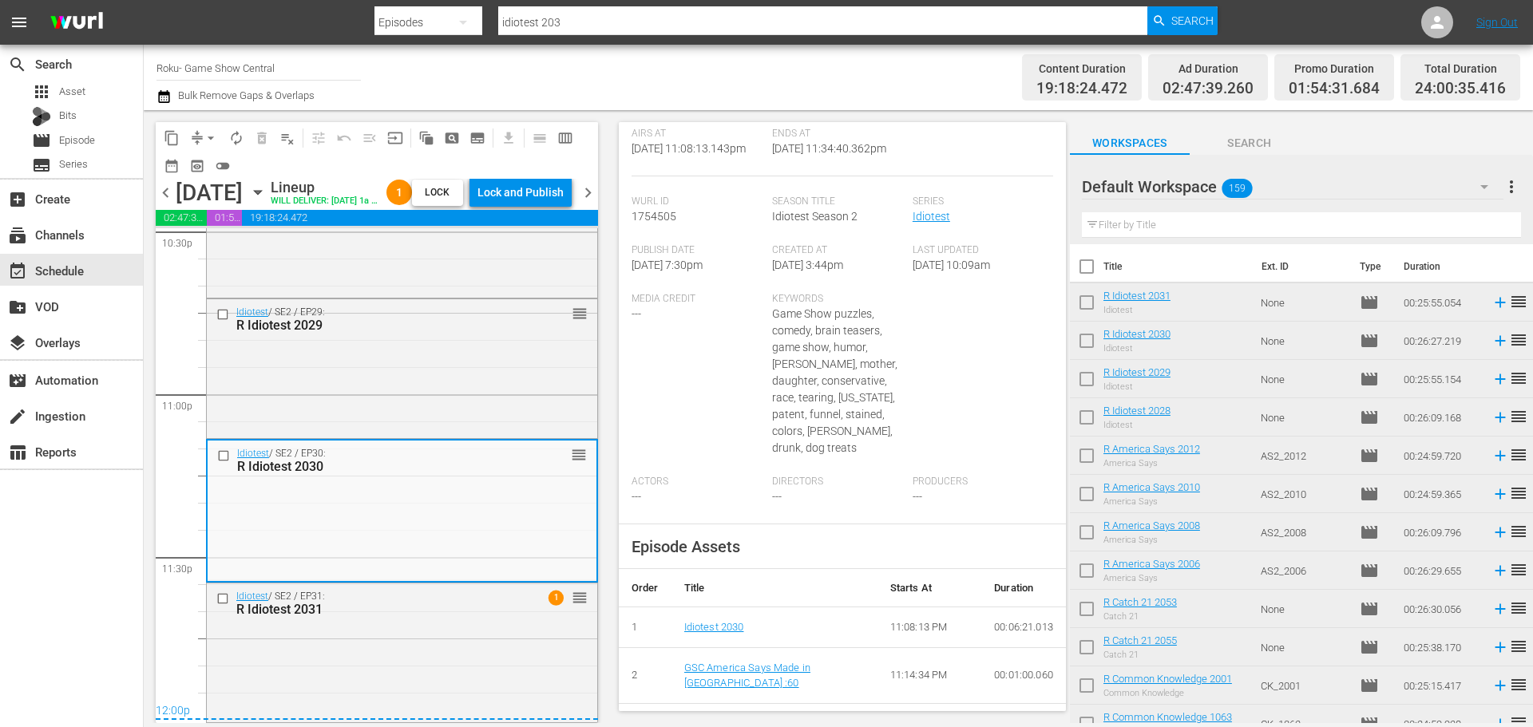
scroll to position [559, 0]
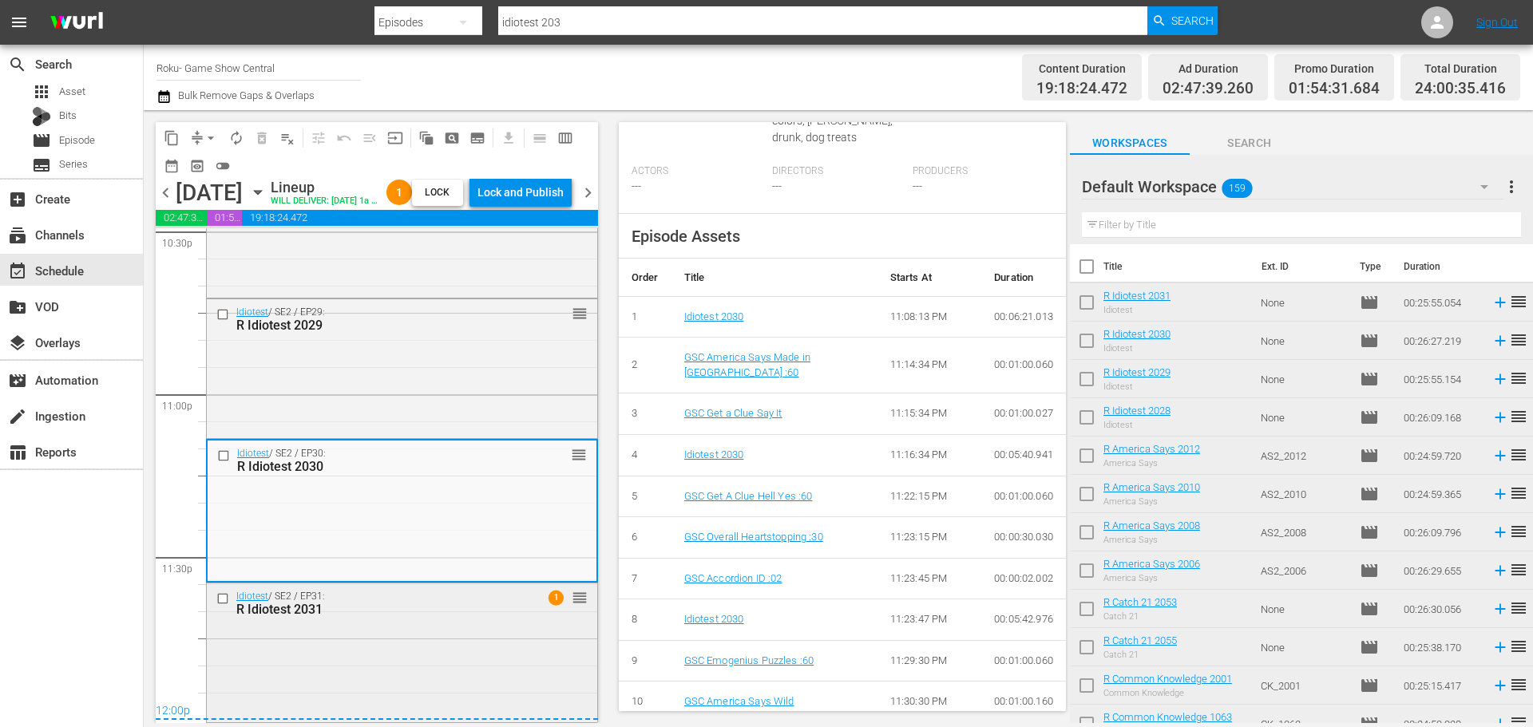
click at [462, 628] on div "Idiotest / SE2 / EP31: R Idiotest 2031 1 reorder" at bounding box center [402, 652] width 390 height 136
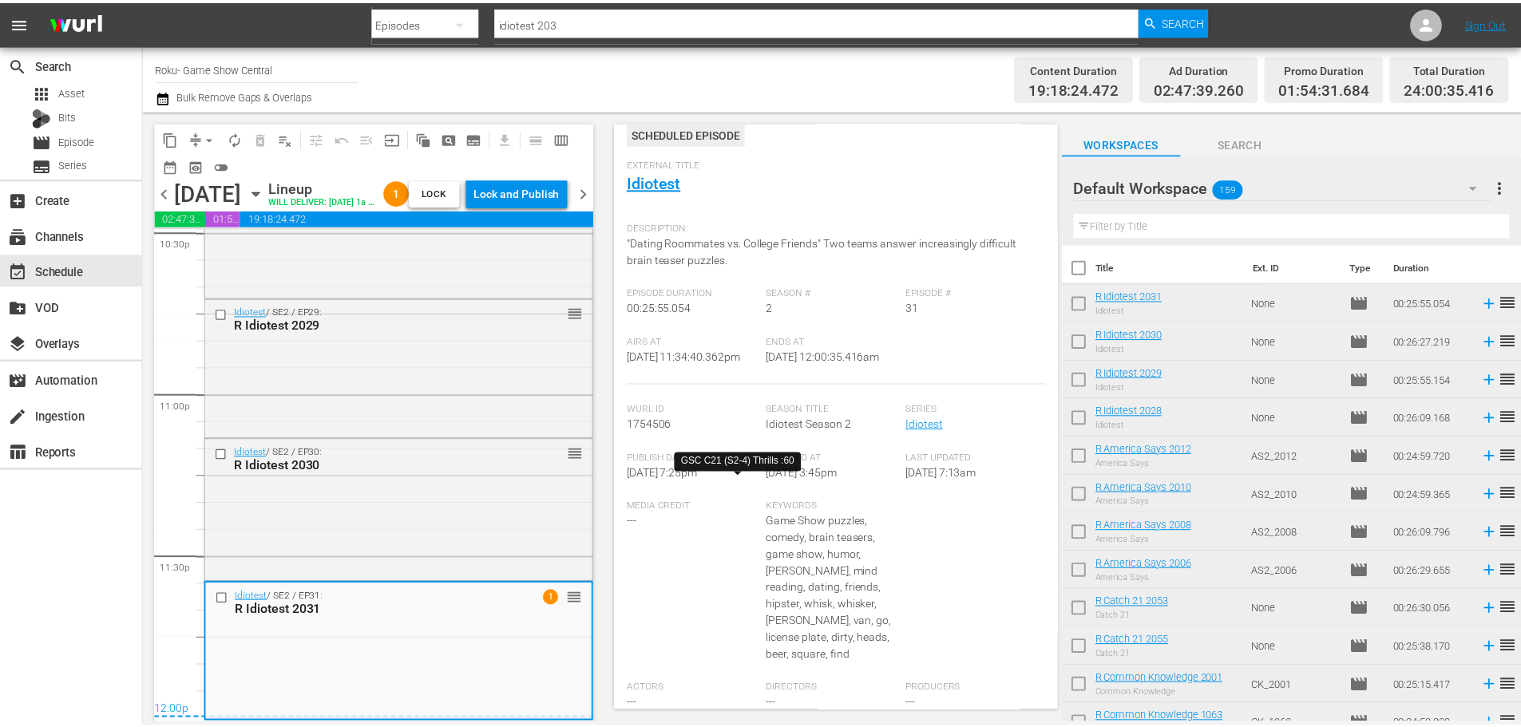
scroll to position [0, 0]
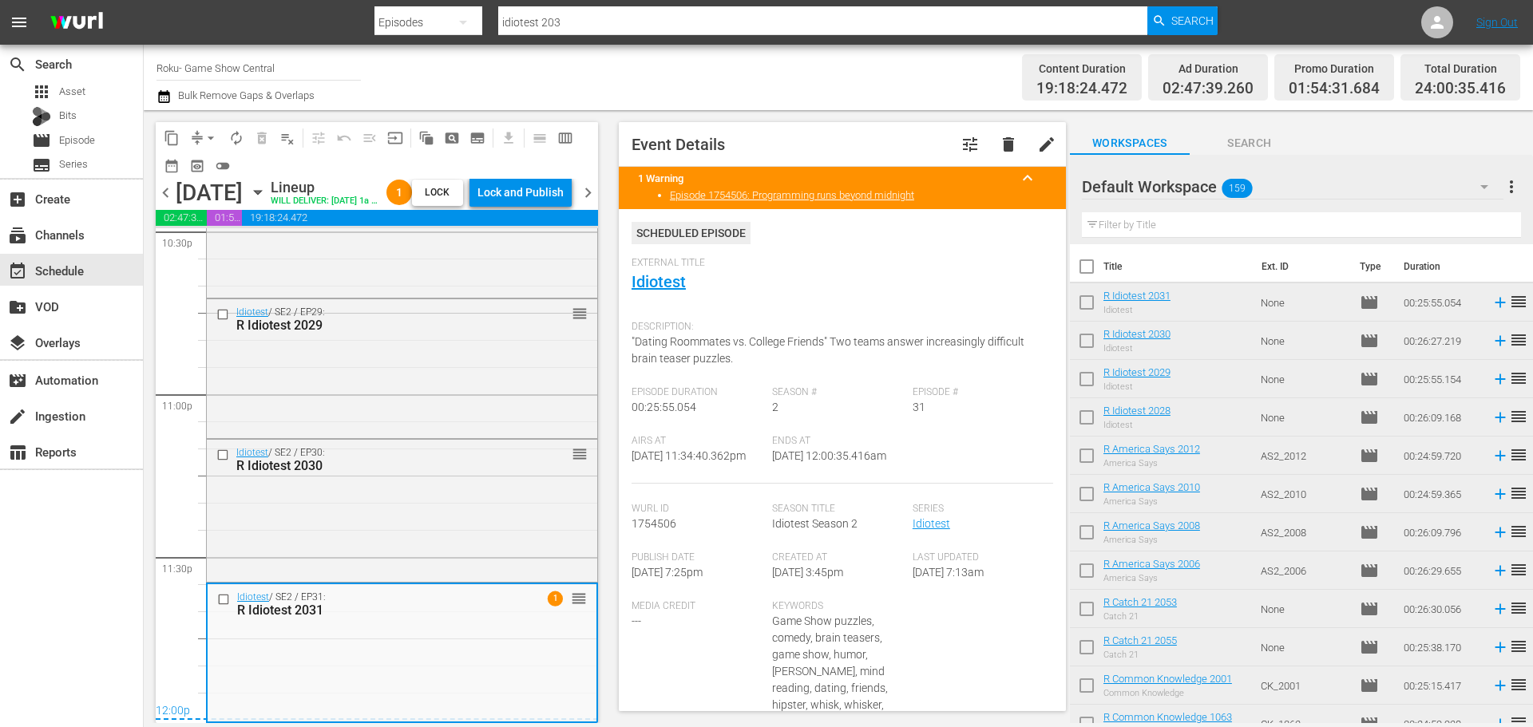
click at [675, 267] on span "External Title" at bounding box center [839, 263] width 414 height 13
click at [669, 278] on link "Idiotest" at bounding box center [659, 281] width 54 height 19
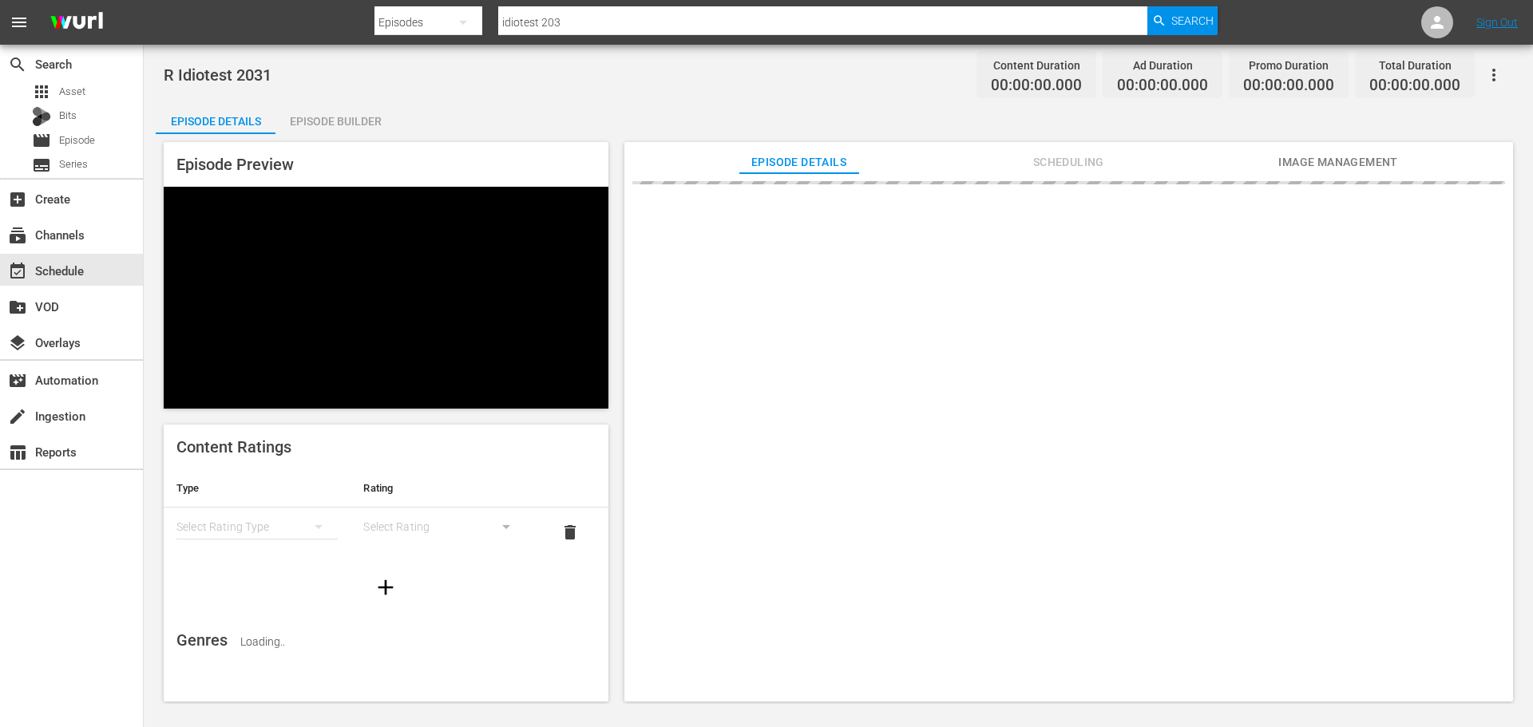
click at [399, 128] on div "Episode Details Episode Builder Episode Preview Content Ratings Type Rating Sel…" at bounding box center [839, 408] width 1366 height 612
click at [367, 128] on div "Episode Builder" at bounding box center [336, 121] width 120 height 38
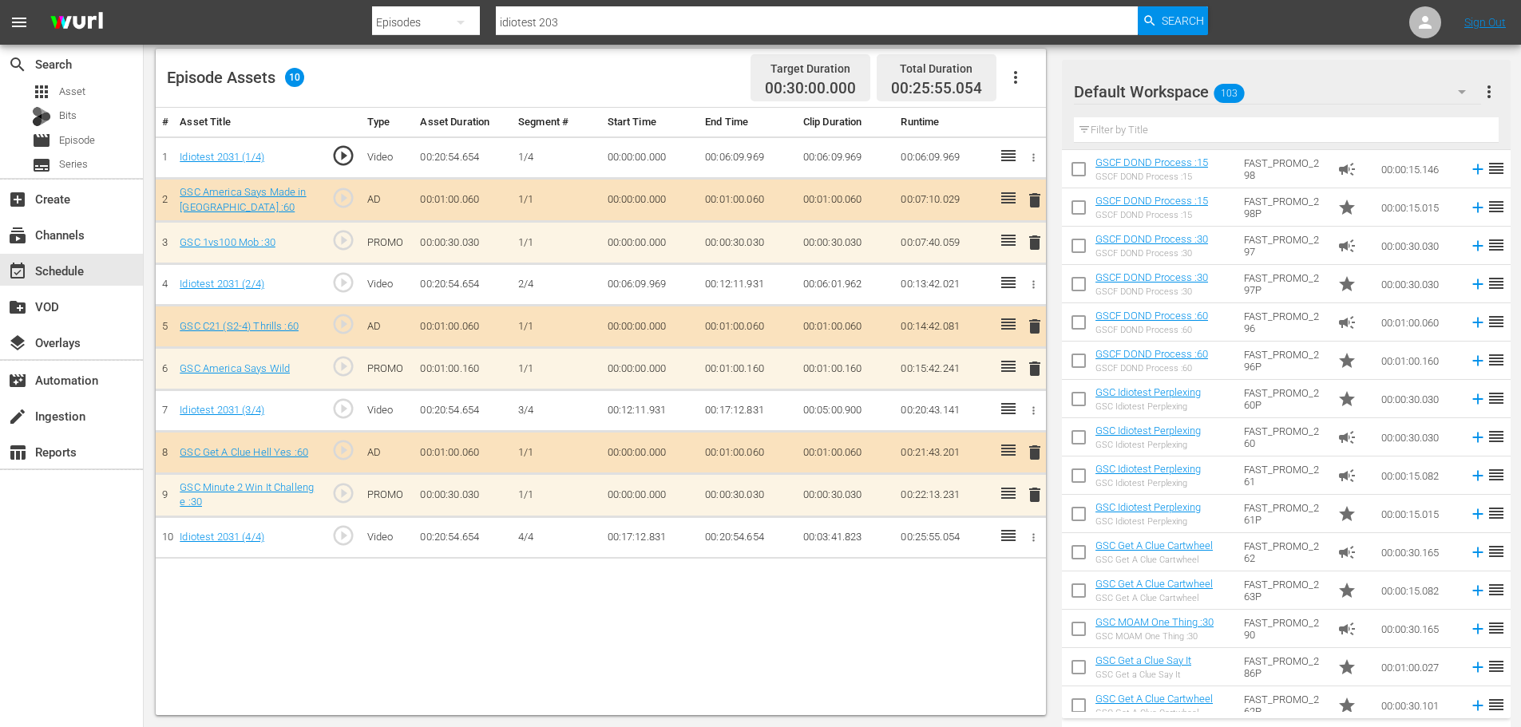
scroll to position [319, 0]
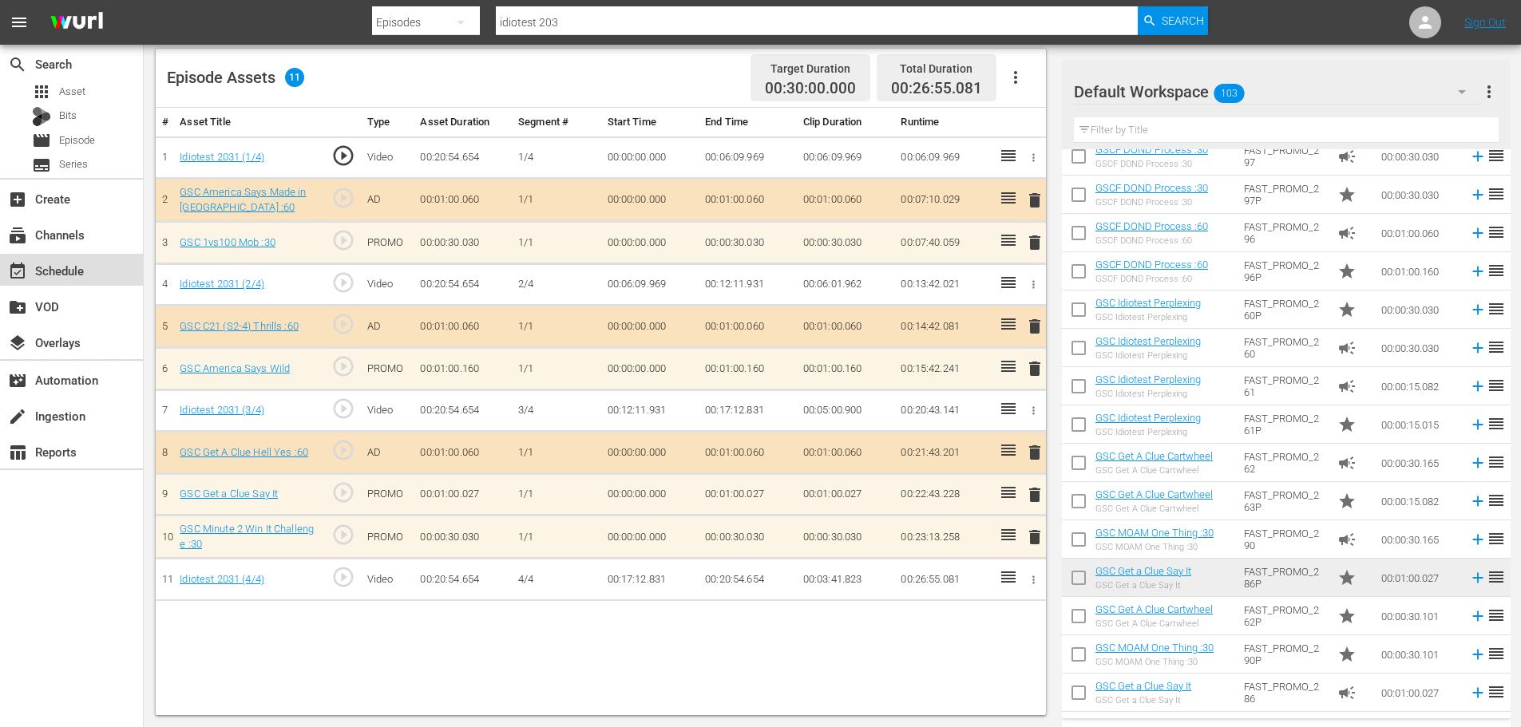
click at [32, 261] on div "event_available Schedule" at bounding box center [44, 268] width 89 height 14
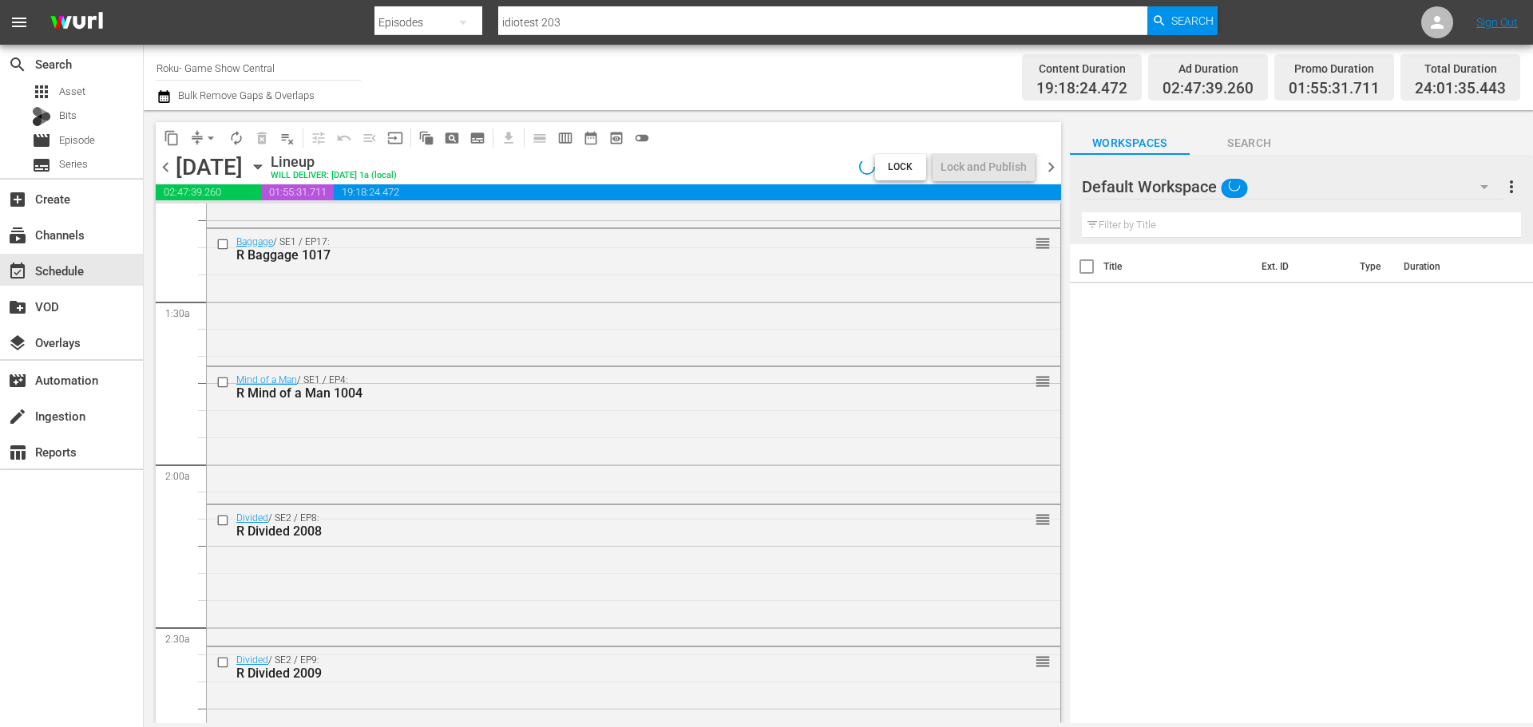
scroll to position [639, 0]
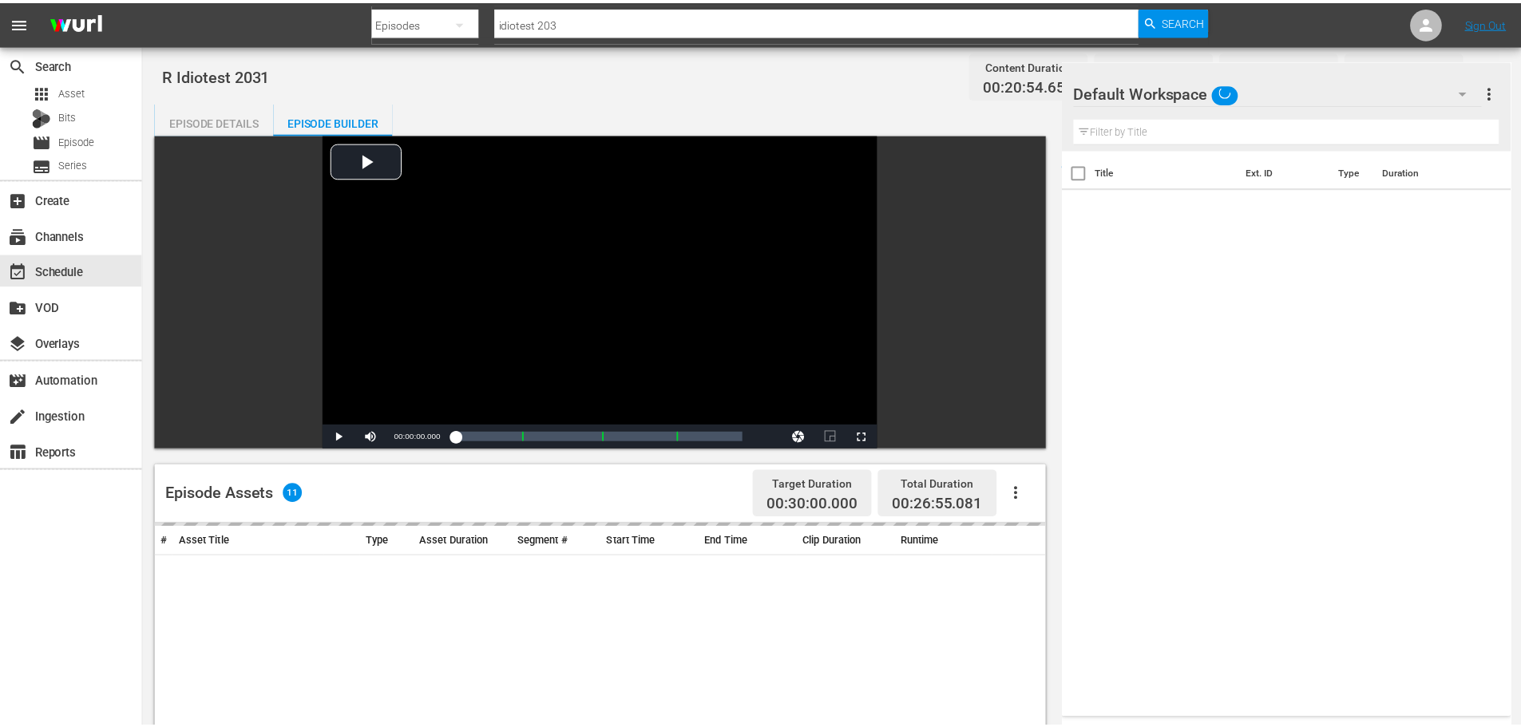
scroll to position [416, 0]
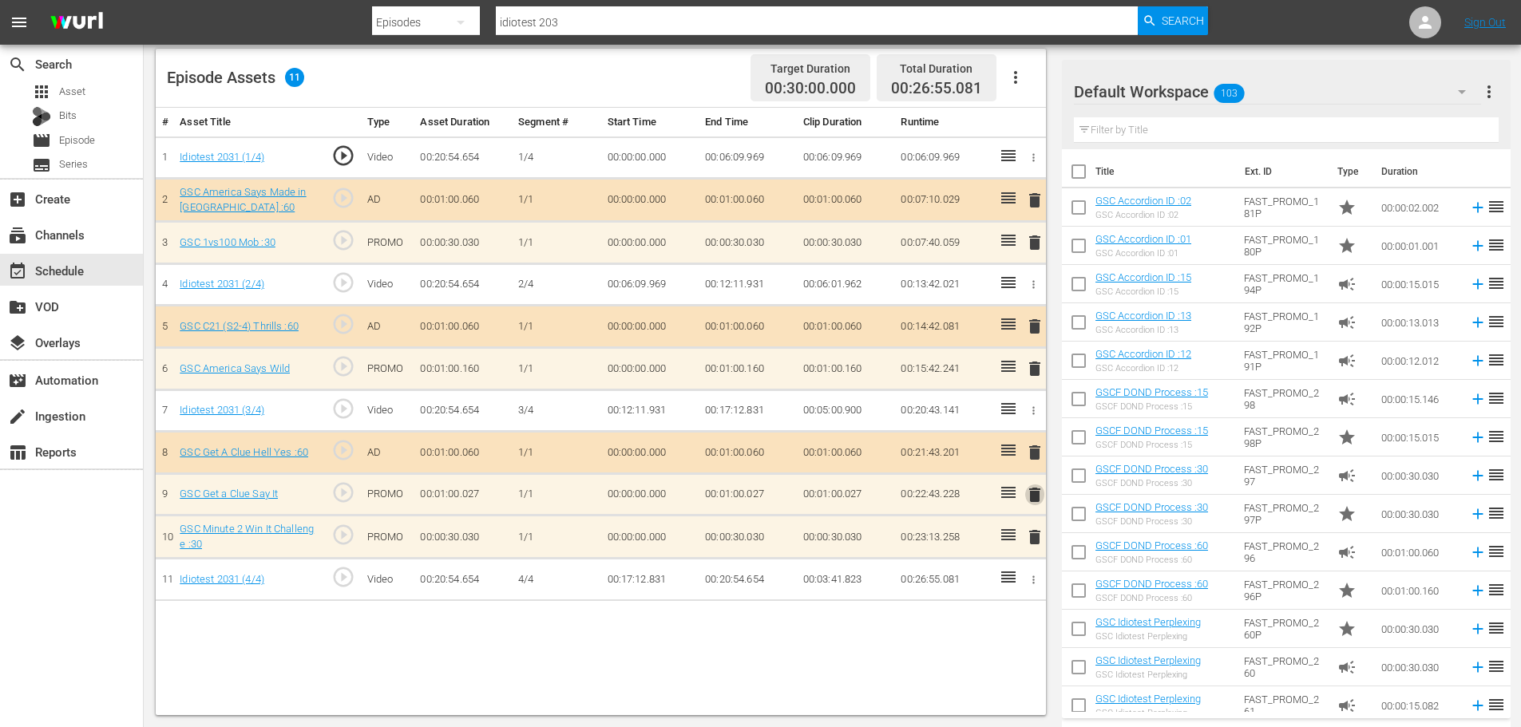
click at [1029, 496] on span "delete" at bounding box center [1034, 495] width 19 height 19
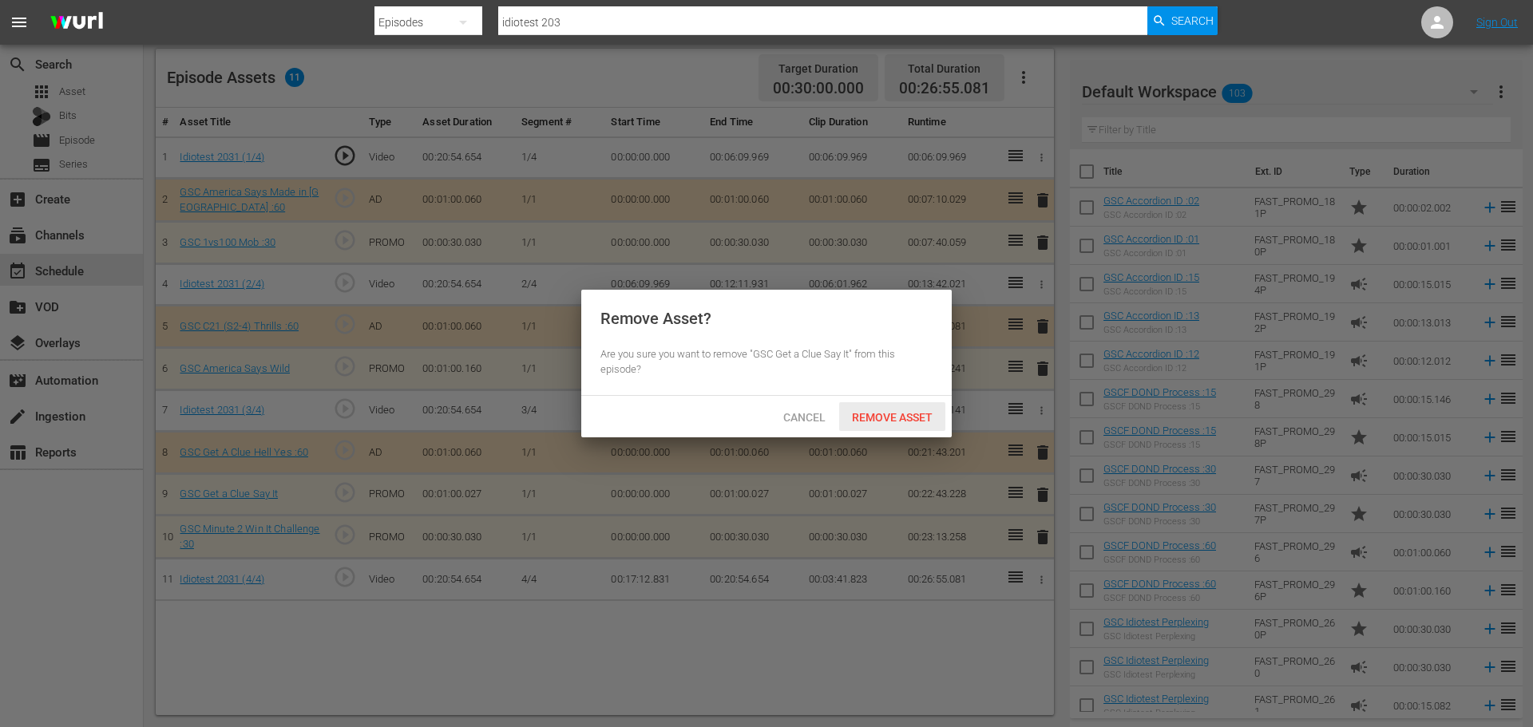
click at [918, 409] on div "Remove Asset" at bounding box center [892, 417] width 106 height 30
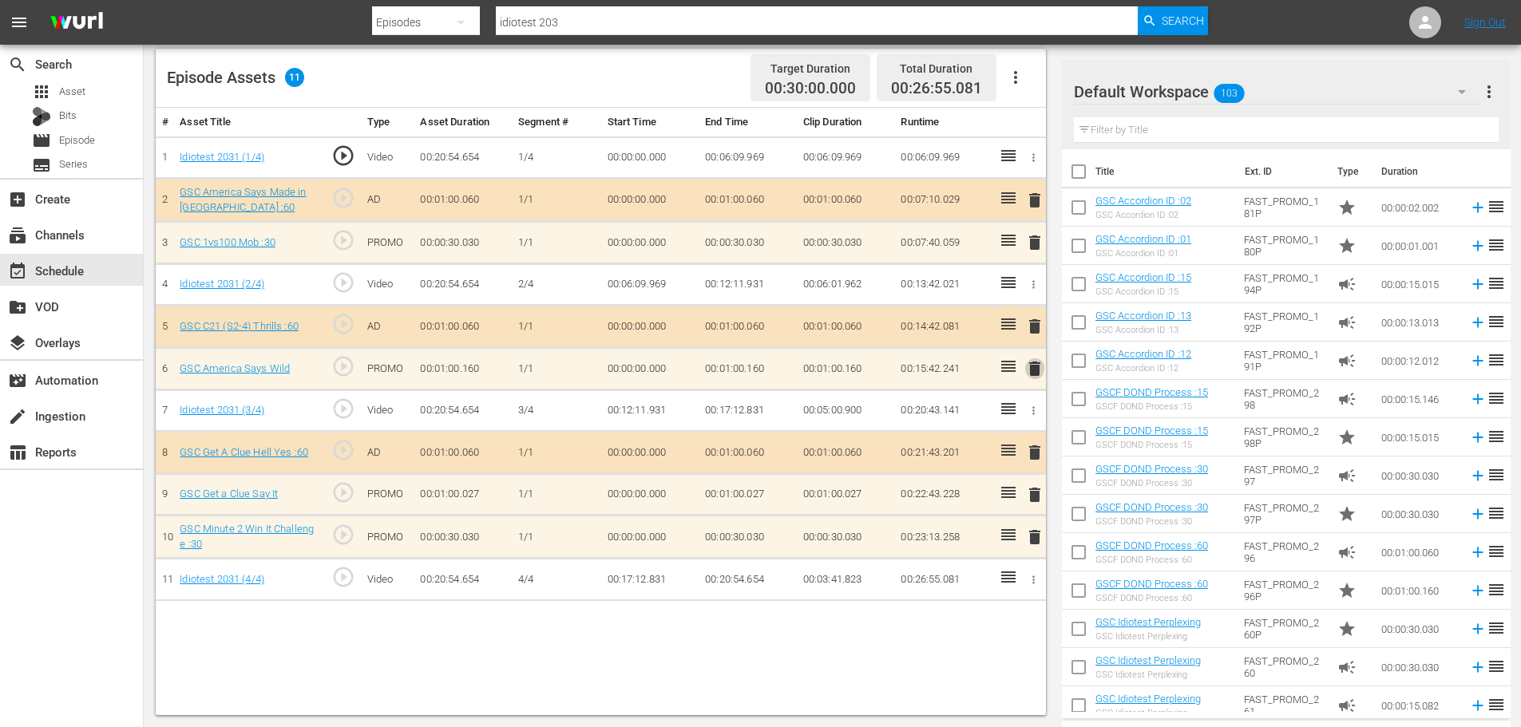
click at [1041, 367] on span "delete" at bounding box center [1034, 368] width 19 height 19
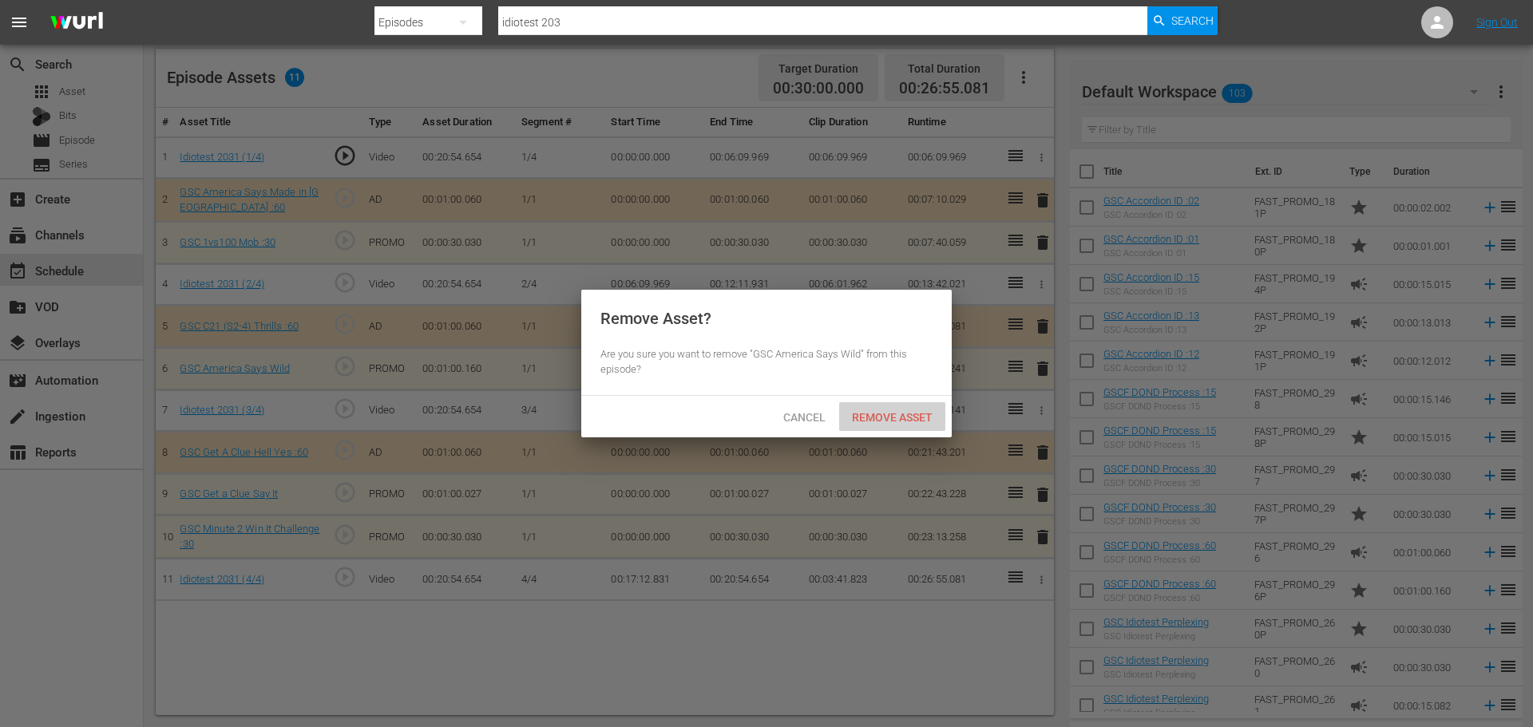
click at [909, 406] on div "Remove Asset" at bounding box center [892, 417] width 106 height 30
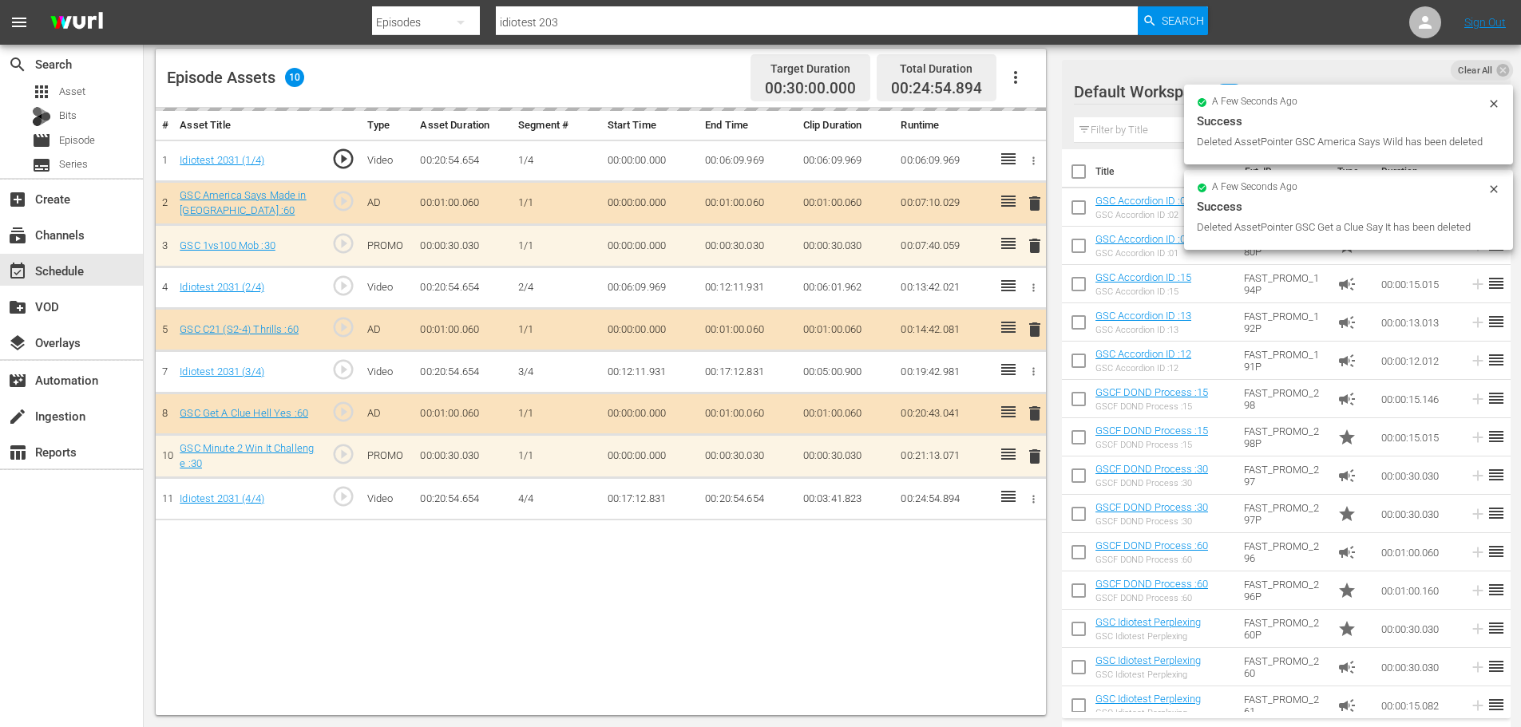
click at [1152, 138] on input "text" at bounding box center [1286, 130] width 425 height 26
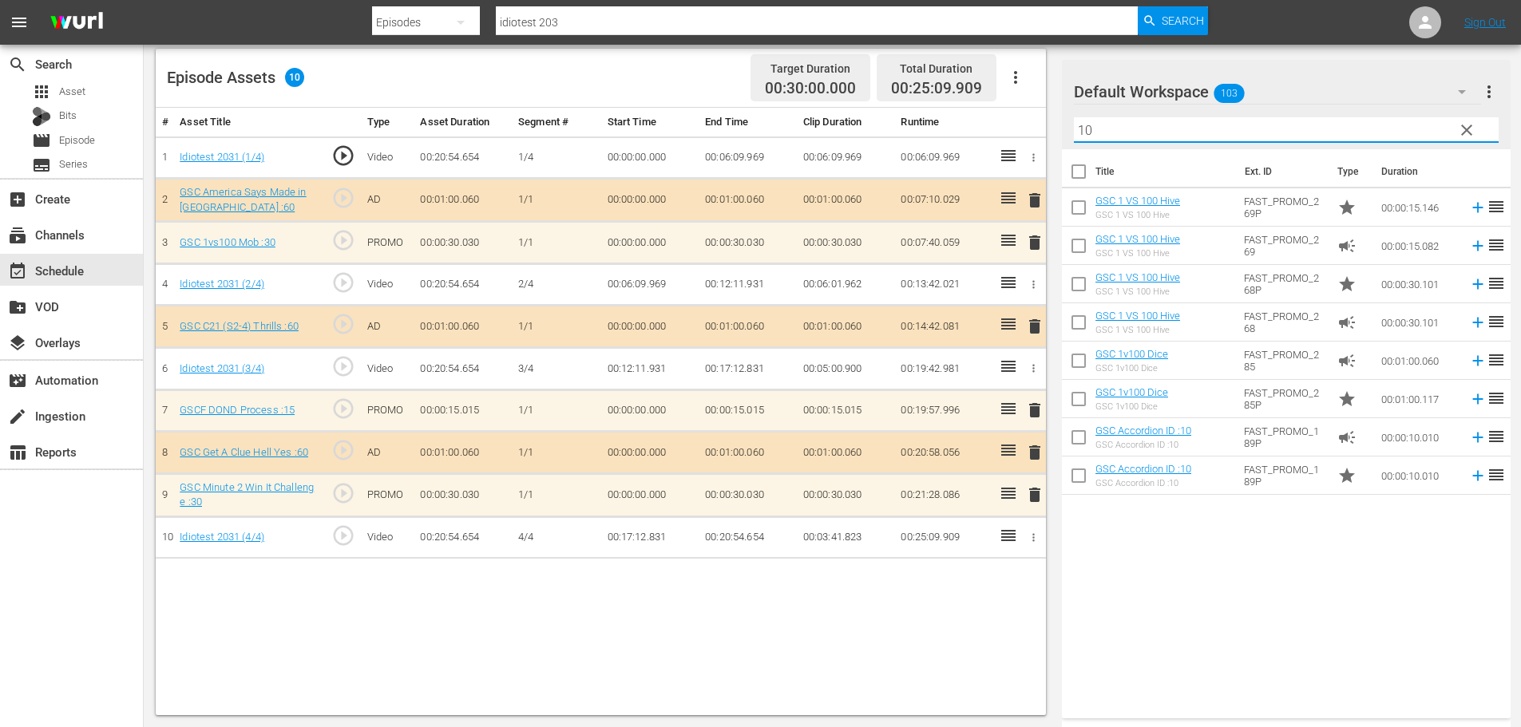
type input "10"
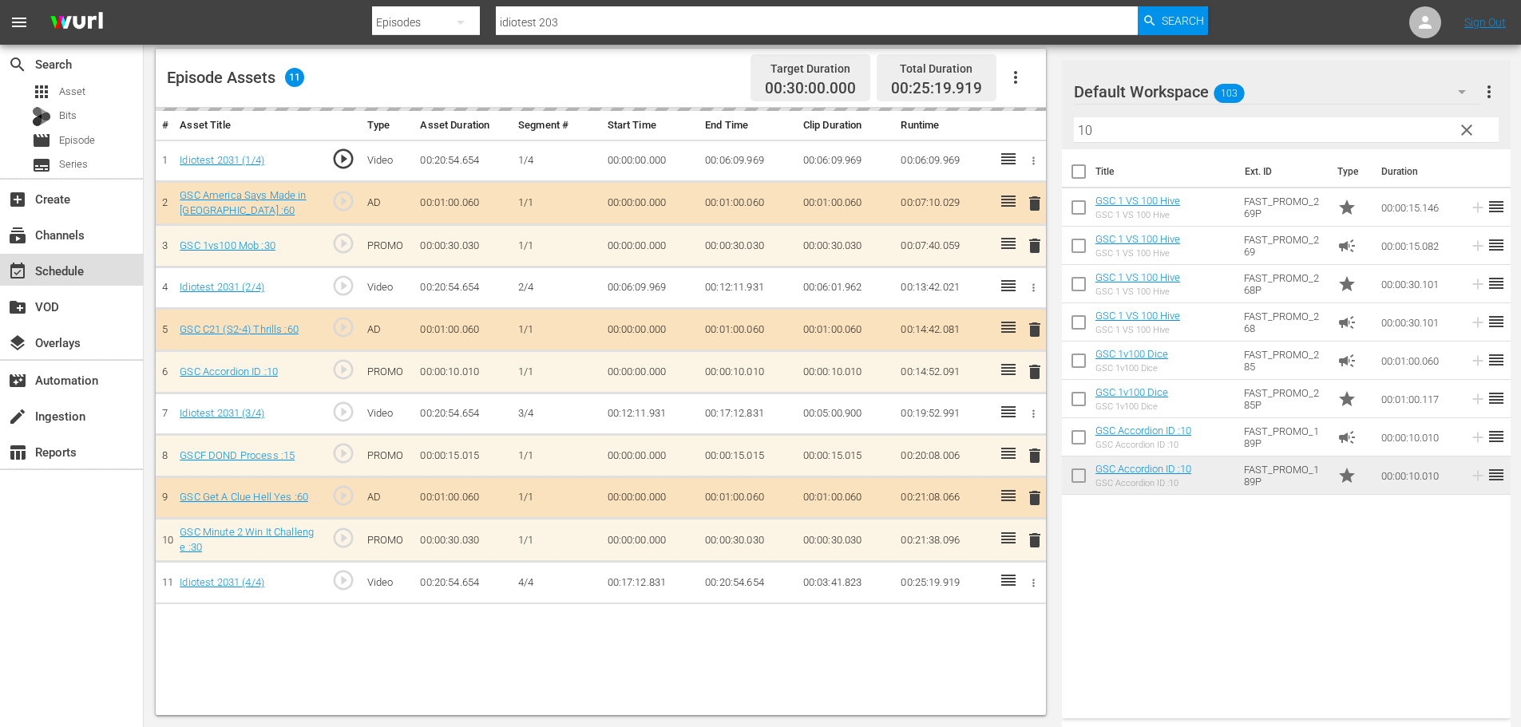
click at [57, 281] on div "event_available Schedule" at bounding box center [71, 270] width 143 height 32
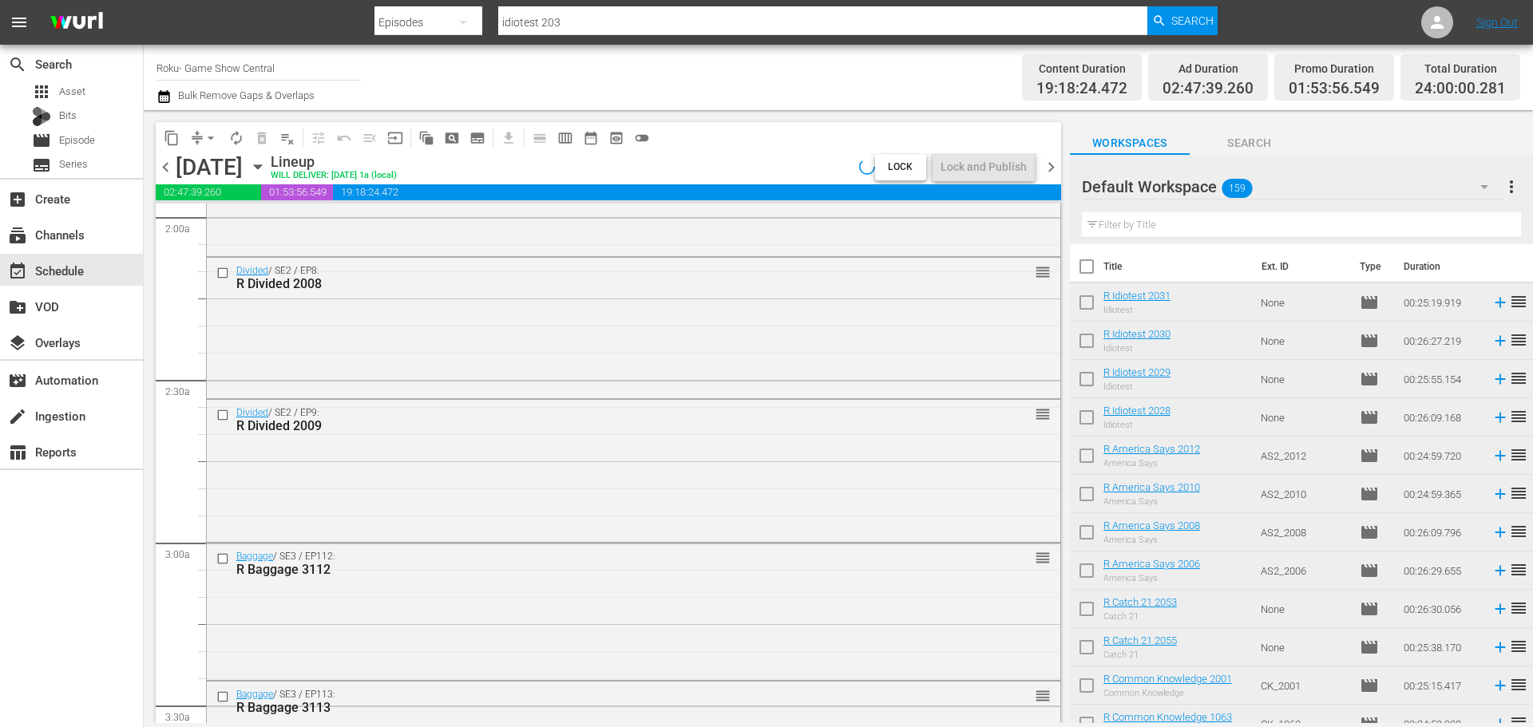
scroll to position [639, 0]
click at [990, 155] on div "Lock and Publish" at bounding box center [984, 167] width 86 height 29
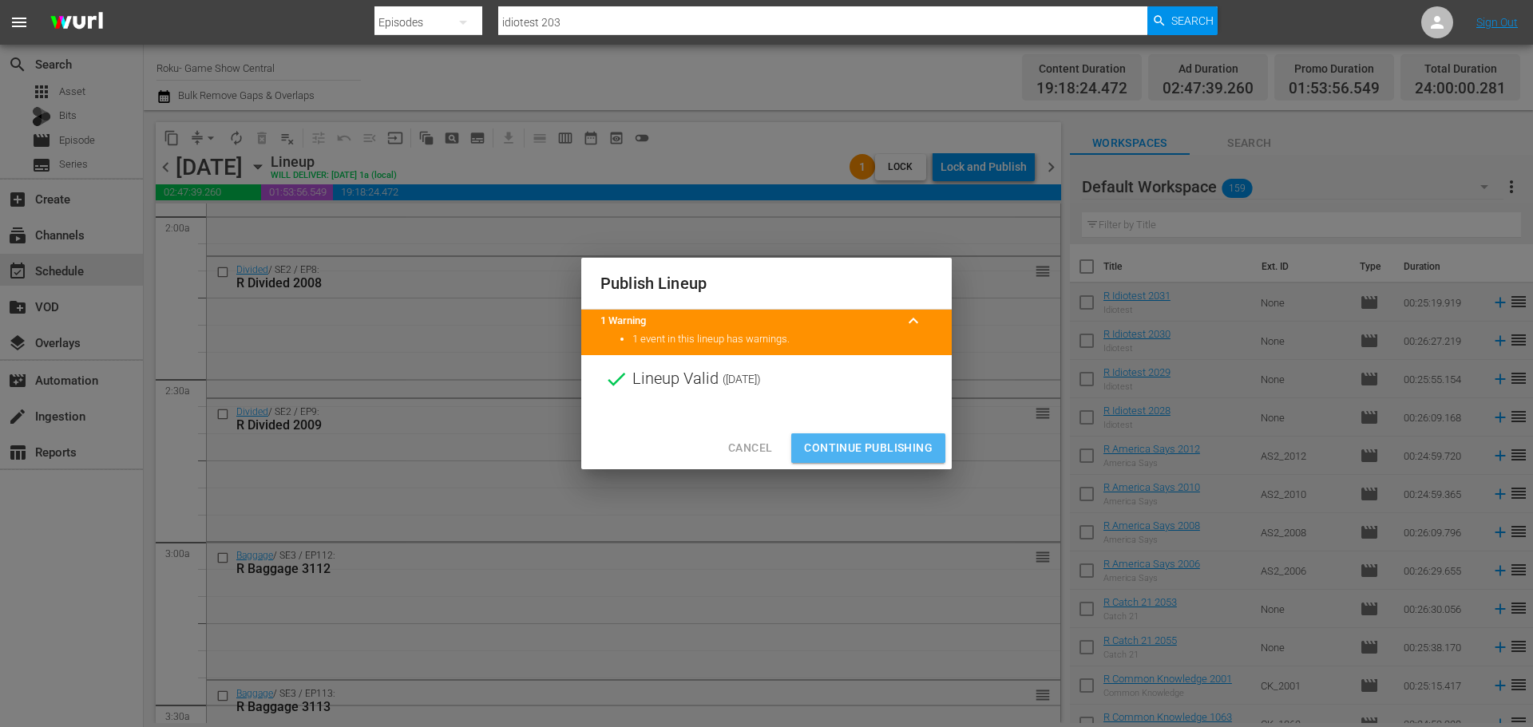
click at [868, 445] on span "Continue Publishing" at bounding box center [868, 448] width 129 height 20
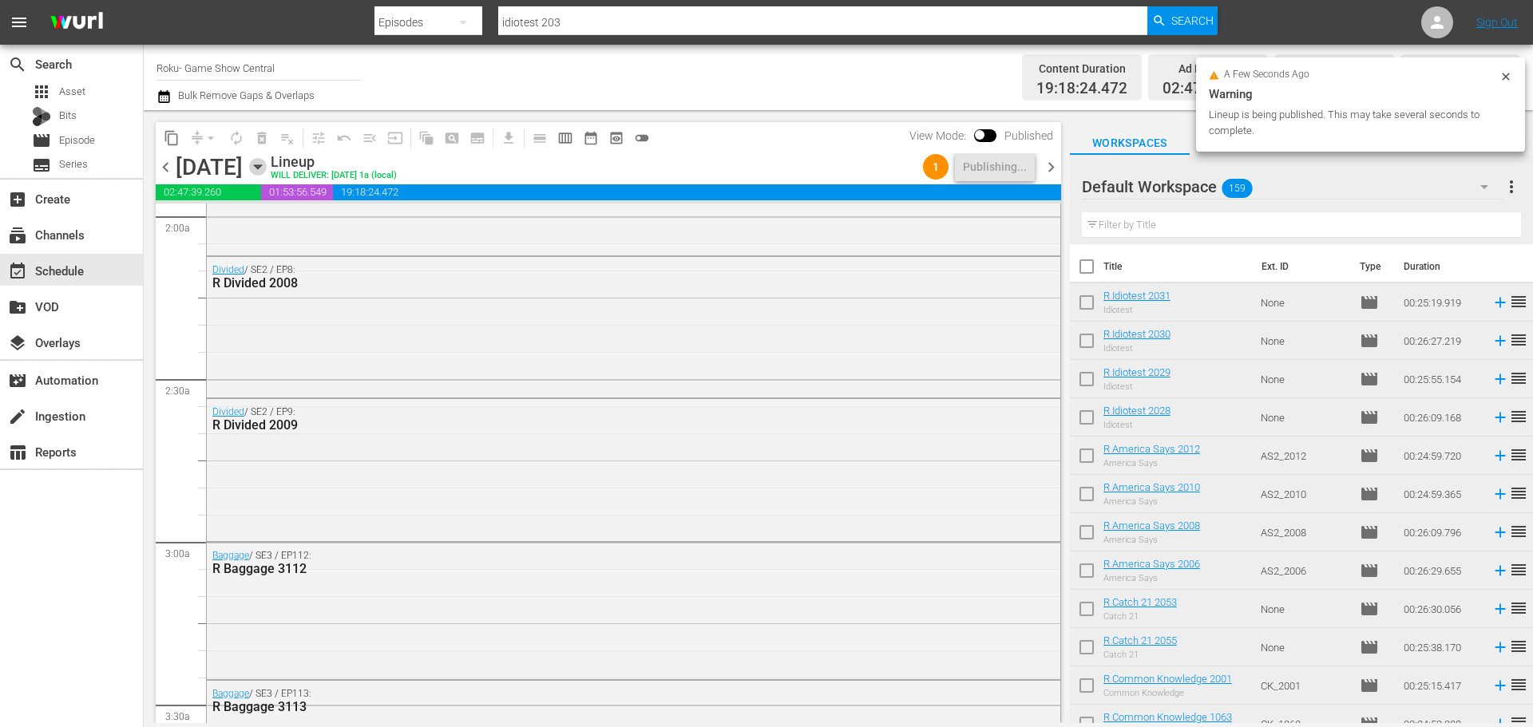
click at [267, 171] on icon "button" at bounding box center [258, 167] width 18 height 18
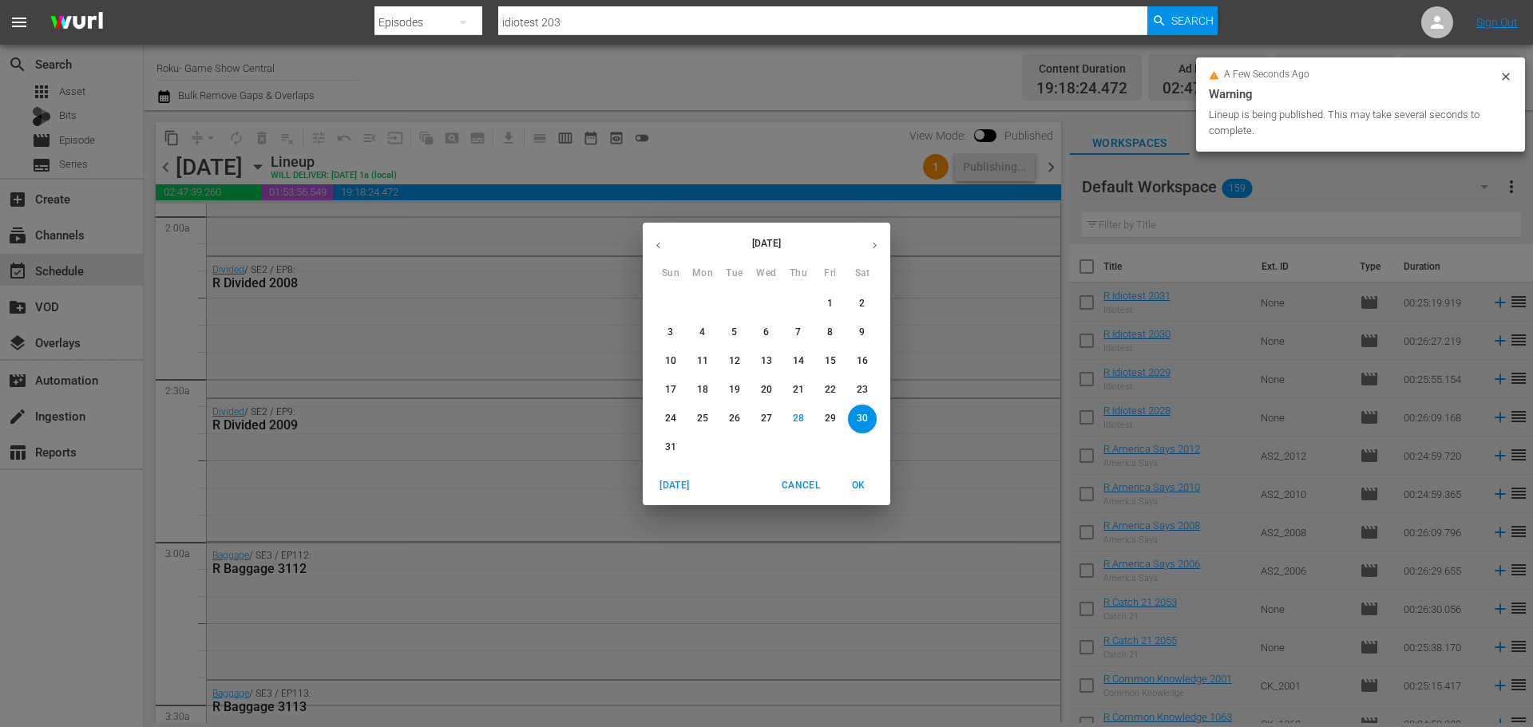
drag, startPoint x: 872, startPoint y: 251, endPoint x: 850, endPoint y: 260, distance: 24.0
click at [870, 251] on icon "button" at bounding box center [875, 246] width 12 height 12
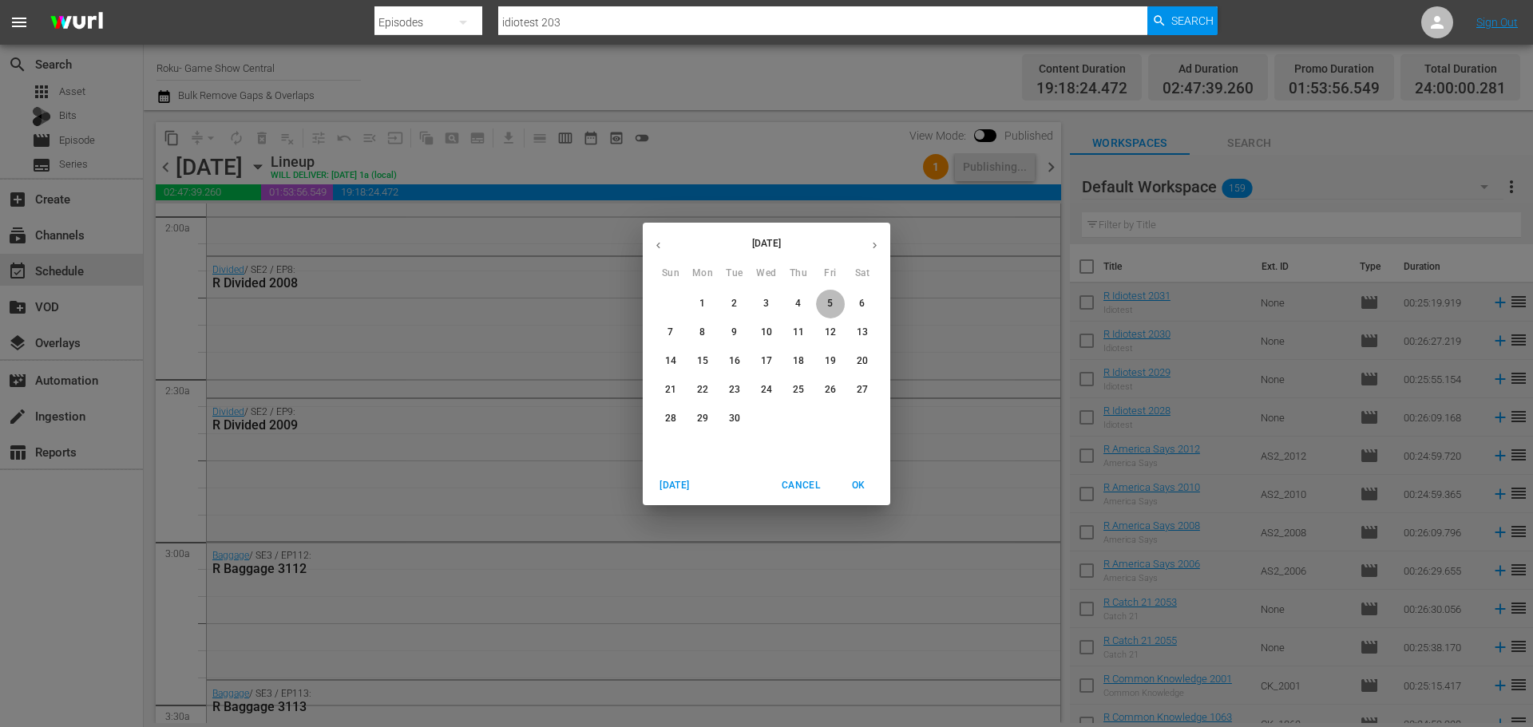
click at [820, 307] on span "5" at bounding box center [830, 304] width 29 height 14
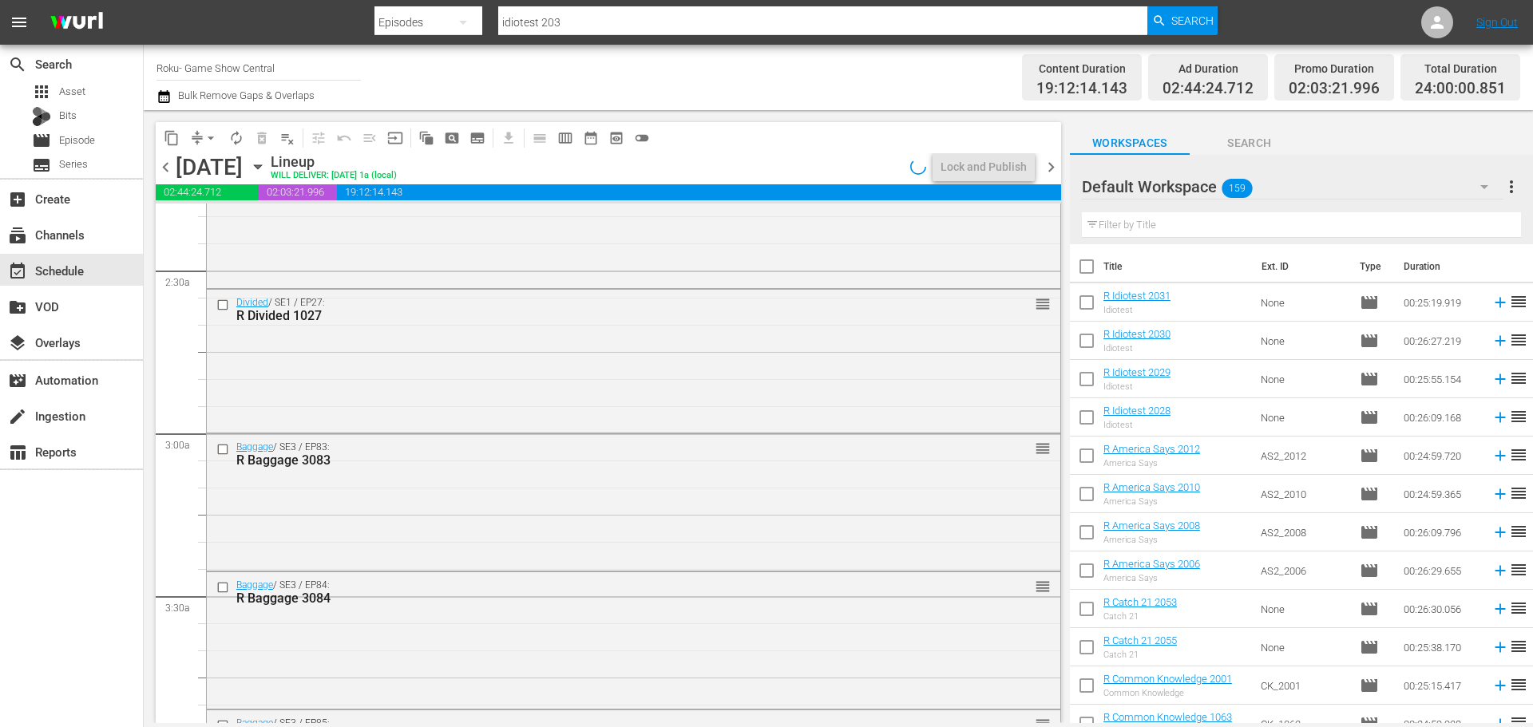
scroll to position [666, 0]
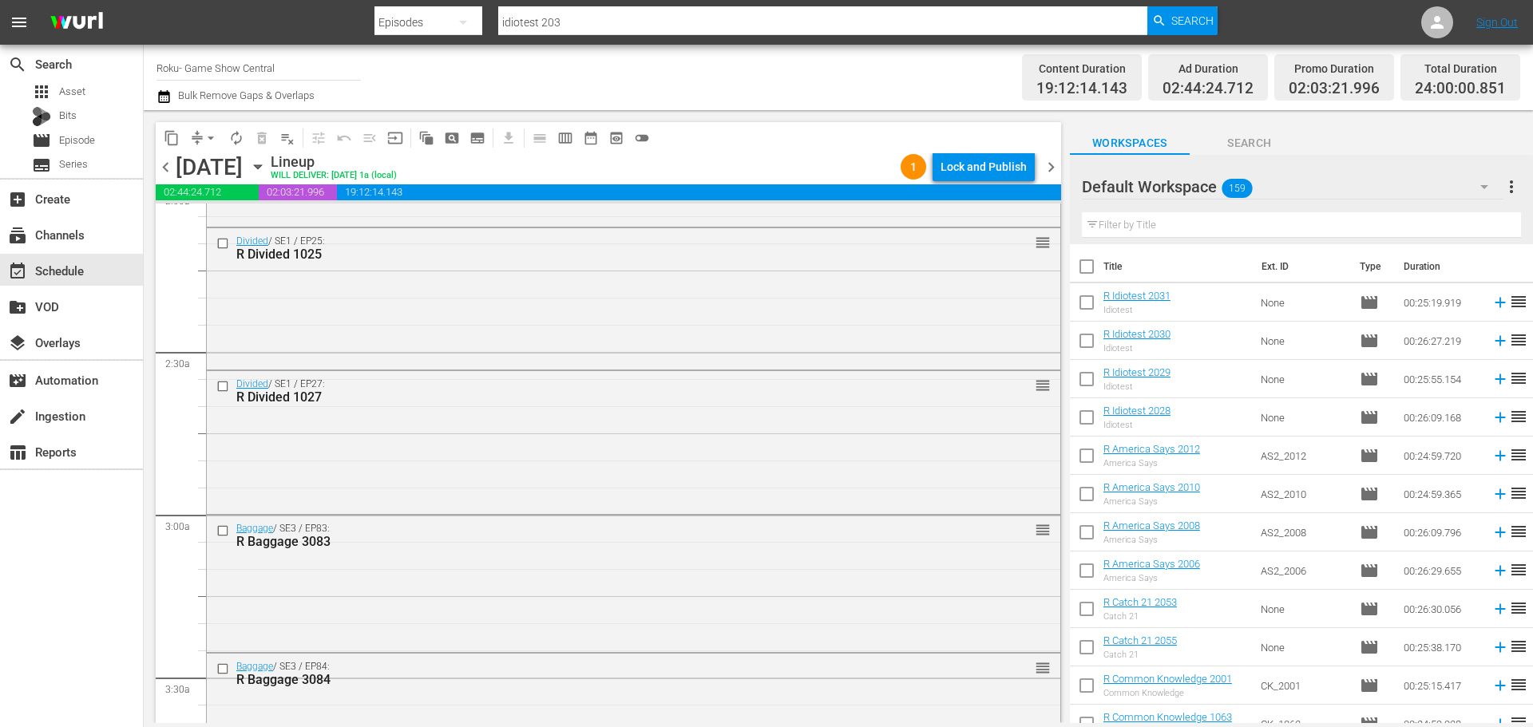
click at [969, 149] on div "content_copy compress arrow_drop_down autorenew_outlined delete_forever_outline…" at bounding box center [609, 137] width 906 height 31
click at [973, 155] on div "Lock and Publish" at bounding box center [984, 167] width 86 height 29
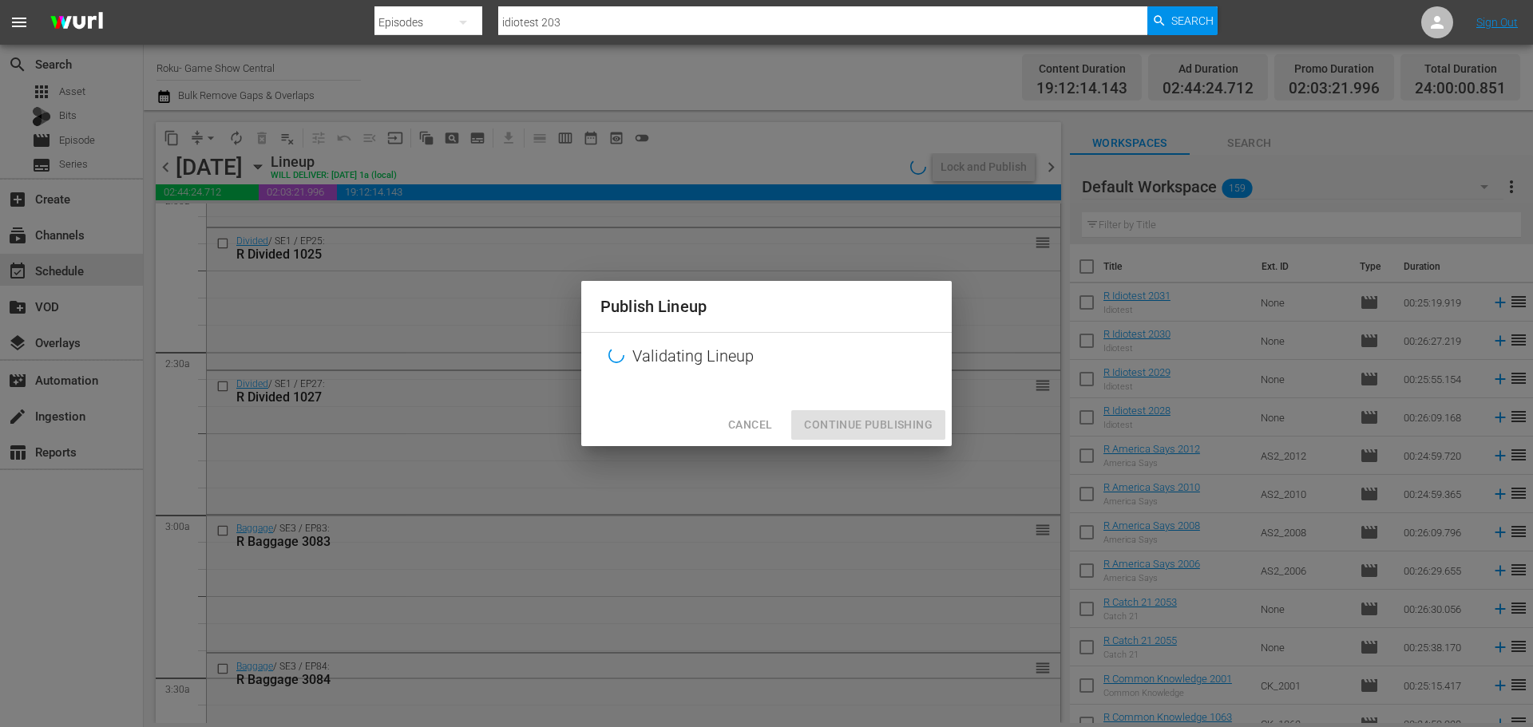
click at [853, 419] on div "Cancel Continue Publishing" at bounding box center [766, 425] width 371 height 42
click at [858, 433] on div "Cancel Continue Publishing" at bounding box center [766, 425] width 371 height 42
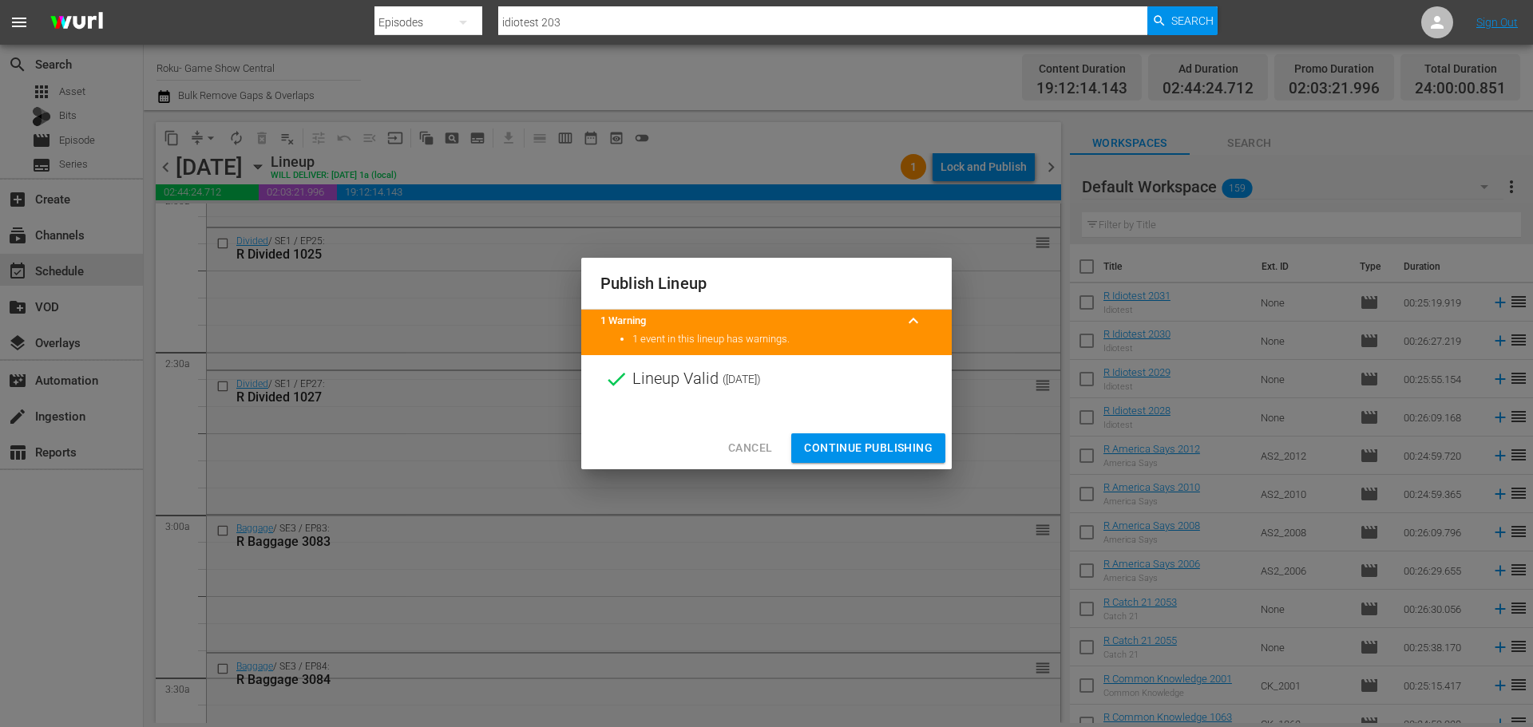
click at [847, 456] on span "Continue Publishing" at bounding box center [868, 448] width 129 height 20
